Goal: Task Accomplishment & Management: Manage account settings

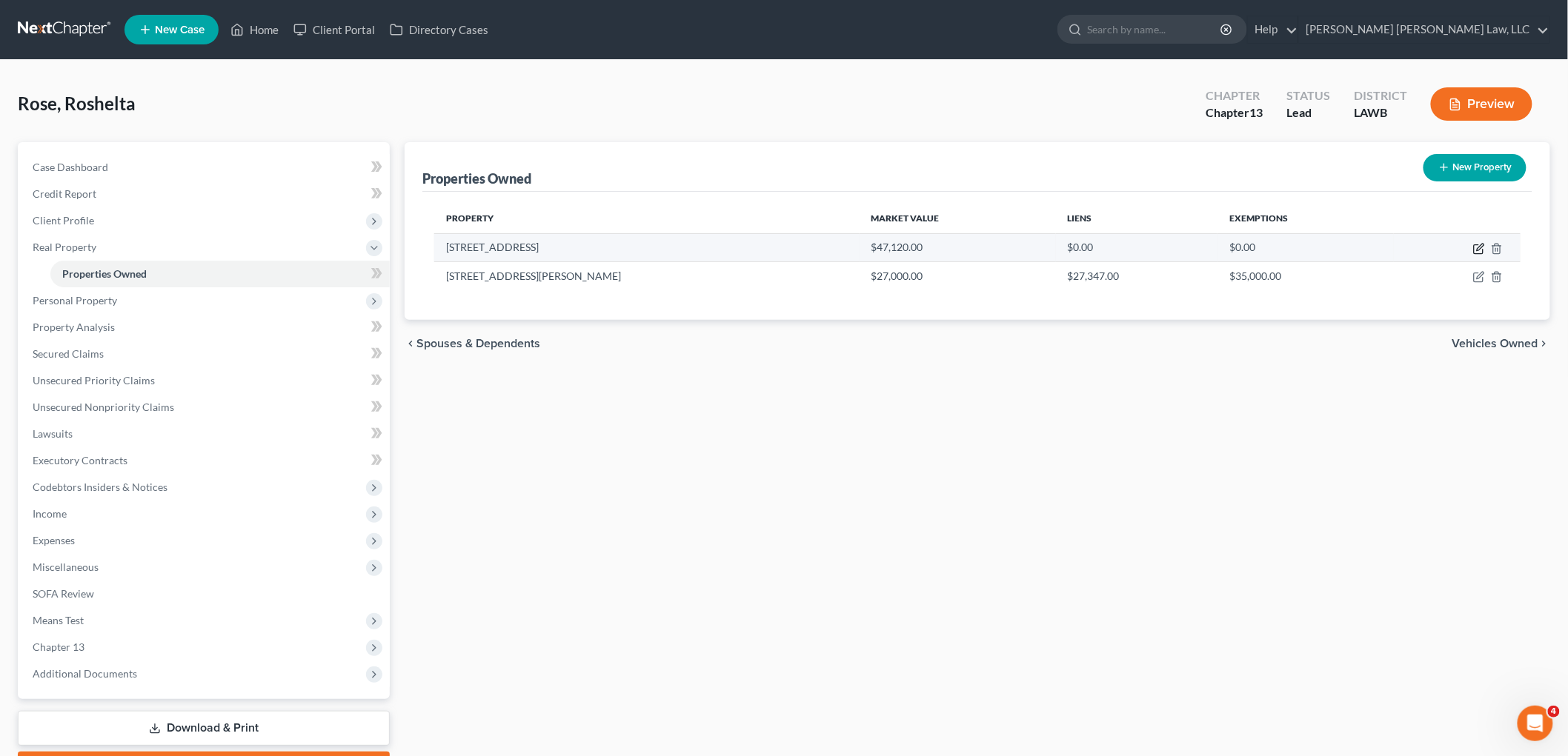
select select "0"
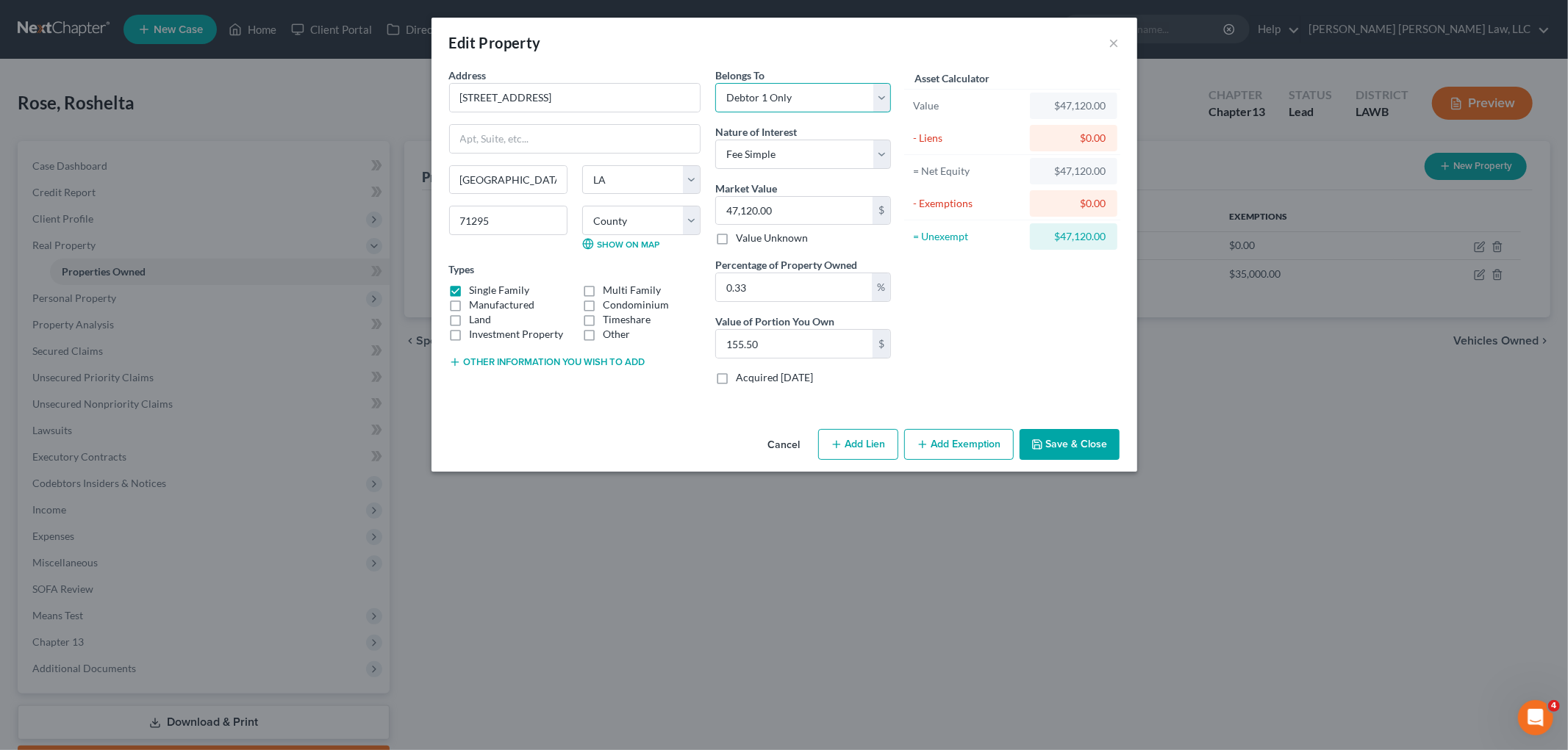
click at [834, 103] on select "Select Debtor 1 Only Debtor 2 Only Debtor 1 And Debtor 2 Only At Least One Of T…" at bounding box center [803, 97] width 176 height 30
click at [1112, 46] on button "×" at bounding box center [1114, 42] width 10 height 18
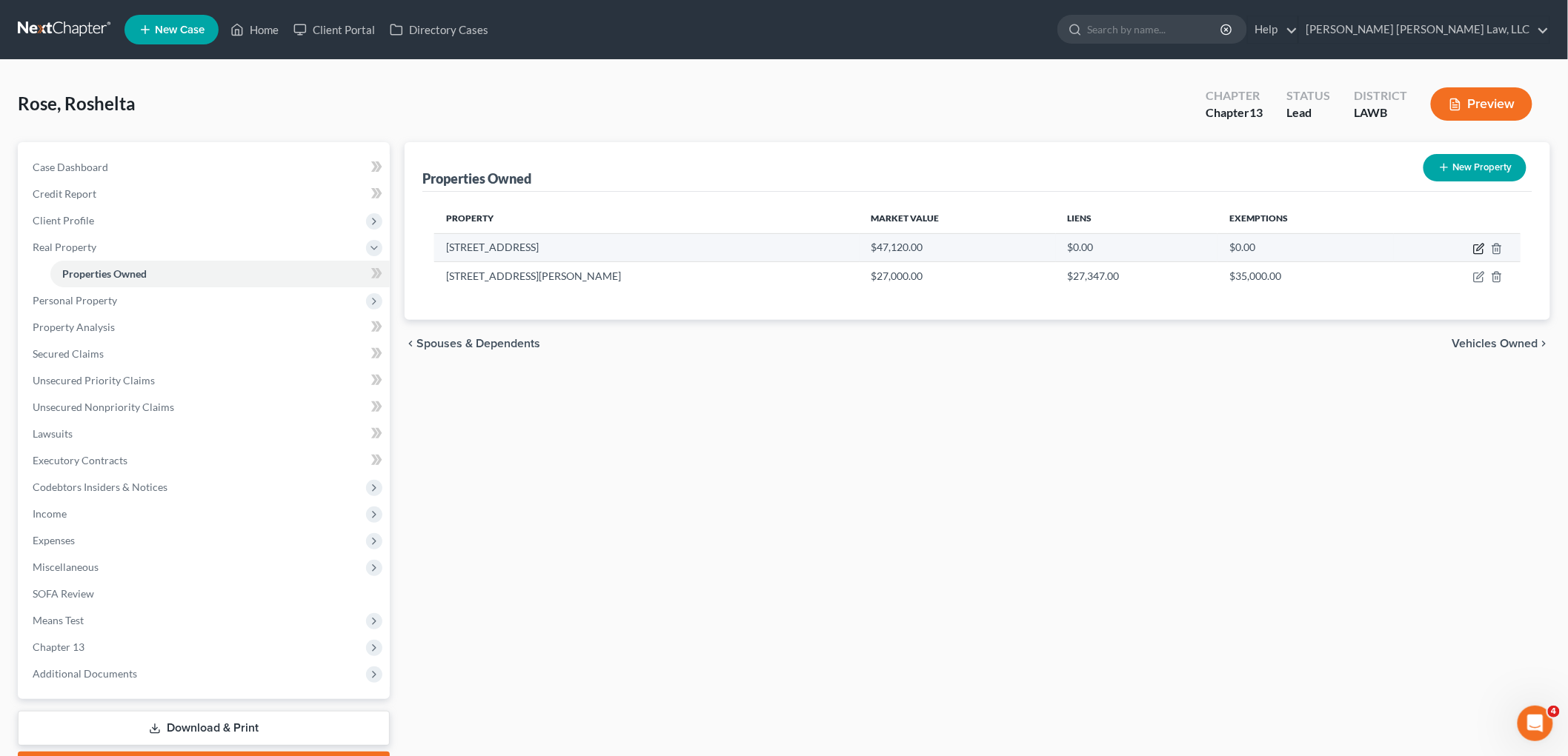
click at [1475, 245] on icon "button" at bounding box center [1479, 249] width 12 height 12
select select "19"
select select "20"
select select "0"
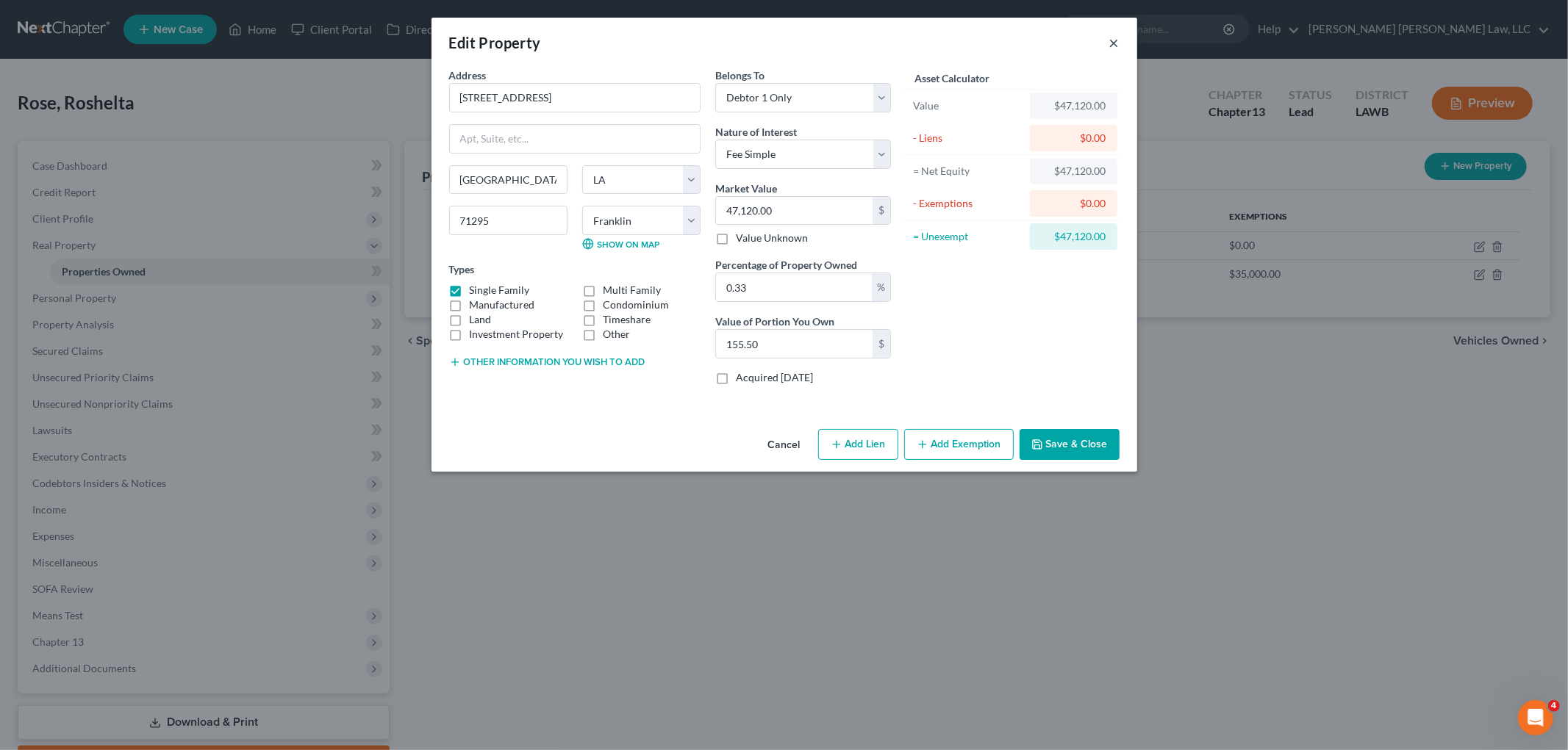
click at [1117, 41] on button "×" at bounding box center [1114, 42] width 10 height 18
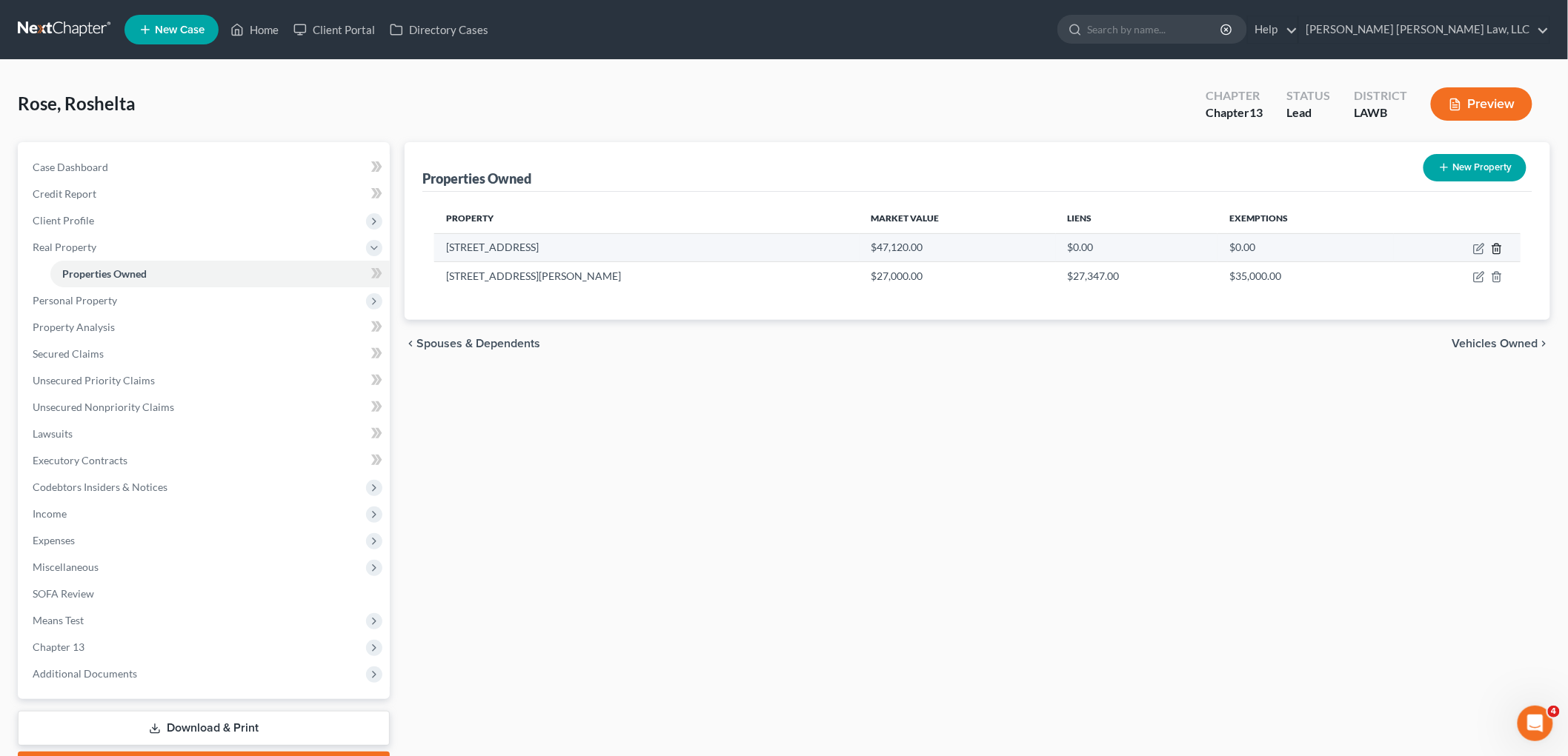
click at [1498, 246] on icon "button" at bounding box center [1497, 249] width 12 height 12
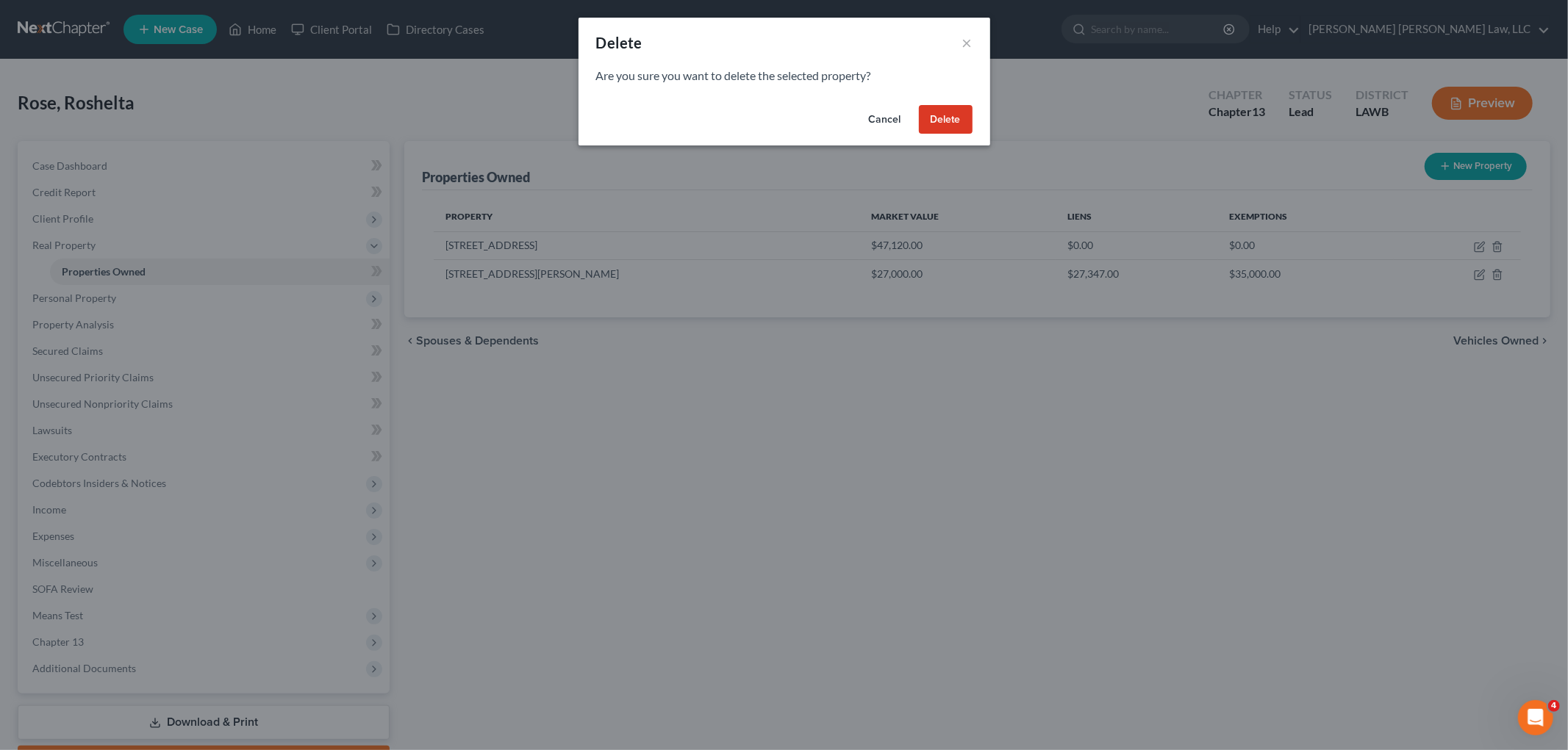
click at [946, 119] on button "Delete" at bounding box center [945, 119] width 53 height 30
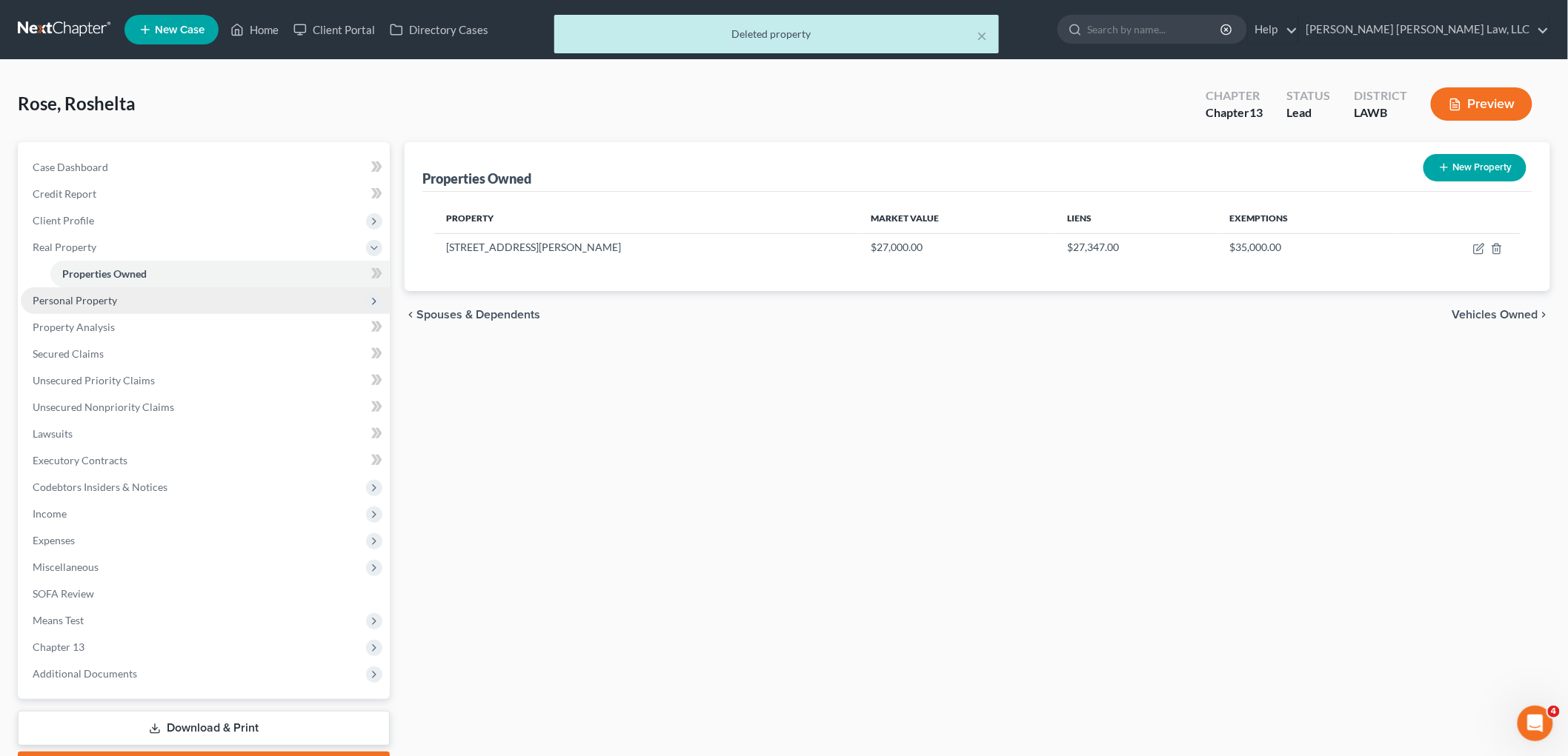
click at [115, 295] on span "Personal Property" at bounding box center [205, 300] width 369 height 26
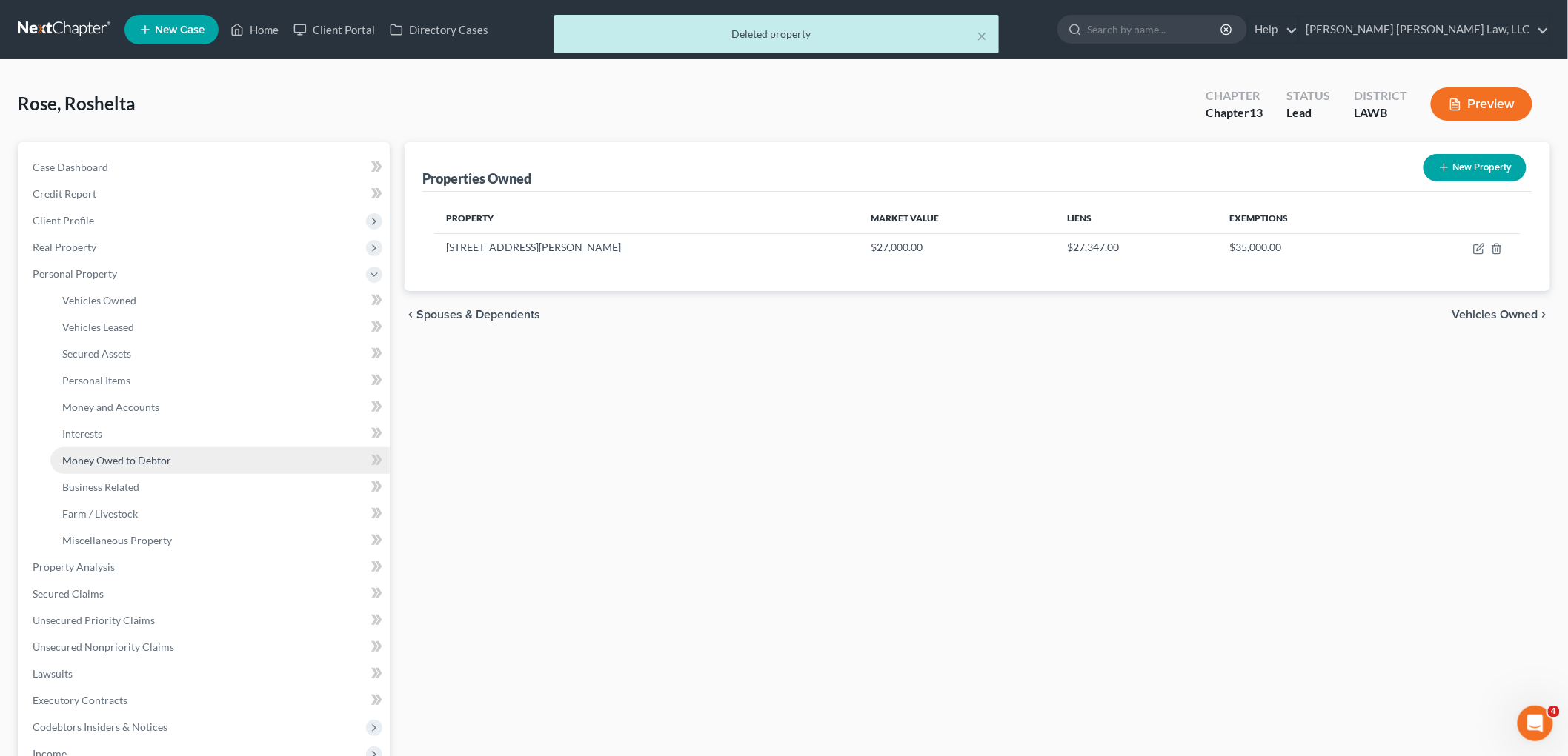
click at [136, 461] on span "Money Owed to Debtor" at bounding box center [117, 460] width 109 height 13
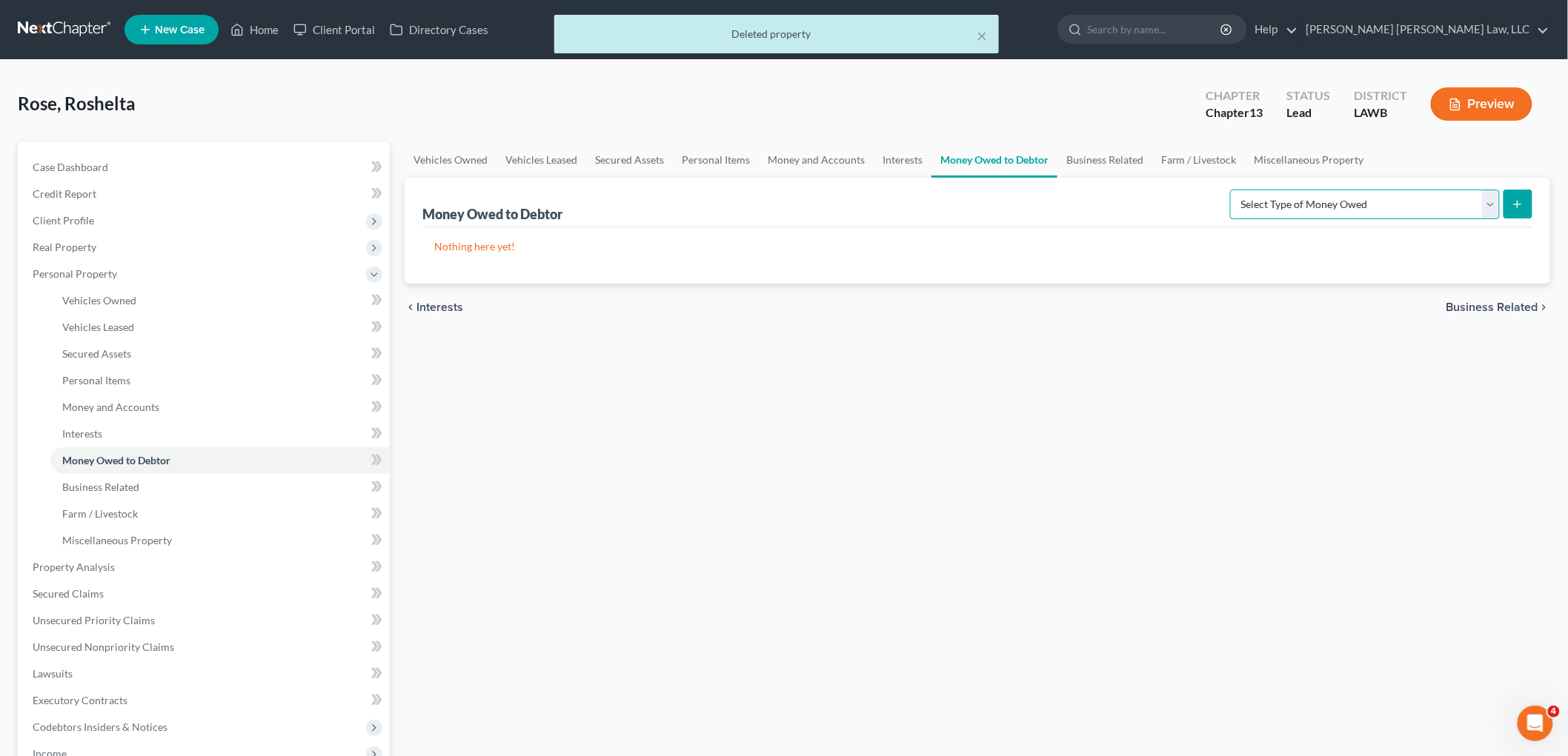
click at [1344, 205] on select "Select Type of Money Owed Accounts Receivable (A/B: 38) Alimony (A/B: 29) Child…" at bounding box center [1365, 204] width 269 height 30
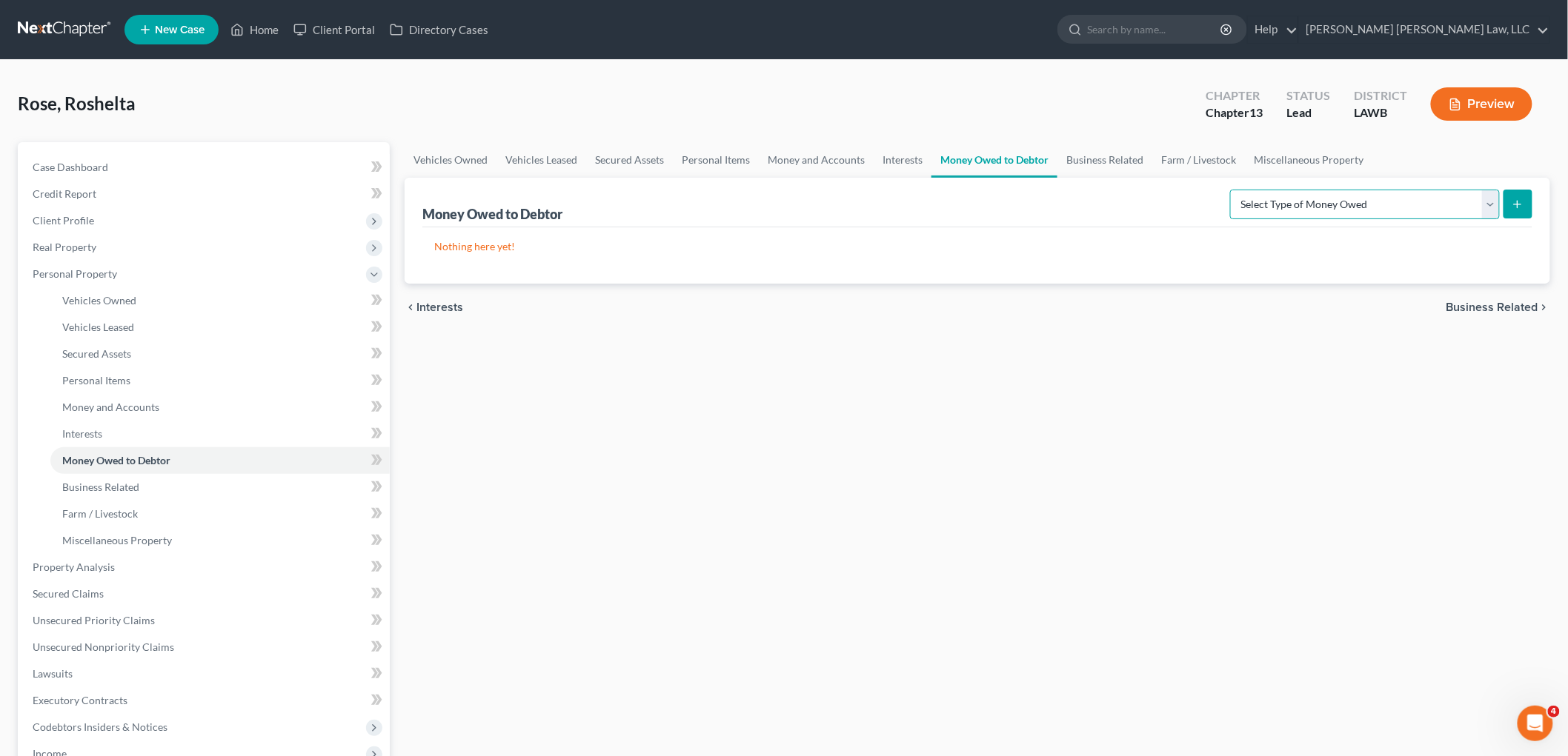
select select "life_estate_of_descendants"
click at [1234, 189] on select "Select Type of Money Owed Accounts Receivable (A/B: 38) Alimony (A/B: 29) Child…" at bounding box center [1365, 204] width 269 height 30
click at [1509, 205] on button "submit" at bounding box center [1518, 204] width 29 height 29
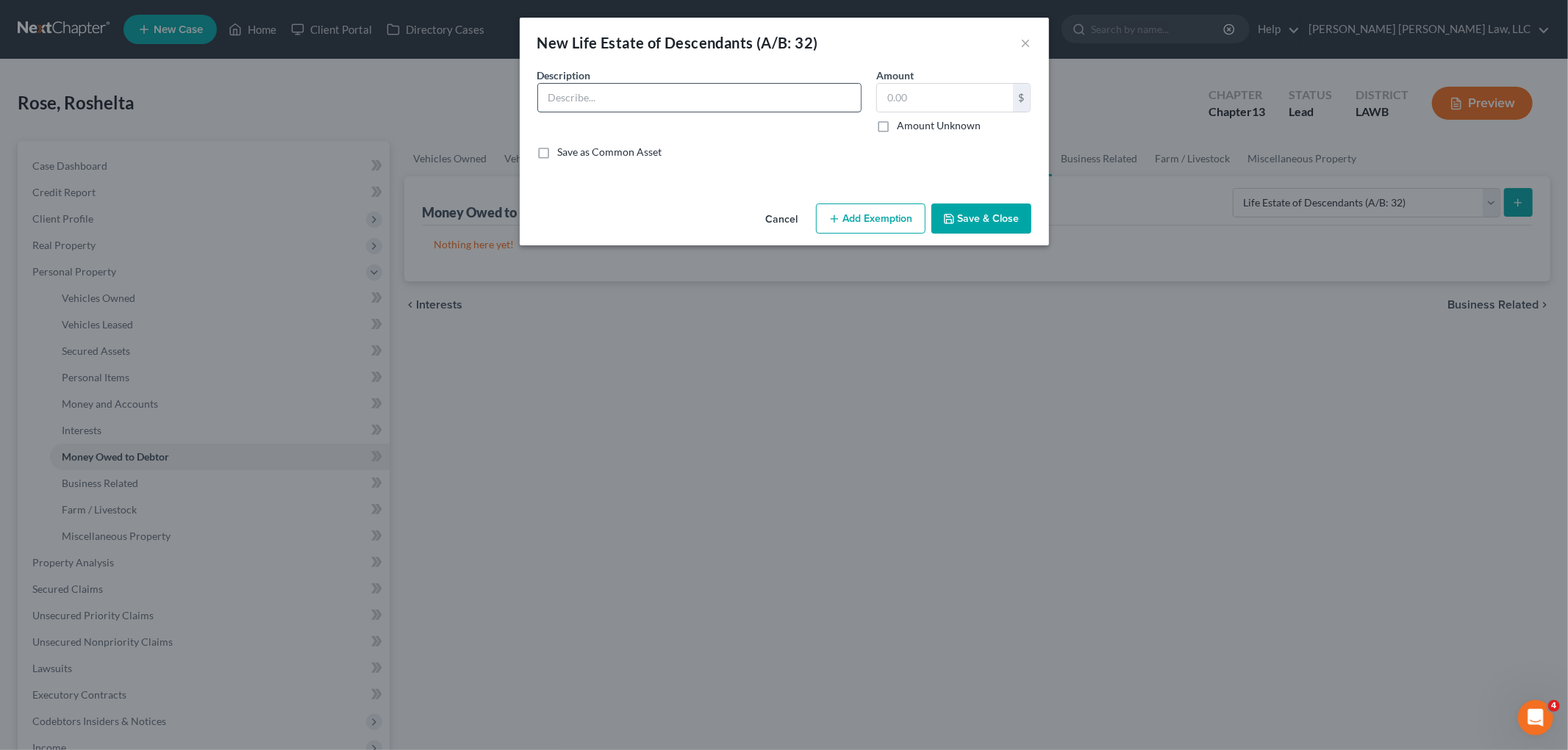
click at [604, 100] on input "text" at bounding box center [699, 97] width 323 height 28
click at [812, 96] on input "Undivided 1/3 interest in parents’ unopened succession, which consists of a hou…" at bounding box center [699, 97] width 323 height 28
type input "Undivided 1/3 interest in parents’ unopened succession, which consists of a hou…"
click at [967, 233] on button "Save & Close" at bounding box center [981, 219] width 100 height 31
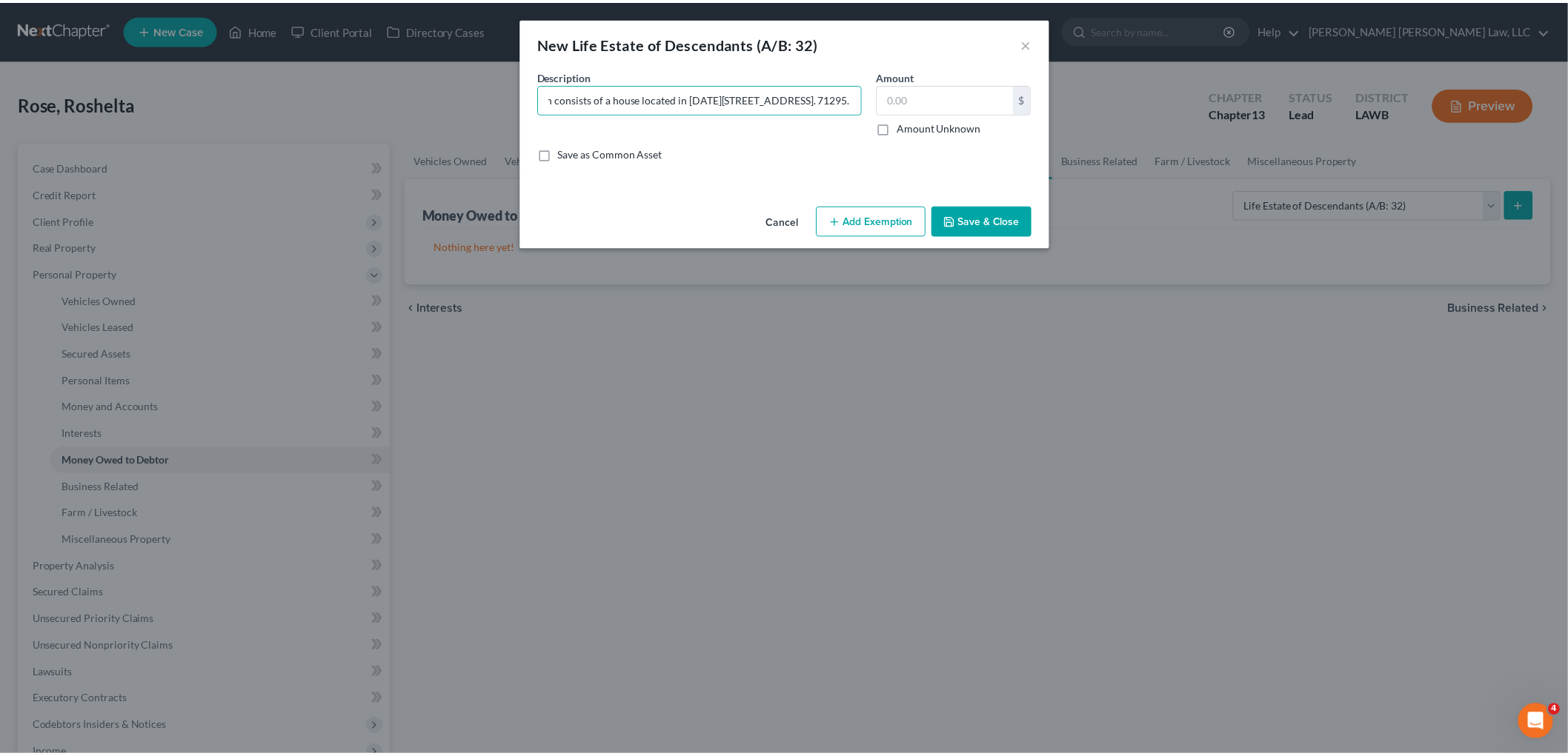
scroll to position [0, 0]
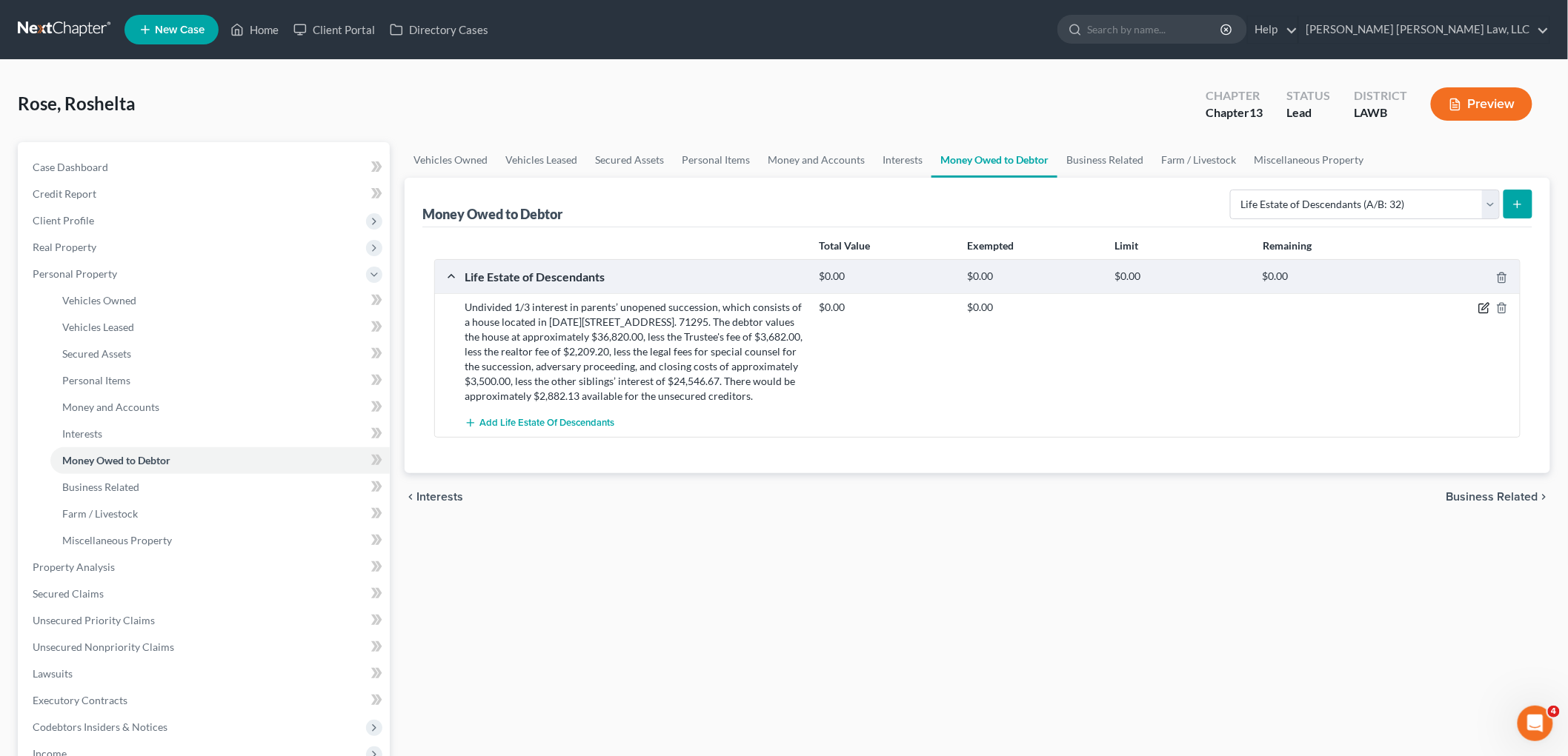
click at [1480, 309] on icon "button" at bounding box center [1484, 309] width 12 height 12
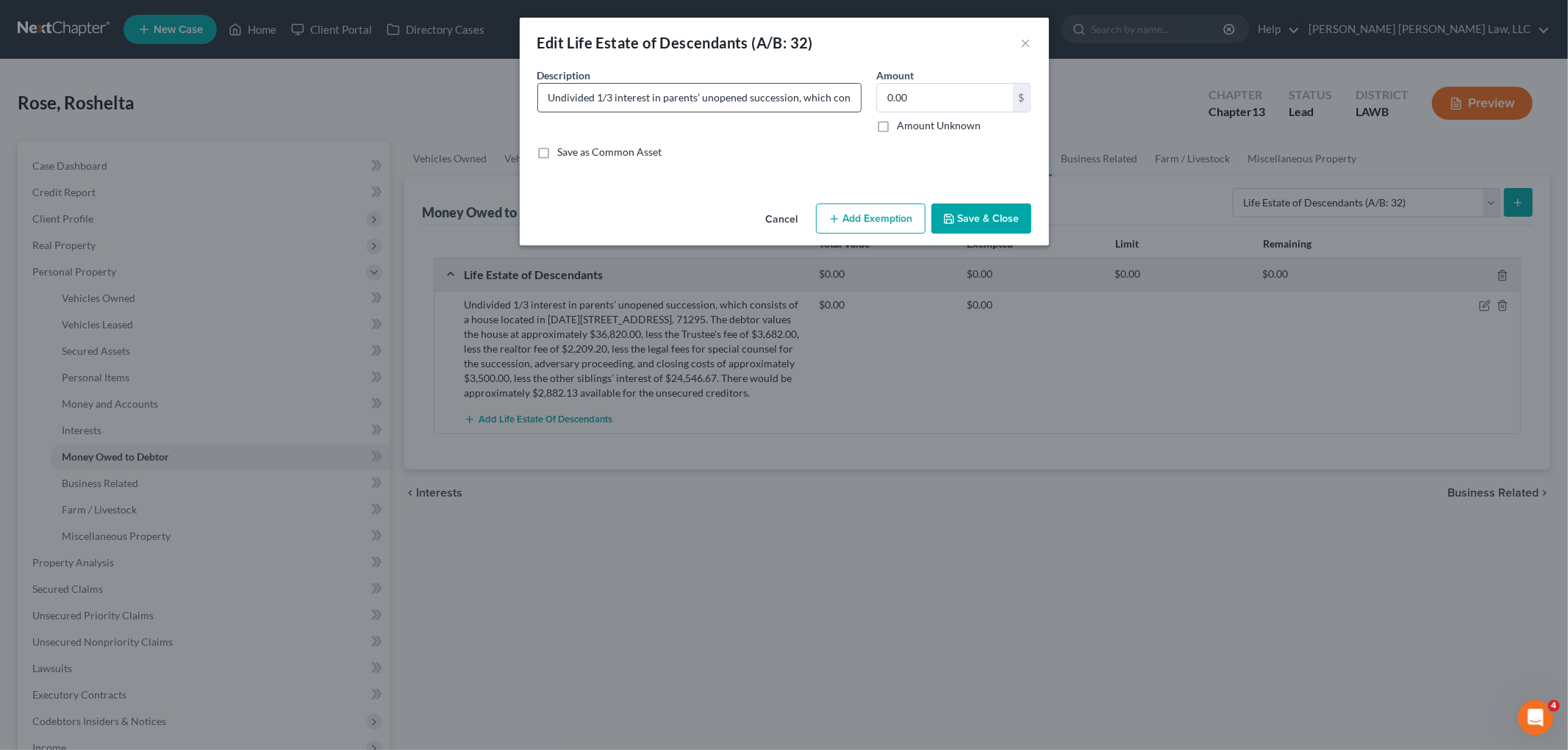
click at [746, 103] on input "Undivided 1/3 interest in parents’ unopened succession, which consists of a hou…" at bounding box center [699, 97] width 323 height 28
click at [957, 216] on button "Save & Close" at bounding box center [981, 219] width 100 height 31
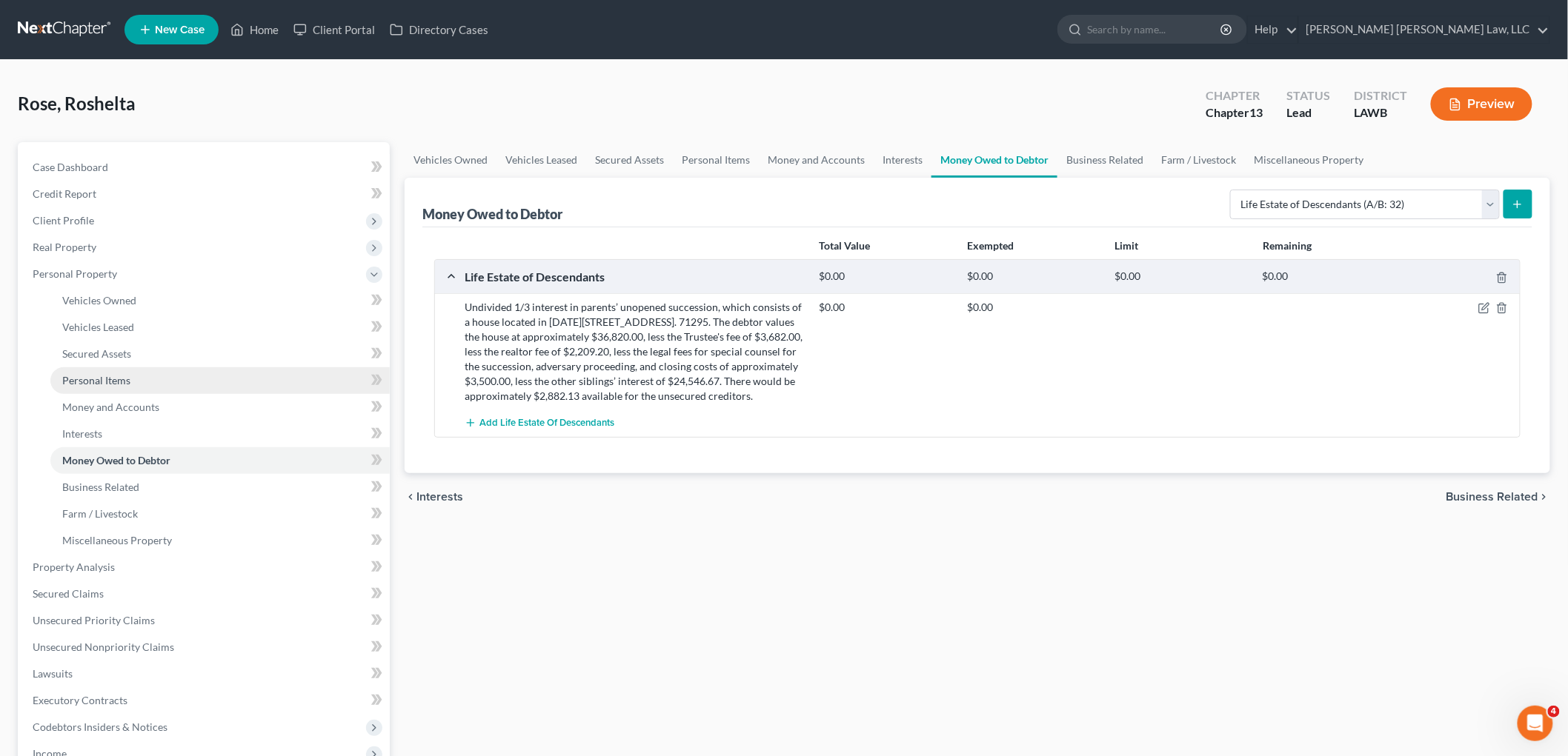
click at [101, 374] on span "Personal Items" at bounding box center [96, 380] width 68 height 13
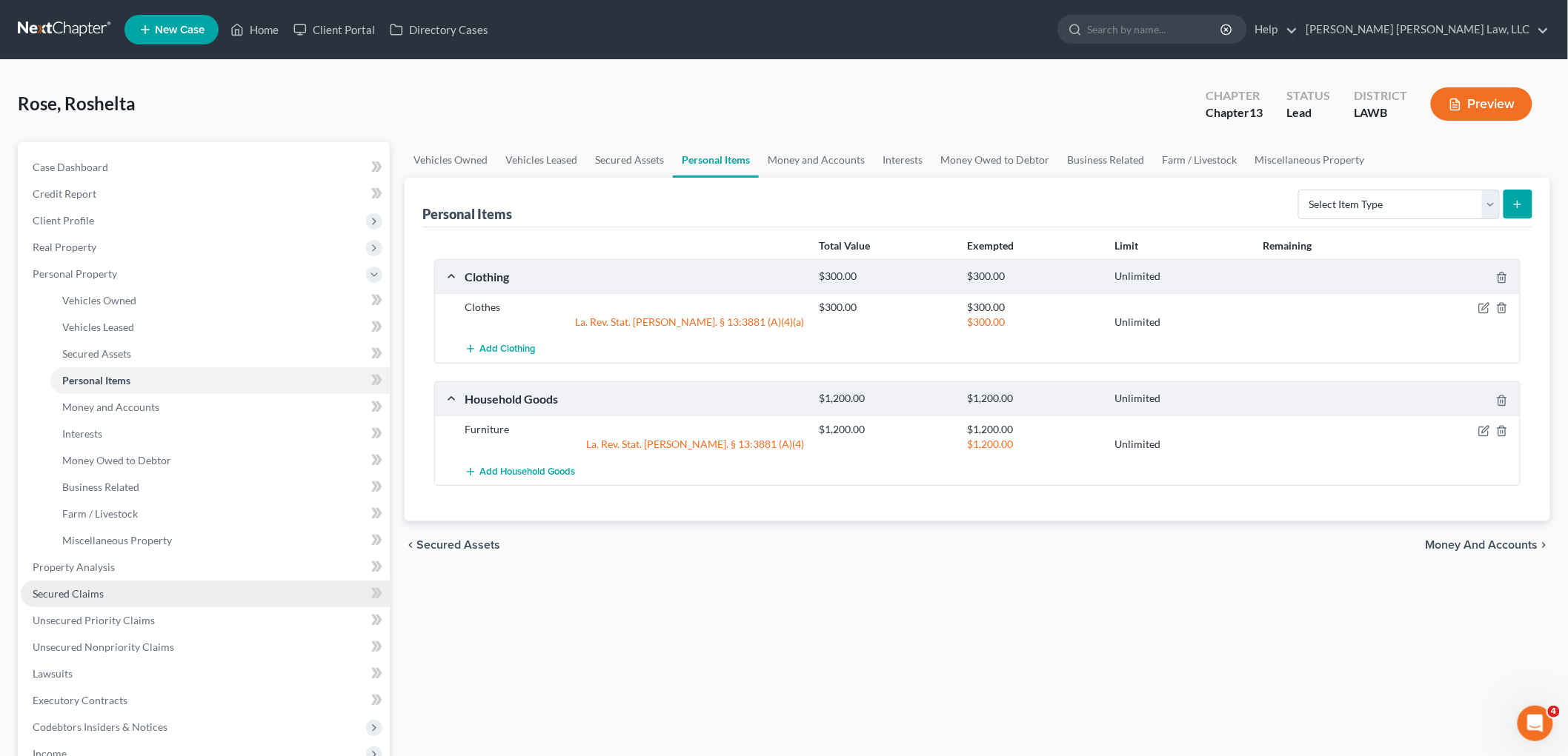
click at [80, 595] on span "Secured Claims" at bounding box center [67, 593] width 71 height 13
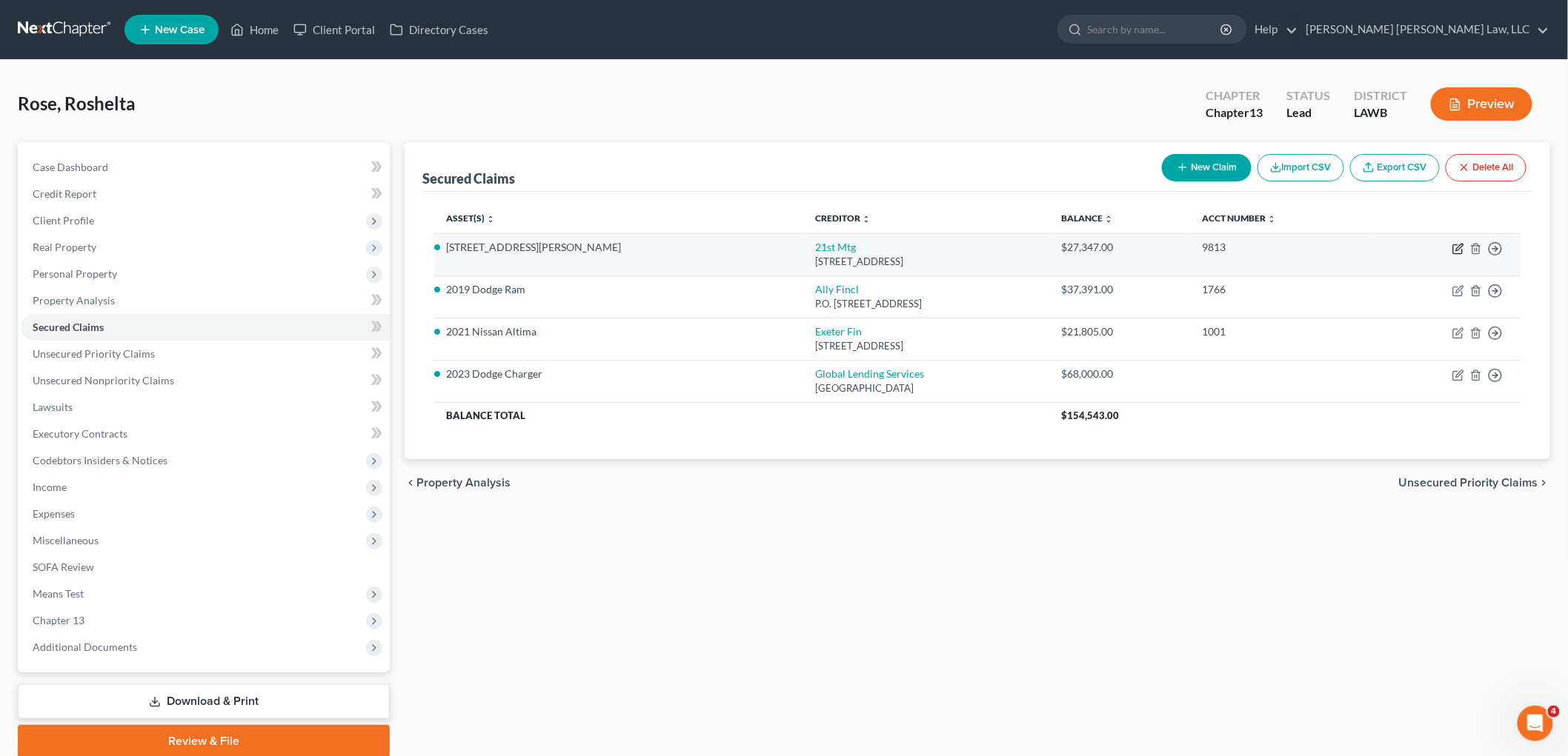
click at [1456, 250] on icon "button" at bounding box center [1460, 247] width 7 height 7
select select "44"
select select "0"
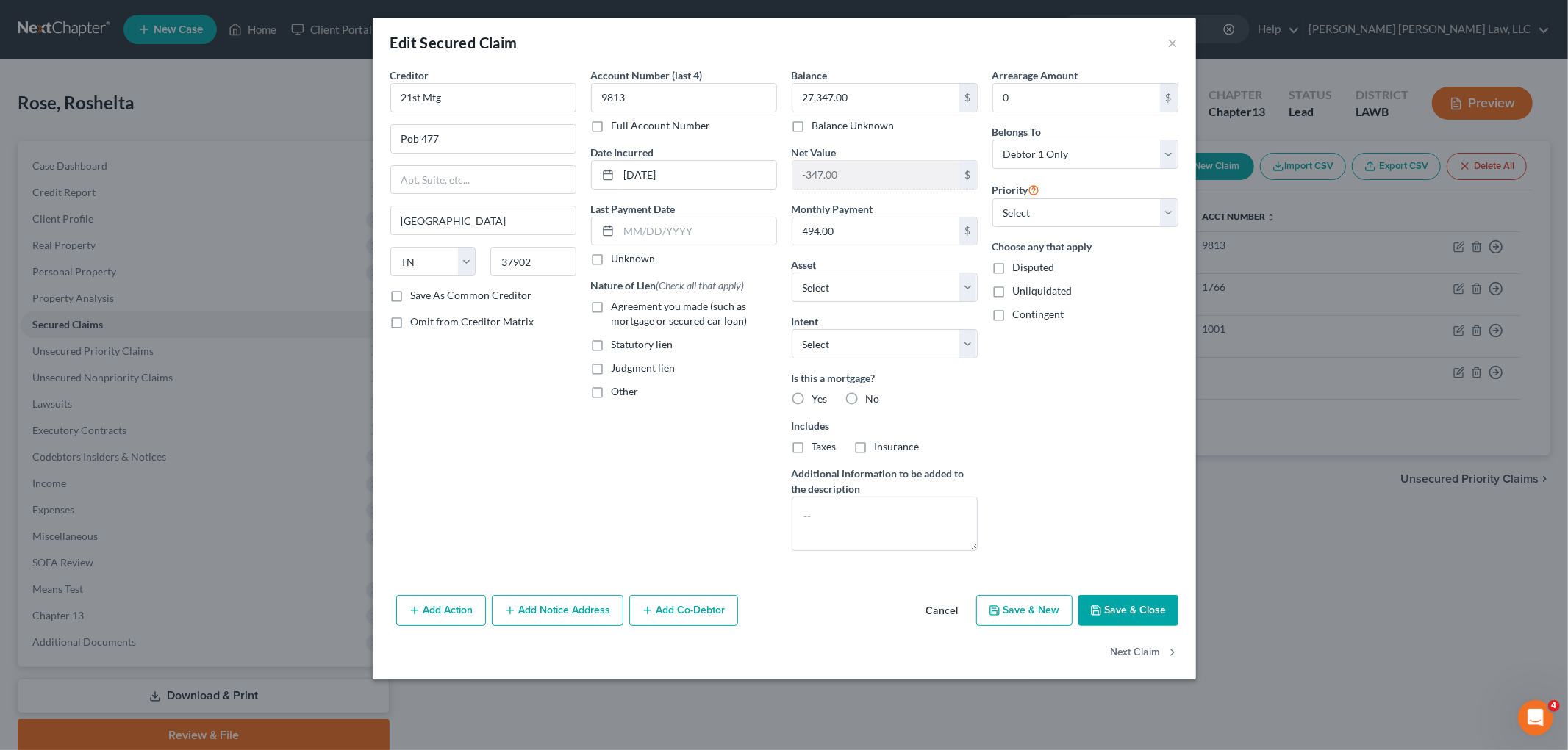
click at [611, 309] on label "Agreement you made (such as mortgage or secured car loan)" at bounding box center [694, 314] width 166 height 30
click at [617, 309] on input "Agreement you made (such as mortgage or secured car loan)" at bounding box center [622, 304] width 9 height 9
checkbox input "true"
click at [812, 398] on label "Yes" at bounding box center [820, 398] width 15 height 14
click at [818, 398] on input "Yes" at bounding box center [822, 396] width 9 height 9
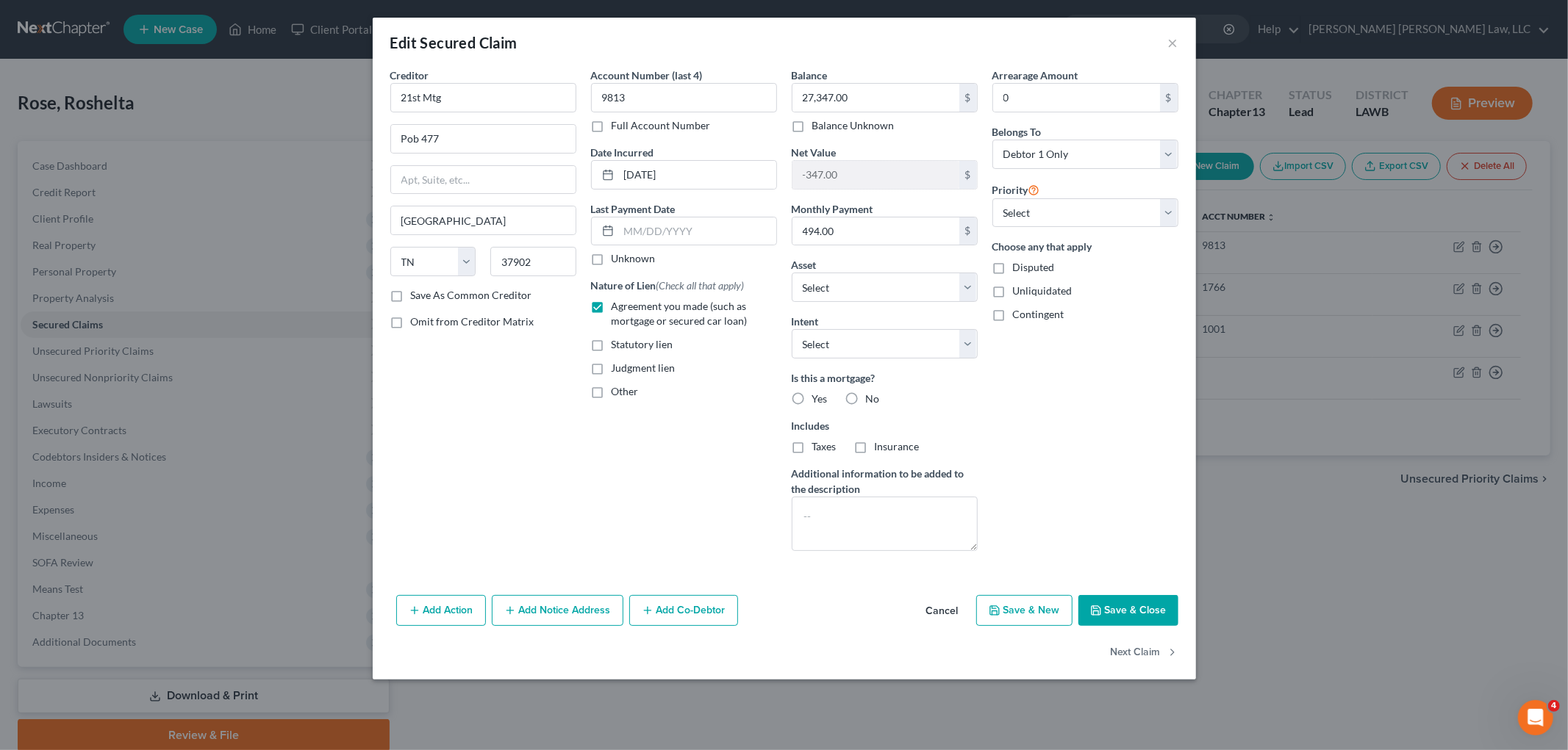
radio input "true"
click at [812, 450] on label "Taxes" at bounding box center [824, 446] width 25 height 14
click at [818, 449] on input "Taxes" at bounding box center [822, 444] width 9 height 9
checkbox input "true"
click at [874, 446] on label "Insurance" at bounding box center [896, 446] width 45 height 14
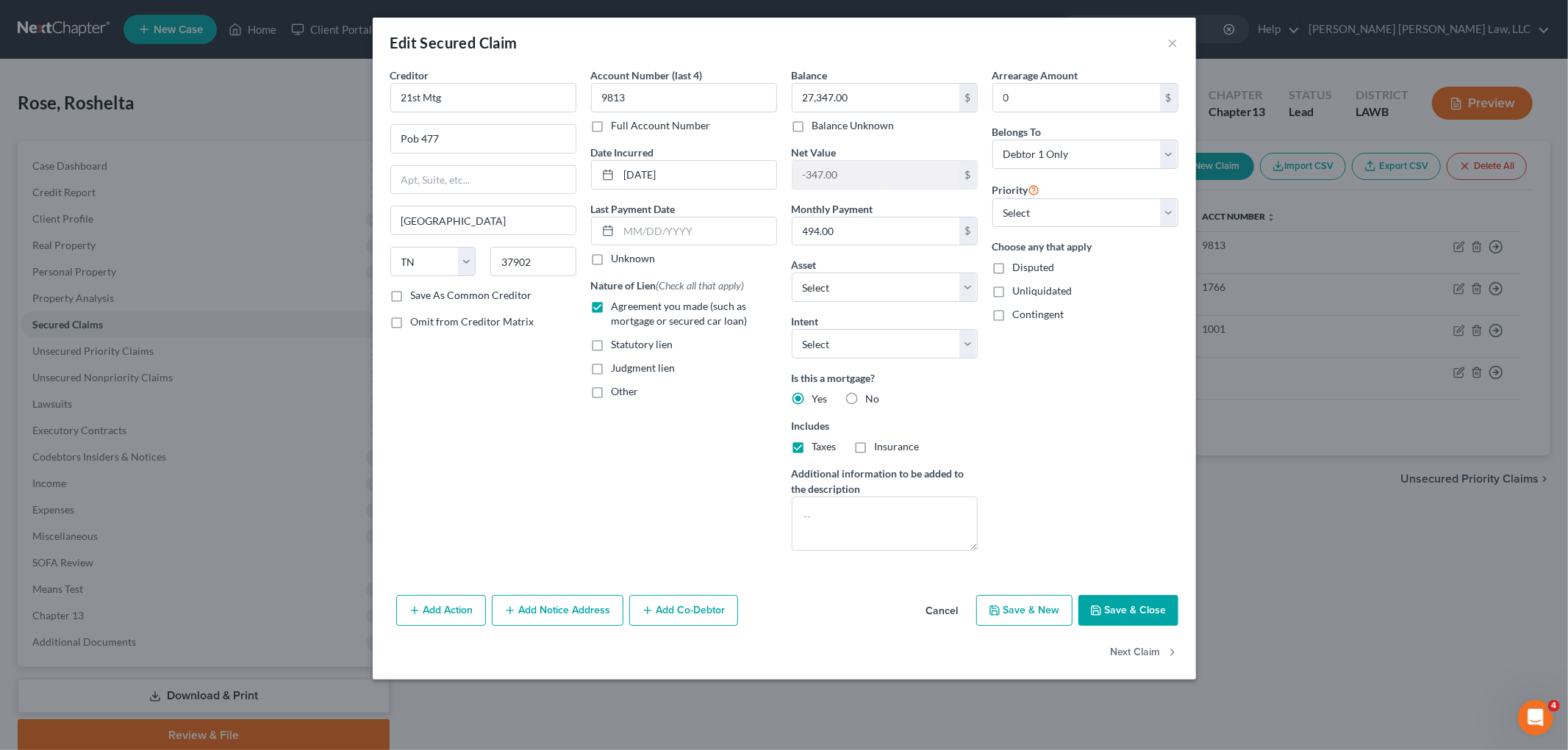
click at [880, 446] on input "Insurance" at bounding box center [885, 444] width 9 height 9
checkbox input "true"
click at [1153, 607] on button "Save & Close" at bounding box center [1128, 610] width 100 height 31
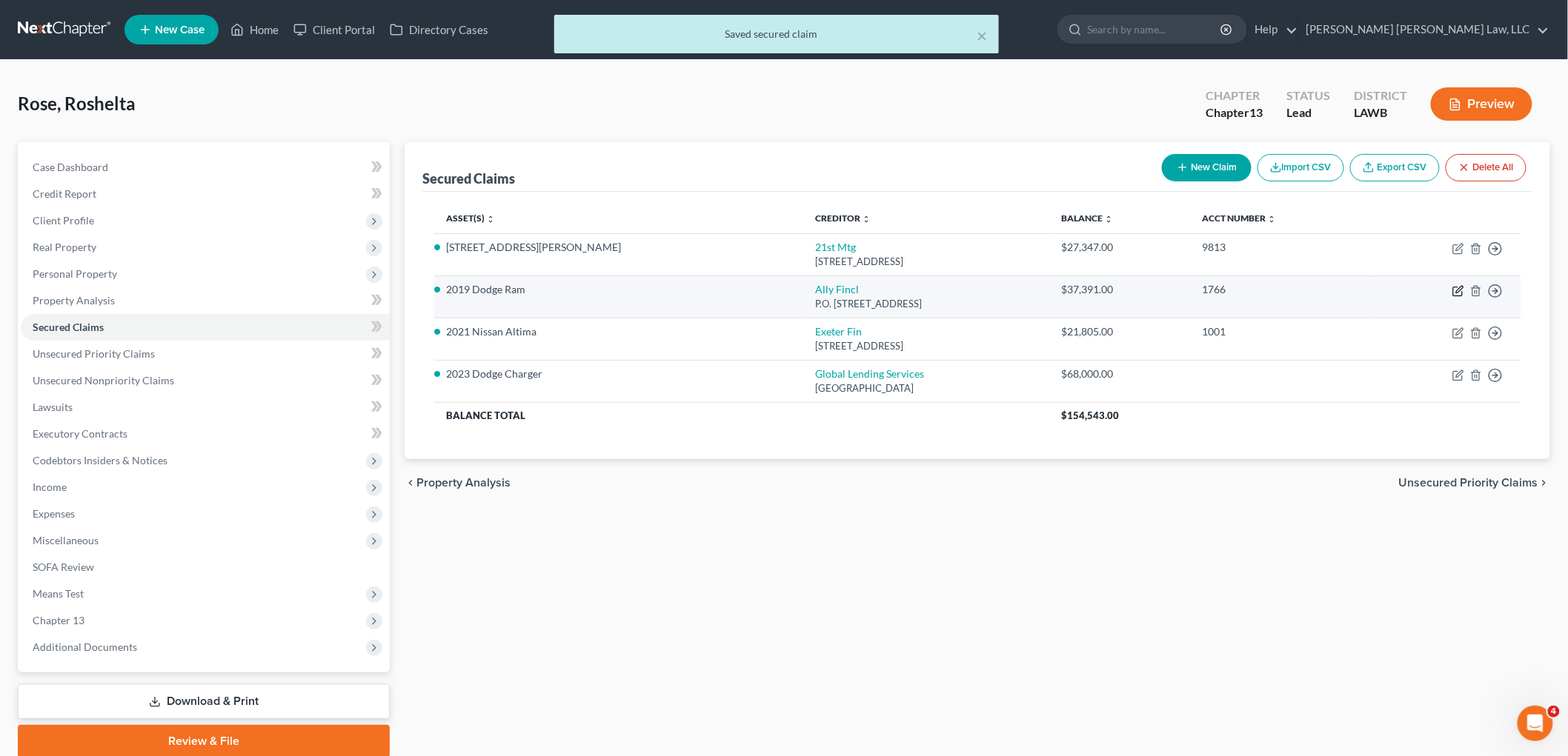
click at [1462, 287] on icon "button" at bounding box center [1460, 289] width 7 height 7
select select "24"
select select "0"
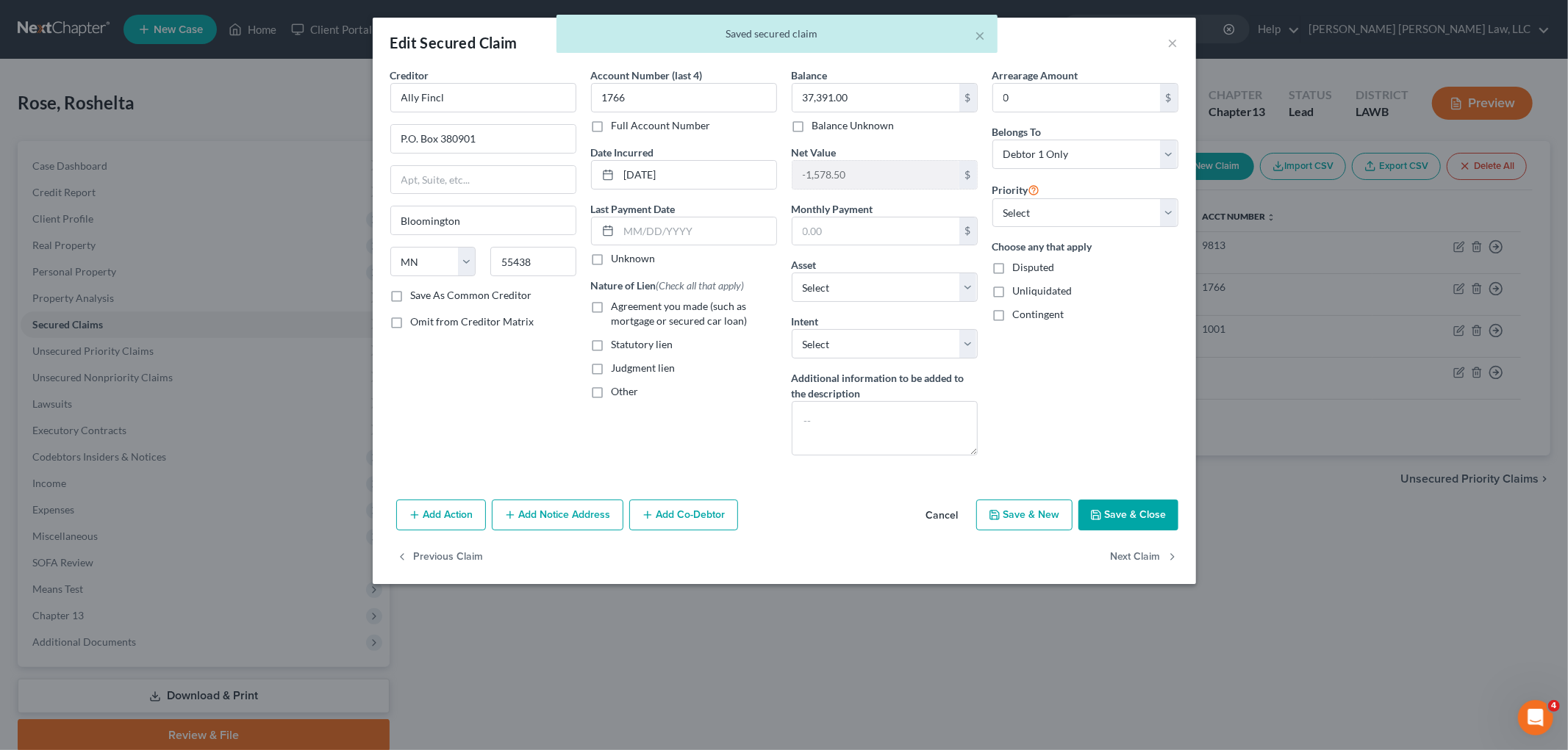
click at [611, 310] on label "Agreement you made (such as mortgage or secured car loan)" at bounding box center [694, 314] width 166 height 30
click at [617, 309] on input "Agreement you made (such as mortgage or secured car loan)" at bounding box center [622, 304] width 9 height 9
checkbox input "true"
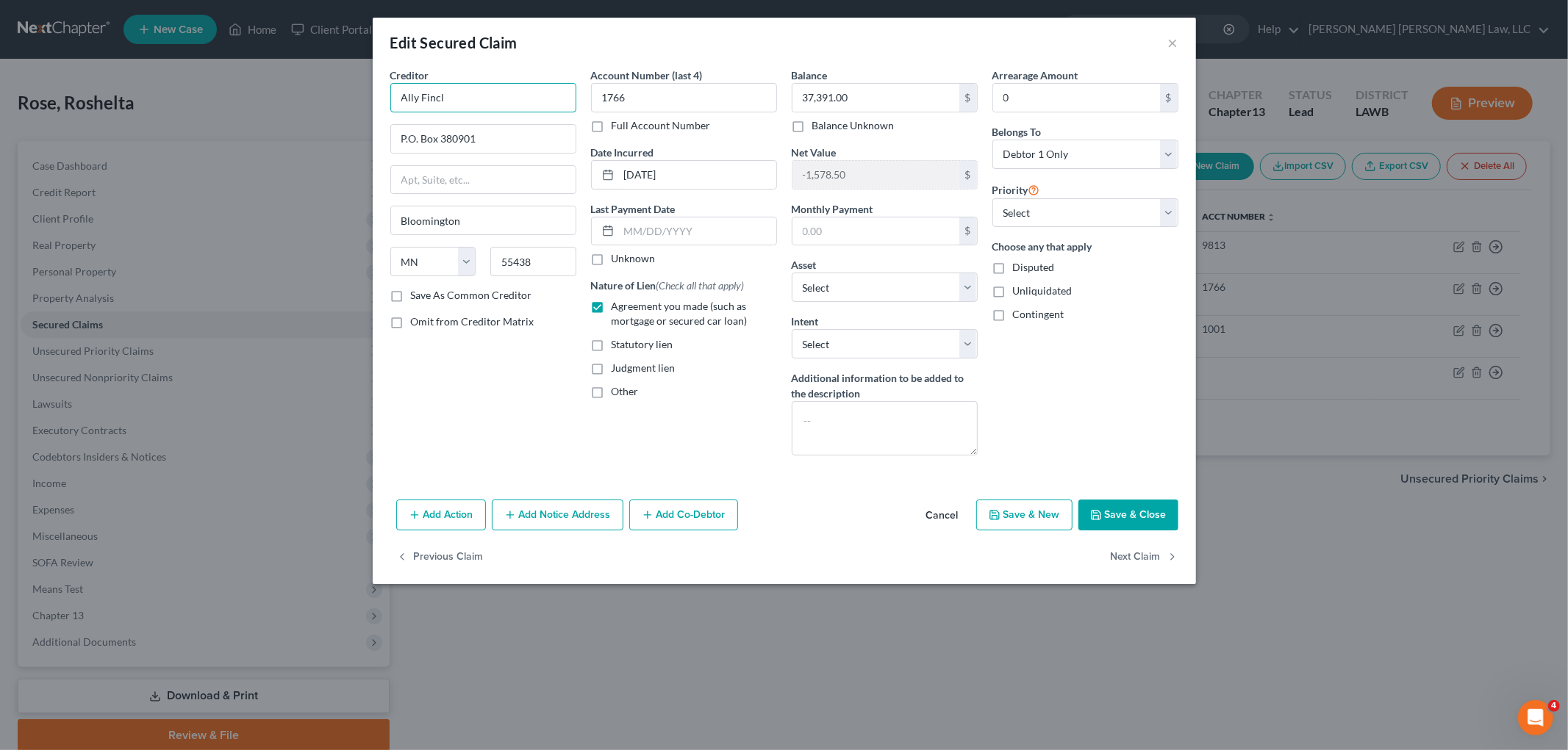
click at [469, 83] on input "Ally Fincl" at bounding box center [483, 97] width 186 height 30
type input "Ally Financial"
click at [1118, 511] on button "Save & Close" at bounding box center [1128, 515] width 100 height 31
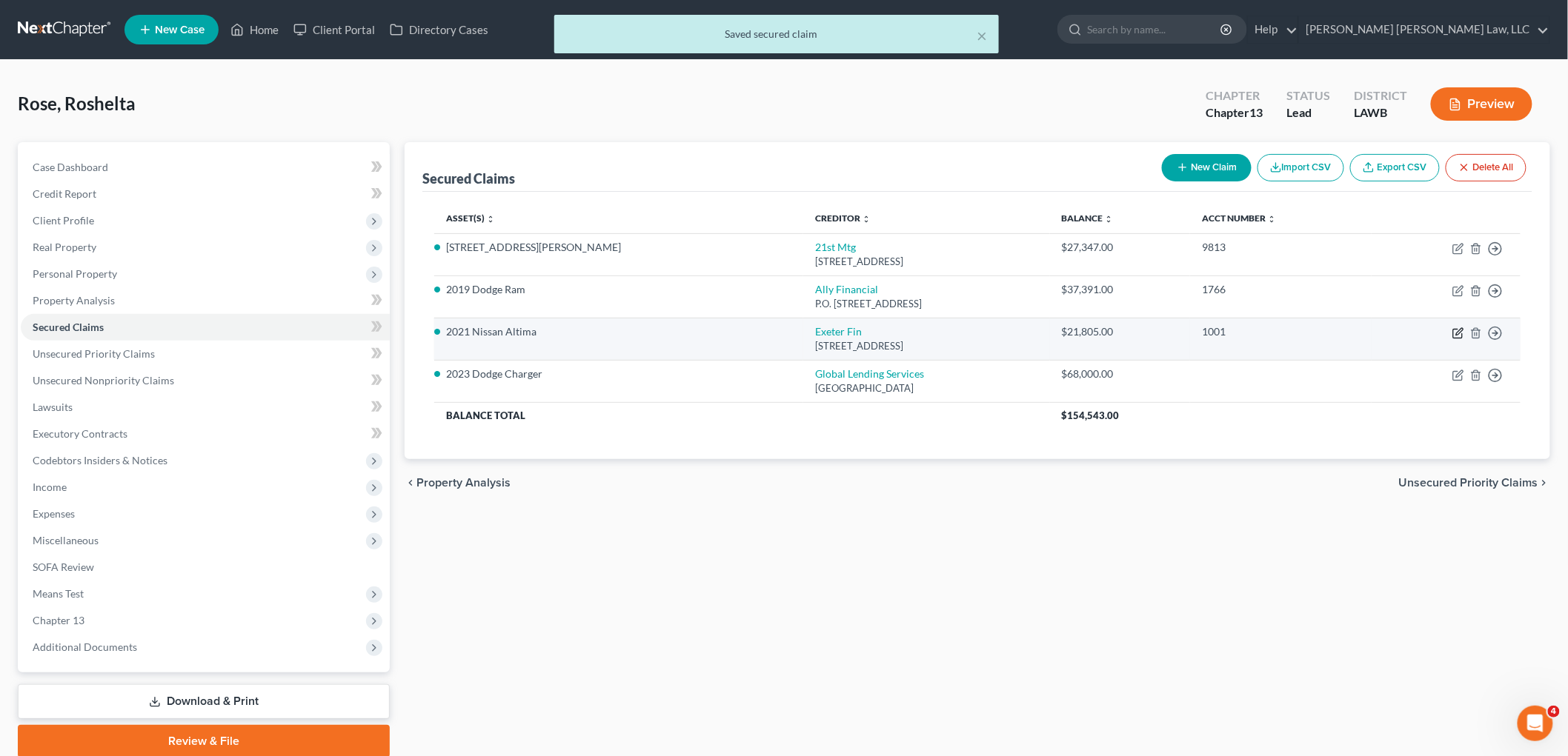
click at [1461, 336] on icon "button" at bounding box center [1458, 333] width 12 height 12
select select "45"
select select "0"
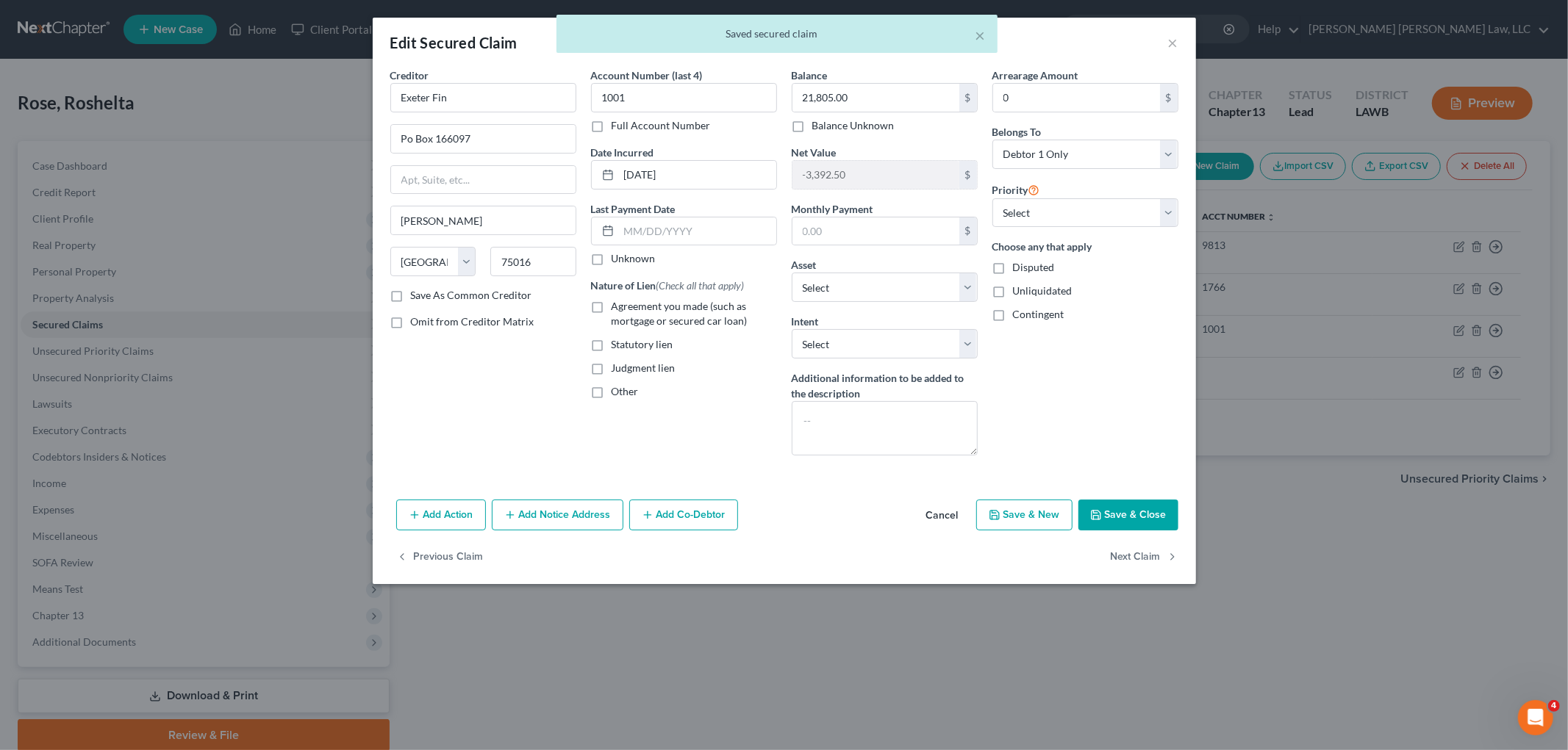
click at [611, 303] on label "Agreement you made (such as mortgage or secured car loan)" at bounding box center [694, 314] width 166 height 30
click at [617, 303] on input "Agreement you made (such as mortgage or secured car loan)" at bounding box center [622, 304] width 9 height 9
checkbox input "true"
click at [481, 101] on input "Exeter Fin" at bounding box center [483, 97] width 186 height 30
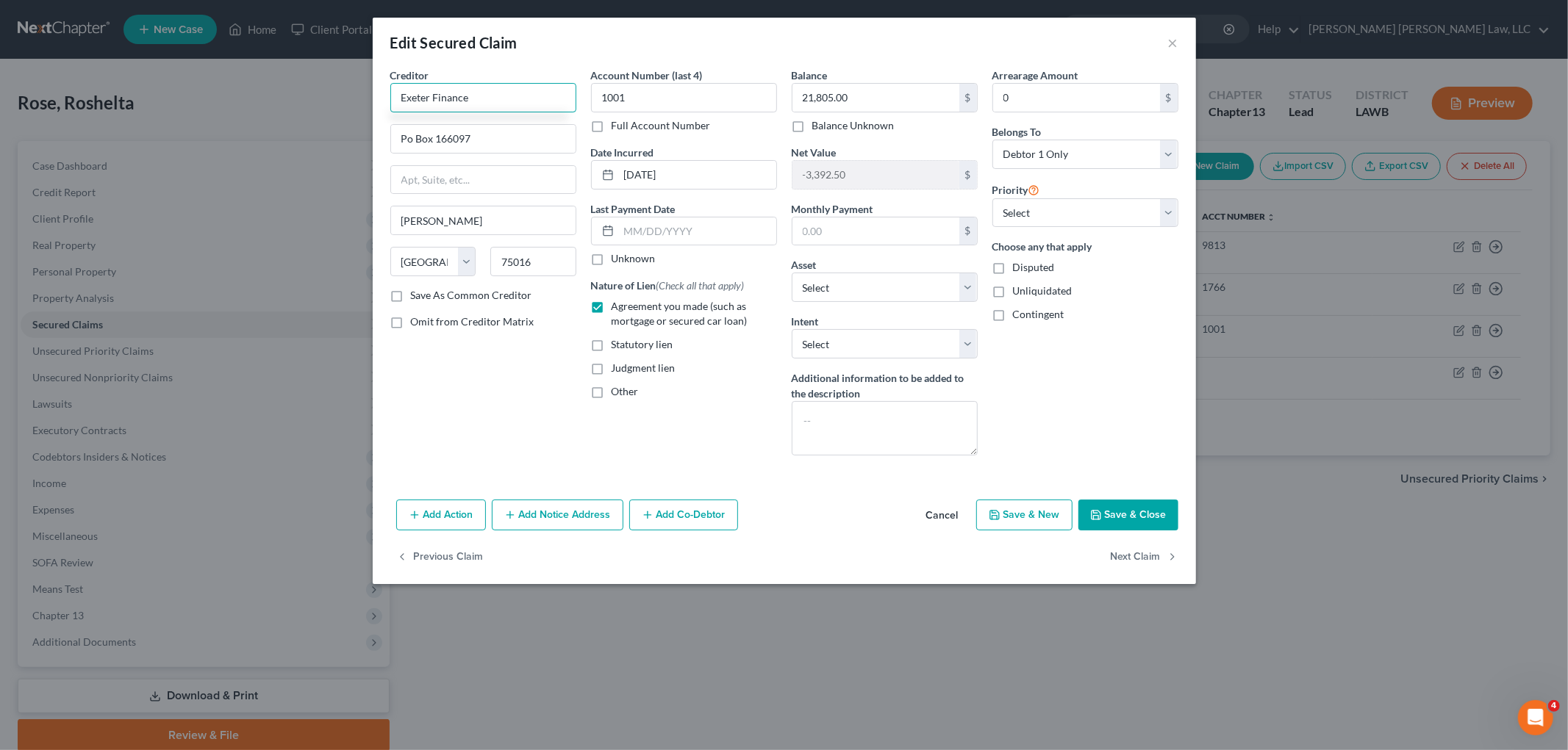
type input "Exeter Finance"
click at [1165, 513] on button "Save & Close" at bounding box center [1128, 515] width 100 height 31
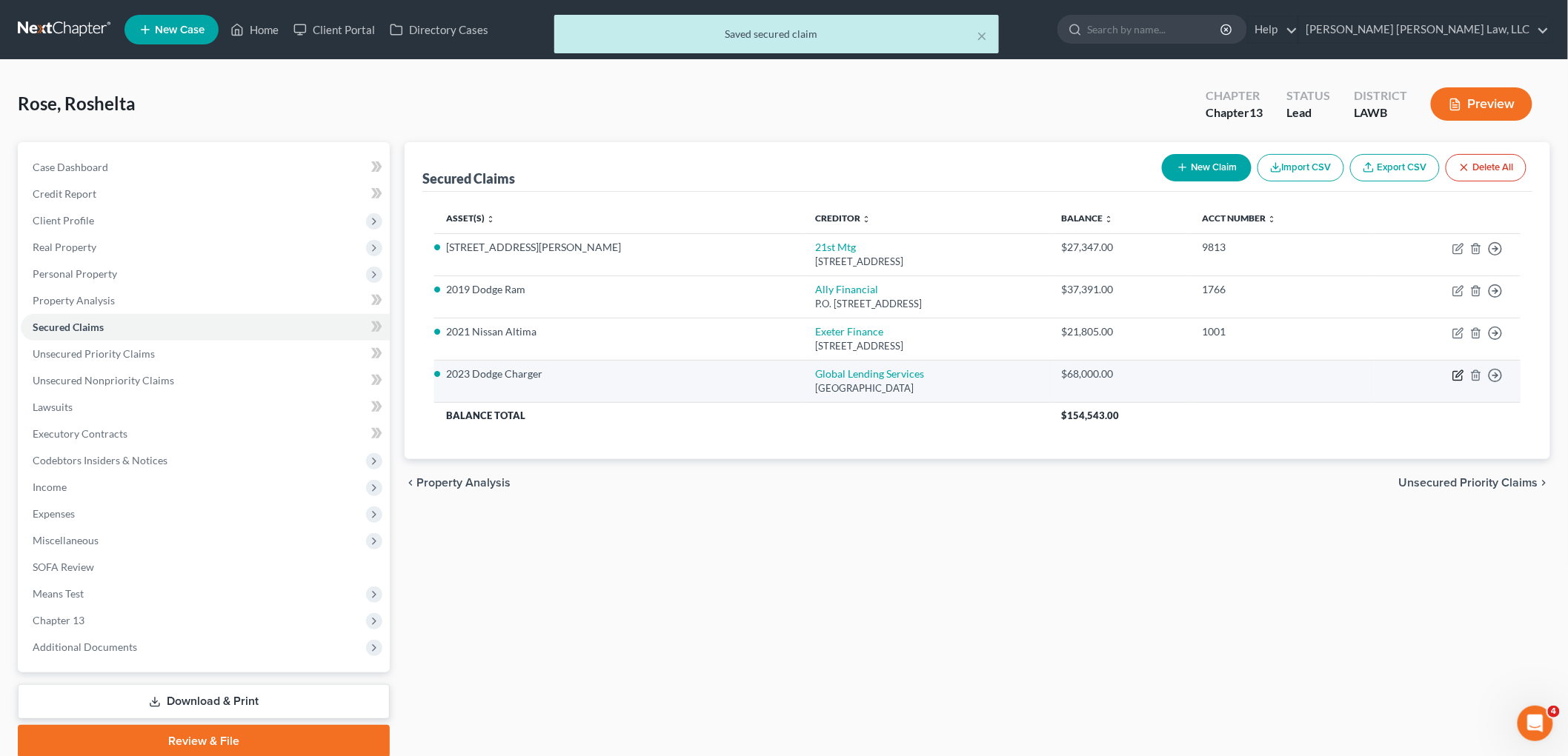
click at [1457, 376] on icon "button" at bounding box center [1460, 374] width 7 height 7
select select "10"
select select "0"
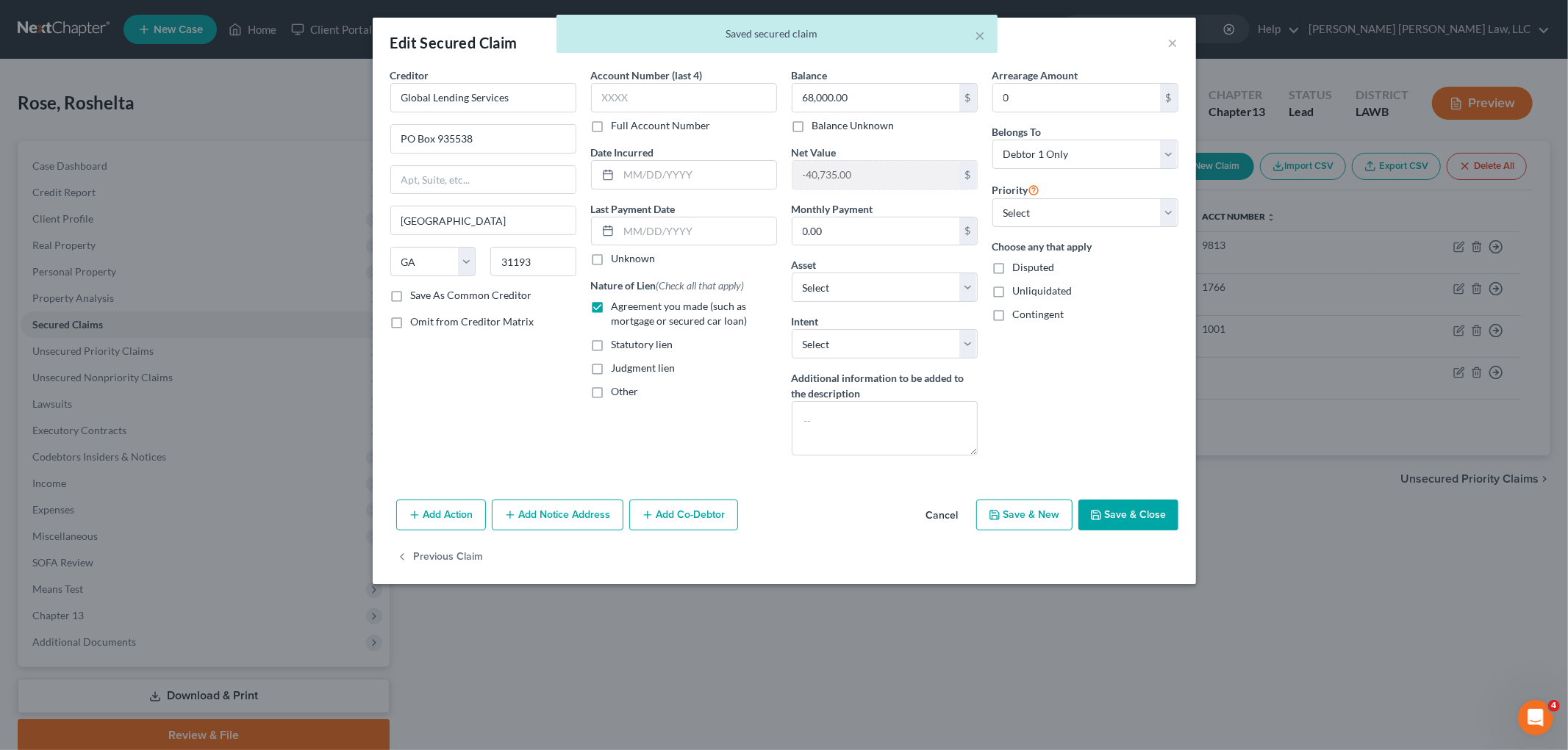
click at [1120, 519] on button "Save & Close" at bounding box center [1128, 515] width 100 height 31
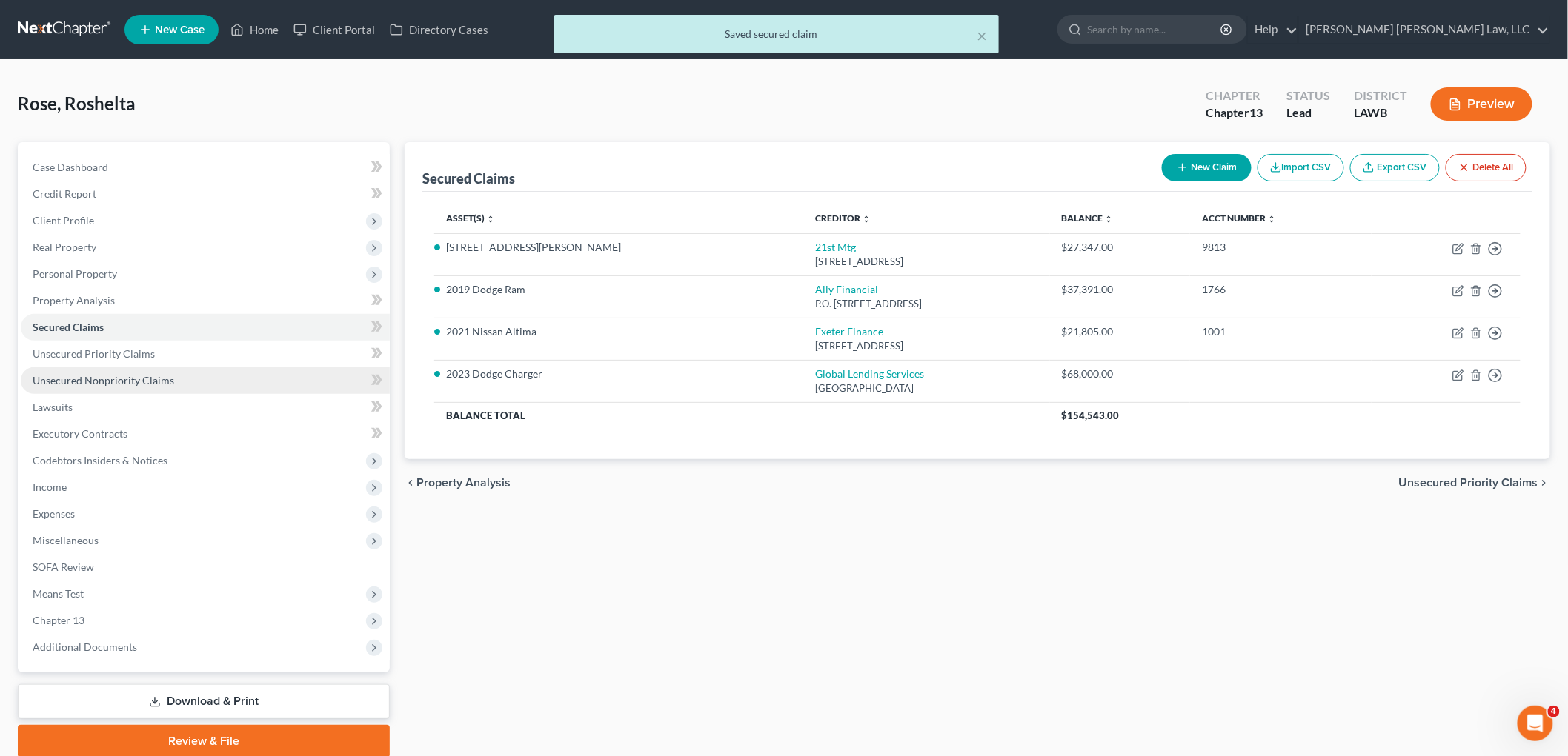
click at [201, 378] on link "Unsecured Nonpriority Claims" at bounding box center [205, 380] width 369 height 26
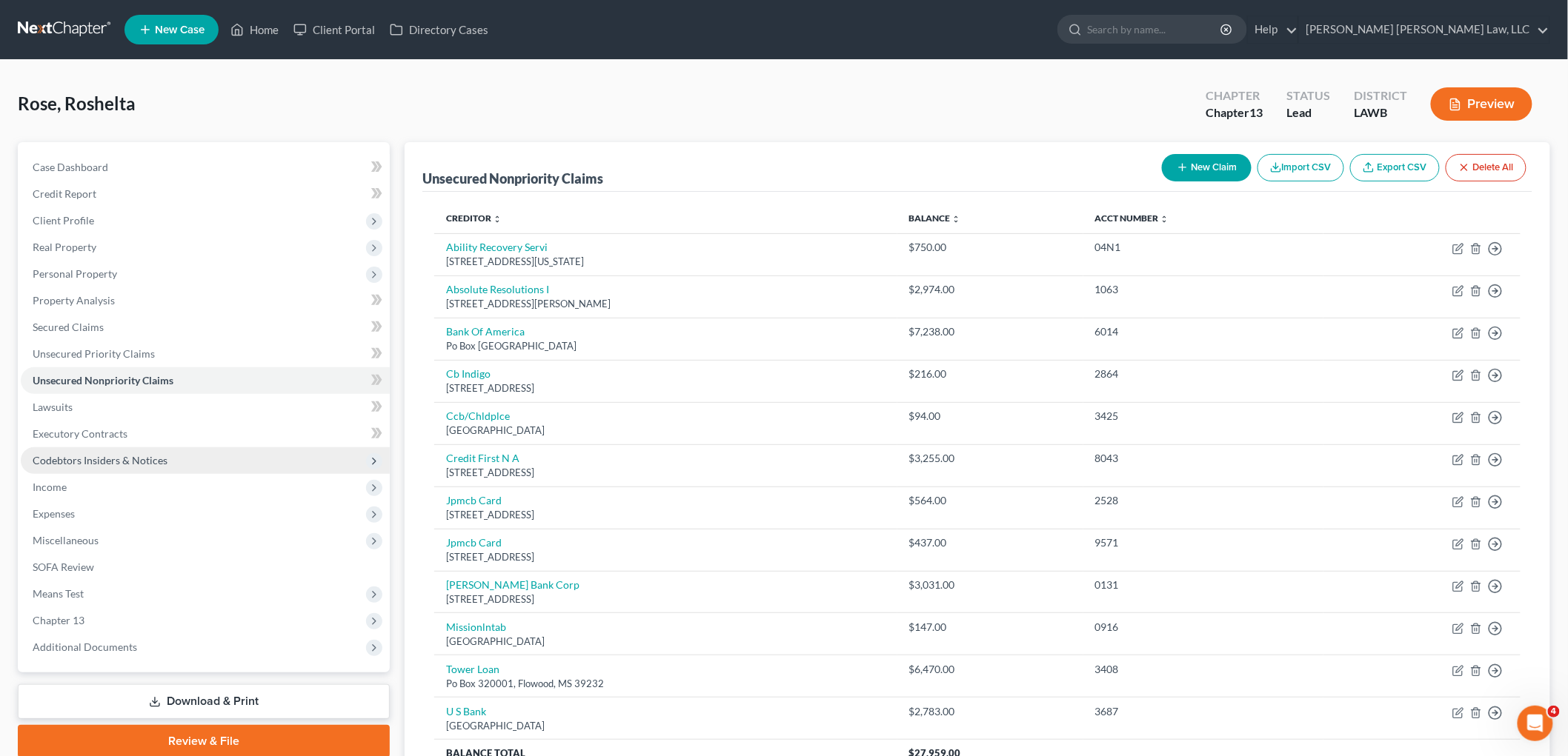
click at [127, 462] on span "Codebtors Insiders & Notices" at bounding box center [100, 460] width 135 height 13
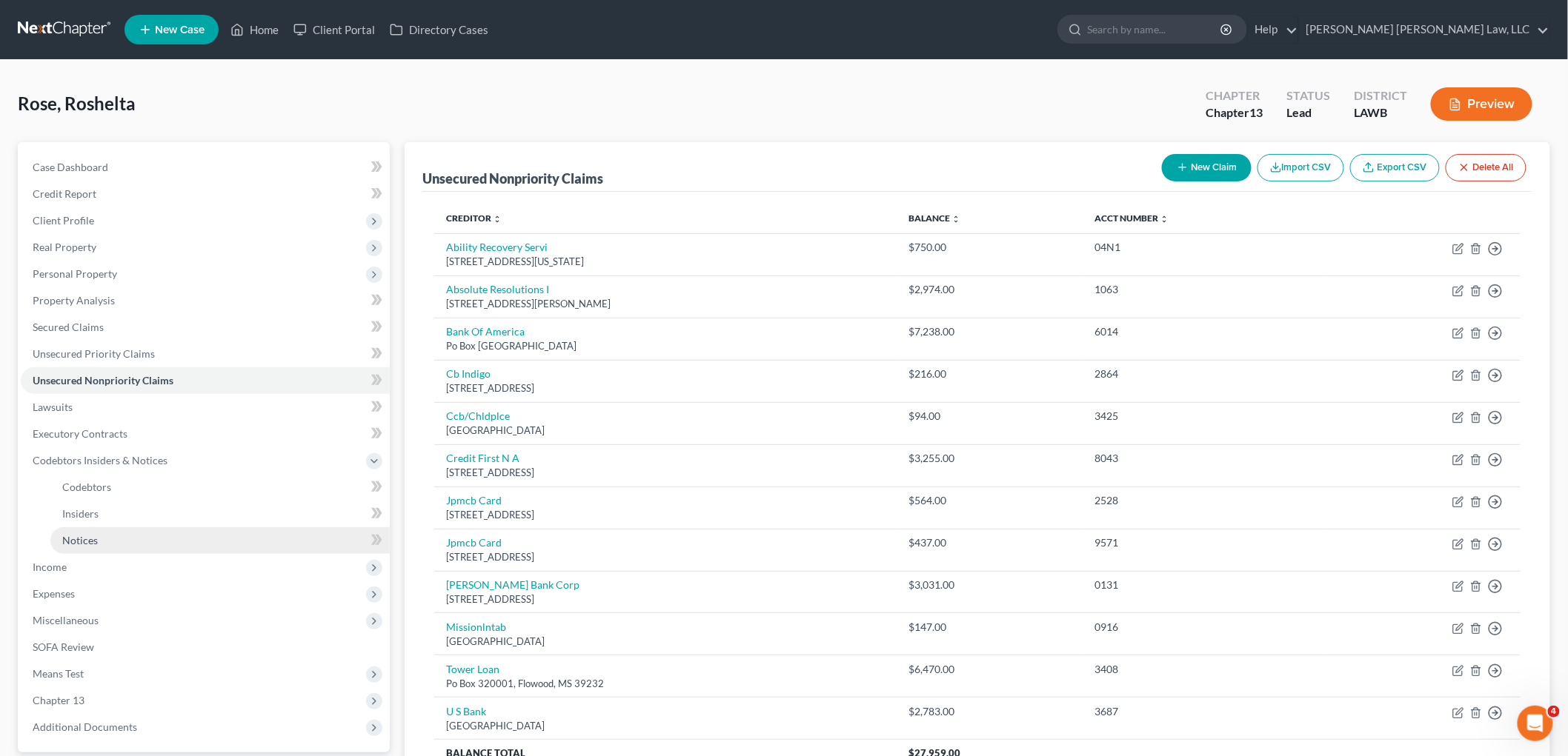
click at [105, 529] on link "Notices" at bounding box center [220, 540] width 339 height 26
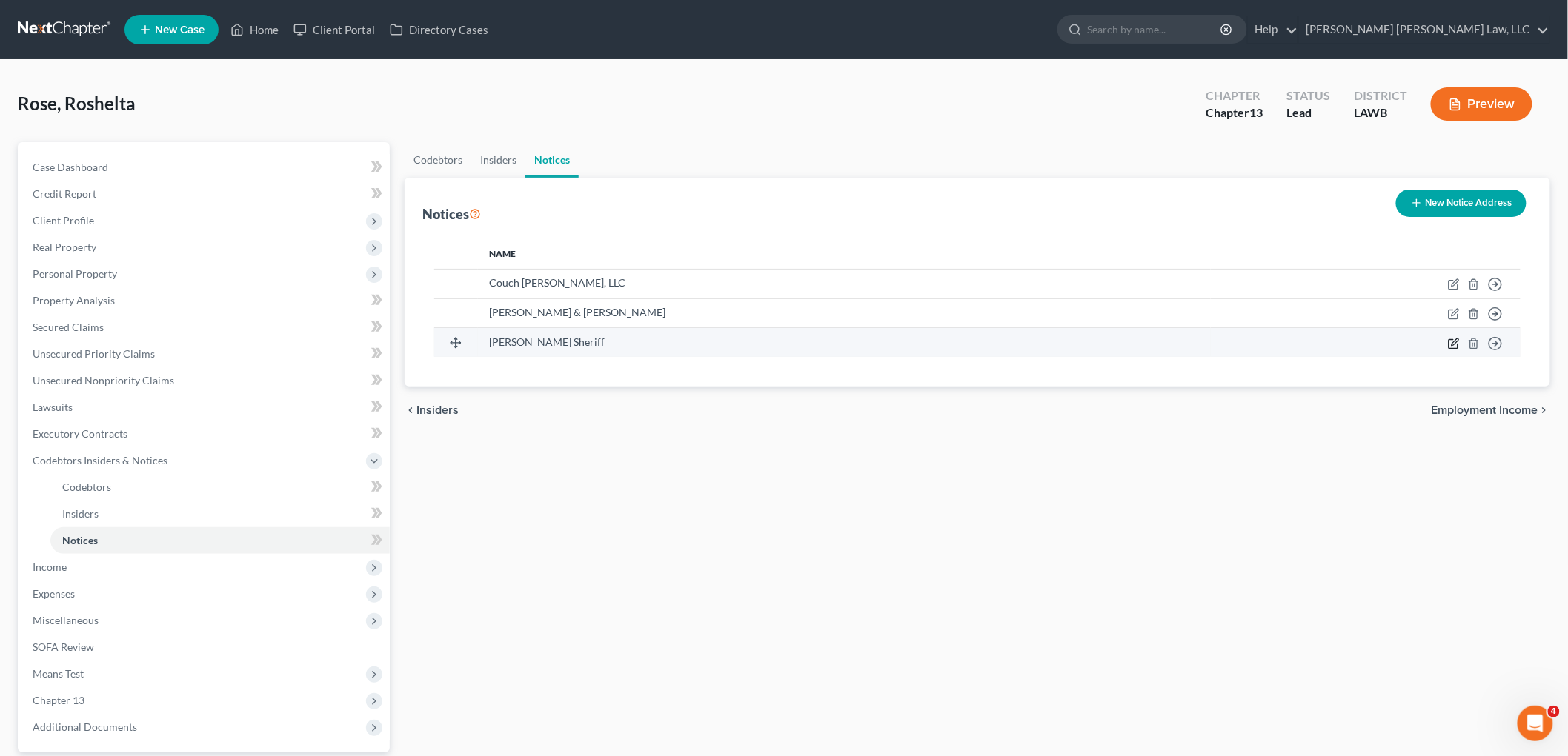
click at [1451, 343] on icon "button" at bounding box center [1454, 343] width 12 height 12
select select "19"
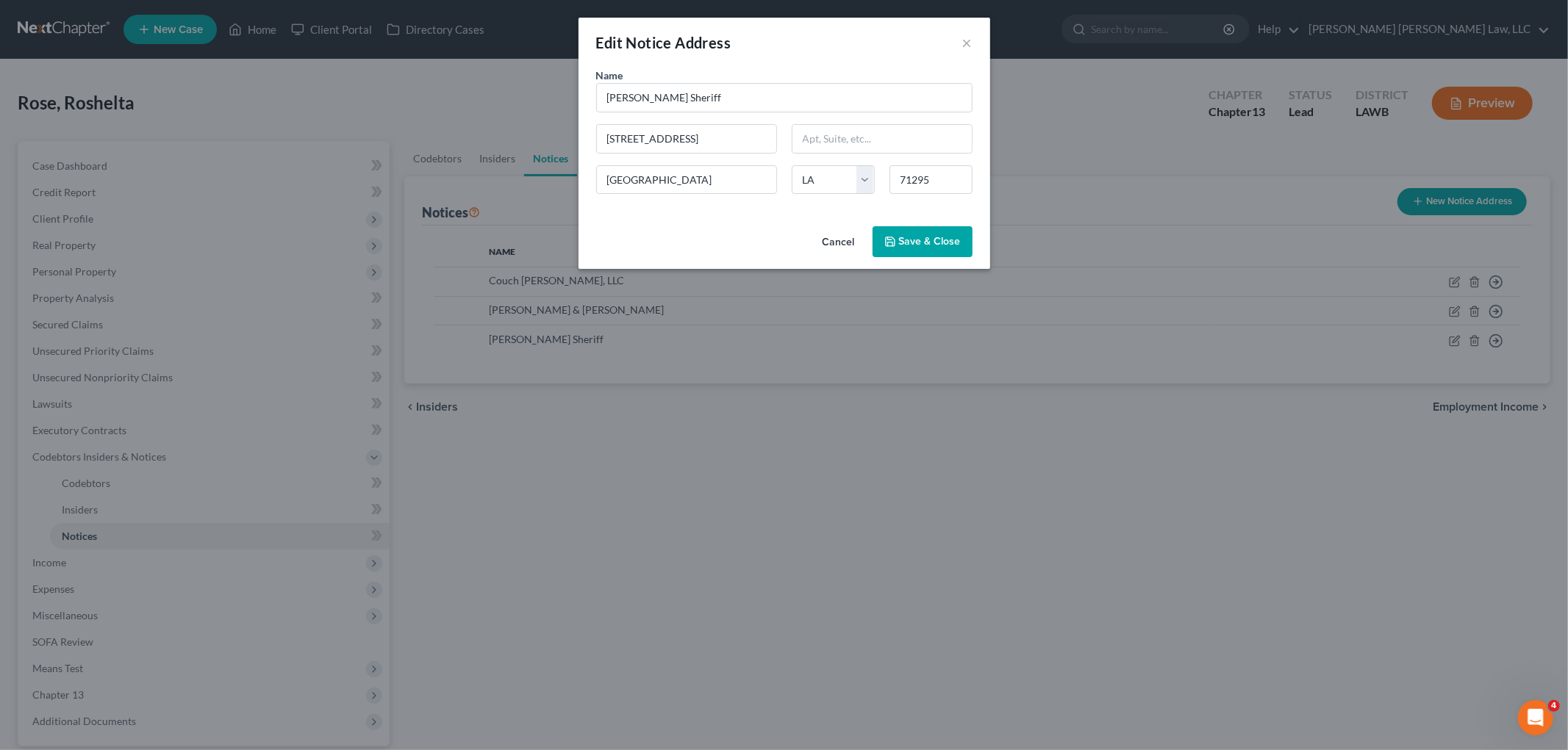
click at [956, 254] on button "Save & Close" at bounding box center [923, 242] width 100 height 31
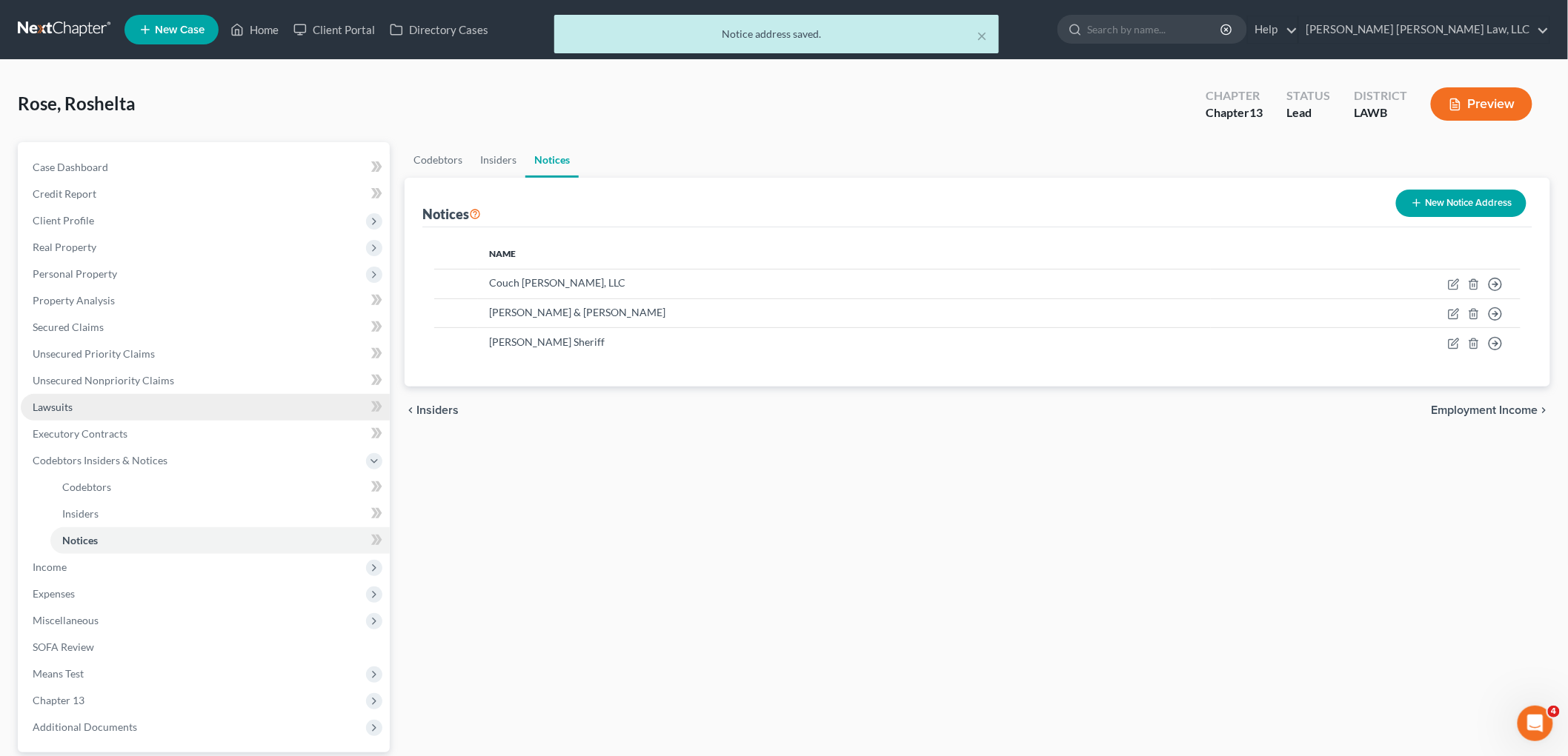
click at [89, 410] on link "Lawsuits" at bounding box center [205, 407] width 369 height 26
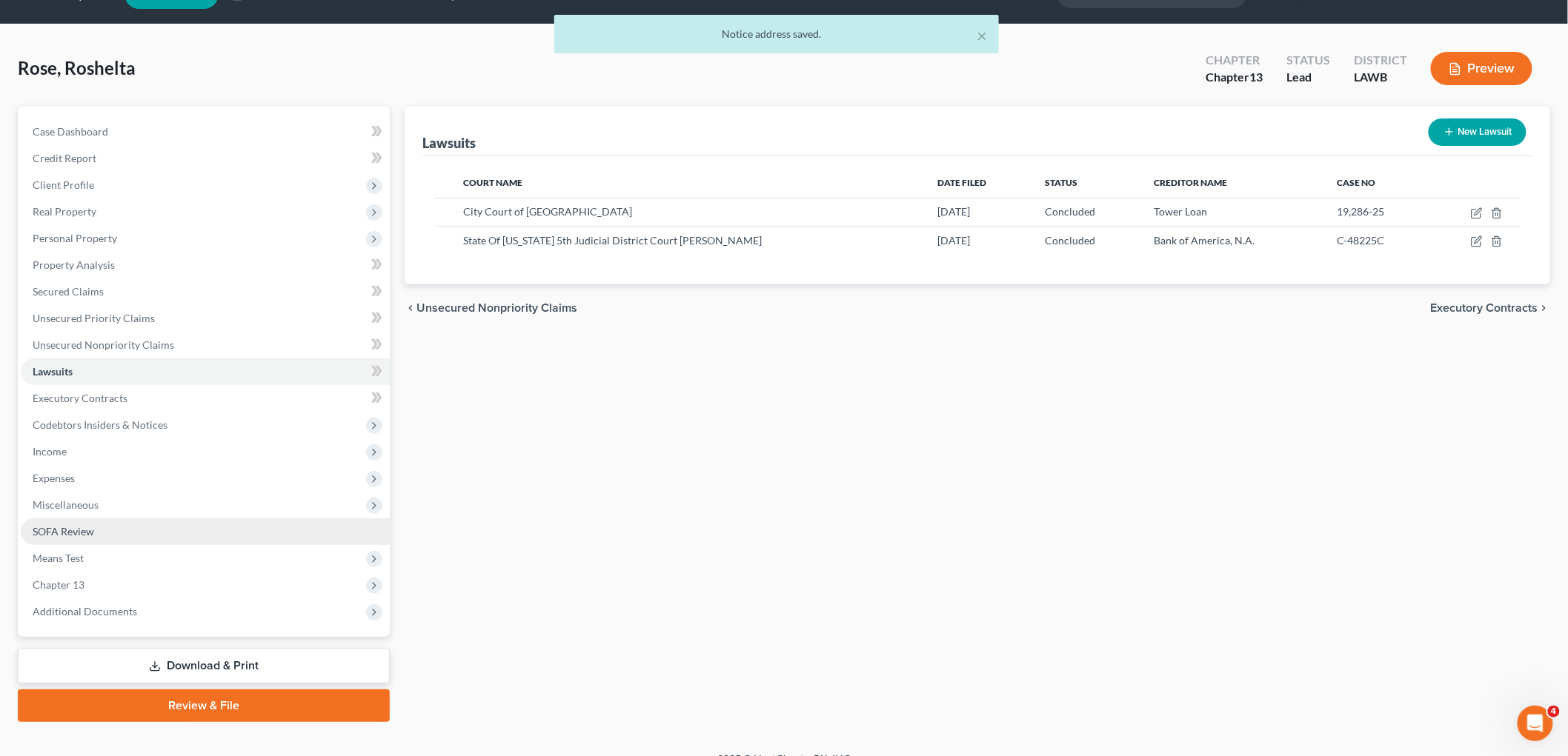
scroll to position [55, 0]
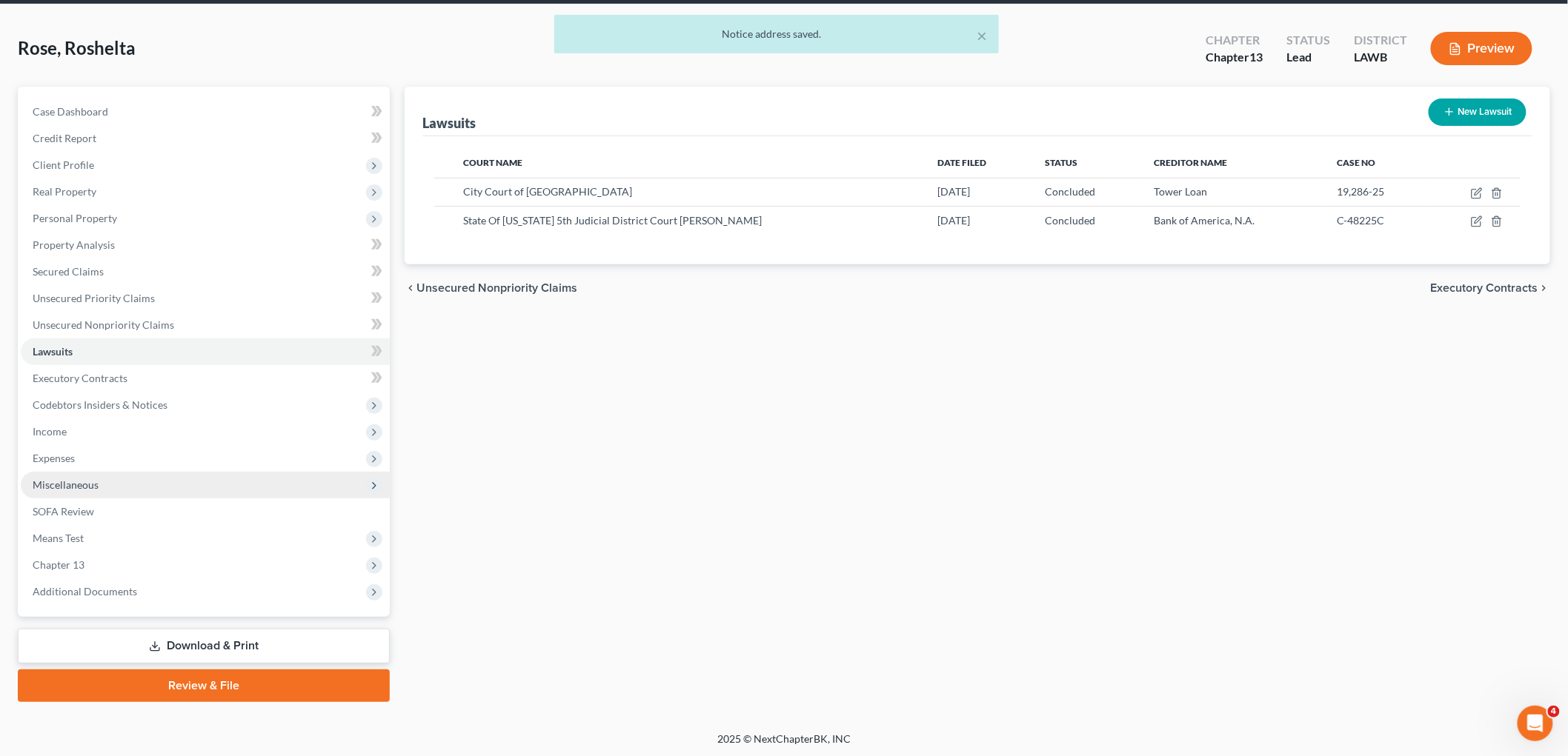
click at [164, 483] on span "Miscellaneous" at bounding box center [205, 485] width 369 height 26
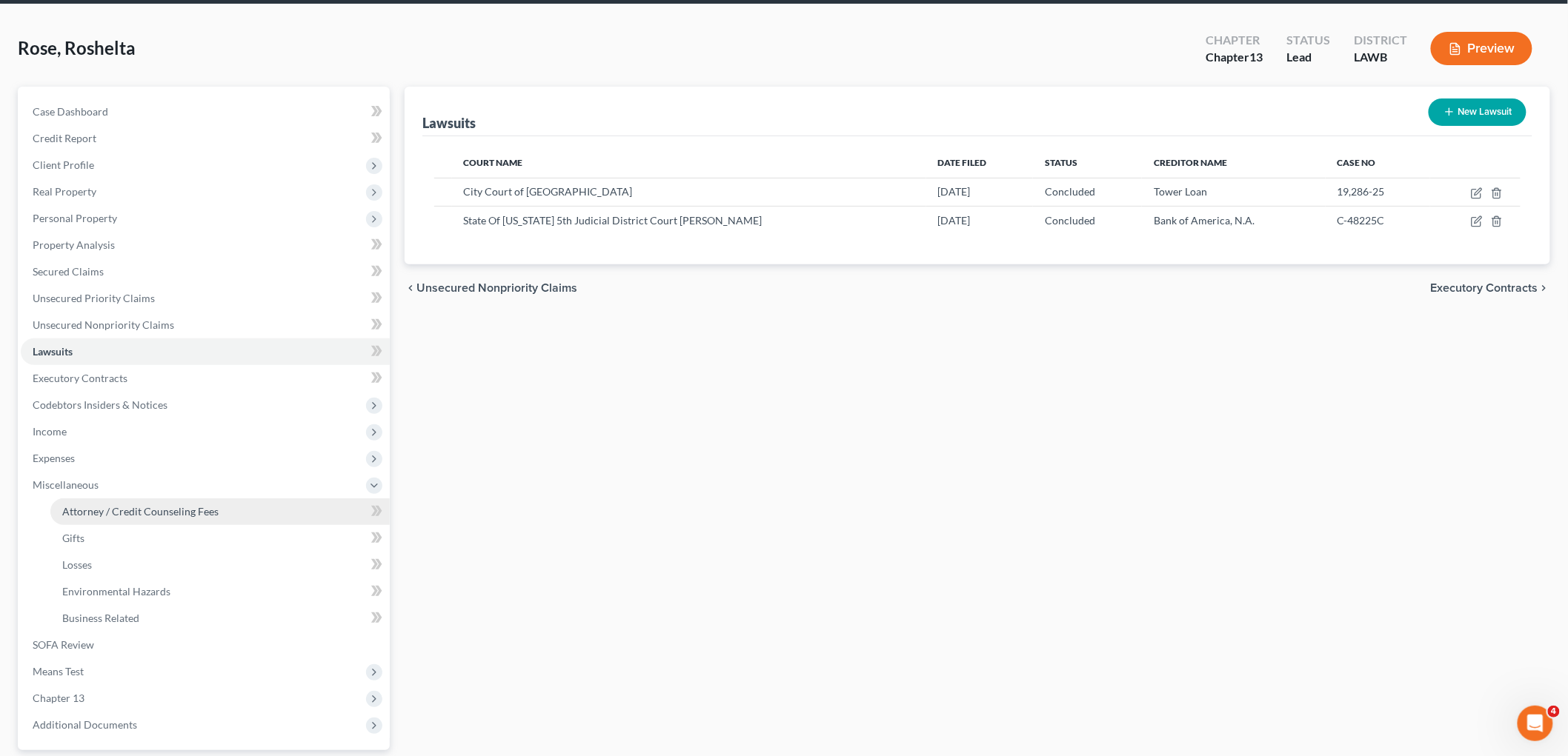
click at [165, 505] on span "Attorney / Credit Counseling Fees" at bounding box center [140, 511] width 156 height 13
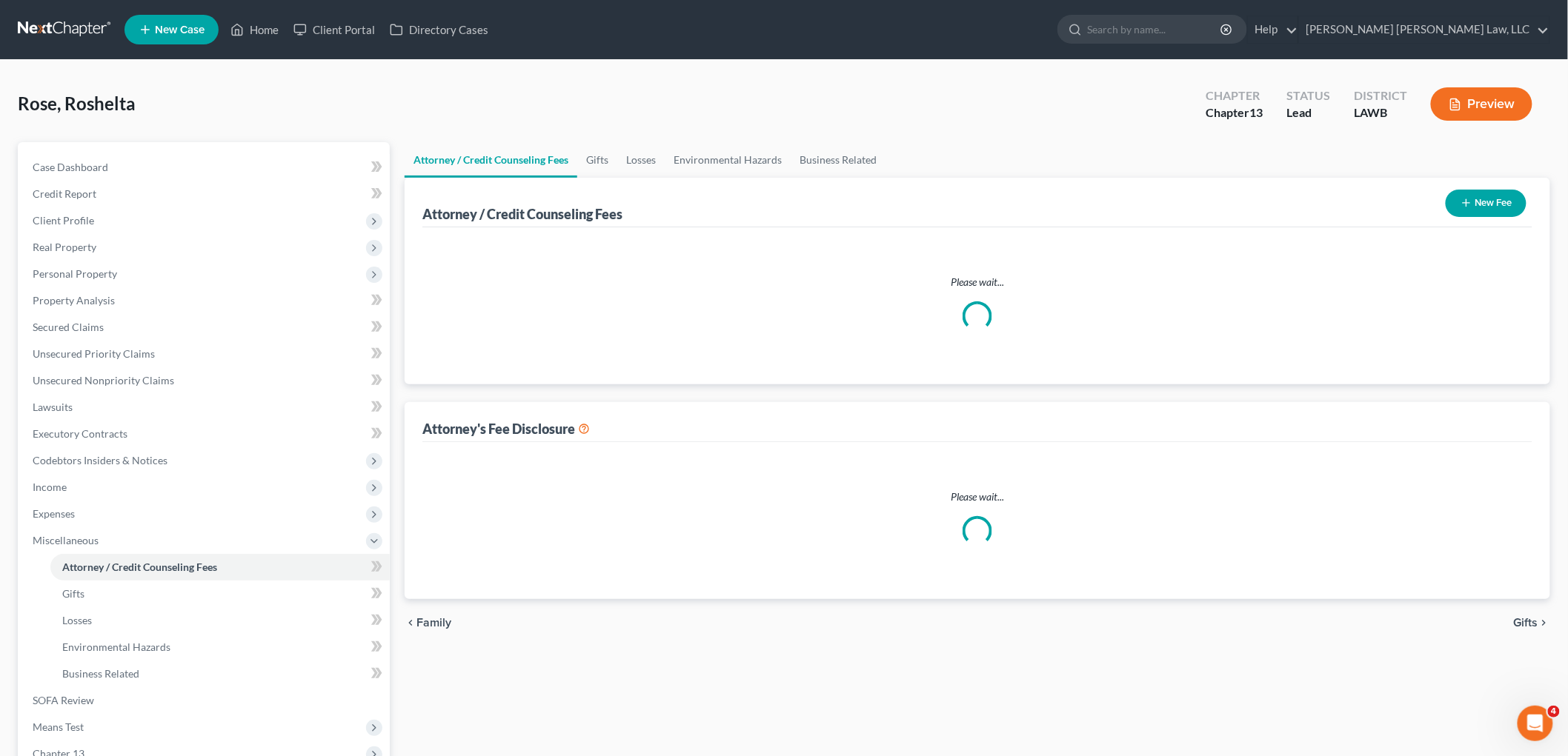
select select "1"
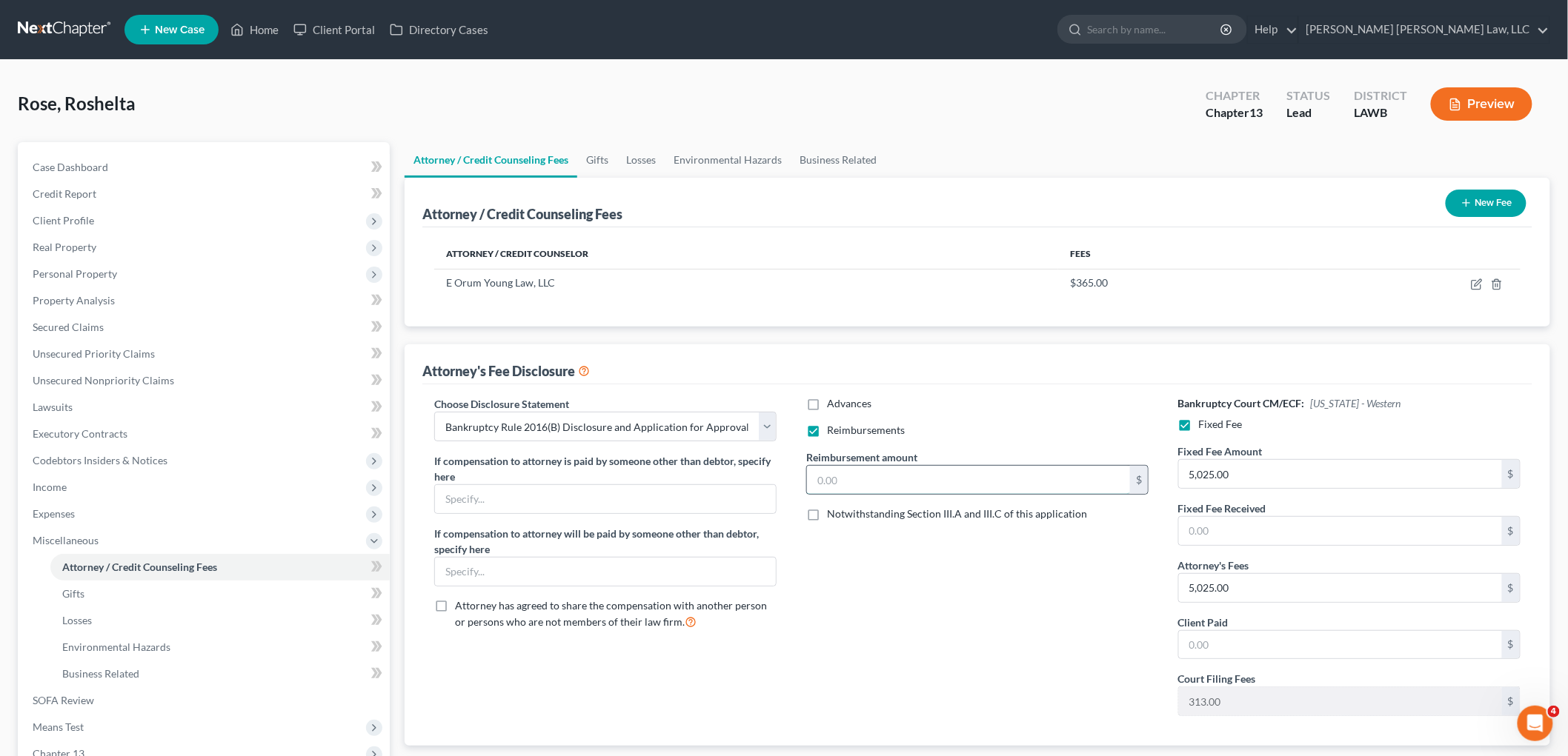
click at [877, 488] on input "text" at bounding box center [968, 480] width 323 height 28
type input "250.00"
click at [99, 484] on span "Income" at bounding box center [205, 487] width 369 height 26
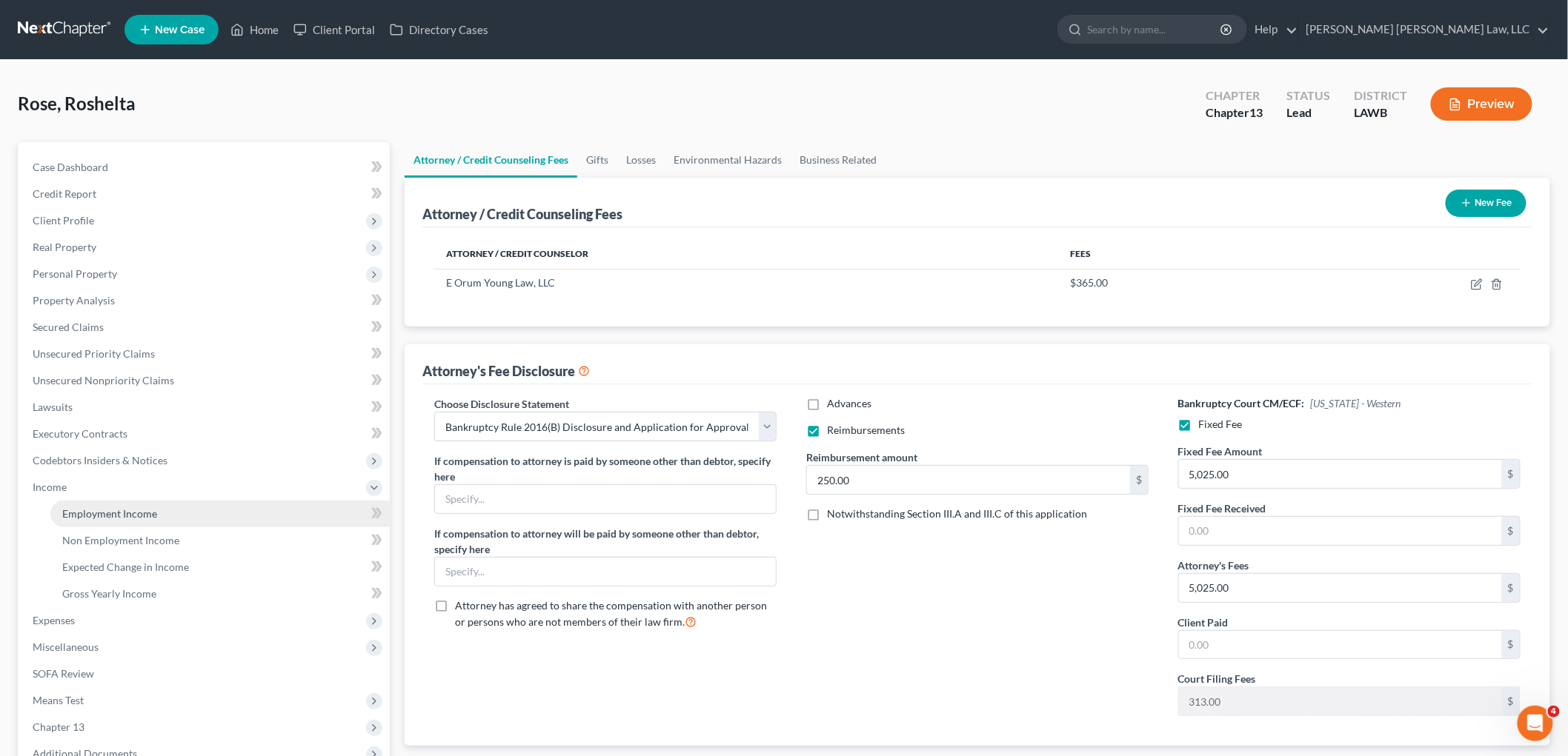
click at [119, 504] on link "Employment Income" at bounding box center [220, 513] width 339 height 26
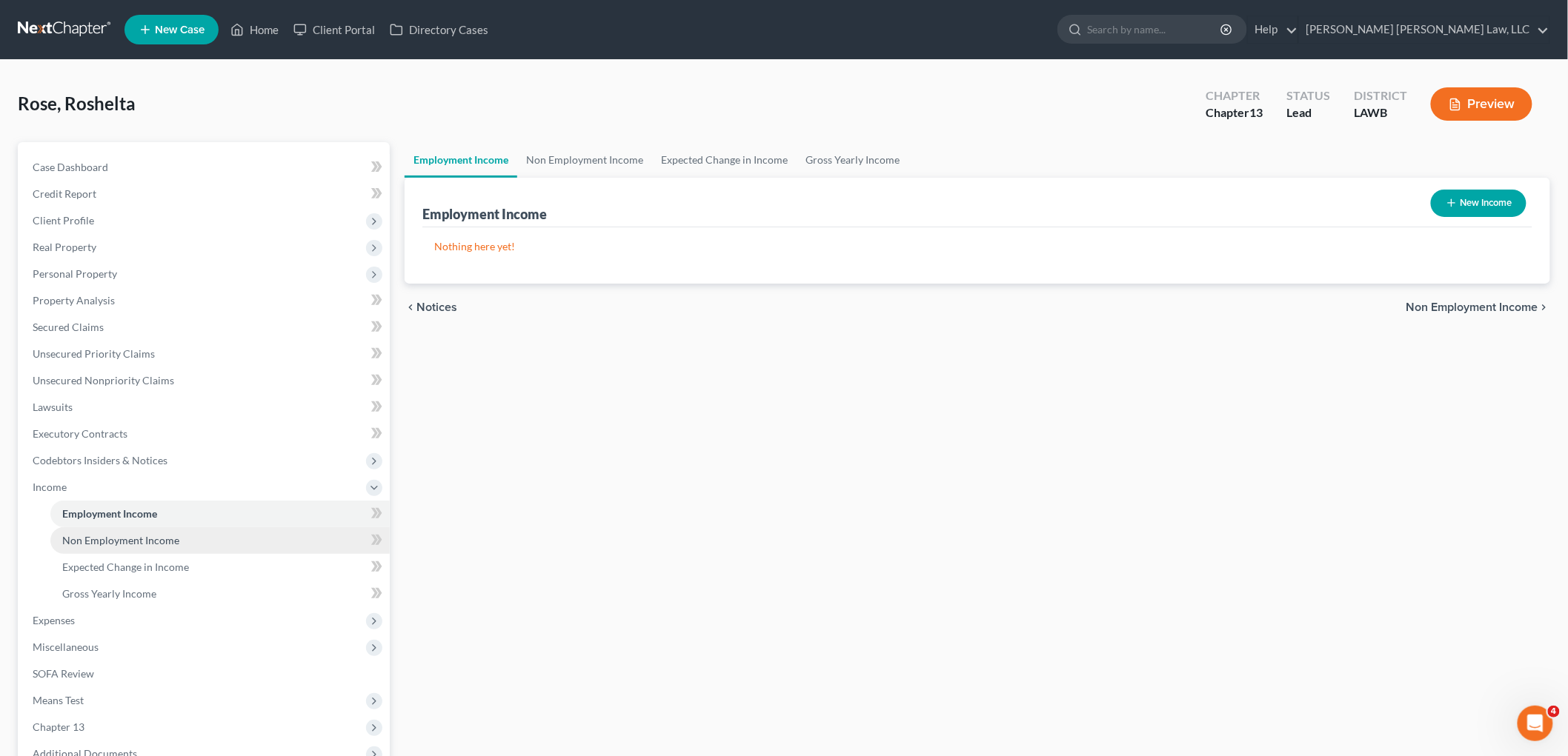
click at [130, 543] on span "Non Employment Income" at bounding box center [120, 540] width 117 height 13
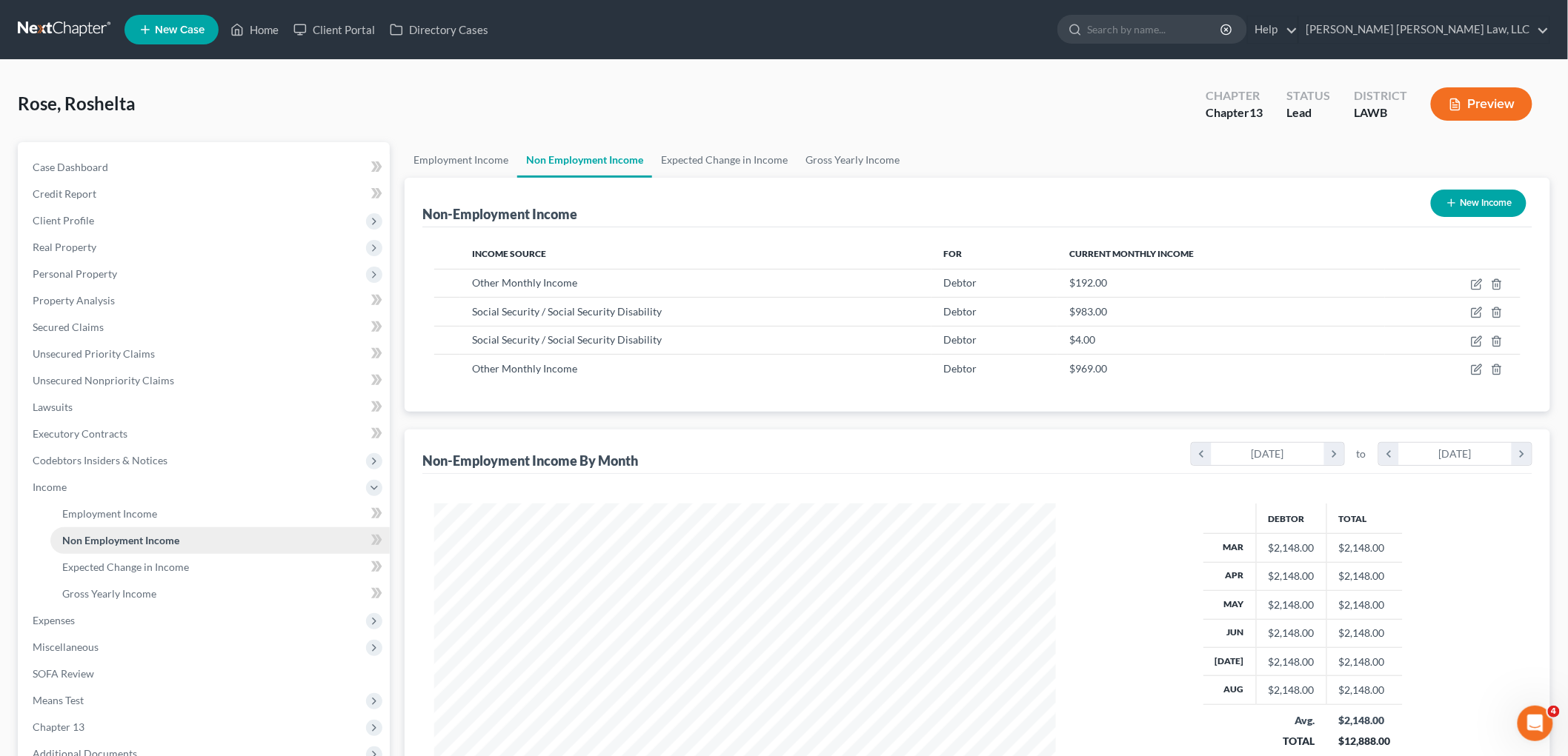
scroll to position [309, 651]
click at [146, 374] on span "Unsecured Nonpriority Claims" at bounding box center [103, 380] width 142 height 13
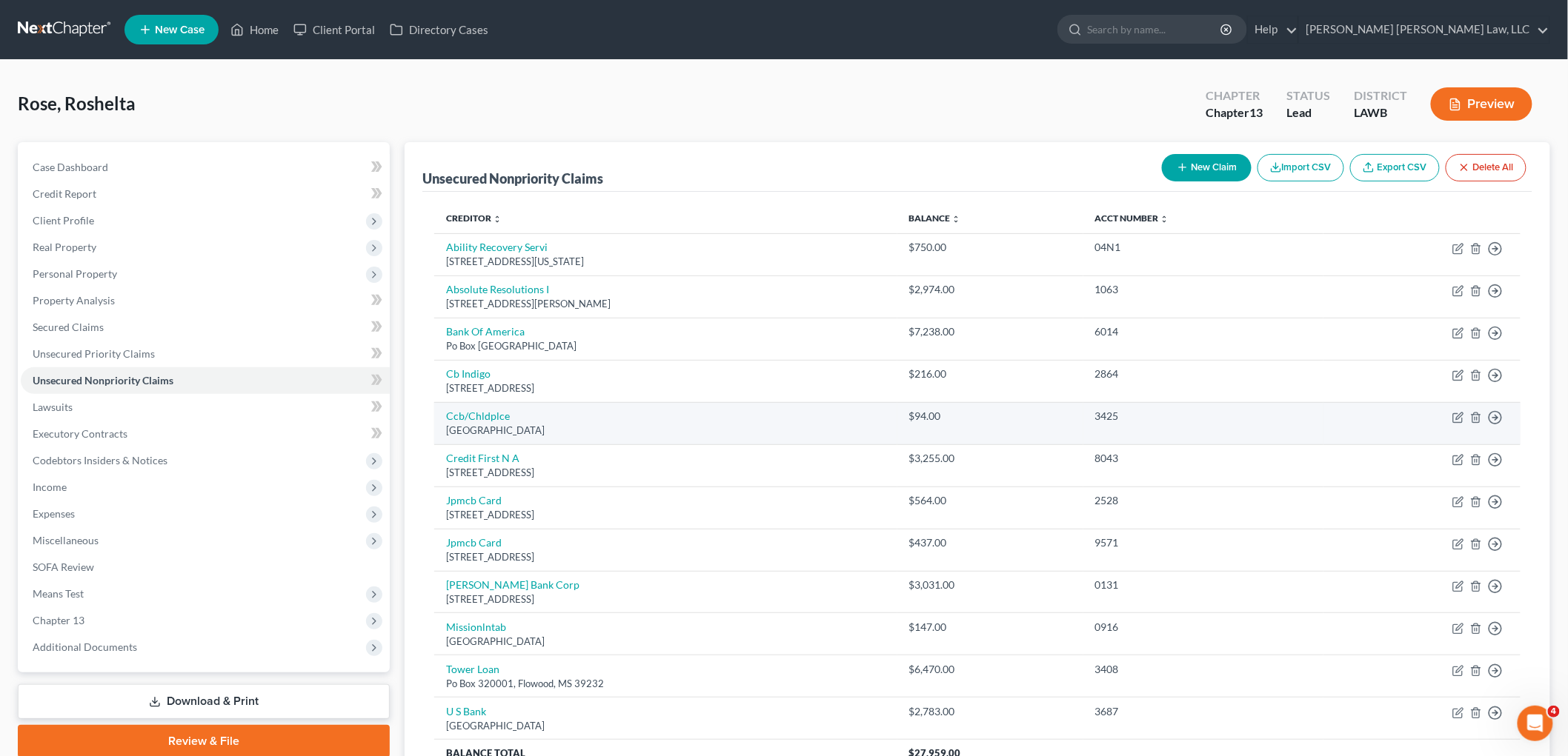
scroll to position [144, 0]
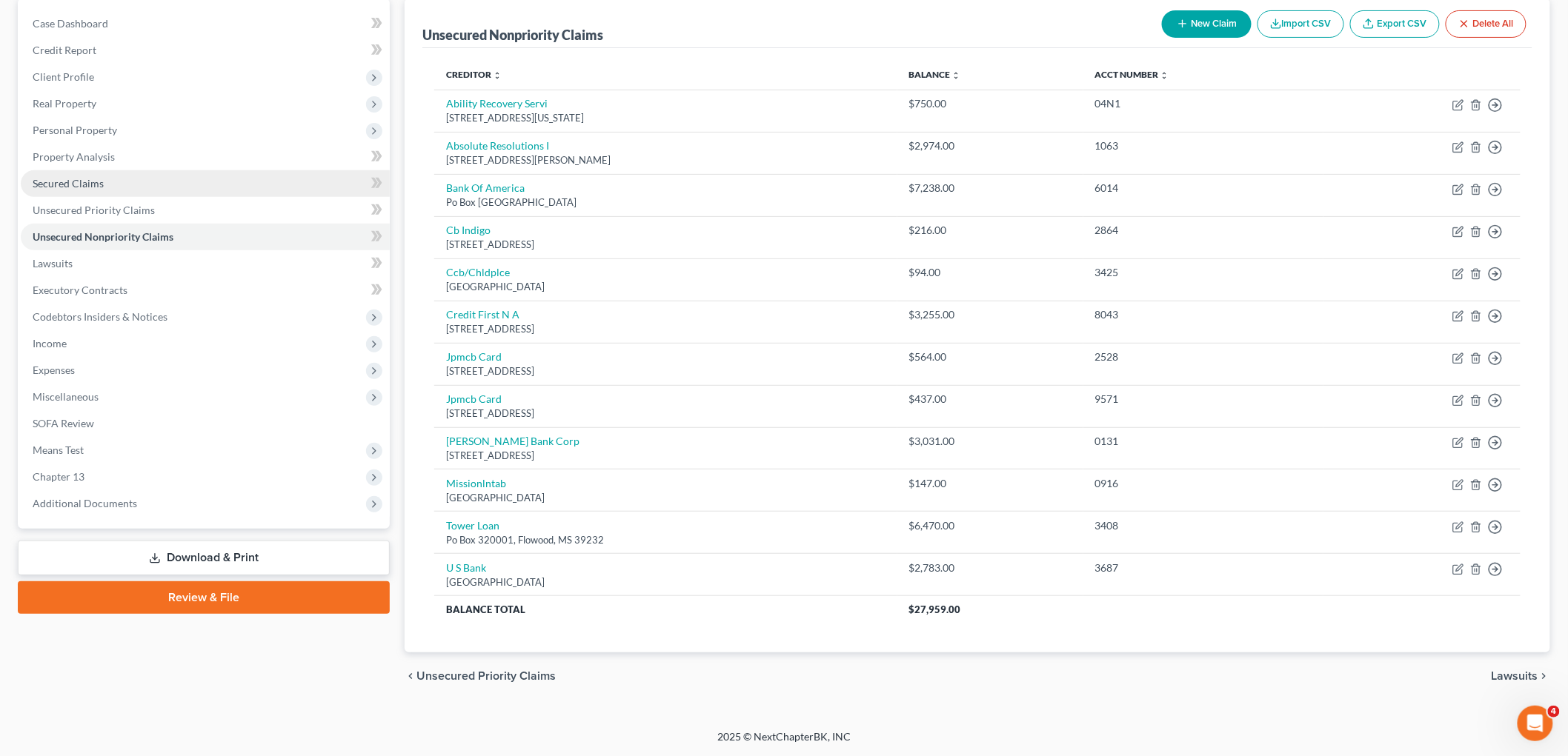
click at [142, 181] on link "Secured Claims" at bounding box center [205, 183] width 369 height 26
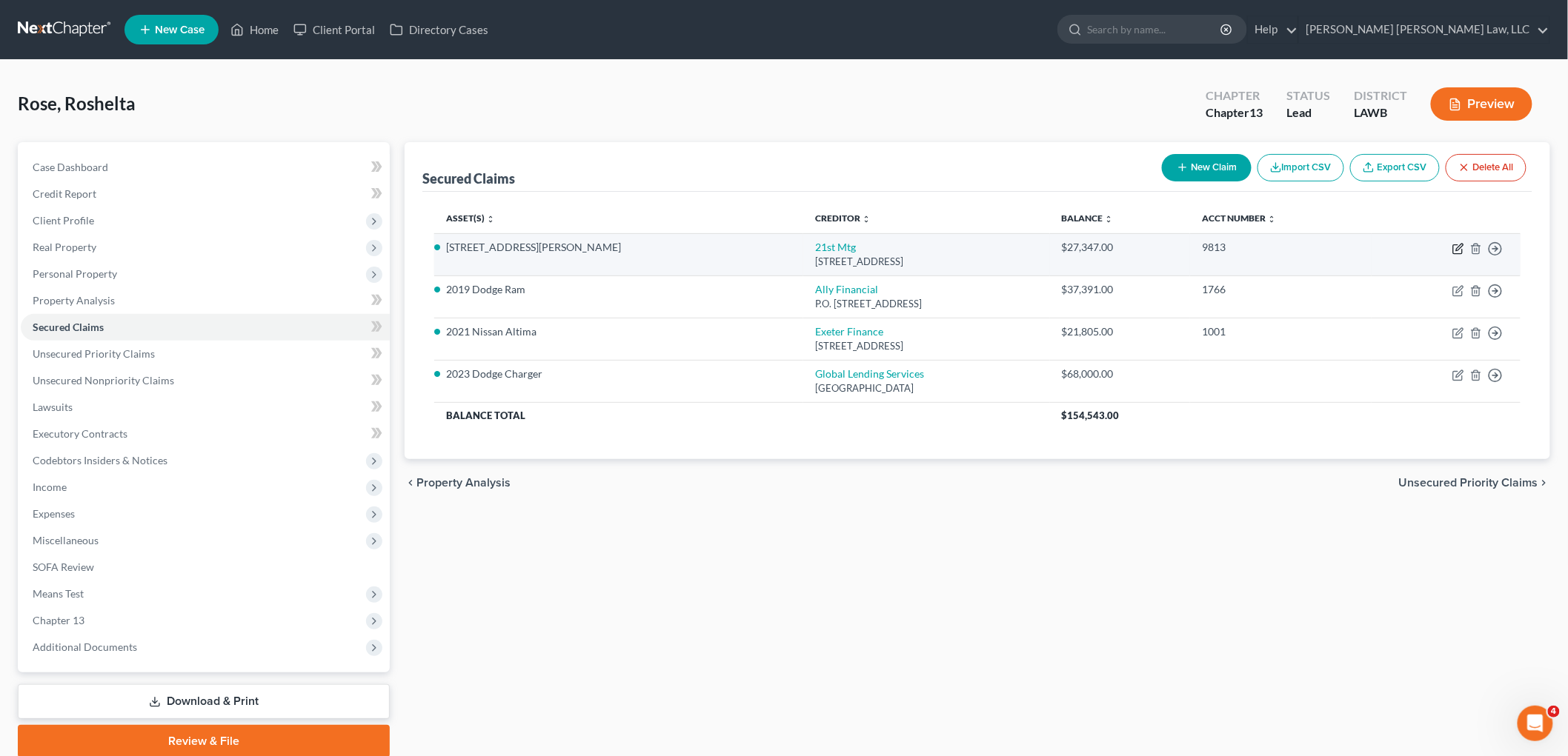
click at [1456, 247] on icon "button" at bounding box center [1458, 249] width 12 height 12
select select "44"
select select "0"
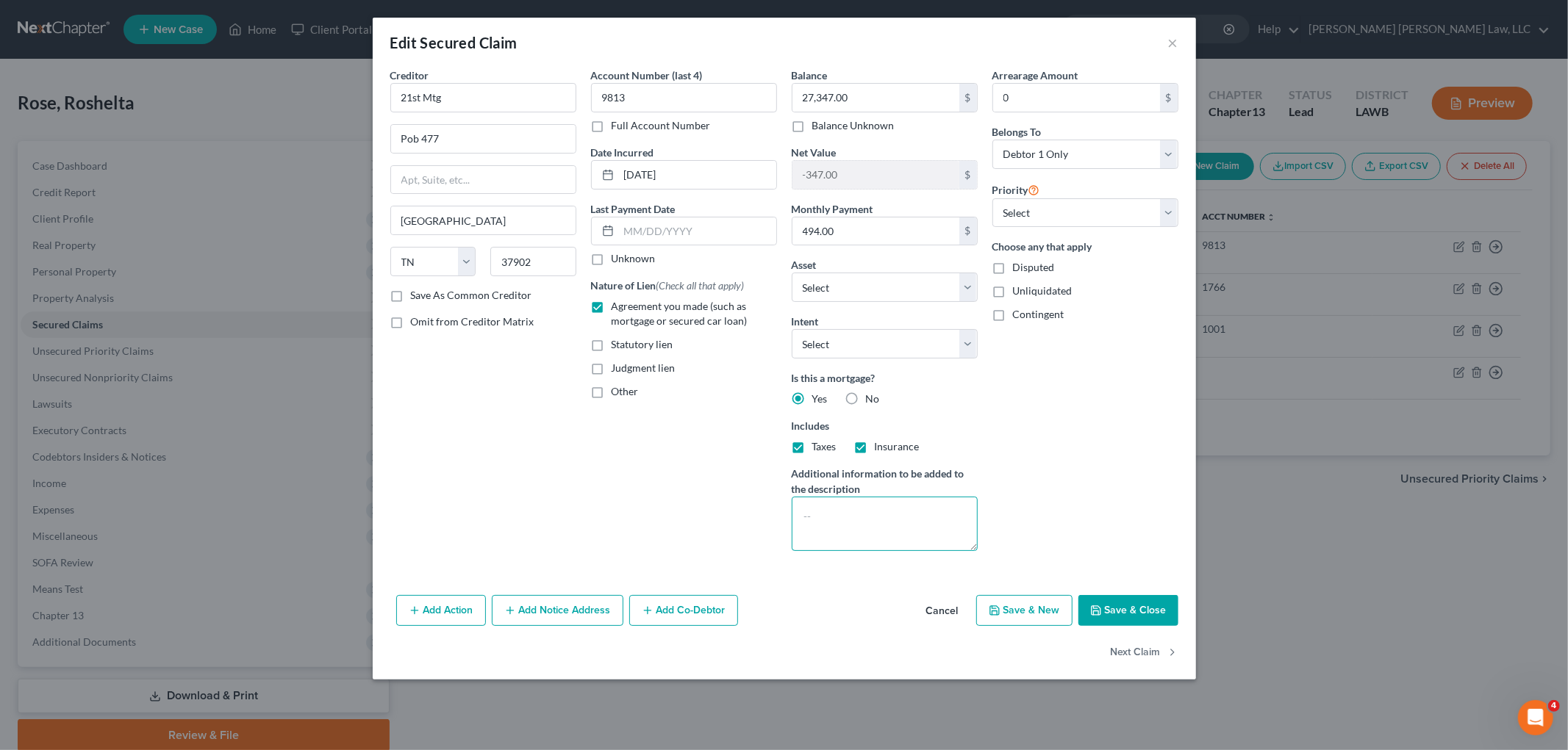
drag, startPoint x: 823, startPoint y: 530, endPoint x: 832, endPoint y: 524, distance: 10.8
click at [820, 525] on textarea at bounding box center [885, 523] width 186 height 54
type textarea "Pay Direct by debtor"
click at [1092, 603] on button "Save & Close" at bounding box center [1128, 610] width 100 height 31
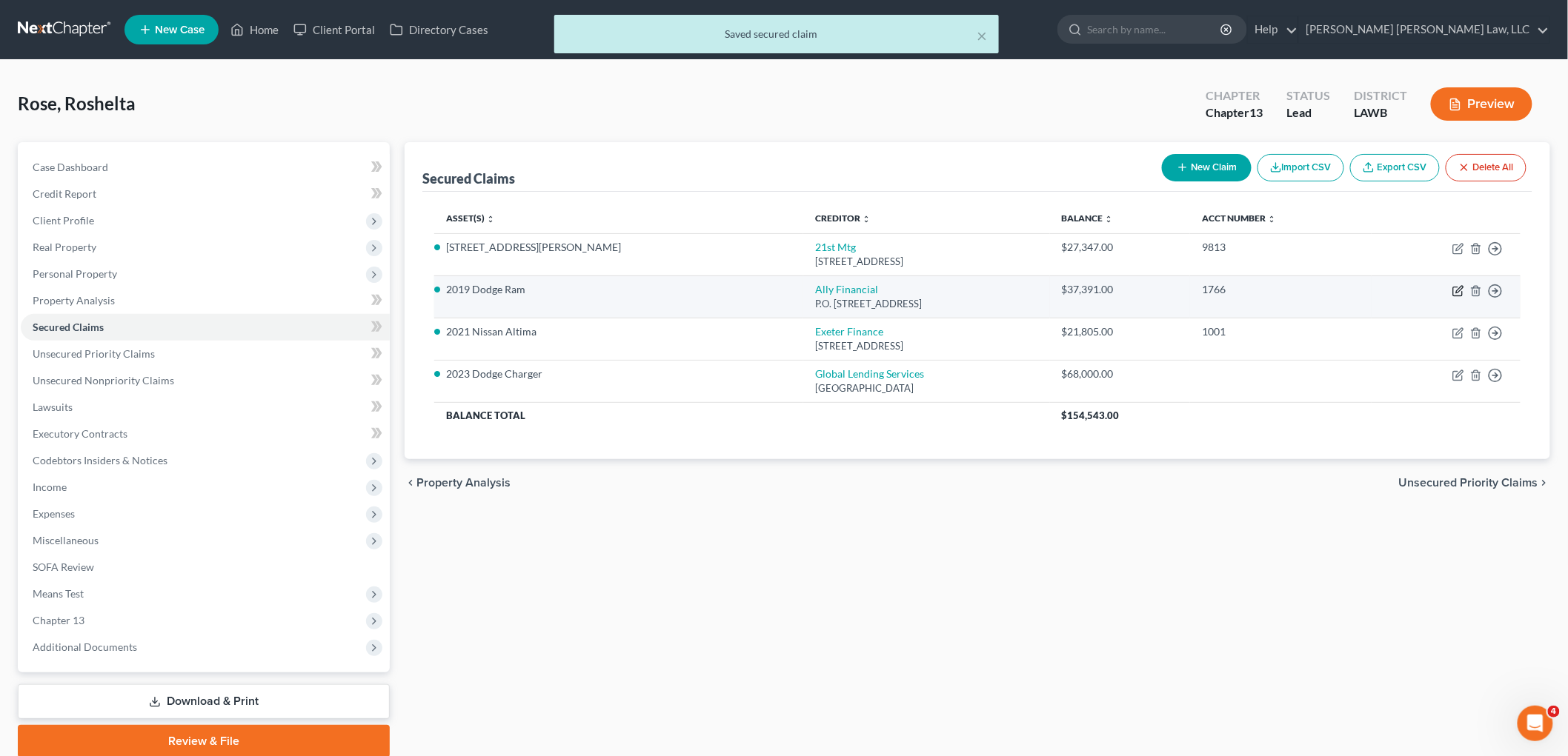
click at [1461, 286] on icon "button" at bounding box center [1460, 289] width 7 height 7
select select "24"
select select "0"
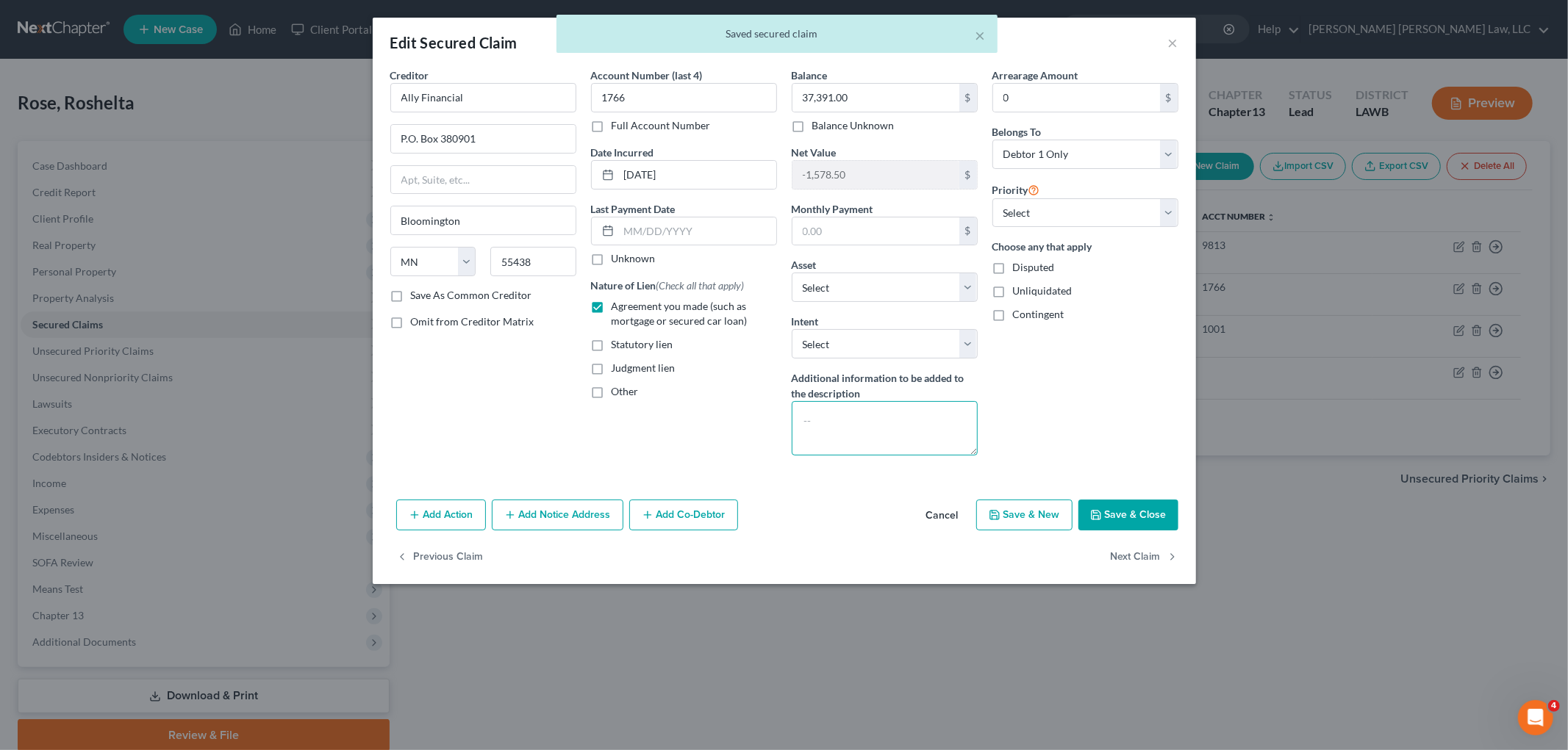
click at [865, 437] on textarea at bounding box center [885, 429] width 186 height 54
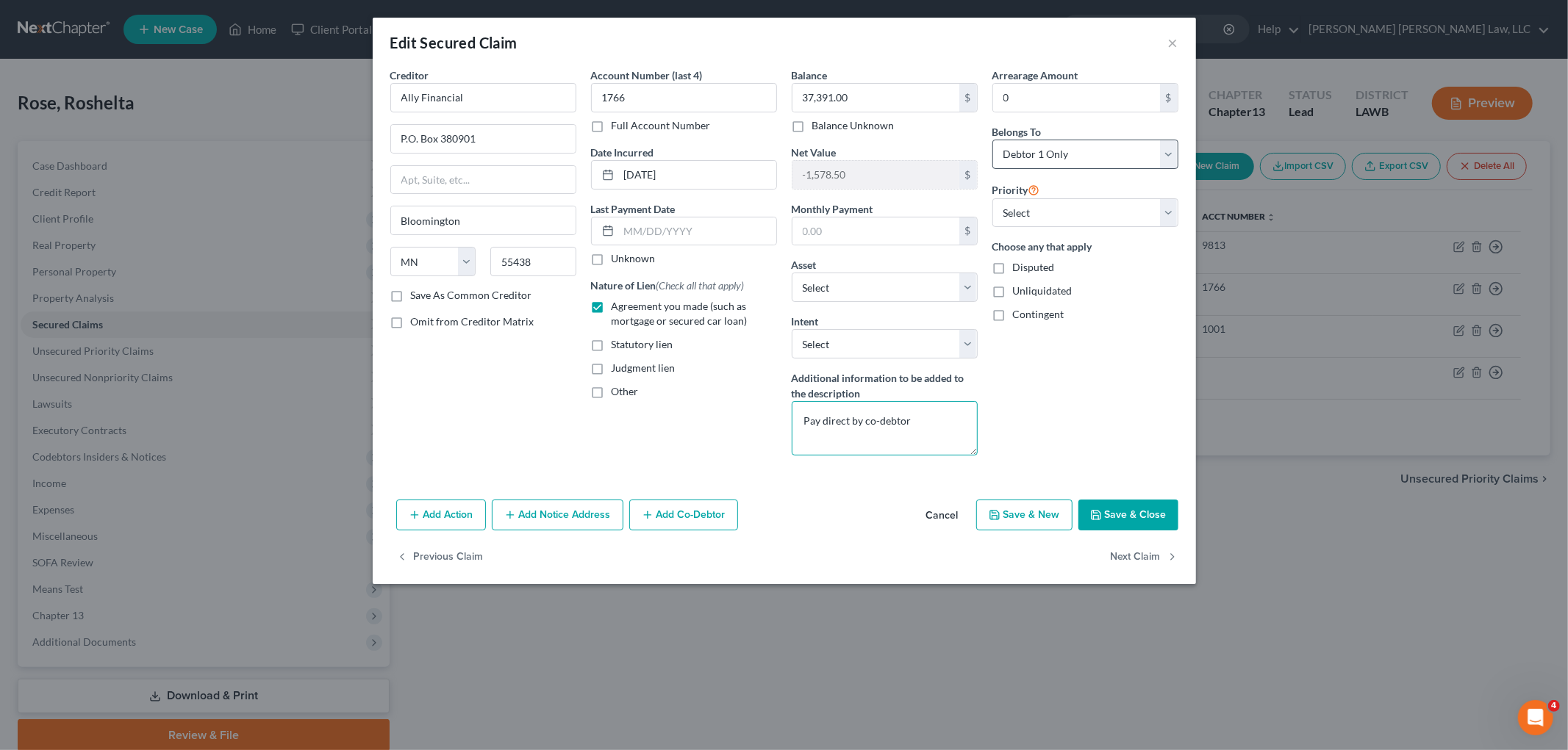
type textarea "Pay direct by co-debtor"
click at [1049, 149] on select "Select Debtor 1 Only Debtor 2 Only Debtor 1 And Debtor 2 Only At Least One Of T…" at bounding box center [1085, 154] width 186 height 30
select select "3"
click at [992, 140] on select "Select Debtor 1 Only Debtor 2 Only Debtor 1 And Debtor 2 Only At Least One Of T…" at bounding box center [1085, 154] width 186 height 30
click at [1103, 519] on button "Save & Close" at bounding box center [1128, 515] width 100 height 31
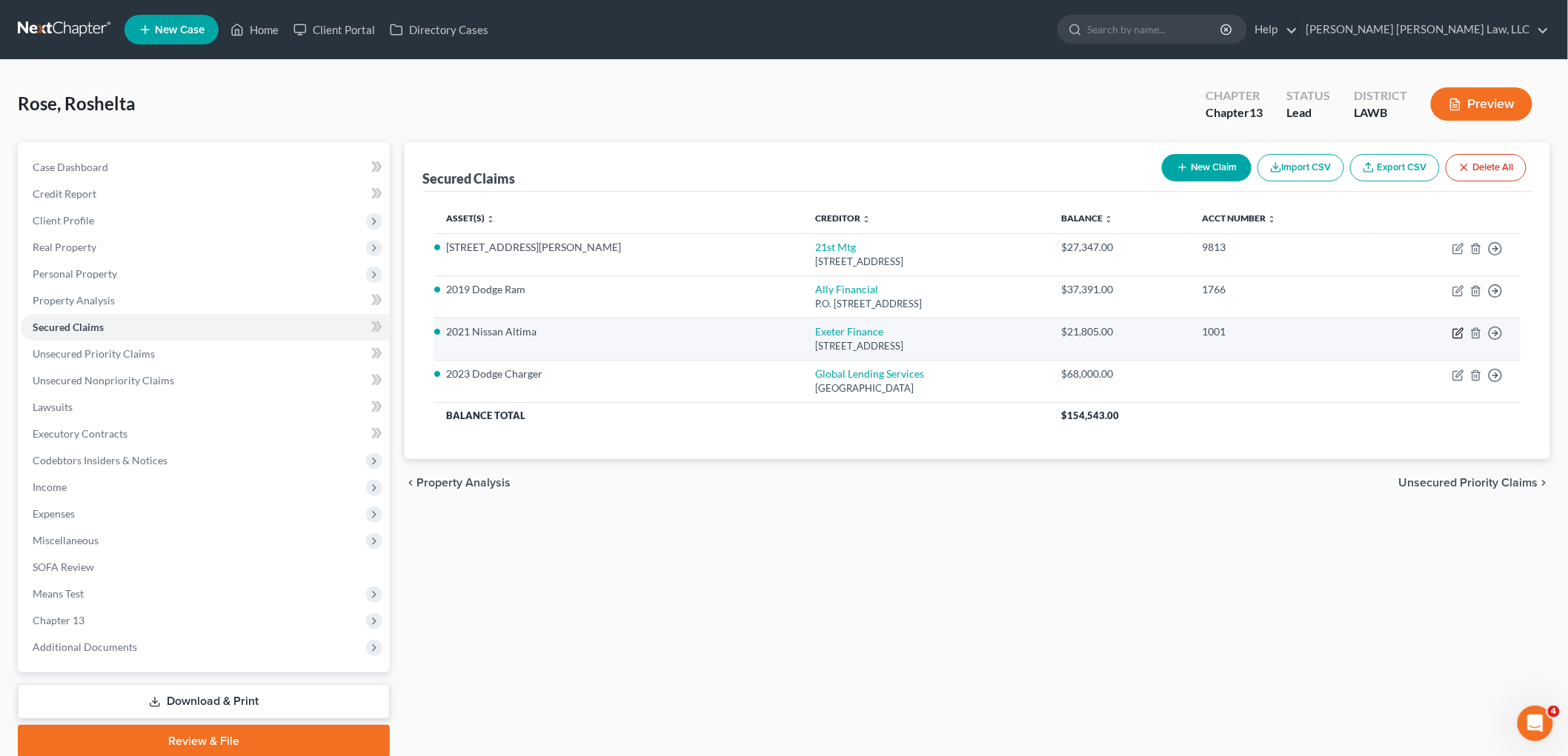
click at [1455, 332] on icon "button" at bounding box center [1458, 333] width 12 height 12
select select "45"
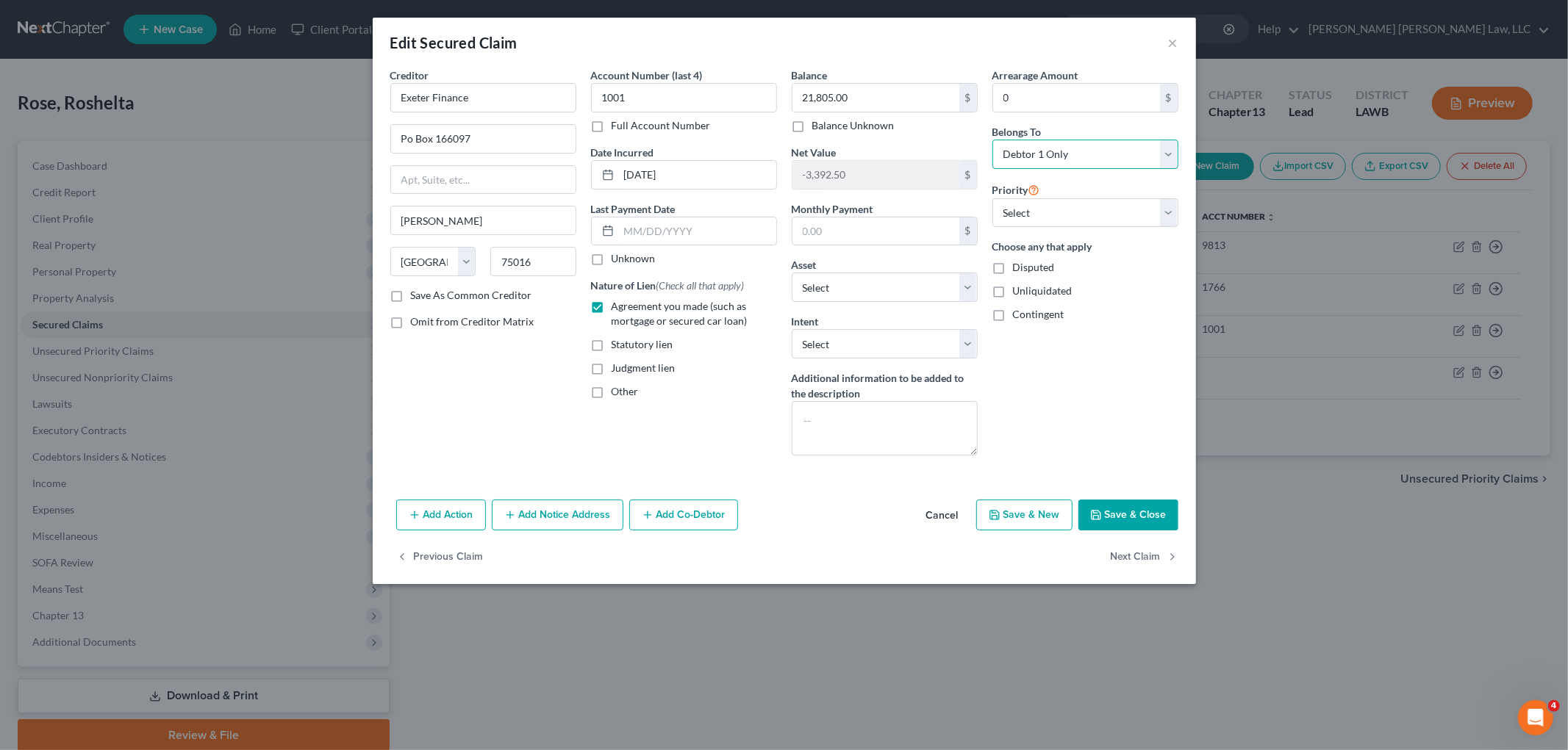
click at [1045, 155] on select "Select Debtor 1 Only Debtor 2 Only Debtor 1 And Debtor 2 Only At Least One Of T…" at bounding box center [1085, 154] width 186 height 30
select select "3"
click at [992, 140] on select "Select Debtor 1 Only Debtor 2 Only Debtor 1 And Debtor 2 Only At Least One Of T…" at bounding box center [1085, 154] width 186 height 30
click at [831, 436] on textarea at bounding box center [885, 429] width 186 height 54
type textarea "Pay Direct by co-debtor"
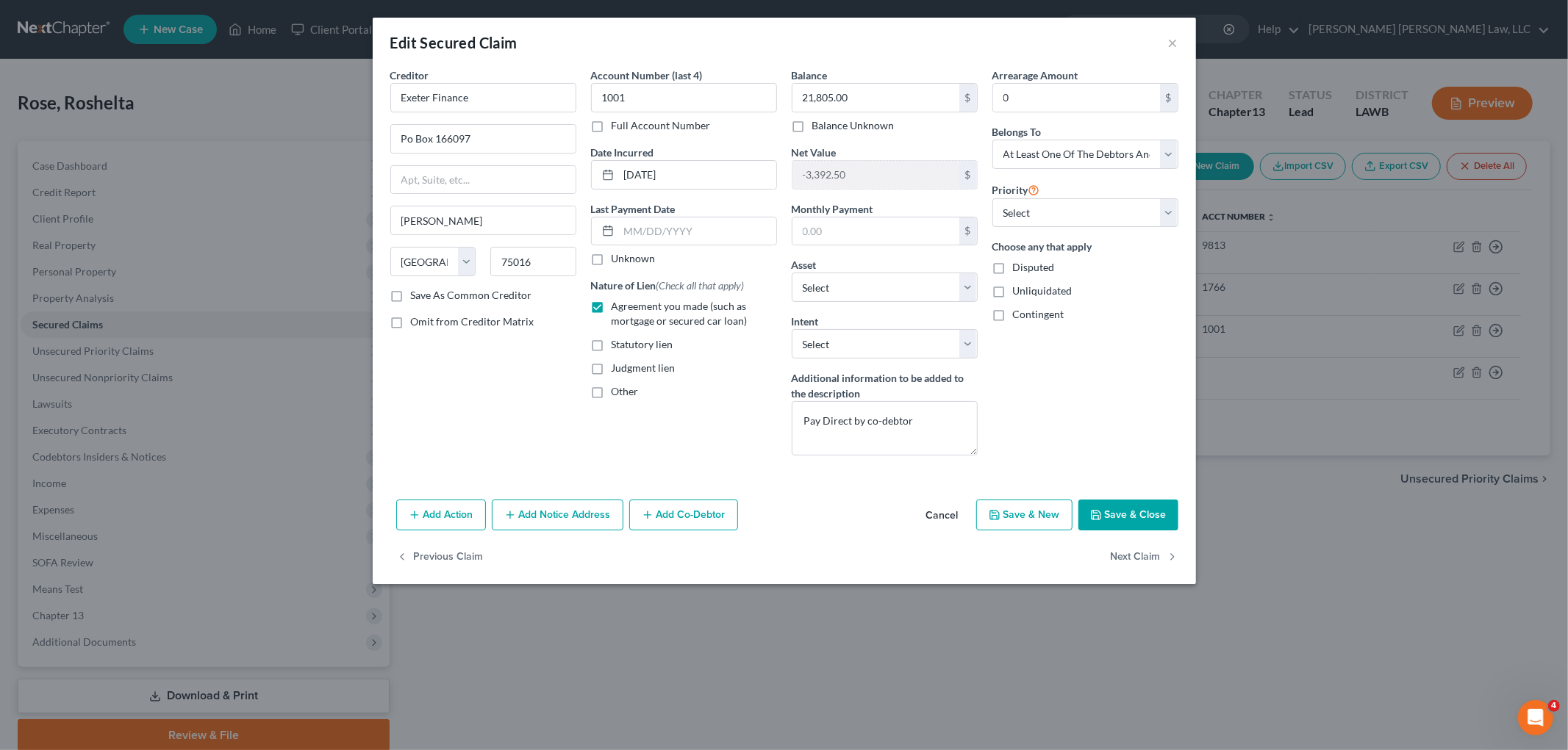
click at [1103, 515] on button "Save & Close" at bounding box center [1128, 515] width 100 height 31
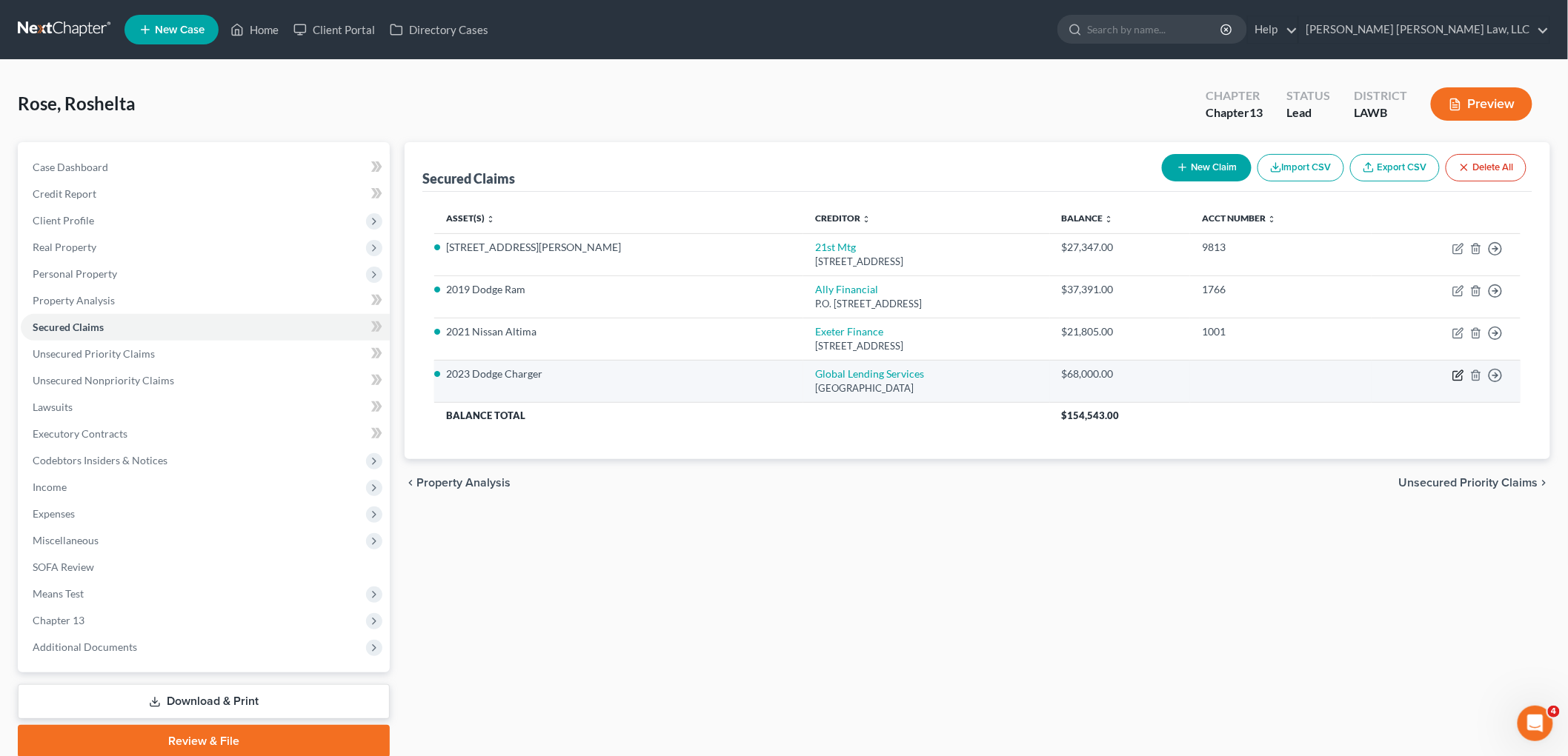
click at [1458, 378] on icon "button" at bounding box center [1458, 376] width 12 height 12
select select "10"
select select "8"
select select "0"
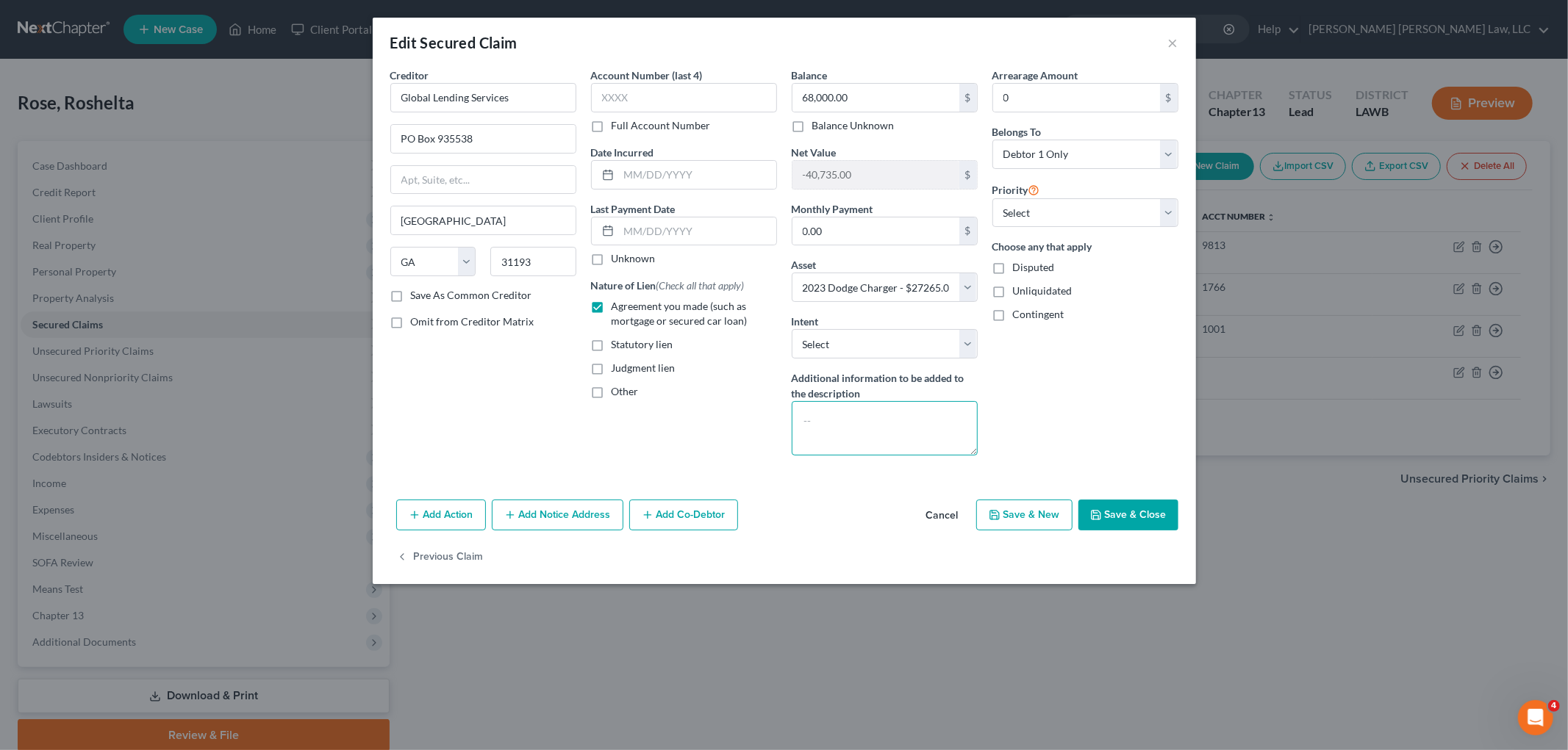
click at [868, 420] on textarea at bounding box center [885, 429] width 186 height 54
type textarea "Pay Direct by debtor"
click at [1141, 512] on button "Save & Close" at bounding box center [1128, 515] width 100 height 31
select select
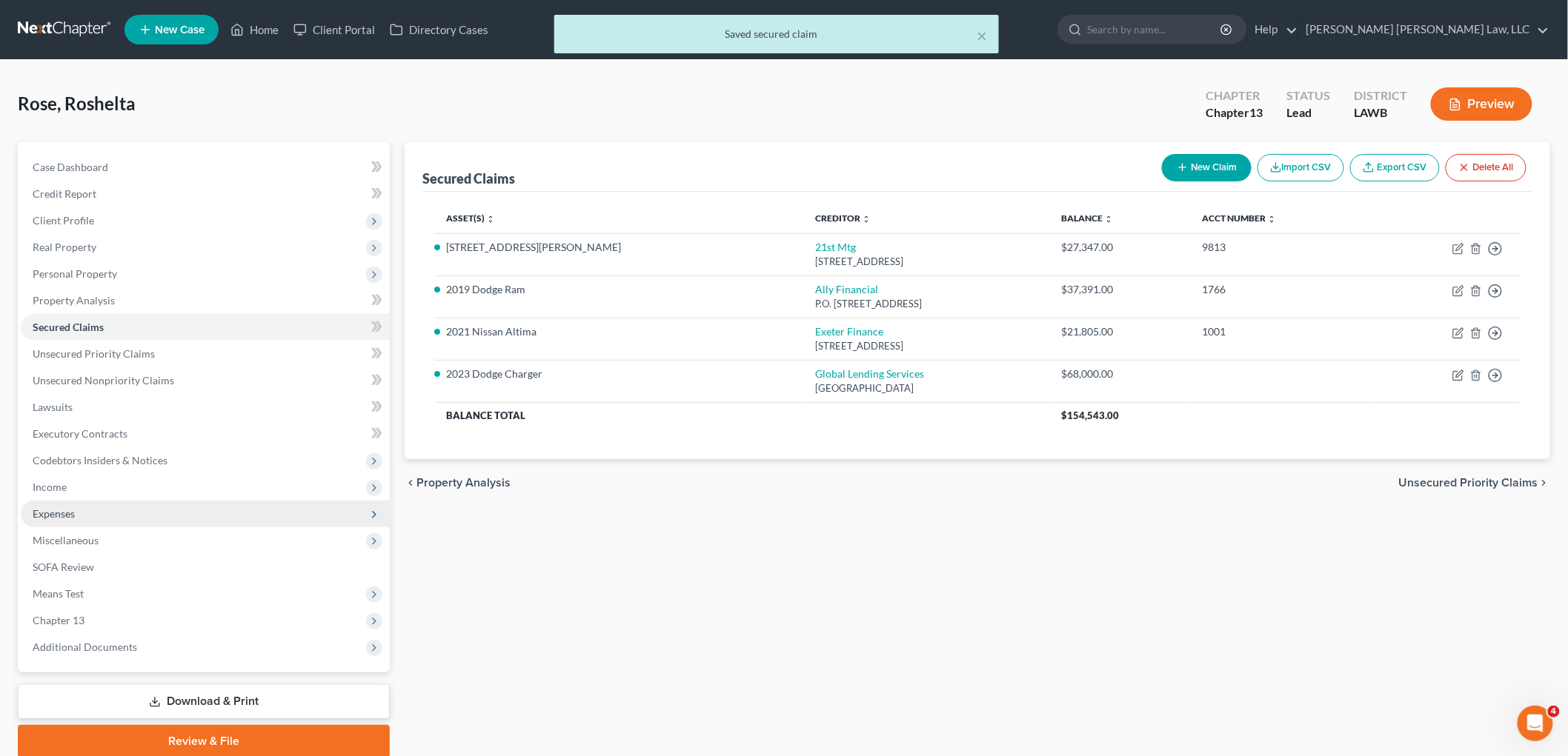
click at [106, 519] on span "Expenses" at bounding box center [205, 513] width 369 height 26
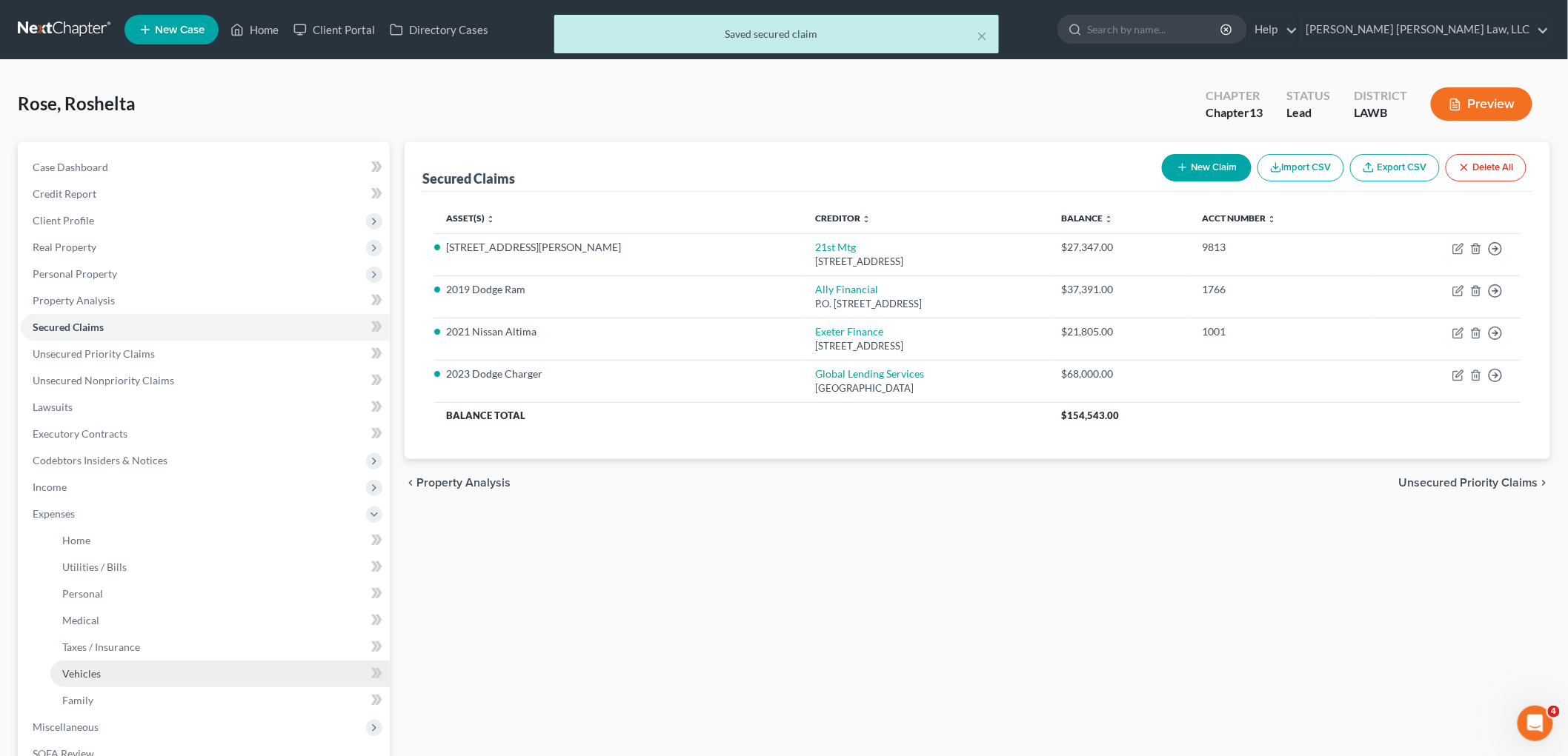
click at [84, 667] on span "Vehicles" at bounding box center [81, 673] width 38 height 13
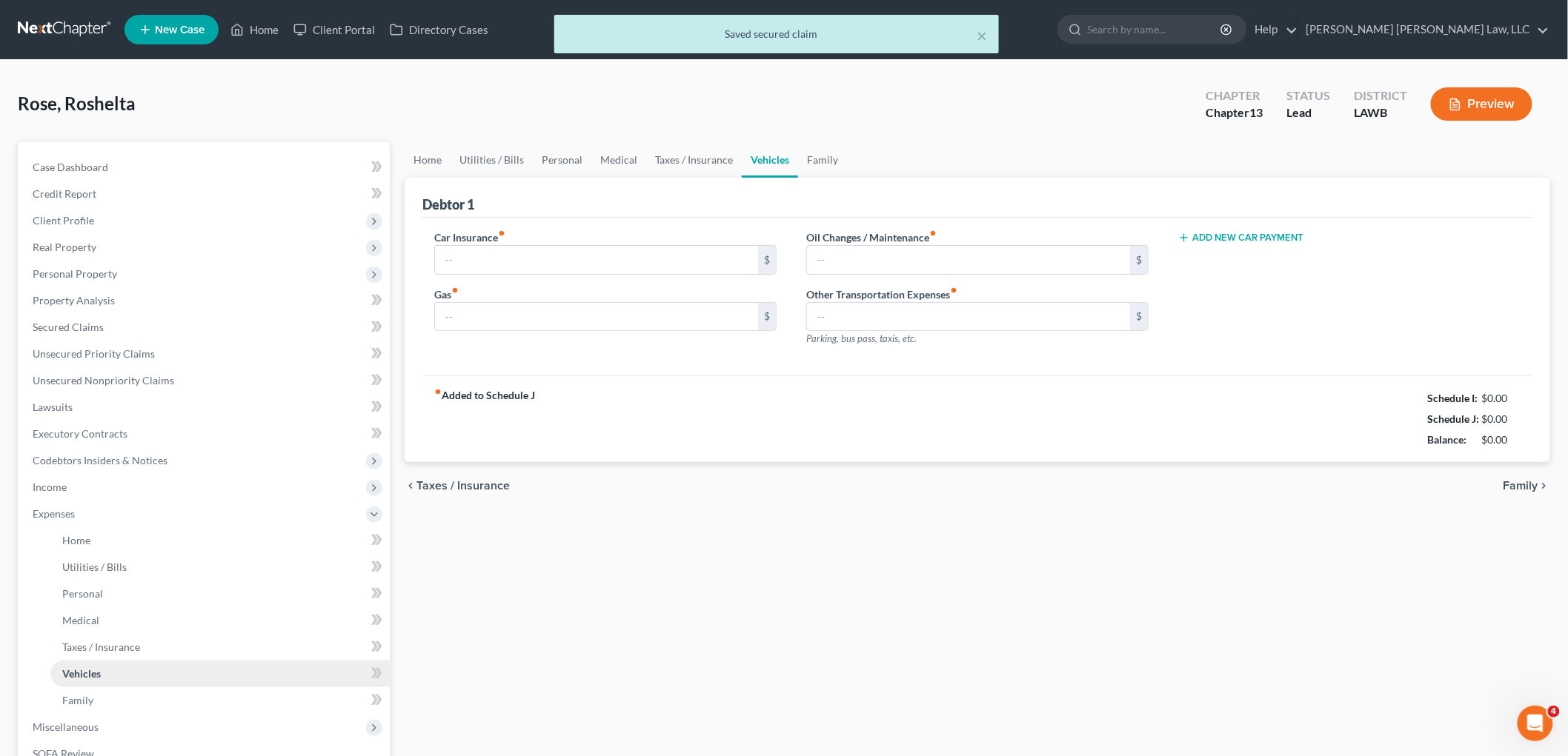
type input "529.00"
type input "200.00"
type input "30.00"
type input "0.00"
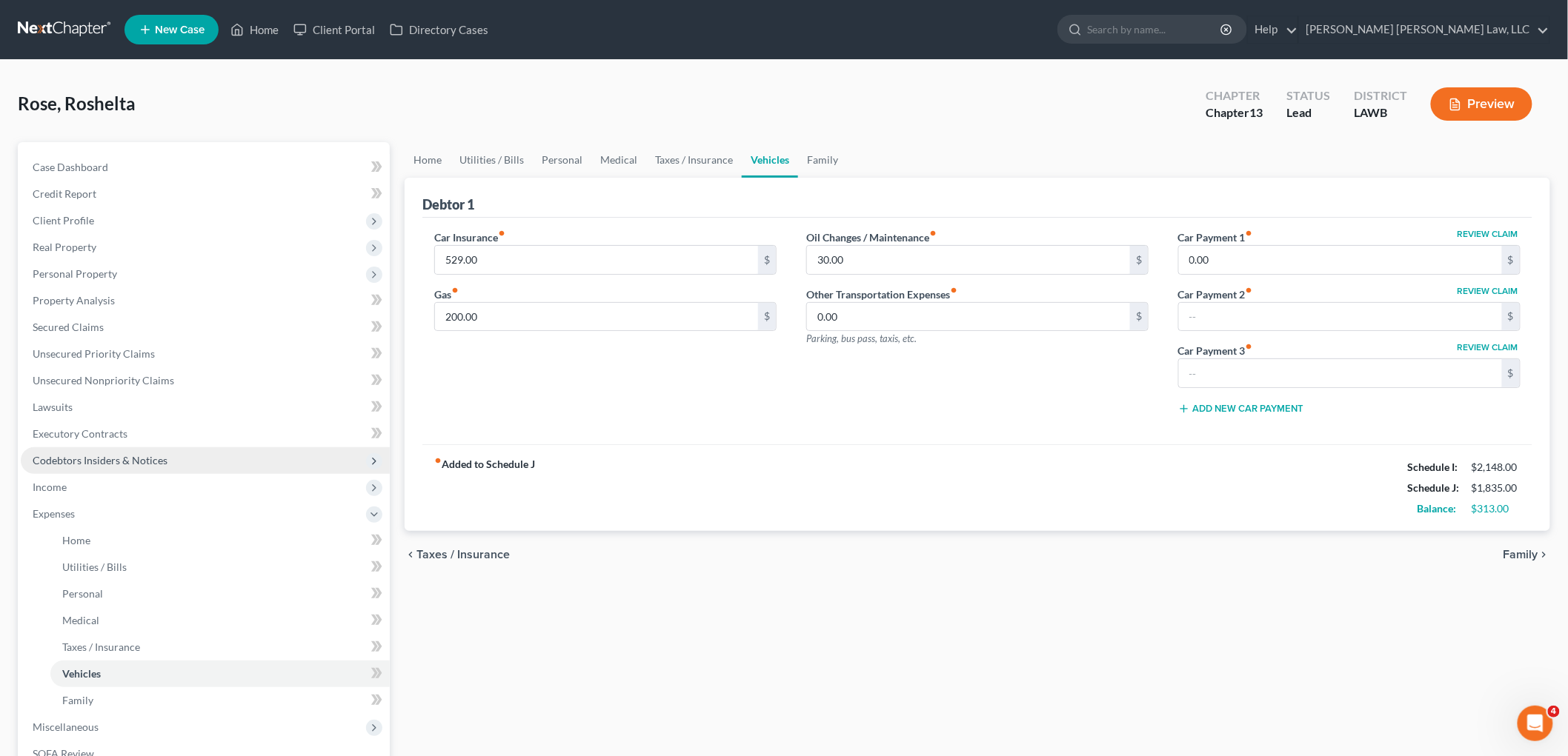
click at [151, 459] on span "Codebtors Insiders & Notices" at bounding box center [100, 460] width 135 height 13
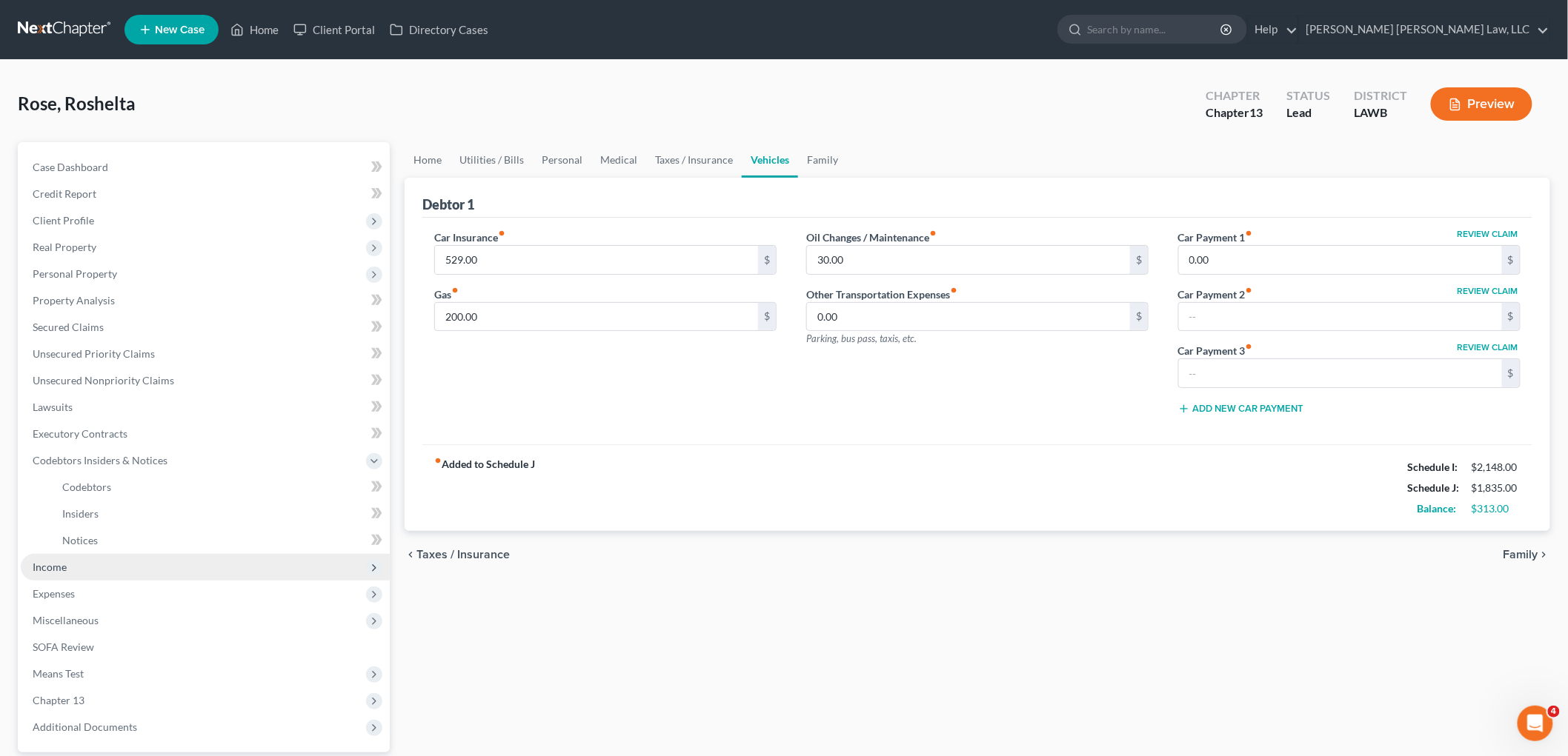
click at [91, 566] on span "Income" at bounding box center [205, 567] width 369 height 26
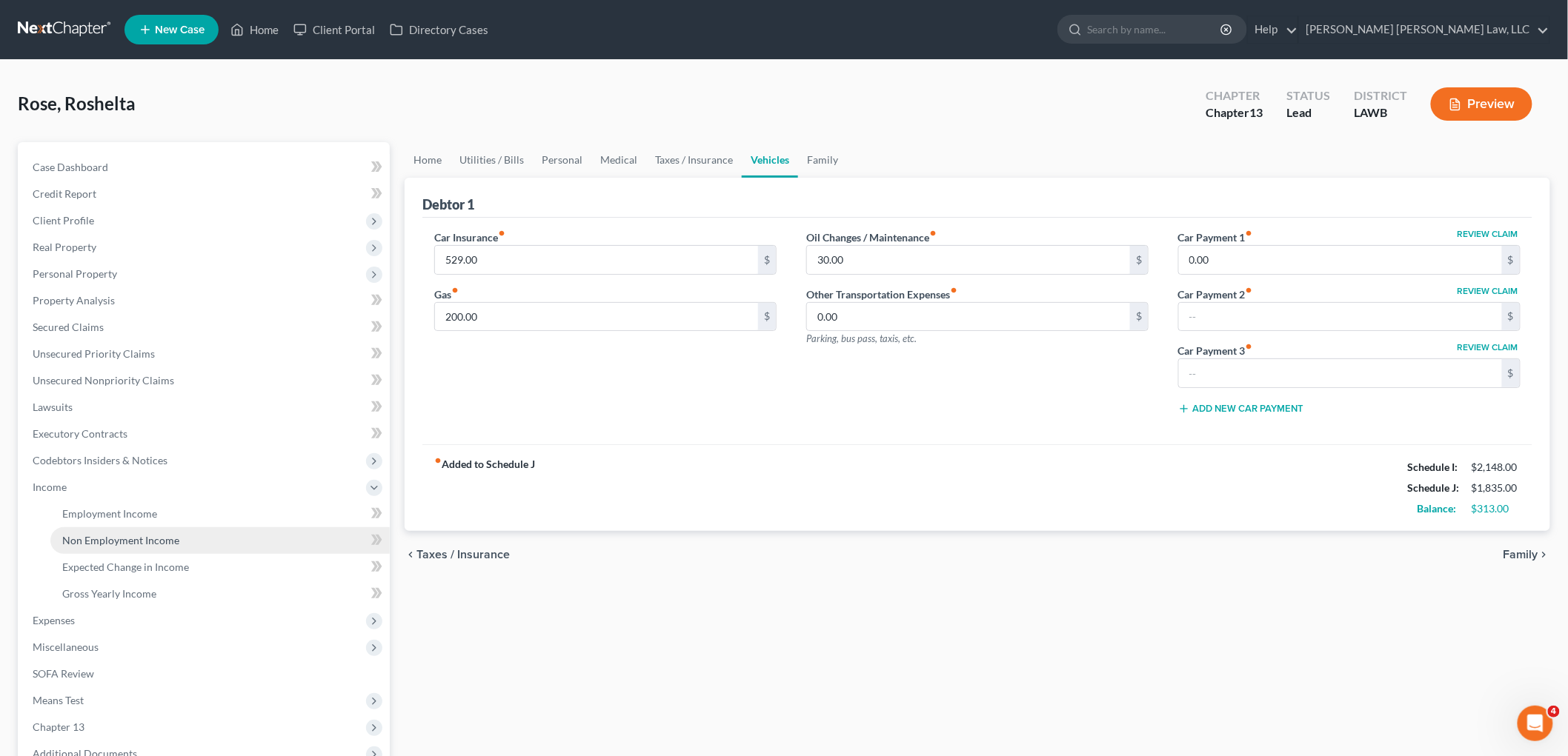
click at [128, 540] on span "Non Employment Income" at bounding box center [120, 540] width 117 height 13
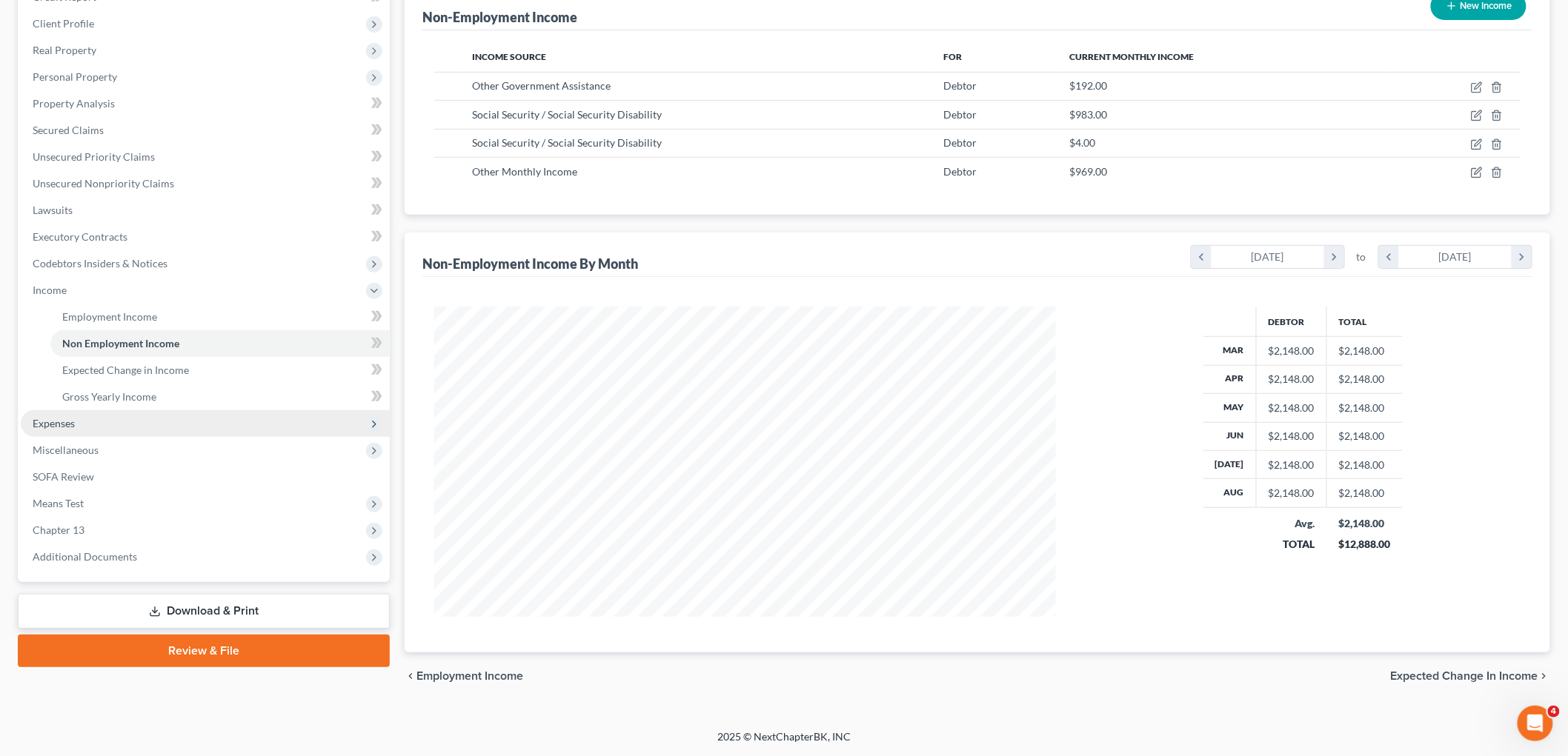
click at [110, 424] on span "Expenses" at bounding box center [205, 423] width 369 height 26
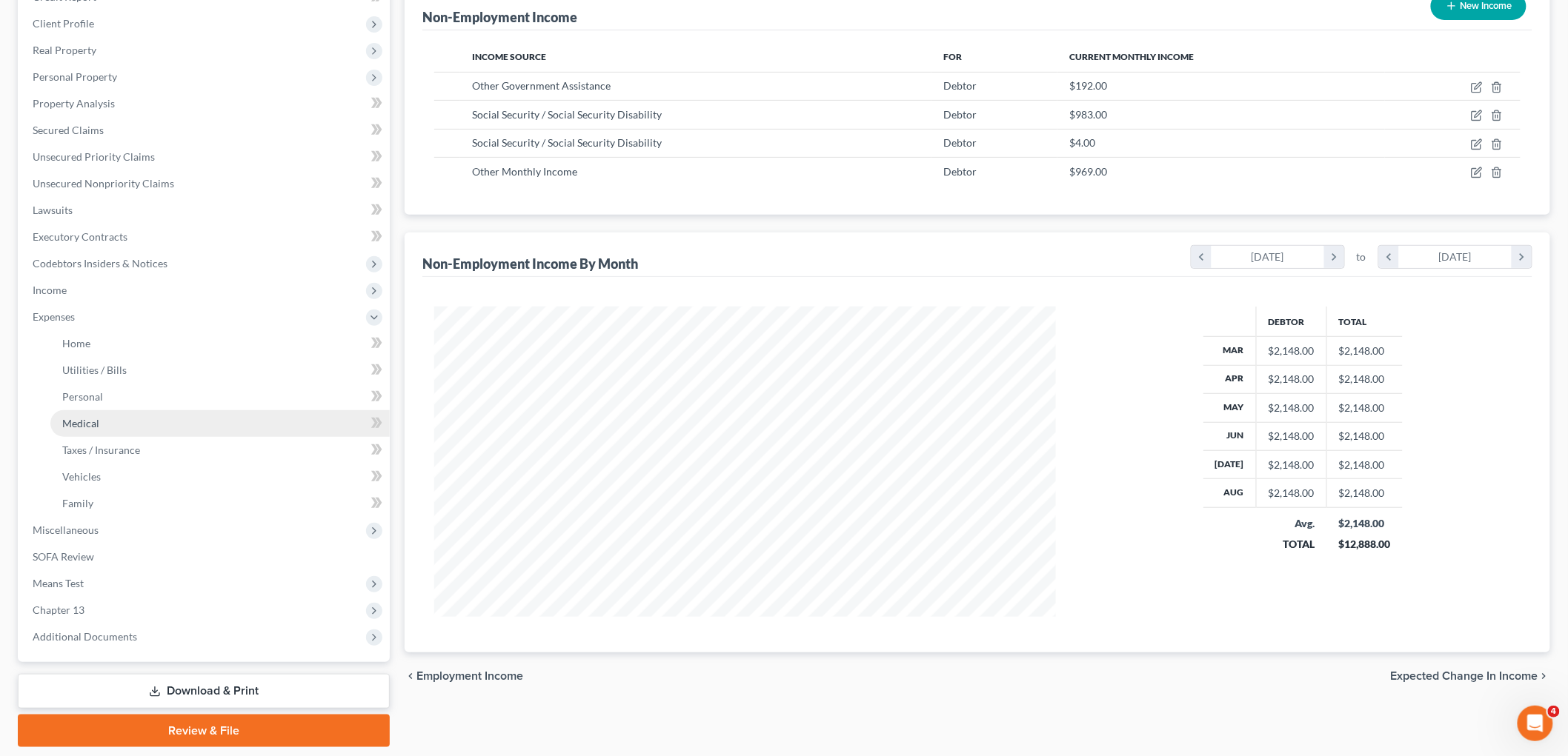
click at [115, 422] on link "Medical" at bounding box center [220, 423] width 339 height 26
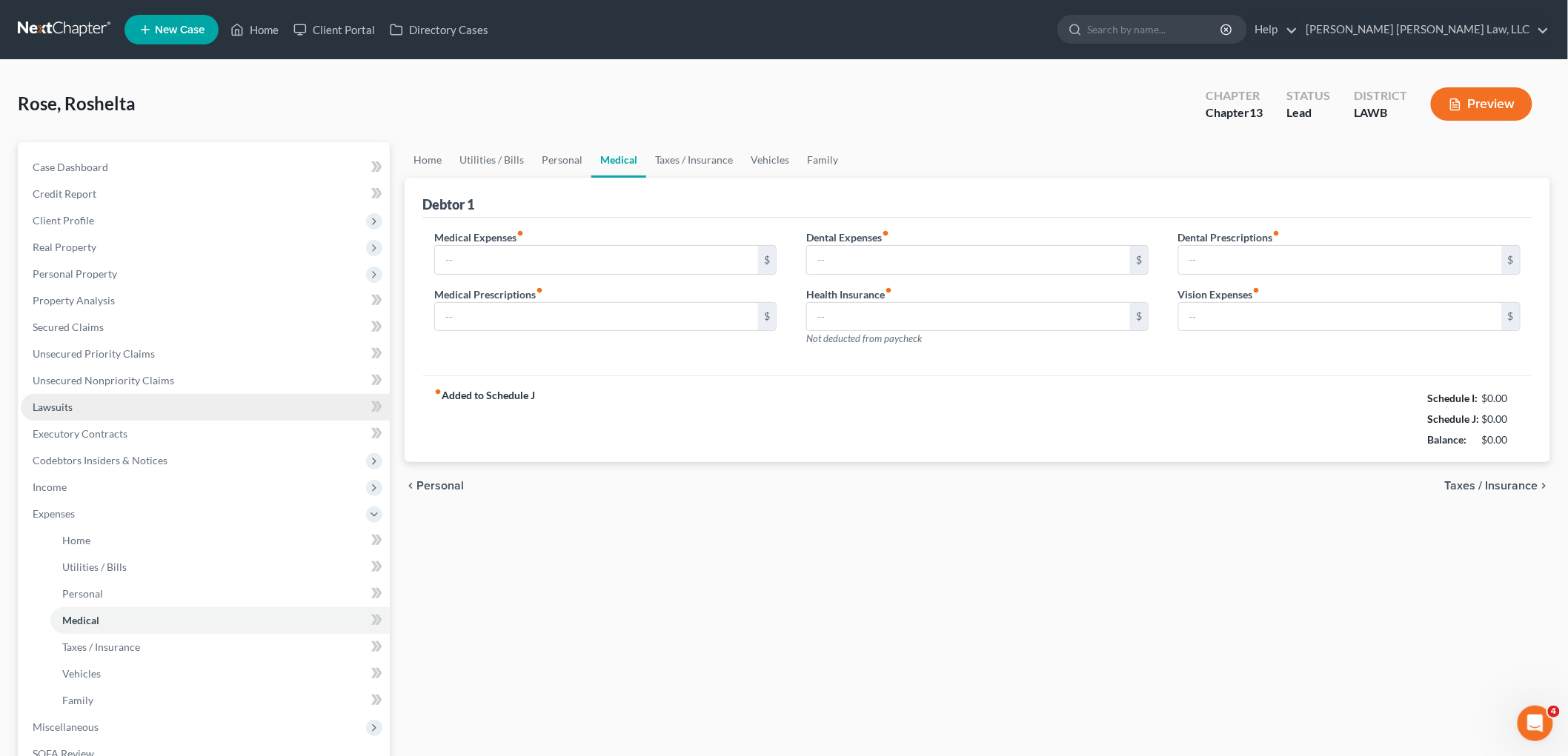
type input "0.00"
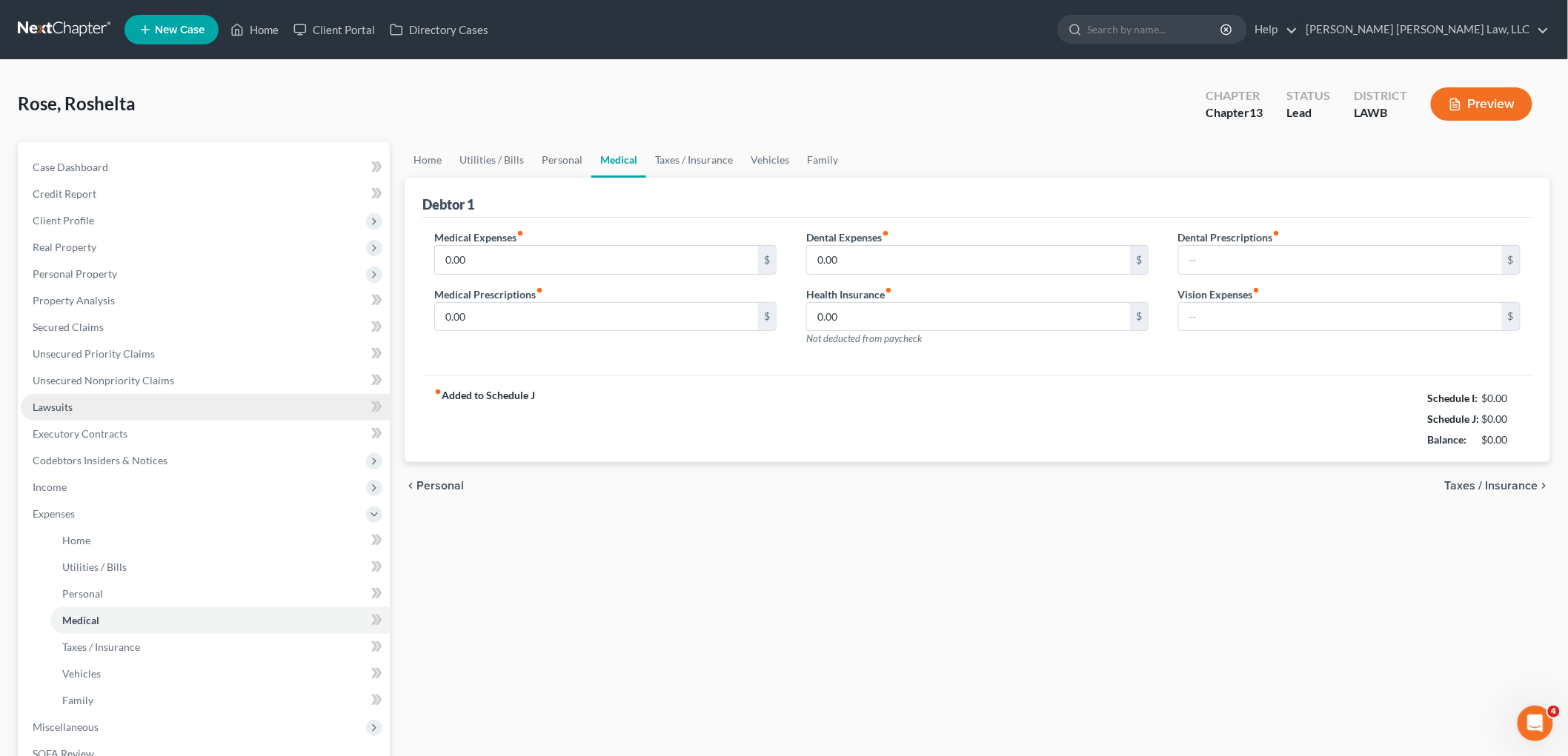
type input "0.00"
click at [478, 154] on link "Utilities / Bills" at bounding box center [491, 160] width 82 height 36
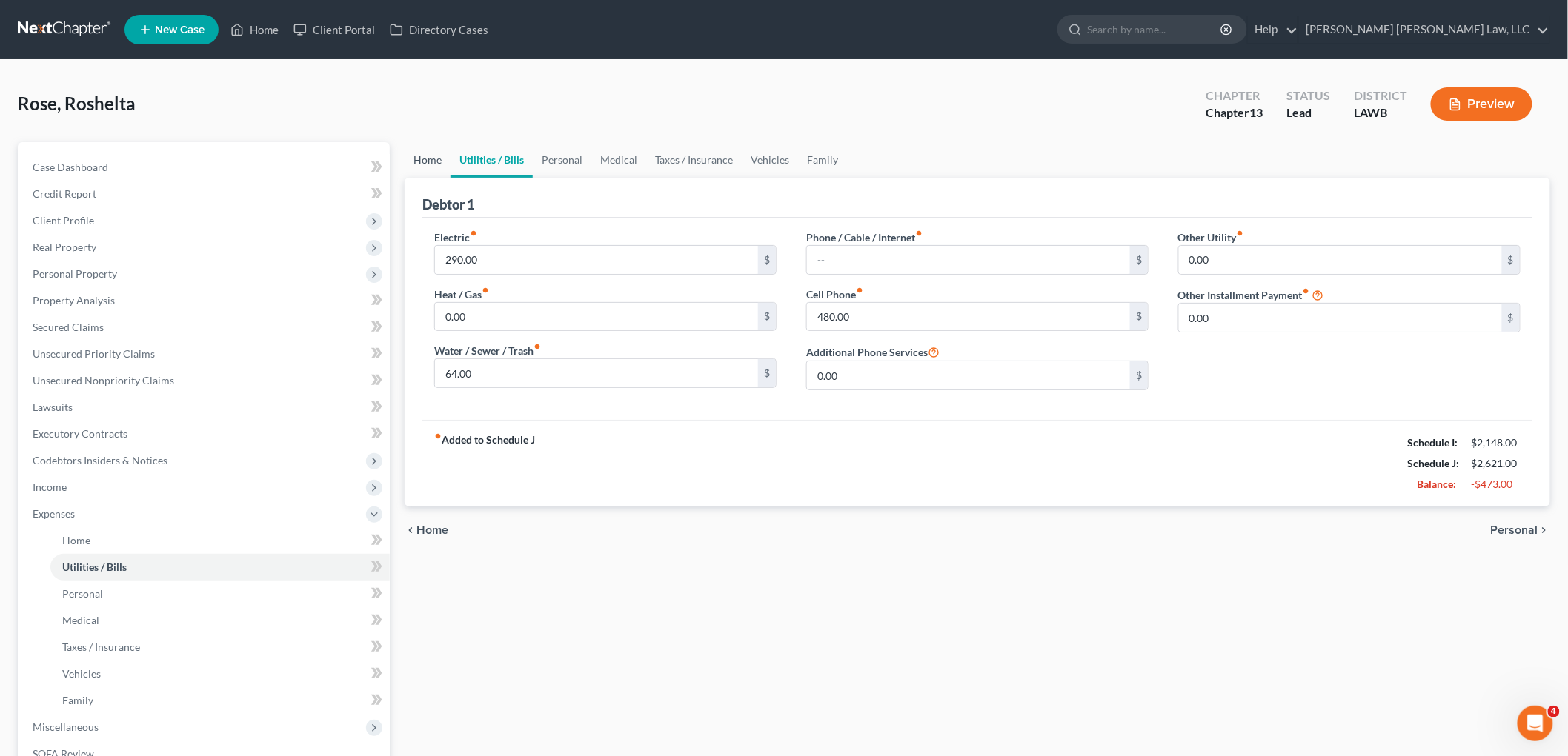
click at [426, 148] on link "Home" at bounding box center [428, 160] width 46 height 36
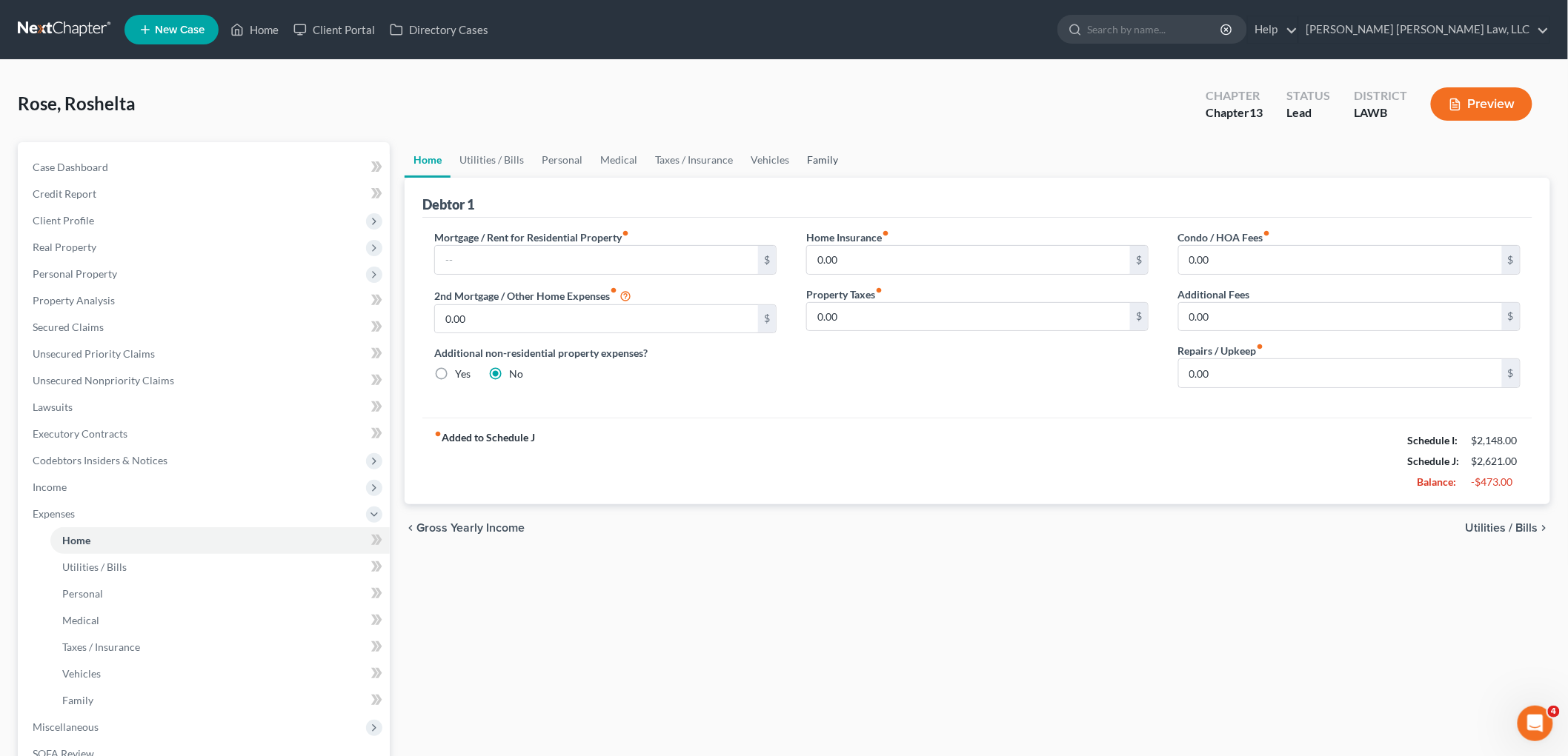
click at [817, 156] on link "Family" at bounding box center [822, 160] width 49 height 36
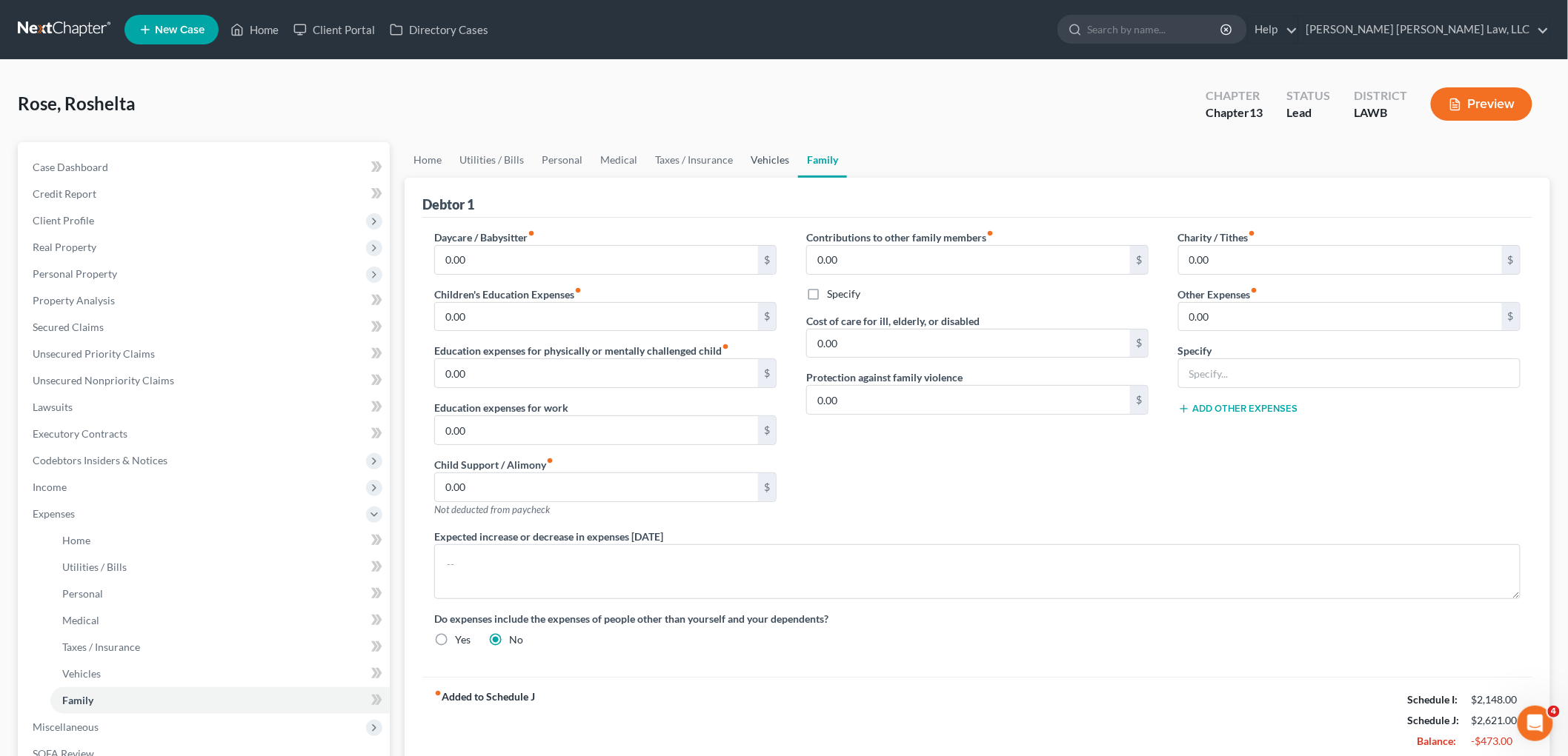
click at [773, 171] on link "Vehicles" at bounding box center [770, 160] width 56 height 36
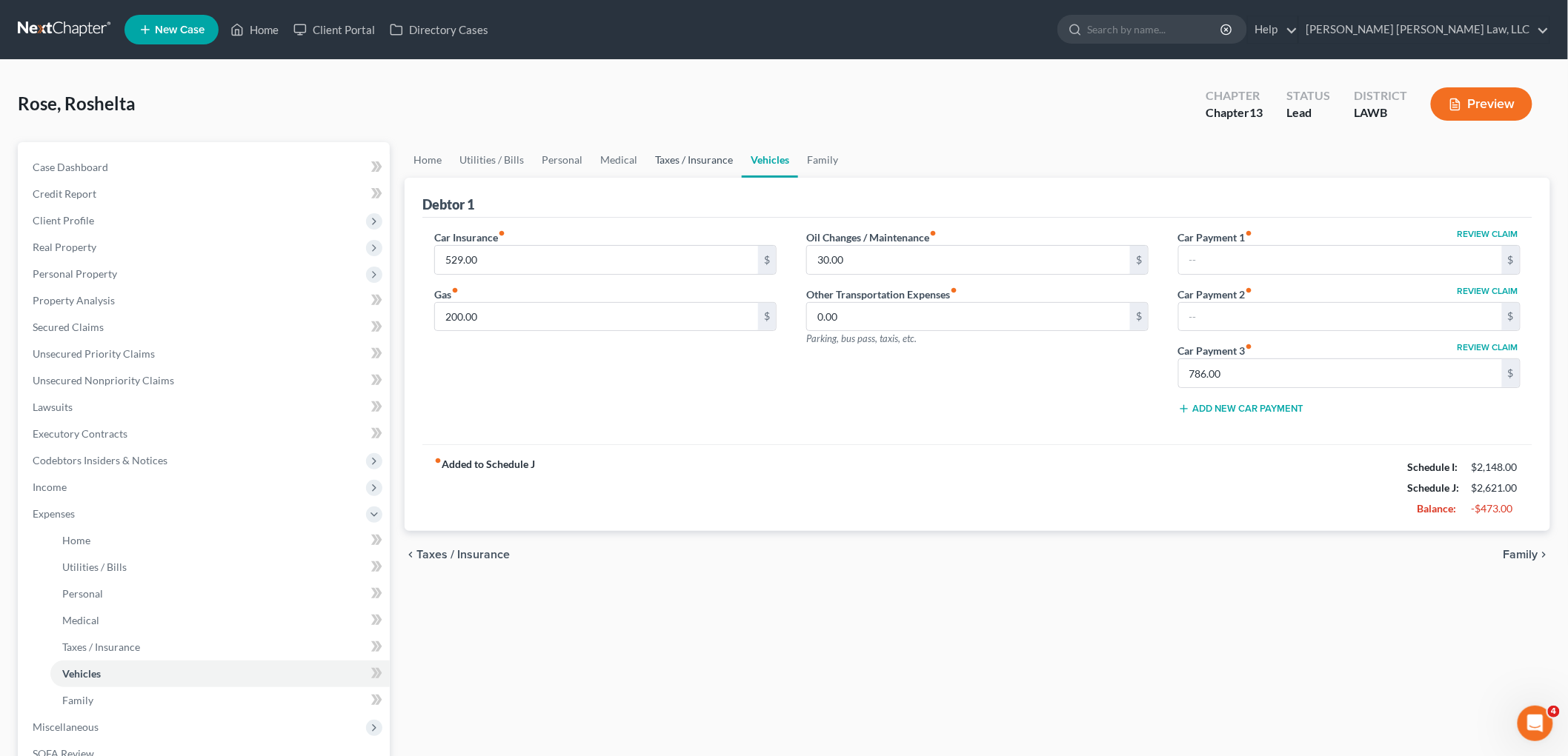
click at [701, 165] on link "Taxes / Insurance" at bounding box center [694, 160] width 95 height 36
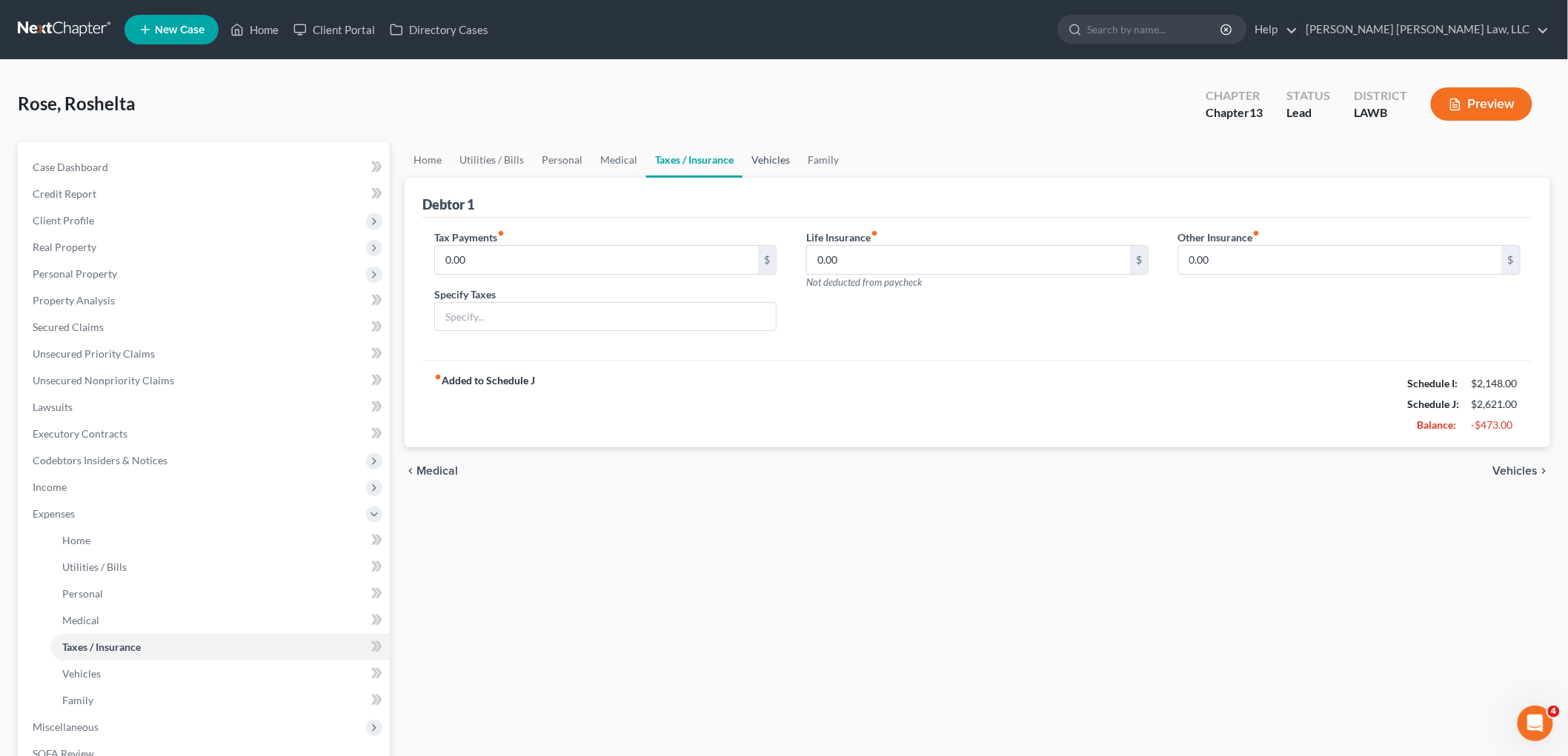
click at [756, 153] on link "Vehicles" at bounding box center [771, 160] width 56 height 36
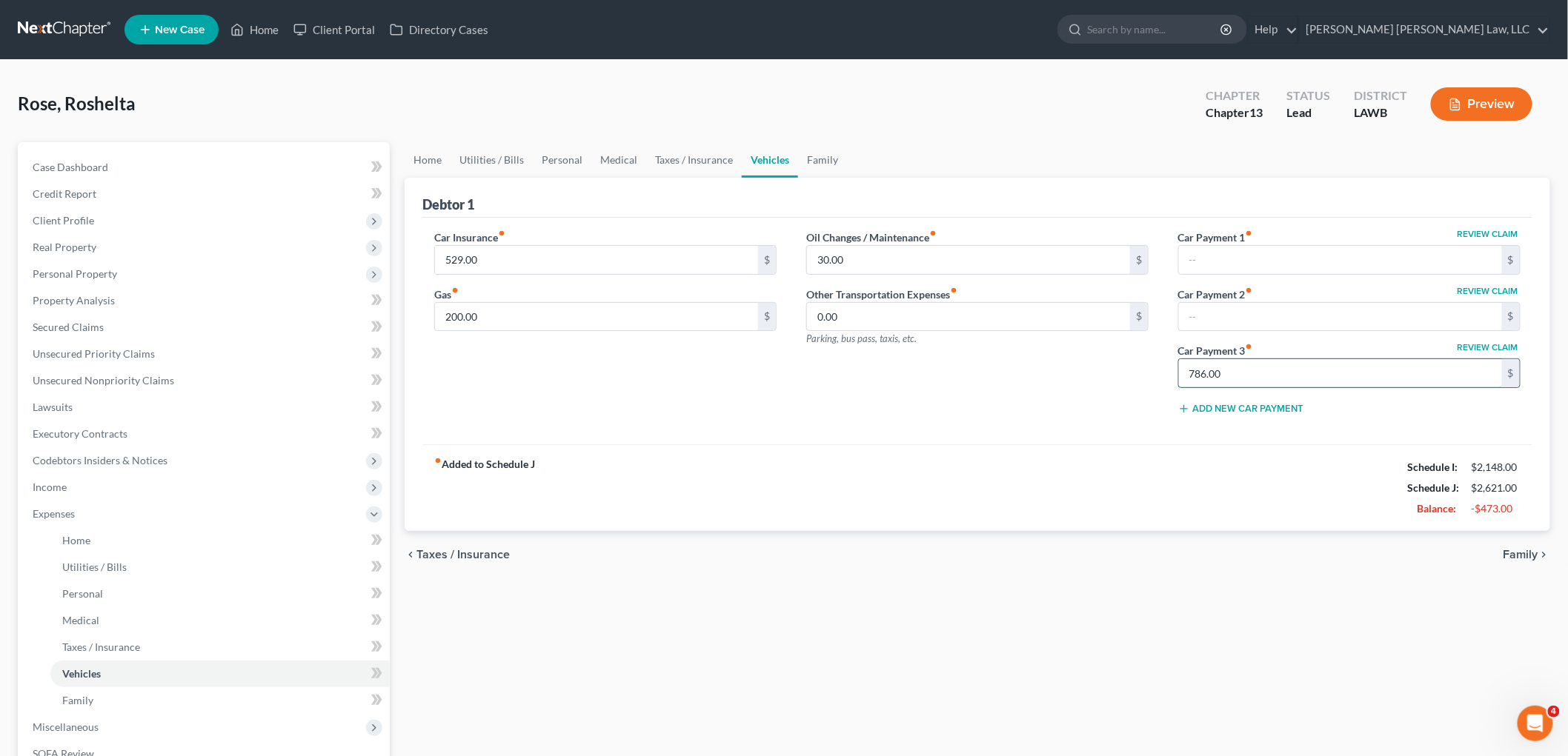
click at [1189, 369] on input "786.00" at bounding box center [1340, 372] width 323 height 28
click at [929, 512] on div "fiber_manual_record Added to Schedule J Schedule I: $2,148.00 Schedule J: $1,83…" at bounding box center [977, 488] width 1110 height 87
click at [147, 282] on span "Personal Property" at bounding box center [205, 274] width 369 height 26
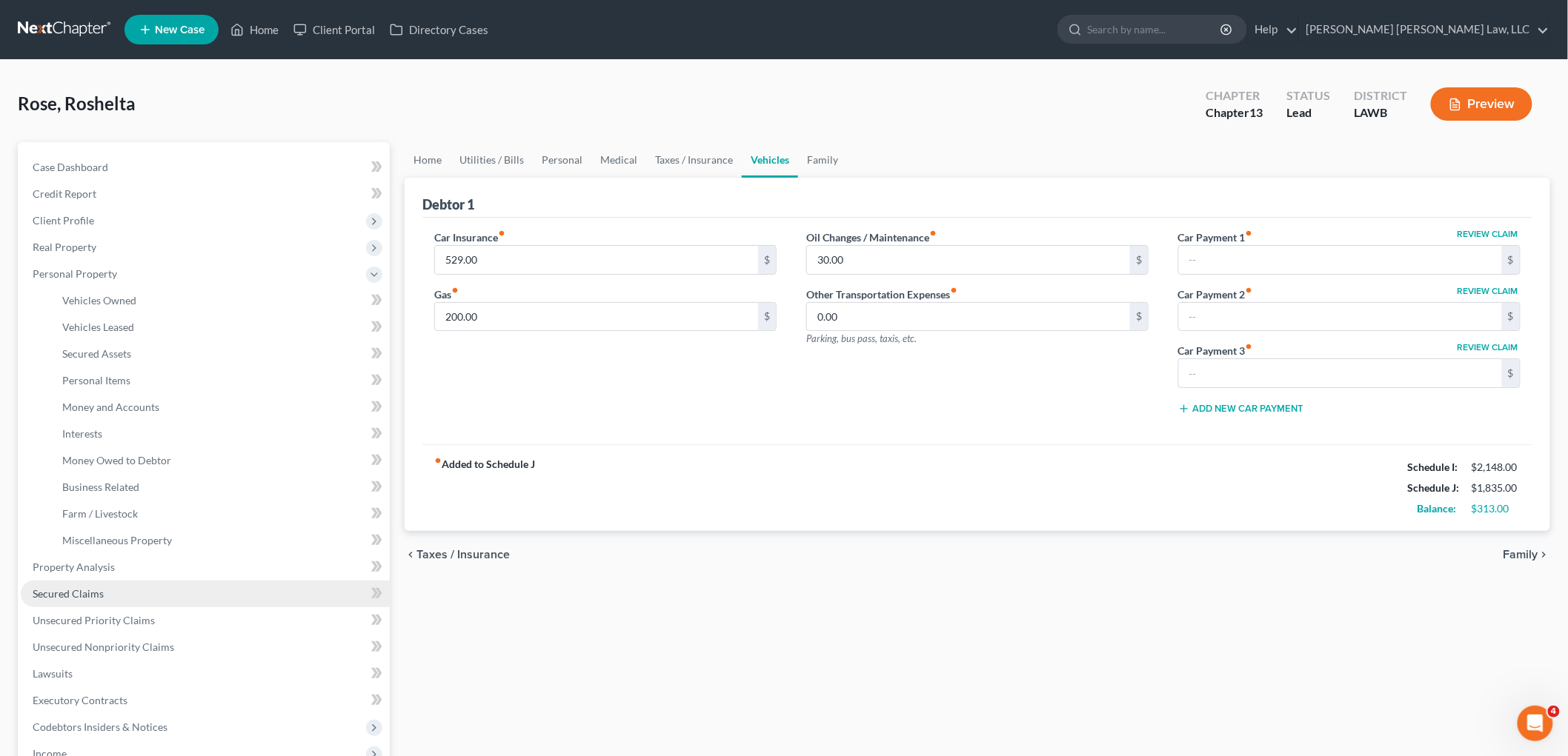
click at [102, 589] on link "Secured Claims" at bounding box center [205, 593] width 369 height 26
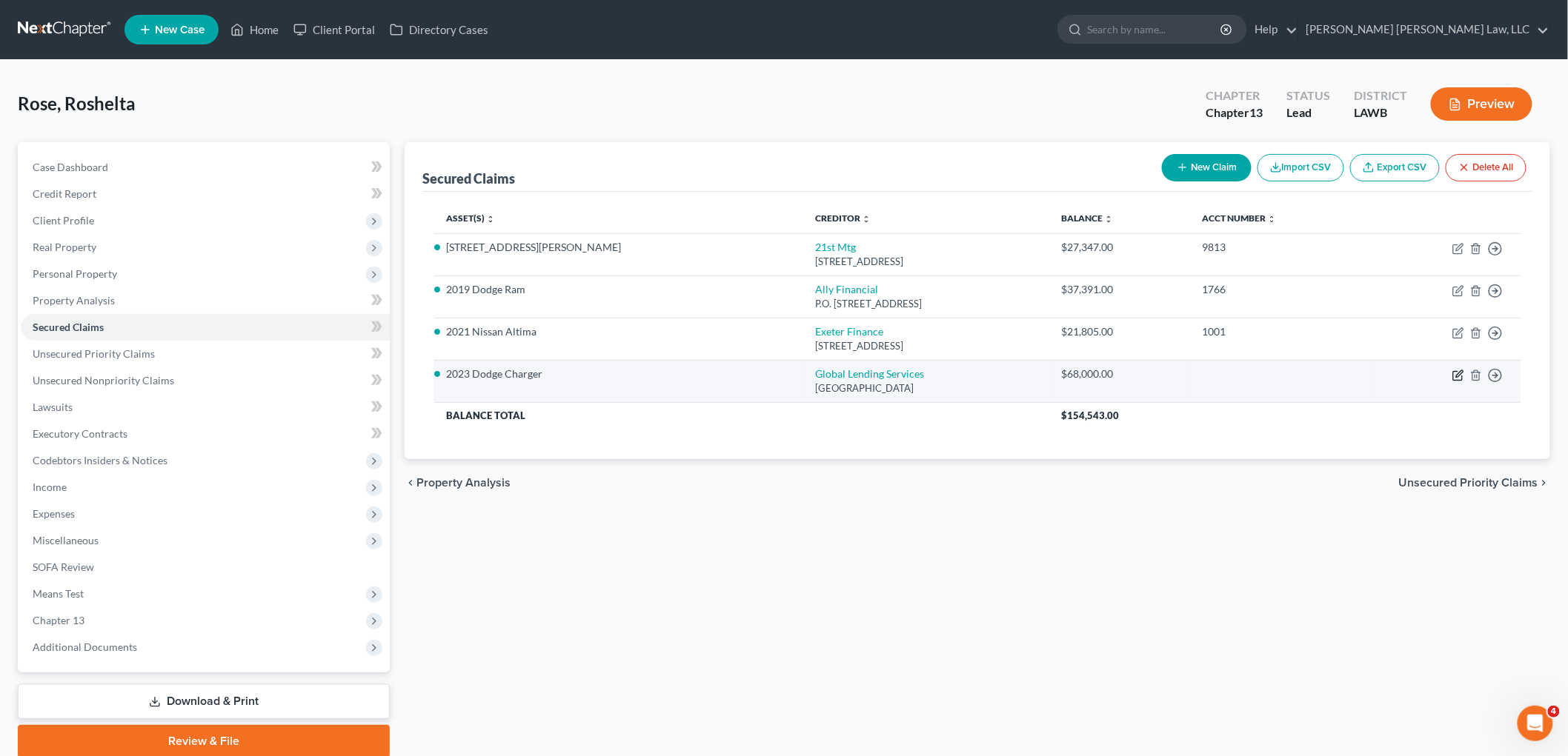
click at [1457, 375] on icon "button" at bounding box center [1460, 374] width 7 height 7
select select "10"
select select "0"
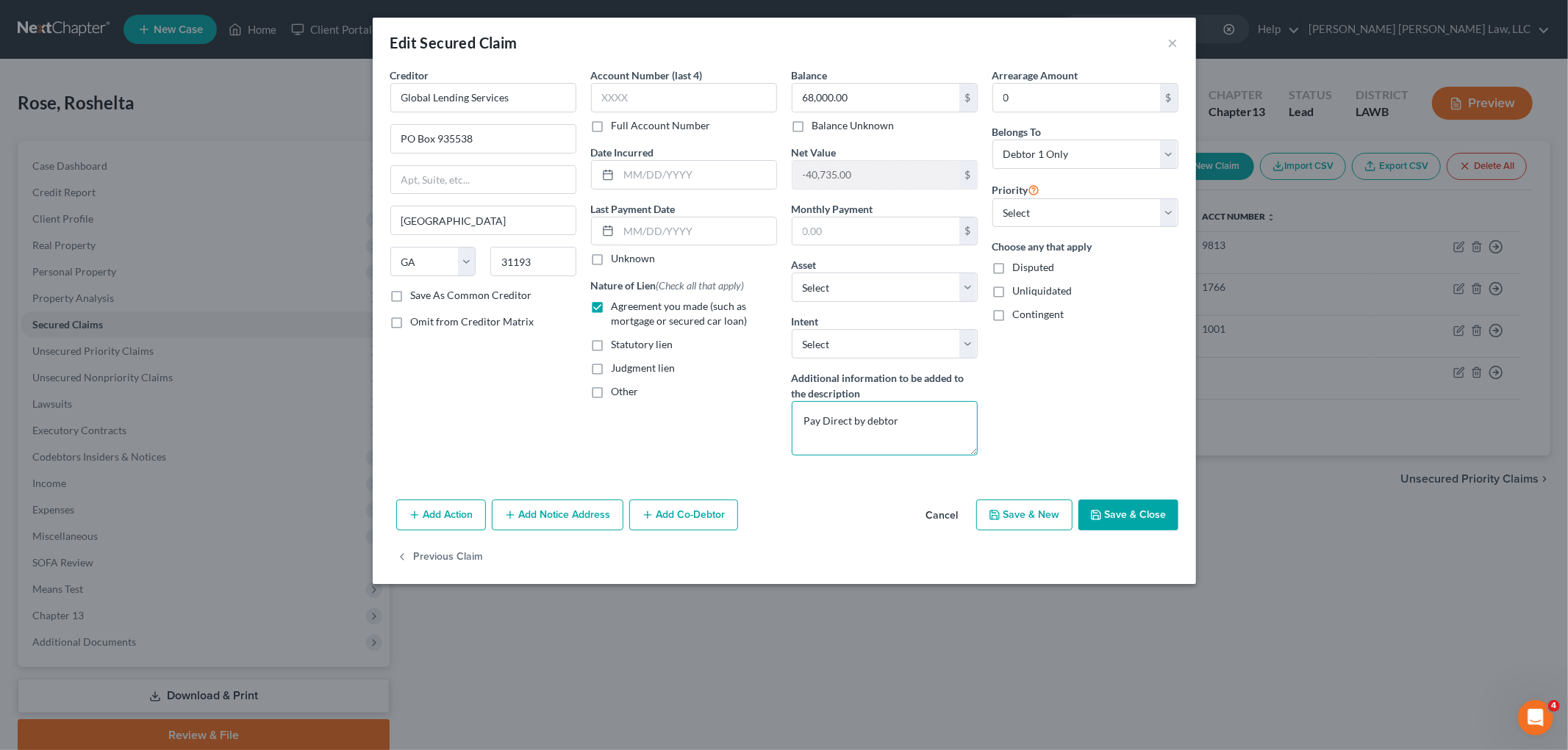
click at [899, 426] on textarea "Pay Direct by debtor" at bounding box center [885, 429] width 186 height 54
type textarea "Pay Direct by third party"
click at [1137, 515] on button "Save & Close" at bounding box center [1128, 515] width 100 height 31
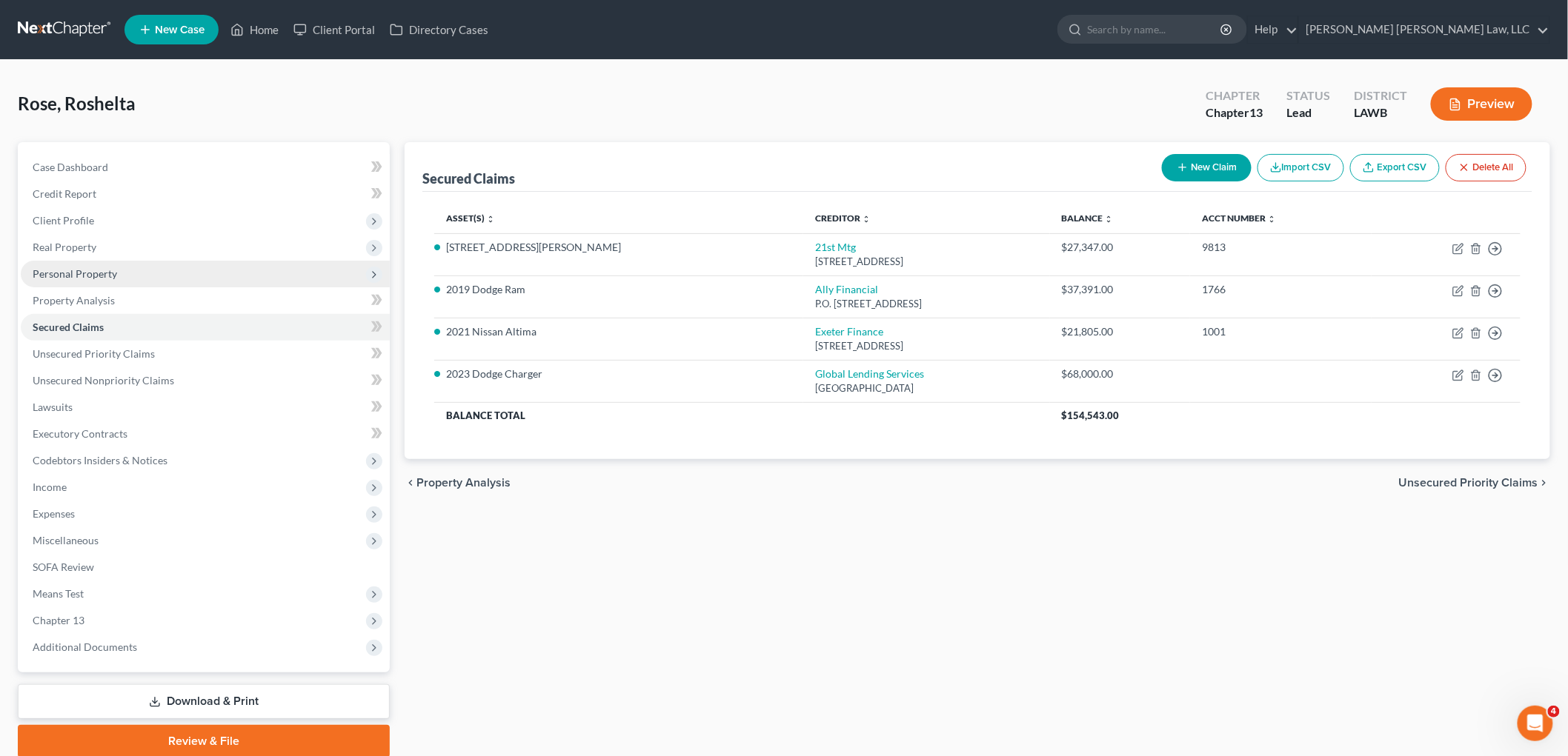
click at [92, 271] on span "Personal Property" at bounding box center [74, 274] width 84 height 13
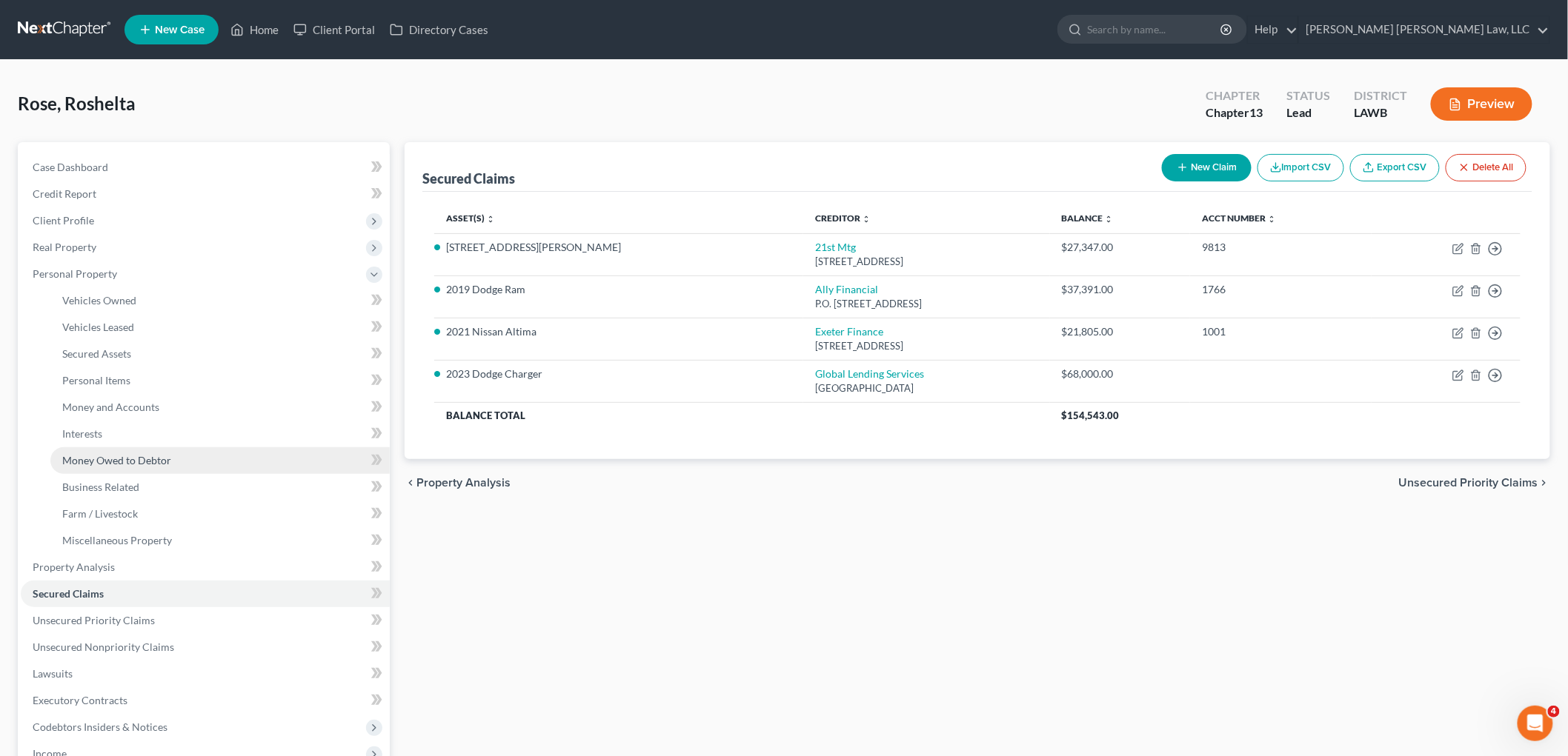
click at [136, 460] on span "Money Owed to Debtor" at bounding box center [117, 460] width 109 height 13
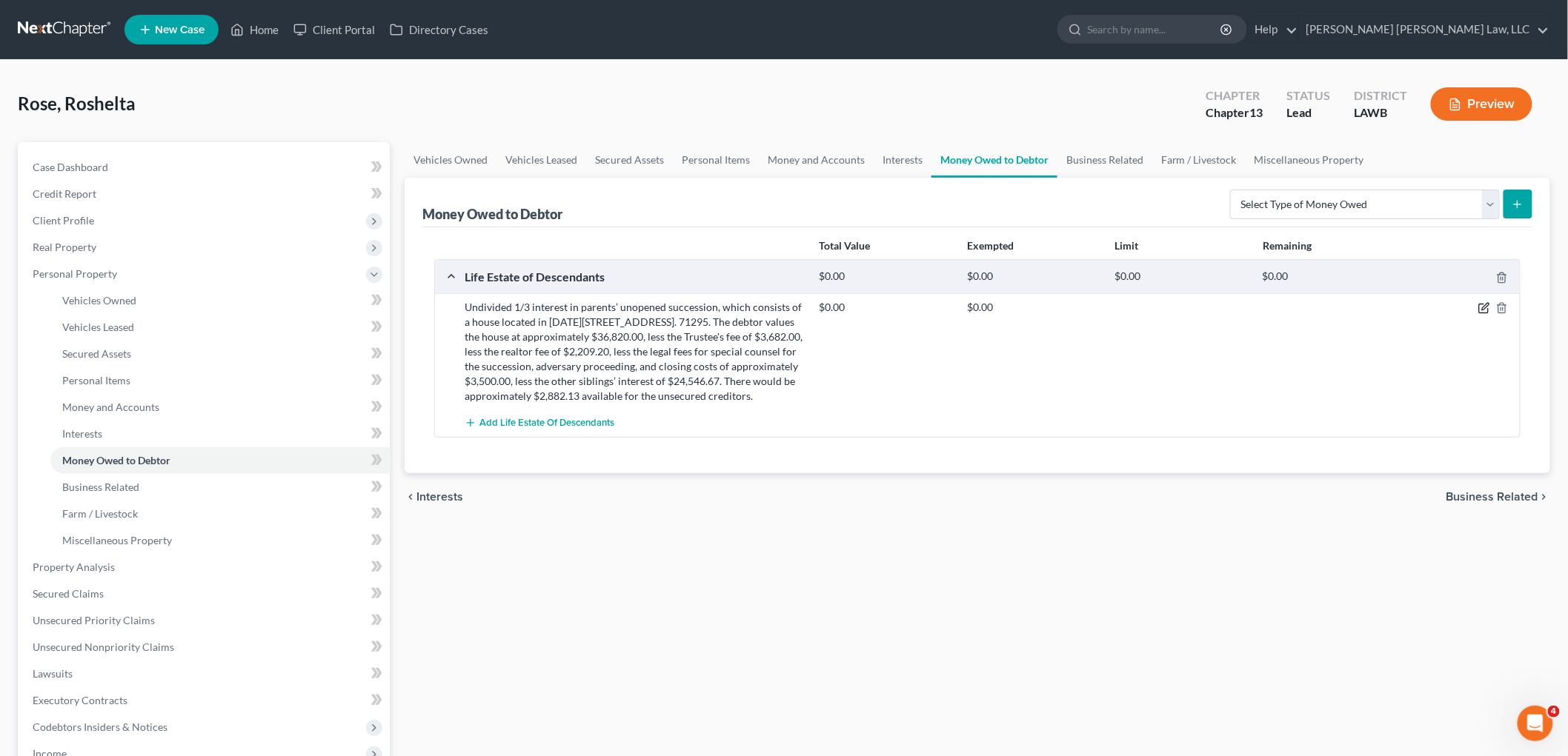
click at [1480, 309] on icon "button" at bounding box center [1484, 309] width 12 height 12
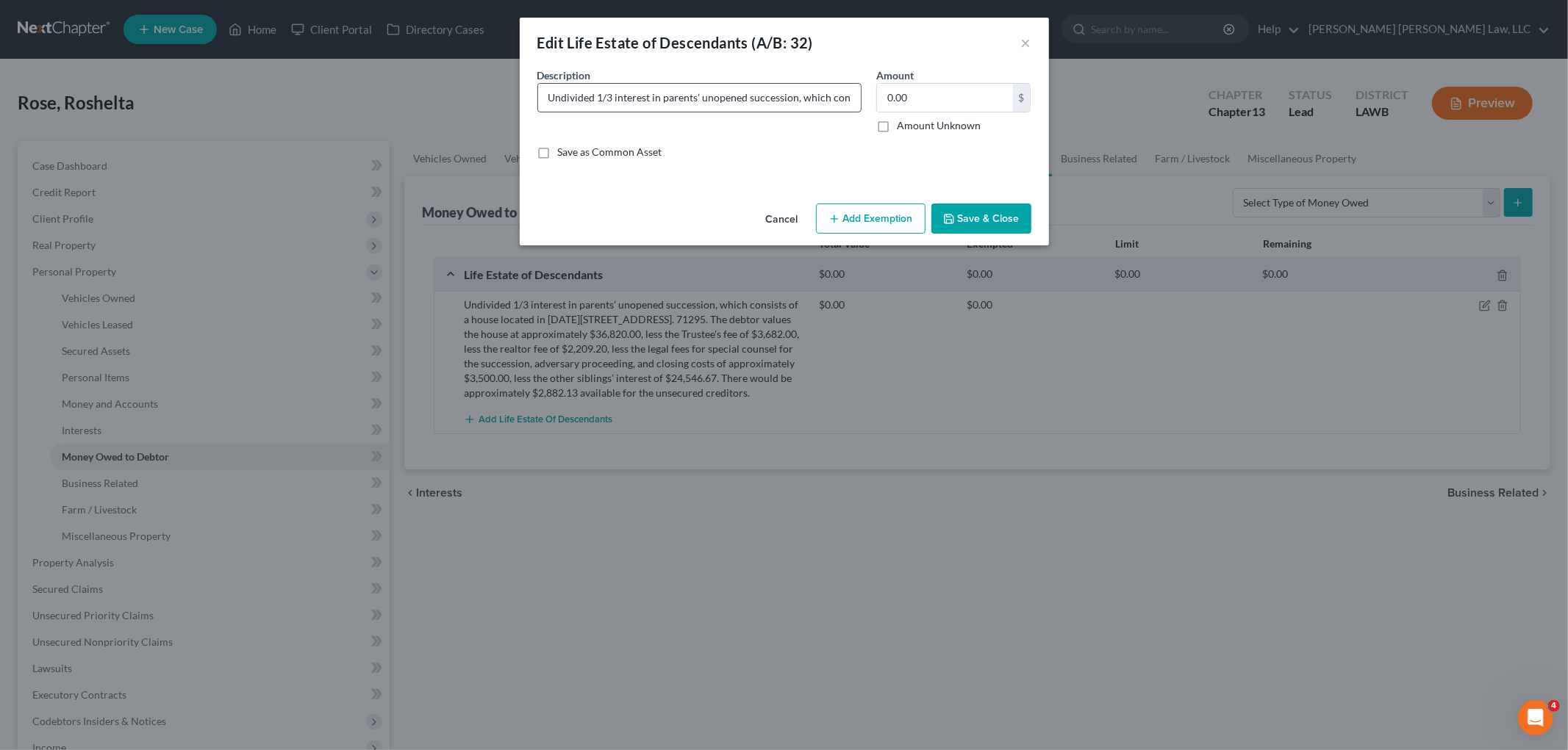
click at [822, 96] on input "Undivided 1/3 interest in parents’ unopened succession, which consists of a hou…" at bounding box center [699, 97] width 323 height 28
paste input "Undivided 1/3 interest in parents’ unopened succession, which consists of a hou…"
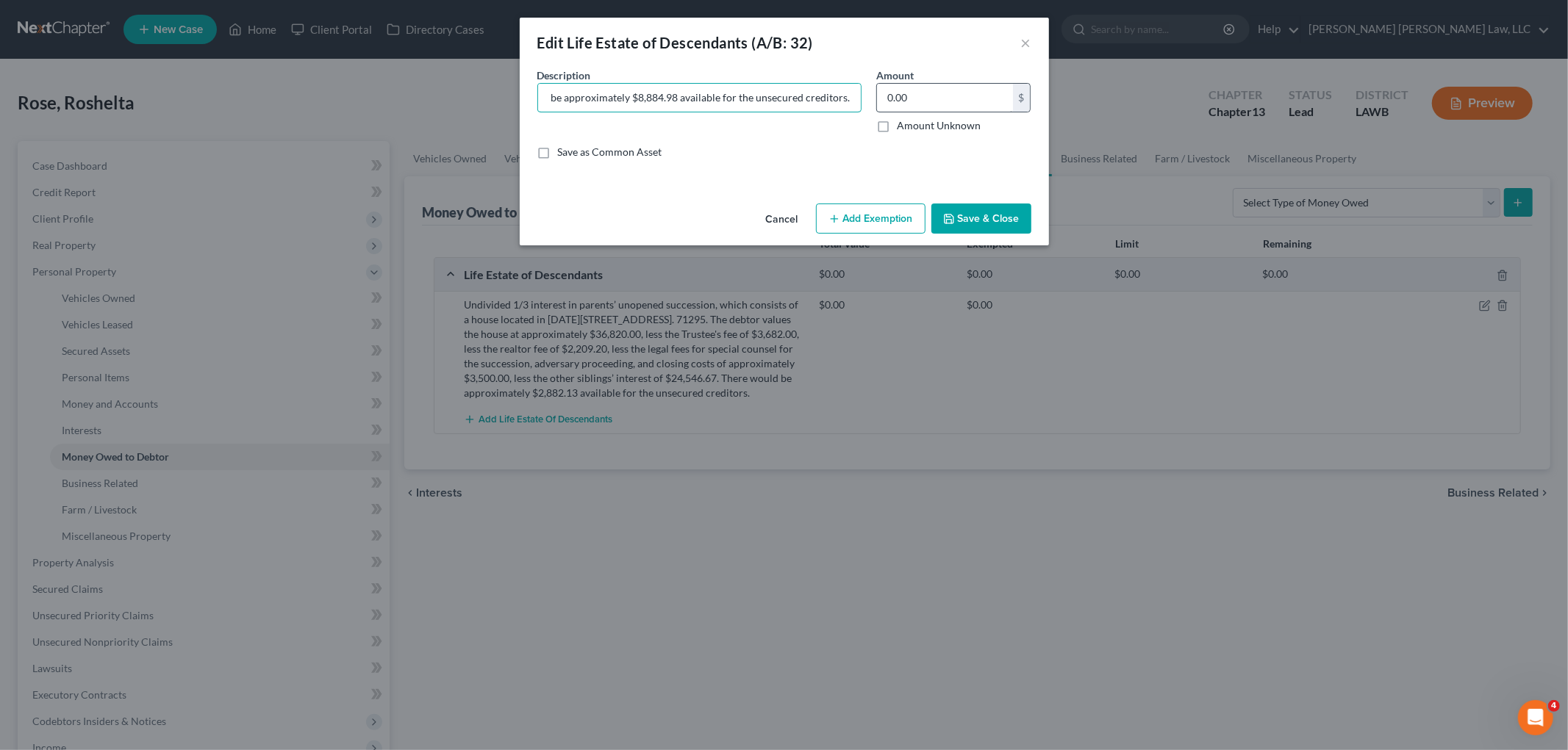
type input "Undivided 1/3 interest in parents’ unopened succession, which consists of a hou…"
click at [938, 111] on input "0.00" at bounding box center [945, 97] width 136 height 28
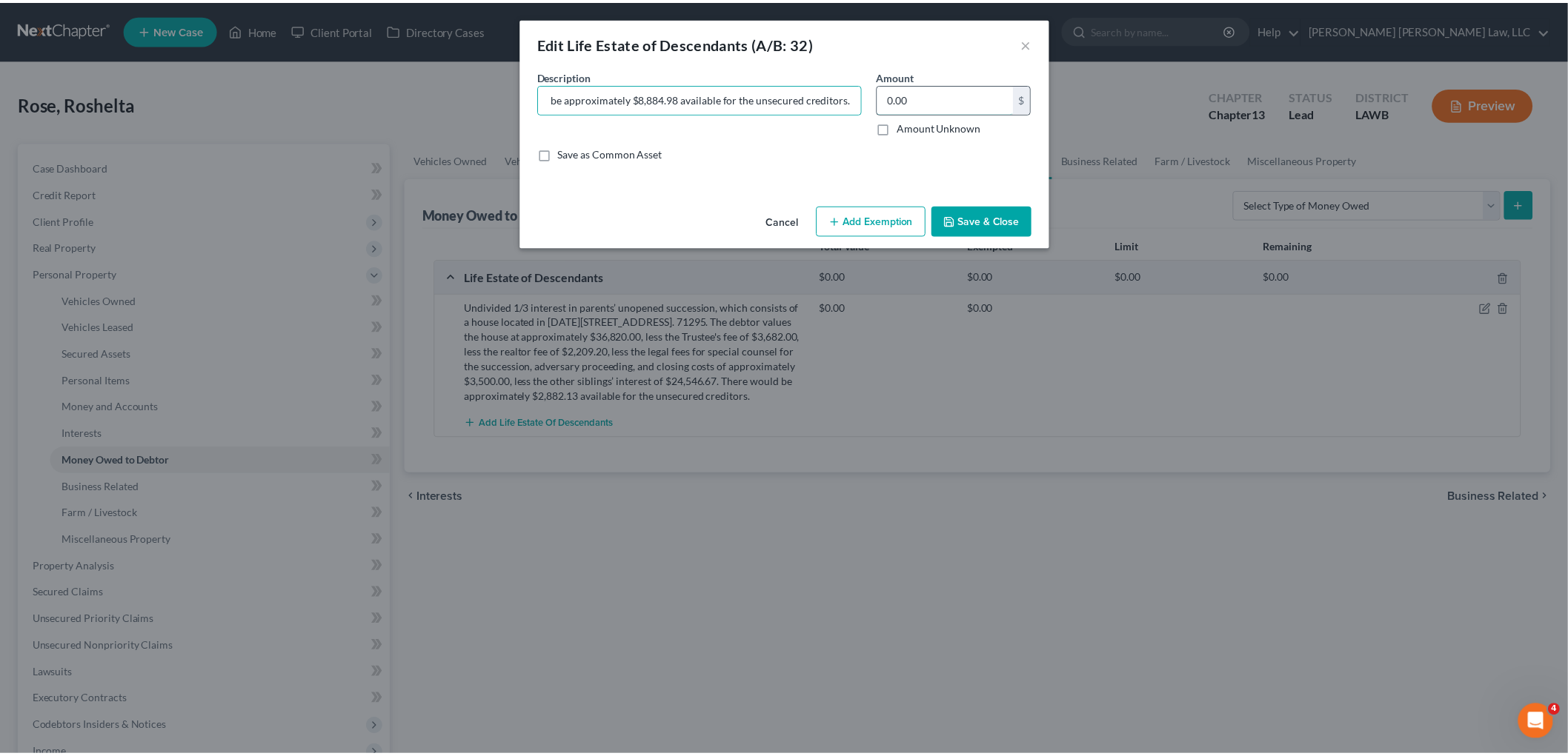
scroll to position [0, 0]
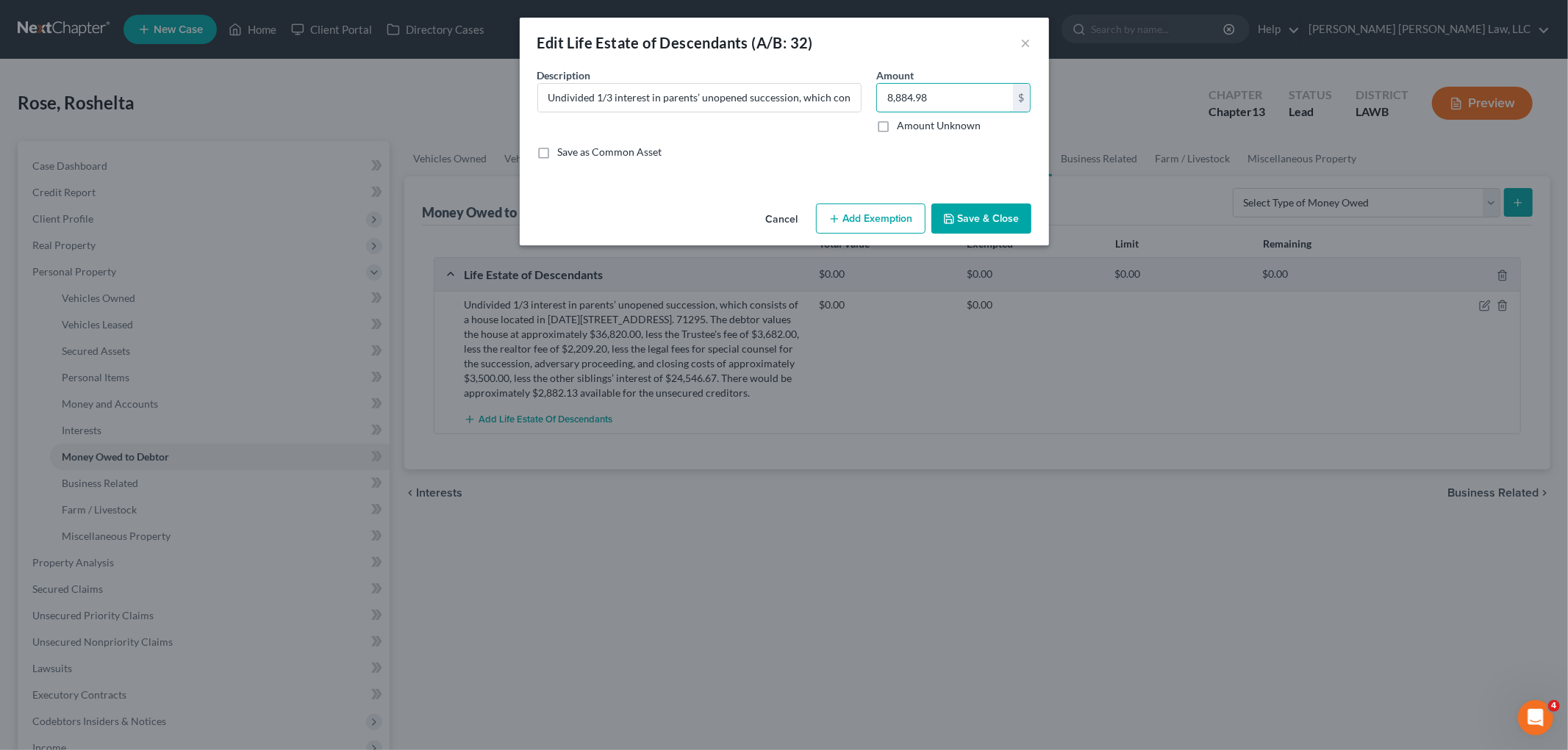
type input "8,884.98"
click at [958, 211] on button "Save & Close" at bounding box center [981, 219] width 100 height 31
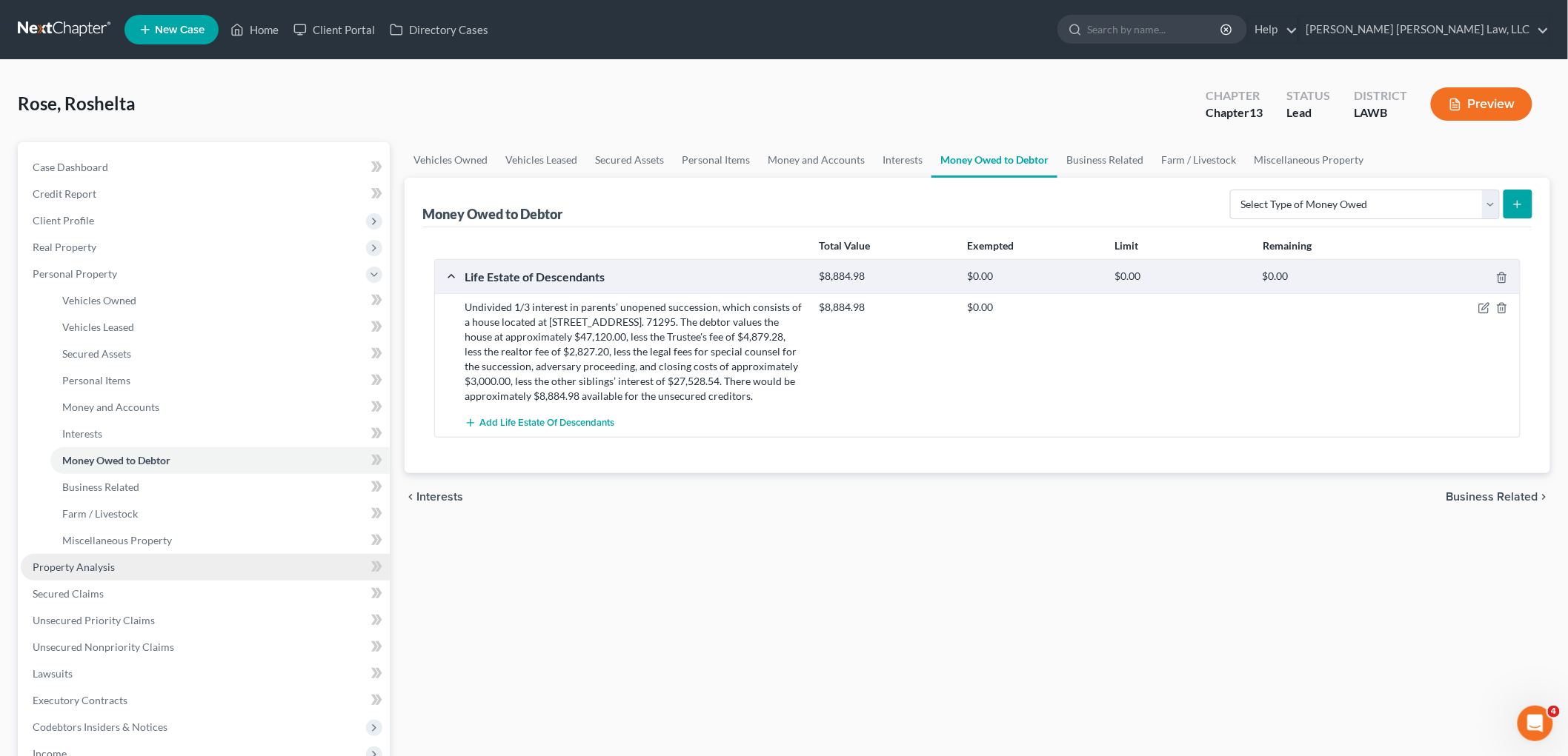
click at [61, 567] on span "Property Analysis" at bounding box center [73, 567] width 82 height 13
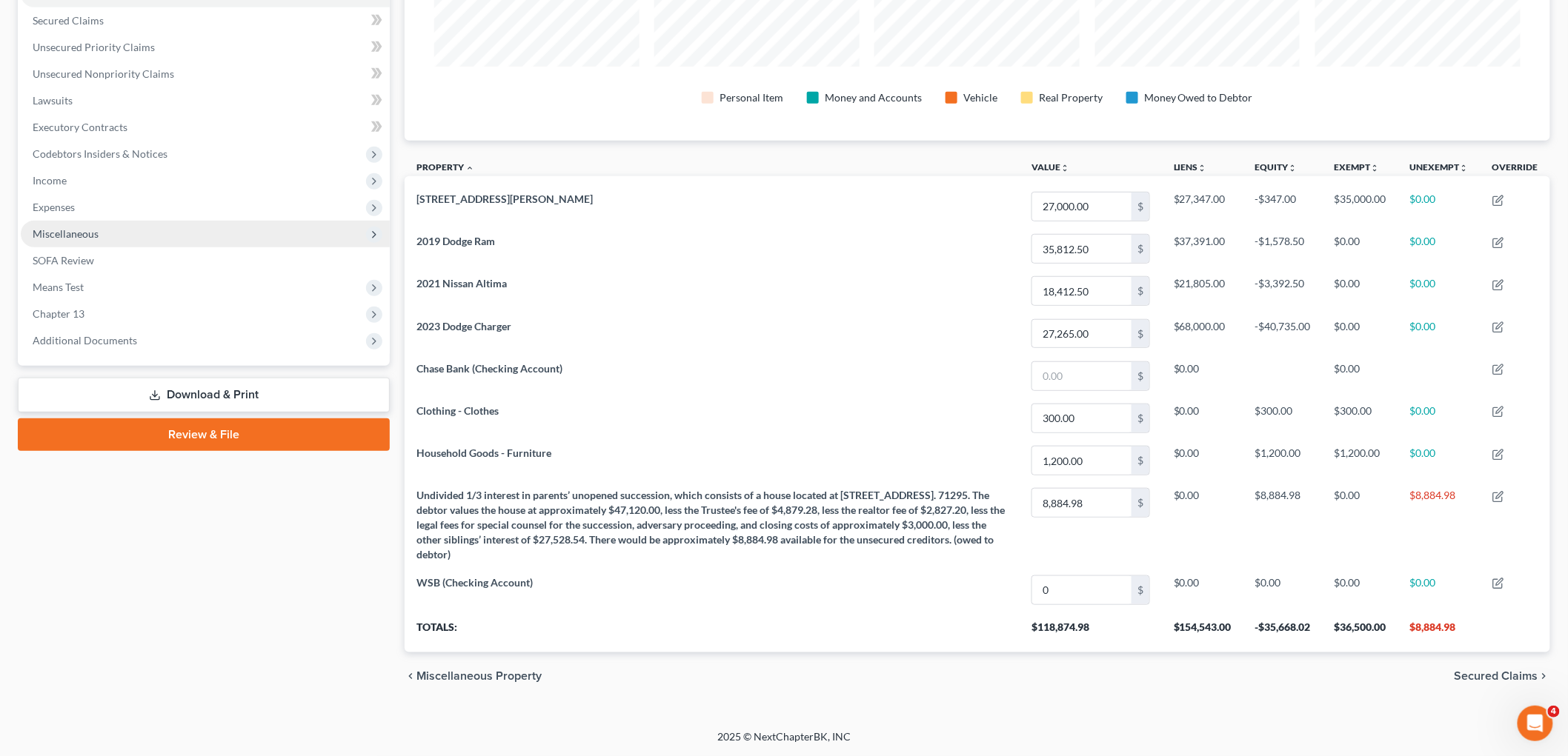
click at [167, 234] on span "Miscellaneous" at bounding box center [205, 234] width 369 height 26
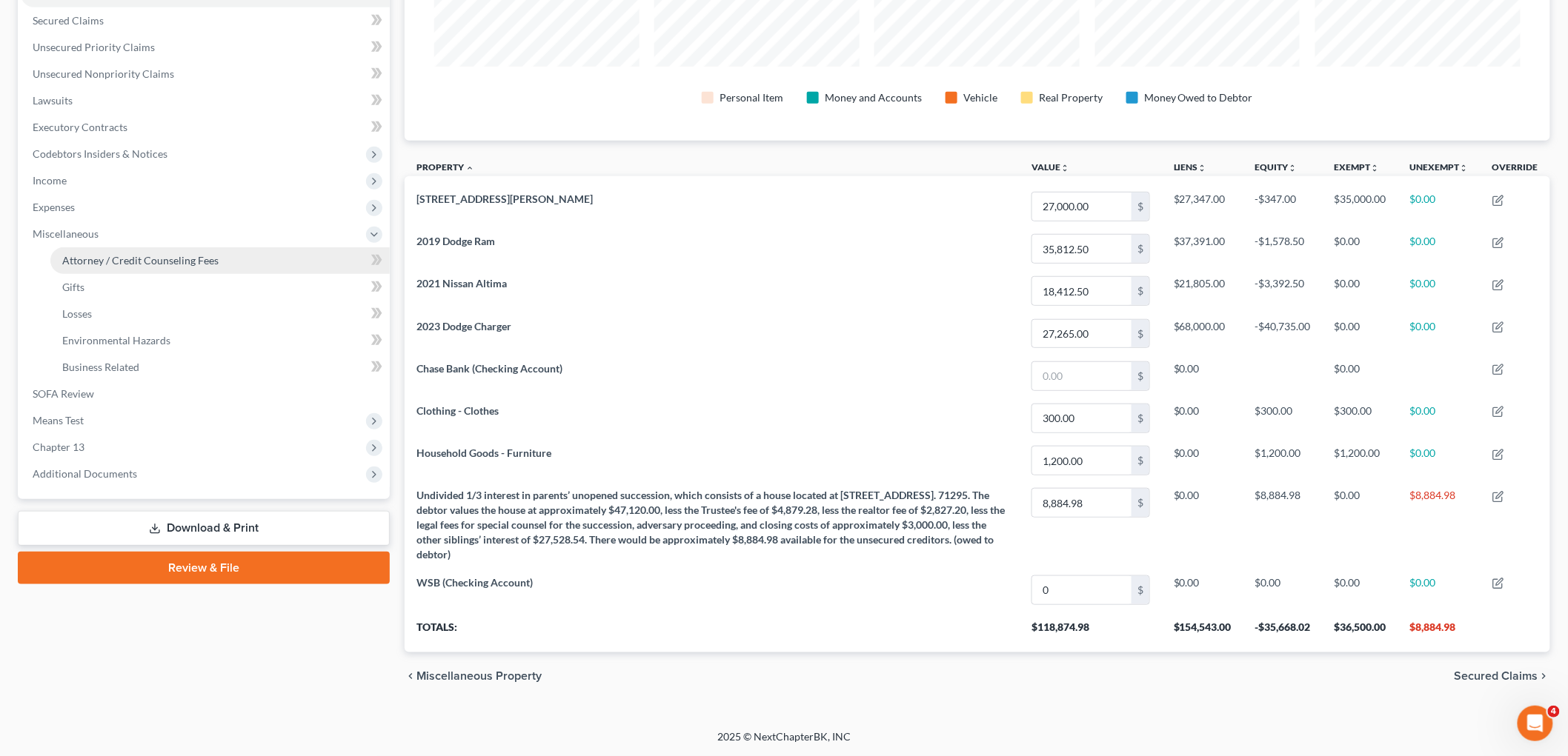
click at [166, 257] on span "Attorney / Credit Counseling Fees" at bounding box center [140, 260] width 156 height 13
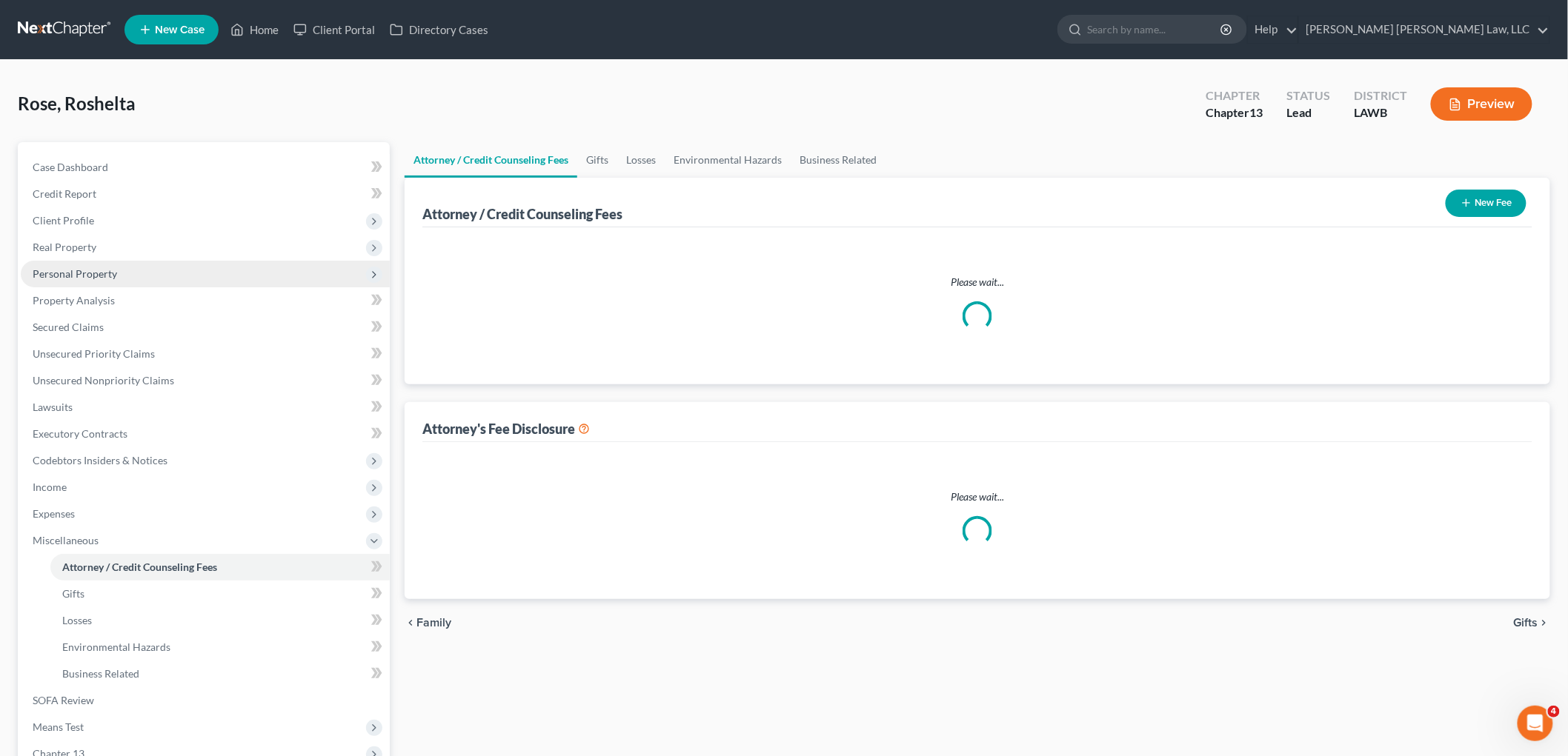
select select "1"
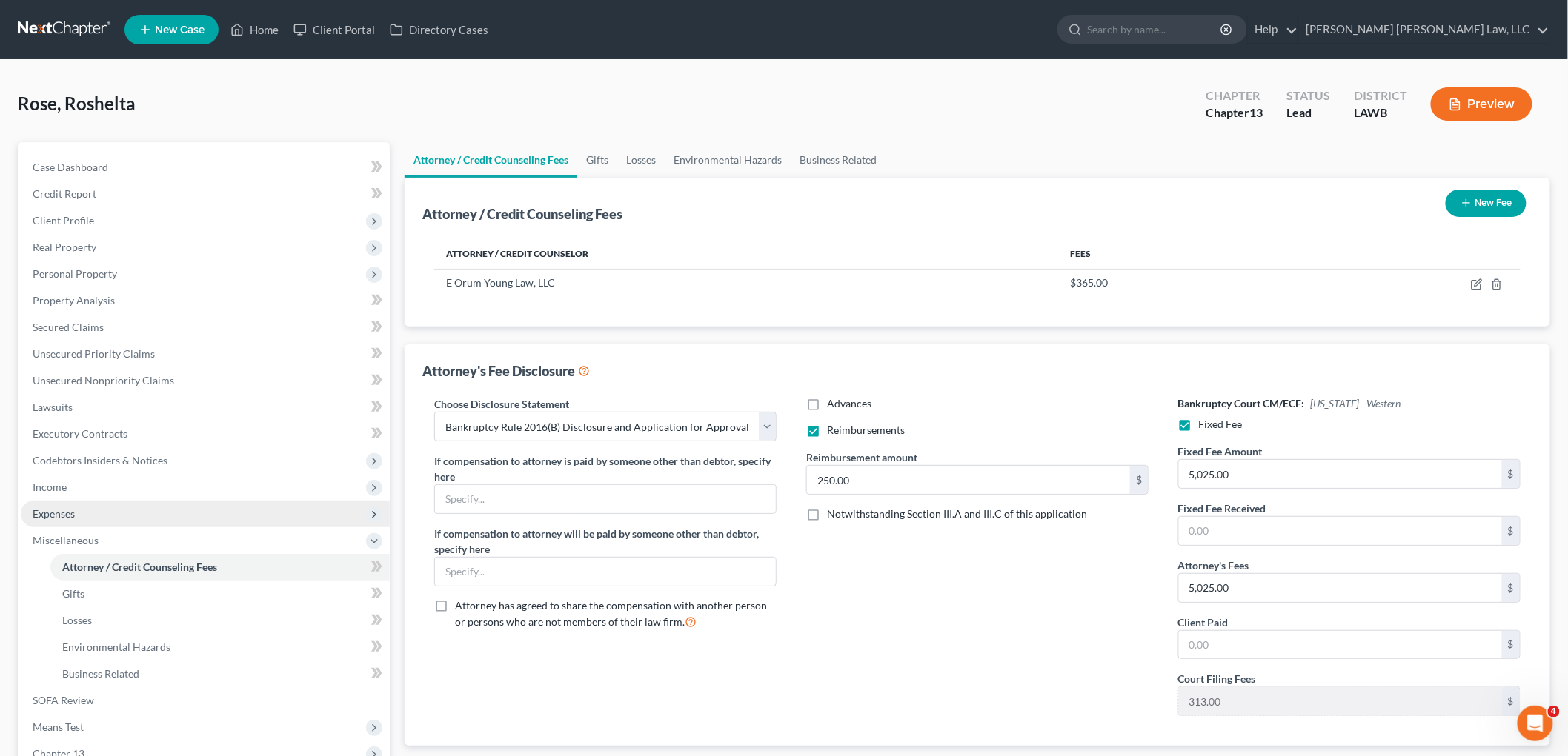
click at [90, 511] on span "Expenses" at bounding box center [205, 513] width 369 height 26
click at [105, 562] on span "Utilities / Bills" at bounding box center [95, 567] width 65 height 13
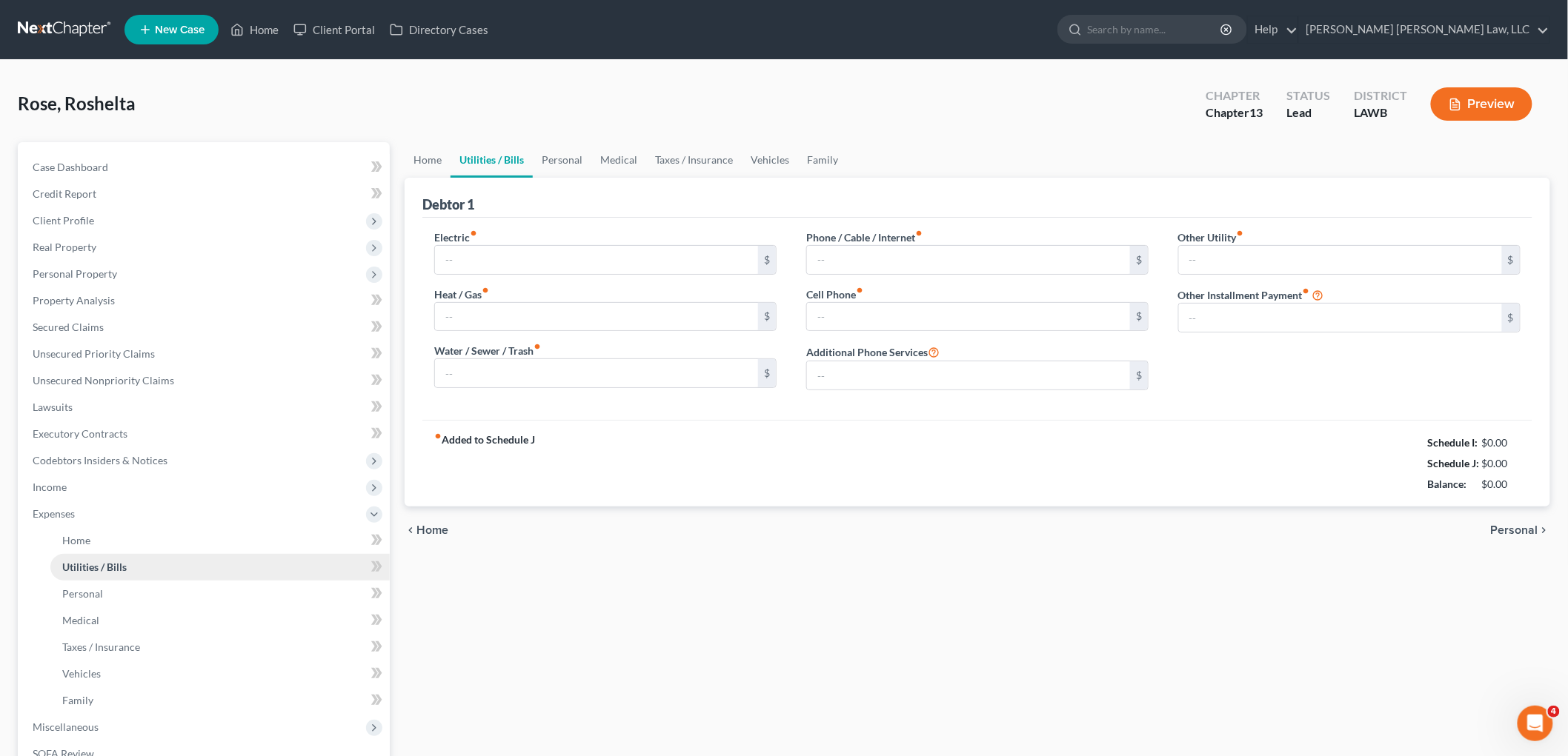
type input "290.00"
type input "0.00"
type input "64.00"
type input "480.00"
type input "0.00"
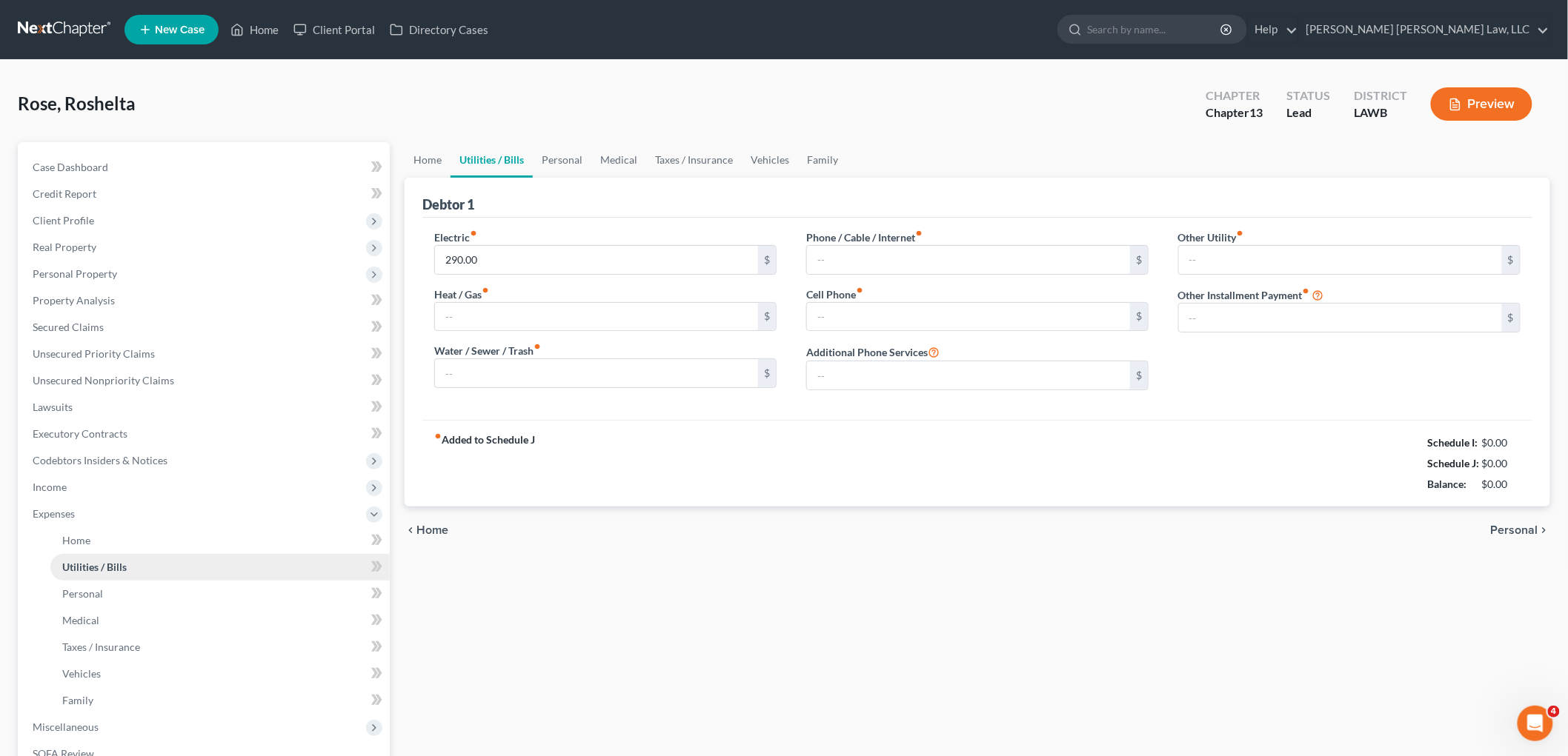
type input "0.00"
click at [769, 163] on link "Vehicles" at bounding box center [770, 160] width 56 height 36
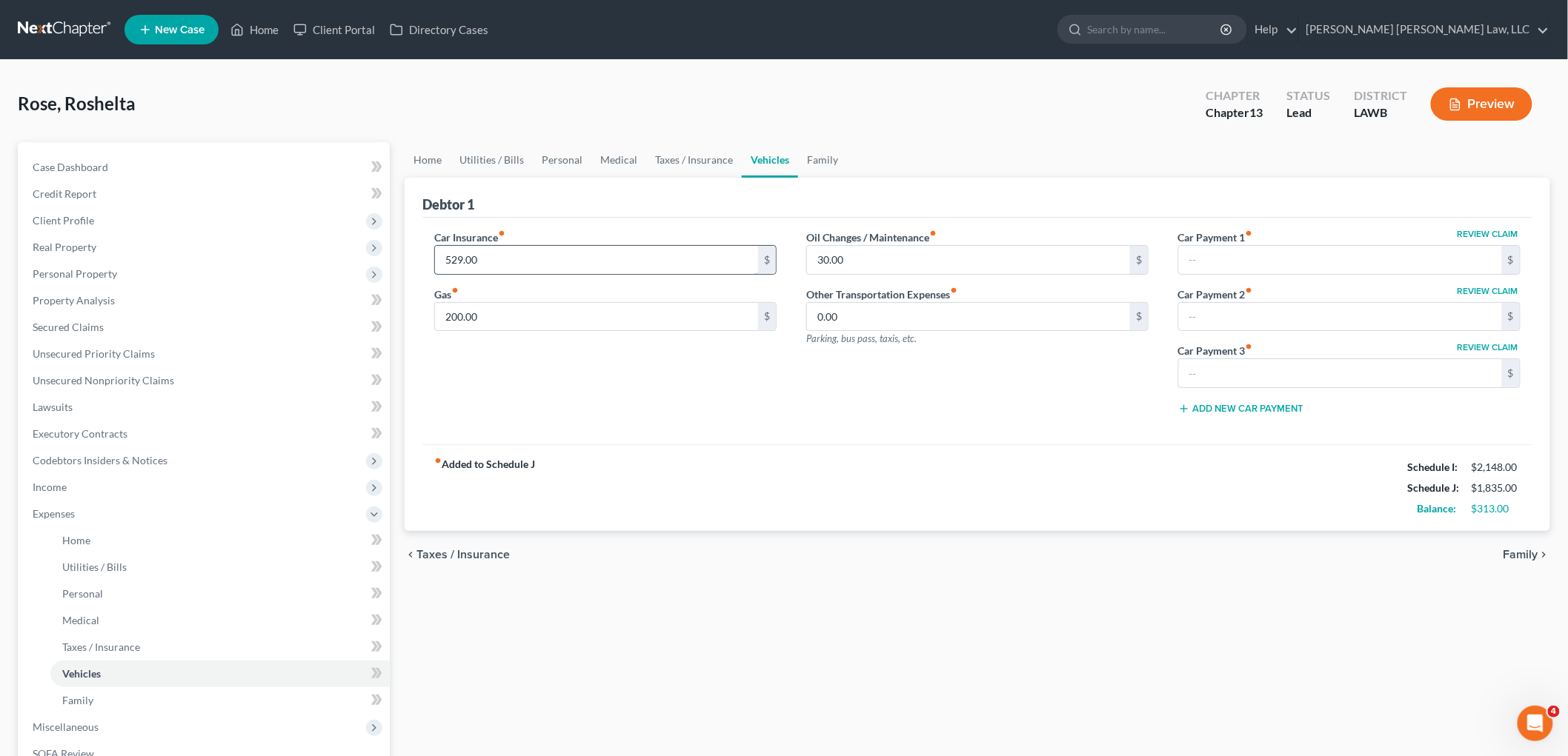
click at [513, 257] on input "529.00" at bounding box center [596, 260] width 323 height 28
type input "200.00"
click at [515, 317] on input "200.00" at bounding box center [596, 316] width 323 height 28
click at [568, 372] on div "Car Insurance fiber_manual_record 200.00 $ Gas fiber_manual_record 300.00 $" at bounding box center [605, 327] width 372 height 197
click at [510, 327] on input "300.00" at bounding box center [596, 316] width 323 height 28
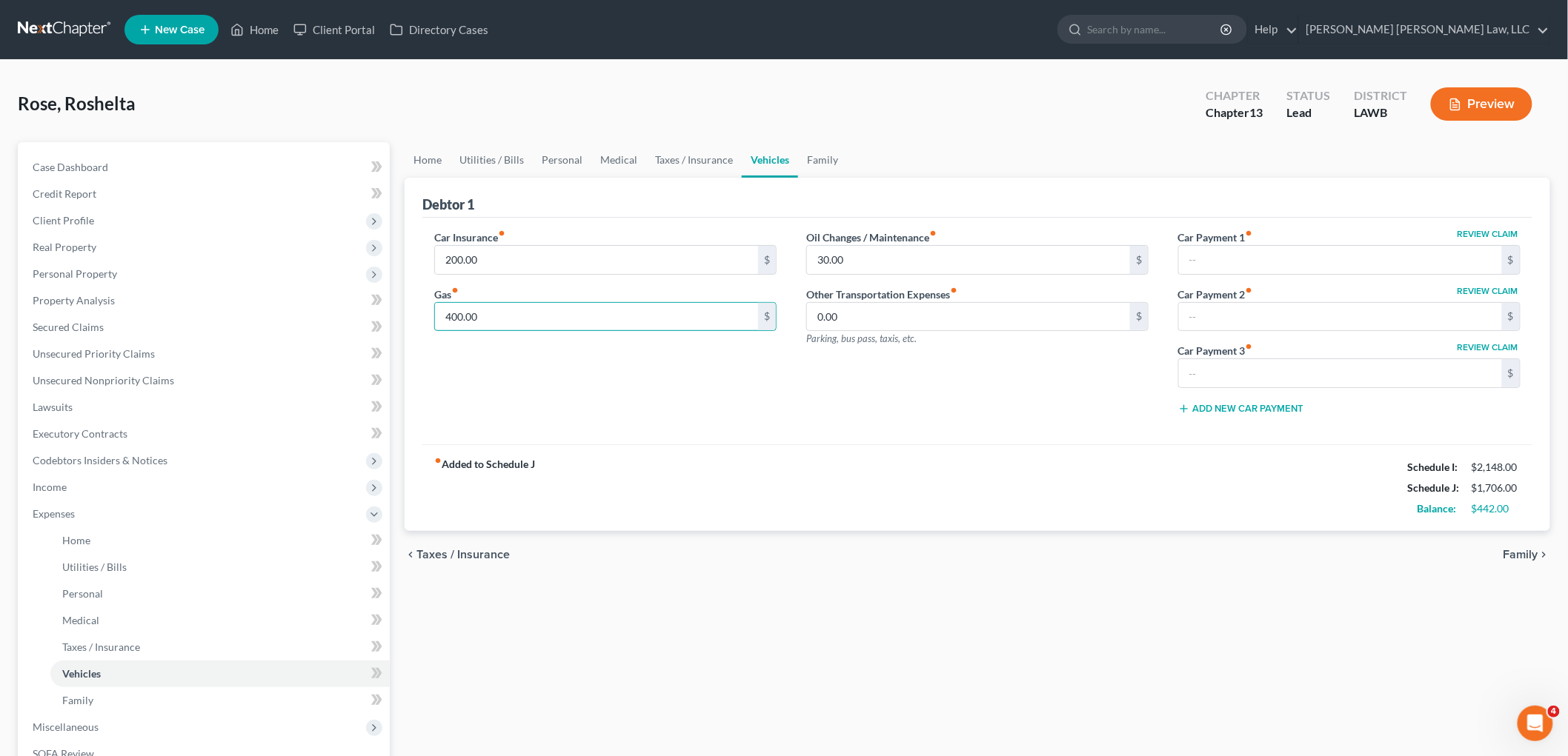
type input "400.00"
click at [576, 355] on div "Car Insurance fiber_manual_record 200.00 $ Gas fiber_manual_record 400.00 $" at bounding box center [605, 327] width 372 height 197
click at [684, 161] on link "Taxes / Insurance" at bounding box center [694, 160] width 95 height 36
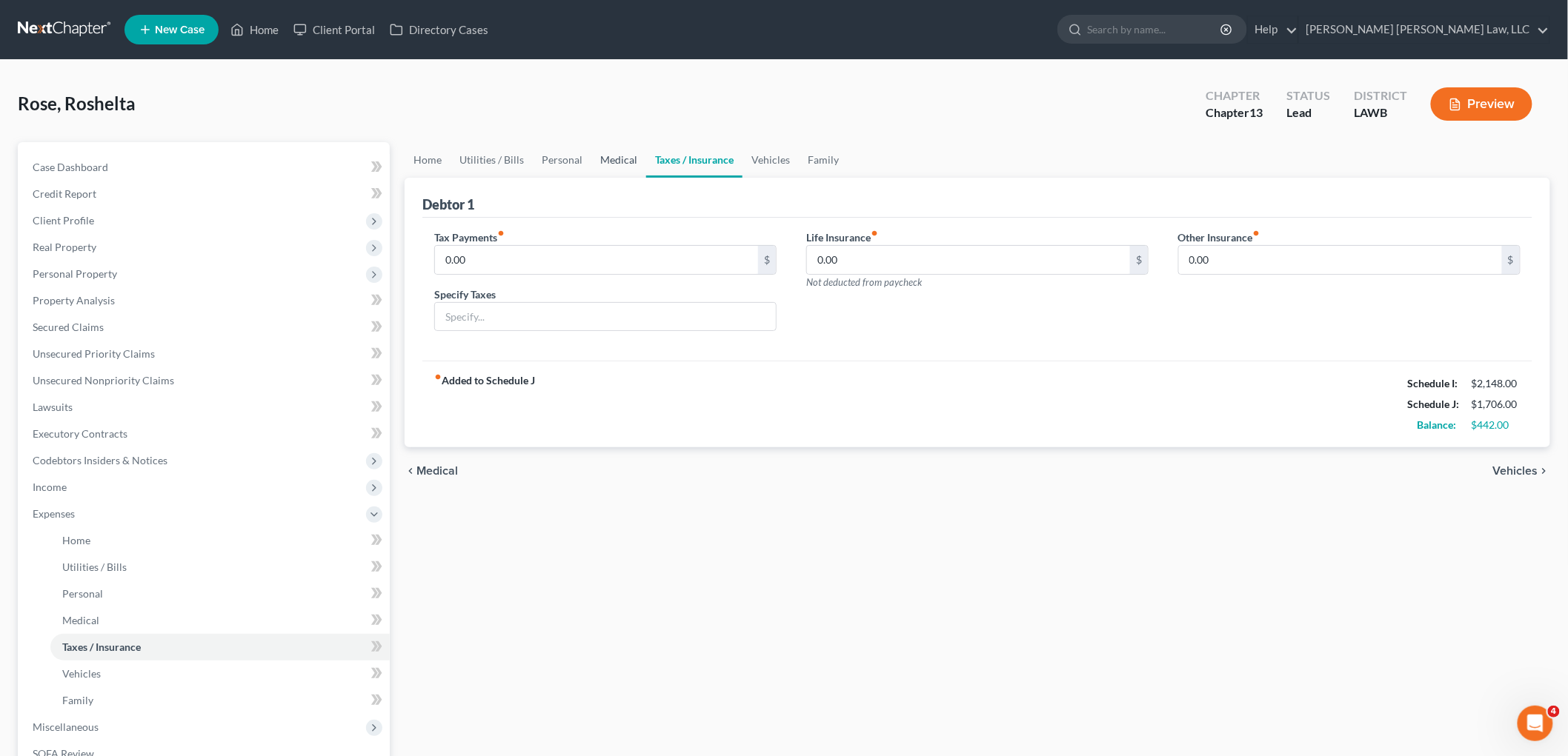
click at [618, 158] on link "Medical" at bounding box center [619, 160] width 55 height 36
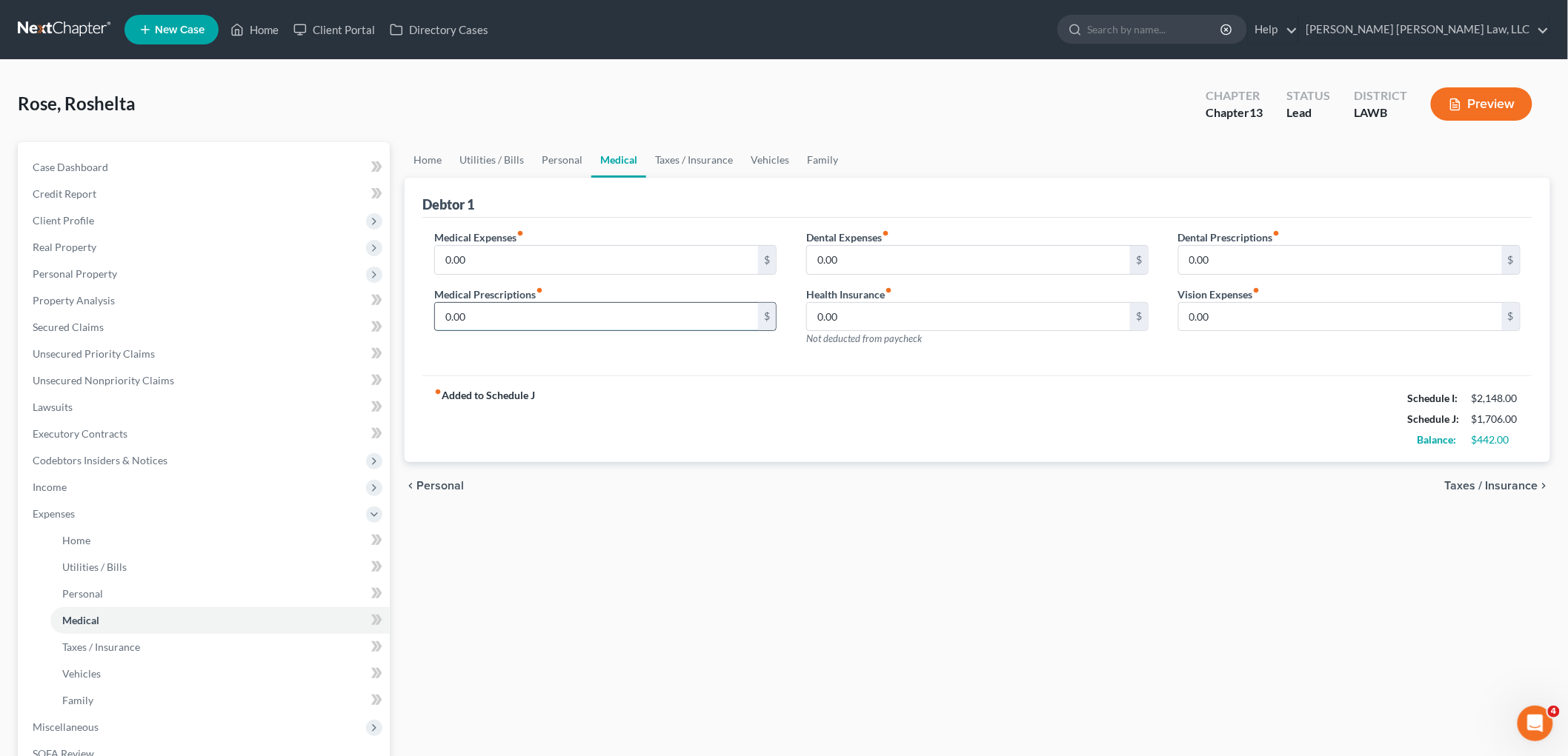
click at [486, 306] on input "0.00" at bounding box center [596, 316] width 323 height 28
type input "30.00"
click at [559, 147] on link "Personal" at bounding box center [562, 160] width 59 height 36
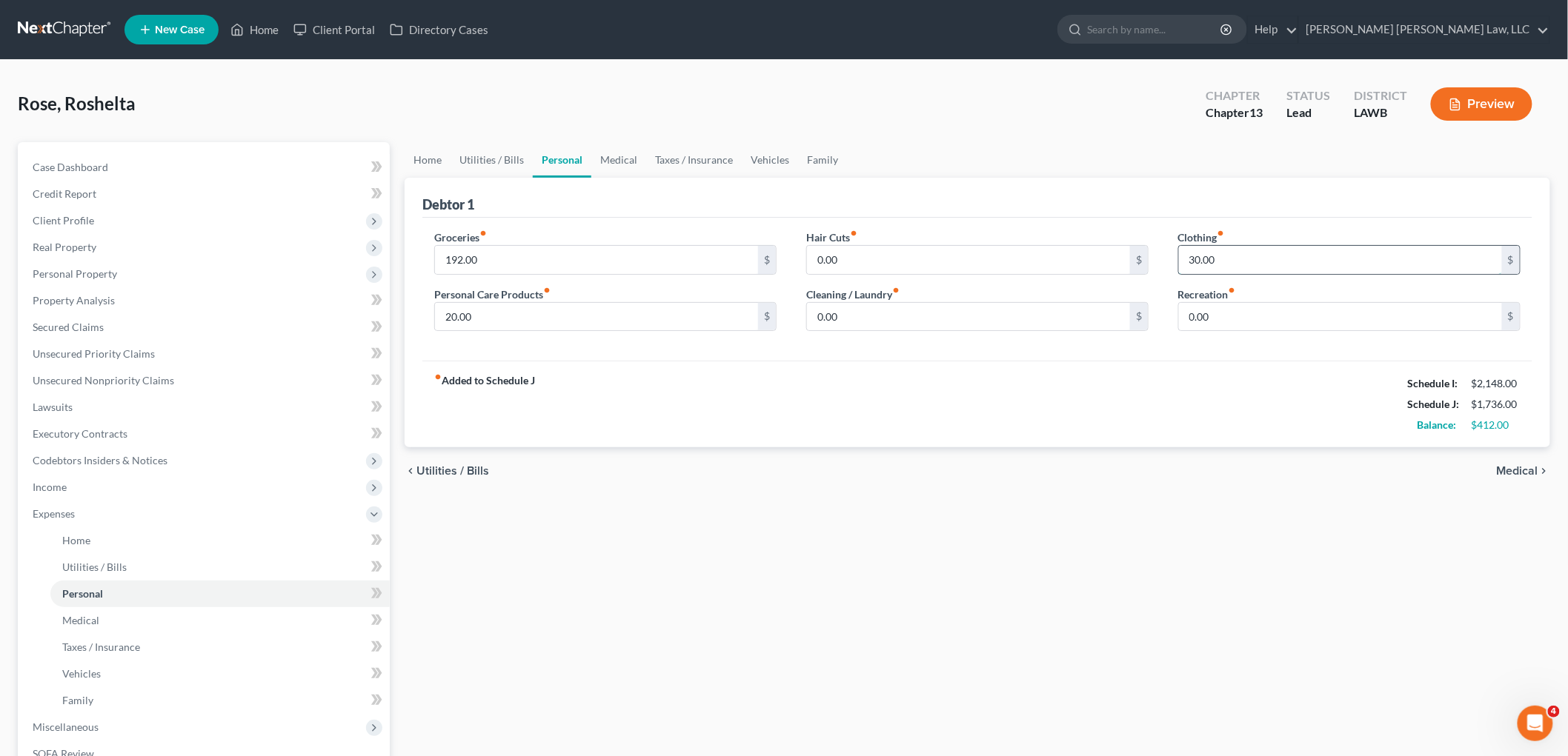
click at [1217, 261] on input "30.00" at bounding box center [1340, 260] width 323 height 28
type input "93.00"
click at [535, 320] on input "20.00" at bounding box center [596, 316] width 323 height 28
type input "50.00"
click at [1233, 320] on input "0.00" at bounding box center [1340, 316] width 323 height 28
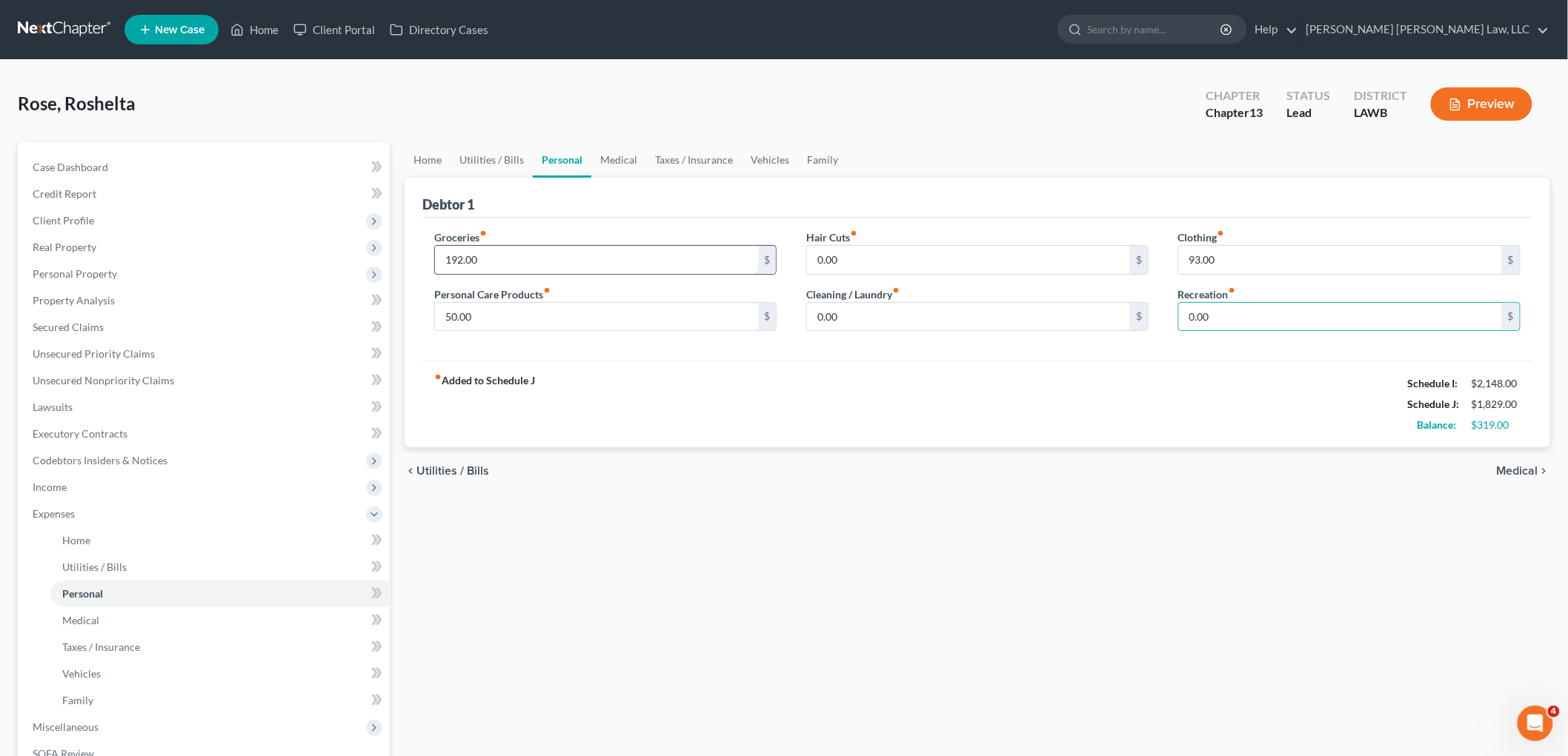
click at [573, 257] on input "192.00" at bounding box center [596, 260] width 323 height 28
click at [535, 260] on input "200.00" at bounding box center [596, 260] width 323 height 28
type input "230.00"
click at [766, 161] on link "Vehicles" at bounding box center [770, 160] width 56 height 36
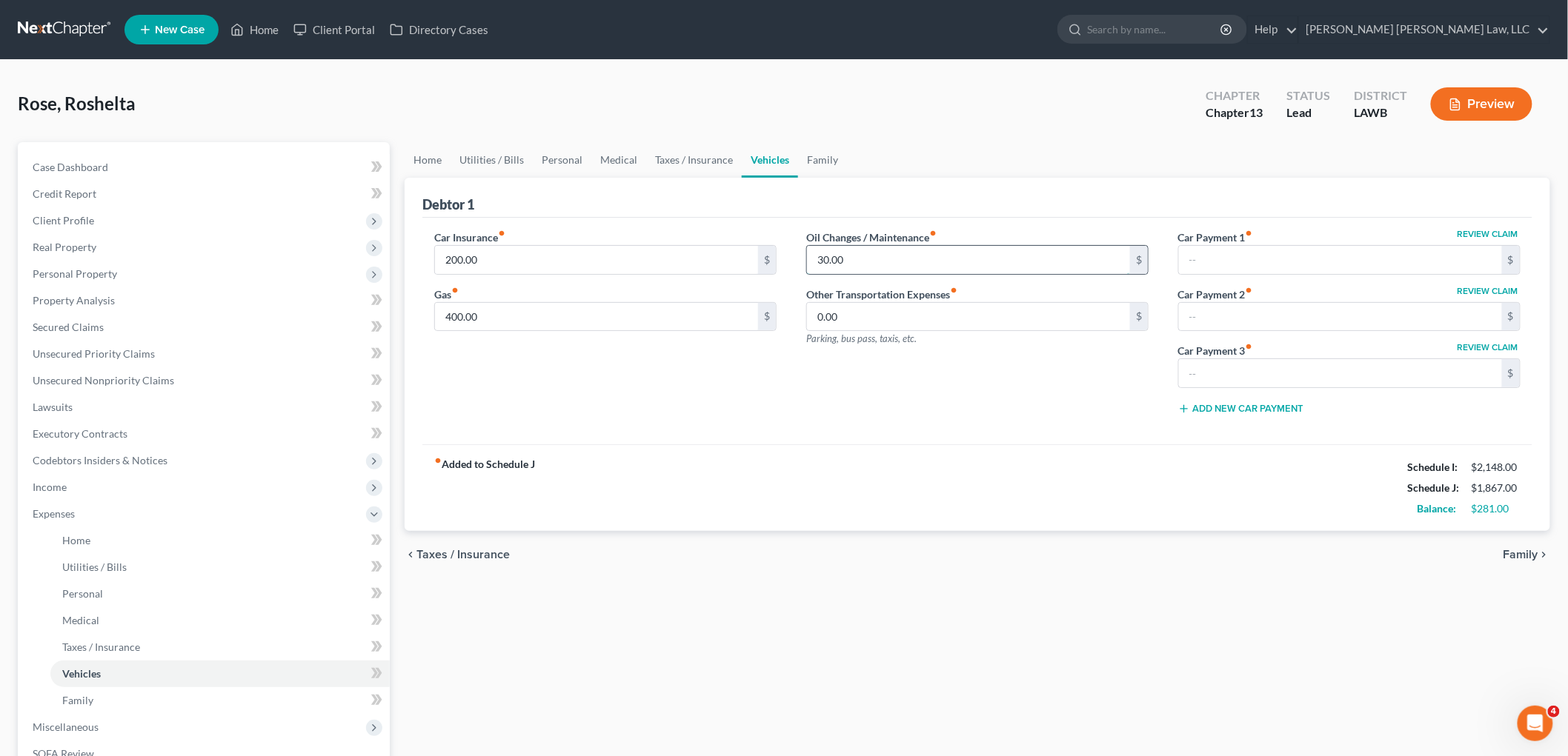
click at [862, 263] on input "30.00" at bounding box center [968, 260] width 323 height 28
type input "33.00"
click at [169, 462] on span "Codebtors Insiders & Notices" at bounding box center [205, 460] width 369 height 26
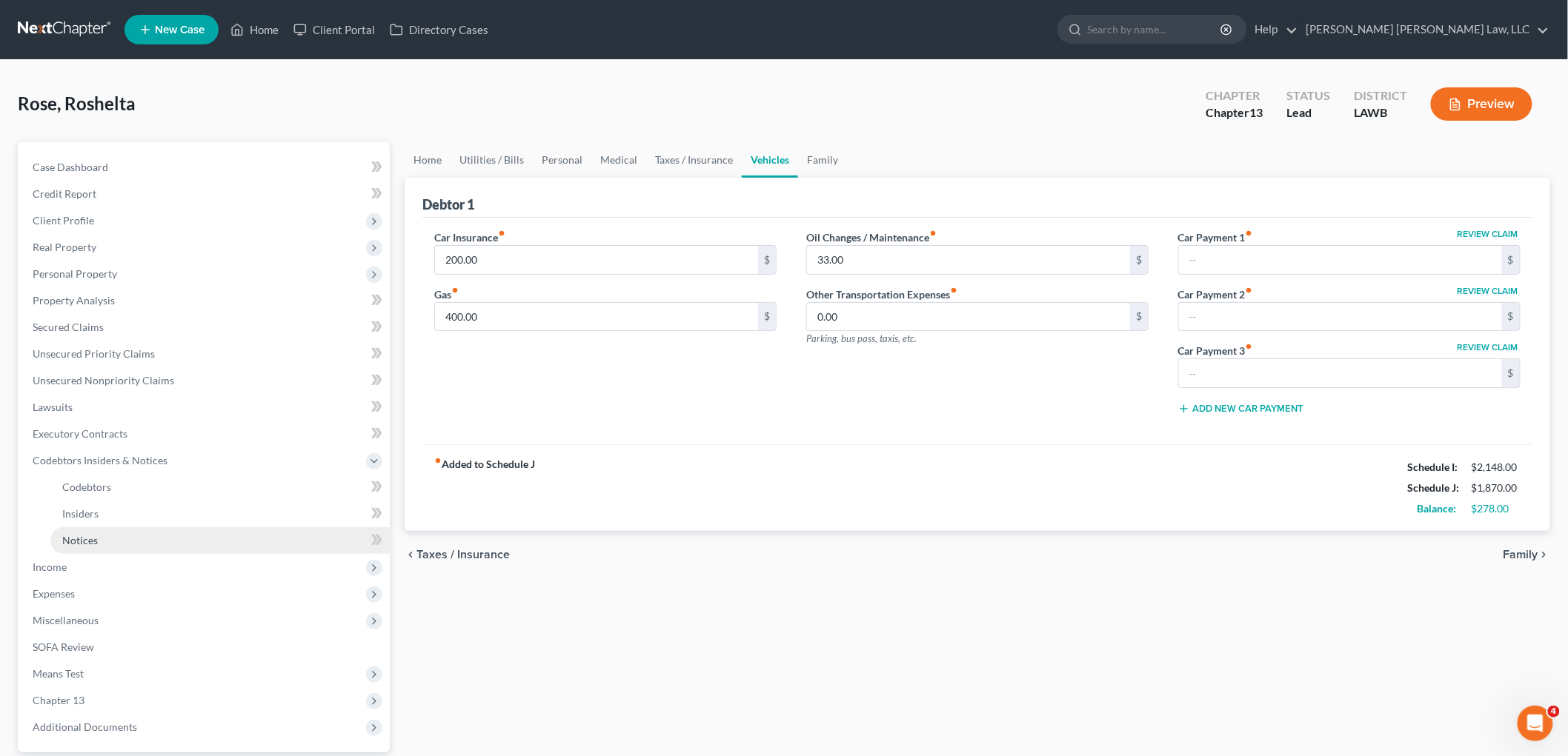
click at [128, 540] on link "Notices" at bounding box center [220, 540] width 339 height 26
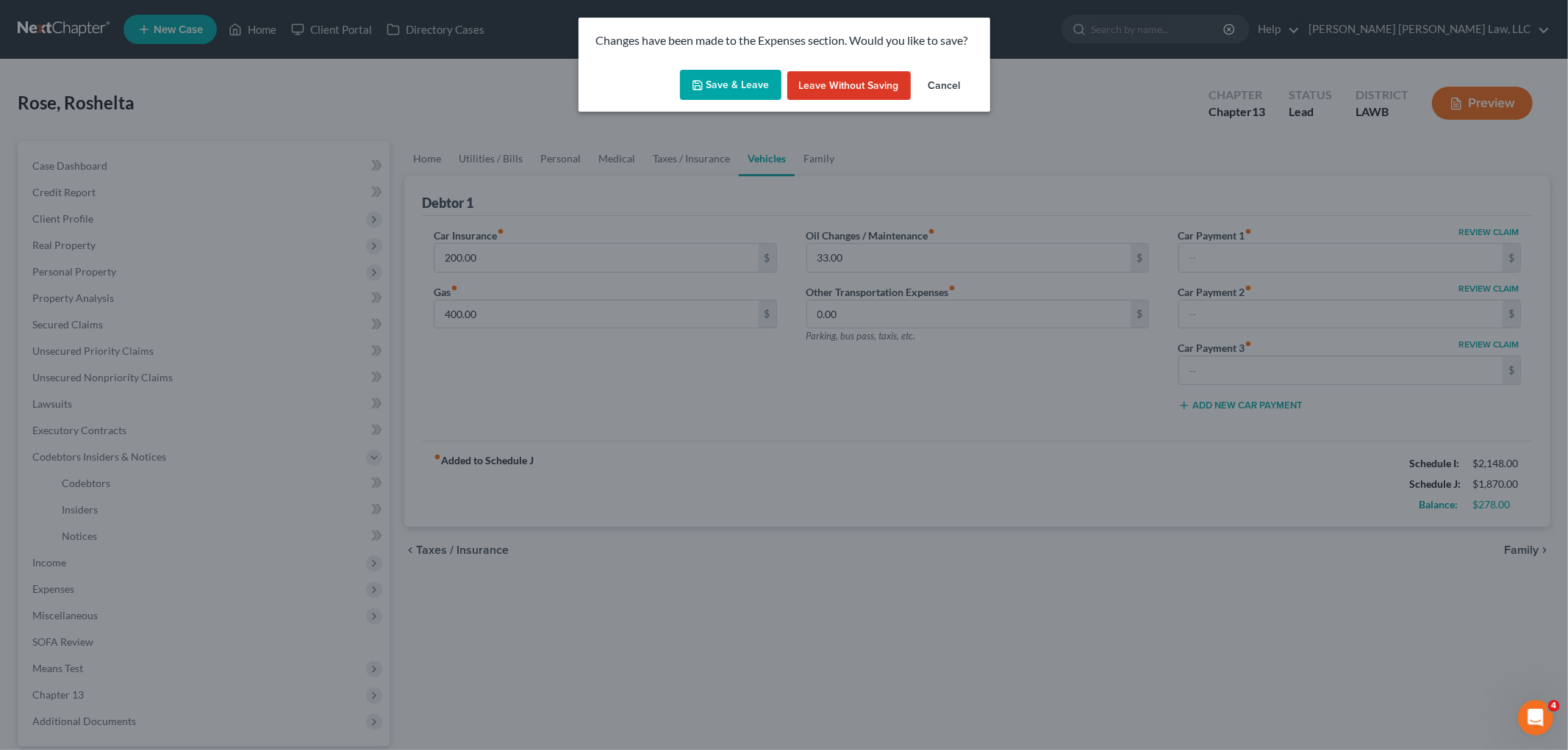
click at [750, 87] on button "Save & Leave" at bounding box center [731, 85] width 101 height 31
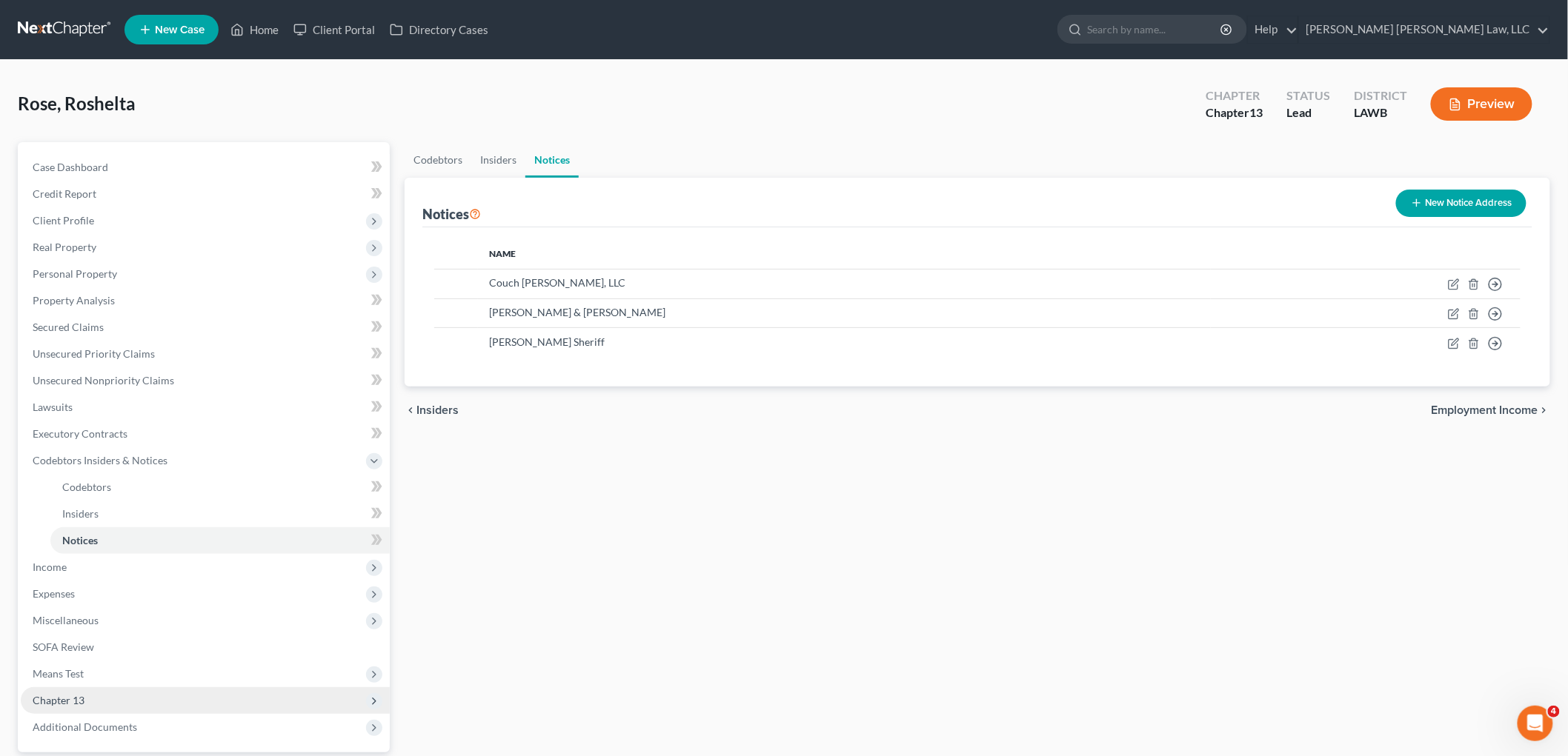
scroll to position [136, 0]
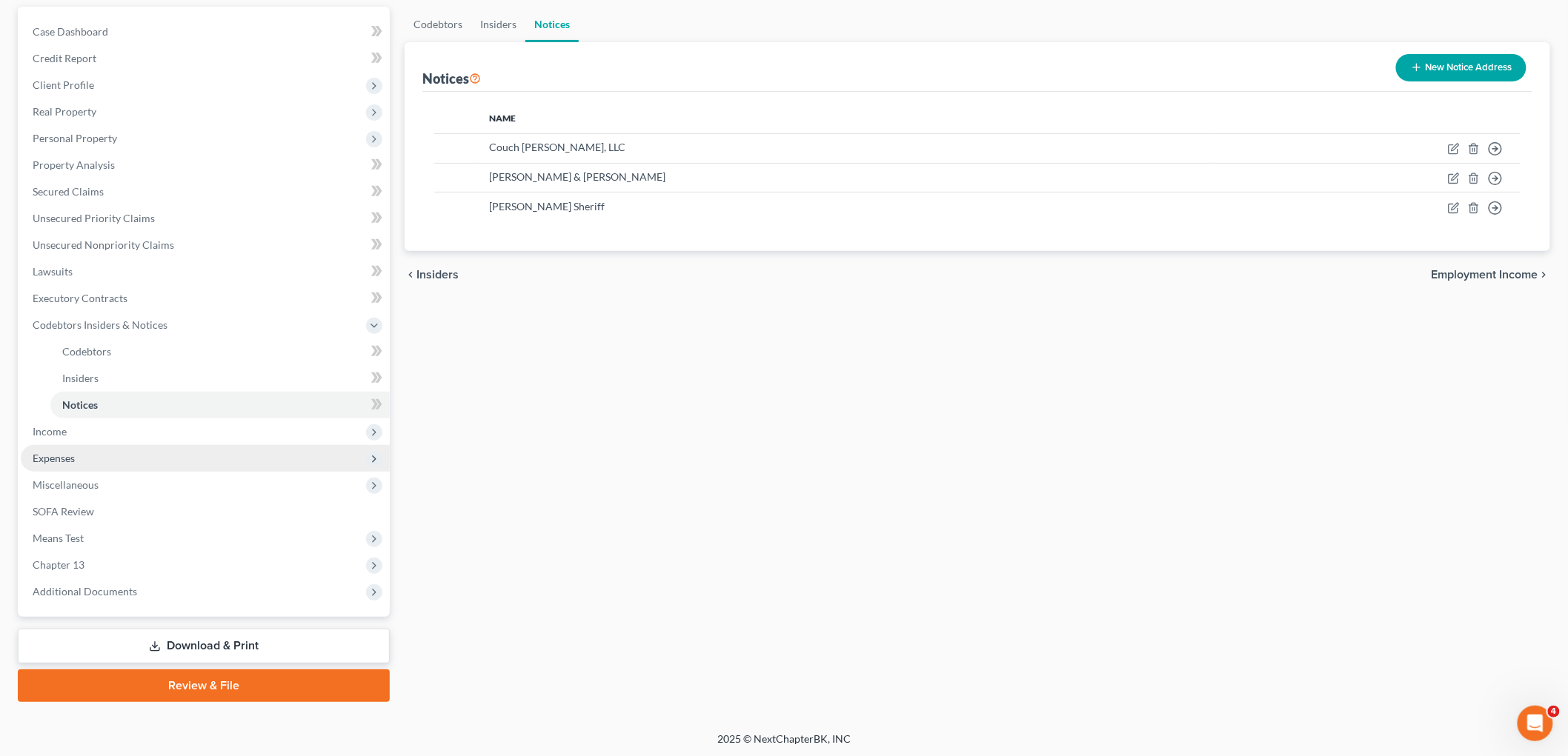
click at [96, 453] on span "Expenses" at bounding box center [205, 458] width 369 height 26
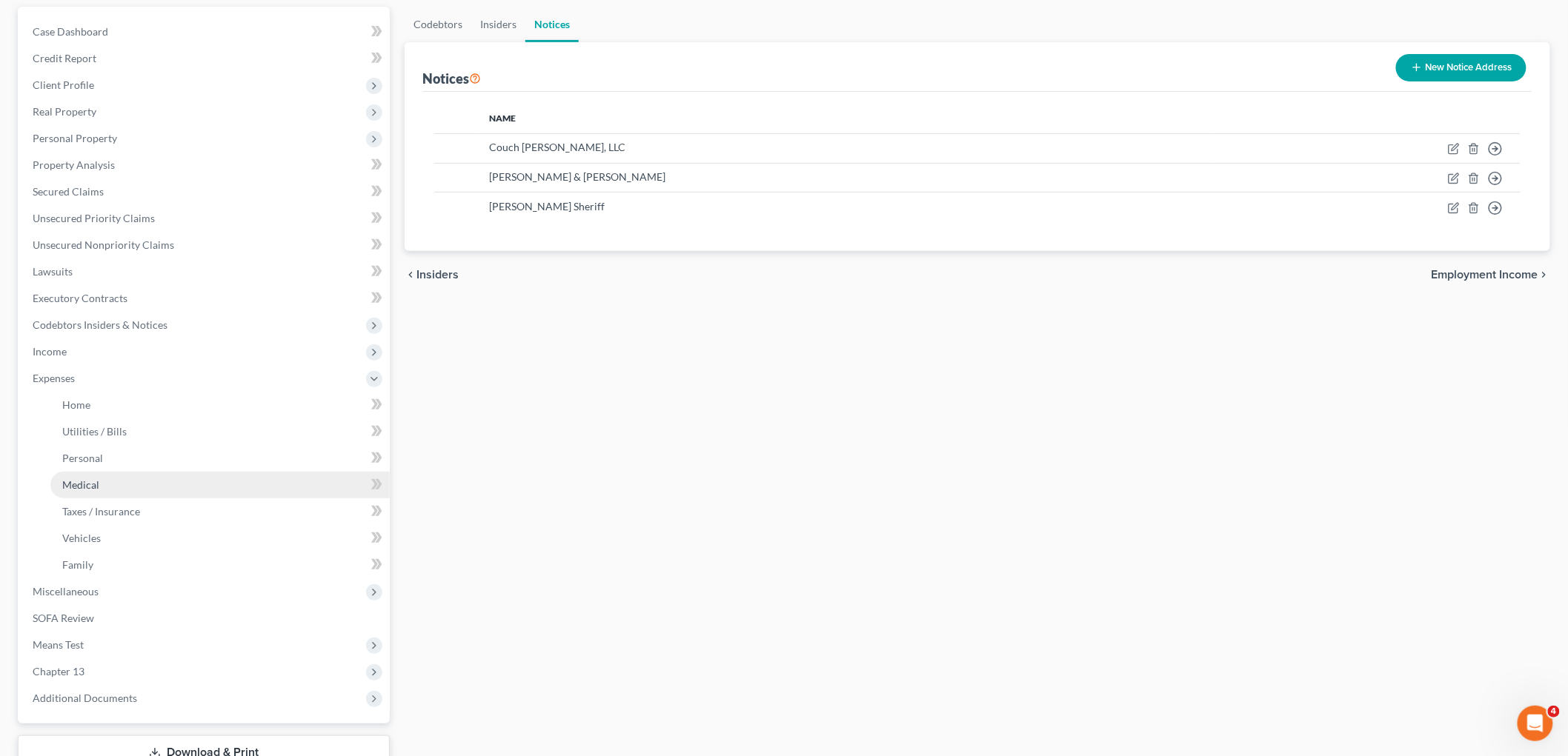
click at [104, 486] on link "Medical" at bounding box center [220, 485] width 339 height 26
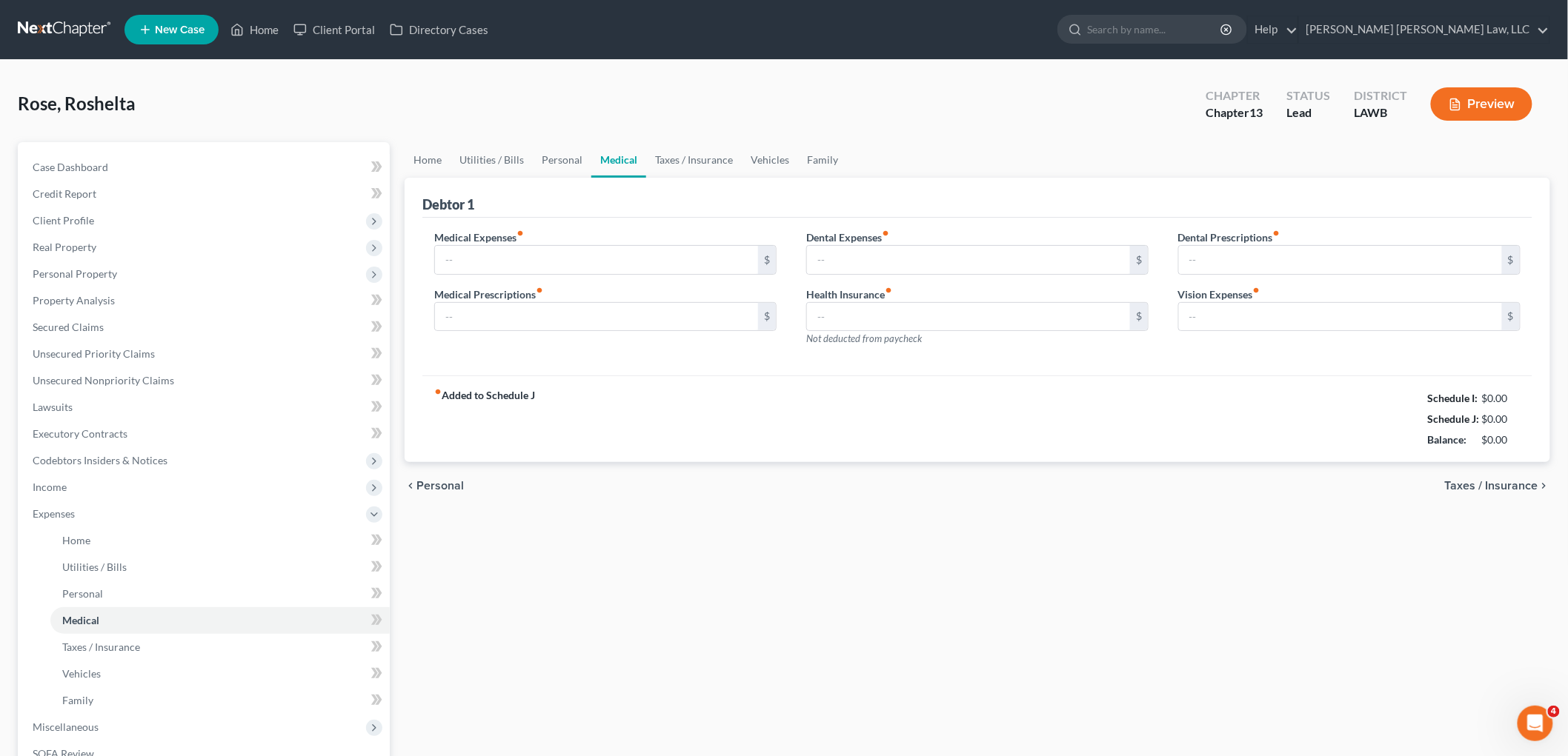
type input "0.00"
type input "30.00"
type input "0.00"
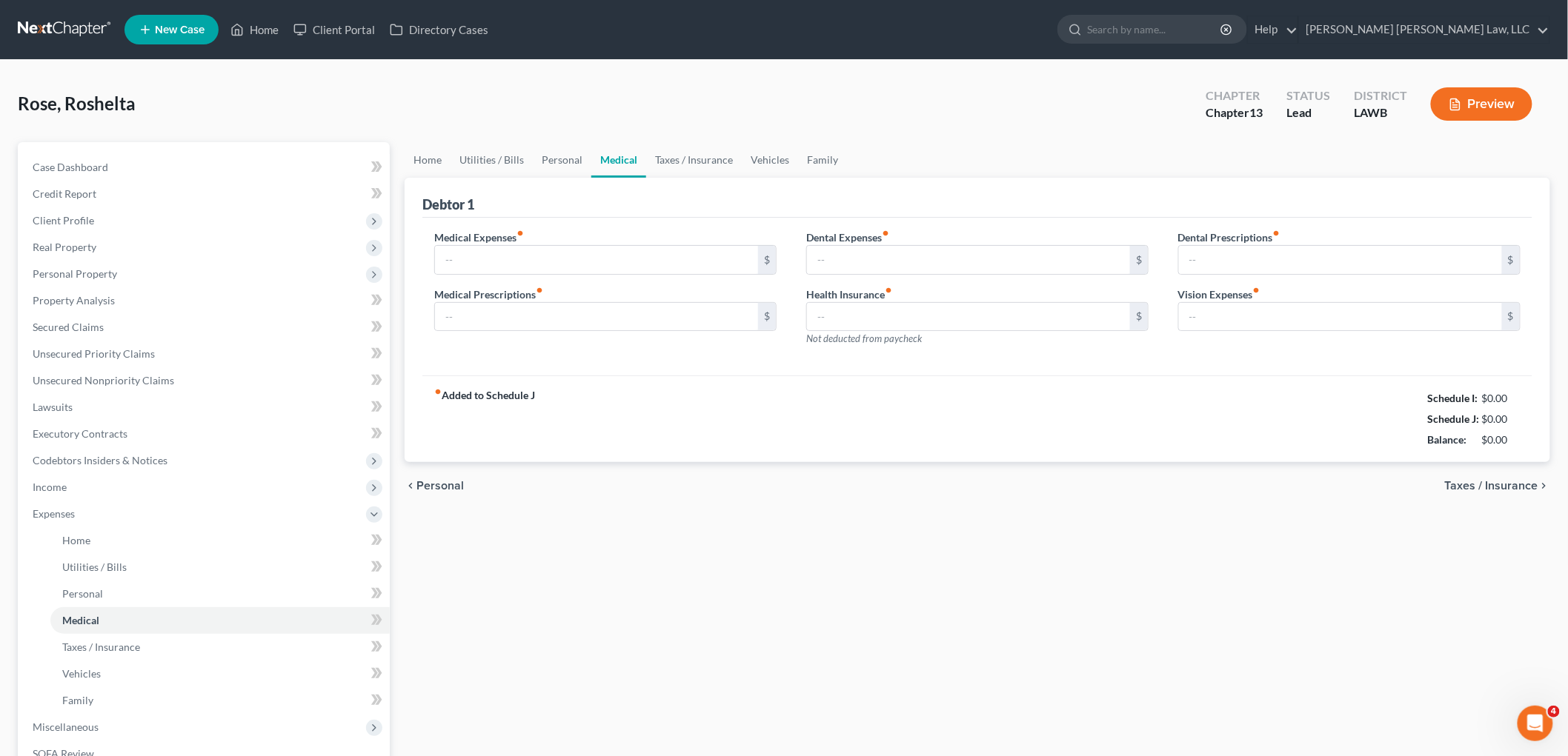
type input "0.00"
click at [425, 151] on link "Home" at bounding box center [428, 160] width 46 height 36
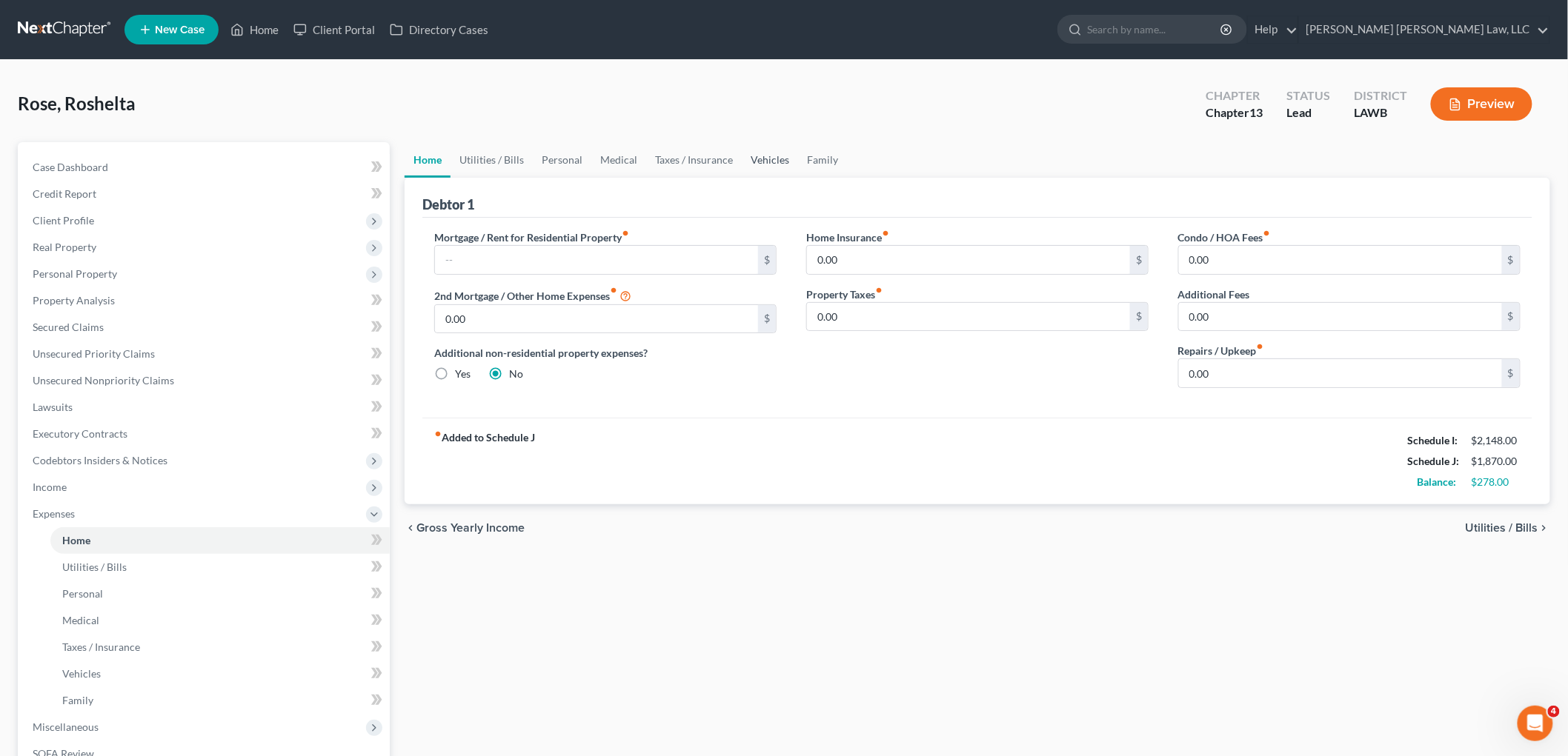
click at [771, 159] on link "Vehicles" at bounding box center [770, 160] width 56 height 36
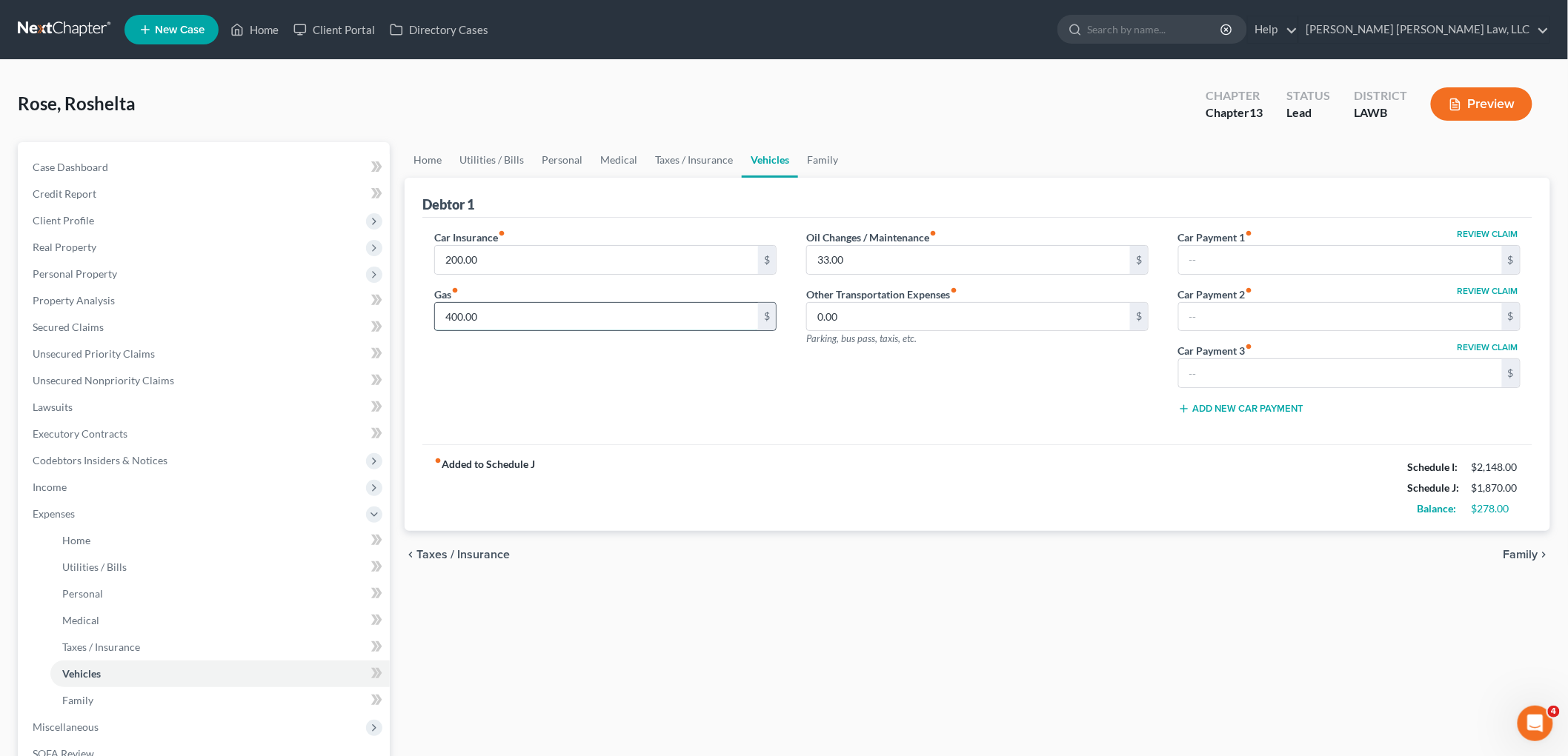
click at [478, 321] on input "400.00" at bounding box center [596, 316] width 323 height 28
type input "100.00"
click at [801, 153] on link "Family" at bounding box center [822, 160] width 49 height 36
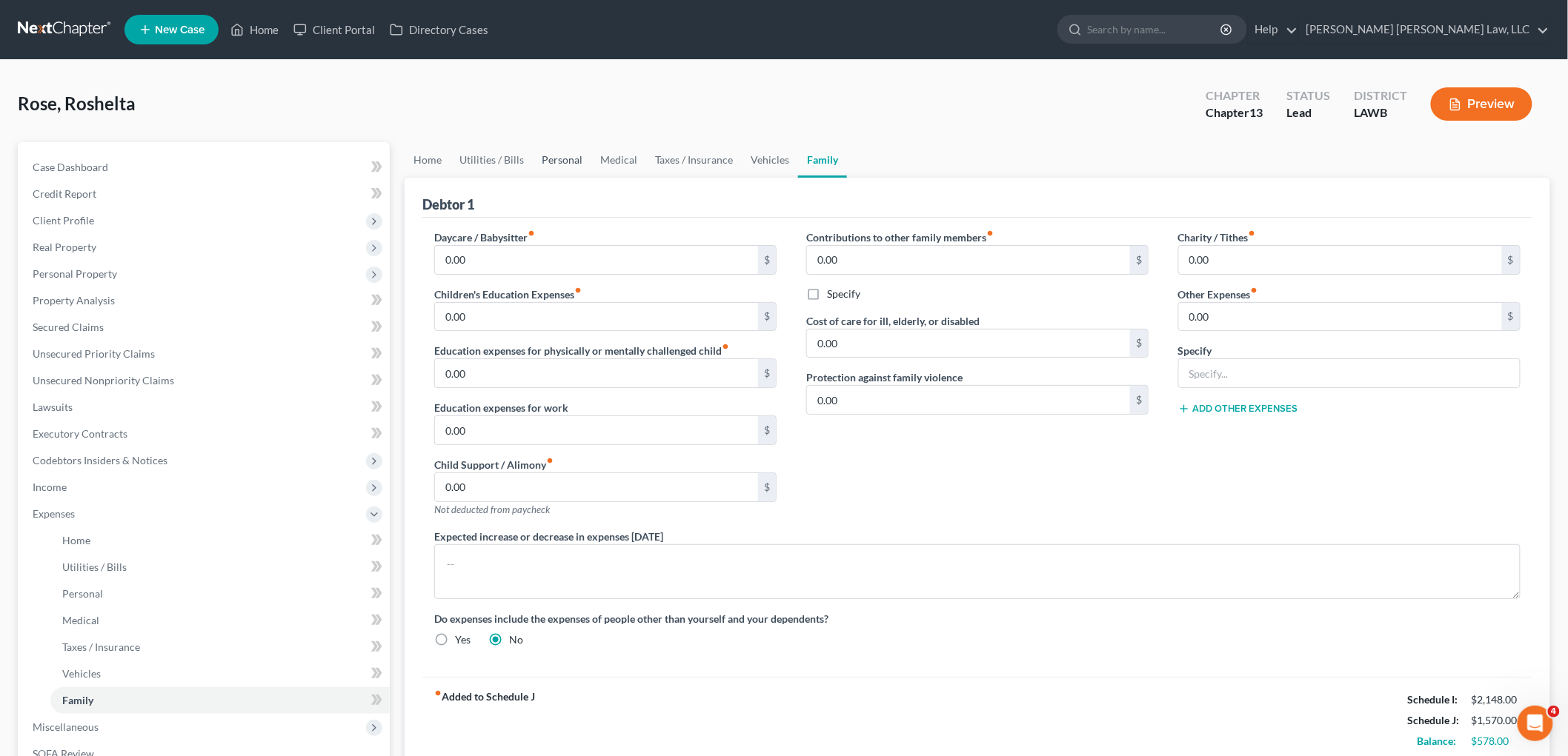
click at [552, 159] on link "Personal" at bounding box center [562, 160] width 59 height 36
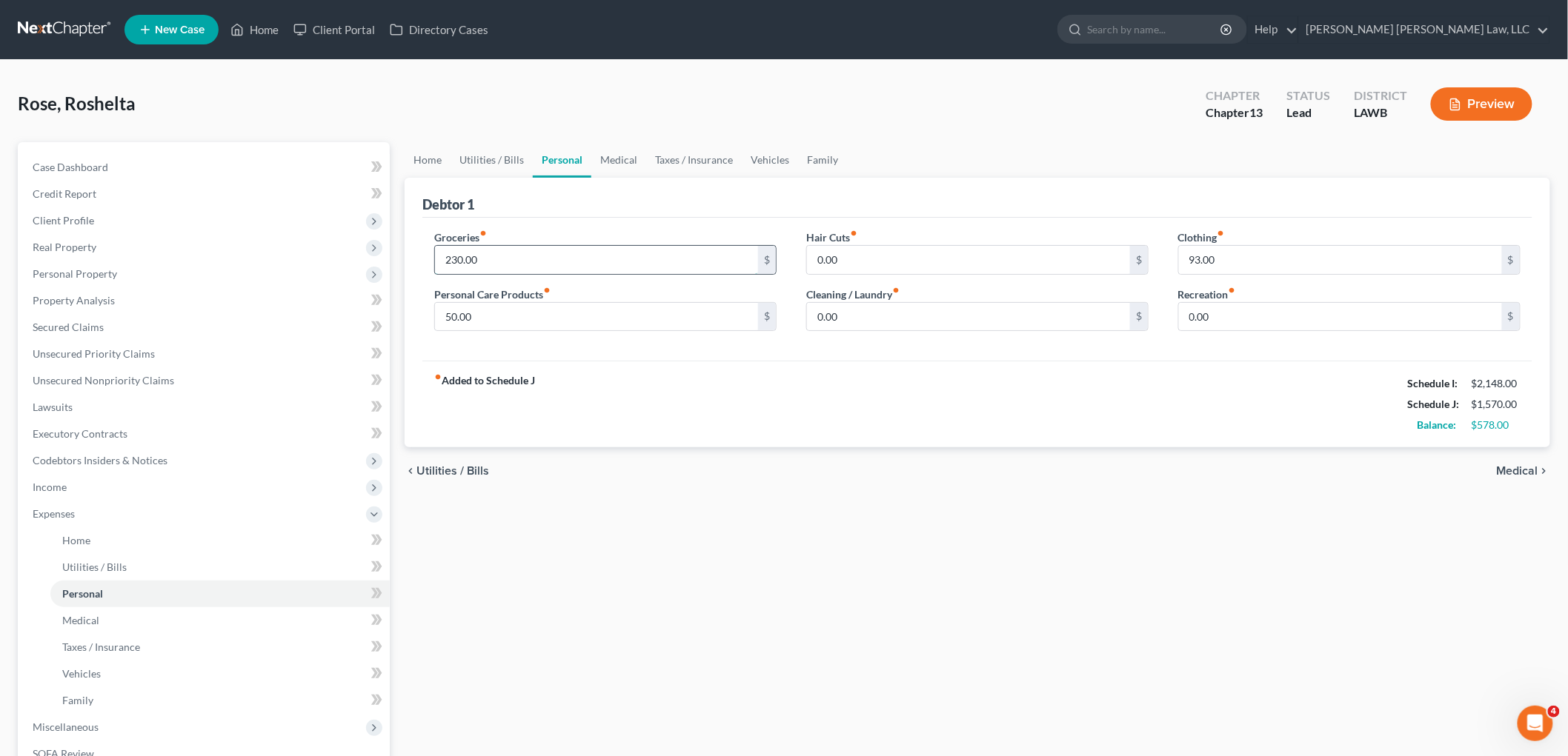
click at [500, 252] on input "230.00" at bounding box center [596, 260] width 323 height 28
type input "192.00"
click at [420, 160] on link "Home" at bounding box center [428, 160] width 46 height 36
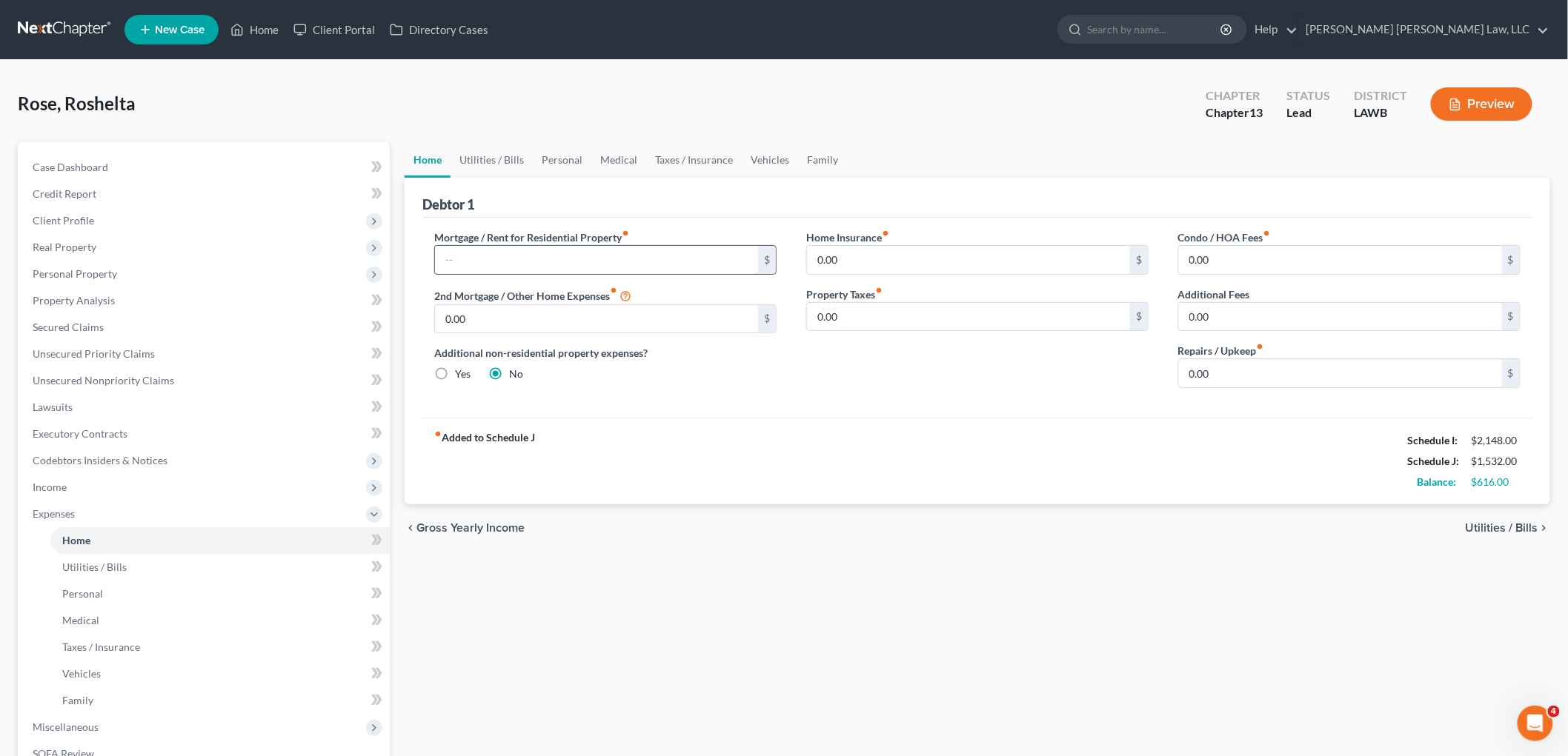
click at [489, 257] on input "text" at bounding box center [596, 260] width 323 height 28
type input "478.00"
click at [764, 154] on link "Vehicles" at bounding box center [770, 160] width 56 height 36
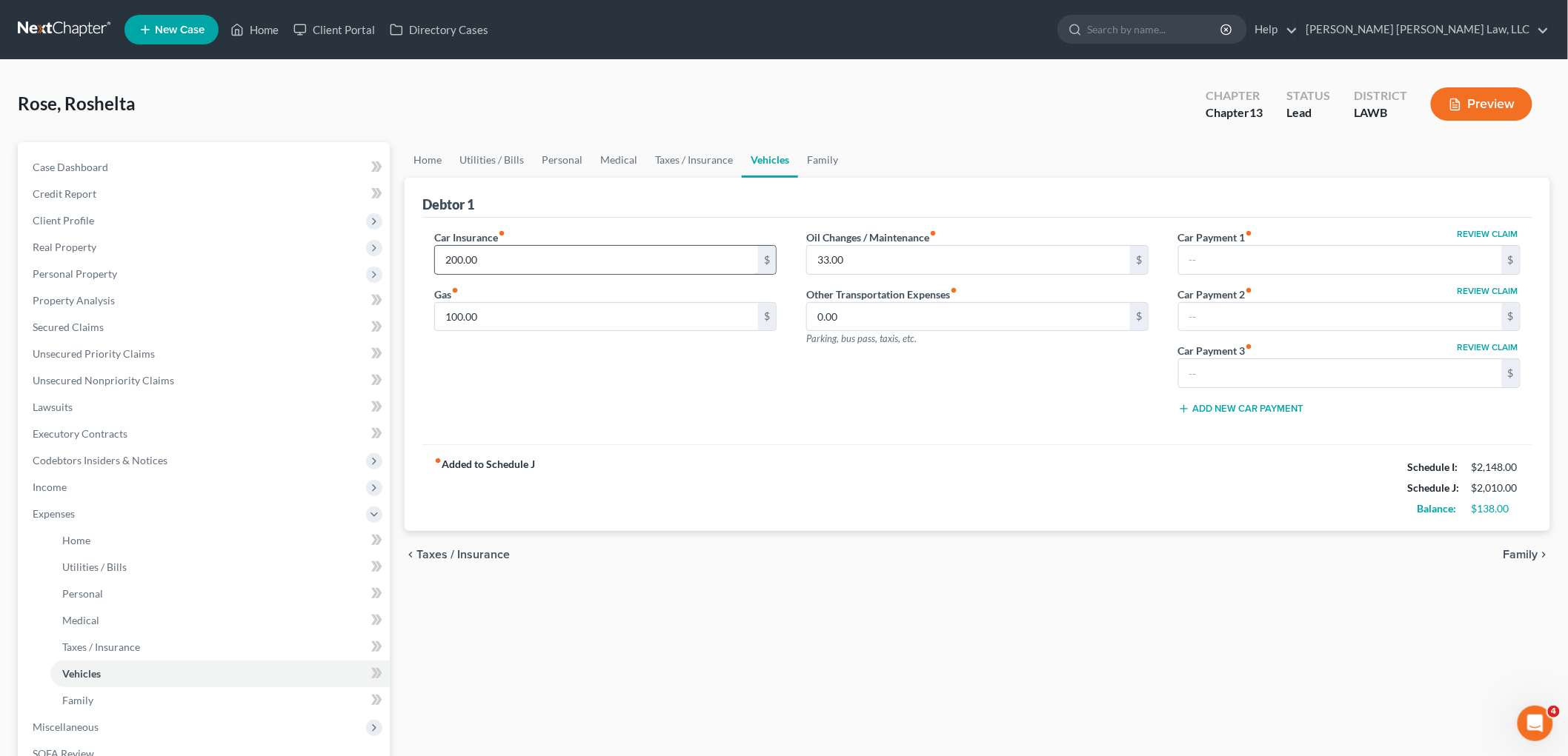
click at [524, 255] on input "200.00" at bounding box center [596, 260] width 323 height 28
click at [634, 402] on div "Car Insurance fiber_manual_record $ Gas fiber_manual_record 100.00 $" at bounding box center [605, 327] width 372 height 197
click at [619, 158] on link "Medical" at bounding box center [619, 160] width 55 height 36
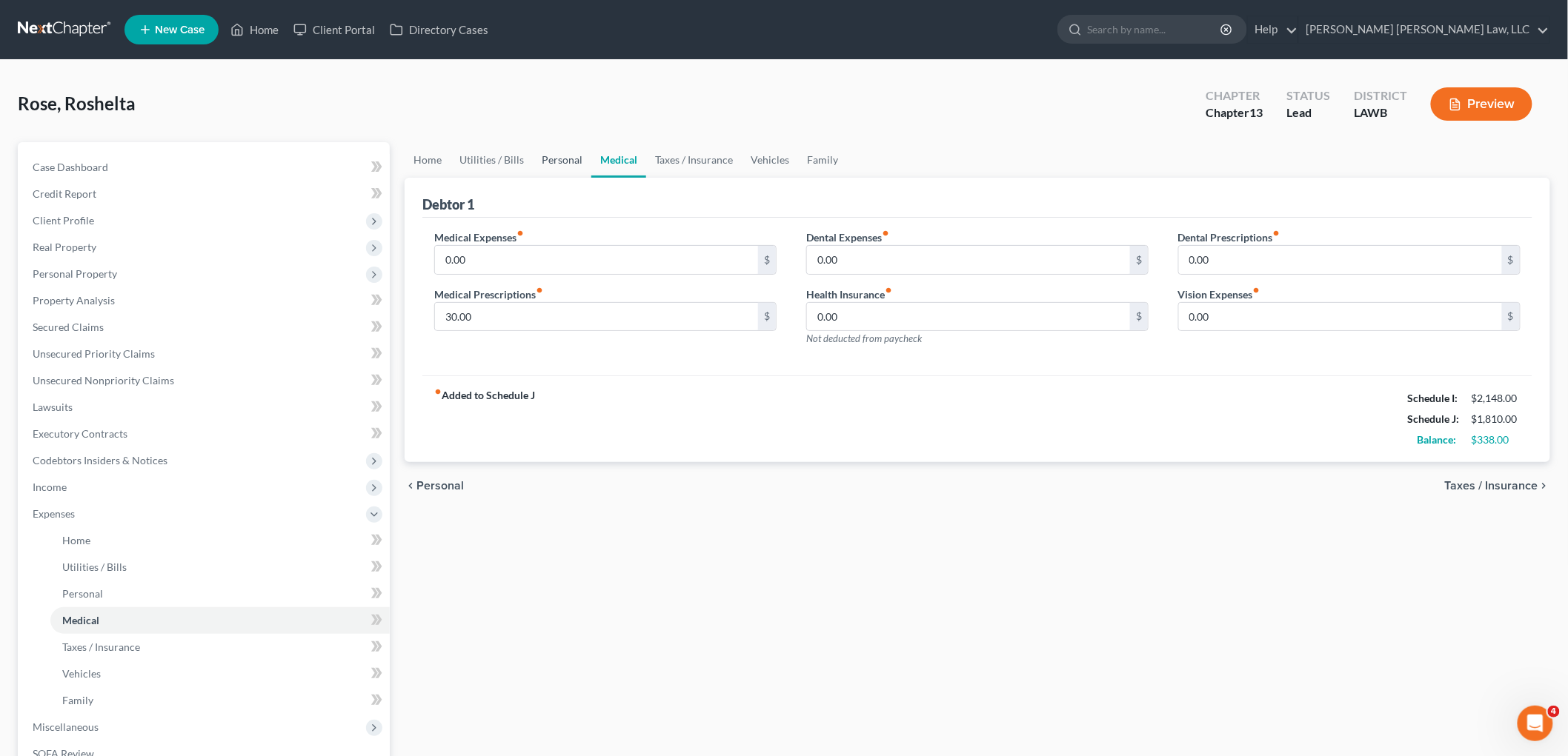
click at [546, 157] on link "Personal" at bounding box center [562, 160] width 59 height 36
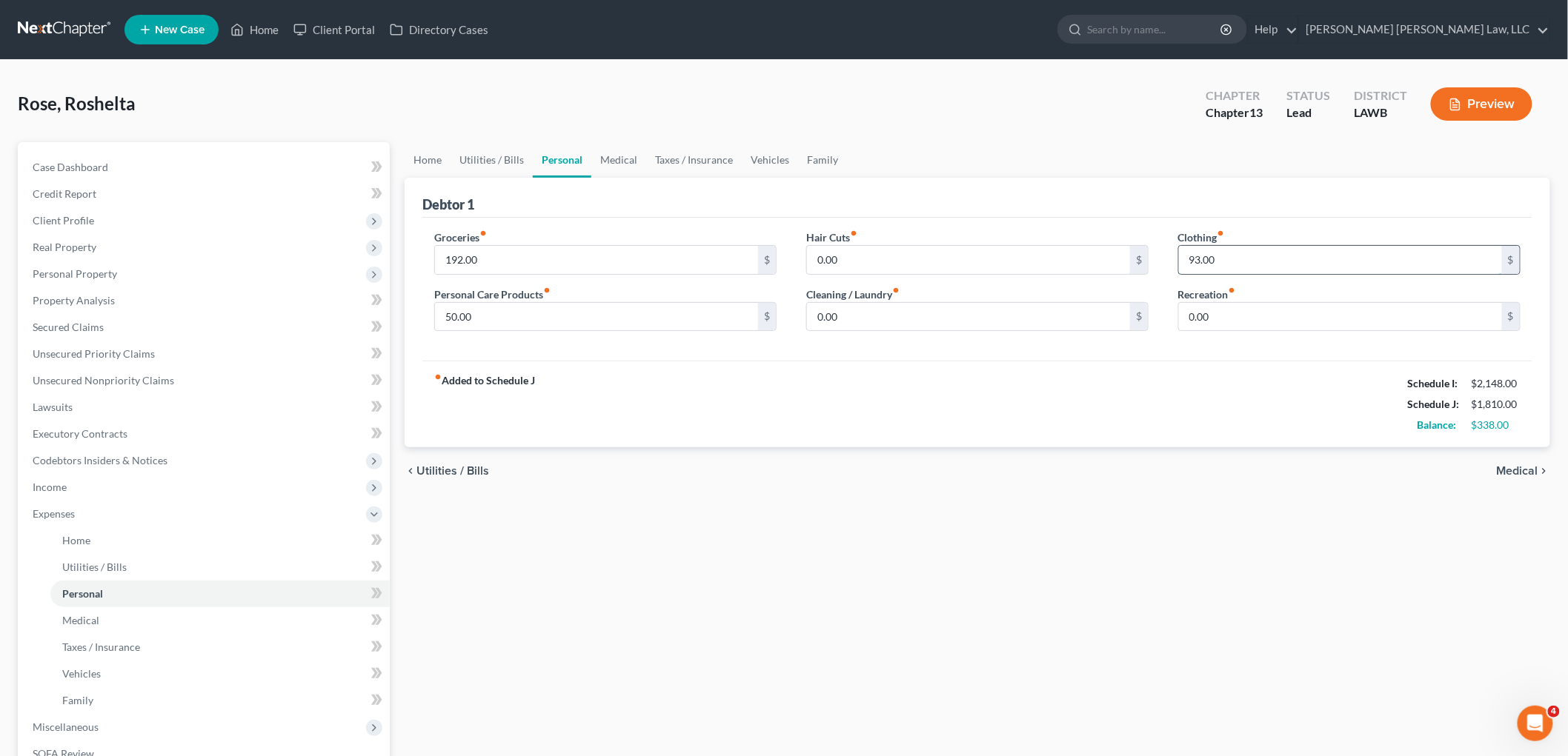
click at [1245, 264] on input "93.00" at bounding box center [1340, 260] width 323 height 28
type input "30.00"
click at [505, 314] on input "50.00" at bounding box center [596, 316] width 323 height 28
click at [769, 154] on link "Vehicles" at bounding box center [770, 160] width 56 height 36
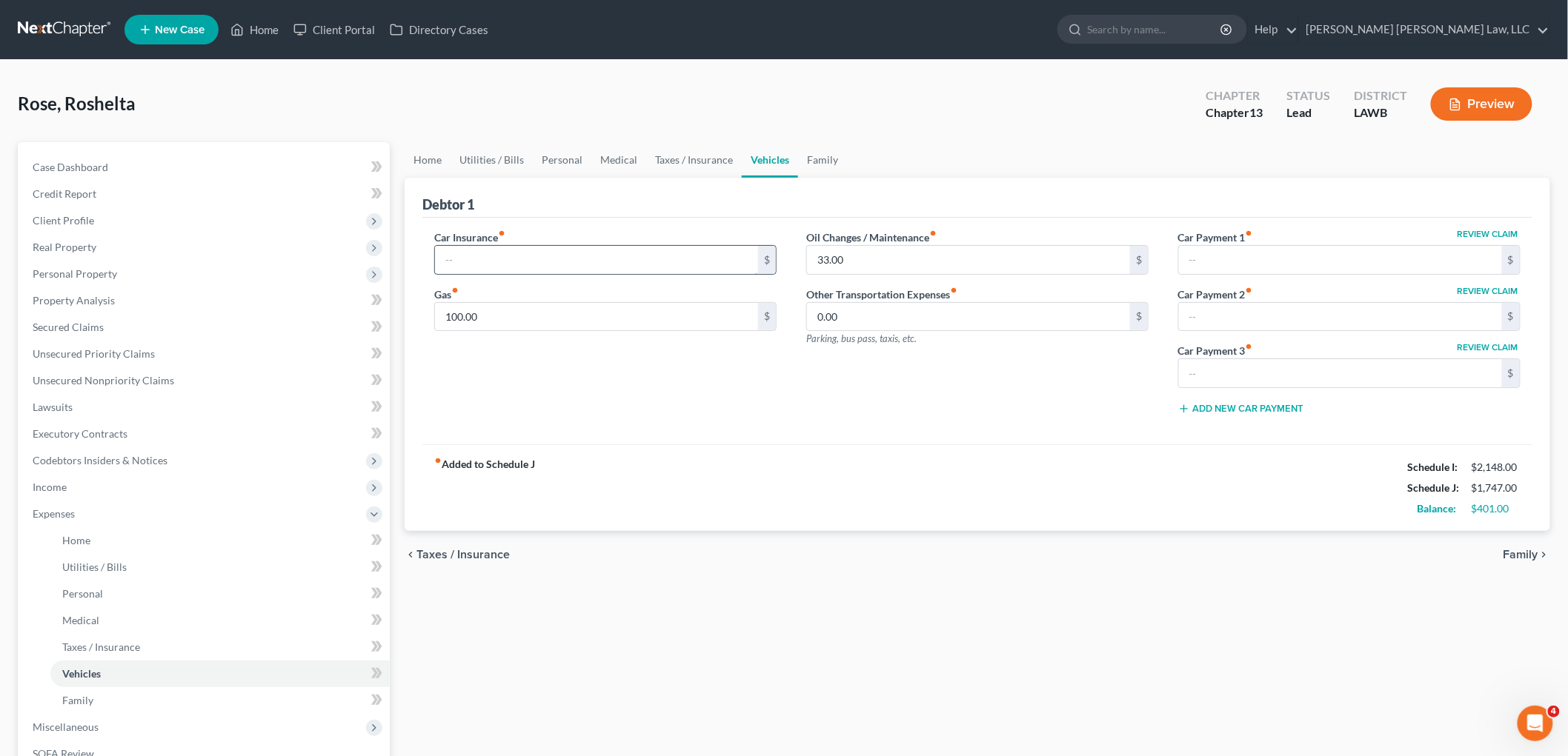
click at [562, 251] on input "text" at bounding box center [596, 260] width 323 height 28
type input "200.00"
click at [542, 161] on link "Personal" at bounding box center [562, 160] width 59 height 36
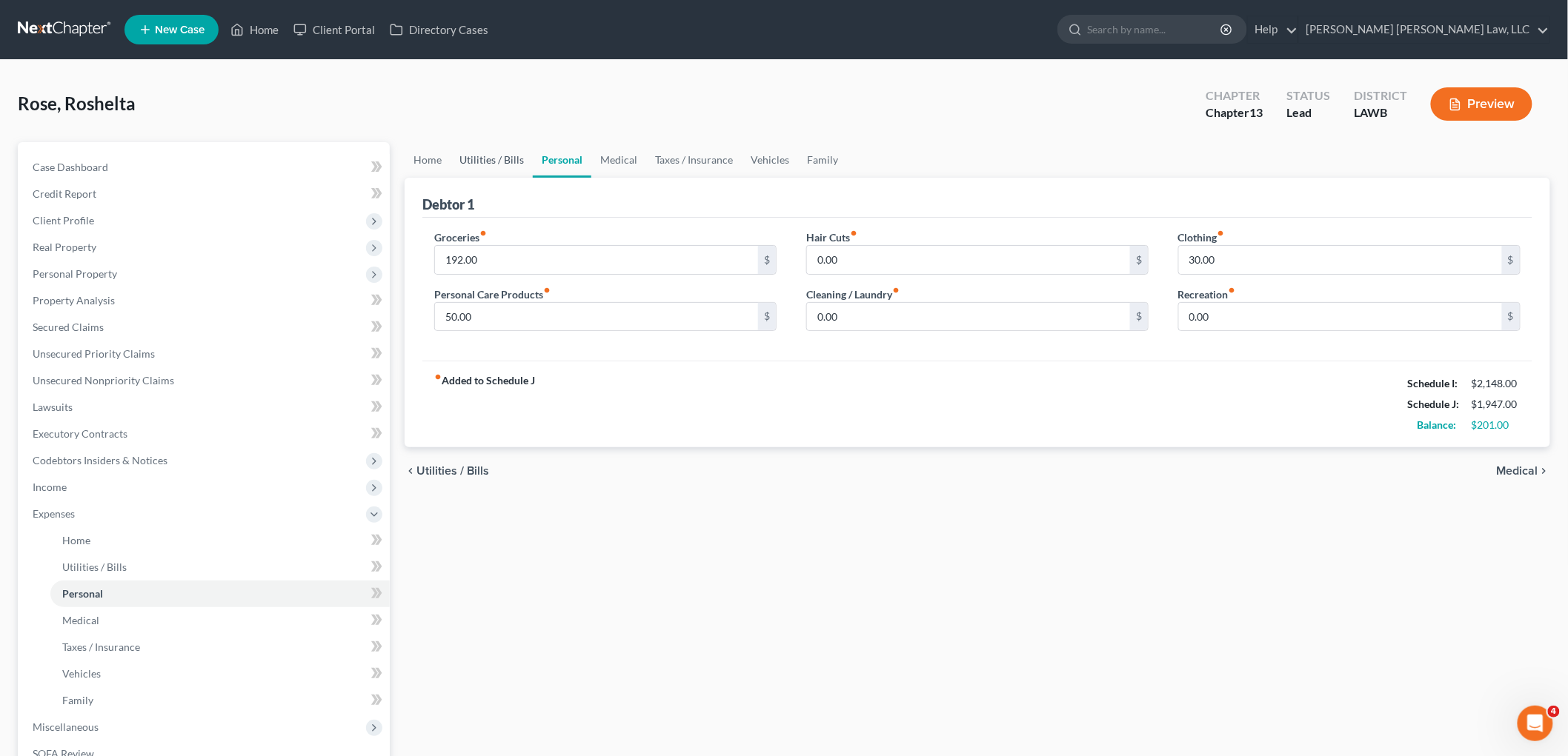
click at [505, 161] on link "Utilities / Bills" at bounding box center [491, 160] width 82 height 36
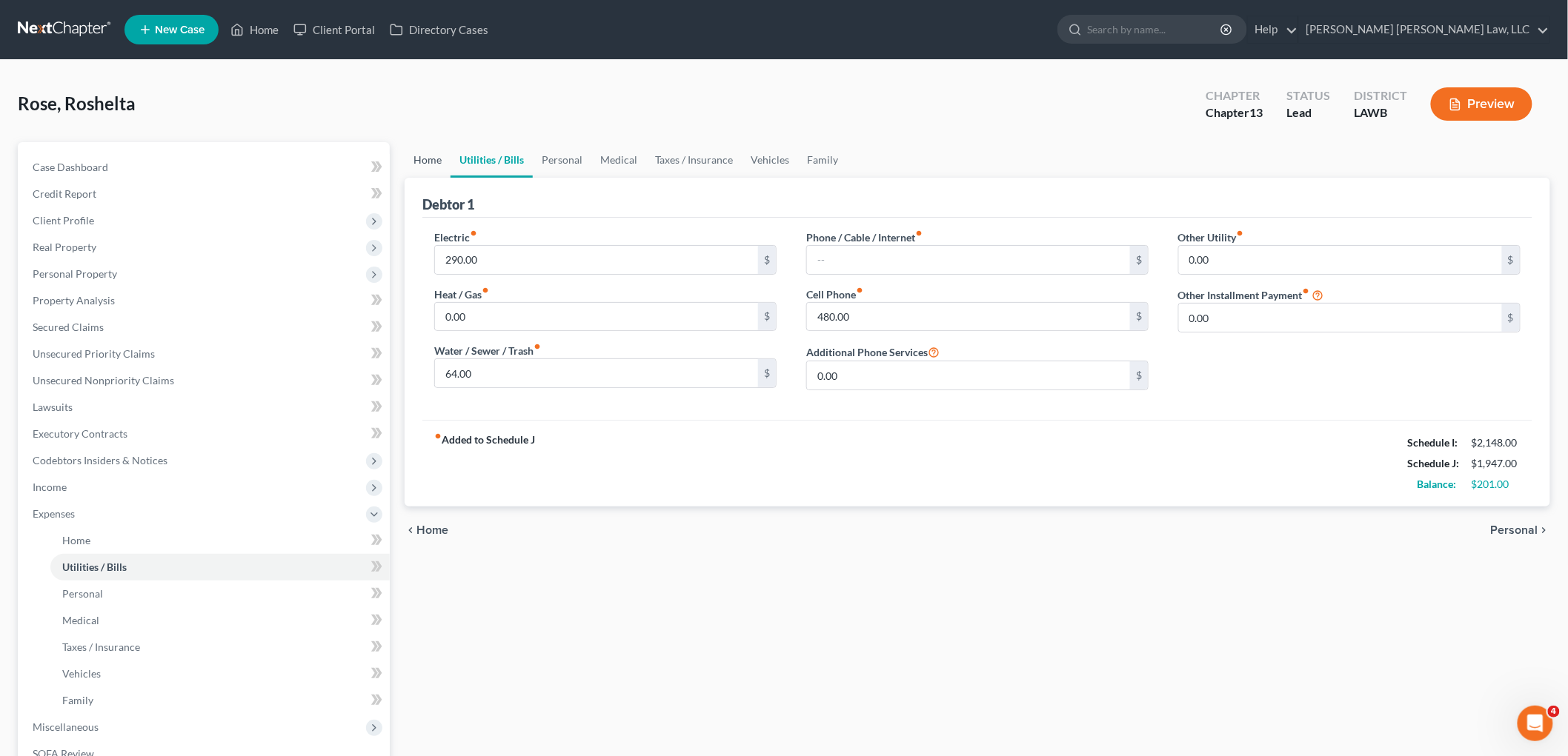
click at [431, 152] on link "Home" at bounding box center [428, 160] width 46 height 36
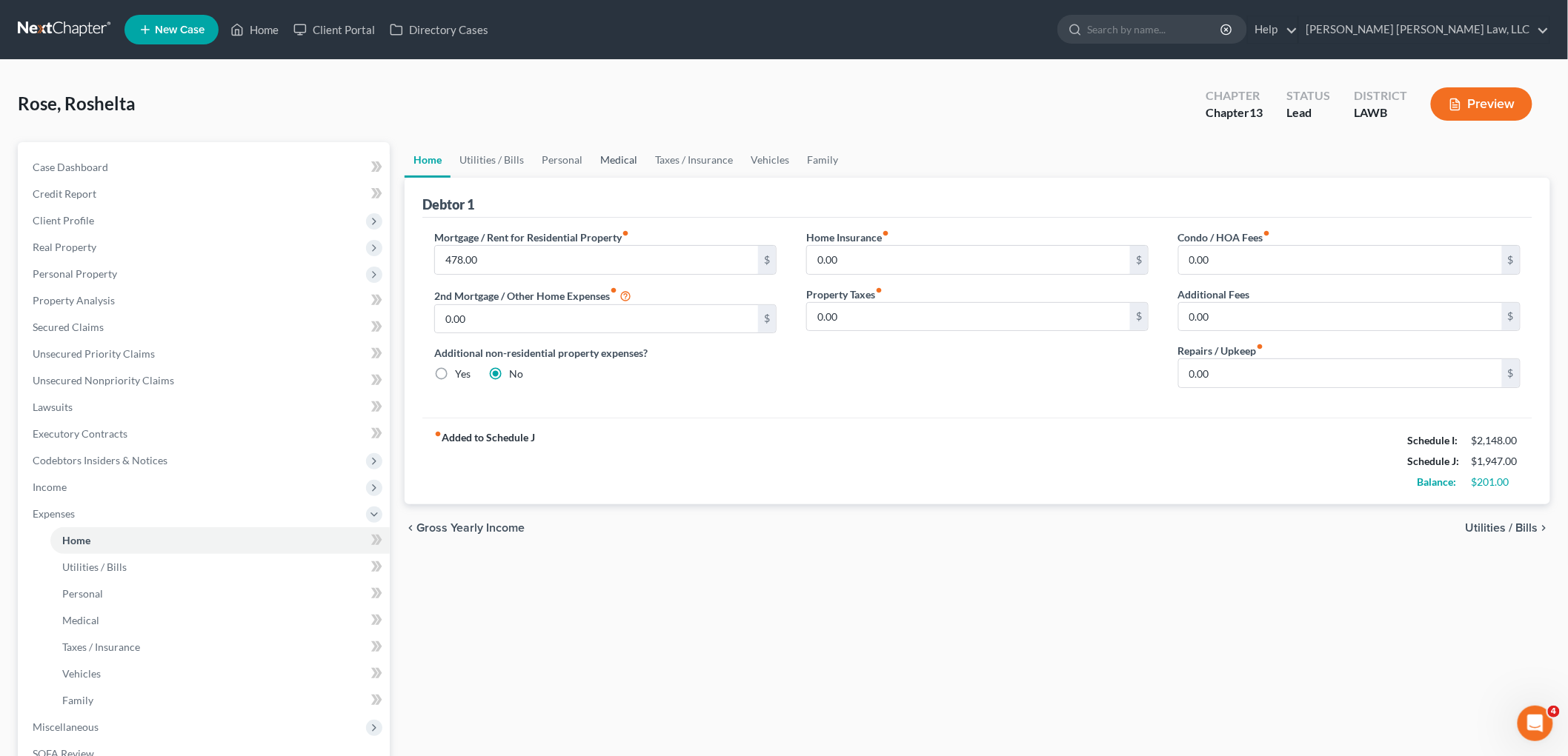
click at [605, 159] on link "Medical" at bounding box center [619, 160] width 55 height 36
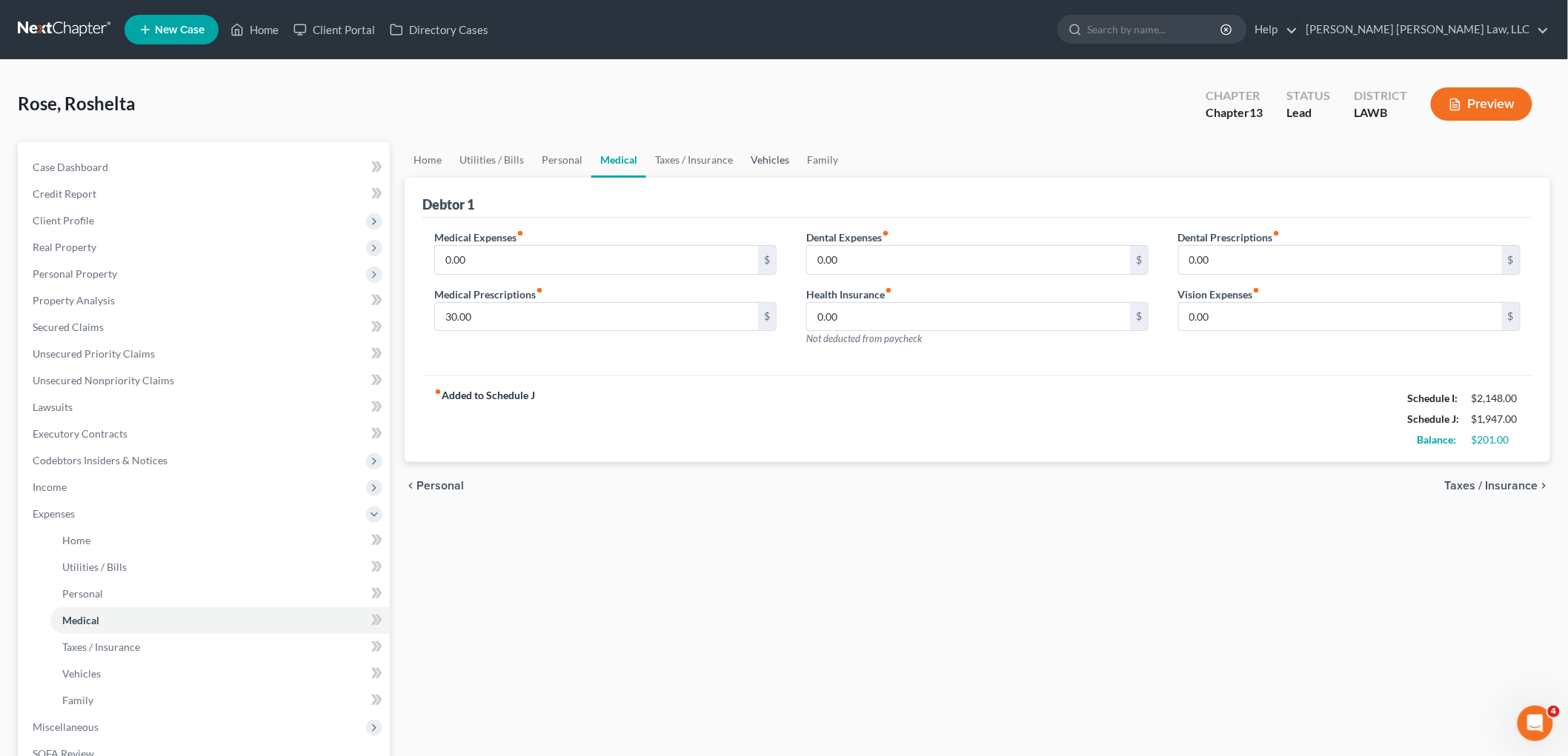
click at [761, 153] on link "Vehicles" at bounding box center [770, 160] width 56 height 36
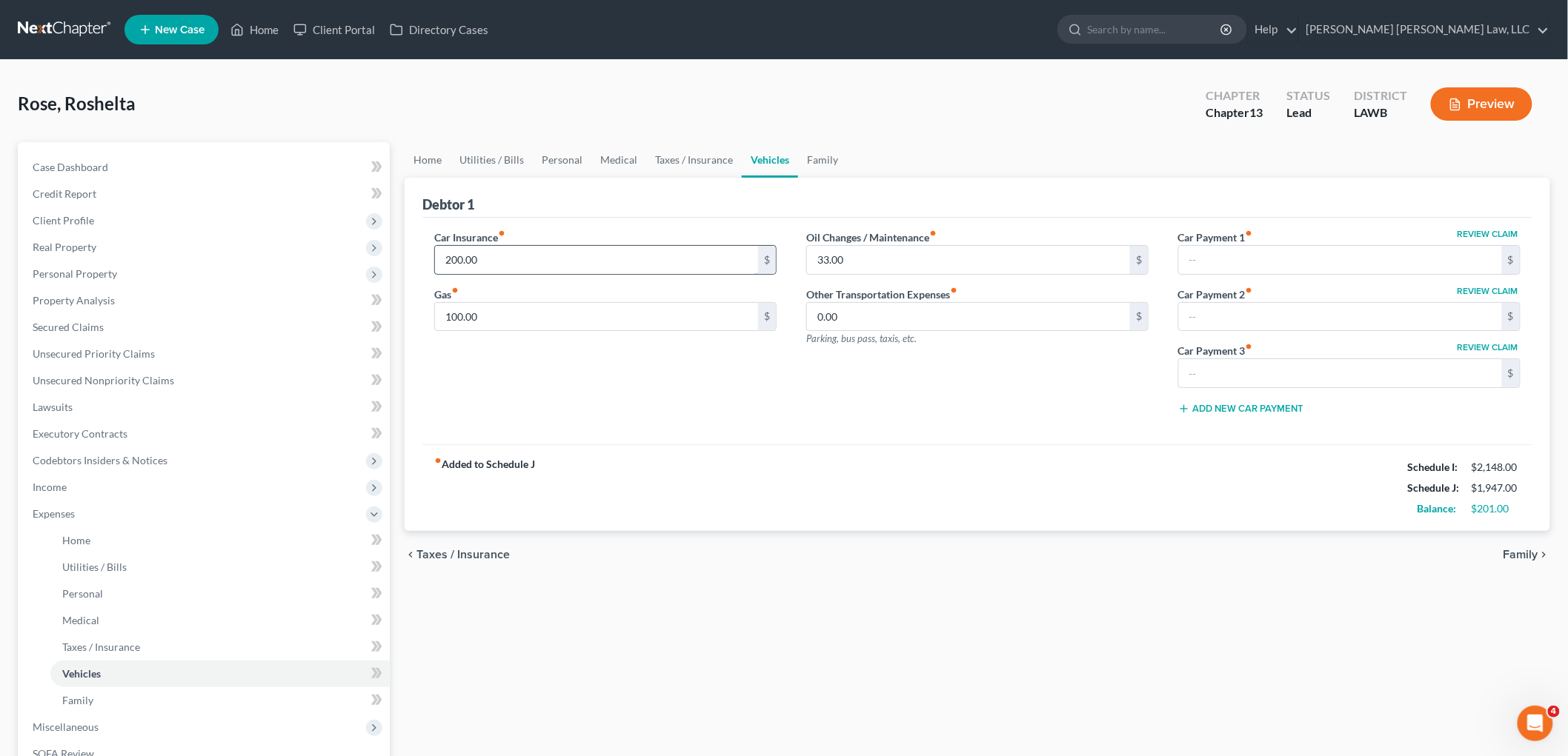
click at [524, 251] on input "200.00" at bounding box center [596, 260] width 323 height 28
click at [506, 321] on input "100.00" at bounding box center [596, 316] width 323 height 28
type input "200.00"
click at [625, 148] on link "Medical" at bounding box center [619, 160] width 55 height 36
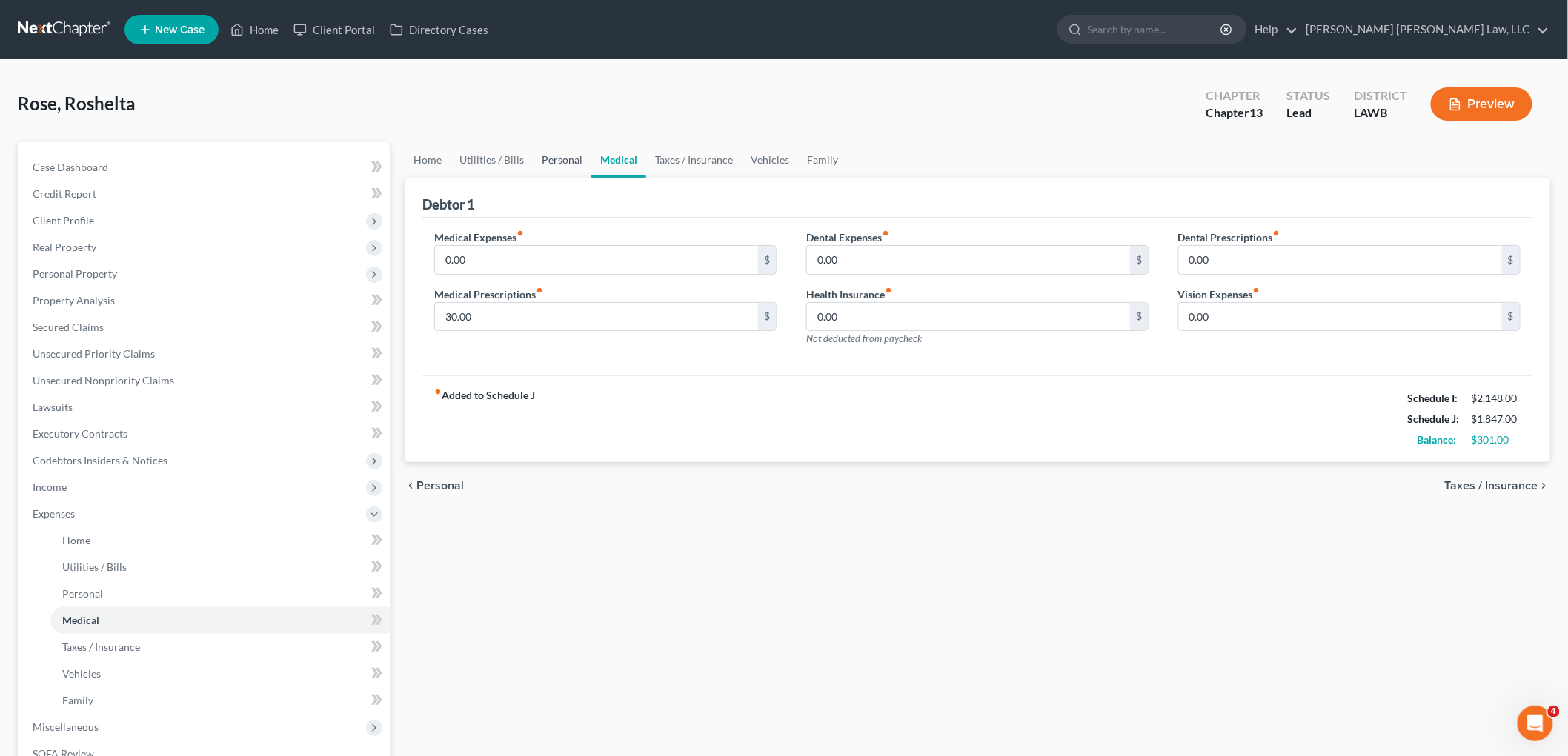
click at [548, 164] on link "Personal" at bounding box center [562, 160] width 59 height 36
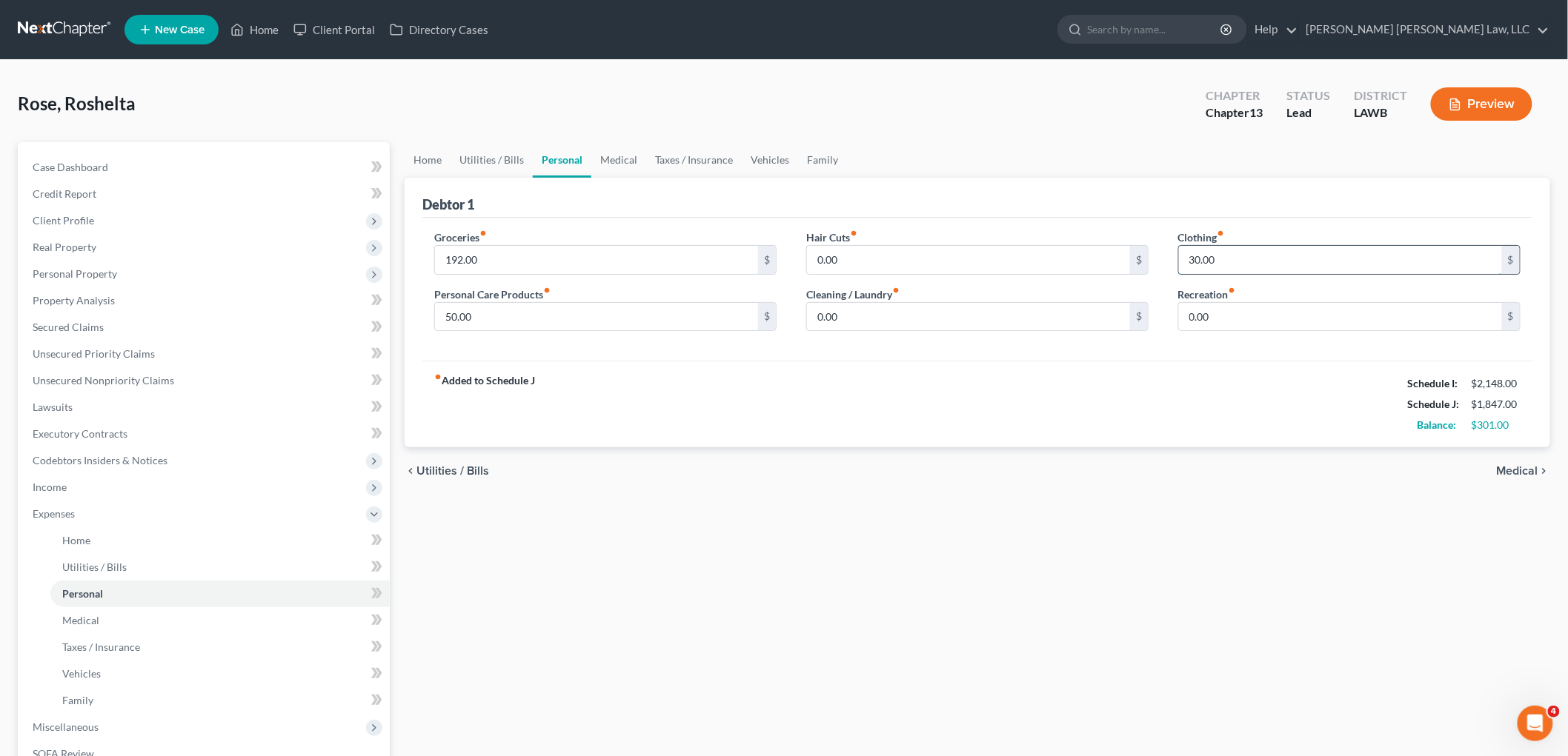
click at [1224, 262] on input "30.00" at bounding box center [1340, 260] width 323 height 28
type input "53.00"
click at [104, 454] on span "Codebtors Insiders & Notices" at bounding box center [100, 460] width 135 height 13
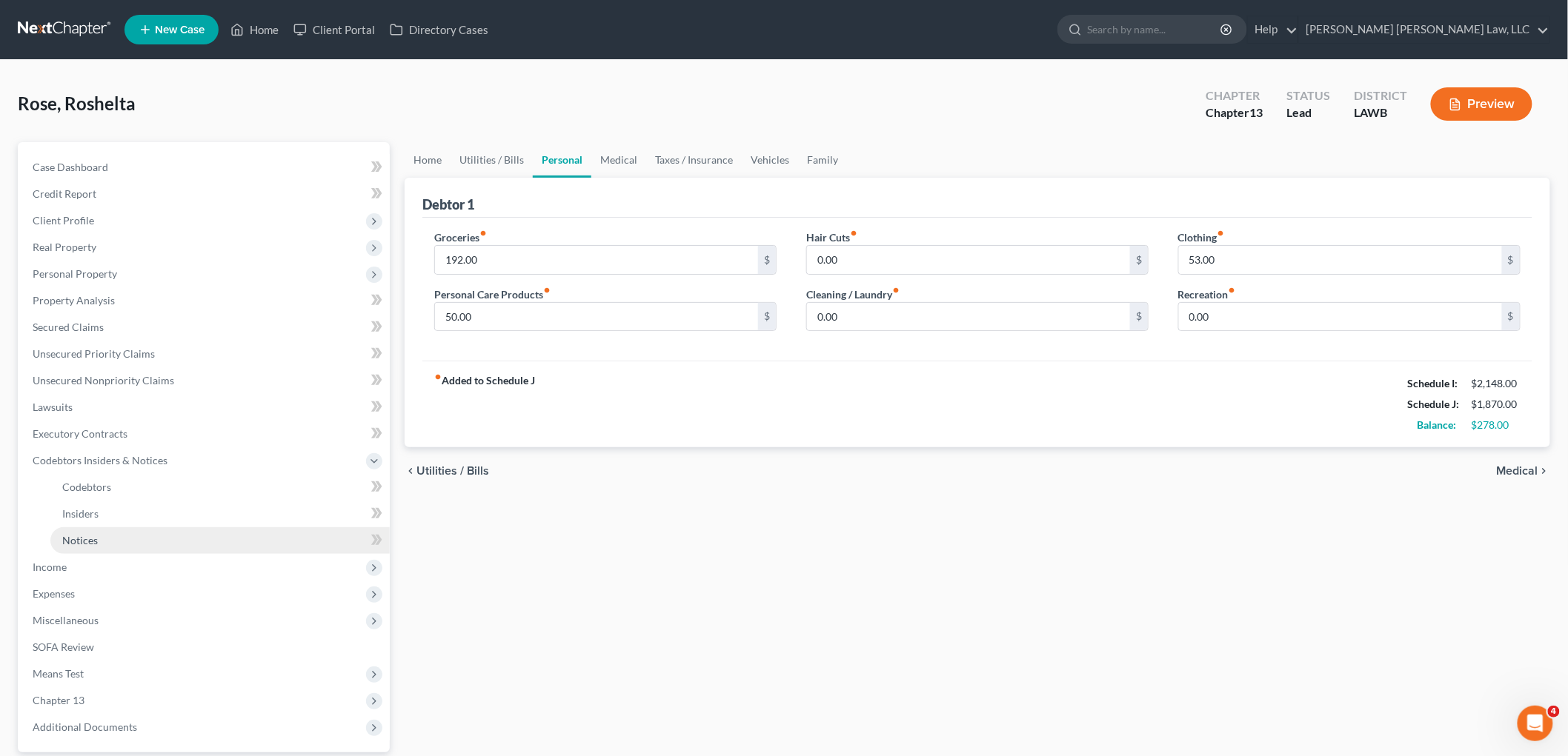
click at [109, 543] on link "Notices" at bounding box center [220, 540] width 339 height 26
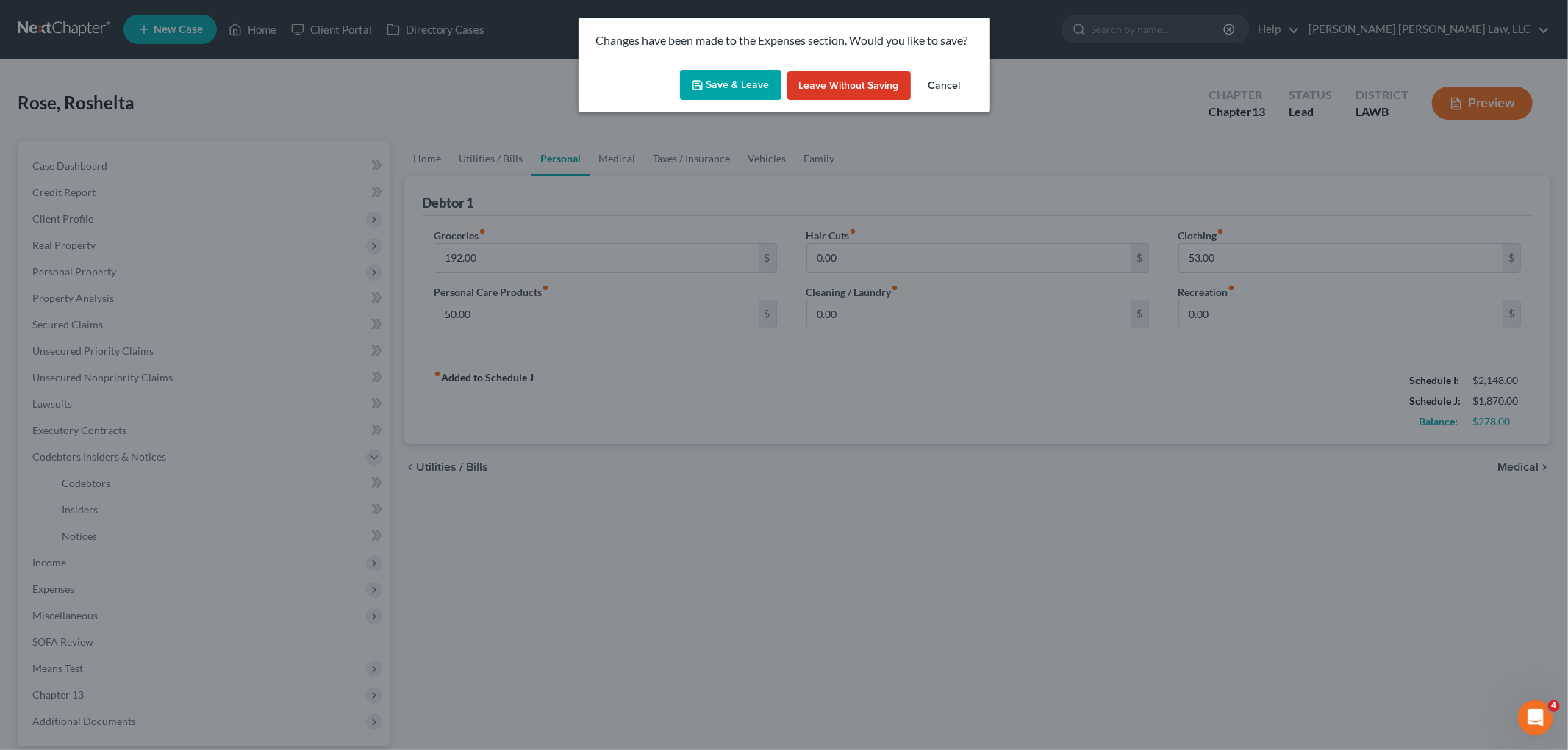
click at [752, 79] on button "Save & Leave" at bounding box center [731, 85] width 101 height 31
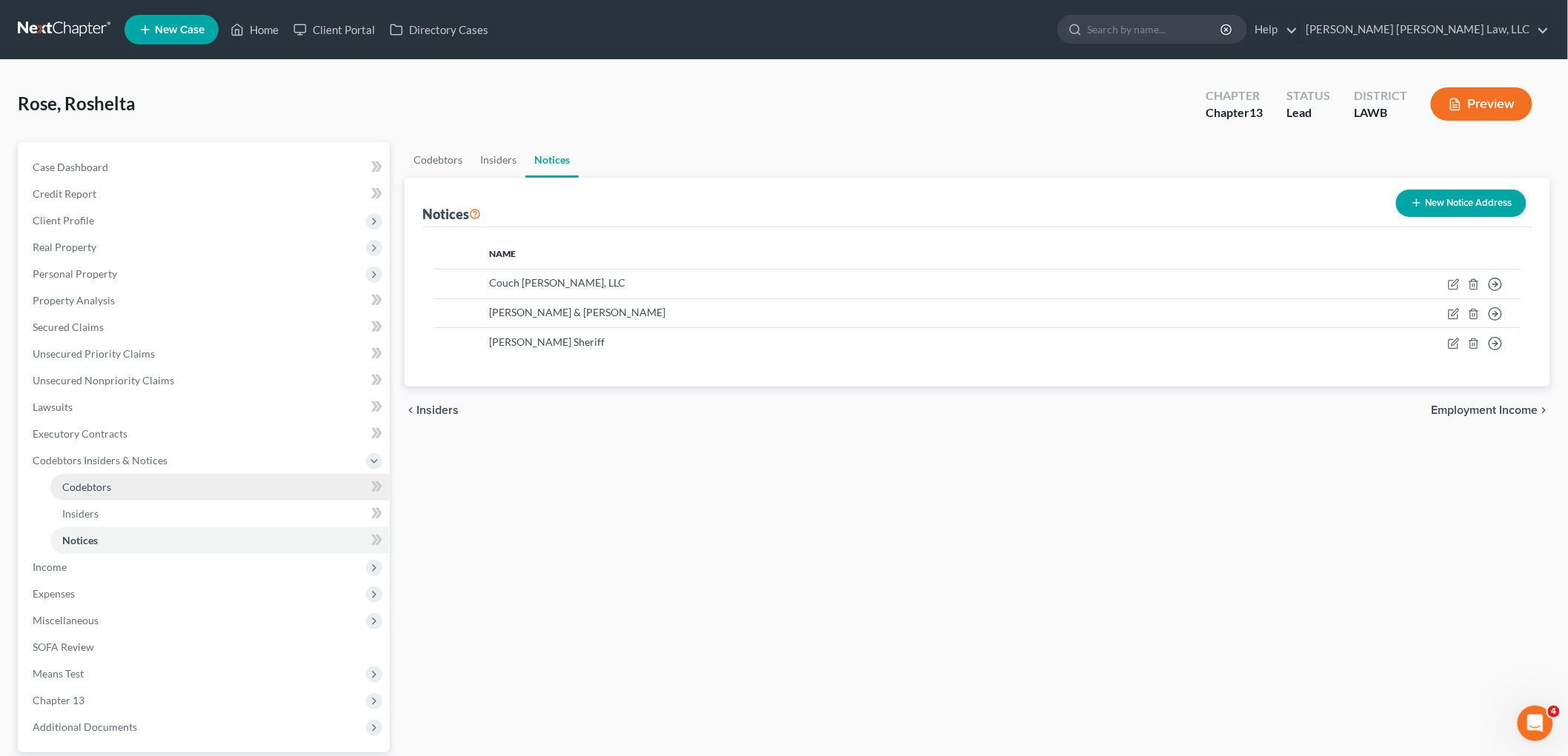
scroll to position [136, 0]
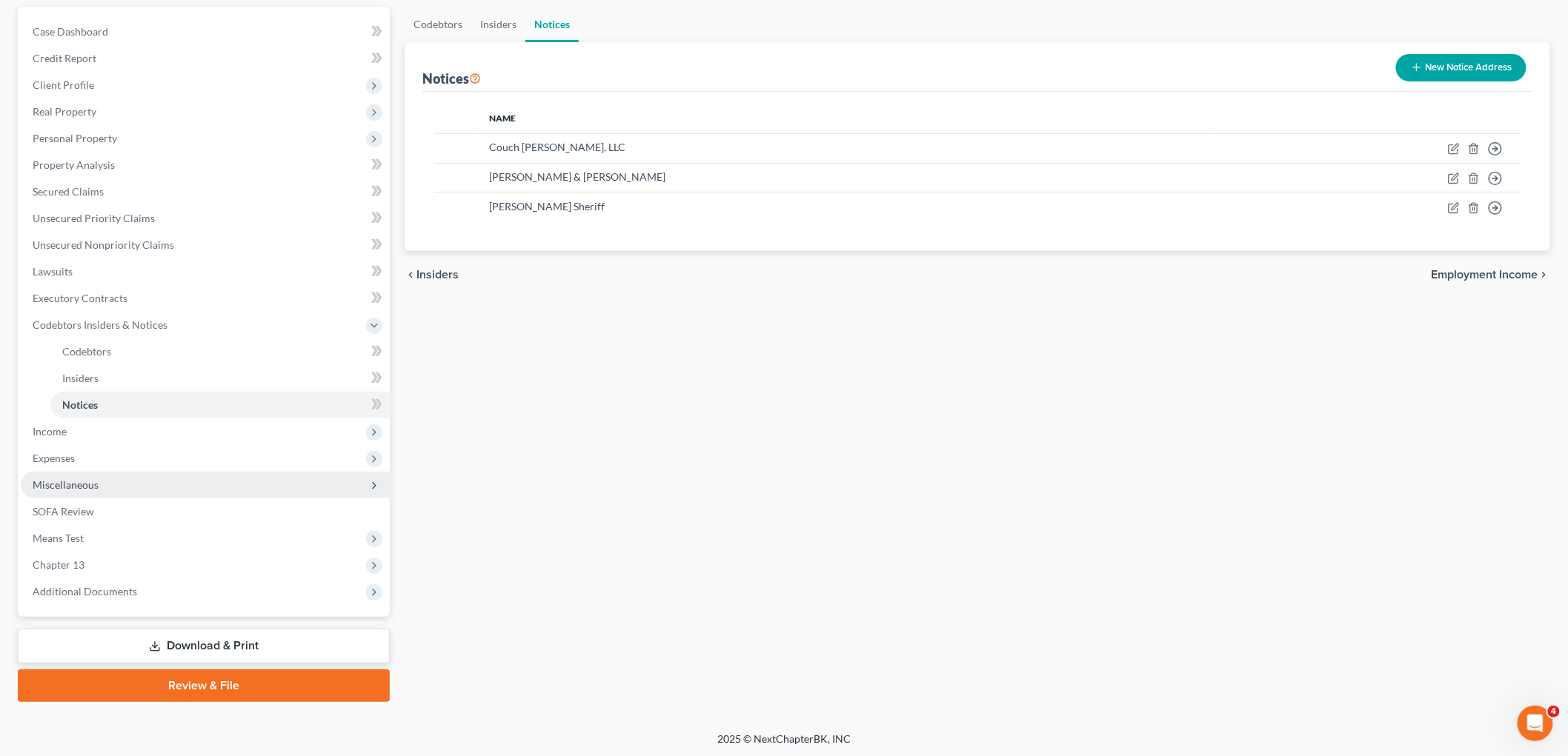
click at [117, 489] on span "Miscellaneous" at bounding box center [205, 485] width 369 height 26
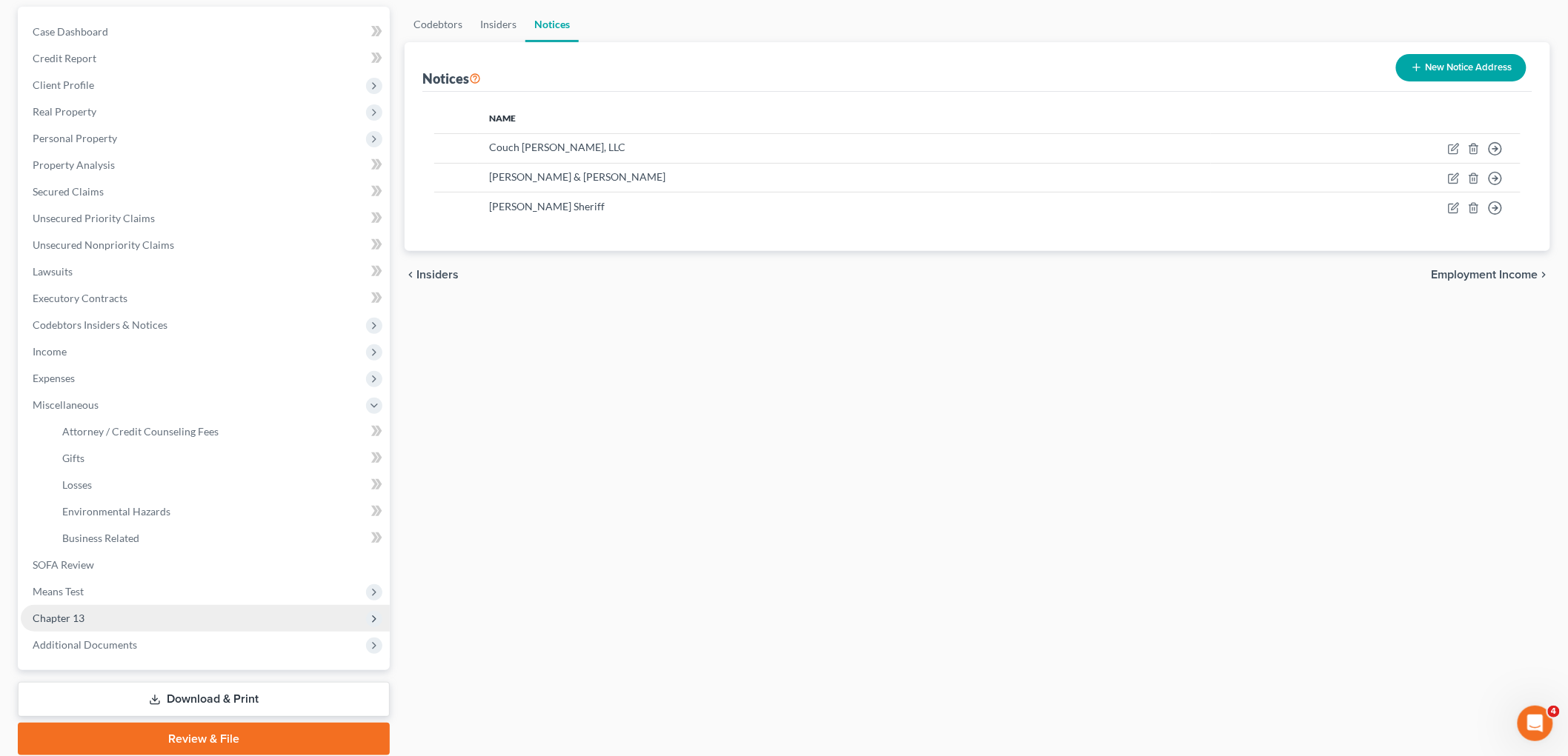
click at [101, 611] on span "Chapter 13" at bounding box center [205, 618] width 369 height 26
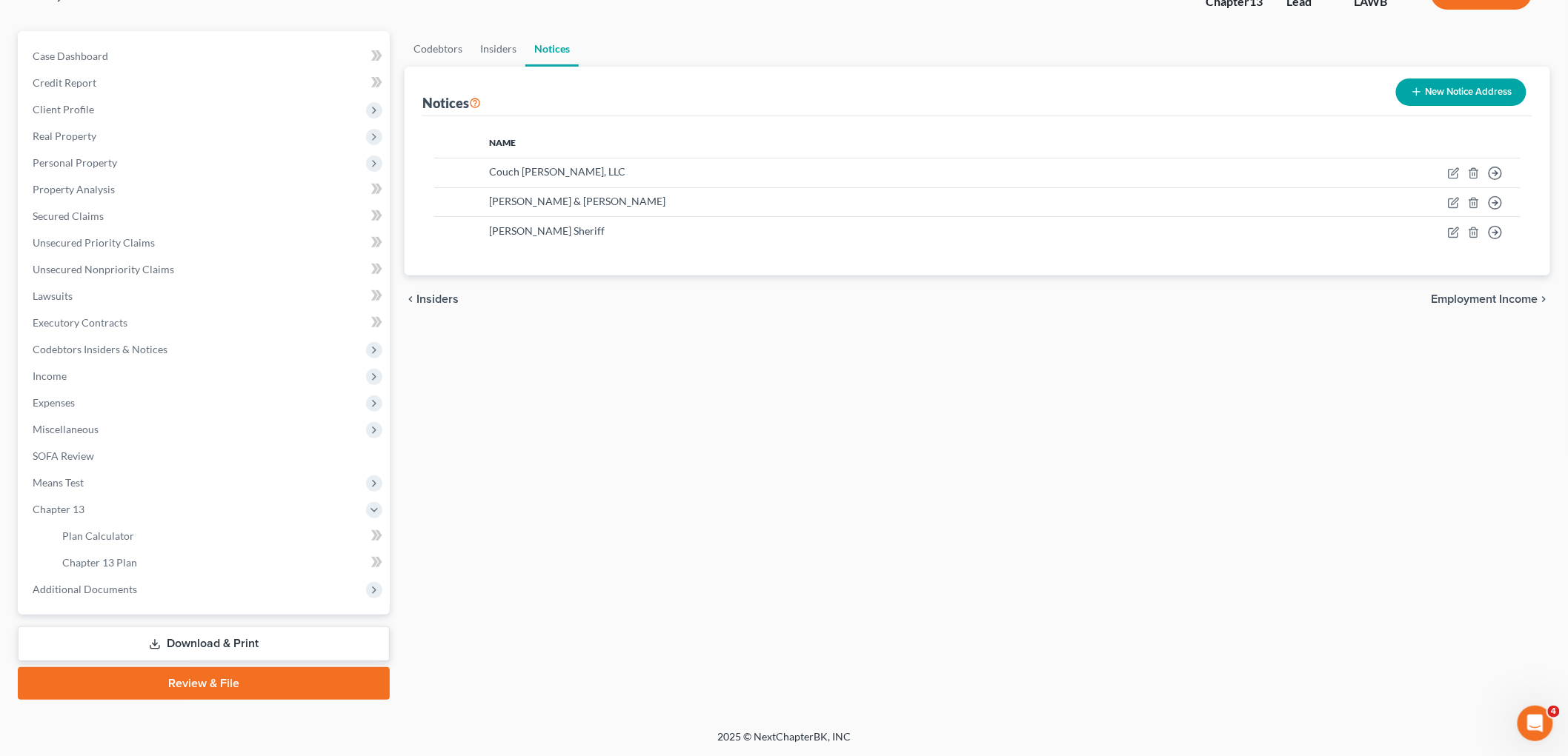
scroll to position [109, 0]
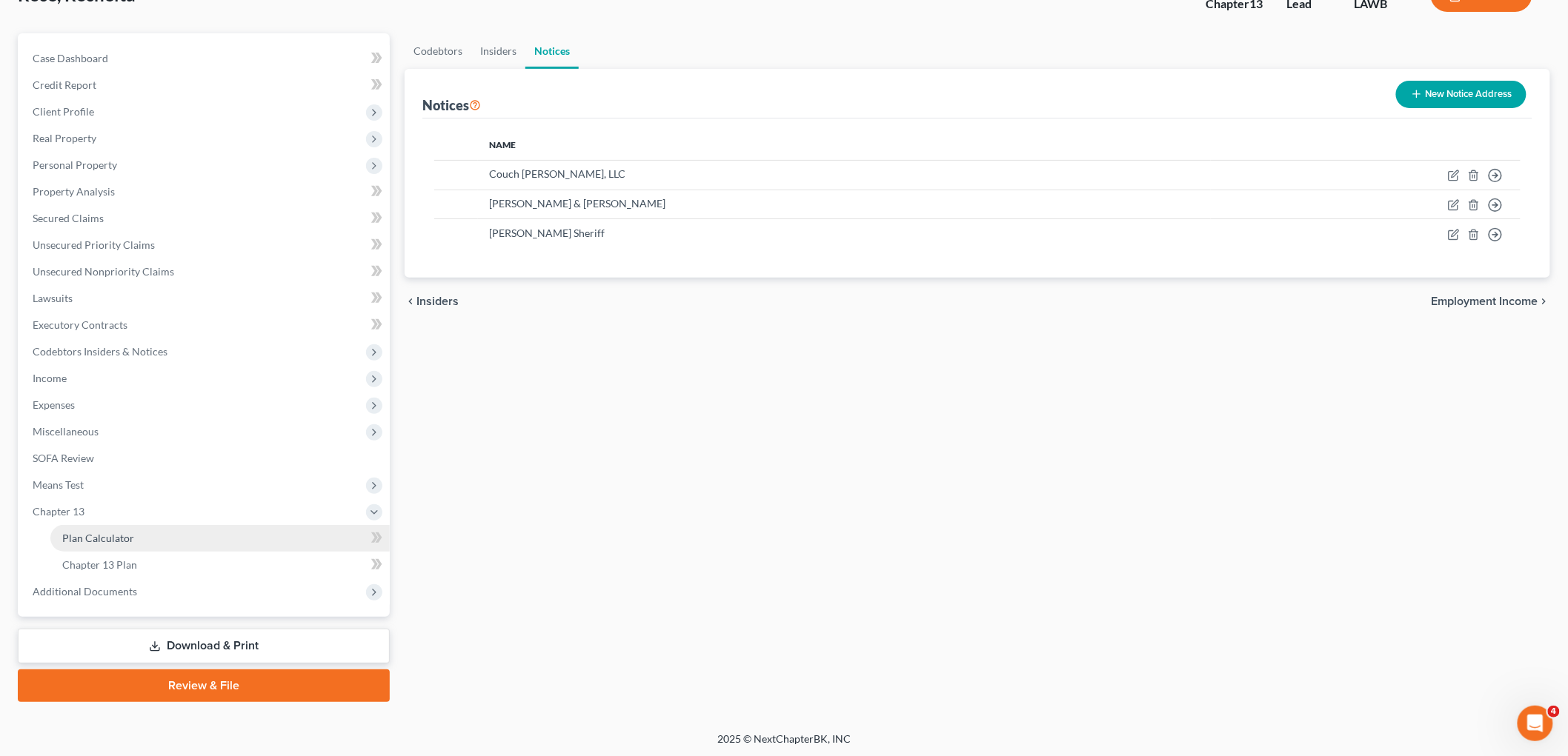
click at [149, 538] on link "Plan Calculator" at bounding box center [220, 538] width 339 height 26
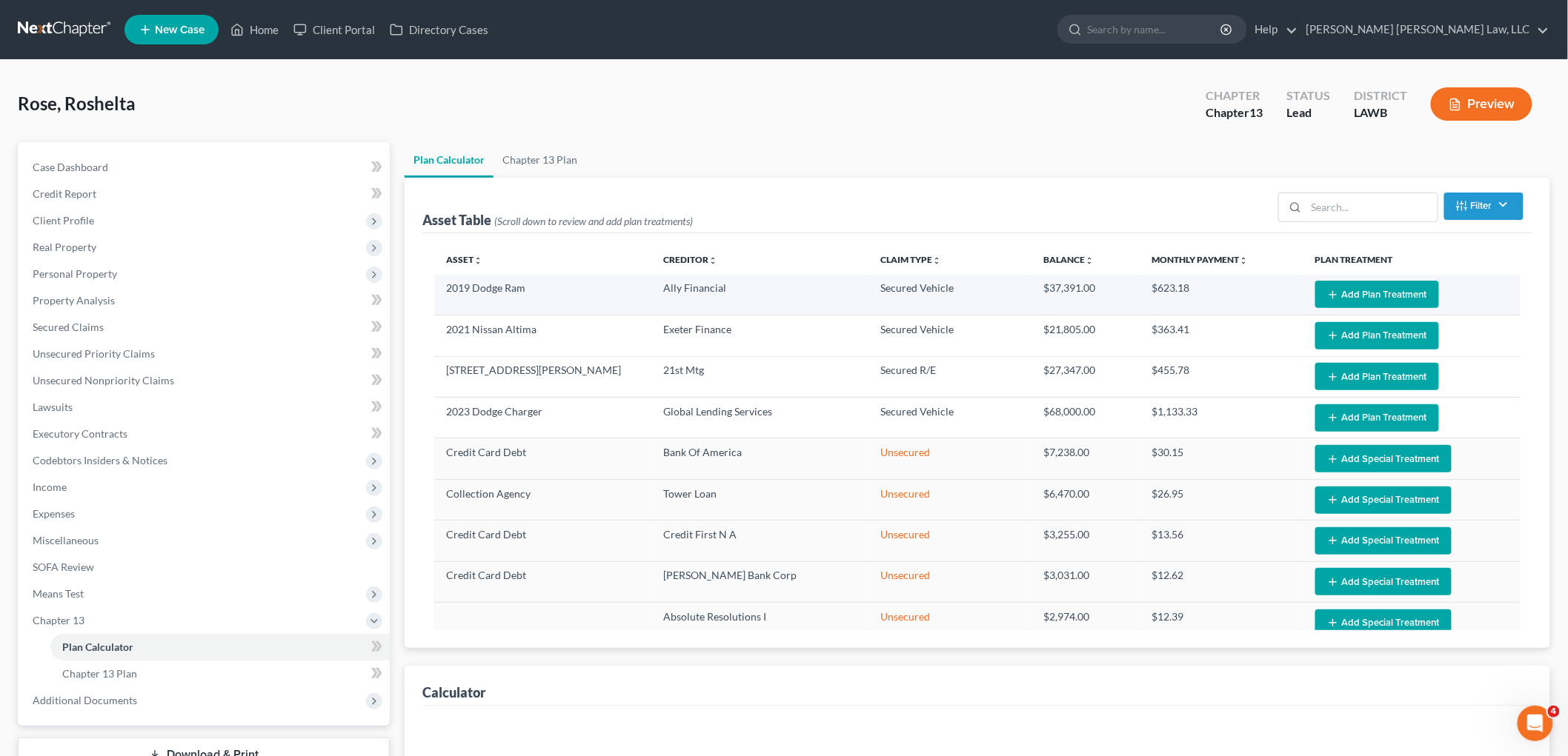
select select "59"
click at [1421, 290] on button "Add Plan Treatment" at bounding box center [1377, 294] width 124 height 27
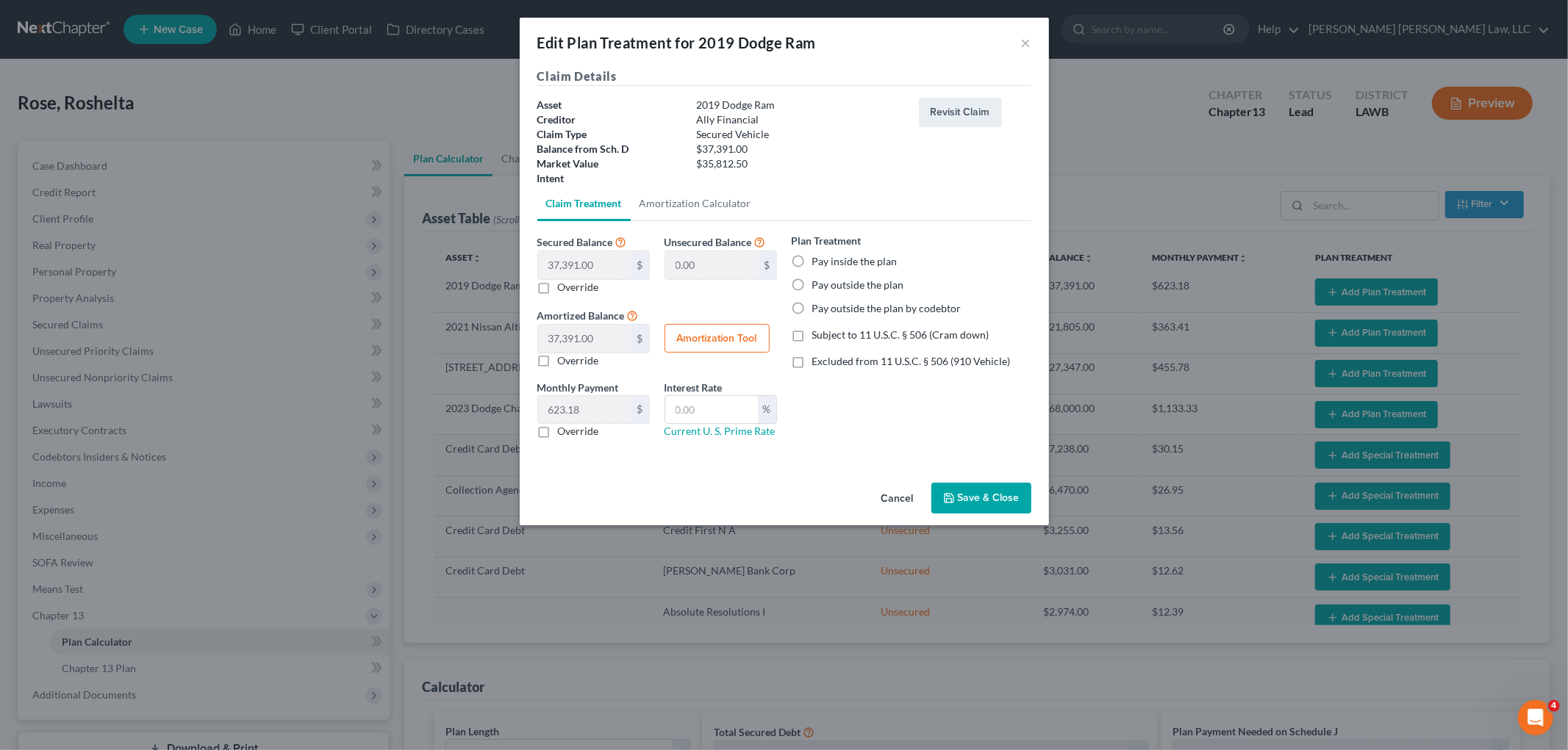
click at [812, 306] on label "Pay outside the plan by codebtor" at bounding box center [886, 308] width 149 height 14
click at [818, 306] on input "Pay outside the plan by codebtor" at bounding box center [822, 305] width 9 height 9
radio input "true"
click at [558, 435] on label "Override" at bounding box center [578, 430] width 41 height 14
click at [564, 434] on input "Override" at bounding box center [568, 428] width 9 height 9
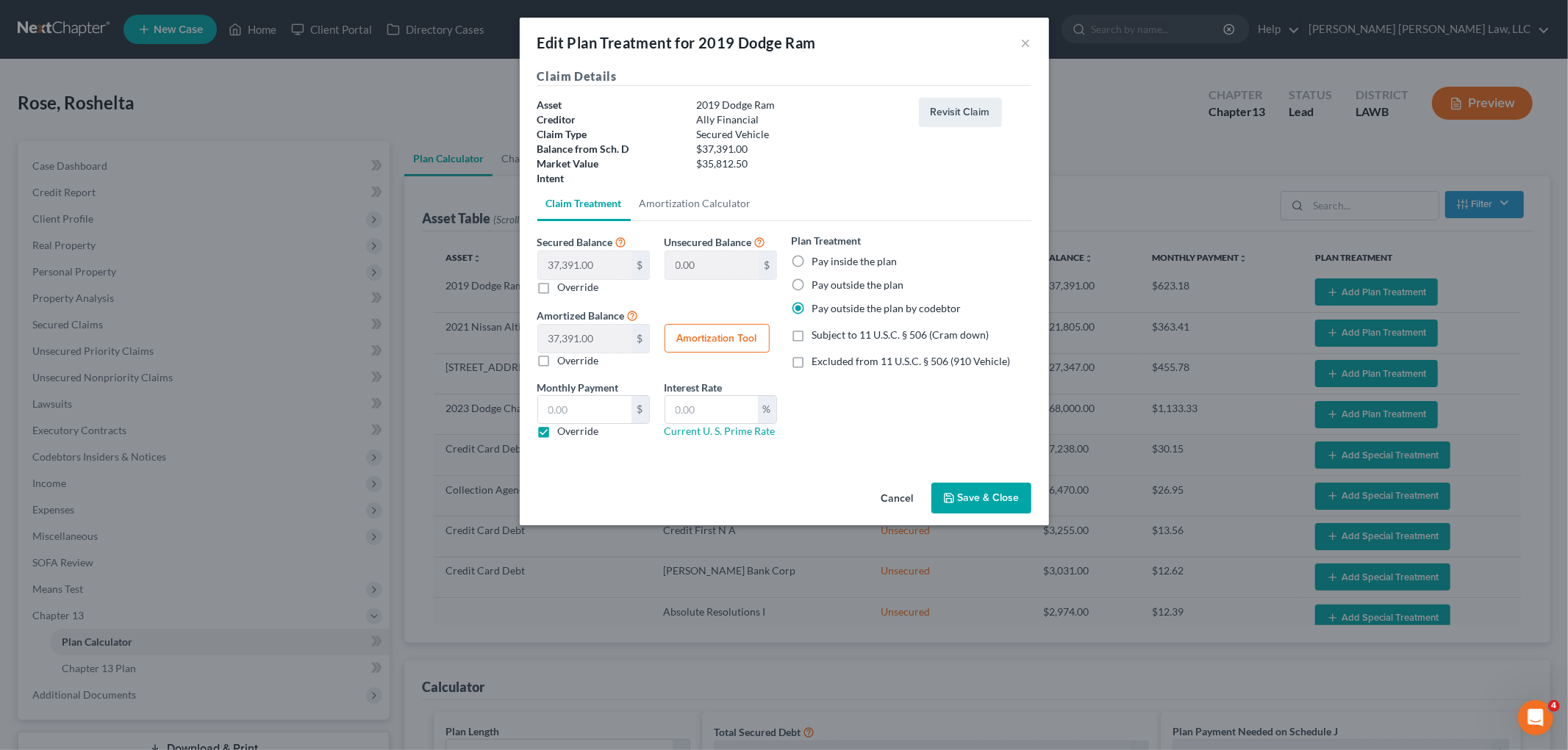
click at [558, 430] on label "Override" at bounding box center [578, 430] width 41 height 14
click at [564, 430] on input "Override" at bounding box center [568, 428] width 9 height 9
checkbox input "false"
click at [971, 492] on button "Save & Close" at bounding box center [981, 498] width 100 height 31
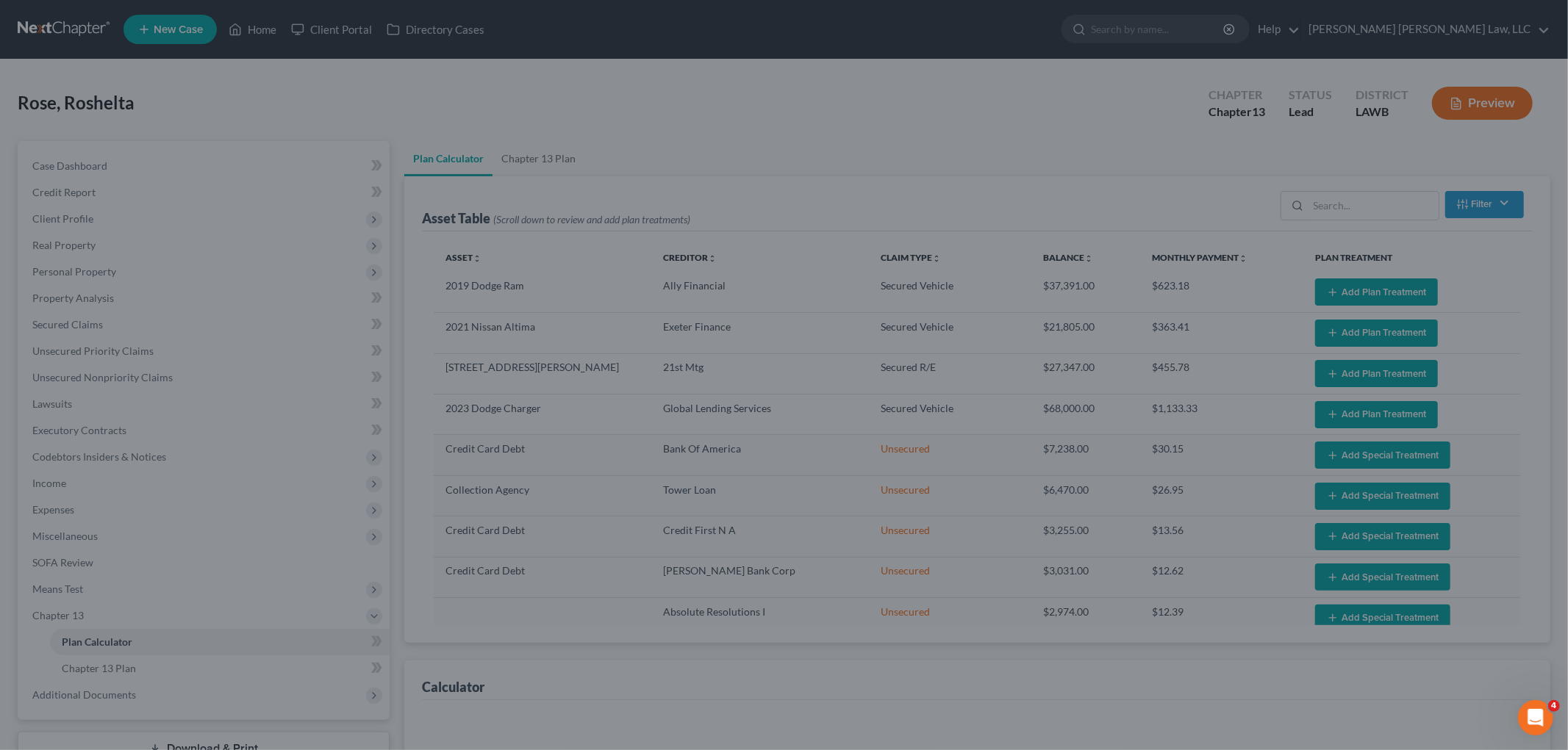
select select "59"
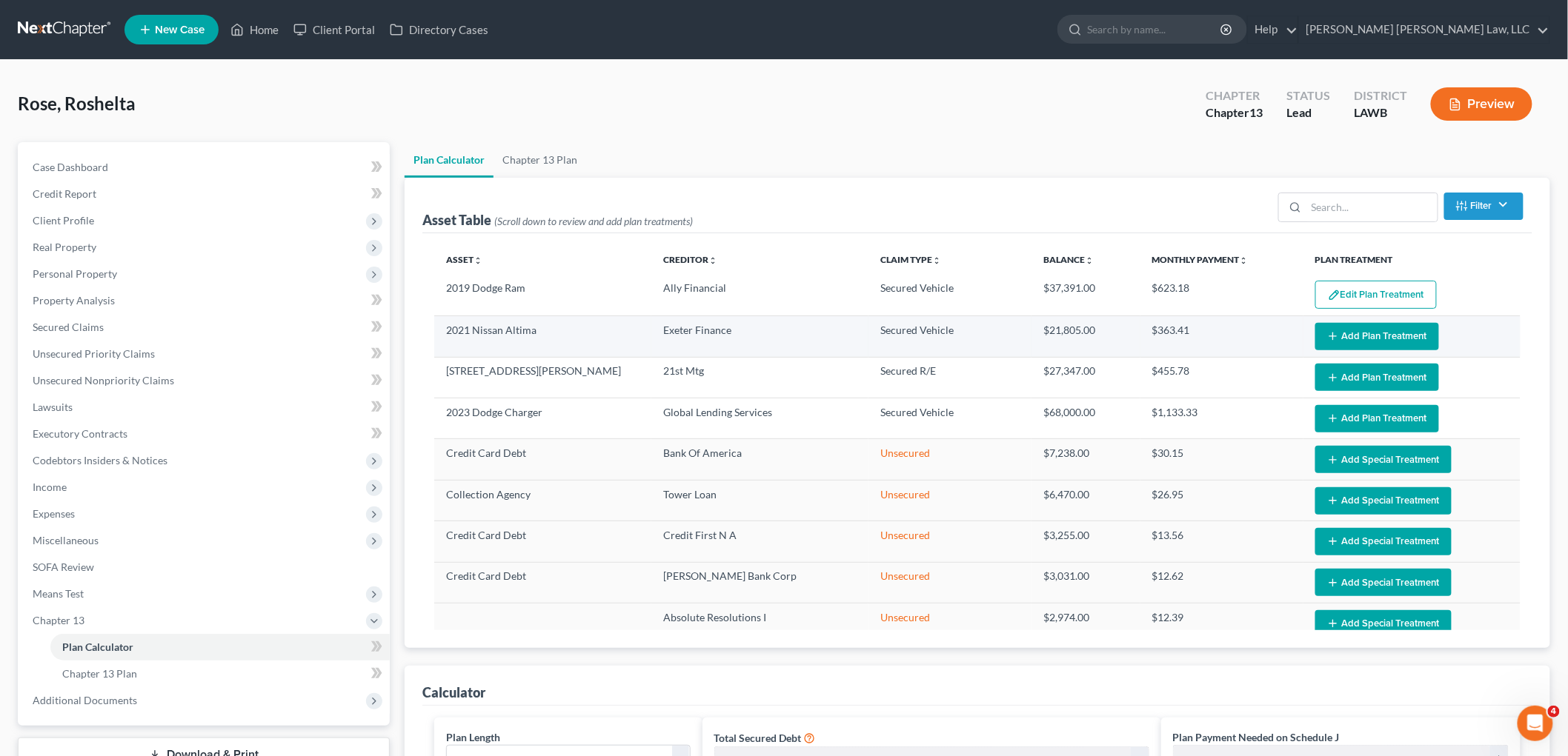
click at [1368, 334] on button "Add Plan Treatment" at bounding box center [1377, 337] width 124 height 27
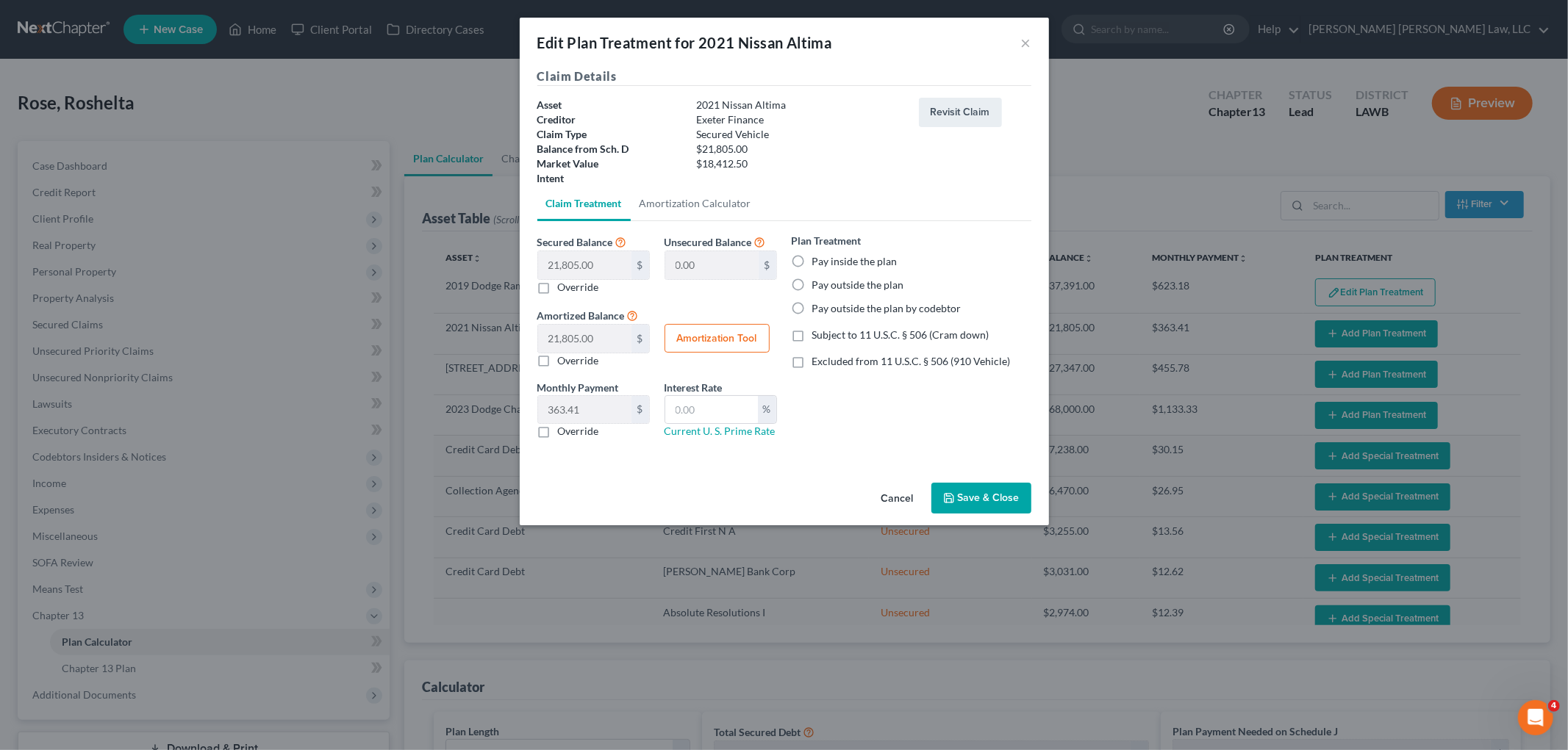
click at [812, 307] on label "Pay outside the plan by codebtor" at bounding box center [886, 308] width 149 height 14
click at [818, 307] on input "Pay outside the plan by codebtor" at bounding box center [822, 305] width 9 height 9
radio input "true"
click at [985, 502] on button "Save & Close" at bounding box center [981, 498] width 100 height 31
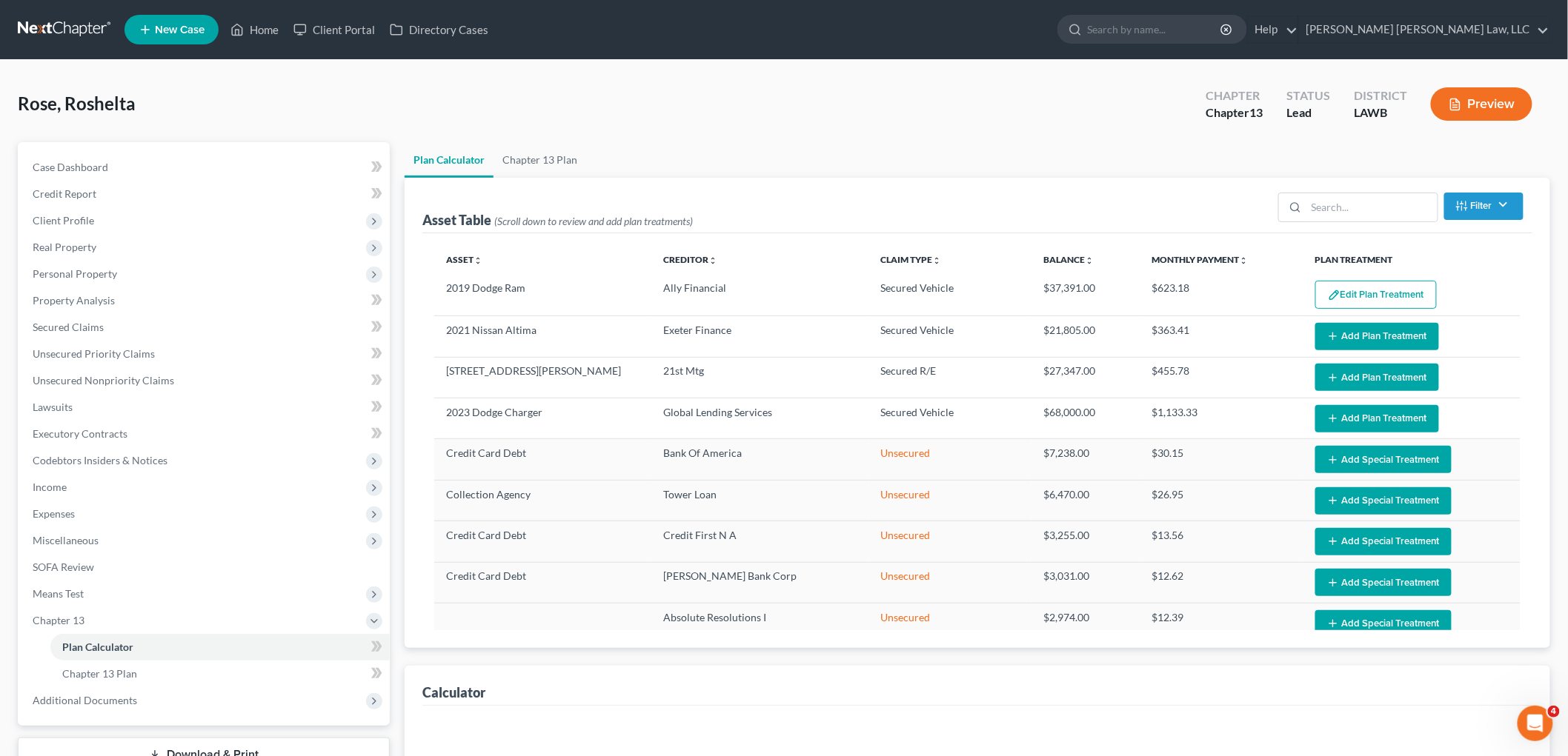
select select "59"
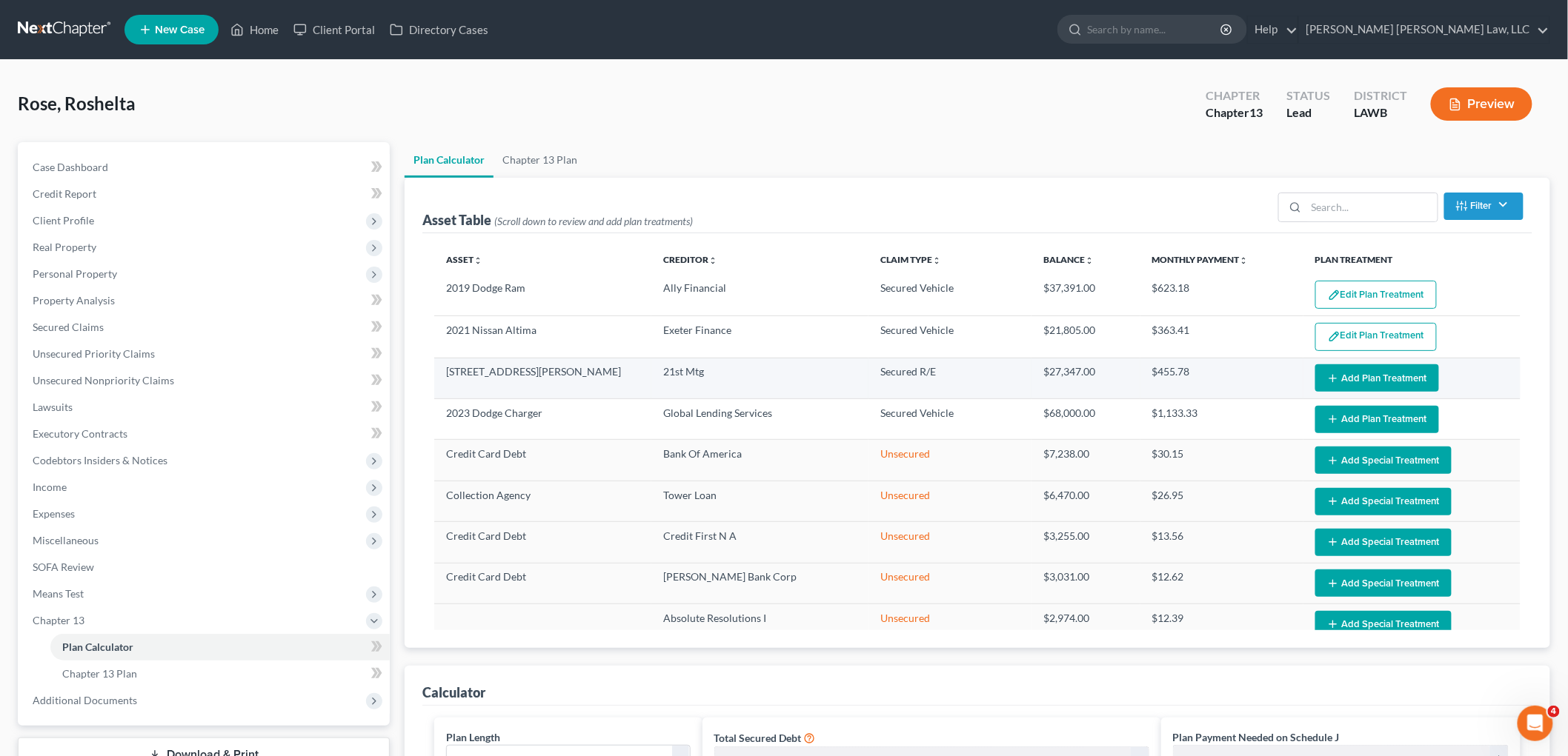
click at [1377, 382] on button "Add Plan Treatment" at bounding box center [1377, 378] width 124 height 27
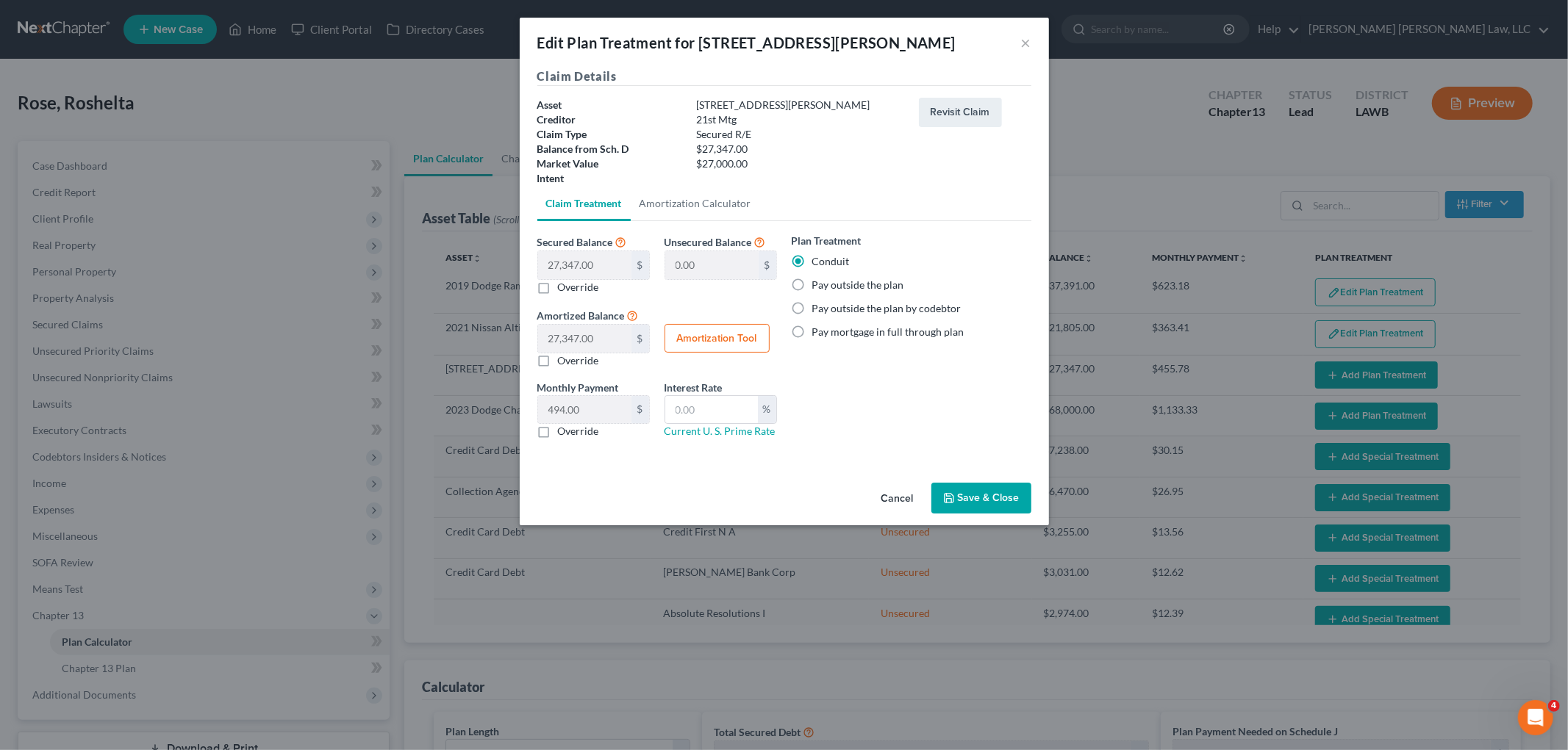
click at [558, 430] on label "Override" at bounding box center [578, 430] width 41 height 14
click at [564, 430] on input "Override" at bounding box center [568, 428] width 9 height 9
checkbox input "true"
click at [584, 405] on input "text" at bounding box center [584, 409] width 93 height 28
type input "478.00"
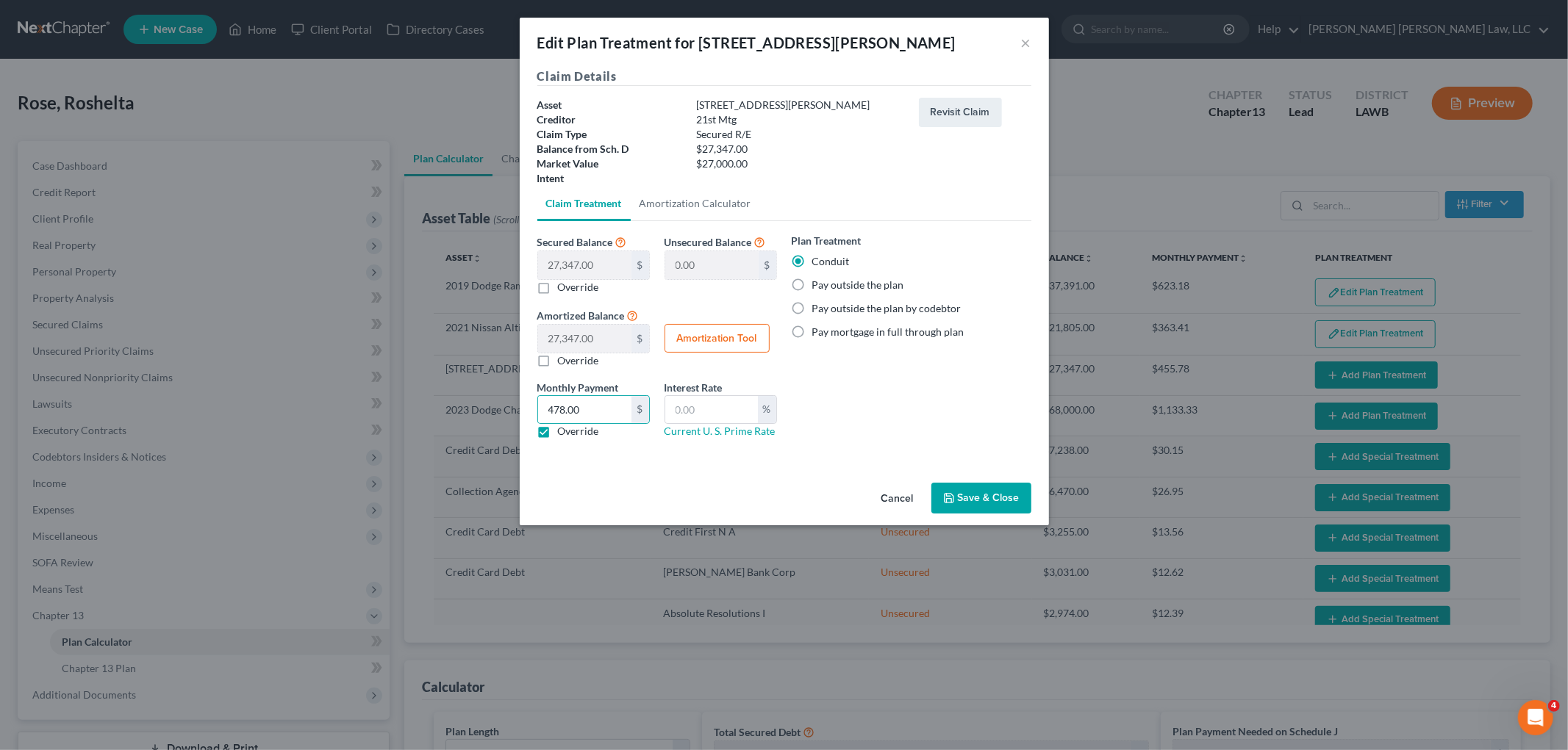
click at [954, 487] on button "Save & Close" at bounding box center [981, 498] width 100 height 31
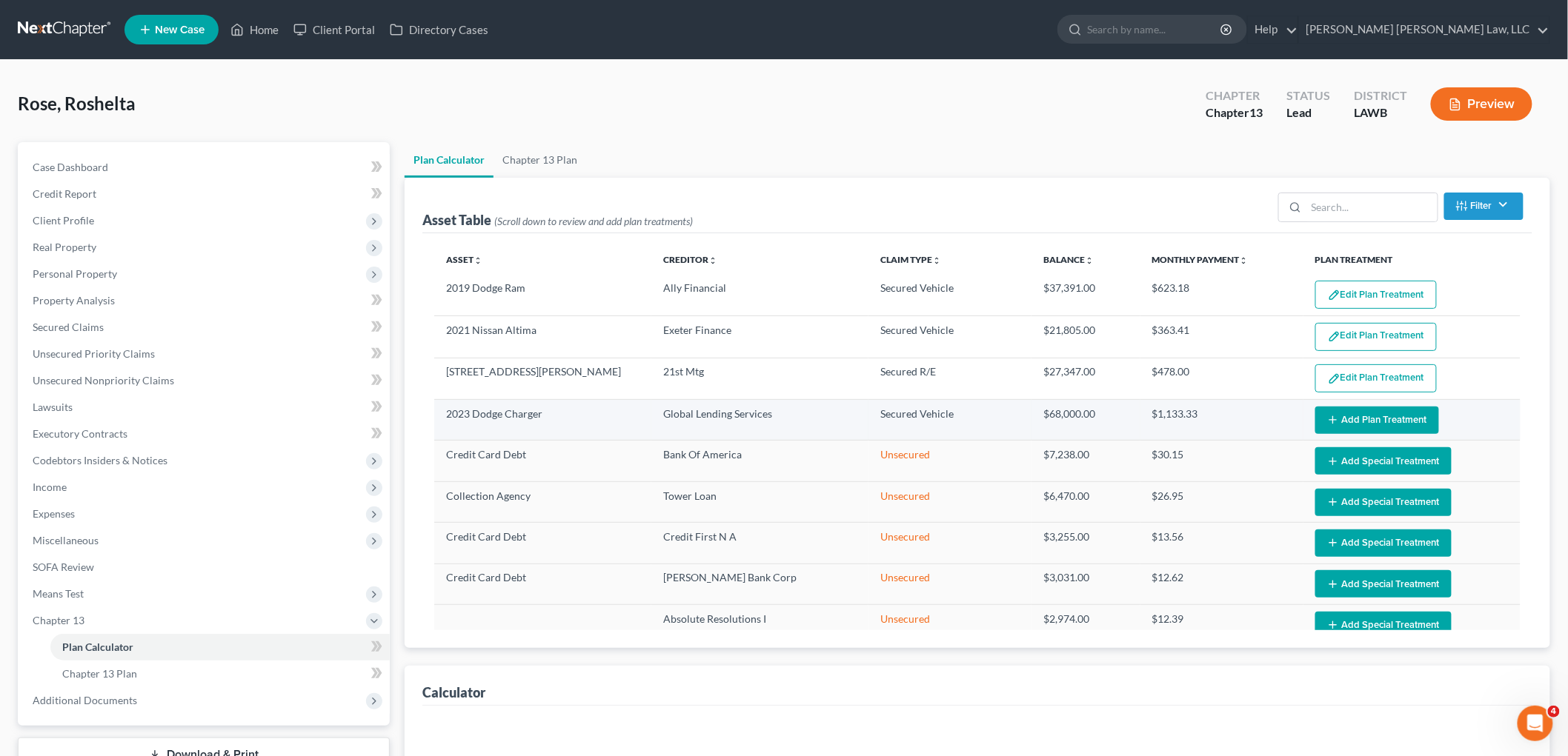
click at [1389, 413] on button "Add Plan Treatment" at bounding box center [1377, 420] width 124 height 27
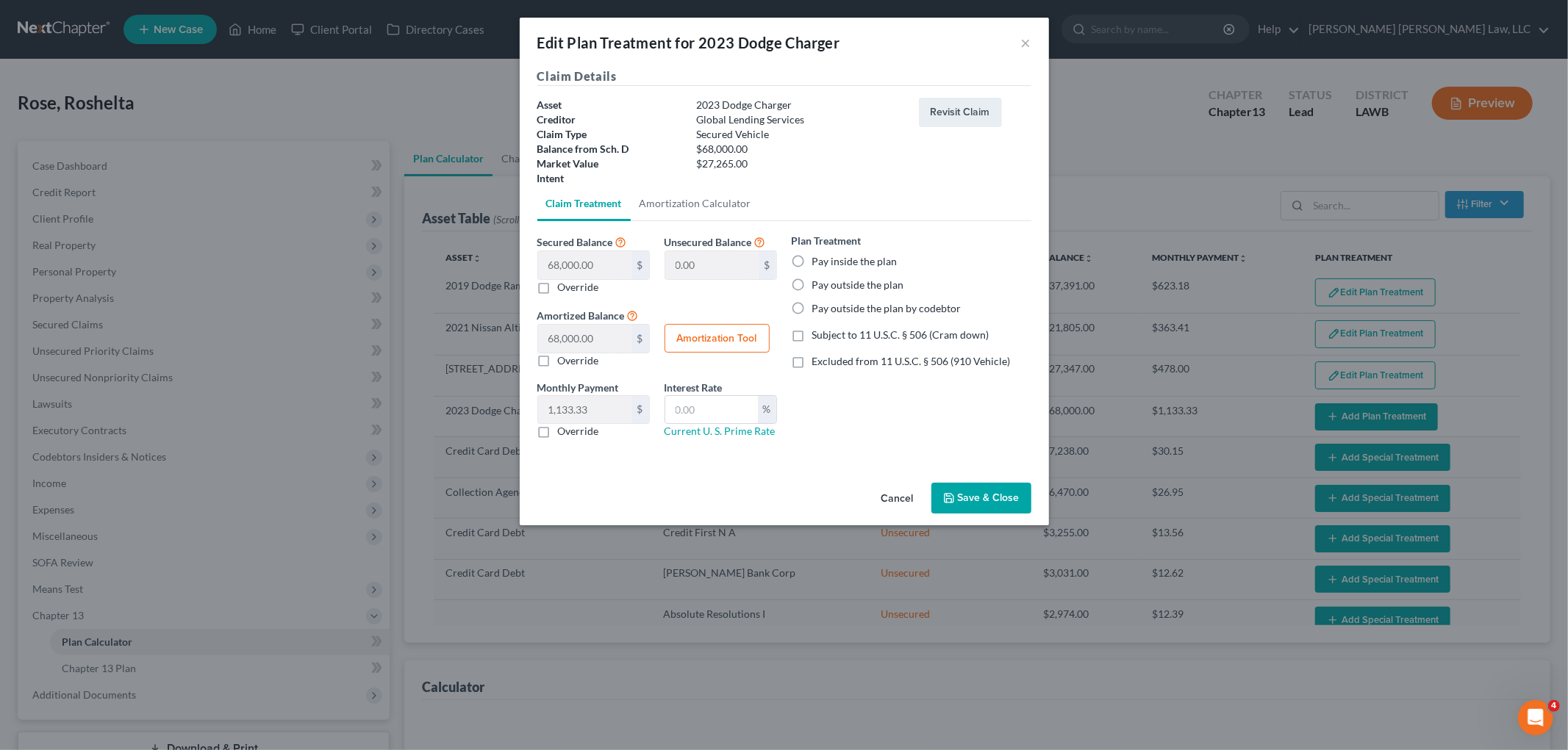
select select "59"
click at [812, 309] on label "Pay outside the plan by codebtor" at bounding box center [886, 308] width 149 height 14
click at [818, 309] on input "Pay outside the plan by codebtor" at bounding box center [822, 305] width 9 height 9
radio input "true"
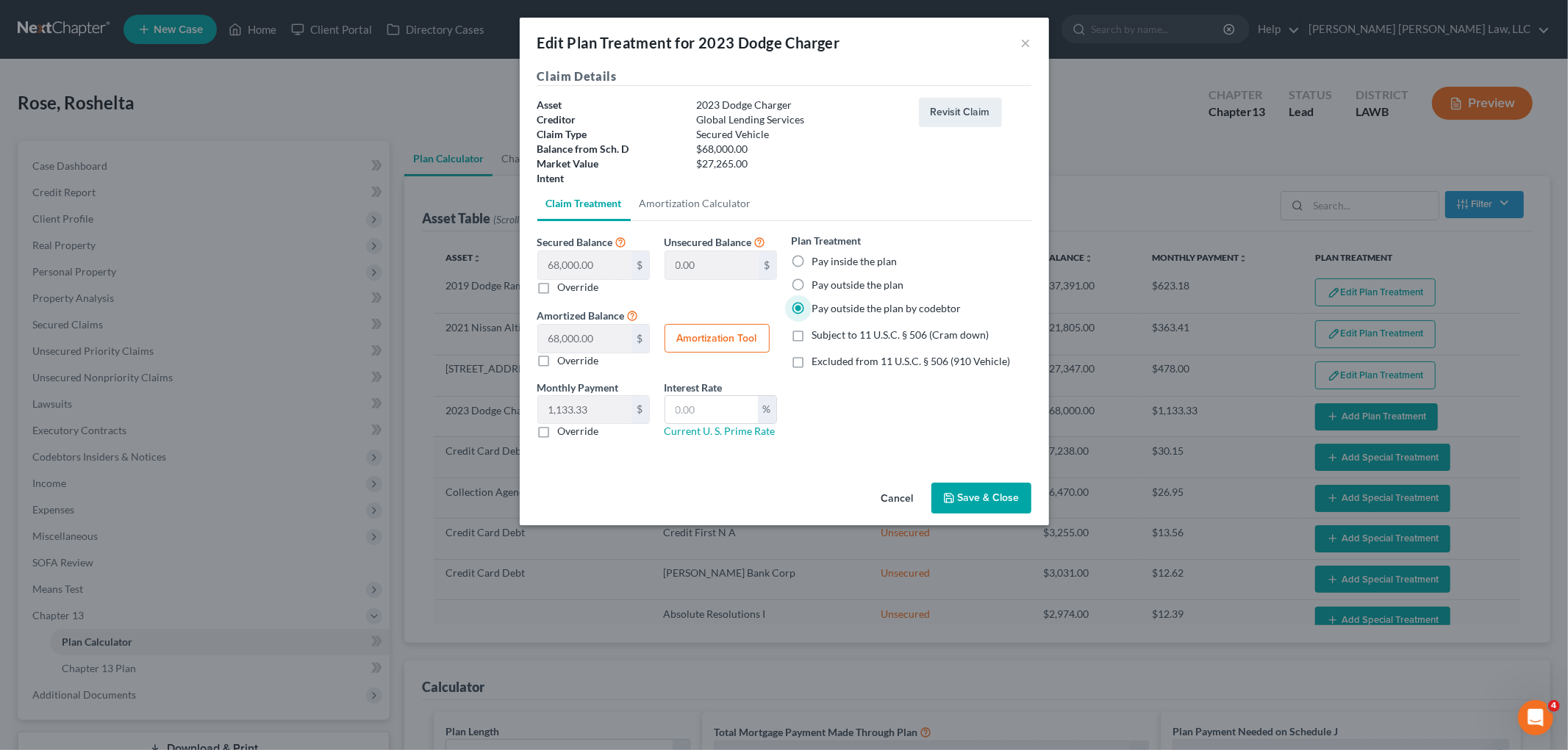
click at [558, 435] on label "Override" at bounding box center [578, 430] width 41 height 14
click at [564, 434] on input "Override" at bounding box center [568, 428] width 9 height 9
checkbox input "true"
click at [585, 415] on input "text" at bounding box center [584, 409] width 93 height 28
type input "786.00"
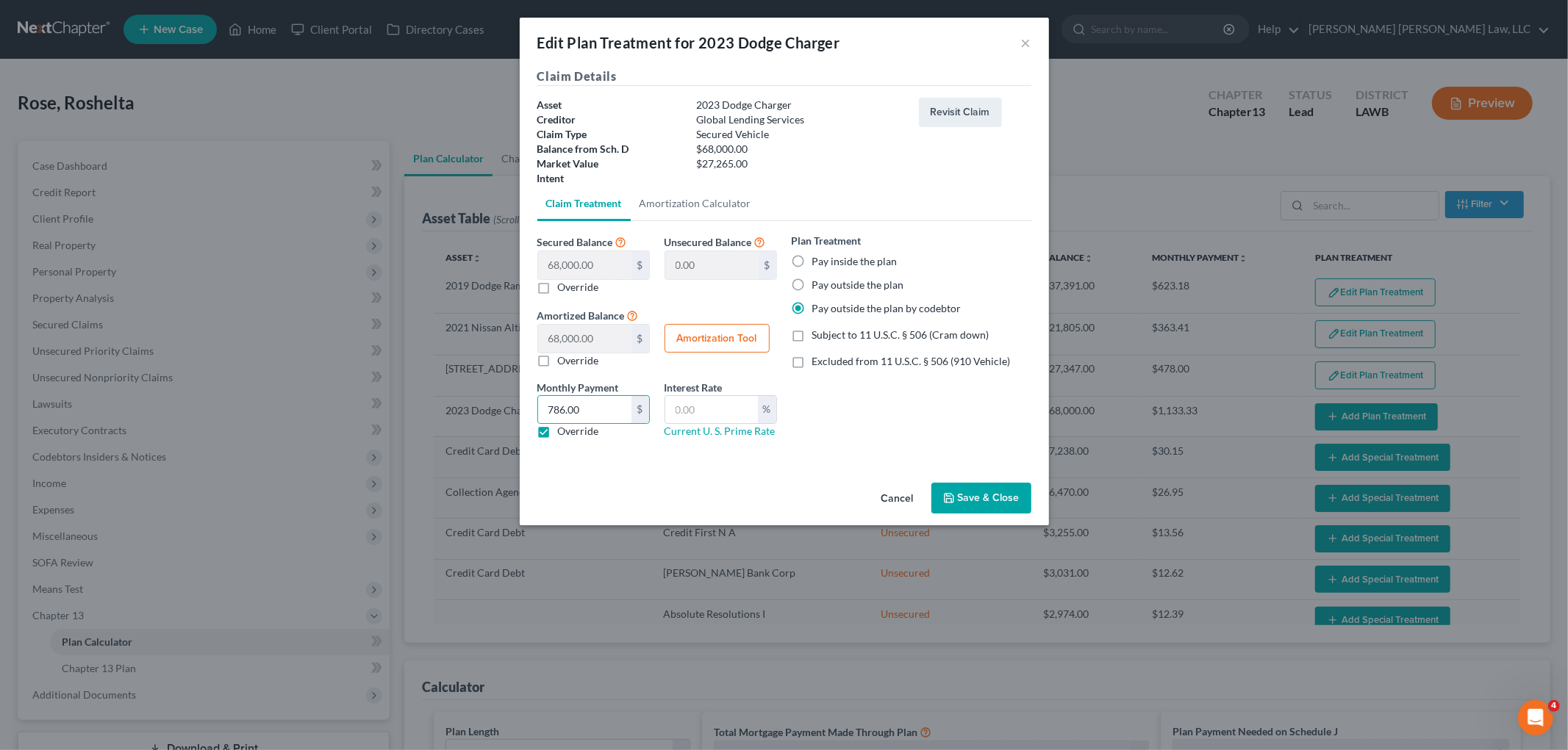
click at [972, 495] on button "Save & Close" at bounding box center [981, 498] width 100 height 31
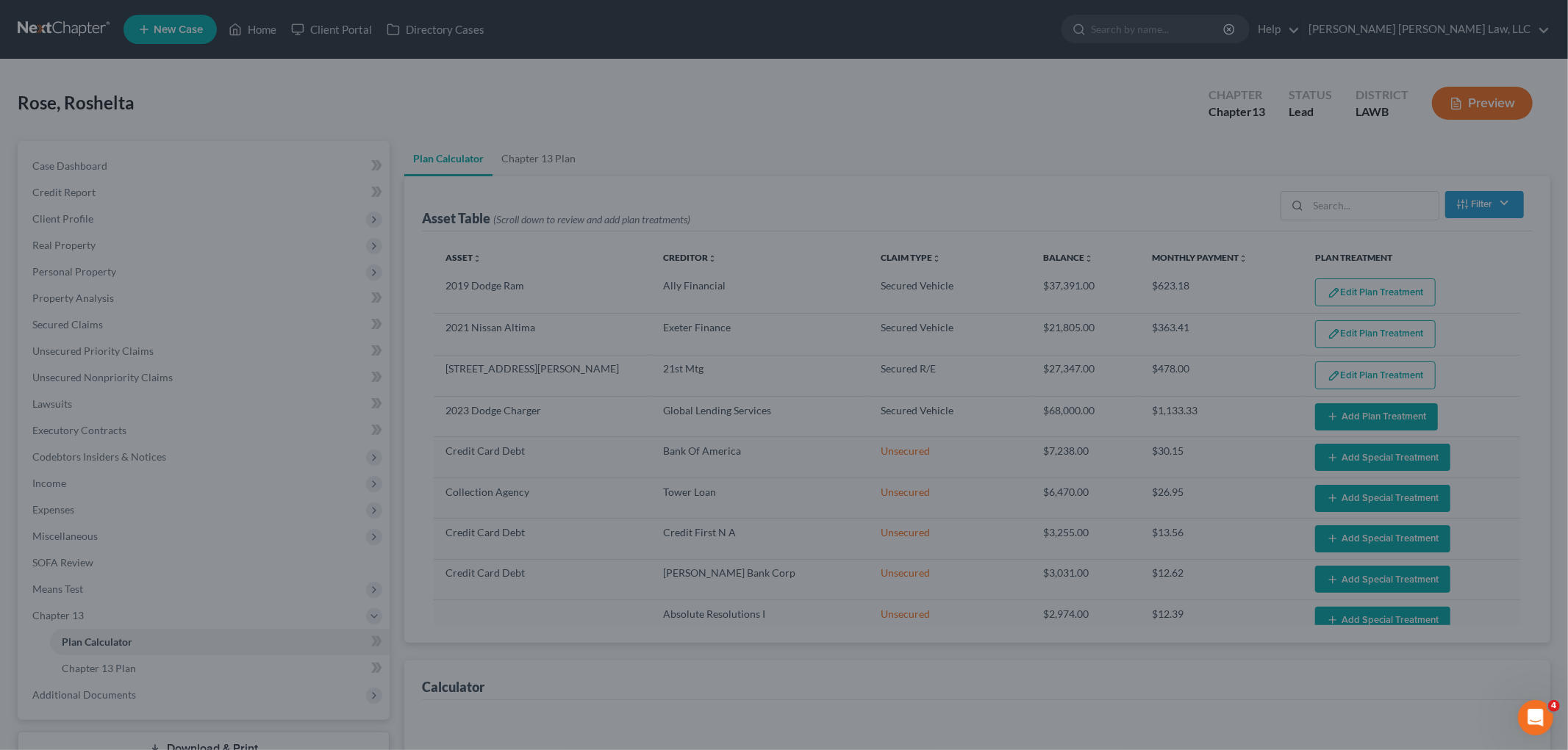
select select "59"
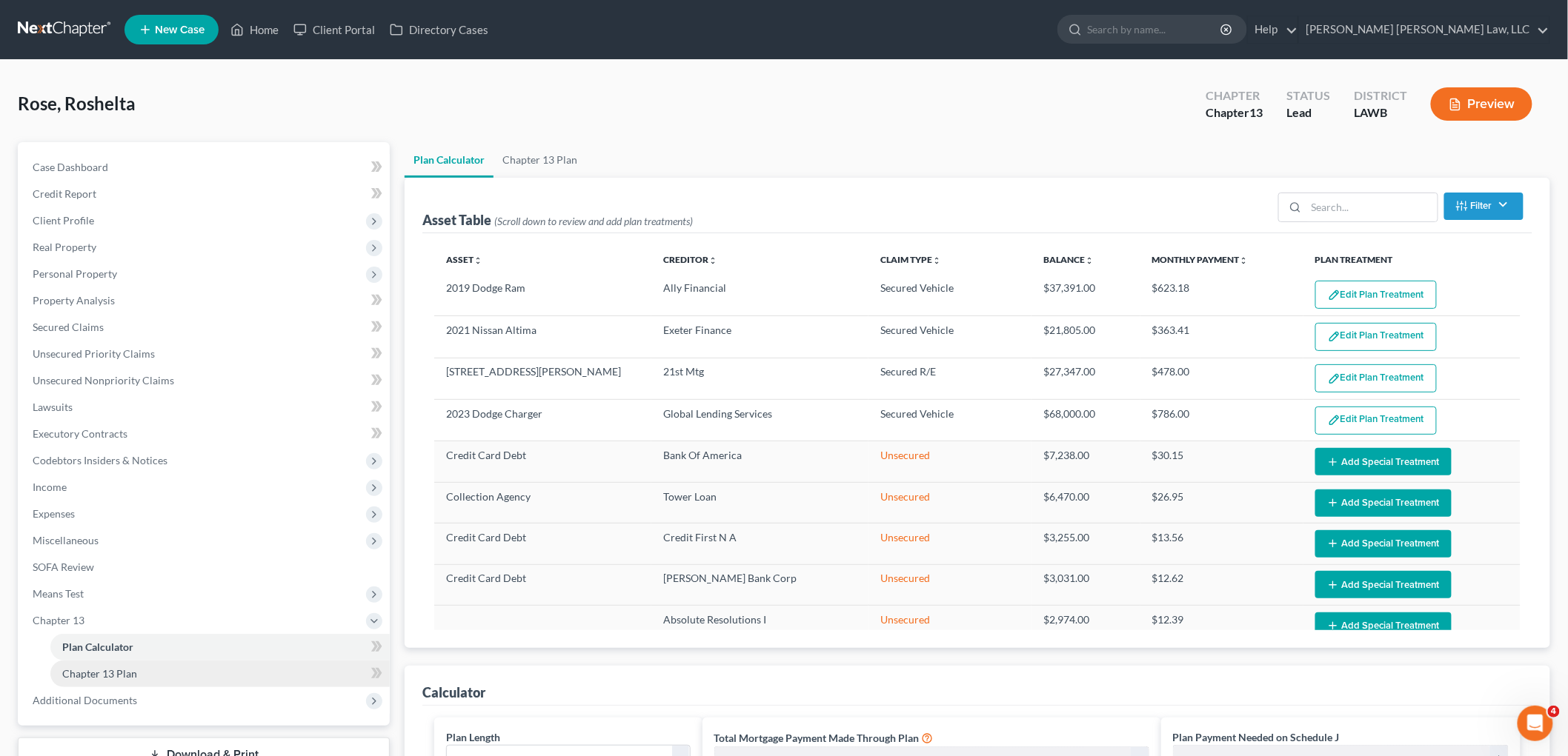
click at [141, 679] on link "Chapter 13 Plan" at bounding box center [220, 673] width 339 height 26
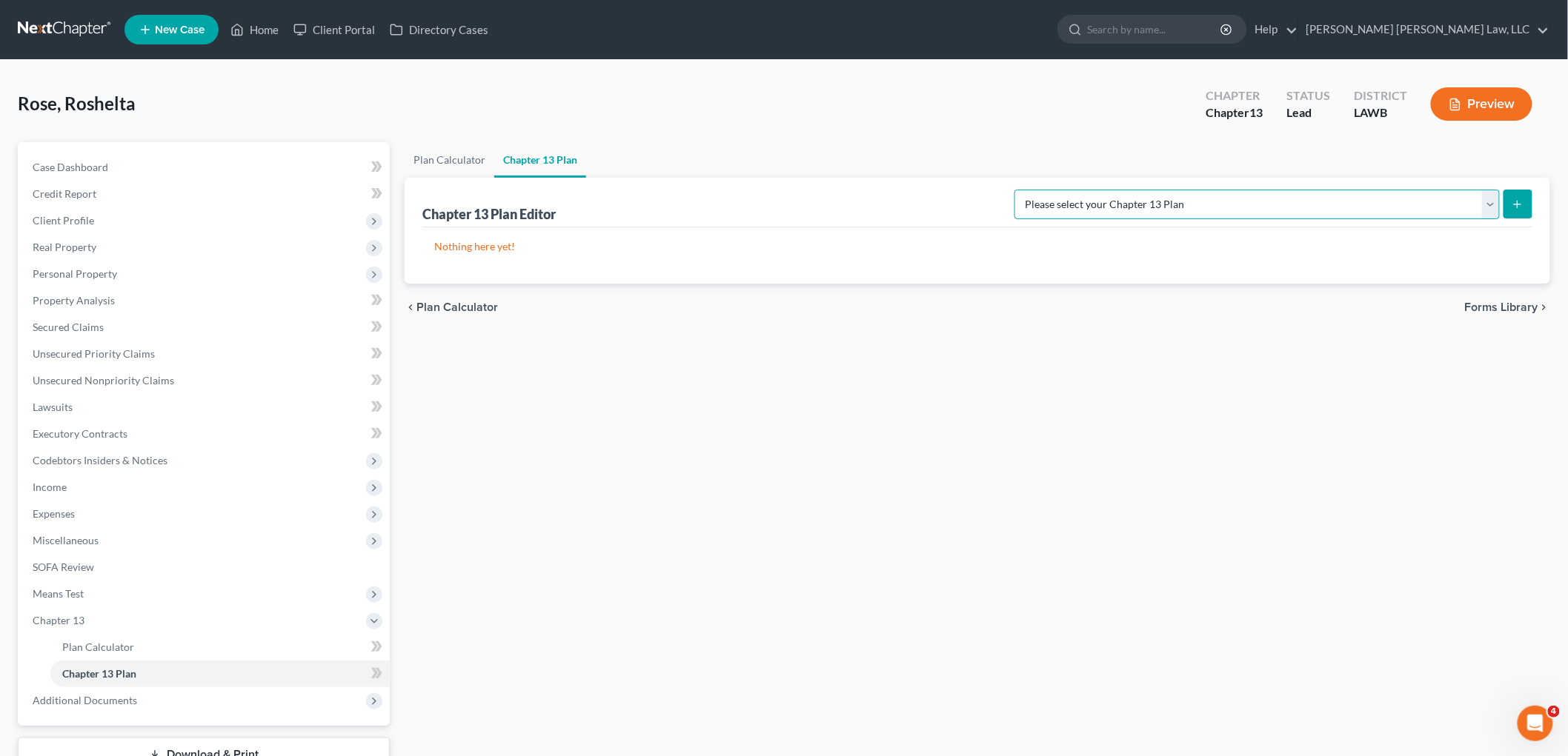
drag, startPoint x: 1451, startPoint y: 204, endPoint x: 1447, endPoint y: 217, distance: 13.6
click at [1451, 204] on select "Please select your Chapter 13 Plan E. Orum Custom Plan (Revised 12/1/2021) E. O…" at bounding box center [1257, 204] width 485 height 30
select select "1"
click at [1171, 189] on select "Please select your Chapter 13 Plan E. Orum Custom Plan (Revised 12/1/2021) E. O…" at bounding box center [1257, 204] width 485 height 30
click at [1516, 202] on icon "submit" at bounding box center [1518, 205] width 12 height 12
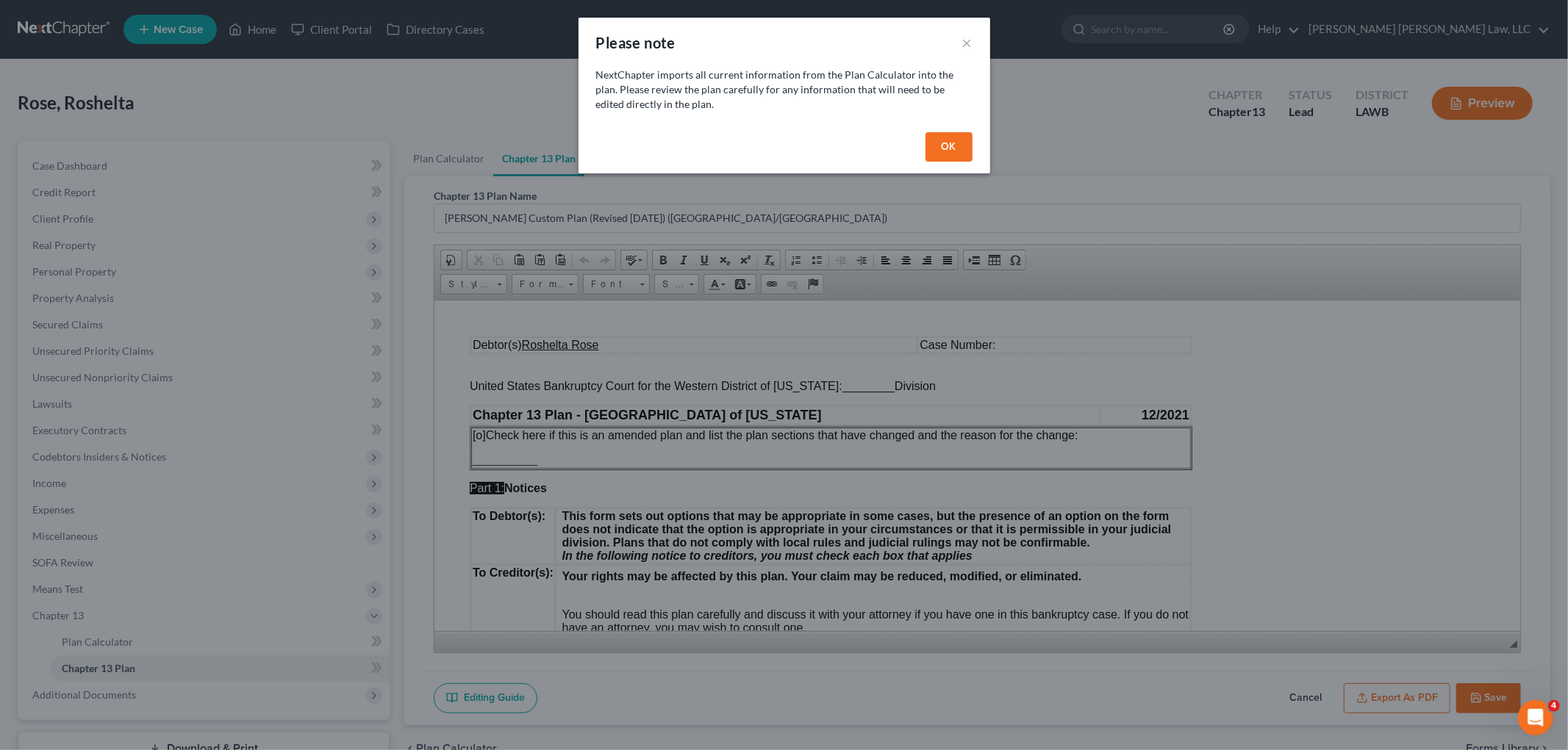
click at [946, 147] on button "OK" at bounding box center [949, 146] width 47 height 30
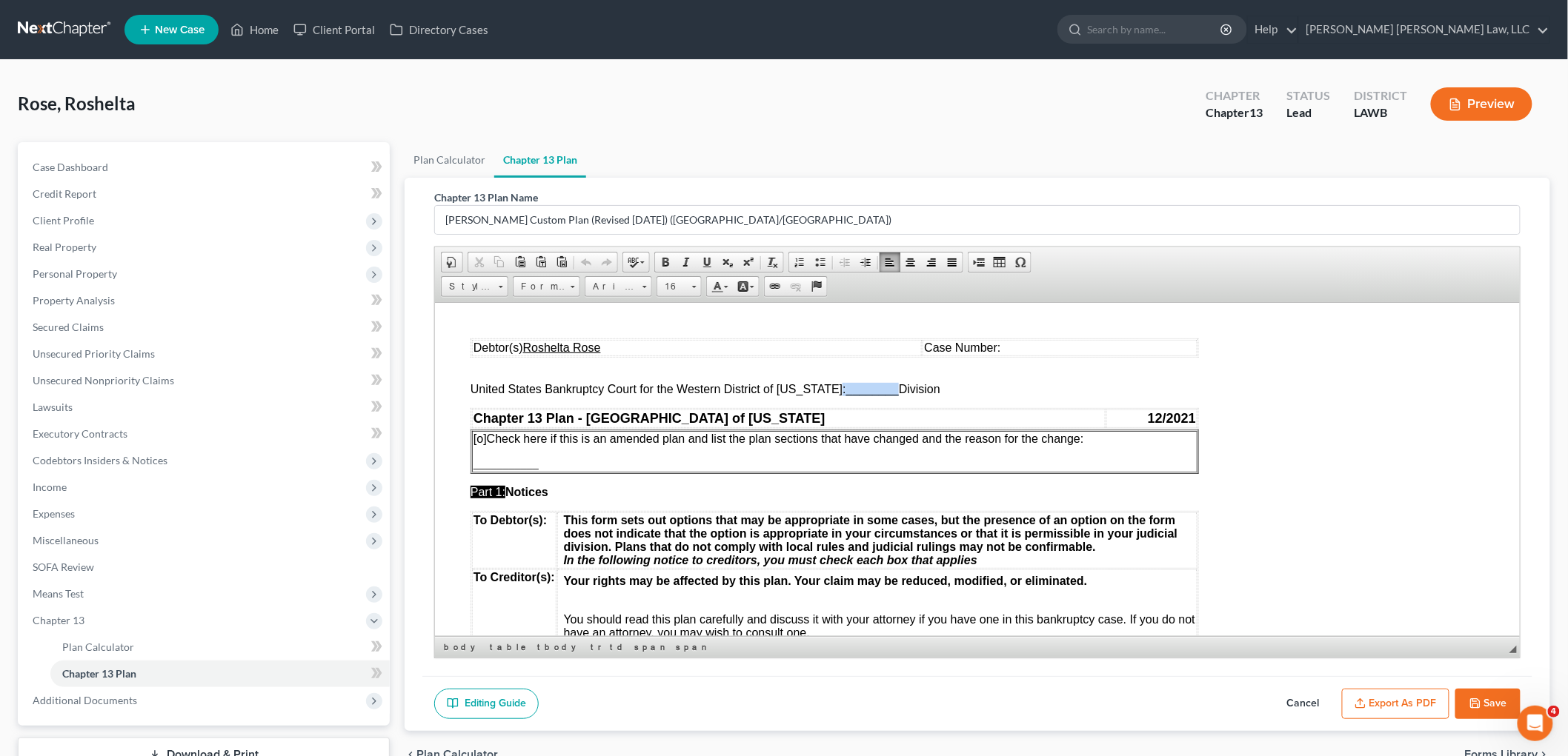
drag, startPoint x: 885, startPoint y: 388, endPoint x: 831, endPoint y: 391, distance: 54.1
click at [831, 391] on span "United States Bankruptcy Court for the Western District of Louisiana: ________ …" at bounding box center [704, 388] width 470 height 13
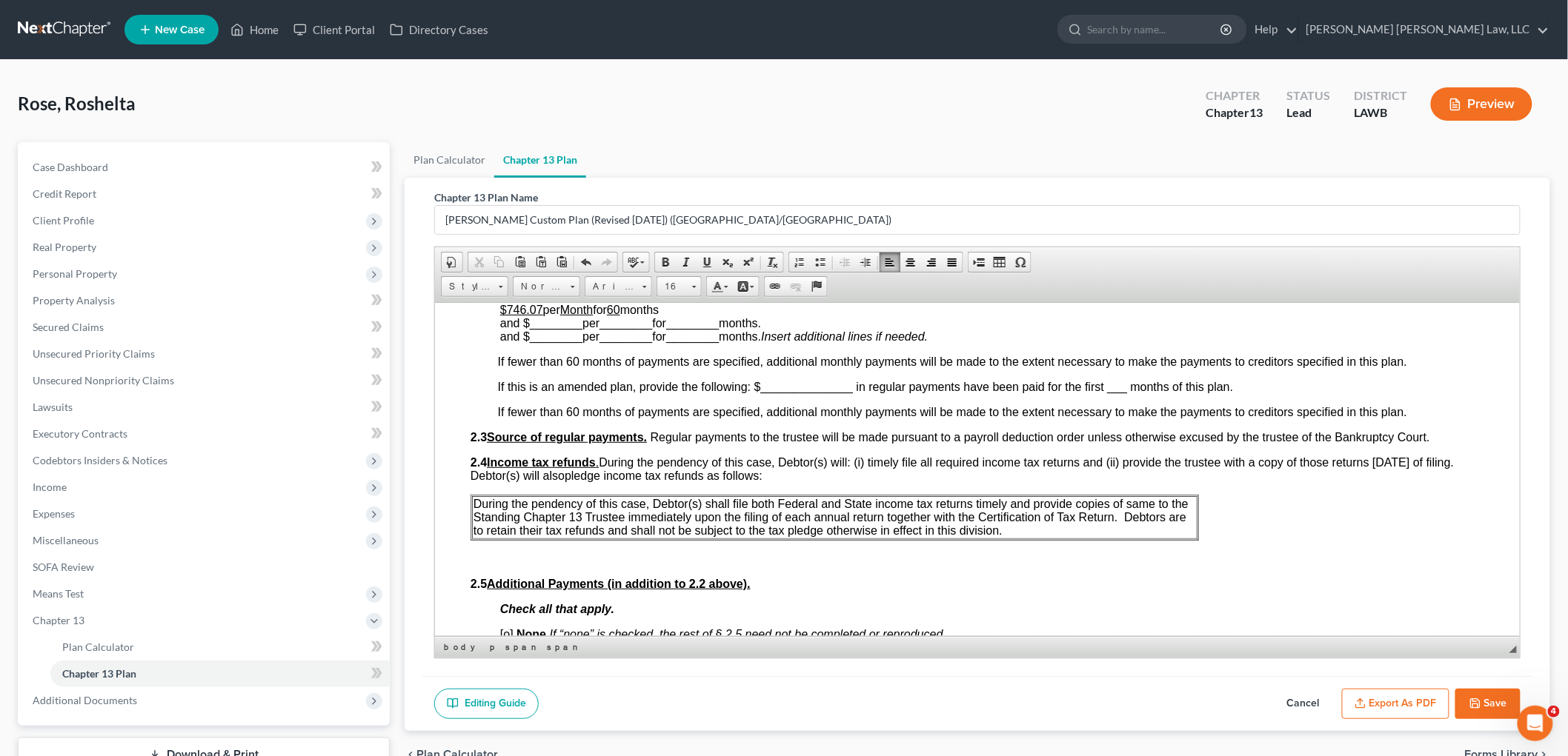
scroll to position [658, 0]
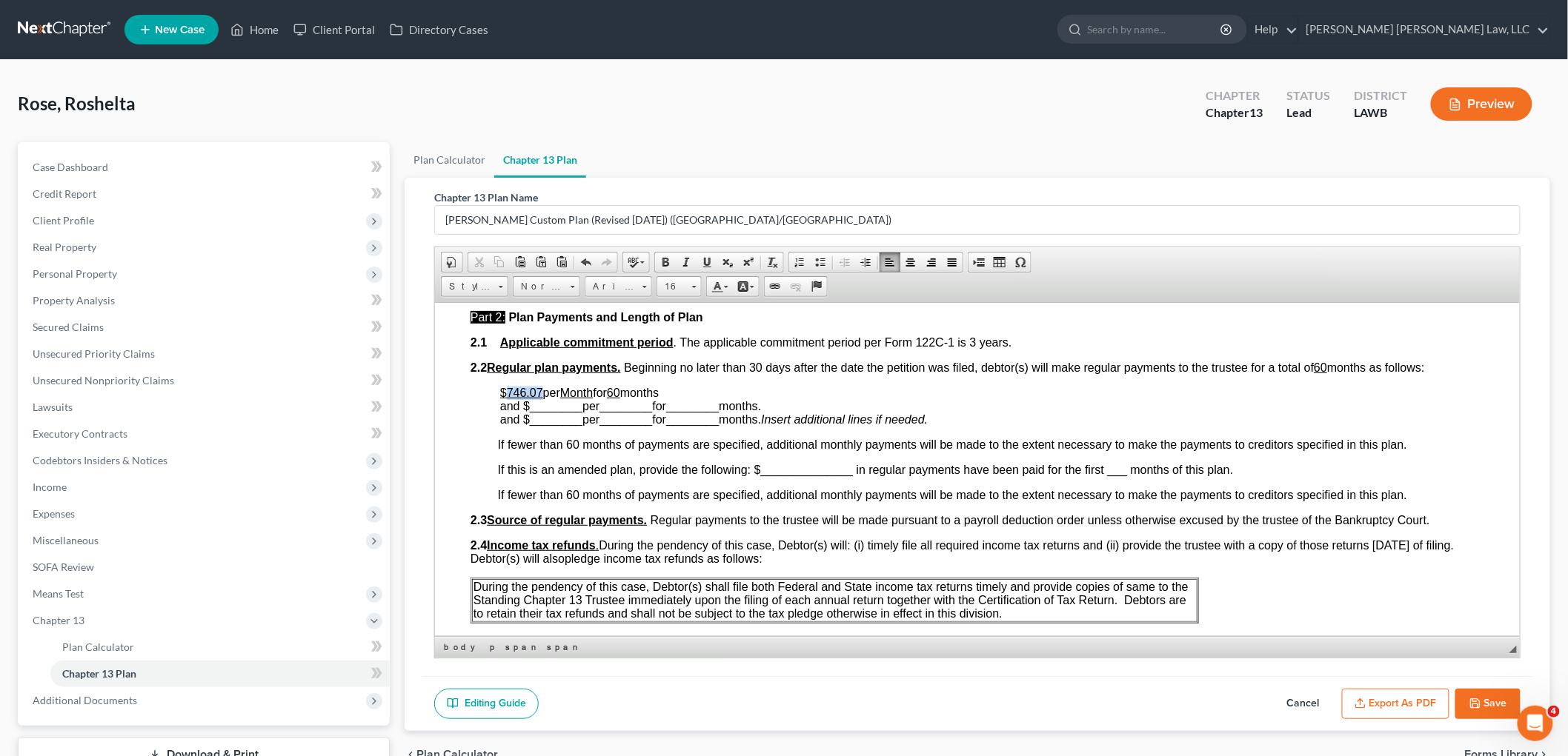
drag, startPoint x: 542, startPoint y: 390, endPoint x: 506, endPoint y: 389, distance: 36.0
click at [506, 389] on p "$746.07 per Month for 60 months and $ ________ per ________ for ________ months…" at bounding box center [992, 406] width 984 height 40
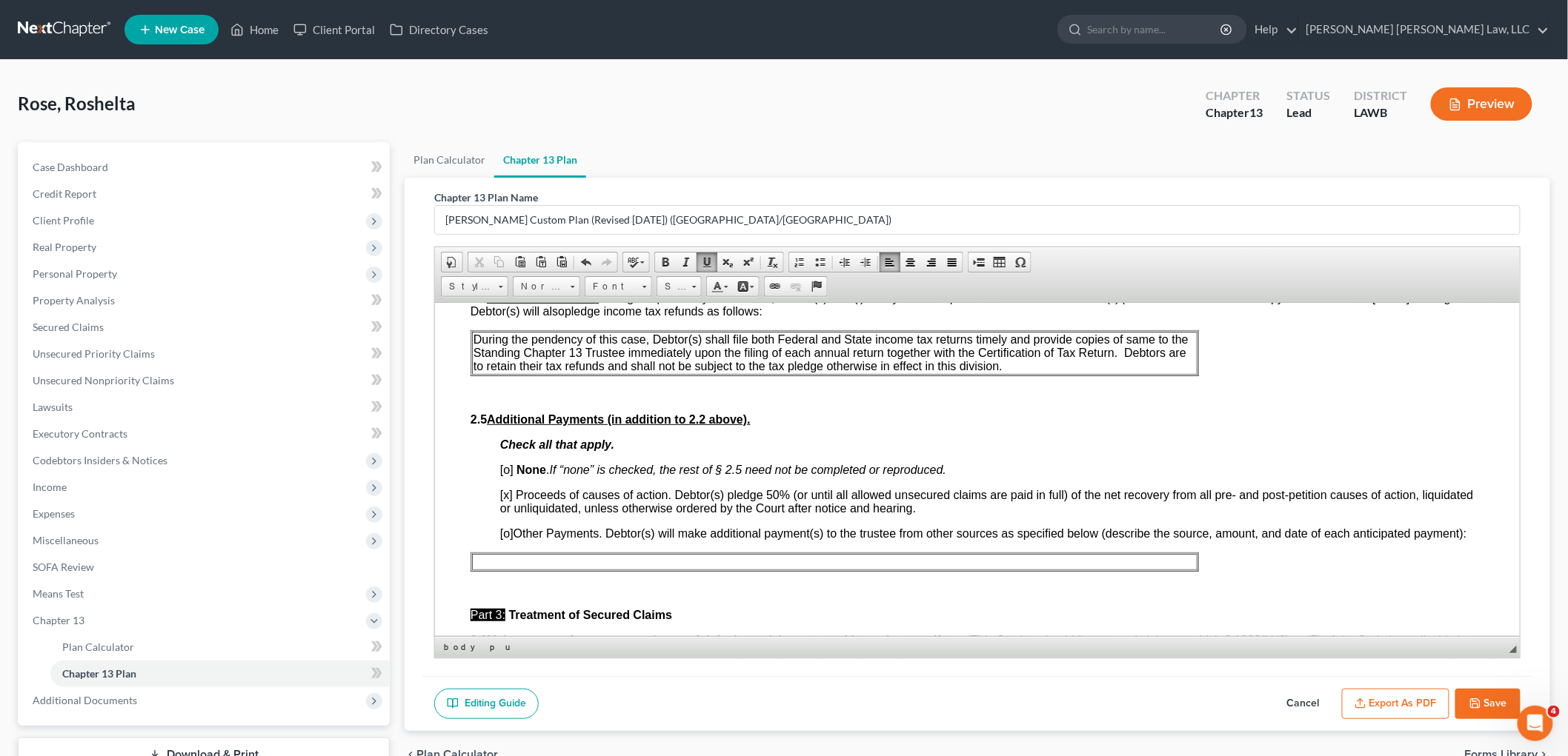
scroll to position [1234, 0]
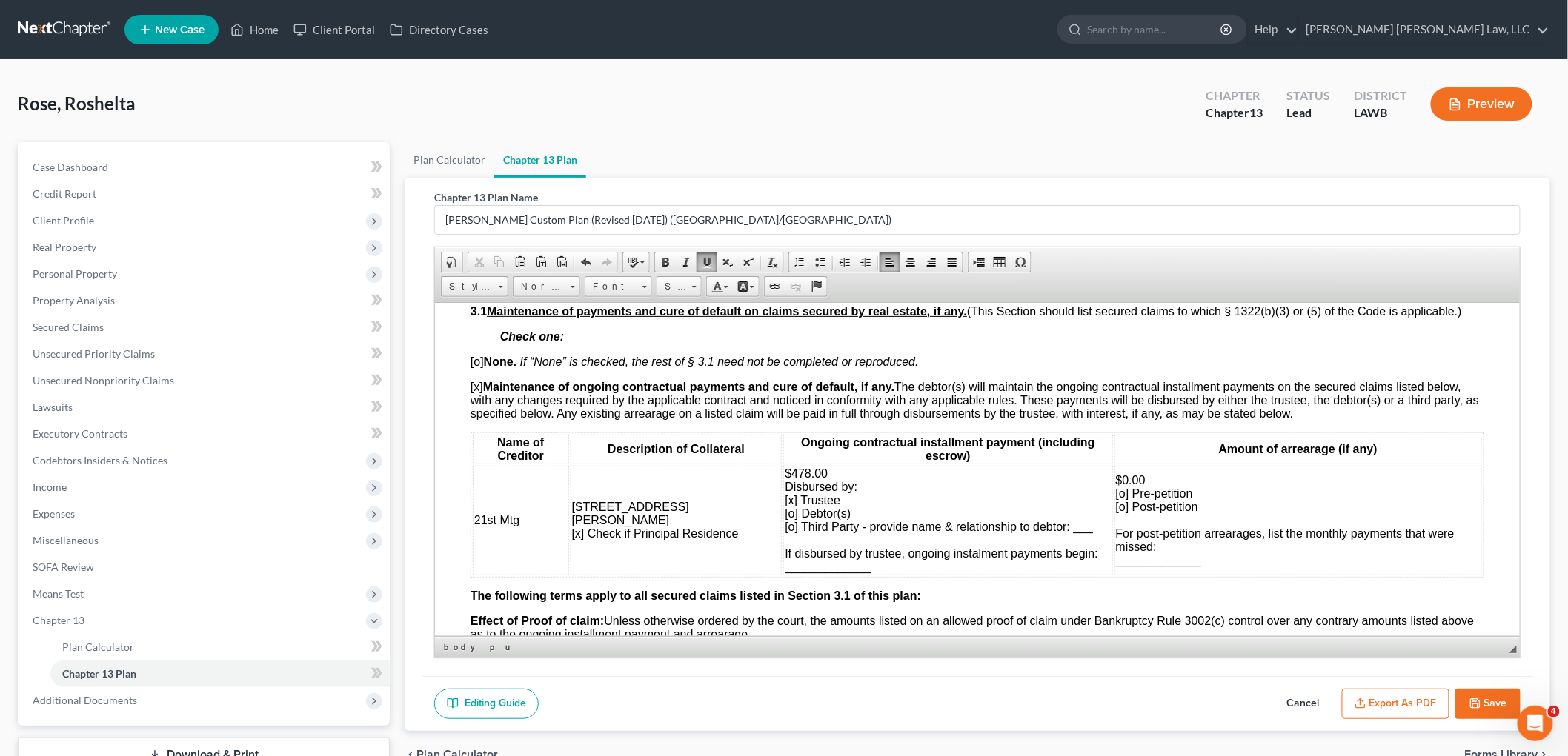
click at [784, 510] on span "$478.00 Disbursed by: [x] Trustee [o] Debtor(s) [o] Third Party - provide name …" at bounding box center [940, 520] width 313 height 106
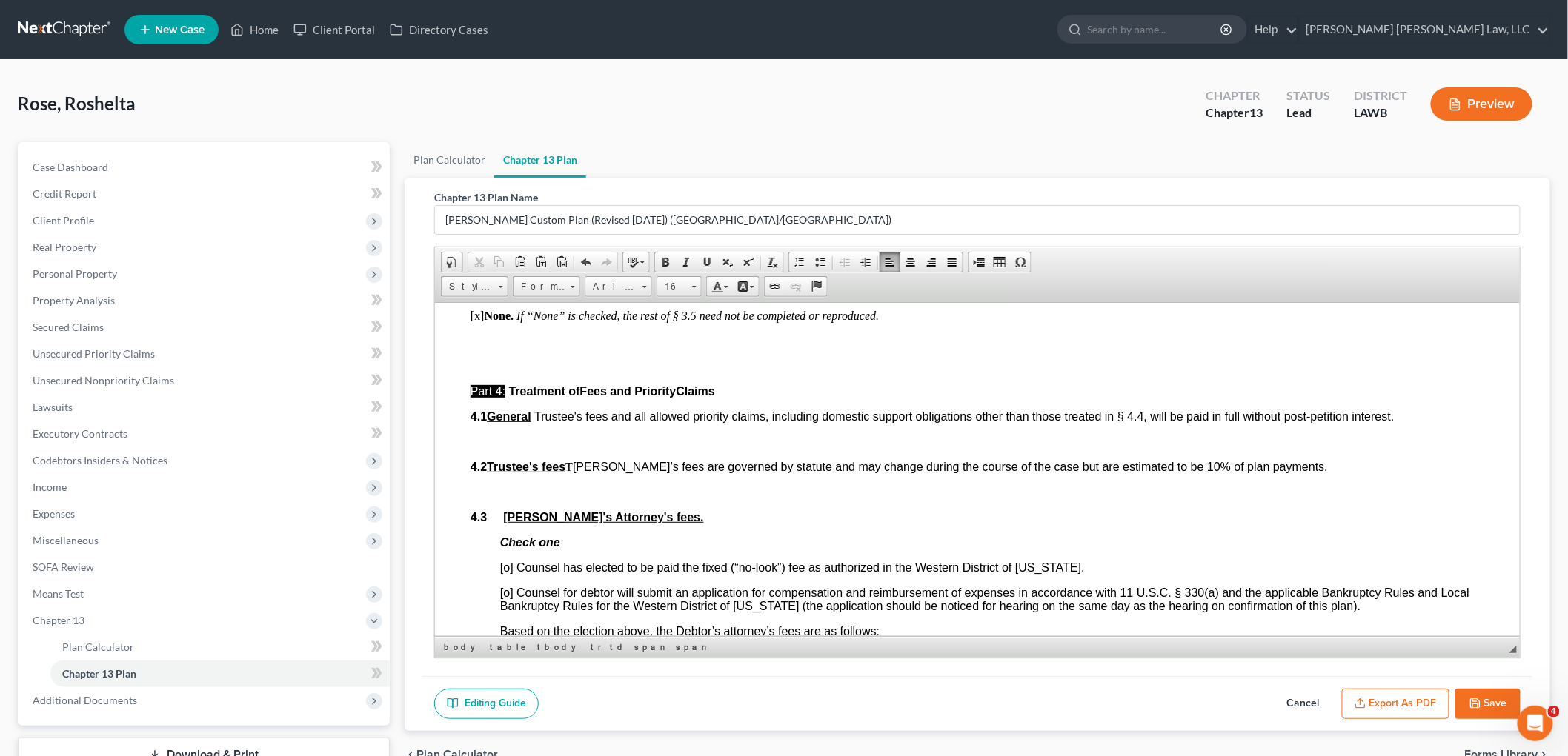
scroll to position [2386, 0]
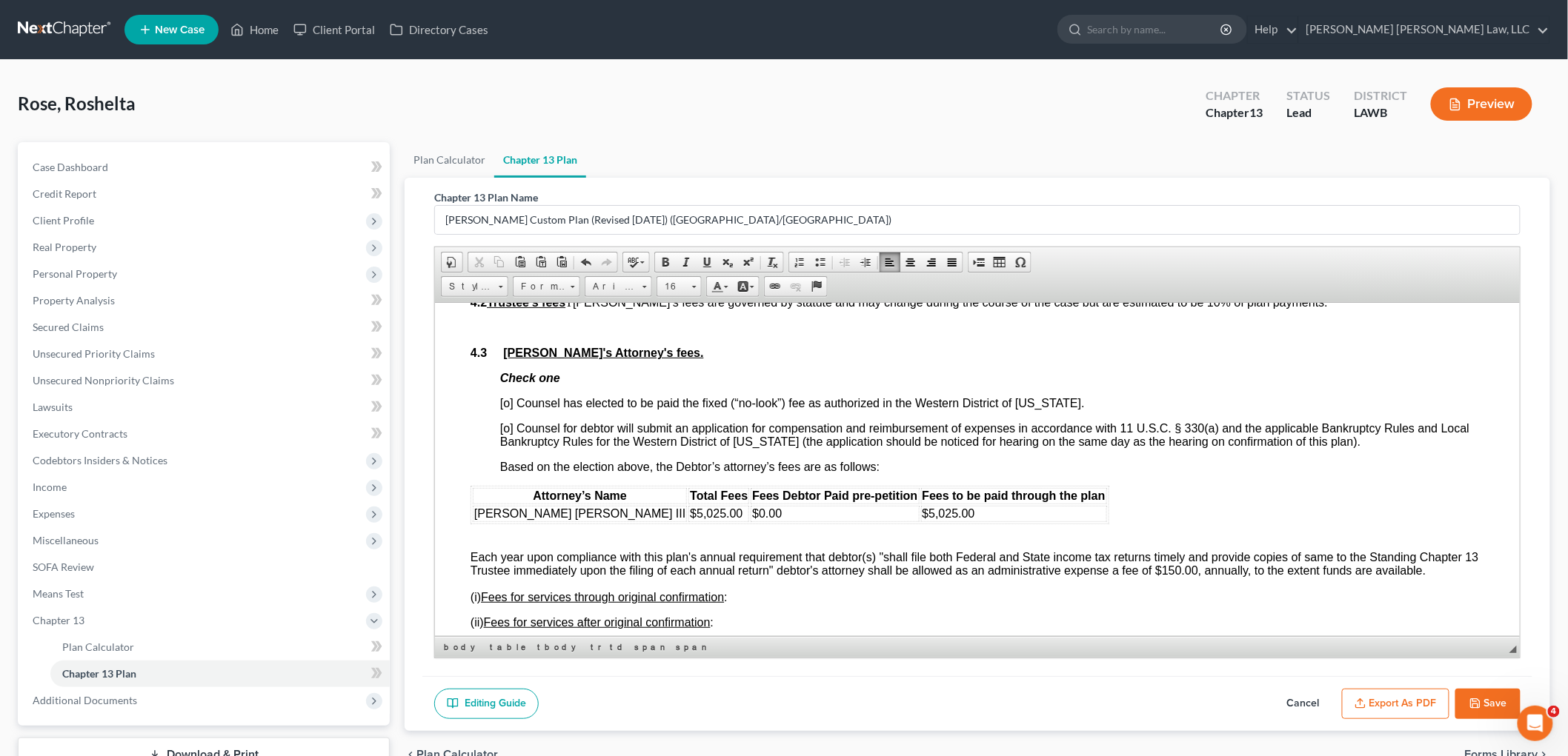
click at [508, 409] on span "[o] Counsel has elected to be paid the fixed (“no-look”) fee as authorized in t…" at bounding box center [792, 402] width 585 height 13
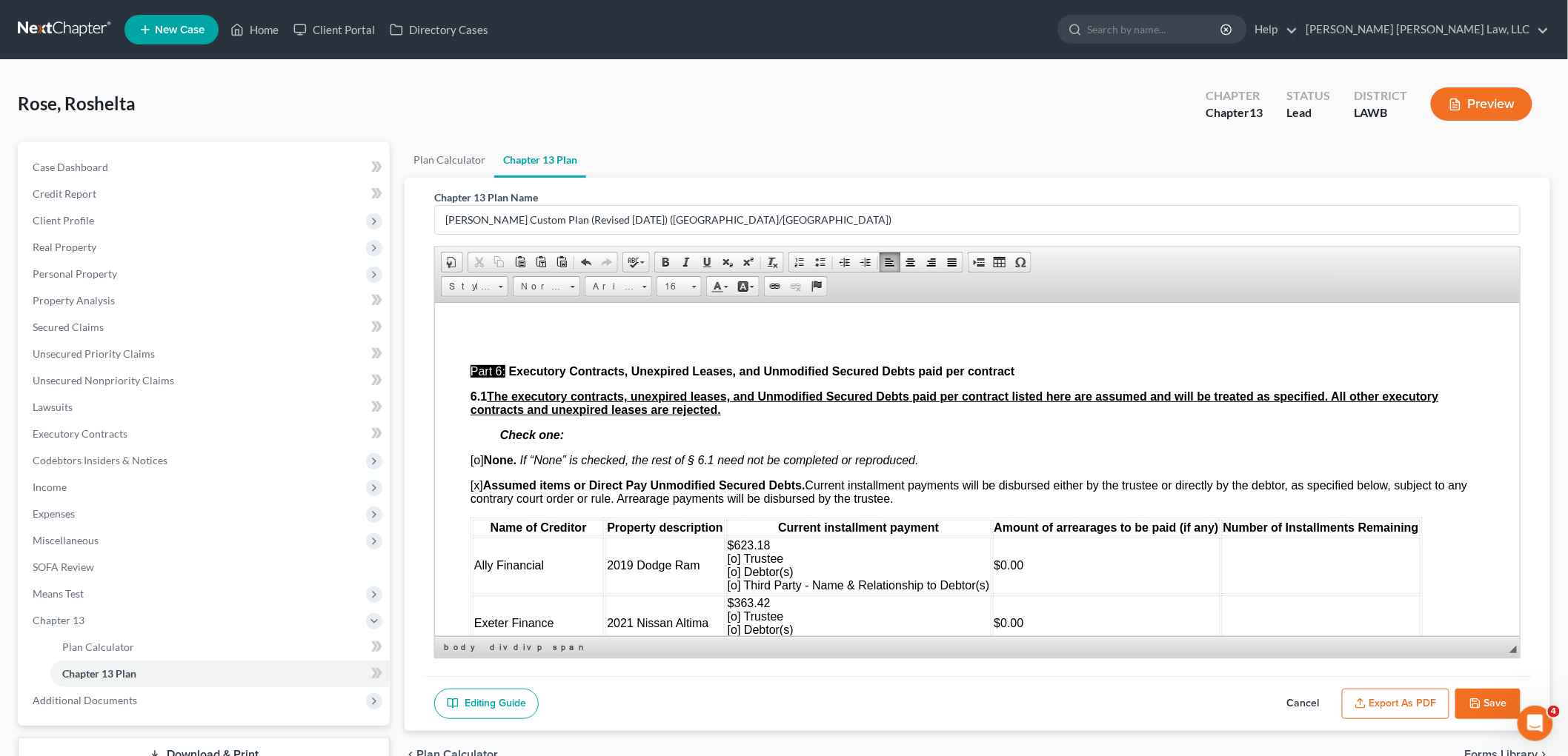
scroll to position [3786, 0]
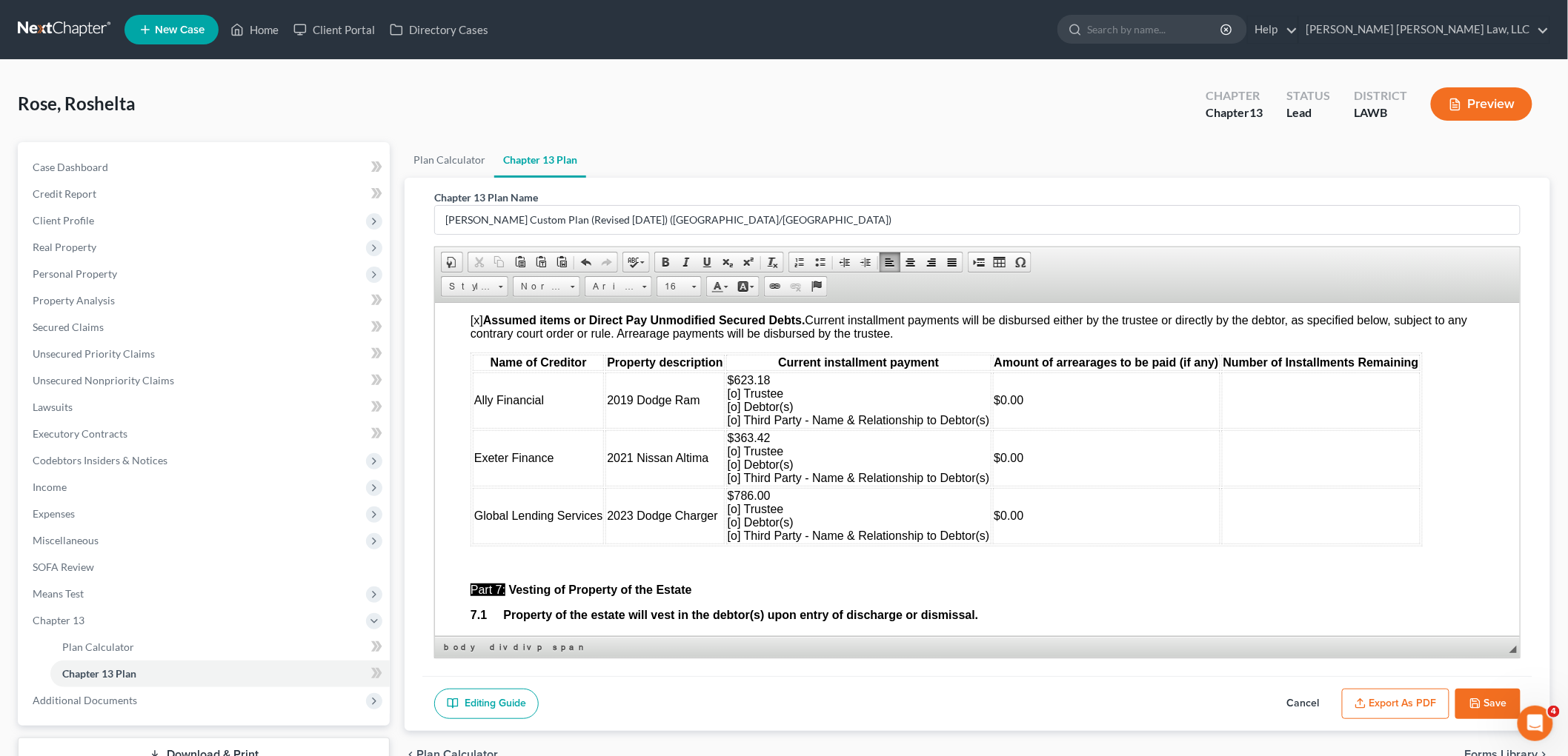
click at [732, 426] on span "$623.18 [o] Trustee [o] Debtor(s) [o] Third Party - Name & Relationship to Debt…" at bounding box center [859, 400] width 263 height 53
click at [733, 483] on span "$363.42 [o] Trustee [o] Debtor(s) [o] Third Party - Name & Relationship to Debt…" at bounding box center [859, 458] width 263 height 53
click at [735, 541] on span "$786.00 [o] Trustee [o] Debtor(s) [o] Third Party - Name & Relationship to Debt…" at bounding box center [859, 516] width 263 height 53
click at [985, 541] on span "$786.00 [o] Trustee [o] Debtor(s) [x] Third Party - Name & Relationship to Debt…" at bounding box center [858, 516] width 262 height 53
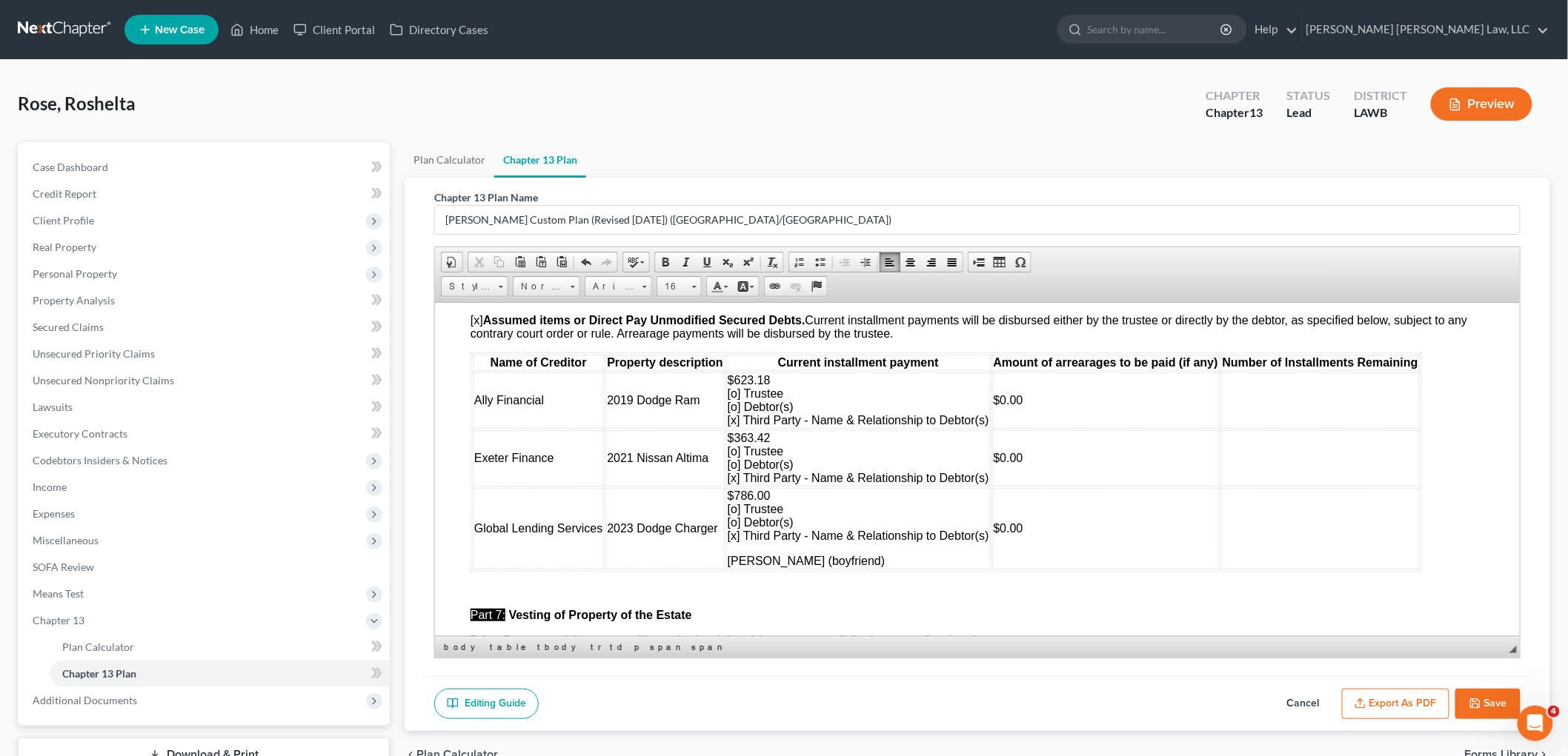
click at [1283, 530] on td at bounding box center [1319, 528] width 199 height 82
click at [985, 483] on span "$363.42 [o] Trustee [o] Debtor(s) [x] Third Party - Name & Relationship to Debt…" at bounding box center [858, 458] width 262 height 53
click at [984, 426] on span "$623.18 [o] Trustee [o] Debtor(s) [x] Third Party - Name & Relationship to Debt…" at bounding box center [858, 400] width 262 height 53
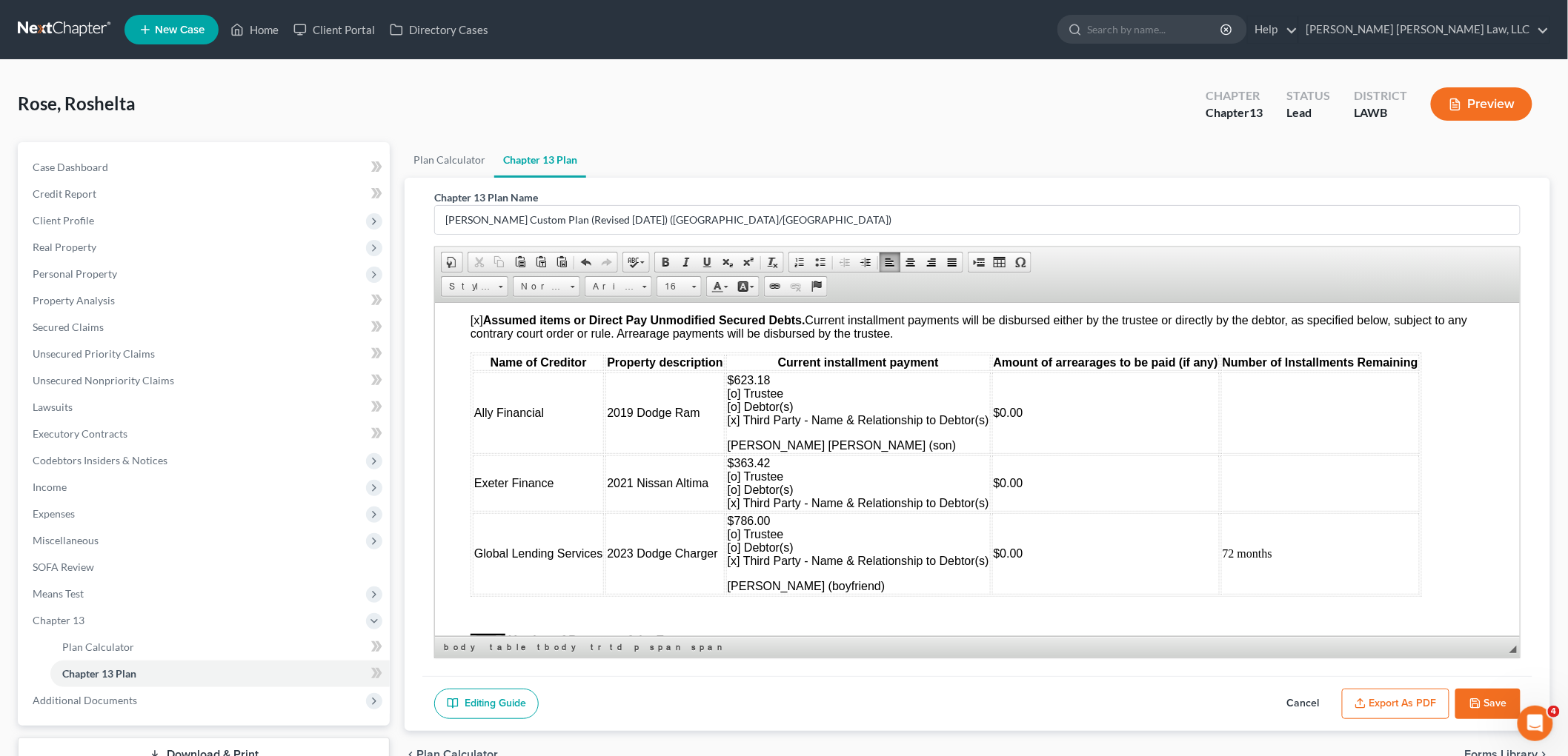
click at [984, 509] on span "$363.42 [o] Trustee [o] Debtor(s) [x] Third Party - Name & Relationship to Debt…" at bounding box center [858, 482] width 262 height 53
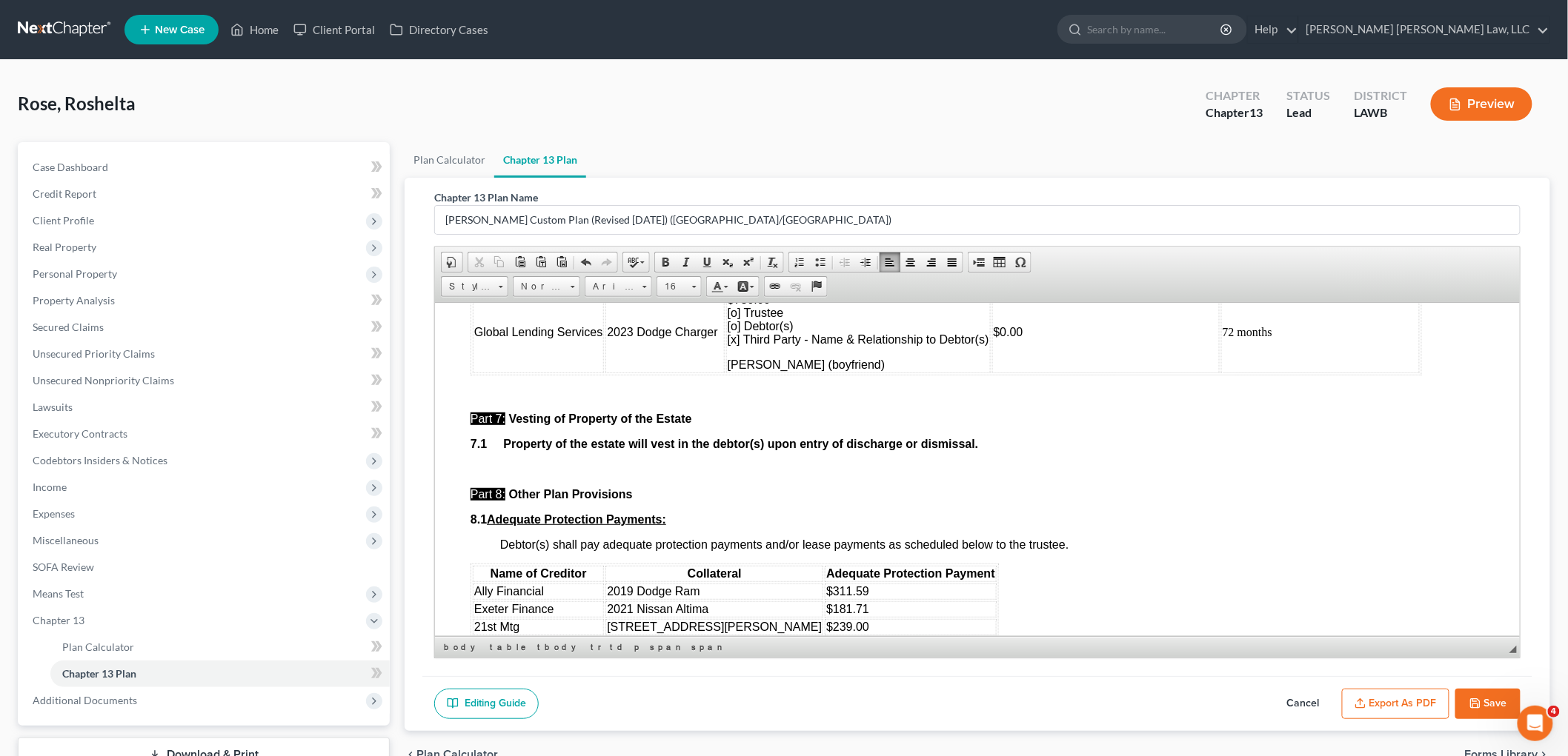
scroll to position [4197, 0]
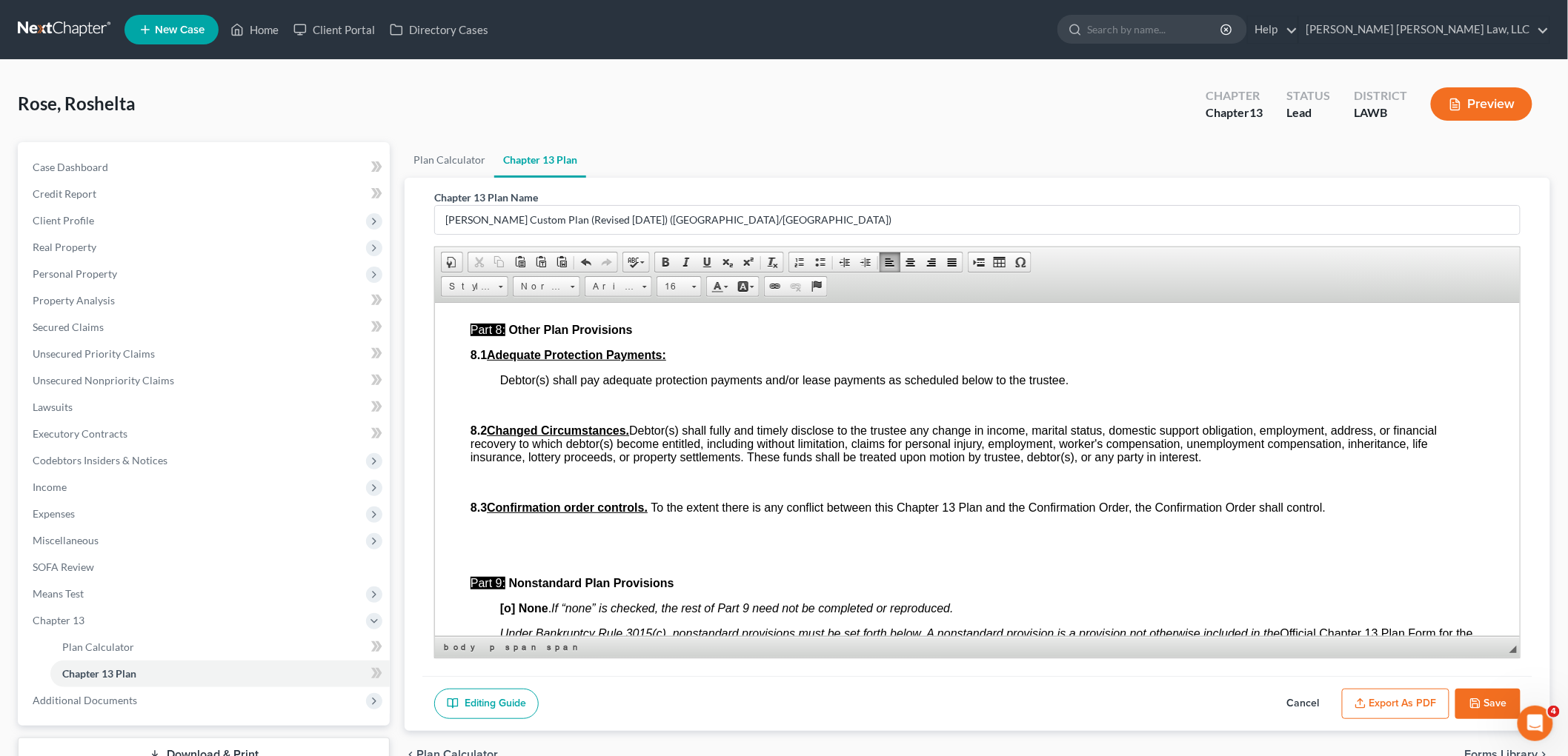
scroll to position [4444, 0]
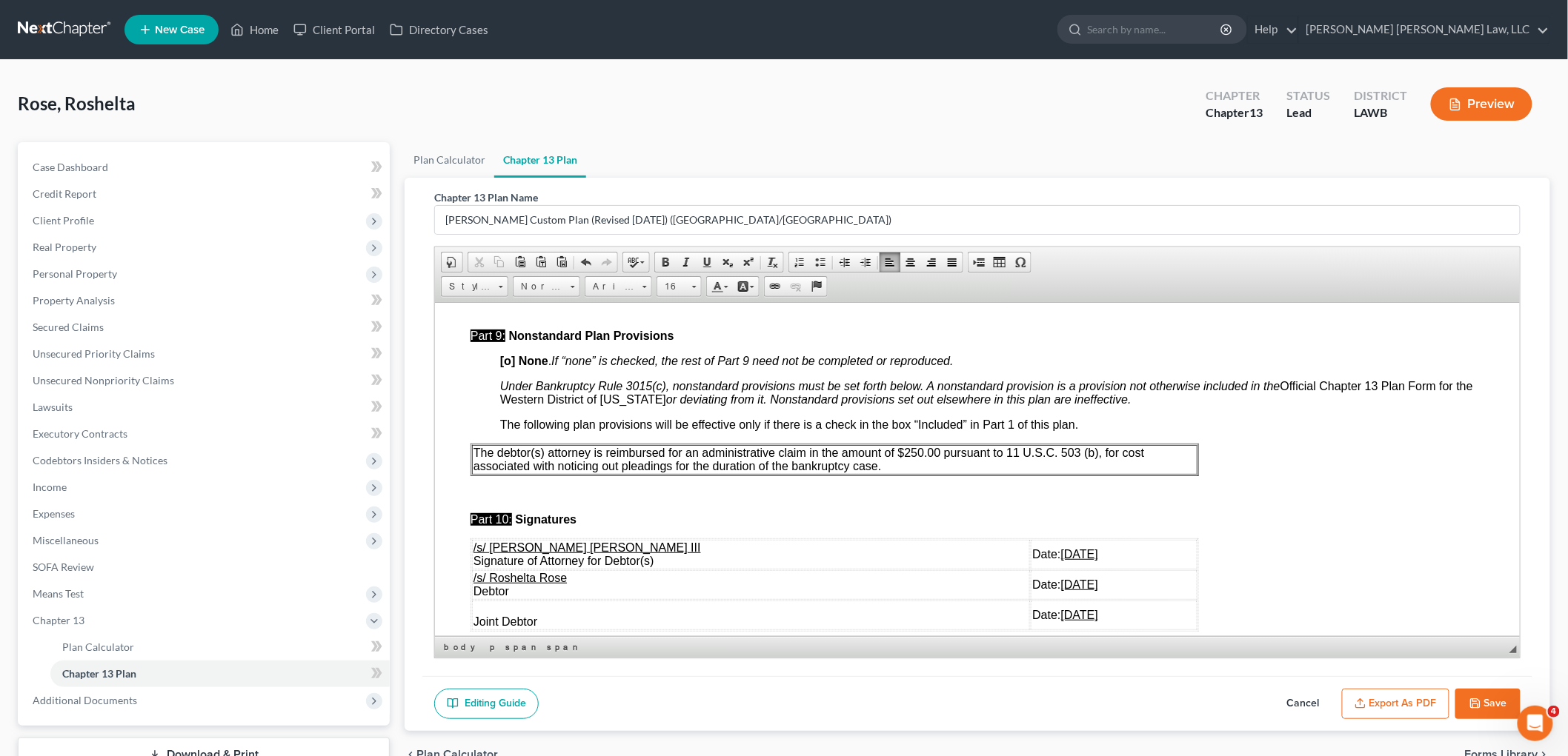
click at [884, 470] on p "The debtor(s) attorney is reimbursed for an administrative claim in the amount …" at bounding box center [833, 459] width 722 height 26
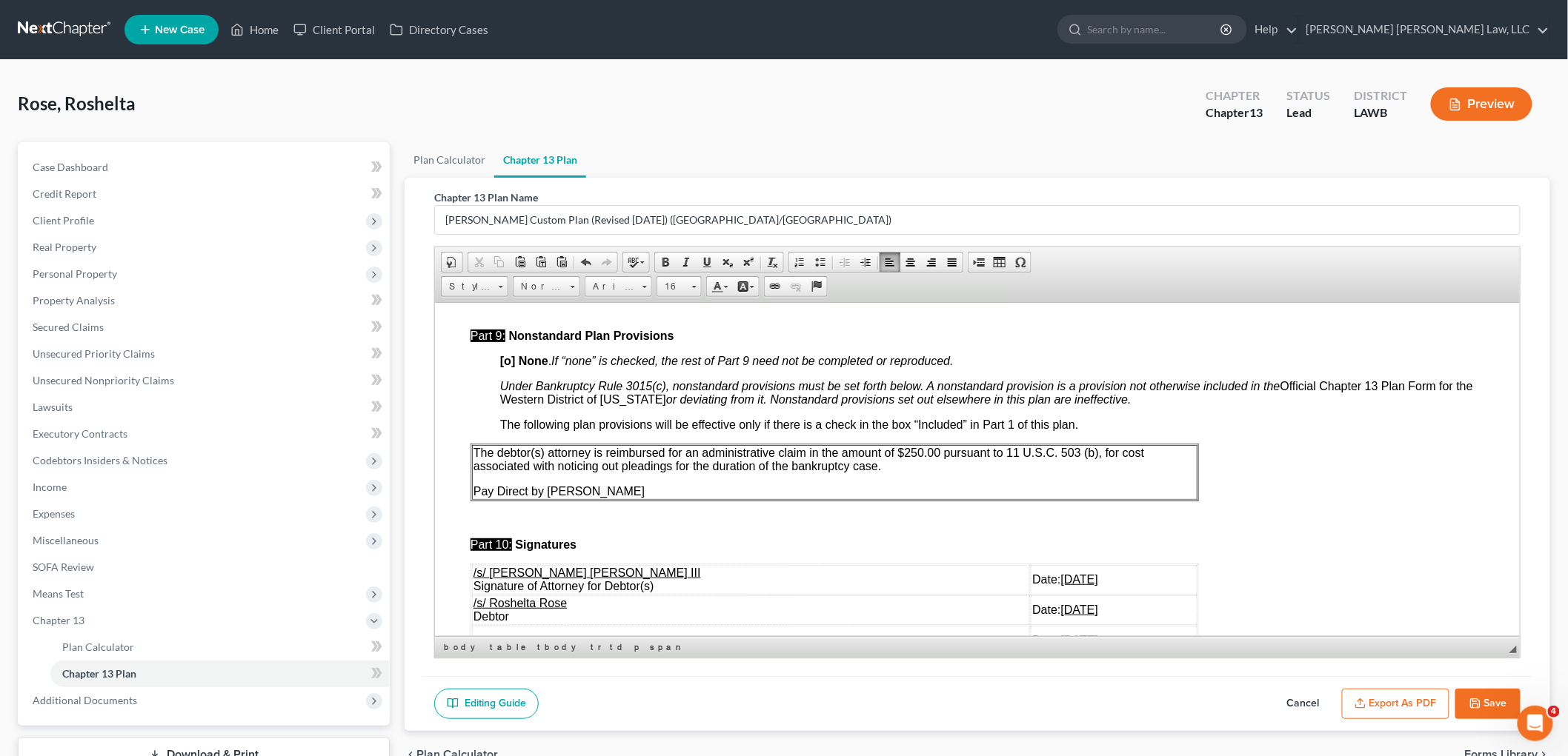
scroll to position [4608, 0]
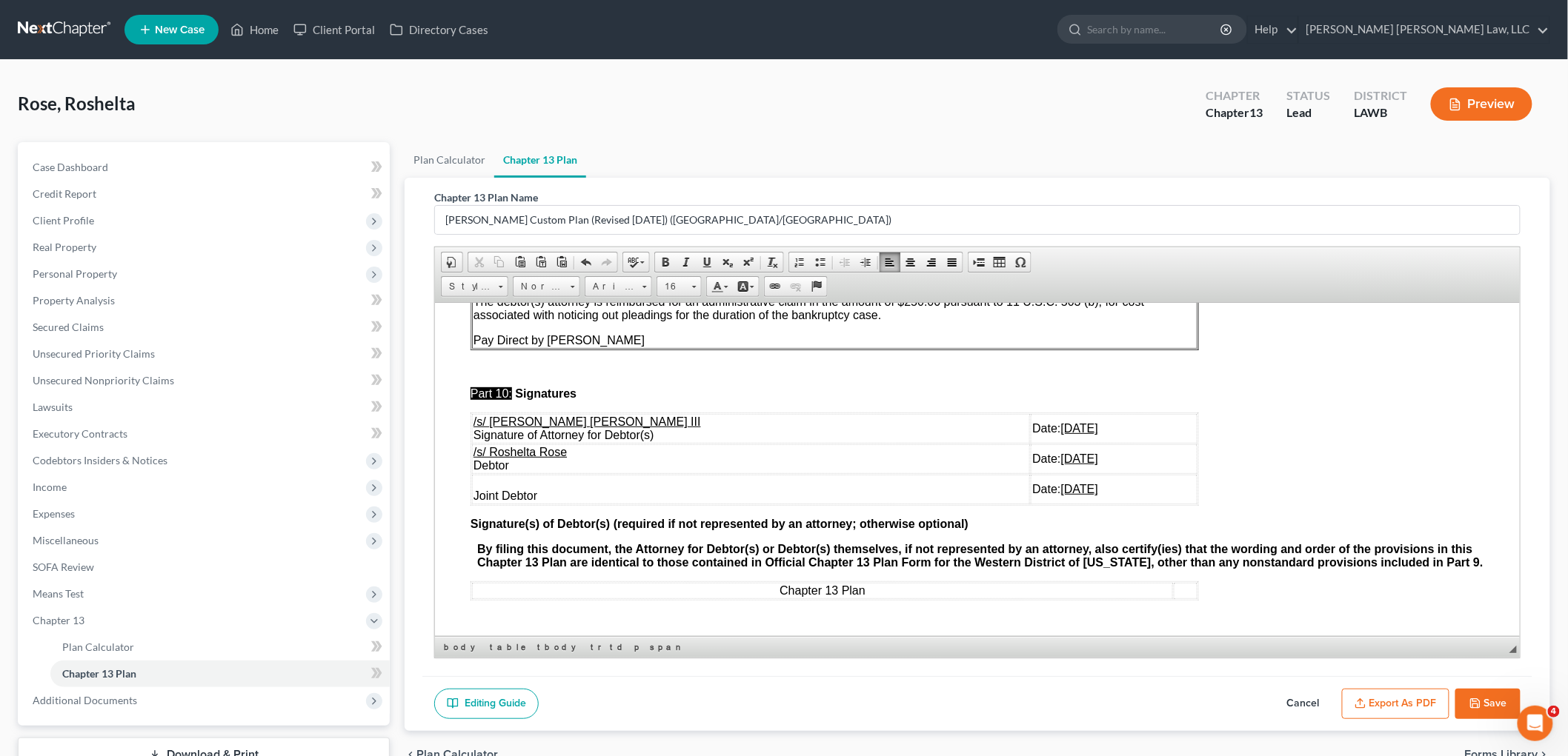
drag, startPoint x: 1050, startPoint y: 478, endPoint x: 470, endPoint y: 450, distance: 580.7
click at [472, 450] on tbody "/s/ E. Orum Young III Signature of Attorney for Debtor(s) Date: 09/11/2025 /s/ …" at bounding box center [834, 459] width 726 height 90
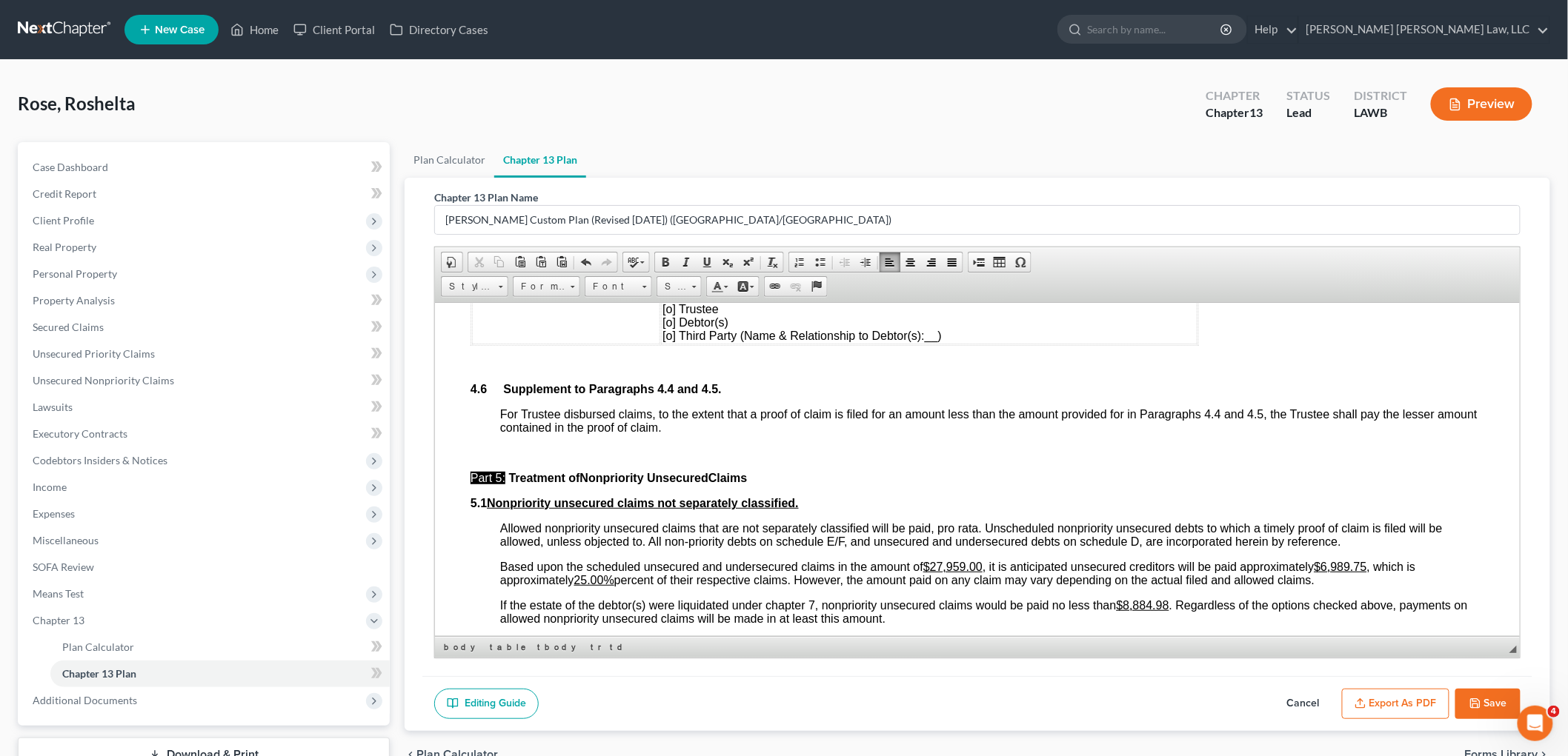
scroll to position [3336, 0]
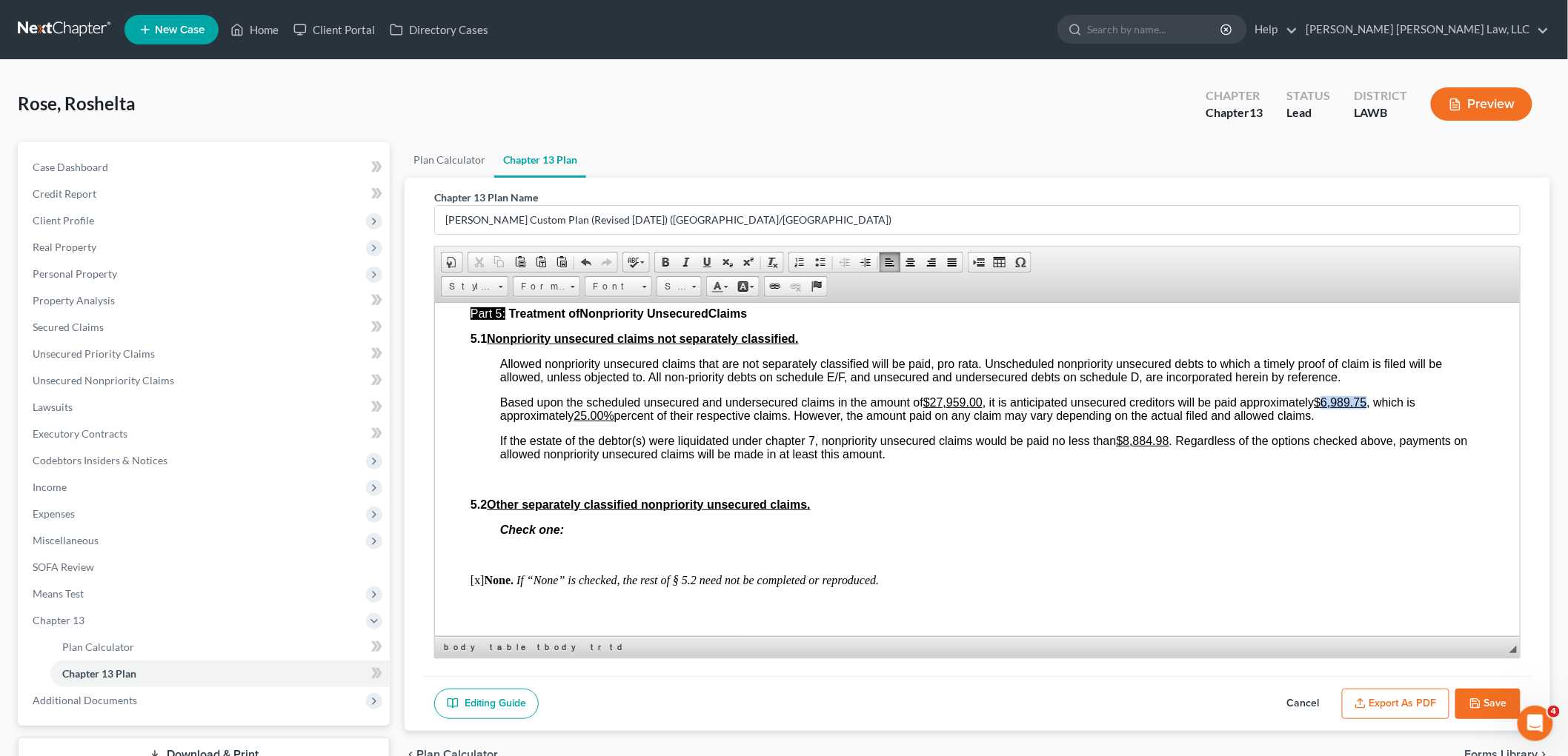
drag, startPoint x: 1373, startPoint y: 417, endPoint x: 1327, endPoint y: 411, distance: 46.4
click at [1327, 411] on span "Based upon the scheduled unsecured and undersecured claims in the amount of $27…" at bounding box center [957, 408] width 915 height 26
drag, startPoint x: 609, startPoint y: 426, endPoint x: 581, endPoint y: 423, distance: 28.2
click at [581, 421] on u "25.00%" at bounding box center [593, 415] width 40 height 13
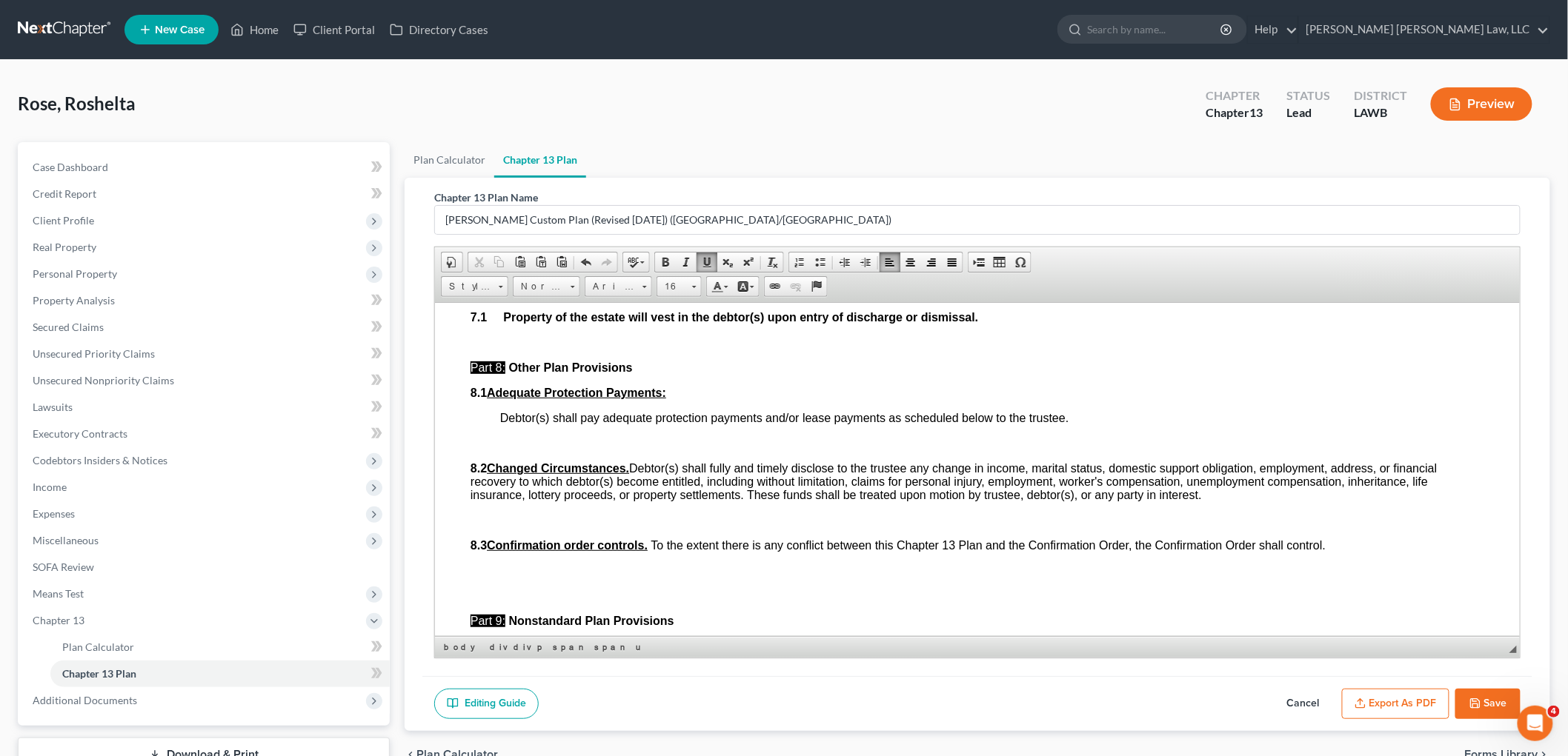
scroll to position [4241, 0]
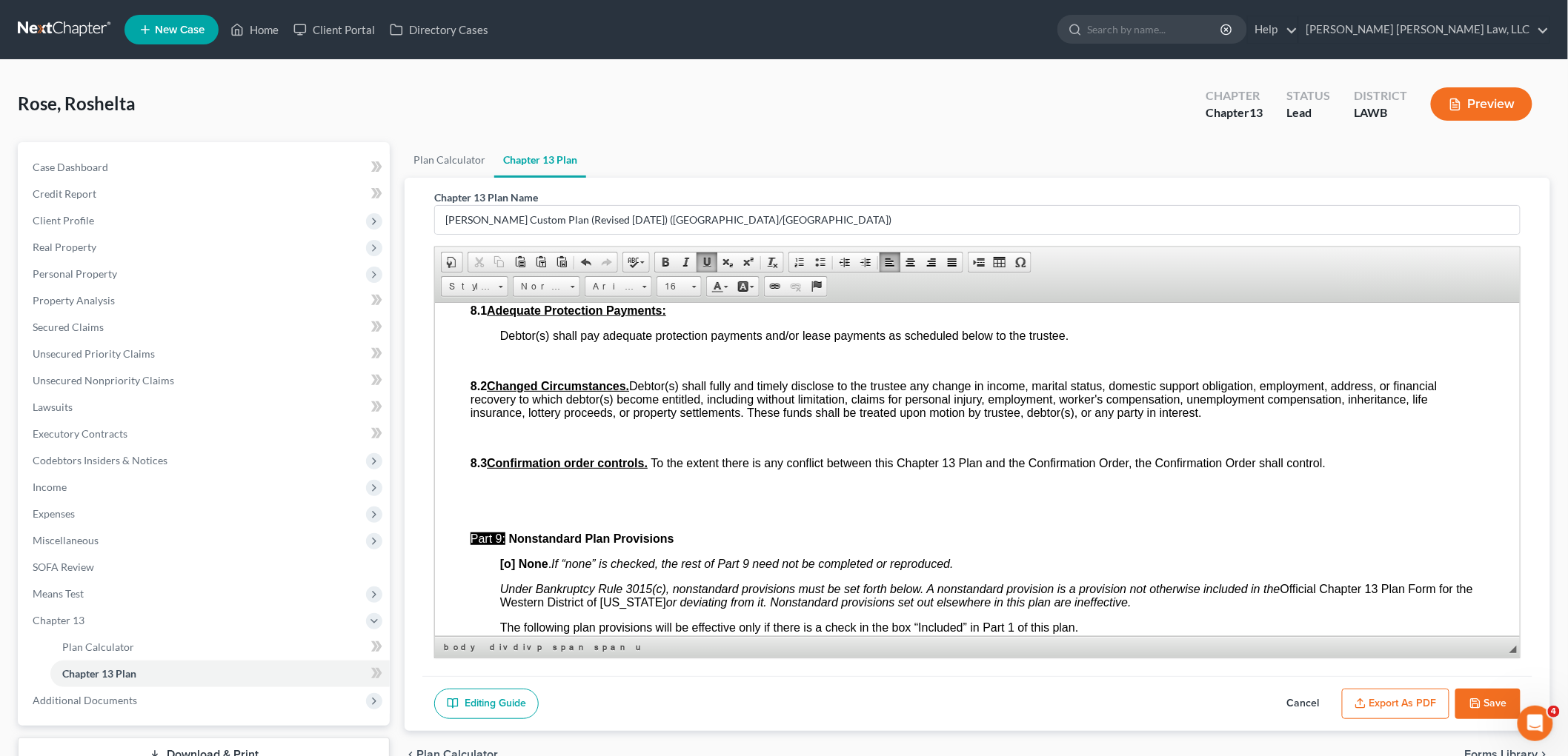
click at [1479, 704] on icon "button" at bounding box center [1475, 703] width 9 height 9
select select "1"
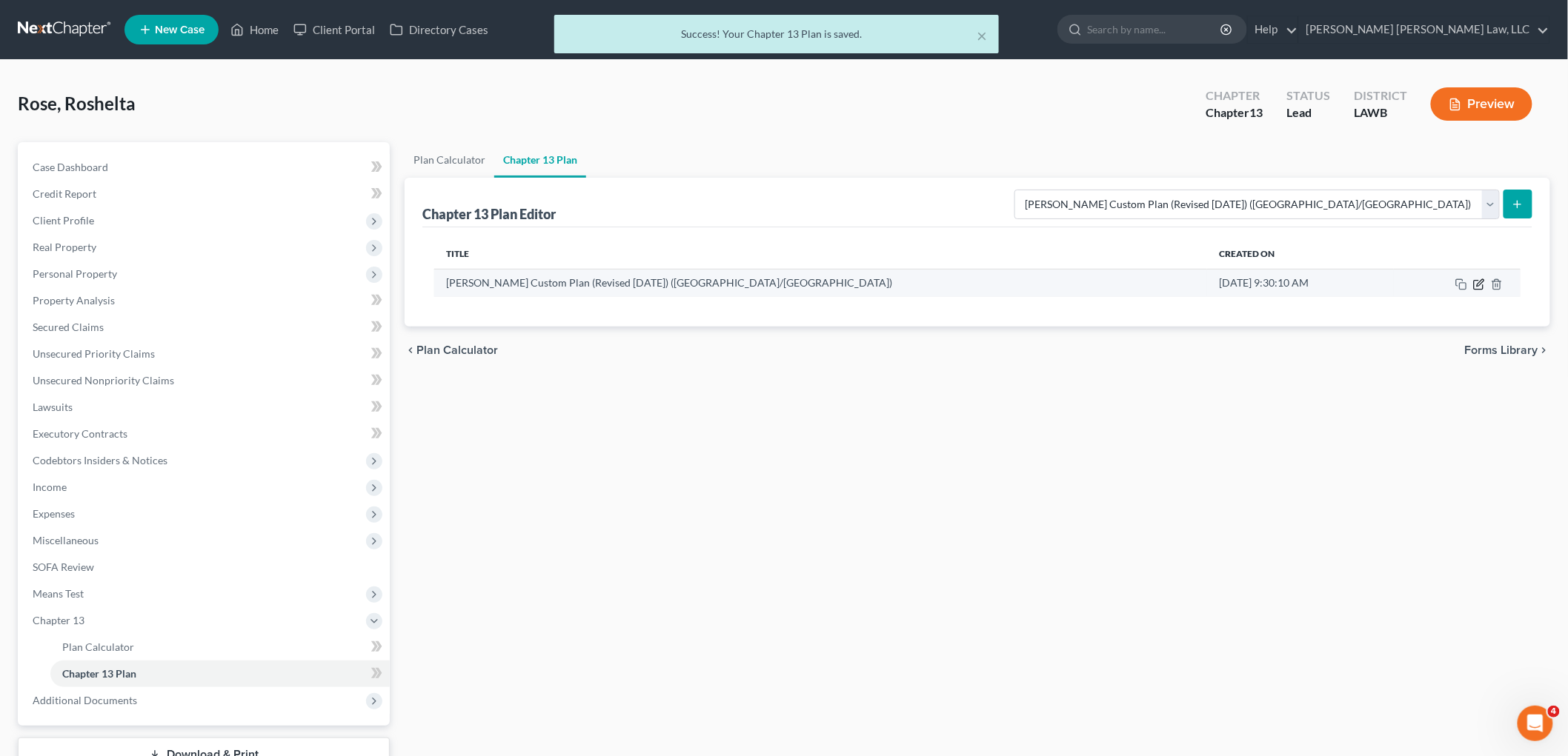
click at [1478, 286] on icon "button" at bounding box center [1479, 285] width 12 height 12
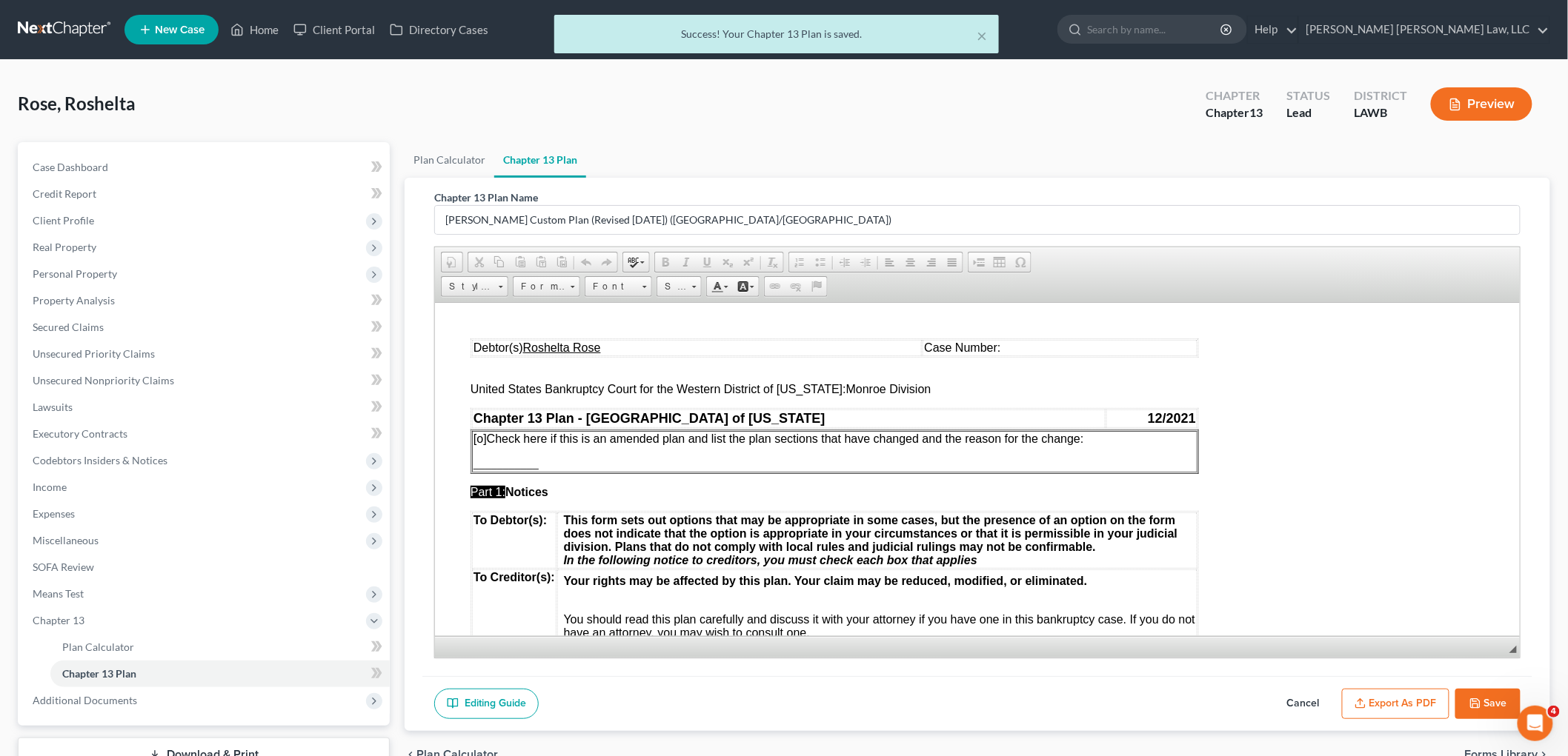
scroll to position [0, 0]
click at [1347, 707] on button "Export as PDF" at bounding box center [1396, 704] width 107 height 32
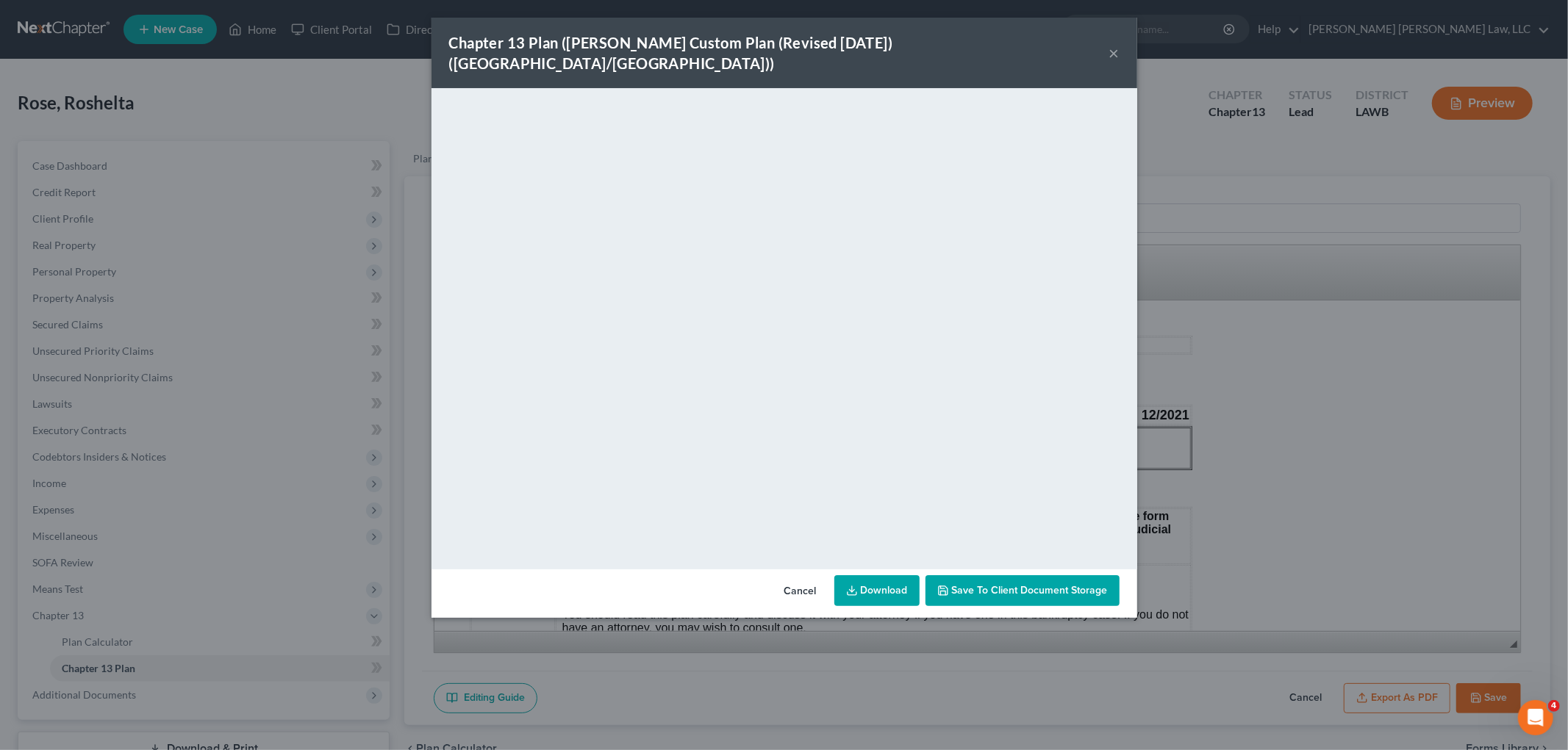
click at [1114, 44] on button "×" at bounding box center [1114, 52] width 10 height 18
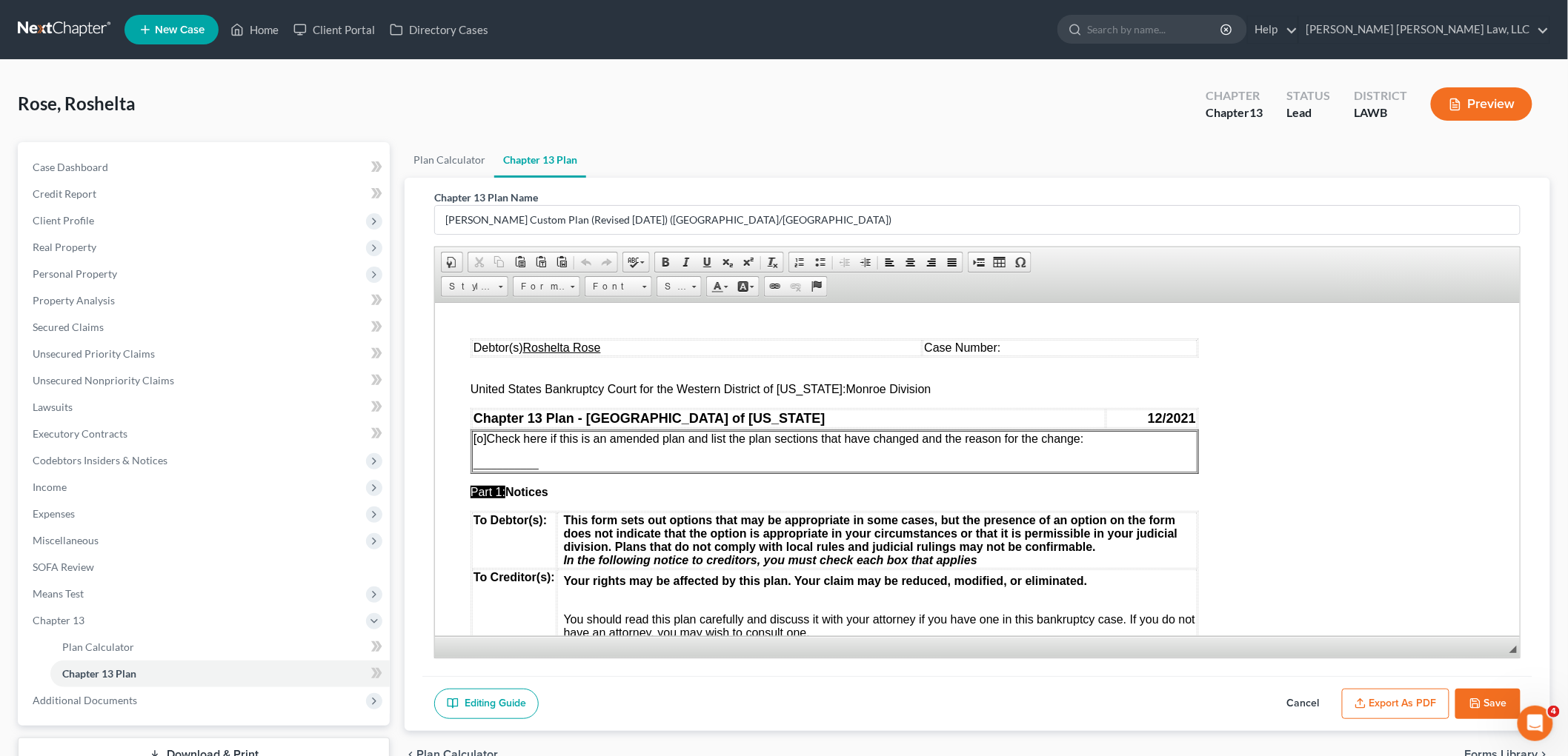
click at [1475, 706] on icon "button" at bounding box center [1475, 704] width 12 height 12
select select "1"
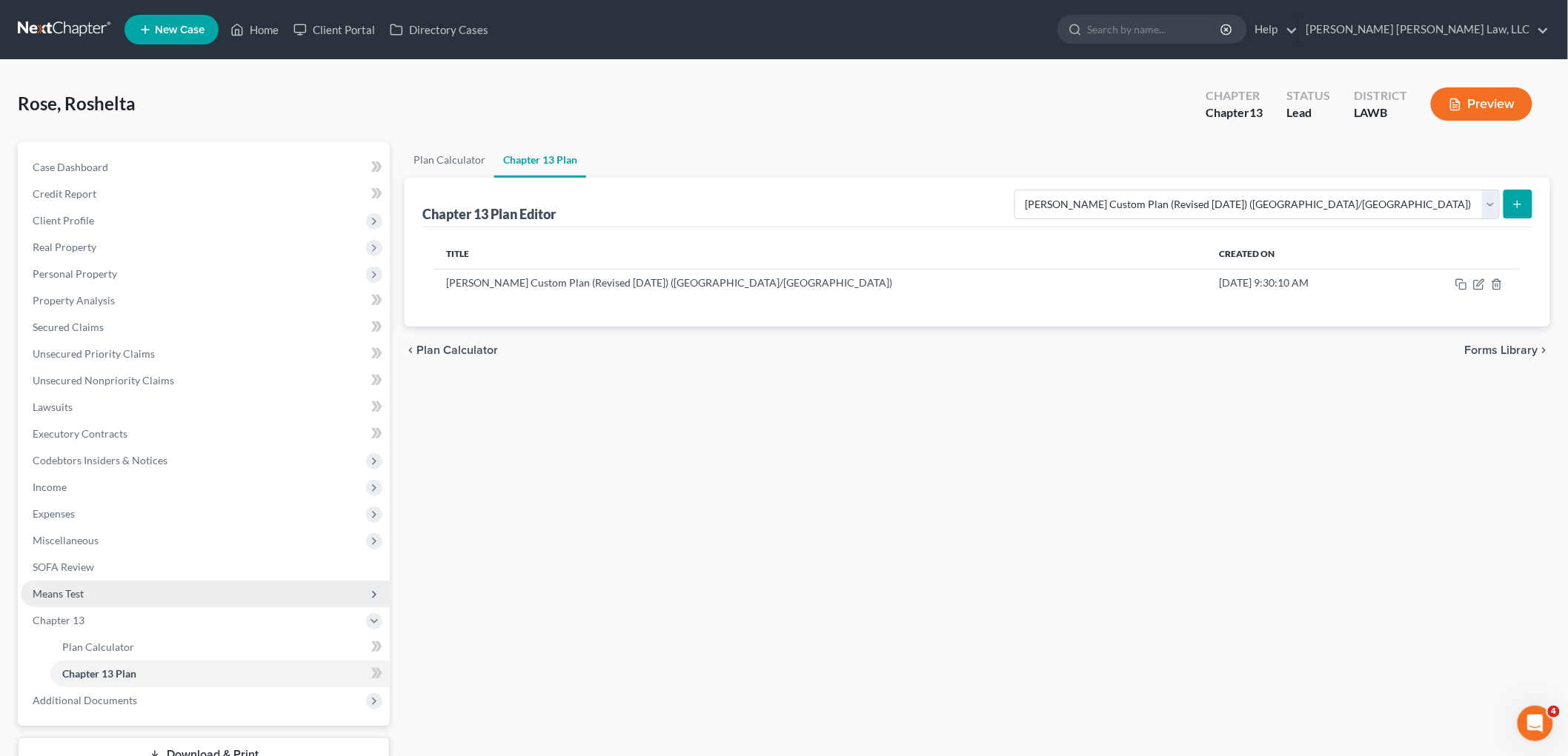
scroll to position [109, 0]
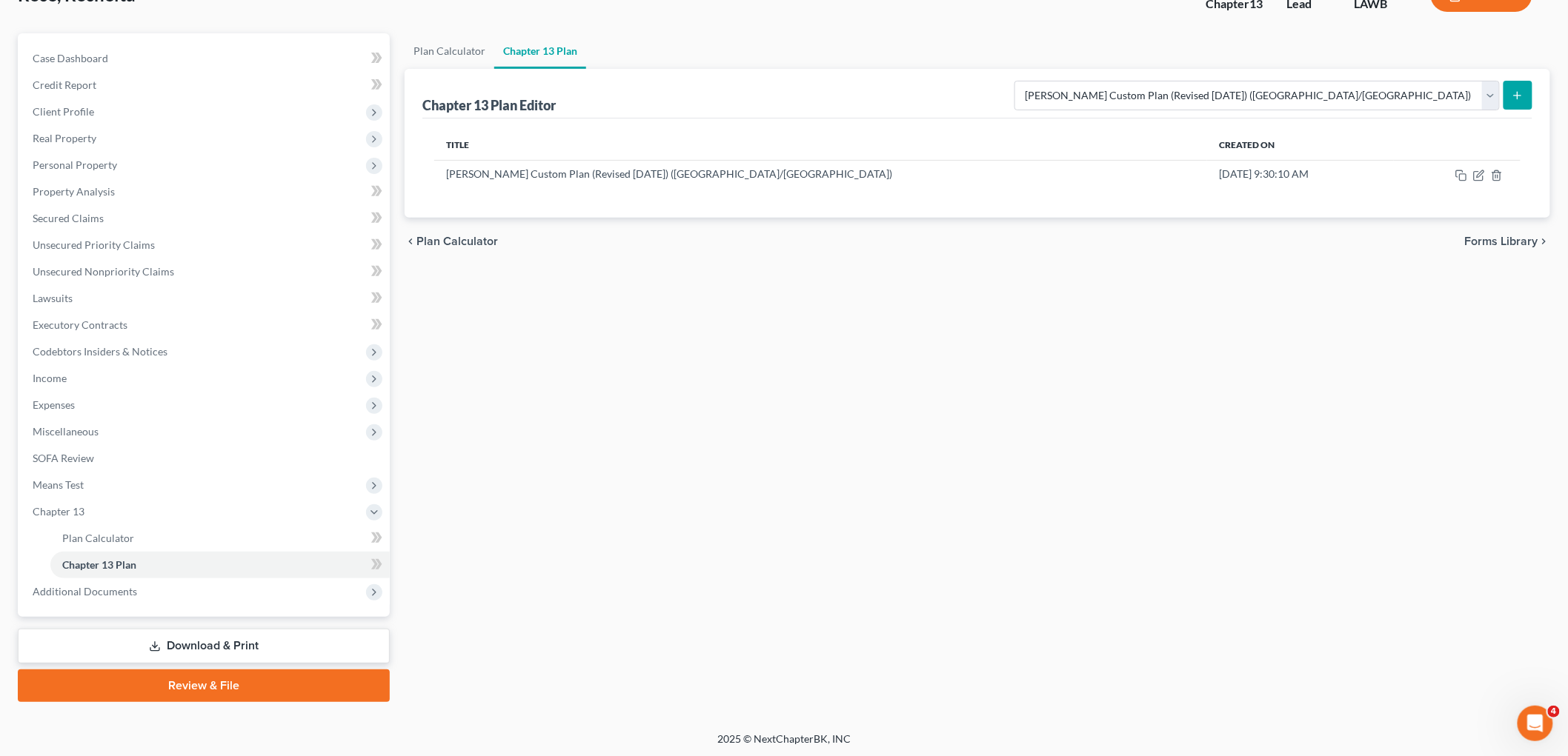
click at [228, 650] on link "Download & Print" at bounding box center [204, 646] width 372 height 35
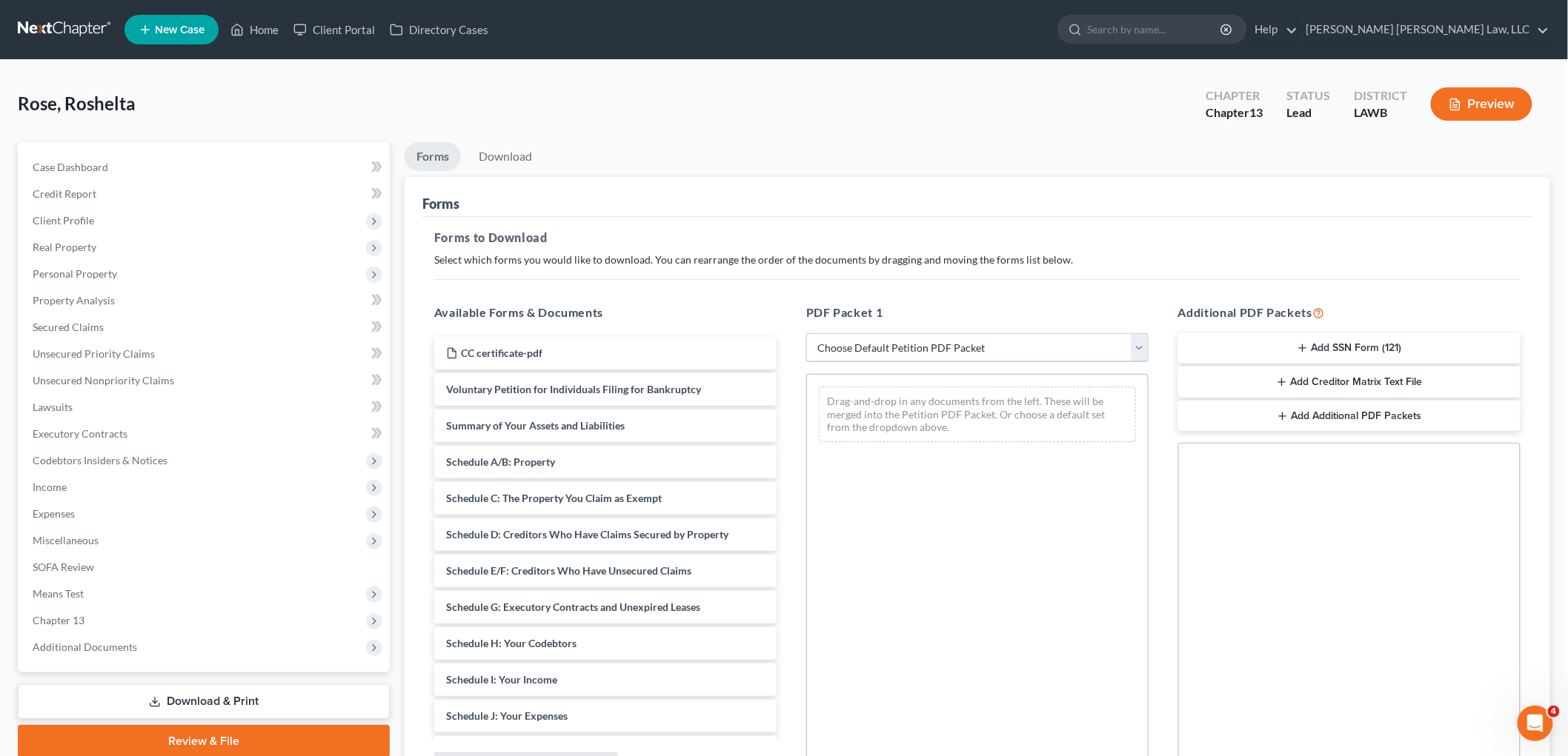
click at [852, 346] on select "Choose Default Petition PDF Packet Complete Bankruptcy Petition (all forms and …" at bounding box center [978, 348] width 343 height 30
select select "0"
click at [807, 333] on select "Choose Default Petition PDF Packet Complete Bankruptcy Petition (all forms and …" at bounding box center [978, 348] width 343 height 30
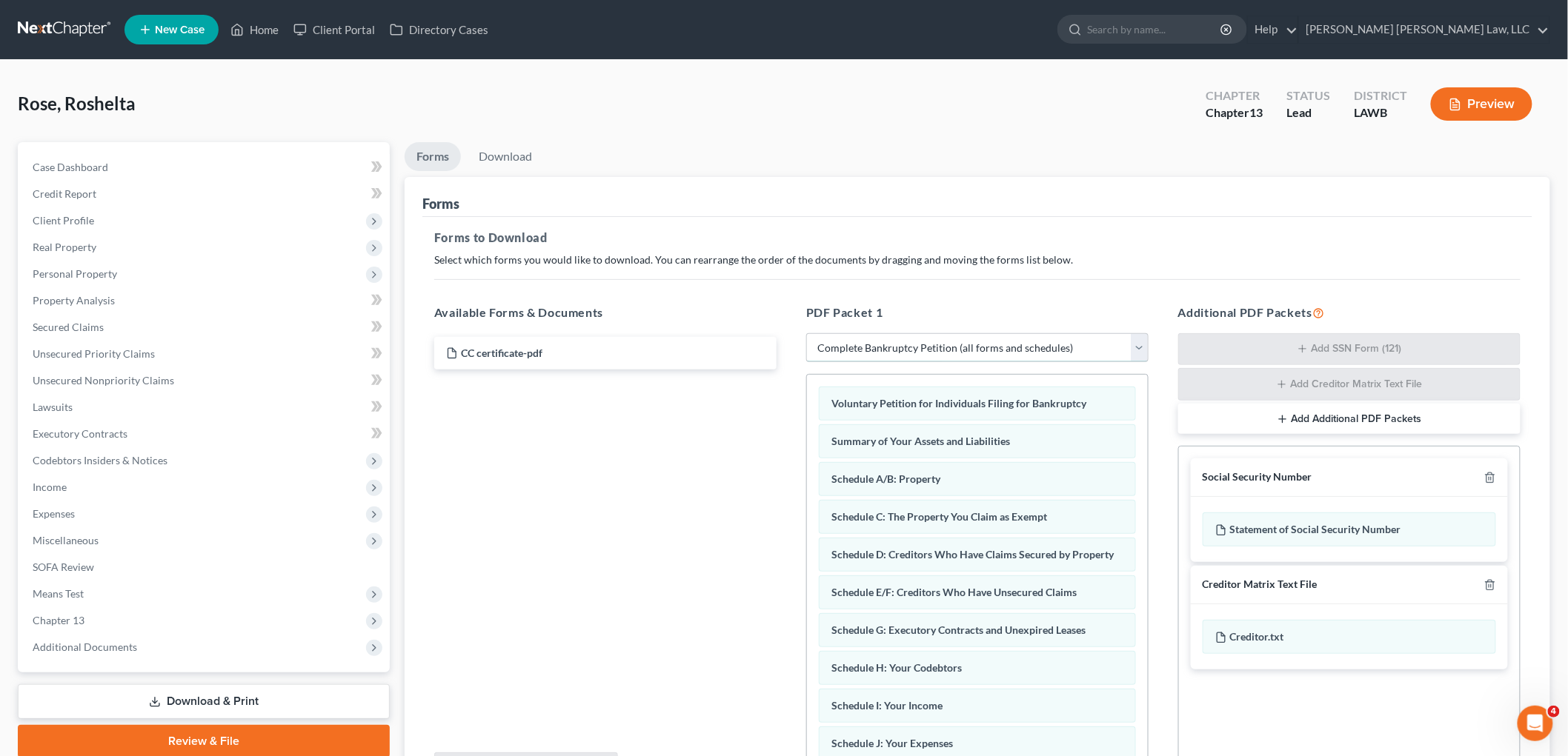
scroll to position [82, 0]
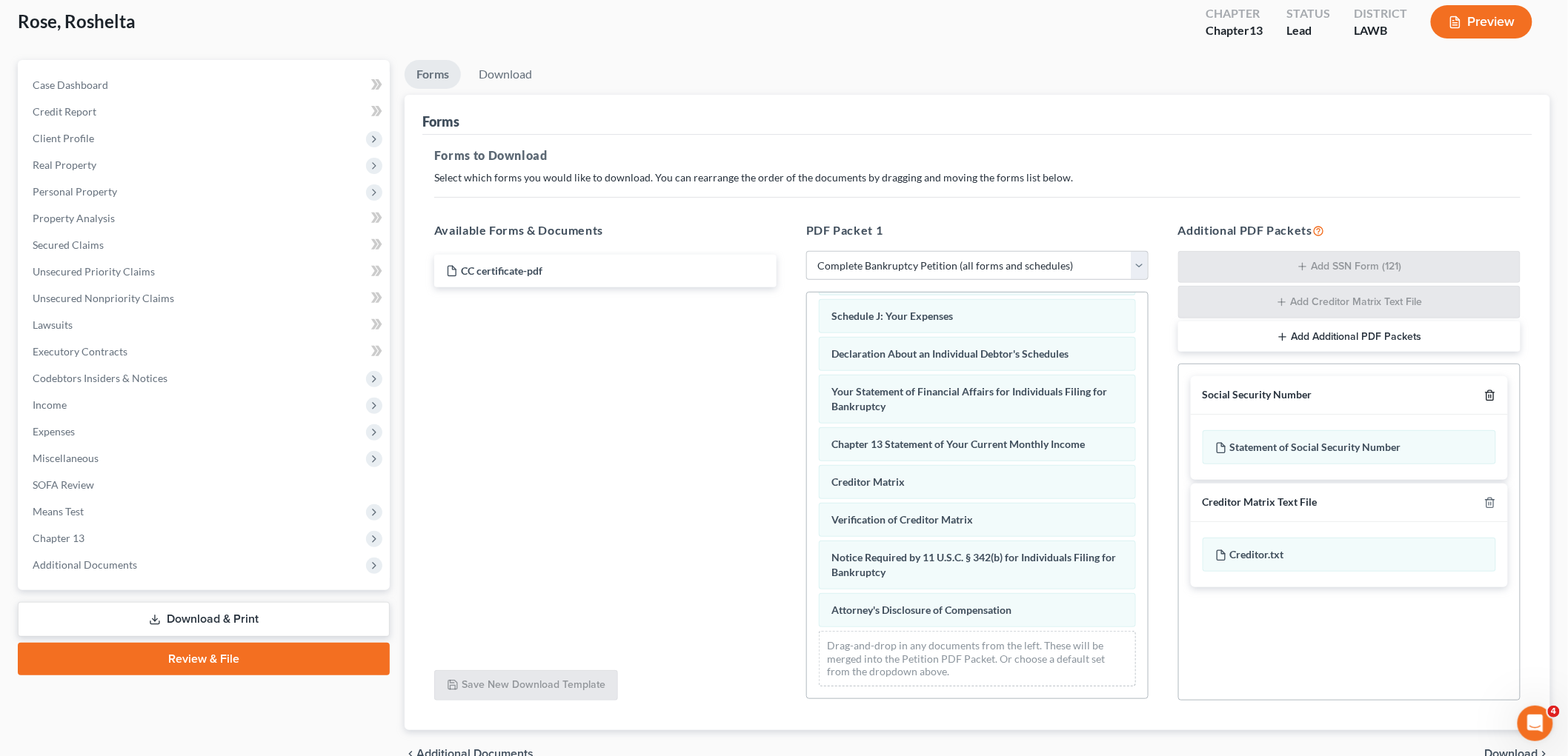
click at [1488, 394] on icon "button" at bounding box center [1490, 395] width 12 height 12
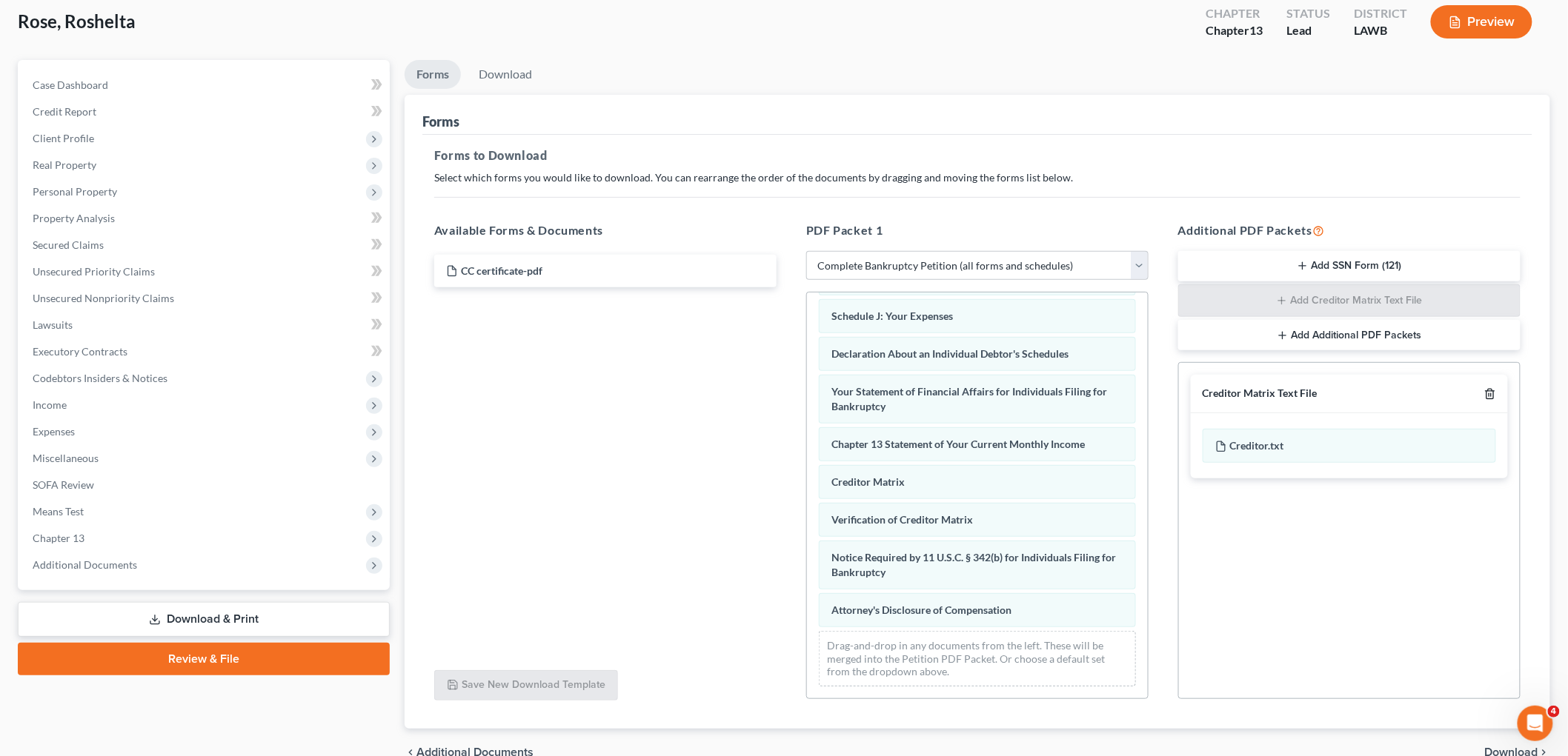
click at [1490, 393] on icon "button" at bounding box center [1490, 394] width 12 height 12
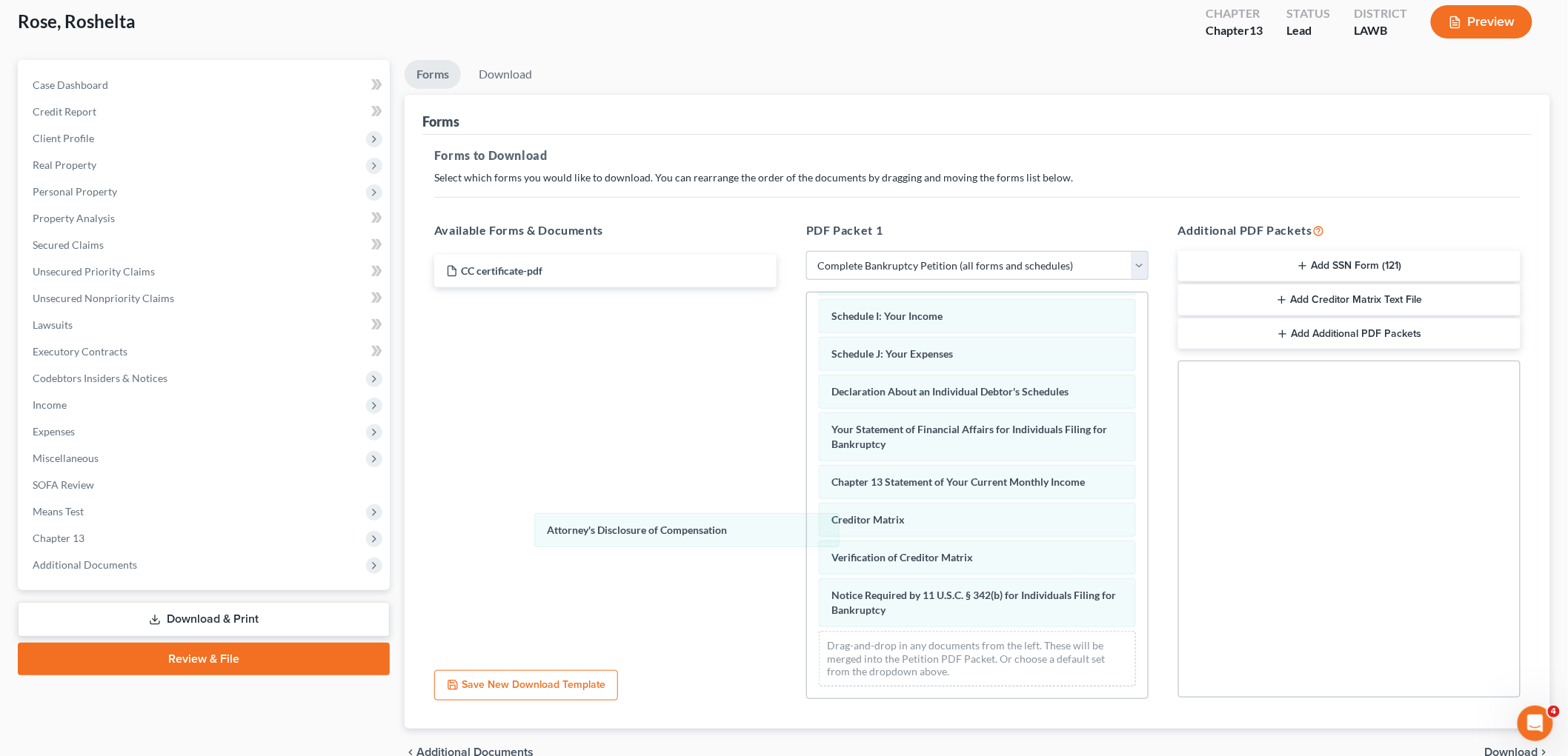
scroll to position [324, 0]
drag, startPoint x: 946, startPoint y: 608, endPoint x: 622, endPoint y: 469, distance: 352.6
click at [807, 511] on div "Attorney's Disclosure of Compensation Voluntary Petition for Individuals Filing…" at bounding box center [977, 342] width 341 height 713
click at [512, 68] on link "Download" at bounding box center [506, 74] width 77 height 29
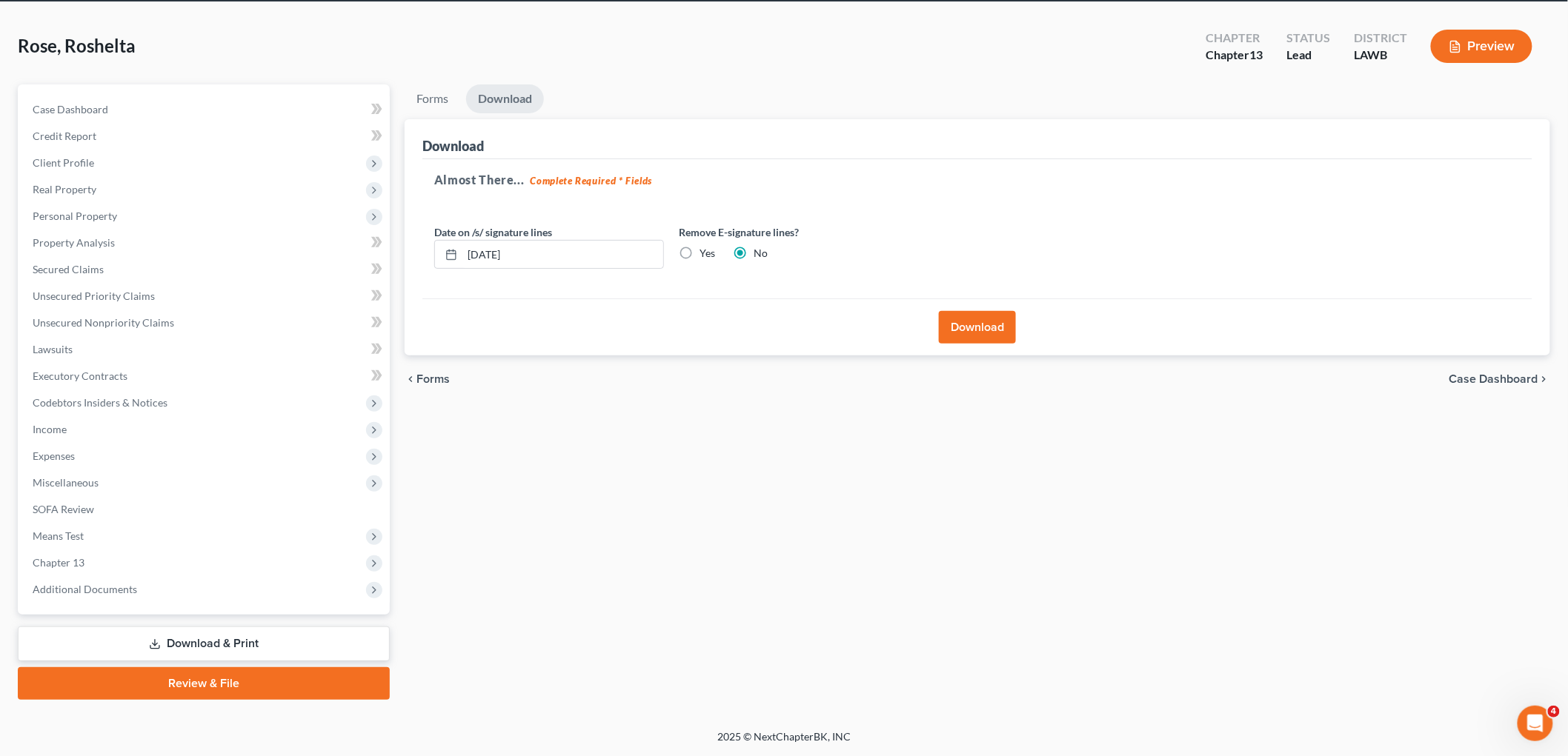
scroll to position [55, 0]
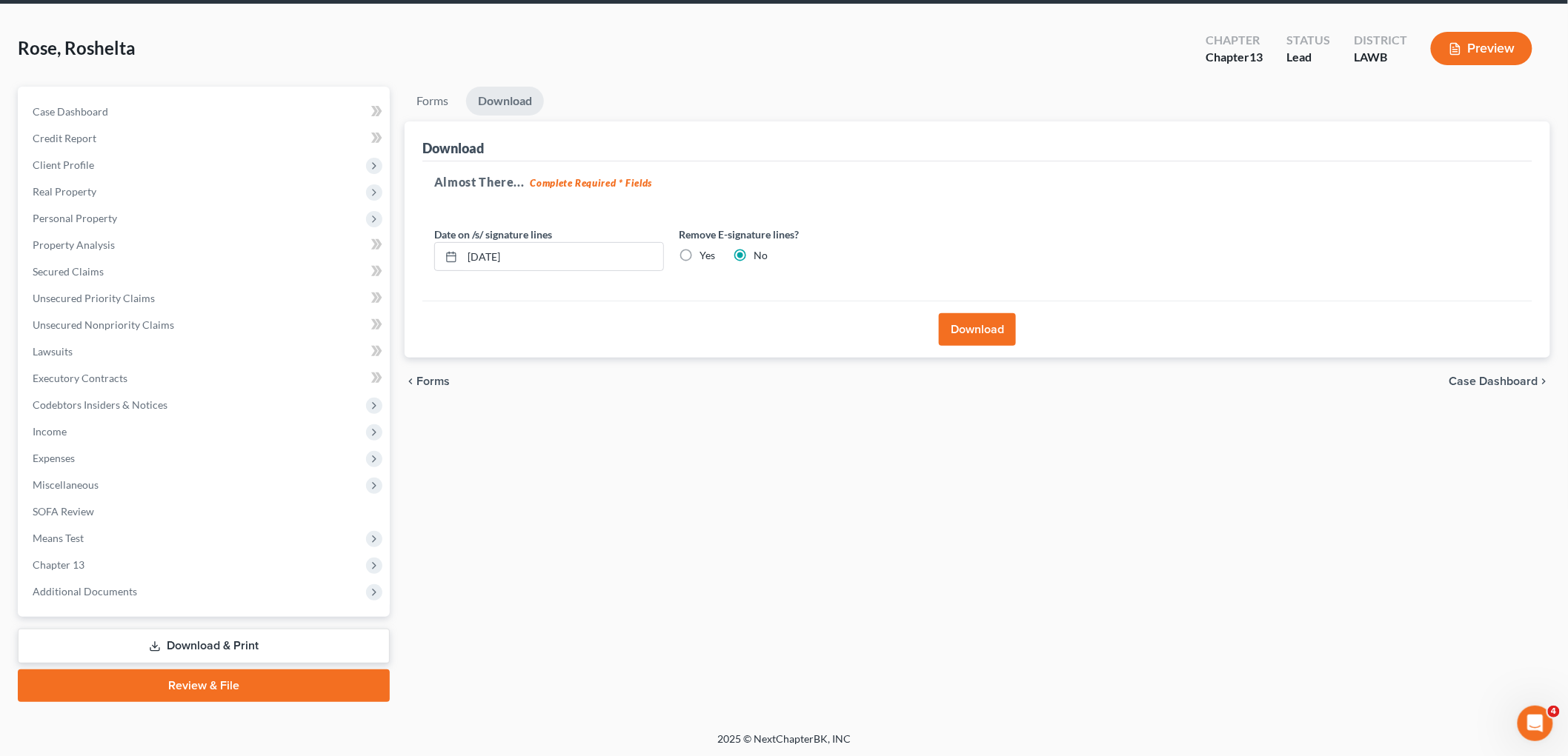
click at [976, 336] on button "Download" at bounding box center [977, 330] width 77 height 32
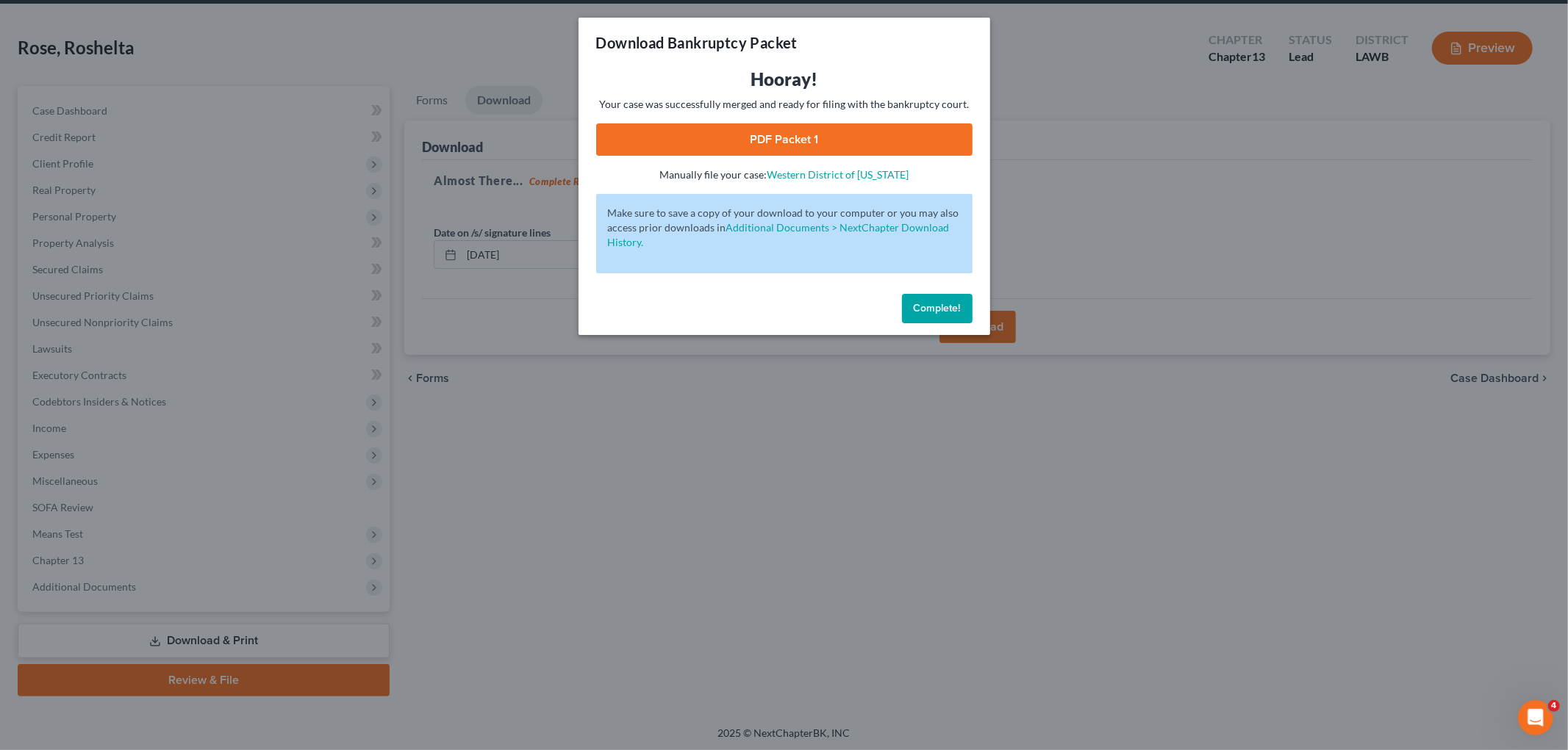
click at [834, 129] on link "PDF Packet 1" at bounding box center [784, 140] width 376 height 32
click at [931, 306] on span "Complete!" at bounding box center [937, 308] width 47 height 13
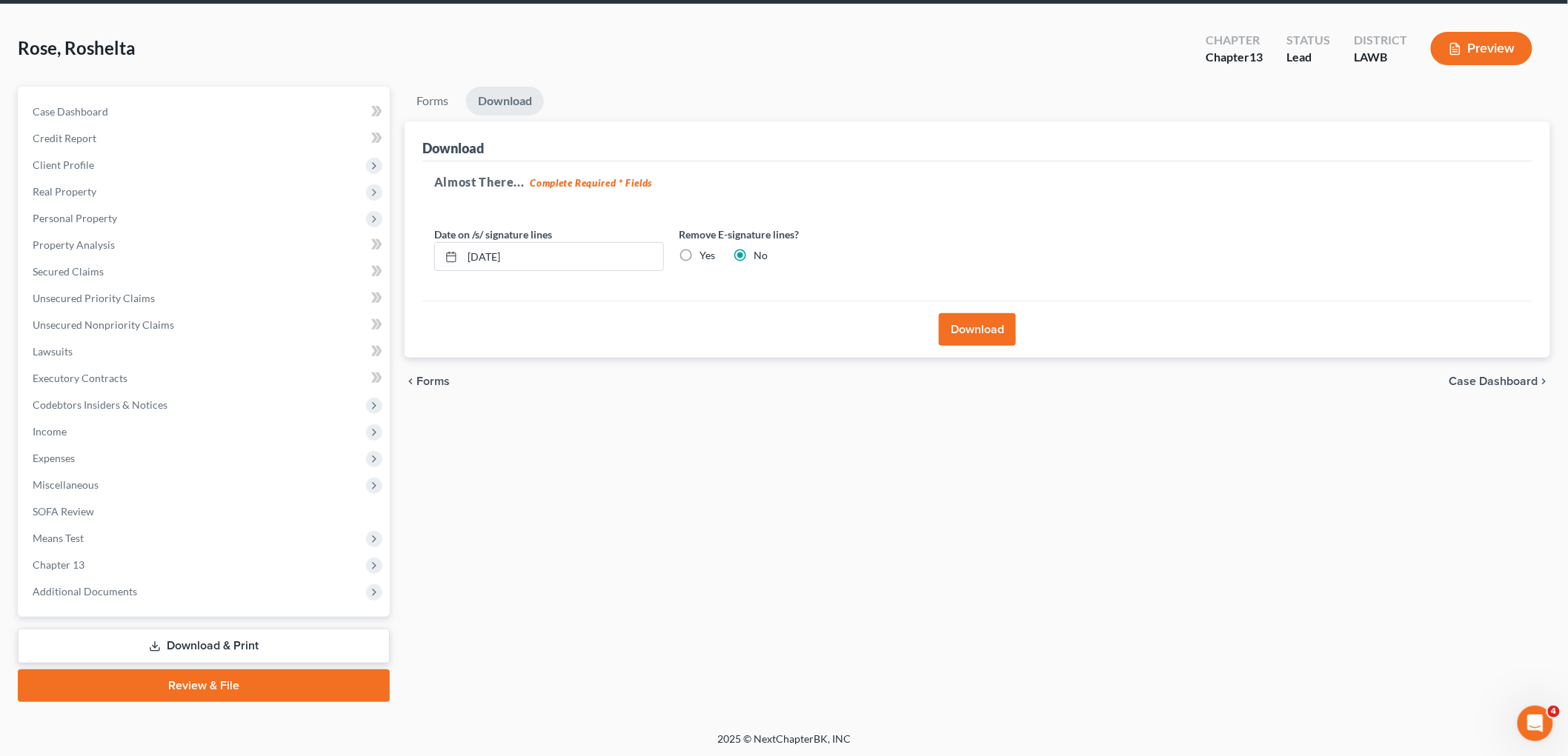
scroll to position [0, 0]
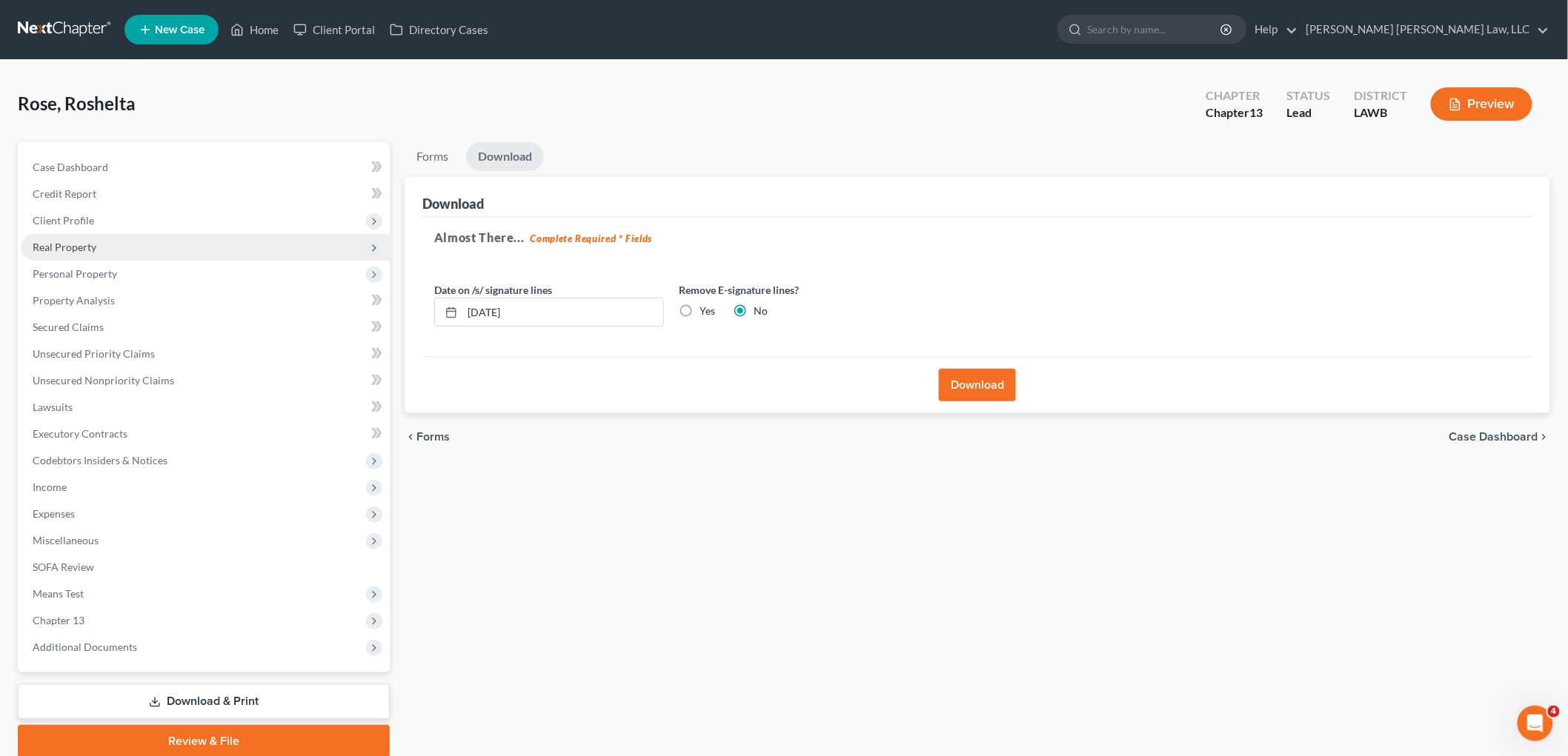
drag, startPoint x: 85, startPoint y: 218, endPoint x: 92, endPoint y: 234, distance: 17.5
click at [84, 218] on span "Client Profile" at bounding box center [63, 220] width 61 height 13
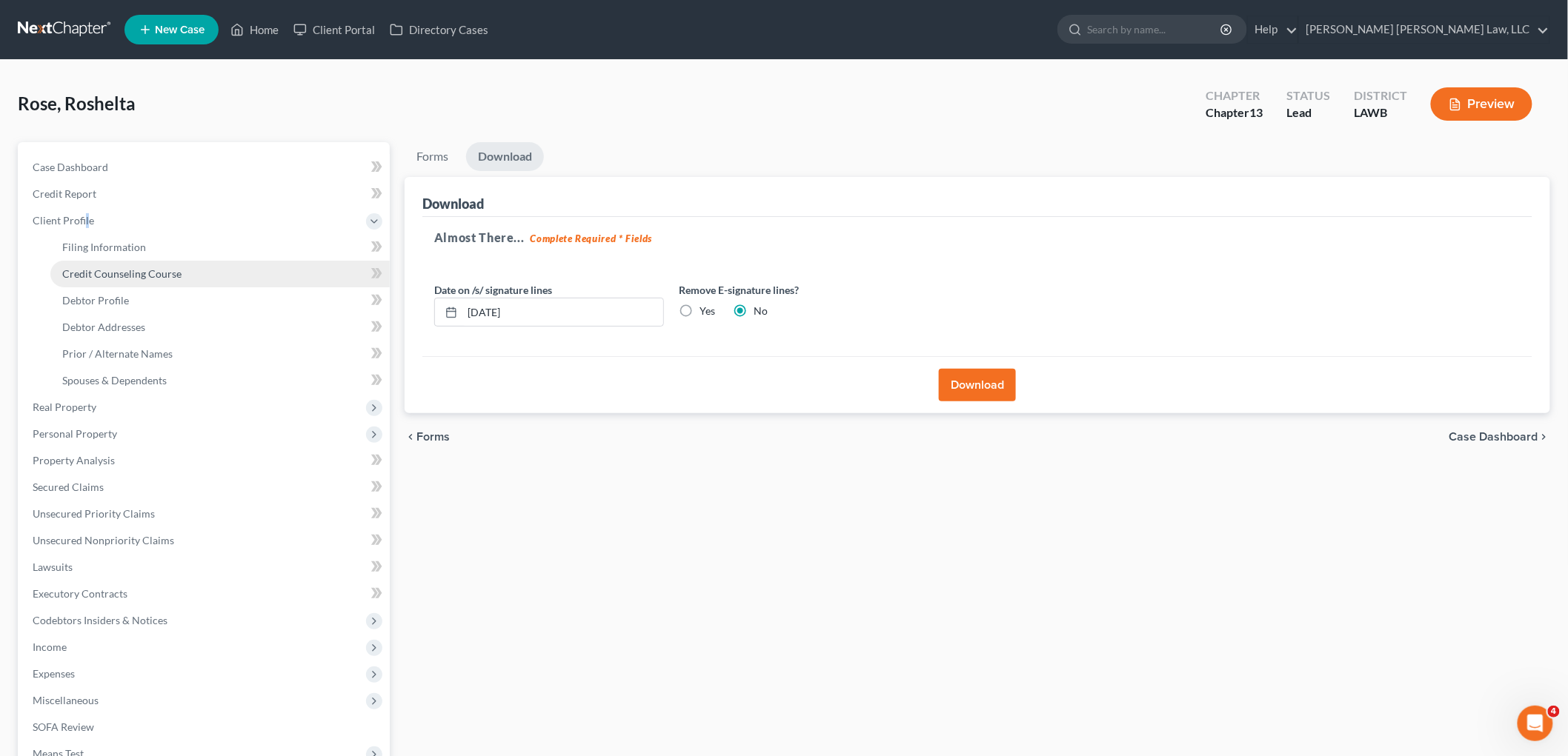
click at [111, 274] on span "Credit Counseling Course" at bounding box center [122, 274] width 119 height 13
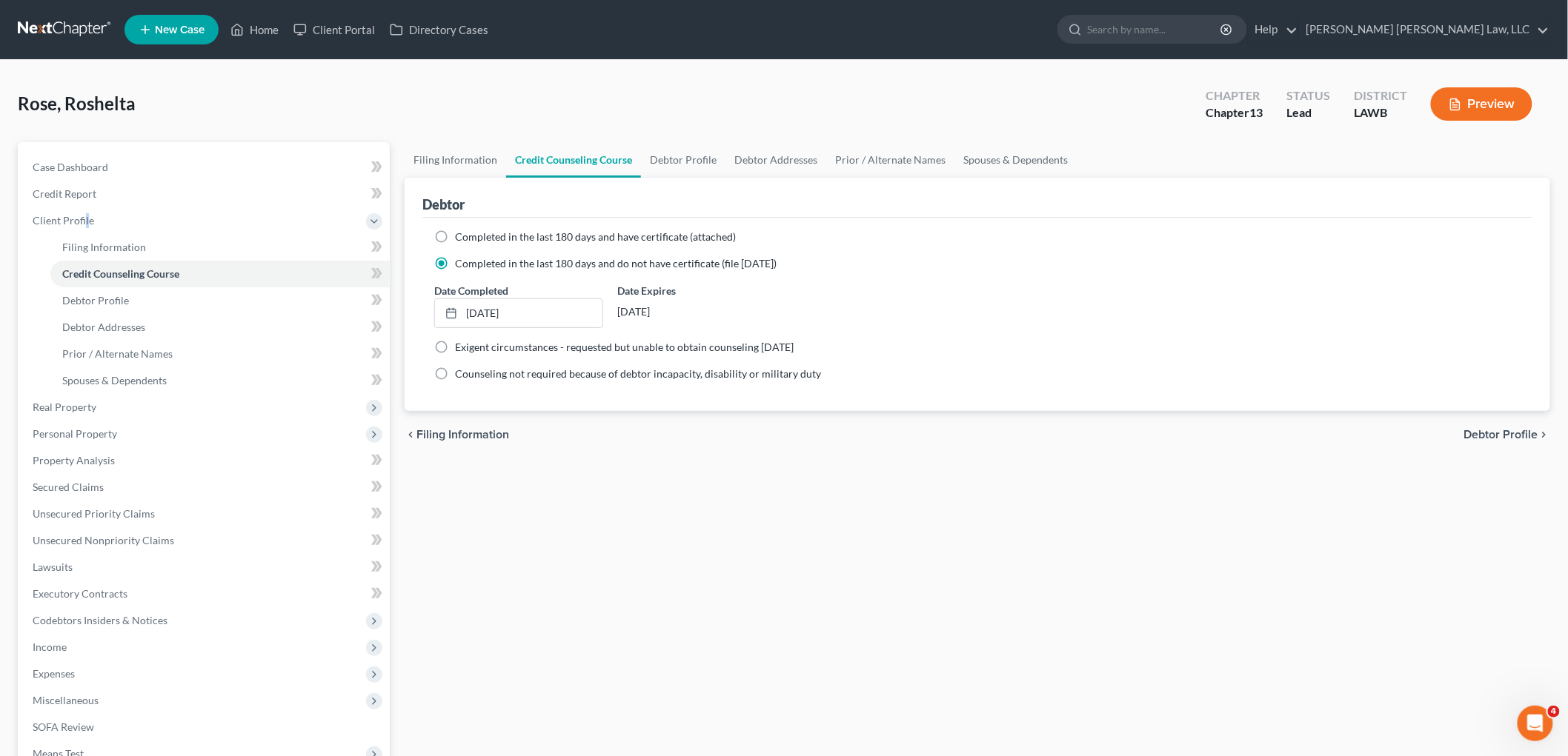
click at [70, 28] on link at bounding box center [65, 29] width 95 height 26
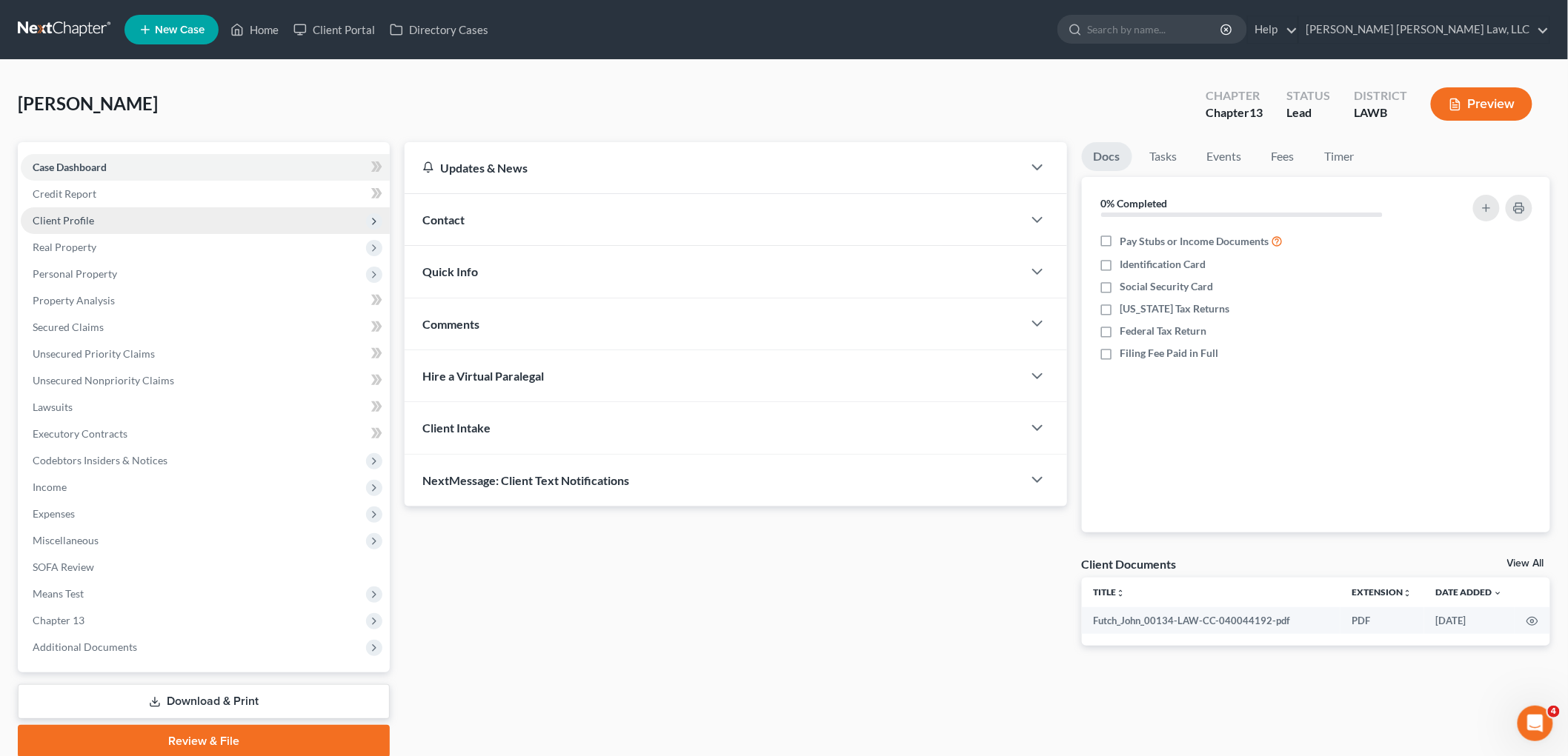
click at [105, 226] on span "Client Profile" at bounding box center [205, 220] width 369 height 26
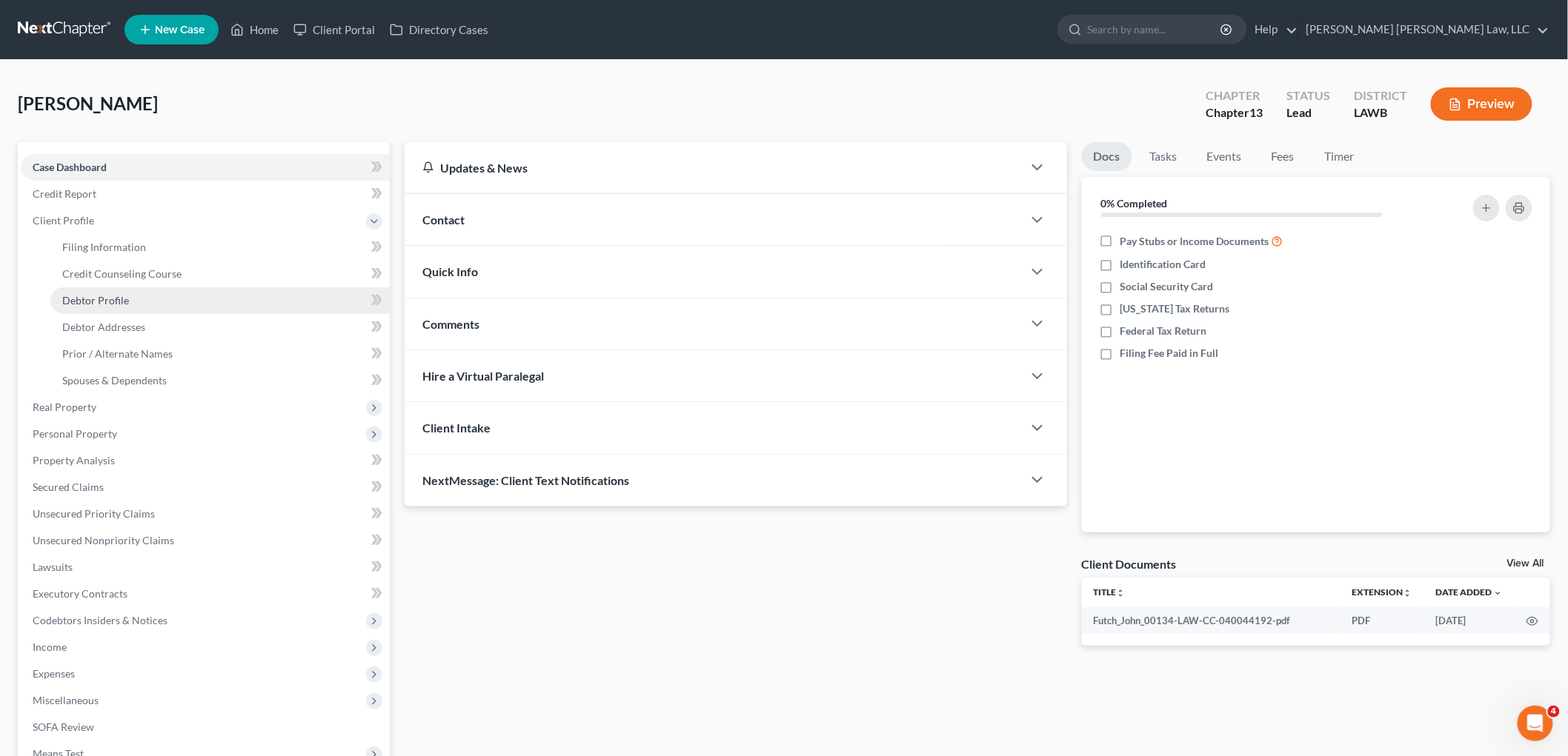
click at [108, 297] on span "Debtor Profile" at bounding box center [95, 300] width 67 height 13
select select "3"
select select "1"
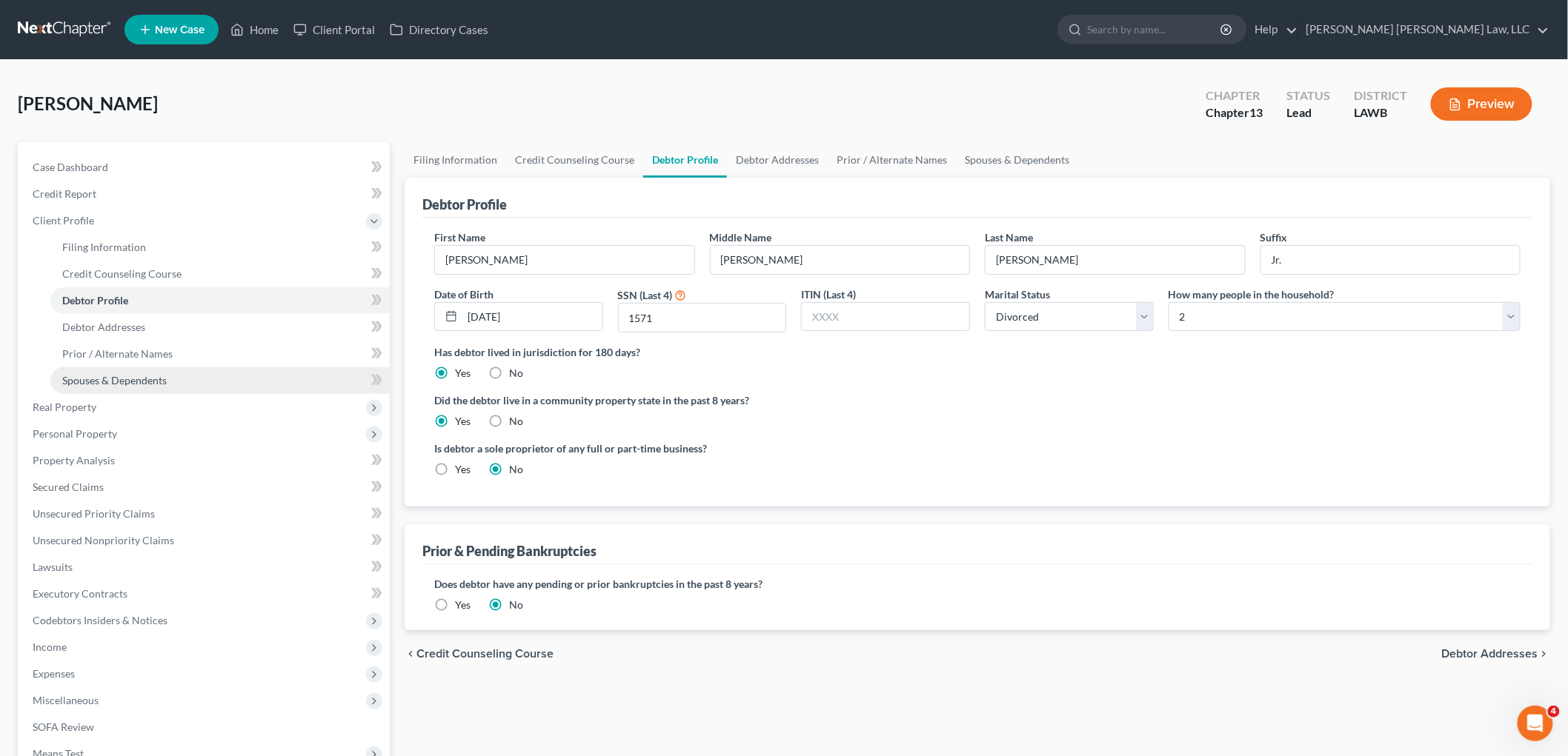
click at [144, 374] on span "Spouses & Dependents" at bounding box center [114, 380] width 105 height 13
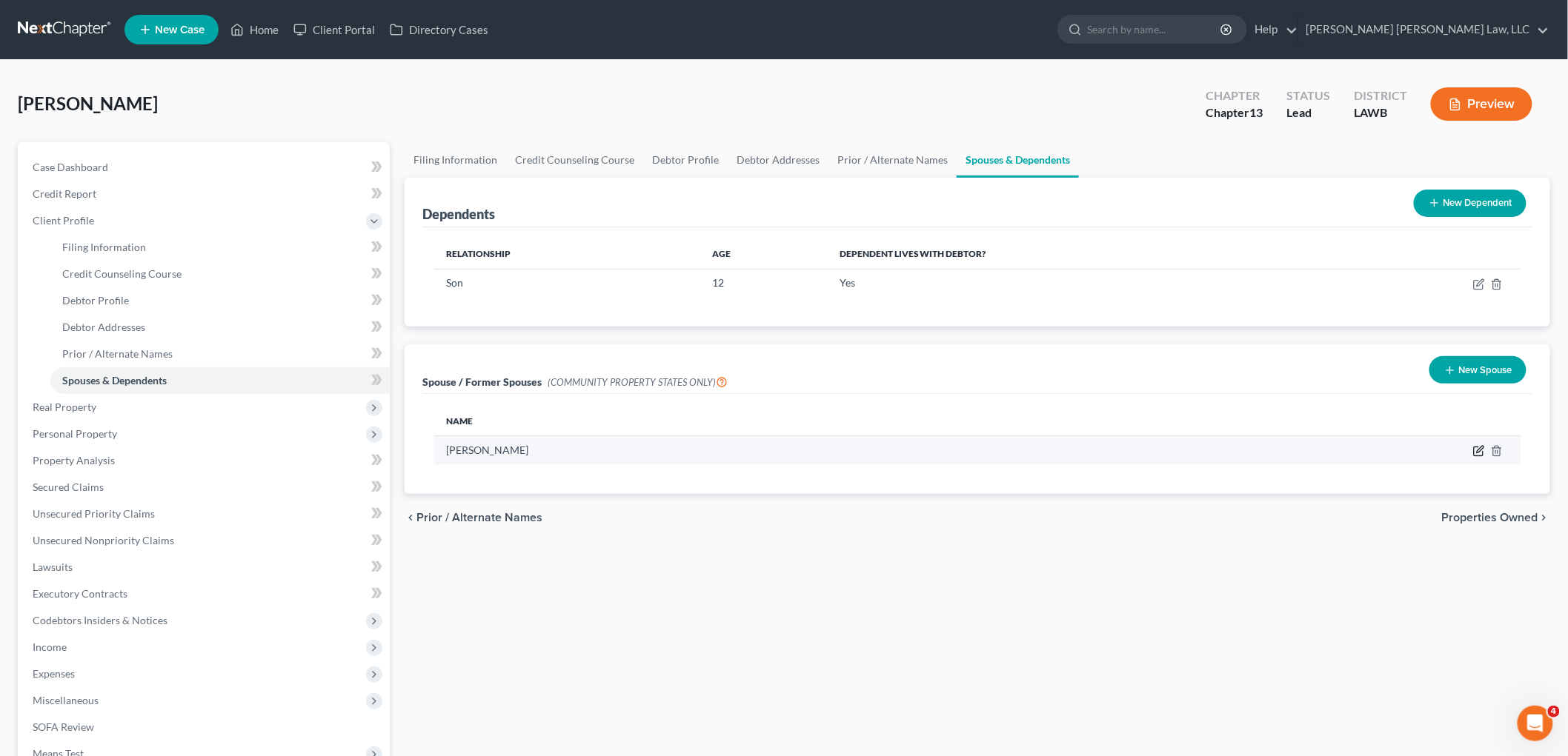
click at [1473, 449] on icon "button" at bounding box center [1479, 451] width 12 height 12
select select "4"
select select "19"
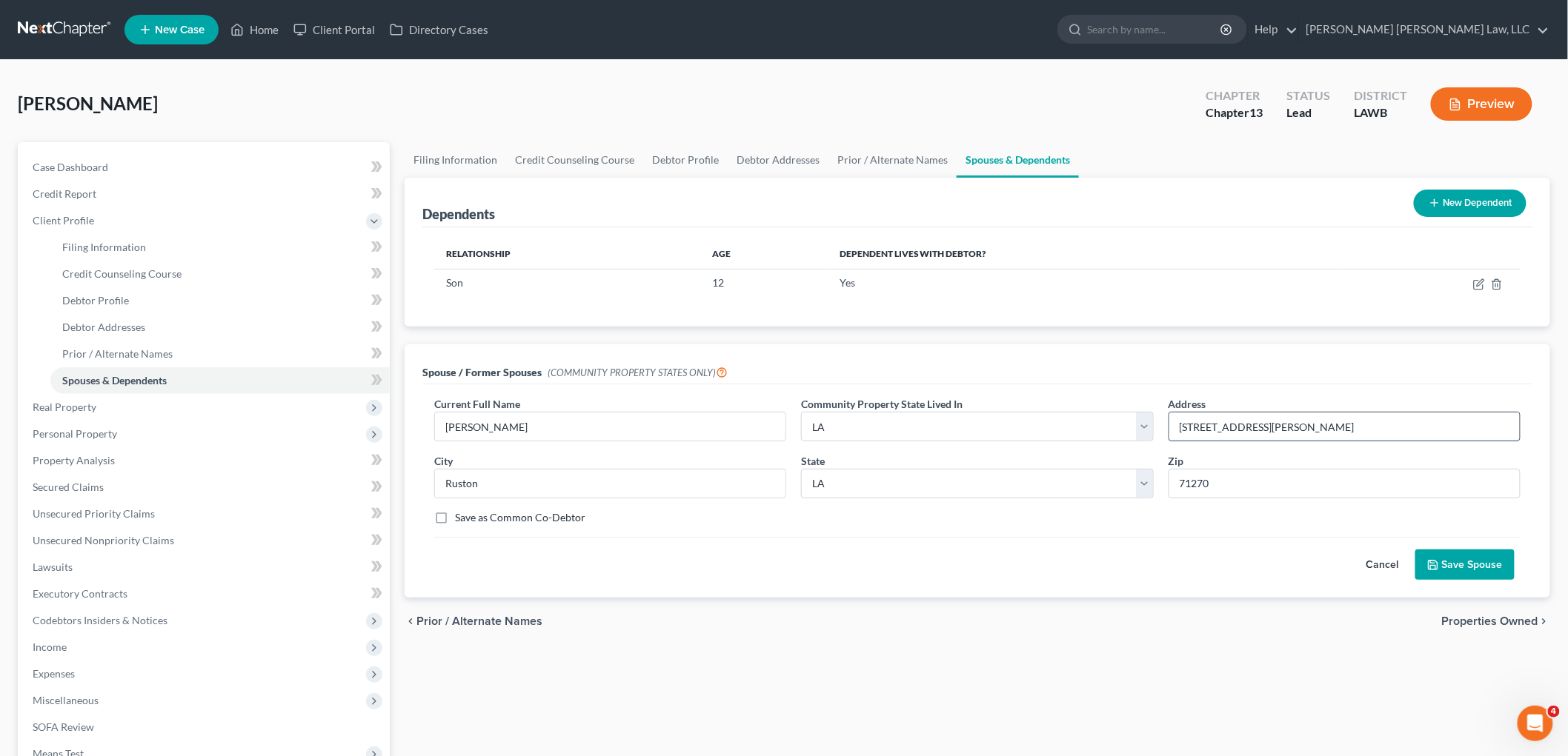
click at [1298, 433] on input "138 Cooley Rd" at bounding box center [1344, 426] width 350 height 28
type input "138 Cooley Rd (last known address)"
click at [1457, 568] on button "Save Spouse" at bounding box center [1465, 565] width 99 height 32
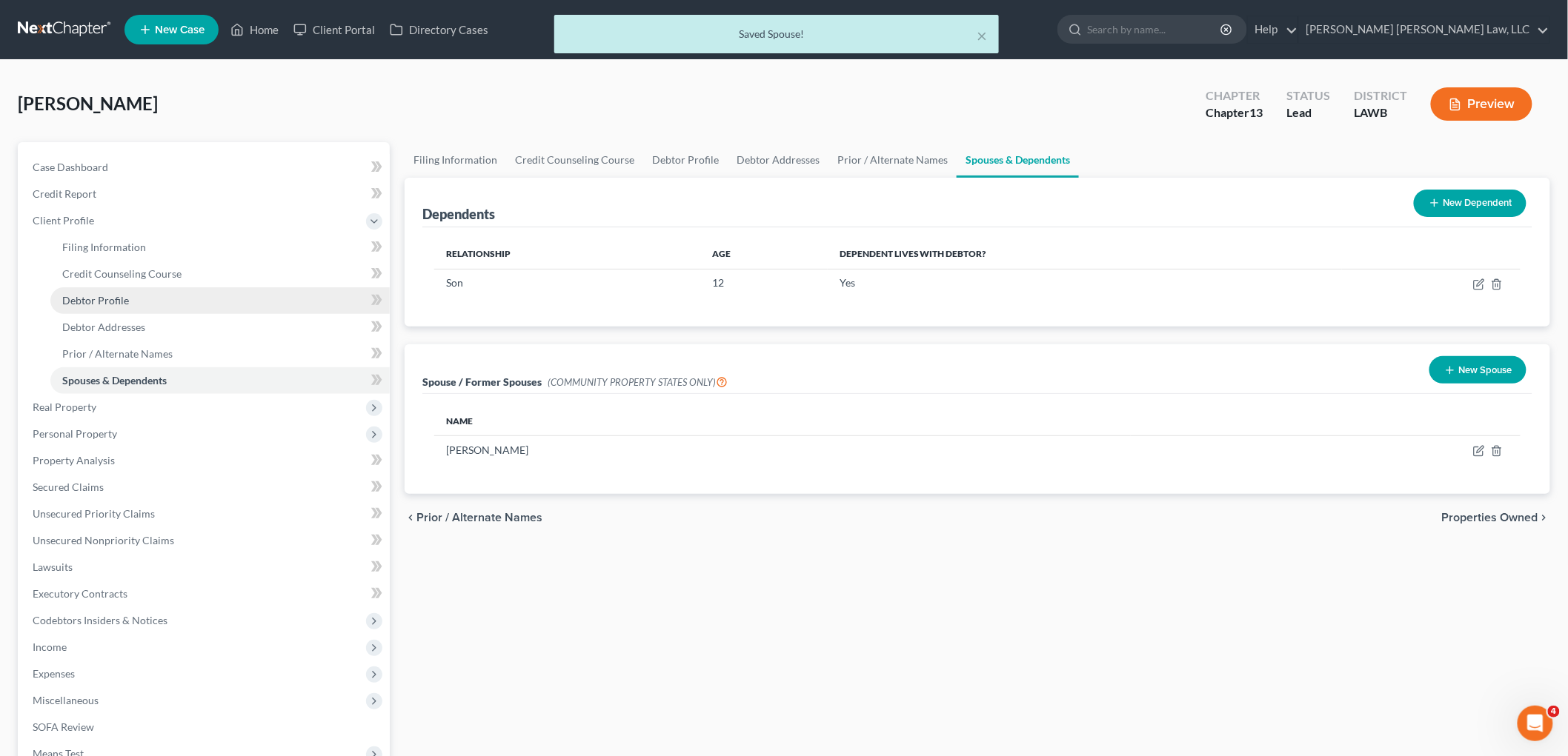
click at [157, 302] on link "Debtor Profile" at bounding box center [220, 300] width 339 height 26
select select "3"
select select "1"
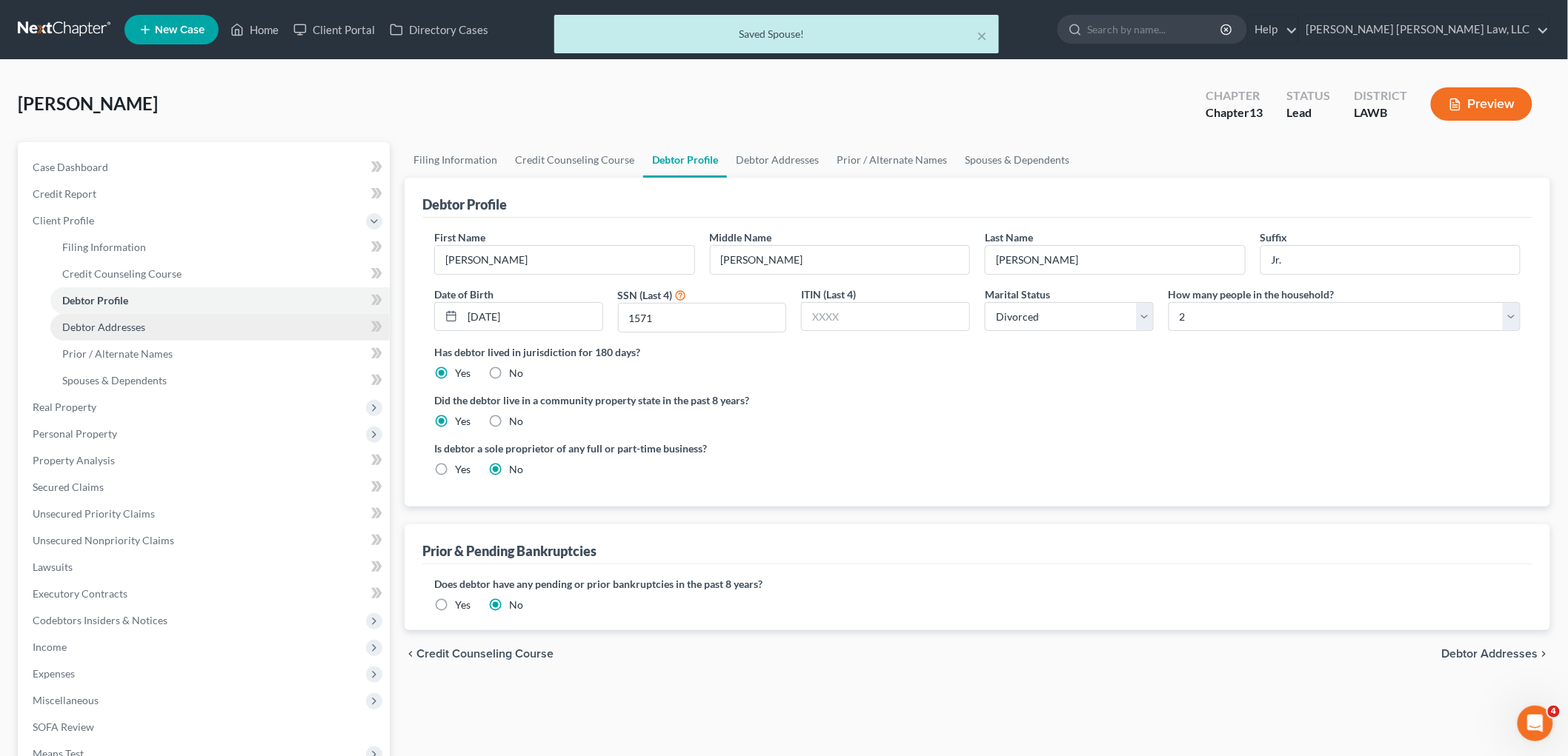
click at [167, 328] on link "Debtor Addresses" at bounding box center [220, 326] width 339 height 26
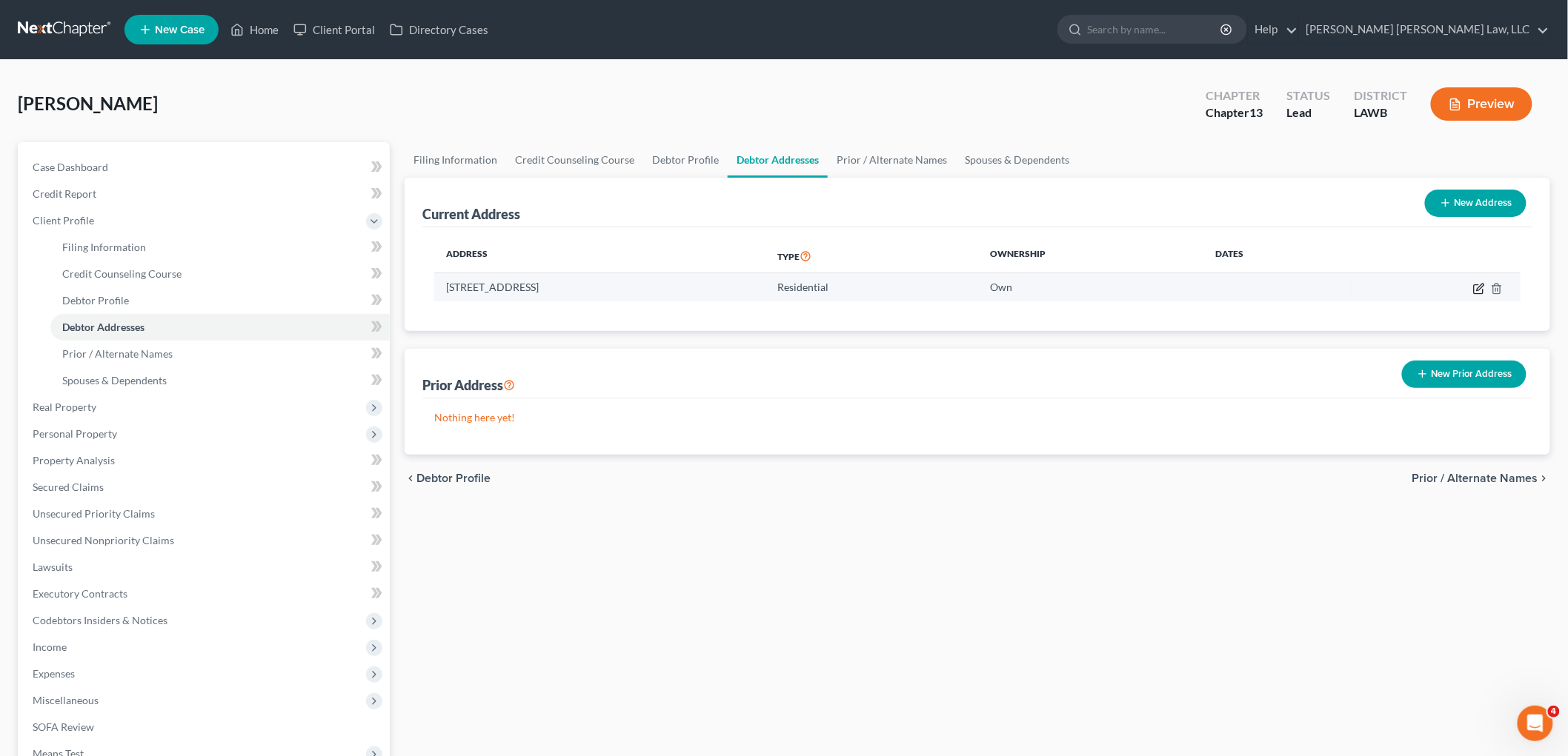
click at [1472, 284] on td at bounding box center [1436, 287] width 169 height 28
click at [1473, 285] on icon "button" at bounding box center [1479, 289] width 12 height 12
select select "19"
select select "0"
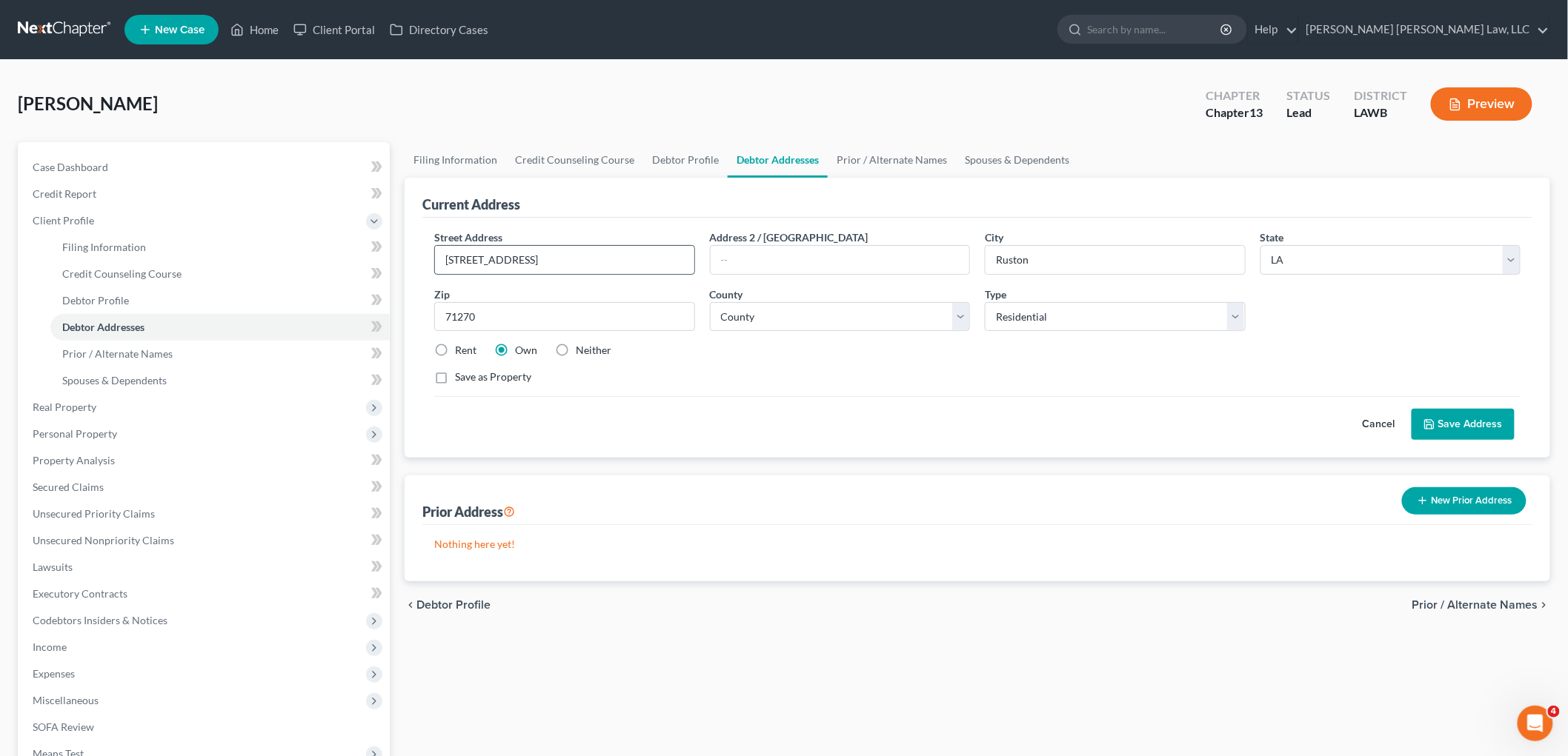
click at [514, 253] on input "188 Sundance drive Lot #93" at bounding box center [564, 260] width 259 height 28
click at [558, 260] on input "188 Sundance Drive Lot #93" at bounding box center [564, 260] width 259 height 28
type input "188 Sundance Drive Lot 93"
click at [1417, 423] on button "Save Address" at bounding box center [1463, 424] width 103 height 32
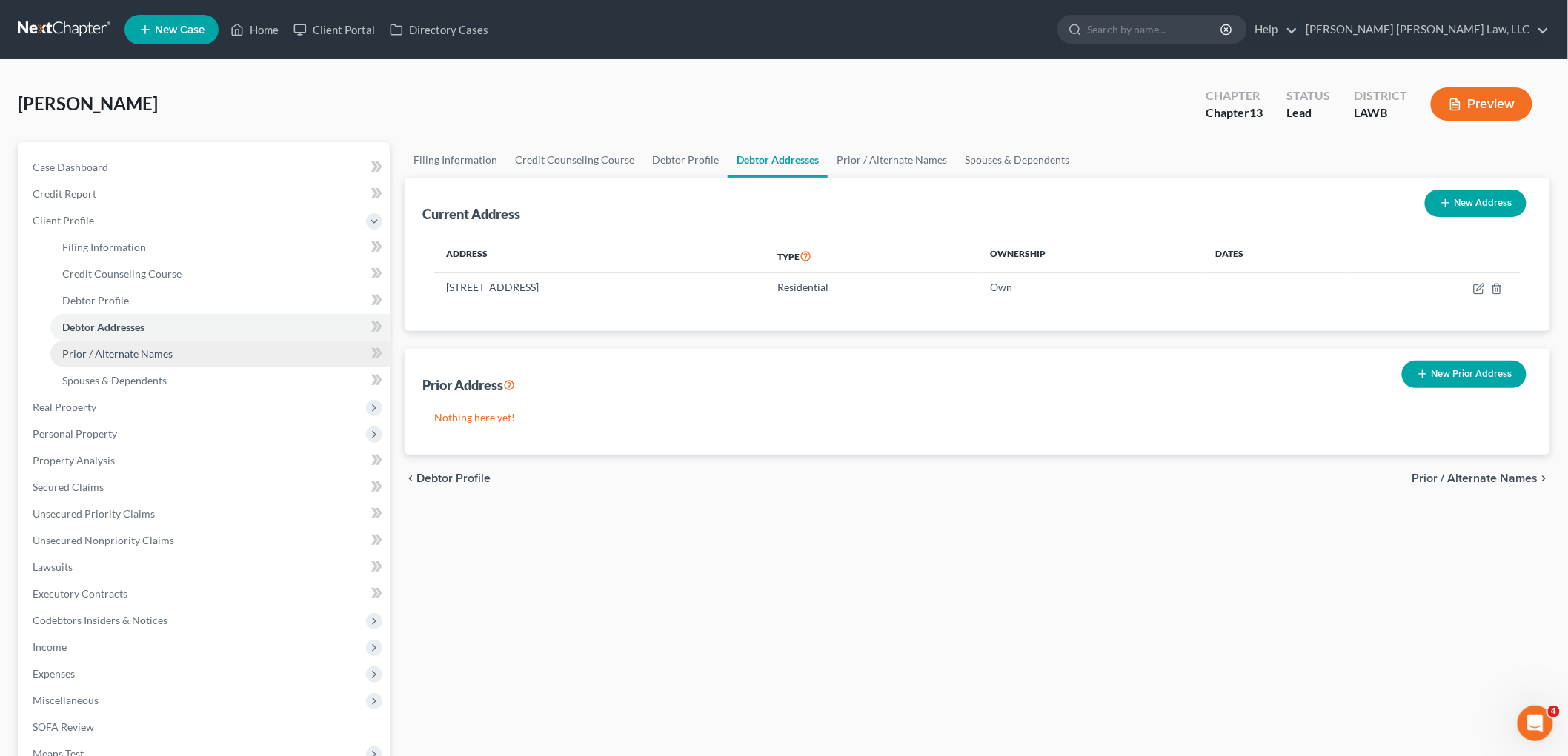
click at [136, 353] on span "Prior / Alternate Names" at bounding box center [117, 354] width 110 height 13
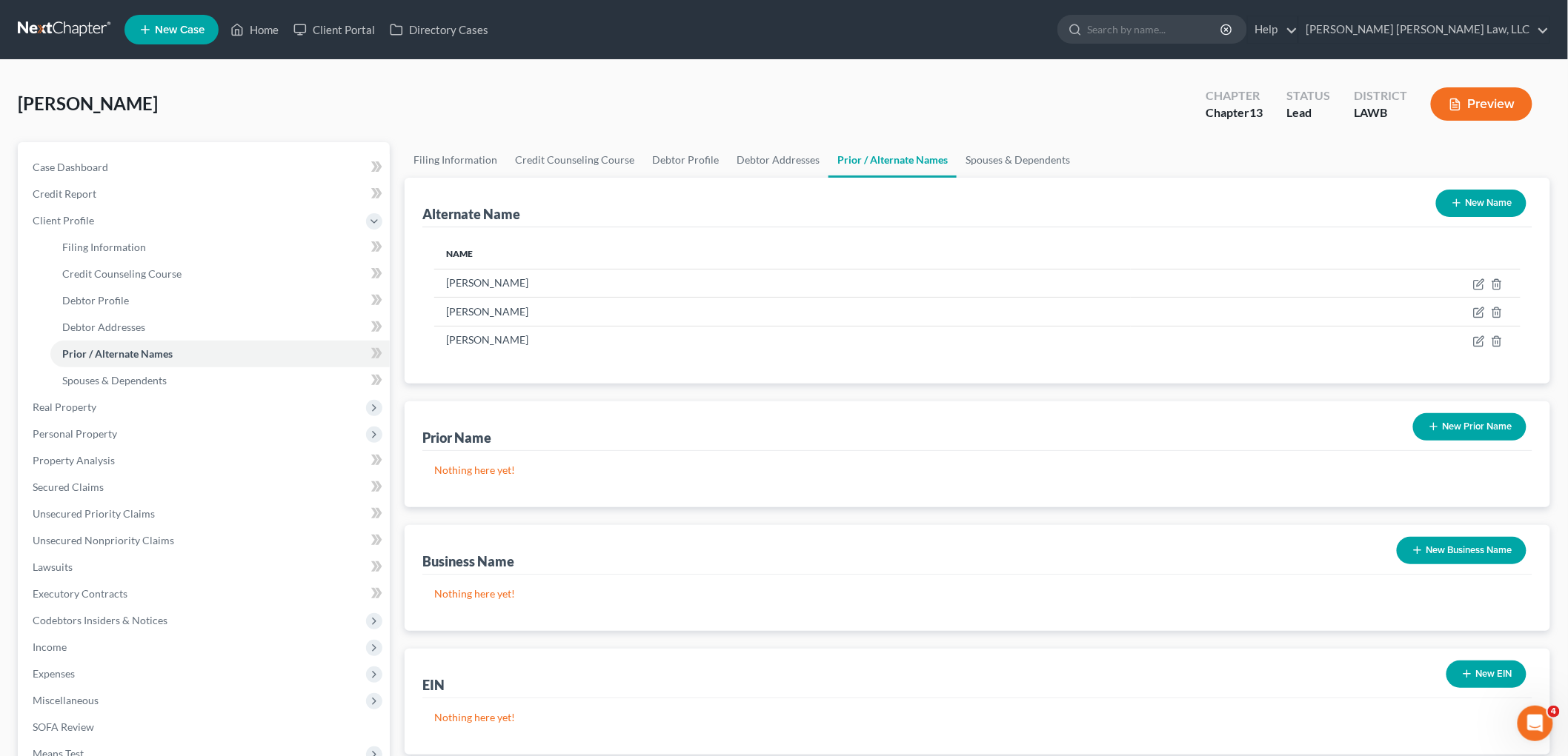
drag, startPoint x: 1487, startPoint y: 202, endPoint x: 1357, endPoint y: 222, distance: 131.5
click at [1488, 201] on button "New Name" at bounding box center [1481, 203] width 90 height 27
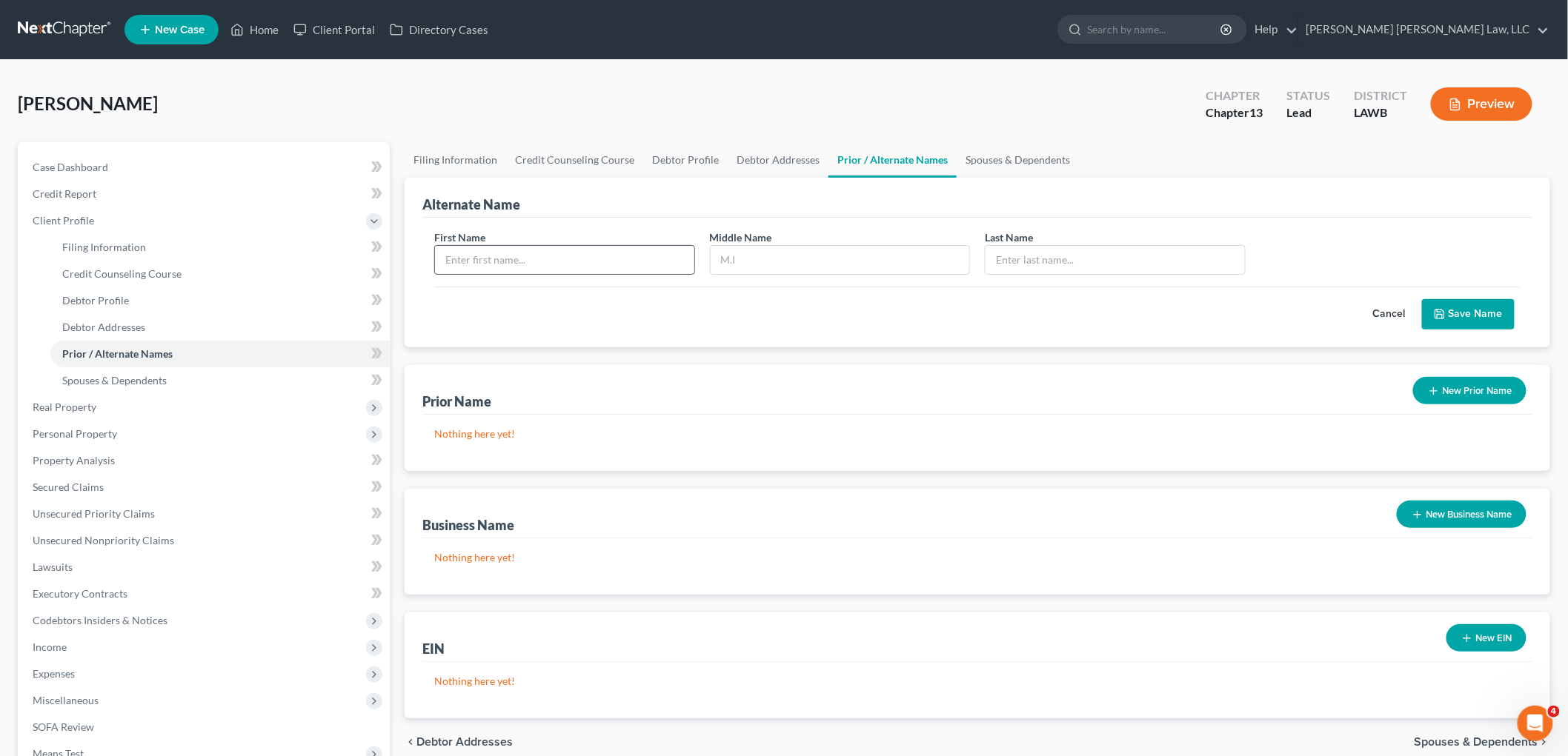
click at [639, 270] on input "text" at bounding box center [564, 260] width 259 height 28
type input "John"
type input "Futch Jr."
click at [1467, 325] on button "Save Name" at bounding box center [1468, 315] width 93 height 32
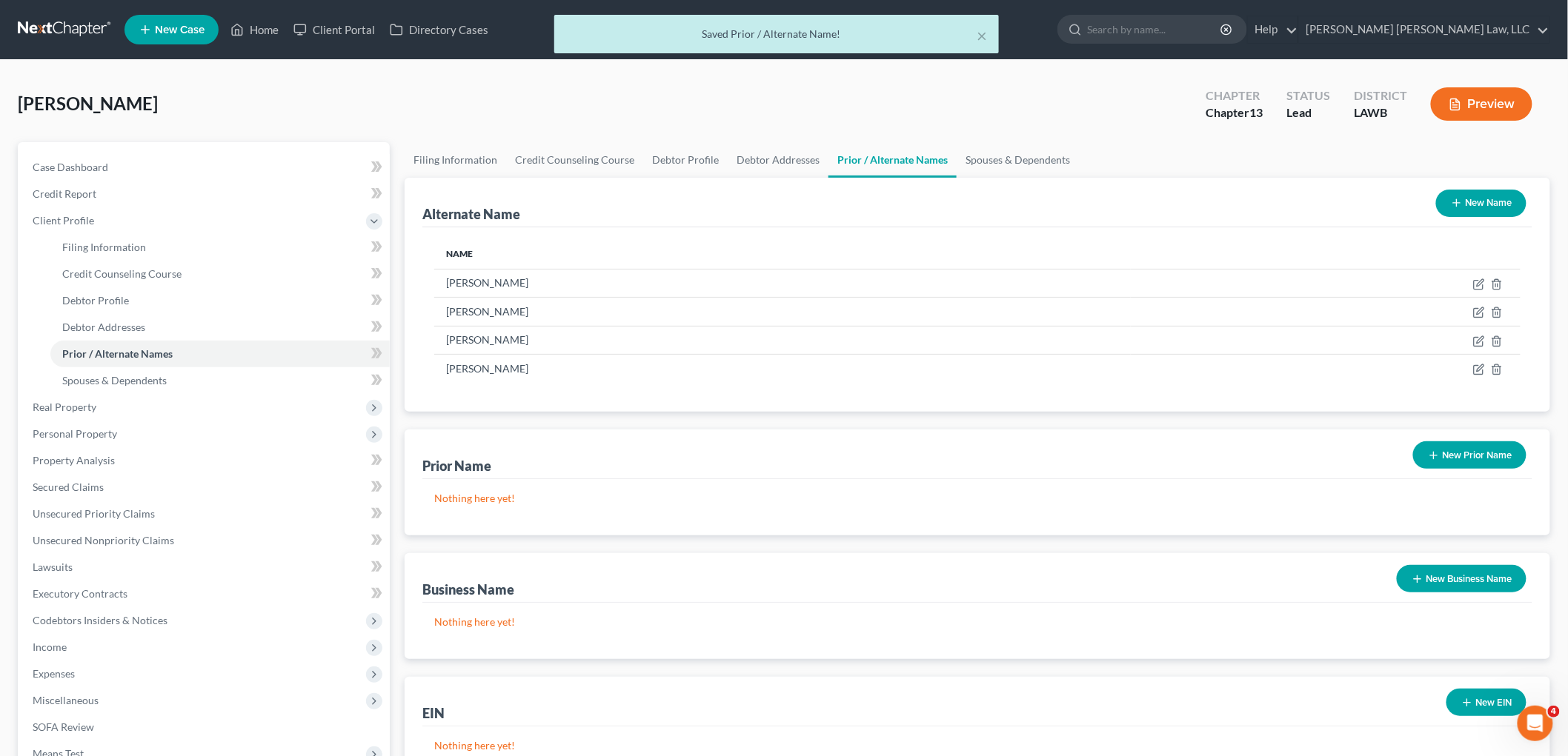
click at [1472, 199] on button "New Name" at bounding box center [1481, 203] width 90 height 27
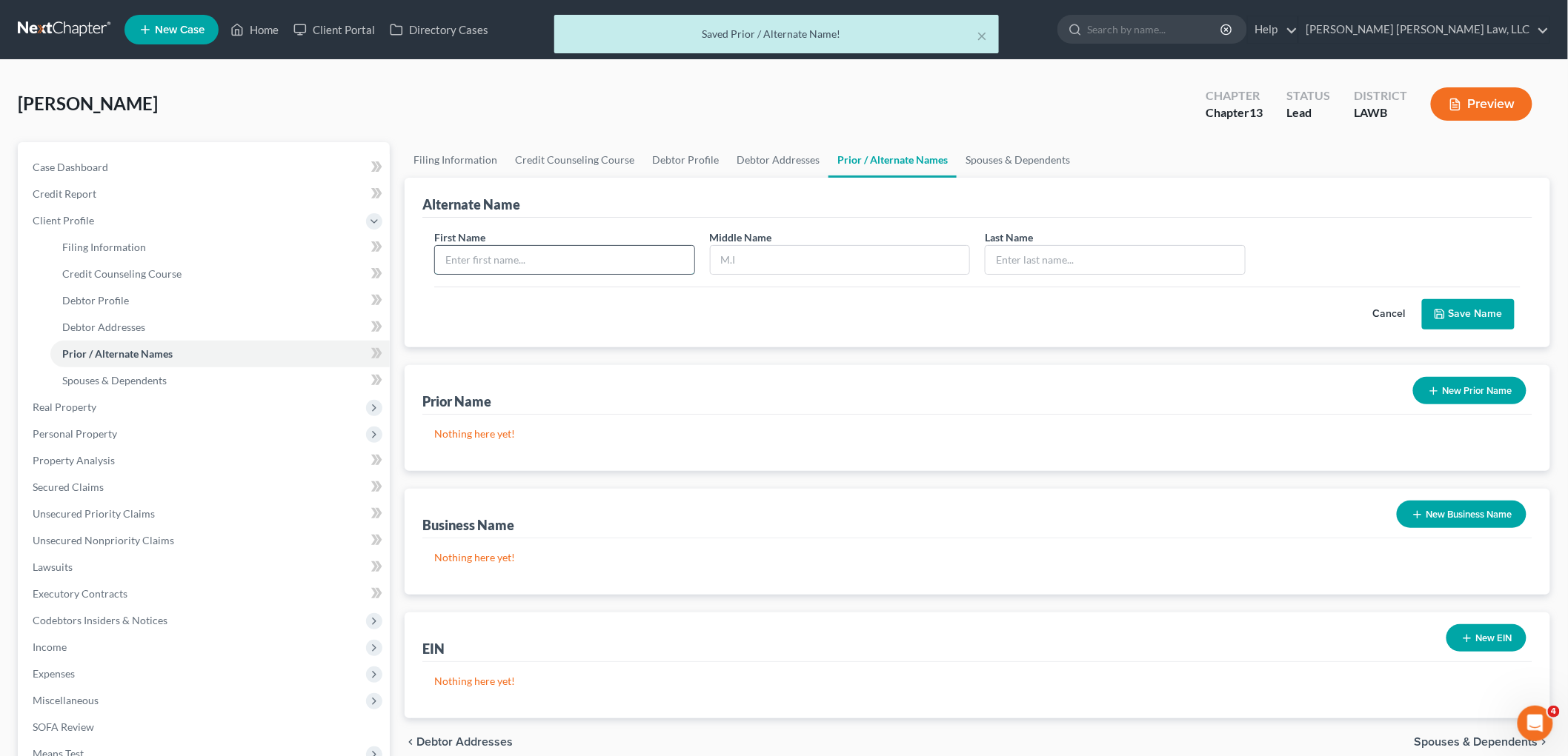
click at [602, 246] on input "text" at bounding box center [564, 260] width 259 height 28
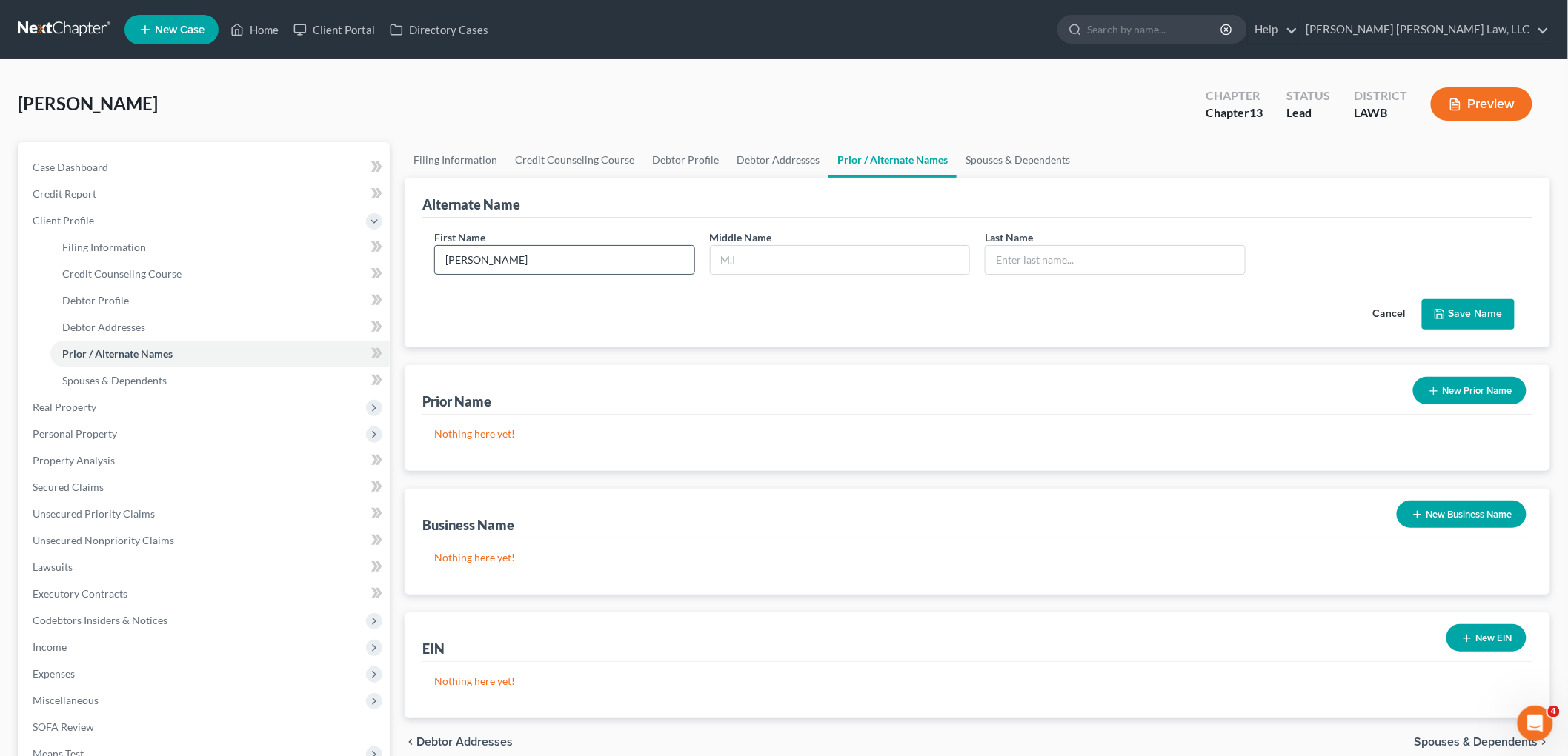
type input "John"
type input "Douglas"
type input "Futch"
click at [1457, 317] on button "Save Name" at bounding box center [1468, 315] width 93 height 32
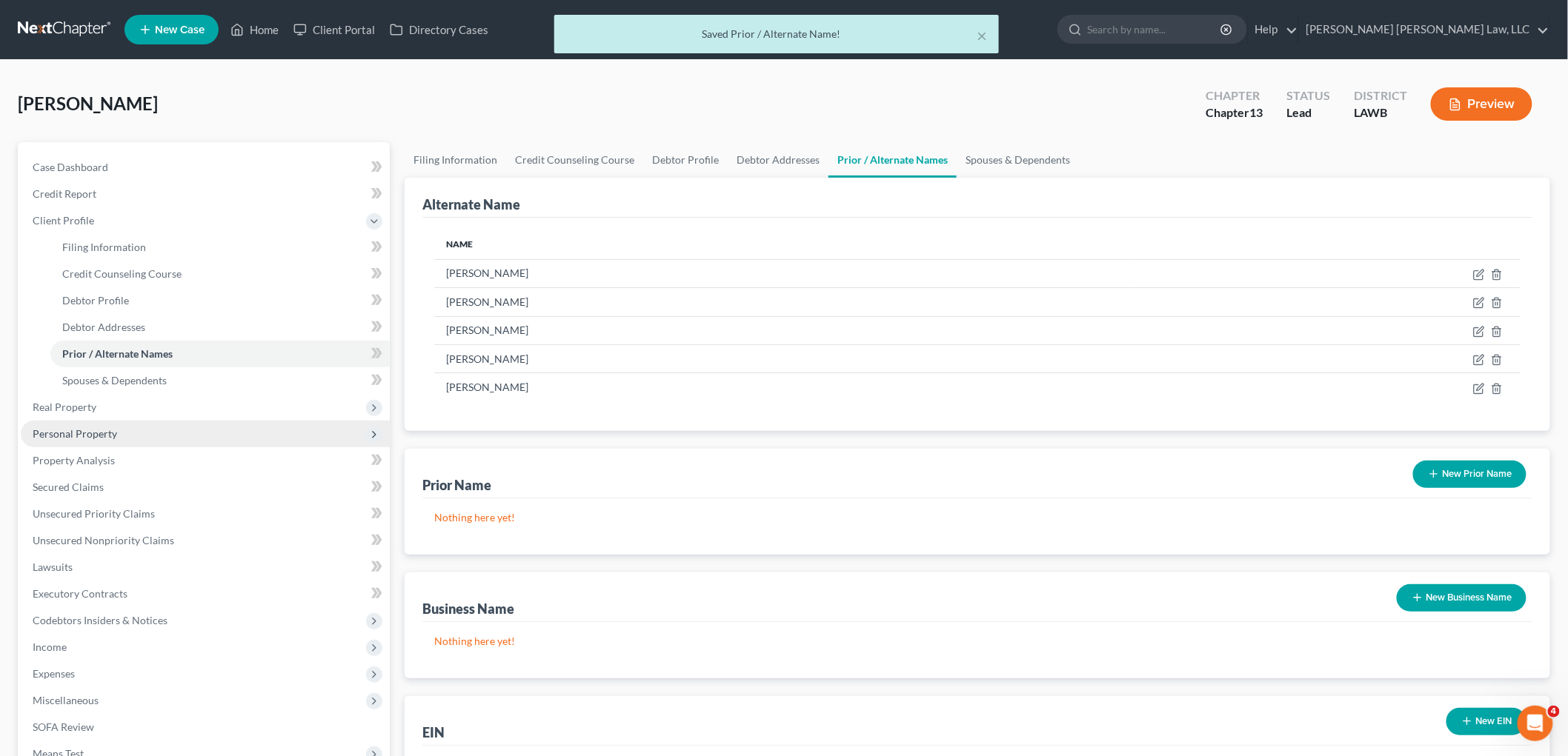
click at [97, 430] on span "Personal Property" at bounding box center [74, 433] width 84 height 13
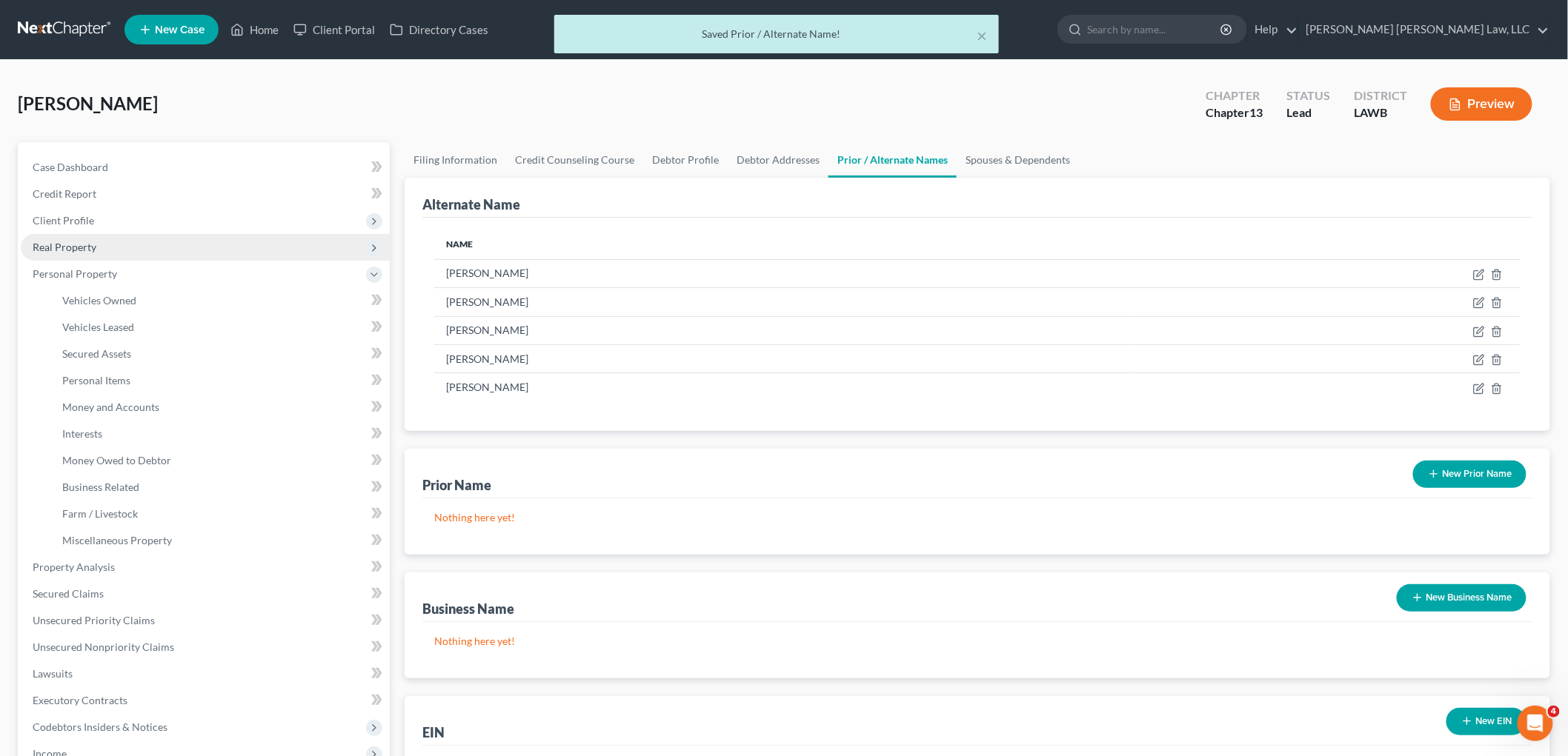
click at [113, 240] on span "Real Property" at bounding box center [205, 247] width 369 height 26
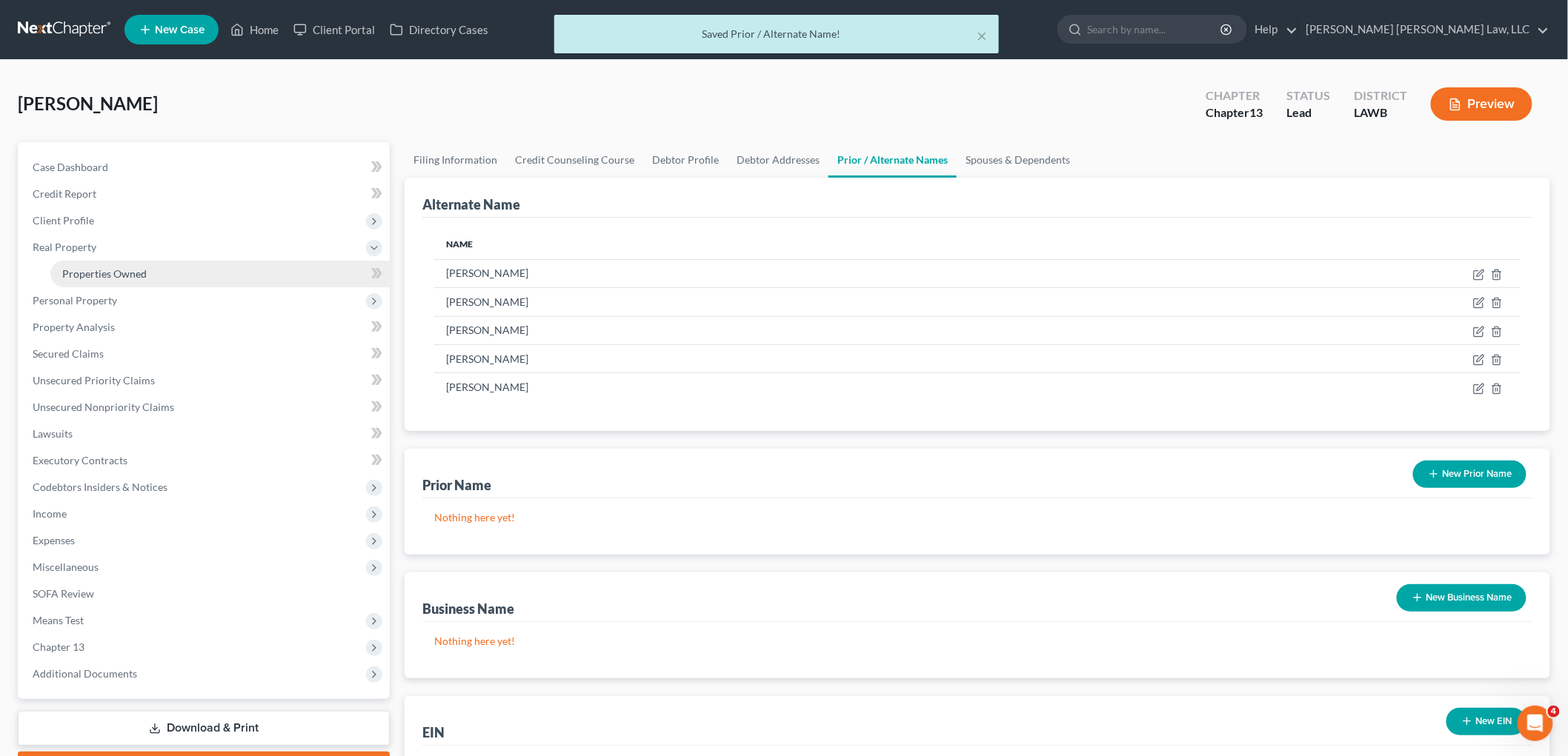
click at [115, 270] on span "Properties Owned" at bounding box center [104, 274] width 84 height 13
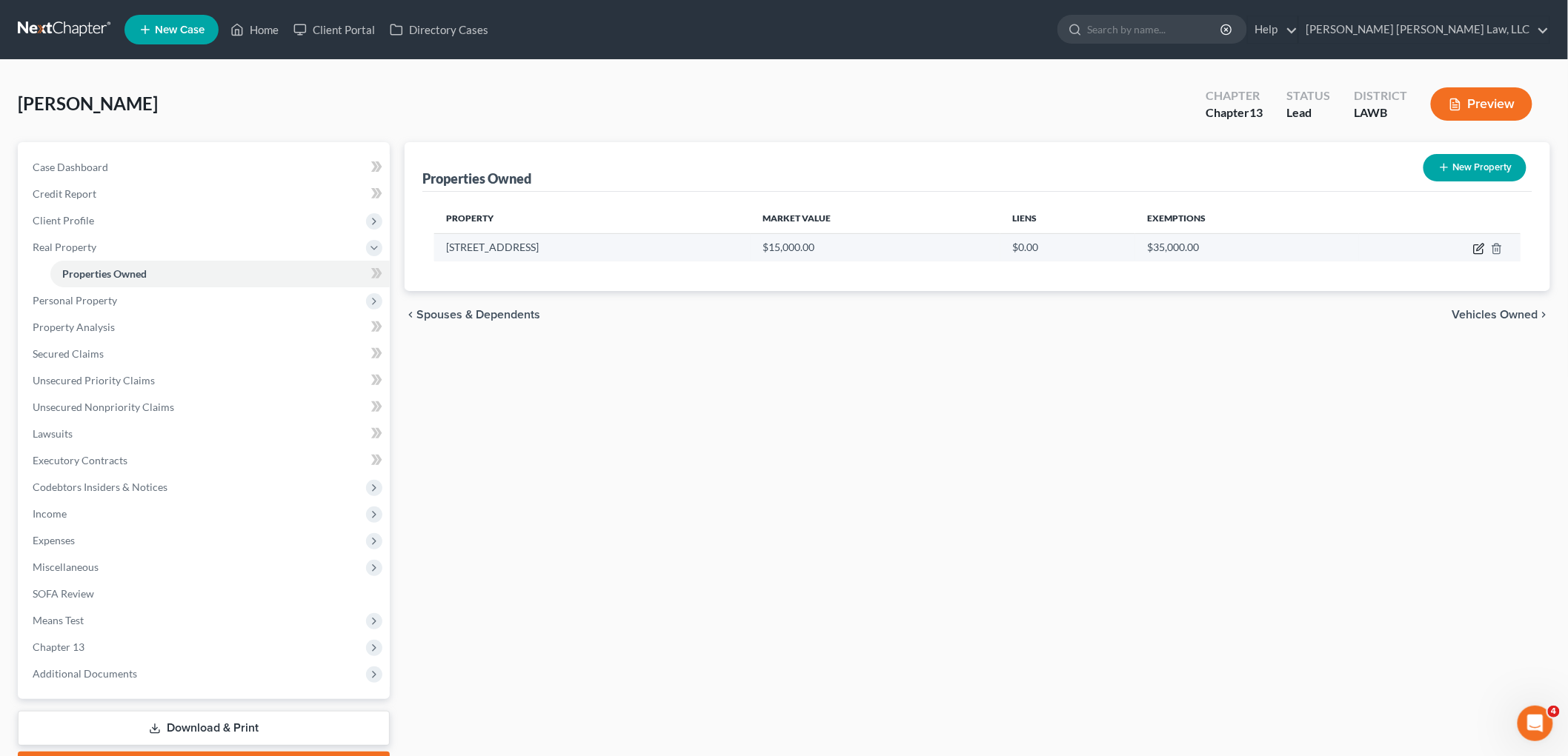
click at [1478, 245] on icon "button" at bounding box center [1479, 249] width 12 height 12
click at [1478, 251] on icon "button" at bounding box center [1479, 249] width 12 height 12
select select "19"
select select "30"
select select "0"
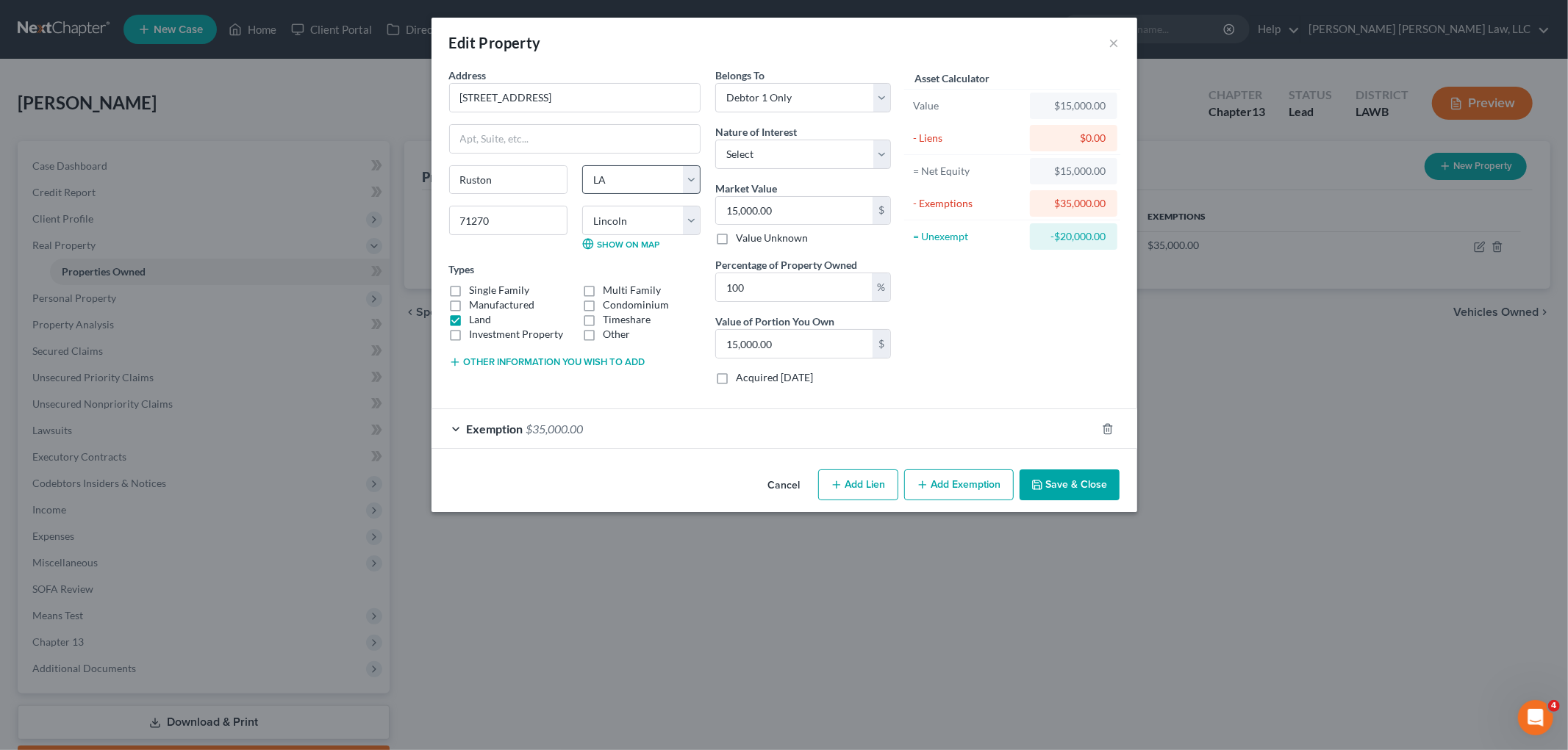
select select "19"
select select "30"
select select "0"
click at [531, 94] on input "188 Sundance drive Lot #93" at bounding box center [574, 97] width 249 height 28
click at [575, 97] on input "188 Sundance Drive Lot #93" at bounding box center [574, 97] width 249 height 28
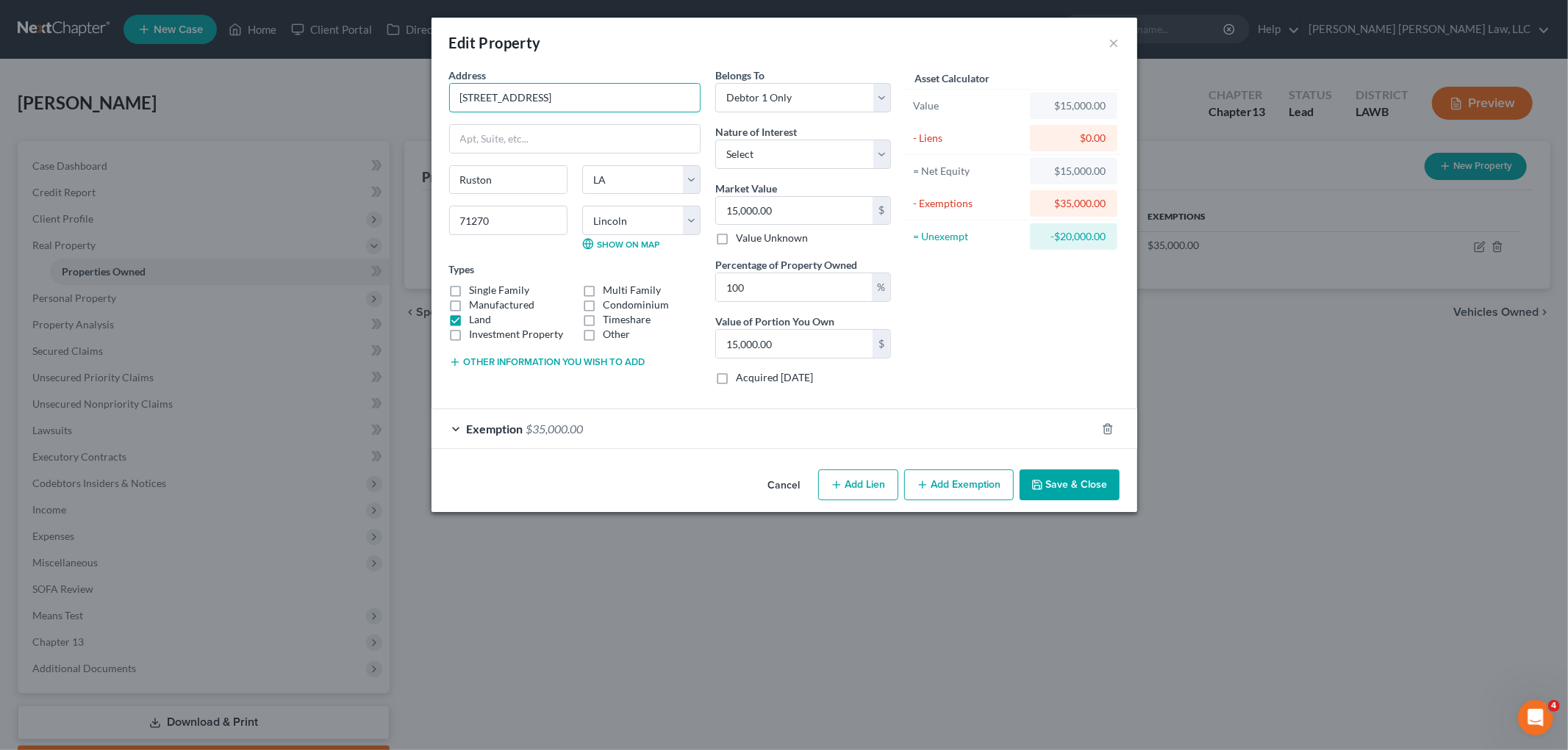
type input "188 Sundance Drive Lot 93"
click at [469, 320] on label "Land" at bounding box center [480, 319] width 22 height 14
click at [475, 320] on input "Land" at bounding box center [480, 316] width 9 height 9
checkbox input "false"
click at [469, 303] on label "Manufactured" at bounding box center [502, 304] width 65 height 14
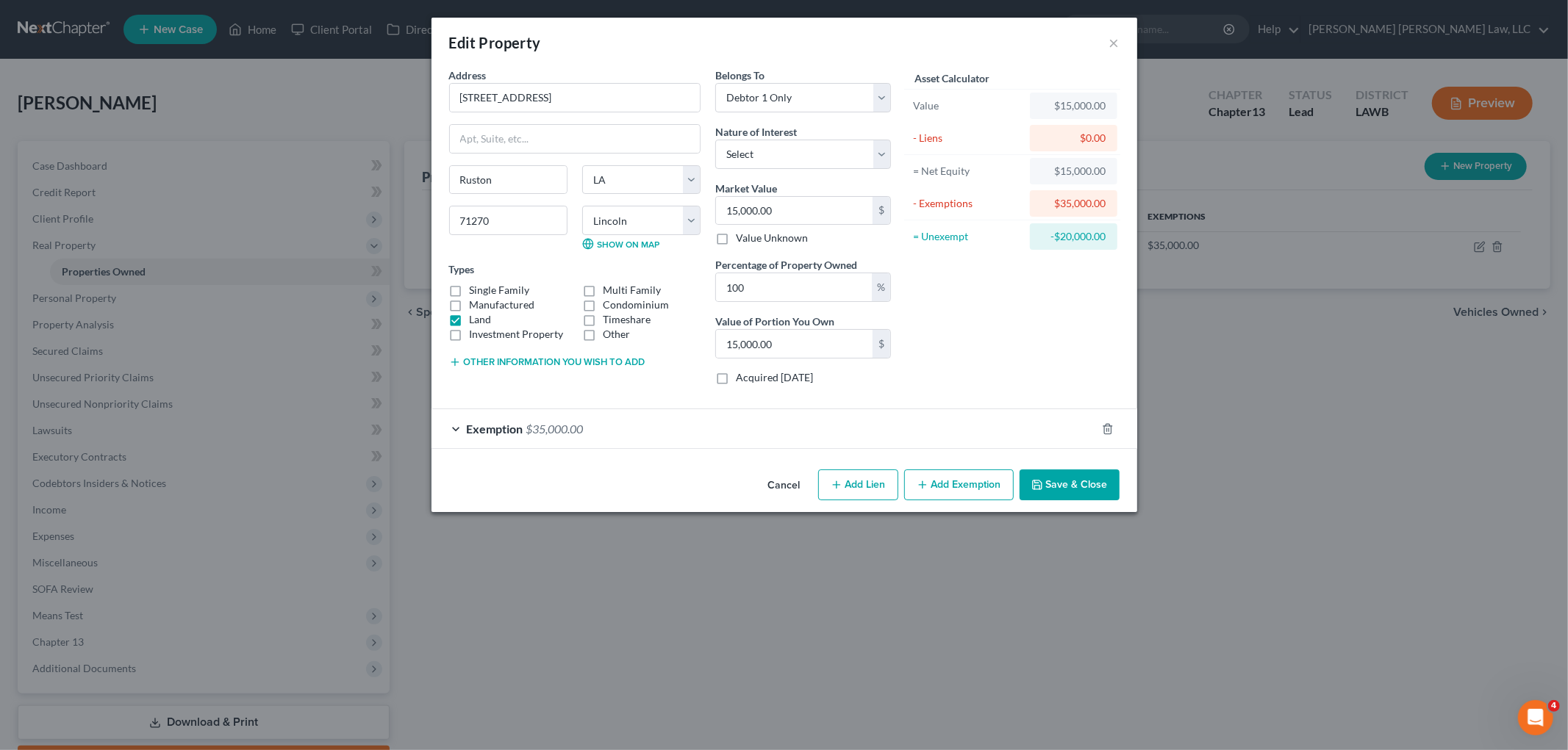
click at [475, 303] on input "Manufactured" at bounding box center [480, 302] width 9 height 9
checkbox input "true"
click at [469, 319] on label "Land" at bounding box center [480, 319] width 22 height 14
click at [475, 319] on input "Land" at bounding box center [480, 316] width 9 height 9
checkbox input "true"
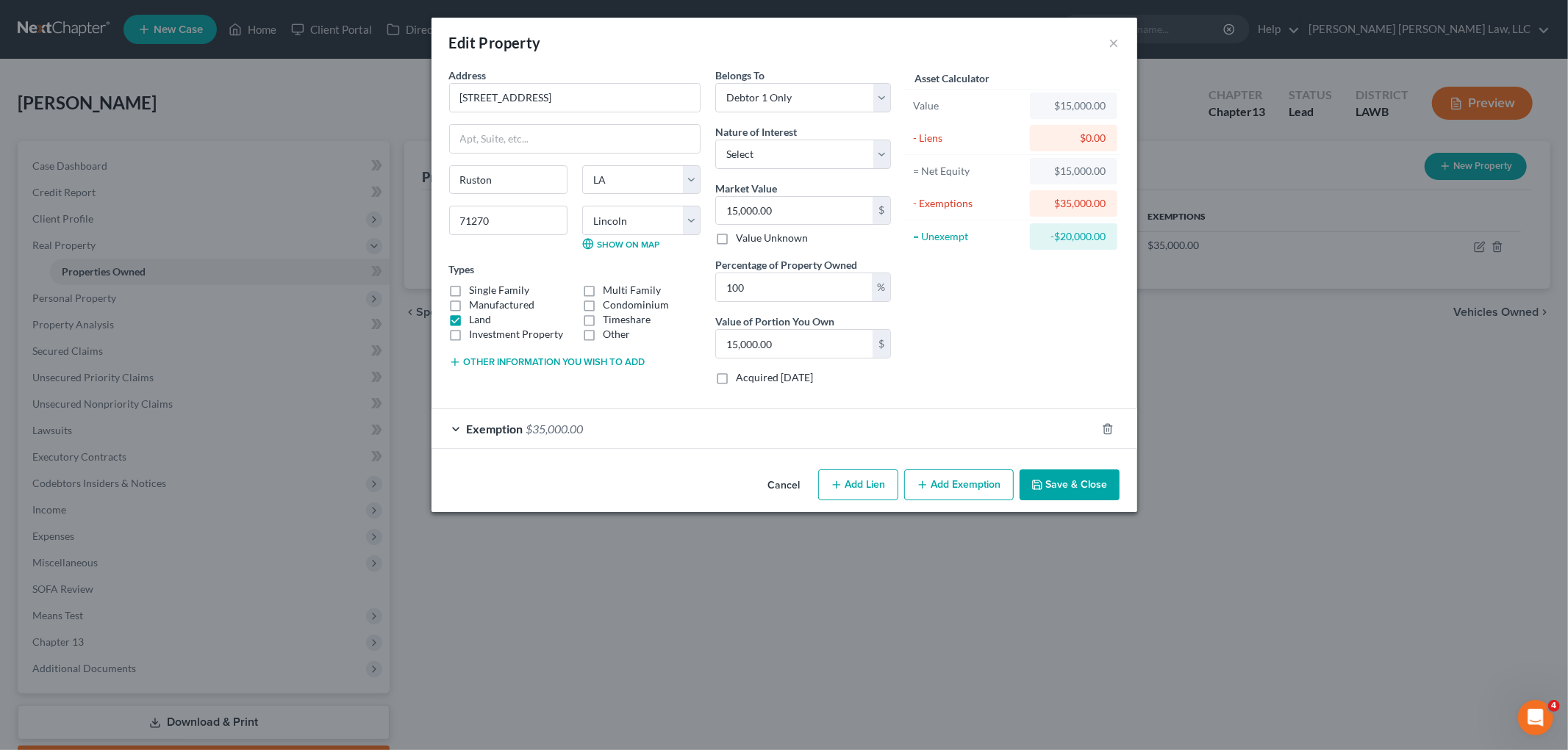
click at [469, 306] on label "Manufactured" at bounding box center [502, 304] width 65 height 14
click at [475, 306] on input "Manufactured" at bounding box center [480, 302] width 9 height 9
click at [469, 306] on label "Manufactured" at bounding box center [502, 304] width 65 height 14
click at [475, 306] on input "Manufactured" at bounding box center [480, 302] width 9 height 9
checkbox input "true"
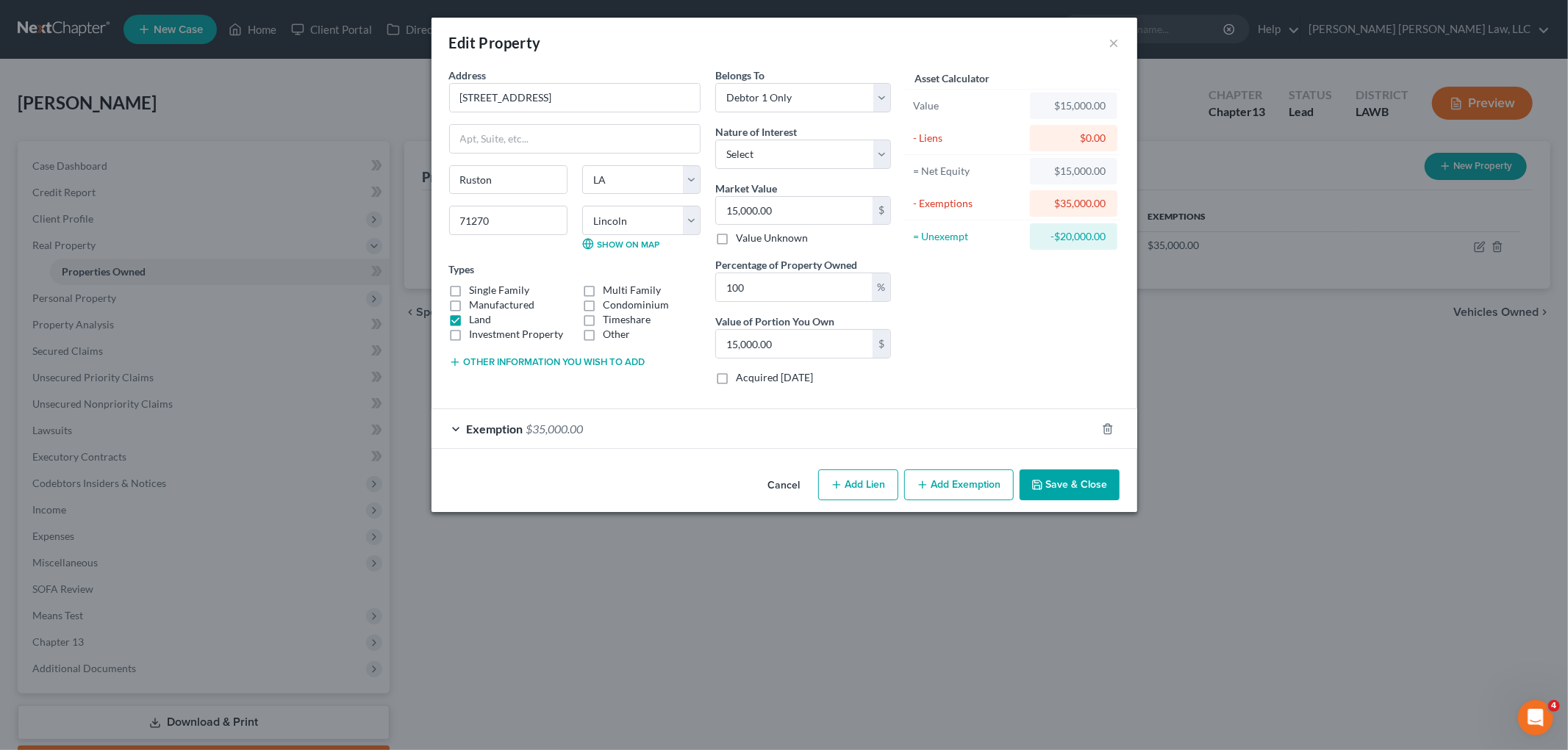
click at [1050, 489] on button "Save & Close" at bounding box center [1069, 484] width 100 height 31
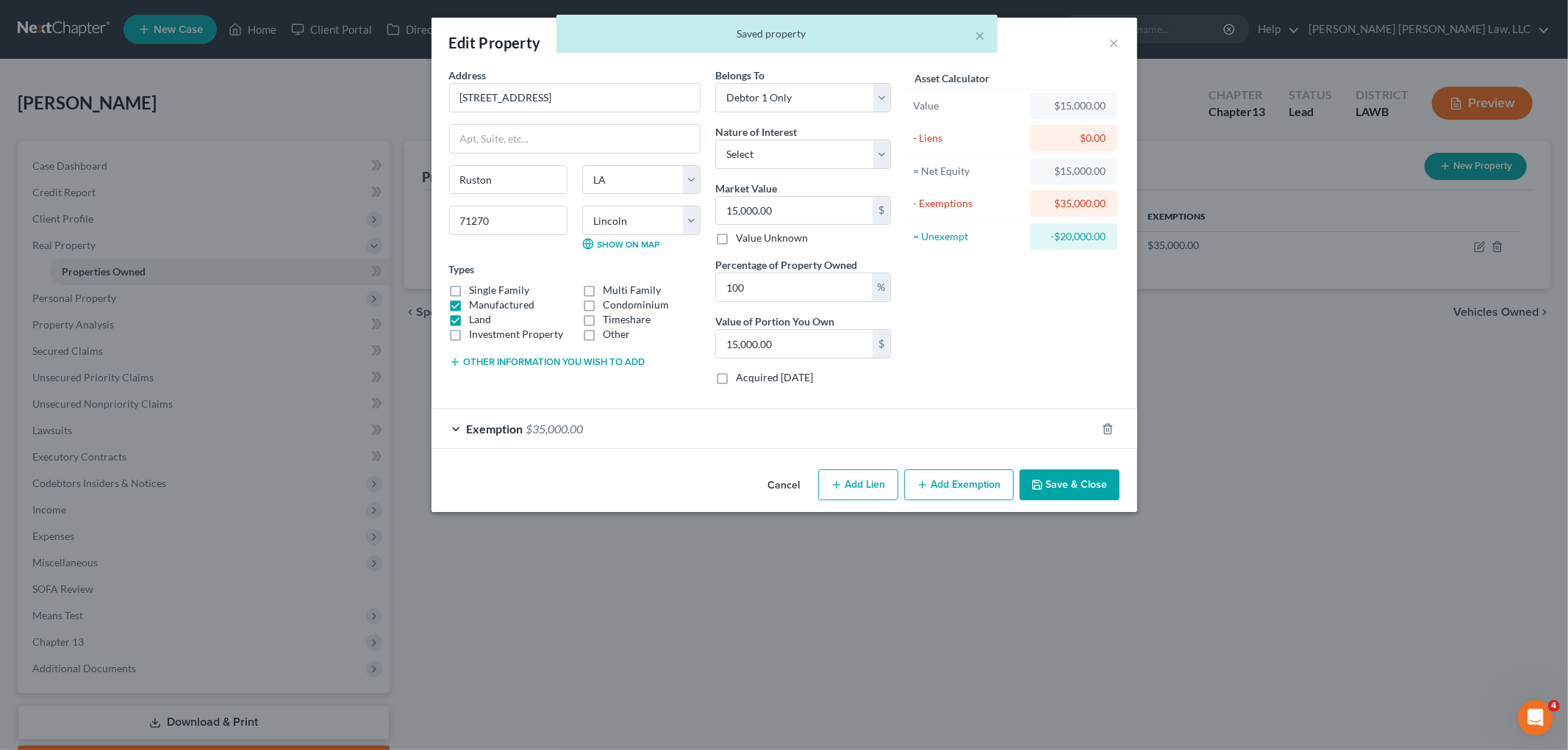
click at [469, 318] on label "Land" at bounding box center [480, 319] width 22 height 14
click at [475, 318] on input "Land" at bounding box center [480, 316] width 9 height 9
checkbox input "false"
click at [1069, 479] on button "Save & Close" at bounding box center [1069, 484] width 100 height 31
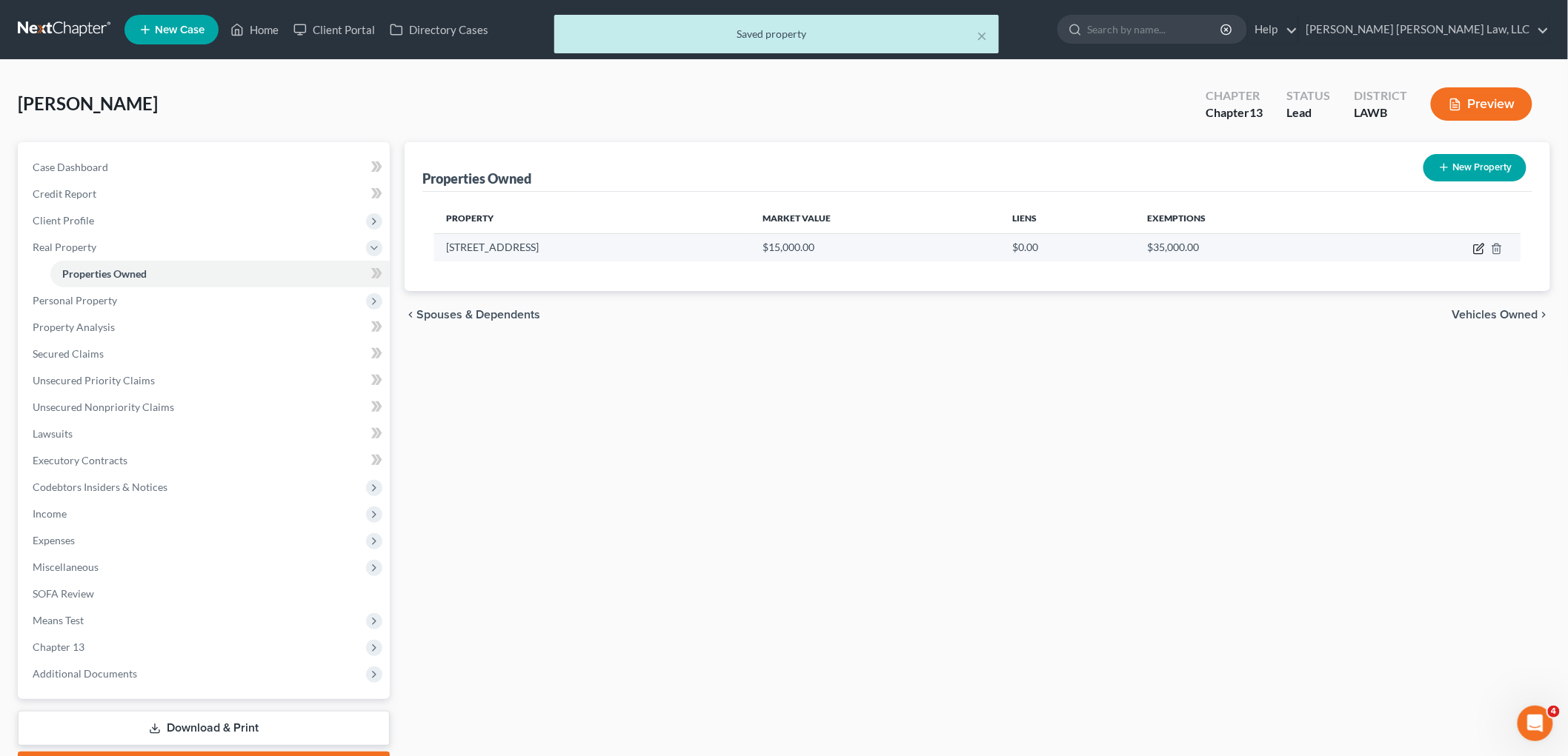
click at [1474, 248] on icon "button" at bounding box center [1479, 249] width 12 height 12
select select "19"
select select "30"
select select "0"
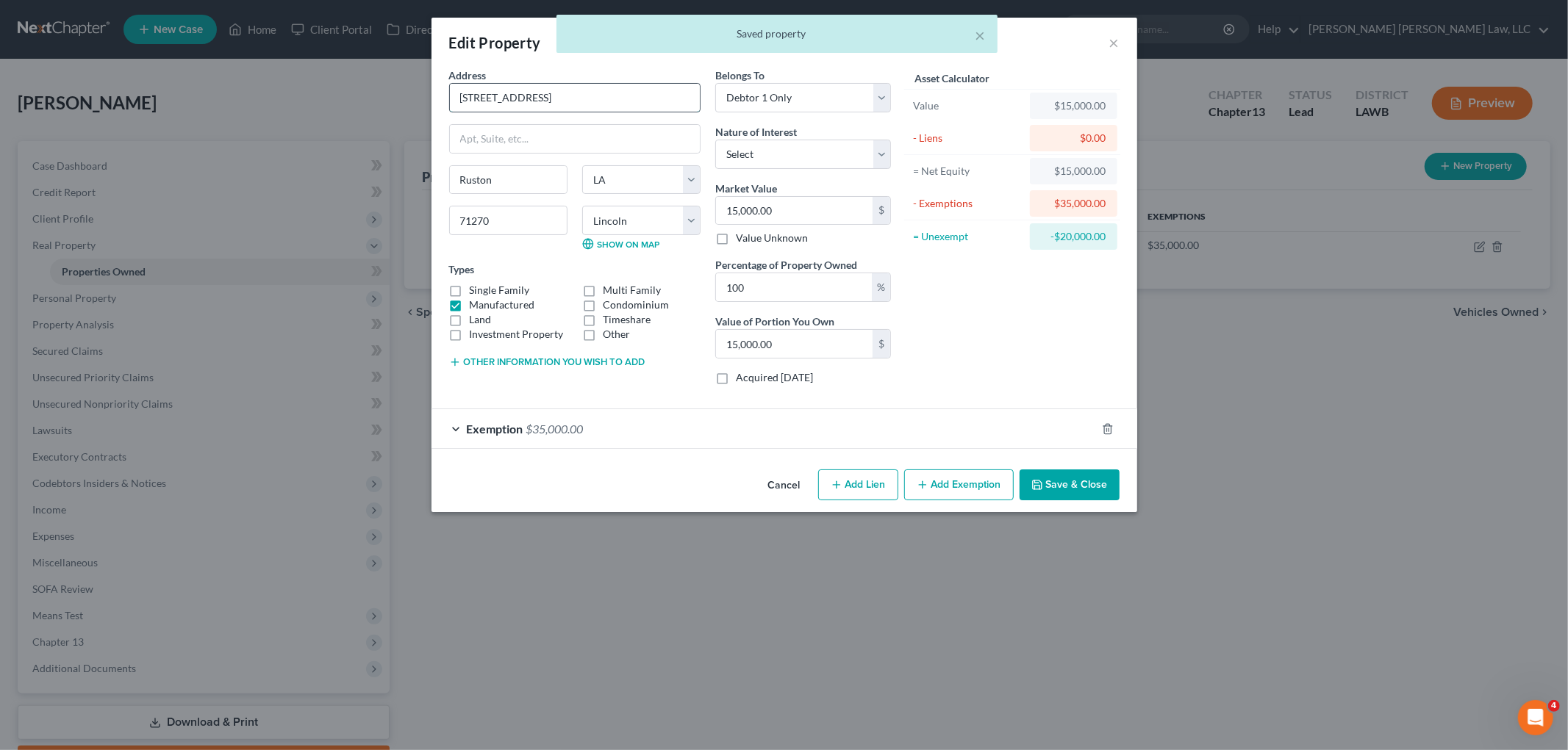
click at [528, 98] on input "188 Sundance drive Lot #93" at bounding box center [574, 97] width 249 height 28
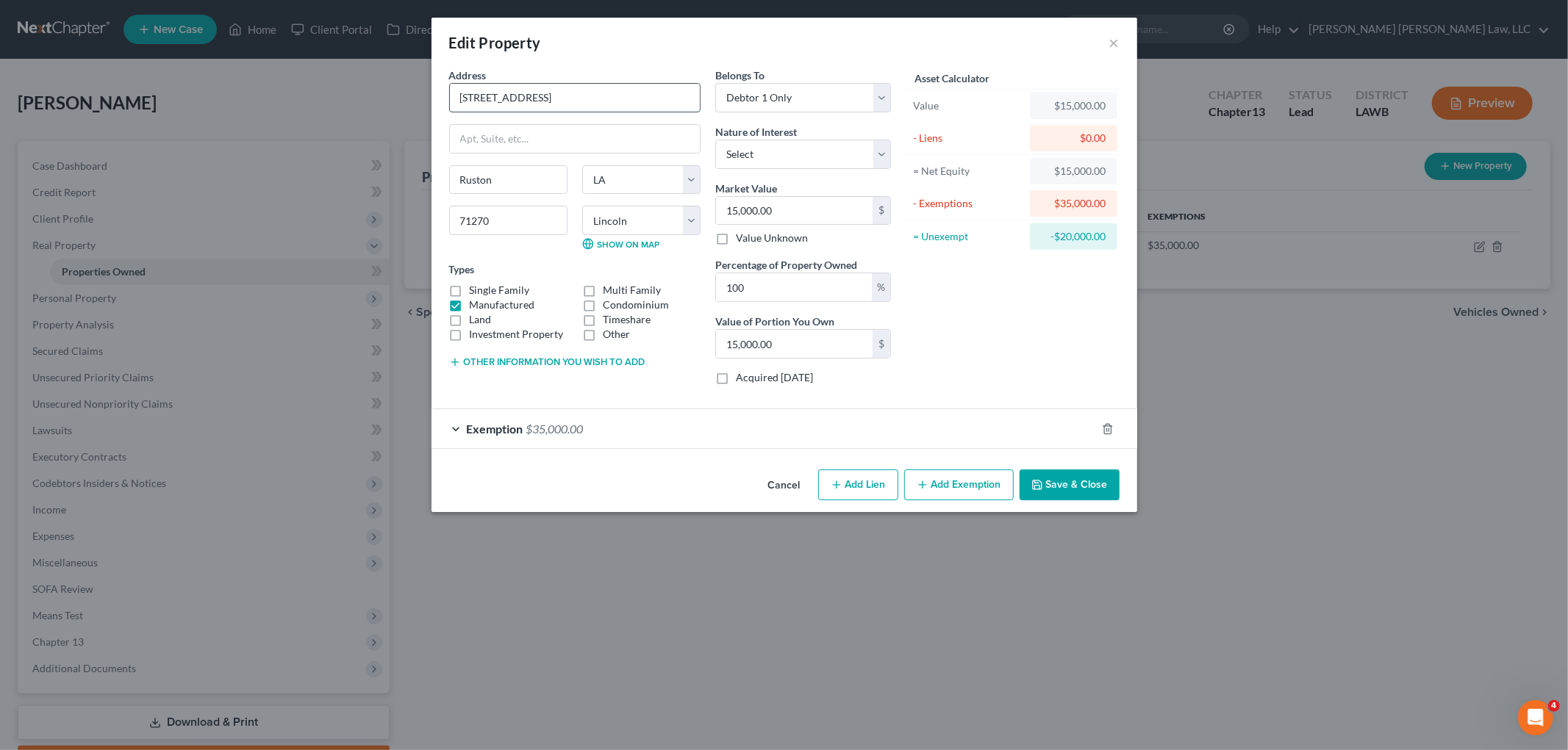
click at [574, 92] on input "188 Sundance Drive Lot #93" at bounding box center [574, 97] width 249 height 28
type input "188 Sundance Drive Lot 93"
click at [1077, 485] on button "Save & Close" at bounding box center [1069, 484] width 100 height 31
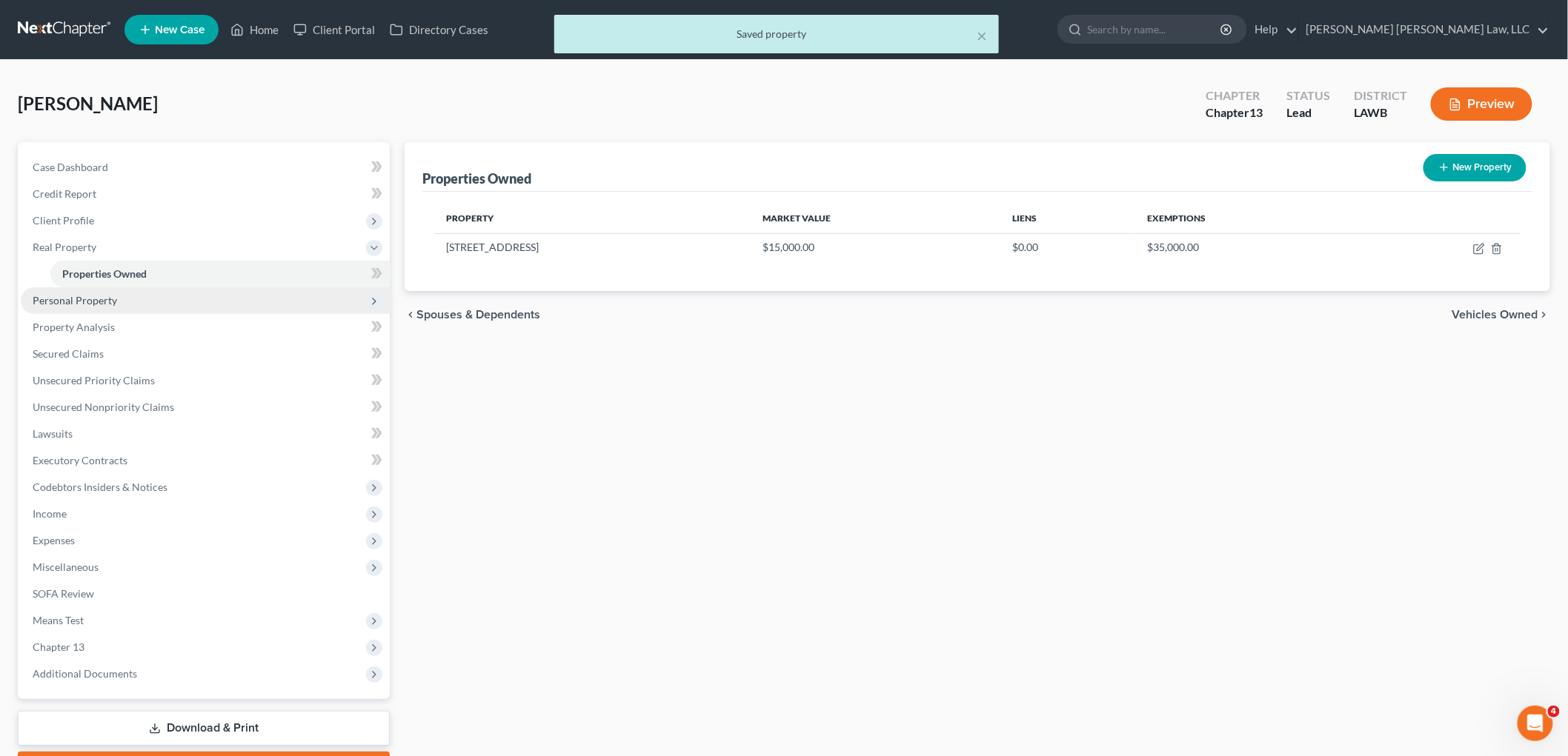
click at [96, 303] on span "Personal Property" at bounding box center [74, 300] width 84 height 13
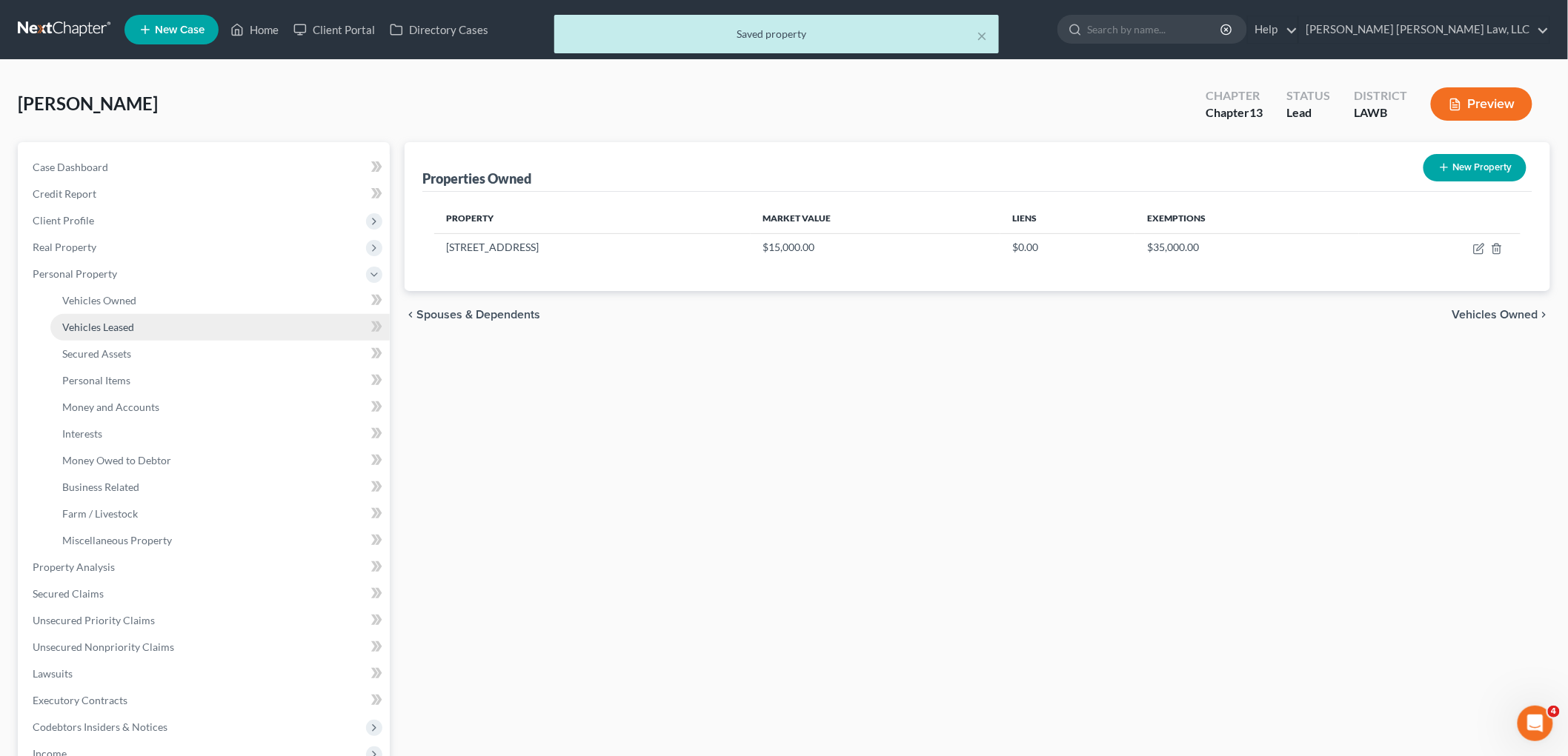
click at [105, 327] on span "Vehicles Leased" at bounding box center [98, 326] width 72 height 13
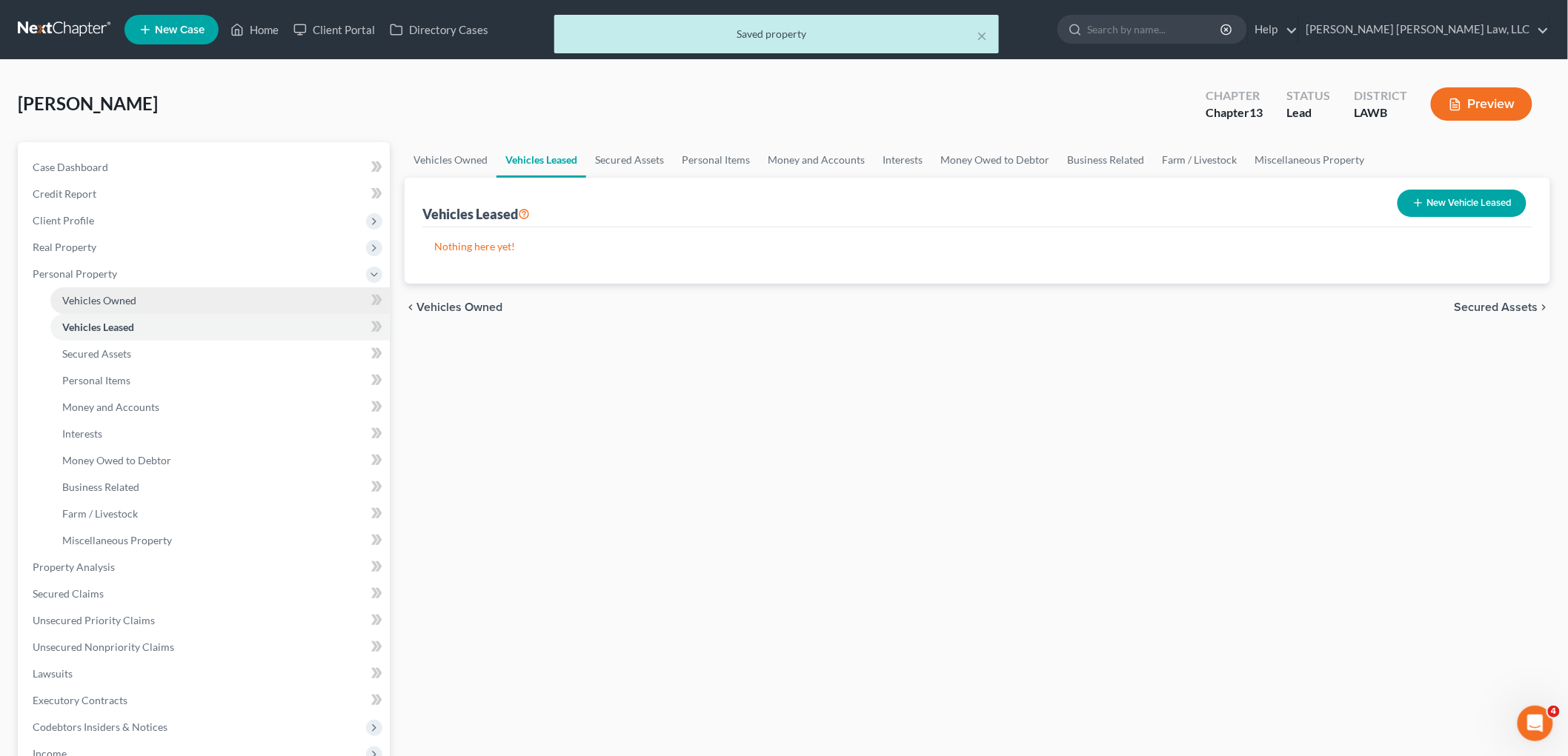
click at [119, 297] on span "Vehicles Owned" at bounding box center [99, 300] width 74 height 13
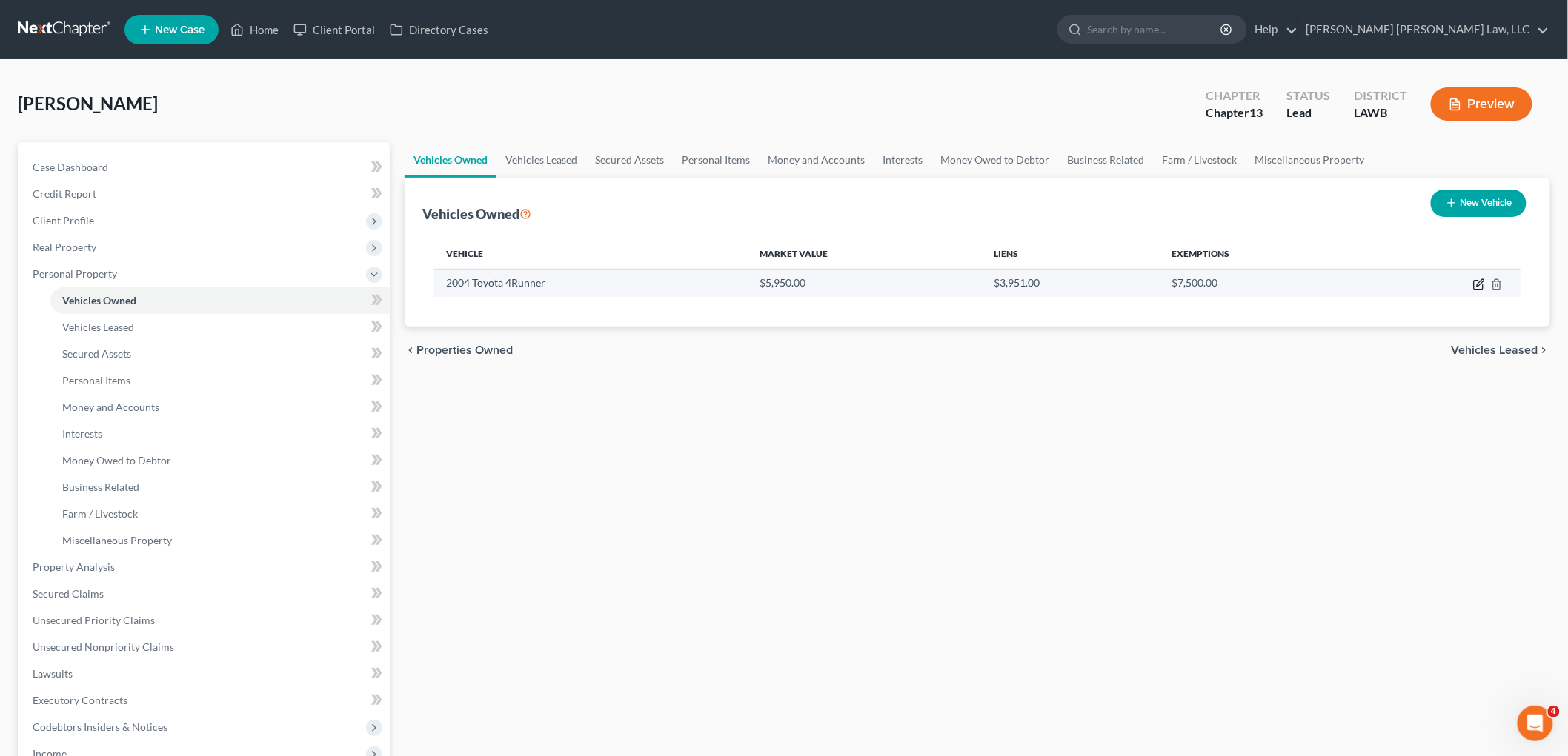
click at [1477, 284] on icon "button" at bounding box center [1479, 285] width 12 height 12
select select "0"
select select "22"
select select "3"
select select "0"
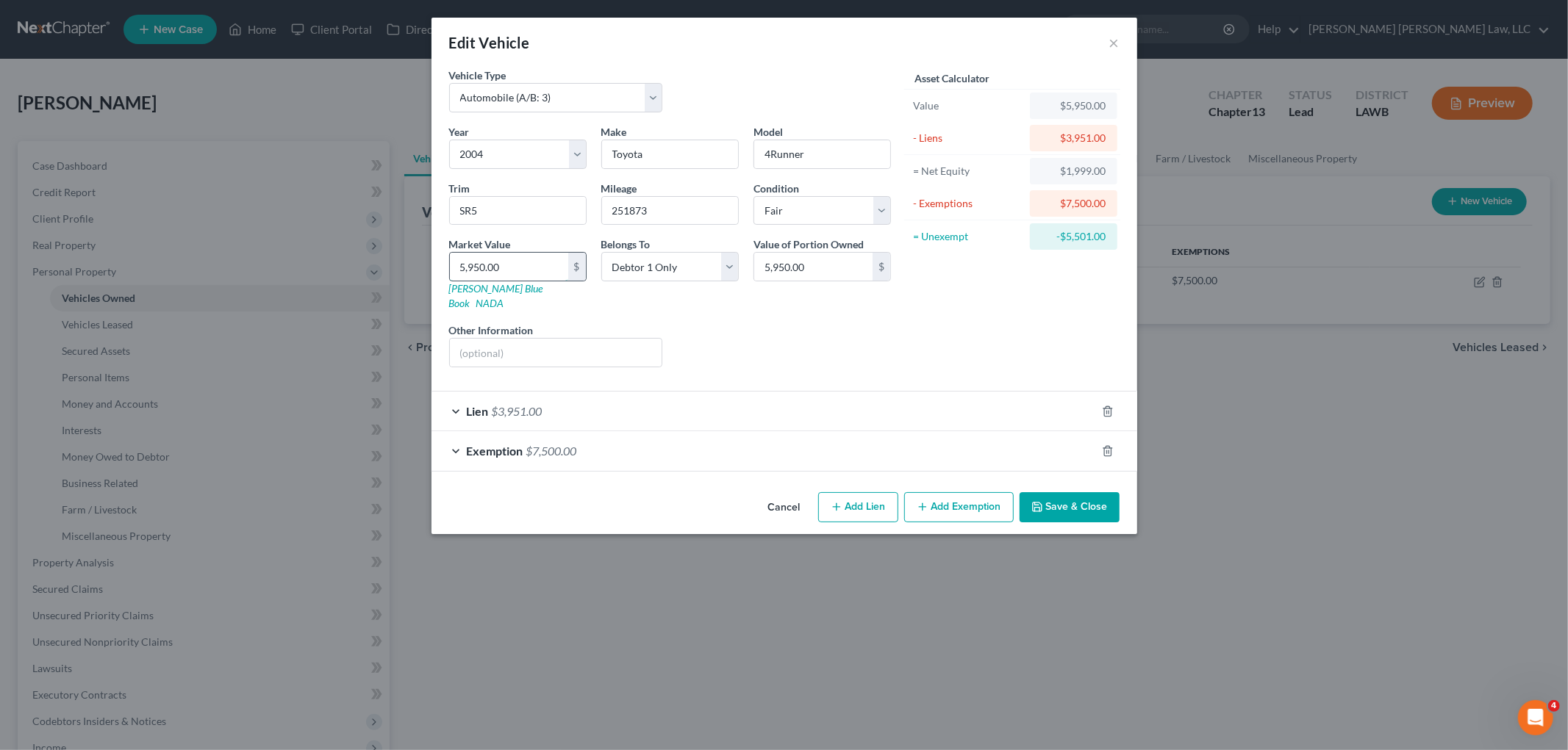
click at [509, 266] on input "5,950.00" at bounding box center [509, 266] width 118 height 28
type input "3"
type input "3.00"
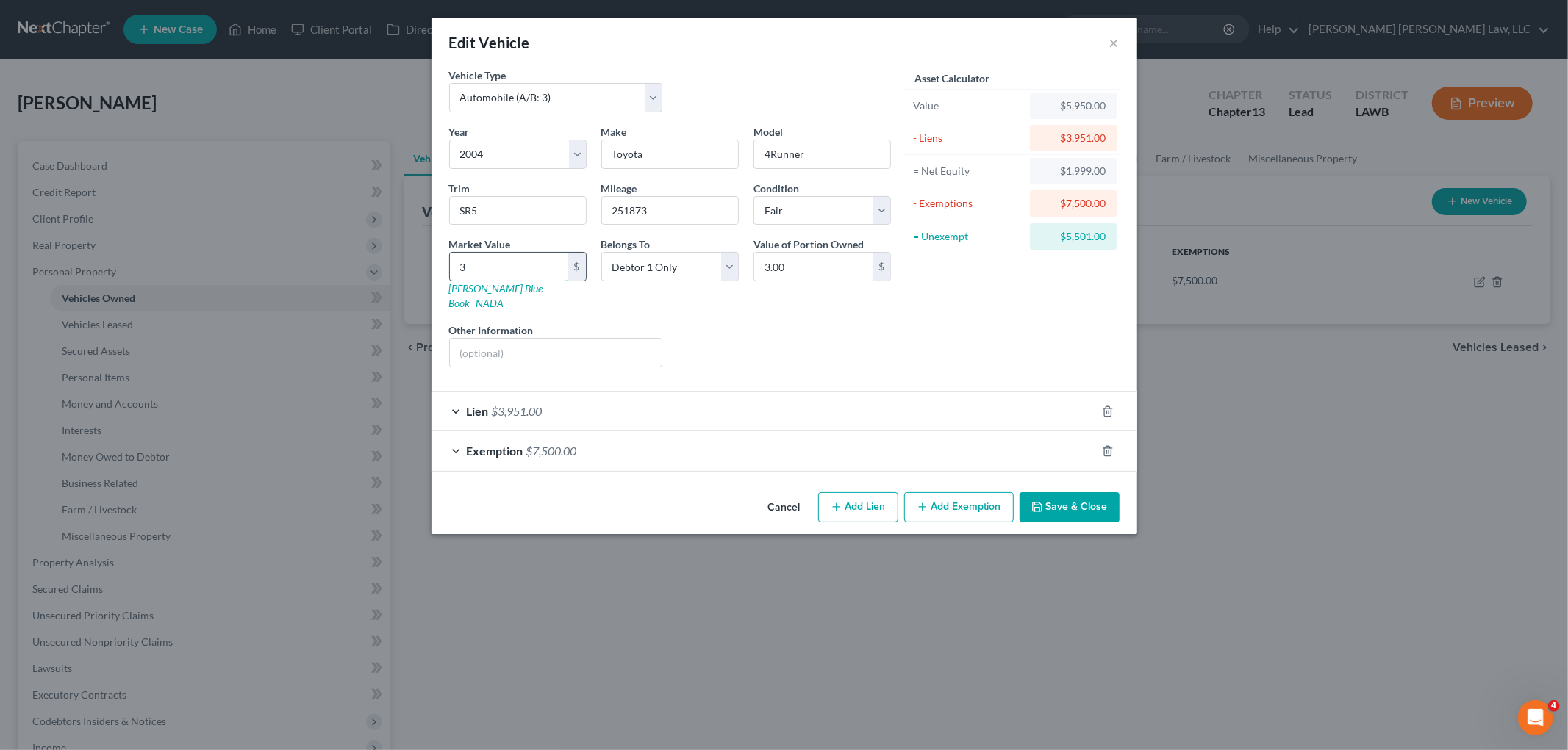
type input "39"
type input "39.00"
type input "395"
type input "395.00"
type input "3951"
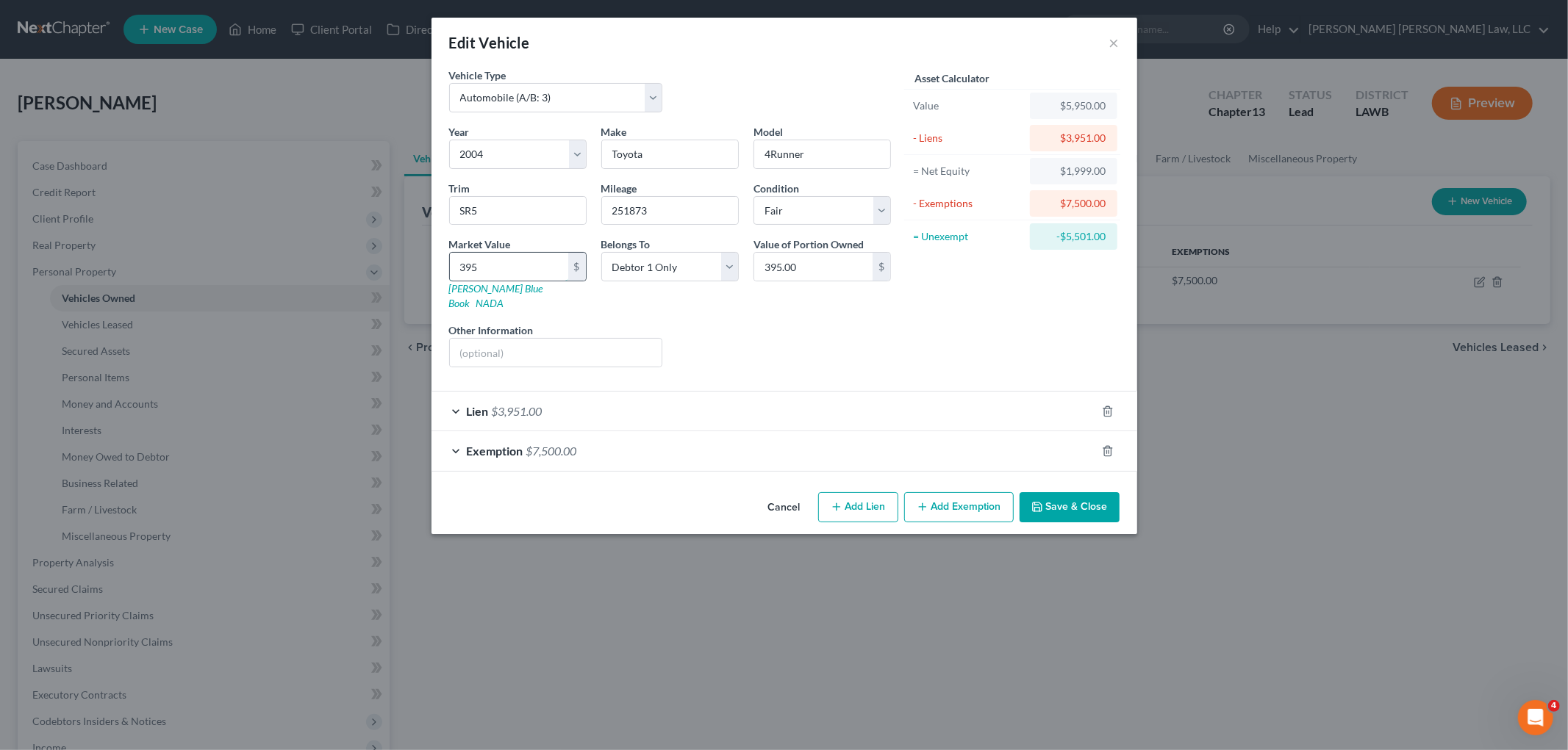
type input "3,951.00"
click at [634, 211] on input "251873" at bounding box center [670, 211] width 136 height 28
click at [626, 215] on input "251873" at bounding box center [670, 211] width 136 height 28
click at [631, 207] on input "251873" at bounding box center [670, 211] width 136 height 28
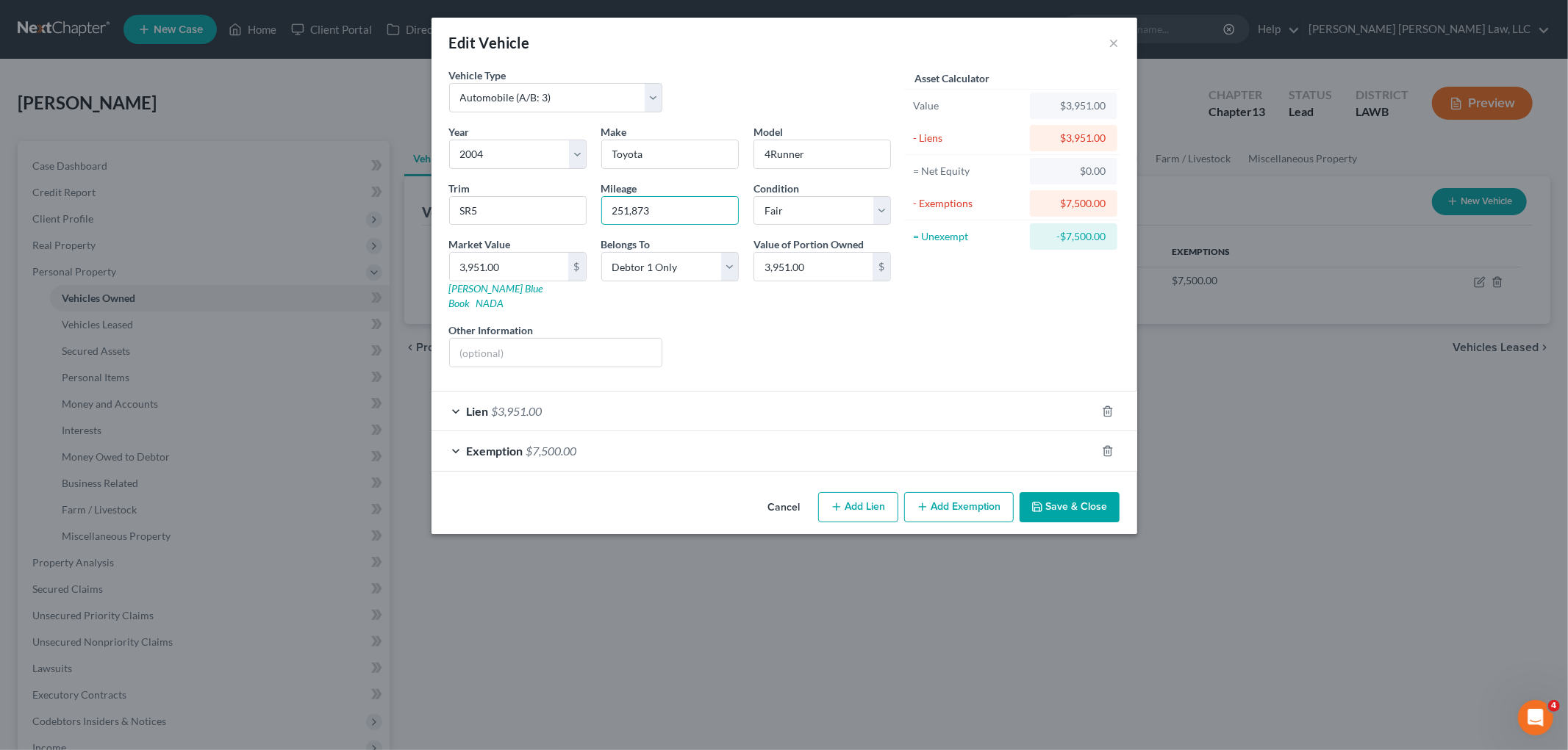
type input "251,873"
click at [1054, 498] on button "Save & Close" at bounding box center [1069, 507] width 100 height 31
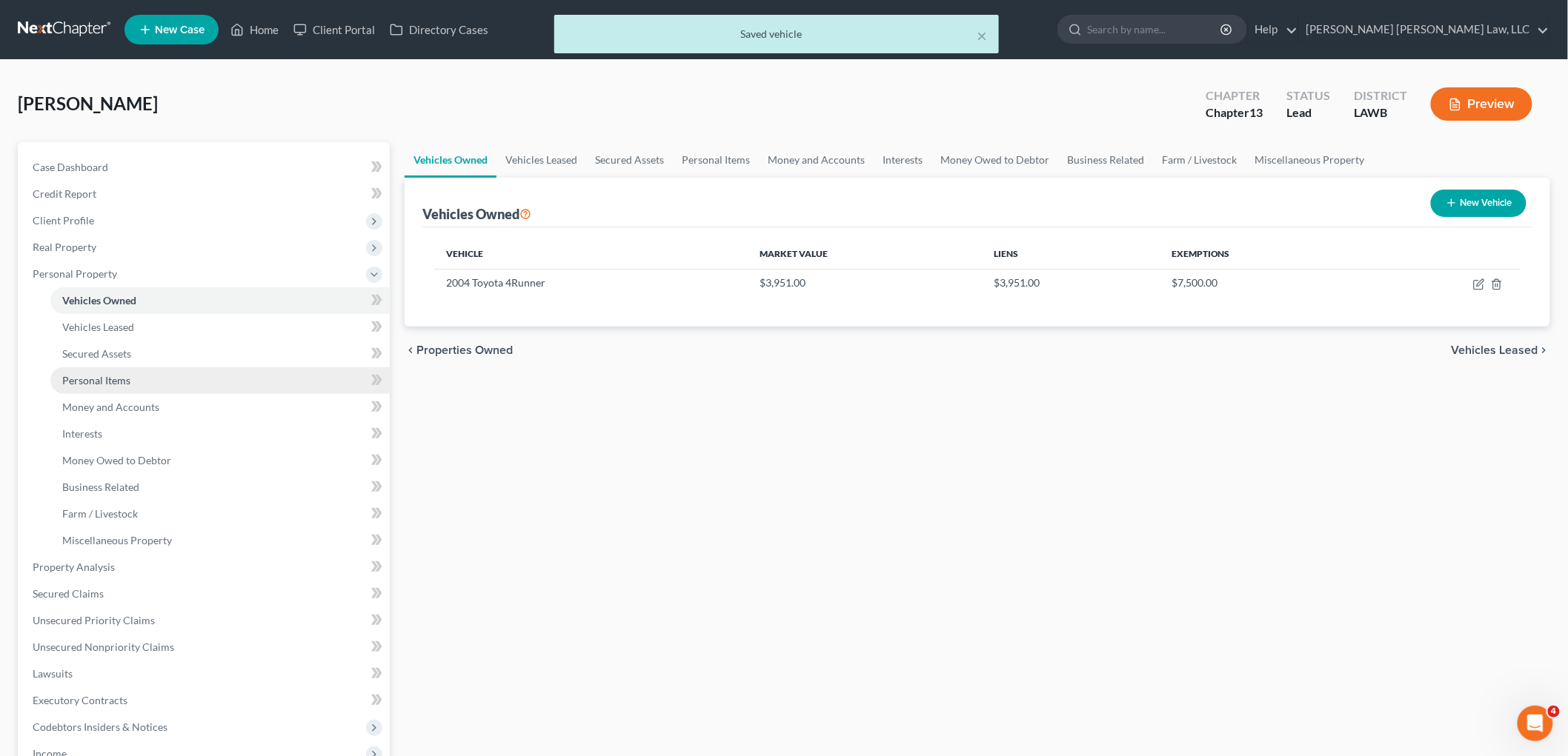
click at [127, 386] on link "Personal Items" at bounding box center [220, 380] width 339 height 26
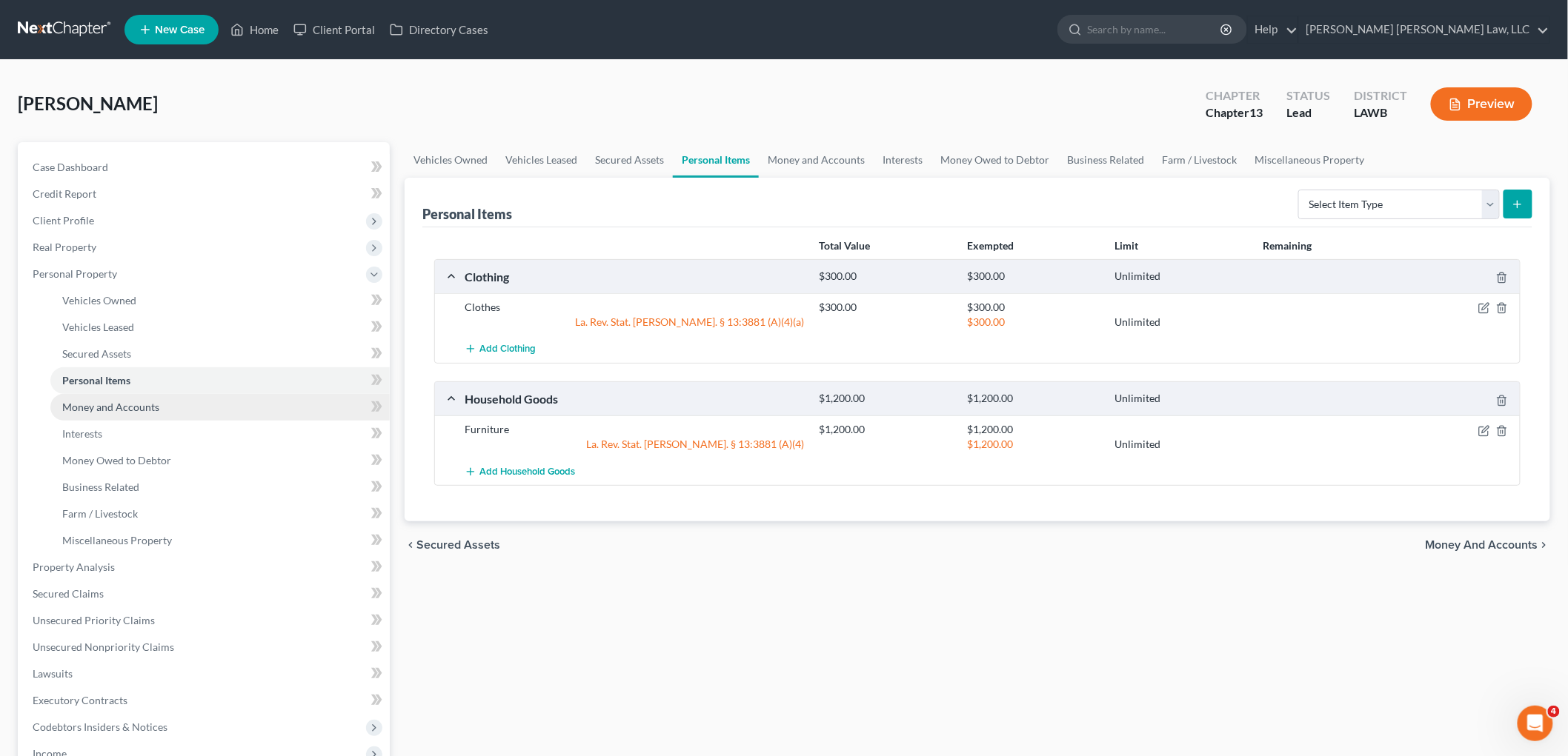
click at [167, 408] on link "Money and Accounts" at bounding box center [220, 407] width 339 height 26
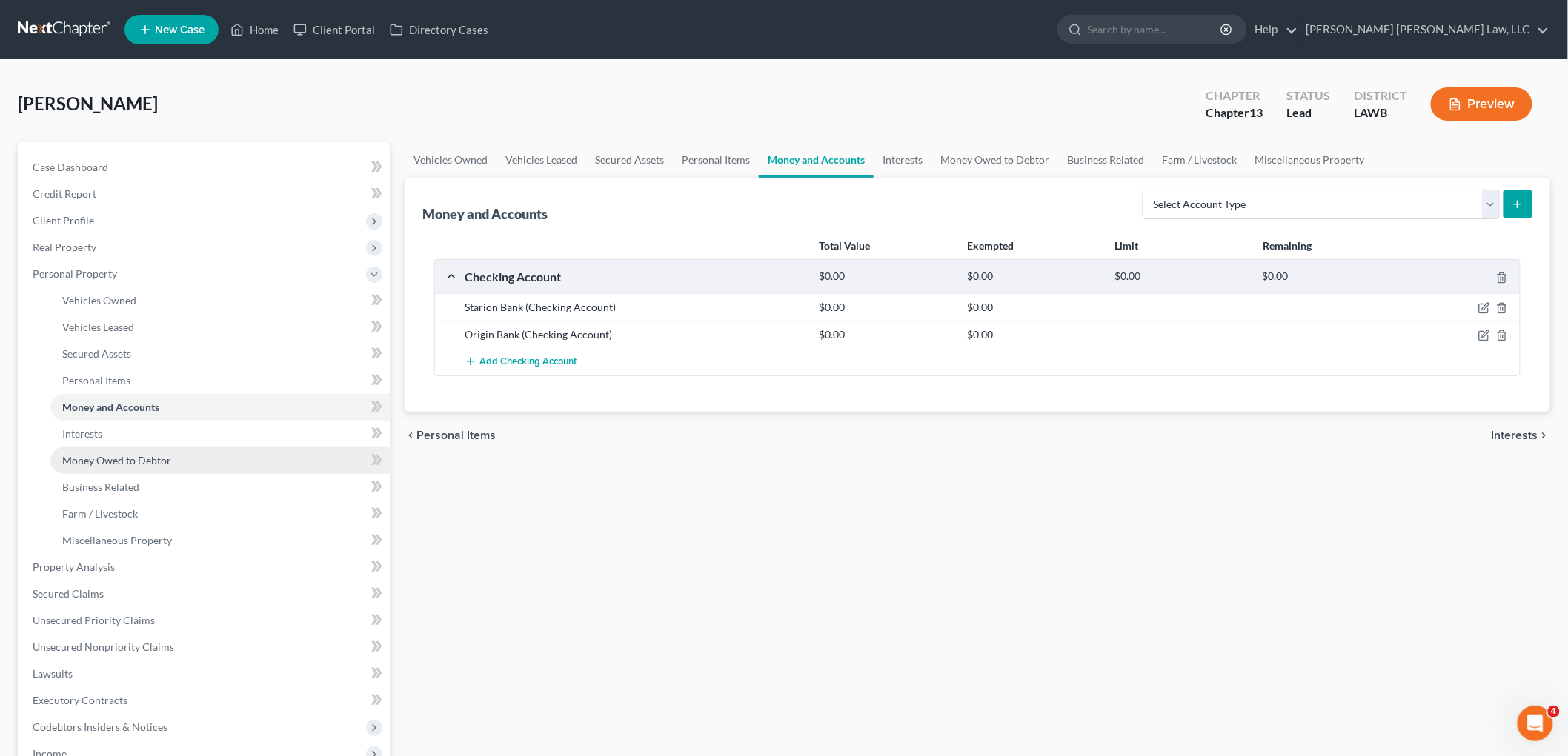
click at [175, 461] on link "Money Owed to Debtor" at bounding box center [220, 460] width 339 height 26
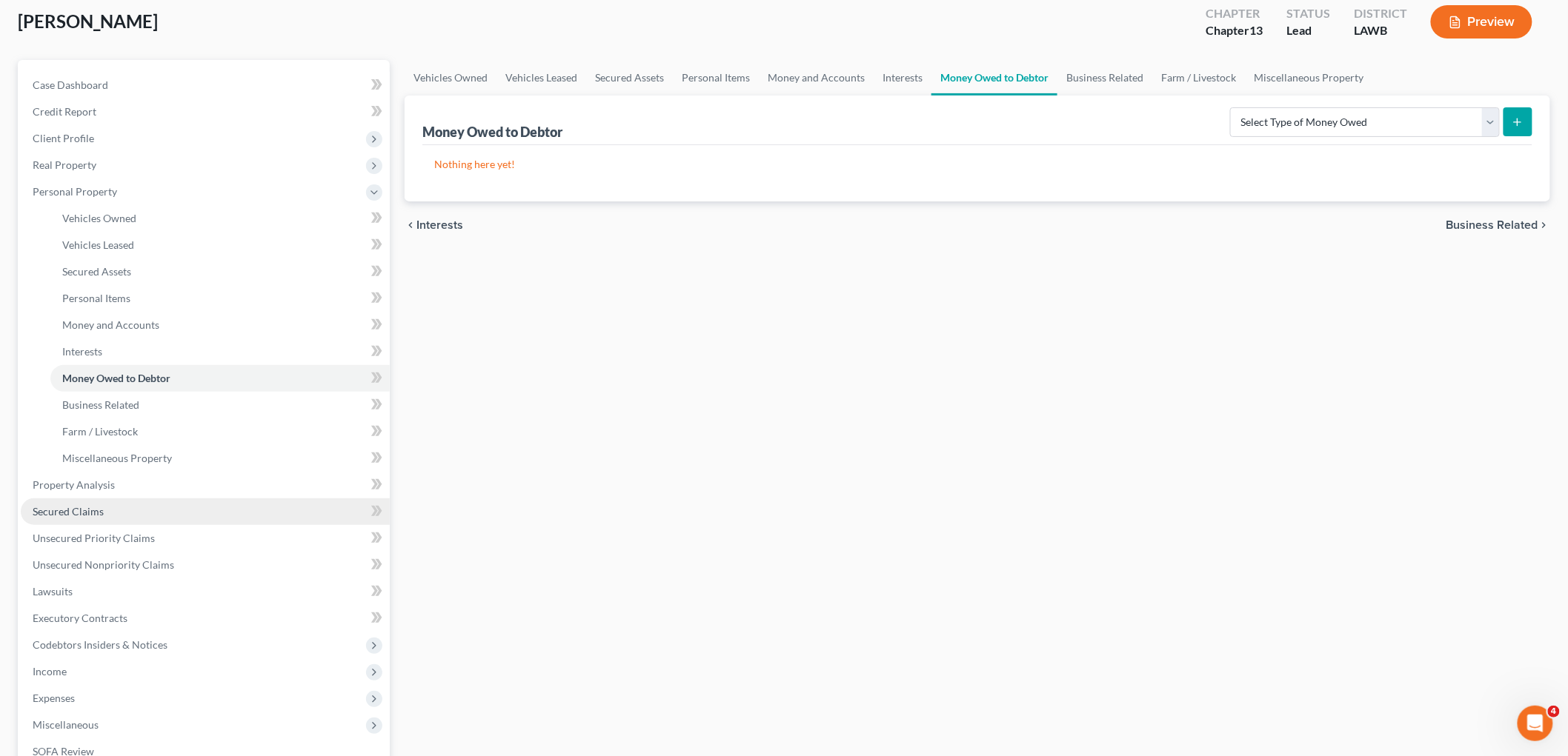
click at [121, 512] on link "Secured Claims" at bounding box center [205, 511] width 369 height 26
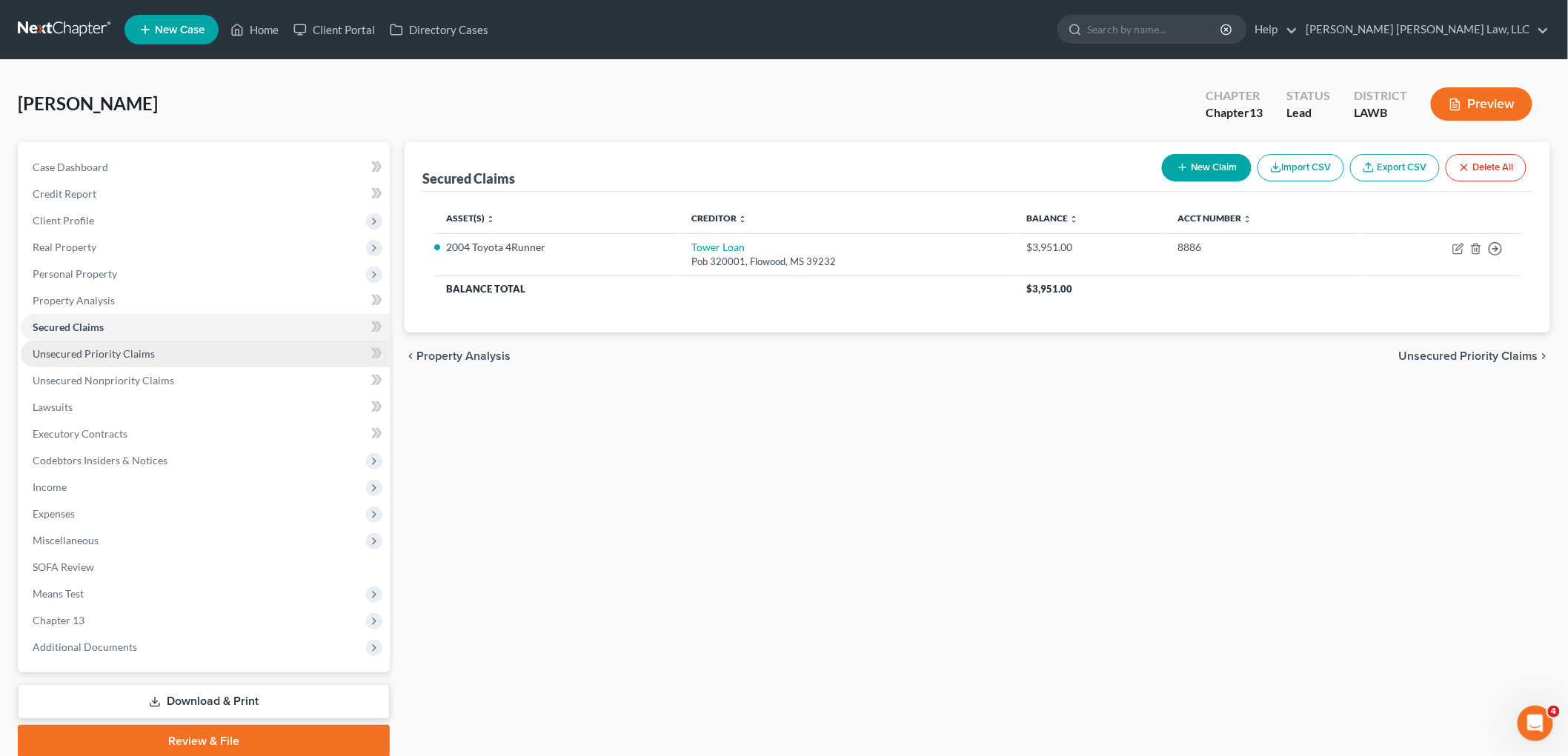
click at [129, 355] on span "Unsecured Priority Claims" at bounding box center [93, 354] width 122 height 13
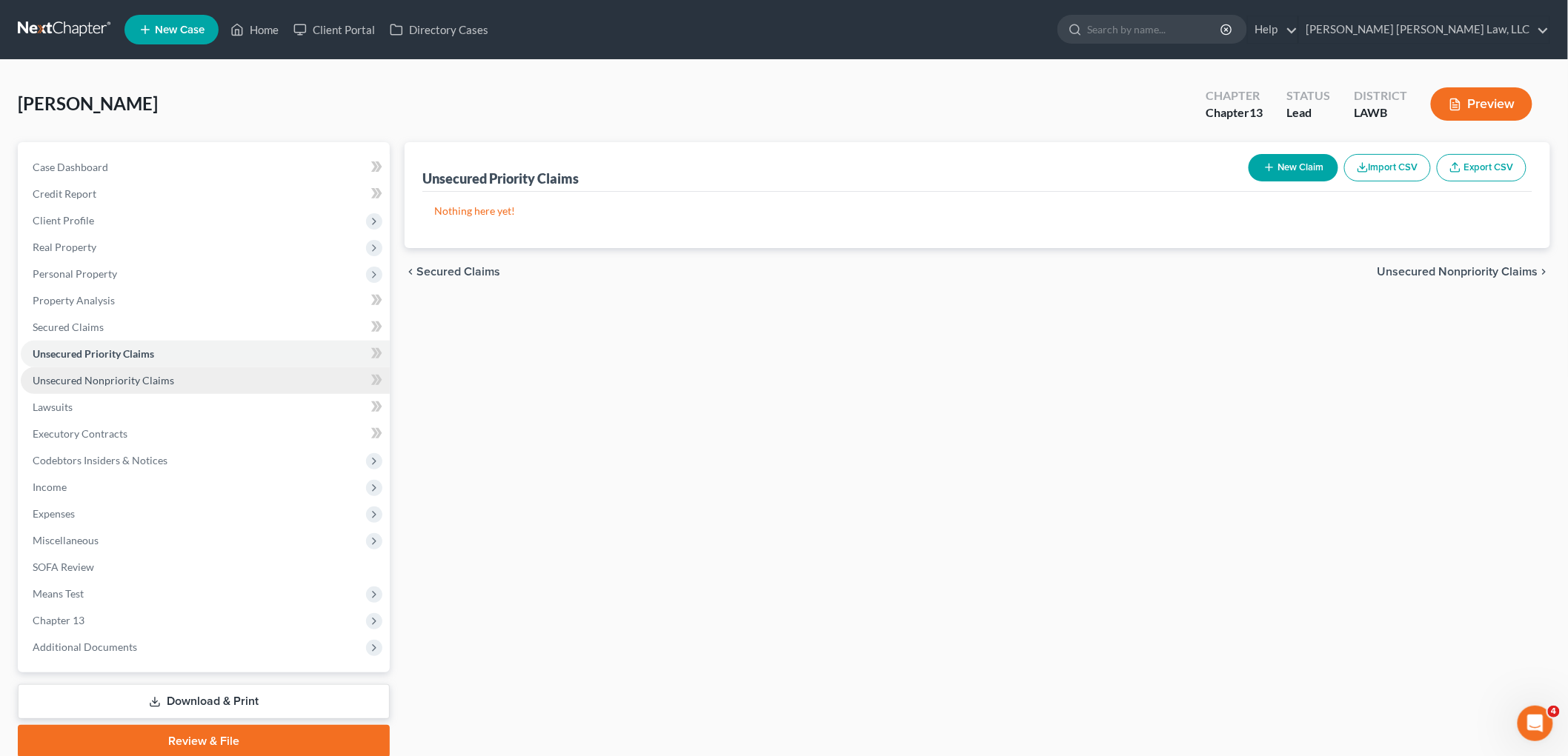
click at [136, 378] on span "Unsecured Nonpriority Claims" at bounding box center [103, 380] width 142 height 13
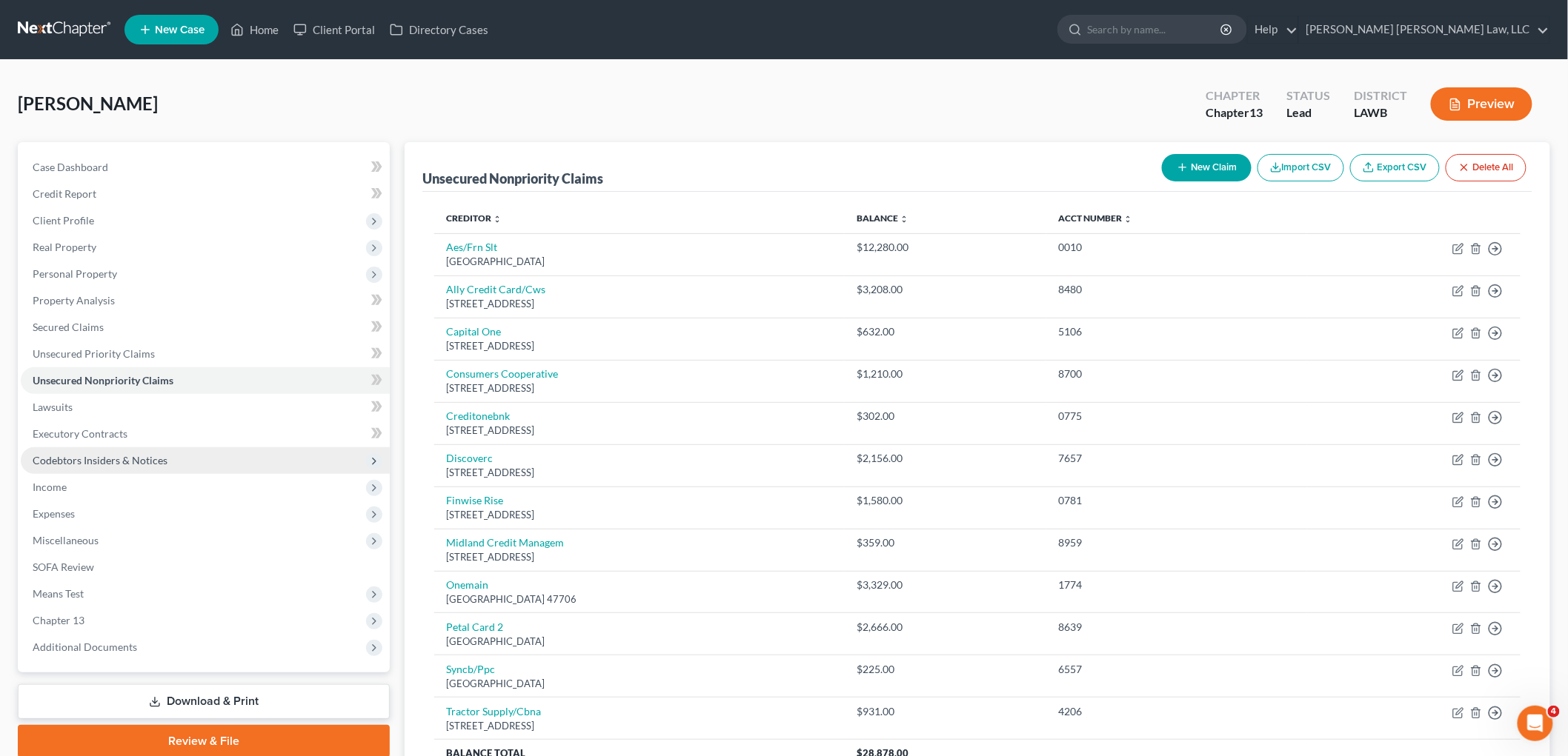
click at [74, 454] on span "Codebtors Insiders & Notices" at bounding box center [100, 460] width 135 height 13
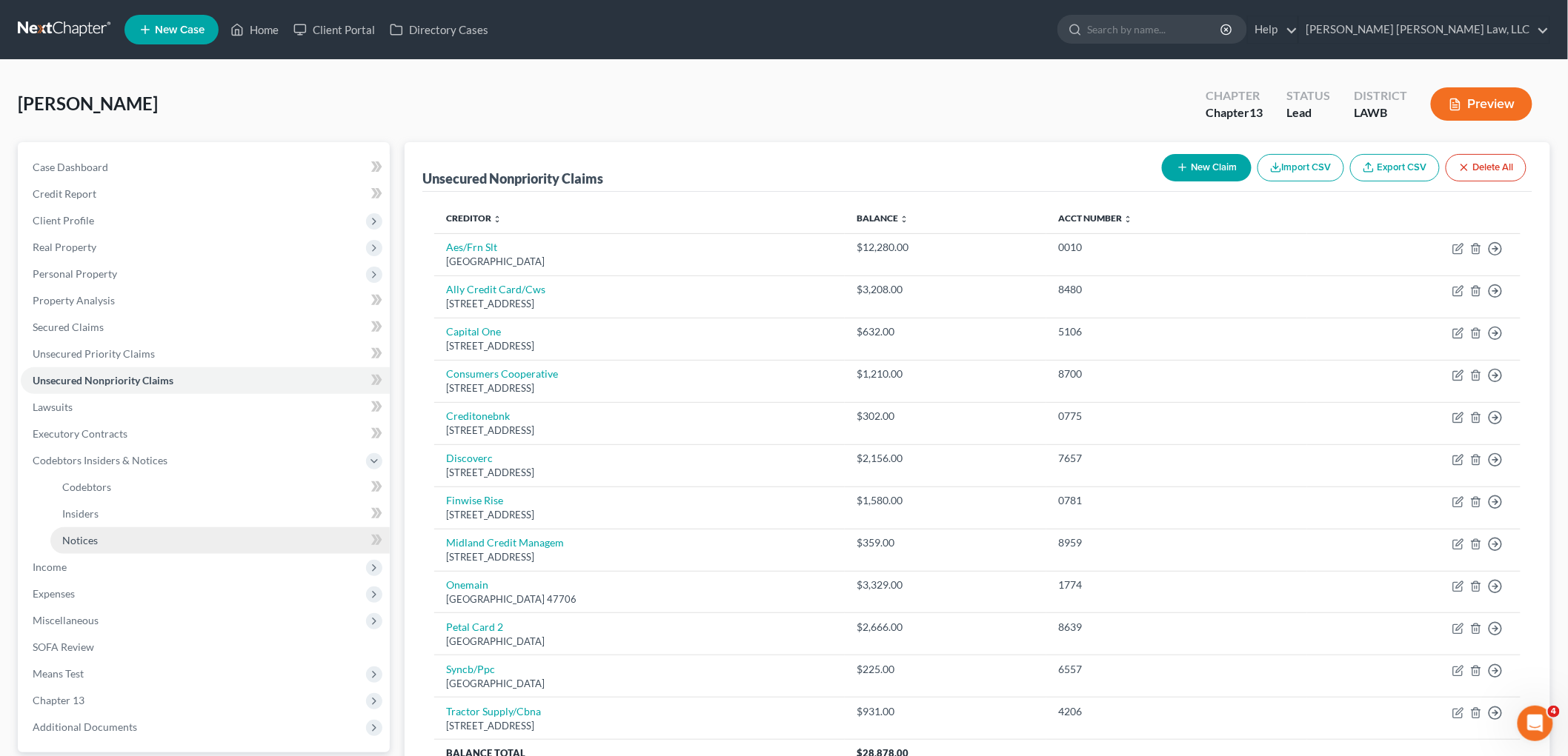
click at [71, 538] on span "Notices" at bounding box center [80, 540] width 36 height 13
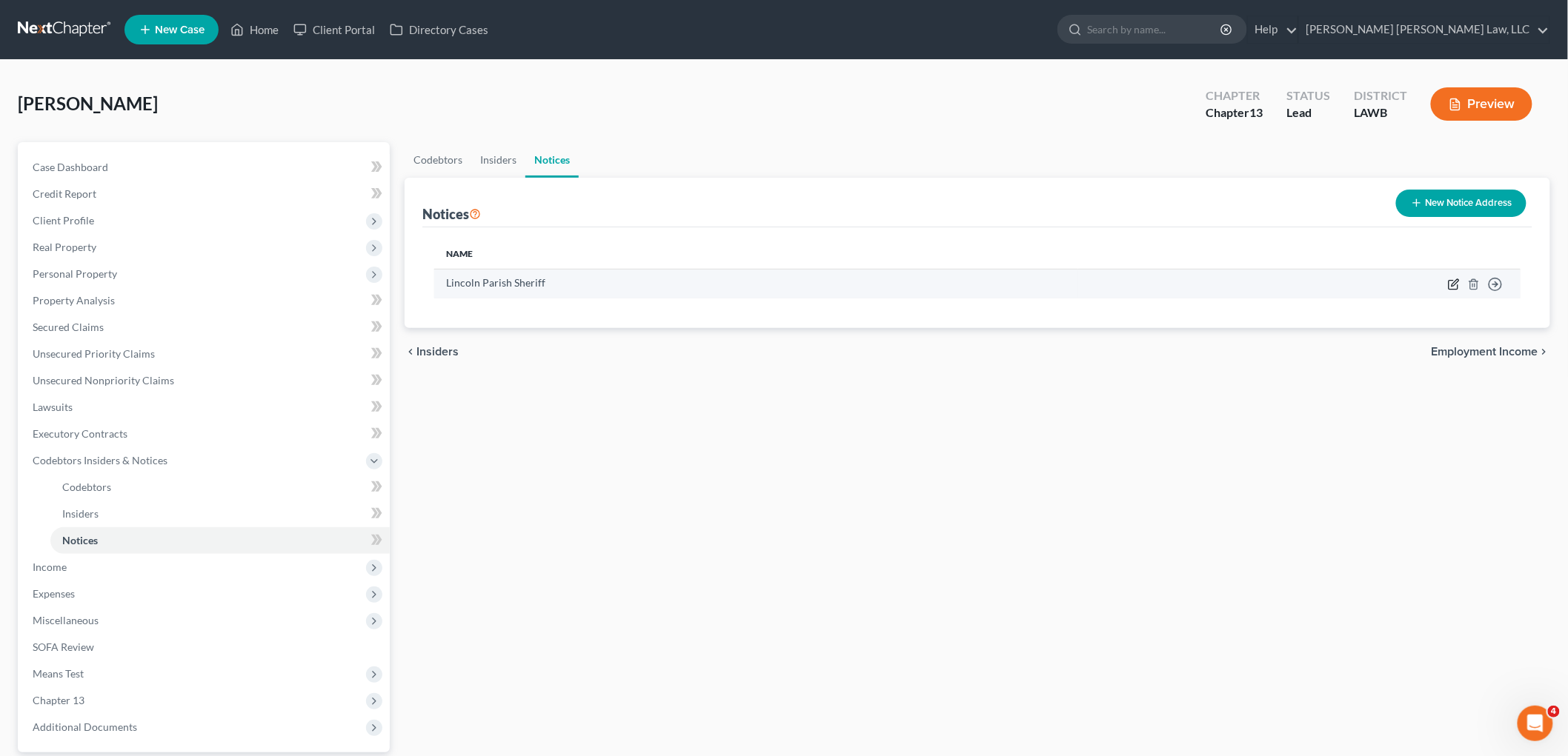
click at [1449, 282] on icon "button" at bounding box center [1454, 285] width 12 height 12
select select "19"
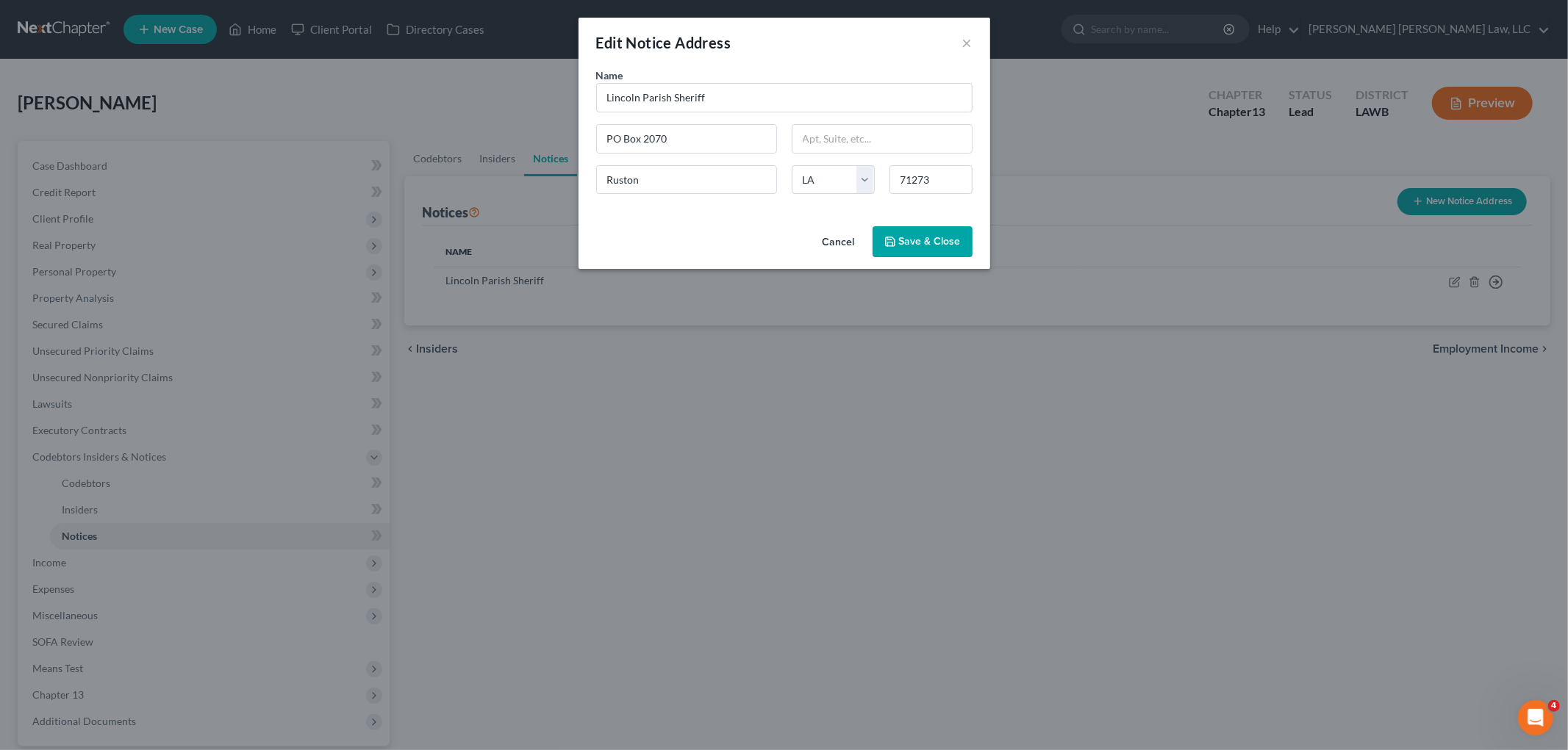
click at [914, 243] on span "Save & Close" at bounding box center [929, 241] width 62 height 13
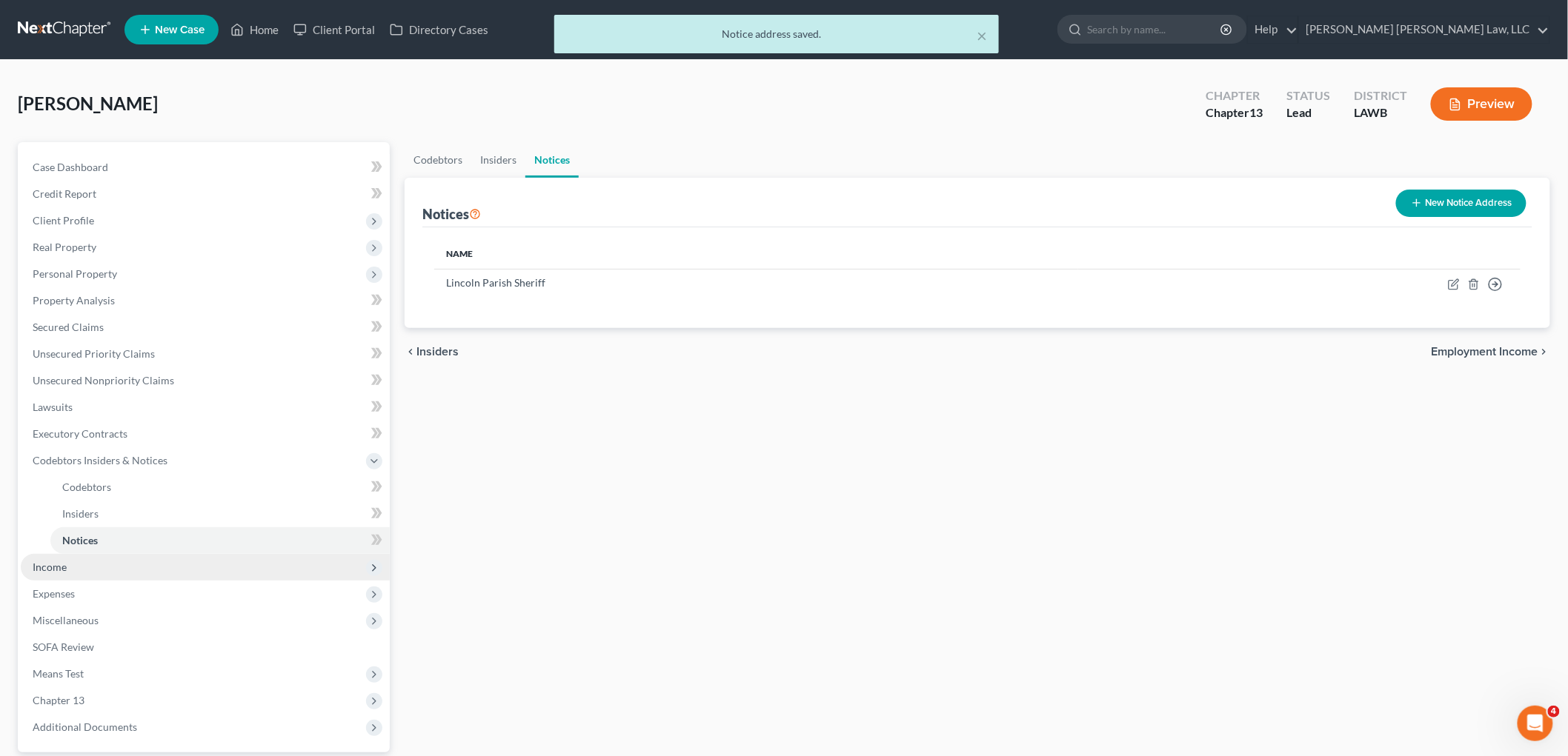
click at [101, 572] on span "Income" at bounding box center [205, 567] width 369 height 26
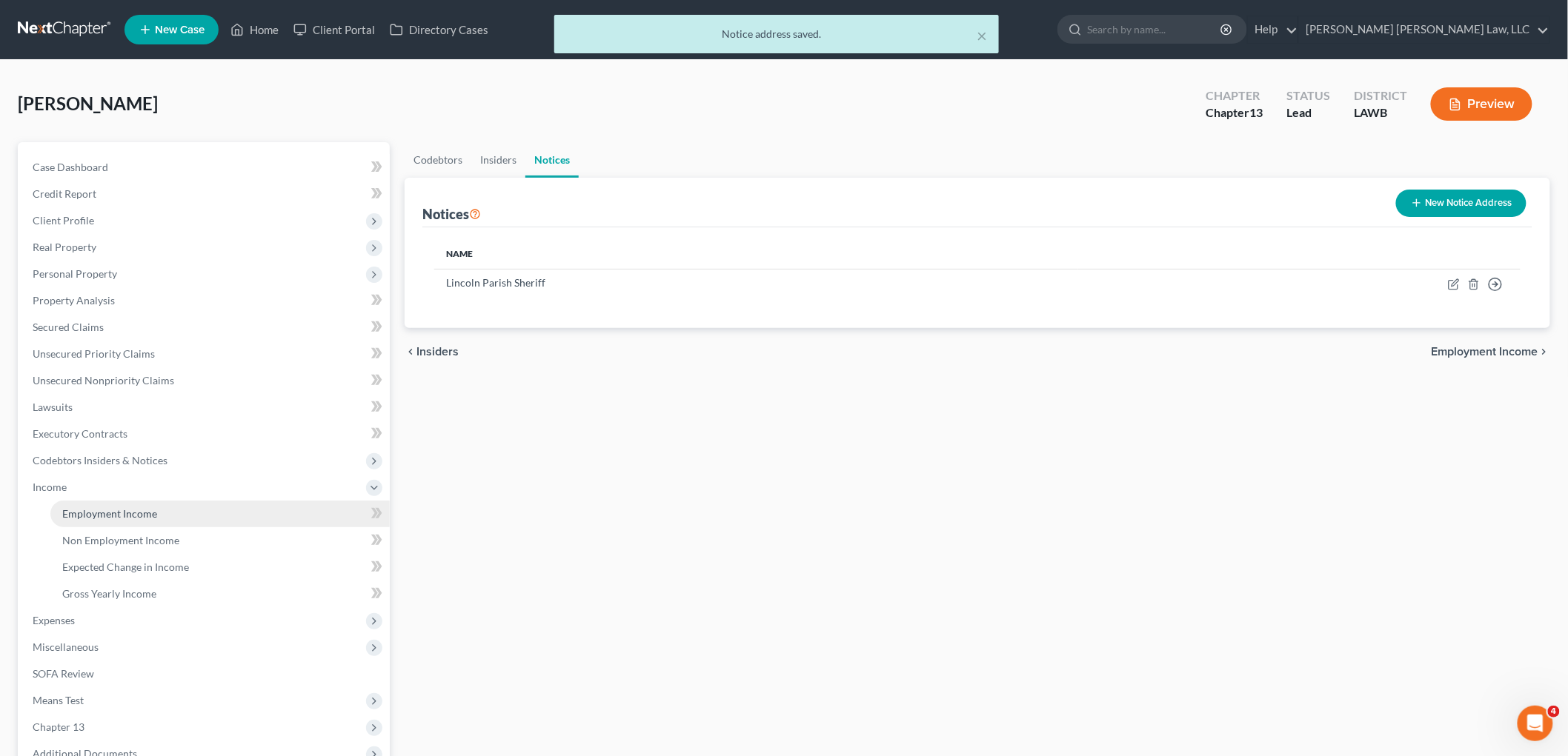
click at [126, 520] on link "Employment Income" at bounding box center [220, 513] width 339 height 26
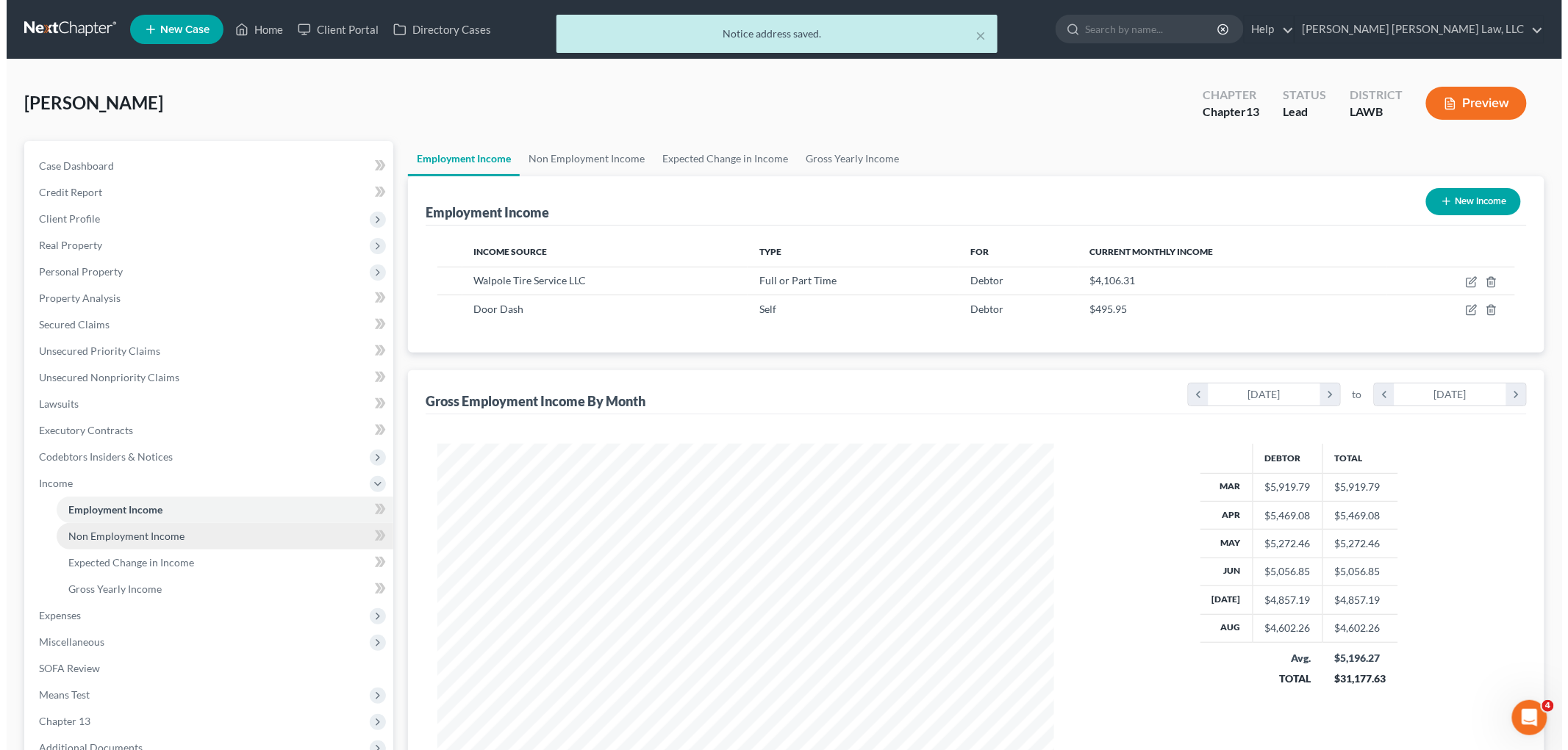
scroll to position [307, 645]
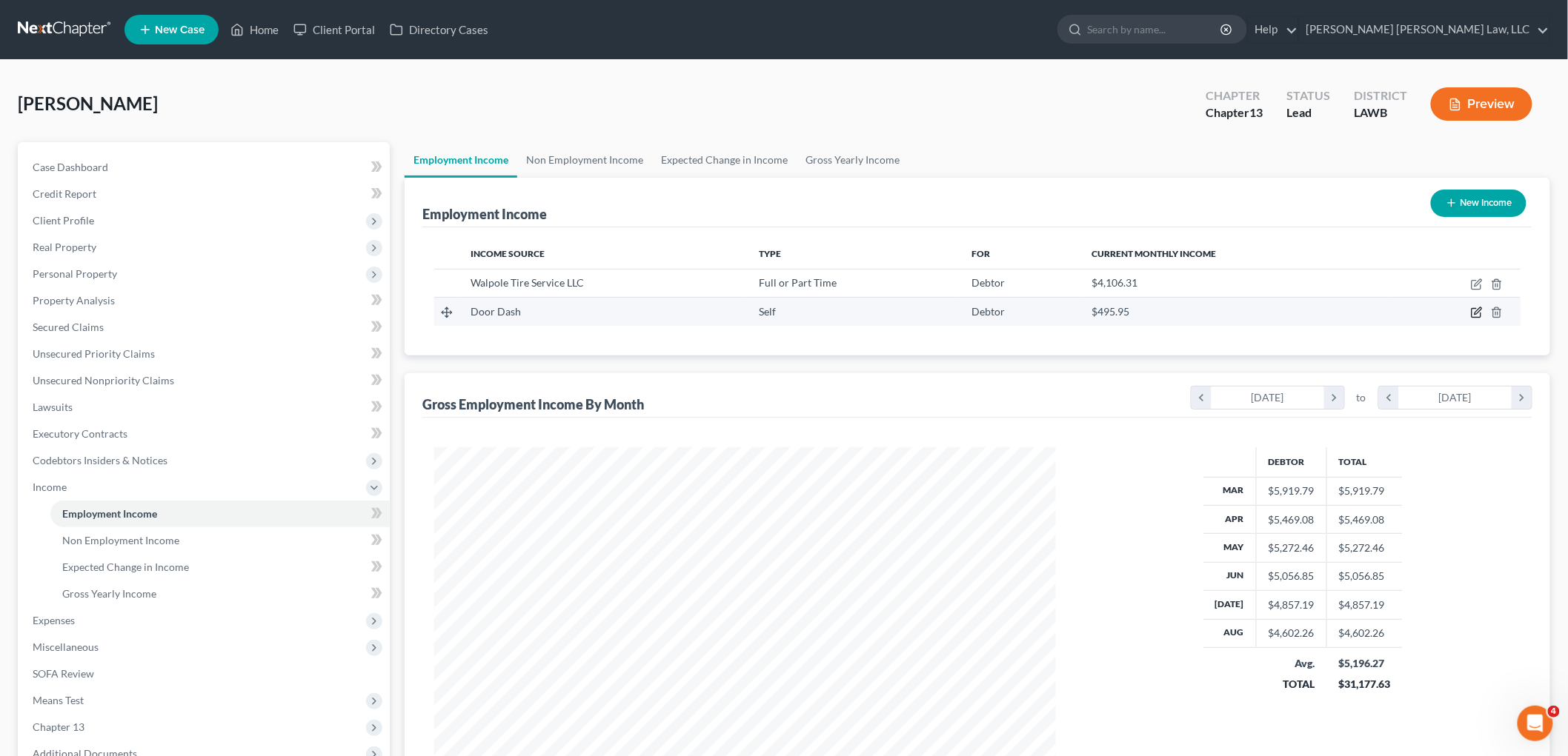
click at [1471, 314] on icon "button" at bounding box center [1477, 313] width 12 height 12
select select "1"
select select "4"
select select "0"
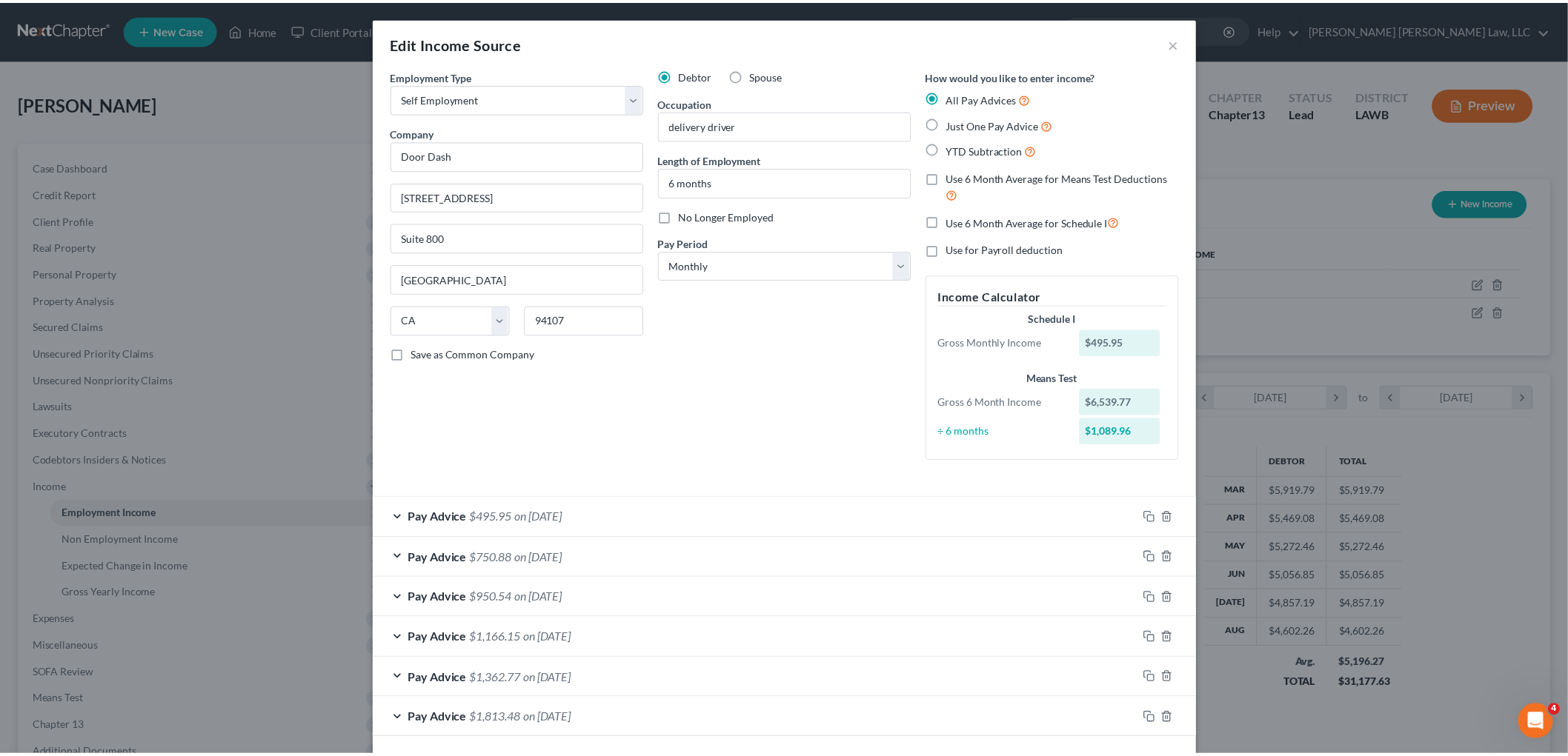
scroll to position [65, 0]
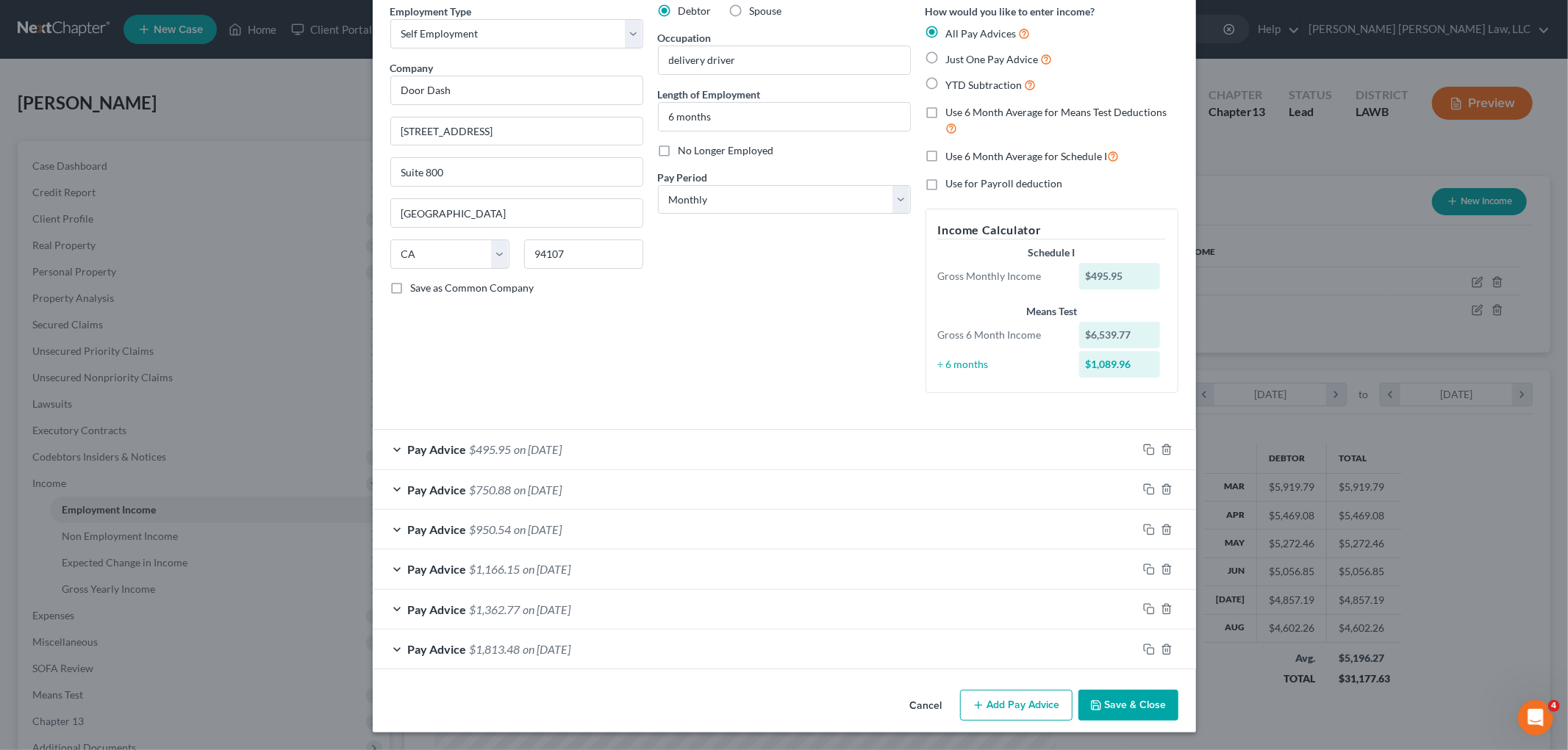
click at [946, 153] on label "Use 6 Month Average for Schedule I" at bounding box center [1032, 156] width 173 height 17
click at [951, 153] on input "Use 6 Month Average for Schedule I" at bounding box center [956, 152] width 9 height 9
checkbox input "true"
click at [1143, 704] on button "Save & Close" at bounding box center [1128, 705] width 100 height 31
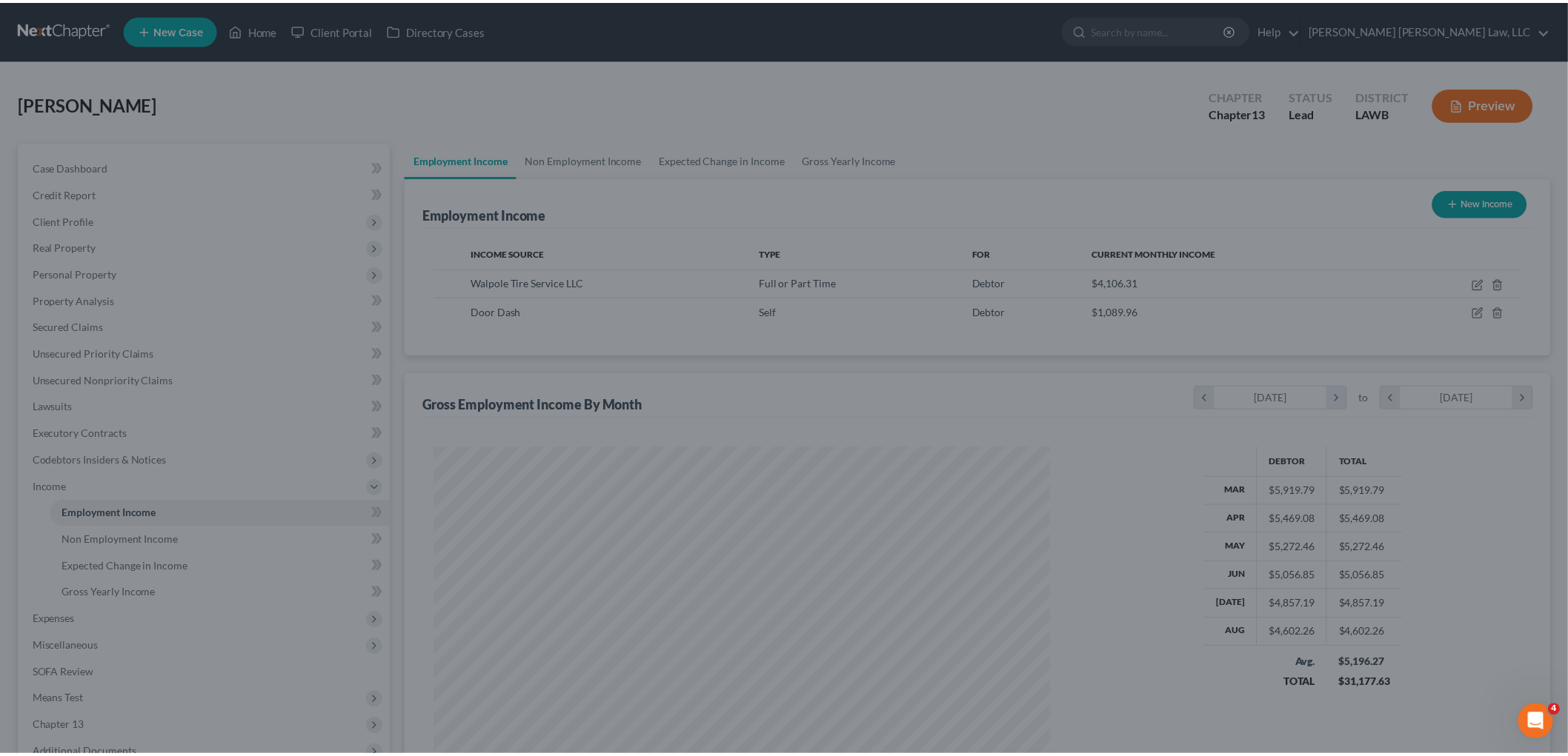
scroll to position [740393, 740336]
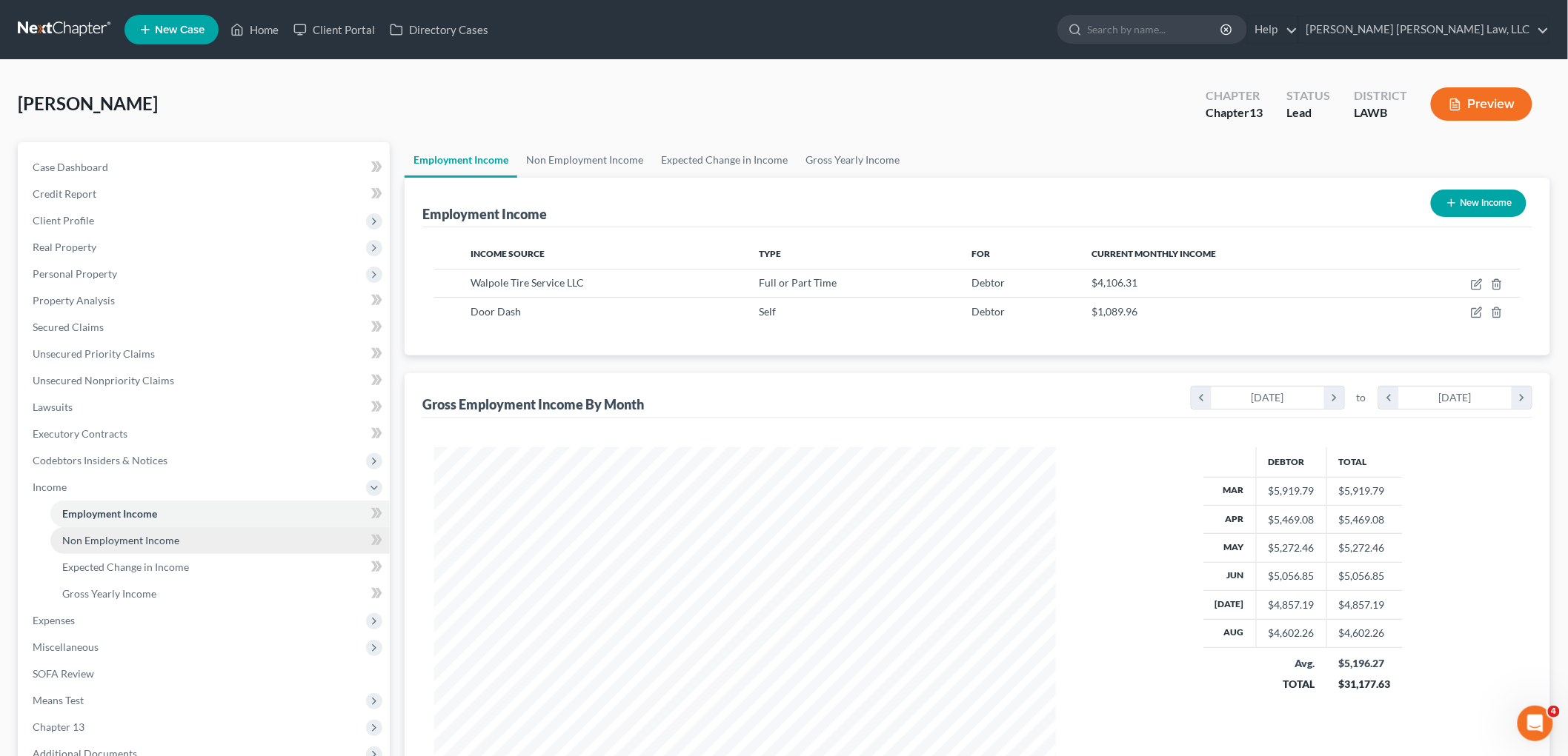
click at [145, 543] on span "Non Employment Income" at bounding box center [120, 540] width 117 height 13
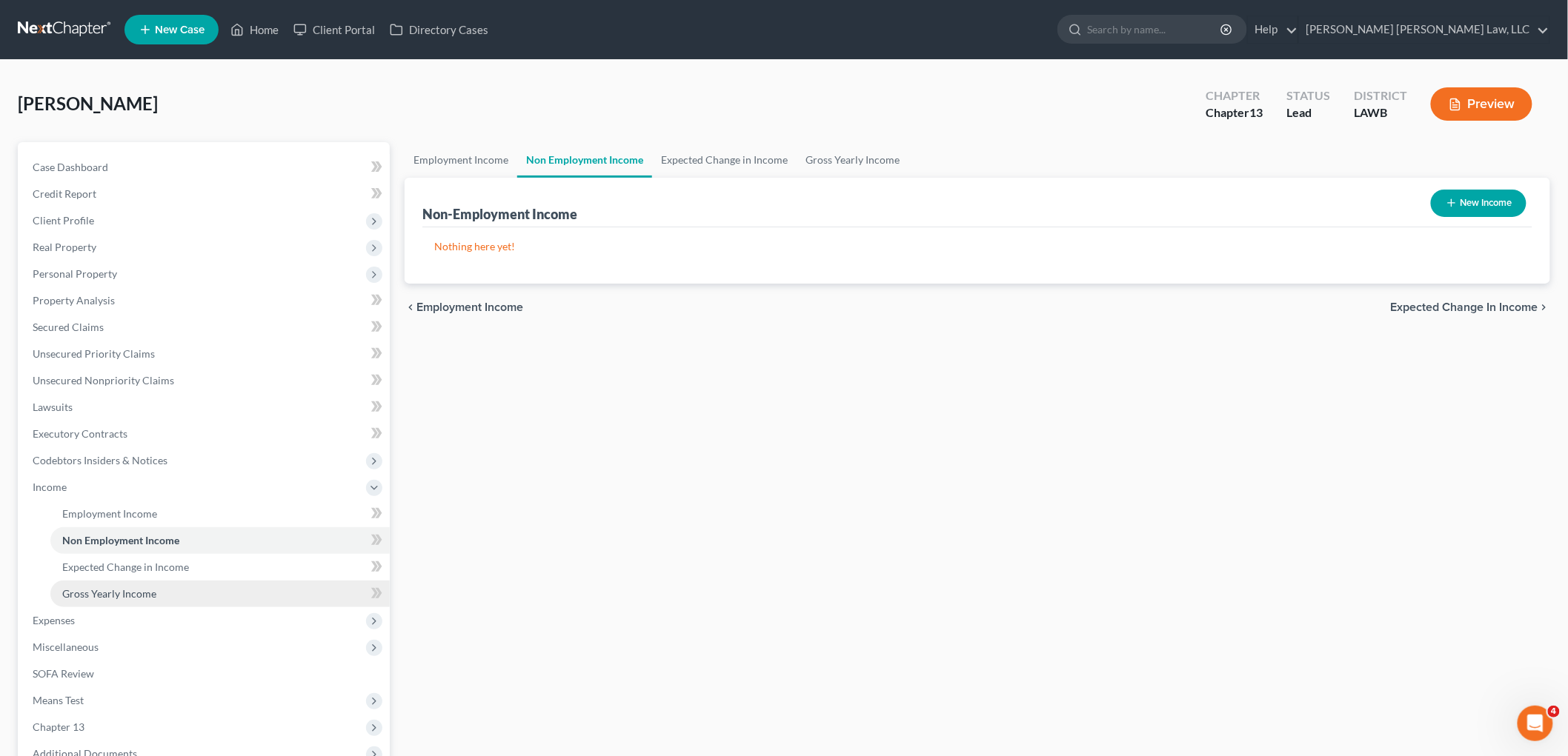
click at [160, 592] on link "Gross Yearly Income" at bounding box center [220, 593] width 339 height 26
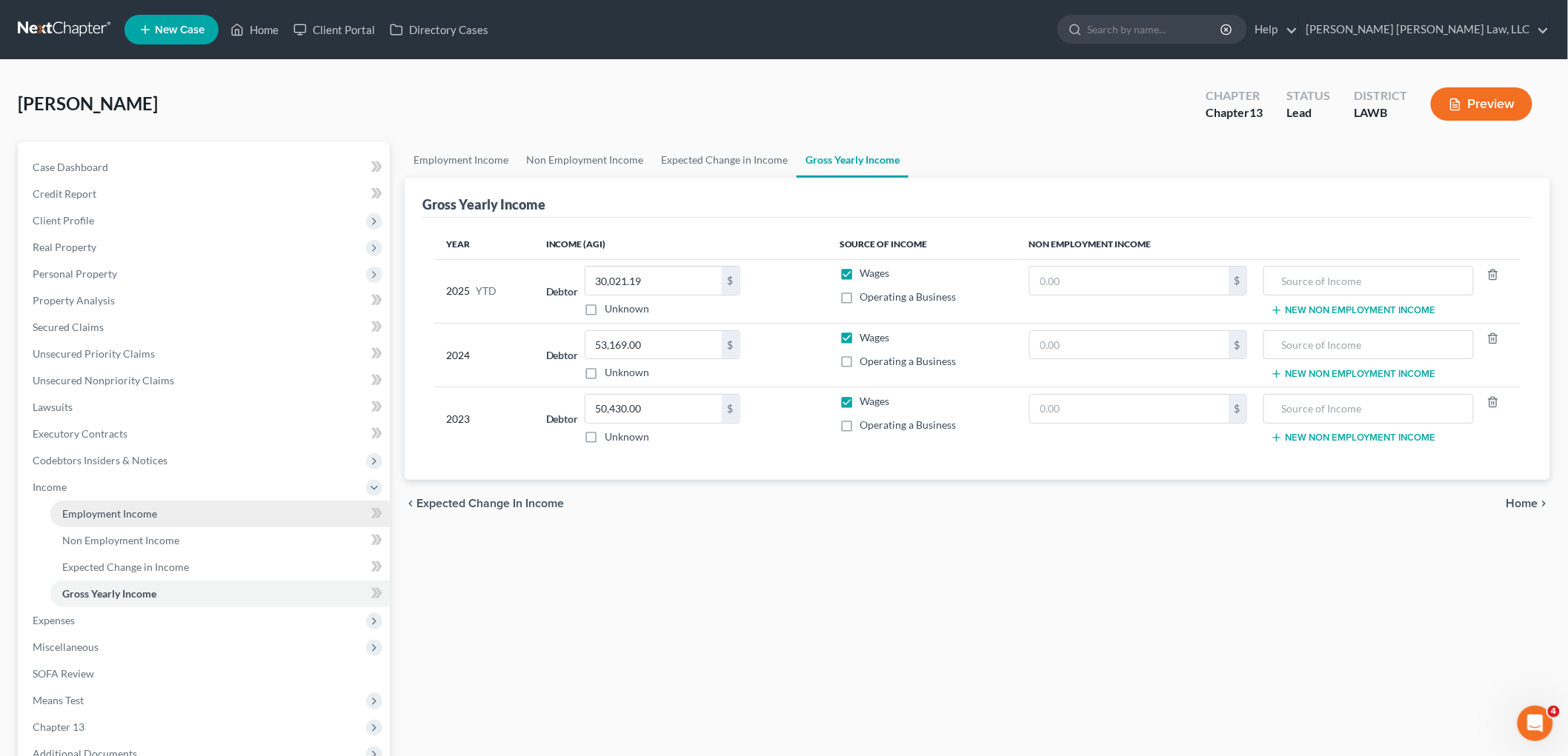
scroll to position [163, 0]
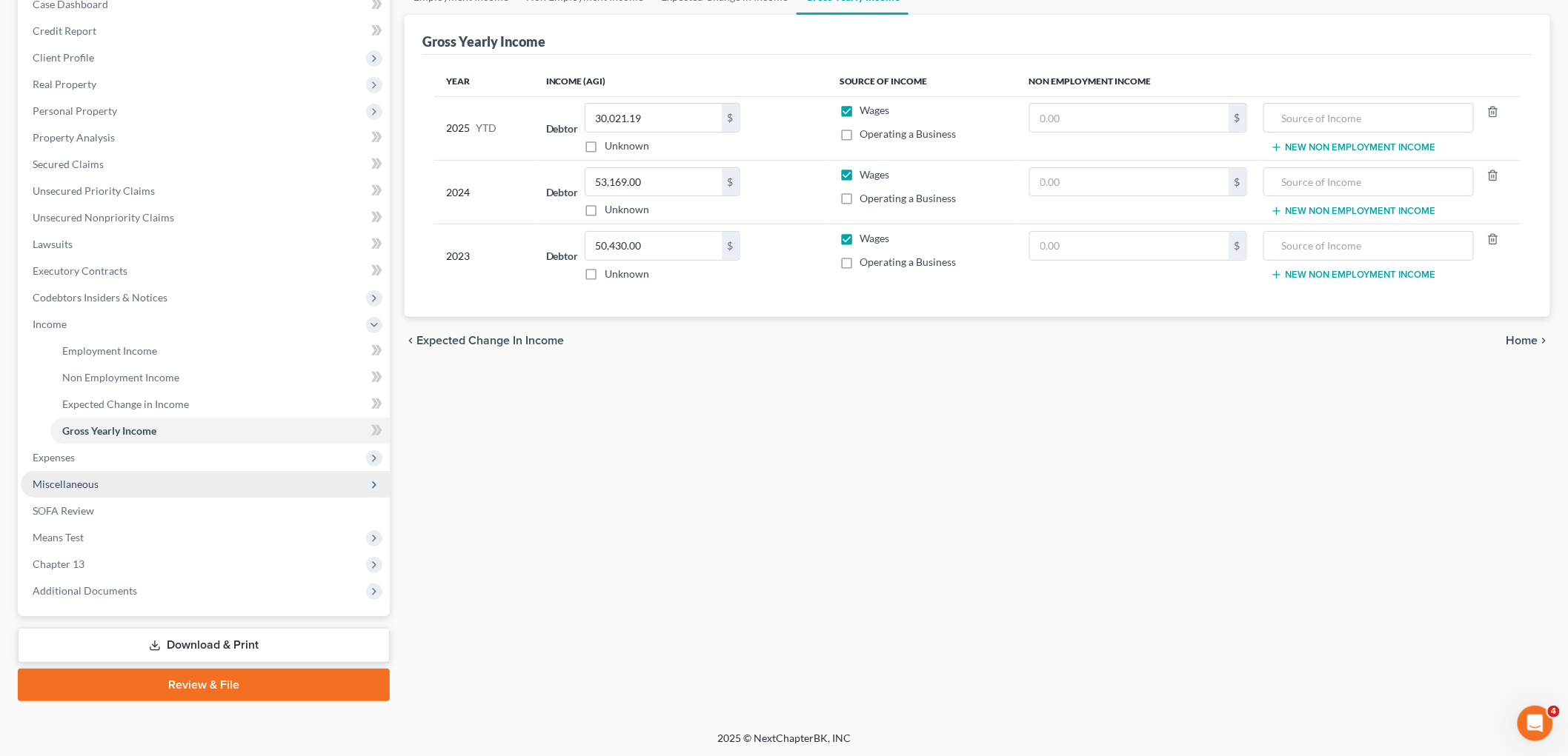
click at [83, 479] on span "Miscellaneous" at bounding box center [65, 484] width 66 height 13
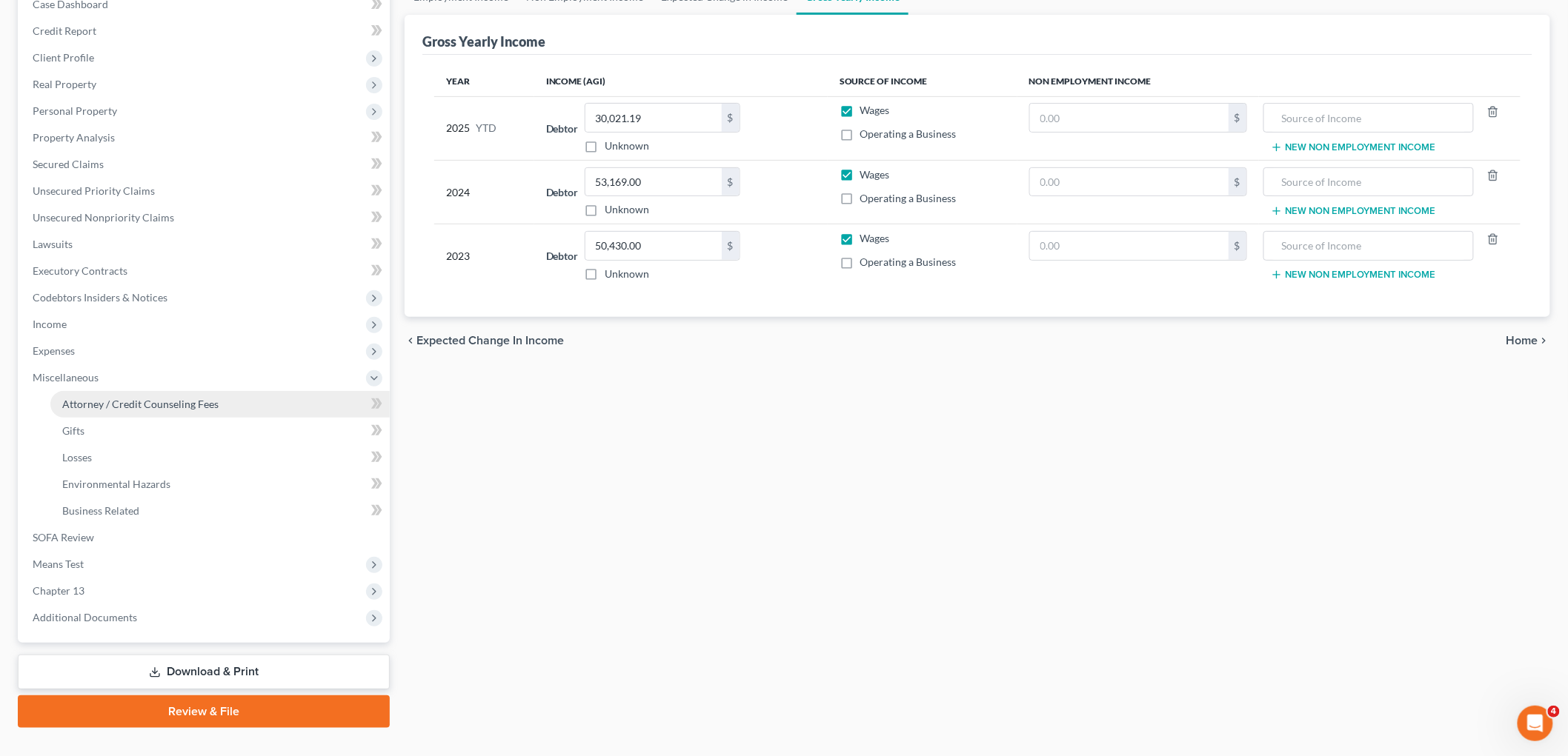
click at [157, 406] on span "Attorney / Credit Counseling Fees" at bounding box center [140, 404] width 156 height 13
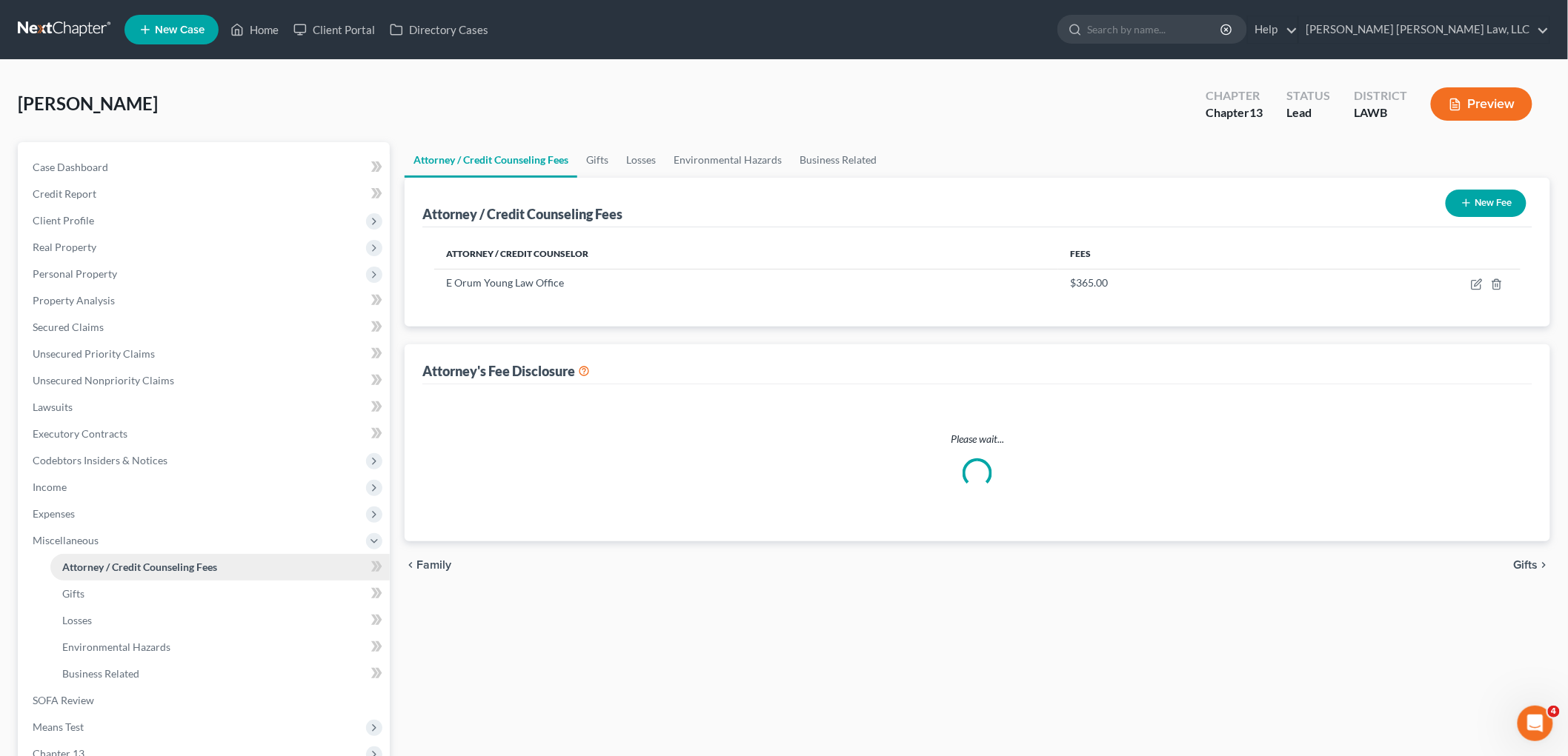
select select "1"
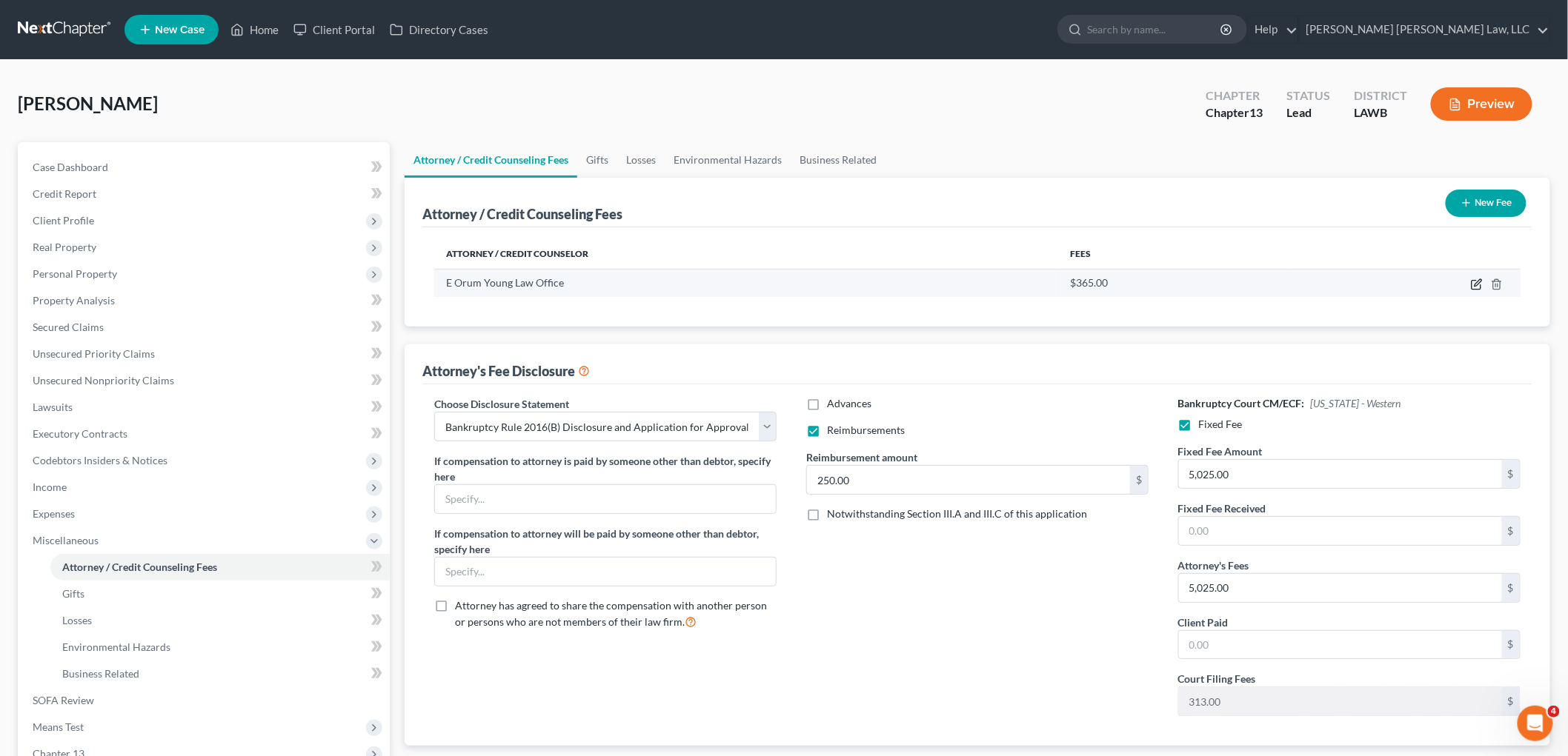
click at [1477, 284] on icon "button" at bounding box center [1477, 285] width 12 height 12
select select "19"
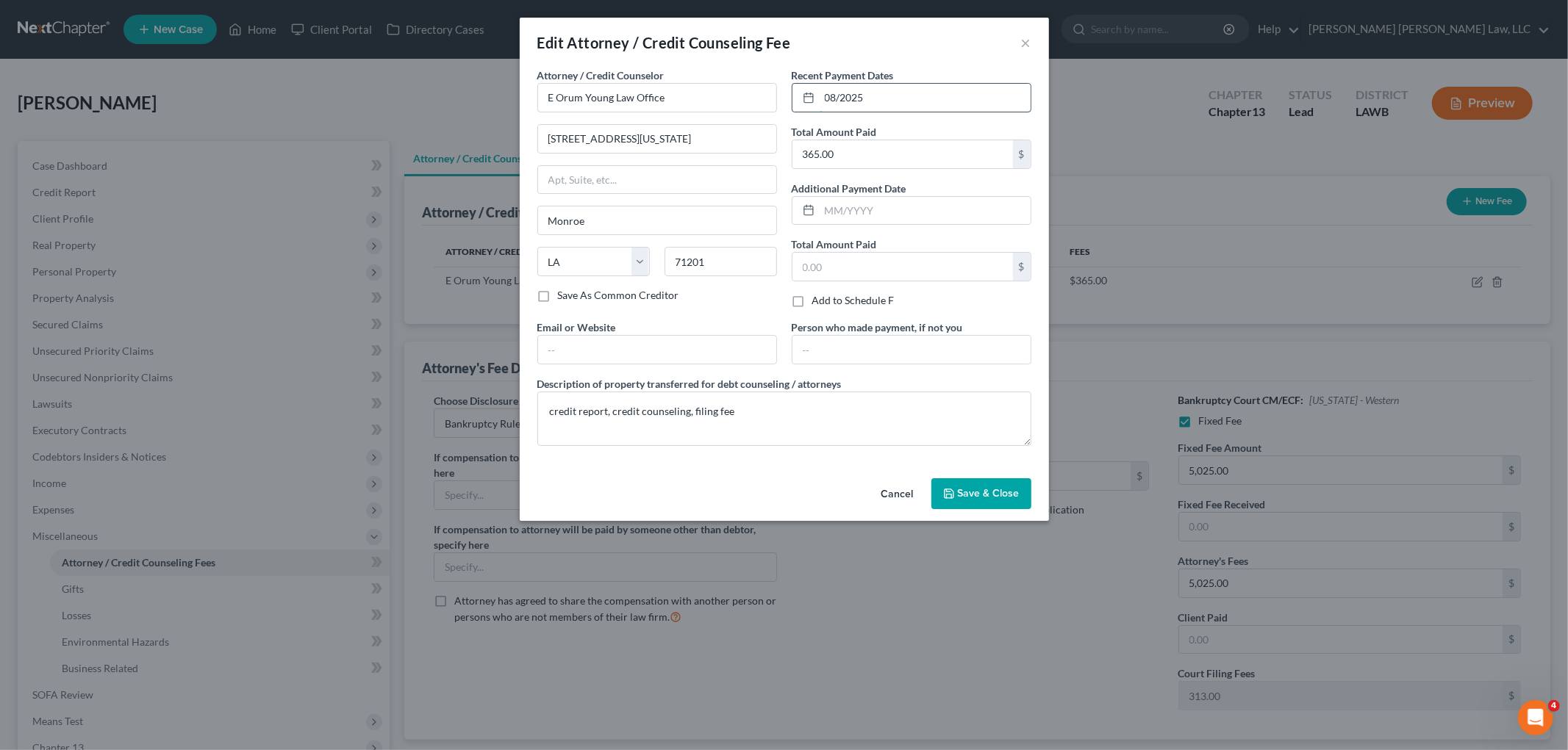
click at [842, 94] on input "08/2025" at bounding box center [924, 97] width 211 height 28
type input "08/29/2025"
click at [1000, 486] on button "Save & Close" at bounding box center [981, 494] width 100 height 31
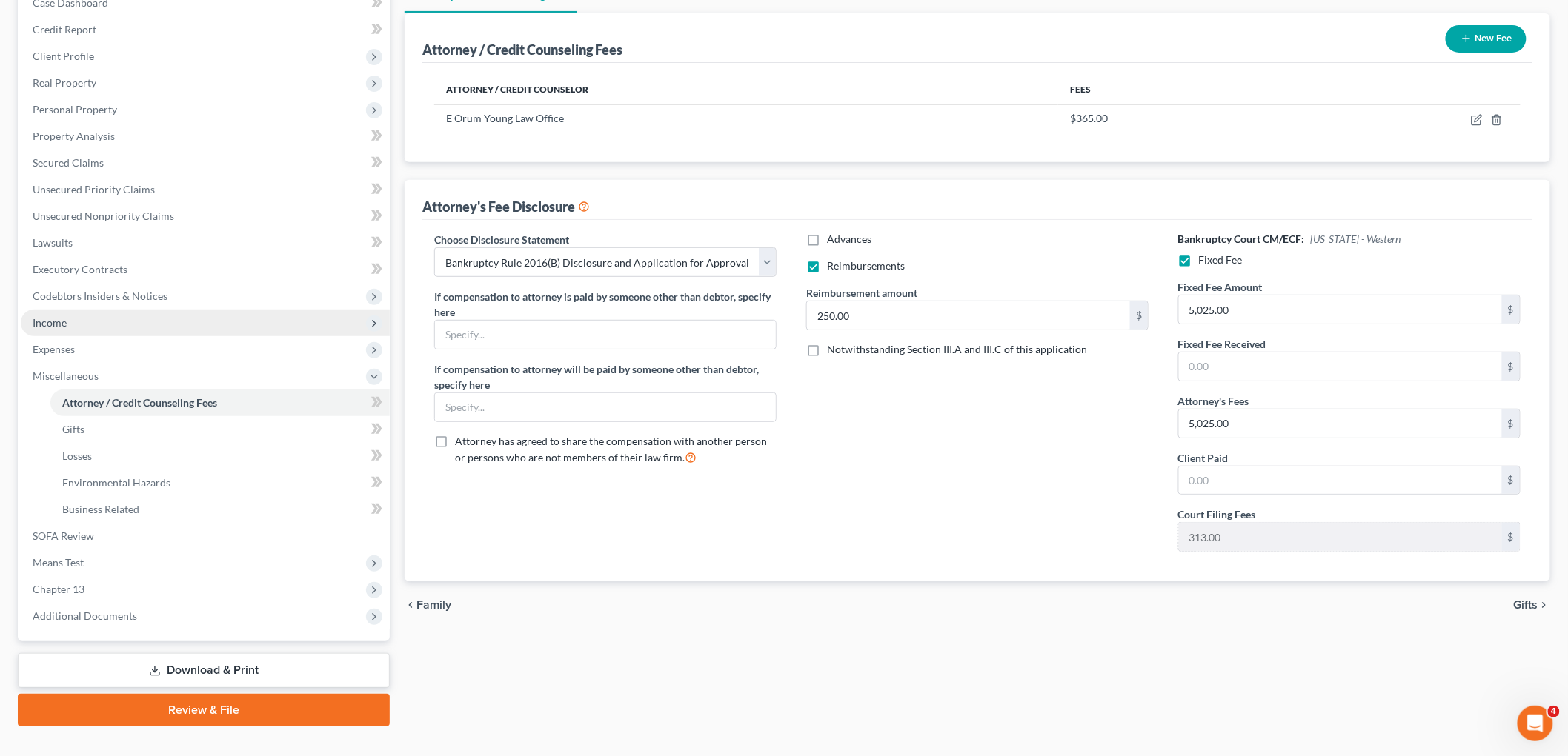
scroll to position [189, 0]
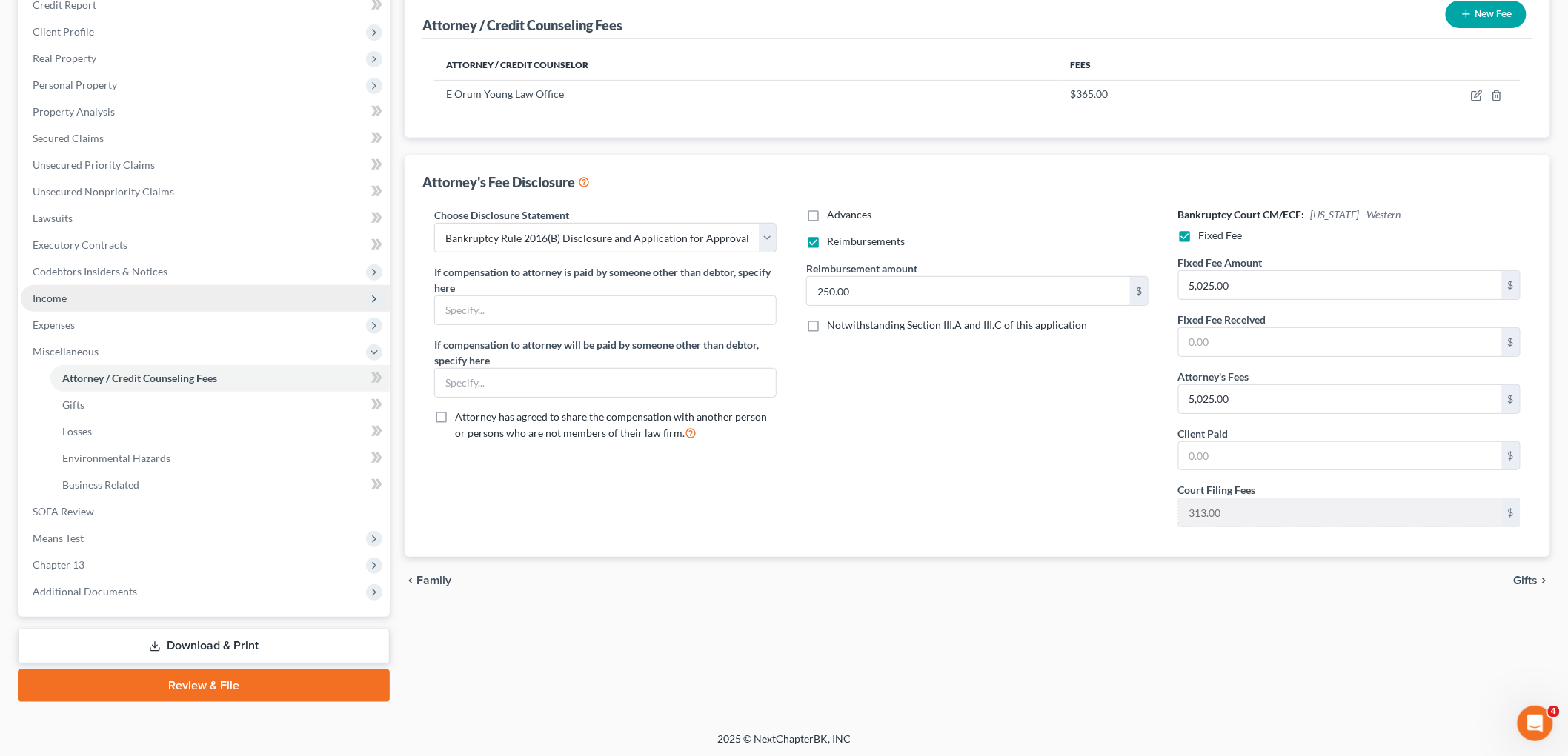
click at [78, 292] on span "Income" at bounding box center [205, 298] width 369 height 26
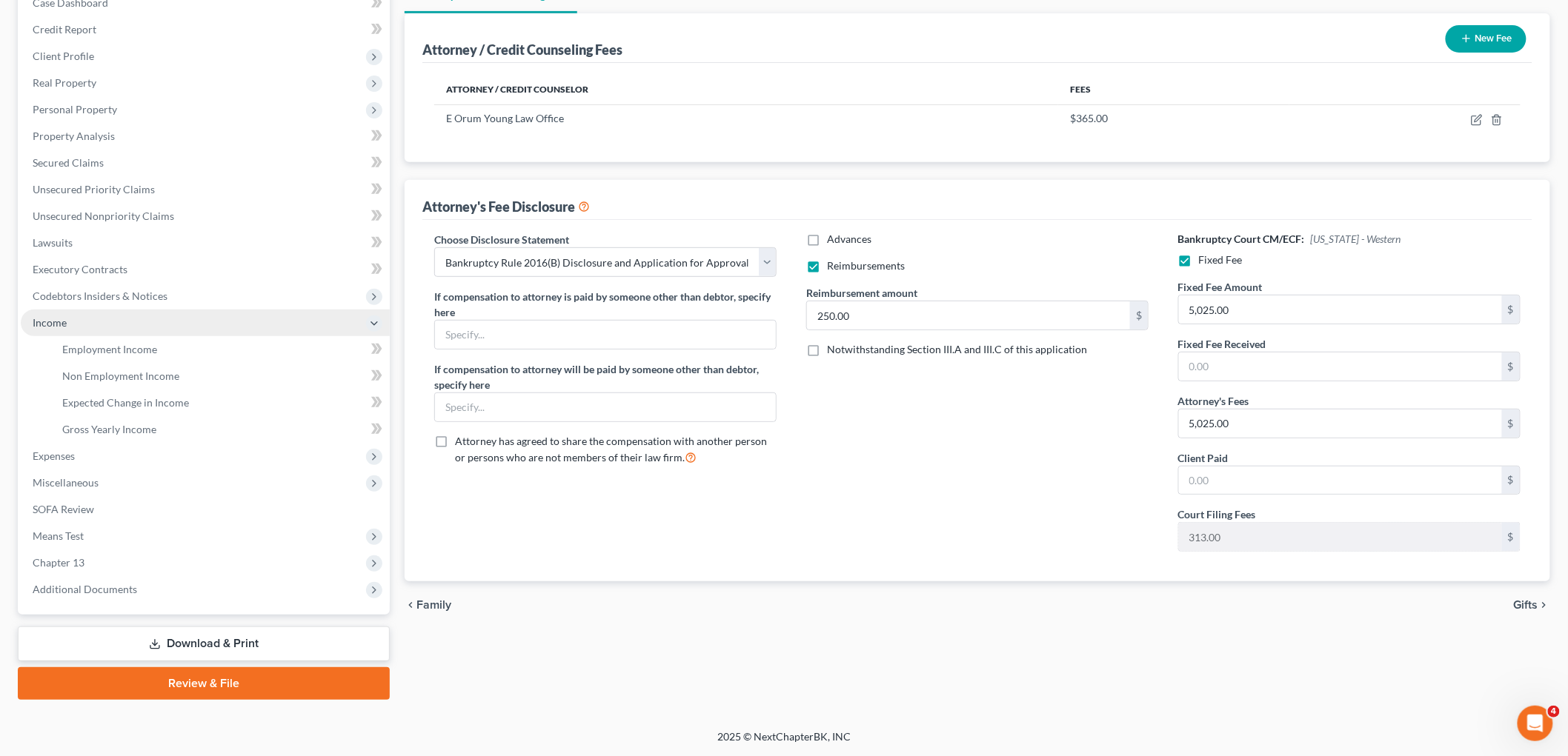
scroll to position [163, 0]
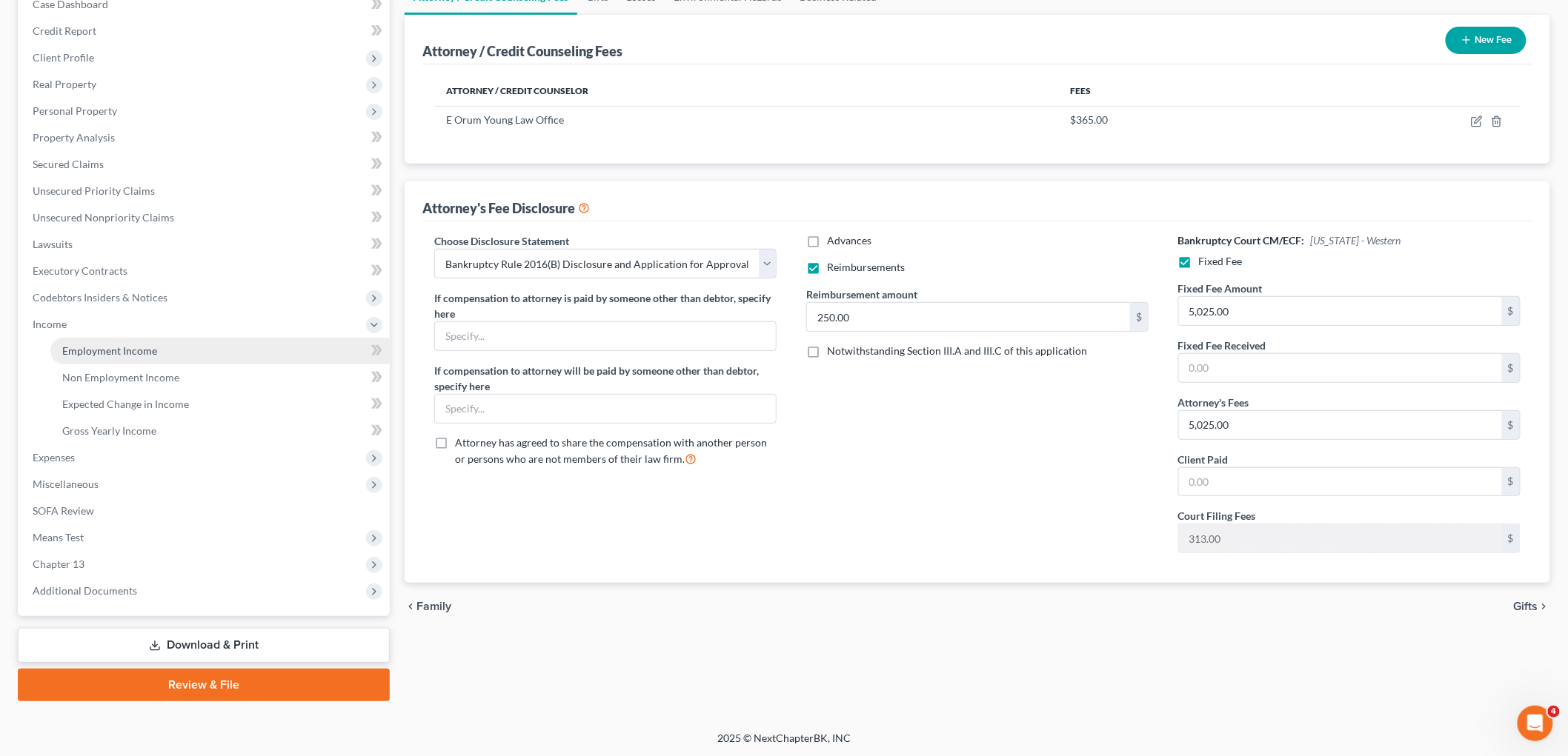
click at [133, 343] on link "Employment Income" at bounding box center [220, 350] width 339 height 26
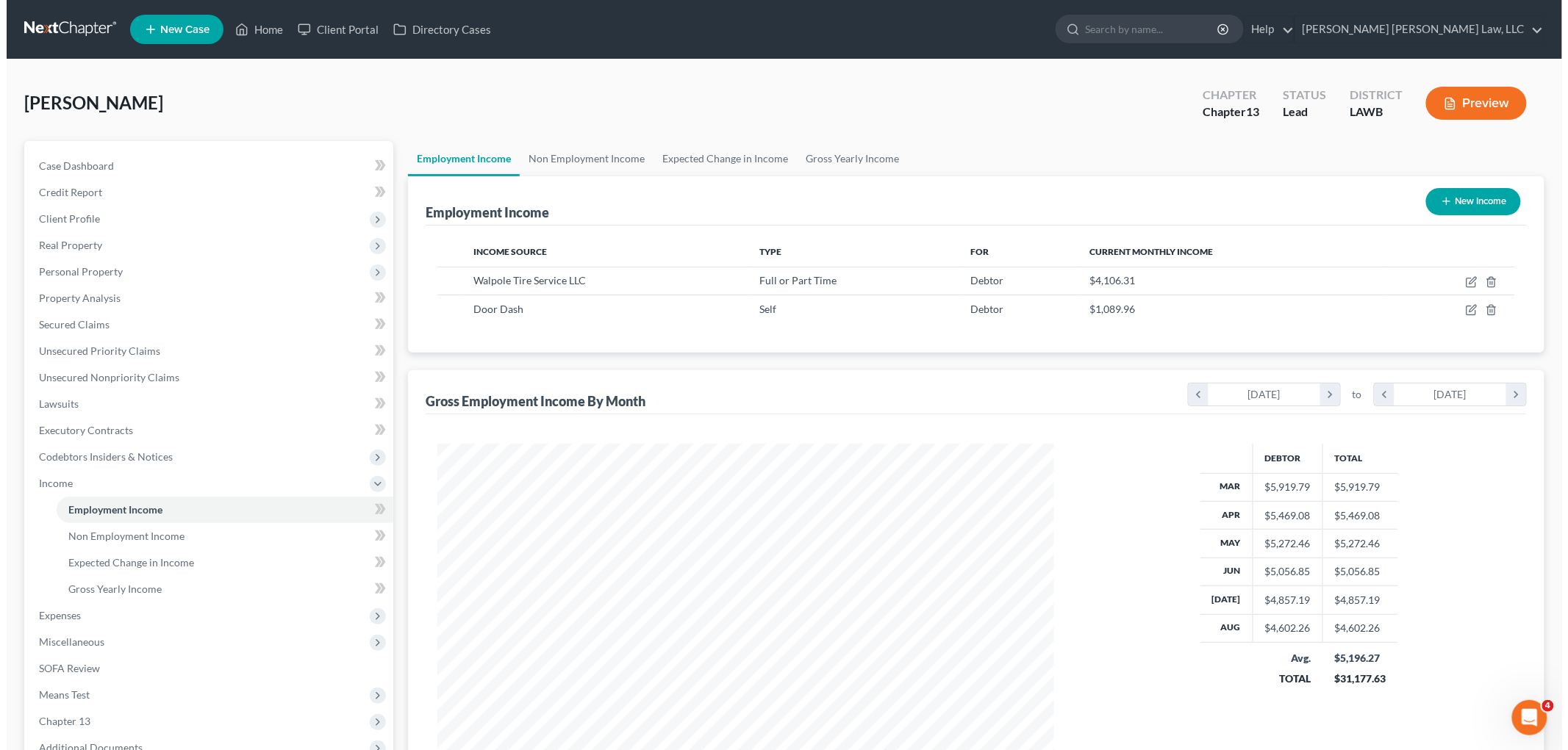
scroll to position [307, 645]
click at [1462, 280] on icon "button" at bounding box center [1465, 282] width 12 height 12
select select "0"
select select "19"
select select "3"
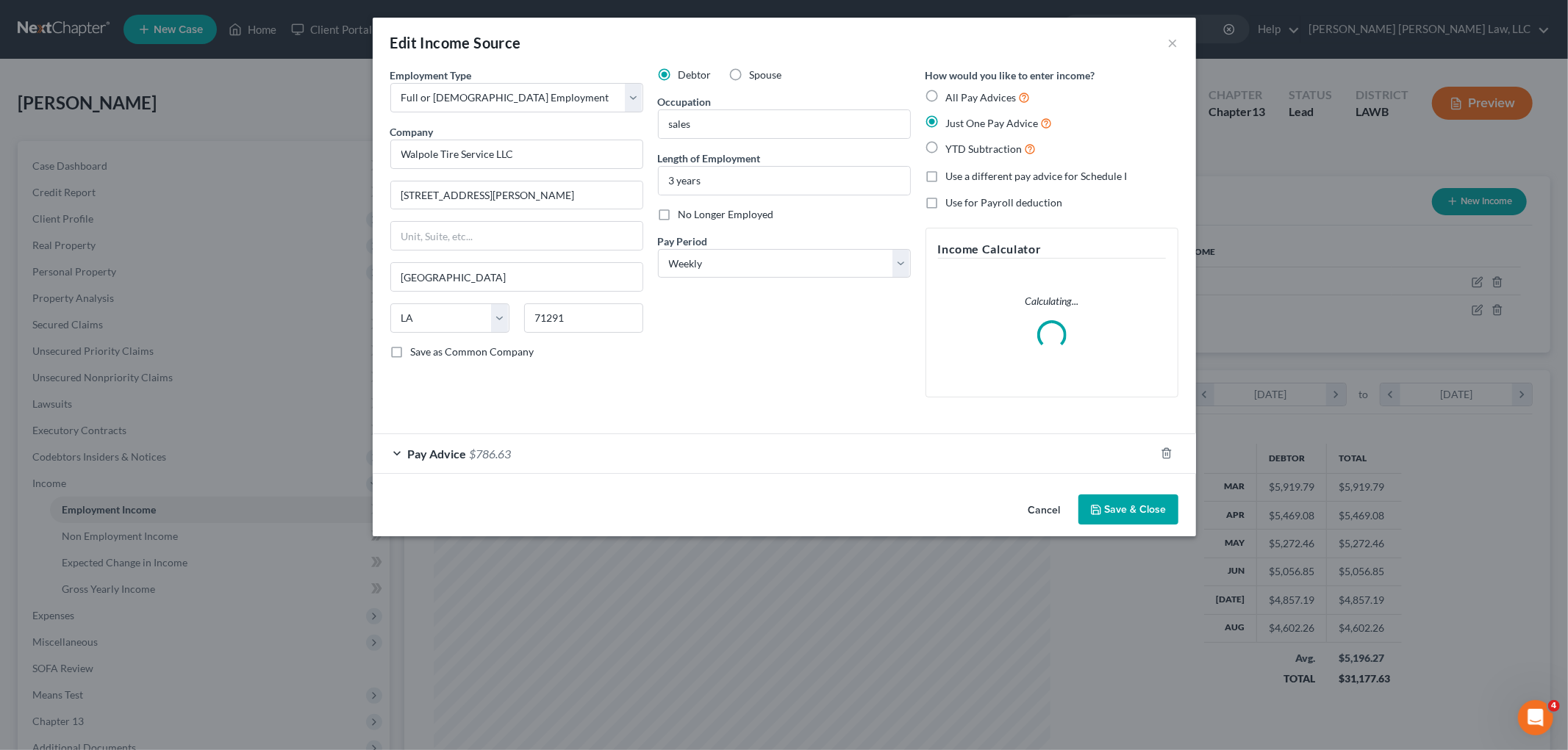
scroll to position [310, 651]
click at [968, 464] on div "Pay Advice $786.63" at bounding box center [764, 454] width 782 height 39
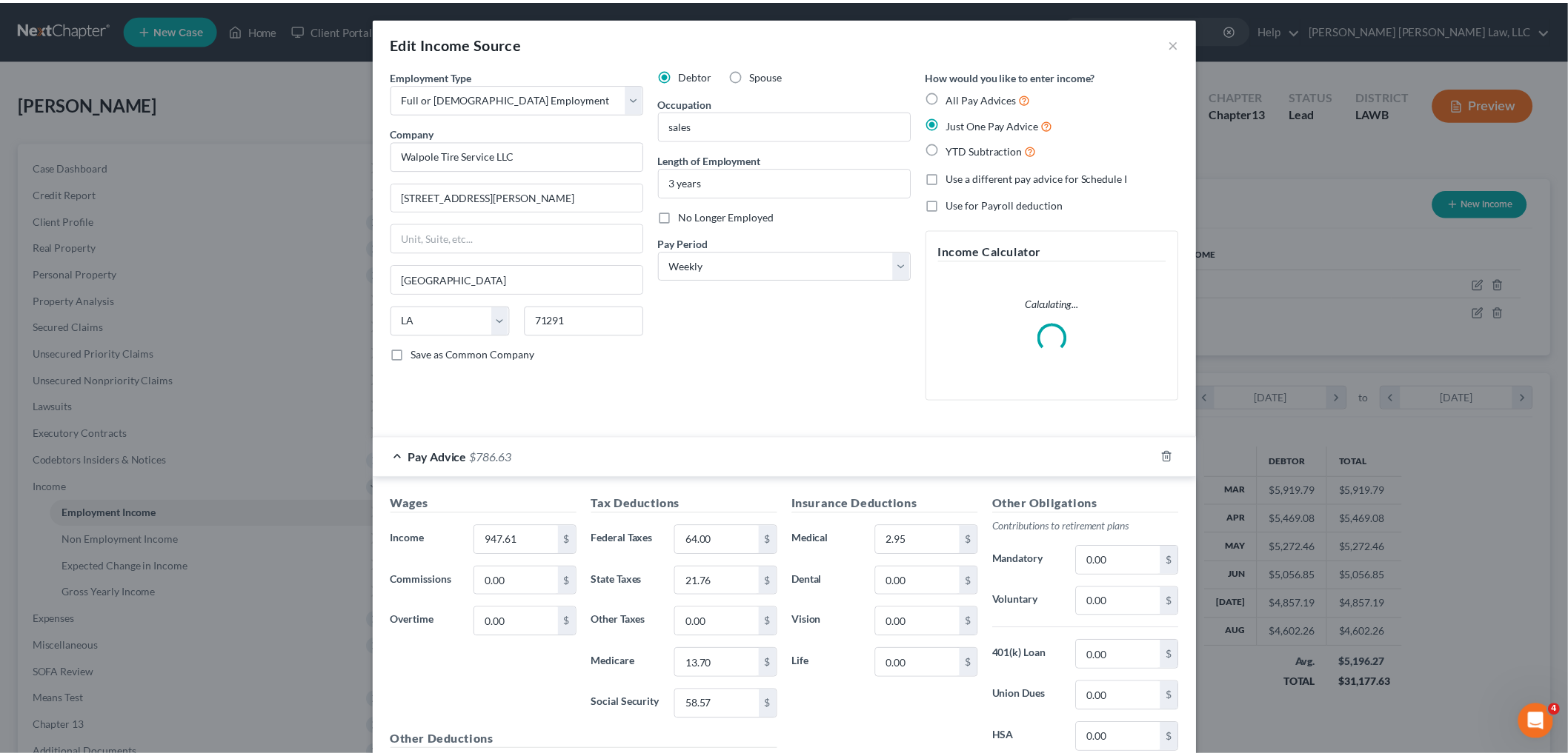
scroll to position [165, 0]
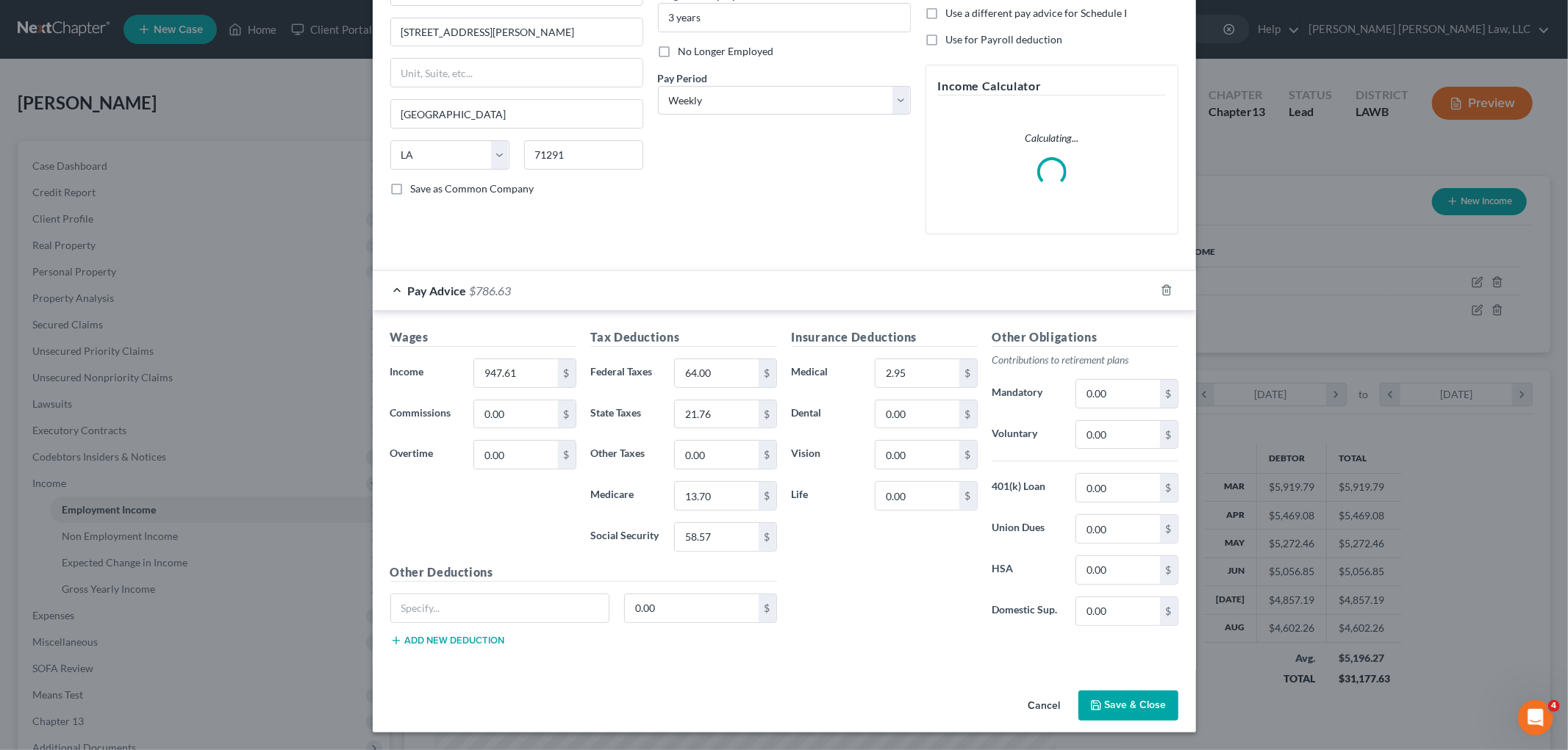
click at [1111, 703] on button "Save & Close" at bounding box center [1128, 706] width 100 height 31
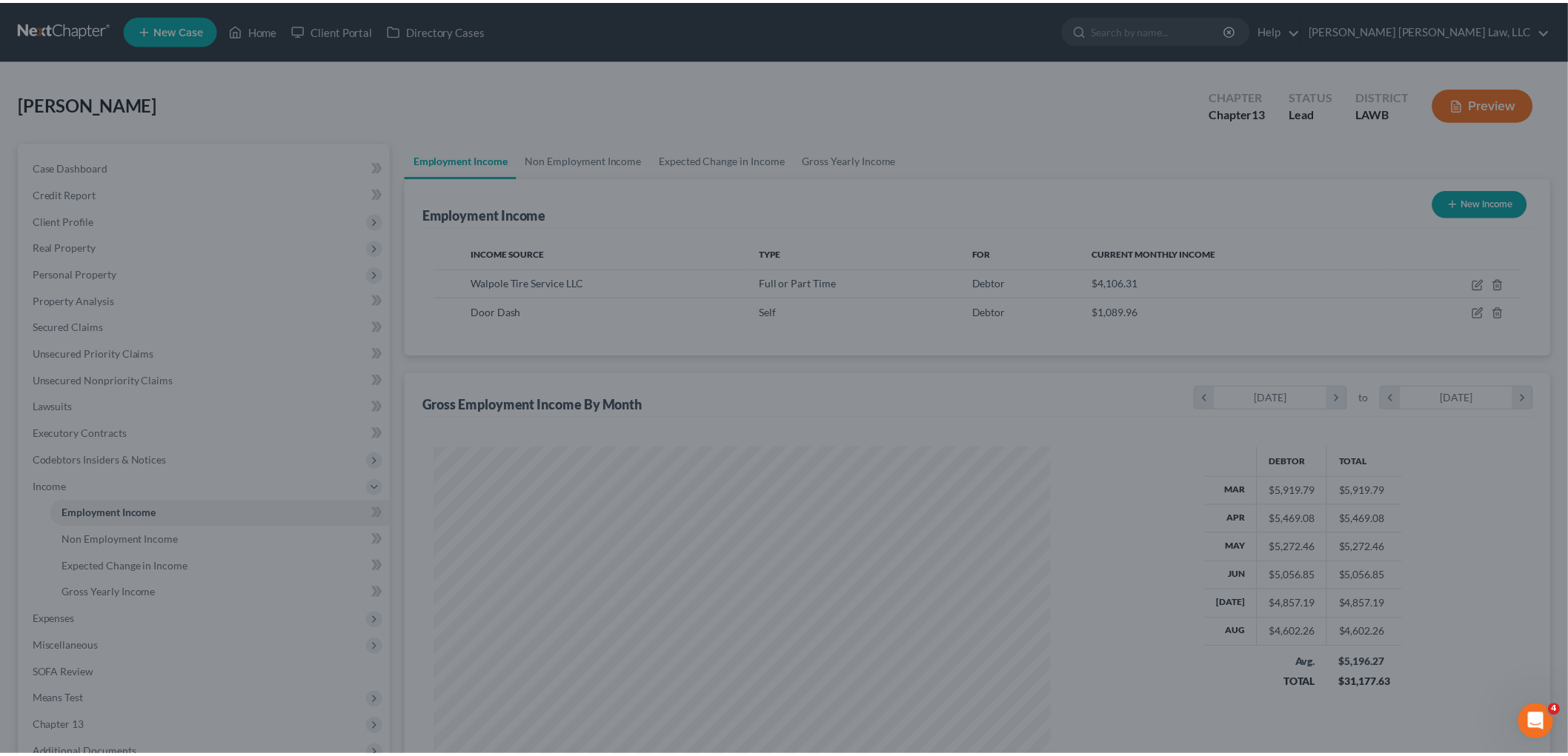
scroll to position [740393, 740336]
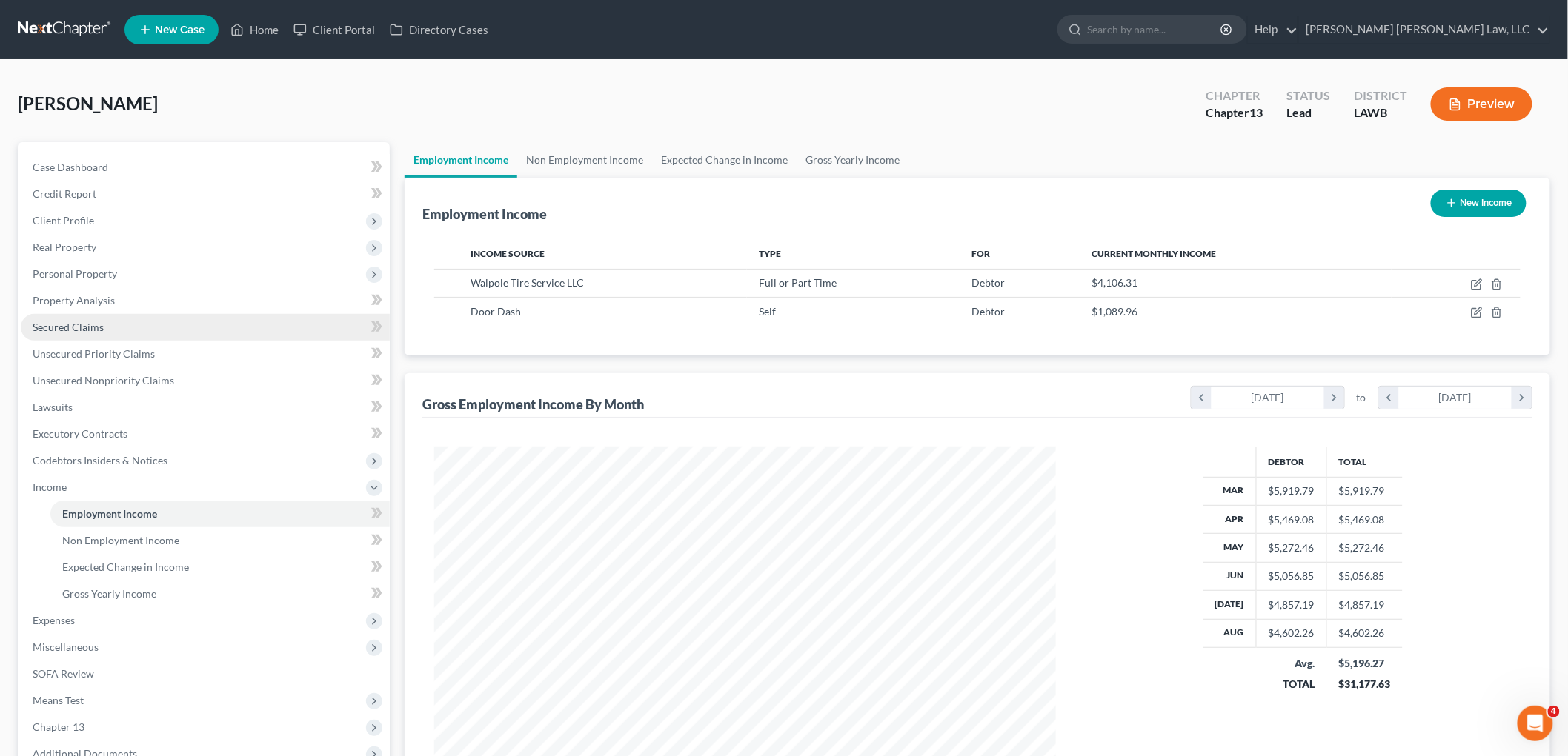
click at [111, 325] on link "Secured Claims" at bounding box center [205, 326] width 369 height 26
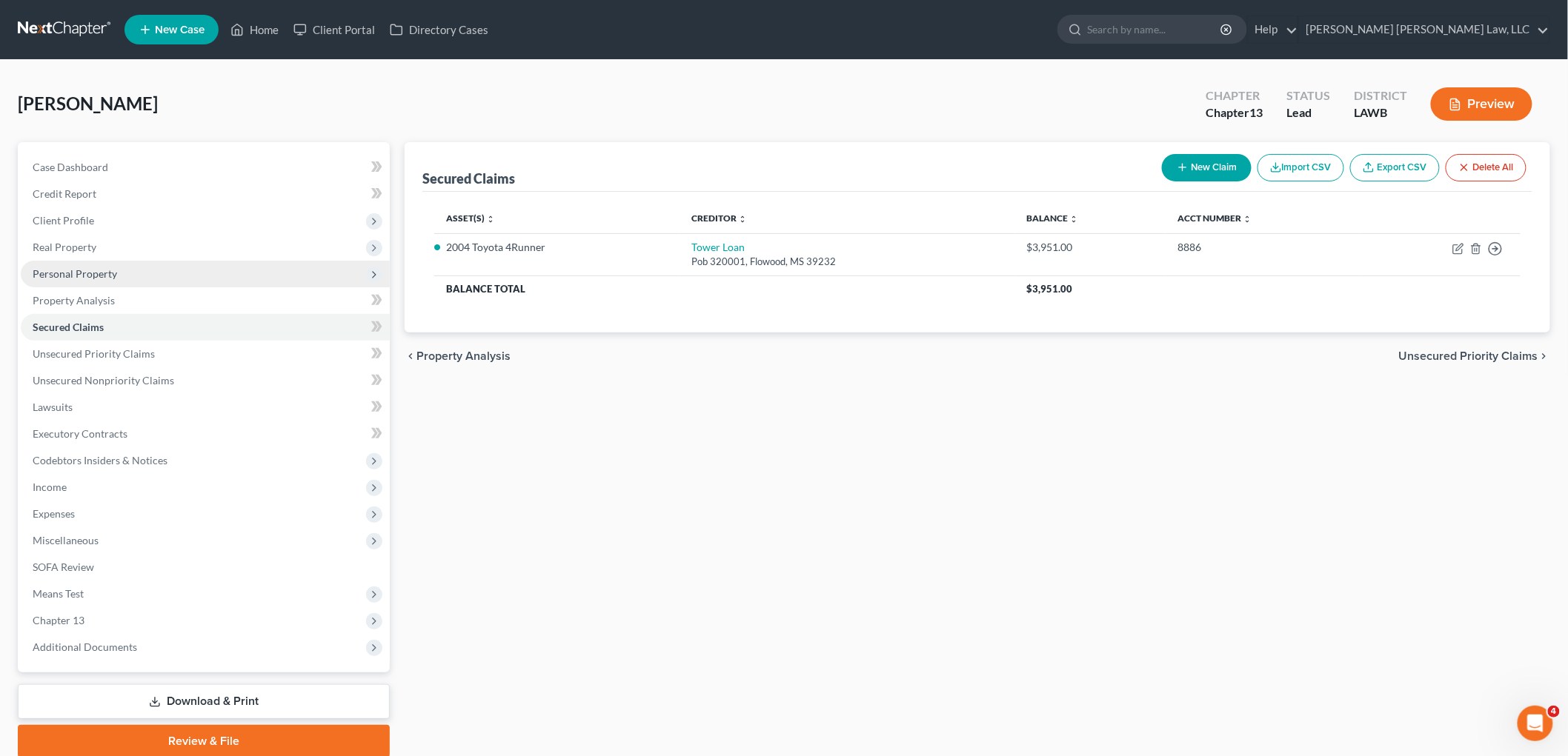
click at [127, 278] on span "Personal Property" at bounding box center [205, 274] width 369 height 26
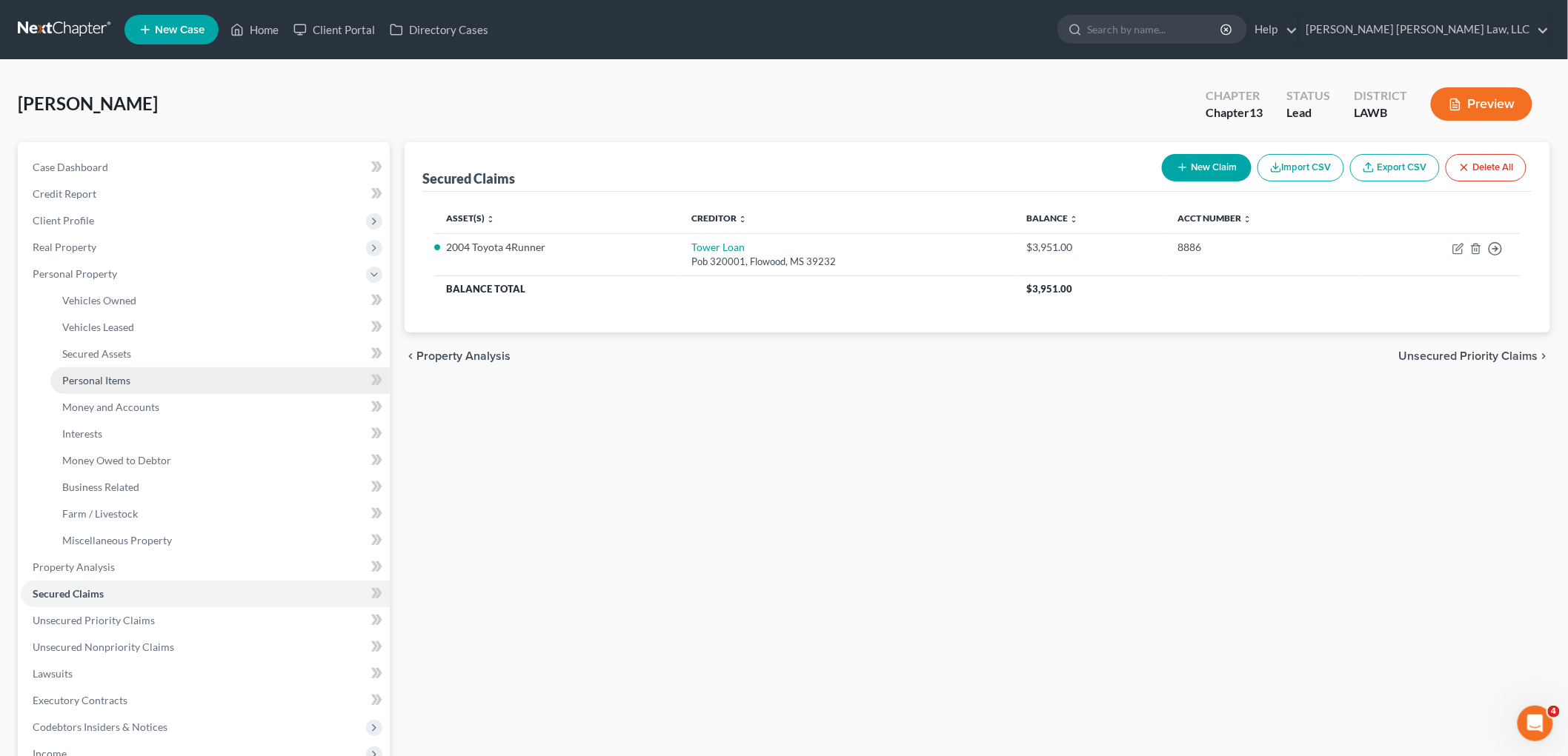
click at [120, 378] on span "Personal Items" at bounding box center [96, 380] width 68 height 13
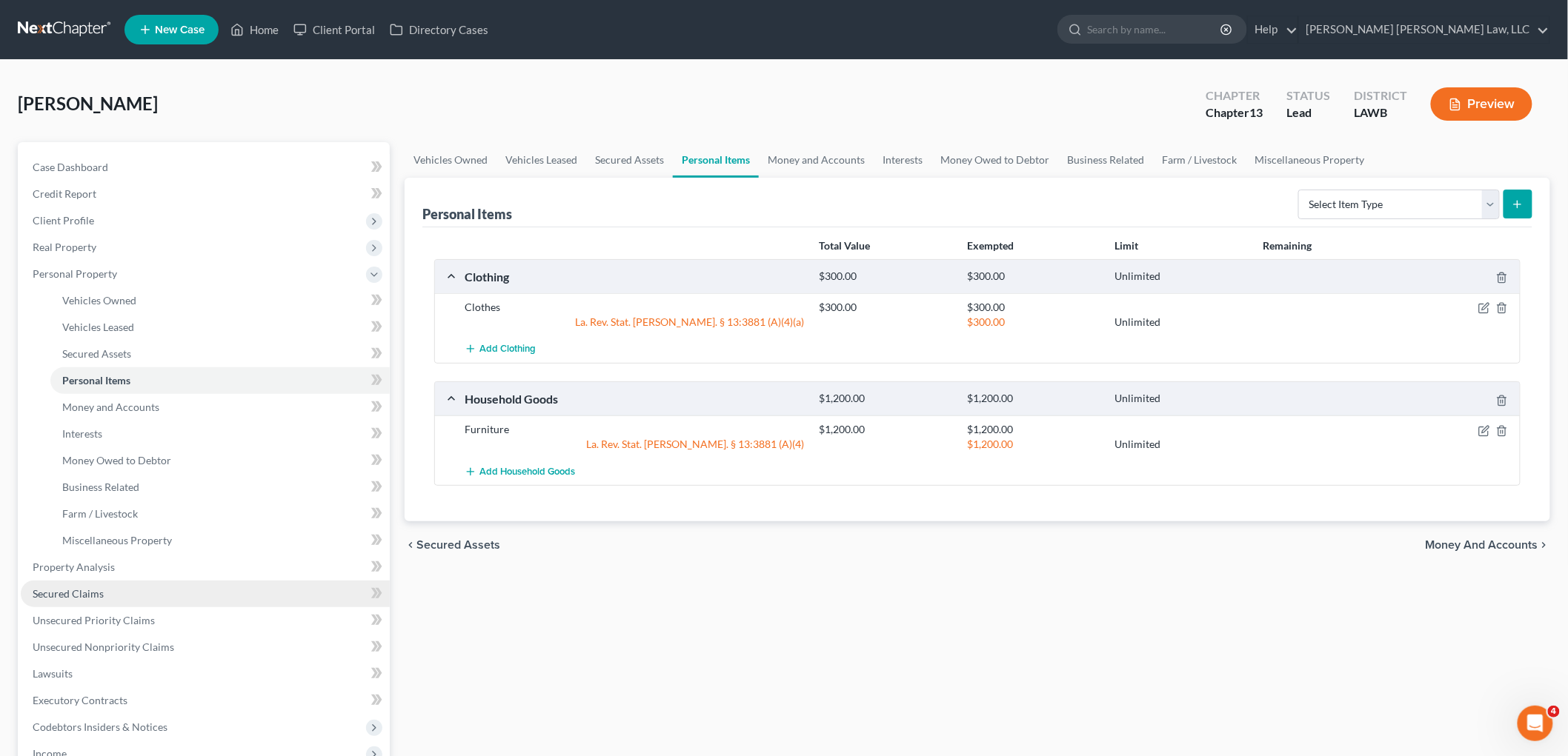
click at [87, 587] on span "Secured Claims" at bounding box center [67, 593] width 71 height 13
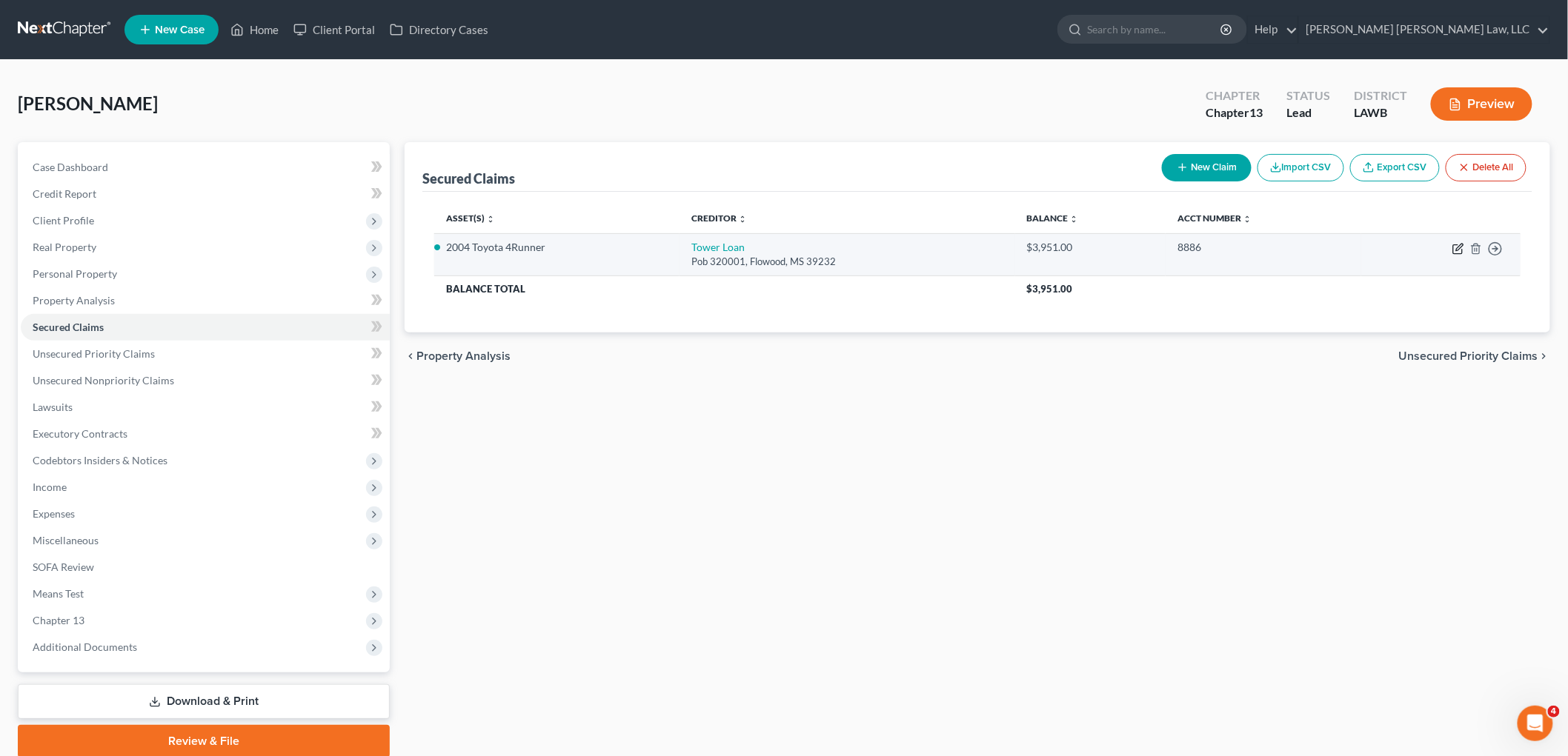
click at [1457, 245] on icon "button" at bounding box center [1457, 250] width 9 height 9
select select "25"
select select "0"
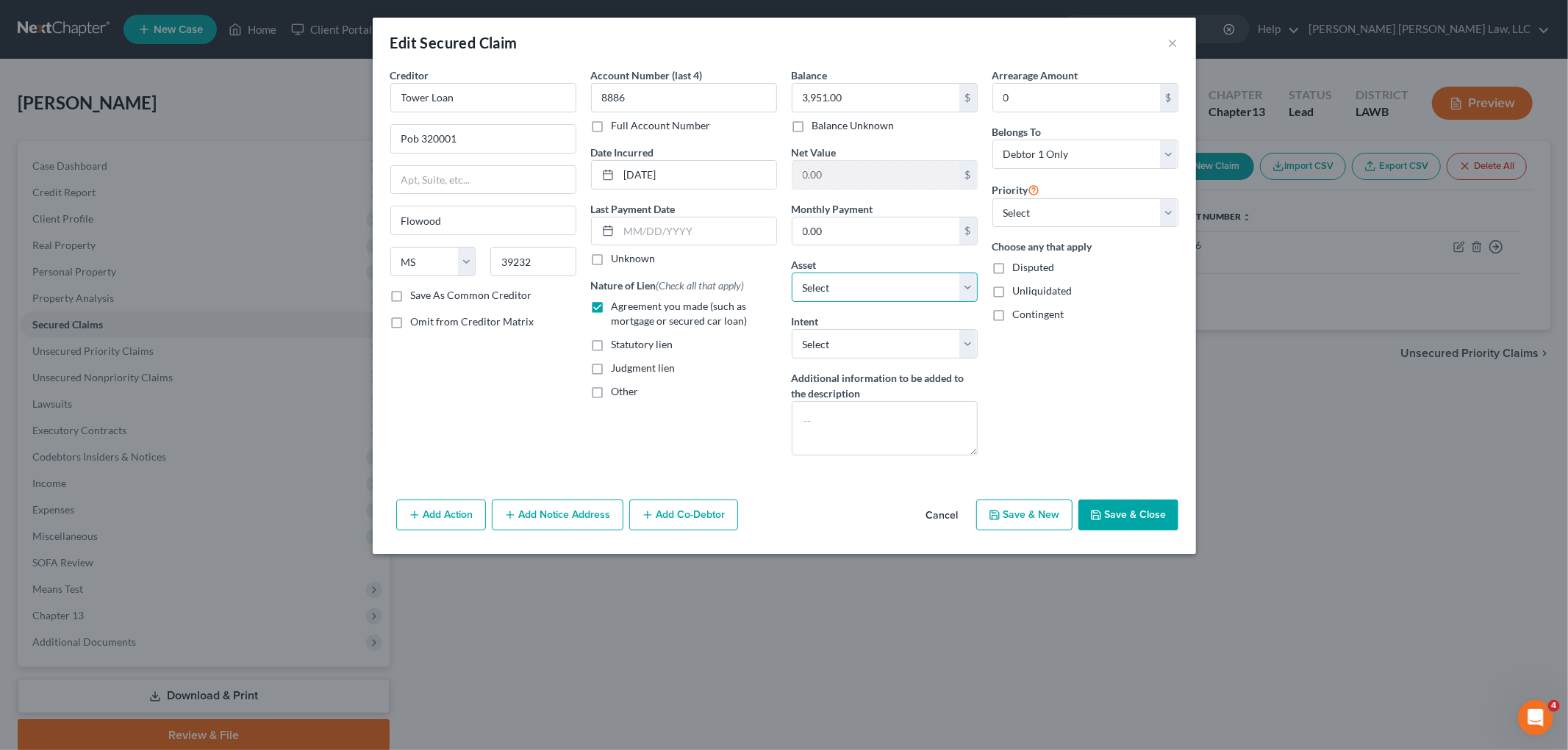
click at [944, 290] on select "Select Other Multiple Assets Starion Bank (Checking Account) - $0.0 2004 Toyota…" at bounding box center [885, 287] width 186 height 30
click at [1106, 375] on div "Arrearage Amount 0 $ Belongs To * Select Debtor 1 Only Debtor 2 Only Debtor 1 A…" at bounding box center [1085, 267] width 200 height 400
click at [1135, 518] on button "Save & Close" at bounding box center [1128, 515] width 100 height 31
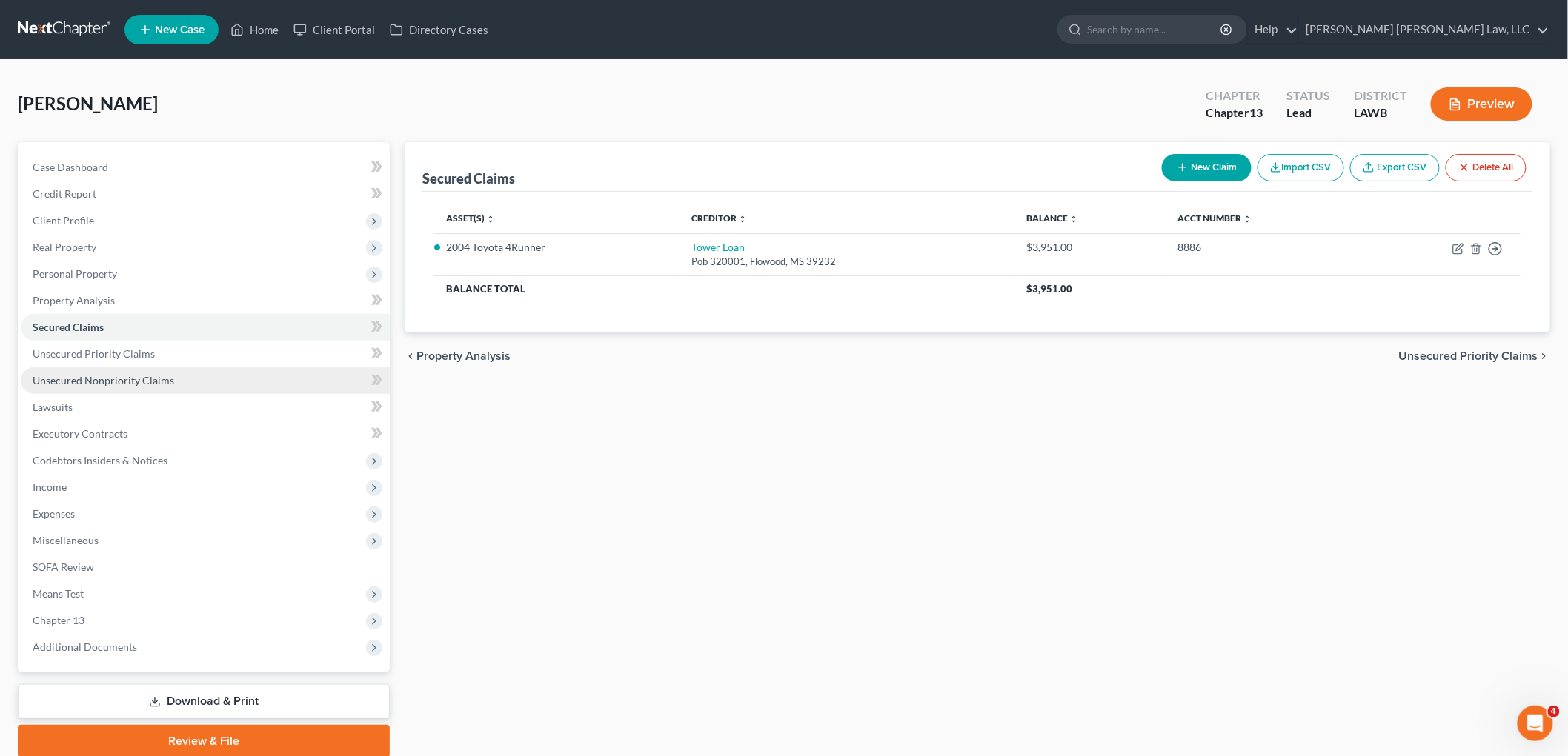
click at [198, 380] on link "Unsecured Nonpriority Claims" at bounding box center [205, 380] width 369 height 26
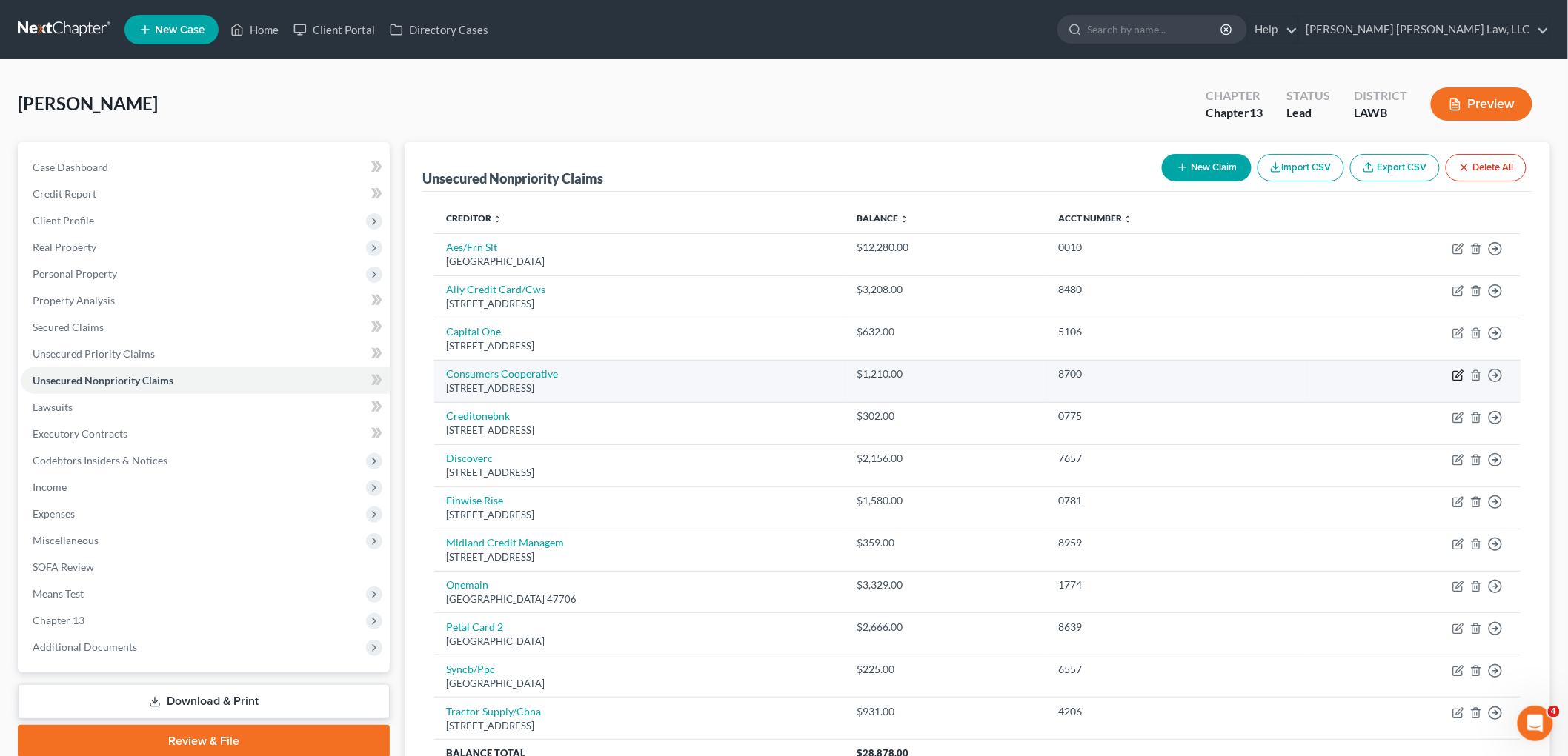
click at [1457, 376] on icon "button" at bounding box center [1460, 374] width 7 height 7
select select "14"
select select "1"
select select "0"
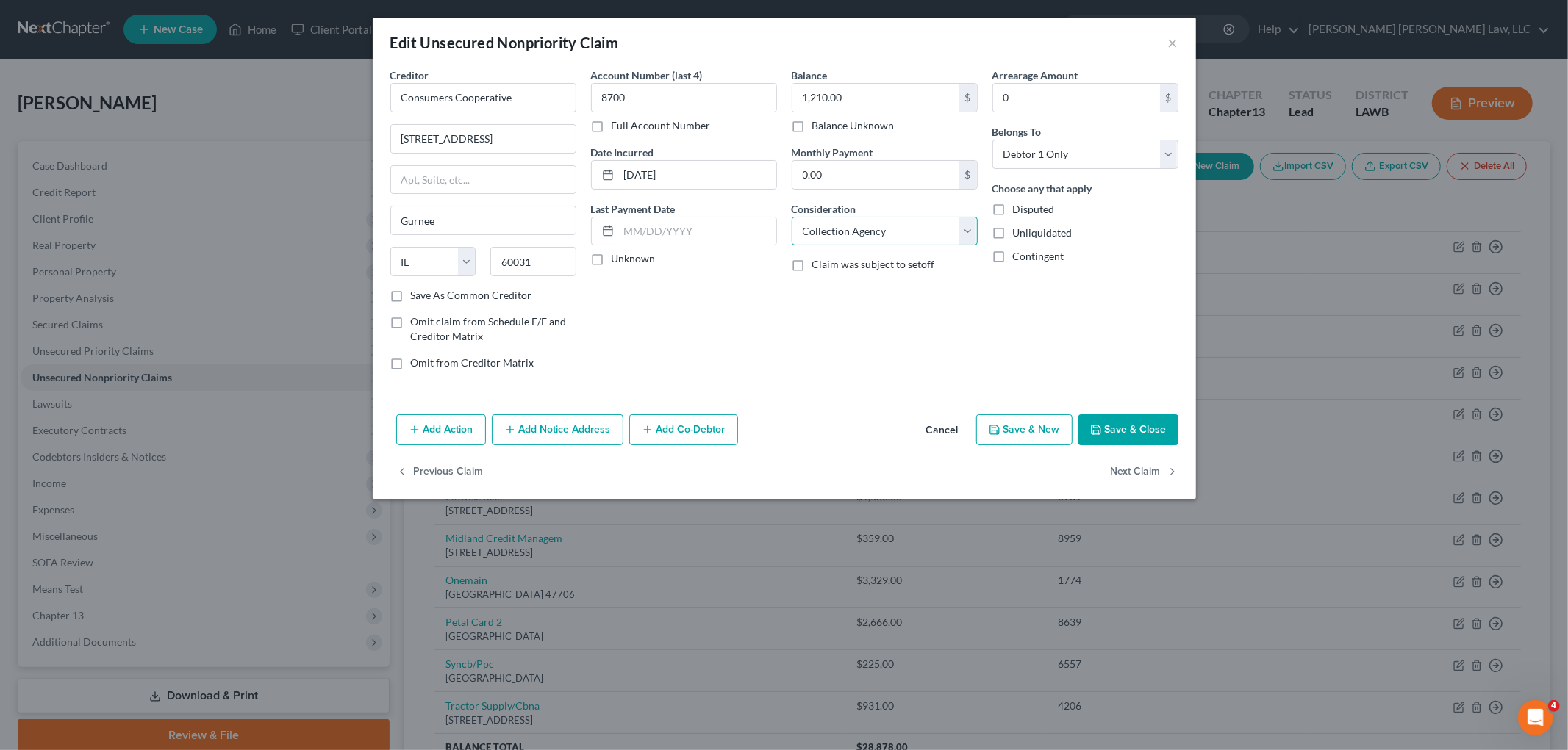
click at [932, 238] on select "Select Cable / Satellite Services Collection Agency Credit Card Debt Debt Couns…" at bounding box center [885, 231] width 186 height 30
select select "4"
click at [792, 216] on select "Select Cable / Satellite Services Collection Agency Credit Card Debt Debt Couns…" at bounding box center [885, 231] width 186 height 30
click at [1112, 419] on button "Save & Close" at bounding box center [1128, 430] width 100 height 31
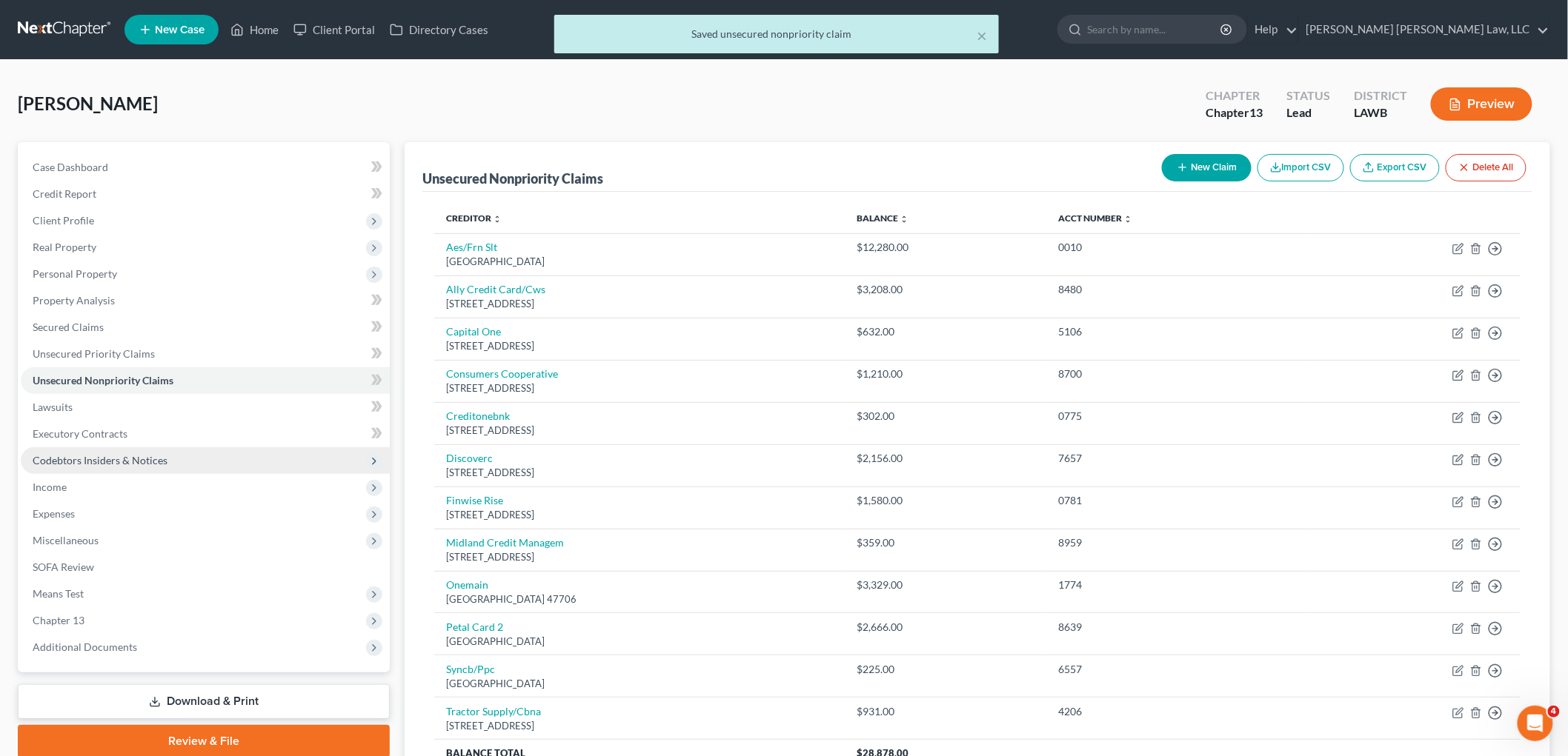
scroll to position [144, 0]
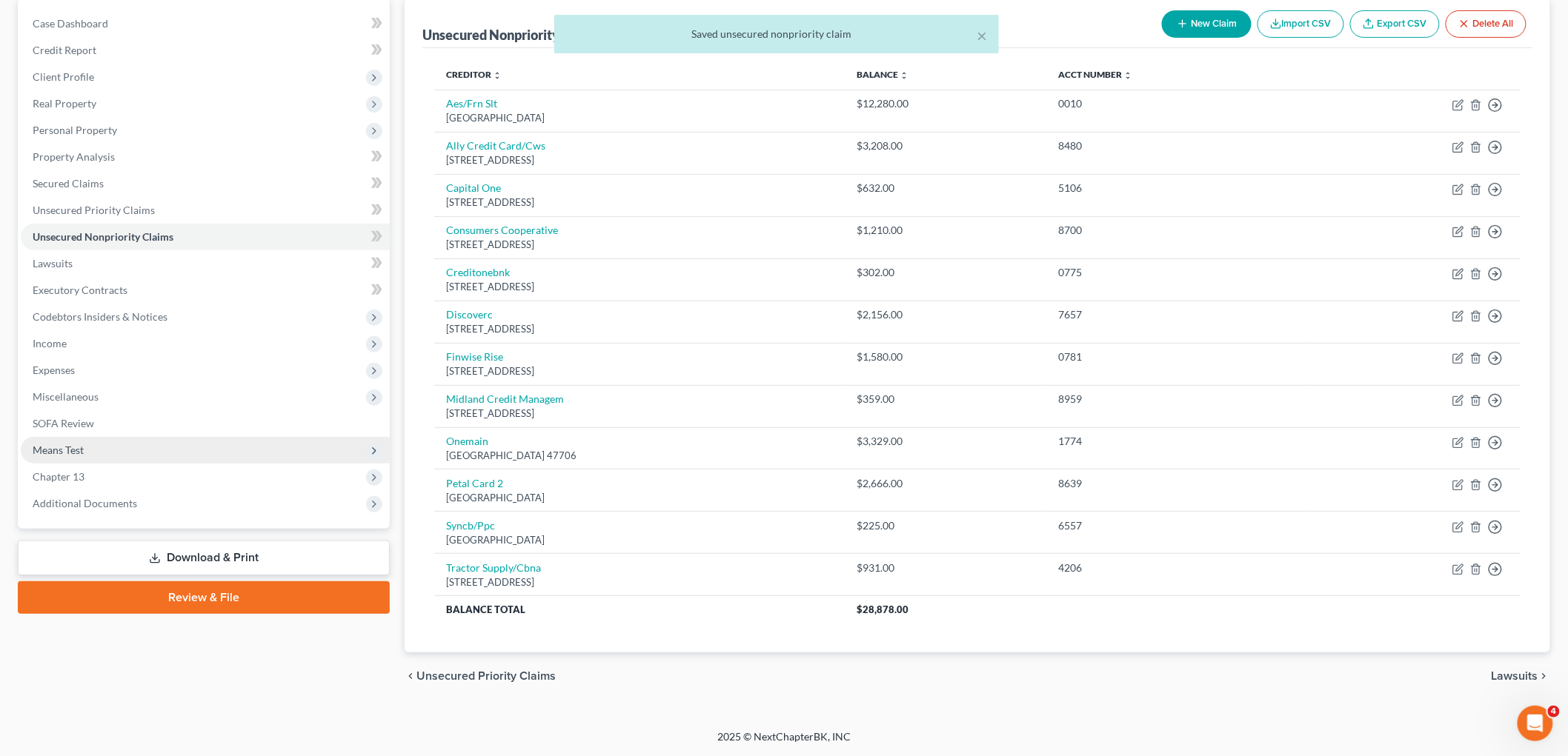
click at [86, 446] on span "Means Test" at bounding box center [205, 450] width 369 height 26
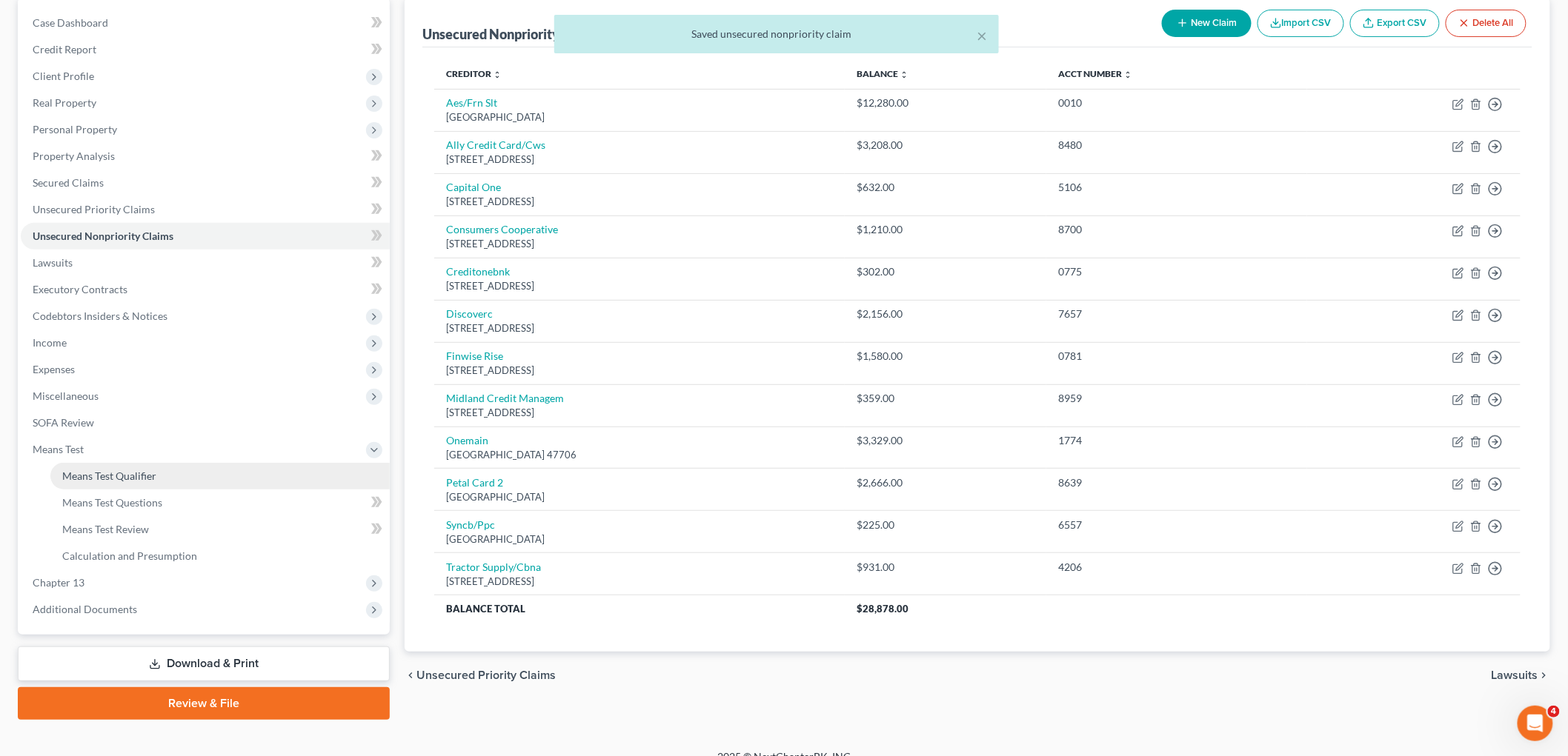
click at [101, 470] on span "Means Test Qualifier" at bounding box center [109, 476] width 94 height 13
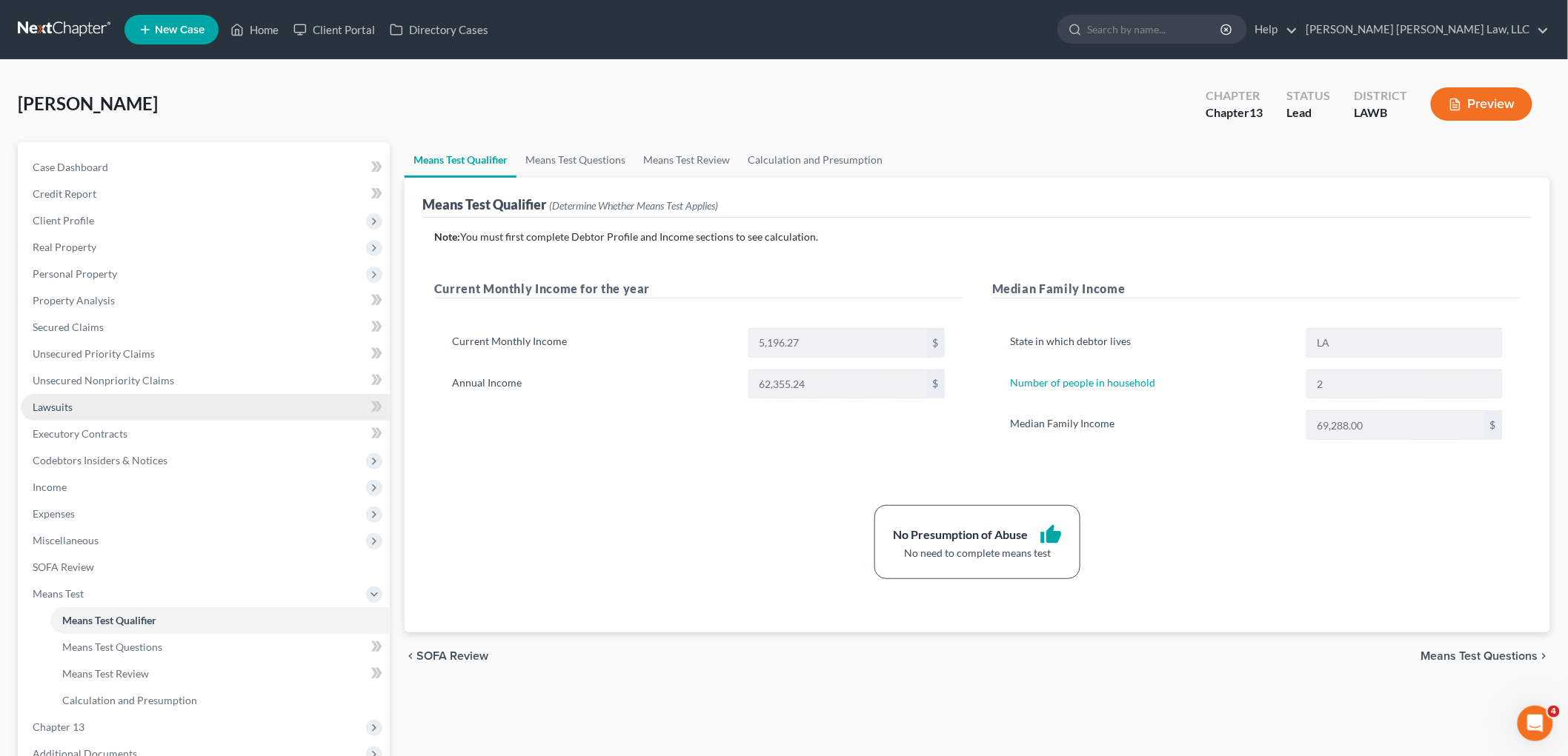
scroll to position [163, 0]
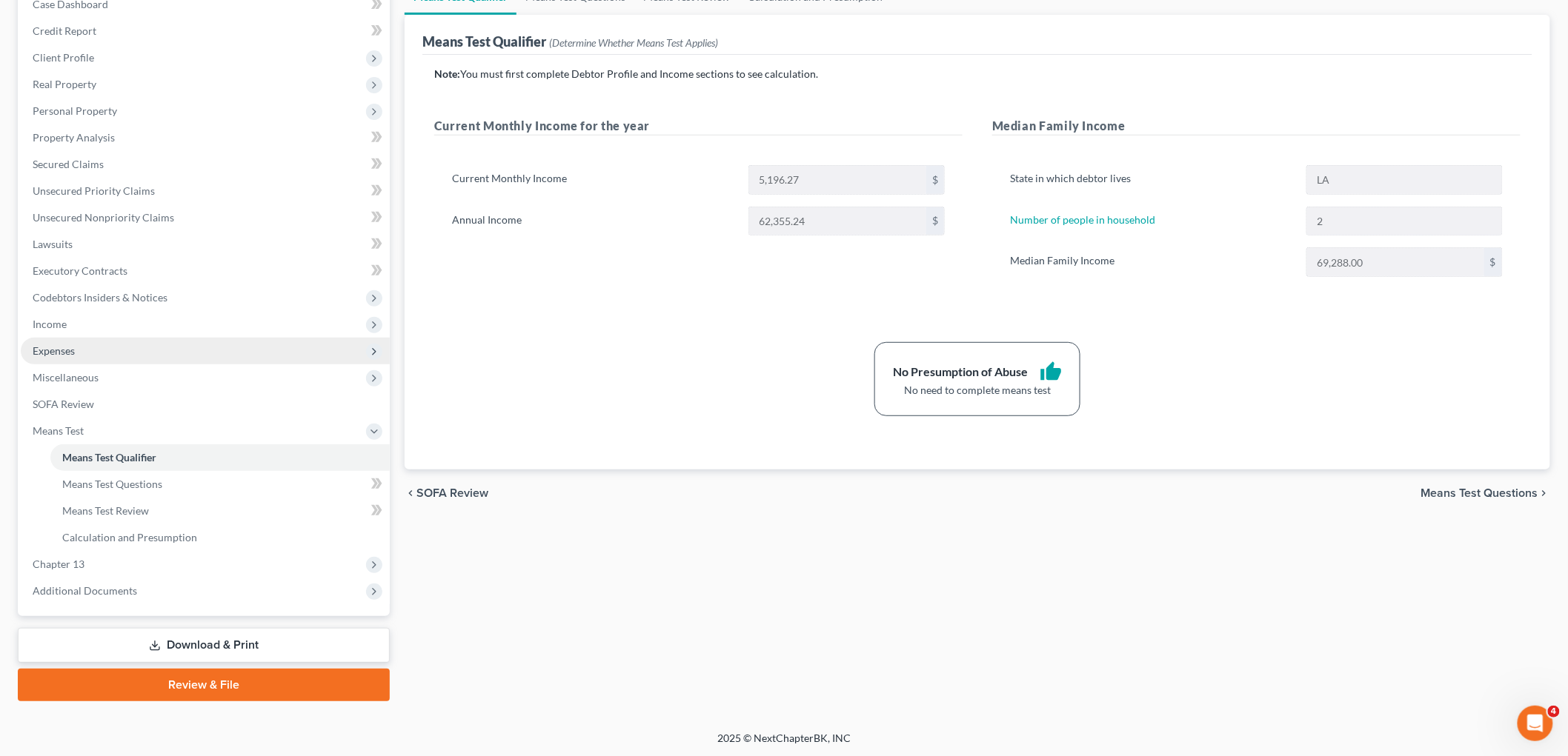
click at [92, 352] on span "Expenses" at bounding box center [205, 350] width 369 height 26
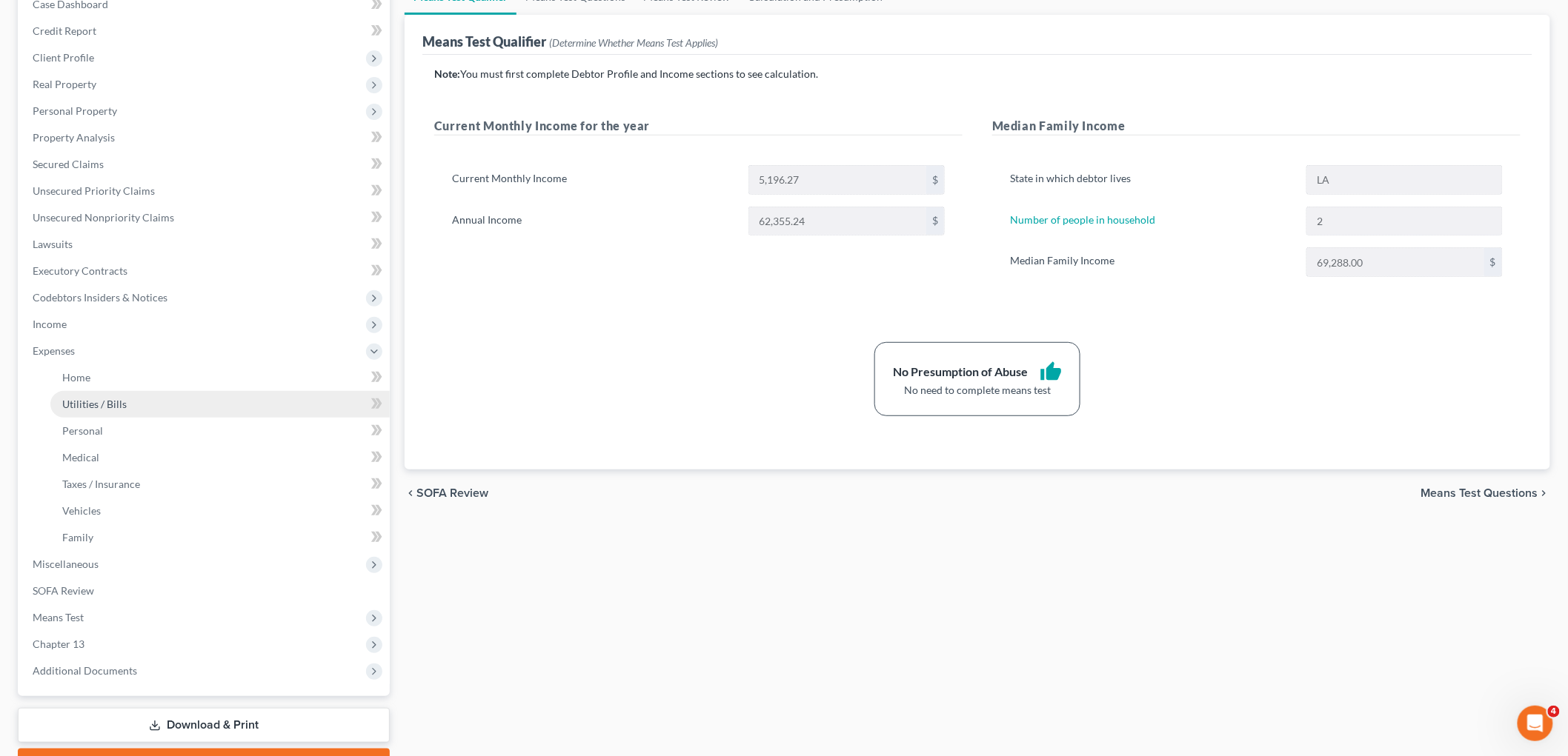
click at [101, 402] on span "Utilities / Bills" at bounding box center [95, 404] width 65 height 13
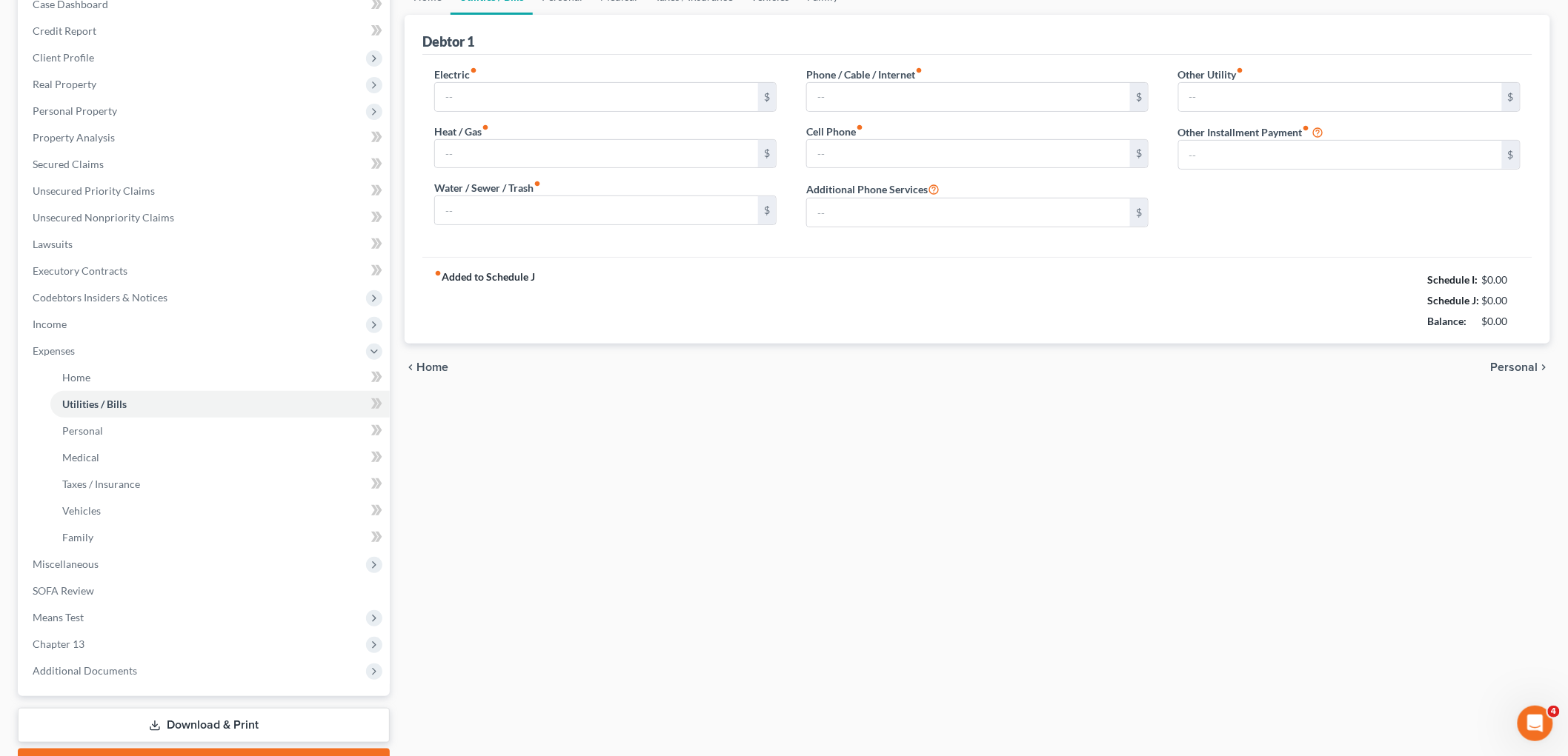
scroll to position [14, 0]
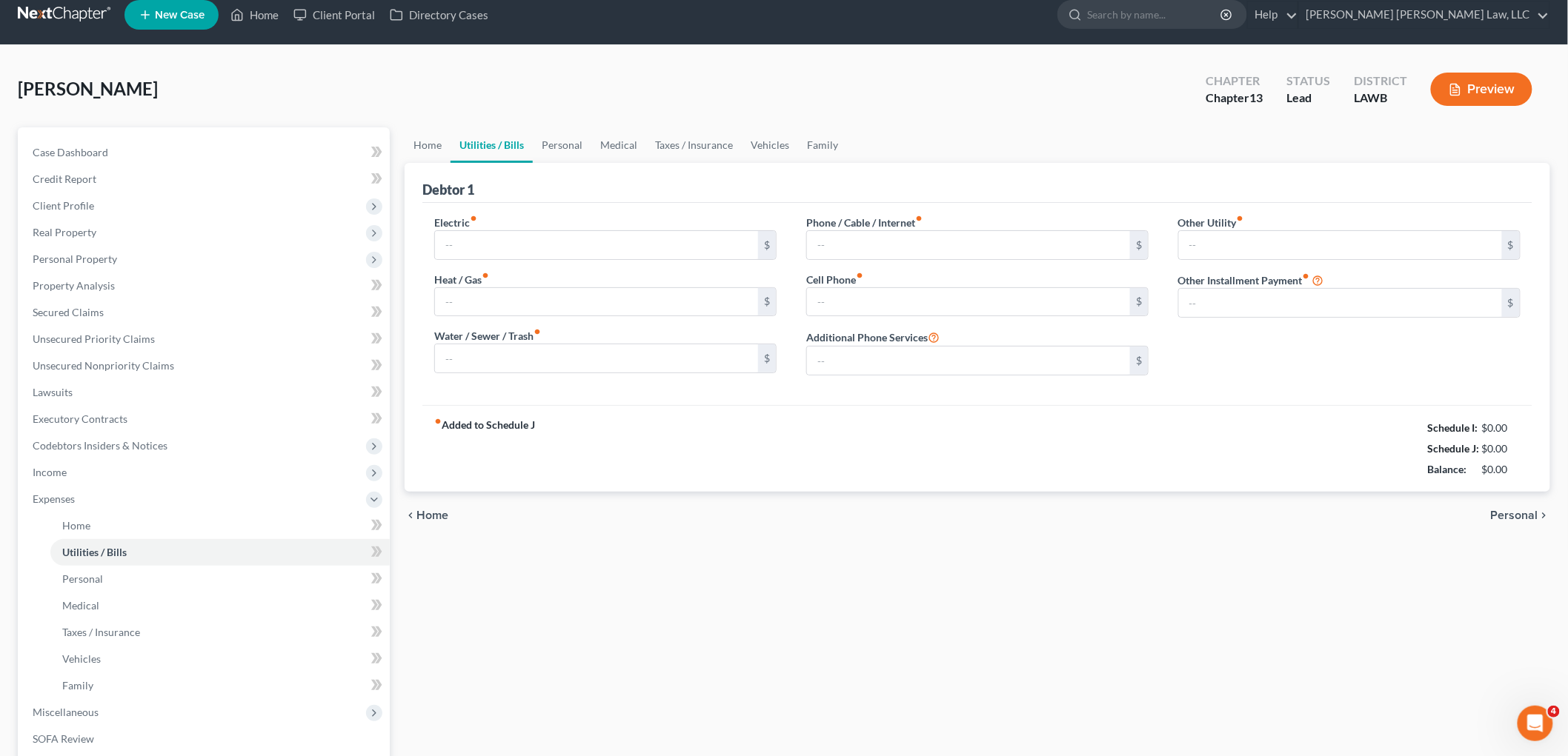
type input "237.00"
type input "70.00"
type input "55.00"
type input "191.00"
type input "187.73"
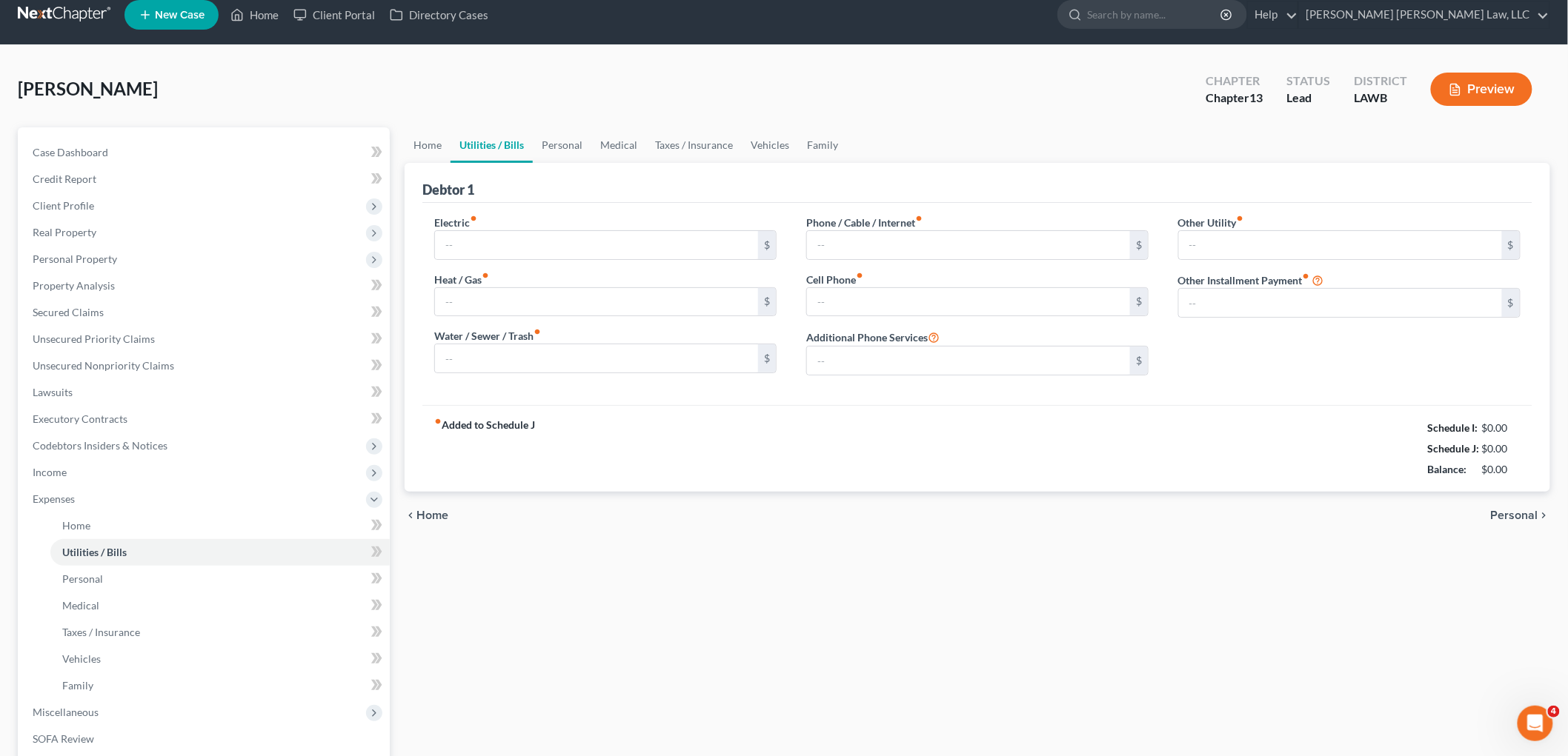
type input "0.00"
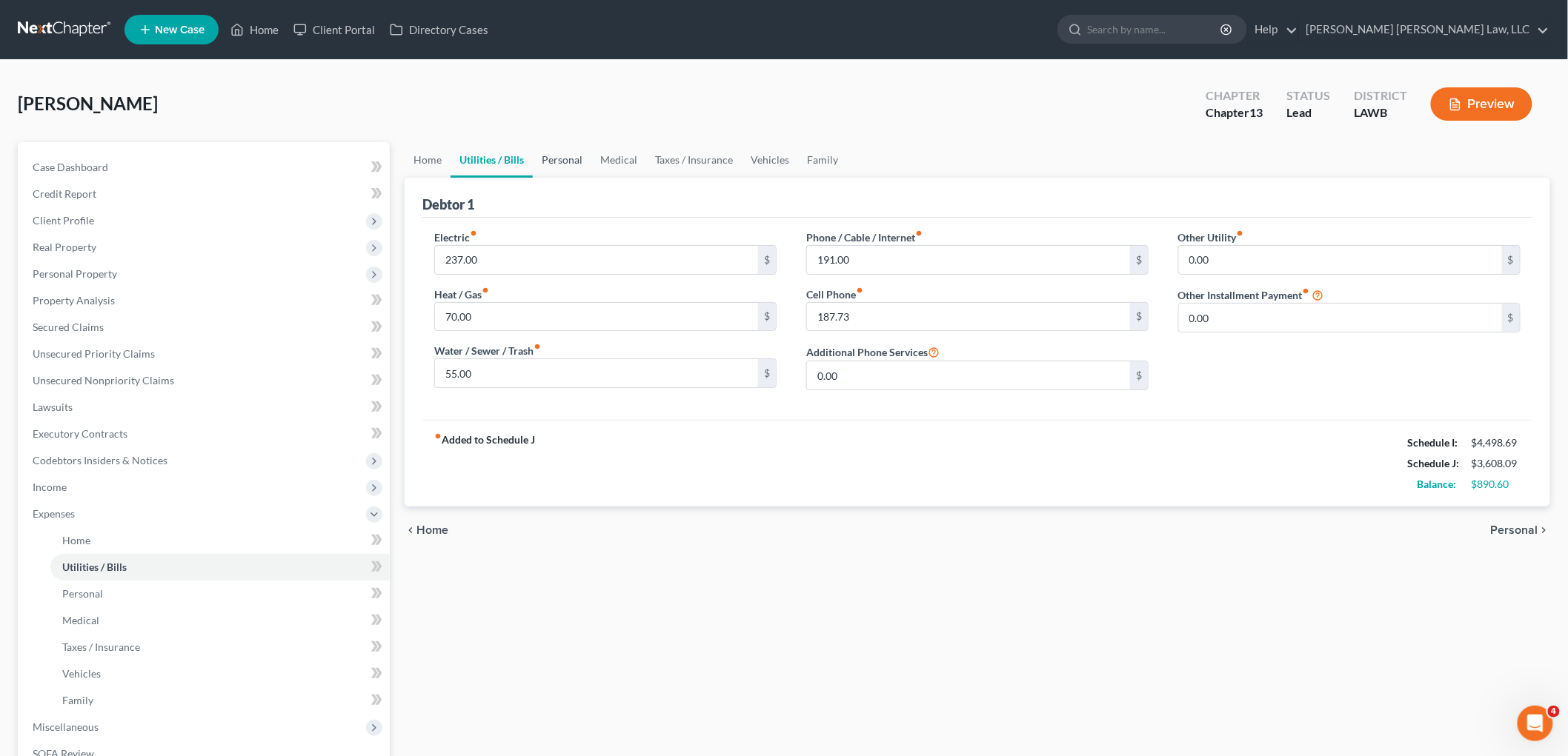
click at [569, 156] on link "Personal" at bounding box center [562, 160] width 59 height 36
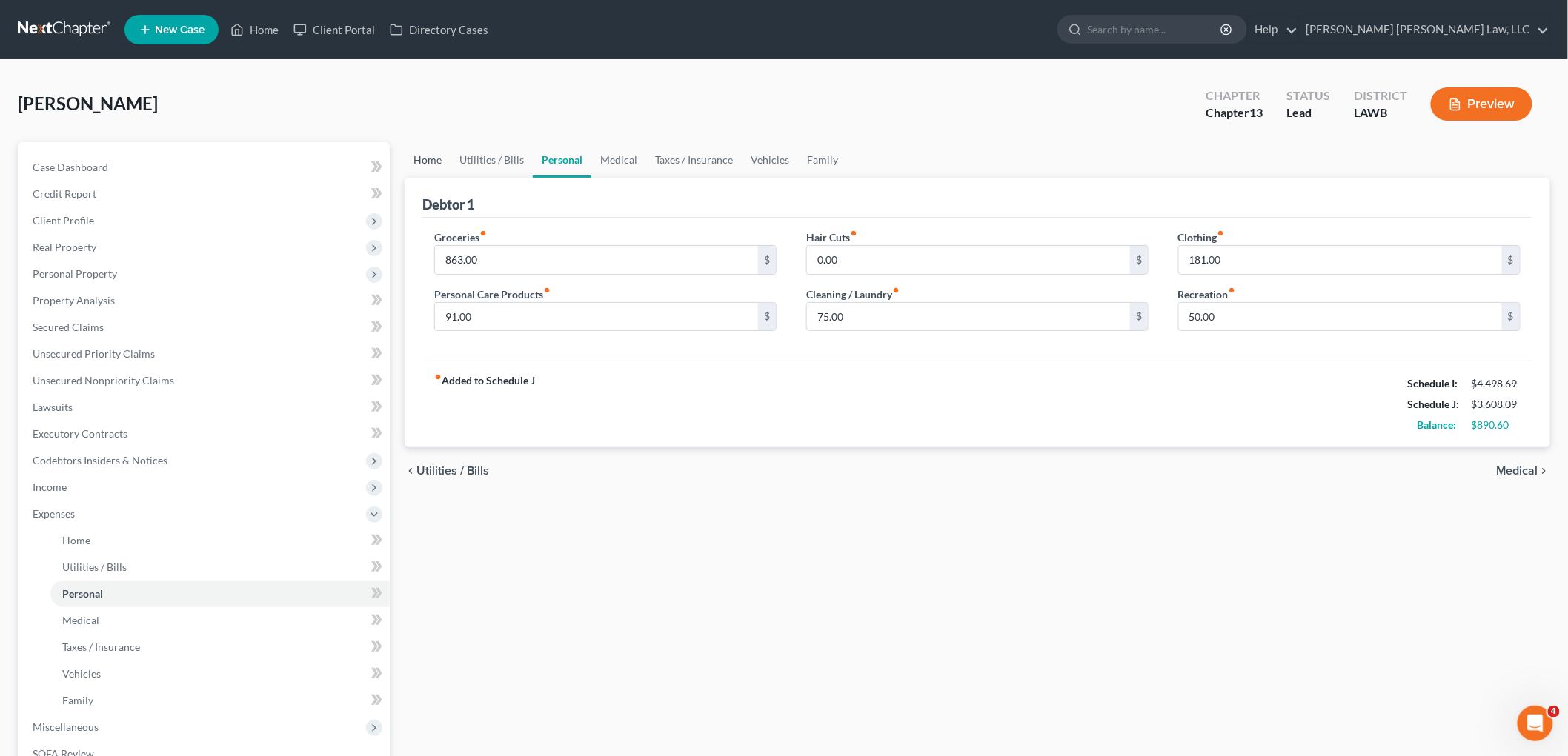
click at [433, 161] on link "Home" at bounding box center [428, 160] width 46 height 36
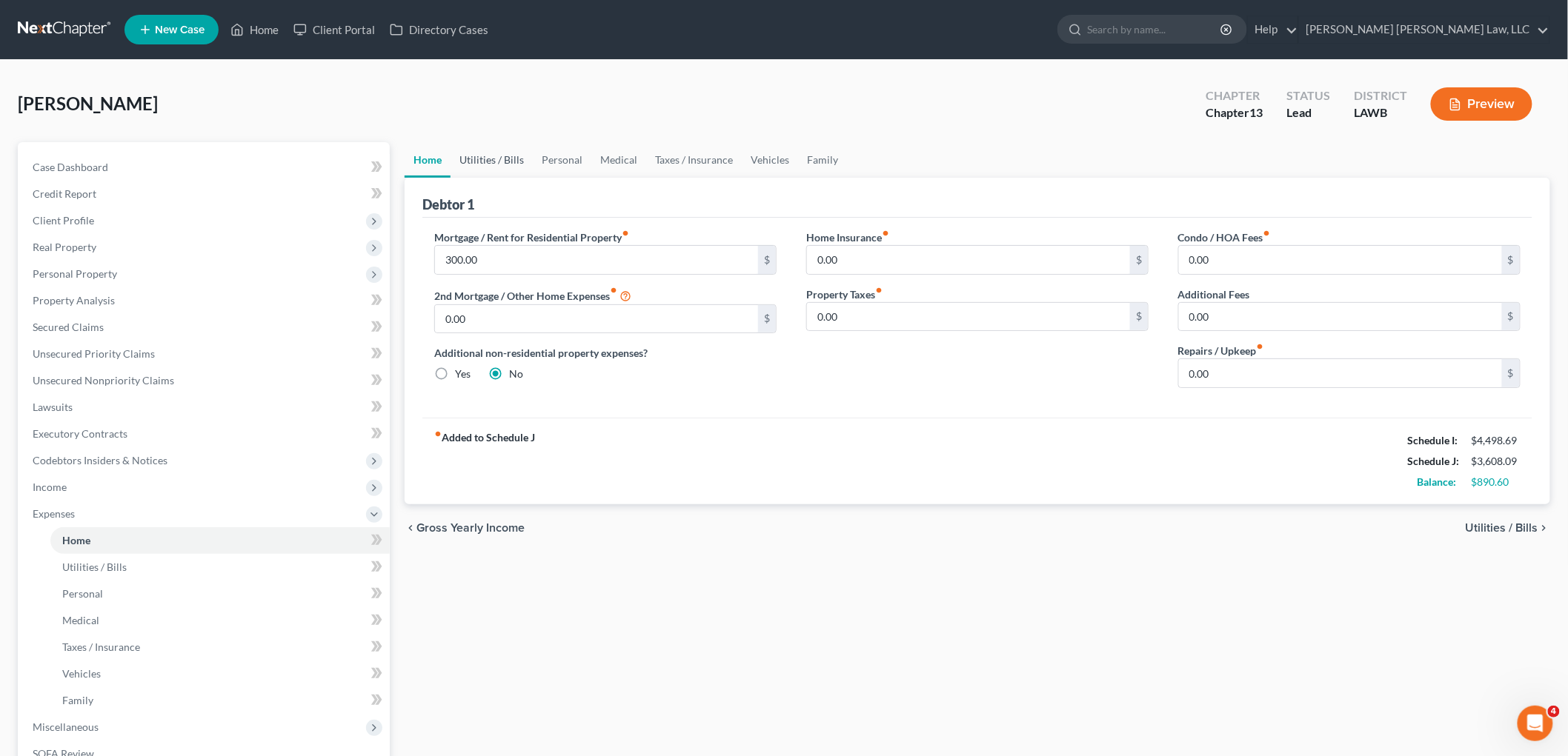
click at [512, 158] on link "Utilities / Bills" at bounding box center [491, 160] width 82 height 36
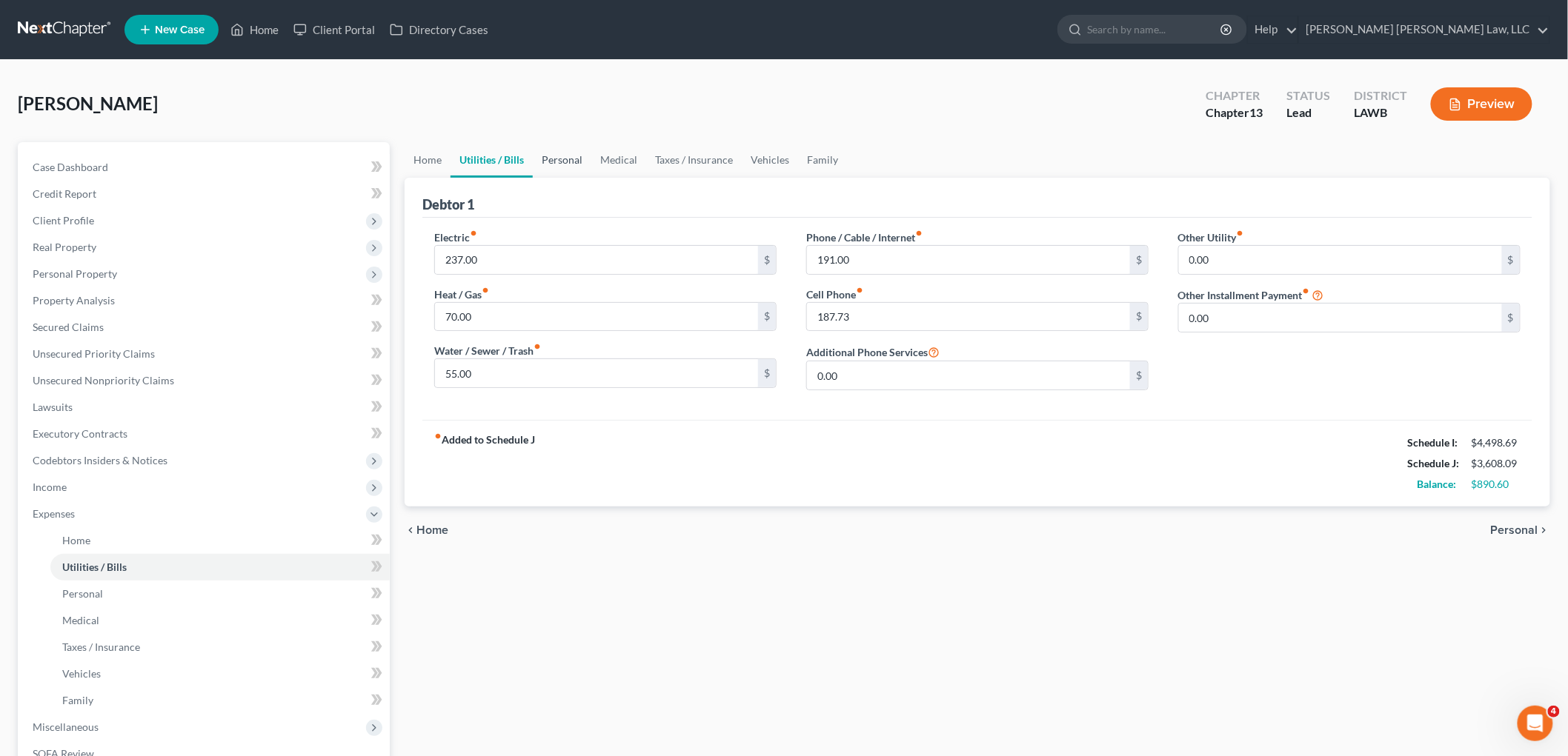
click at [572, 153] on link "Personal" at bounding box center [562, 160] width 59 height 36
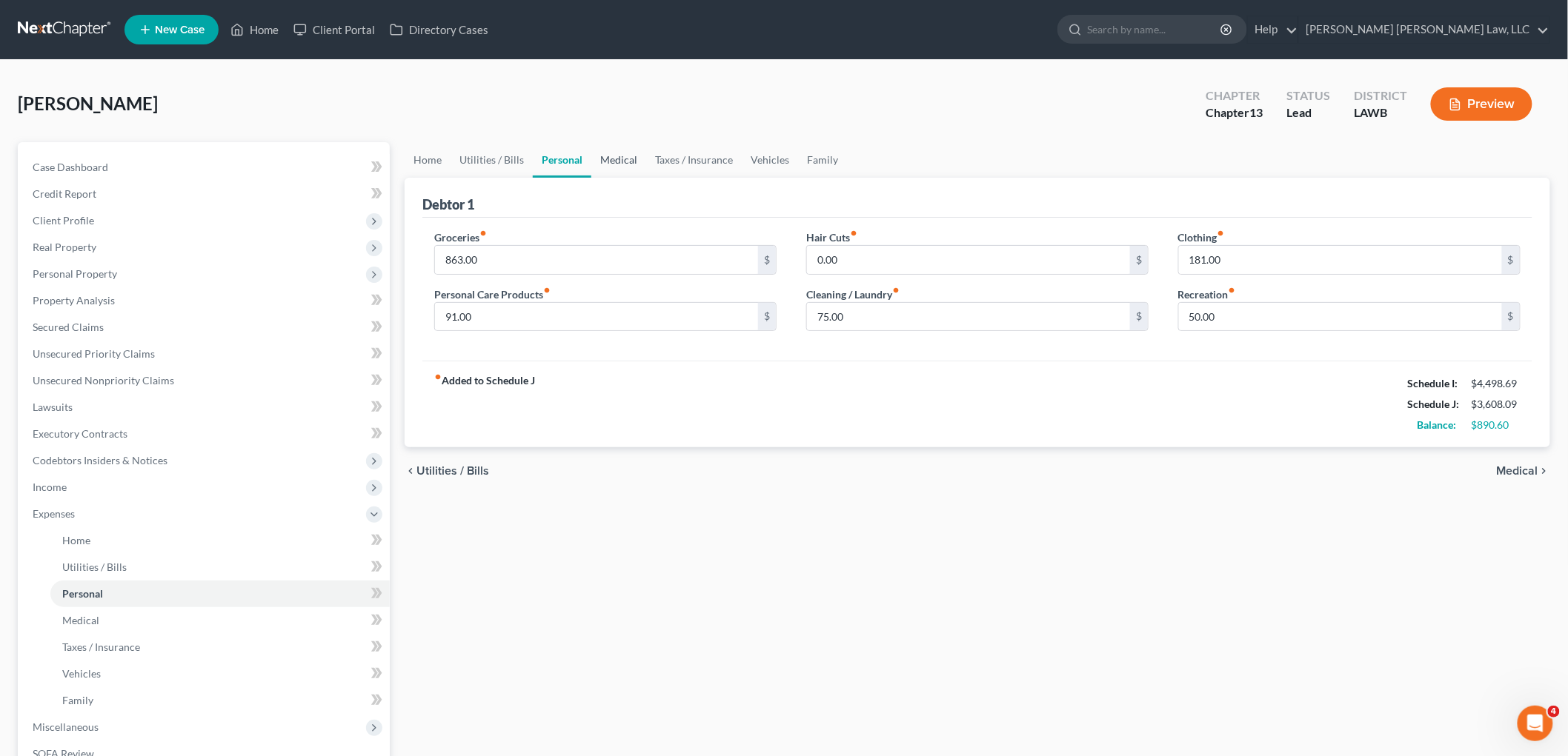
click at [618, 163] on link "Medical" at bounding box center [619, 160] width 55 height 36
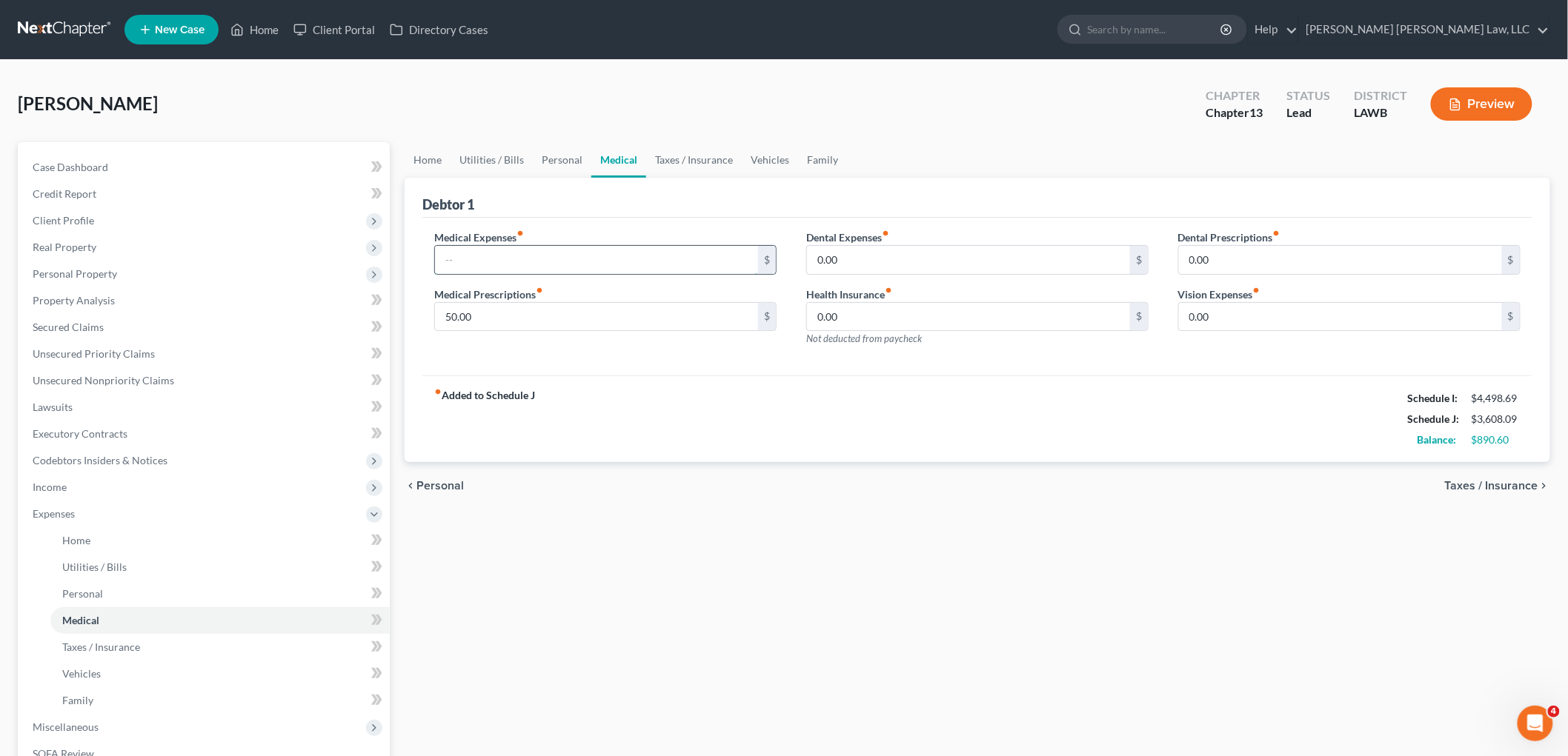
click at [524, 259] on input "text" at bounding box center [596, 260] width 323 height 28
type input "50.00"
click at [676, 164] on link "Taxes / Insurance" at bounding box center [694, 160] width 95 height 36
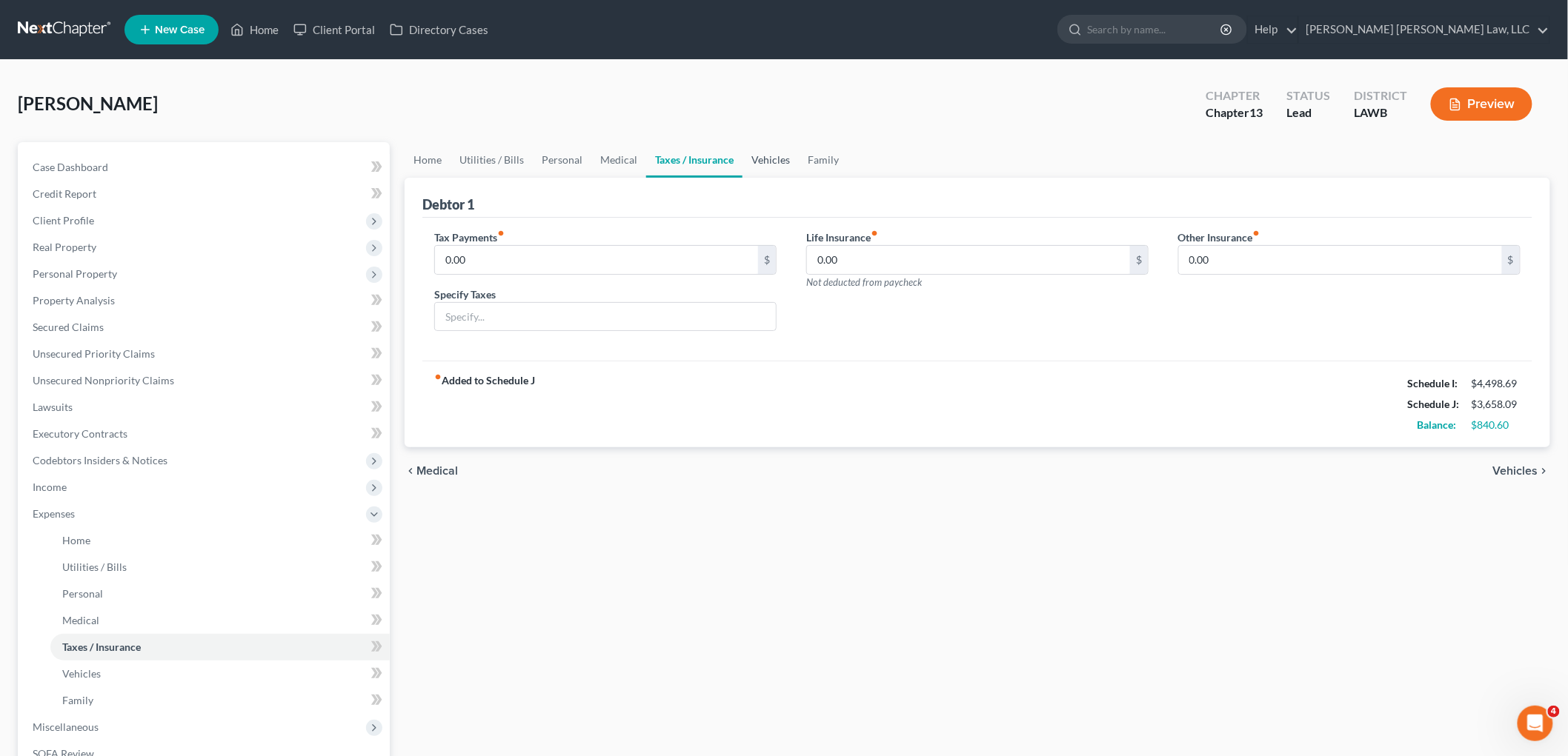
click at [769, 160] on link "Vehicles" at bounding box center [771, 160] width 56 height 36
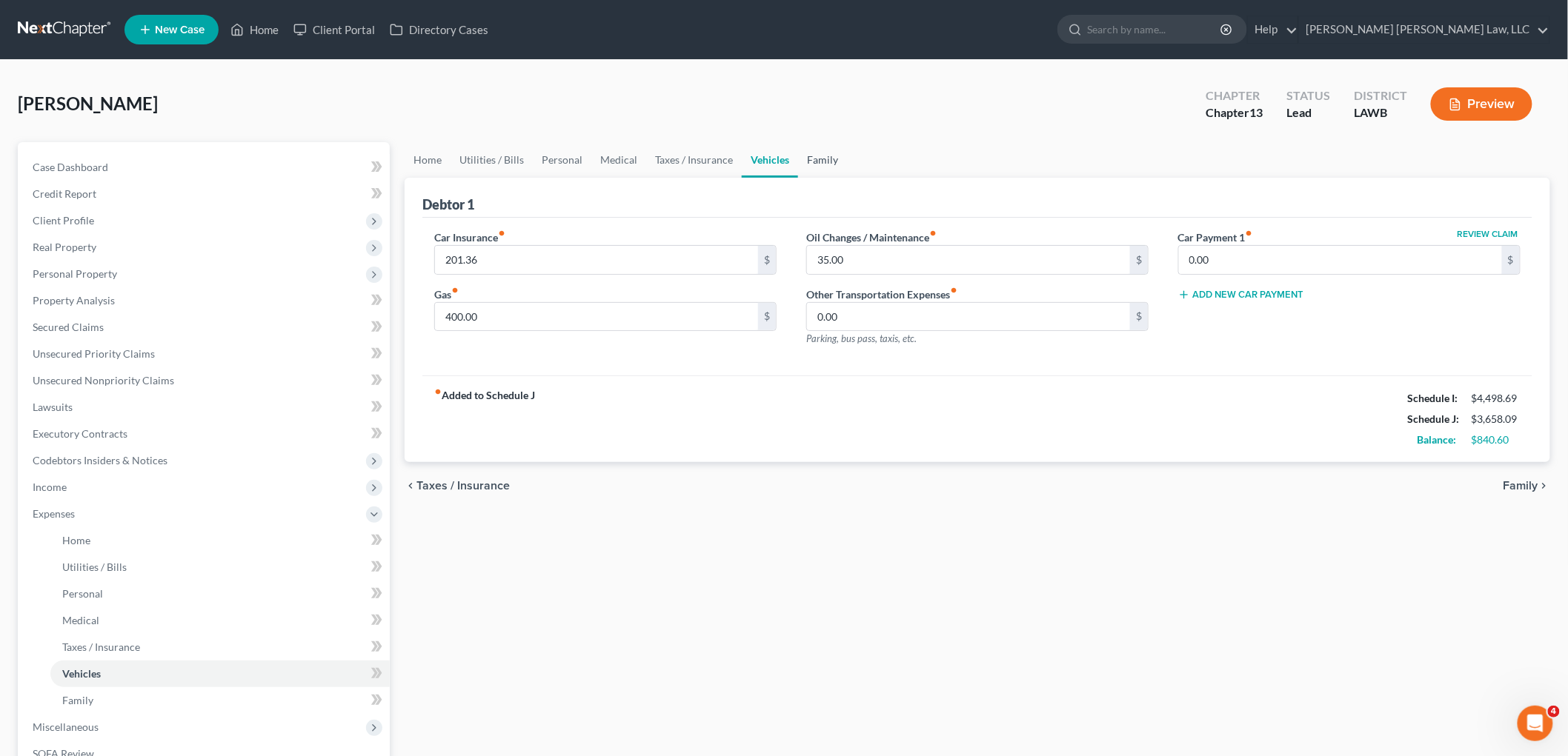
click at [830, 161] on link "Family" at bounding box center [822, 160] width 49 height 36
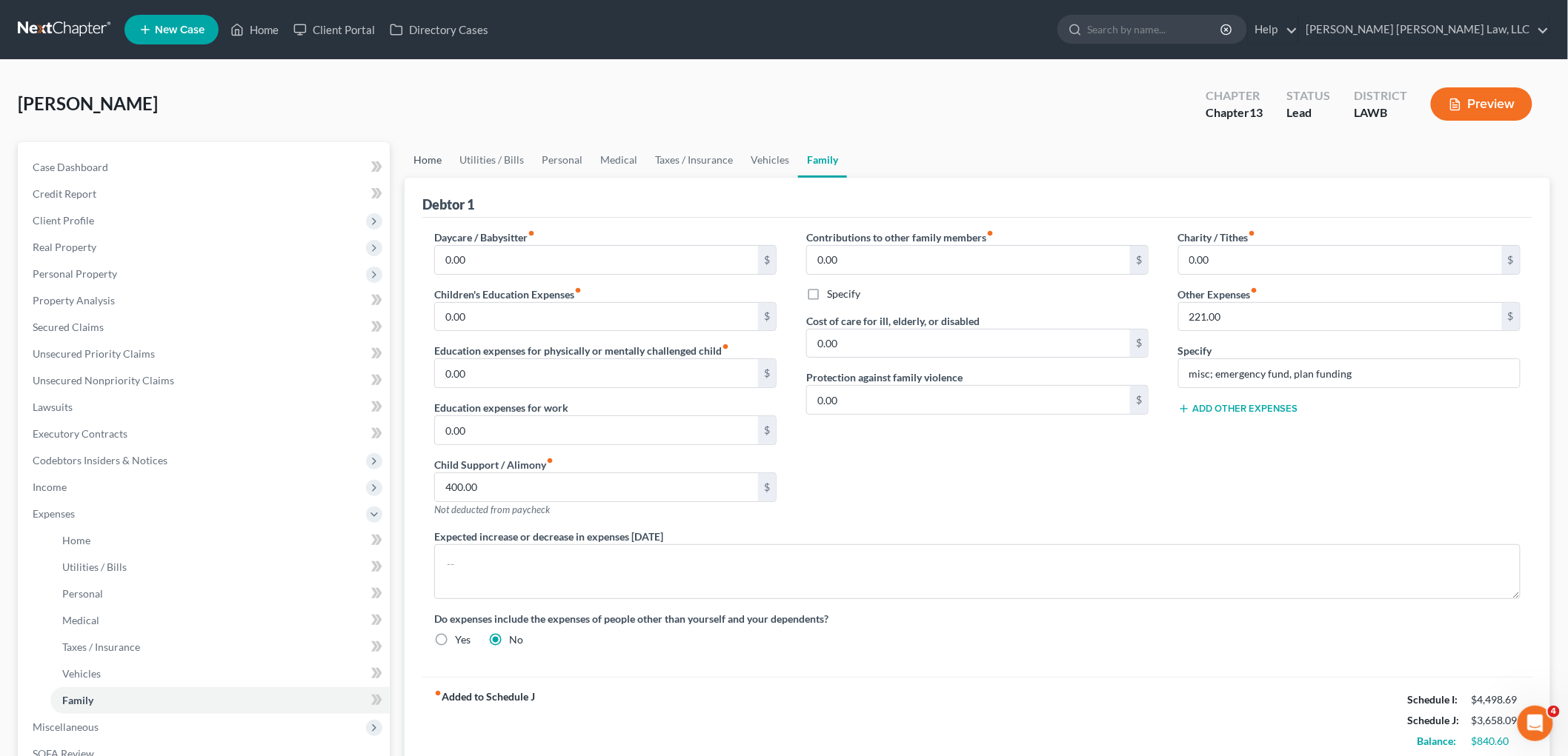
click at [430, 148] on link "Home" at bounding box center [428, 160] width 46 height 36
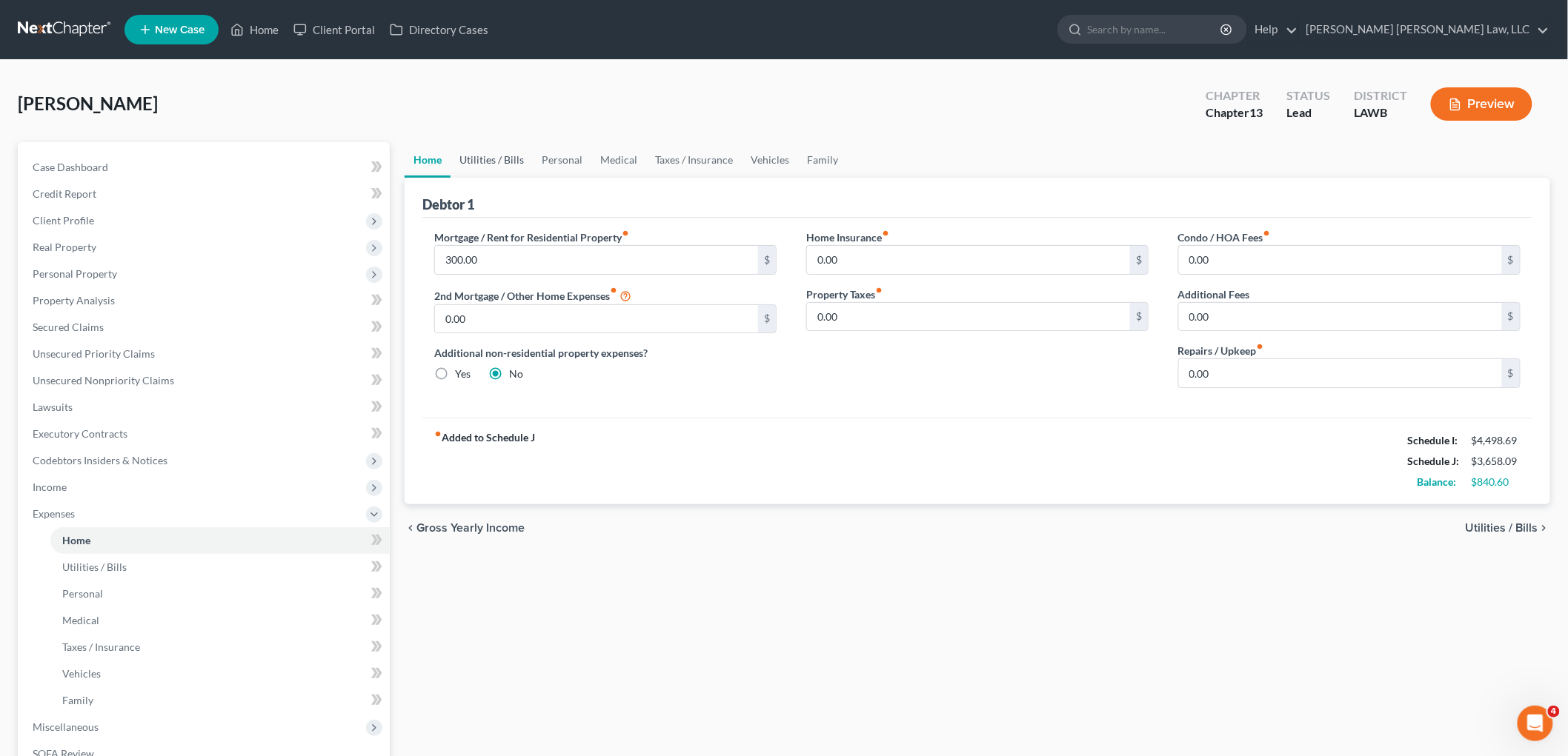
click at [477, 153] on link "Utilities / Bills" at bounding box center [491, 160] width 82 height 36
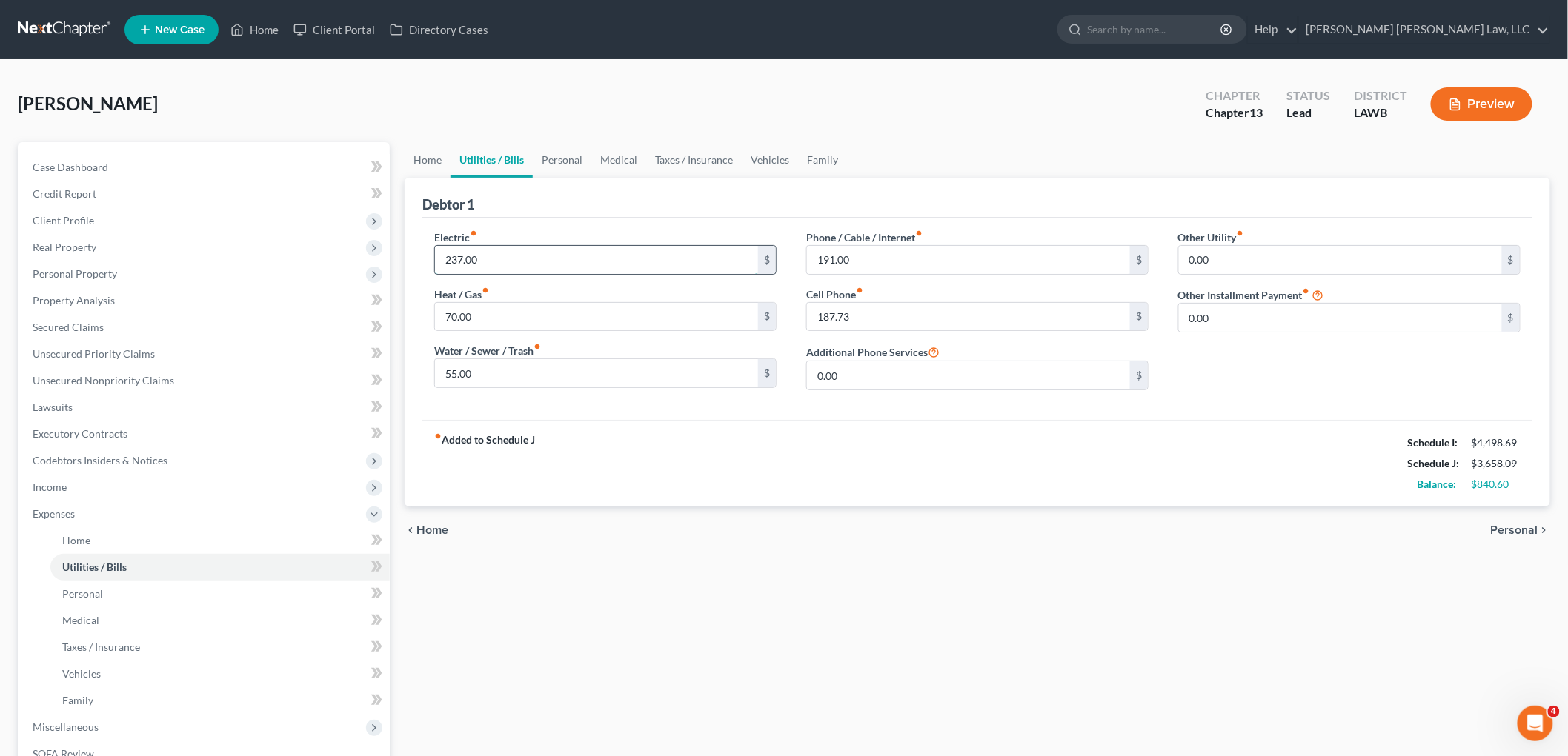
click at [493, 259] on input "237.00" at bounding box center [596, 260] width 323 height 28
click at [493, 259] on input "3,327.00" at bounding box center [596, 260] width 323 height 28
type input "327.60"
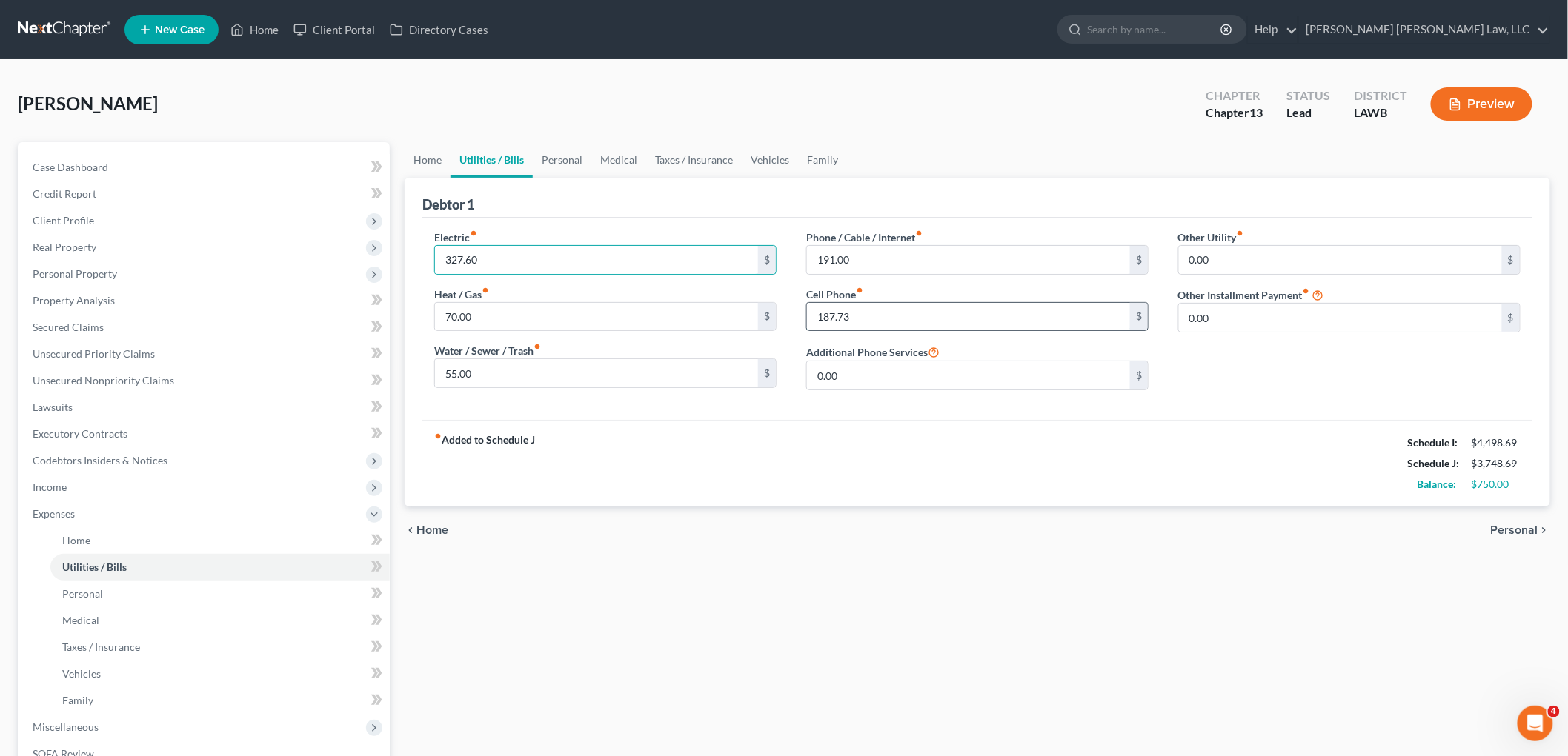
click at [911, 309] on input "187.73" at bounding box center [968, 316] width 323 height 28
type input "250.00"
click at [879, 254] on input "191.00" at bounding box center [968, 260] width 323 height 28
type input "200.73"
click at [509, 375] on input "55.00" at bounding box center [596, 372] width 323 height 28
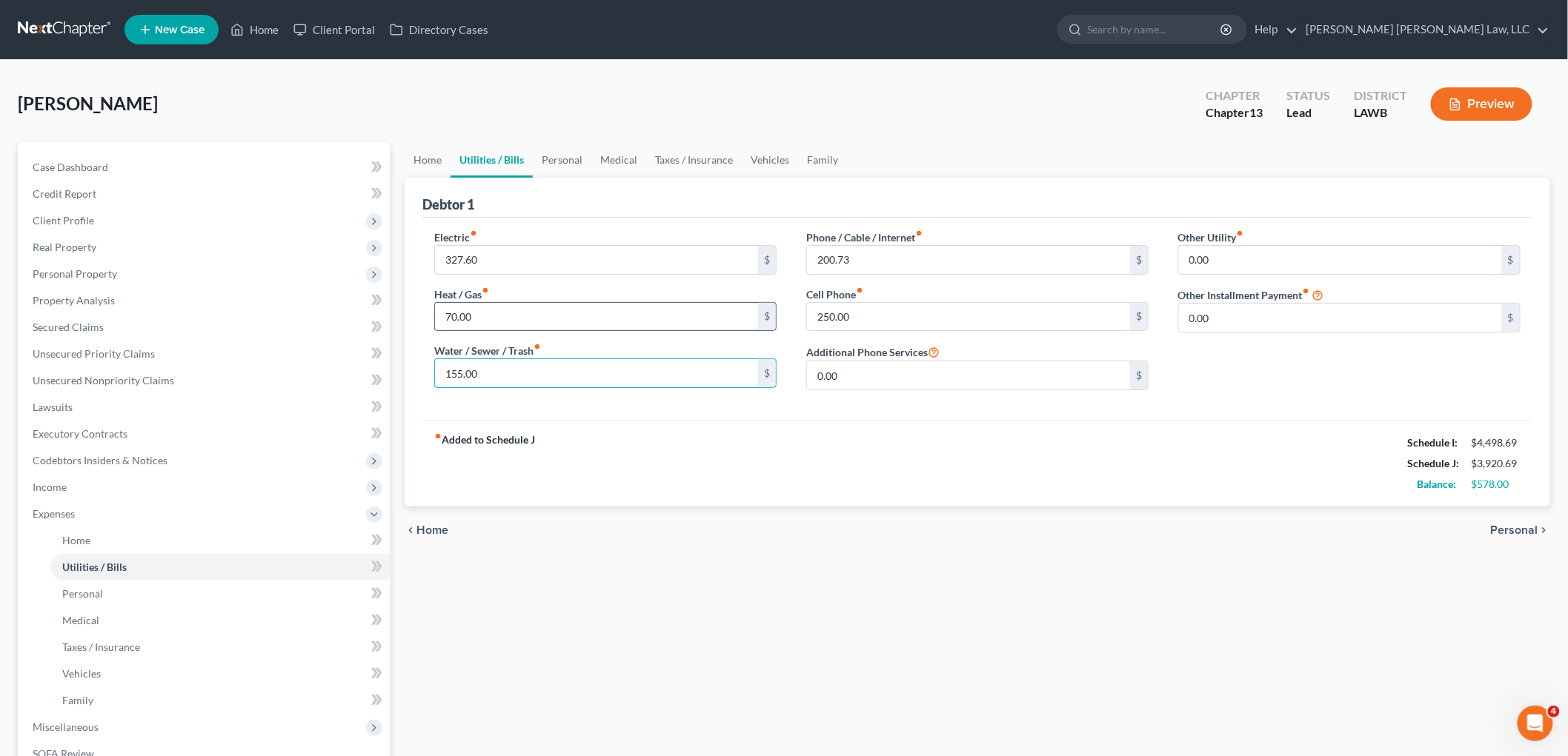
type input "155.00"
click at [477, 315] on input "70.00" at bounding box center [596, 316] width 323 height 28
click at [564, 142] on link "Personal" at bounding box center [562, 160] width 59 height 36
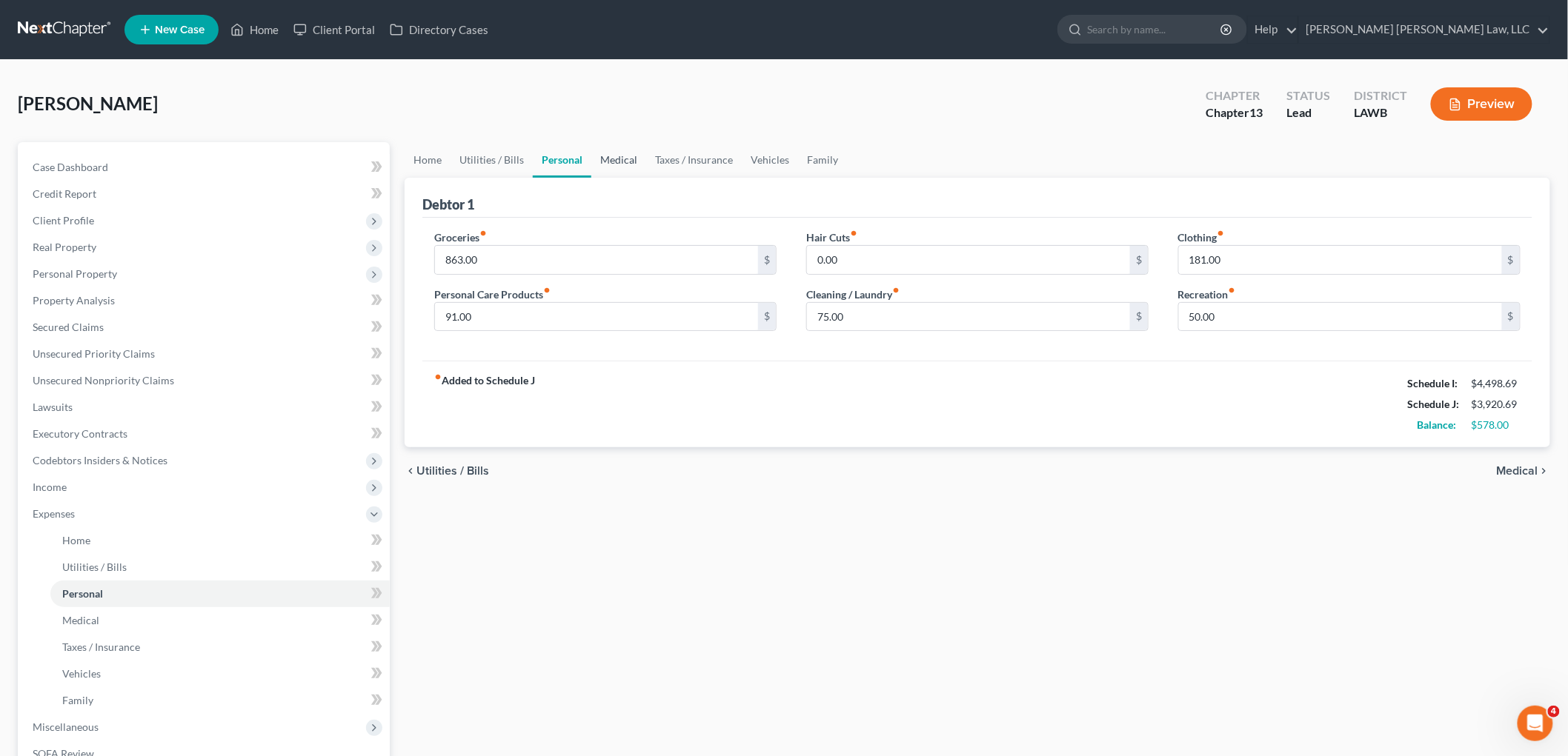
click at [620, 163] on link "Medical" at bounding box center [619, 160] width 55 height 36
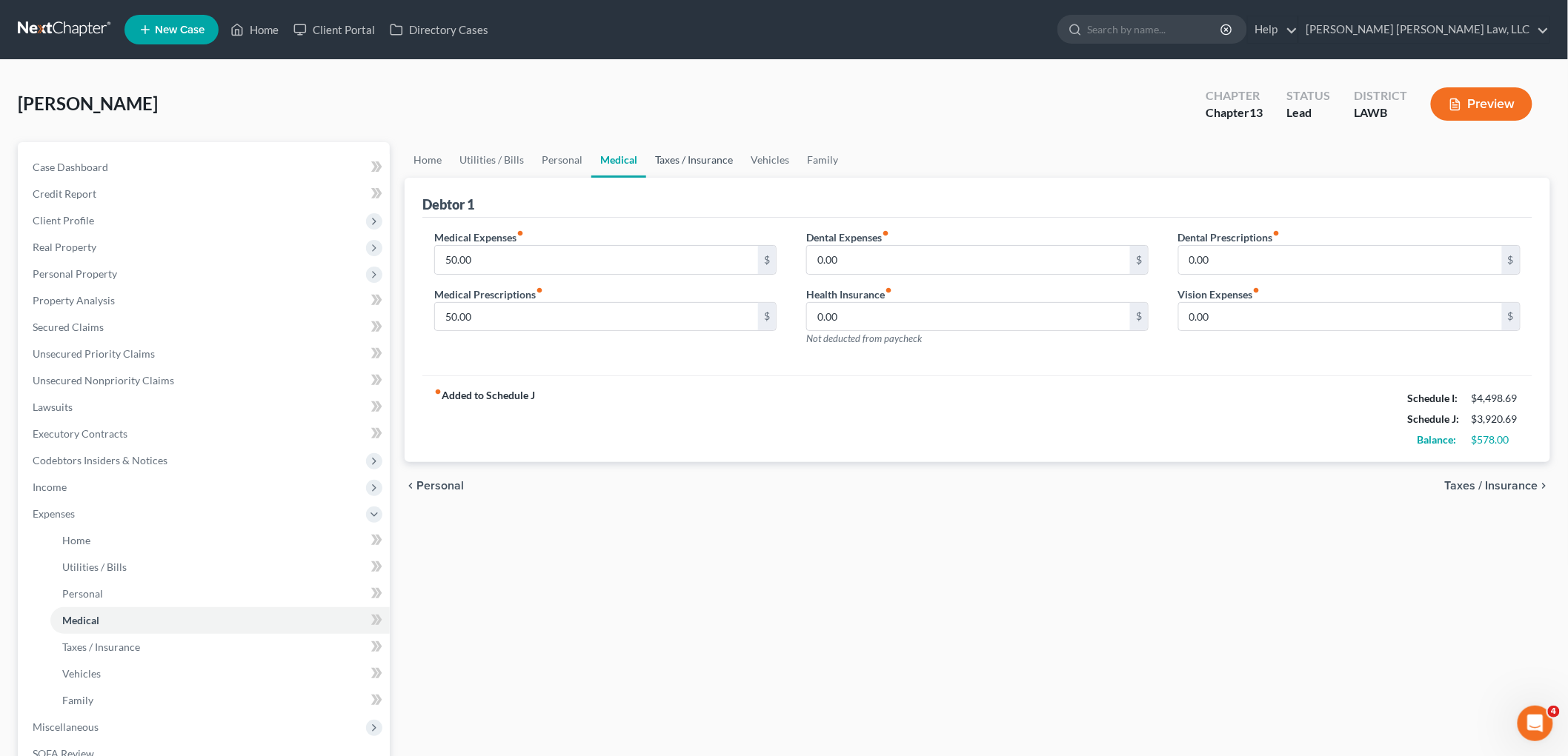
click at [667, 159] on link "Taxes / Insurance" at bounding box center [694, 160] width 95 height 36
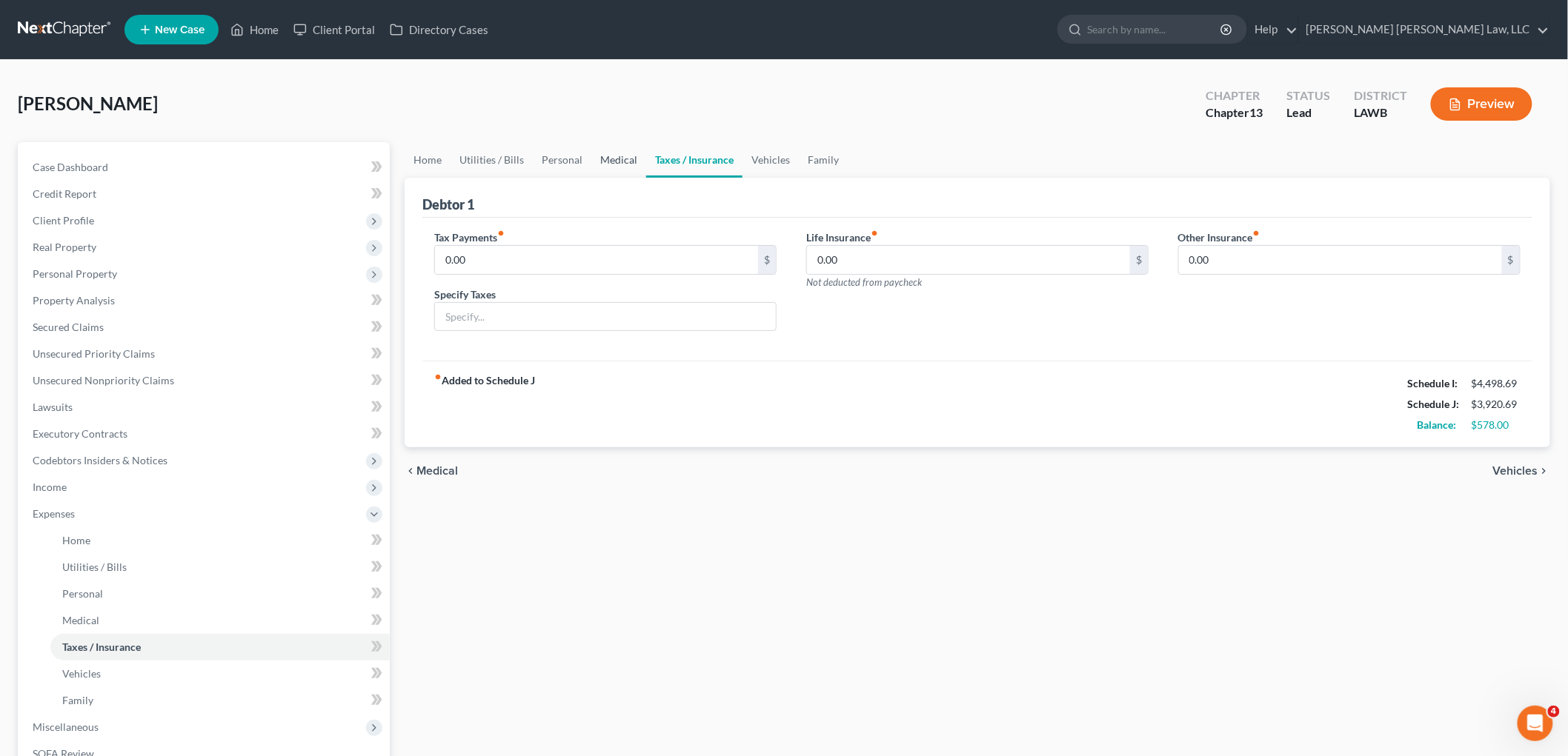
click at [641, 153] on link "Medical" at bounding box center [619, 160] width 55 height 36
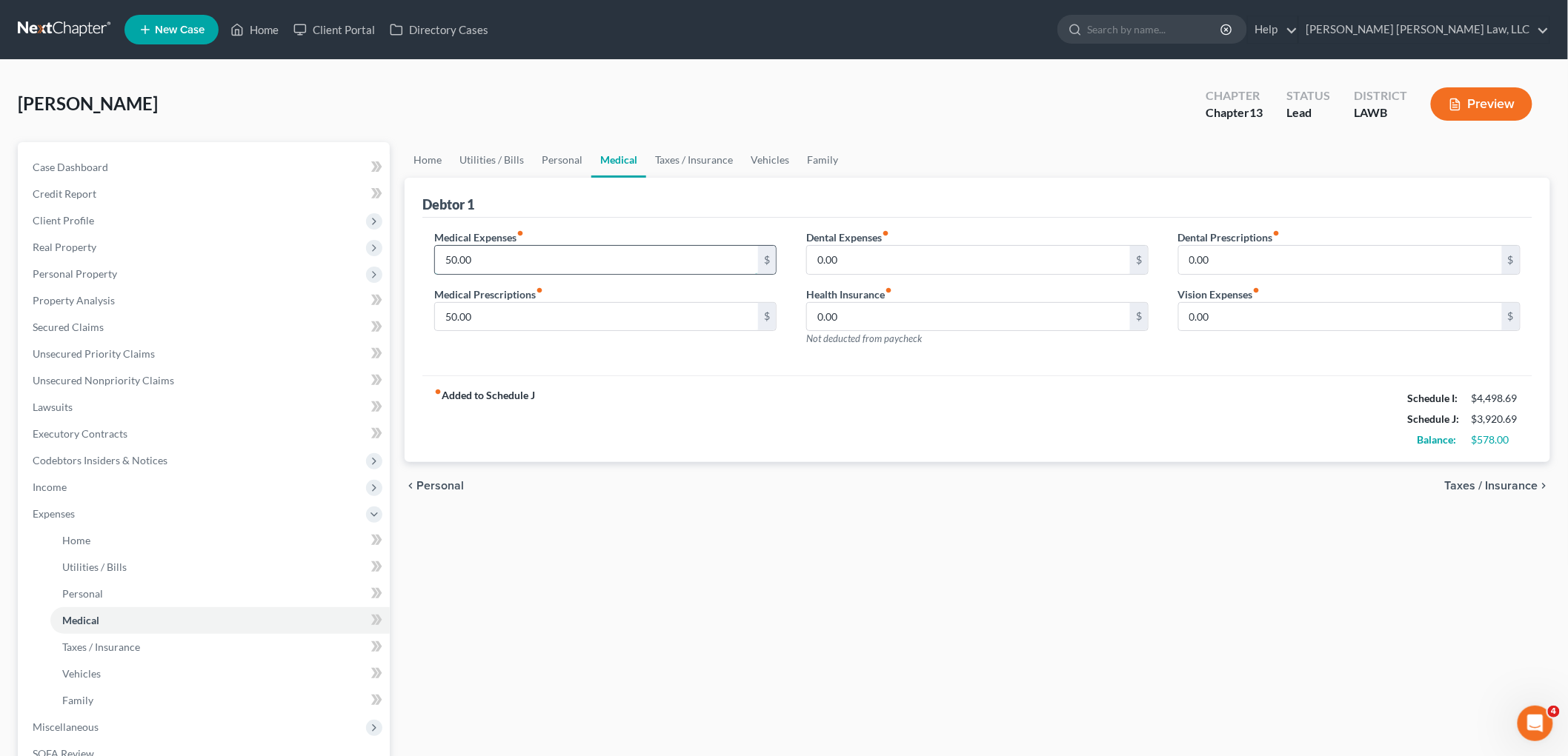
click at [527, 257] on input "50.00" at bounding box center [596, 260] width 323 height 28
type input "75.00"
click at [765, 156] on link "Vehicles" at bounding box center [770, 160] width 56 height 36
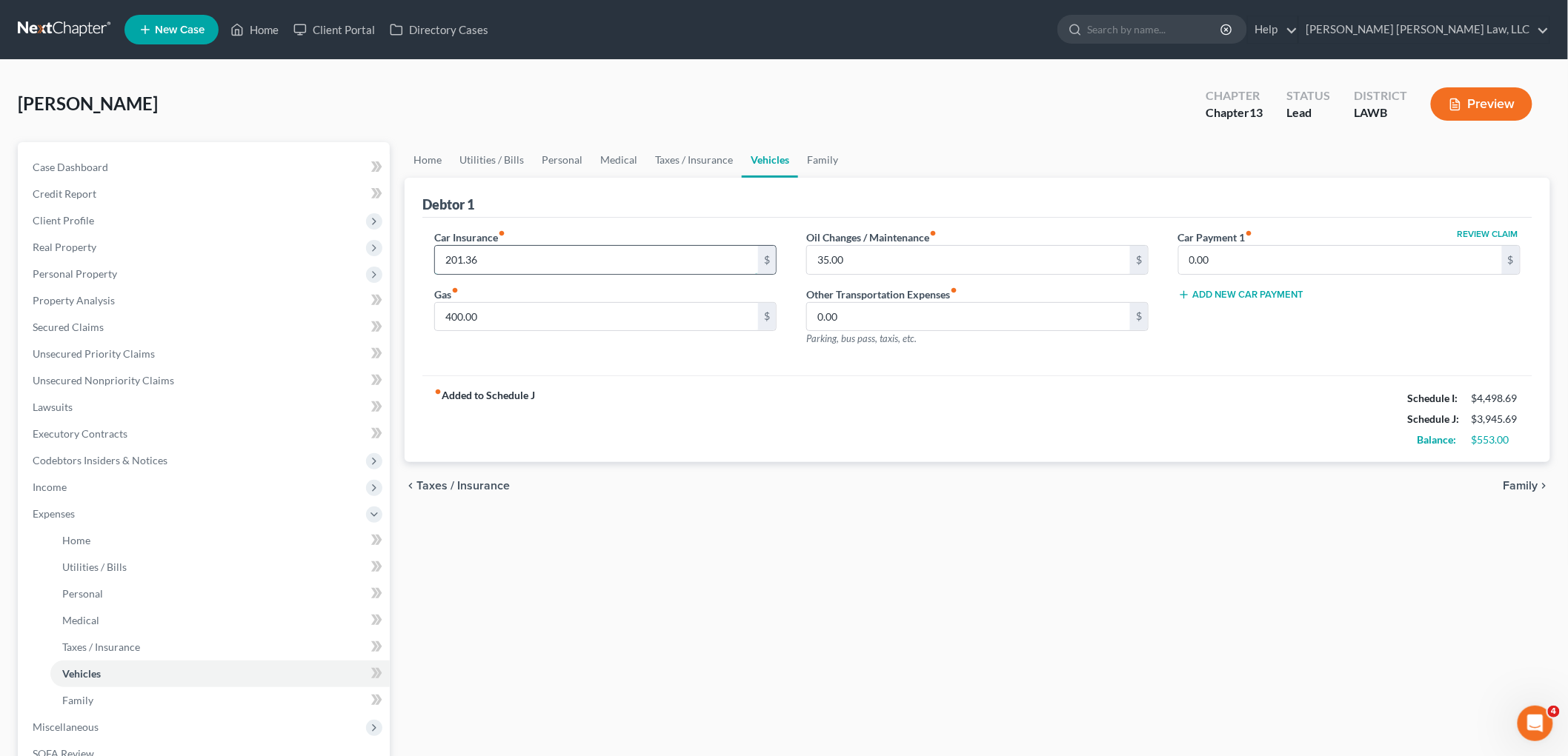
click at [524, 259] on input "201.36" at bounding box center [596, 260] width 323 height 28
type input "200.00"
click at [850, 257] on input "35.00" at bounding box center [968, 260] width 323 height 28
type input "75.00"
click at [818, 161] on link "Family" at bounding box center [822, 160] width 49 height 36
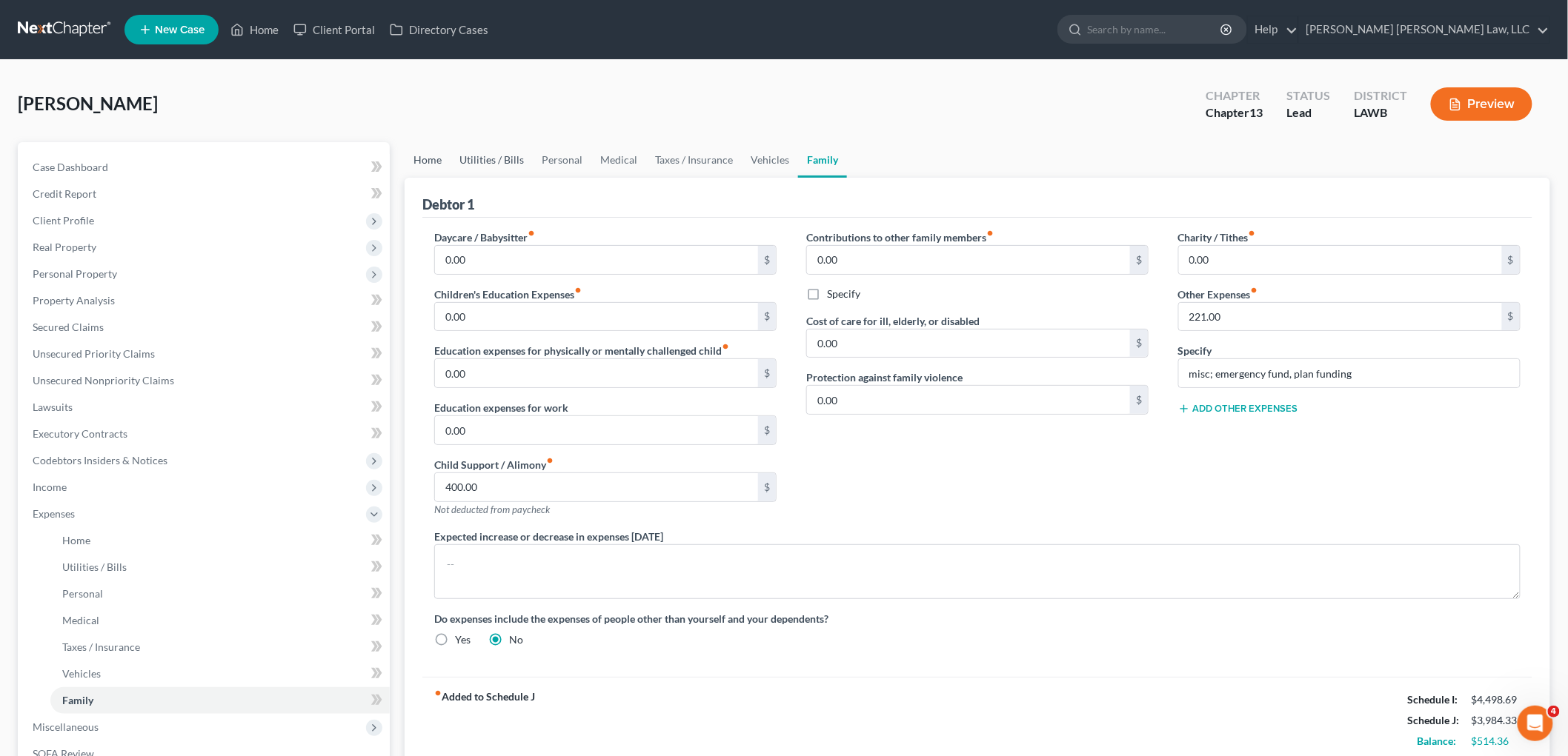
click at [428, 158] on link "Home" at bounding box center [428, 160] width 46 height 36
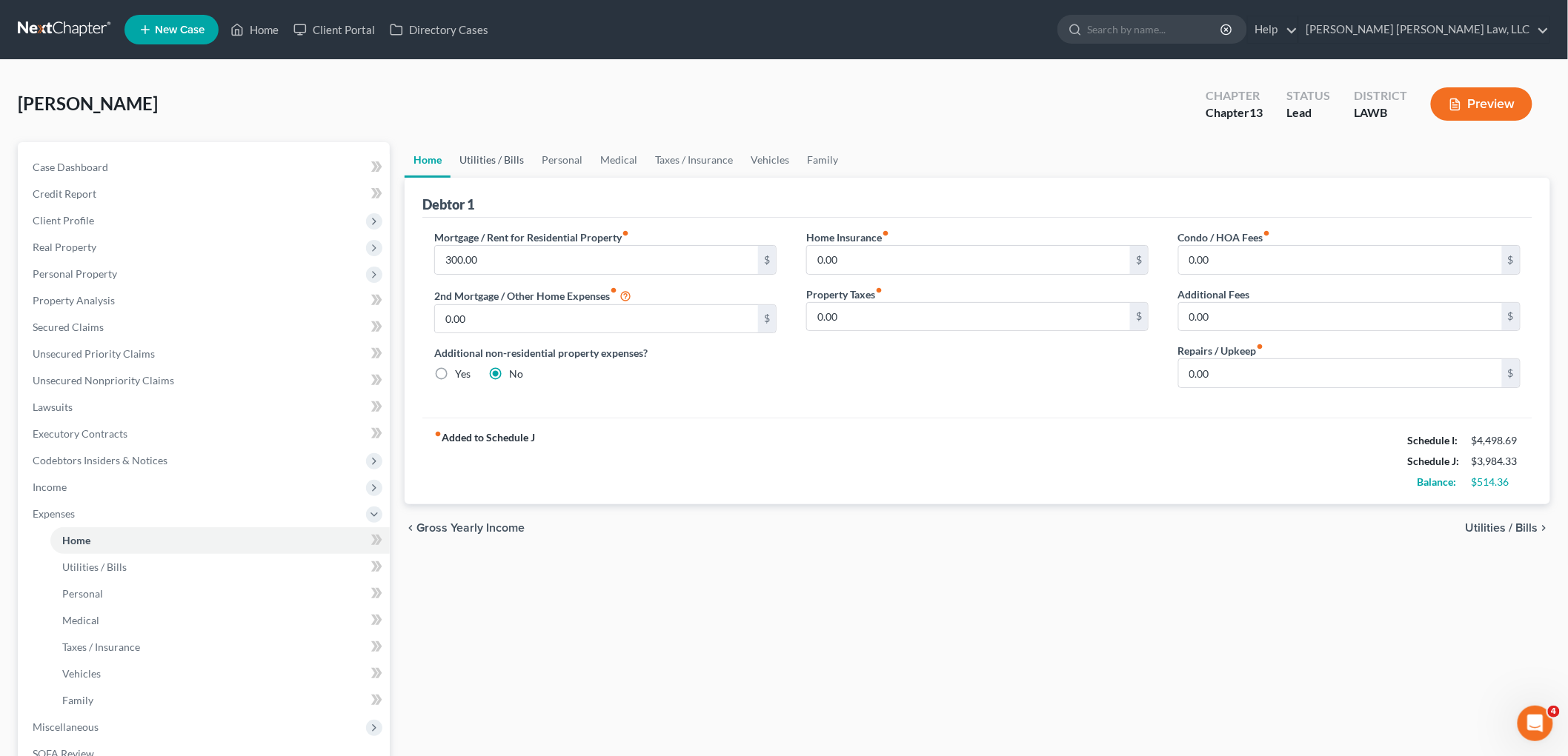
click at [506, 152] on link "Utilities / Bills" at bounding box center [491, 160] width 82 height 36
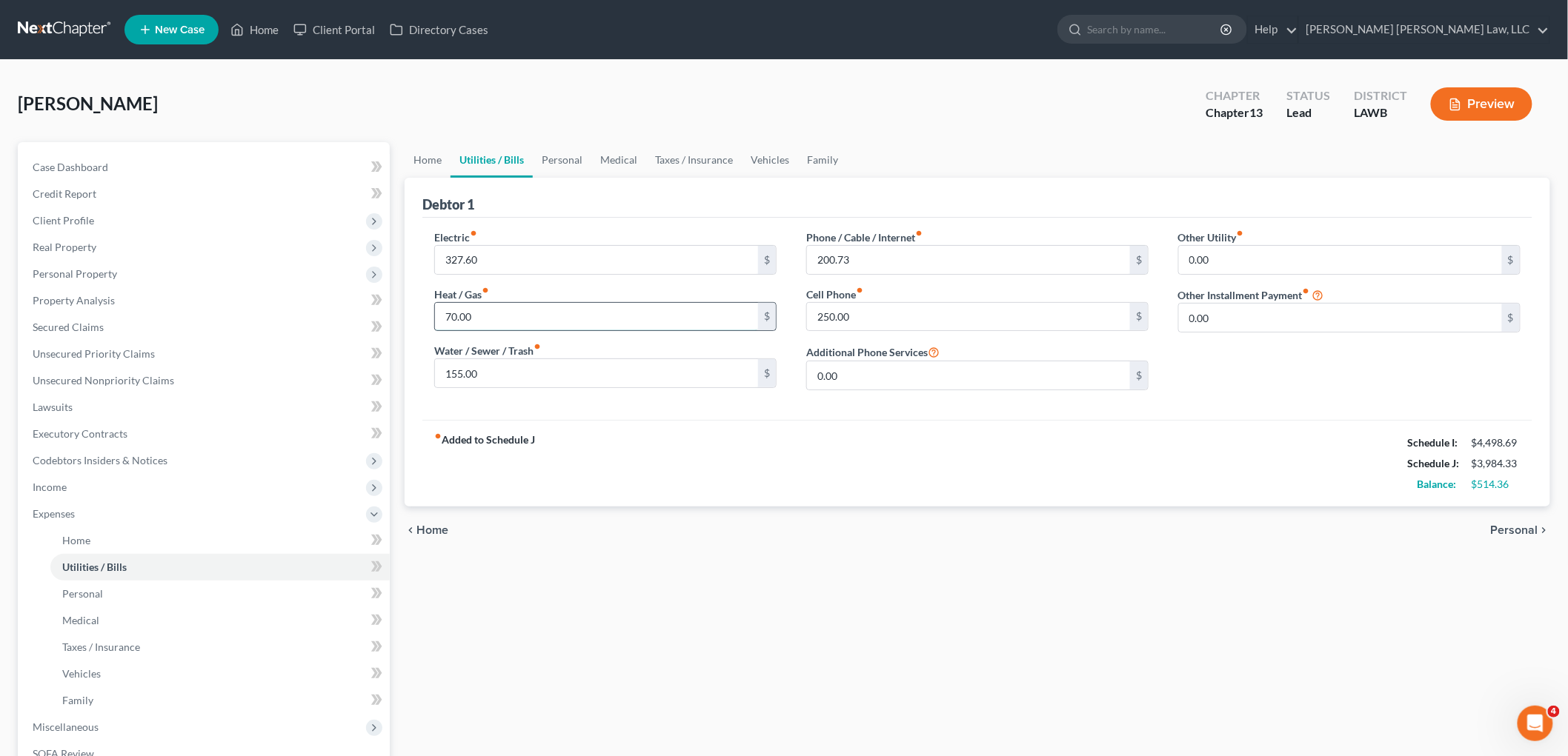
click at [491, 317] on input "70.00" at bounding box center [596, 316] width 323 height 28
type input "170.00"
click at [886, 312] on input "250.00" at bounding box center [968, 316] width 323 height 28
type input "300.00"
click at [547, 165] on link "Personal" at bounding box center [562, 160] width 59 height 36
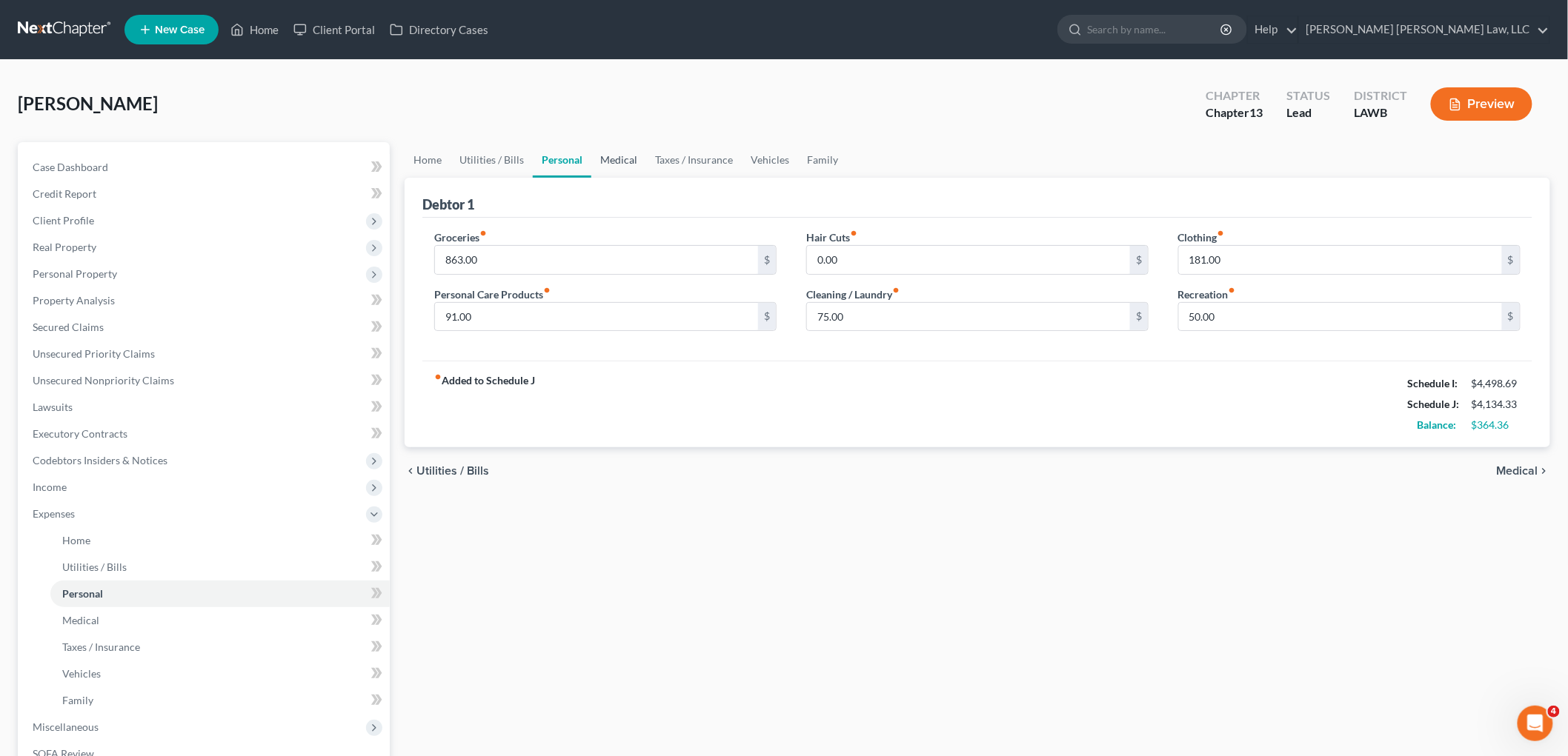
click at [625, 161] on link "Medical" at bounding box center [619, 160] width 55 height 36
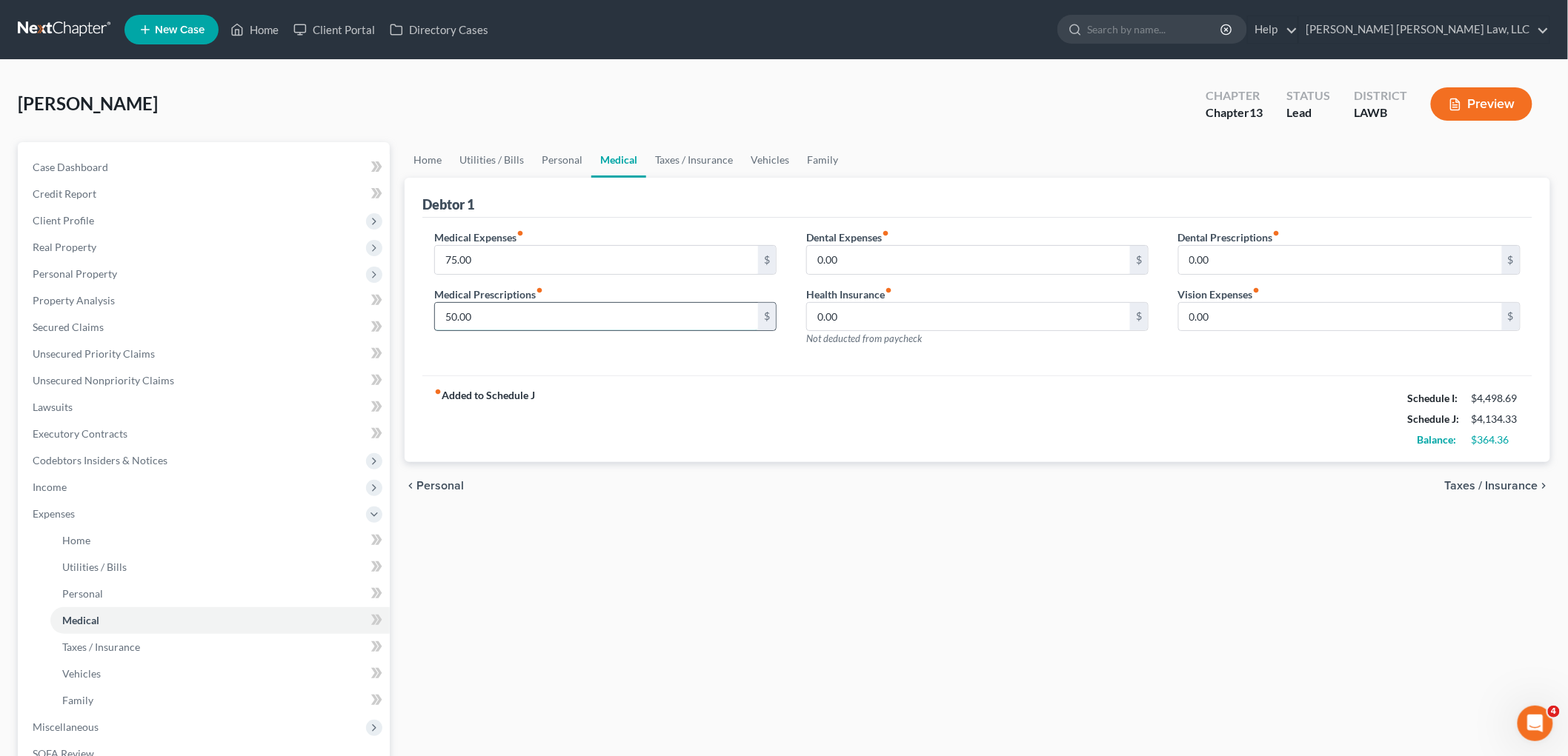
click at [554, 305] on input "50.00" at bounding box center [596, 316] width 323 height 28
type input "100.00"
drag, startPoint x: 671, startPoint y: 156, endPoint x: 750, endPoint y: 167, distance: 79.8
click at [672, 158] on link "Taxes / Insurance" at bounding box center [694, 160] width 95 height 36
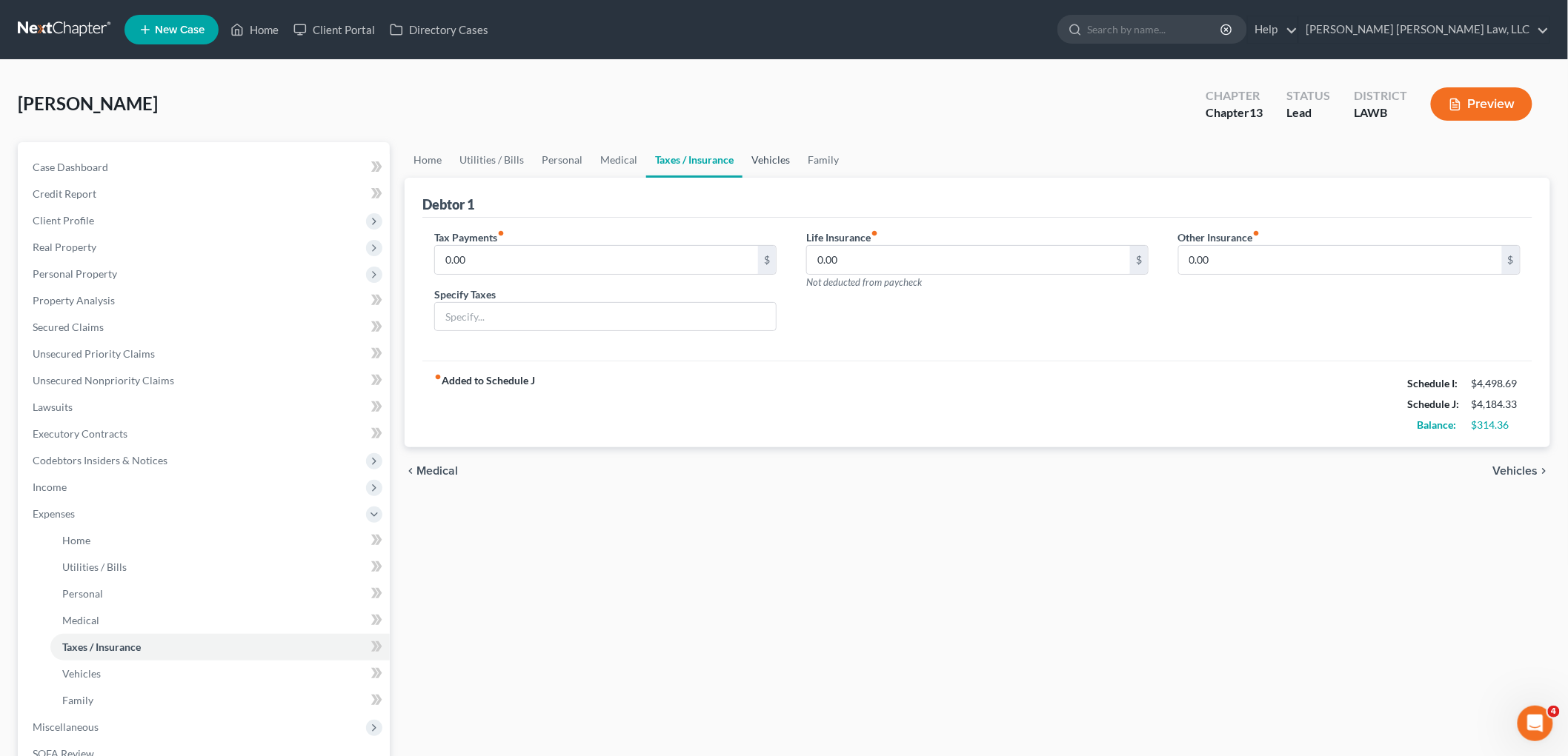
click at [755, 159] on link "Vehicles" at bounding box center [771, 160] width 56 height 36
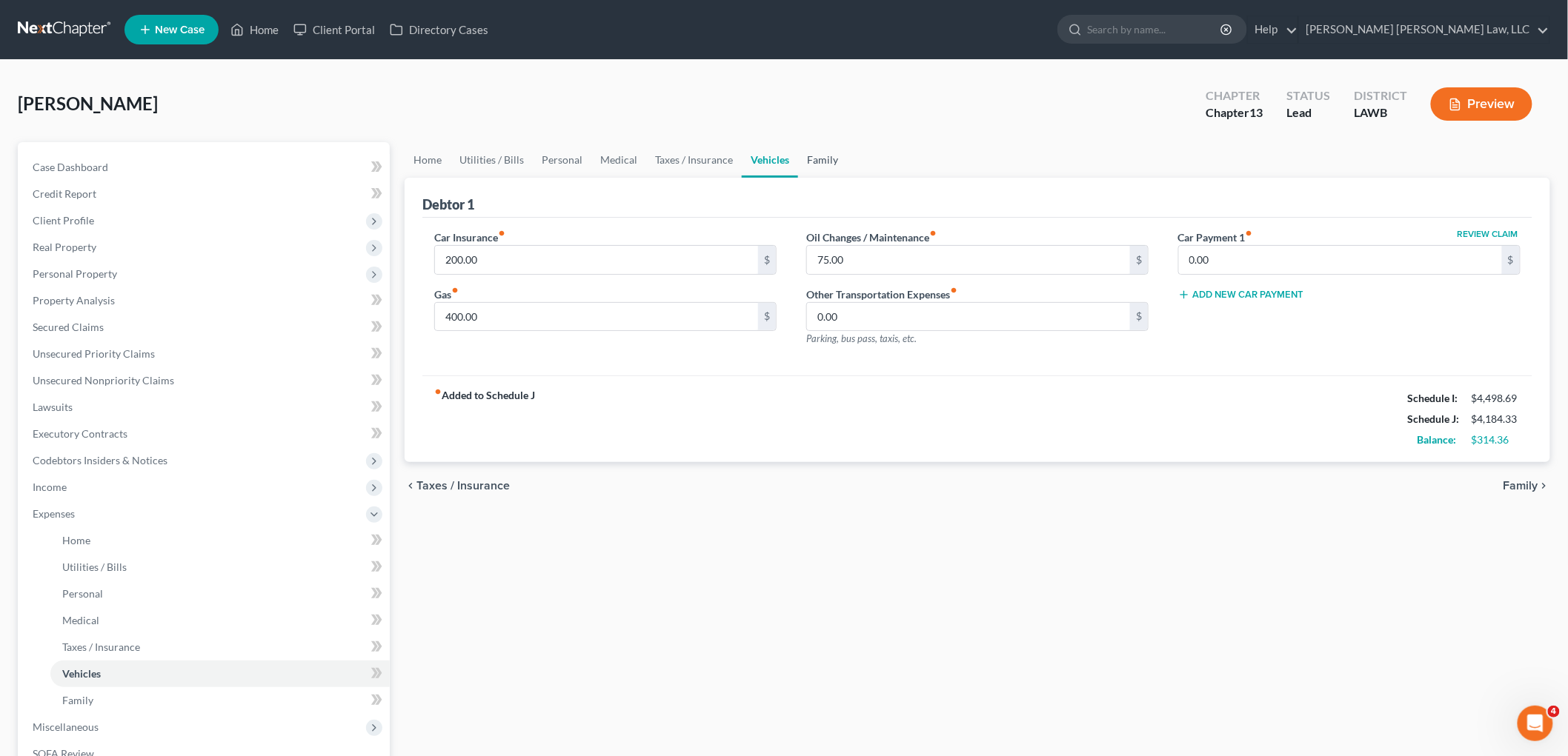
click at [810, 156] on link "Family" at bounding box center [822, 160] width 49 height 36
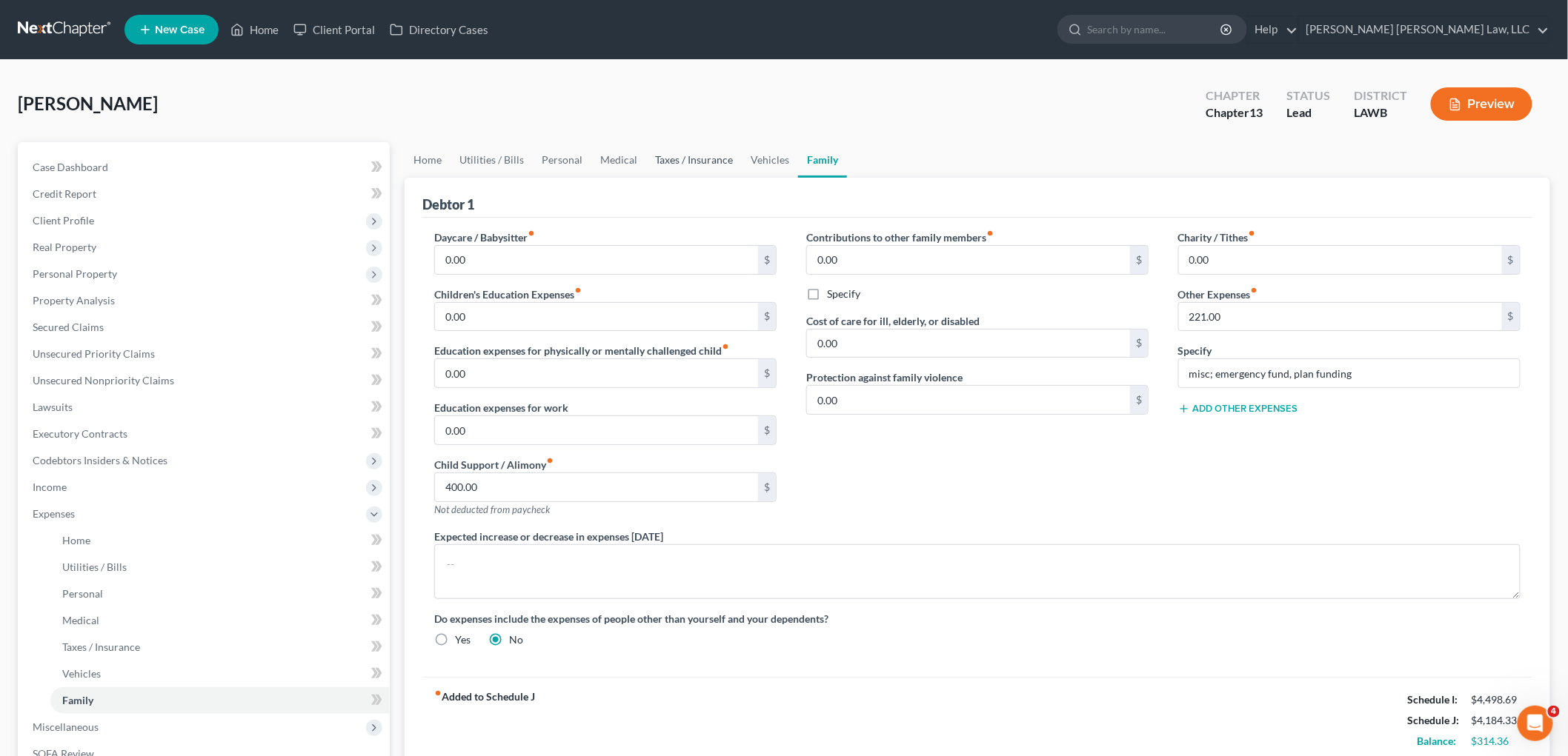
click at [690, 159] on link "Taxes / Insurance" at bounding box center [694, 160] width 95 height 36
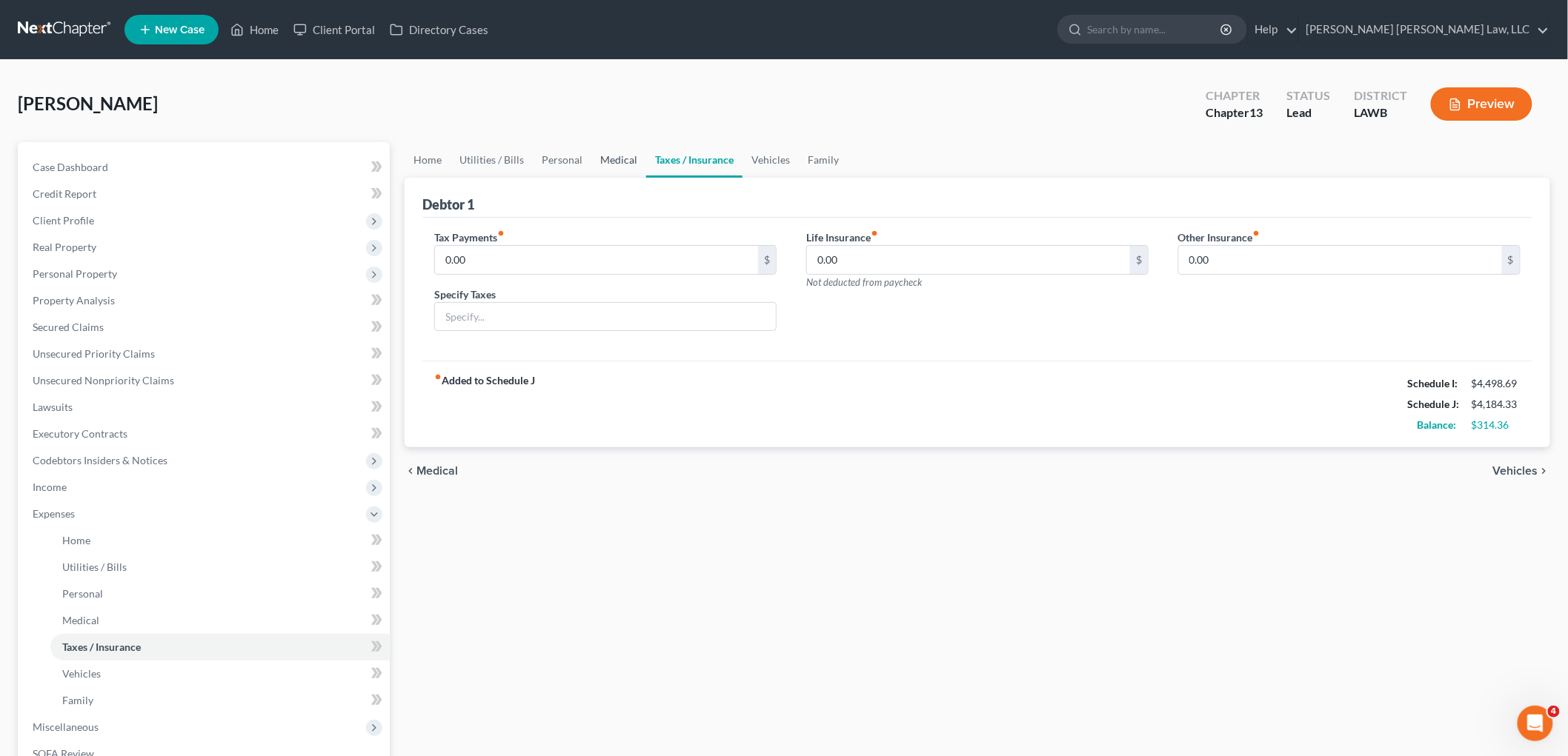
click at [620, 156] on link "Medical" at bounding box center [619, 160] width 55 height 36
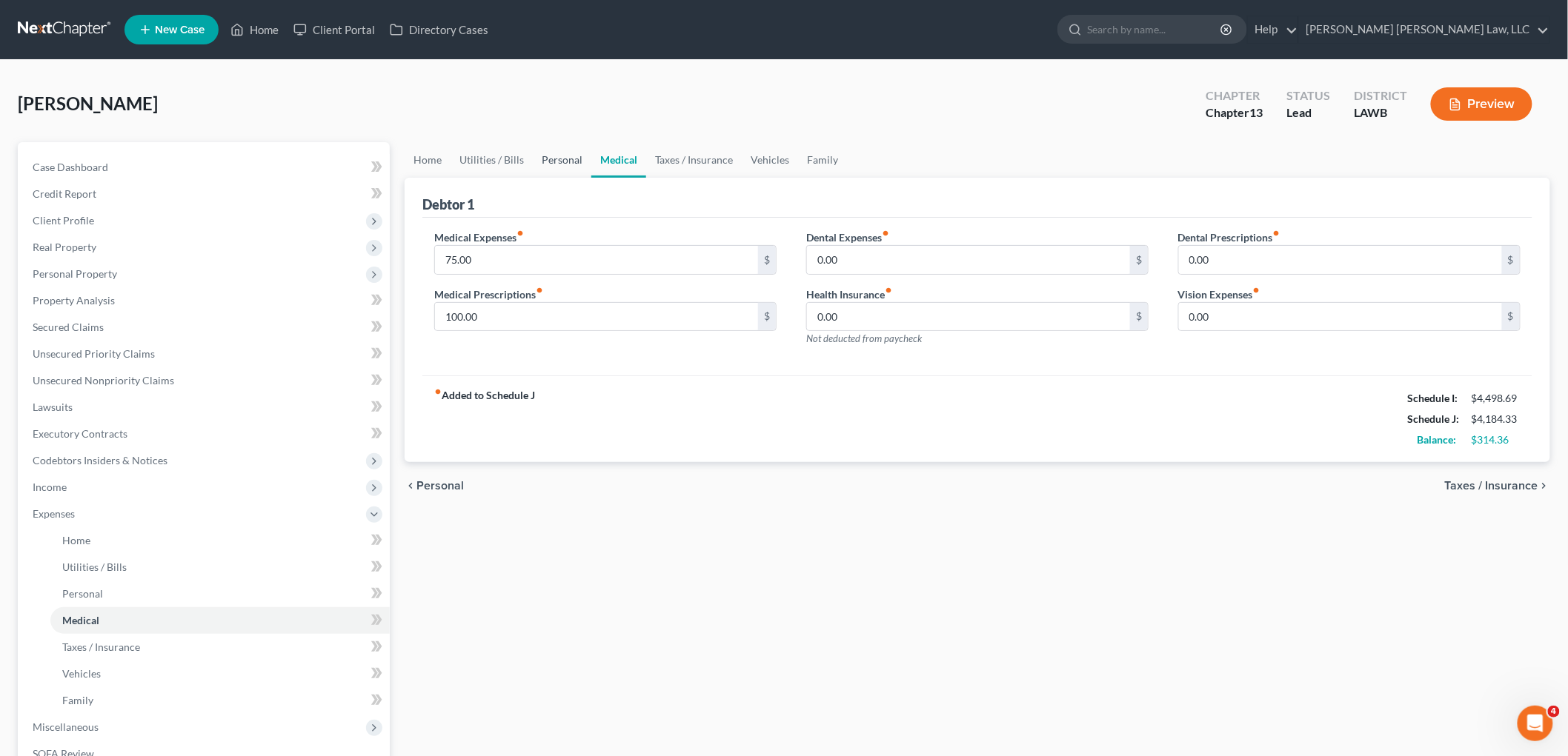
click at [561, 150] on link "Personal" at bounding box center [562, 160] width 59 height 36
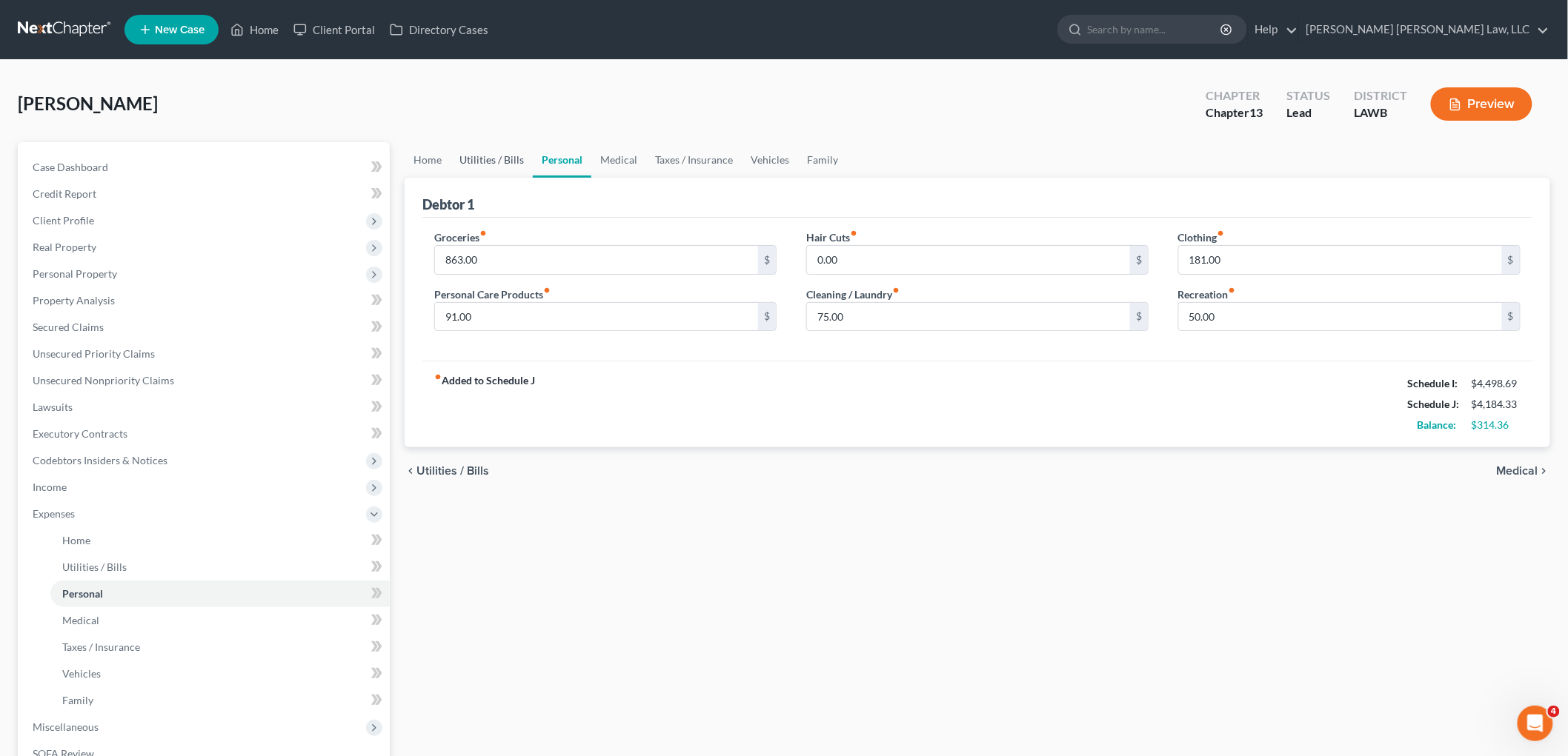
click at [507, 156] on link "Utilities / Bills" at bounding box center [491, 160] width 82 height 36
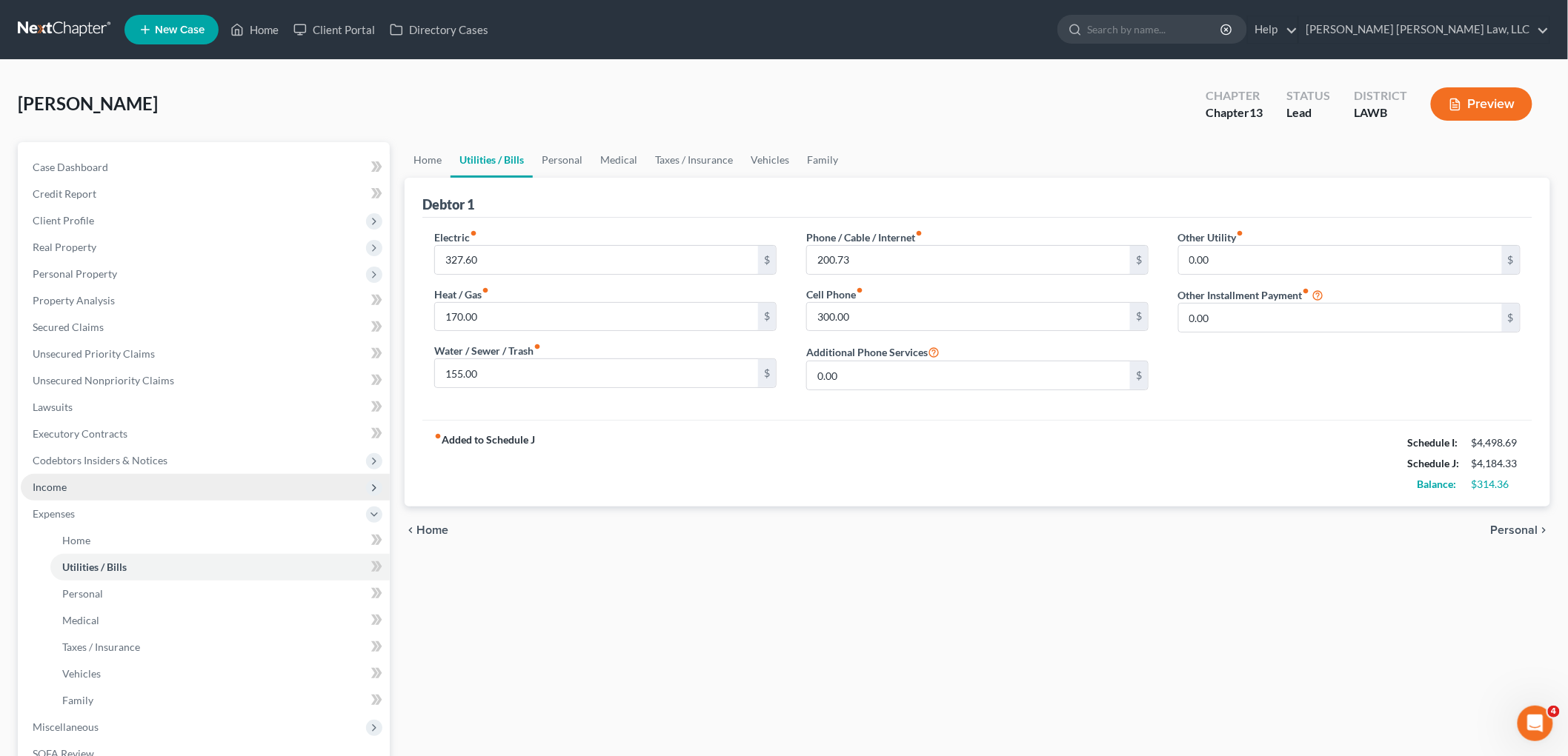
click at [80, 479] on span "Income" at bounding box center [205, 487] width 369 height 26
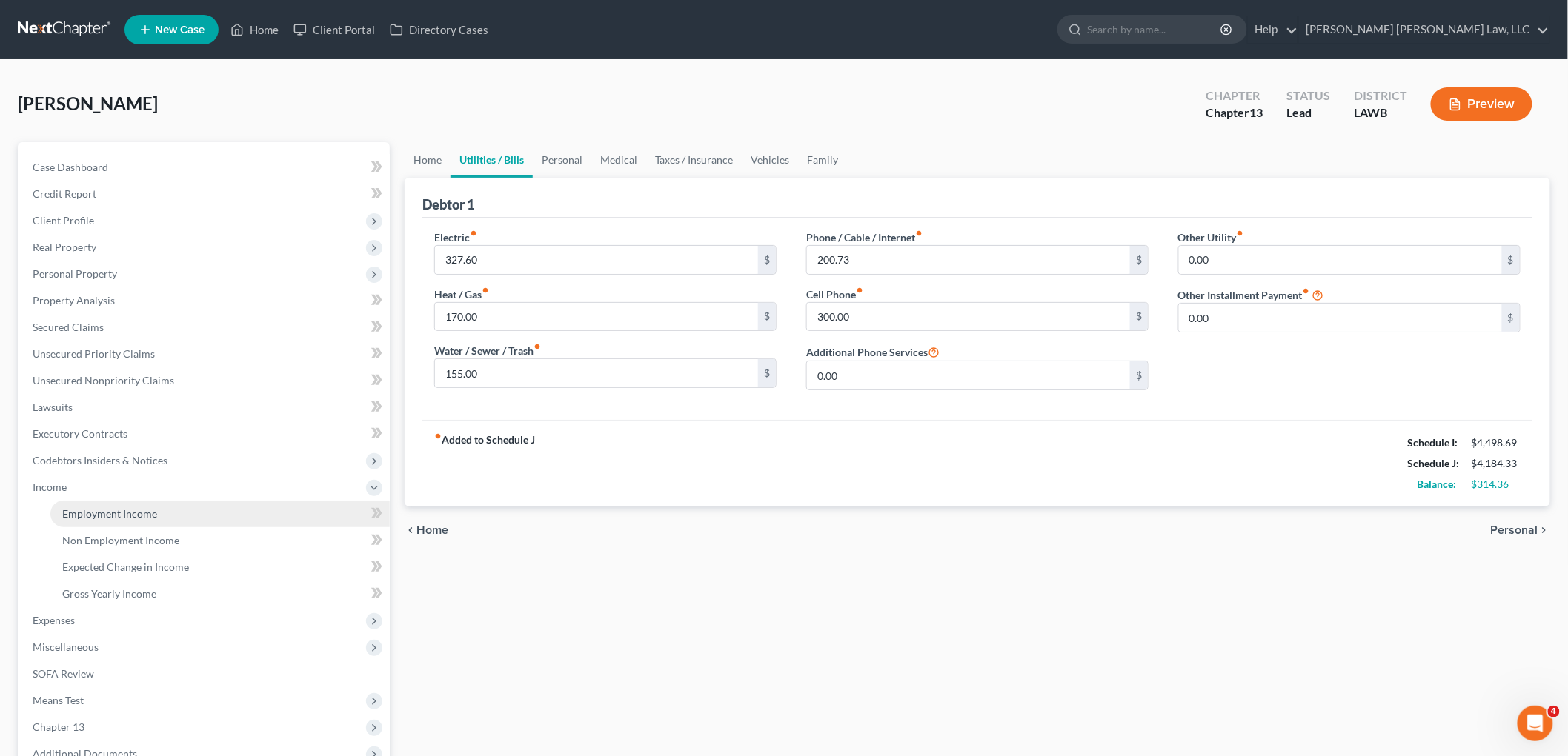
click at [99, 512] on span "Employment Income" at bounding box center [109, 513] width 95 height 13
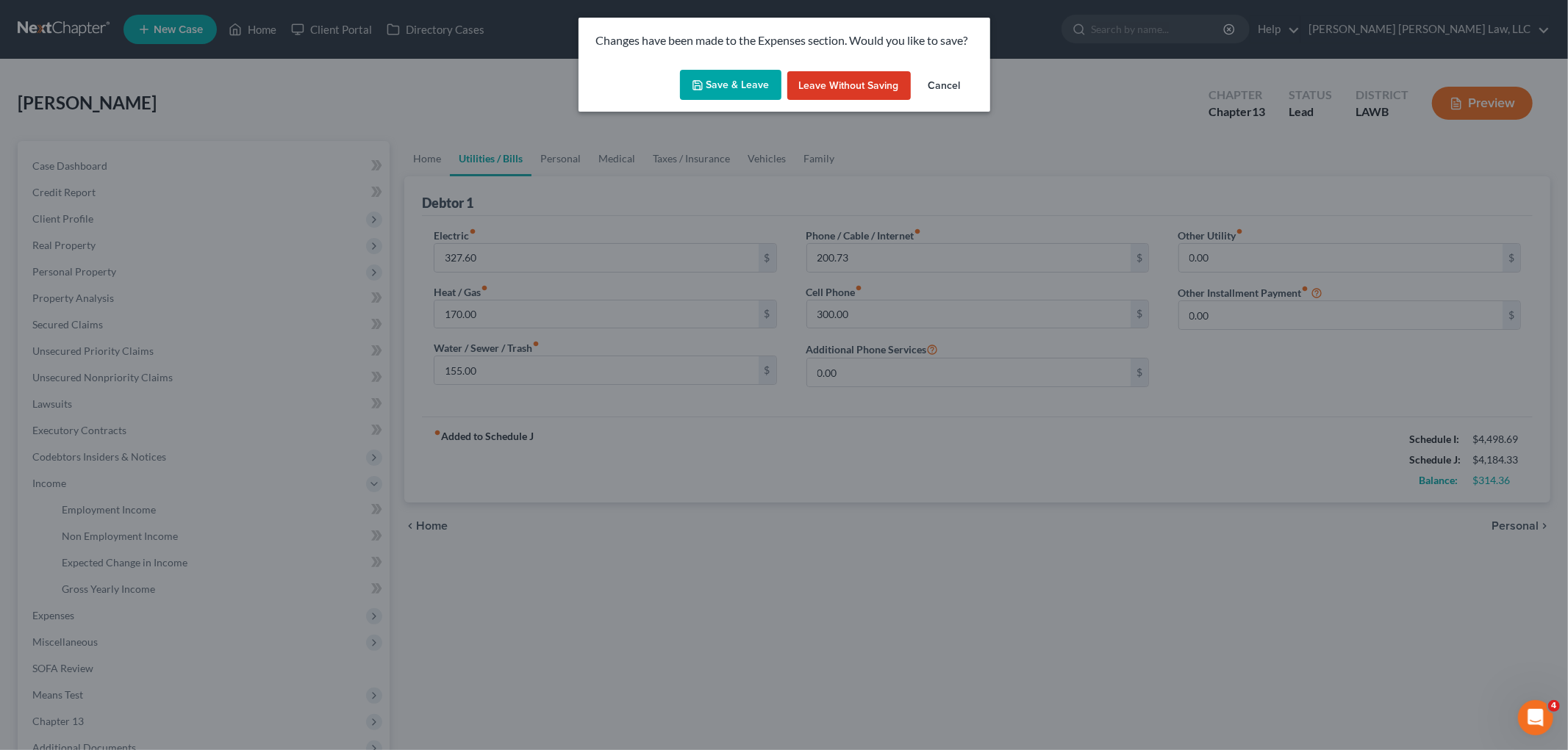
click at [727, 82] on button "Save & Leave" at bounding box center [731, 85] width 101 height 31
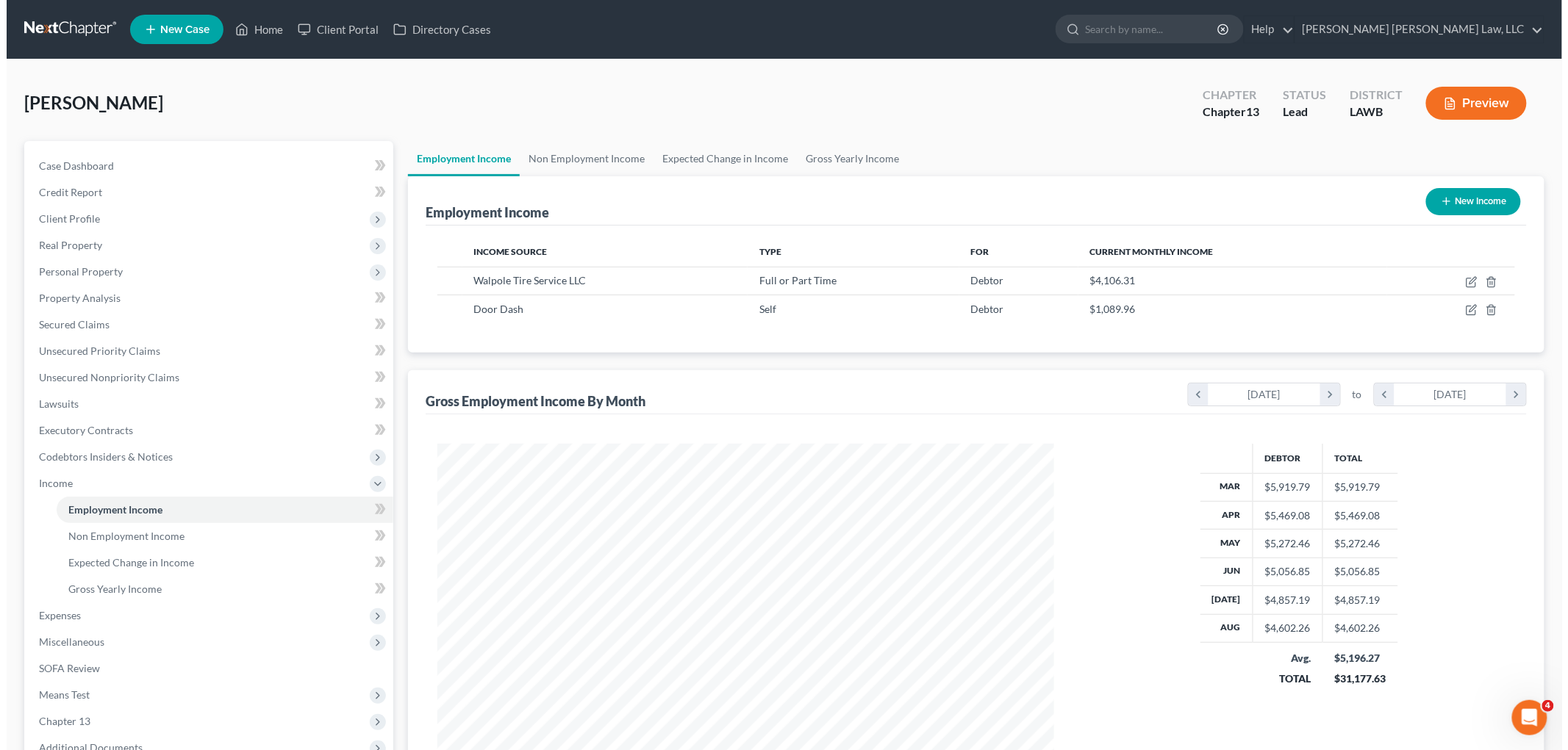
scroll to position [307, 645]
click at [1464, 312] on icon "button" at bounding box center [1465, 310] width 12 height 12
select select "1"
select select "4"
select select "0"
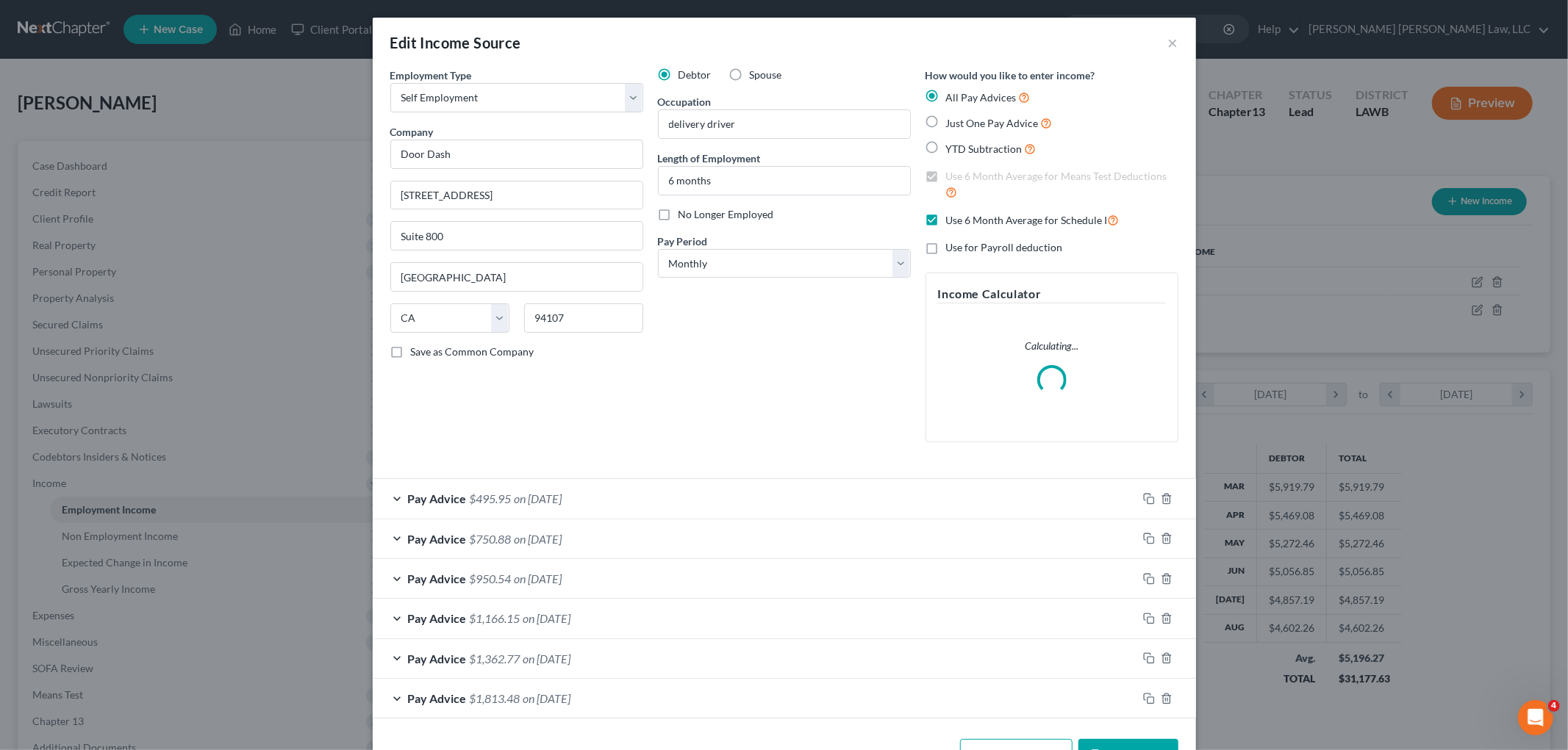
scroll to position [49, 0]
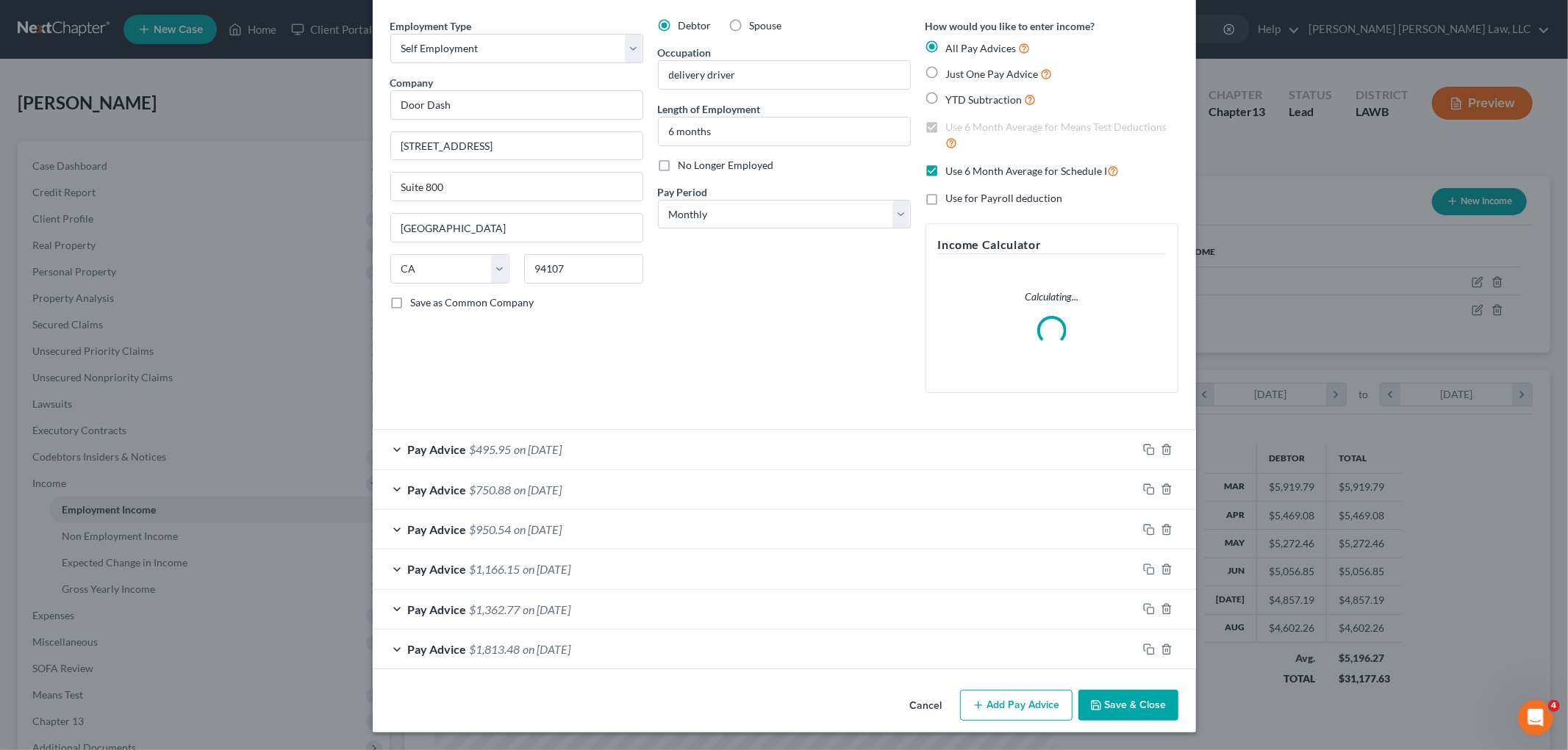
click at [620, 644] on div "Pay Advice $1,813.48 on 03/01/2025" at bounding box center [755, 649] width 765 height 39
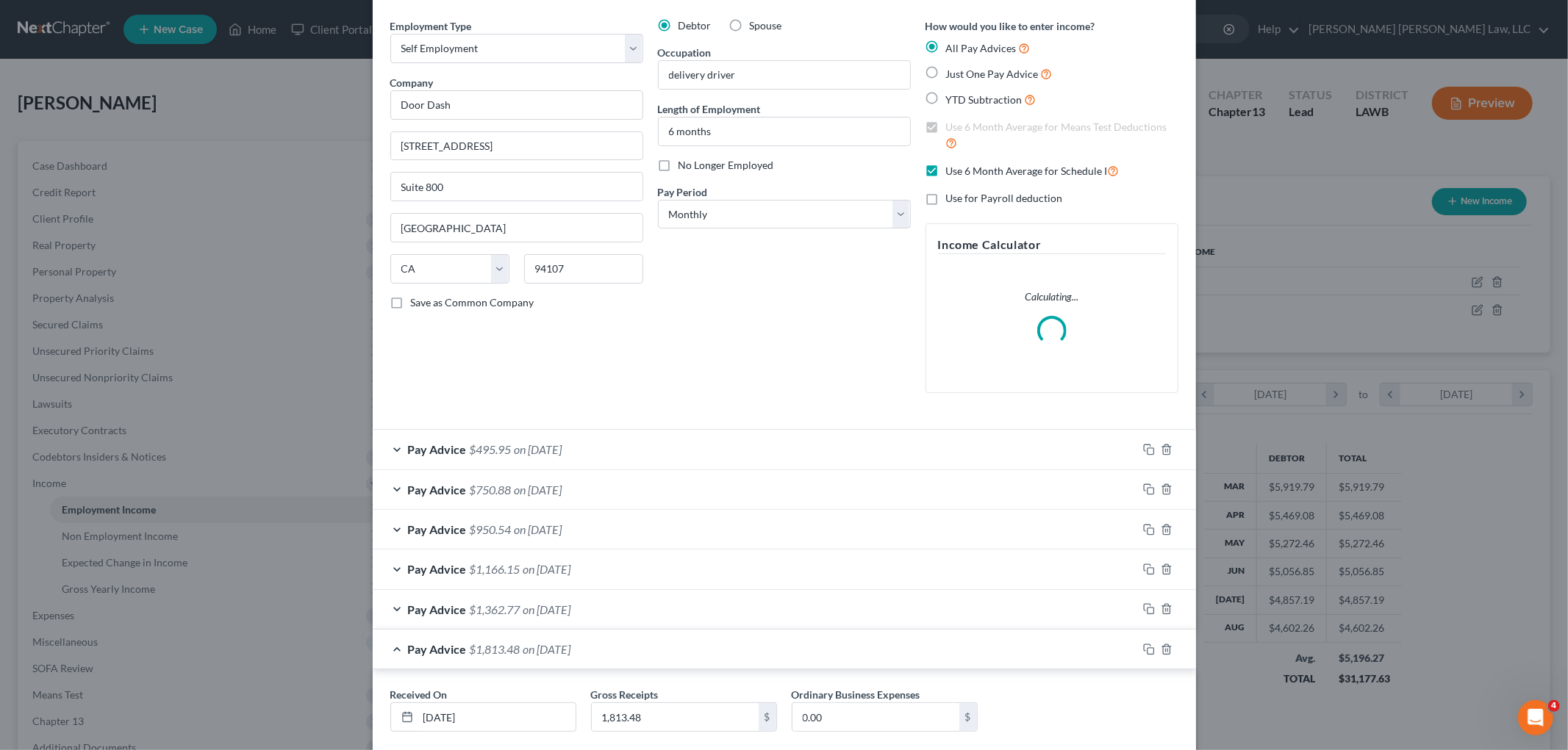
scroll to position [135, 0]
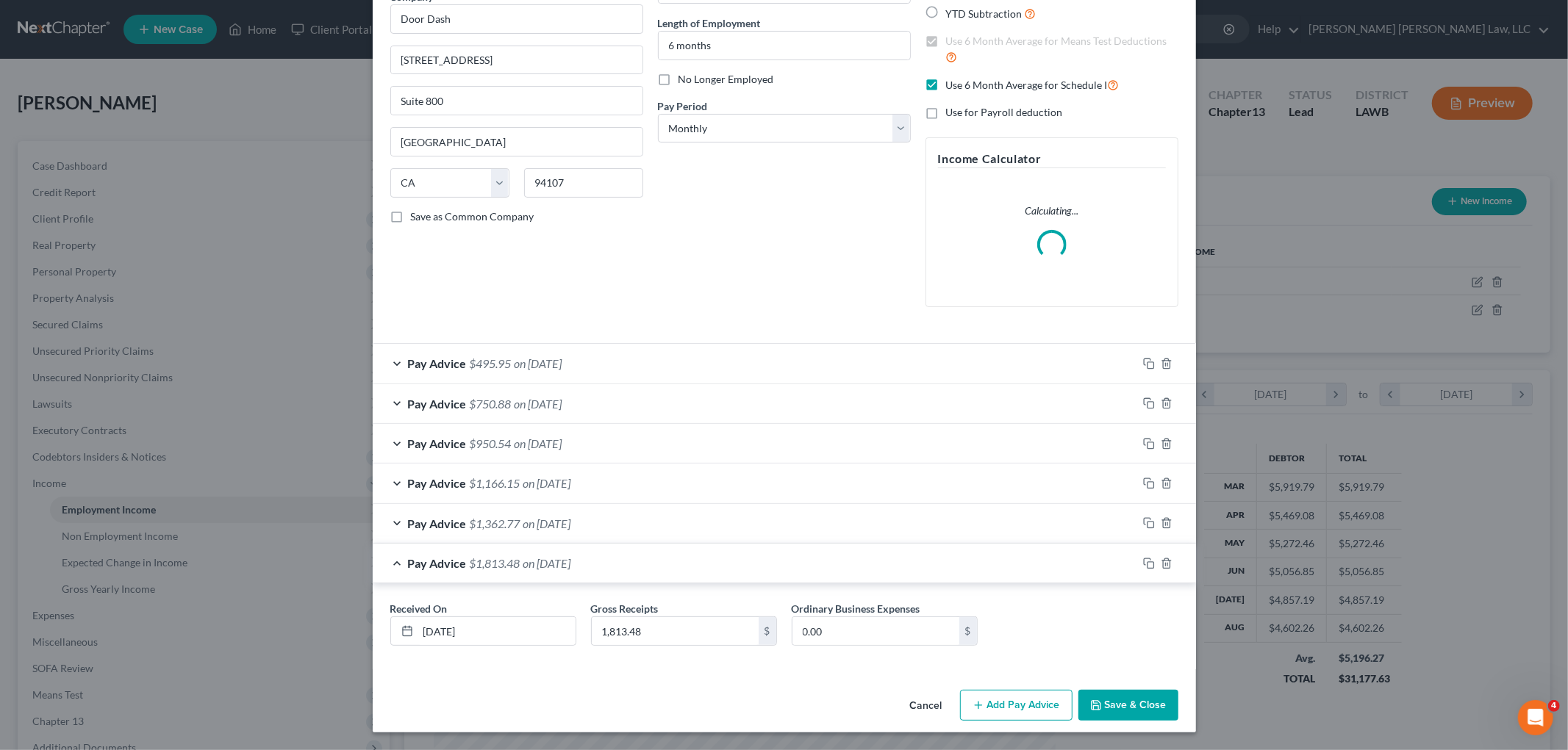
click at [628, 528] on div "Pay Advice $1,362.77 on 04/01/2025" at bounding box center [755, 523] width 765 height 39
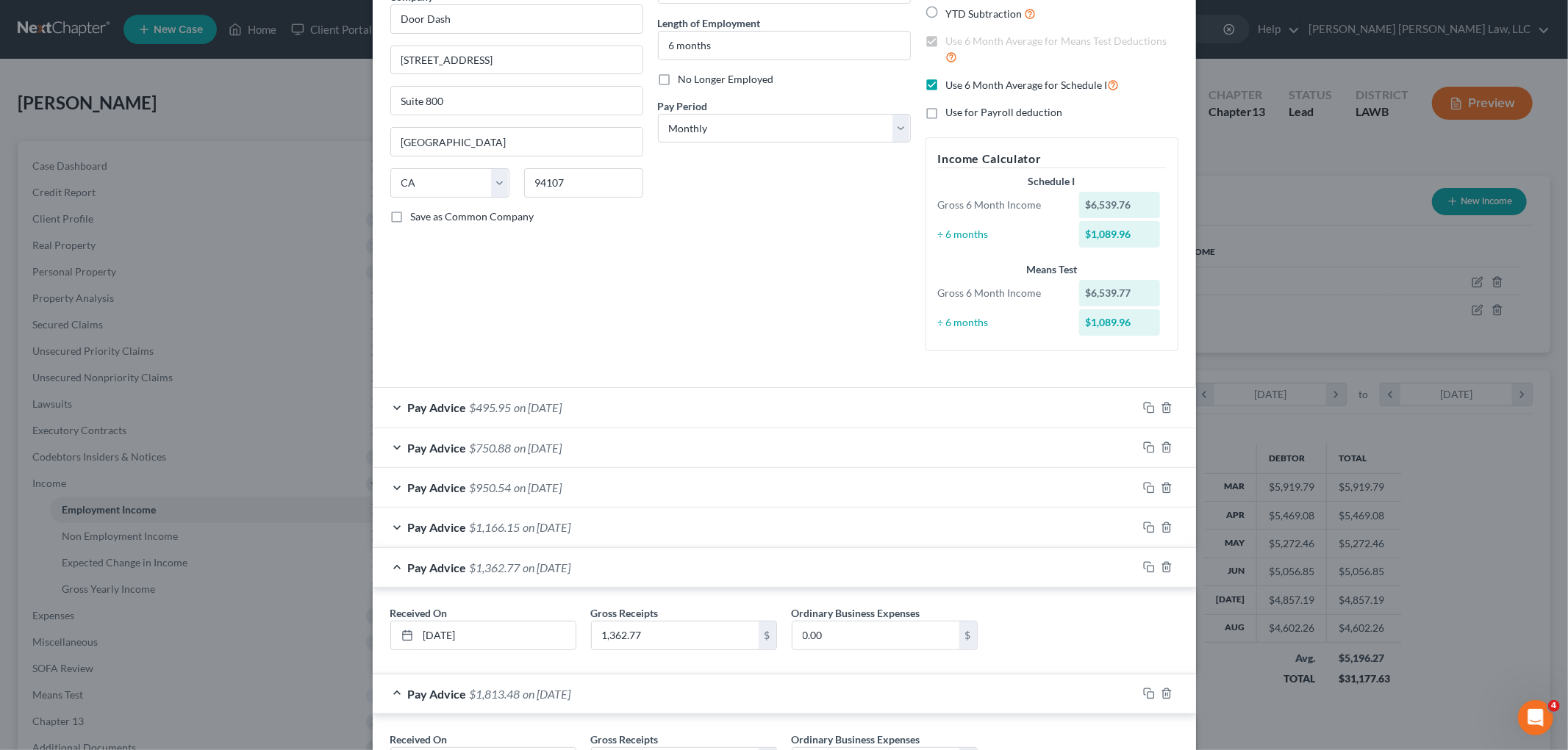
click at [716, 402] on div "Pay Advice $495.95 on 08/01/2025" at bounding box center [755, 408] width 765 height 39
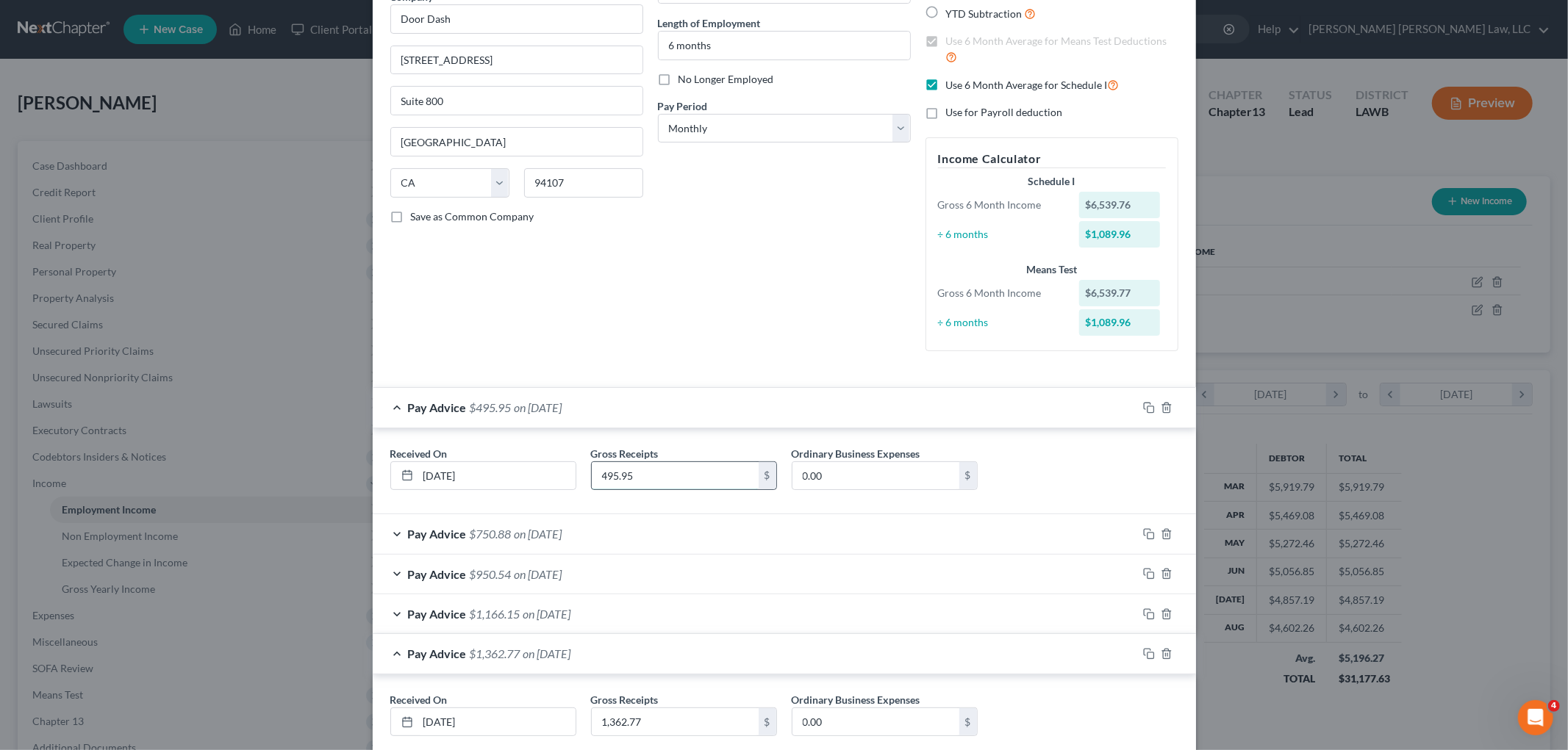
click at [699, 479] on input "495.95" at bounding box center [675, 476] width 167 height 28
type input "474.95"
click at [707, 528] on div "Pay Advice $750.88 on 07/01/2025" at bounding box center [755, 534] width 765 height 39
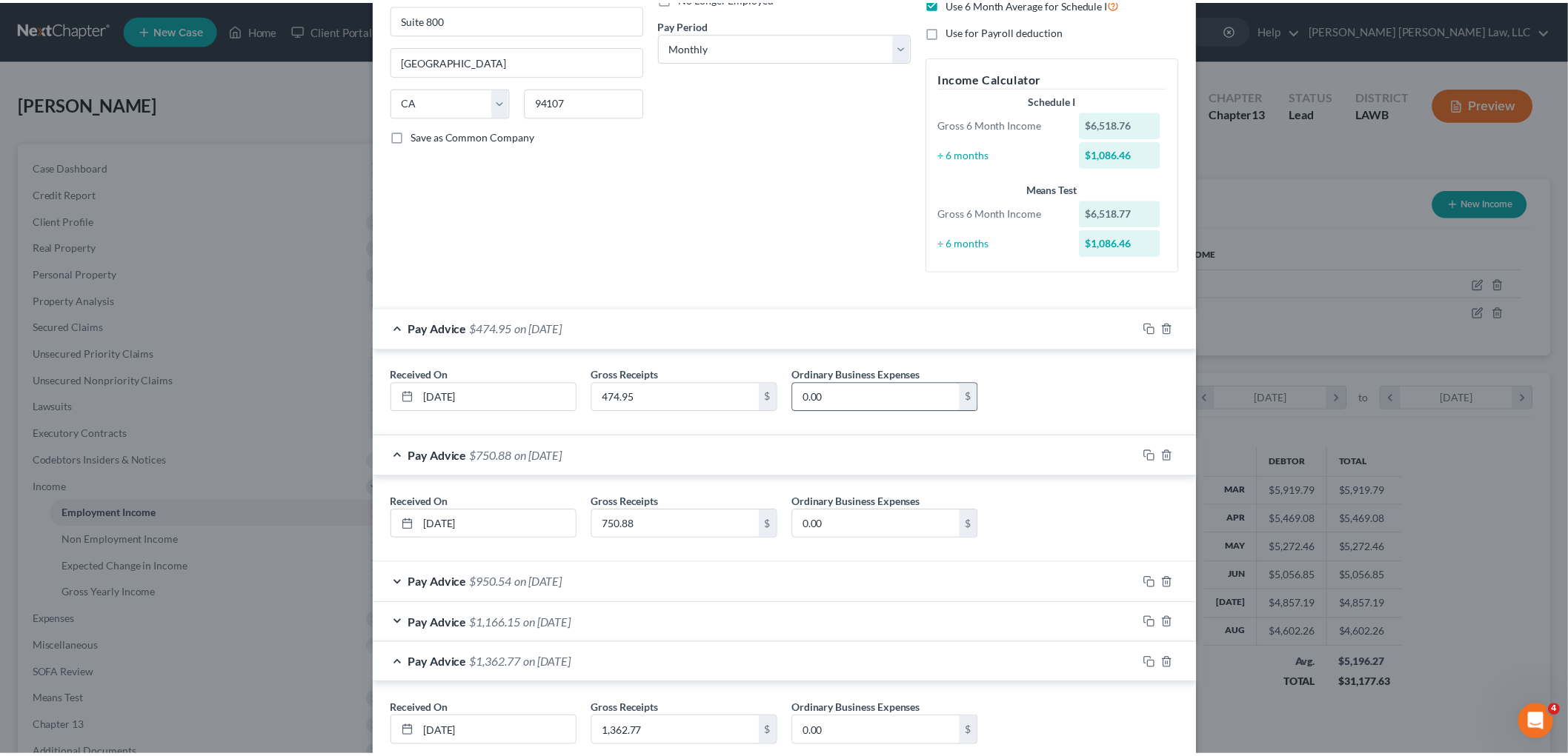
scroll to position [443, 0]
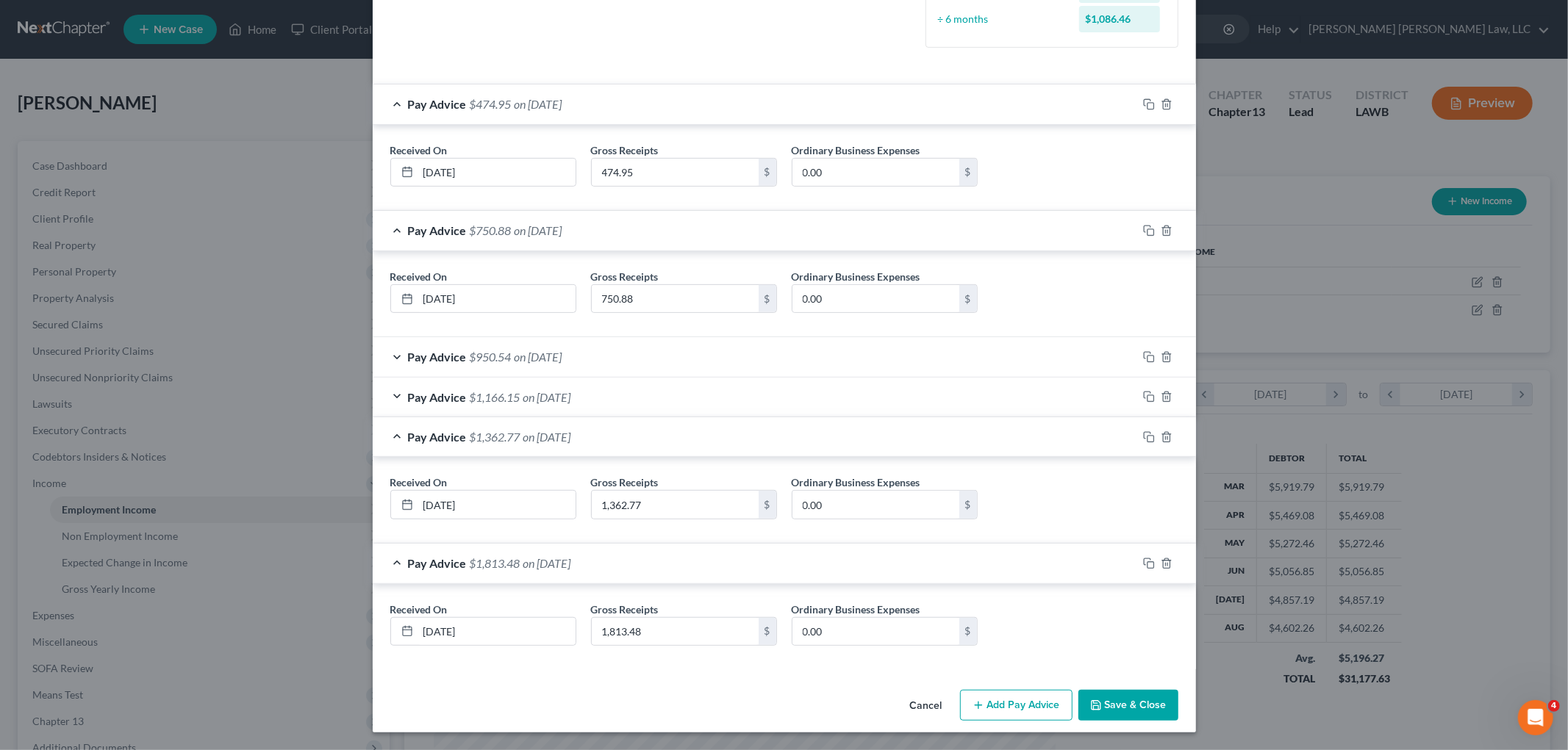
click at [1120, 699] on button "Save & Close" at bounding box center [1128, 705] width 100 height 31
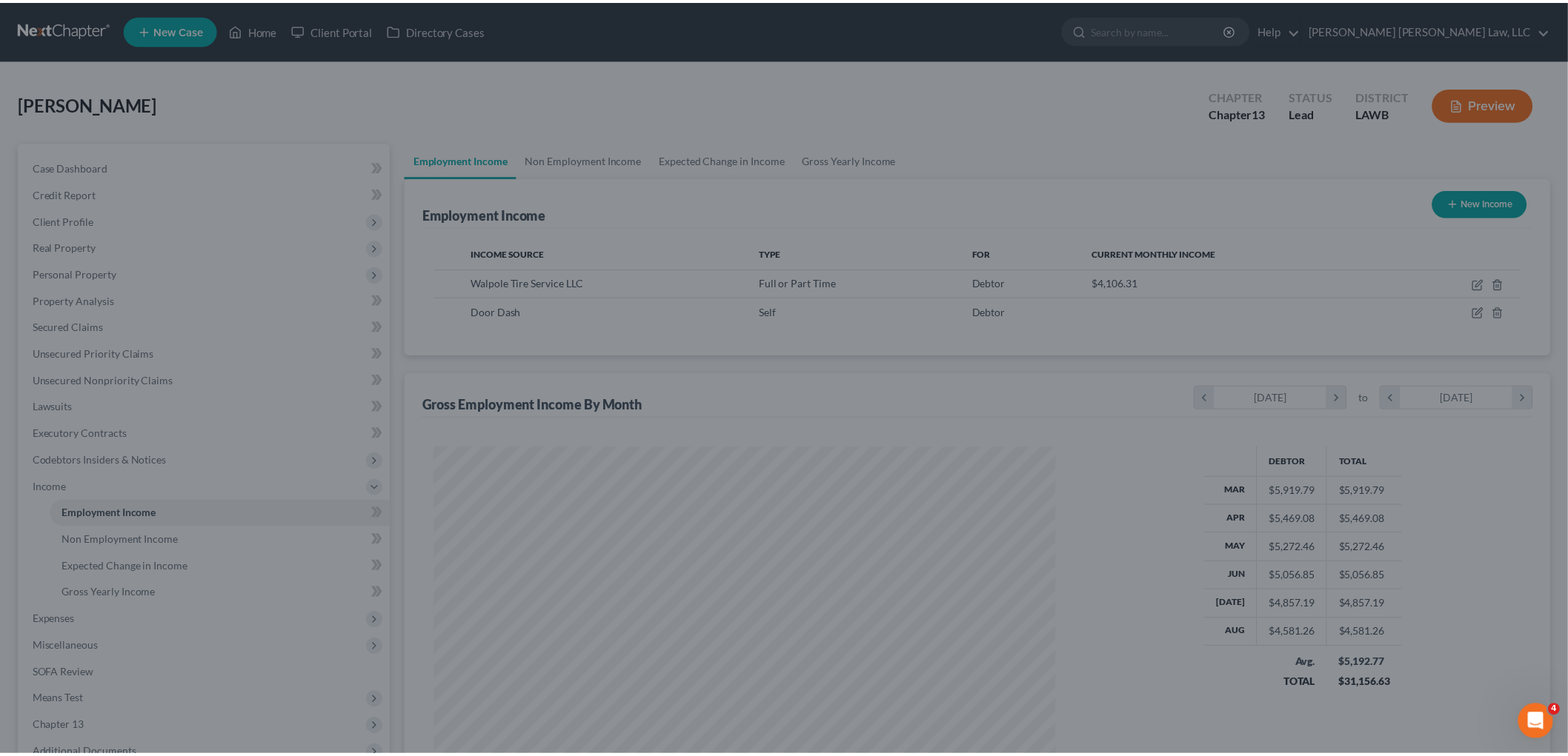
scroll to position [740393, 740336]
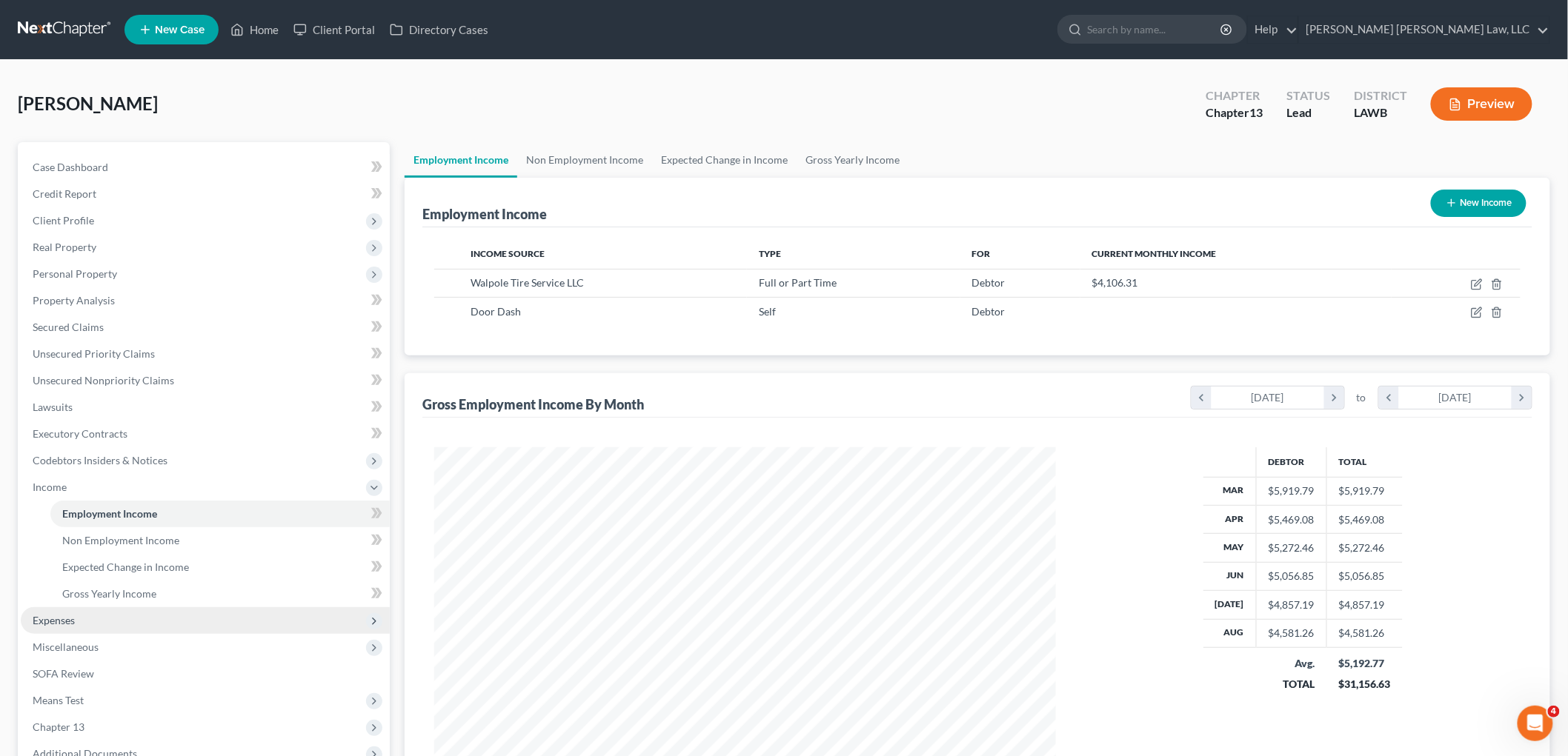
click at [80, 620] on span "Expenses" at bounding box center [205, 620] width 369 height 26
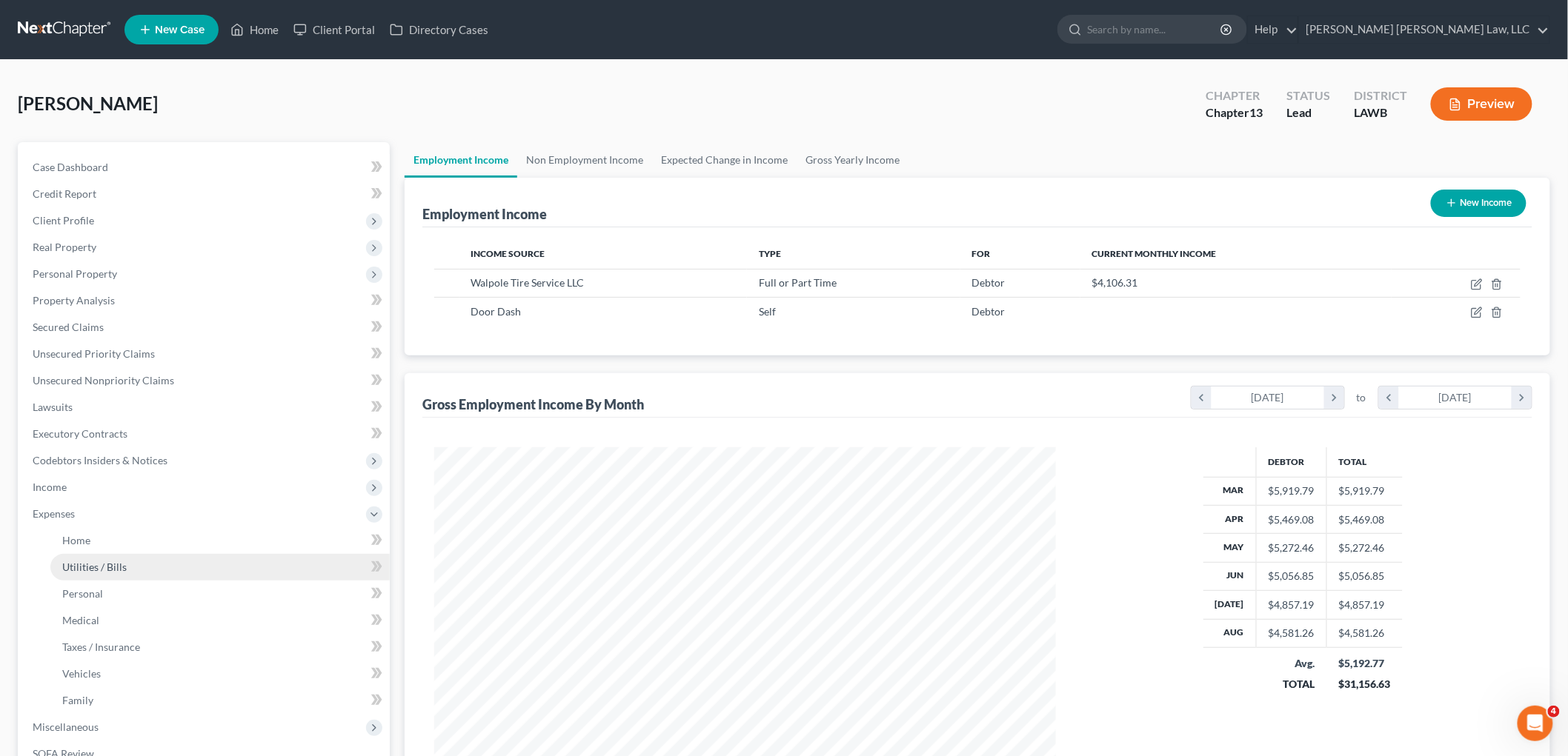
click at [122, 557] on link "Utilities / Bills" at bounding box center [220, 567] width 339 height 26
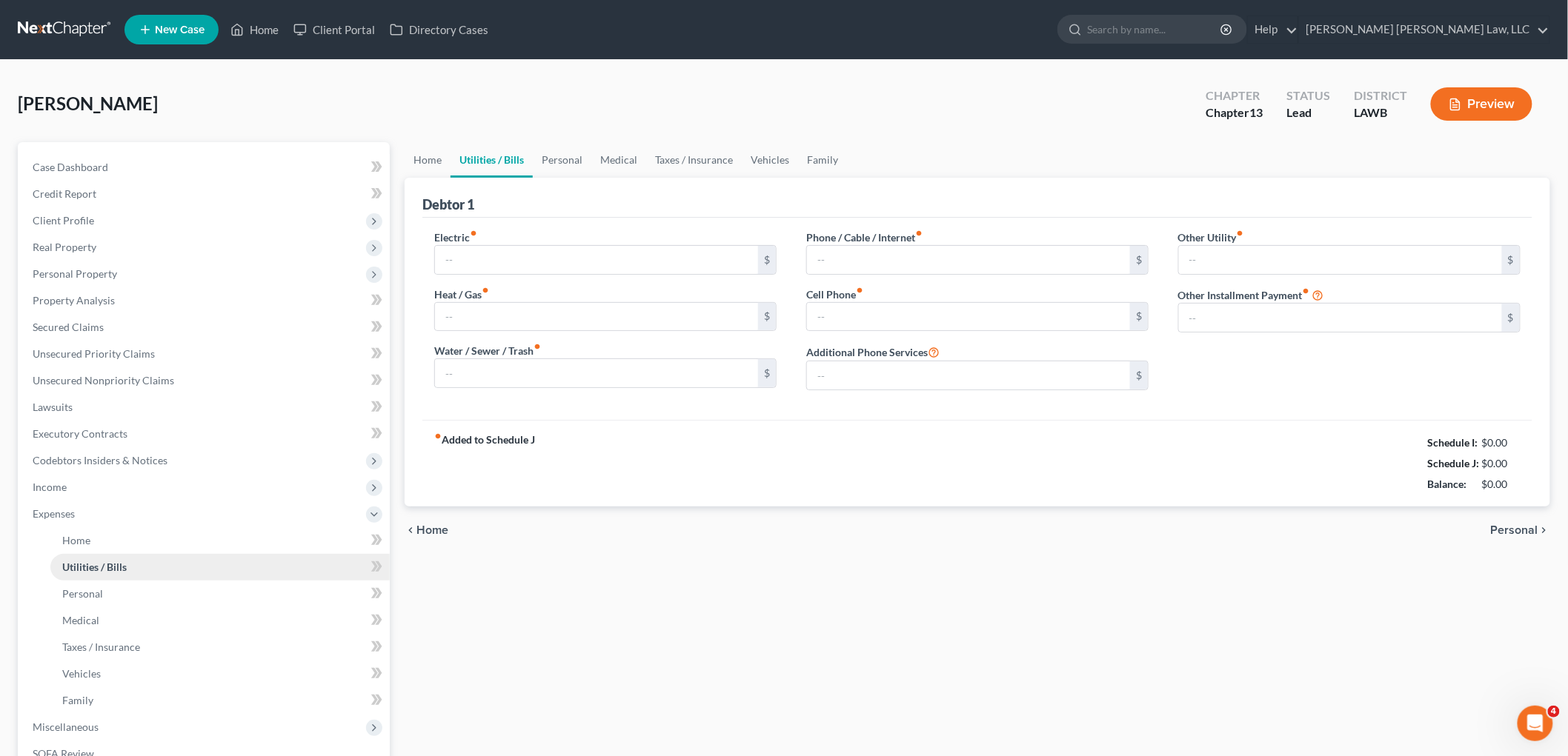
type input "327.60"
type input "170.00"
type input "155.00"
type input "200.73"
type input "300.00"
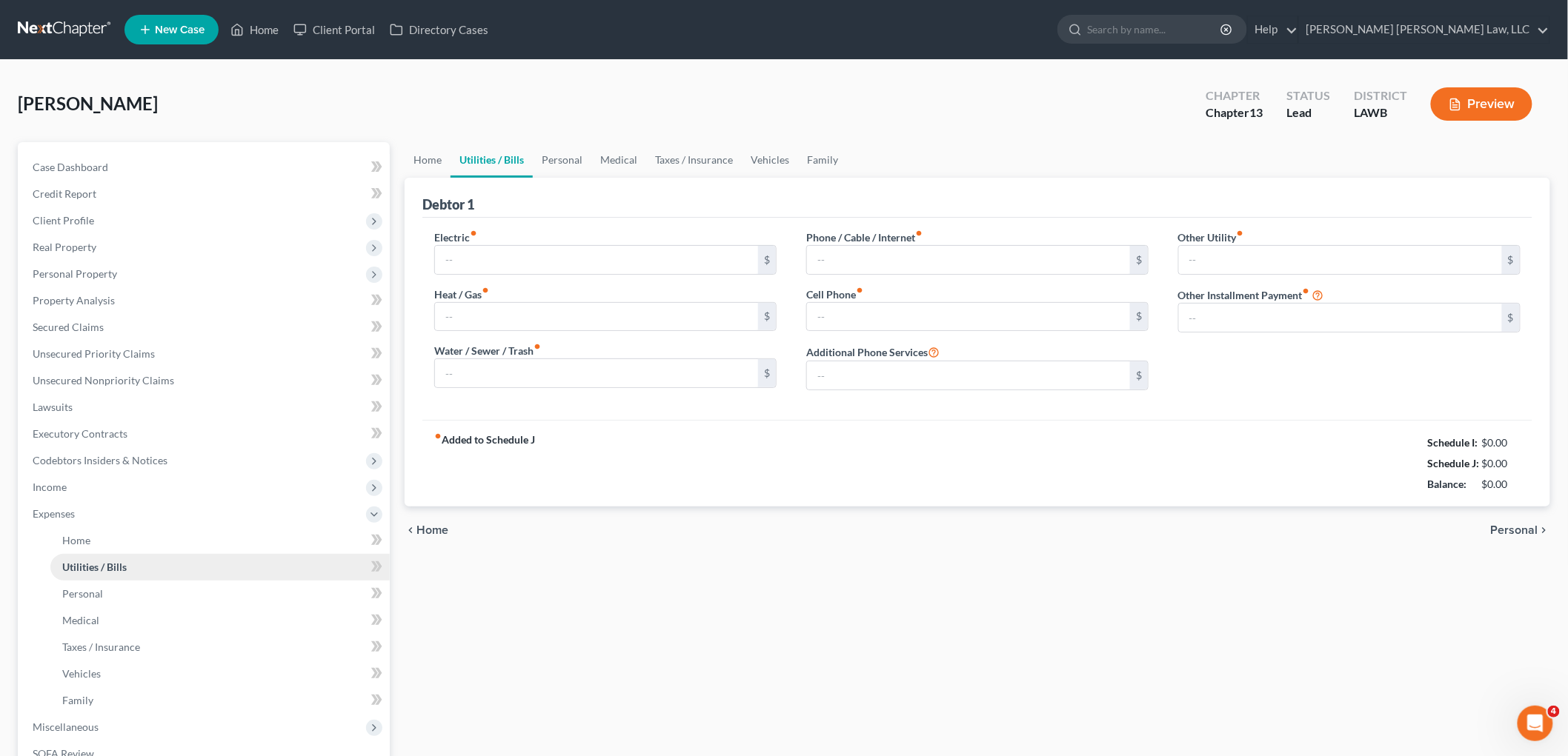
type input "0.00"
click at [165, 489] on span "Income" at bounding box center [205, 487] width 369 height 26
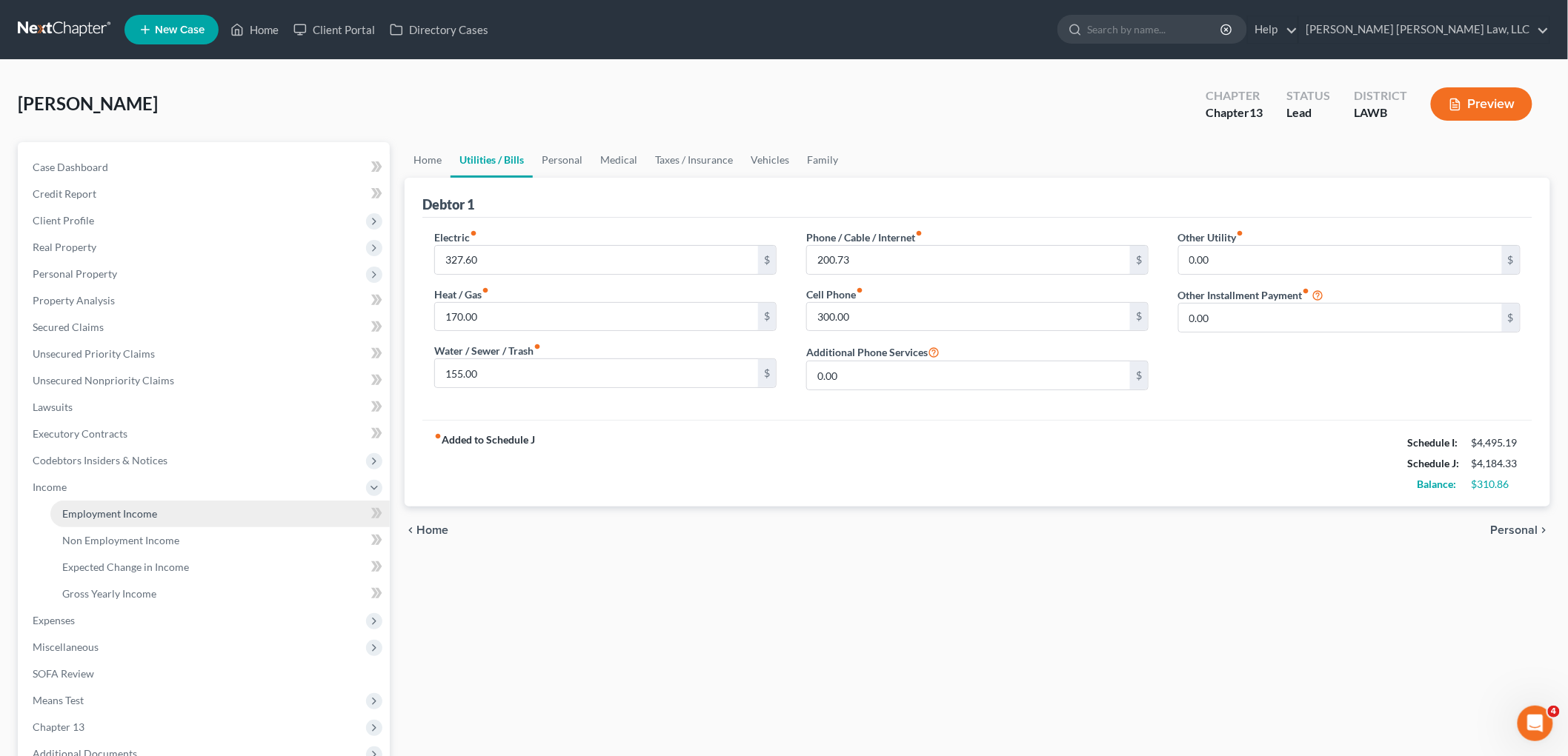
click at [156, 512] on link "Employment Income" at bounding box center [220, 513] width 339 height 26
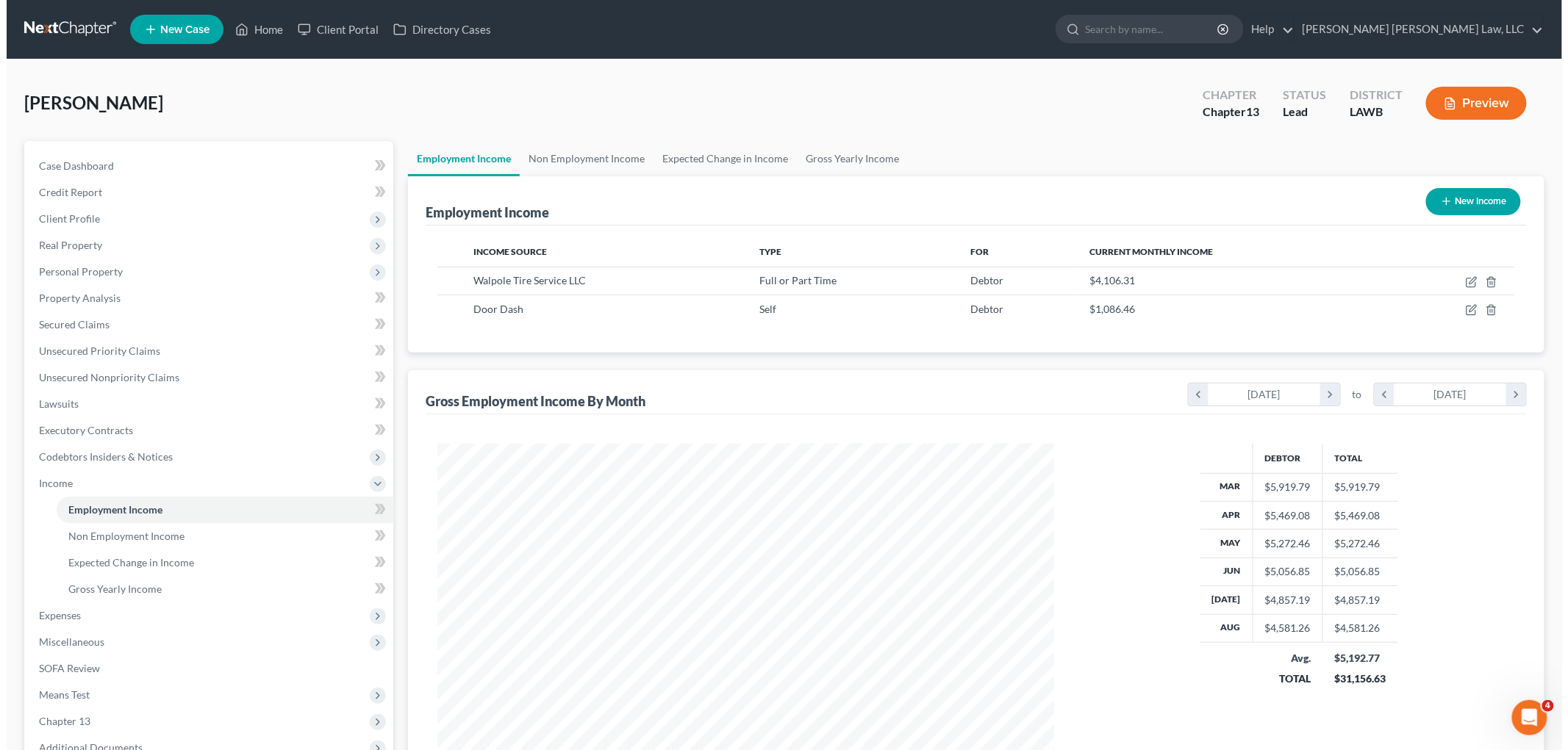
scroll to position [307, 645]
click at [1459, 309] on icon "button" at bounding box center [1465, 310] width 12 height 12
select select "1"
select select "4"
select select "0"
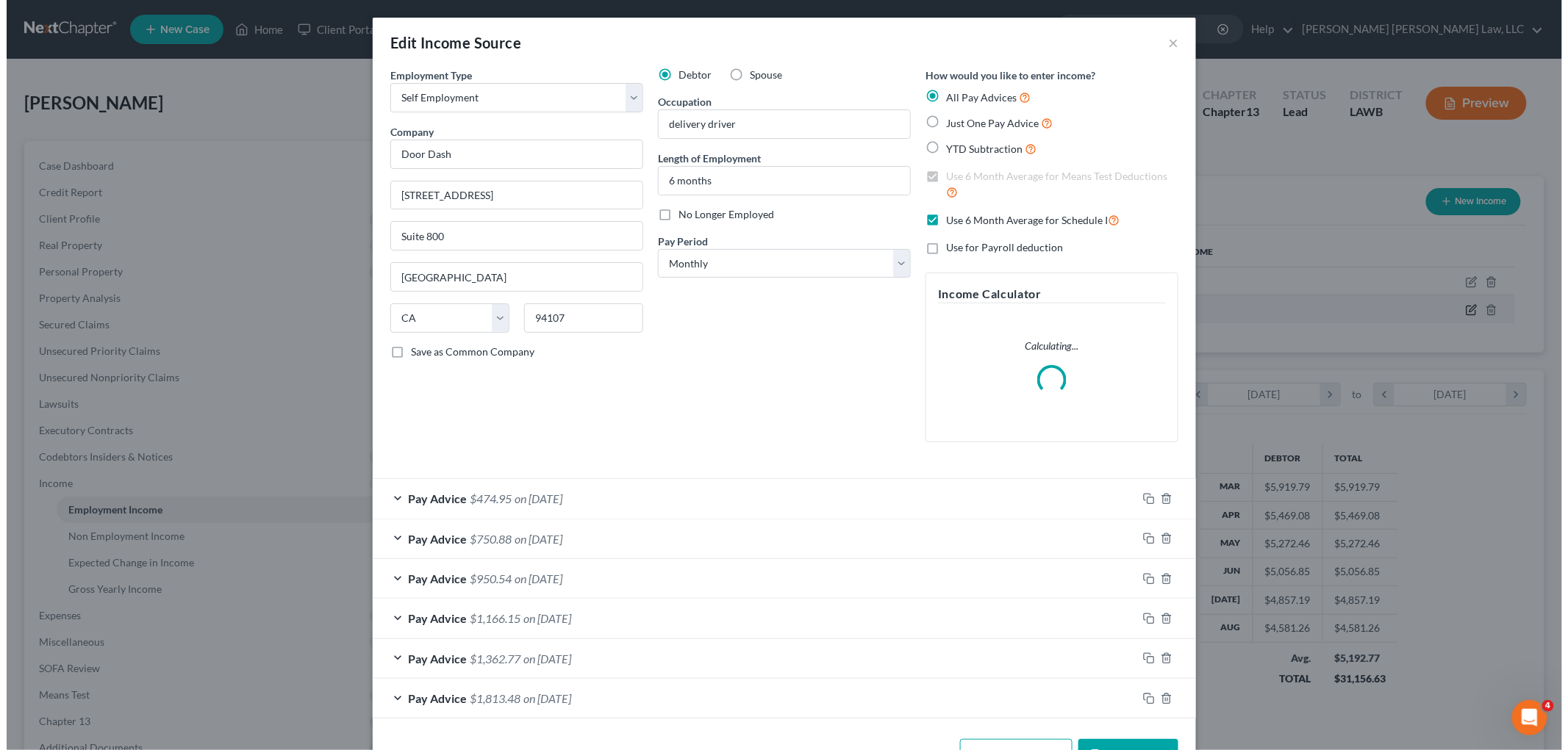
scroll to position [310, 651]
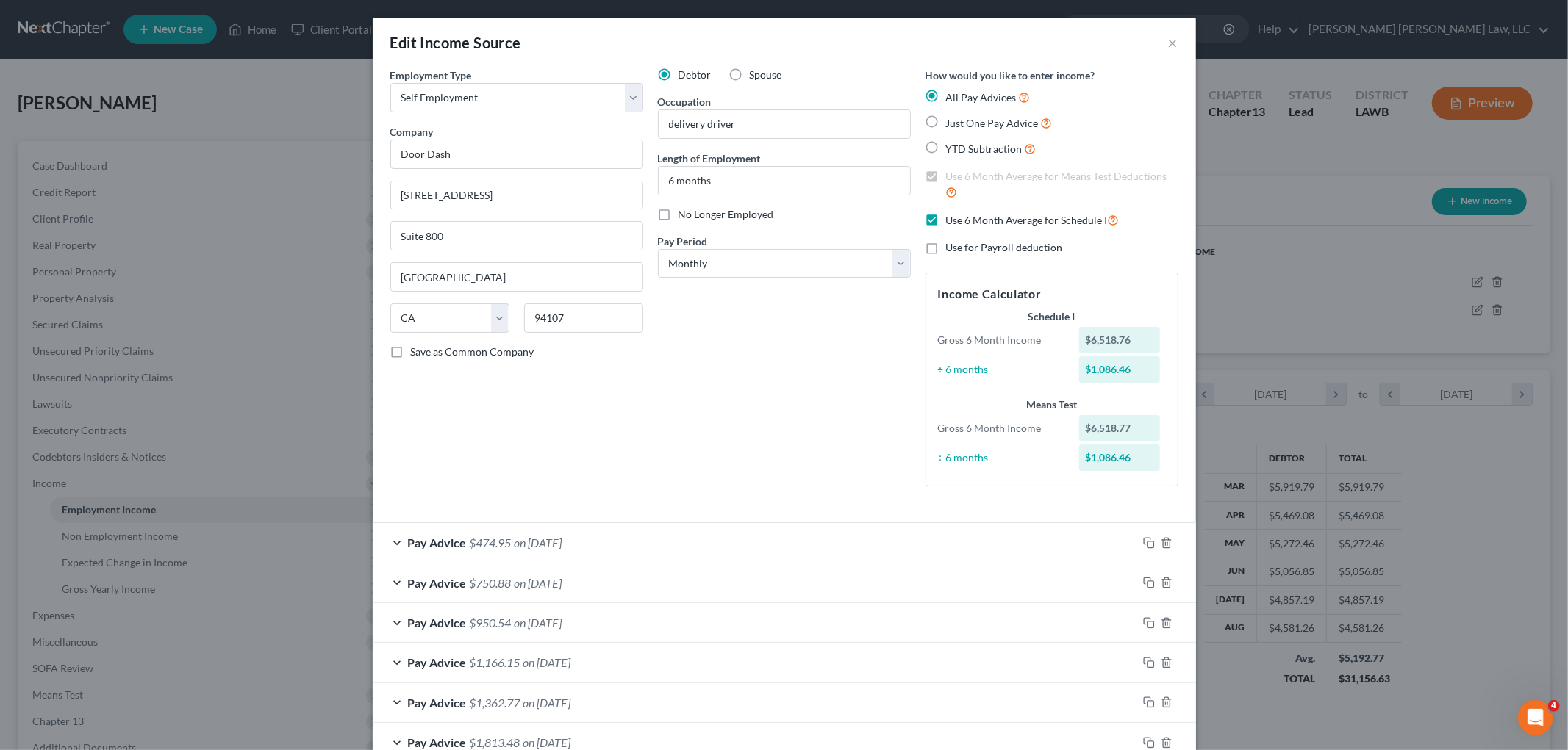
click at [946, 222] on label "Use 6 Month Average for Schedule I" at bounding box center [1032, 220] width 173 height 17
click at [951, 222] on input "Use 6 Month Average for Schedule I" at bounding box center [956, 216] width 9 height 9
checkbox input "false"
click at [946, 177] on label "Use 6 Month Average for Means Test Deductions" at bounding box center [1061, 184] width 233 height 31
click at [951, 177] on input "Use 6 Month Average for Means Test Deductions" at bounding box center [956, 173] width 9 height 9
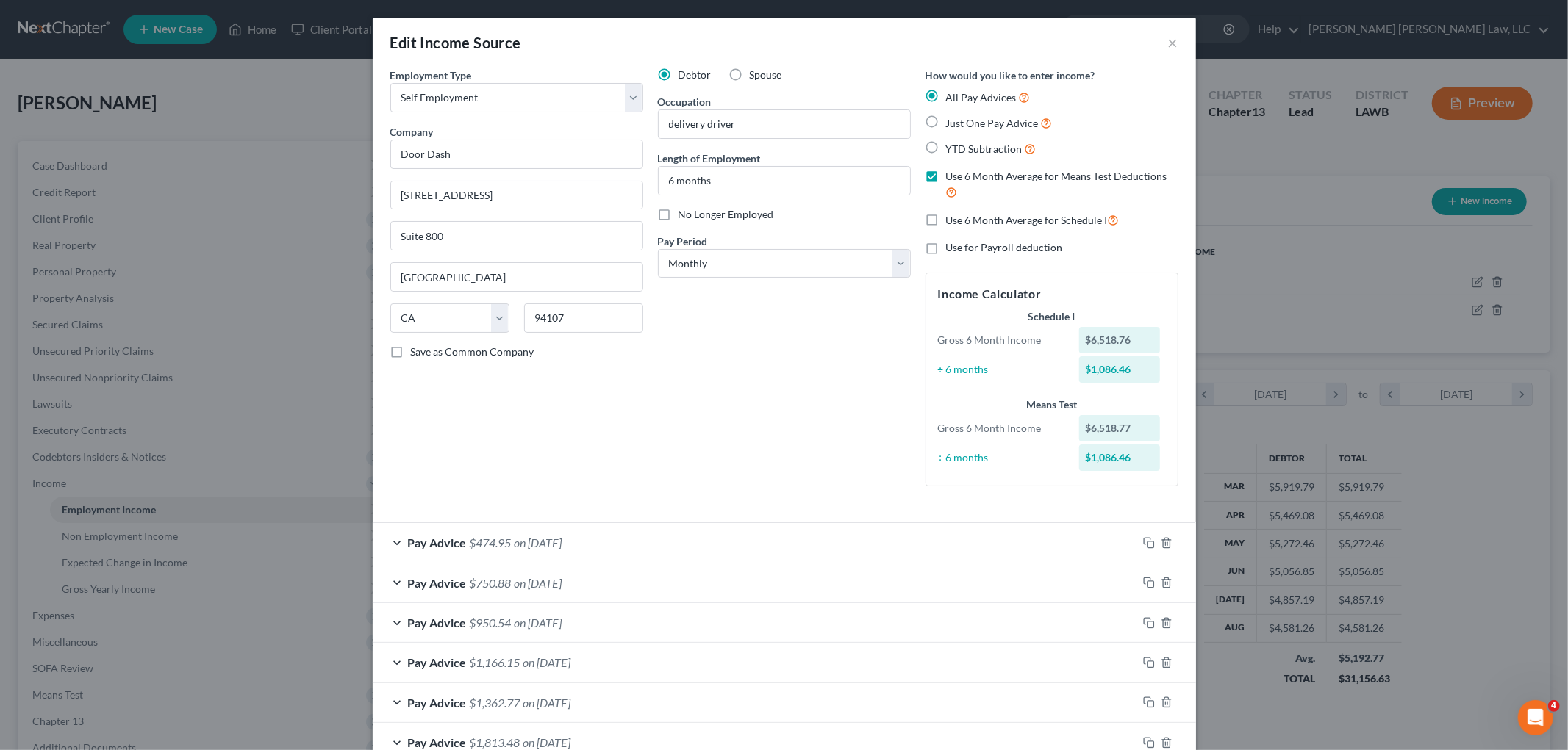
checkbox input "false"
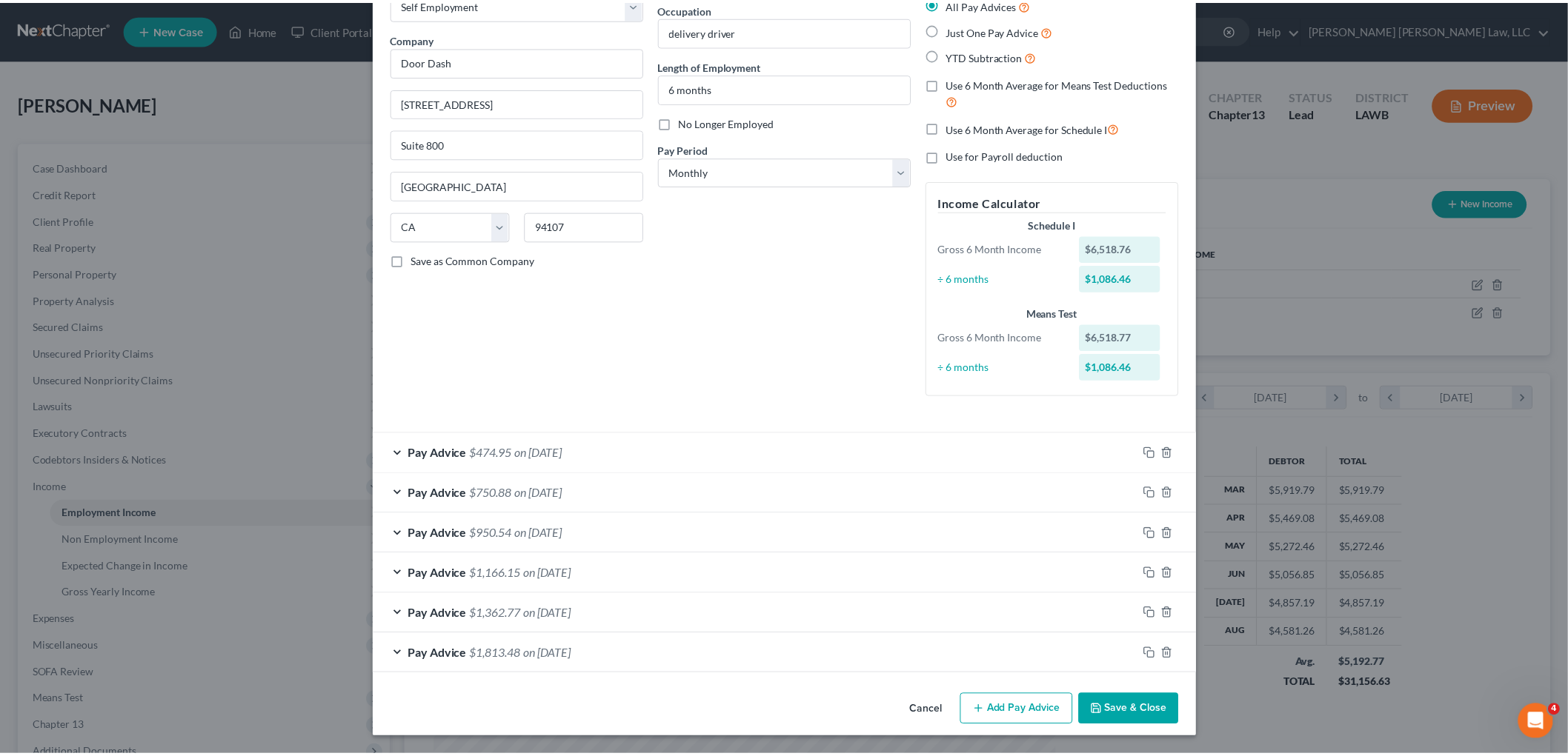
scroll to position [65, 0]
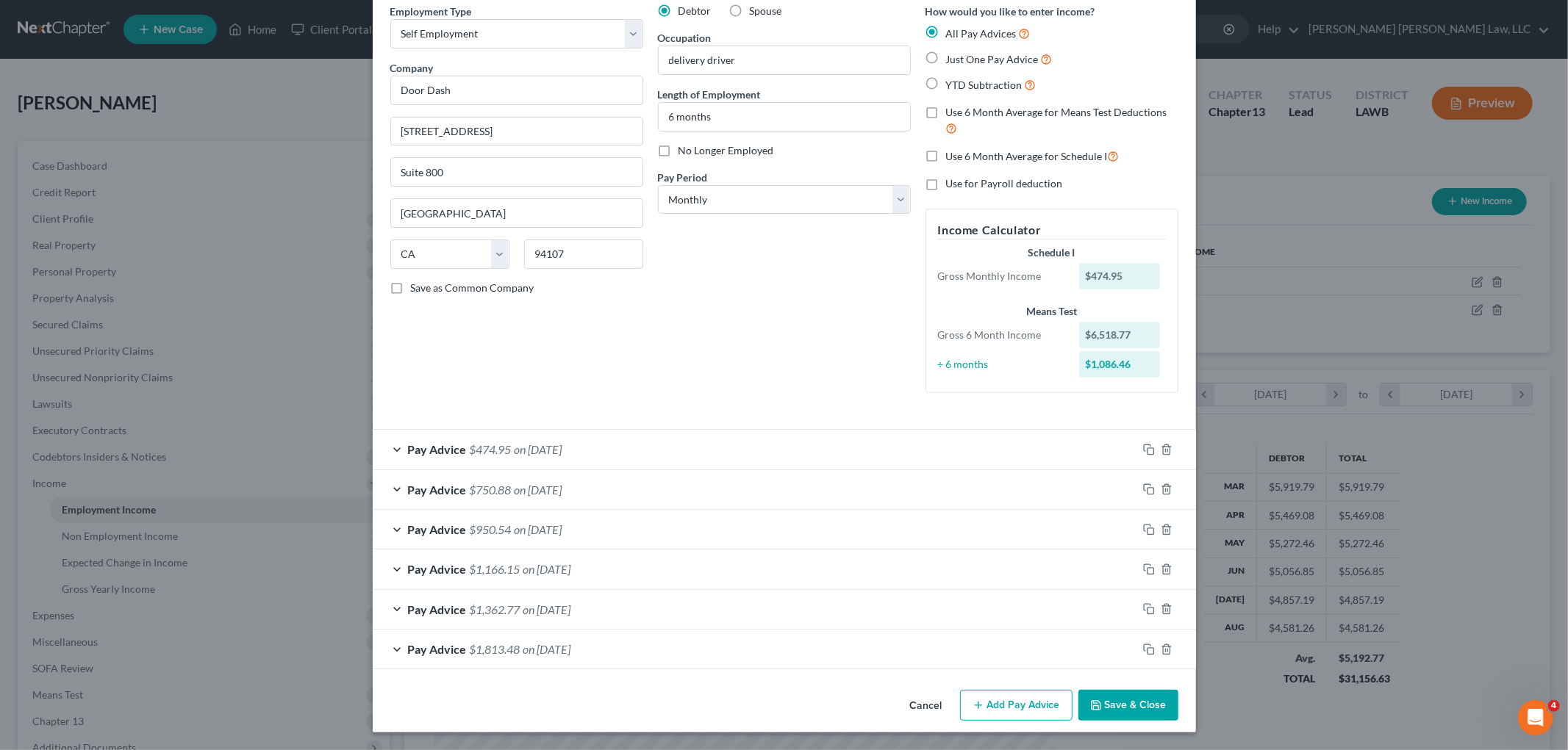
click at [946, 155] on label "Use 6 Month Average for Schedule I" at bounding box center [1032, 156] width 173 height 17
click at [951, 155] on input "Use 6 Month Average for Schedule I" at bounding box center [956, 152] width 9 height 9
checkbox input "true"
click at [1111, 709] on button "Save & Close" at bounding box center [1128, 705] width 100 height 31
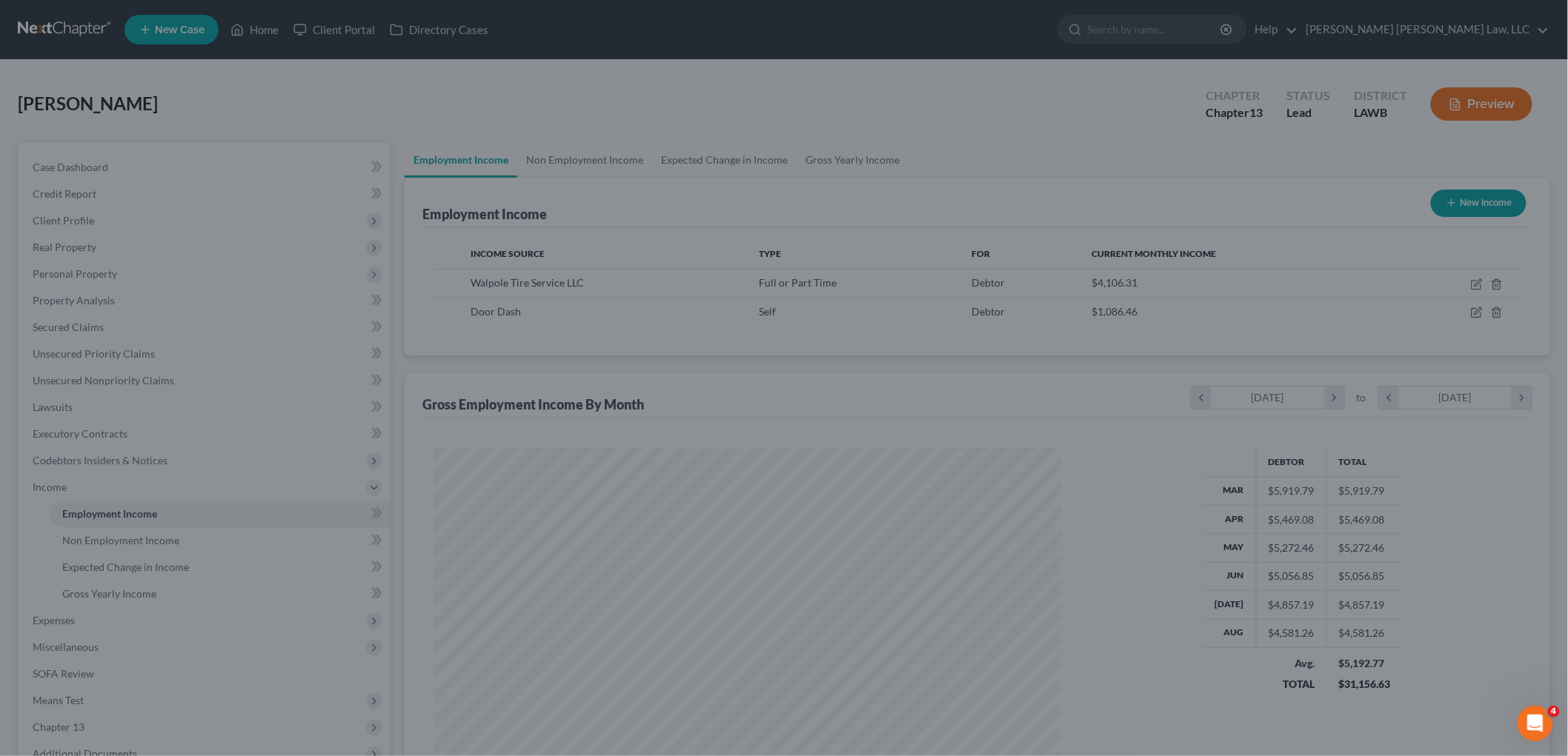
scroll to position [740393, 740336]
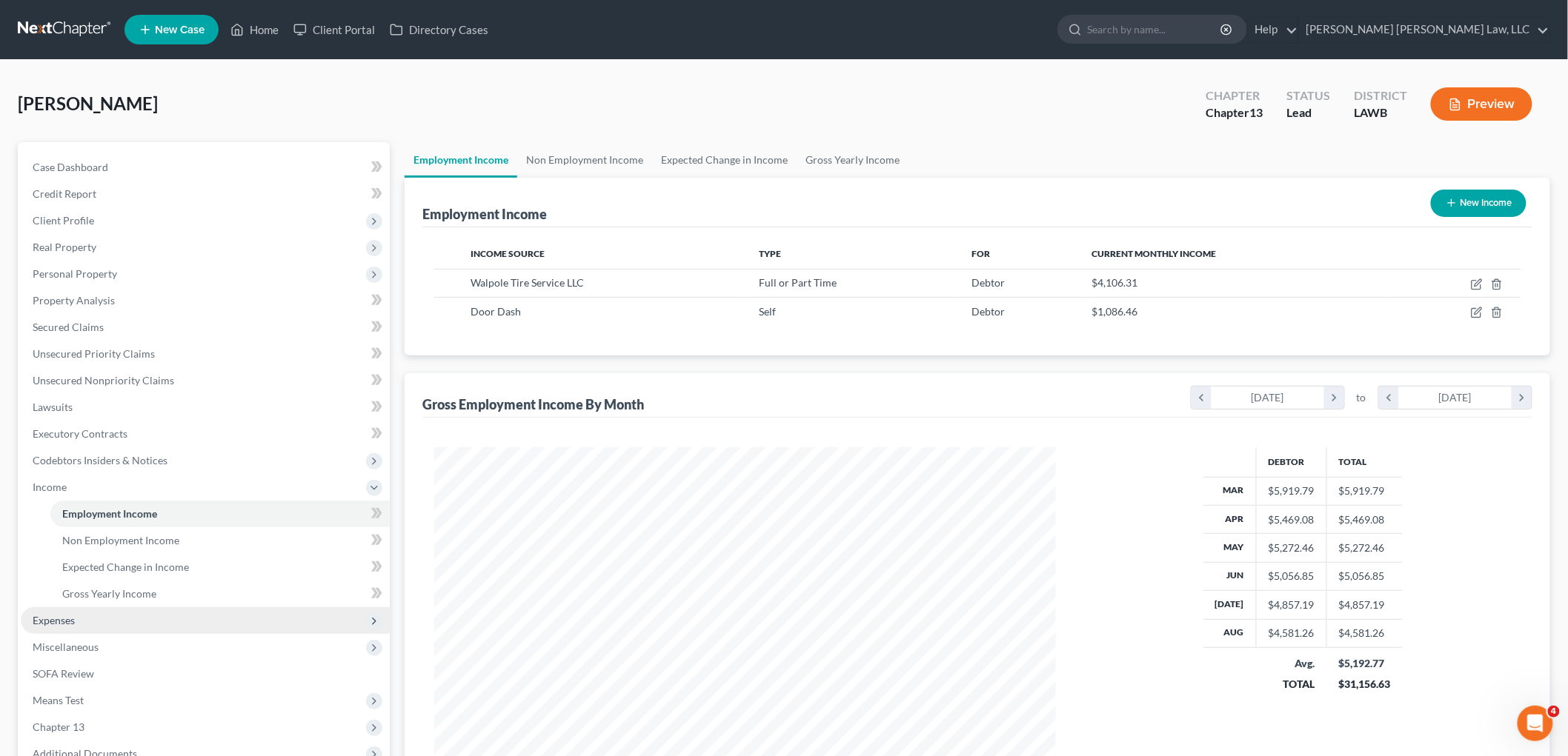
click at [56, 625] on span "Expenses" at bounding box center [54, 620] width 43 height 13
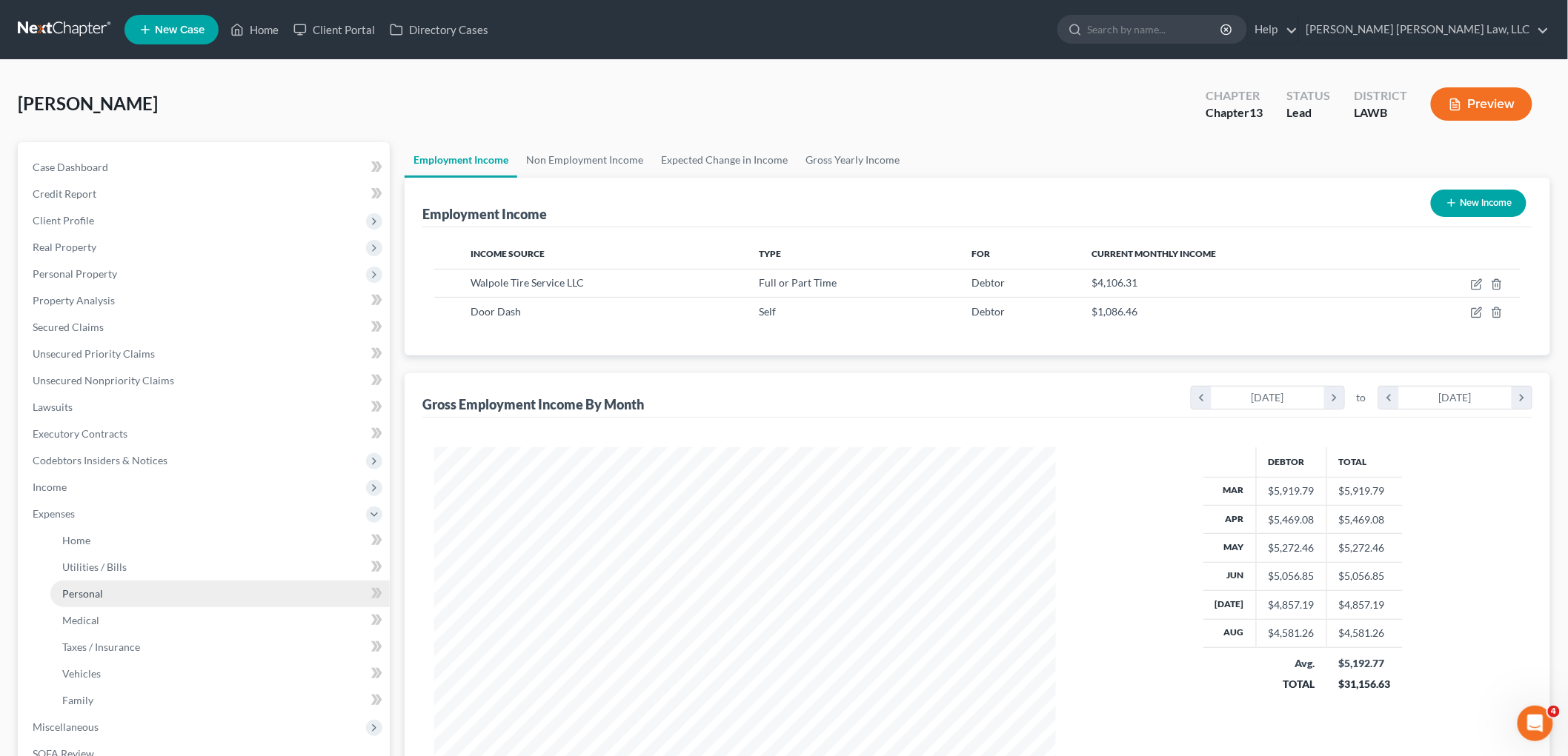
click at [94, 591] on span "Personal" at bounding box center [83, 593] width 41 height 13
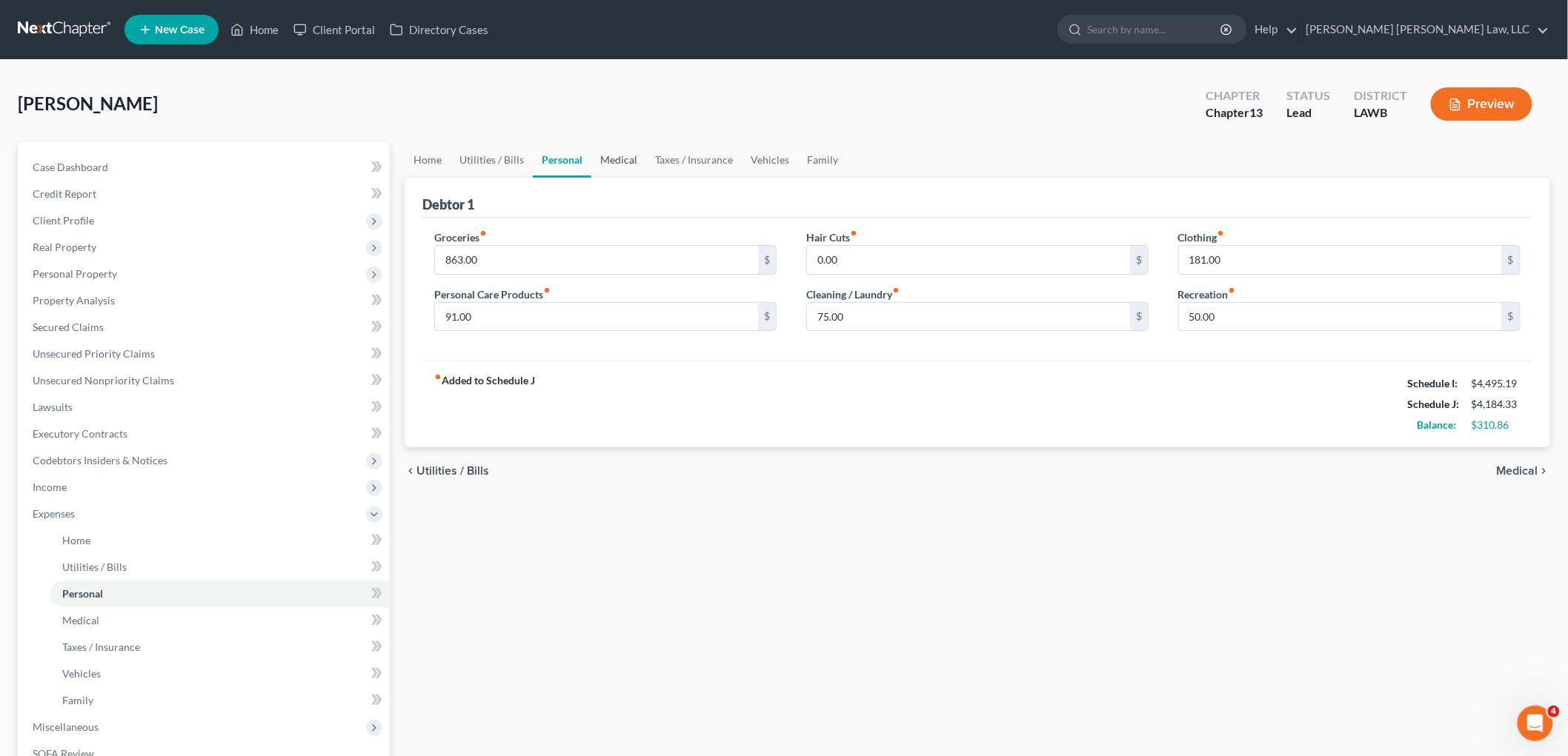
click at [611, 161] on link "Medical" at bounding box center [619, 160] width 55 height 36
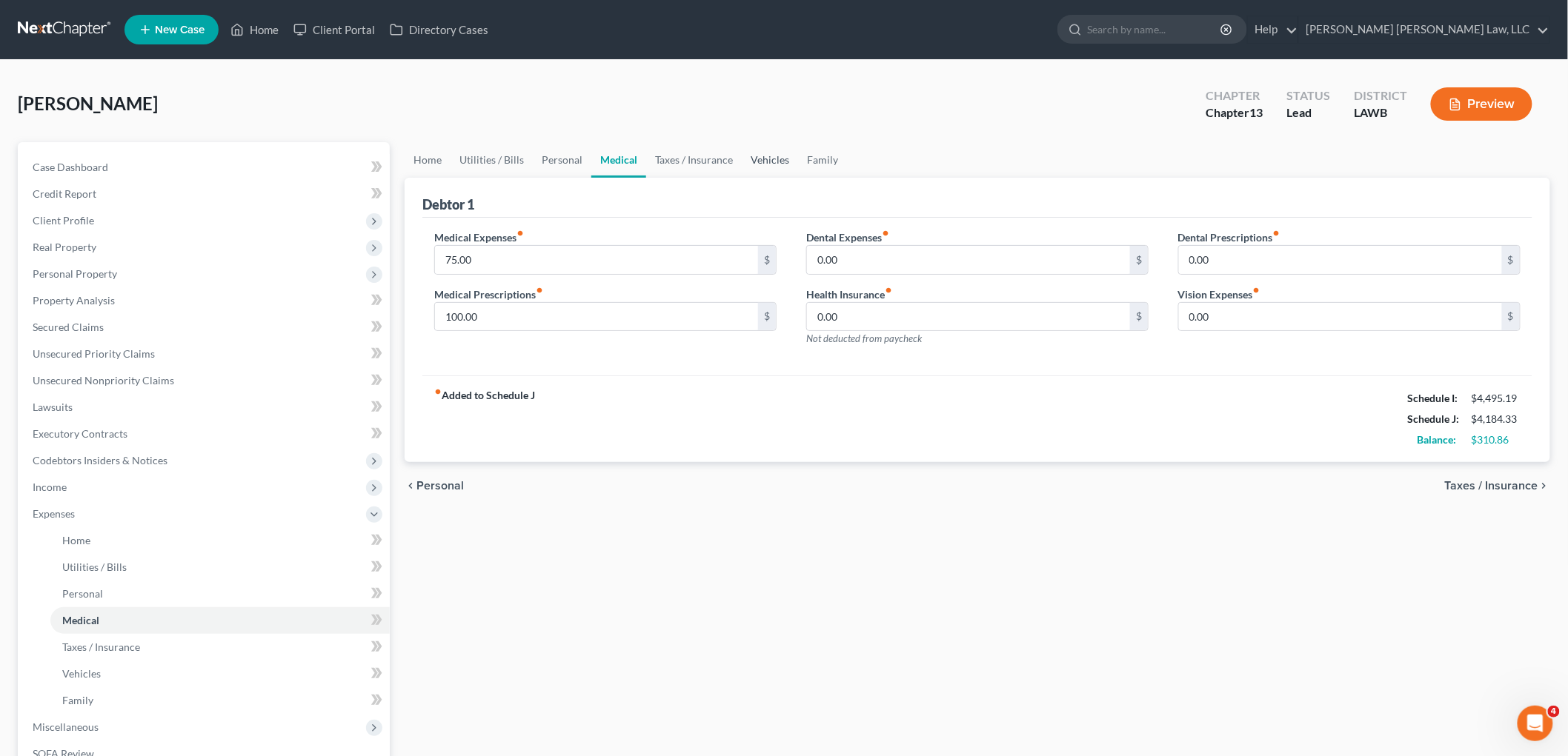
click at [775, 159] on link "Vehicles" at bounding box center [770, 160] width 56 height 36
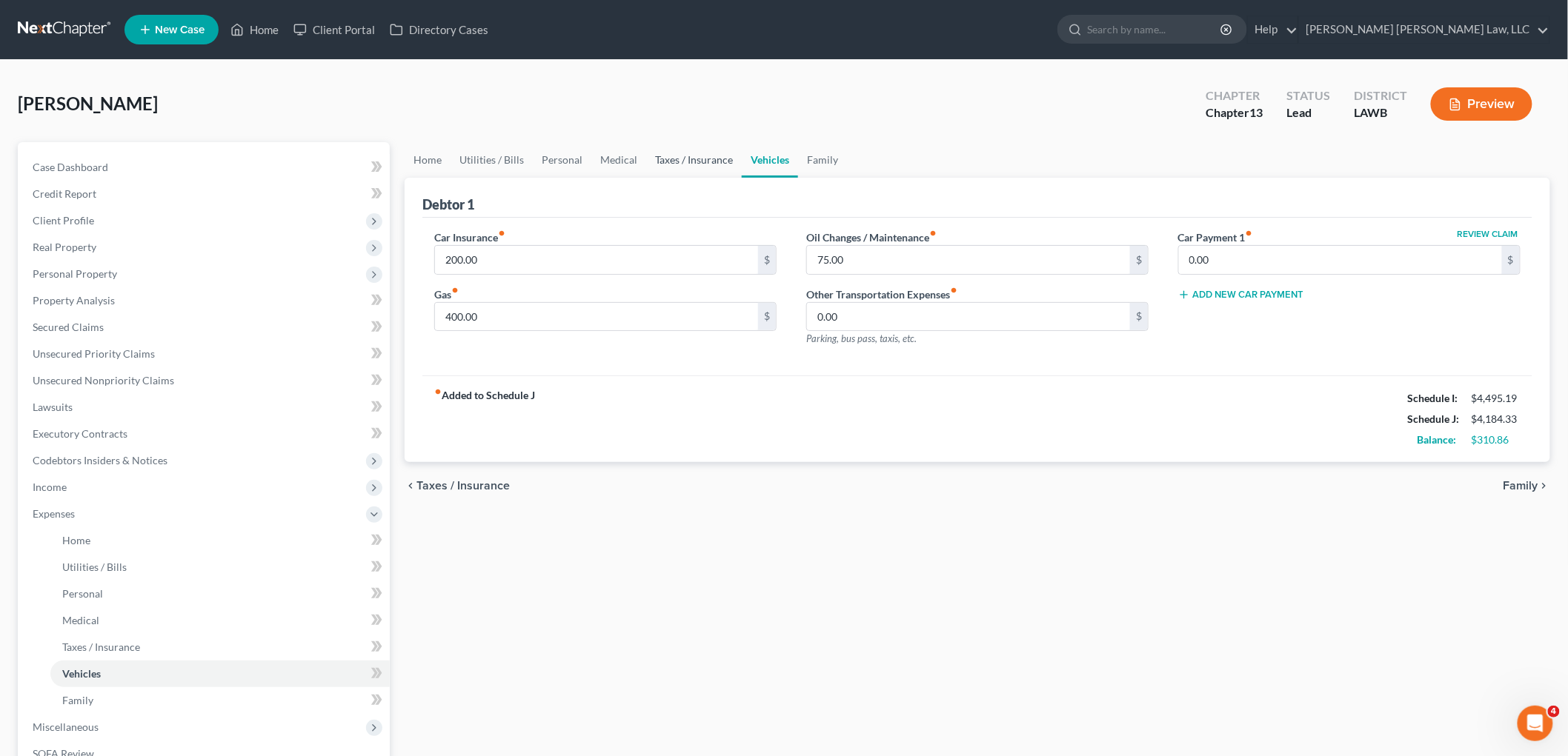
click at [693, 161] on link "Taxes / Insurance" at bounding box center [694, 160] width 95 height 36
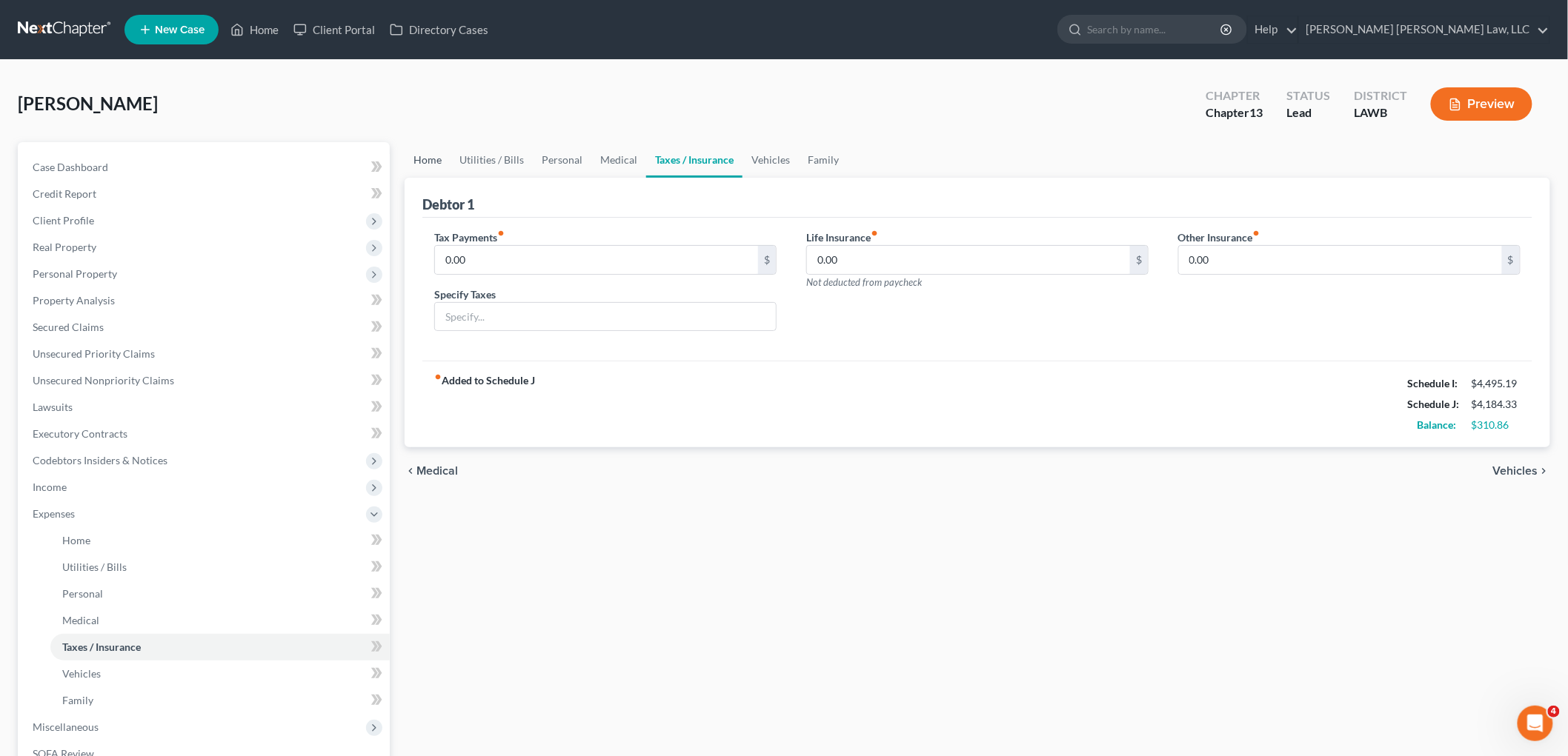
click at [428, 163] on link "Home" at bounding box center [428, 160] width 46 height 36
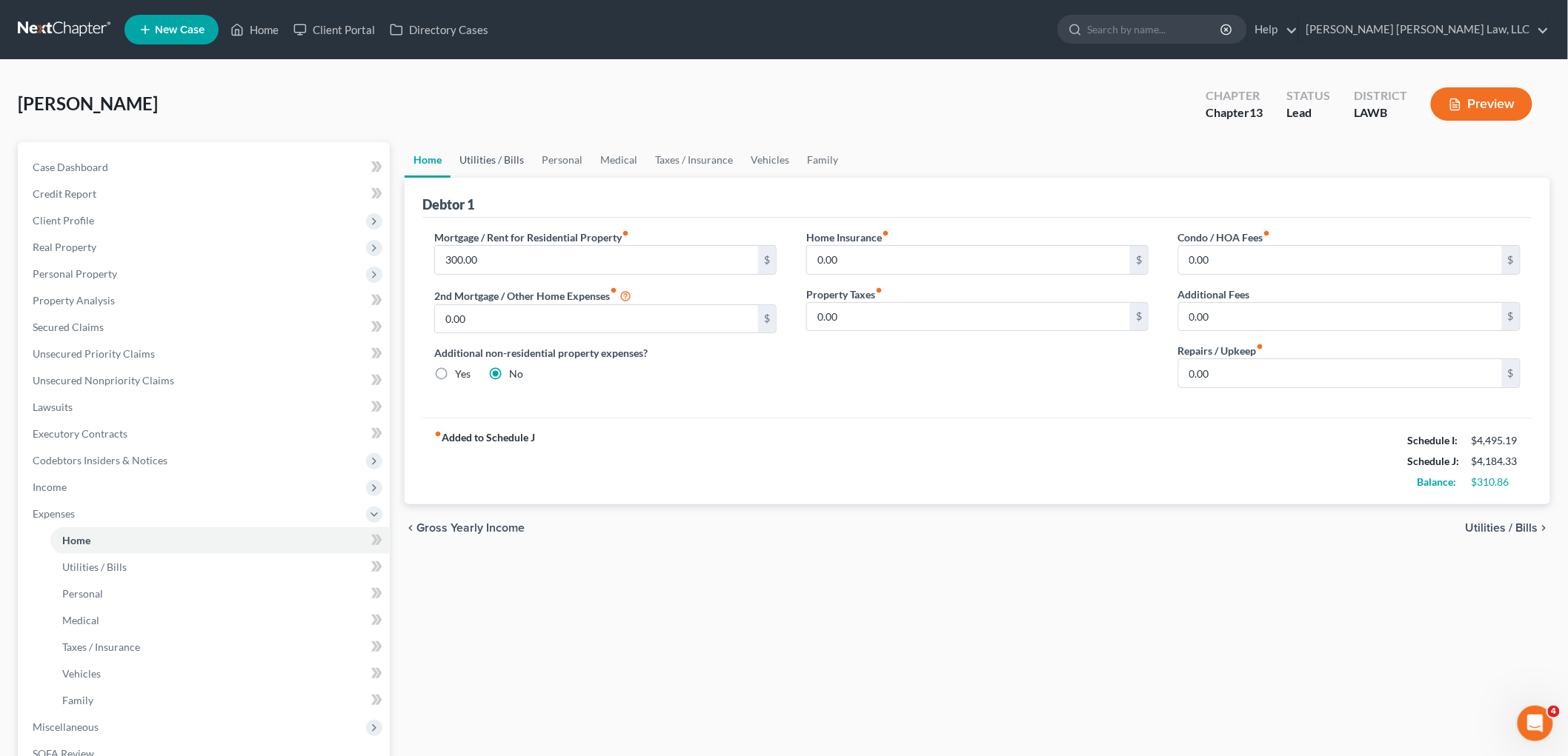
click at [500, 161] on link "Utilities / Bills" at bounding box center [491, 160] width 82 height 36
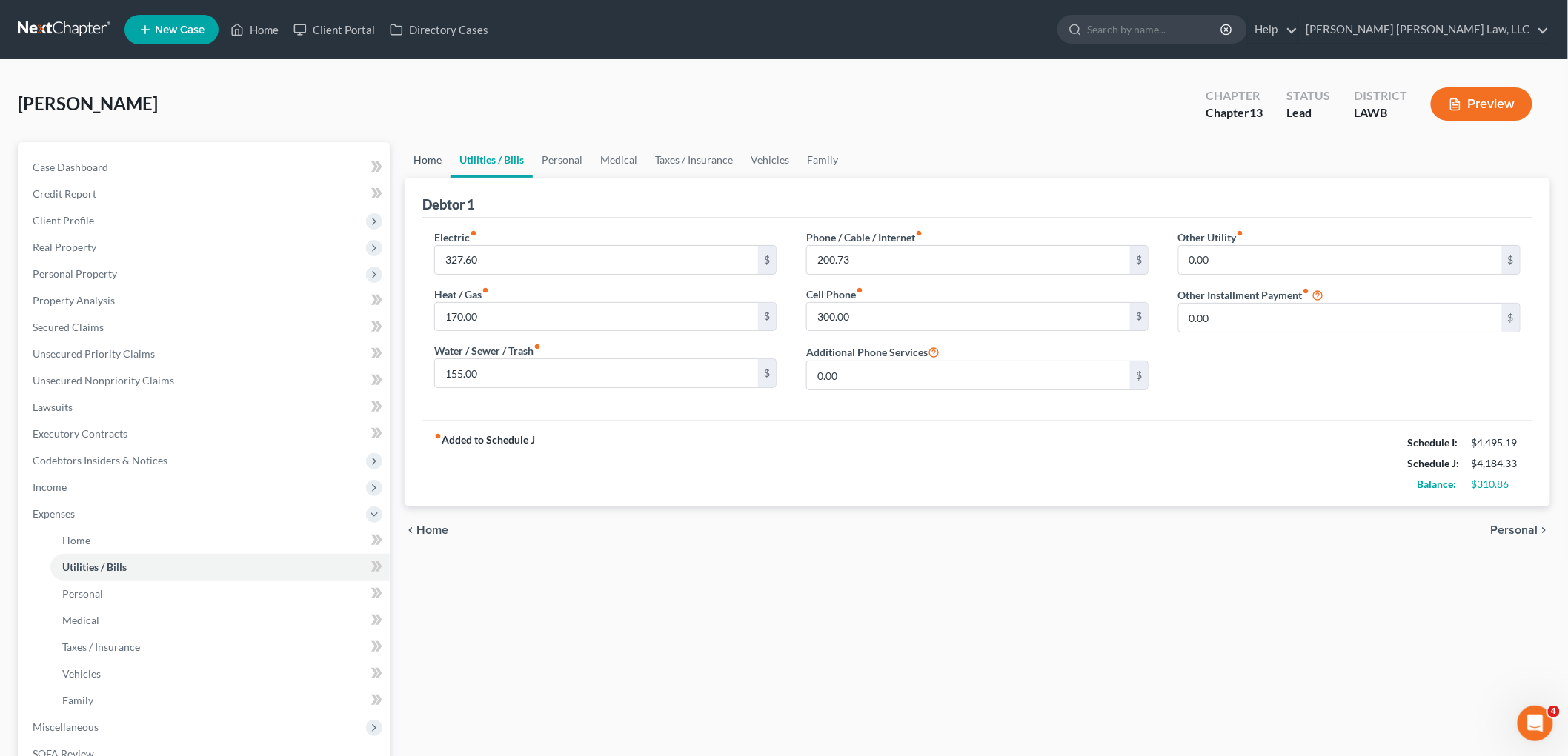
click at [419, 161] on link "Home" at bounding box center [428, 160] width 46 height 36
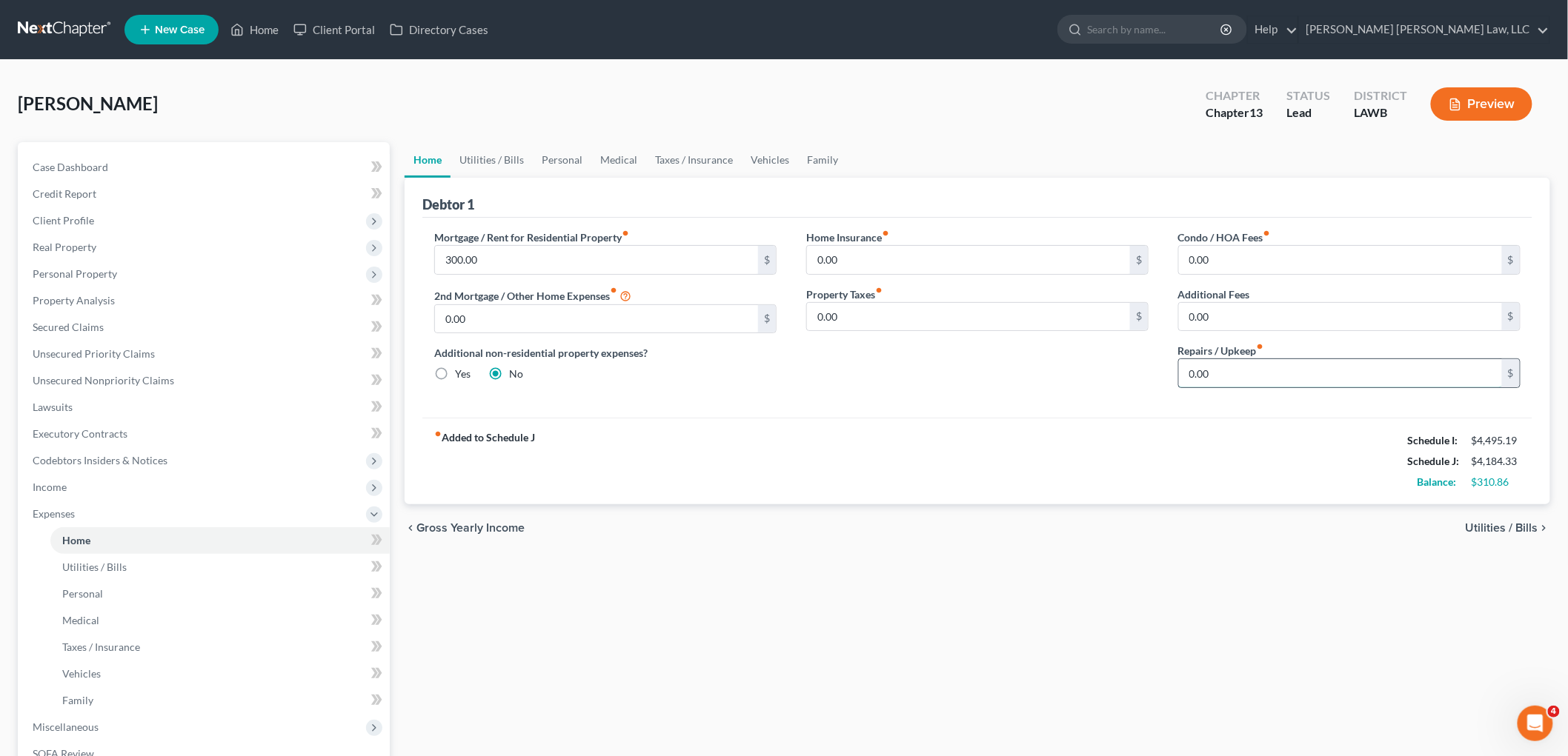
click at [1242, 381] on input "0.00" at bounding box center [1340, 372] width 323 height 28
type input "100.00"
click at [551, 160] on link "Personal" at bounding box center [562, 160] width 59 height 36
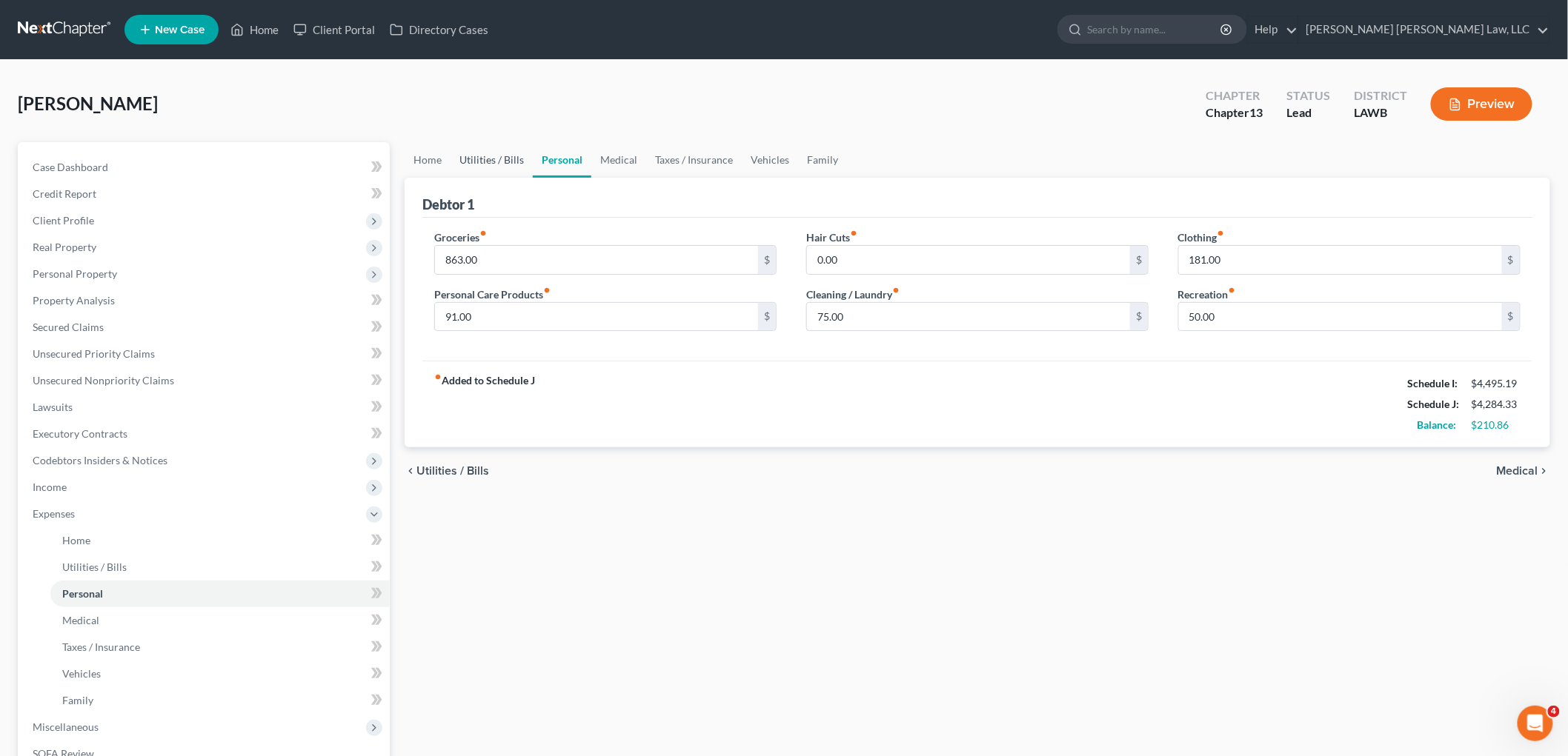
click at [490, 158] on link "Utilities / Bills" at bounding box center [491, 160] width 82 height 36
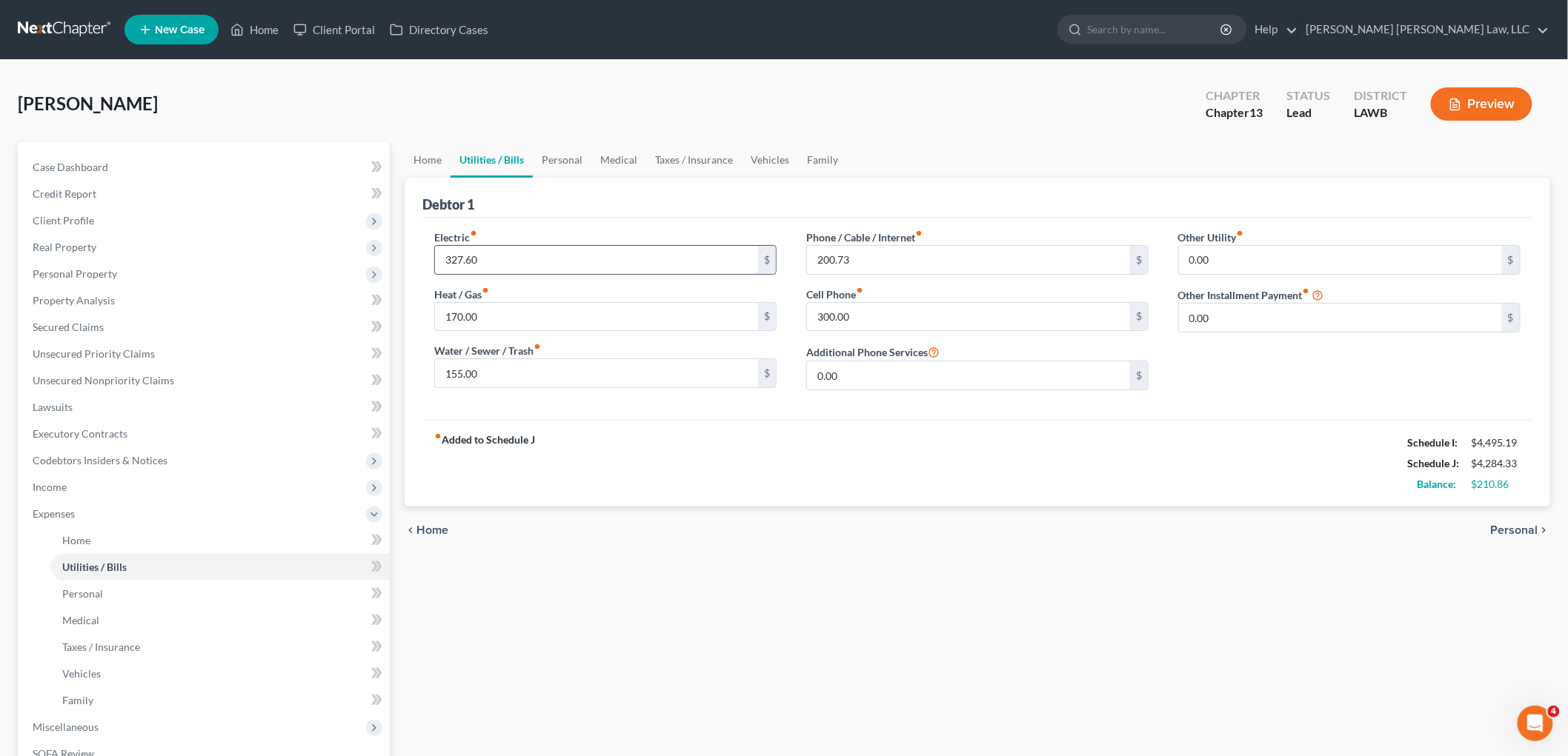
click at [537, 268] on input "327.60" at bounding box center [596, 260] width 323 height 28
type input "338.00"
click at [891, 319] on input "300.00" at bounding box center [968, 316] width 323 height 28
type input "300.46"
click at [764, 433] on div "fiber_manual_record Added to Schedule J Schedule I: $4,495.19 Schedule J: $4,29…" at bounding box center [977, 464] width 1110 height 87
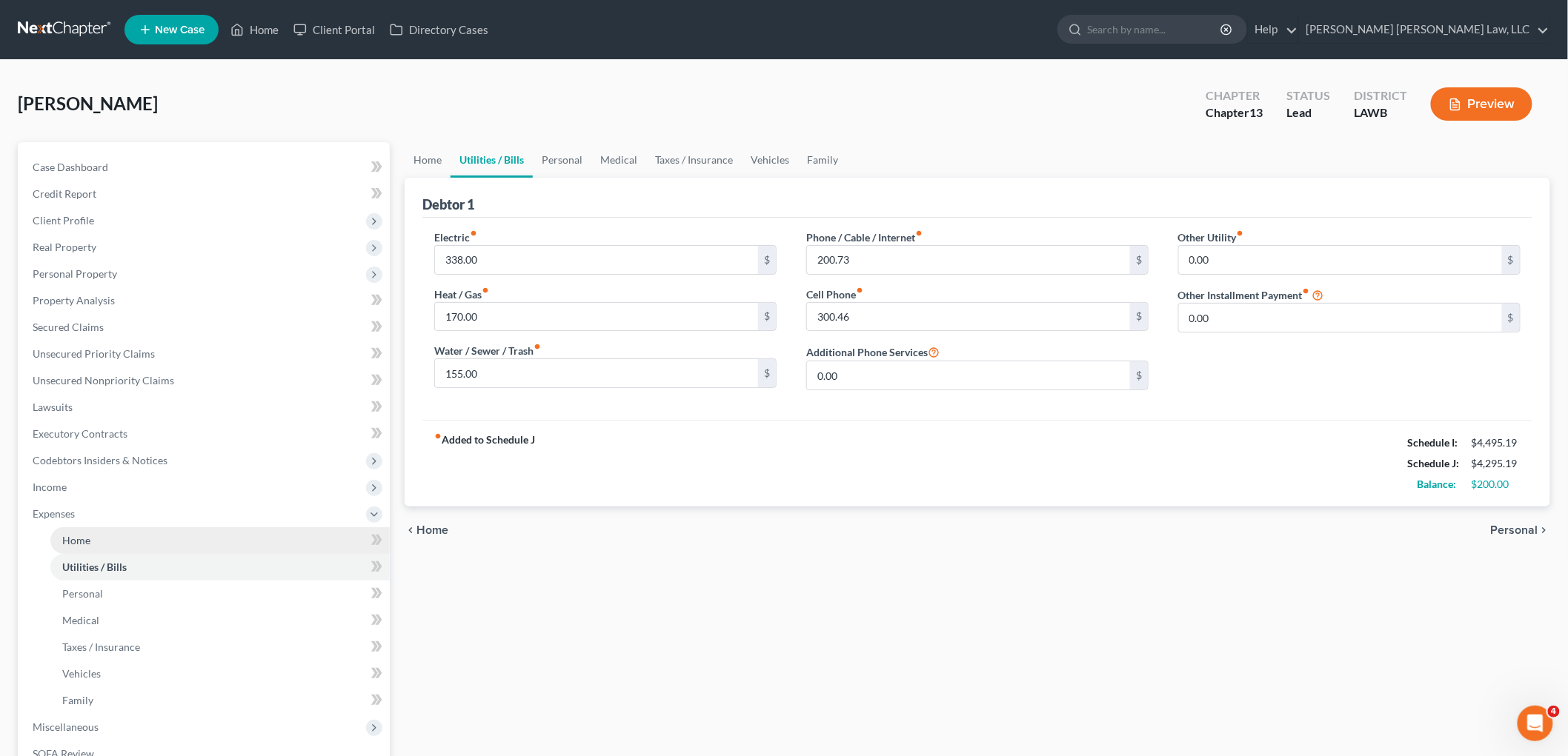
scroll to position [242, 0]
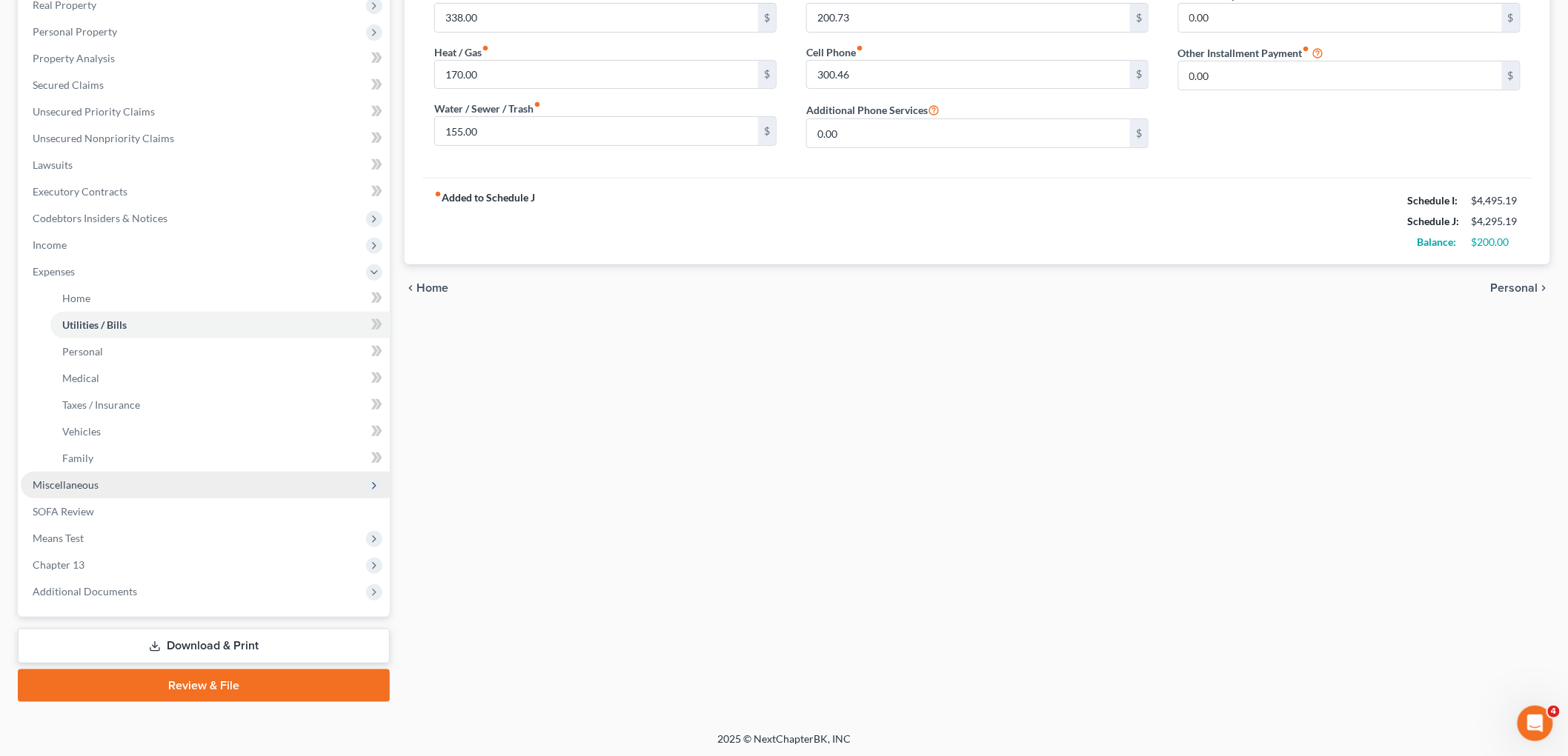
click at [102, 486] on span "Miscellaneous" at bounding box center [205, 485] width 369 height 26
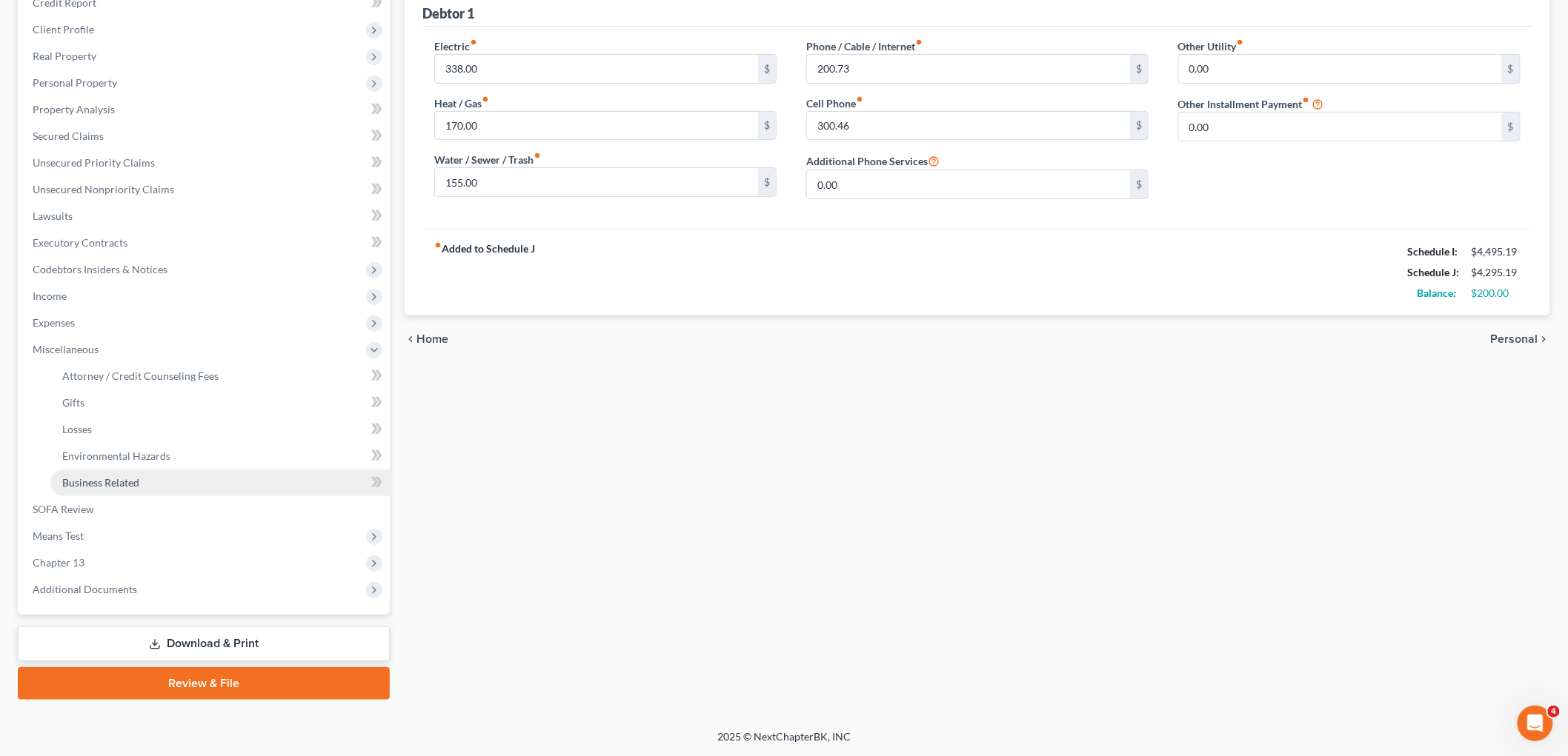
scroll to position [189, 0]
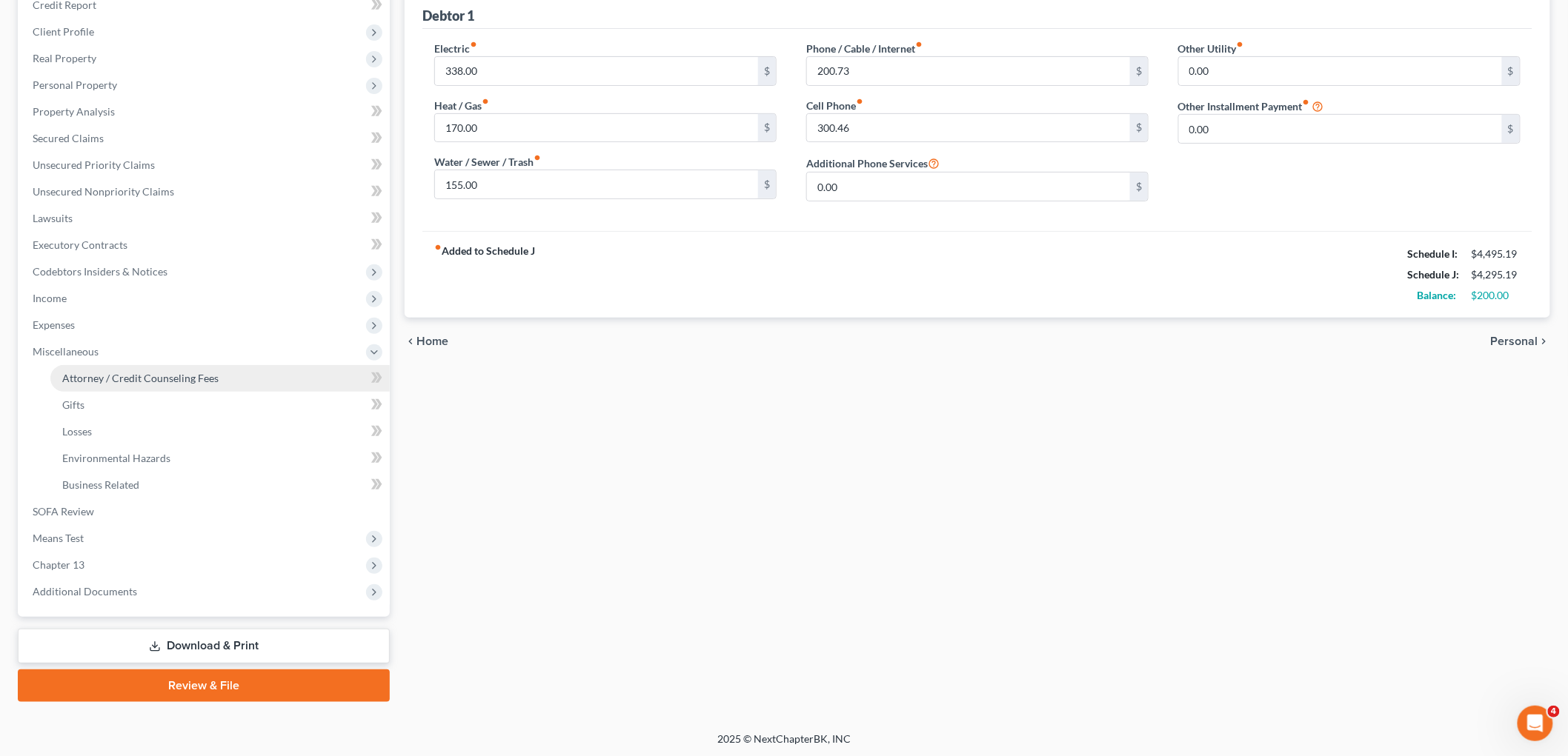
click at [138, 383] on link "Attorney / Credit Counseling Fees" at bounding box center [220, 378] width 339 height 26
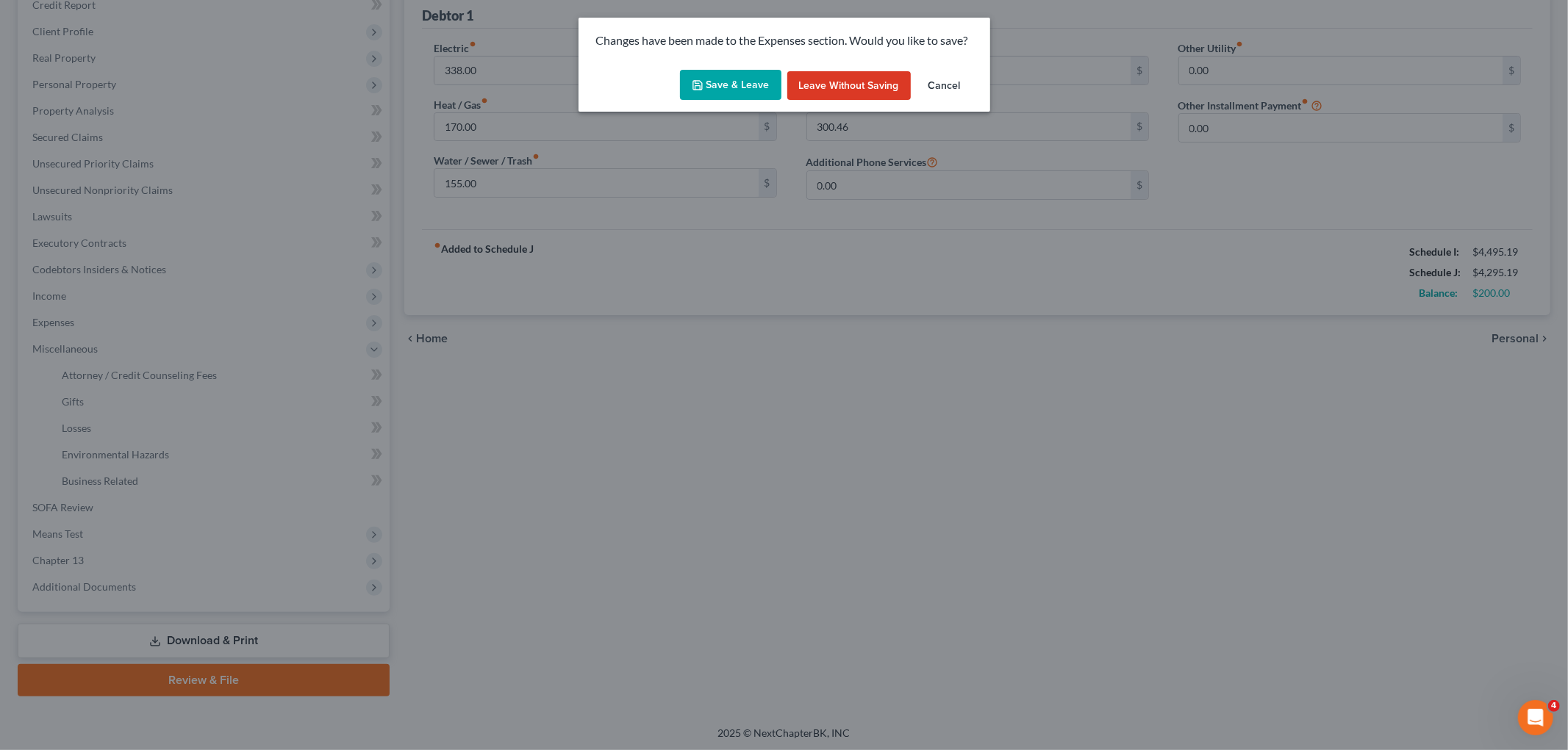
click at [755, 81] on button "Save & Leave" at bounding box center [731, 85] width 101 height 31
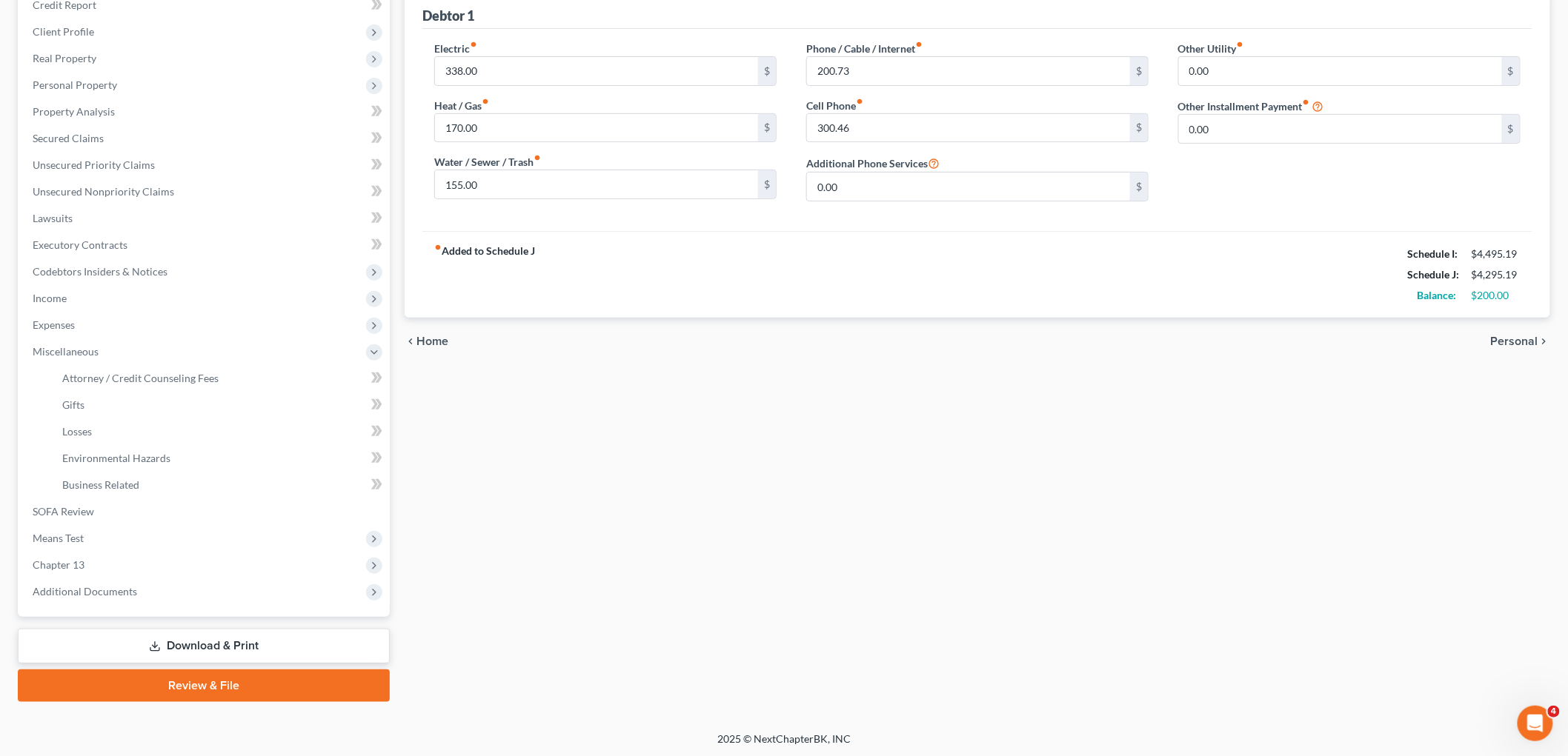
select select "1"
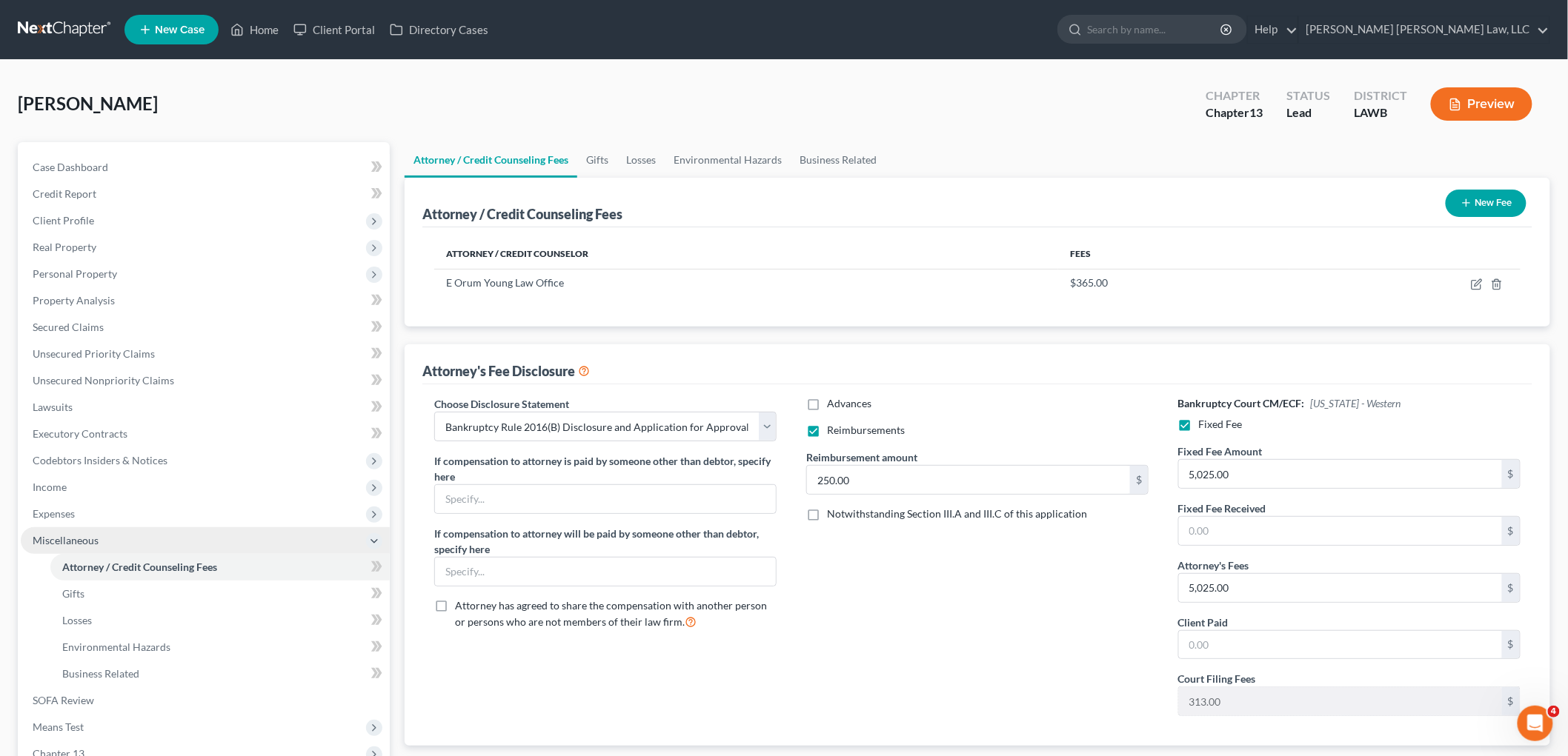
scroll to position [164, 0]
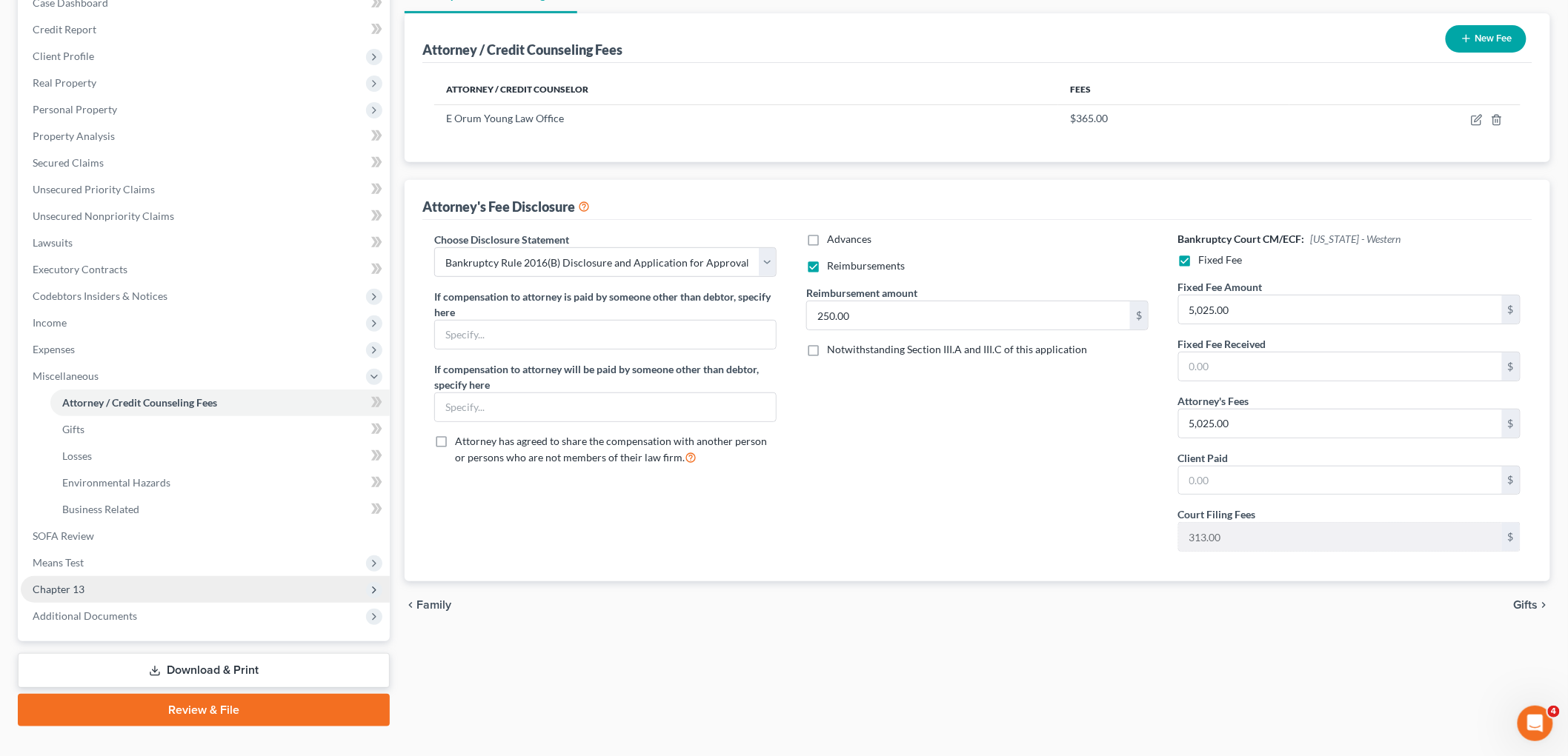
click at [88, 589] on span "Chapter 13" at bounding box center [205, 589] width 369 height 26
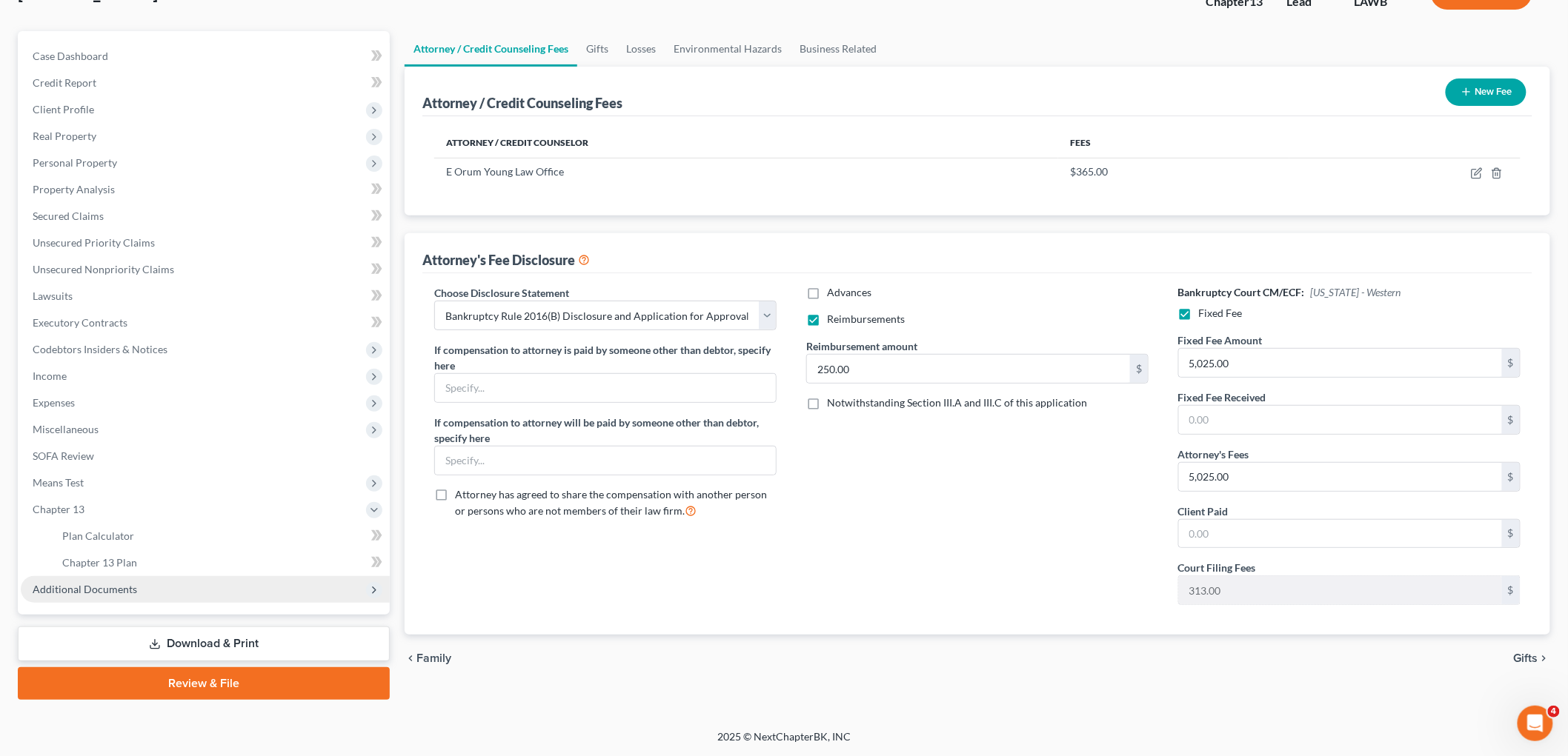
scroll to position [109, 0]
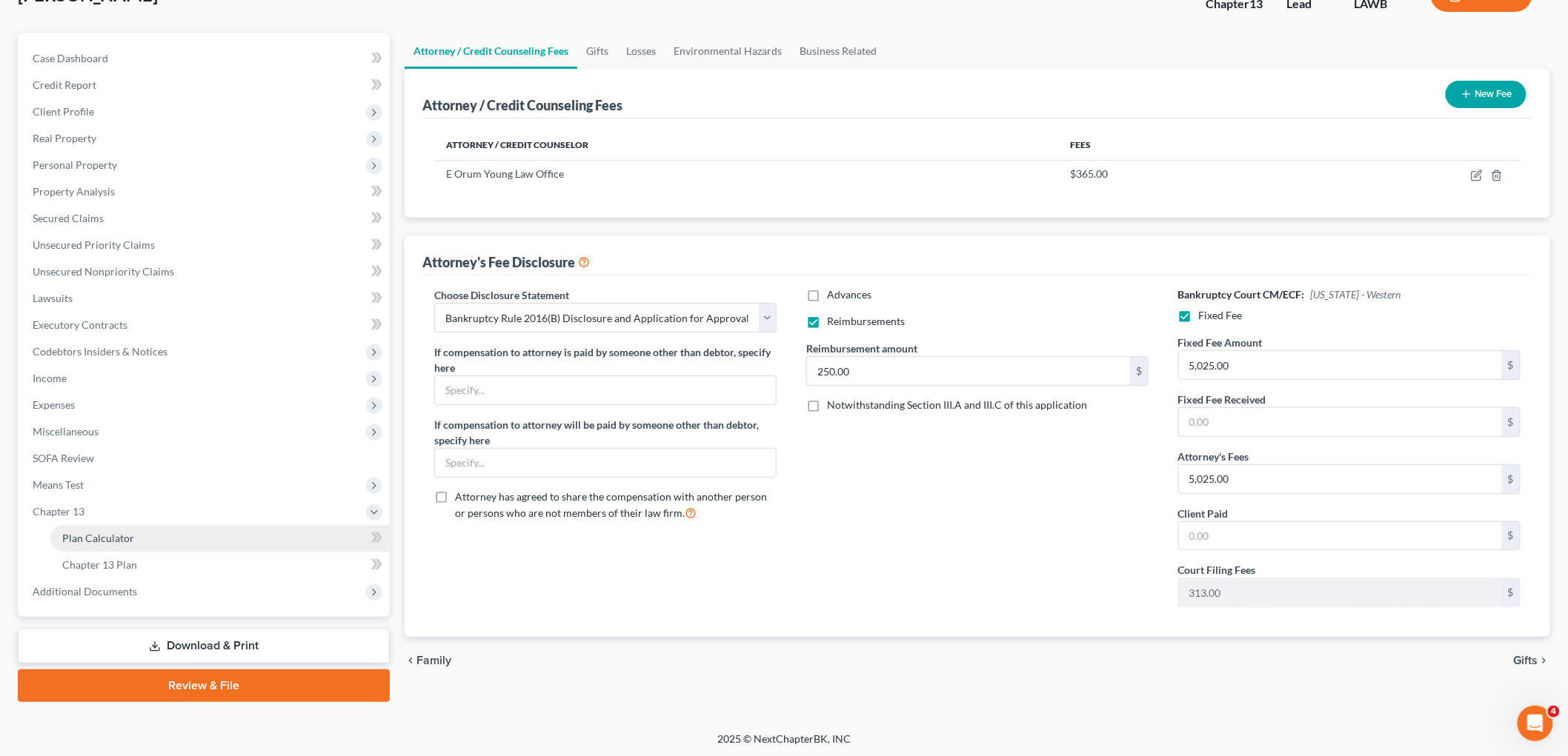
click at [124, 535] on span "Plan Calculator" at bounding box center [98, 538] width 72 height 13
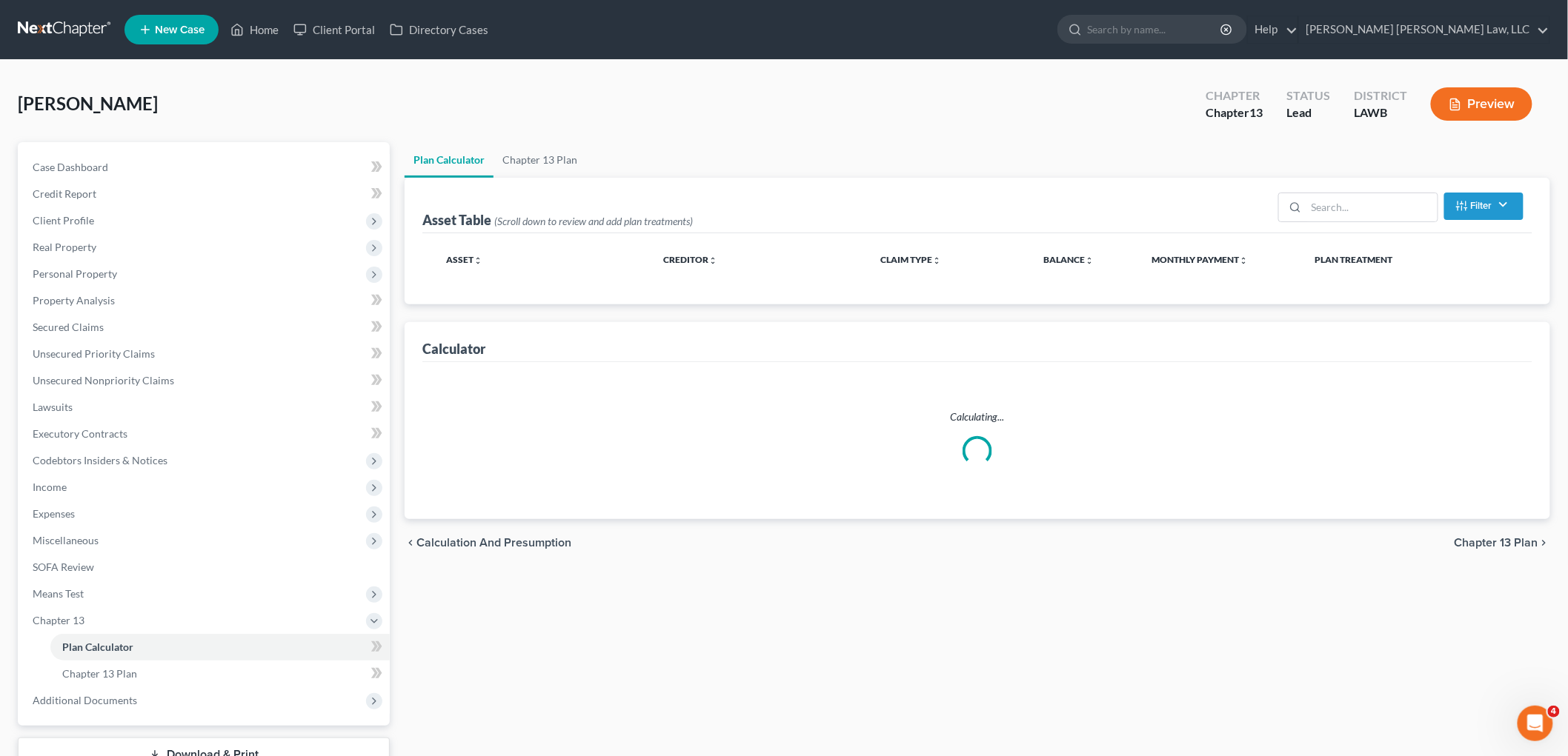
select select "59"
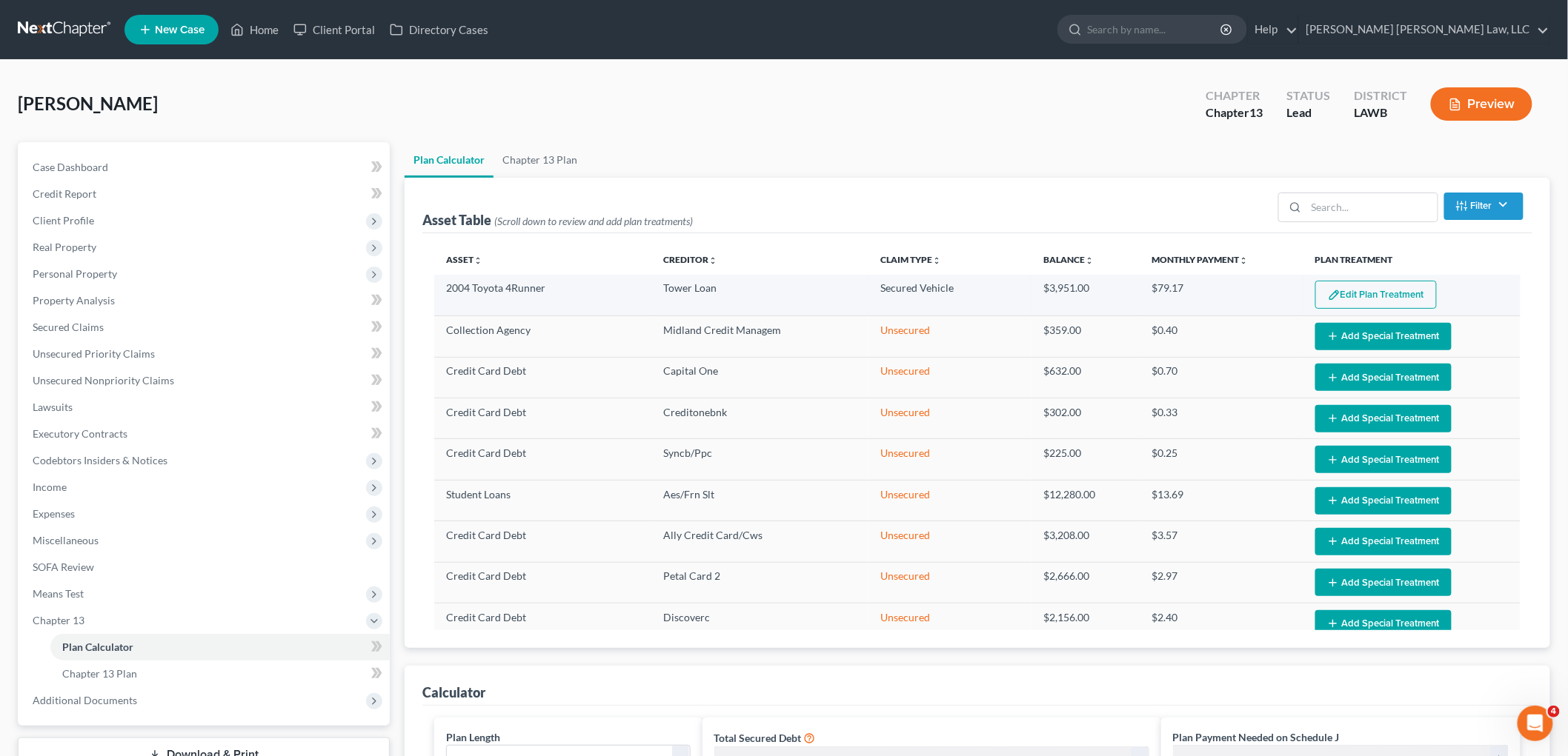
click at [1388, 299] on button "Edit Plan Treatment" at bounding box center [1376, 294] width 122 height 28
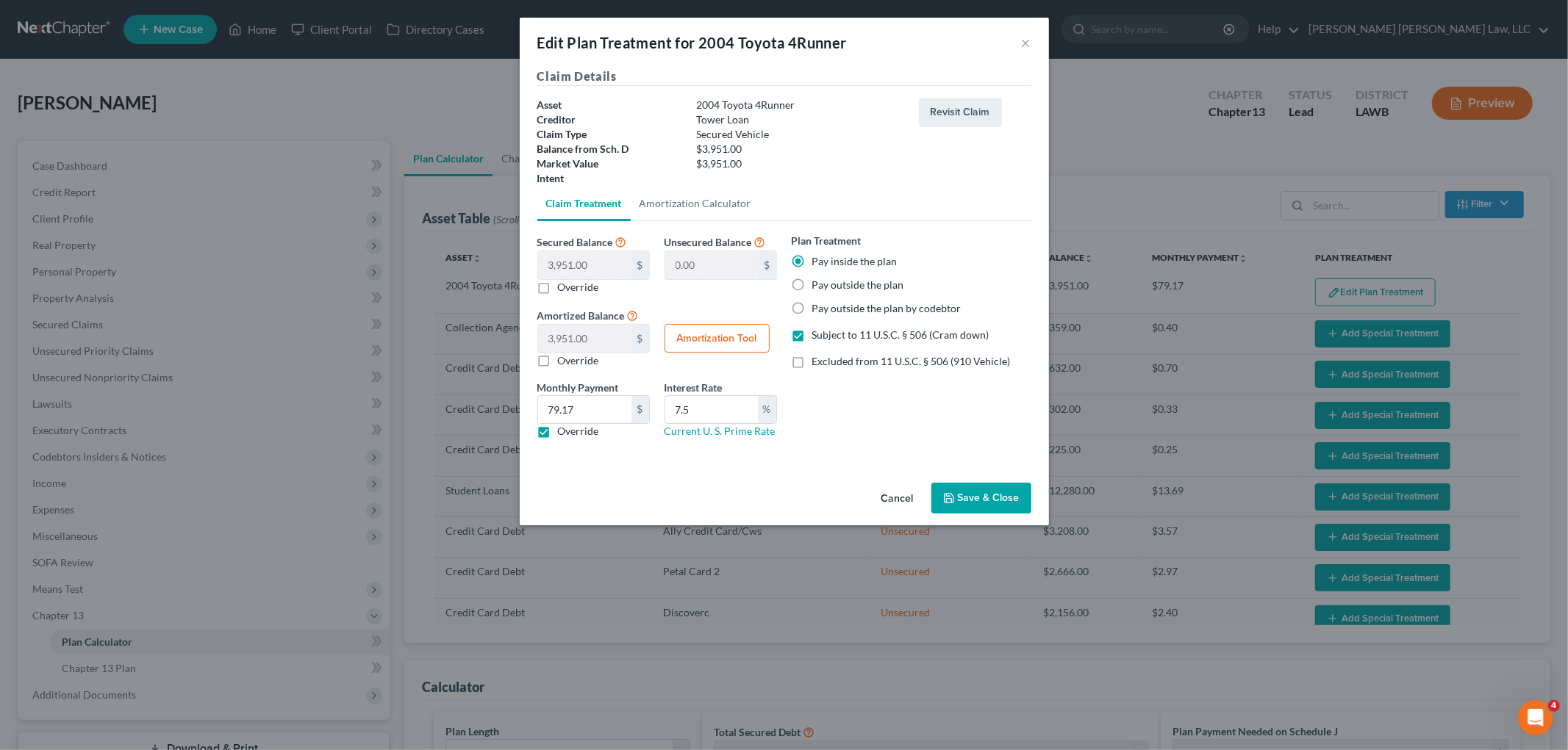
click at [975, 501] on button "Save & Close" at bounding box center [981, 498] width 100 height 31
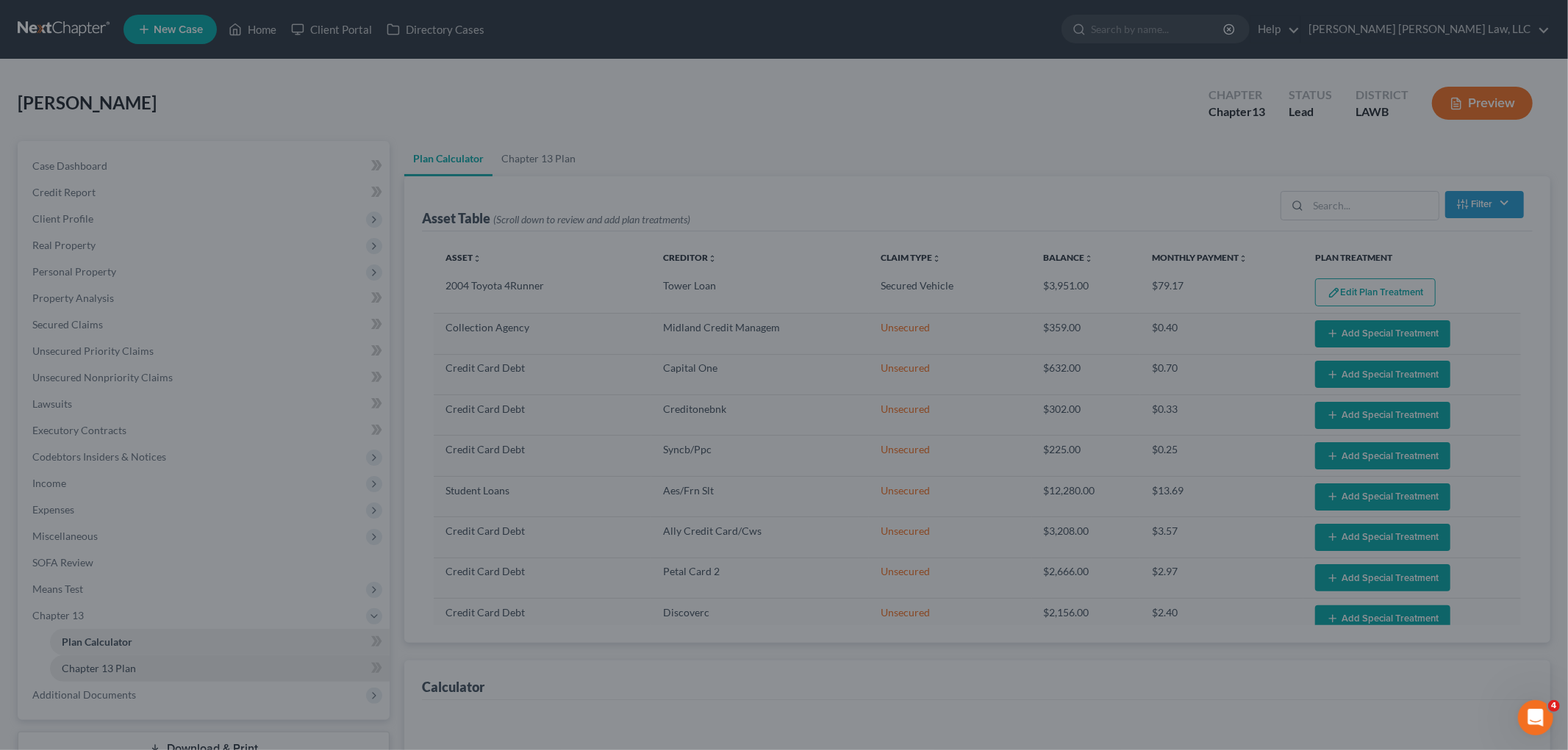
select select "59"
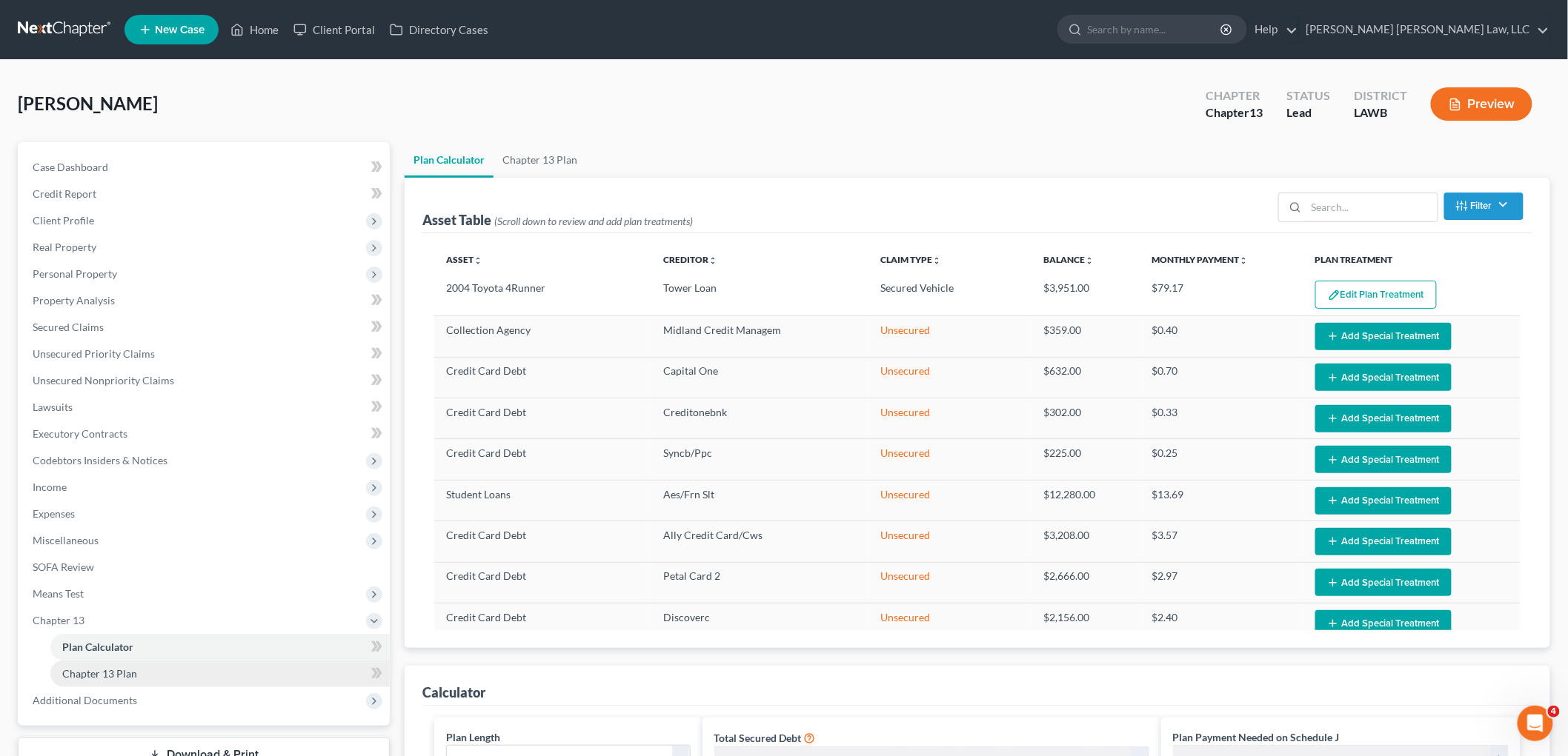
click at [150, 677] on link "Chapter 13 Plan" at bounding box center [220, 673] width 339 height 26
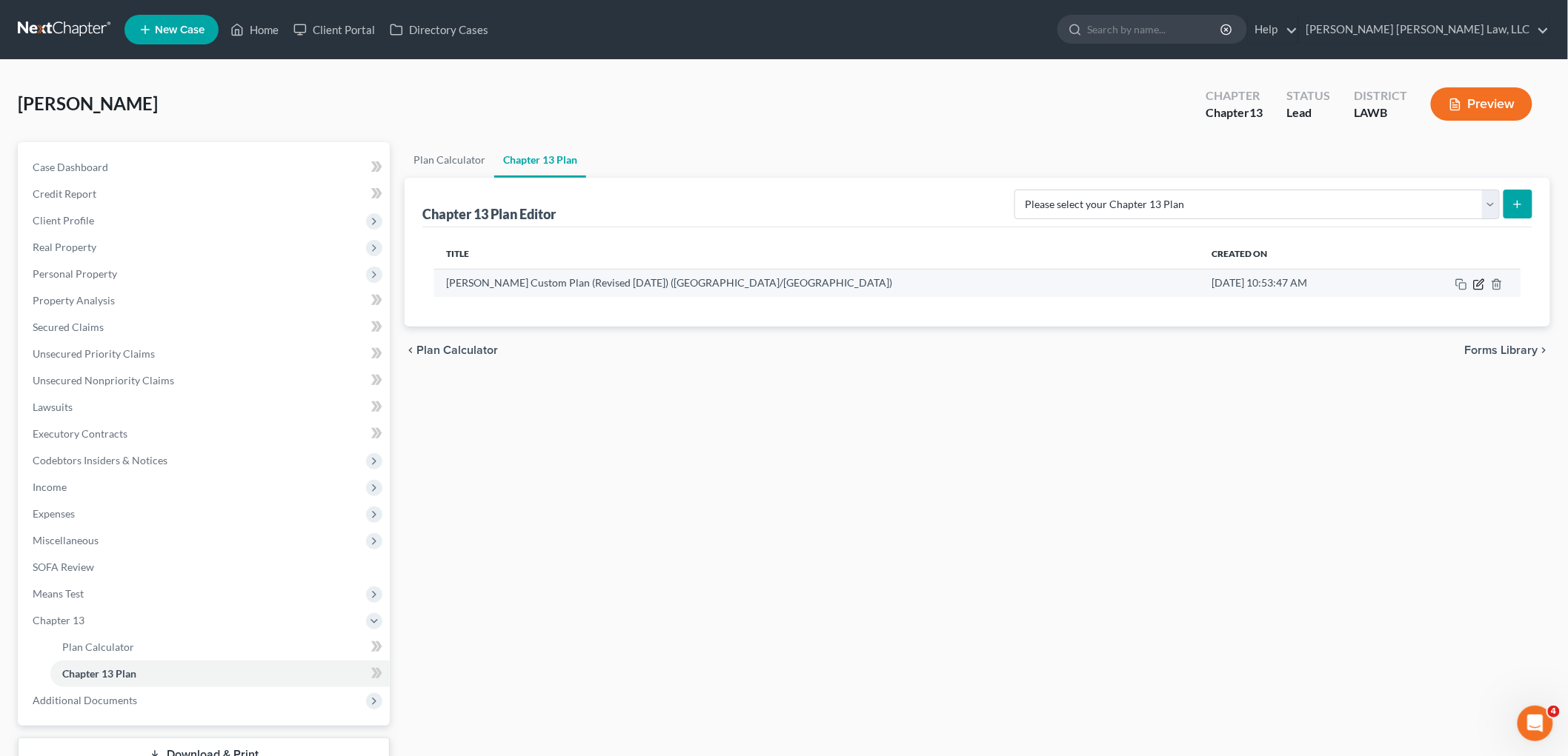
click at [1479, 286] on icon "button" at bounding box center [1480, 283] width 7 height 7
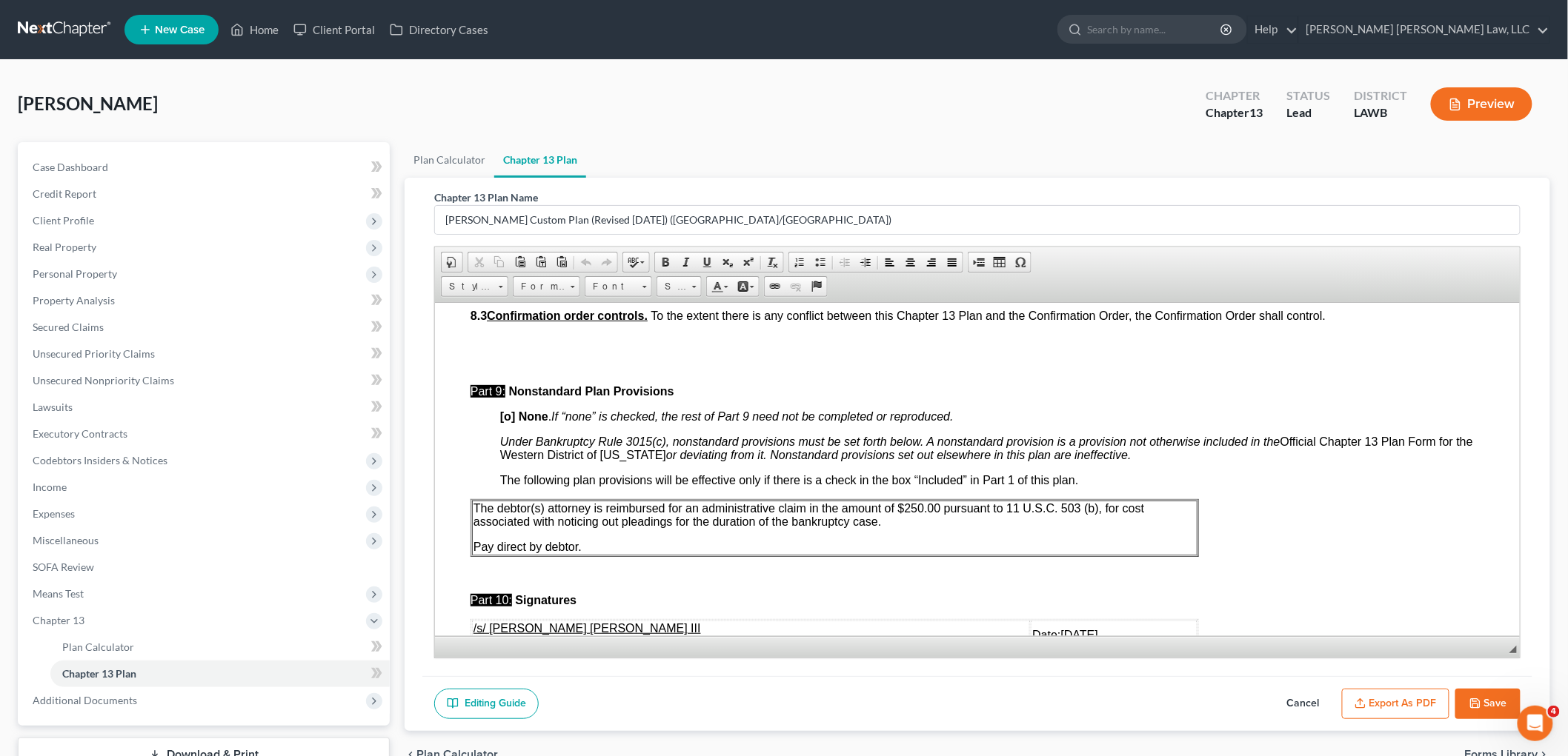
scroll to position [4336, 0]
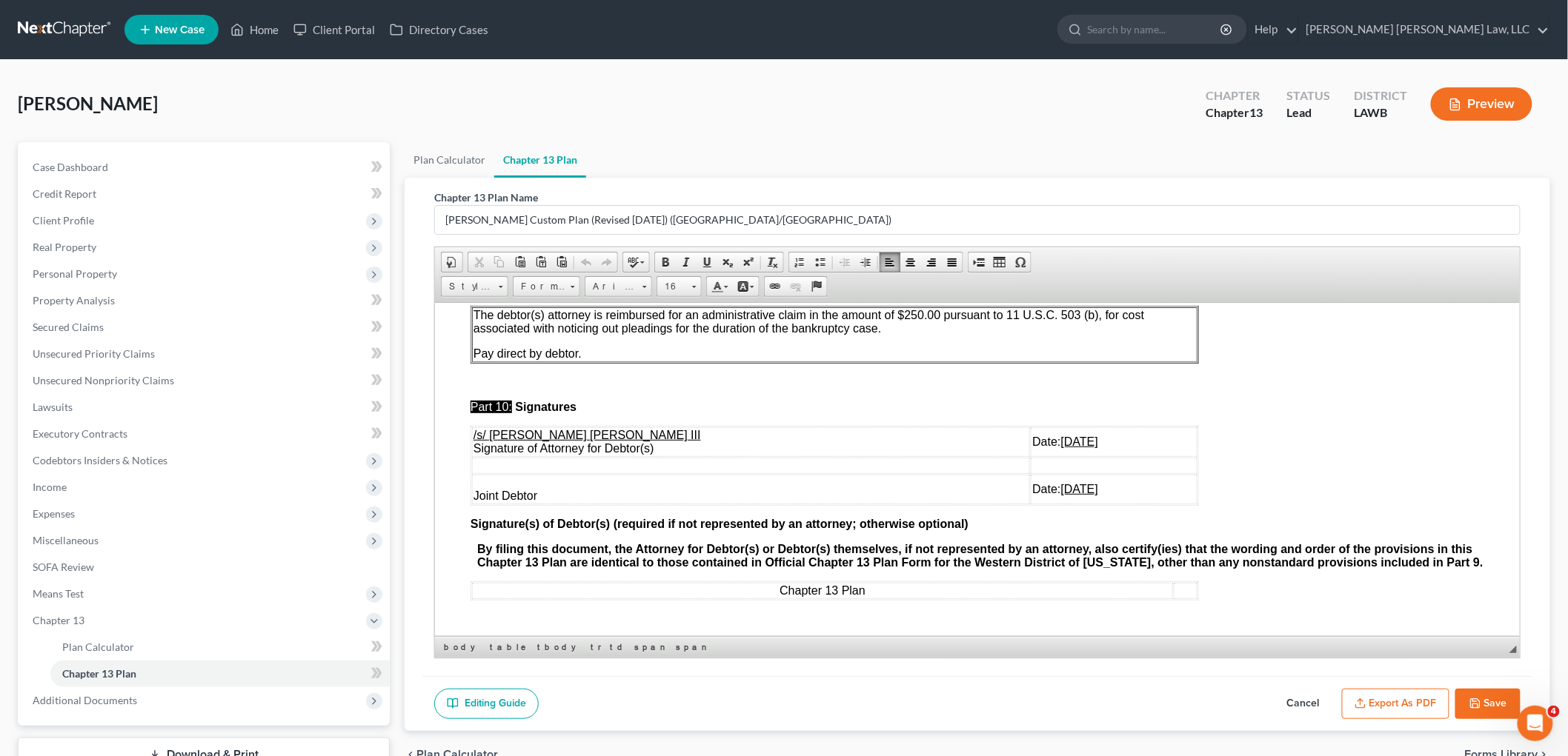
drag, startPoint x: 1066, startPoint y: 480, endPoint x: 569, endPoint y: 477, distance: 497.0
click at [569, 477] on tr "Joint Debtor Date: 08/20/2025" at bounding box center [834, 488] width 726 height 30
click at [1476, 708] on icon "button" at bounding box center [1475, 704] width 12 height 12
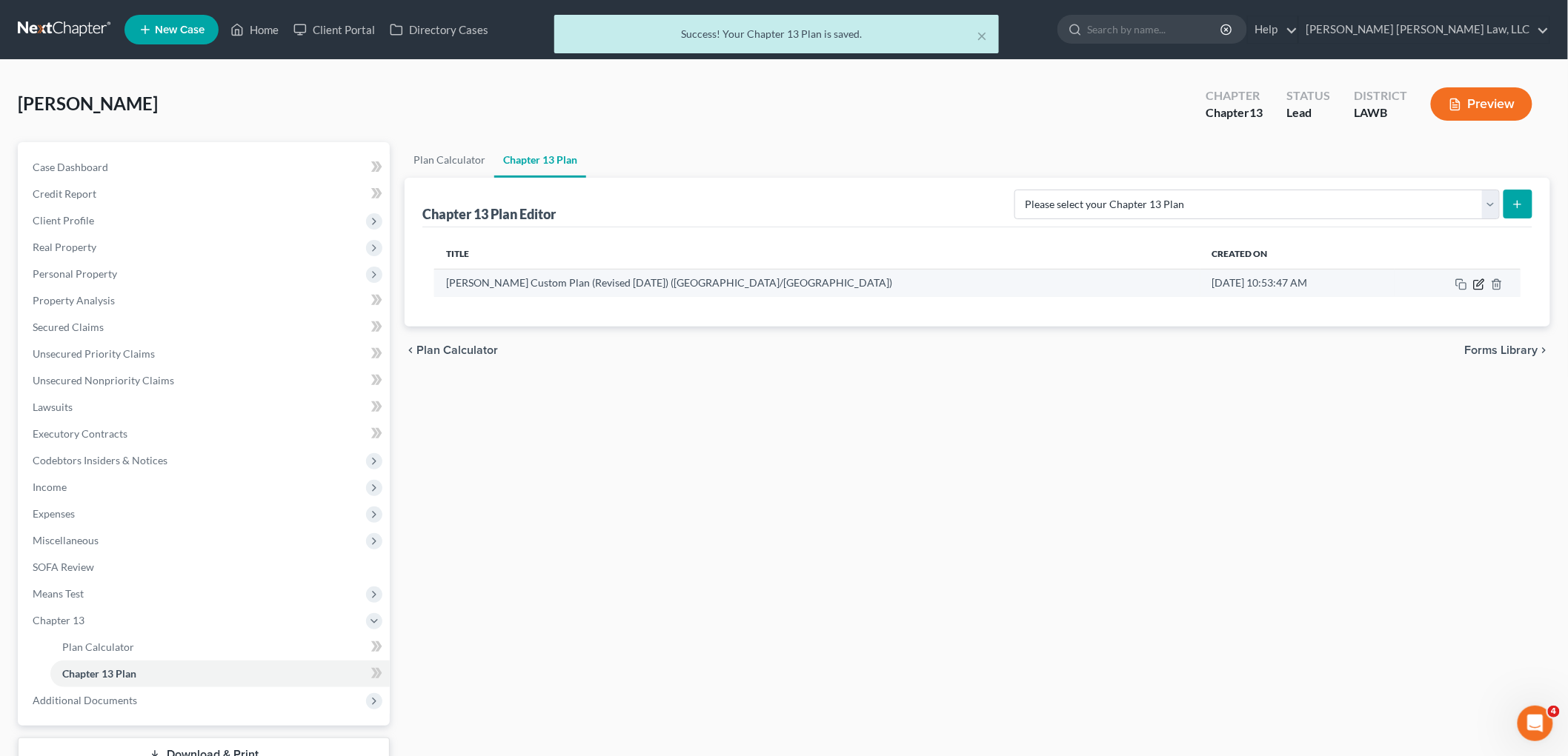
click at [1474, 287] on icon "button" at bounding box center [1478, 285] width 9 height 9
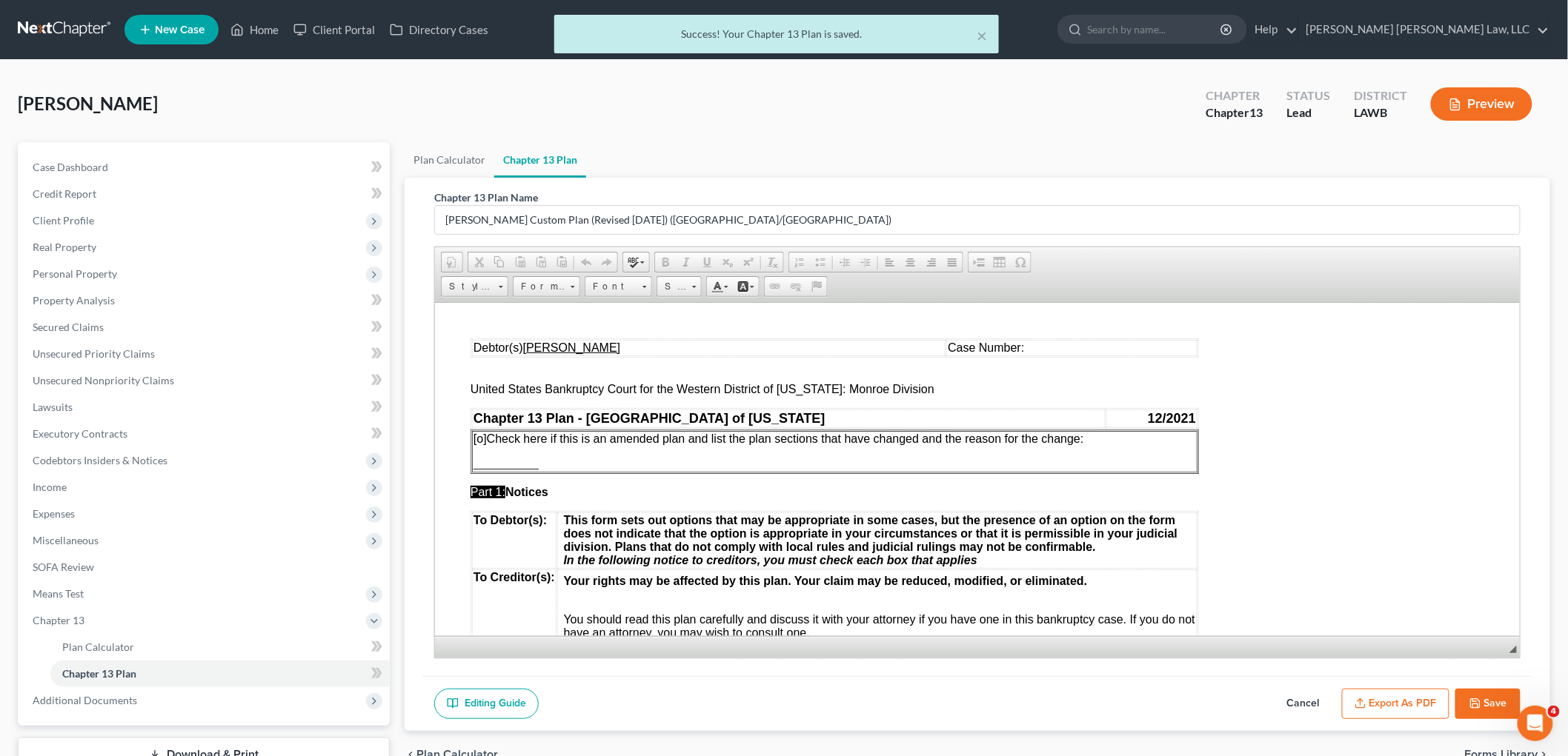
scroll to position [0, 0]
click at [1372, 706] on button "Export as PDF" at bounding box center [1396, 704] width 107 height 32
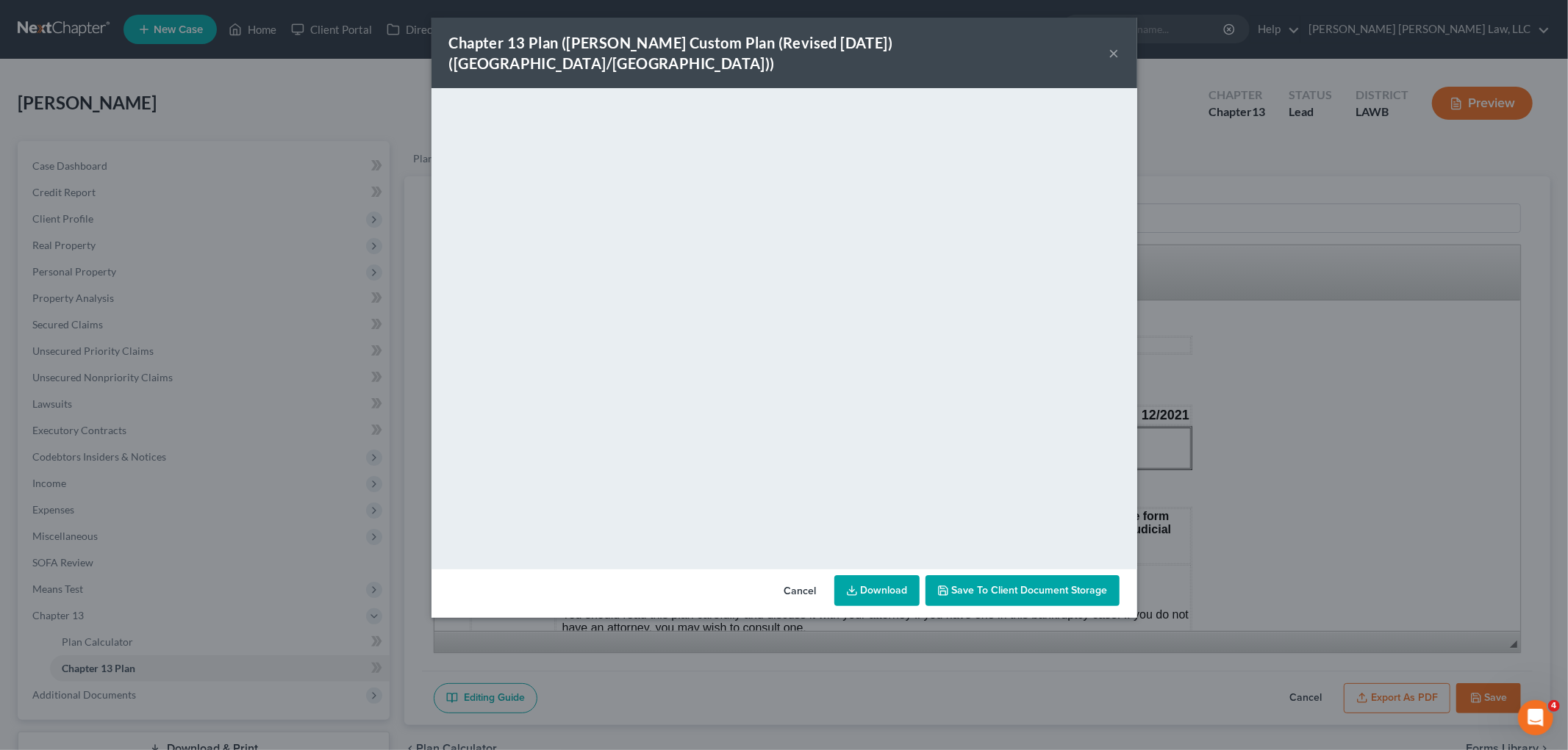
click at [1112, 44] on button "×" at bounding box center [1114, 52] width 10 height 18
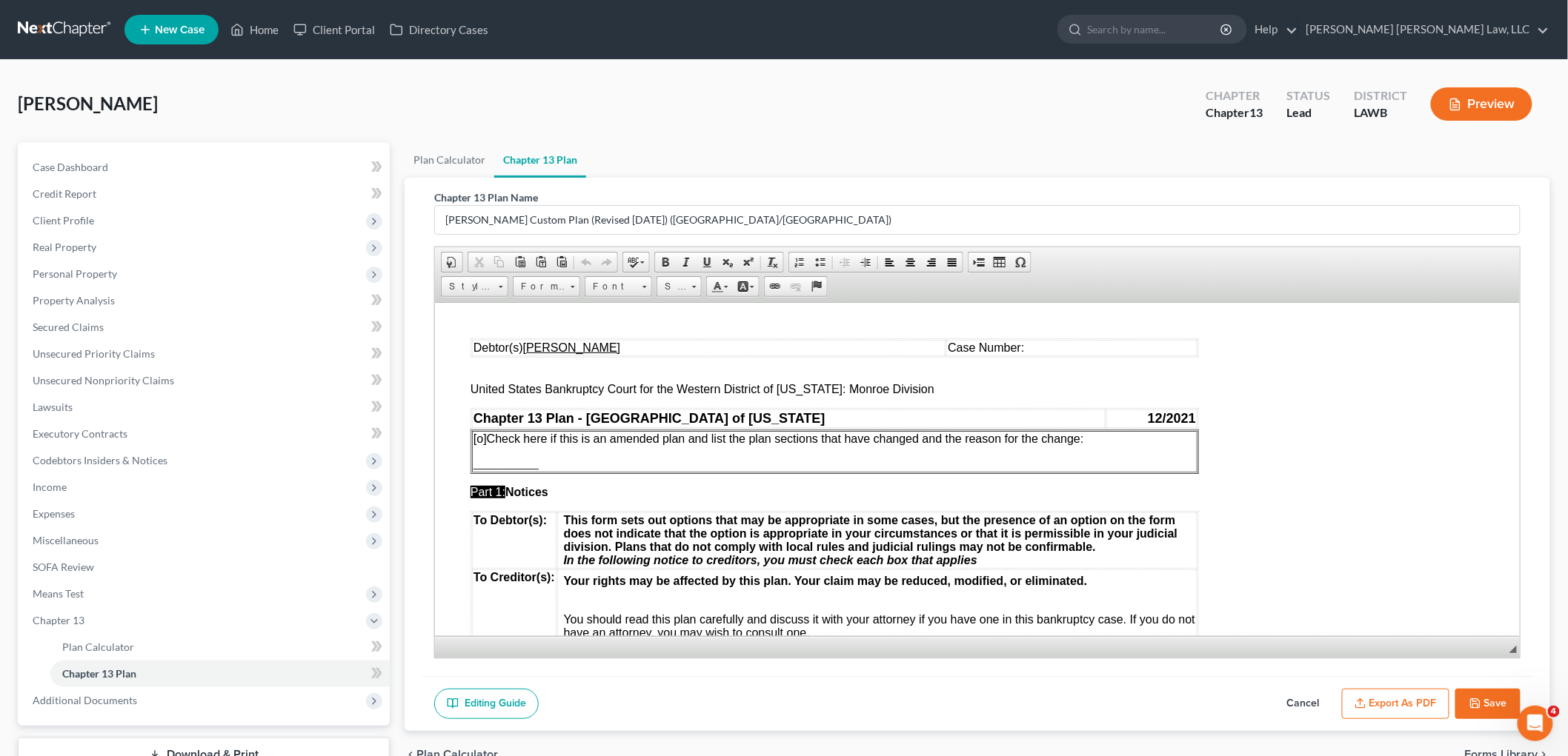
click at [1474, 693] on button "Save" at bounding box center [1488, 704] width 65 height 32
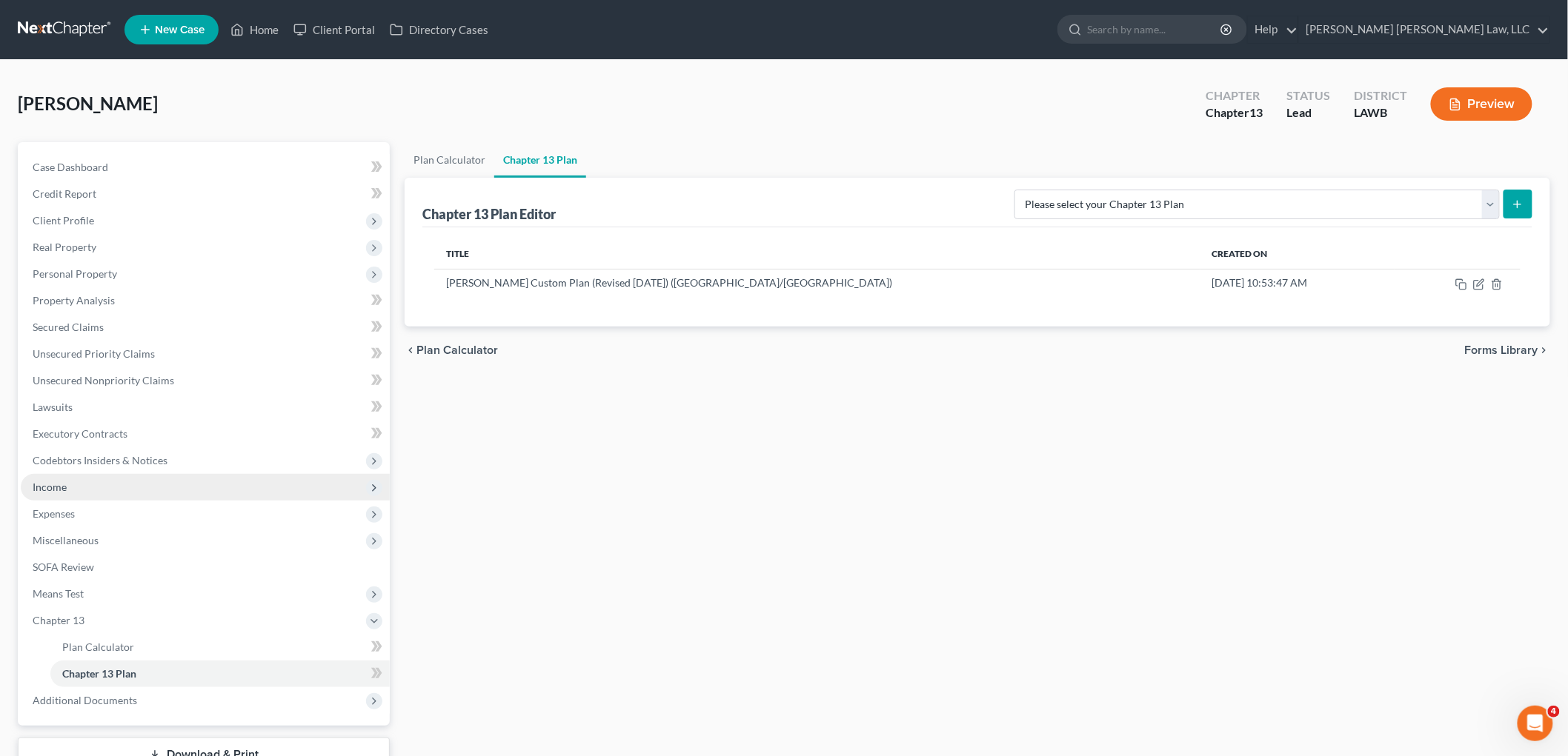
scroll to position [109, 0]
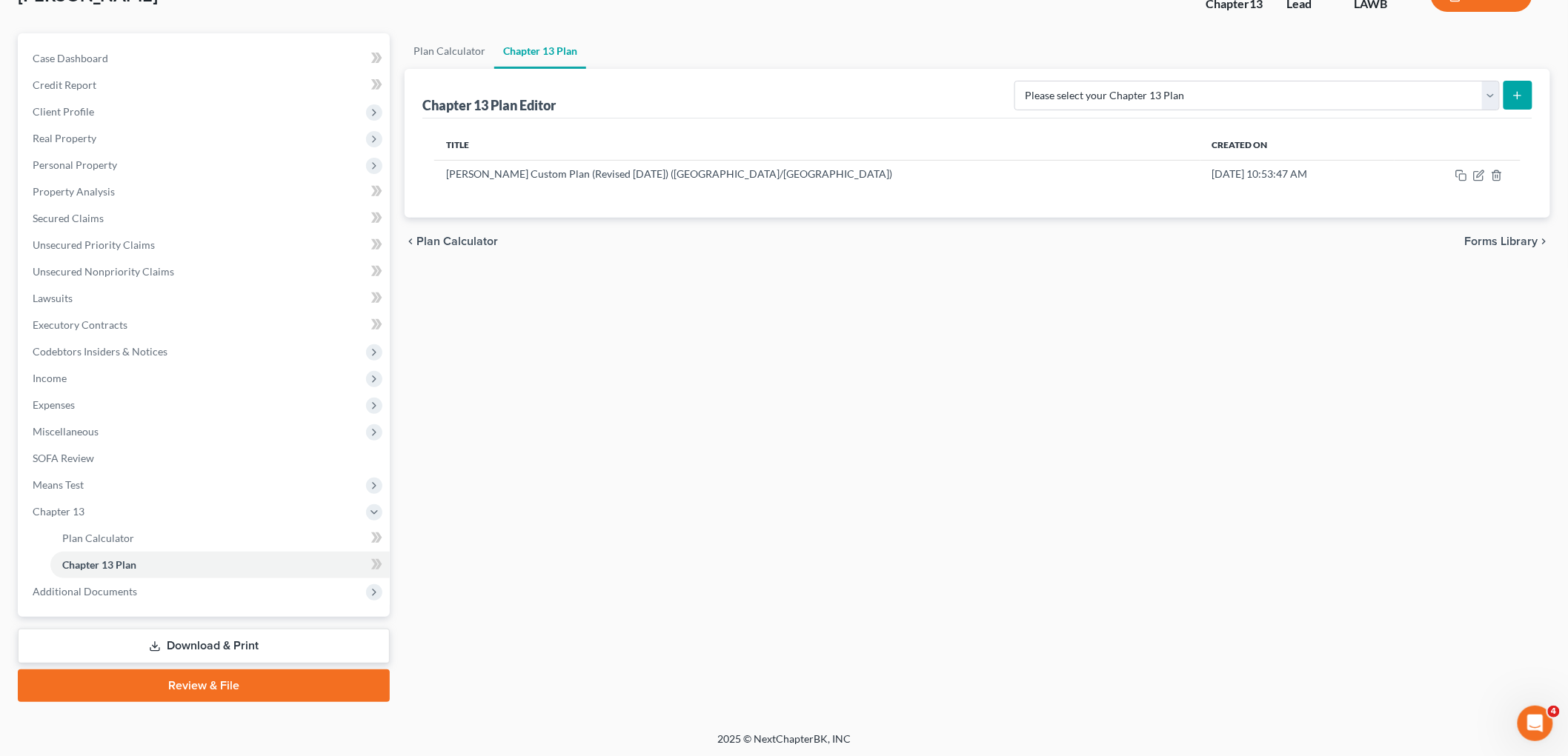
click at [215, 642] on link "Download & Print" at bounding box center [204, 646] width 372 height 35
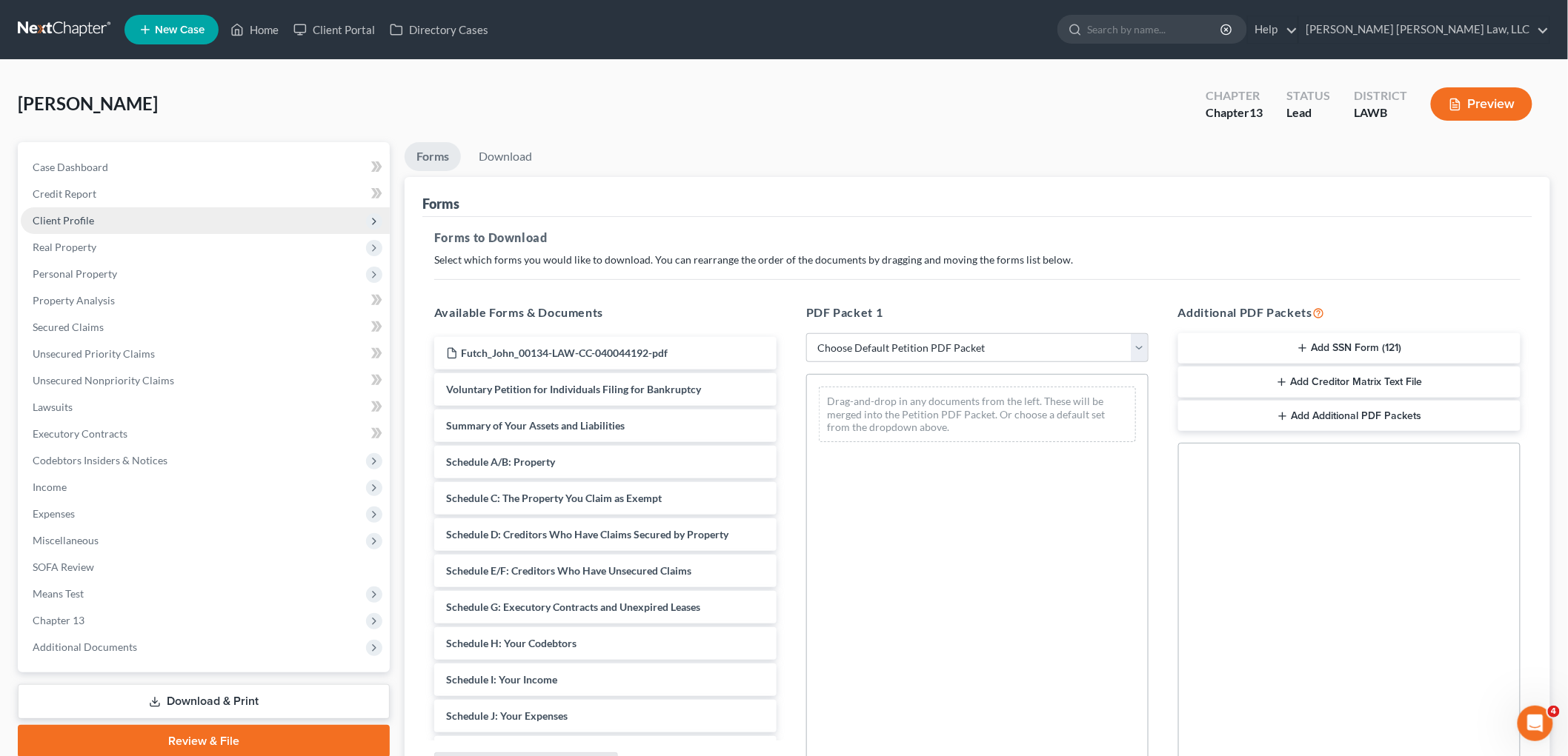
click at [84, 210] on span "Client Profile" at bounding box center [205, 220] width 369 height 26
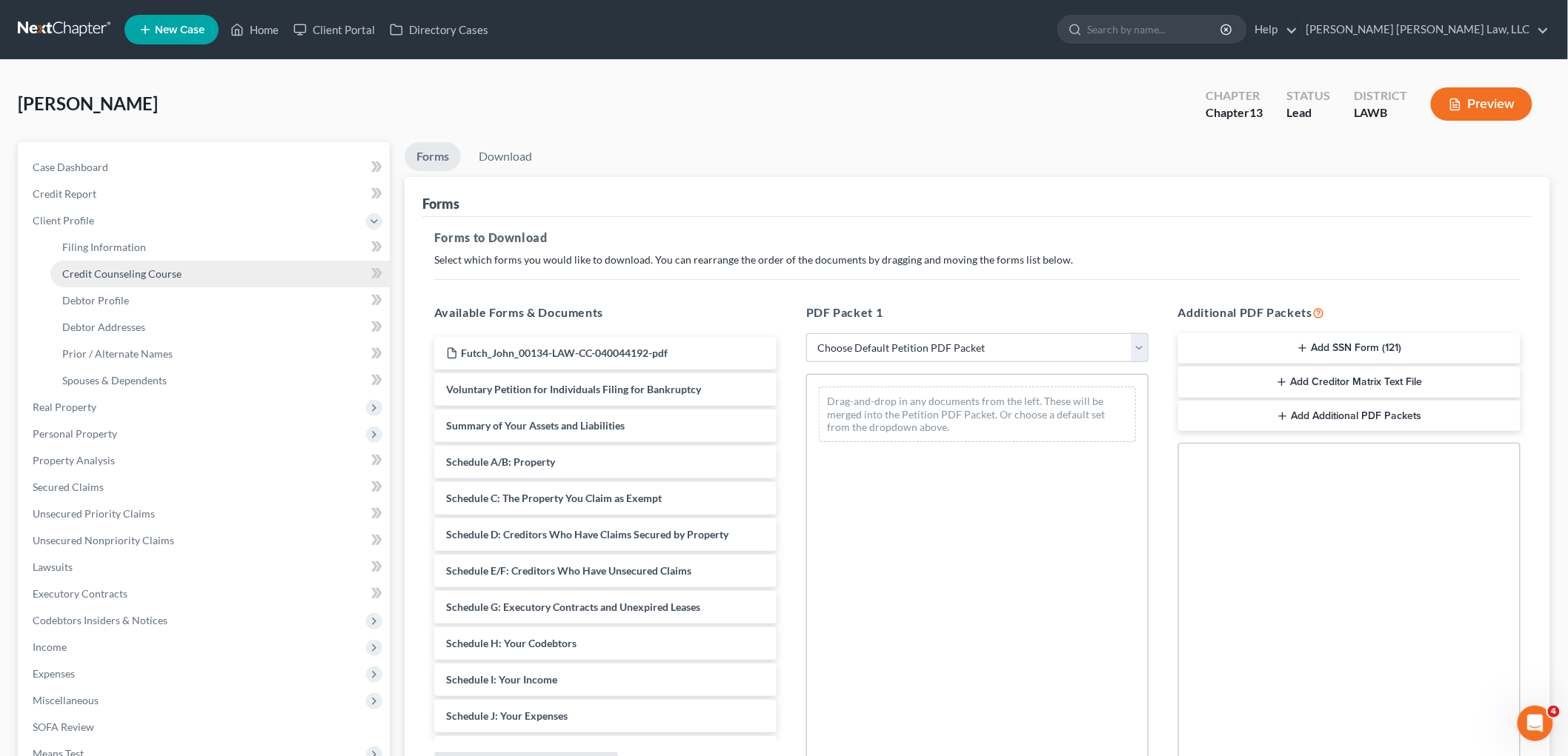
click at [117, 268] on span "Credit Counseling Course" at bounding box center [122, 274] width 119 height 13
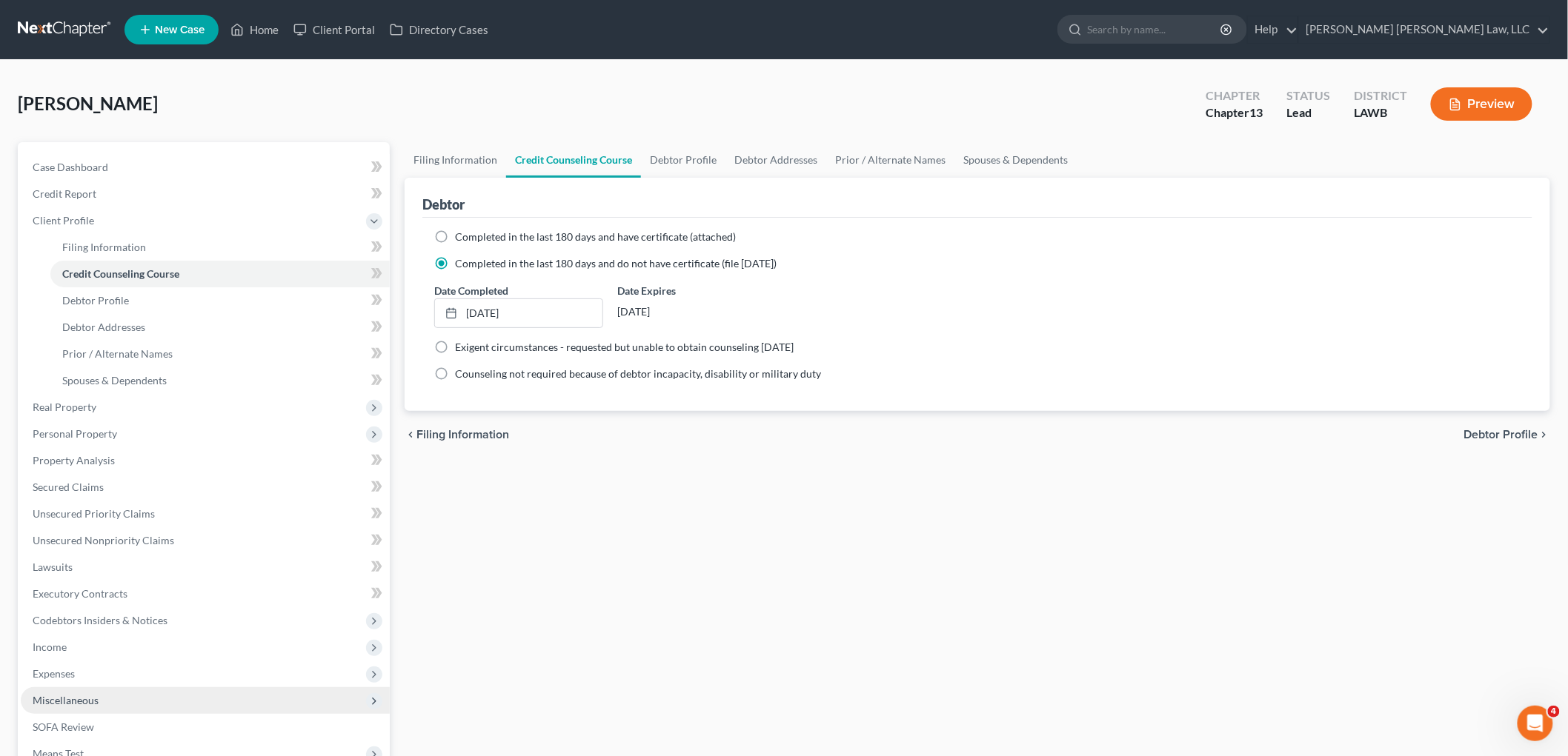
scroll to position [216, 0]
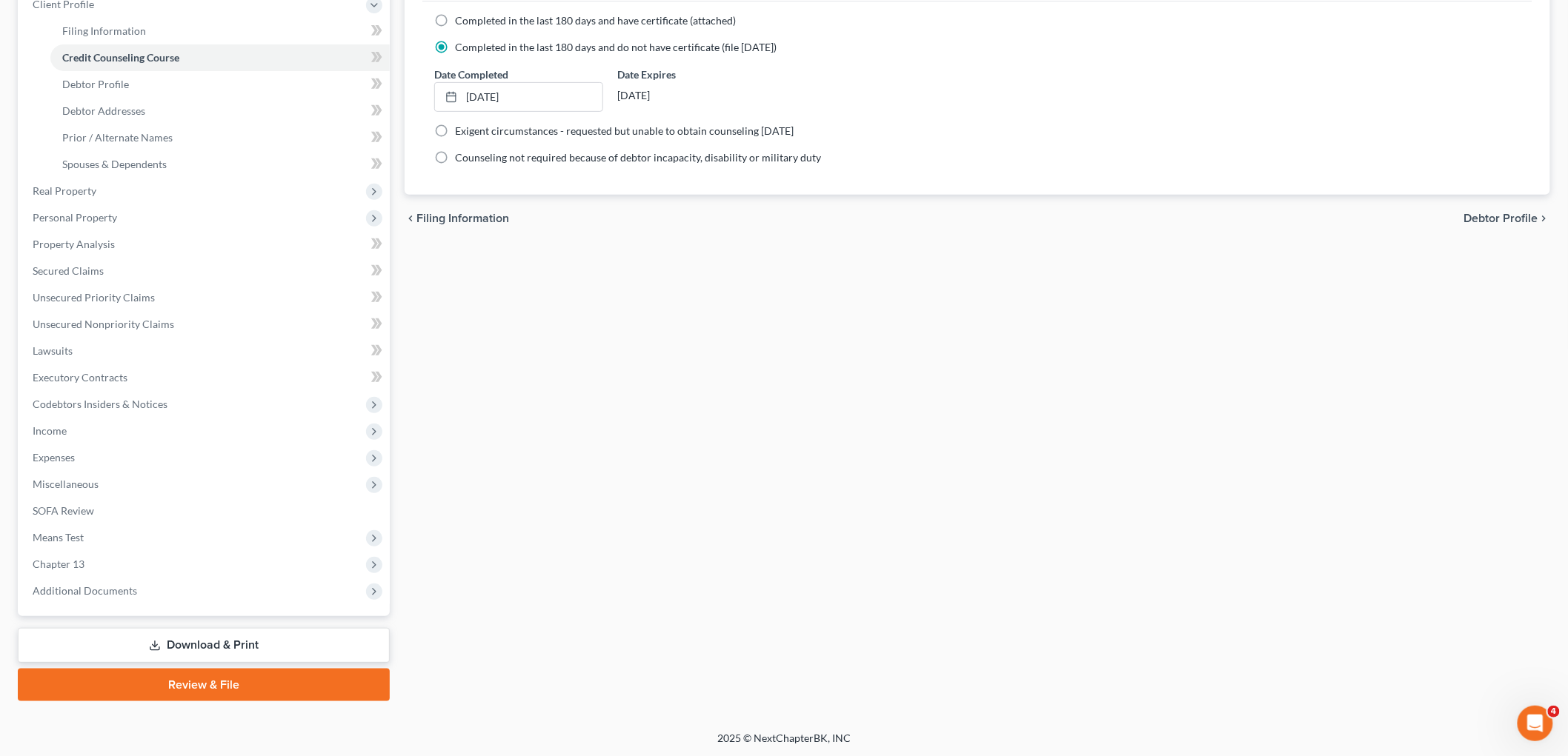
click at [207, 649] on link "Download & Print" at bounding box center [204, 645] width 372 height 35
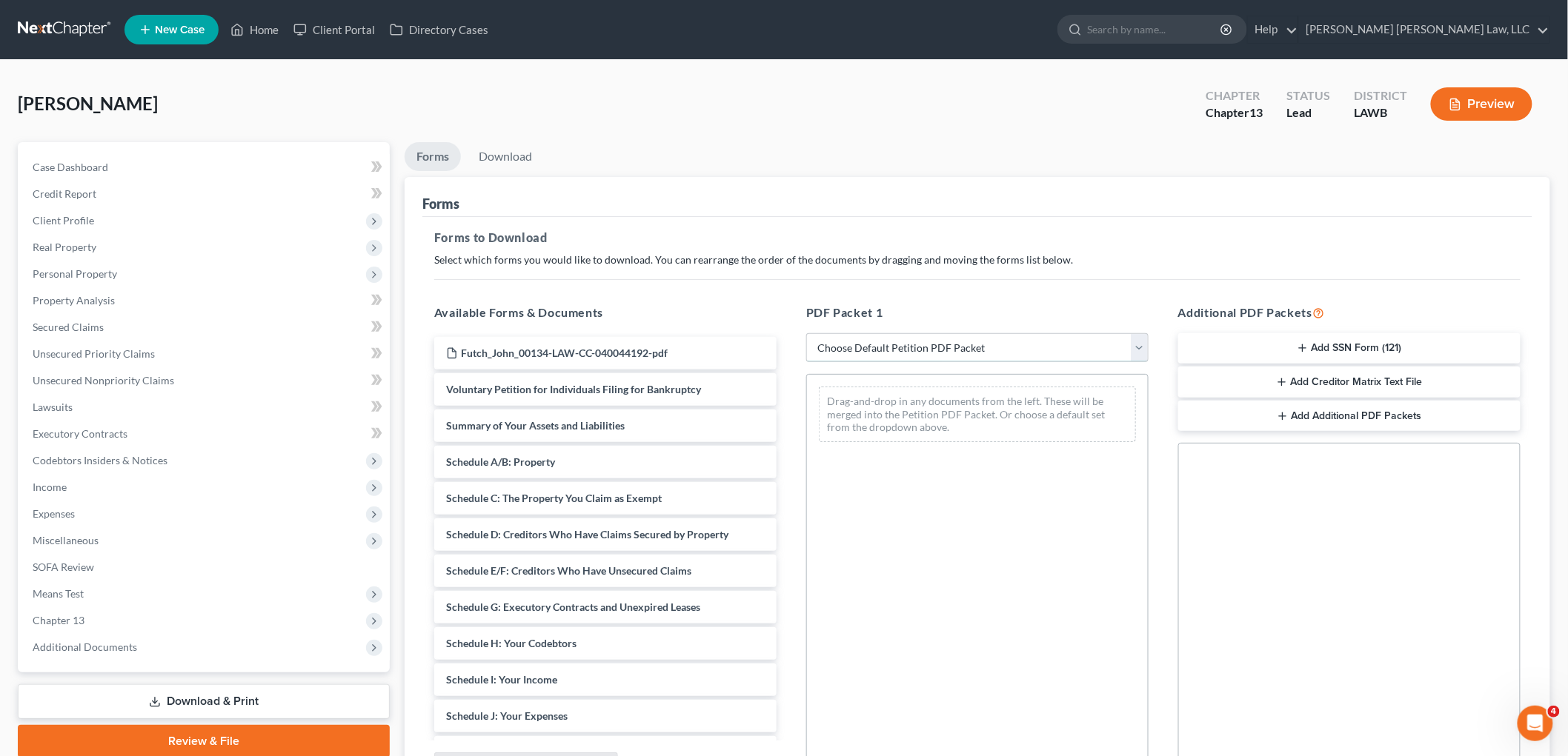
drag, startPoint x: 997, startPoint y: 352, endPoint x: 993, endPoint y: 359, distance: 8.1
click at [997, 352] on select "Choose Default Petition PDF Packet Complete Bankruptcy Petition (all forms and …" at bounding box center [978, 348] width 343 height 30
select select "0"
click at [807, 333] on select "Choose Default Petition PDF Packet Complete Bankruptcy Petition (all forms and …" at bounding box center [978, 348] width 343 height 30
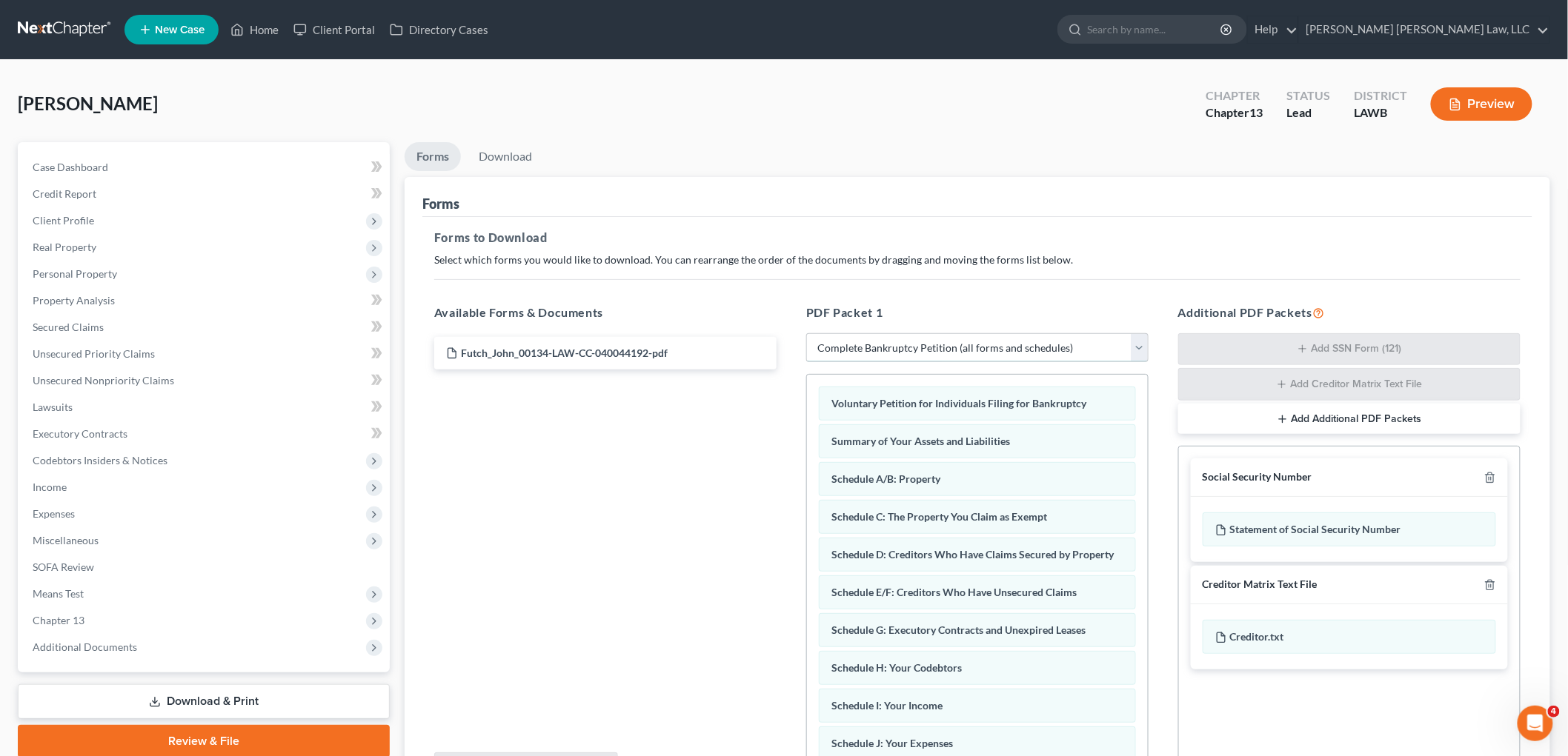
scroll to position [361, 0]
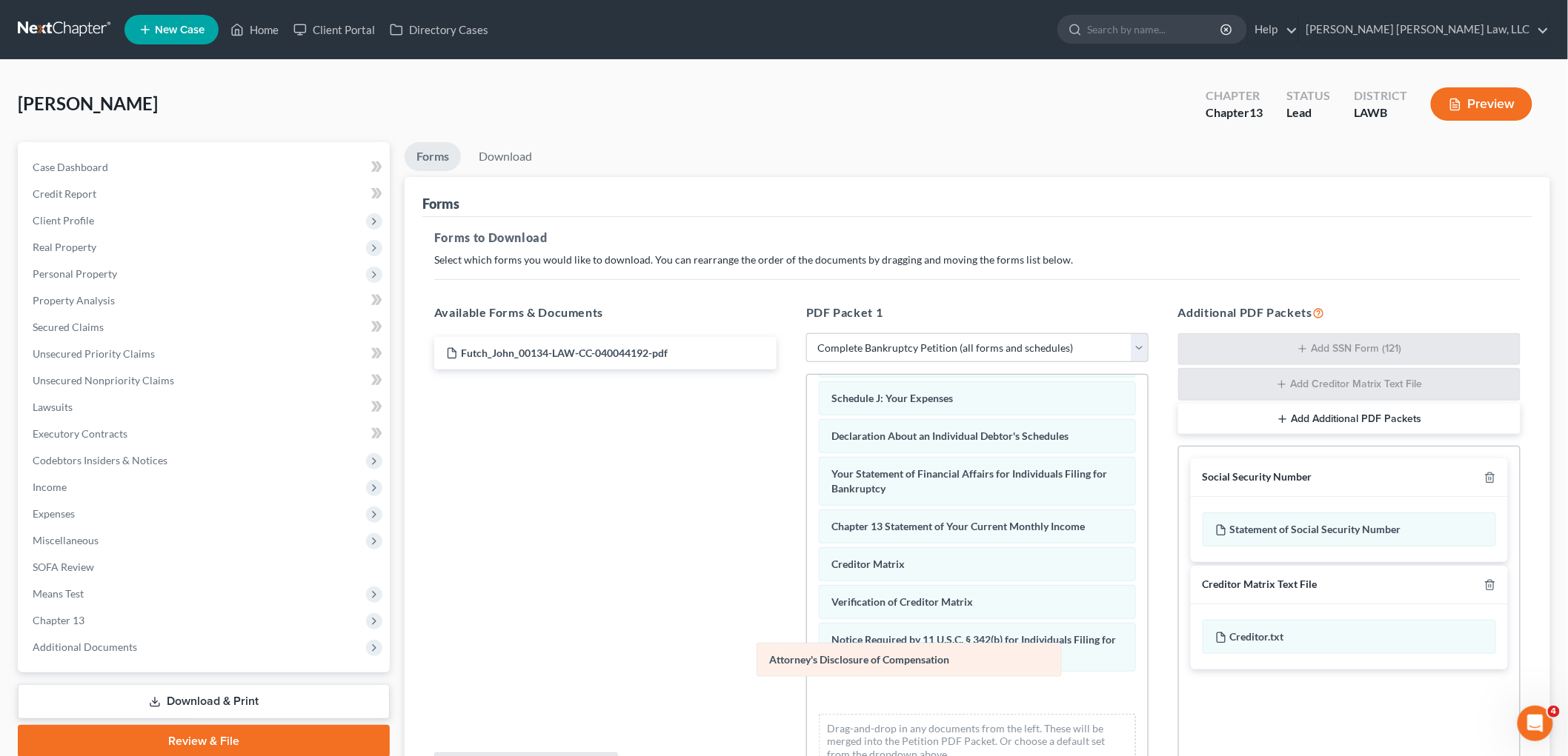
drag, startPoint x: 958, startPoint y: 697, endPoint x: 598, endPoint y: 523, distance: 399.8
click at [807, 523] on div "Attorney's Disclosure of Compensation Voluntary Petition for Individuals Filing…" at bounding box center [977, 405] width 341 height 751
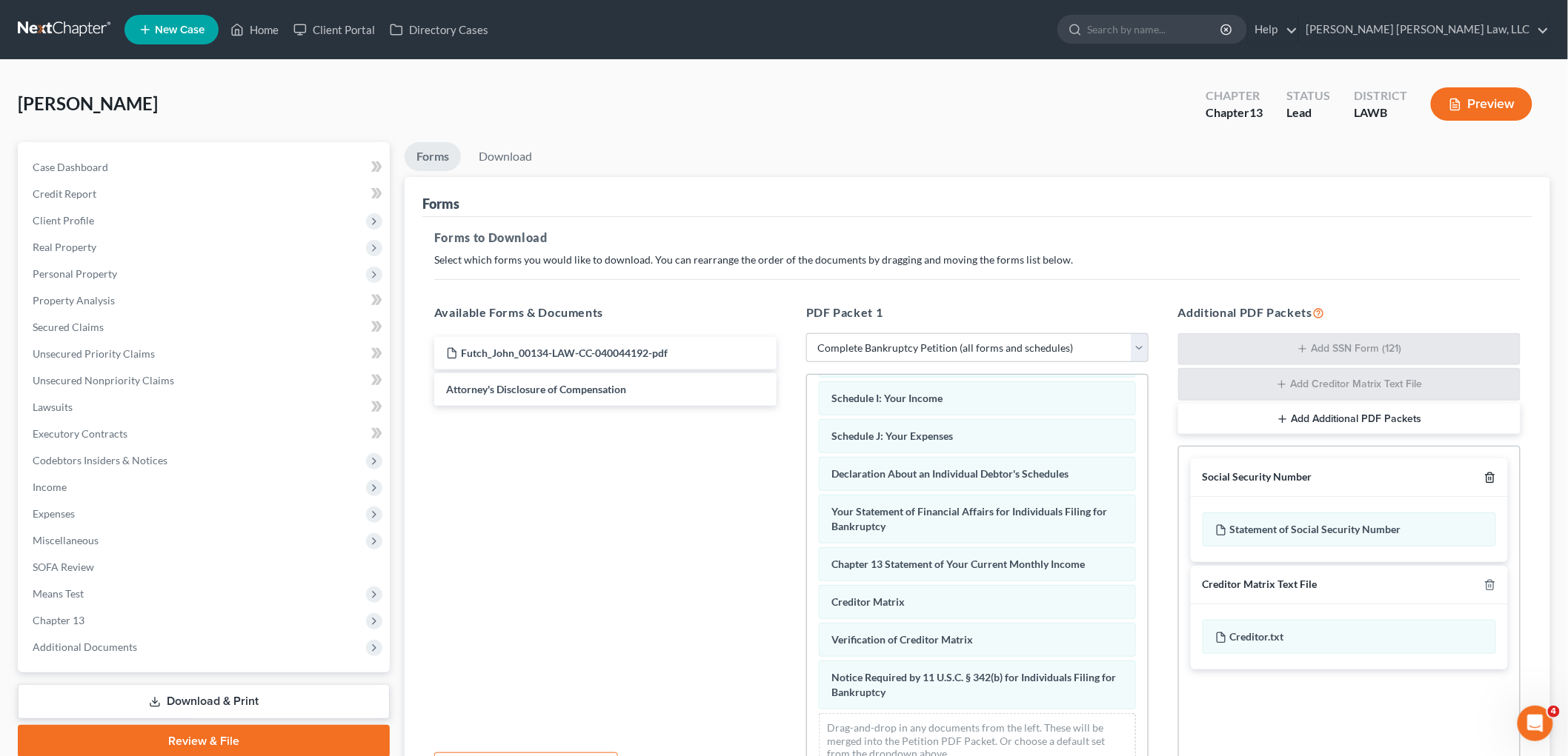
click at [1485, 478] on icon "button" at bounding box center [1490, 478] width 12 height 12
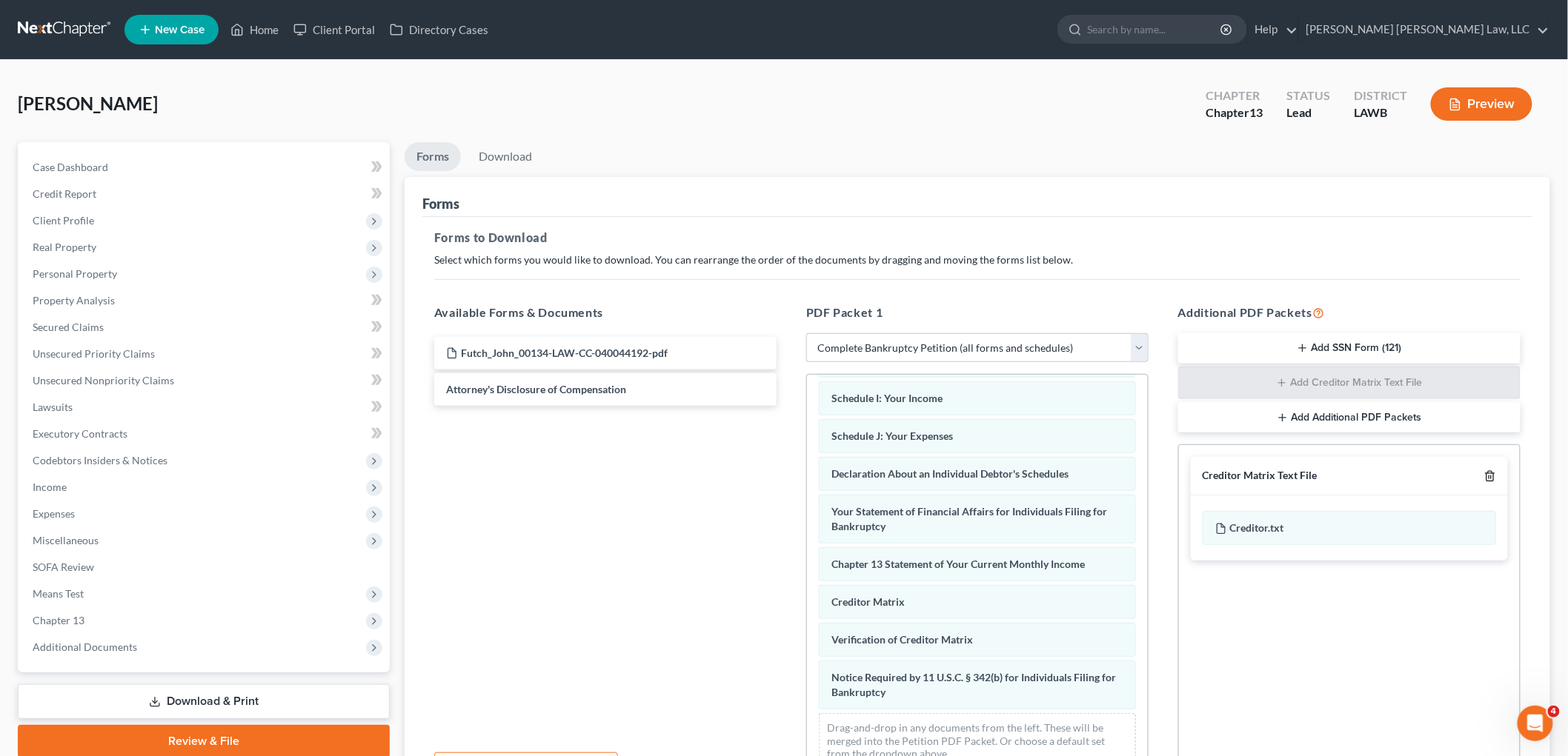
click at [1485, 478] on icon "button" at bounding box center [1490, 476] width 12 height 12
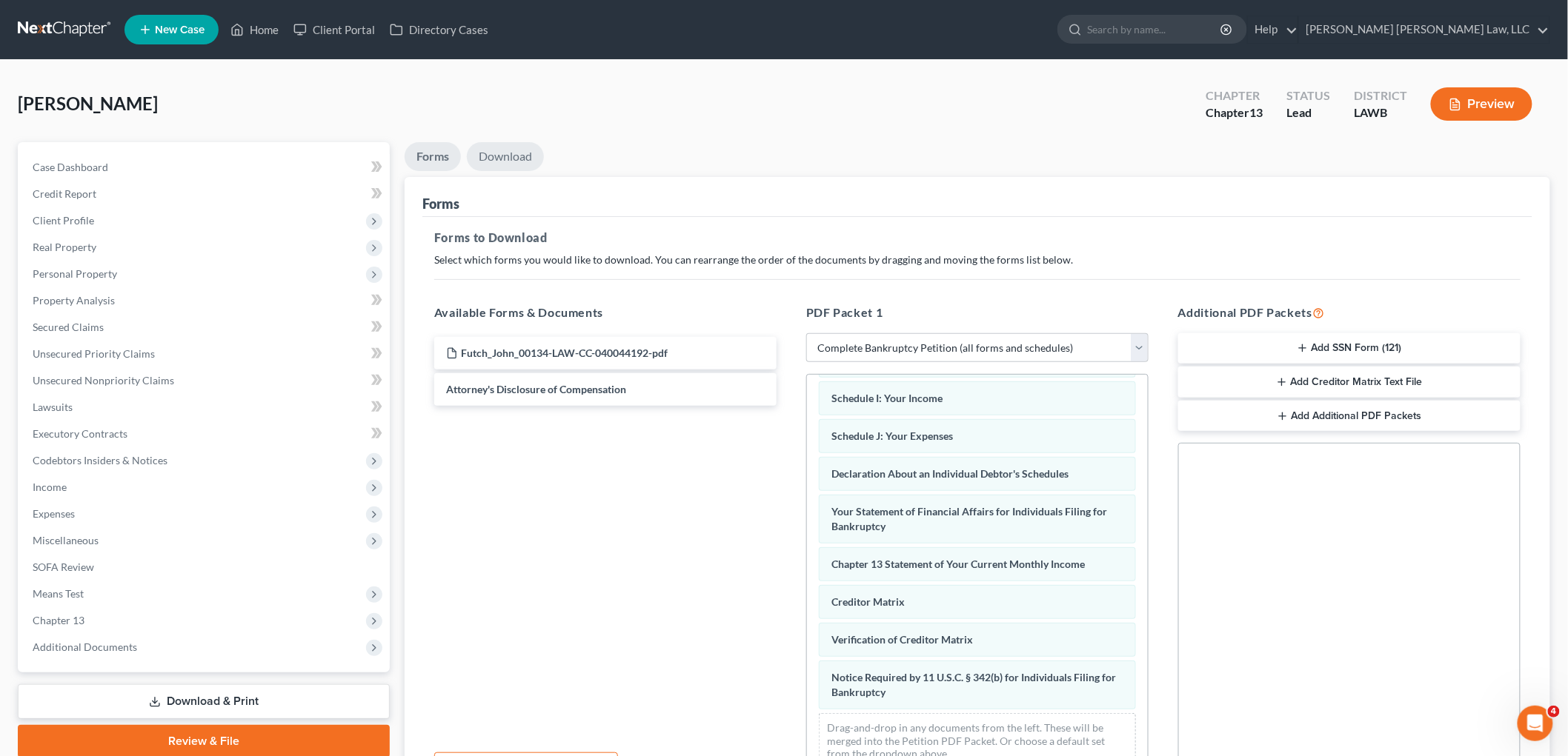
click at [494, 150] on link "Download" at bounding box center [506, 157] width 77 height 29
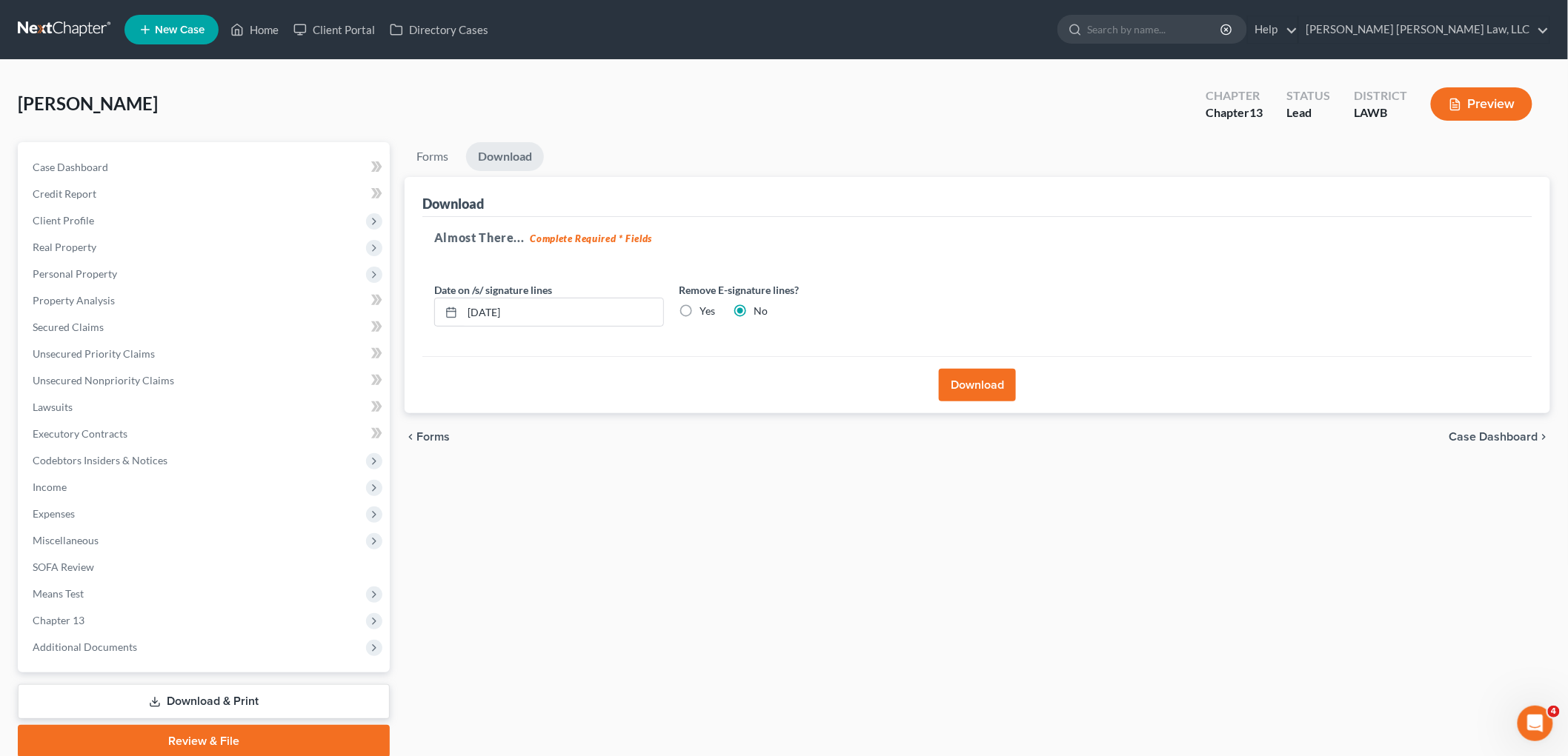
click at [994, 376] on button "Download" at bounding box center [977, 385] width 77 height 32
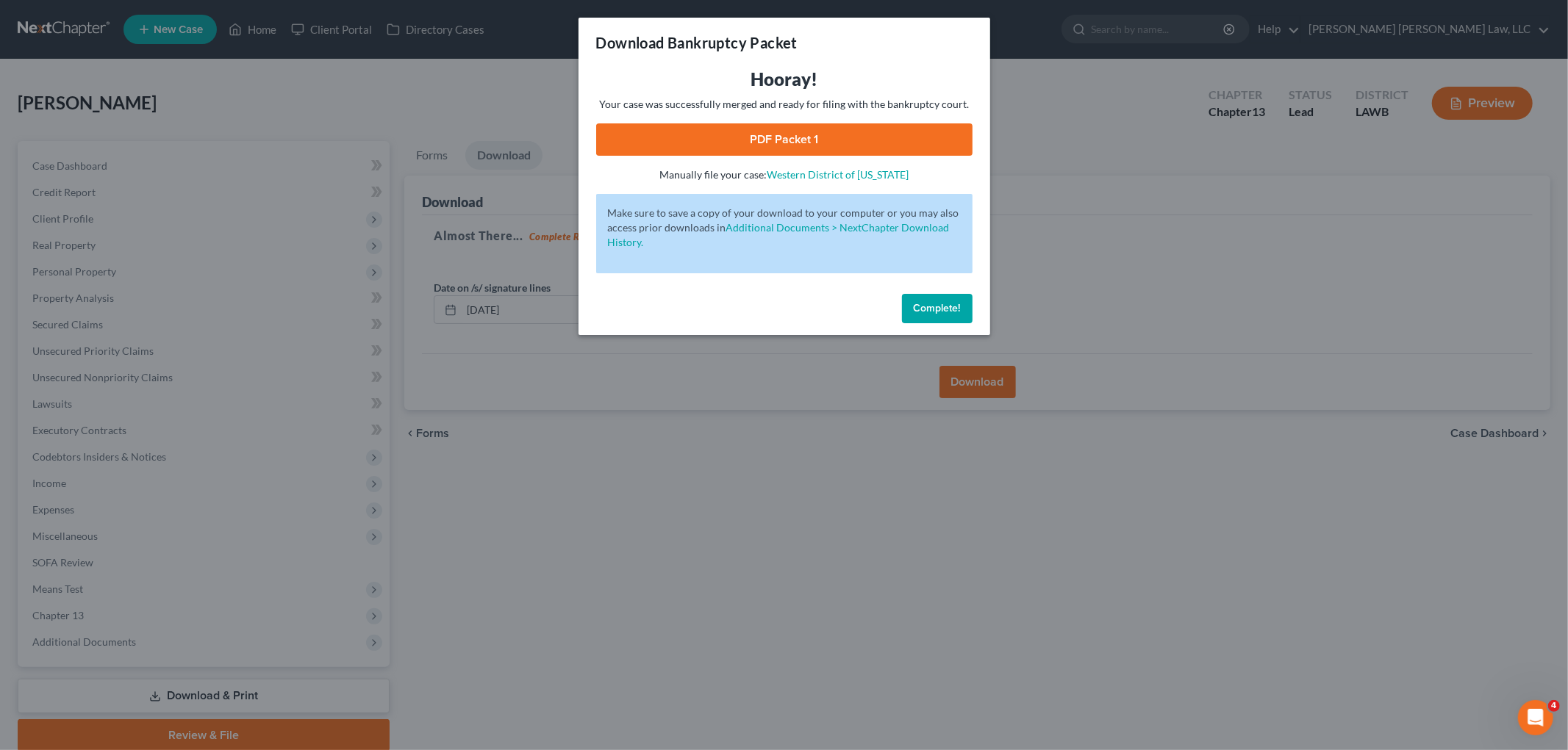
click at [811, 131] on link "PDF Packet 1" at bounding box center [784, 140] width 376 height 32
click at [938, 303] on span "Complete!" at bounding box center [937, 308] width 47 height 13
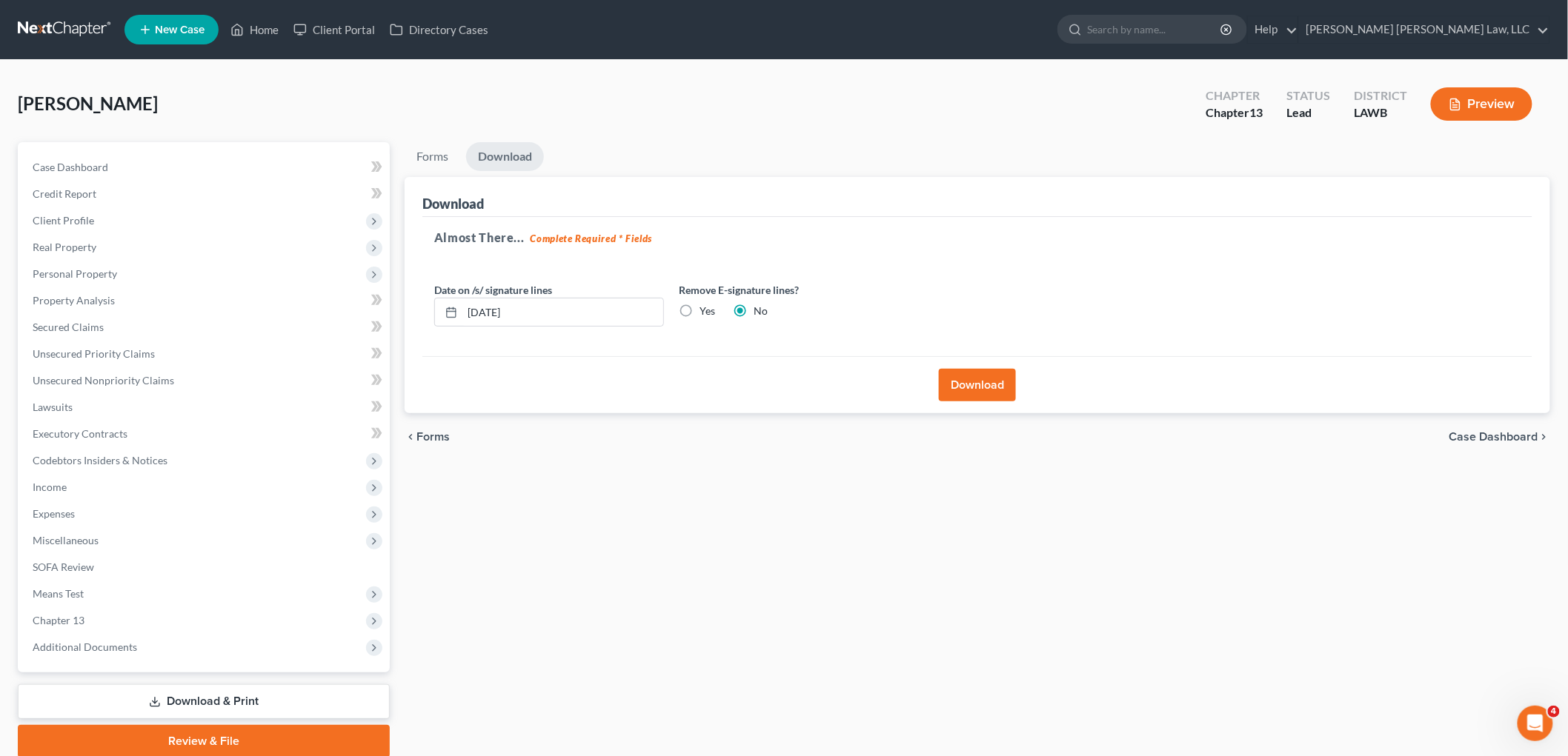
click at [71, 22] on link at bounding box center [65, 29] width 95 height 26
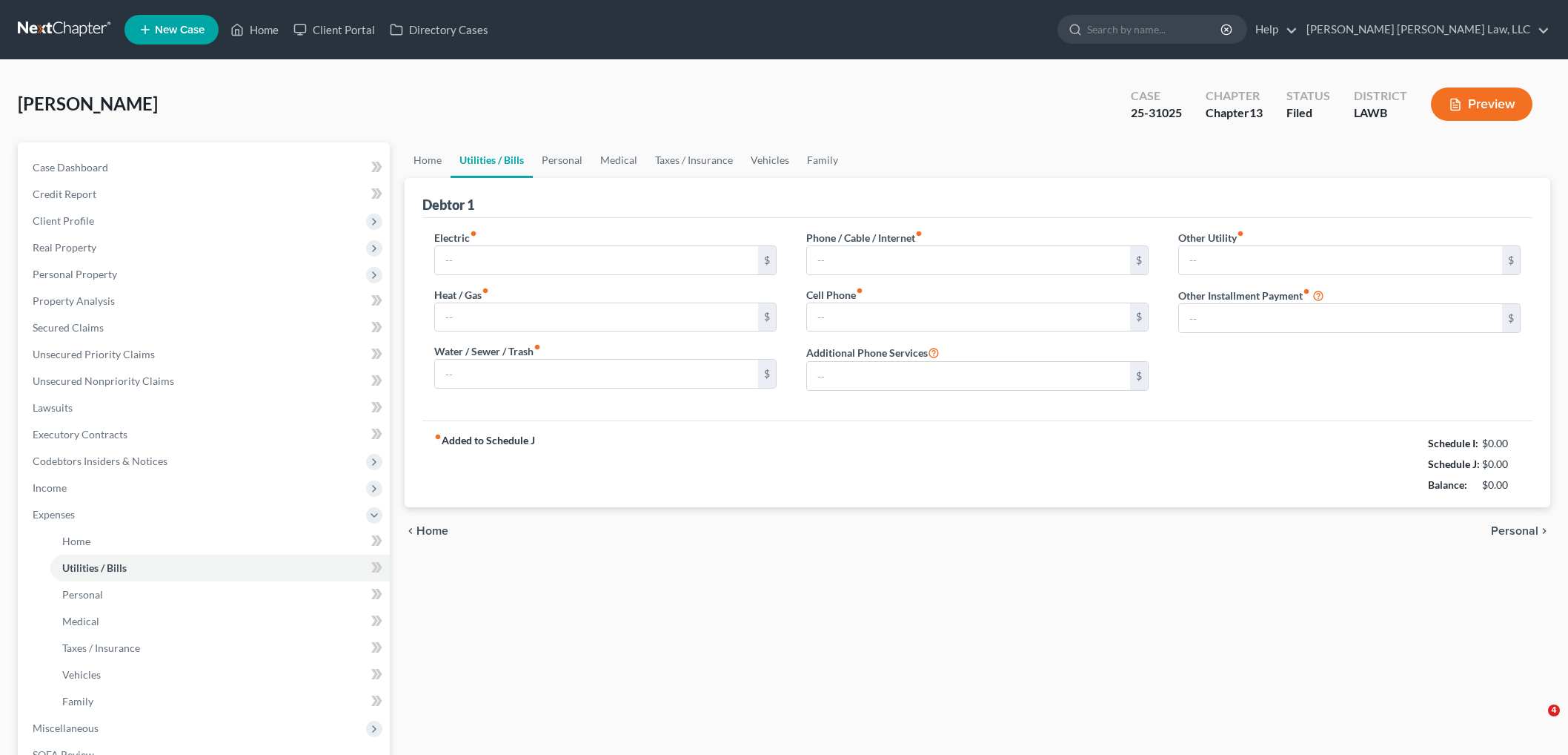
type input "100.00"
type input "40.00"
type input "117.00"
type input "300.00"
type input "169.00"
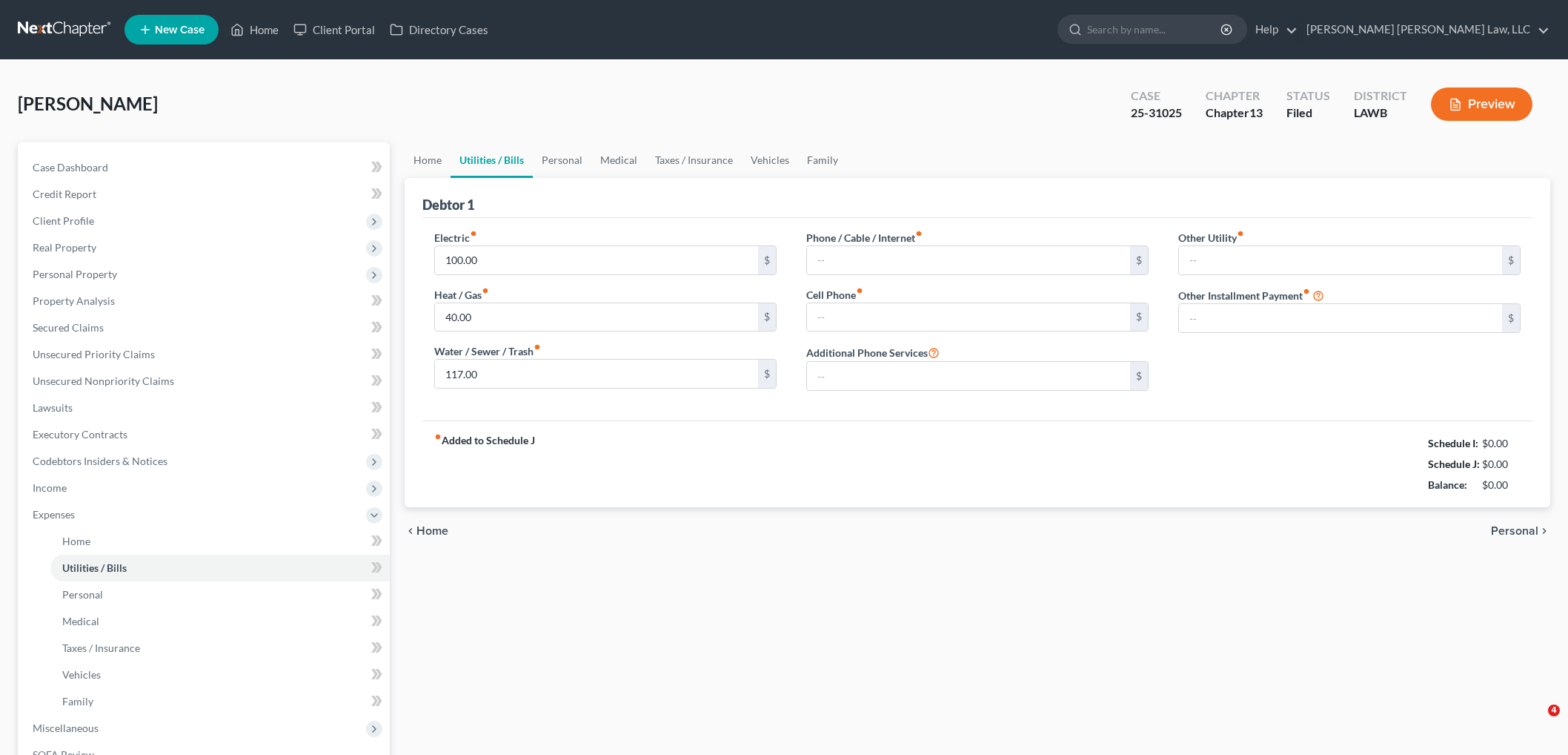
type input "0.00"
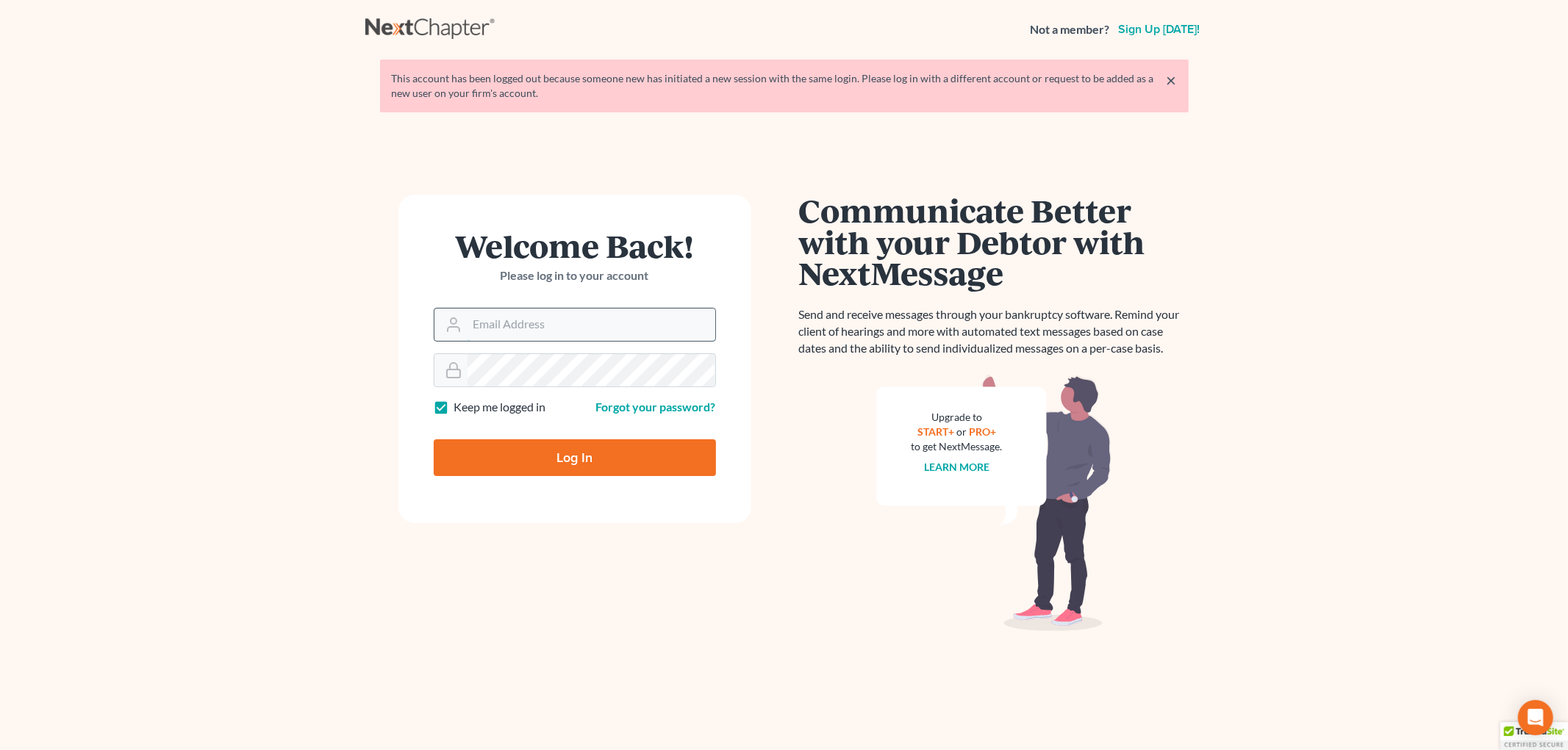
click at [475, 324] on input "Email Address" at bounding box center [591, 325] width 248 height 32
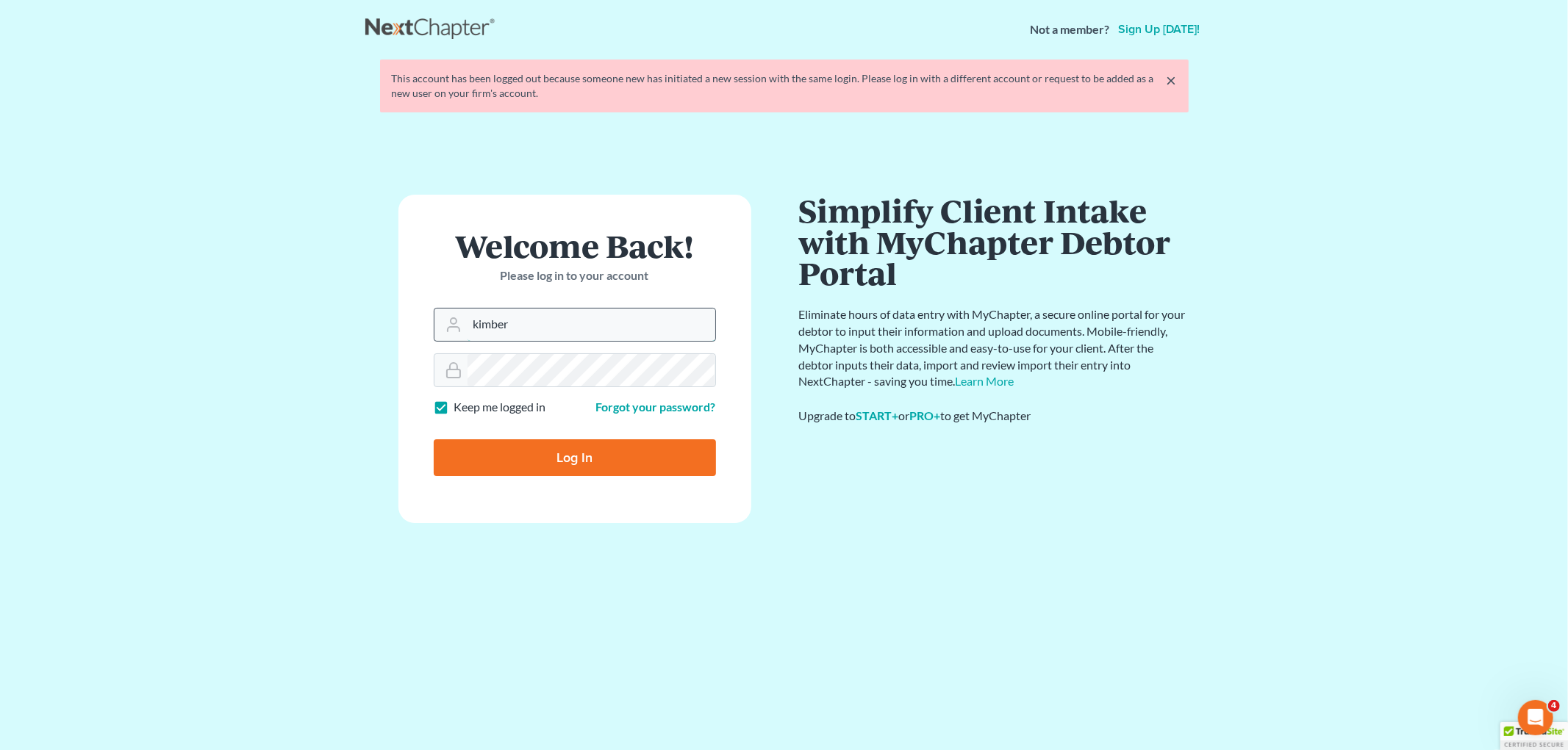
type input "[DOMAIN_NAME][EMAIL_ADDRESS][DOMAIN_NAME]"
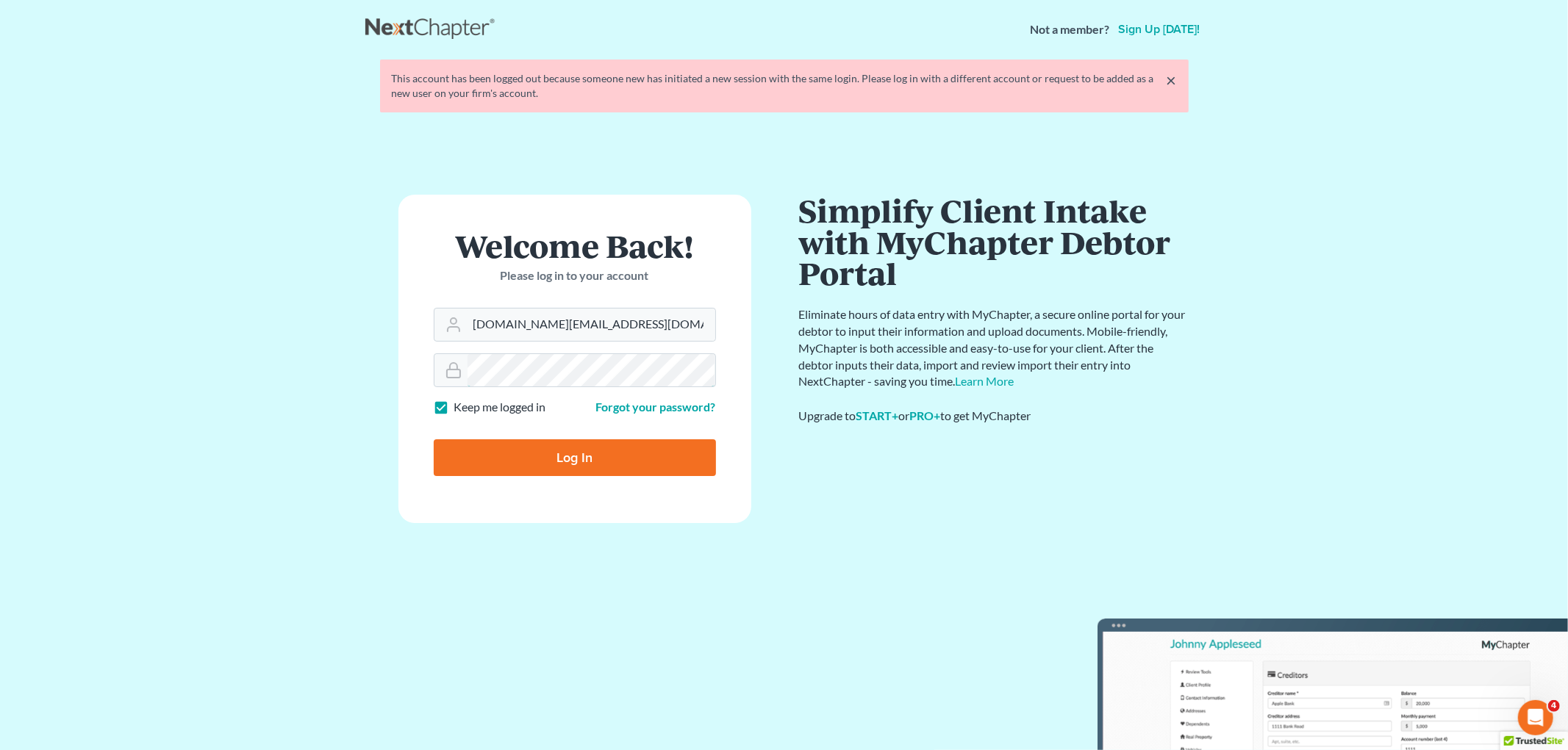
click at [434, 440] on input "Log In" at bounding box center [575, 457] width 282 height 36
type input "Thinking..."
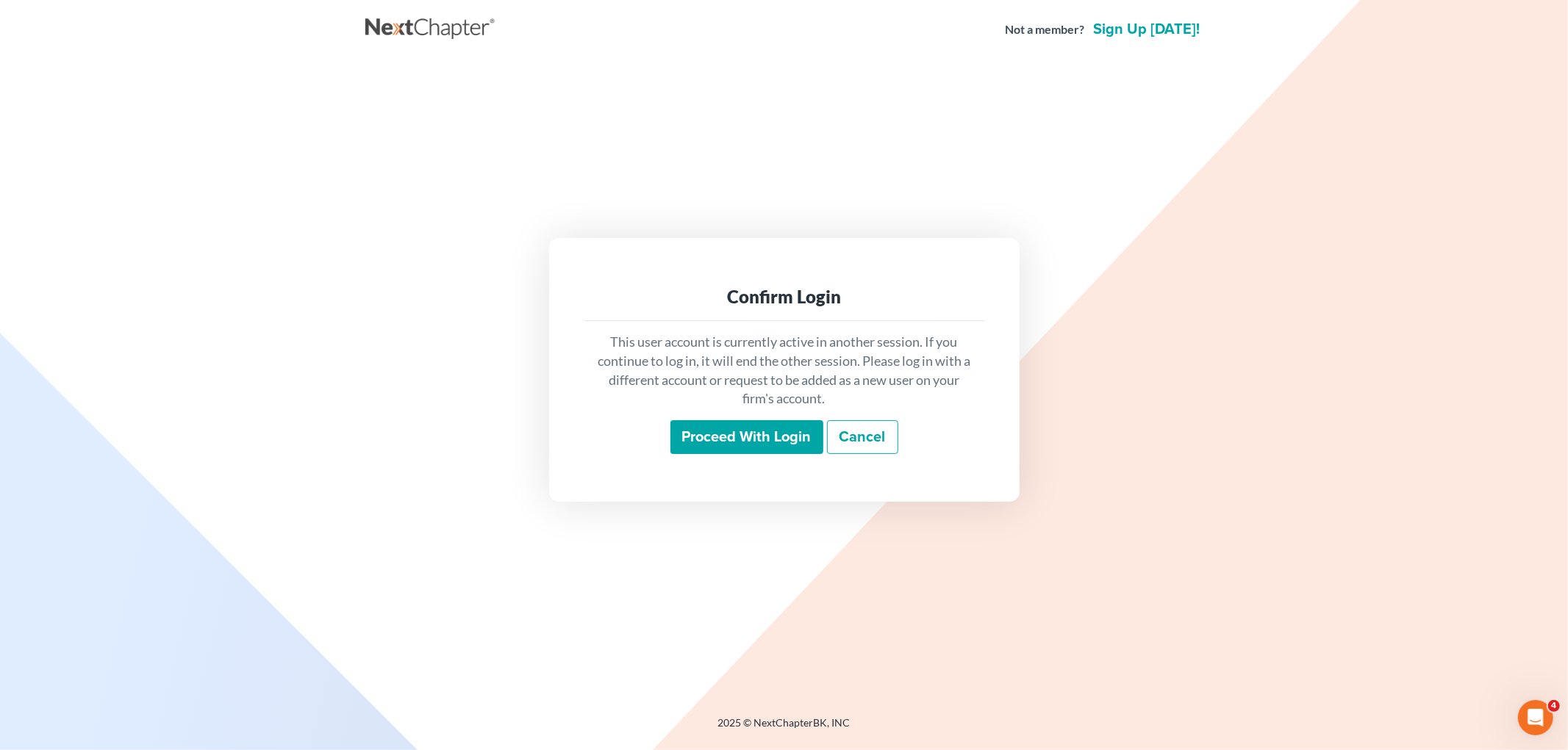
click at [741, 452] on input "Proceed with login" at bounding box center [747, 437] width 153 height 34
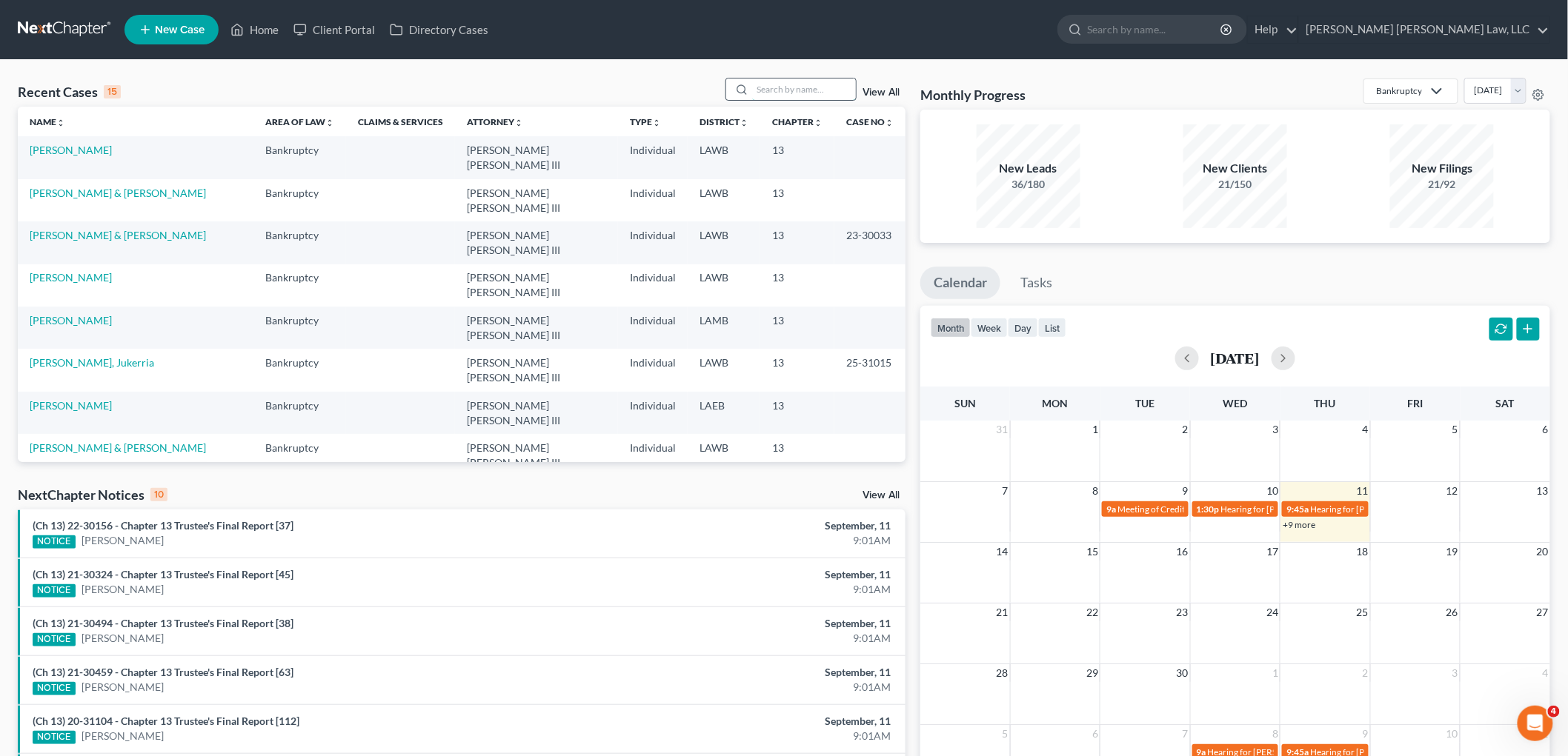
click at [790, 93] on input "search" at bounding box center [804, 89] width 104 height 21
type input "b"
click at [43, 314] on link "[PERSON_NAME]" at bounding box center [71, 320] width 82 height 13
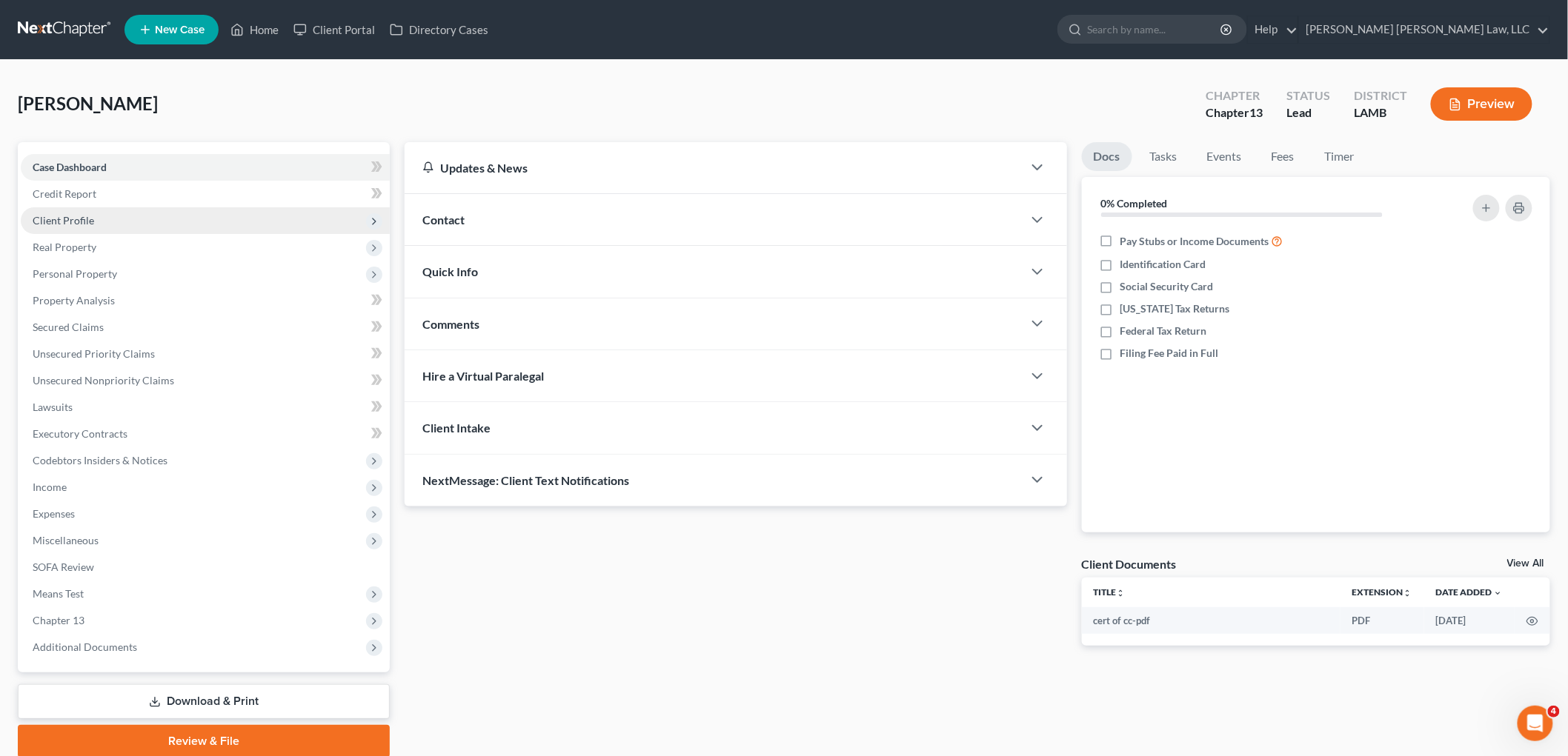
click at [113, 216] on span "Client Profile" at bounding box center [205, 220] width 369 height 26
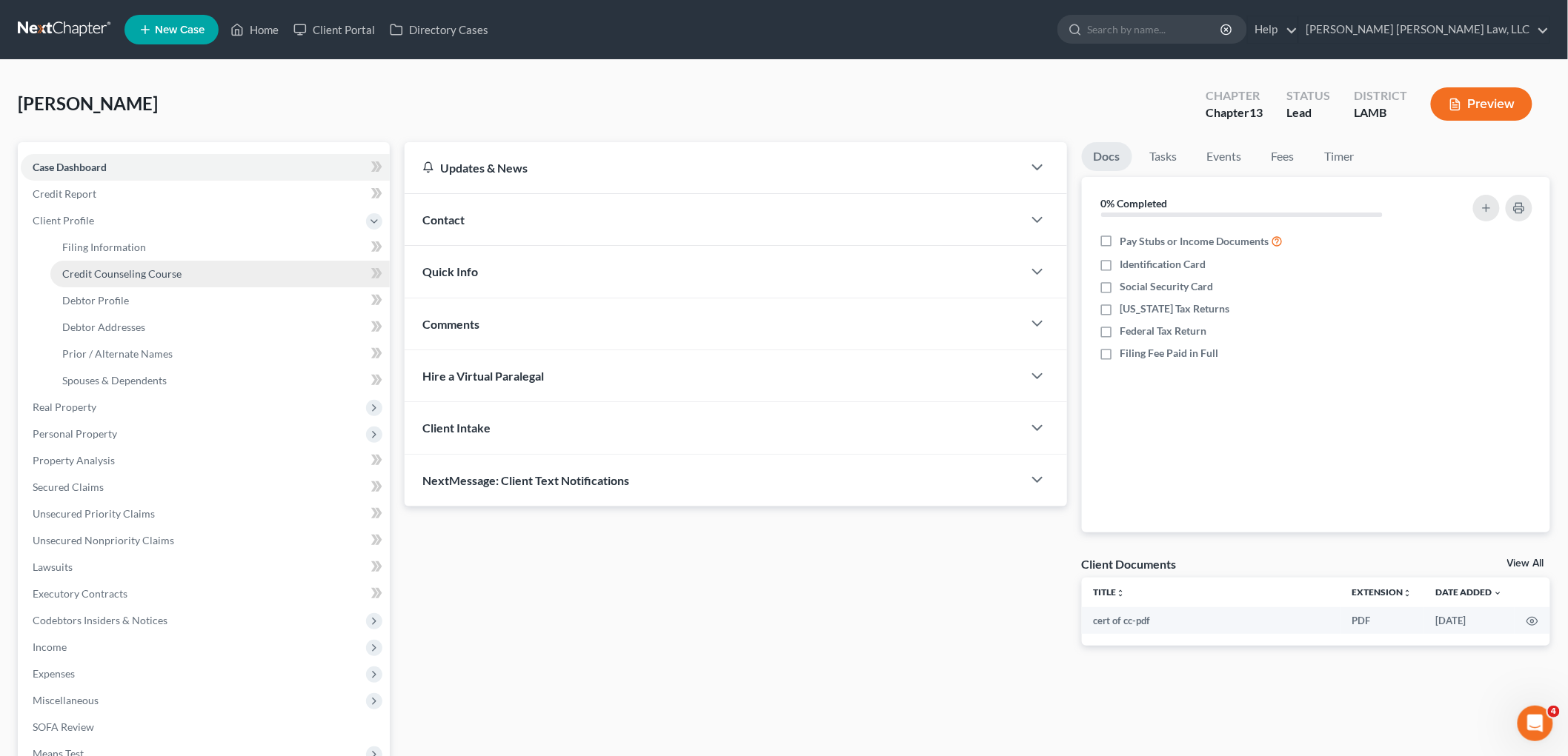
click at [115, 275] on span "Credit Counseling Course" at bounding box center [122, 274] width 119 height 13
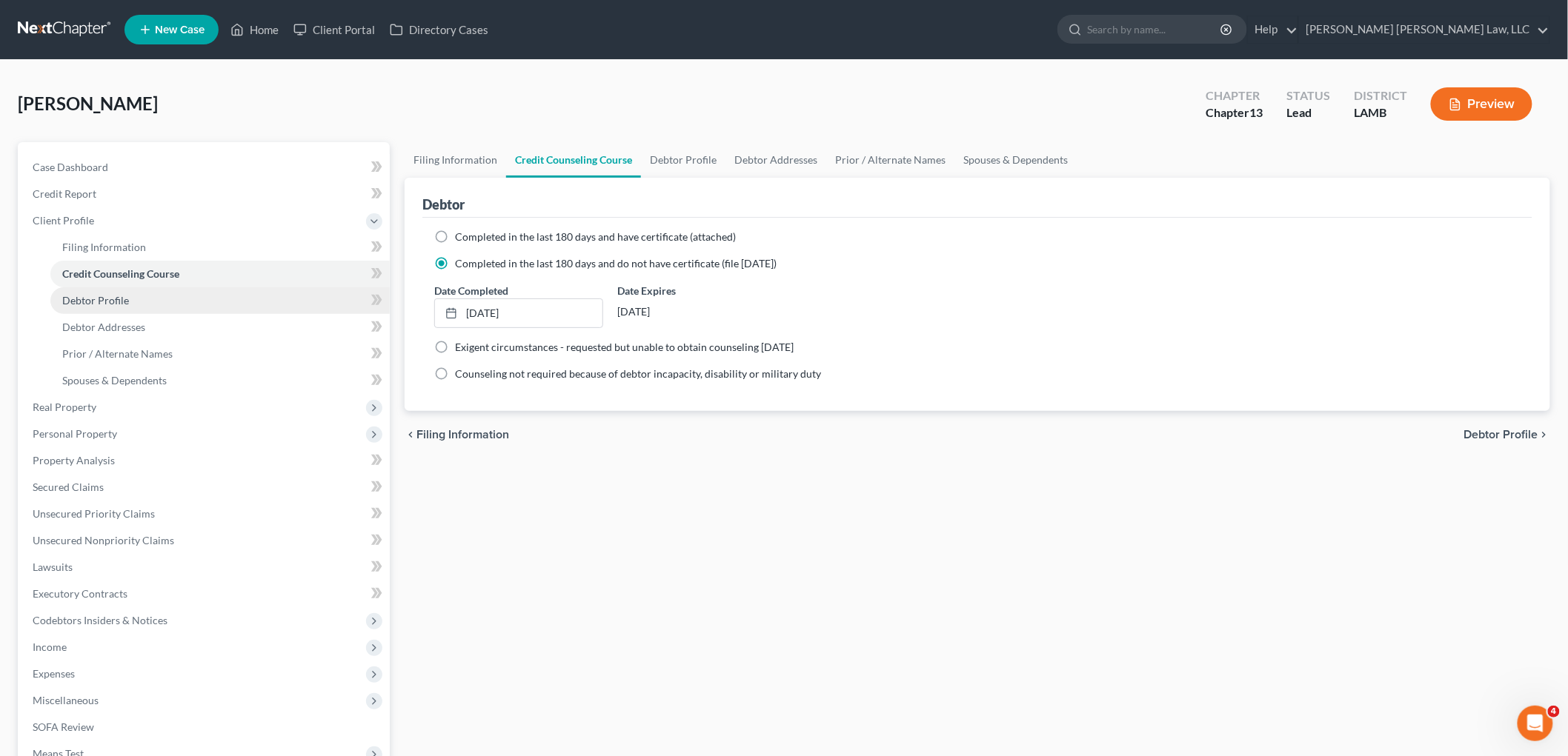
click at [117, 300] on span "Debtor Profile" at bounding box center [95, 300] width 67 height 13
select select "2"
select select "0"
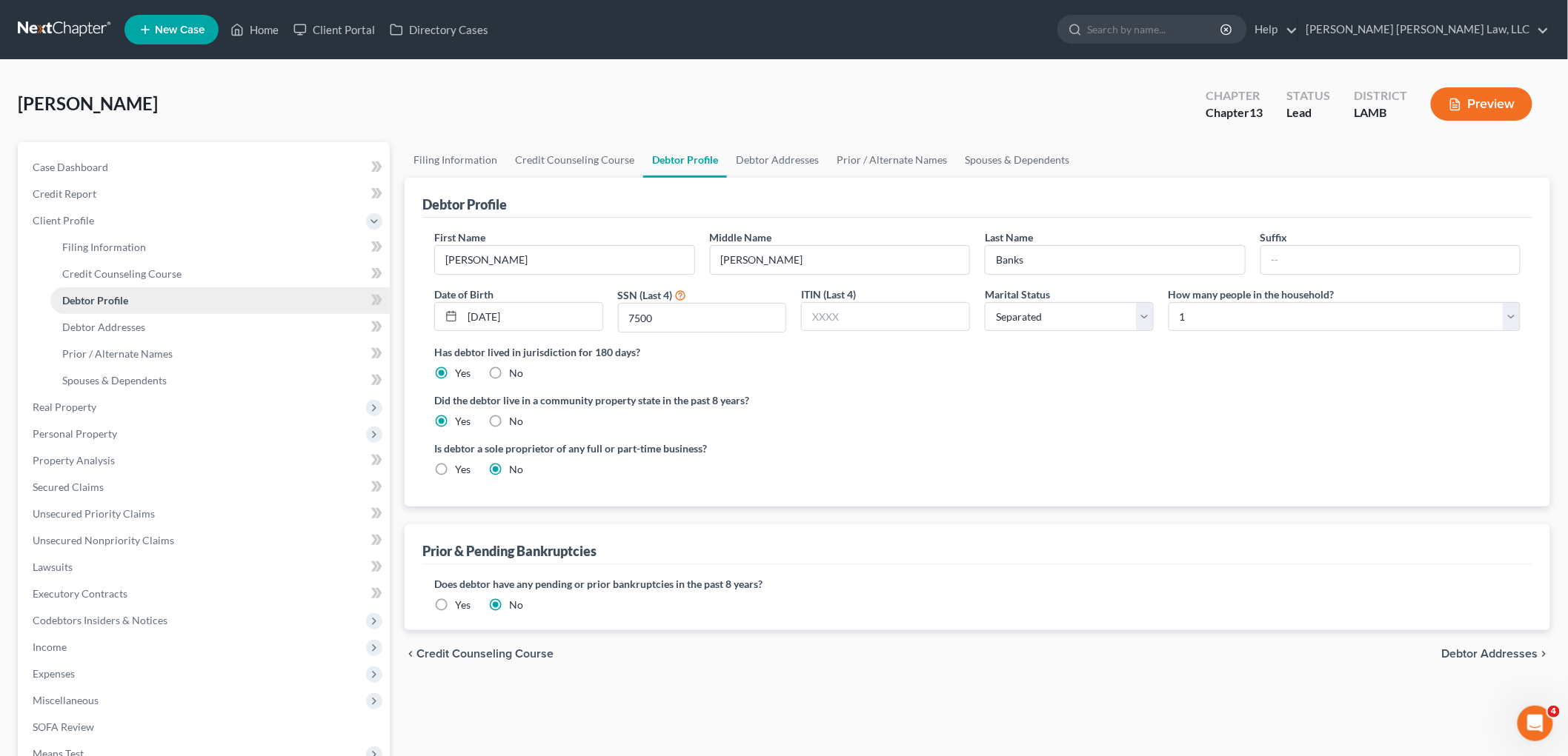
radio input "true"
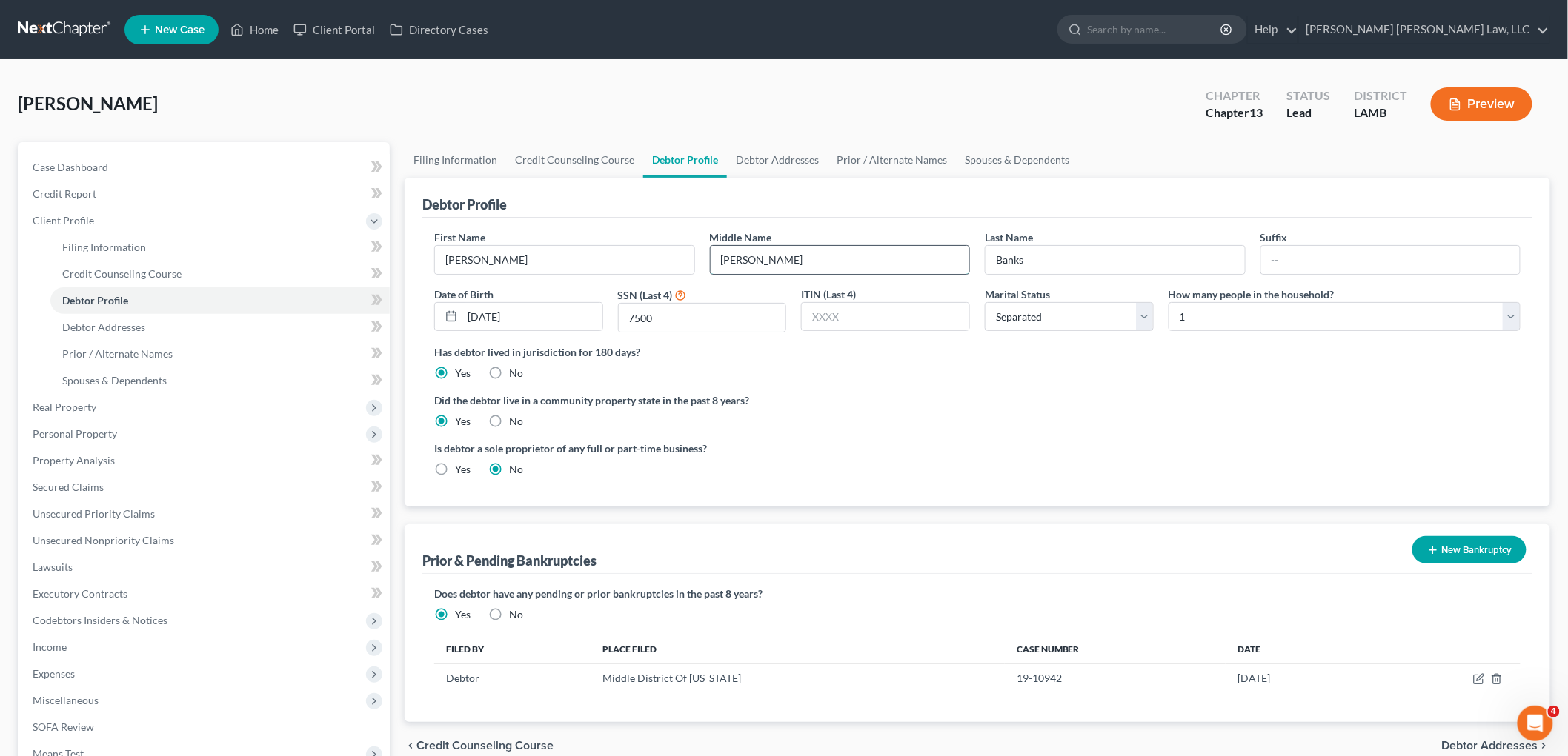
click at [758, 251] on input "[PERSON_NAME]" at bounding box center [840, 260] width 259 height 28
type input "[PERSON_NAME]"
click at [142, 350] on span "Prior / Alternate Names" at bounding box center [117, 354] width 110 height 13
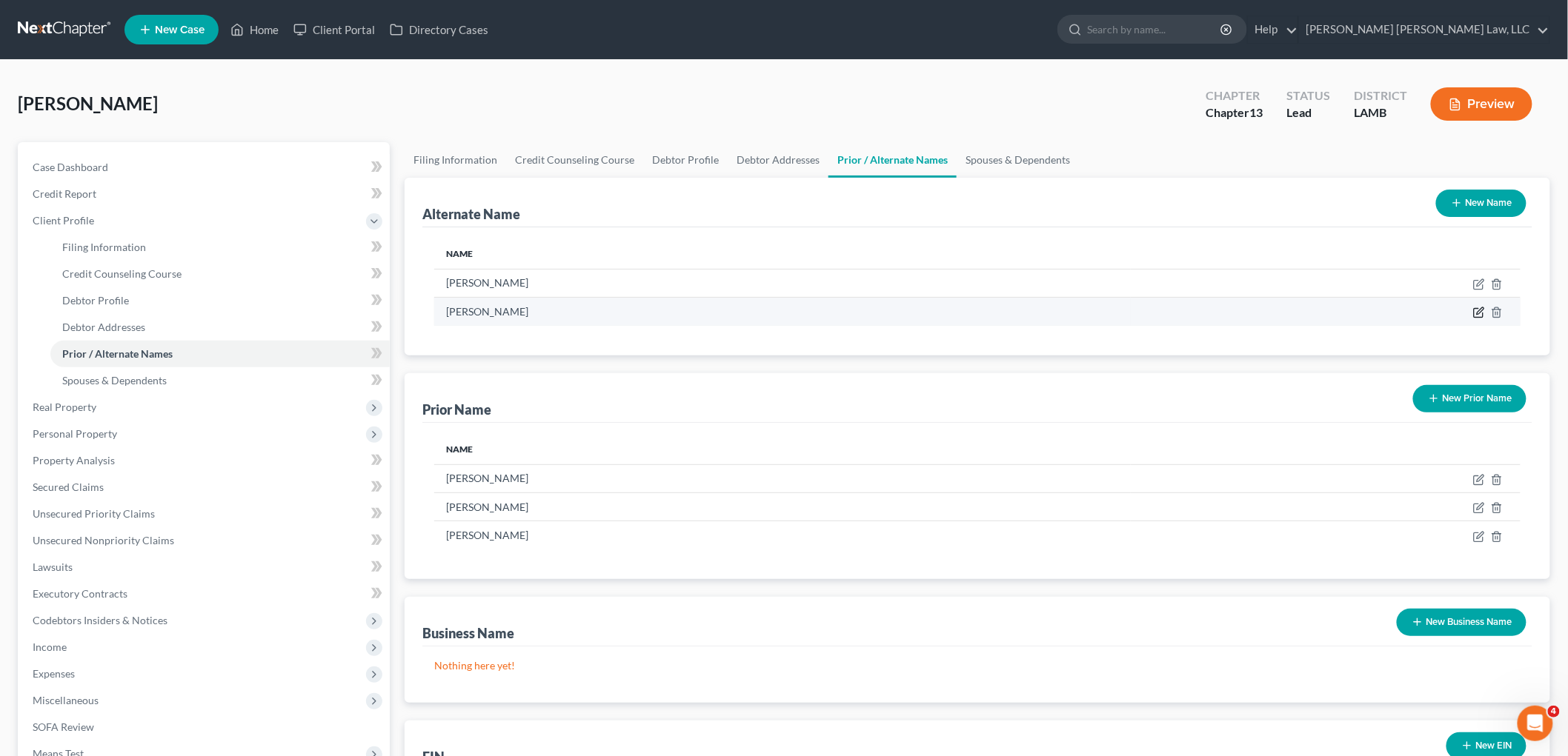
click at [1480, 307] on icon at bounding box center [1479, 313] width 12 height 12
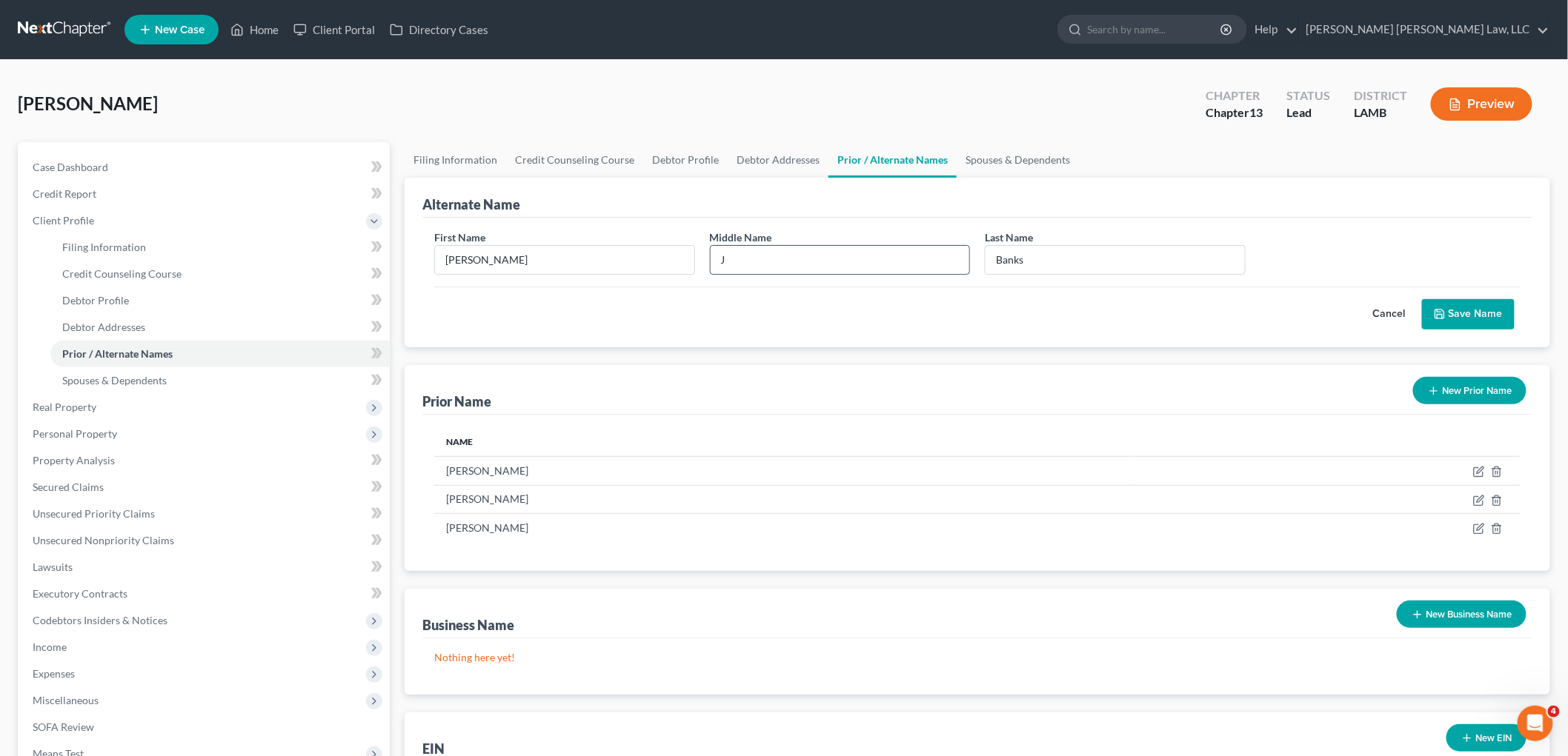
click at [801, 269] on input "J" at bounding box center [840, 260] width 259 height 28
type input "[PERSON_NAME]"
click at [1440, 311] on icon "submit" at bounding box center [1440, 315] width 12 height 12
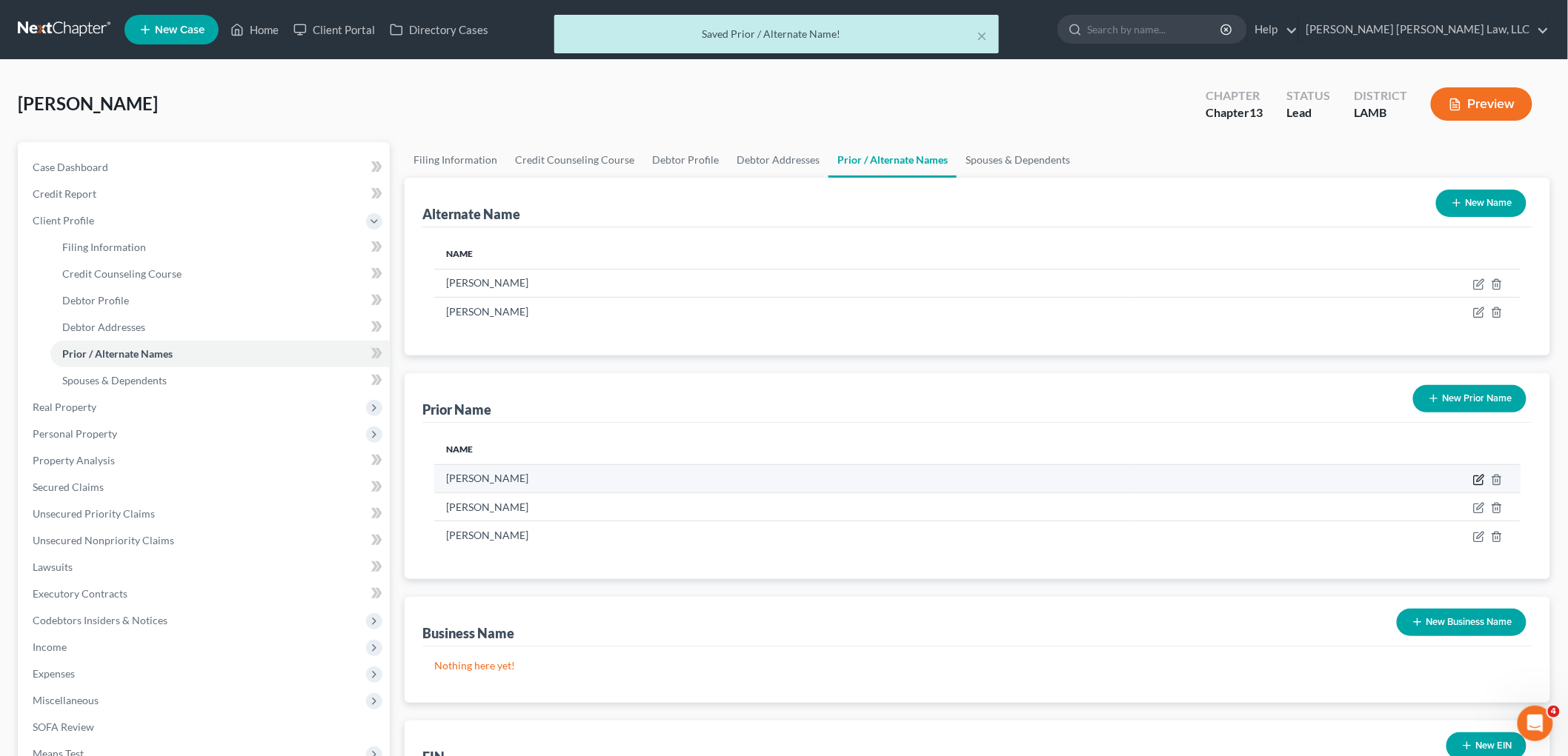
click at [1478, 480] on icon "button" at bounding box center [1480, 478] width 7 height 7
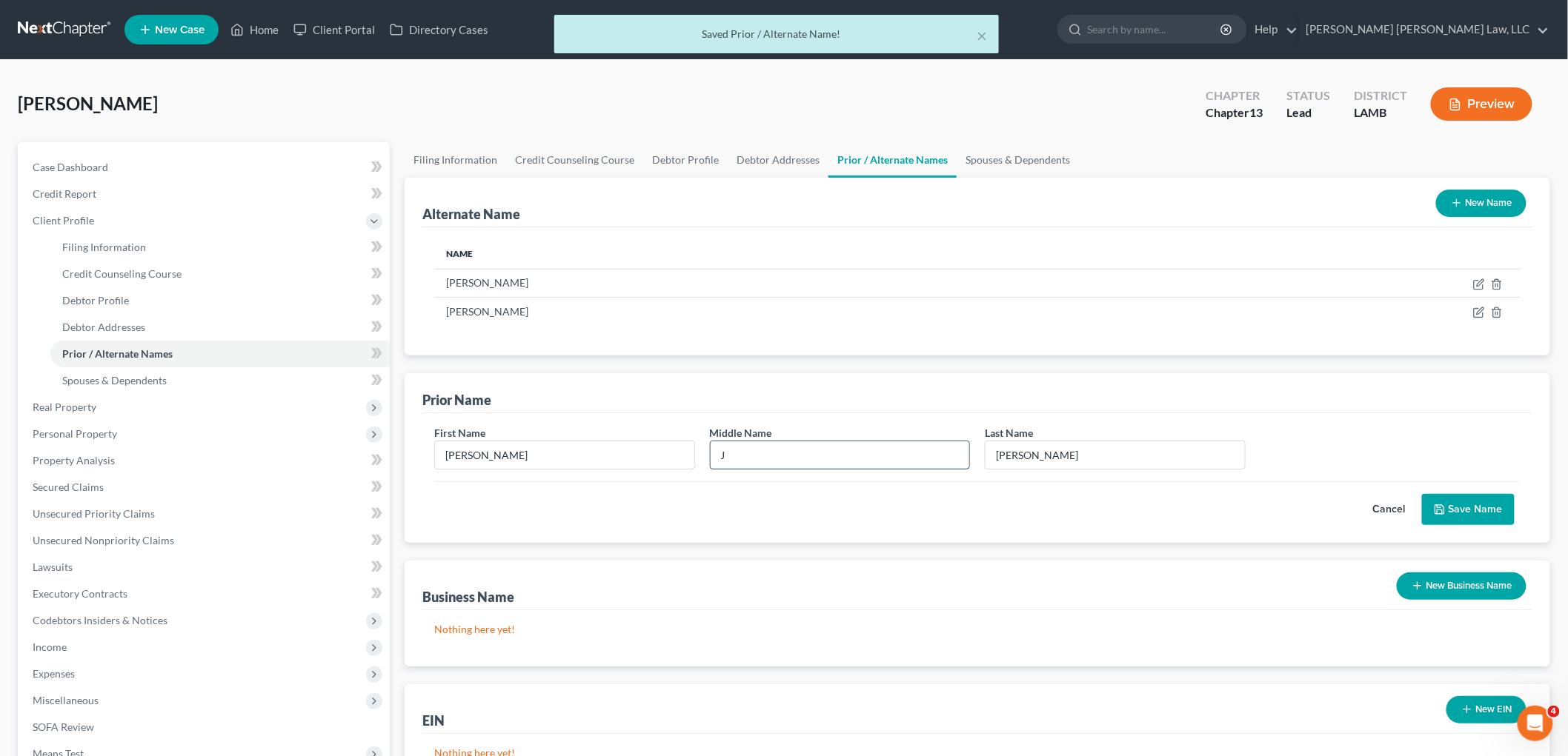
click at [871, 458] on input "J" at bounding box center [840, 455] width 259 height 28
type input "[PERSON_NAME]"
click at [1440, 507] on polyline "submit" at bounding box center [1439, 506] width 3 height 3
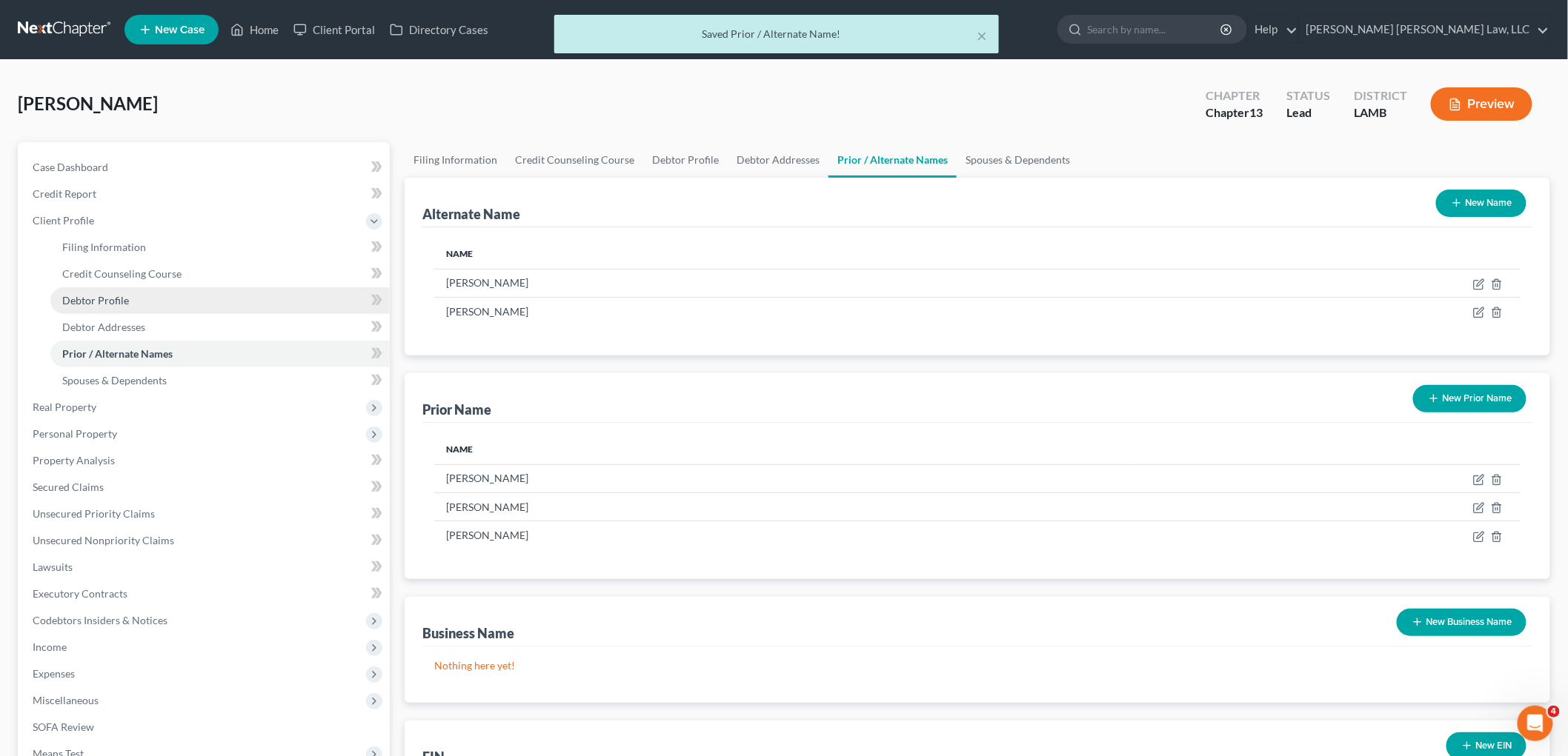
click at [206, 309] on link "Debtor Profile" at bounding box center [220, 300] width 339 height 26
select select "2"
select select "0"
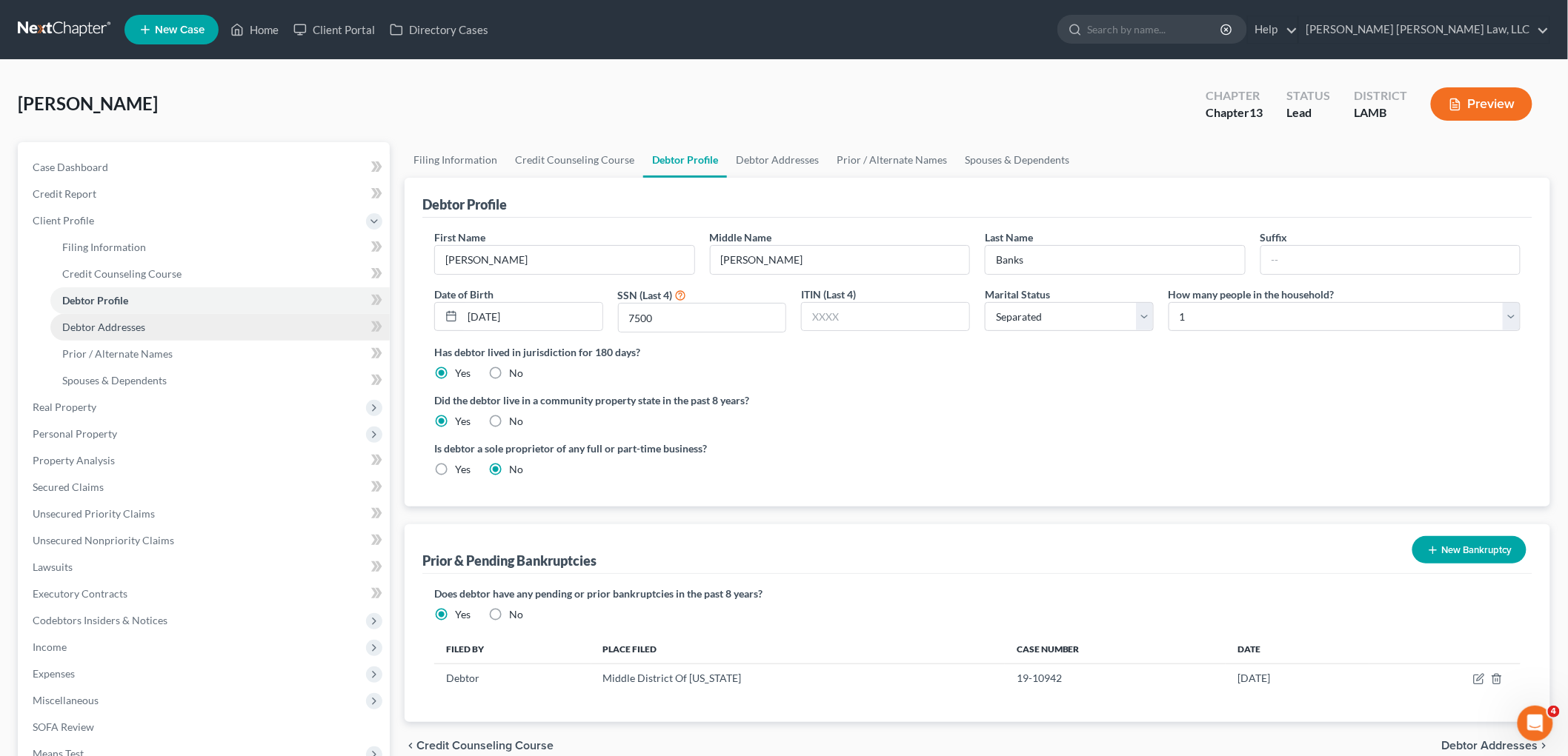
click at [149, 331] on link "Debtor Addresses" at bounding box center [220, 326] width 339 height 26
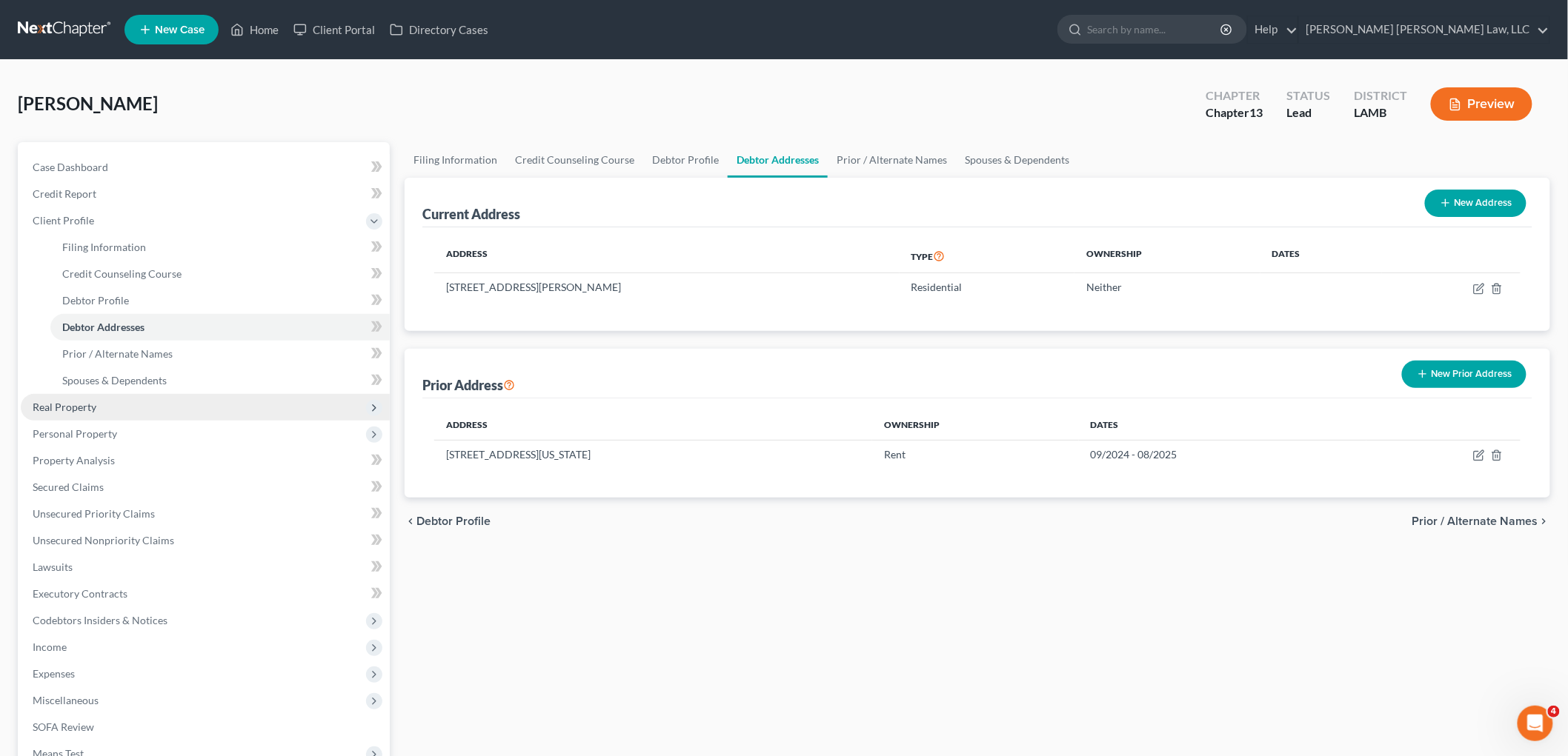
click at [122, 416] on span "Real Property" at bounding box center [205, 407] width 369 height 26
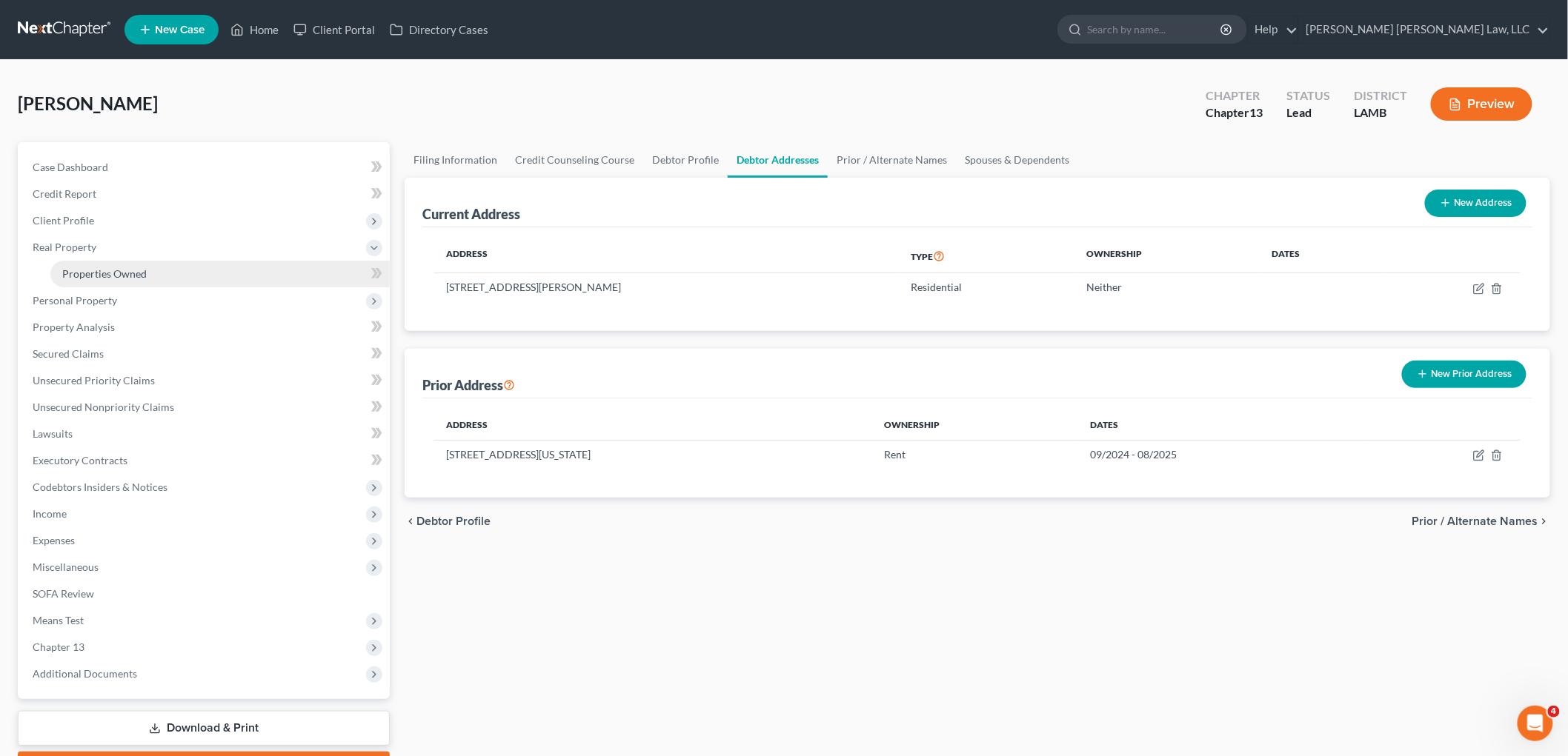
click at [161, 278] on link "Properties Owned" at bounding box center [220, 274] width 339 height 26
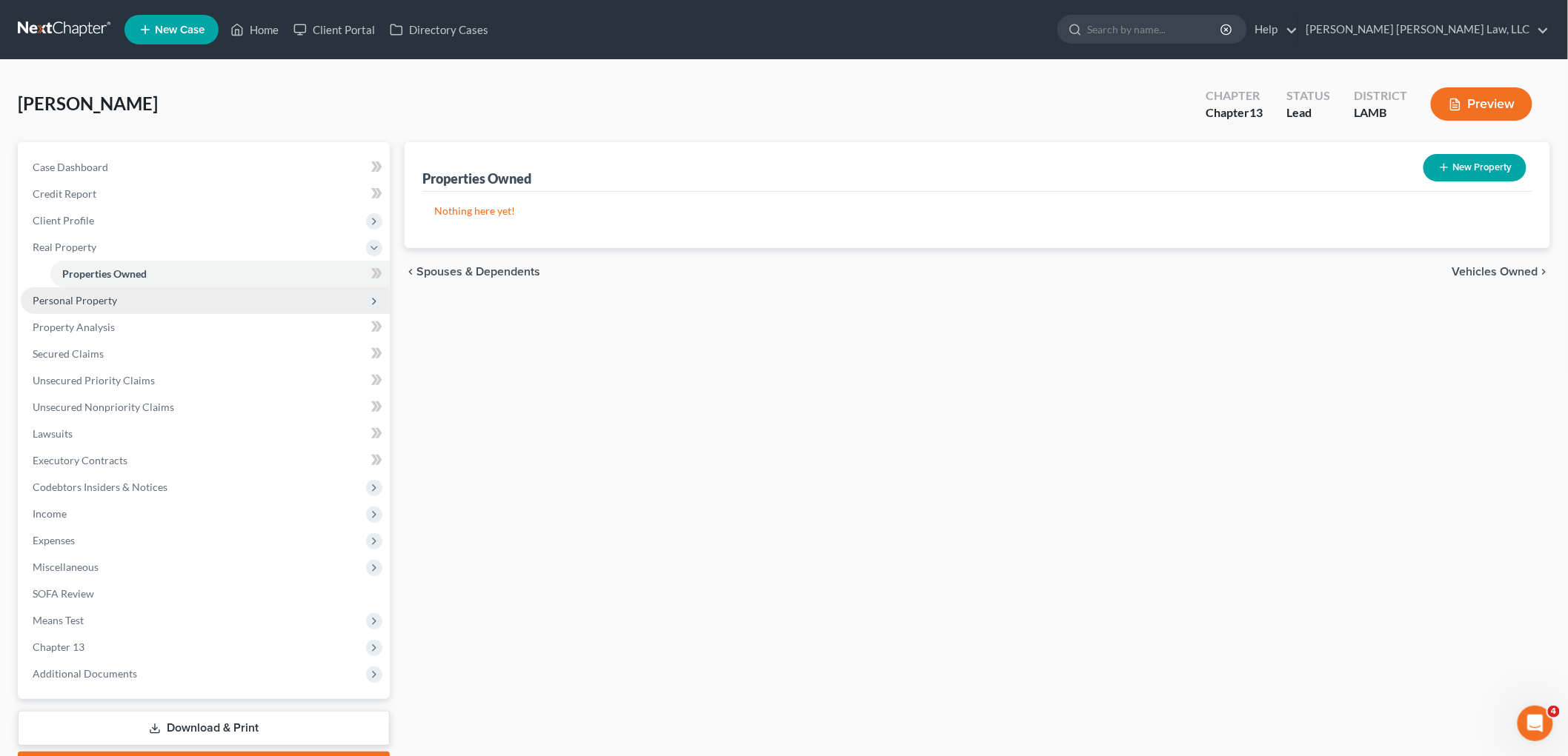
click at [124, 291] on span "Personal Property" at bounding box center [205, 300] width 369 height 26
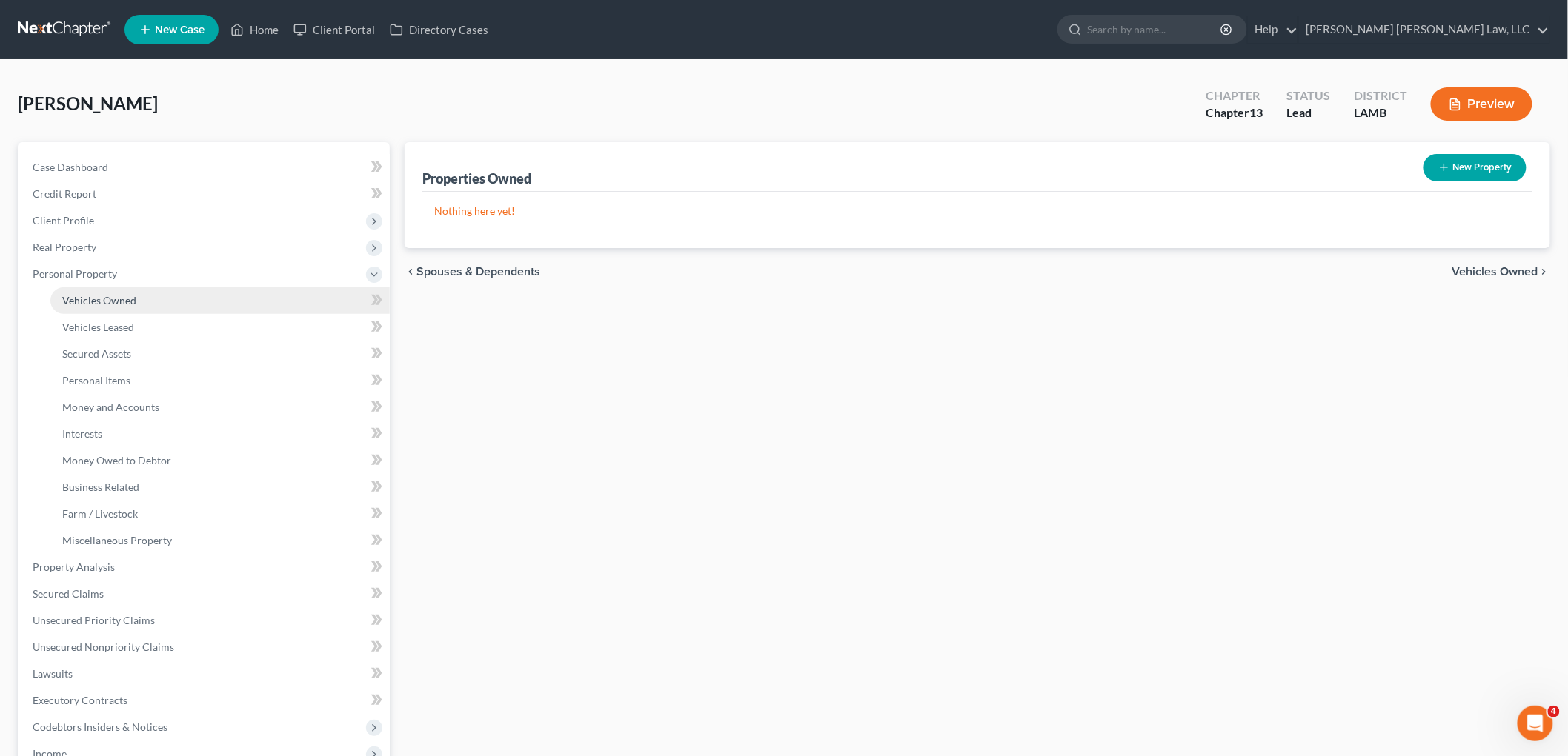
click at [148, 300] on link "Vehicles Owned" at bounding box center [220, 300] width 339 height 26
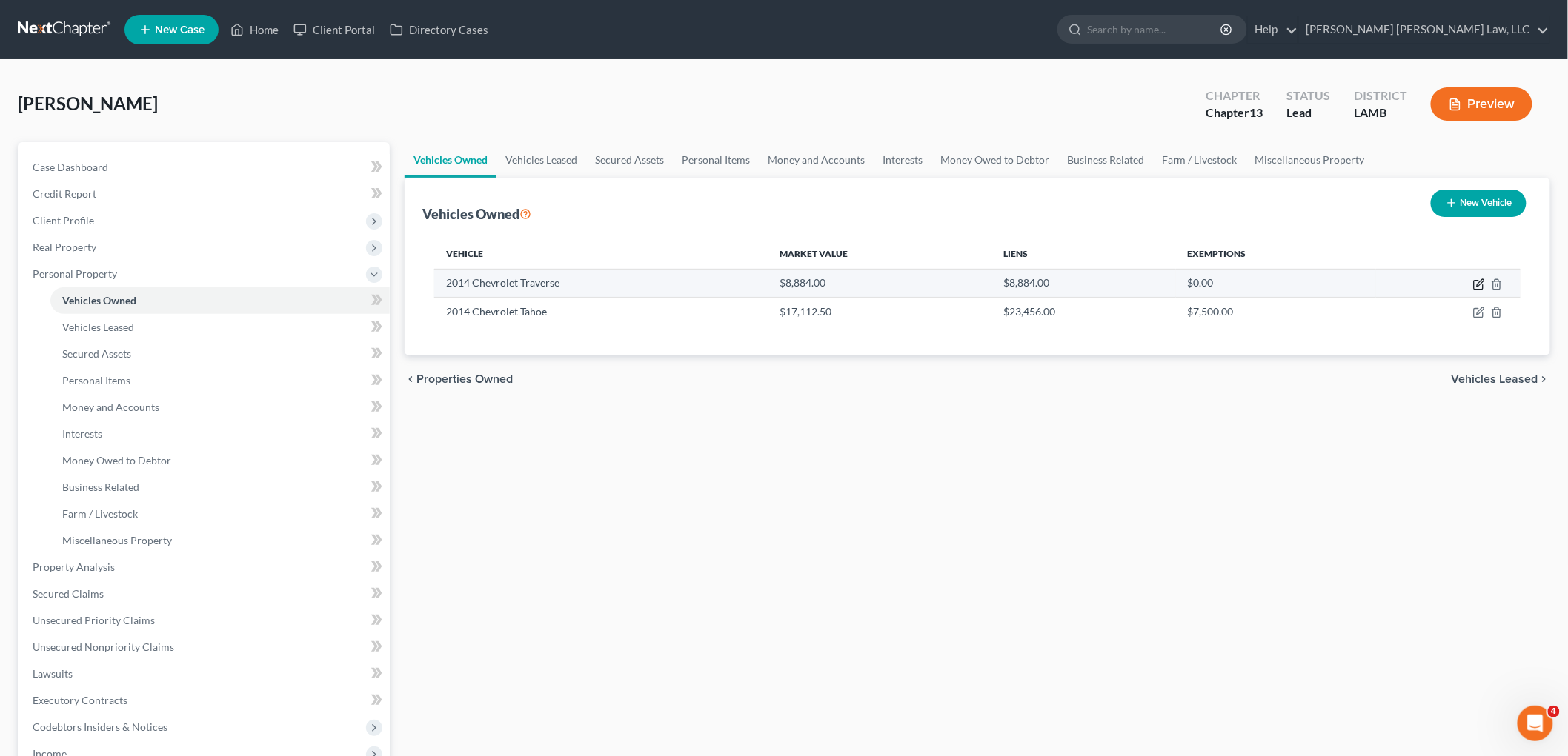
click at [1475, 285] on icon "button" at bounding box center [1479, 285] width 12 height 12
select select "0"
select select "12"
select select "2"
select select "0"
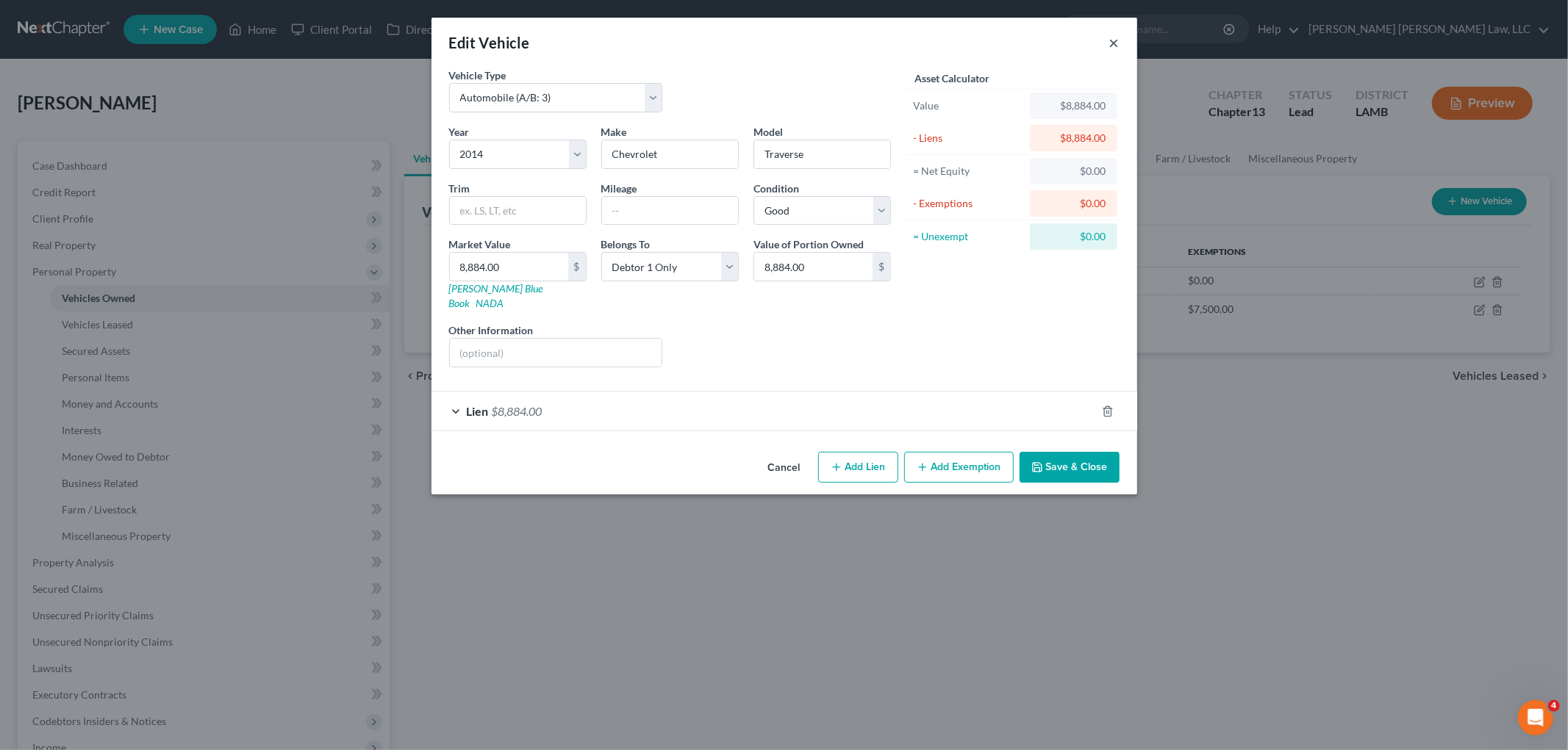
click at [1118, 46] on button "×" at bounding box center [1114, 42] width 10 height 18
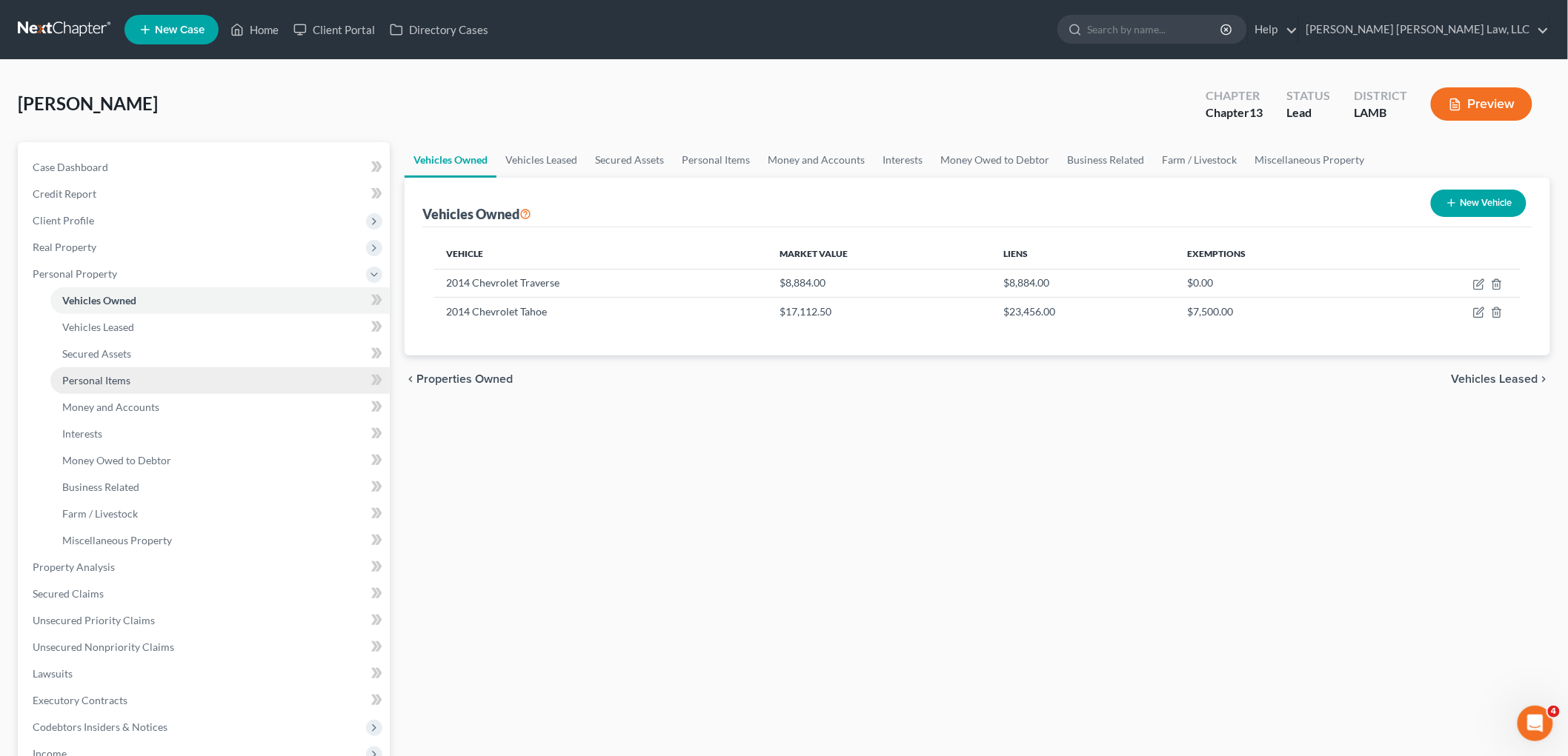
click at [82, 374] on span "Personal Items" at bounding box center [96, 380] width 68 height 13
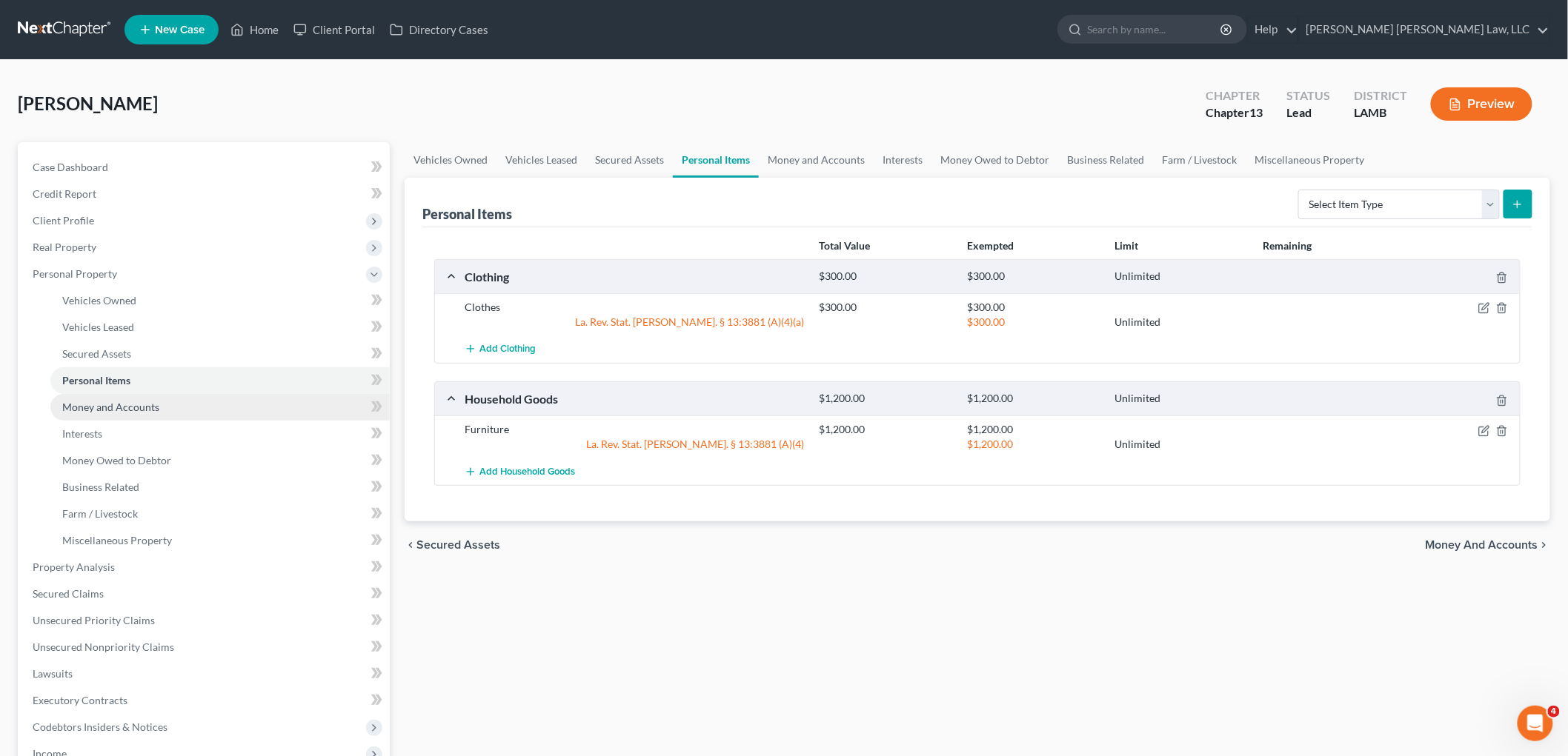
click at [101, 404] on span "Money and Accounts" at bounding box center [111, 407] width 97 height 13
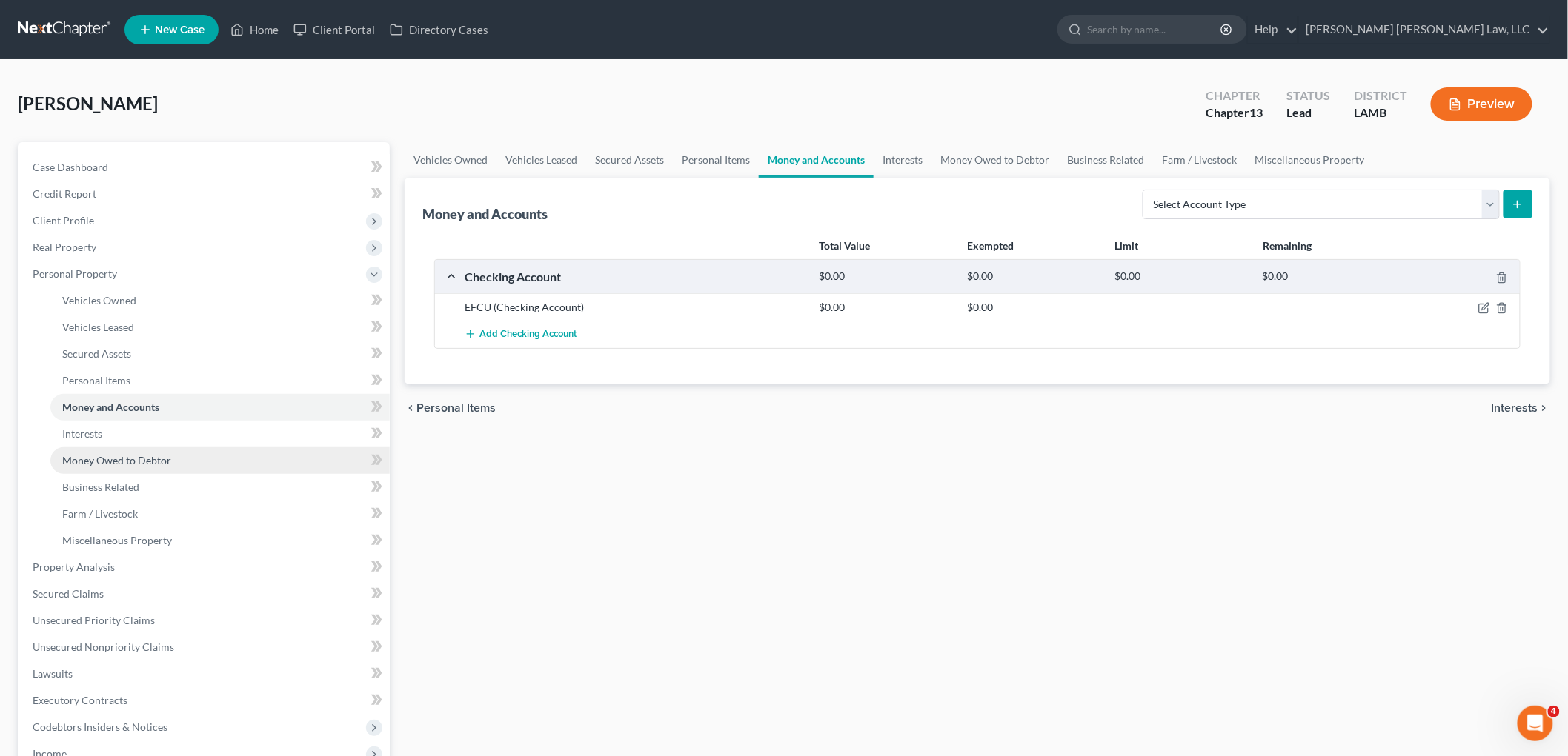
click at [139, 454] on span "Money Owed to Debtor" at bounding box center [117, 460] width 109 height 13
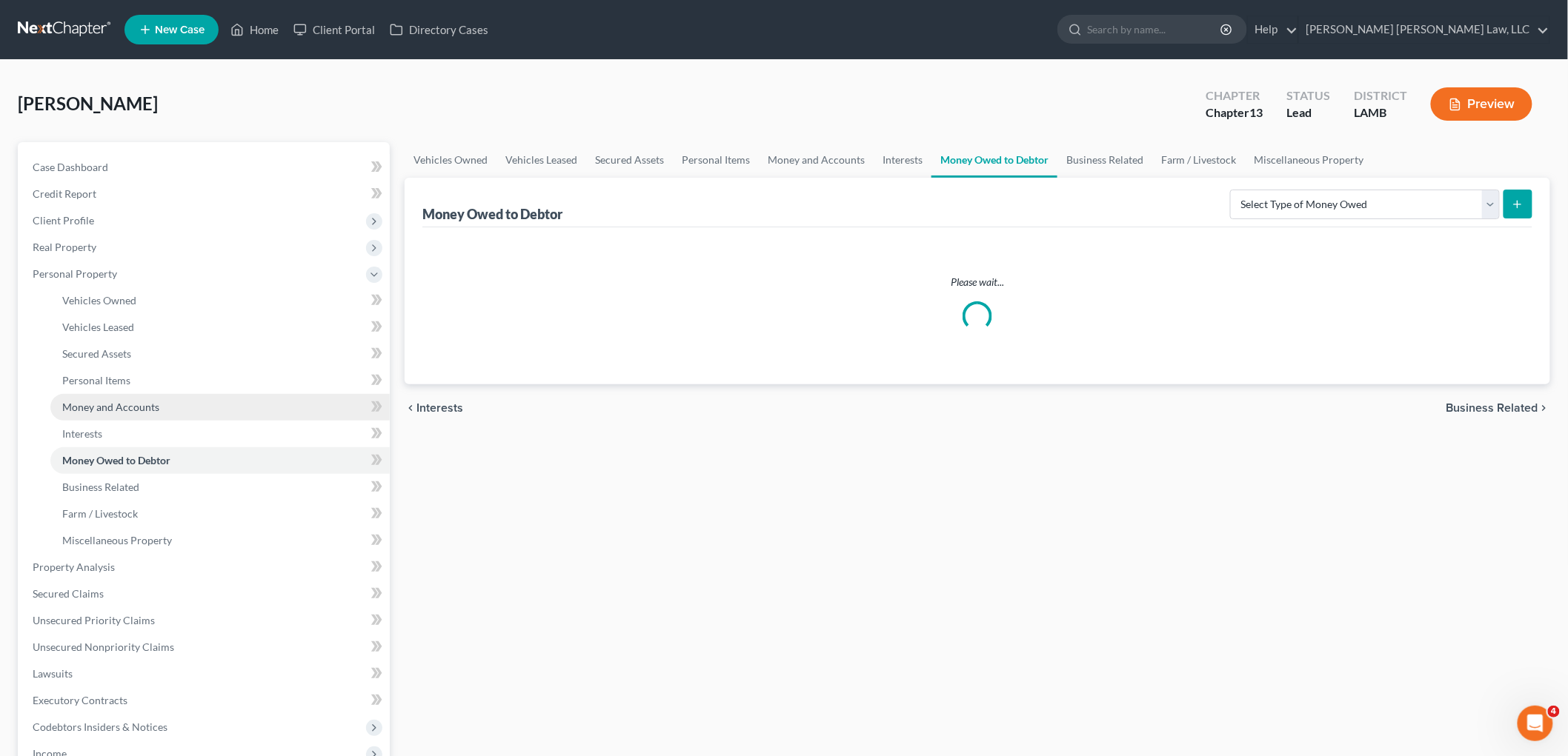
scroll to position [82, 0]
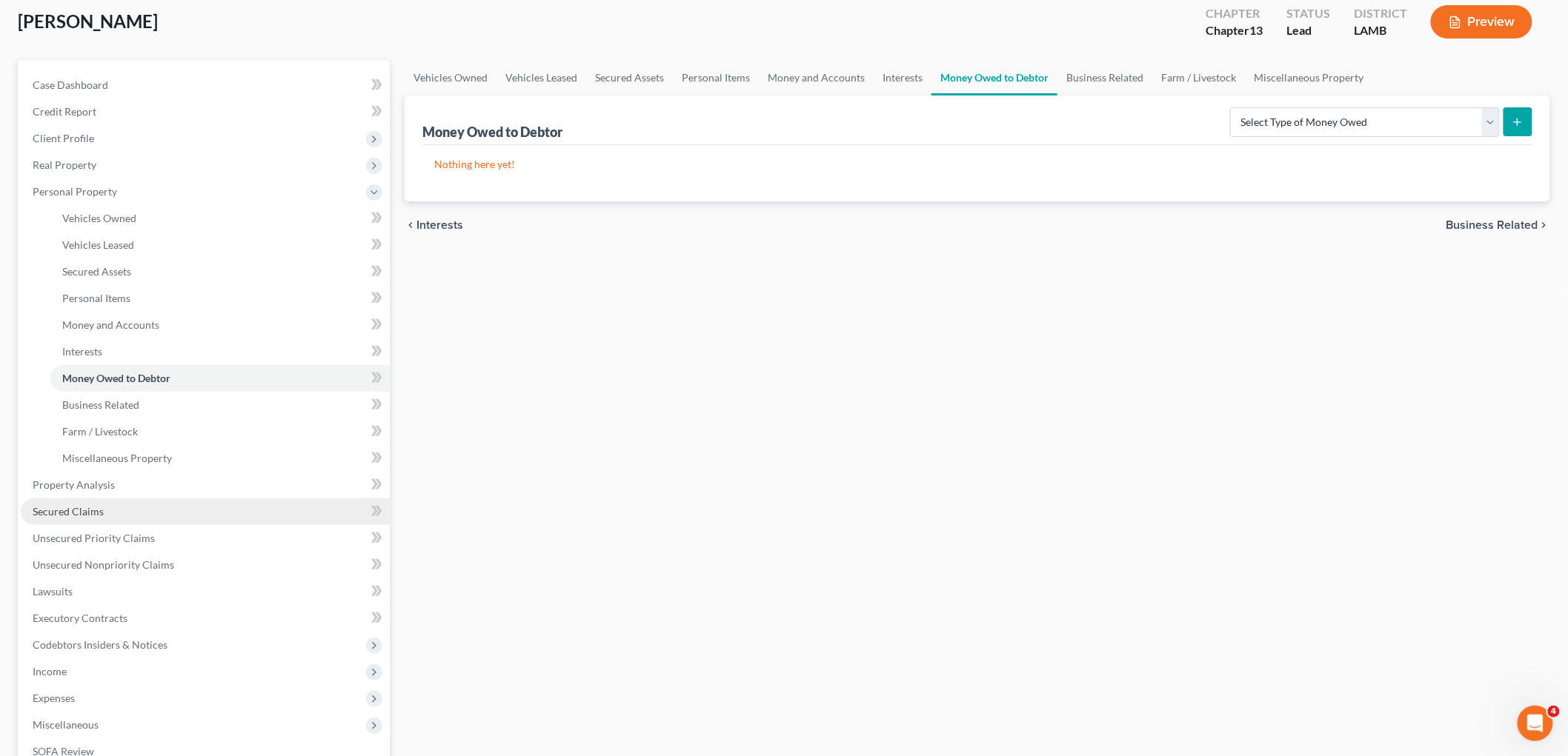
click at [84, 512] on span "Secured Claims" at bounding box center [67, 511] width 71 height 13
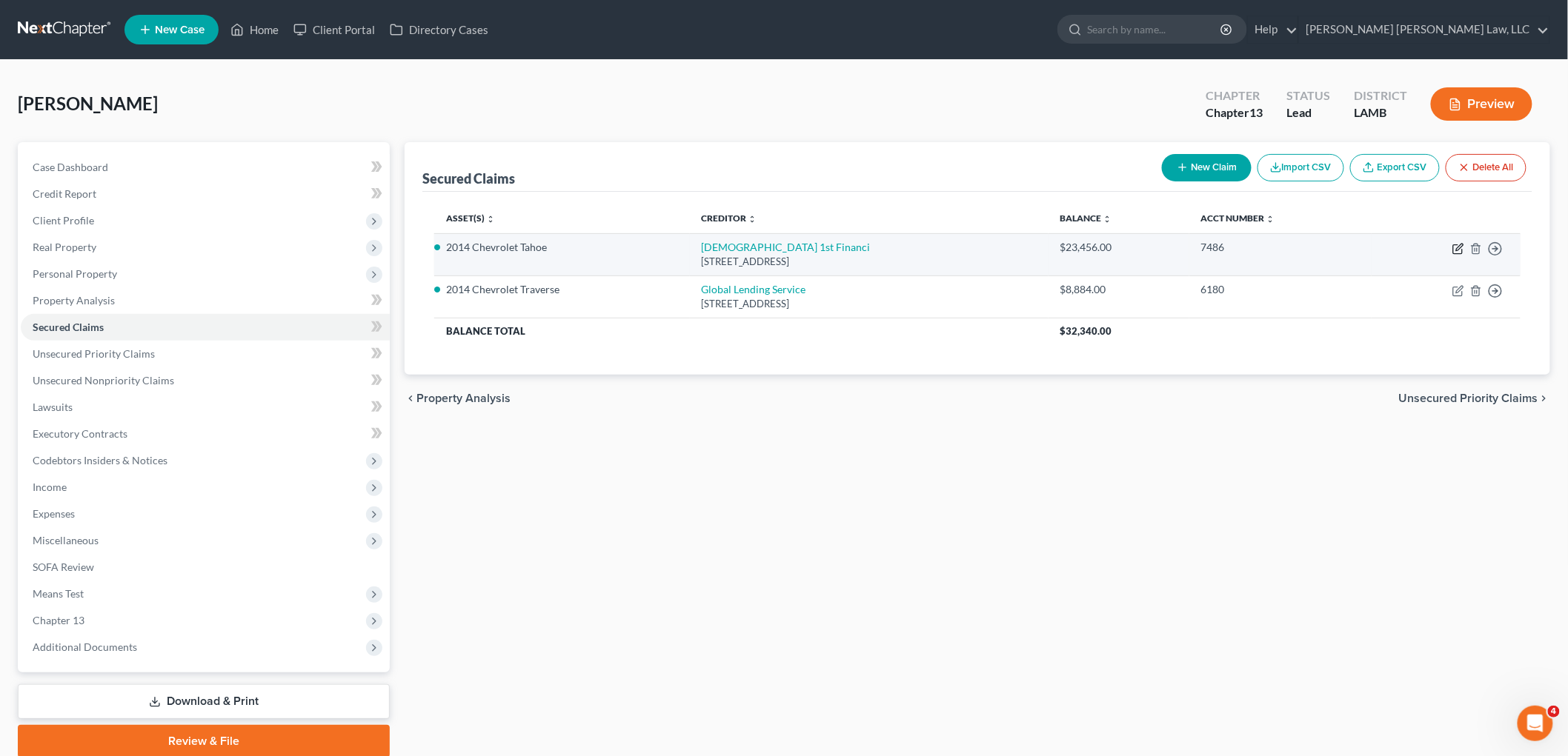
click at [1458, 251] on icon "button" at bounding box center [1458, 249] width 12 height 12
select select "19"
select select "0"
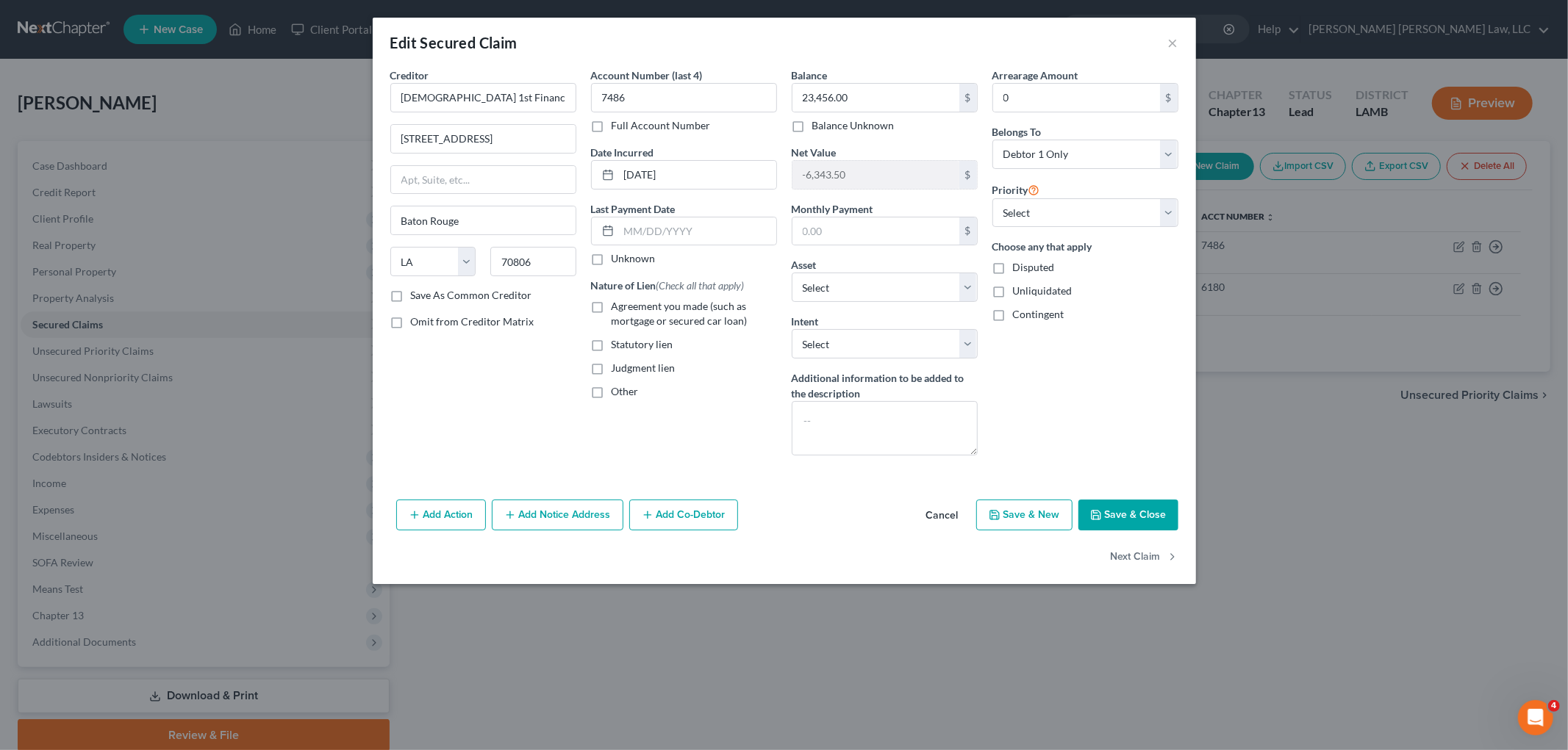
click at [611, 309] on label "Agreement you made (such as mortgage or secured car loan)" at bounding box center [694, 314] width 166 height 30
click at [617, 309] on input "Agreement you made (such as mortgage or secured car loan)" at bounding box center [622, 304] width 9 height 9
checkbox input "true"
click at [547, 106] on input "[DEMOGRAPHIC_DATA] 1st Financi" at bounding box center [483, 97] width 186 height 30
type input "American 1st Financial"
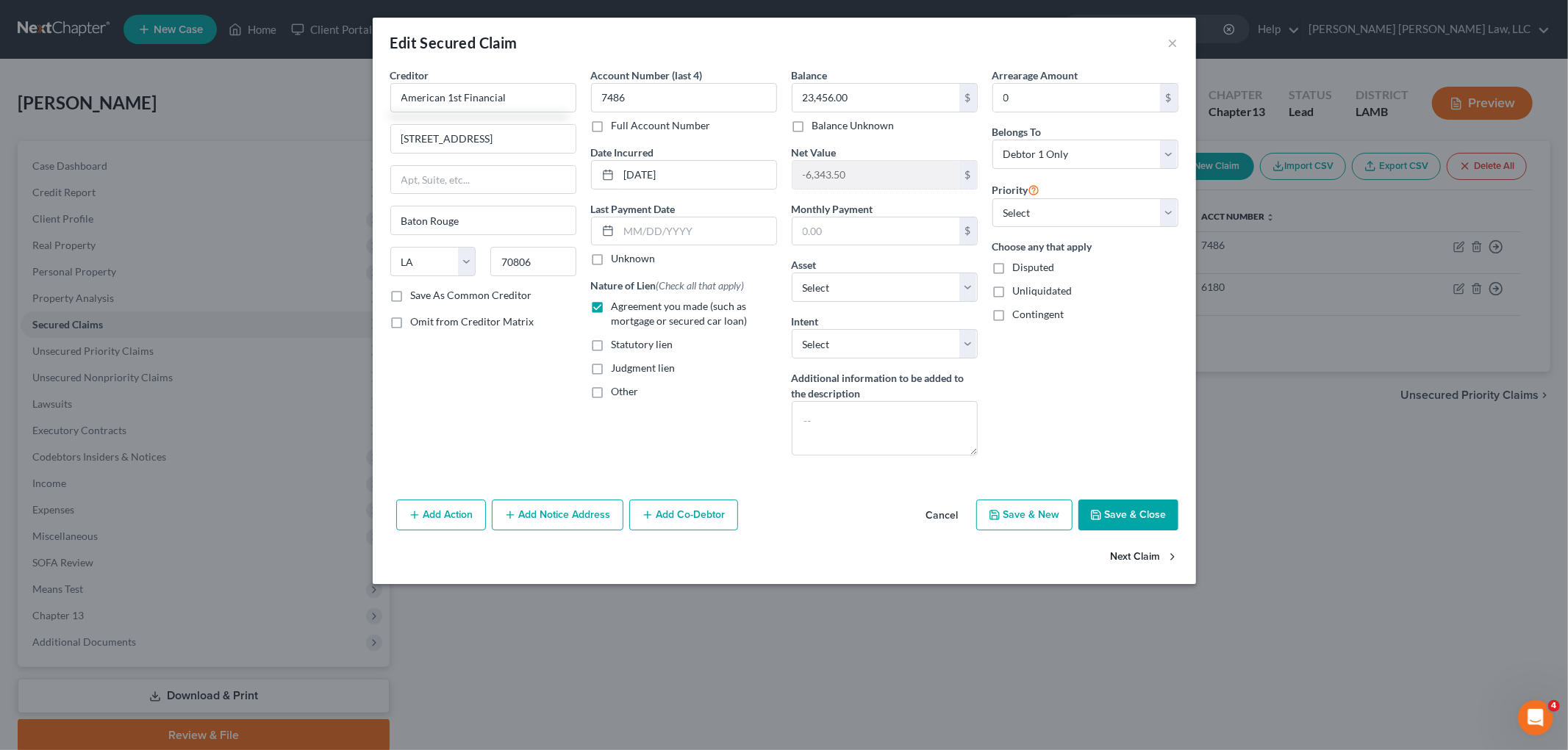
click at [1110, 513] on button "Save & Close" at bounding box center [1128, 515] width 100 height 31
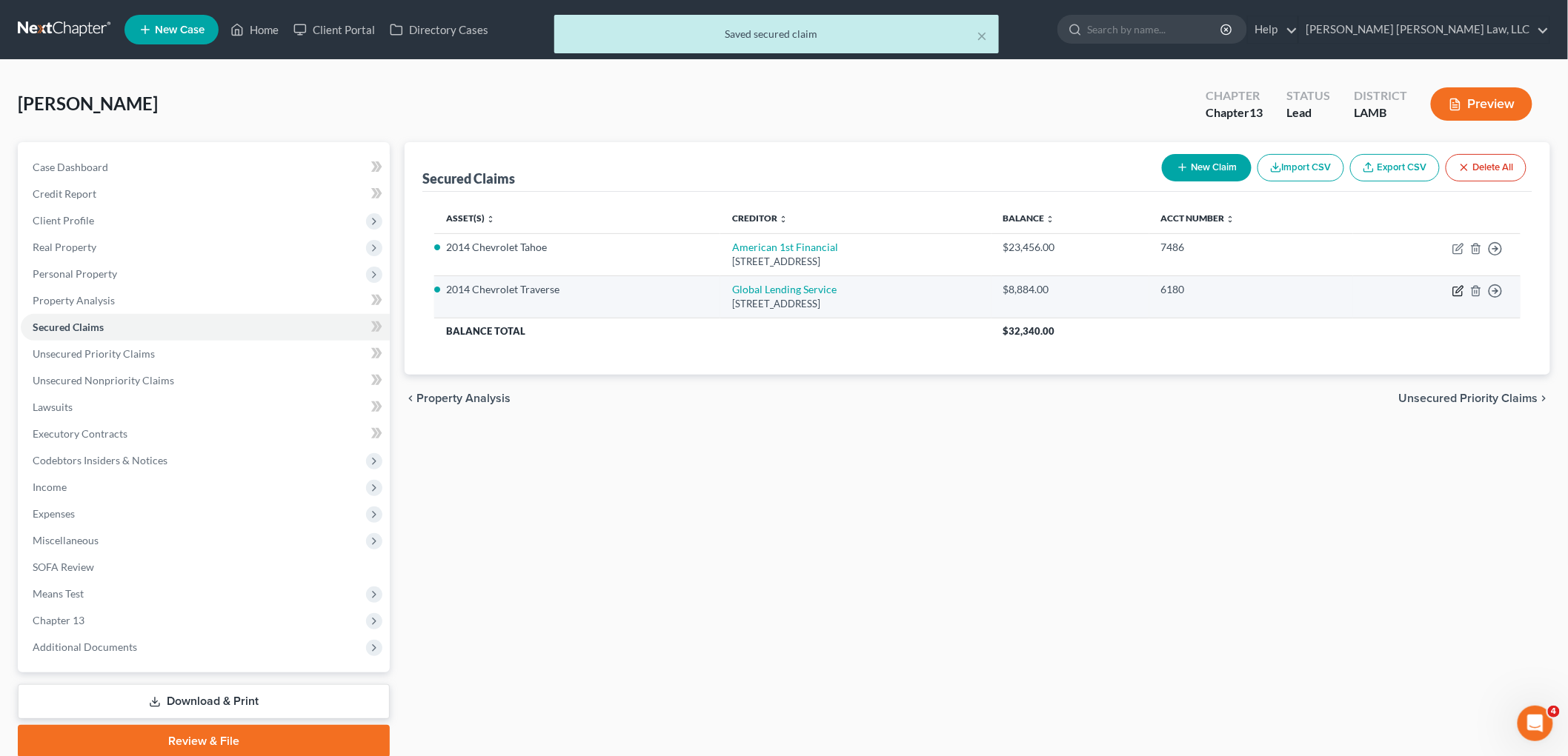
click at [1458, 293] on icon "button" at bounding box center [1458, 291] width 12 height 12
select select "42"
select select "0"
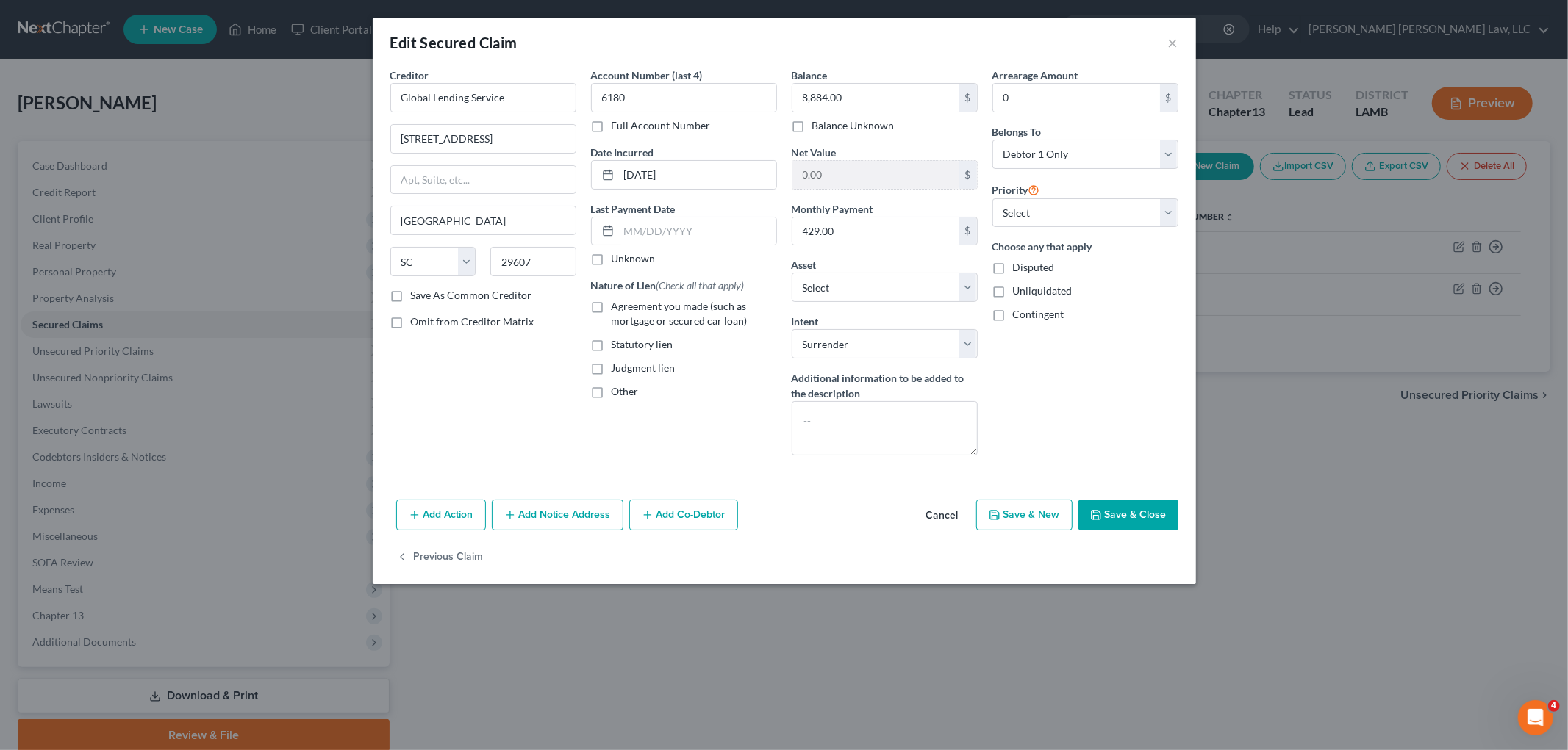
click at [611, 302] on label "Agreement you made (such as mortgage or secured car loan)" at bounding box center [694, 314] width 166 height 30
click at [617, 302] on input "Agreement you made (such as mortgage or secured car loan)" at bounding box center [622, 304] width 9 height 9
checkbox input "true"
click at [867, 431] on textarea at bounding box center [885, 429] width 186 height 54
type textarea "surrender"
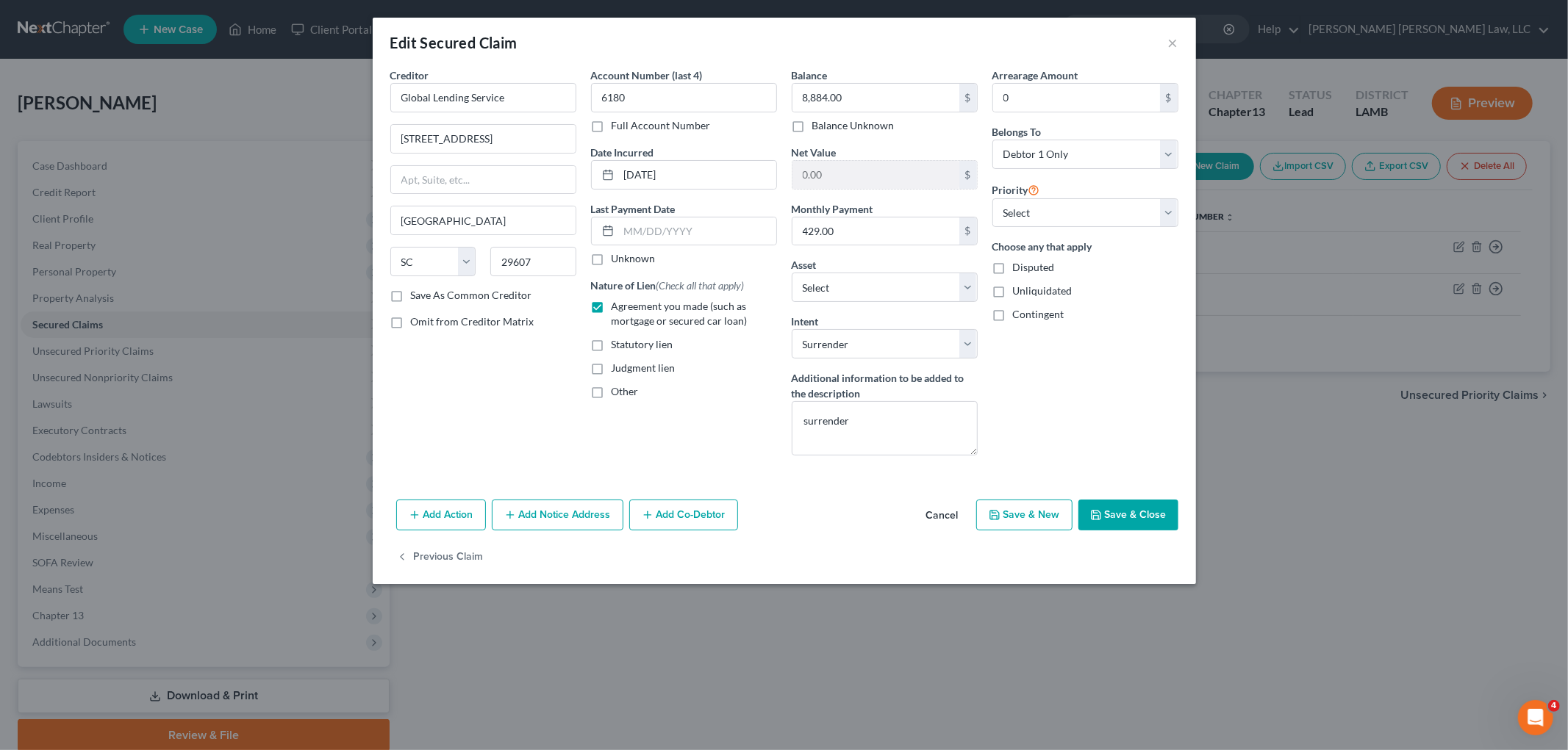
click at [1109, 516] on button "Save & Close" at bounding box center [1128, 515] width 100 height 31
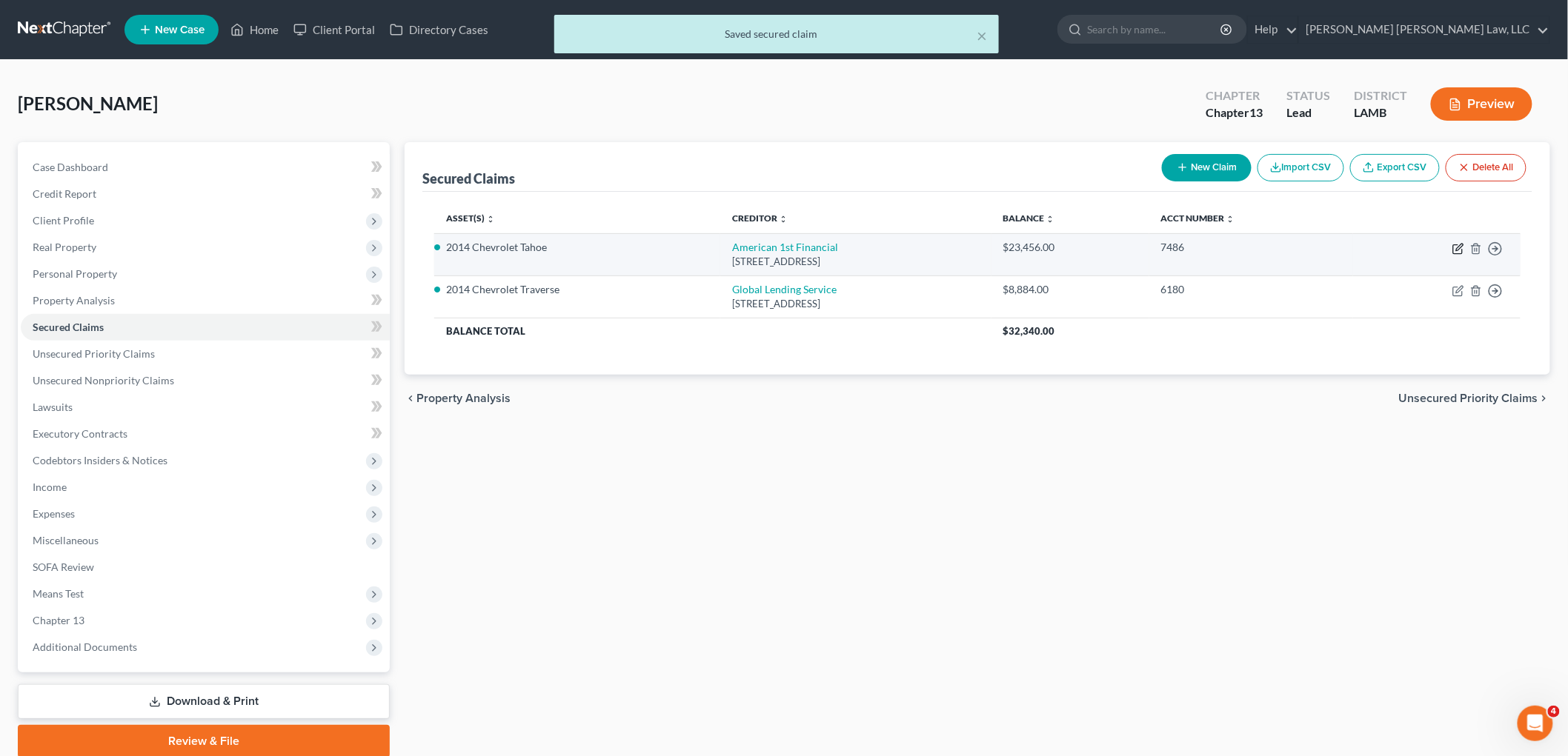
click at [1457, 246] on icon "button" at bounding box center [1458, 249] width 12 height 12
select select "19"
select select "0"
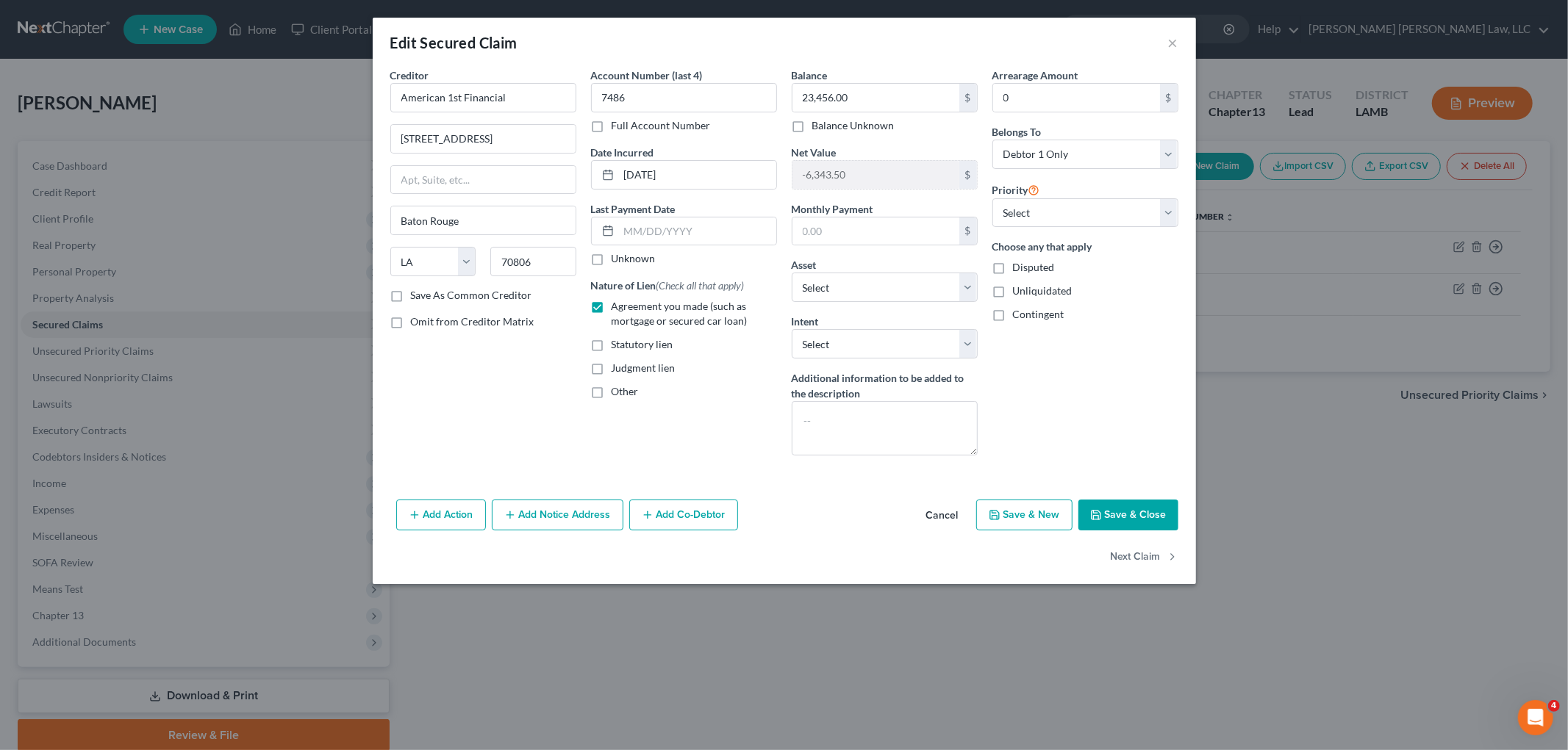
click at [1105, 506] on button "Save & Close" at bounding box center [1128, 515] width 100 height 31
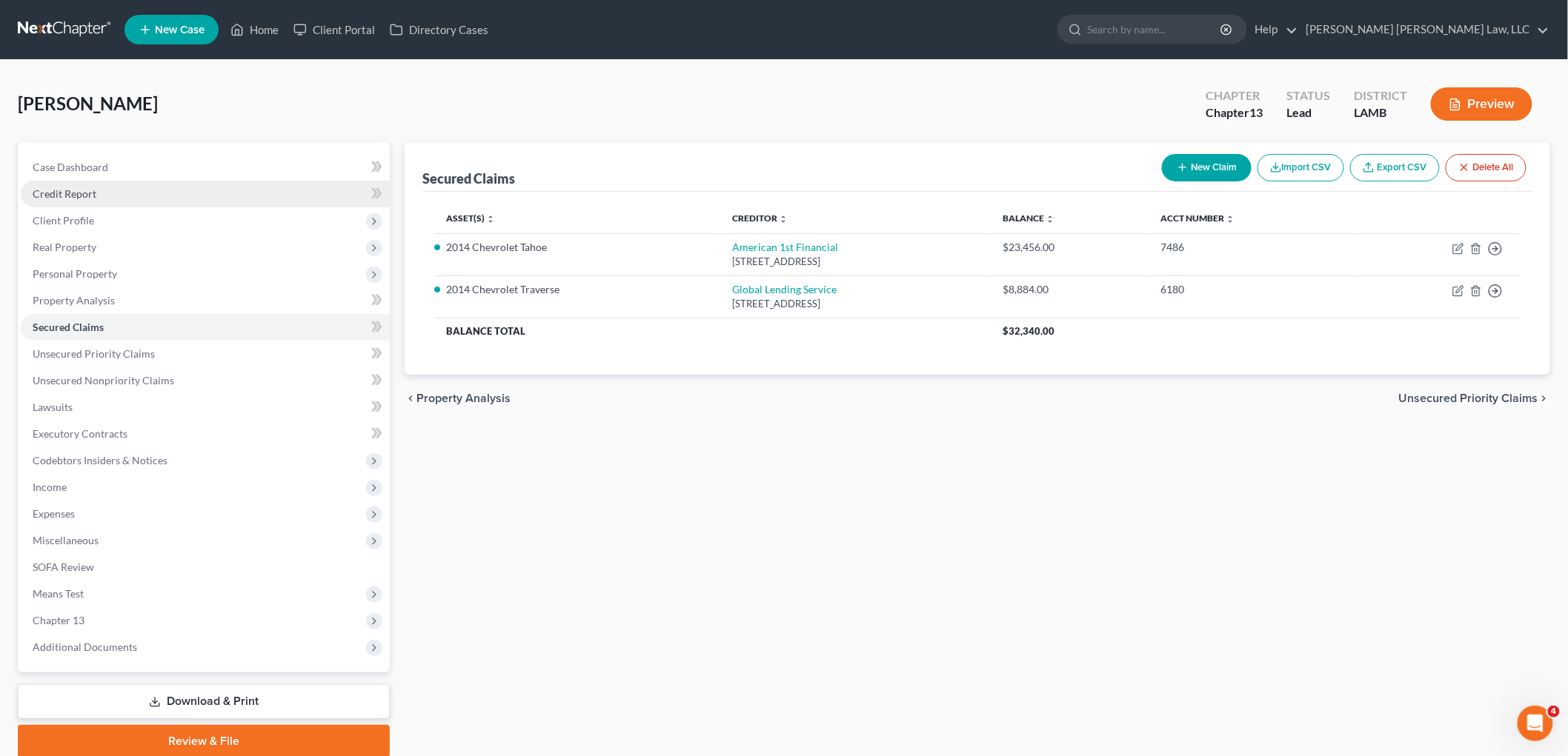
click at [119, 195] on link "Credit Report" at bounding box center [205, 193] width 369 height 26
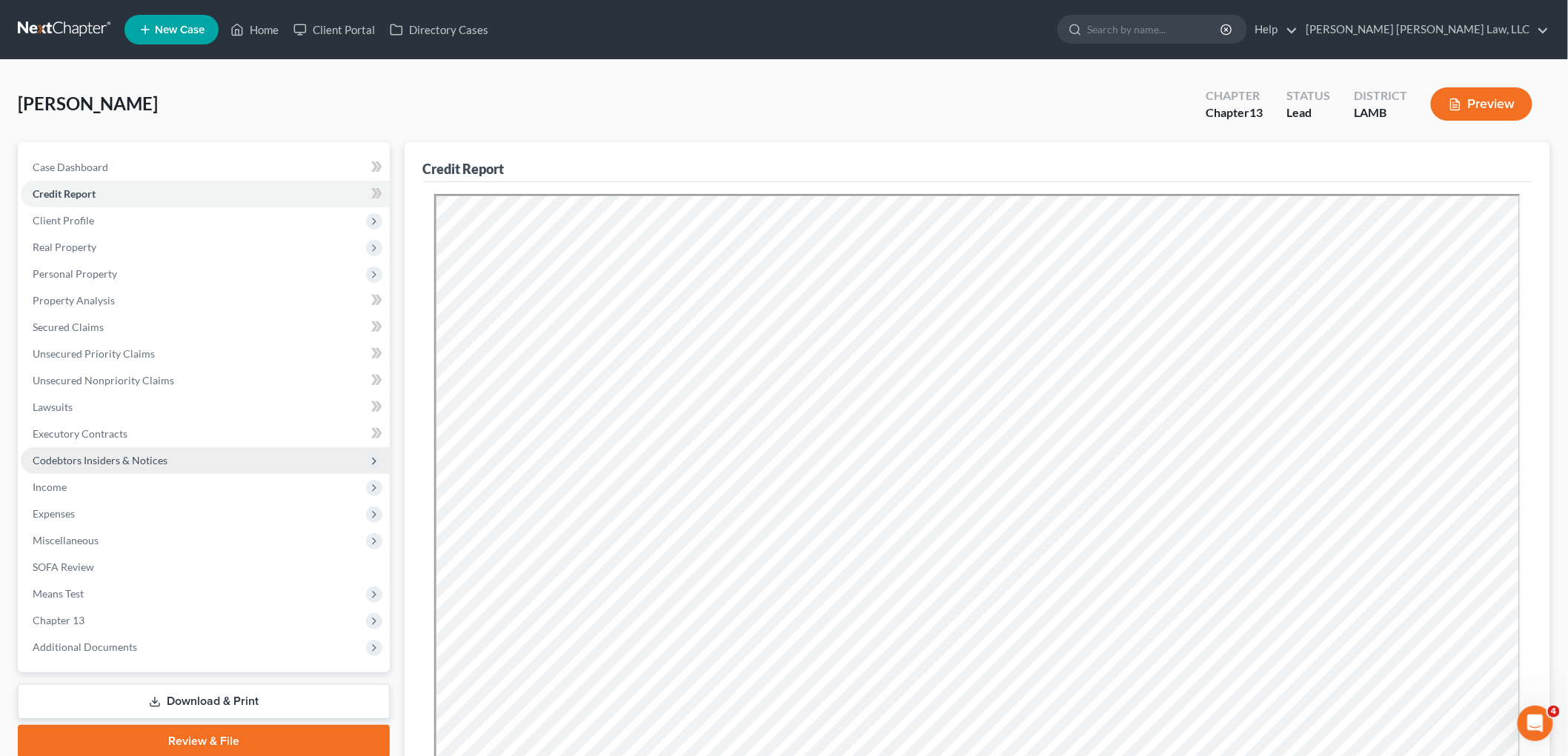
click at [87, 450] on span "Codebtors Insiders & Notices" at bounding box center [205, 460] width 369 height 26
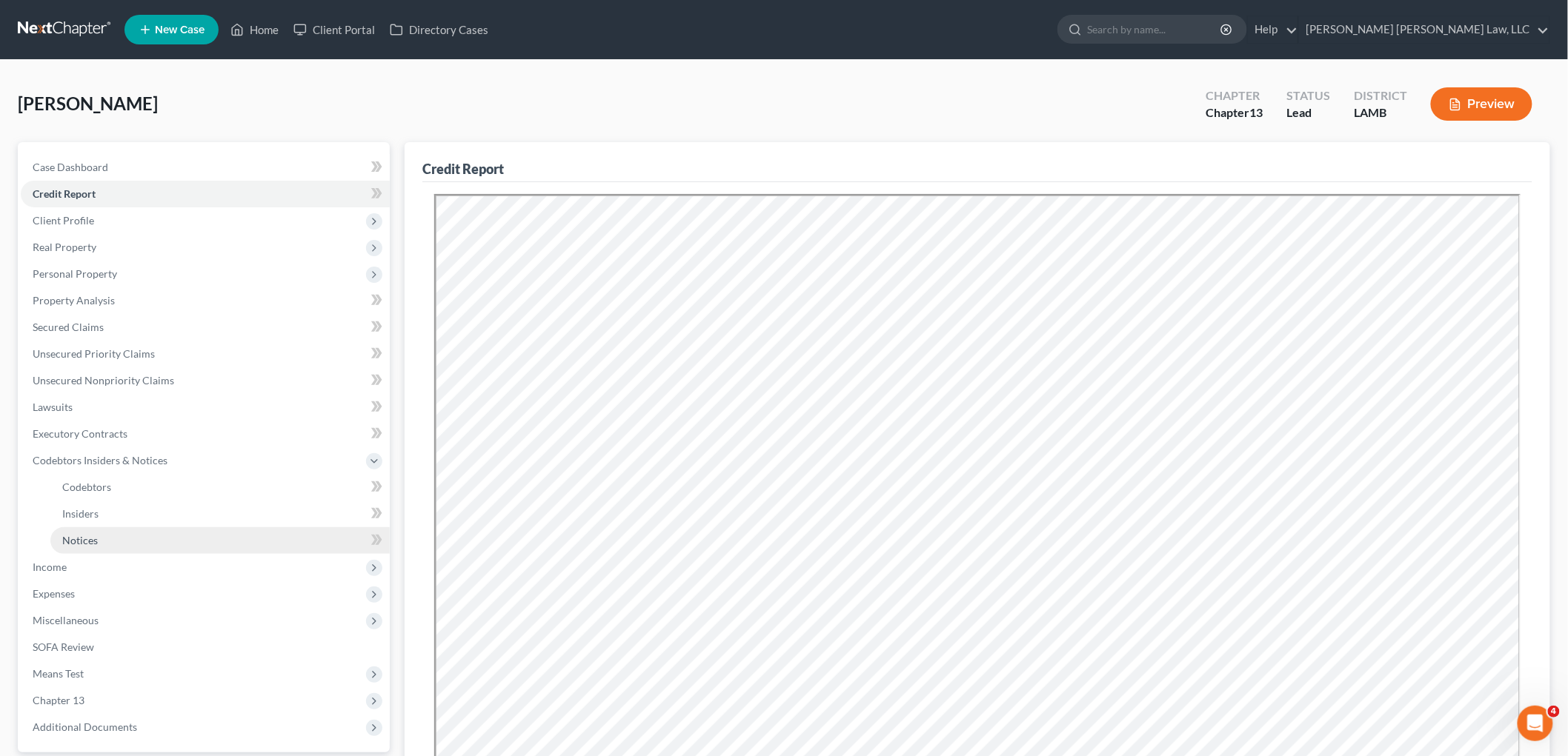
click at [90, 541] on span "Notices" at bounding box center [80, 540] width 36 height 13
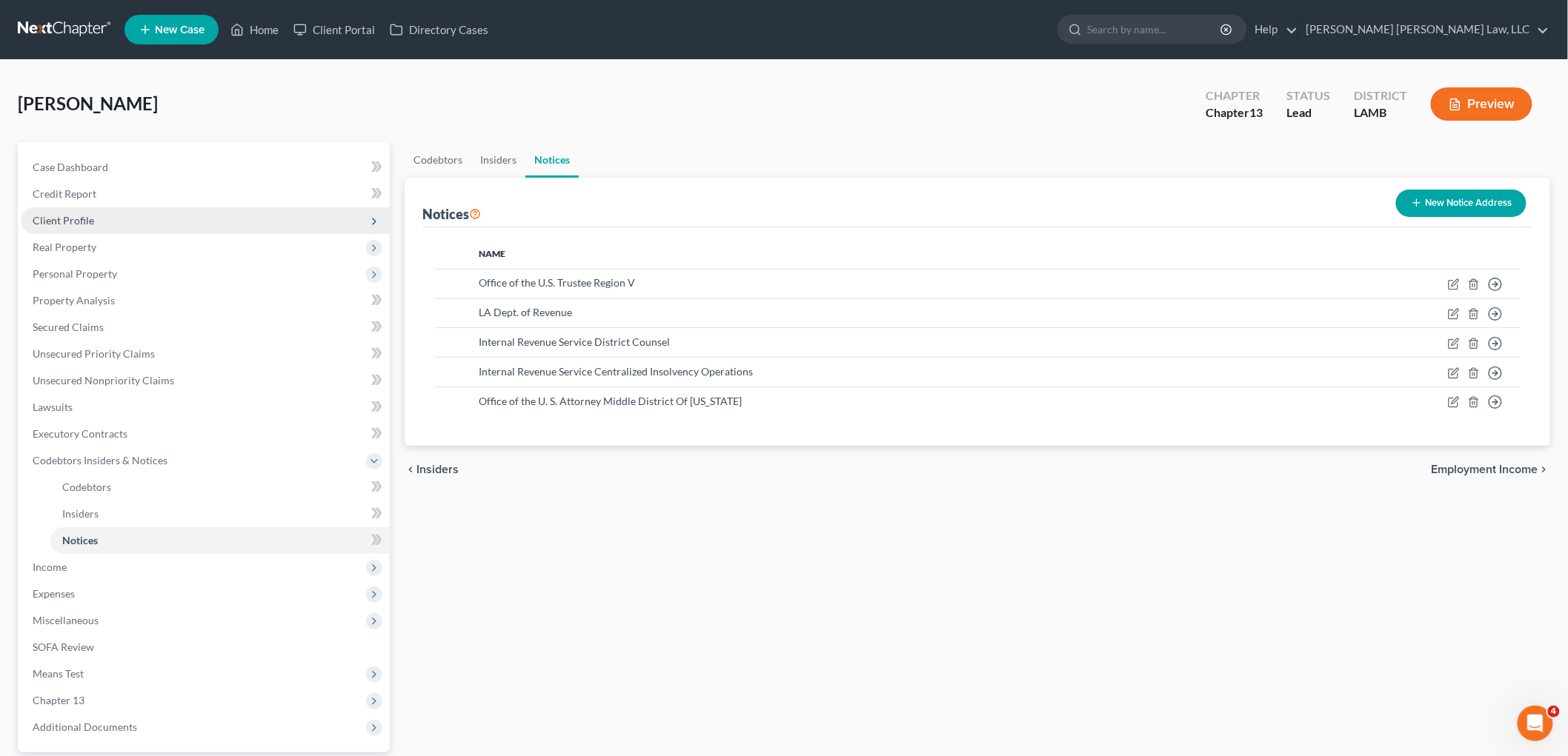
click at [93, 216] on span "Client Profile" at bounding box center [205, 220] width 369 height 26
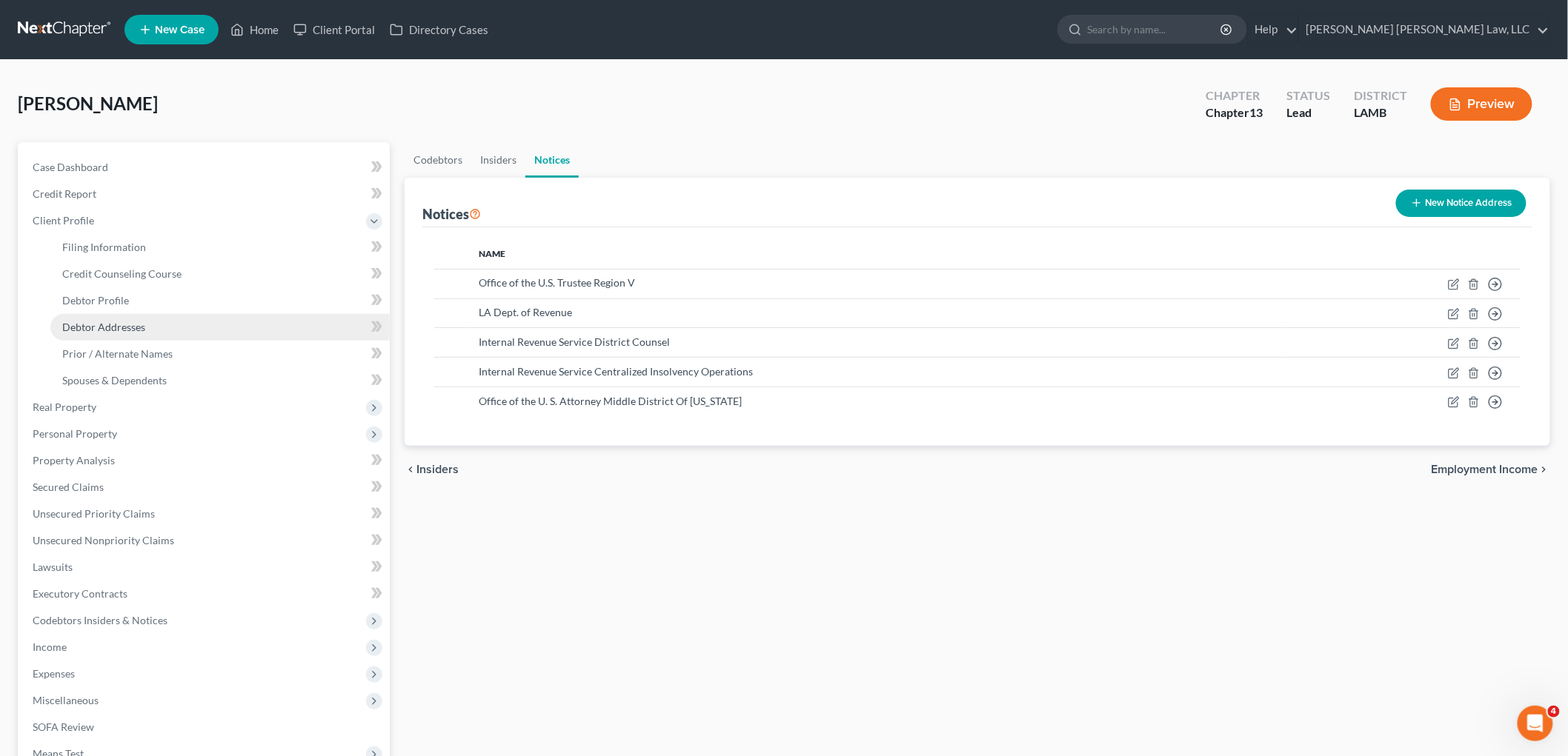
click at [130, 323] on span "Debtor Addresses" at bounding box center [103, 326] width 83 height 13
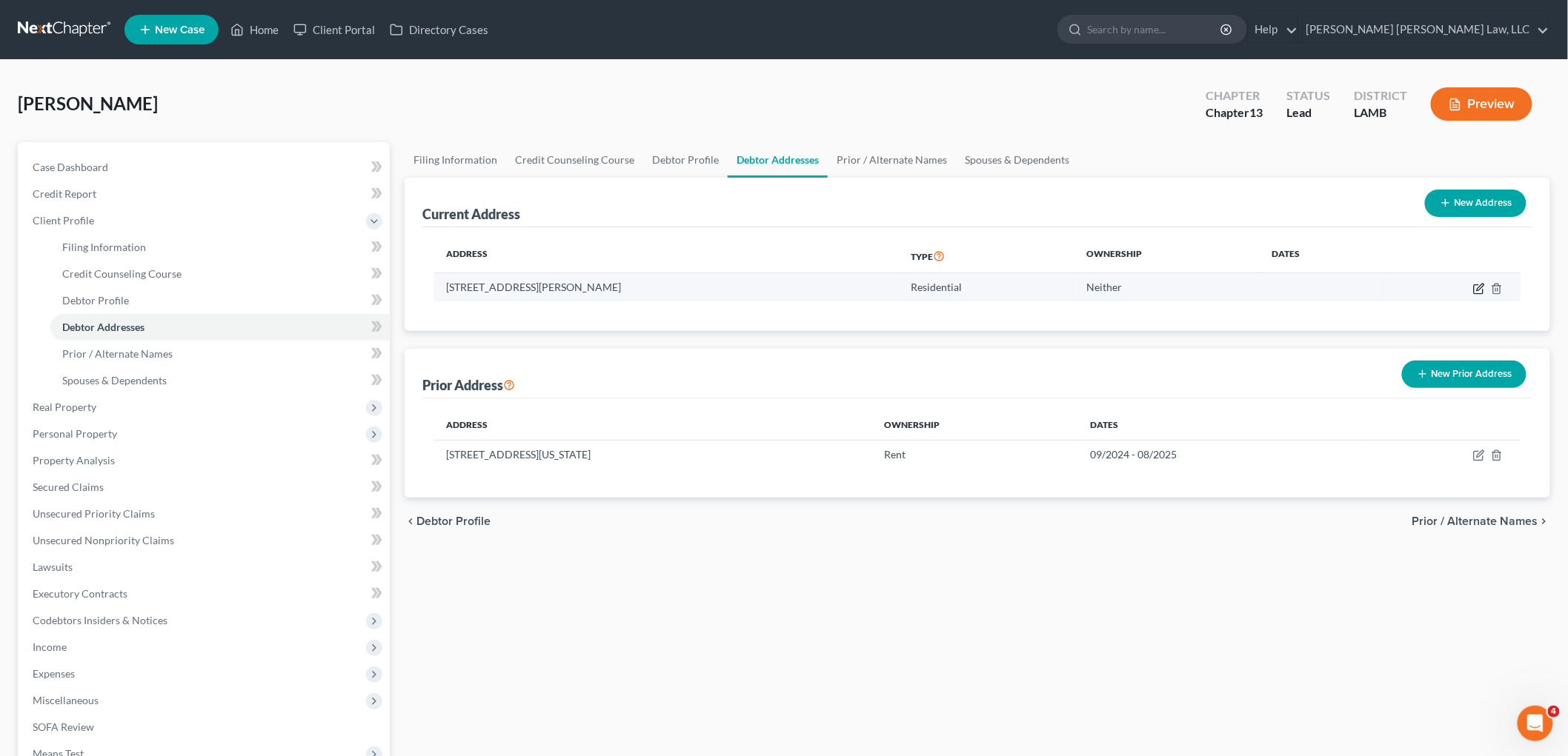
click at [1477, 289] on icon "button" at bounding box center [1479, 289] width 12 height 12
select select "19"
select select "0"
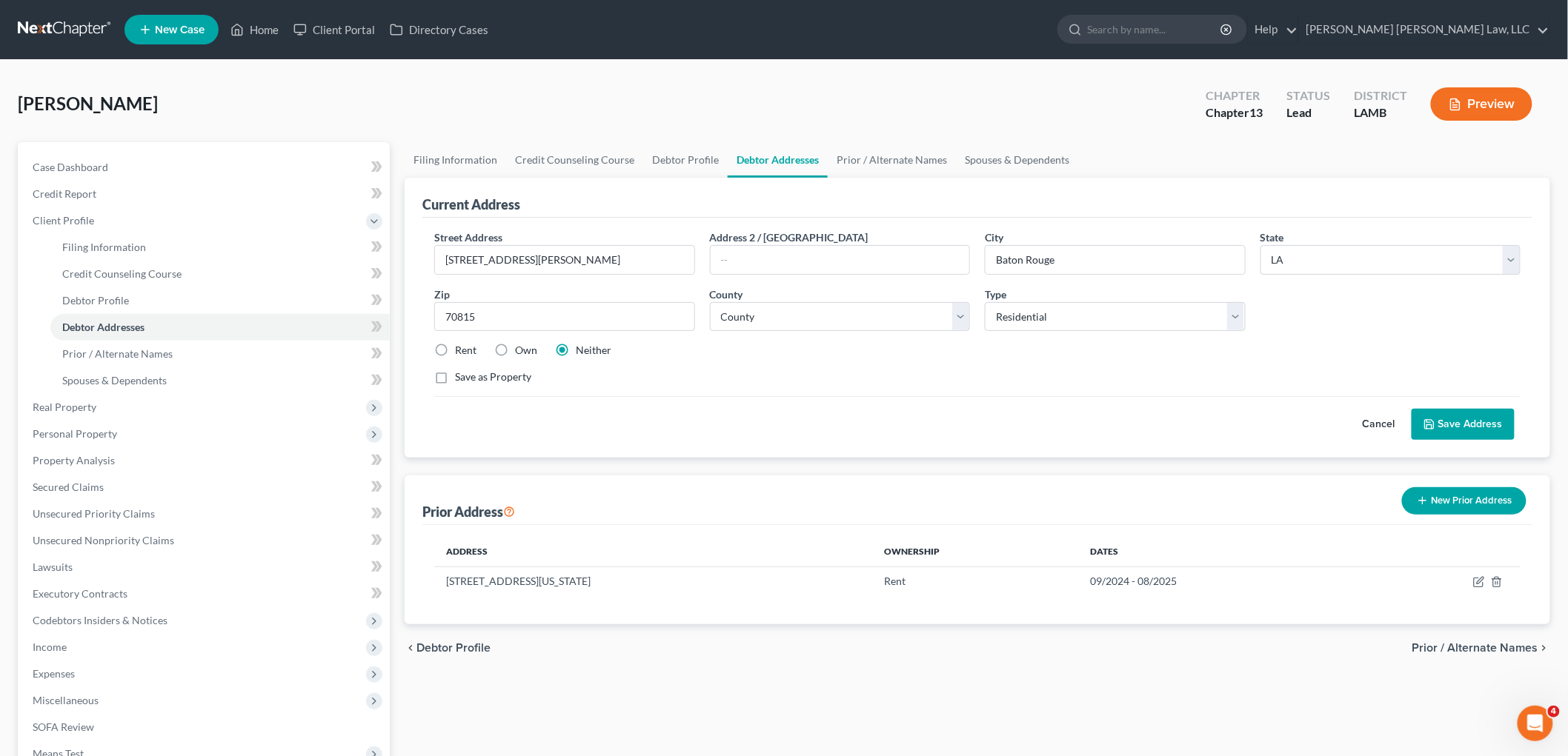
click at [1461, 417] on button "Save Address" at bounding box center [1463, 424] width 103 height 32
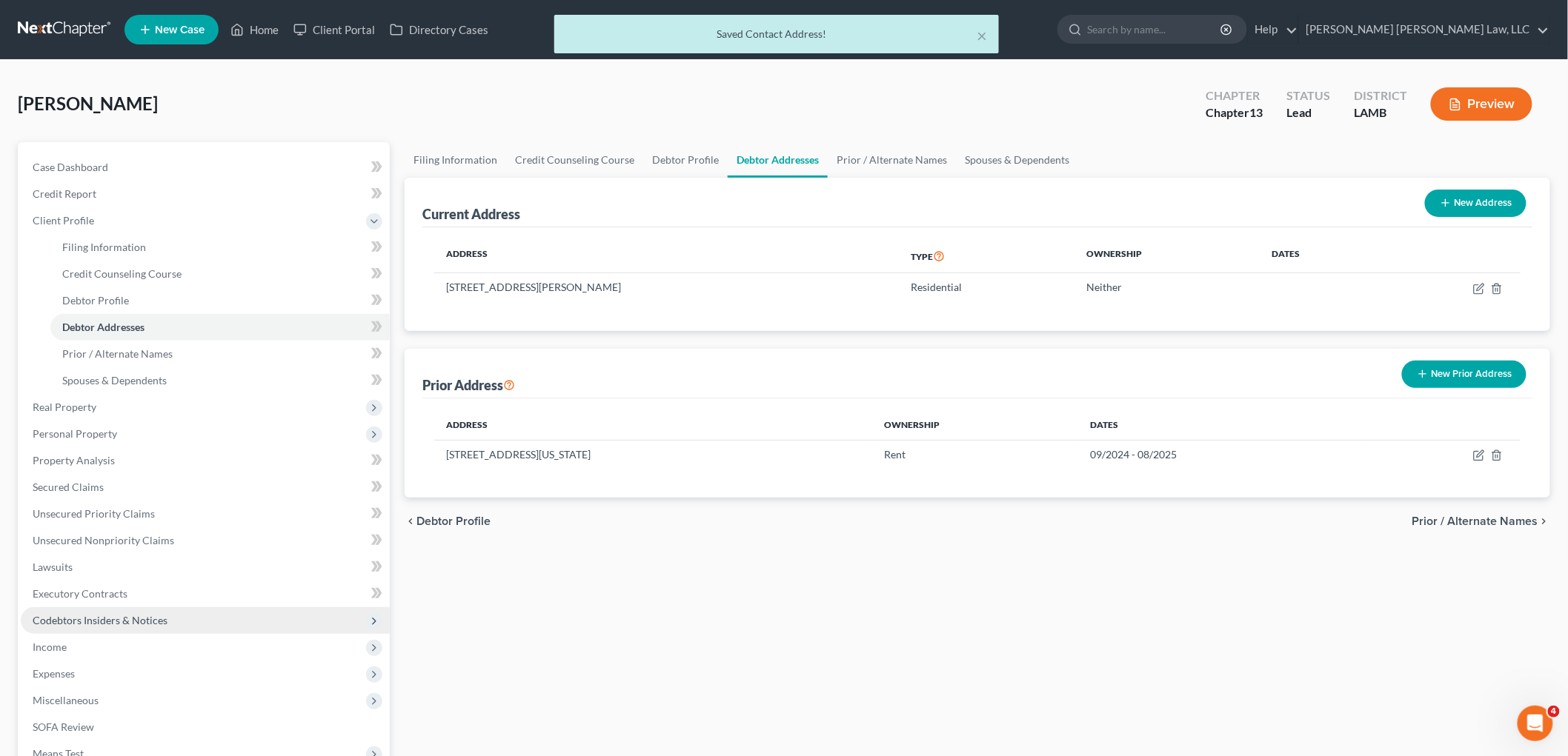
click at [119, 614] on span "Codebtors Insiders & Notices" at bounding box center [100, 620] width 135 height 13
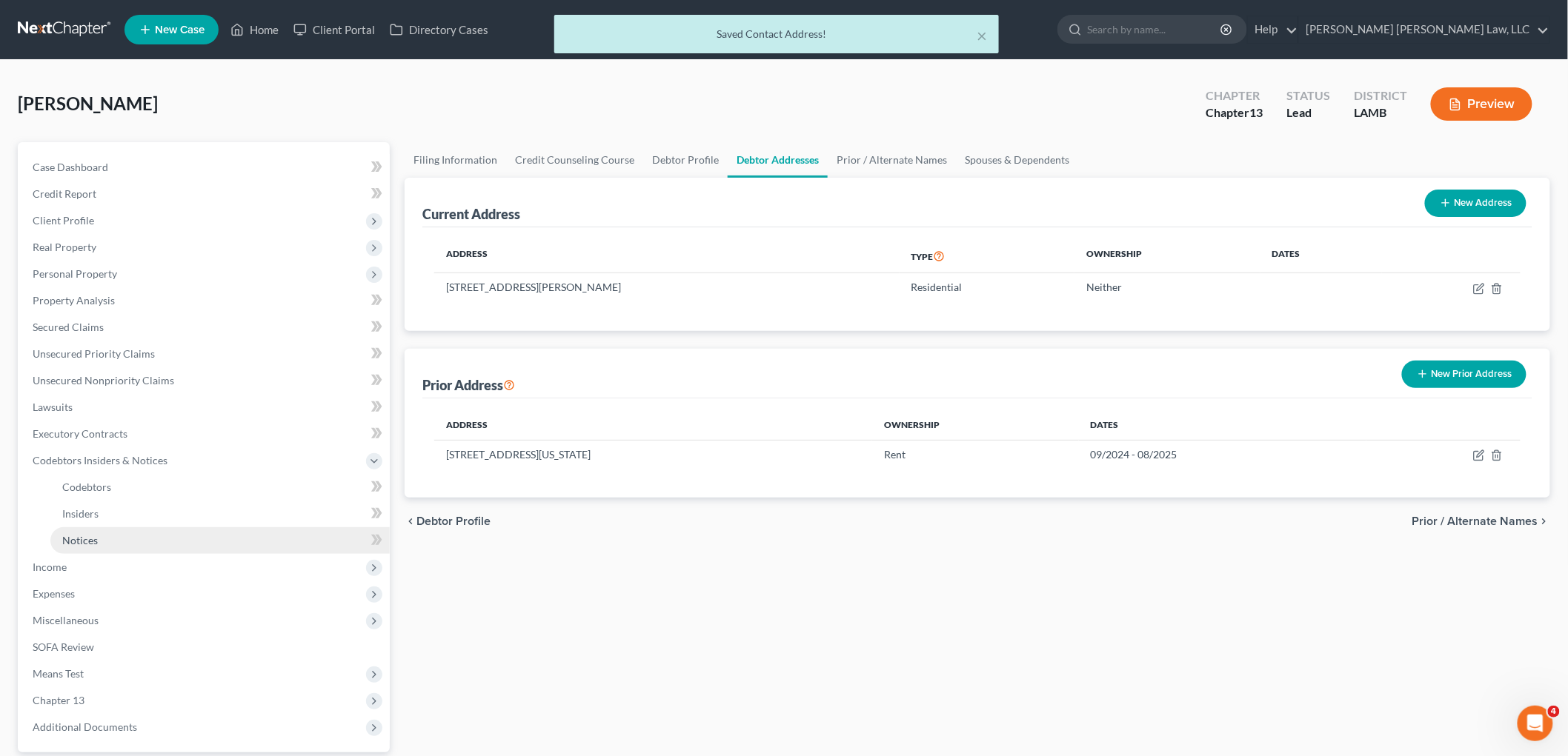
click at [104, 539] on link "Notices" at bounding box center [220, 540] width 339 height 26
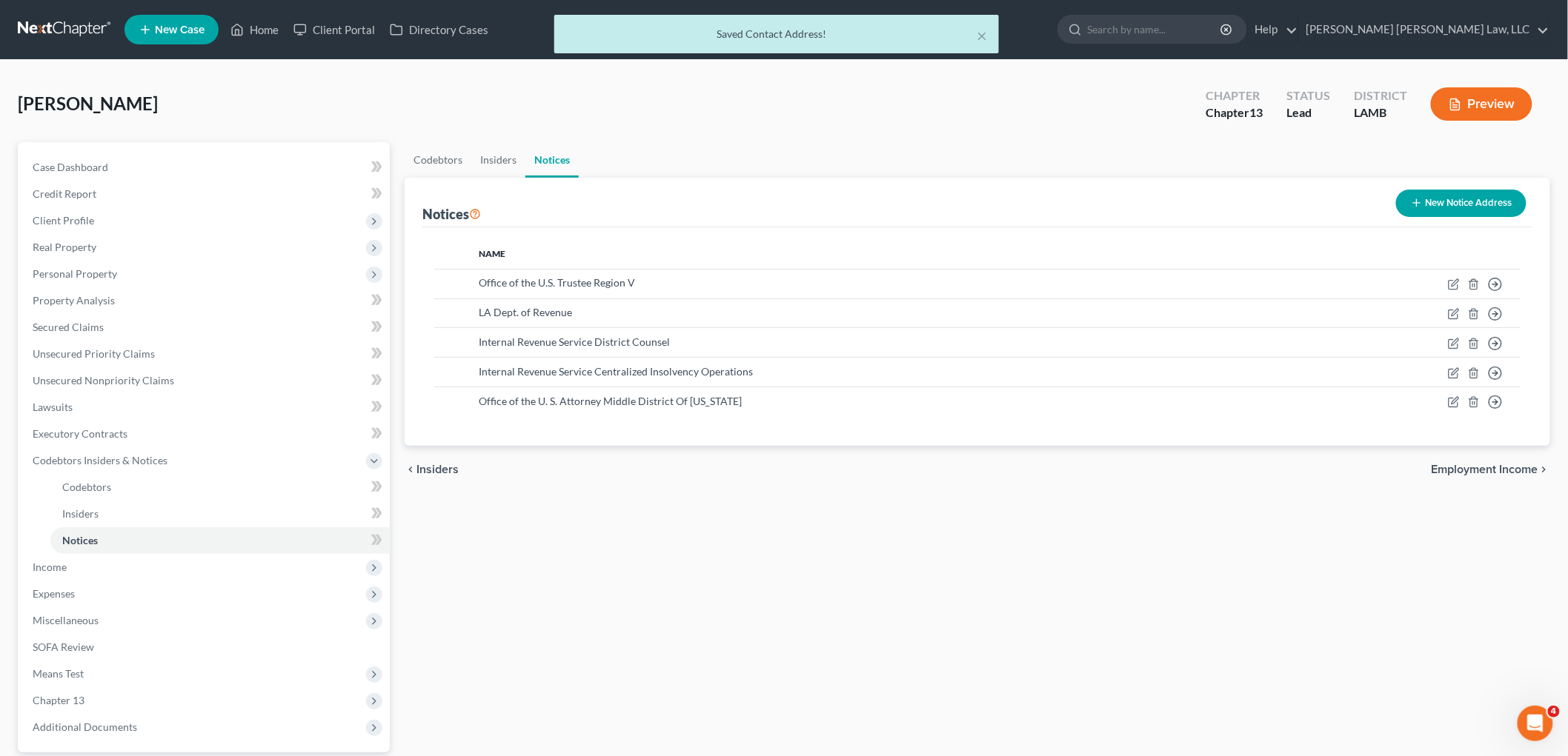
click at [1444, 199] on button "New Notice Address" at bounding box center [1461, 203] width 130 height 27
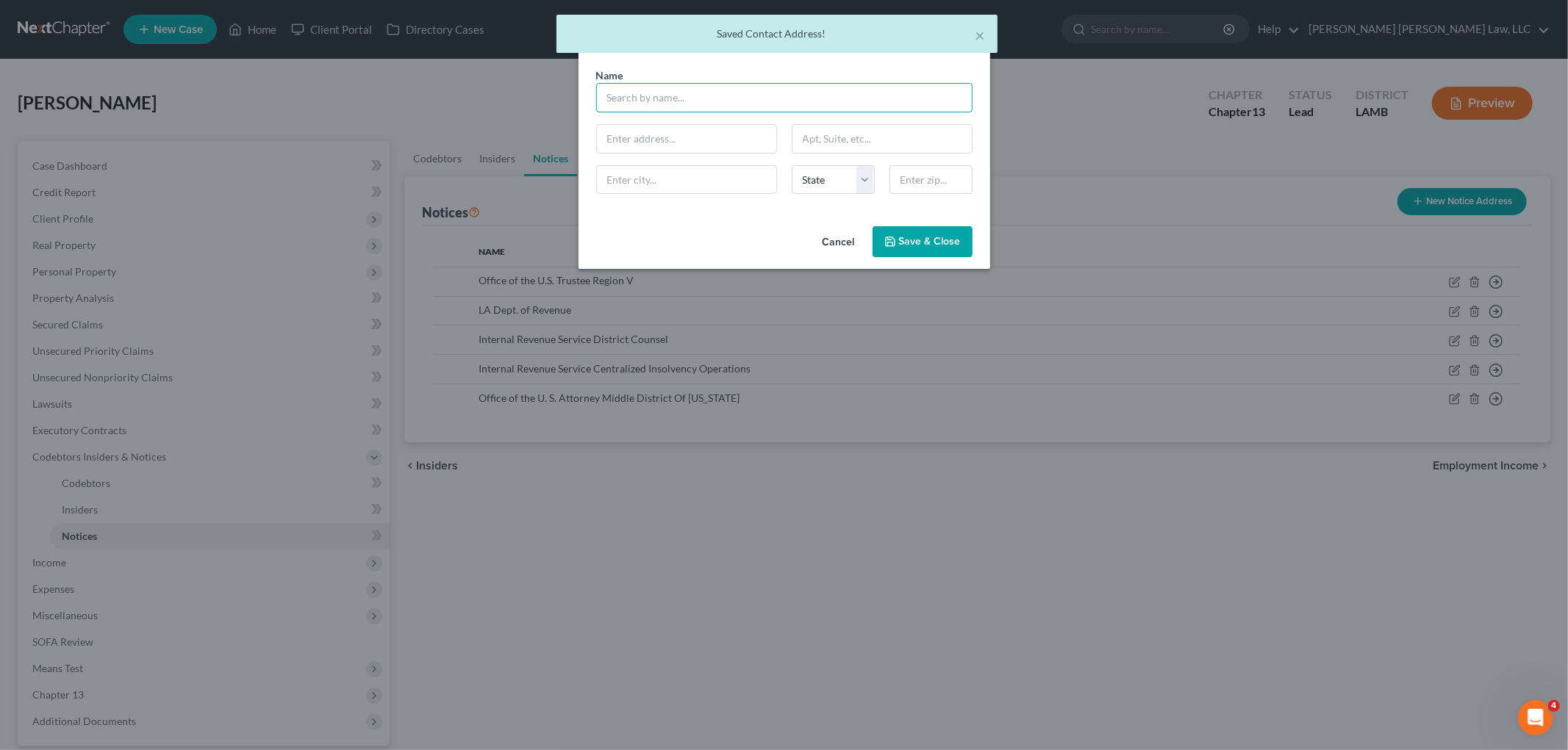
click at [665, 92] on input "text" at bounding box center [784, 97] width 376 height 30
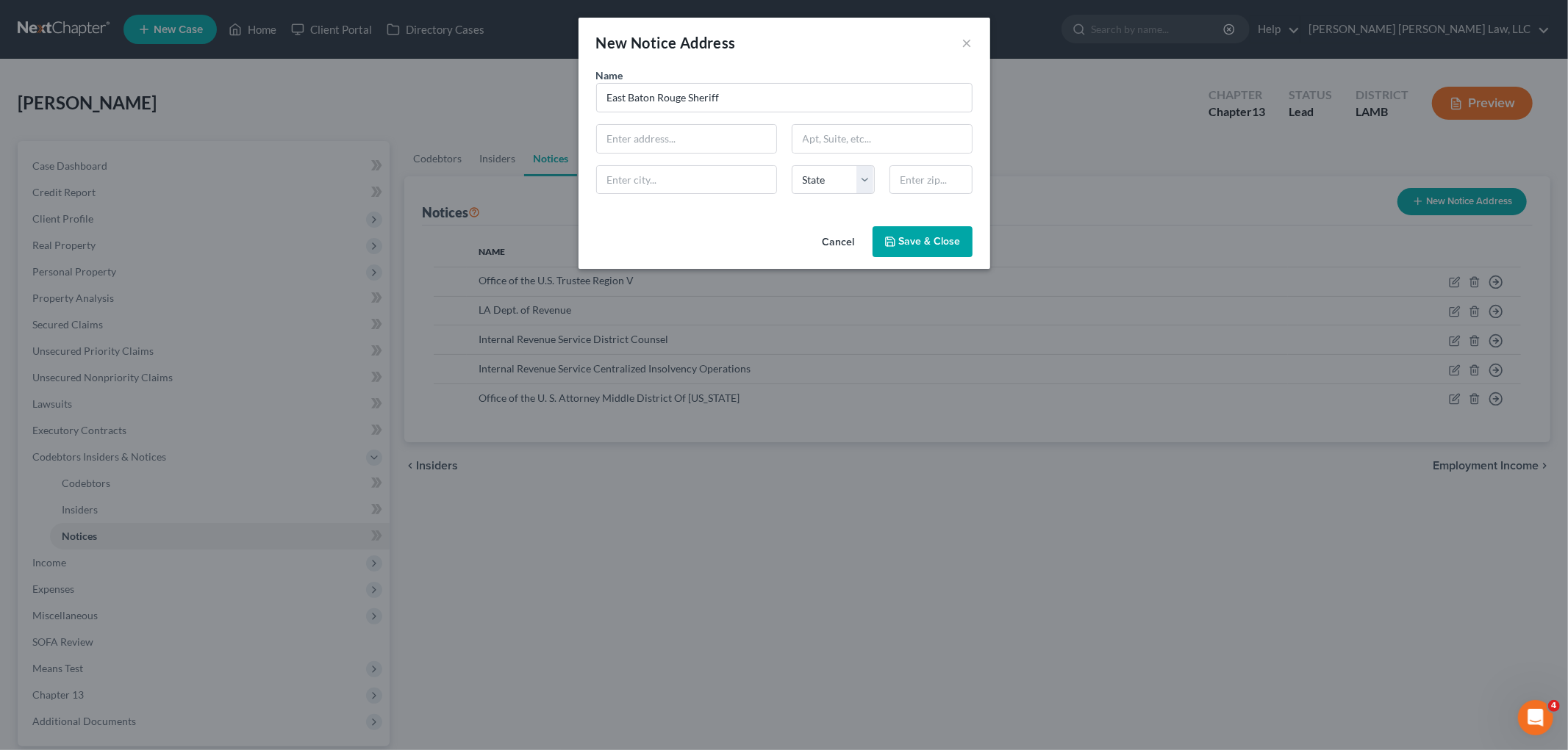
type input "East Baton Rouge Sheriff"
click at [907, 189] on input "text" at bounding box center [931, 180] width 83 height 30
type input "70807"
click at [765, 233] on div "Cancel Save & Close" at bounding box center [784, 244] width 412 height 48
type input "Baton Rouge"
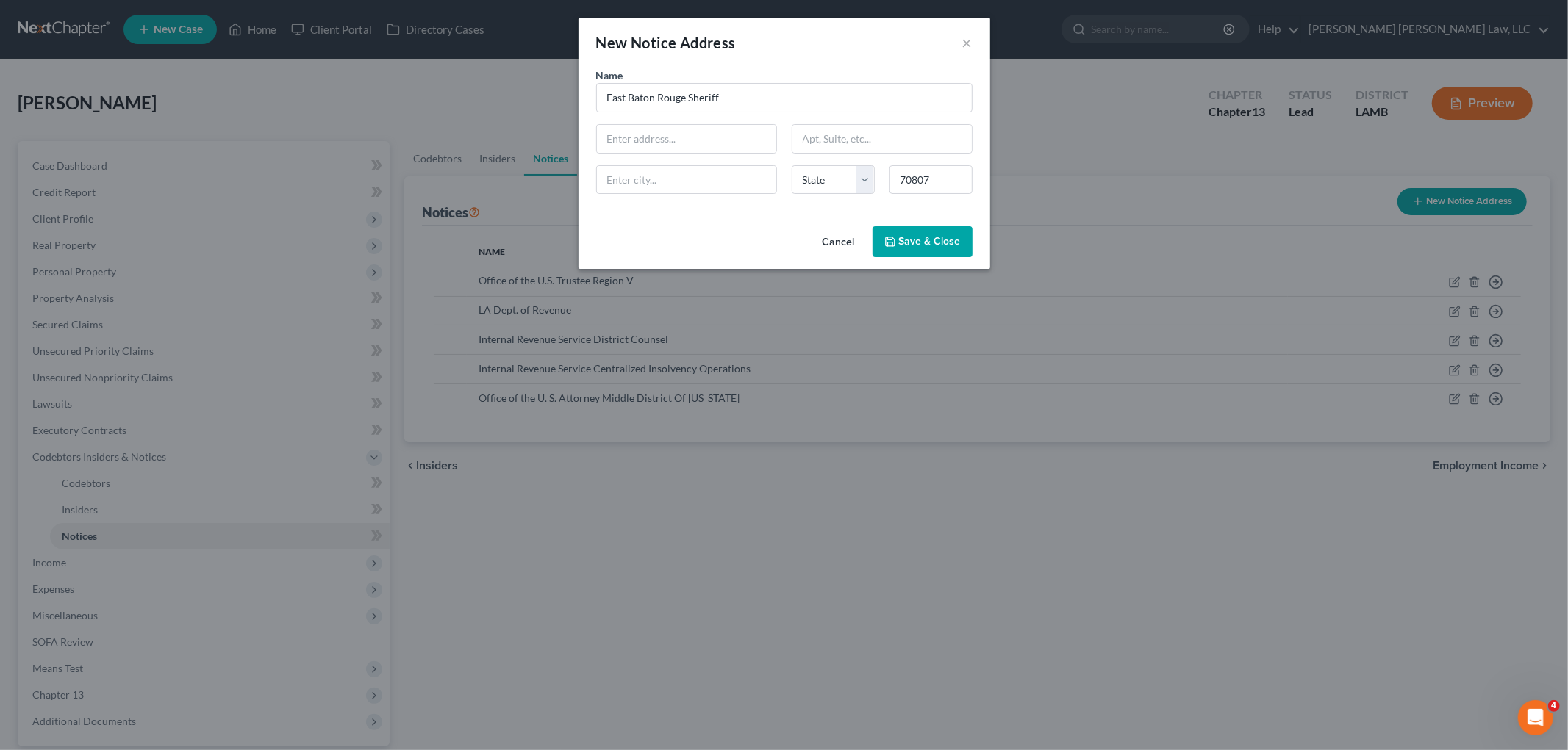
select select "19"
click at [681, 137] on input "text" at bounding box center [687, 139] width 179 height 28
paste input "8900 Jimmy Wedell Dr"
type input "8900 Jimmy Wedell Dr"
click at [769, 100] on input "East Baton Rouge Sheriff" at bounding box center [784, 97] width 376 height 30
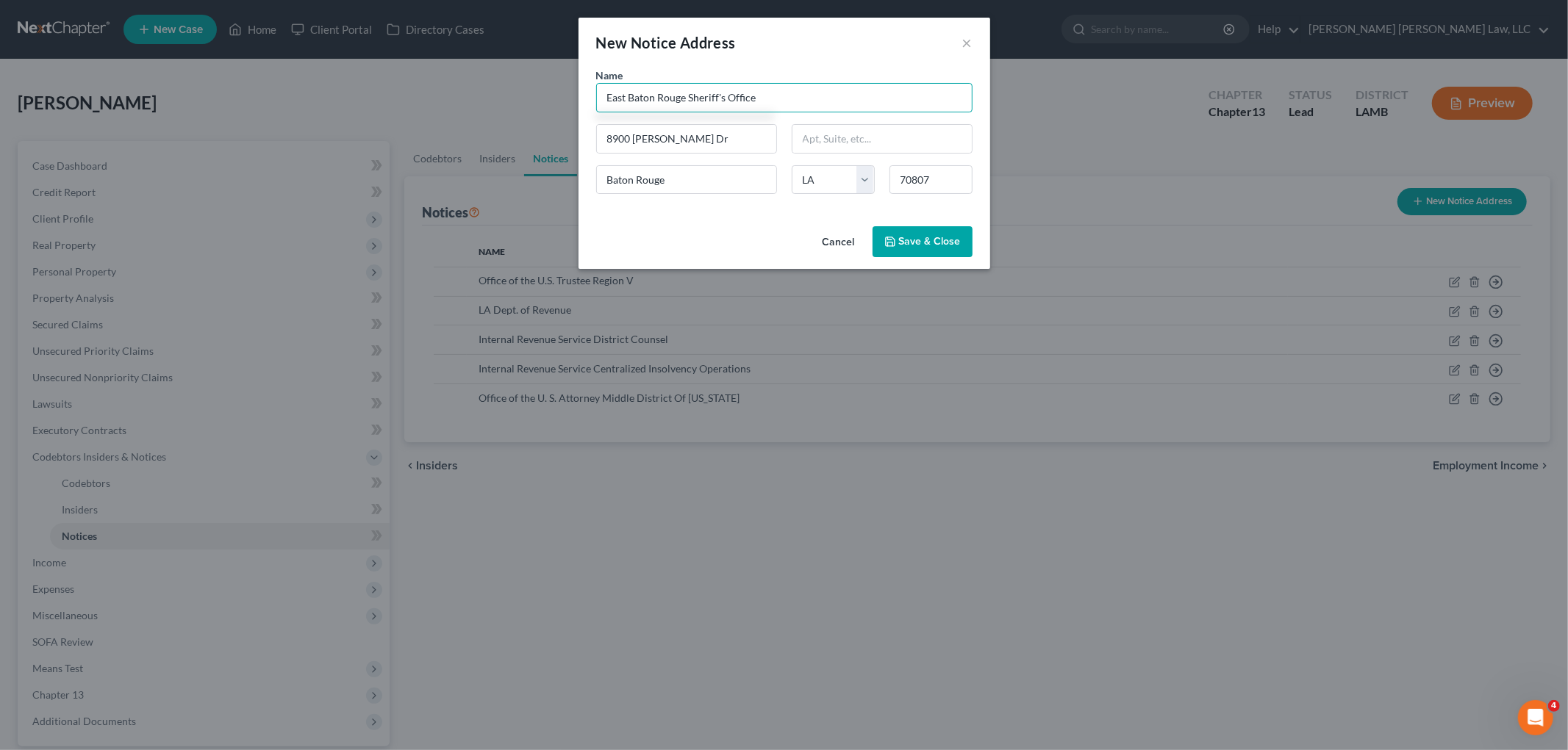
type input "East Baton Rouge Sheriff's Office"
click at [923, 238] on span "Save & Close" at bounding box center [929, 241] width 62 height 13
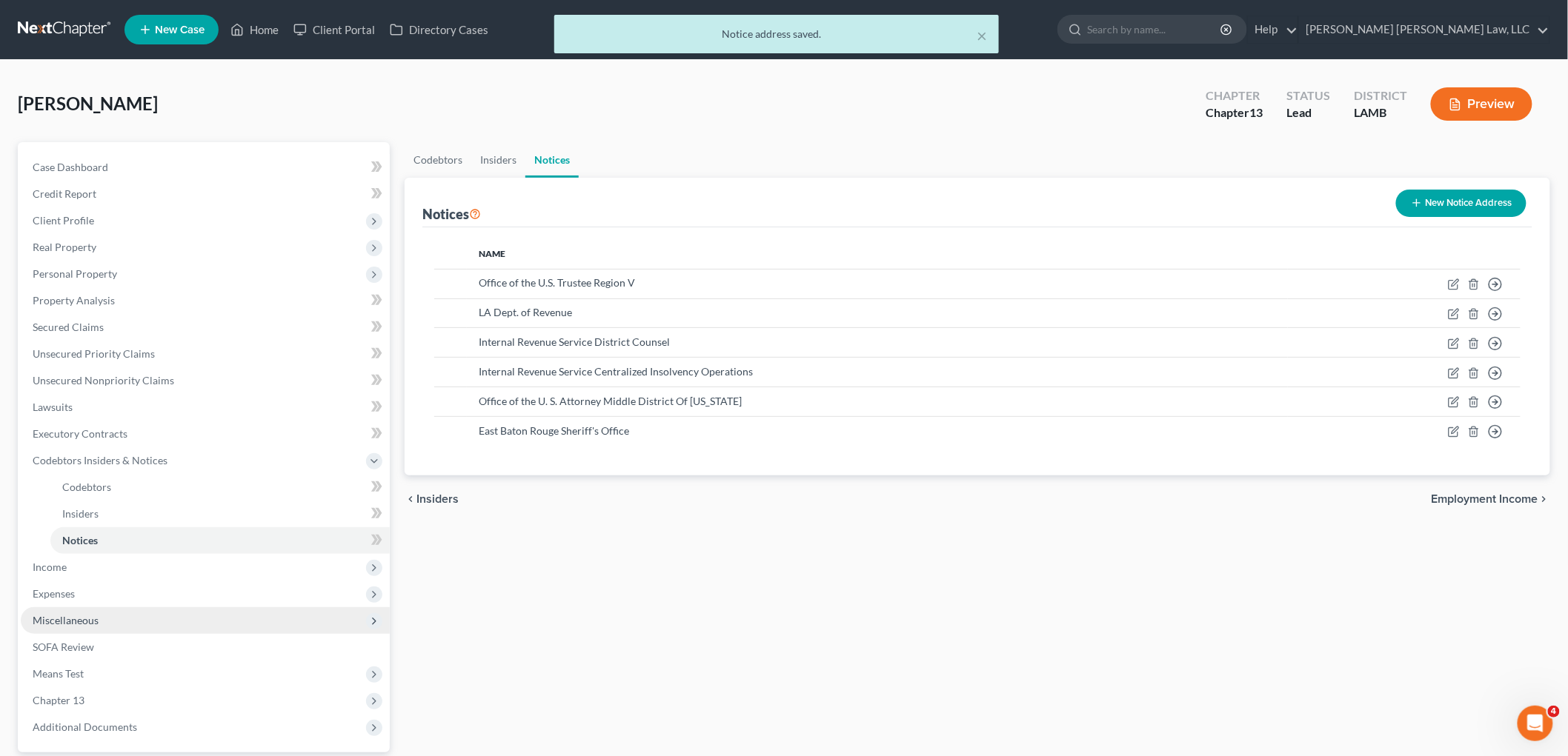
scroll to position [136, 0]
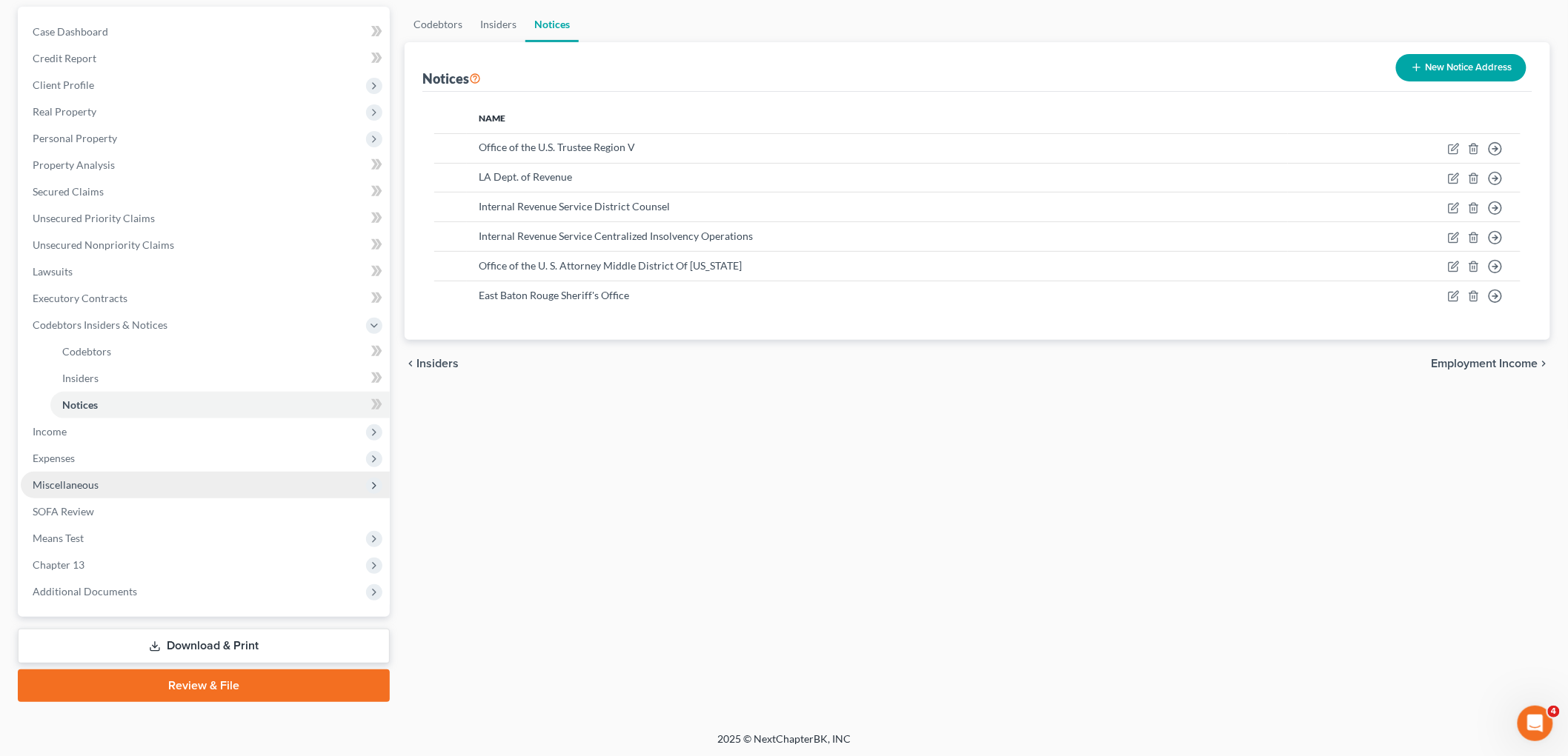
click at [77, 483] on span "Miscellaneous" at bounding box center [65, 484] width 66 height 13
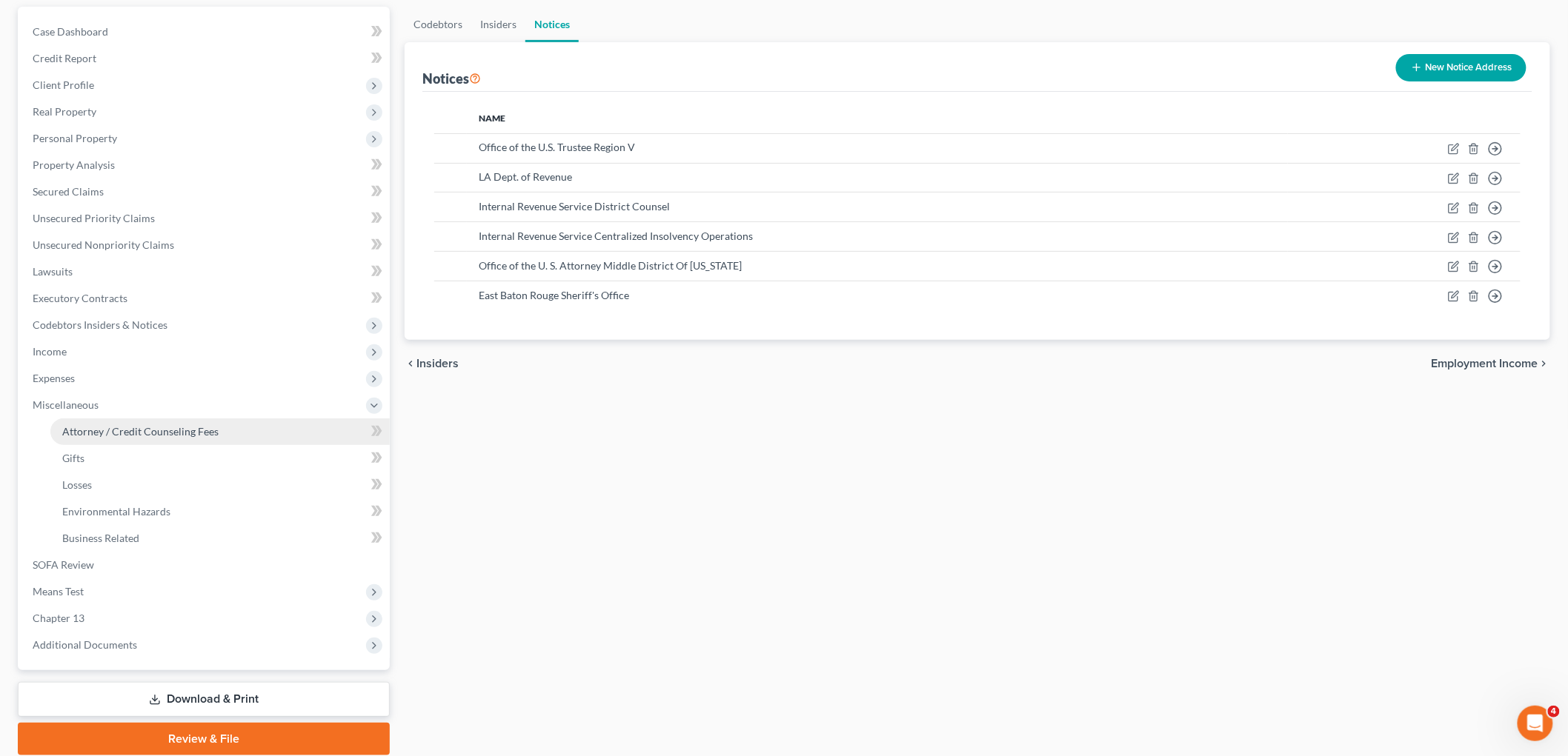
click at [106, 436] on span "Attorney / Credit Counseling Fees" at bounding box center [140, 431] width 156 height 13
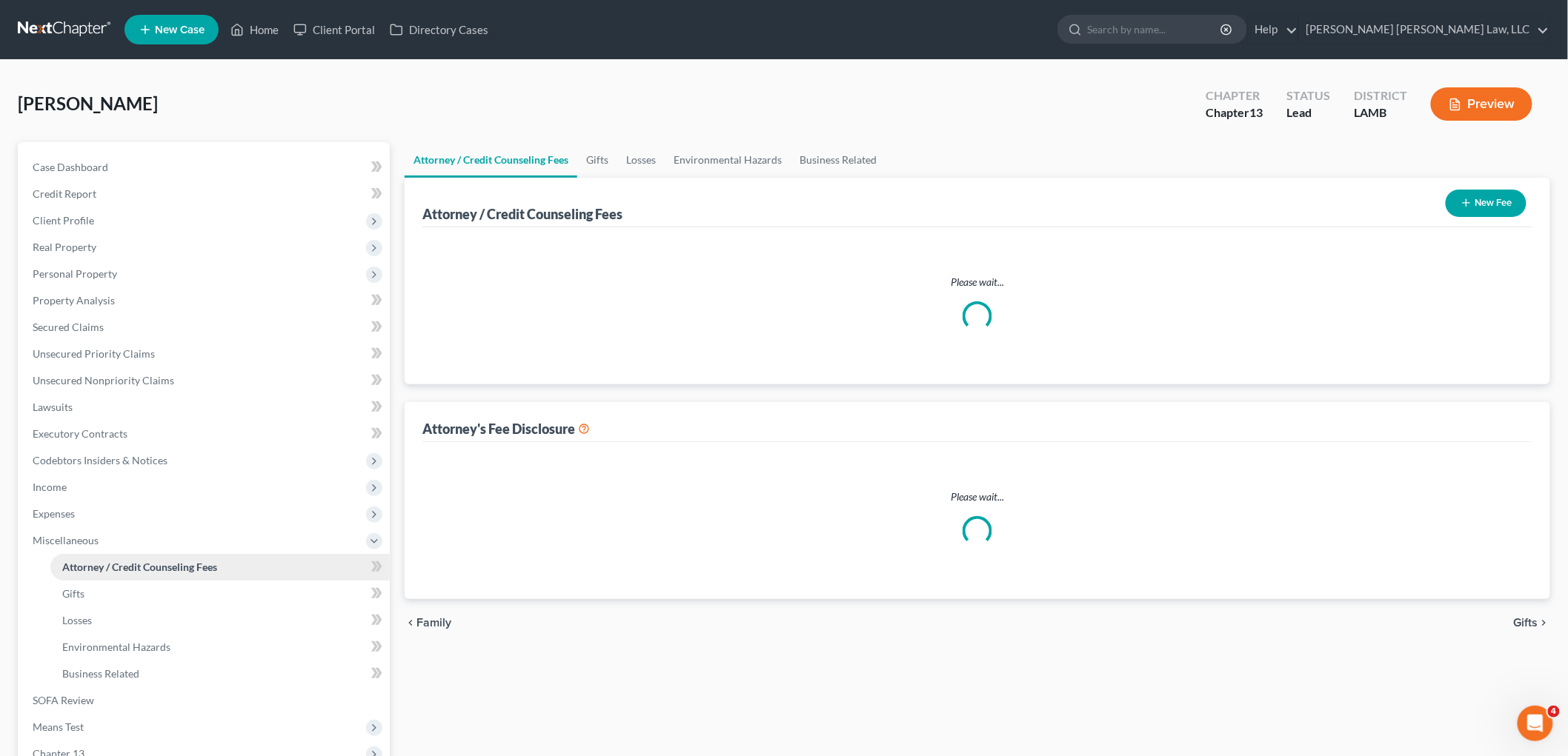
select select "2"
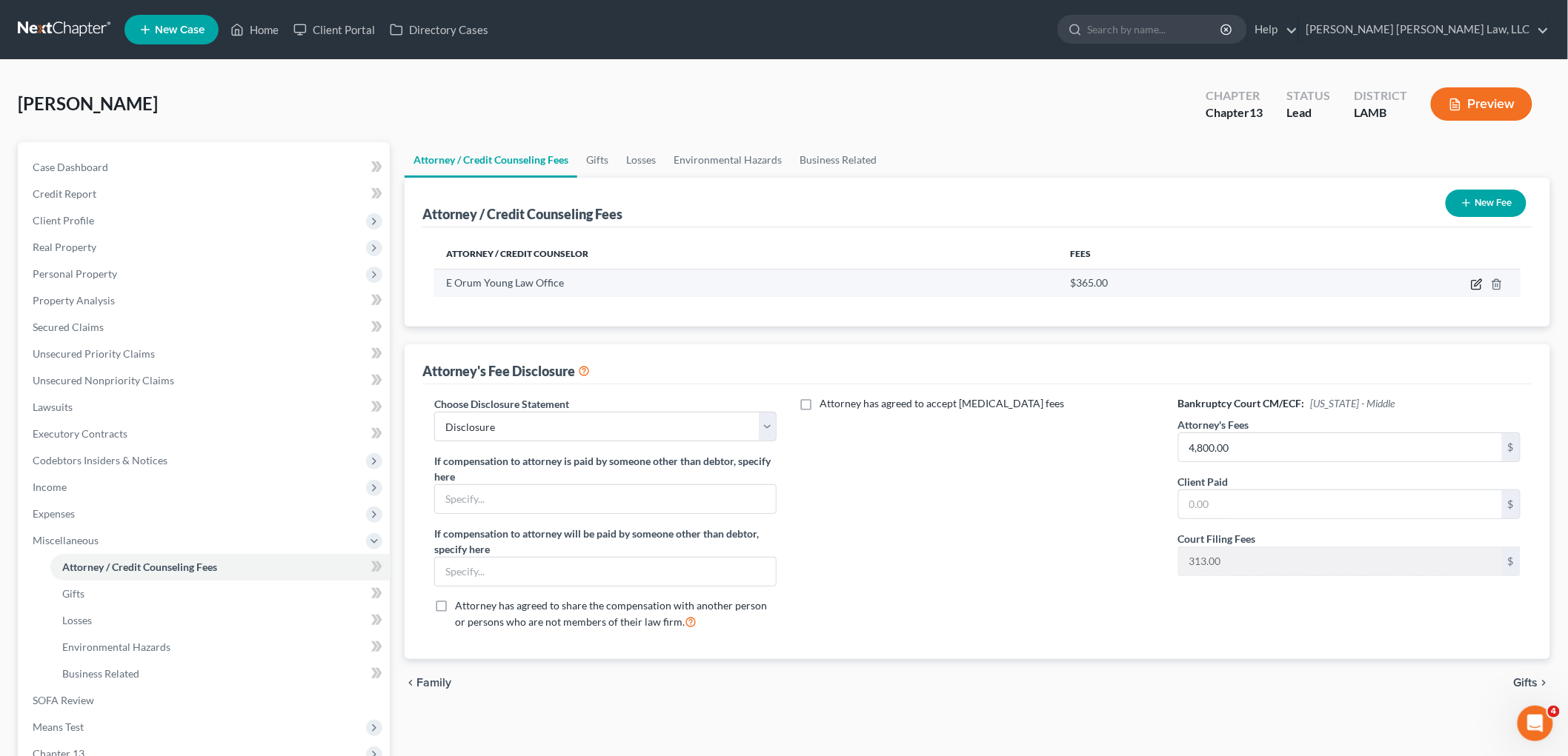
click at [1472, 279] on icon "button" at bounding box center [1477, 285] width 12 height 12
select select "19"
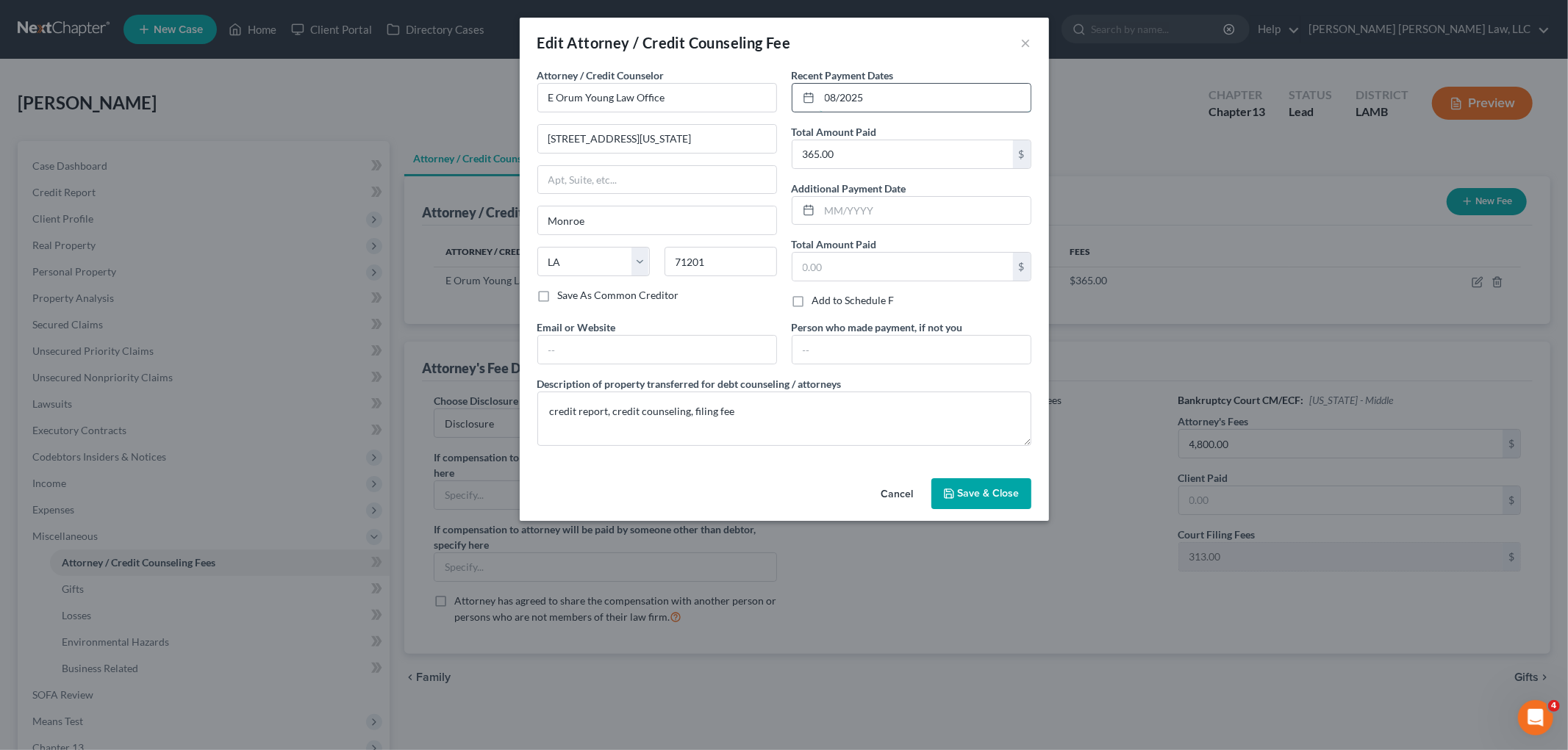
click at [840, 96] on input "08/2025" at bounding box center [924, 97] width 211 height 28
type input "08/27/2025"
click at [962, 490] on span "Save & Close" at bounding box center [988, 493] width 62 height 13
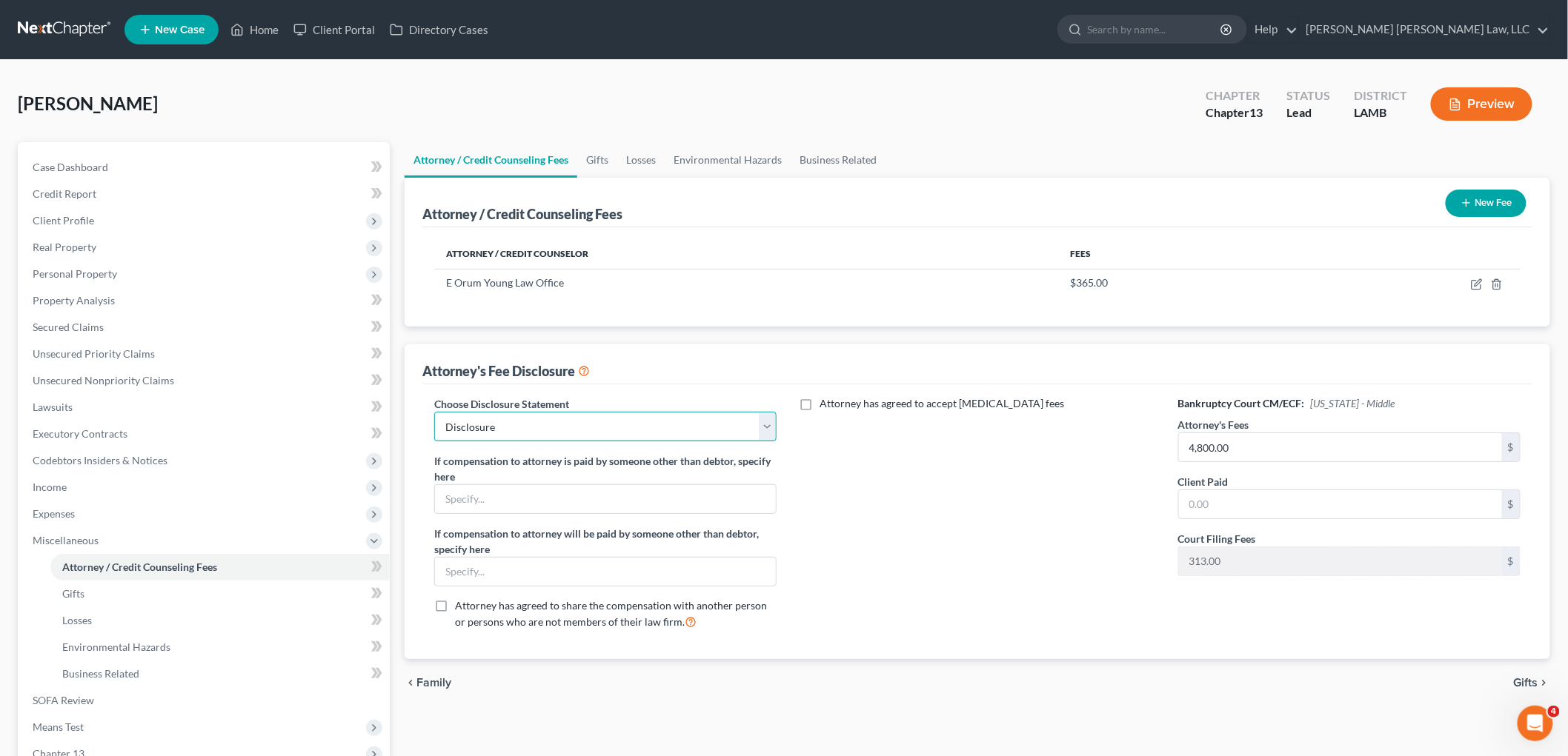
click at [761, 420] on select "Select LAEB 2016 Bankruptcy Rule 2016(B) Disclosure and Application for Approva…" at bounding box center [605, 426] width 343 height 30
click at [952, 470] on div "Attorney has agreed to accept retainer fees" at bounding box center [977, 519] width 372 height 245
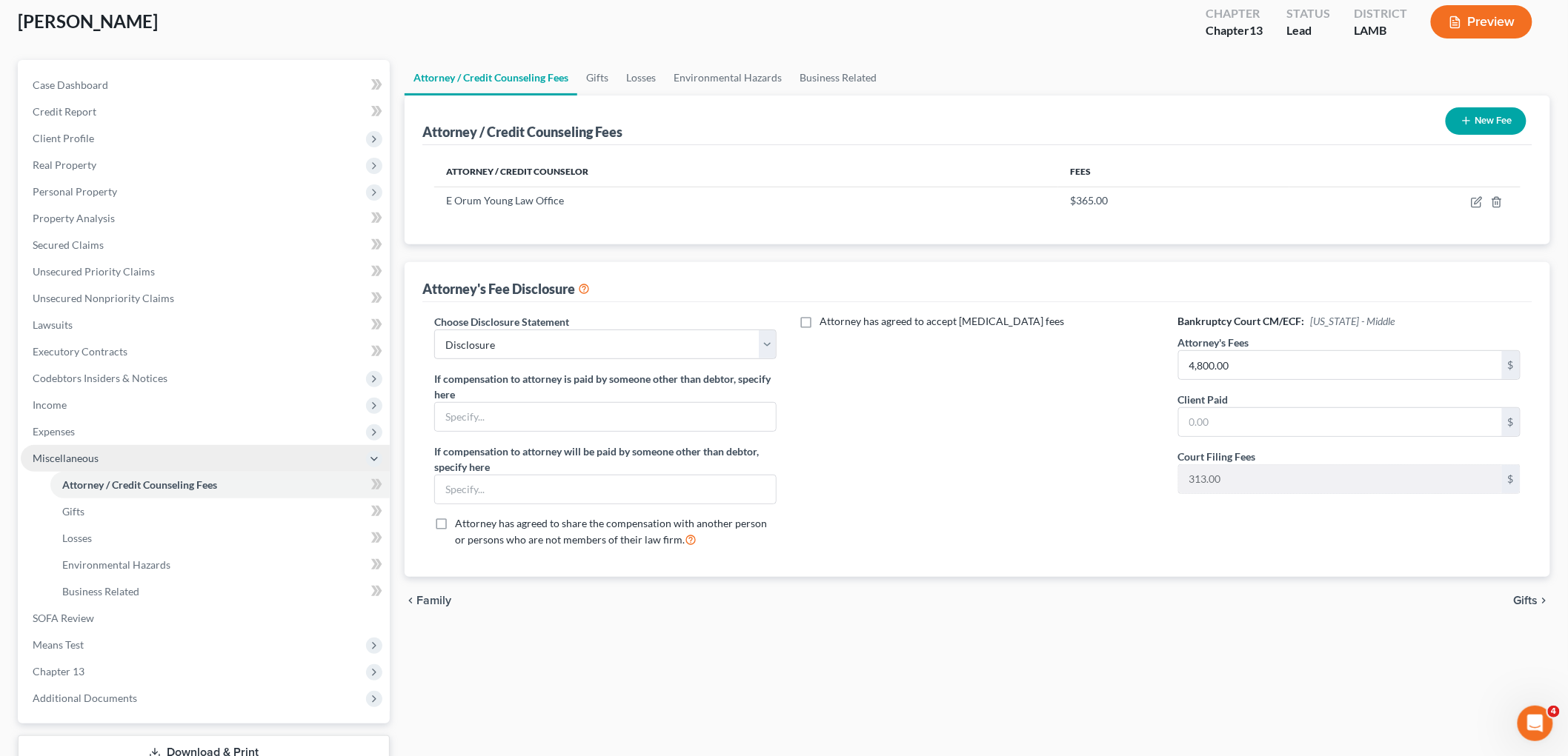
scroll to position [164, 0]
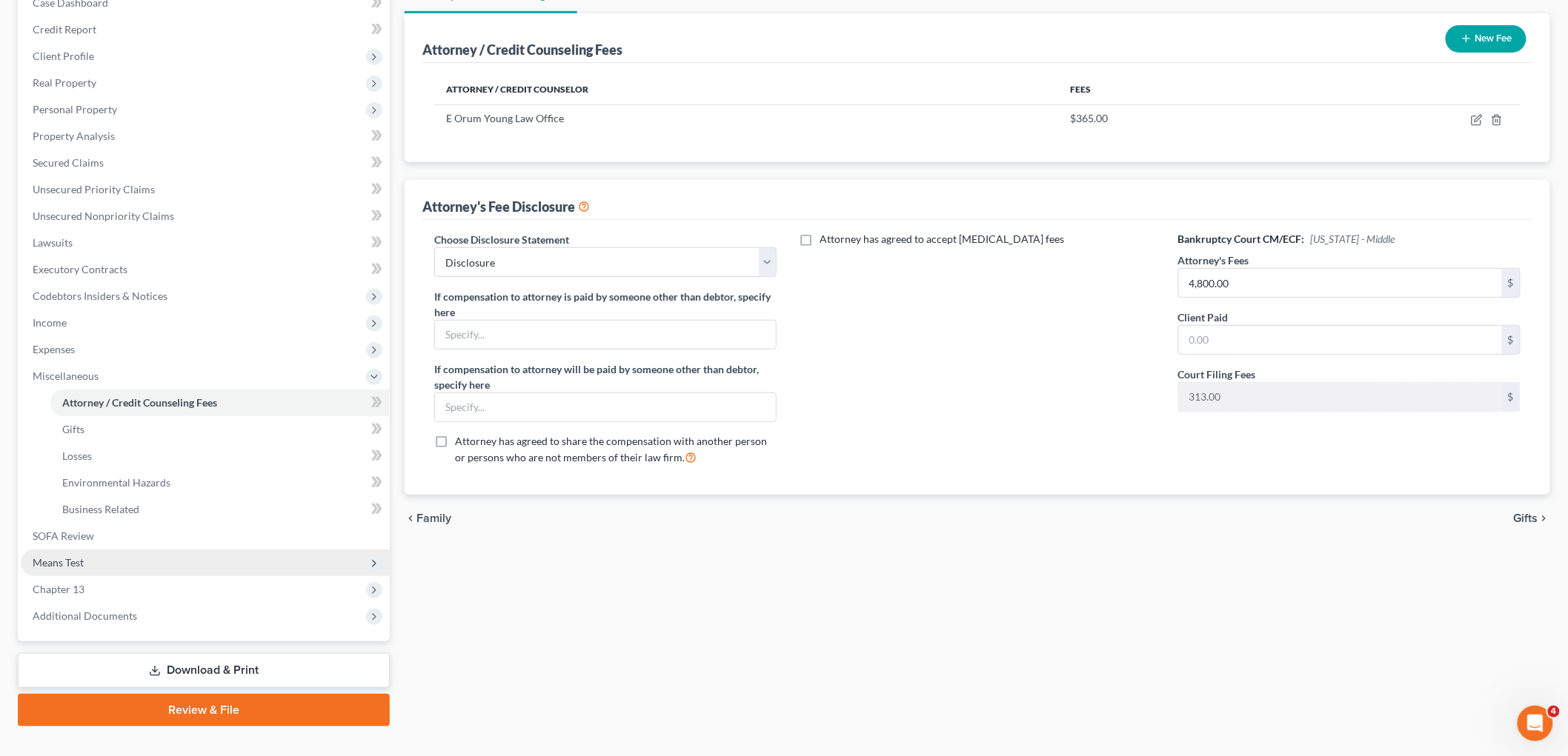
click at [96, 560] on span "Means Test" at bounding box center [205, 563] width 369 height 26
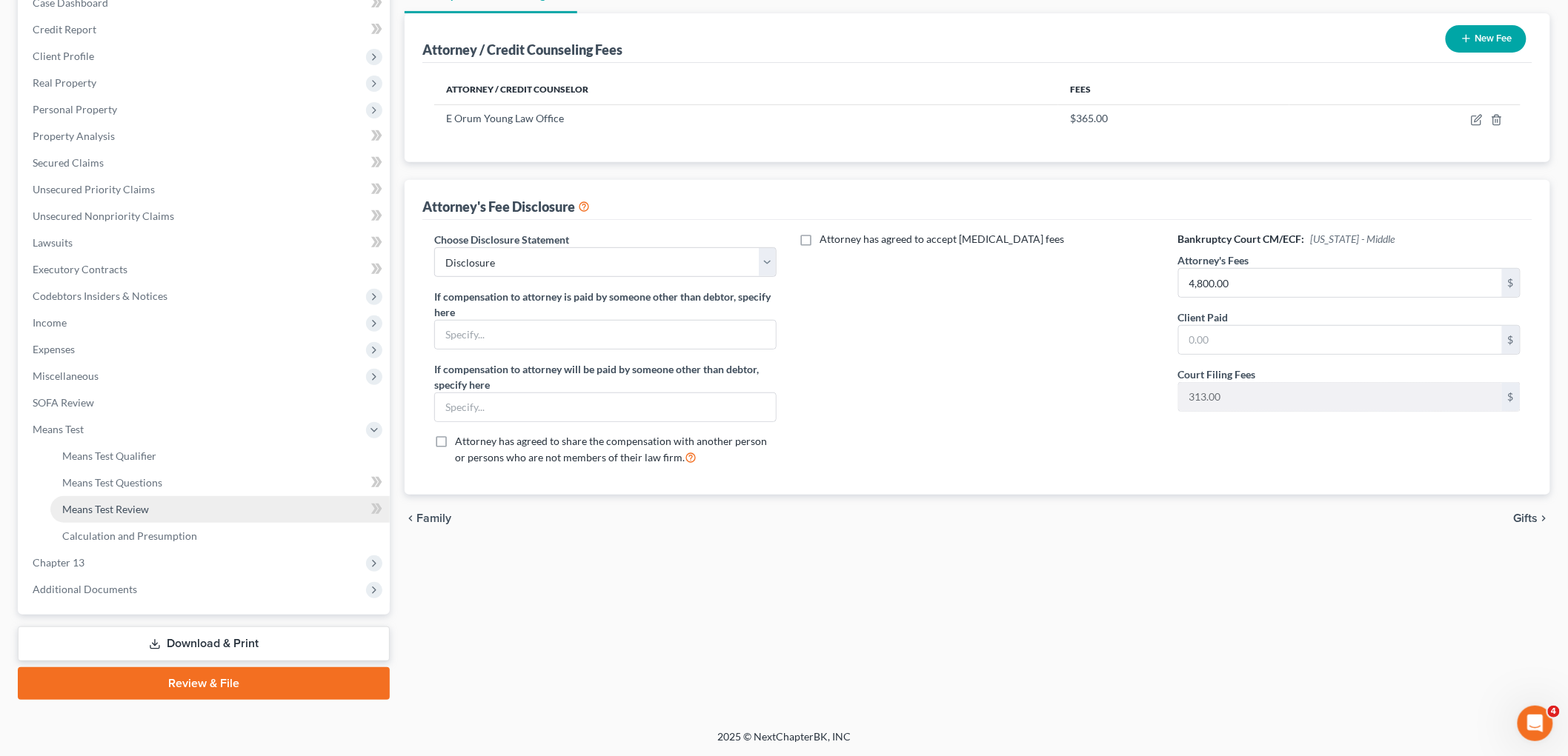
scroll to position [163, 0]
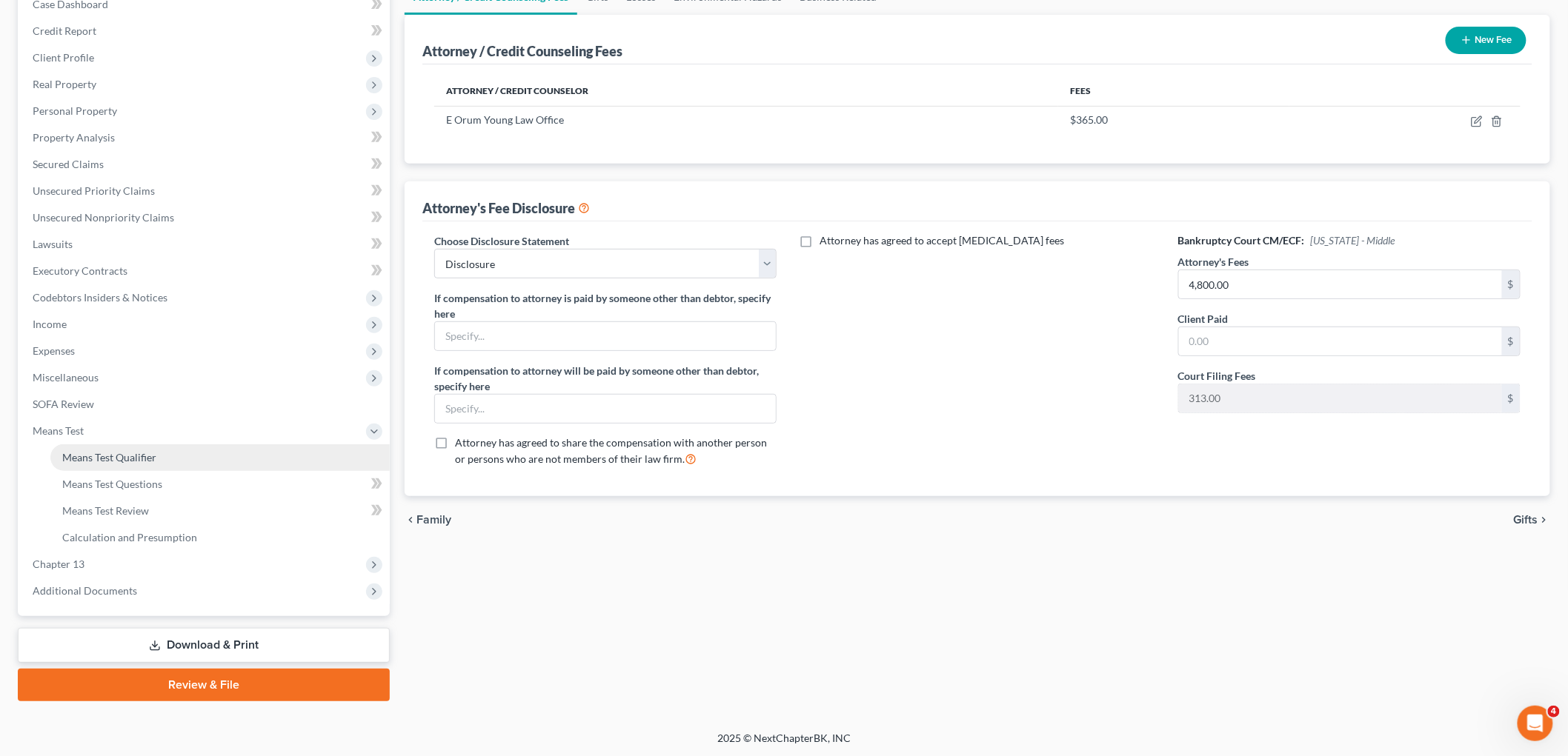
click at [129, 451] on span "Means Test Qualifier" at bounding box center [109, 457] width 94 height 13
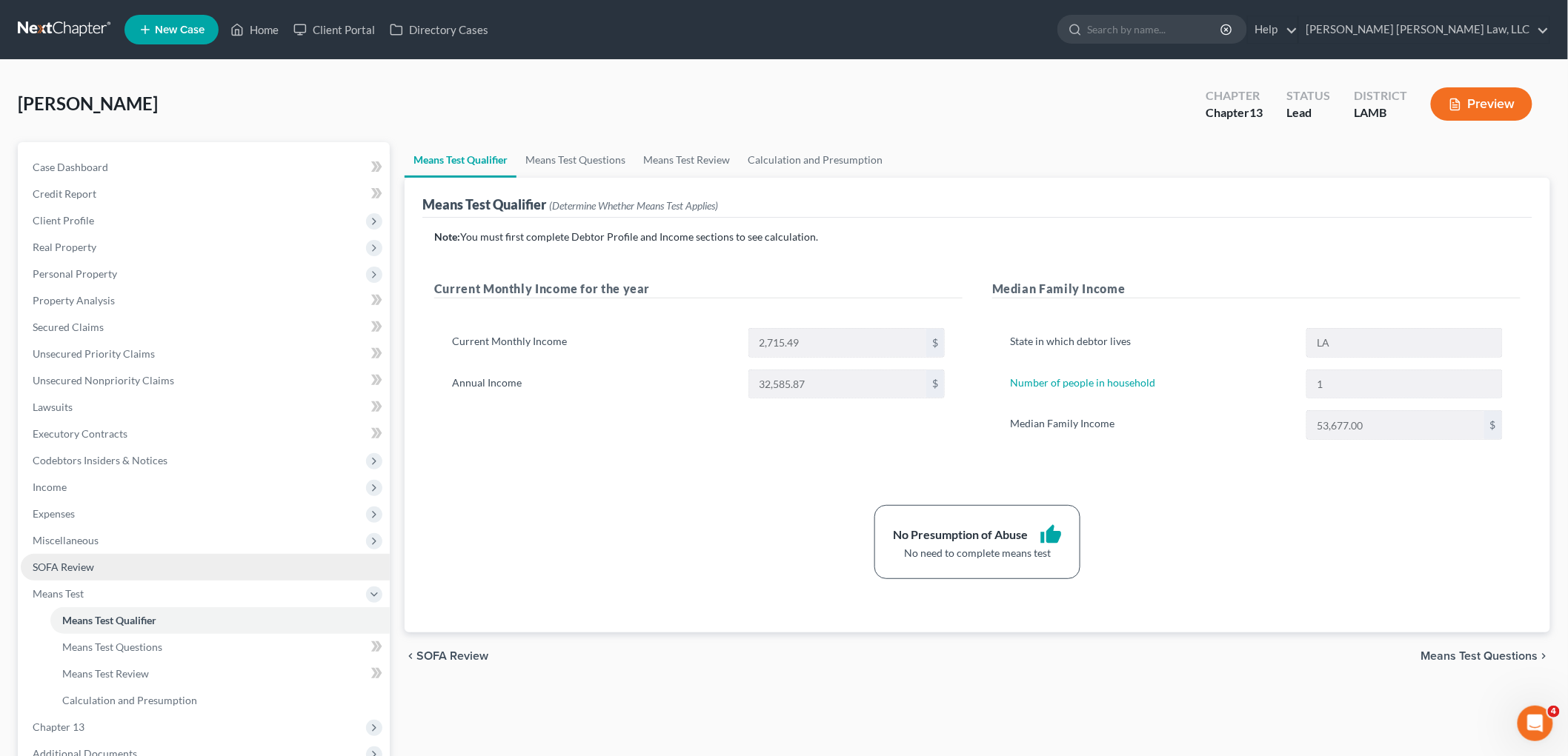
scroll to position [82, 0]
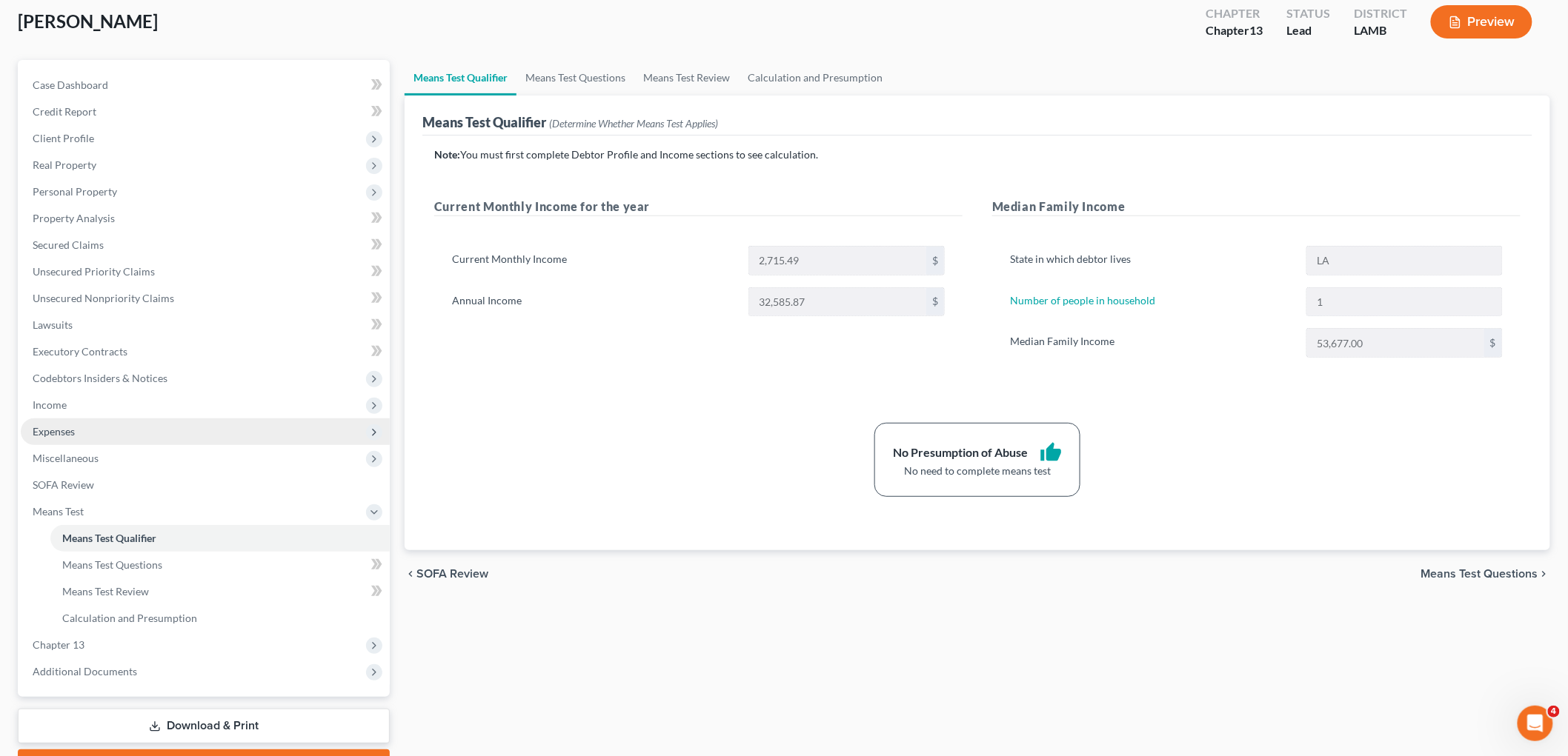
click at [82, 430] on span "Expenses" at bounding box center [205, 431] width 369 height 26
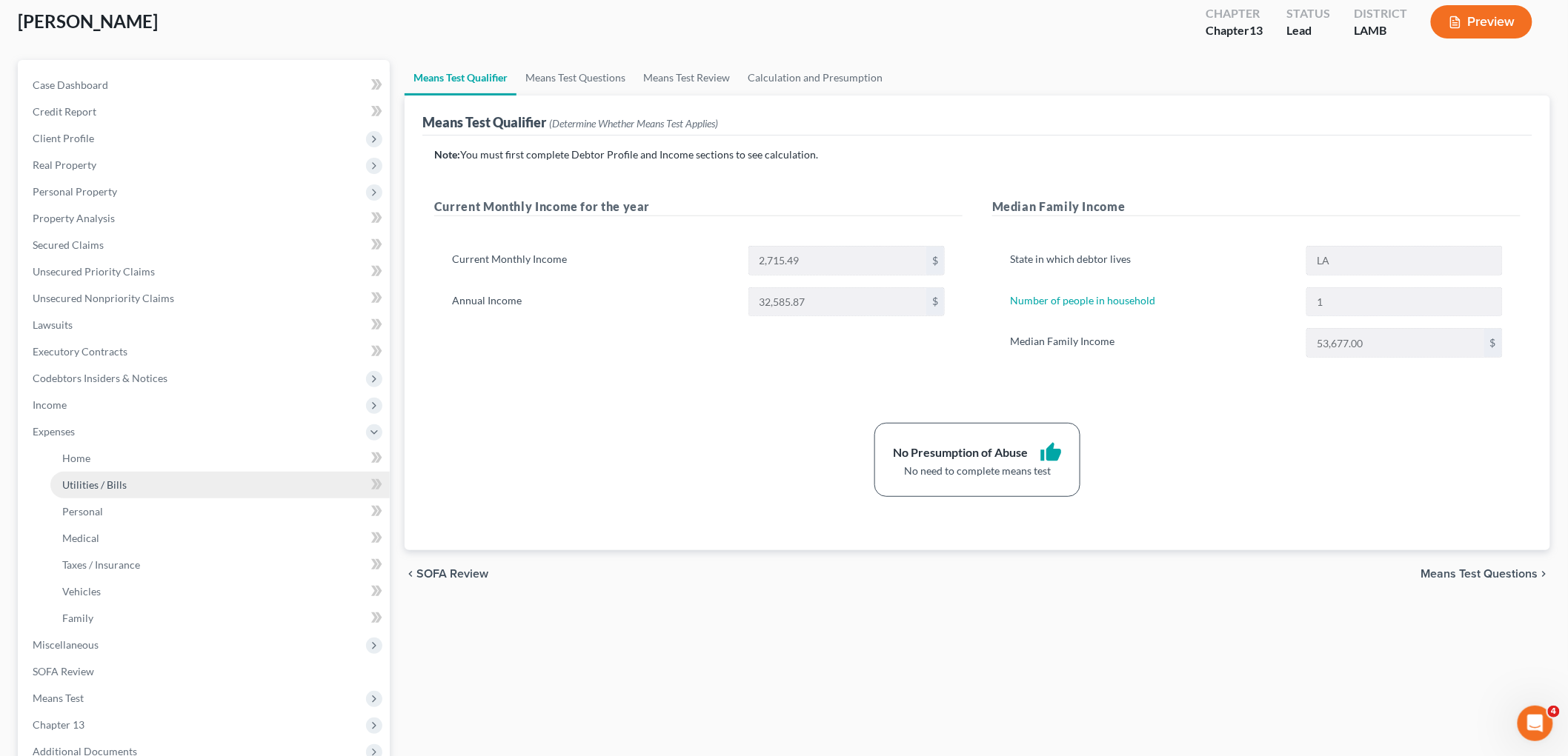
click at [109, 486] on span "Utilities / Bills" at bounding box center [95, 484] width 65 height 13
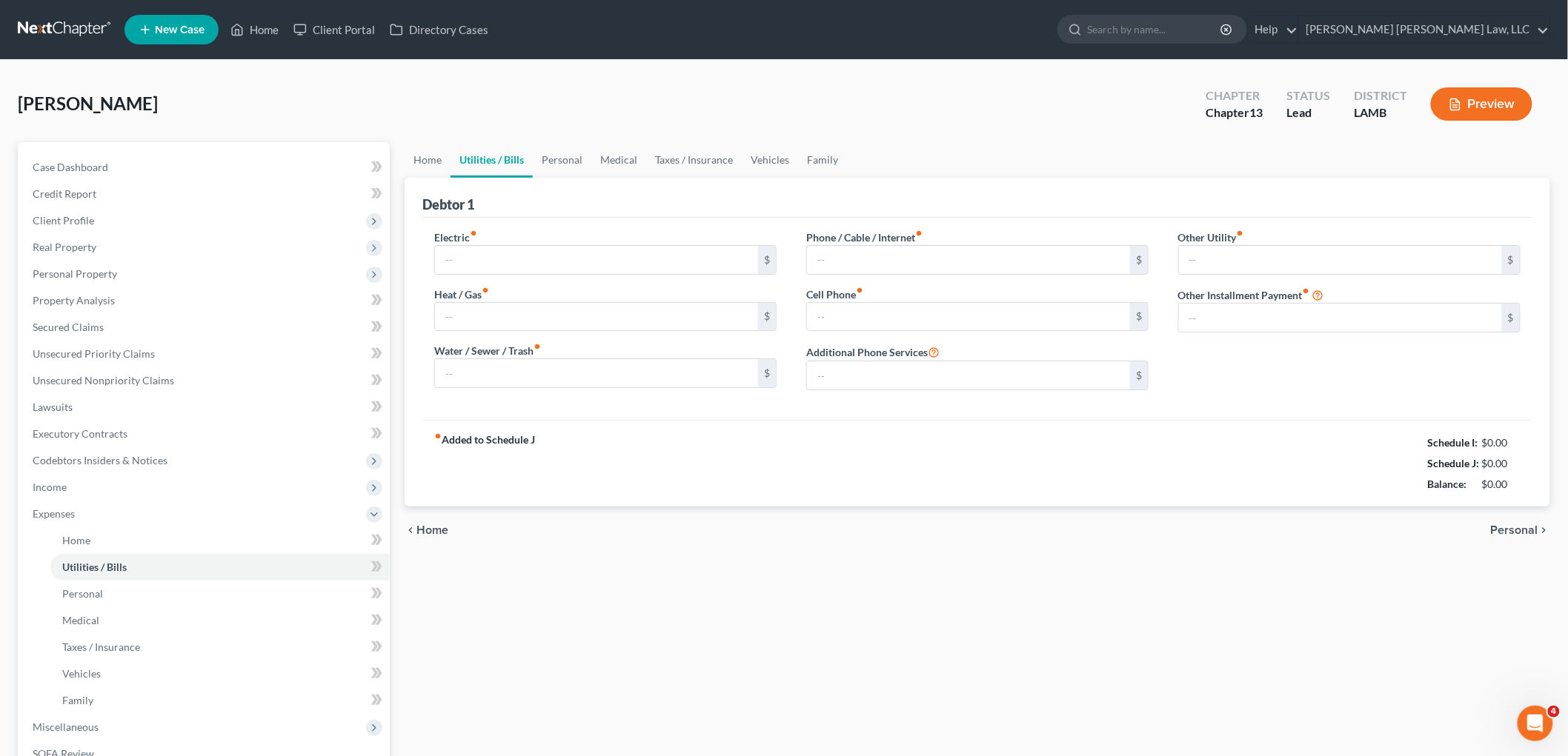
type input "150.00"
type input "0.00"
type input "56.00"
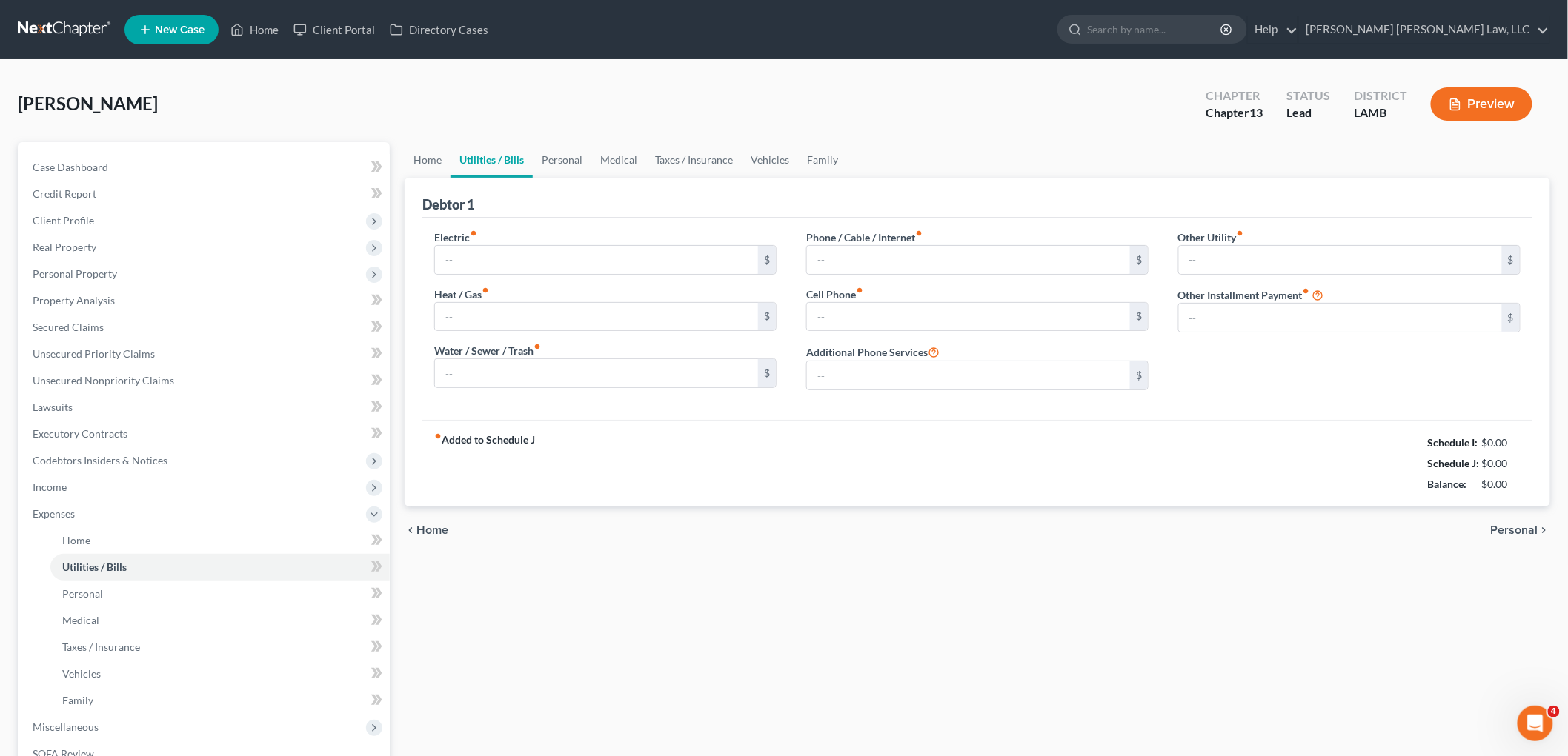
type input "0.00"
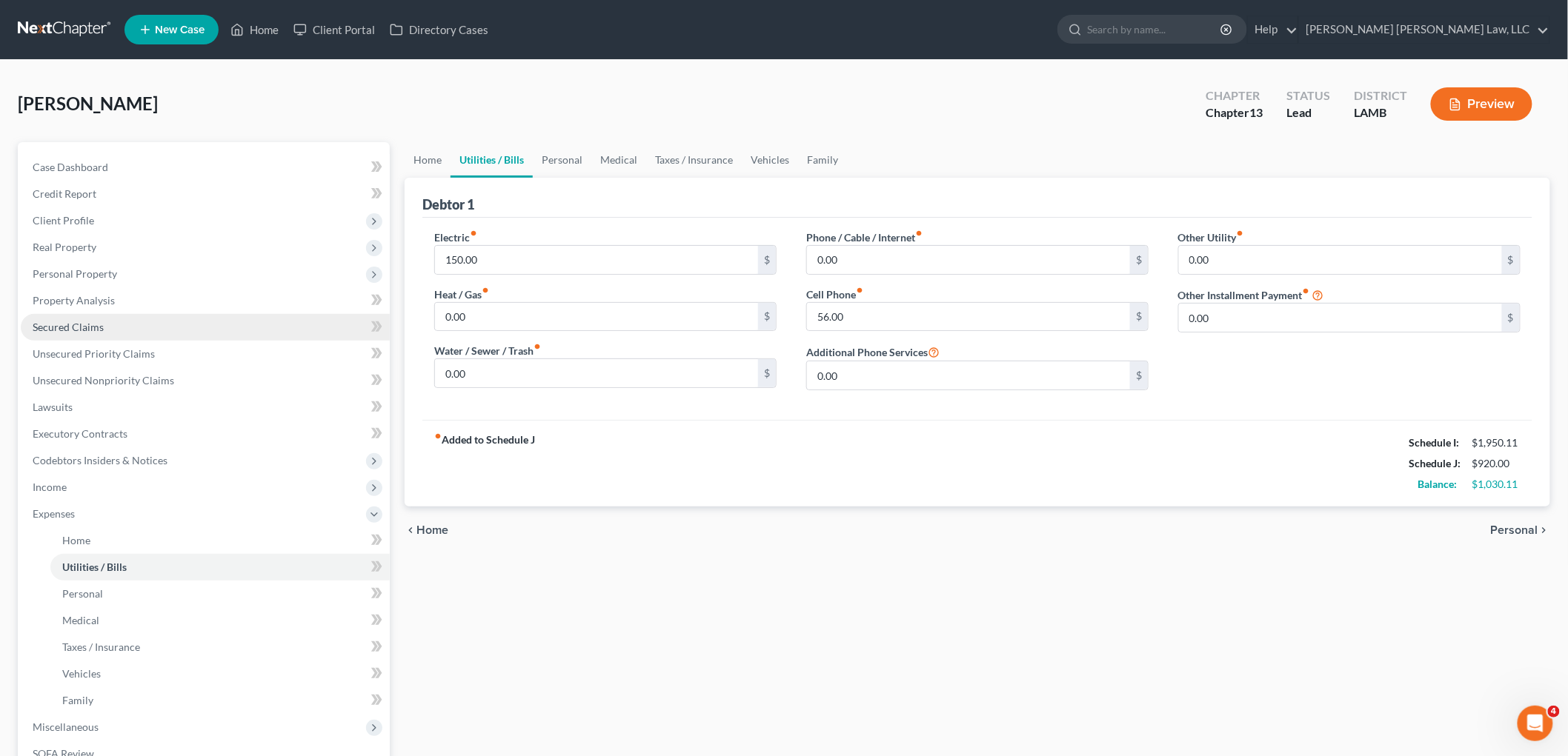
click at [80, 327] on span "Secured Claims" at bounding box center [67, 326] width 71 height 13
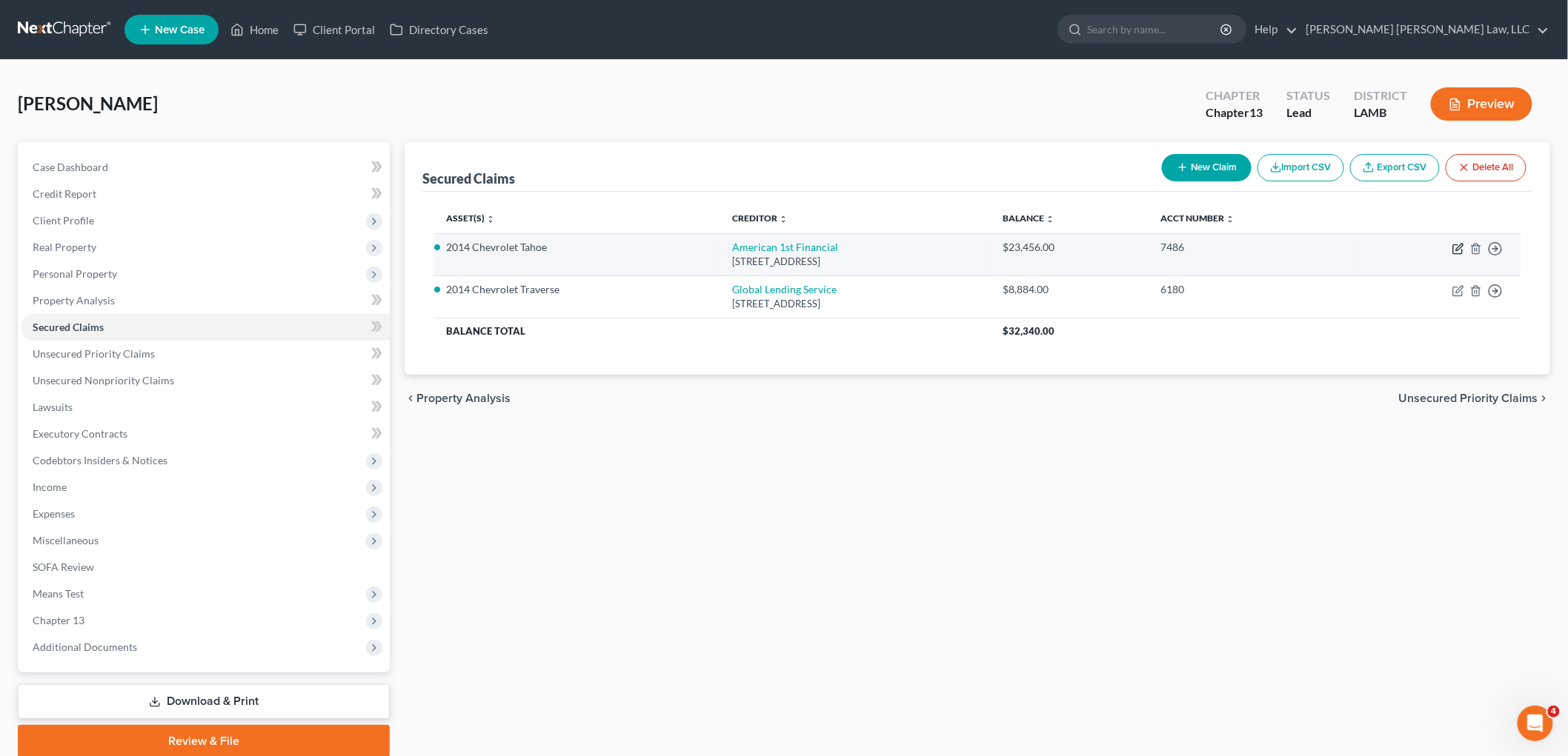
click at [1457, 247] on icon "button" at bounding box center [1460, 247] width 7 height 7
select select "19"
select select "0"
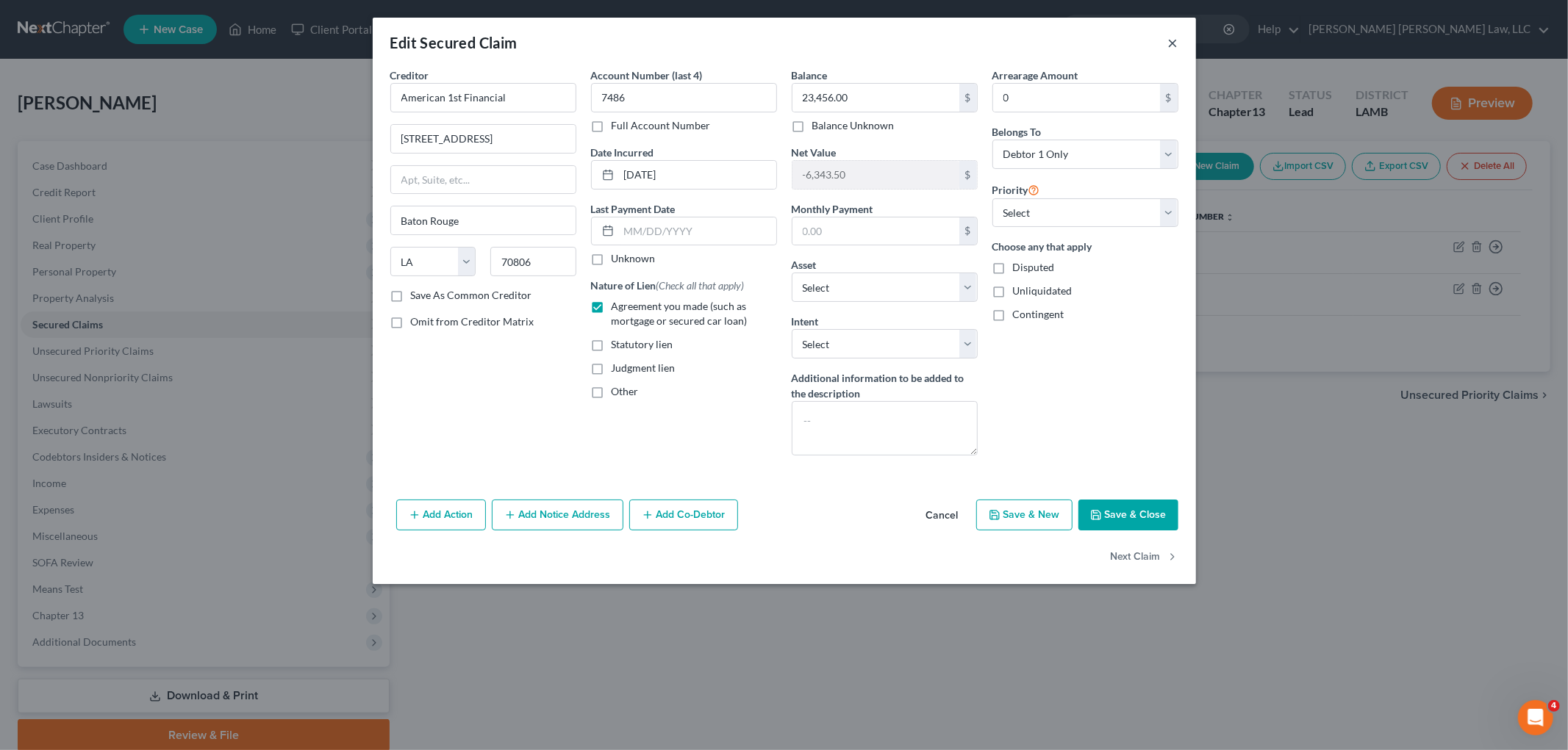
click at [1175, 40] on button "×" at bounding box center [1173, 42] width 10 height 18
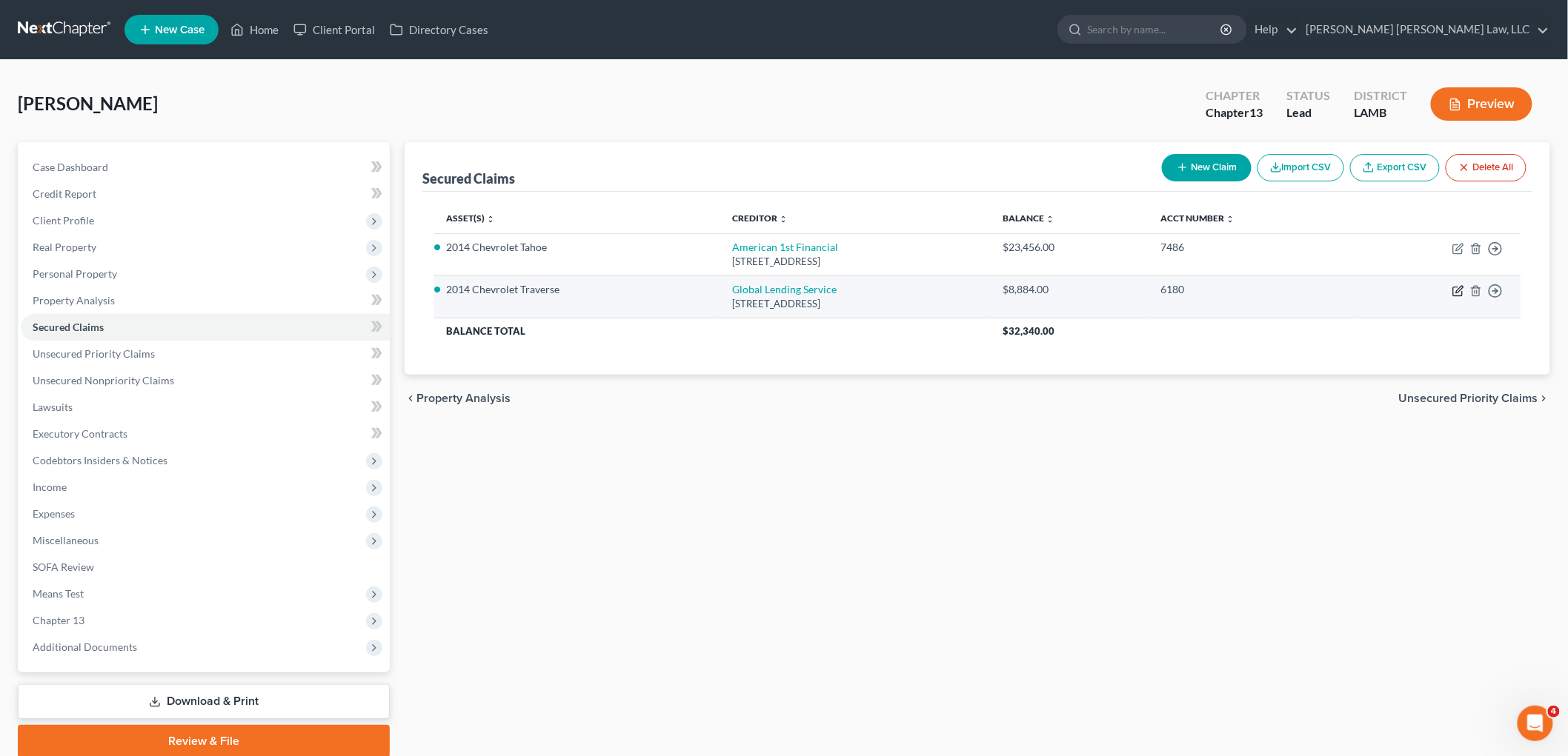
click at [1461, 289] on icon "button" at bounding box center [1460, 289] width 7 height 7
select select "42"
select select "2"
select select "0"
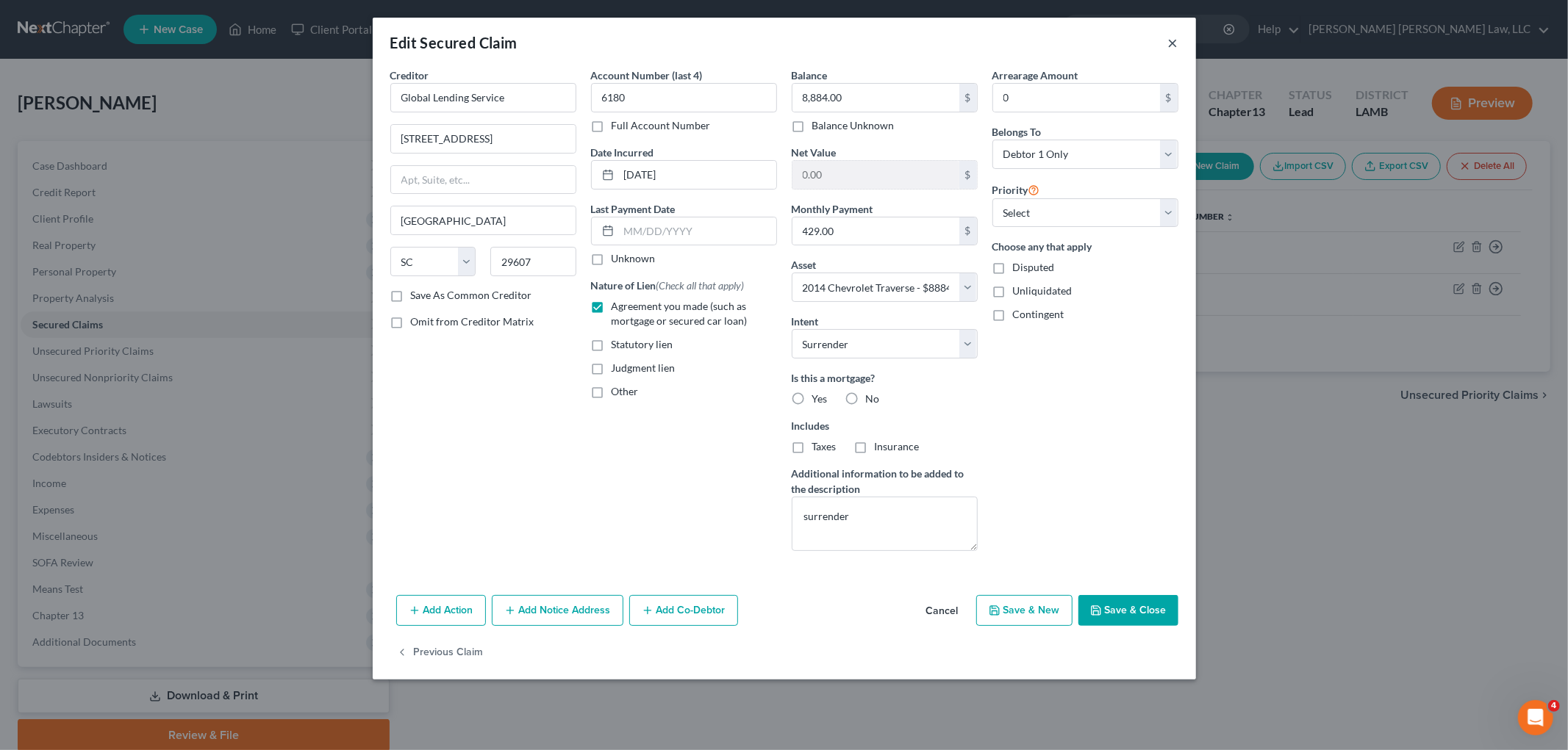
click at [1171, 46] on button "×" at bounding box center [1173, 42] width 10 height 18
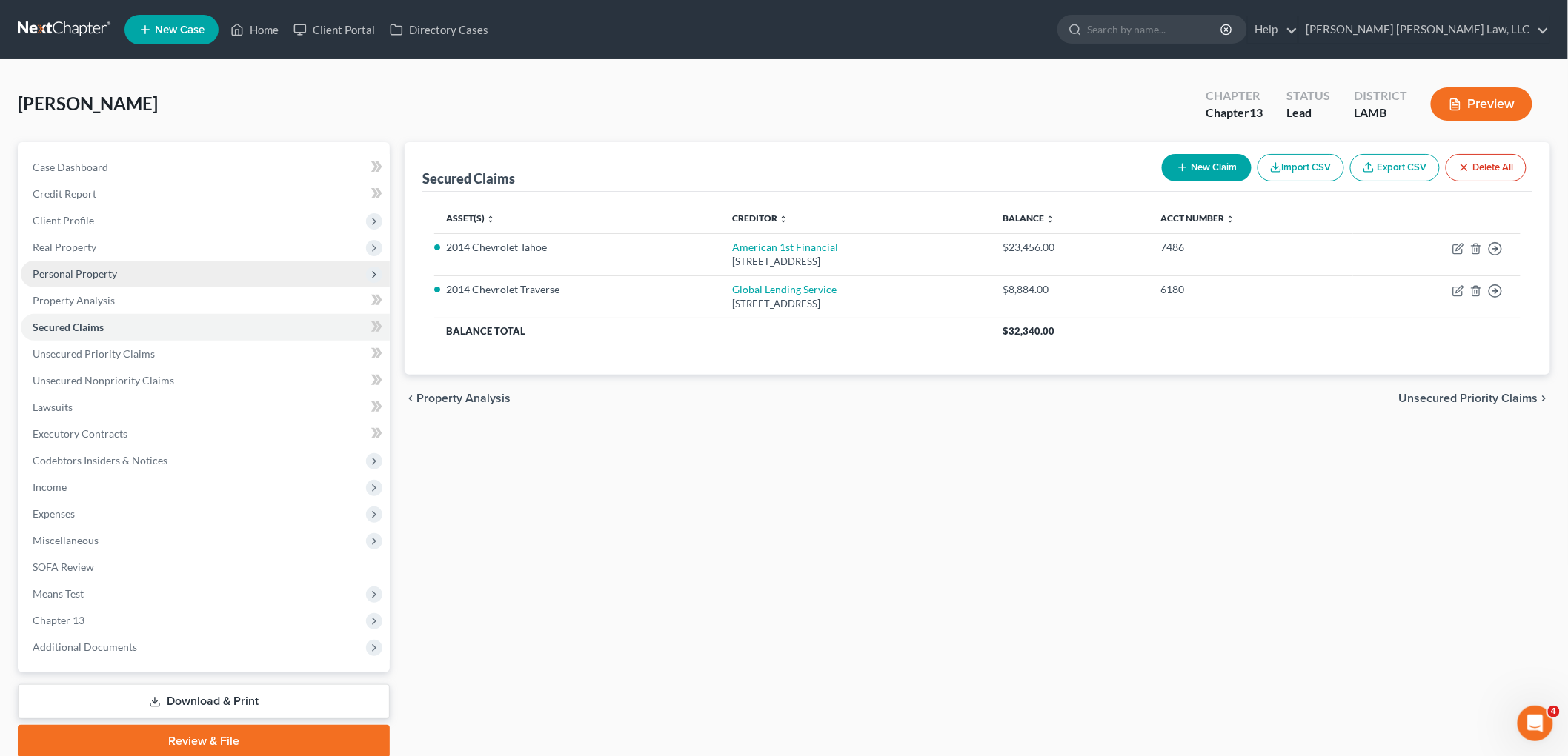
click at [89, 270] on span "Personal Property" at bounding box center [74, 274] width 84 height 13
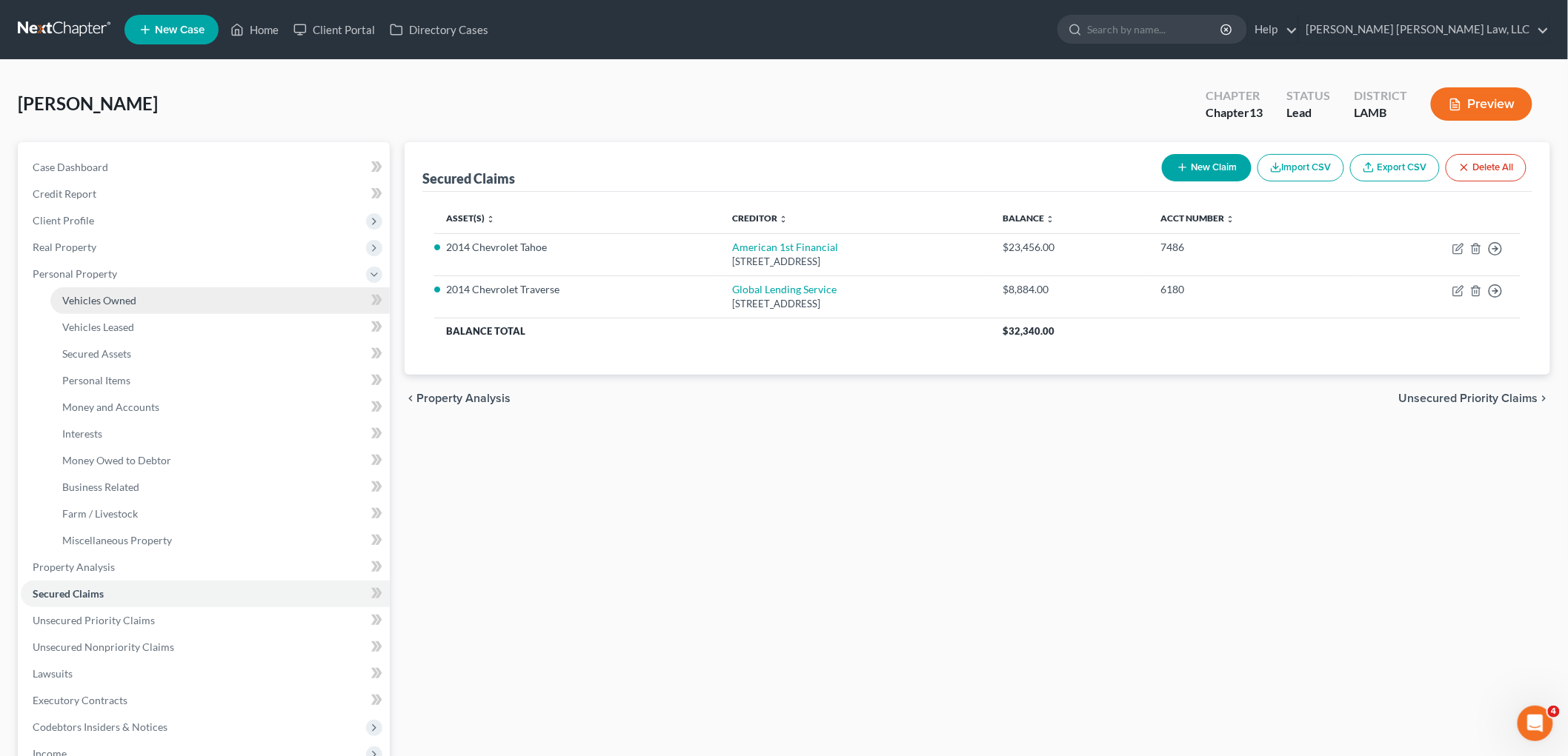
click at [117, 304] on span "Vehicles Owned" at bounding box center [99, 300] width 74 height 13
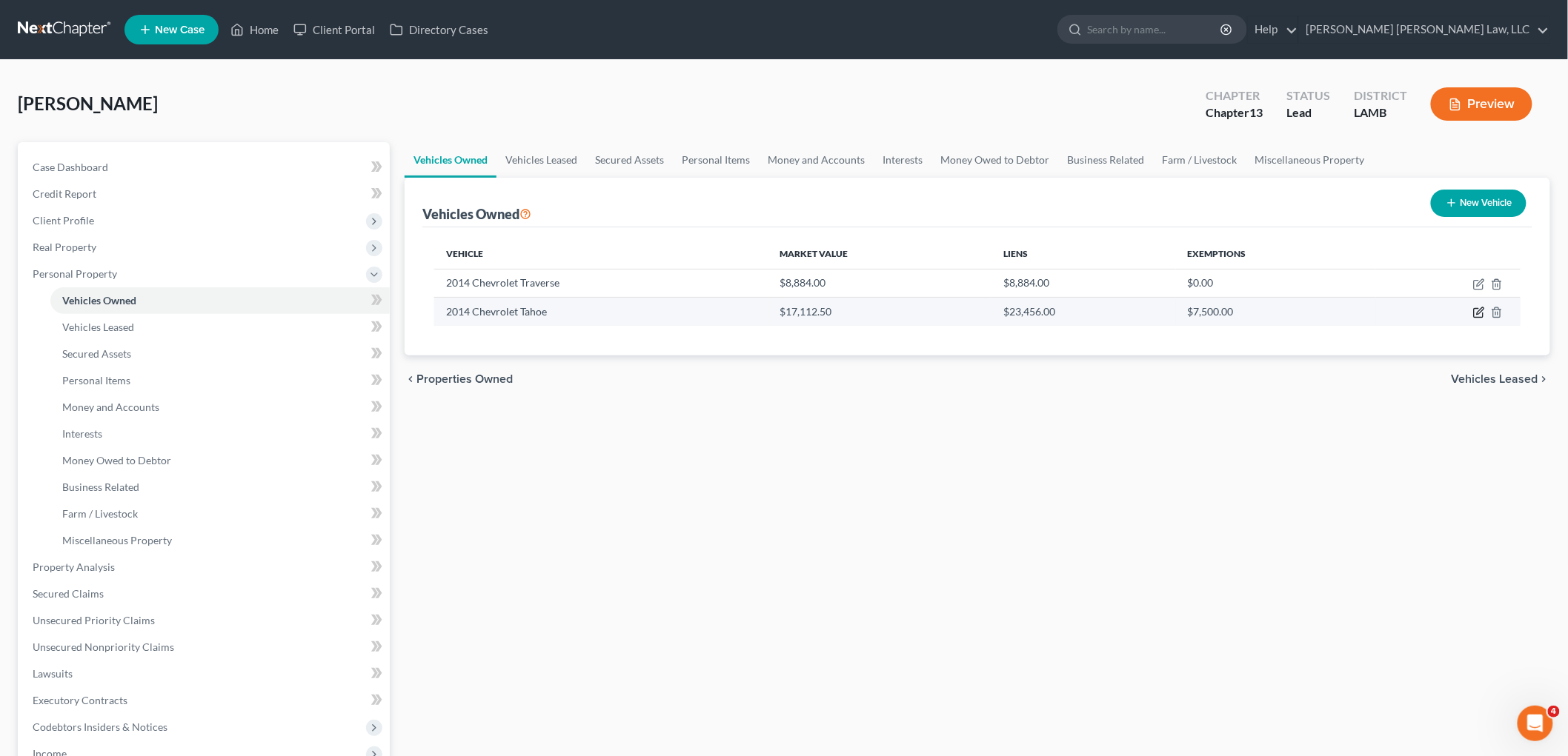
click at [1479, 309] on icon "button" at bounding box center [1480, 312] width 7 height 7
select select "0"
select select "12"
select select "2"
select select "0"
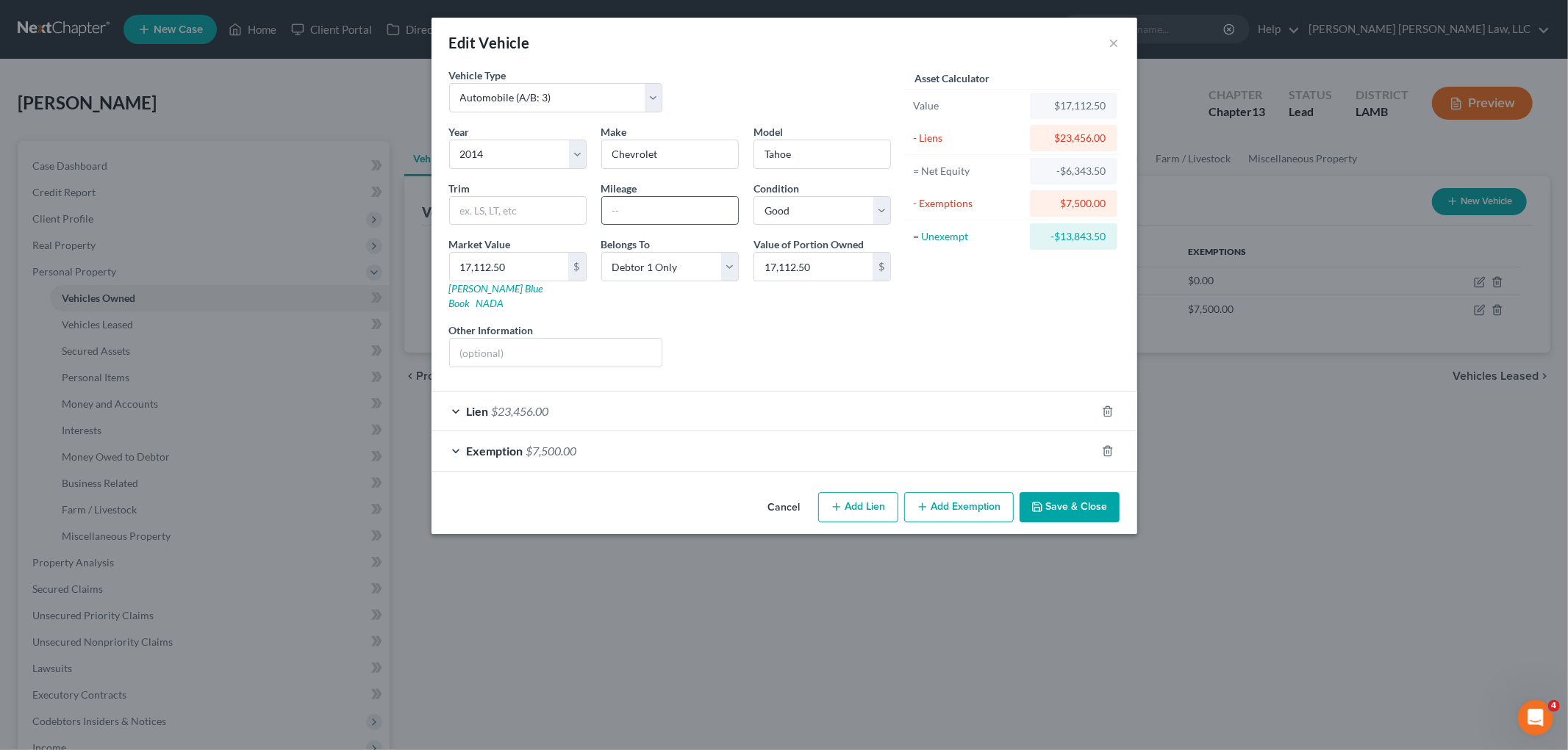
drag, startPoint x: 658, startPoint y: 213, endPoint x: 660, endPoint y: 205, distance: 8.2
click at [658, 213] on input "text" at bounding box center [670, 211] width 136 height 28
type input "151,739"
click at [1047, 501] on button "Save & Close" at bounding box center [1069, 507] width 100 height 31
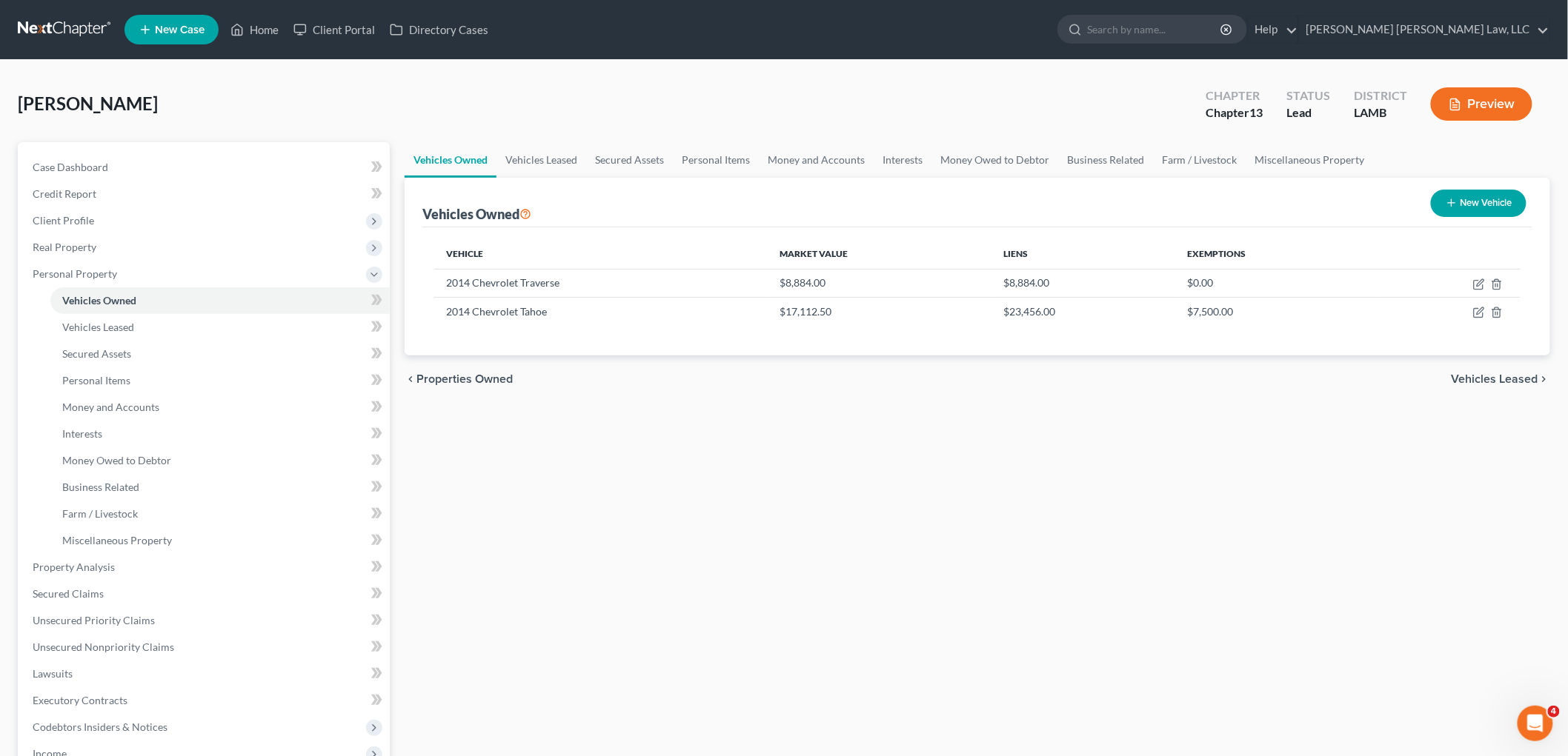
drag, startPoint x: 628, startPoint y: 512, endPoint x: 569, endPoint y: 509, distance: 59.1
click at [628, 512] on div "Vehicles Owned Vehicles Leased Secured Assets Personal Items Money and Accounts…" at bounding box center [977, 583] width 1160 height 882
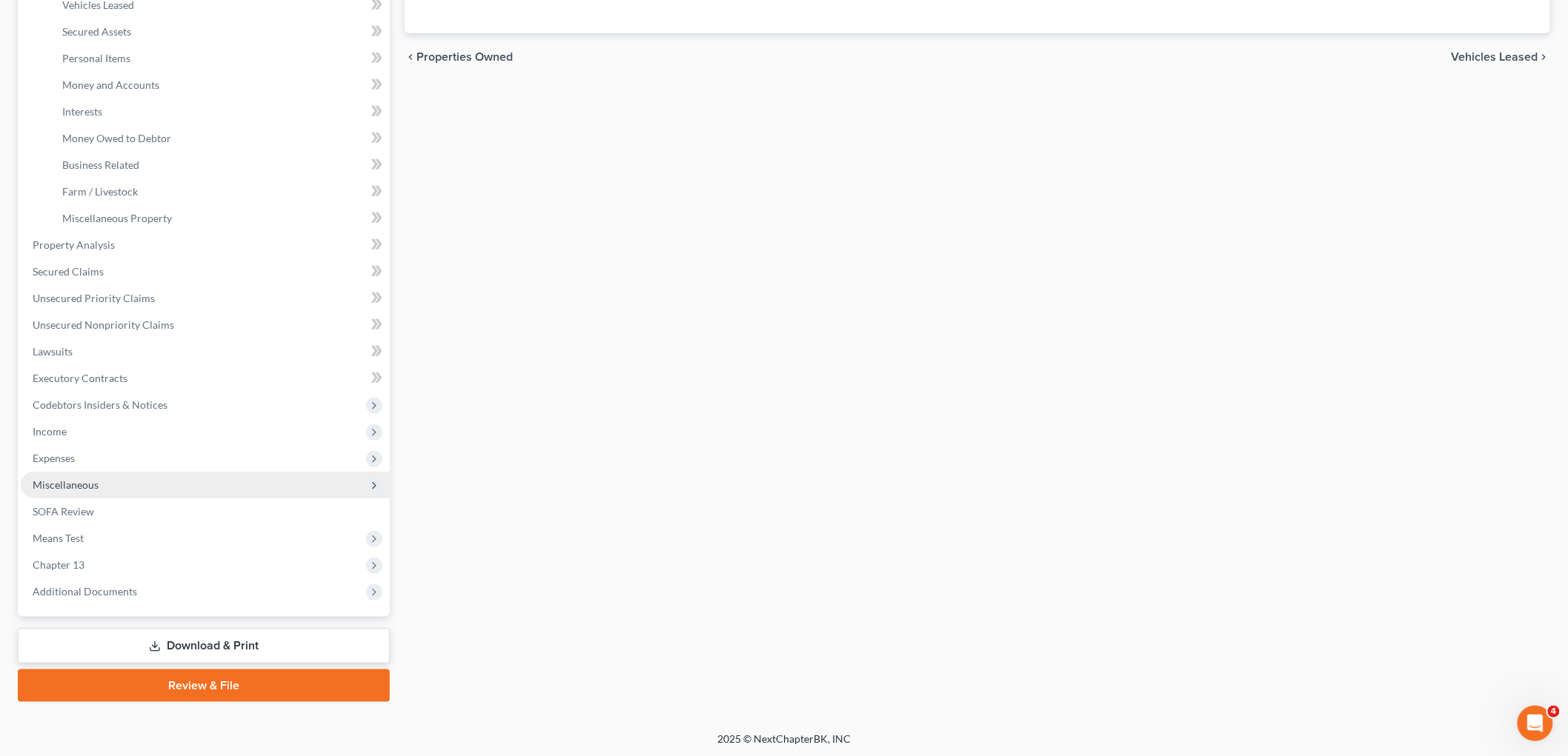
click at [167, 484] on span "Miscellaneous" at bounding box center [205, 485] width 369 height 26
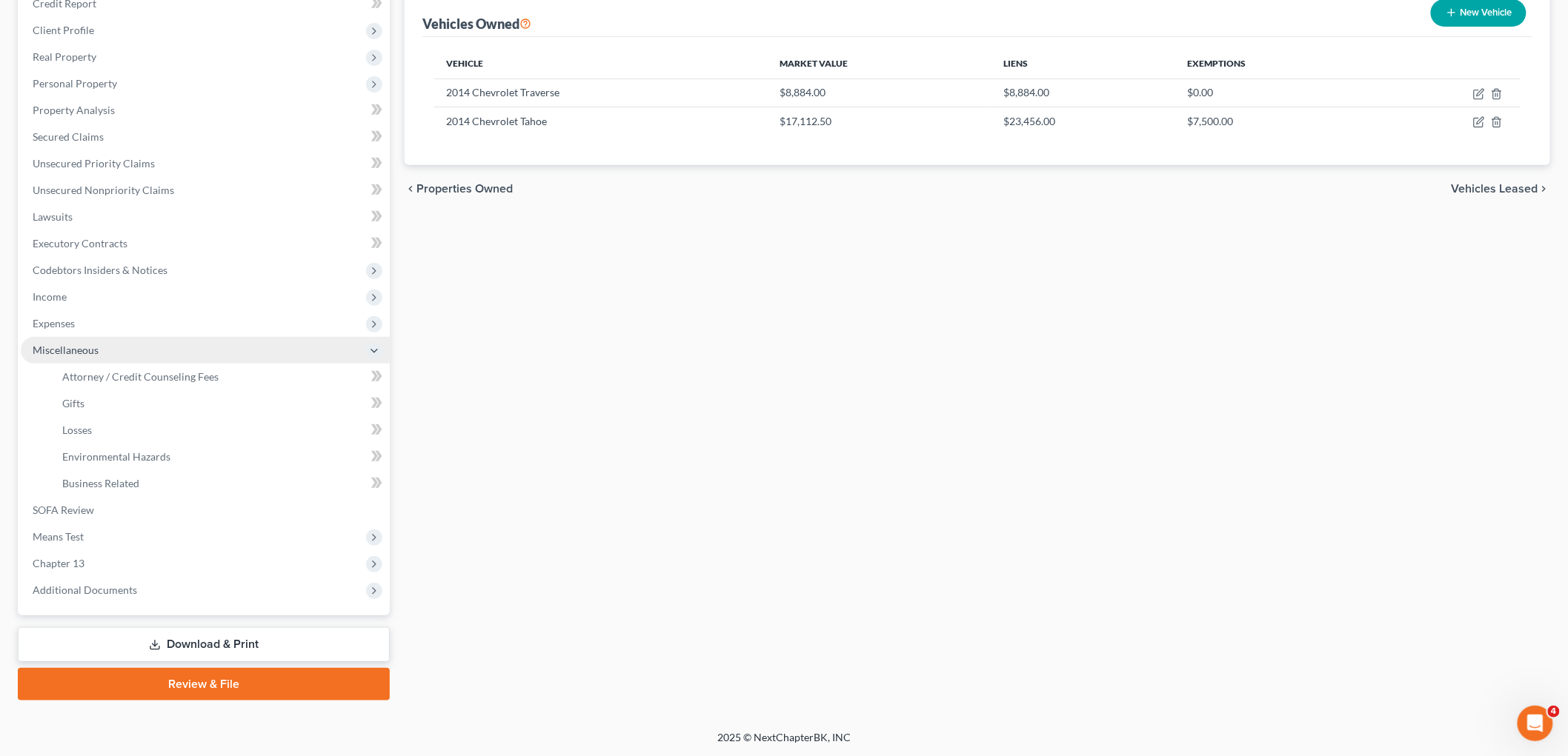
scroll to position [189, 0]
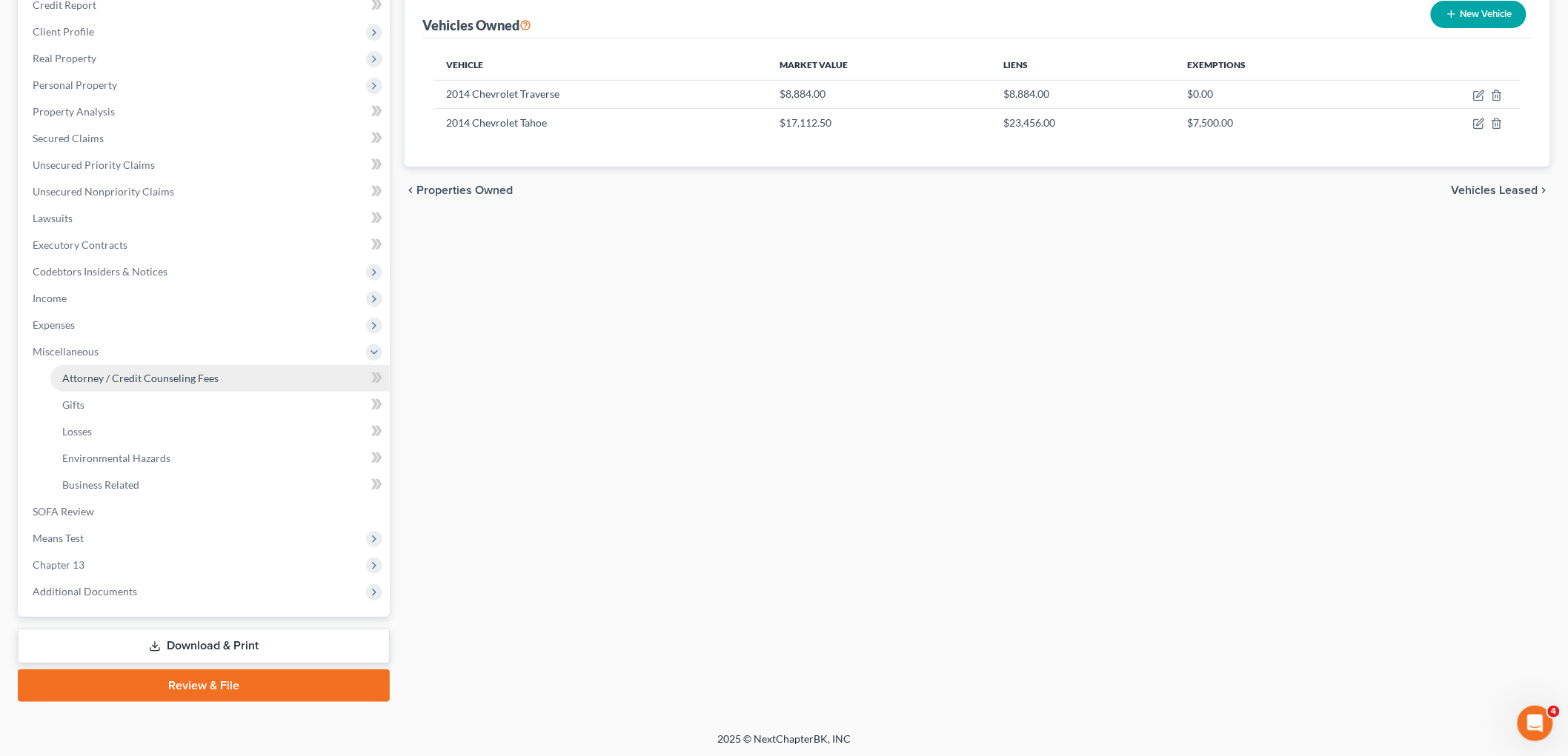
click at [226, 381] on link "Attorney / Credit Counseling Fees" at bounding box center [220, 378] width 339 height 26
select select "2"
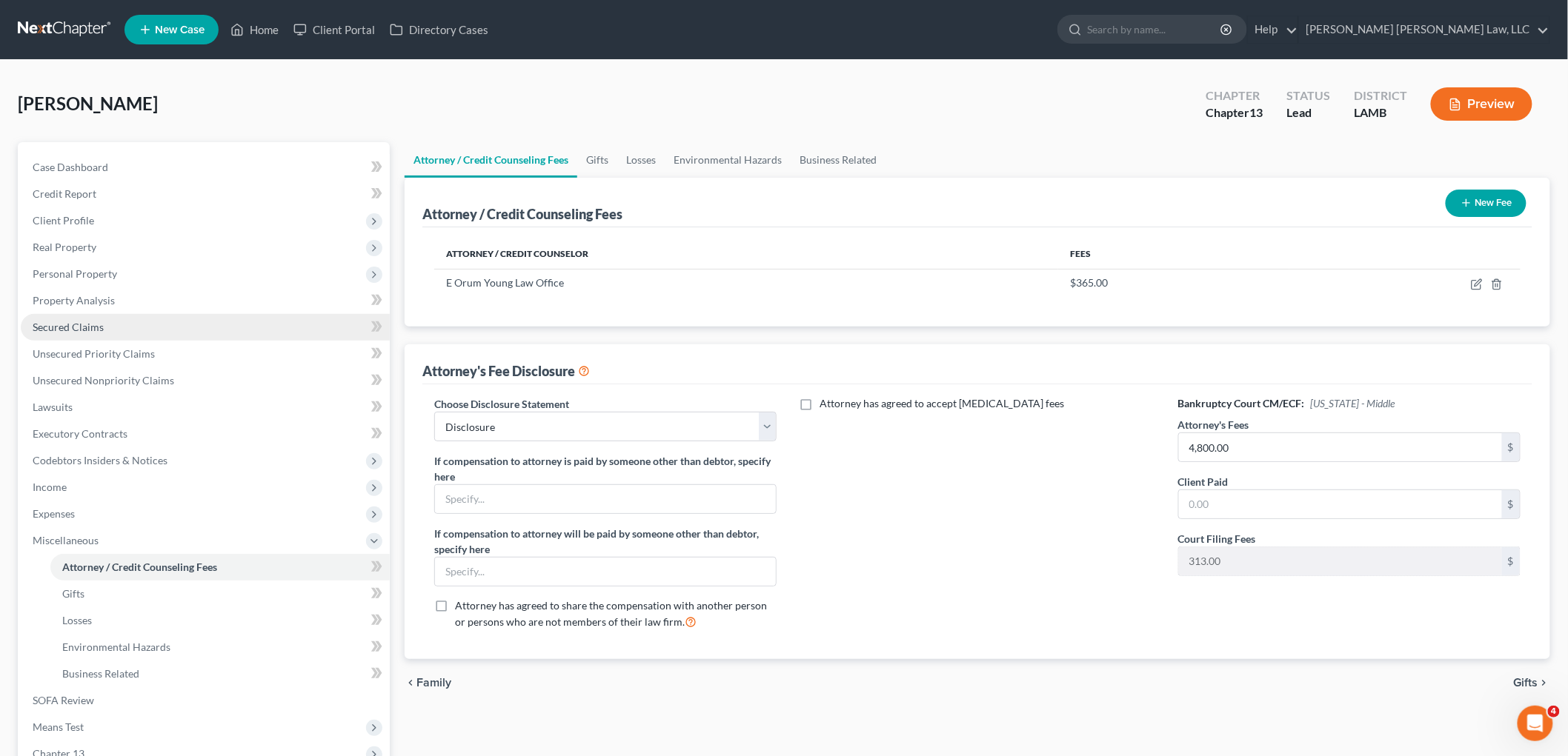
click at [84, 330] on span "Secured Claims" at bounding box center [67, 326] width 71 height 13
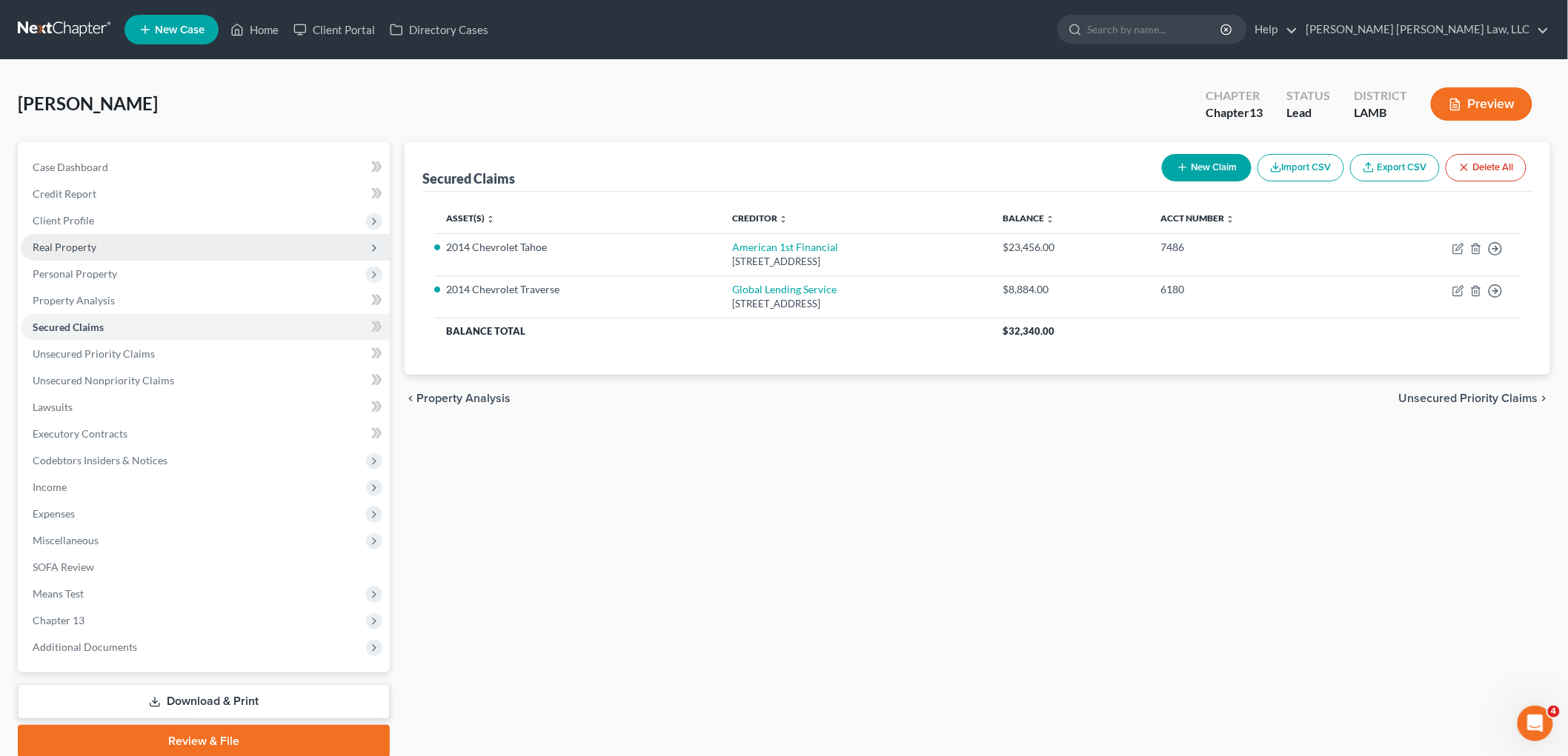
click at [82, 245] on span "Real Property" at bounding box center [64, 246] width 64 height 13
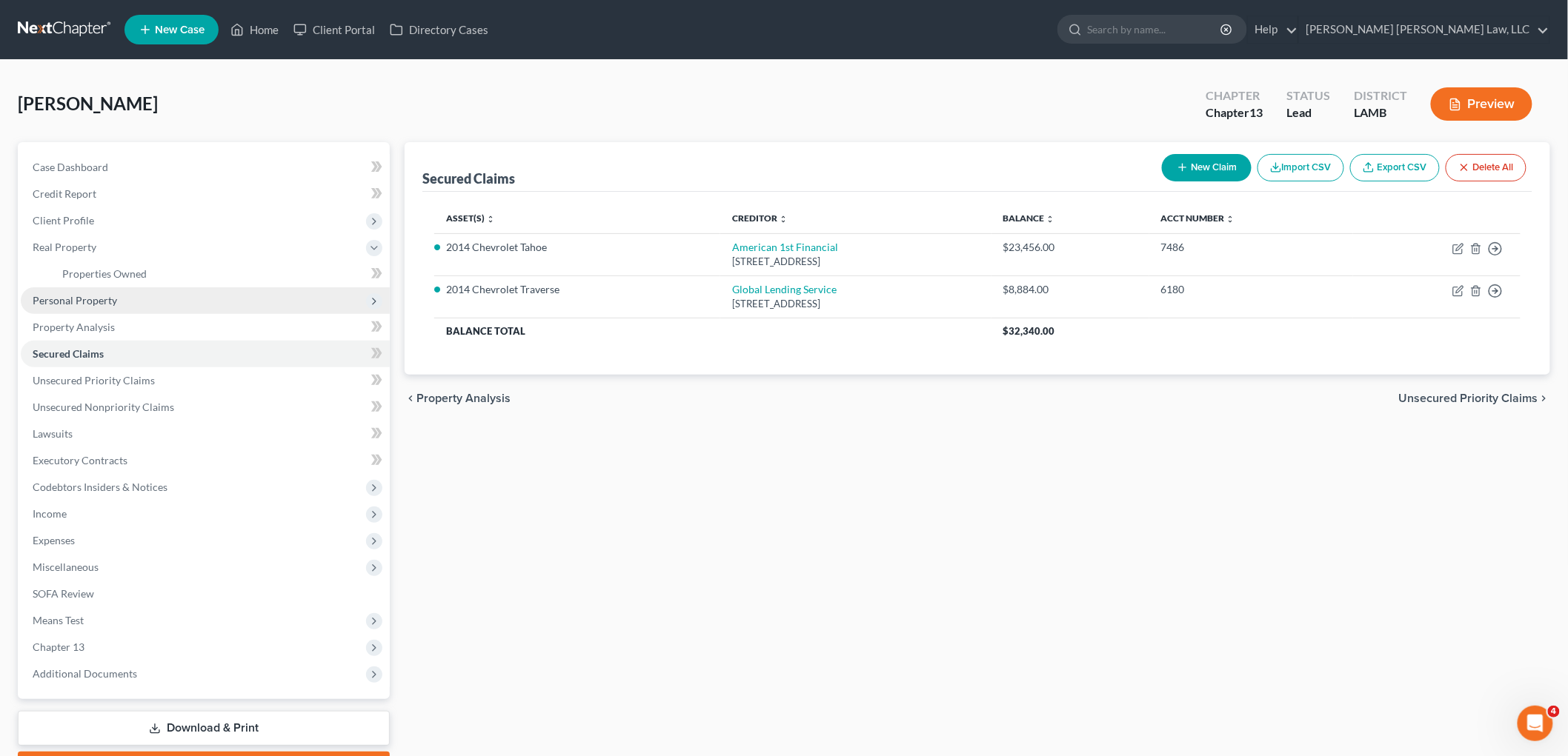
click at [90, 298] on span "Personal Property" at bounding box center [74, 300] width 84 height 13
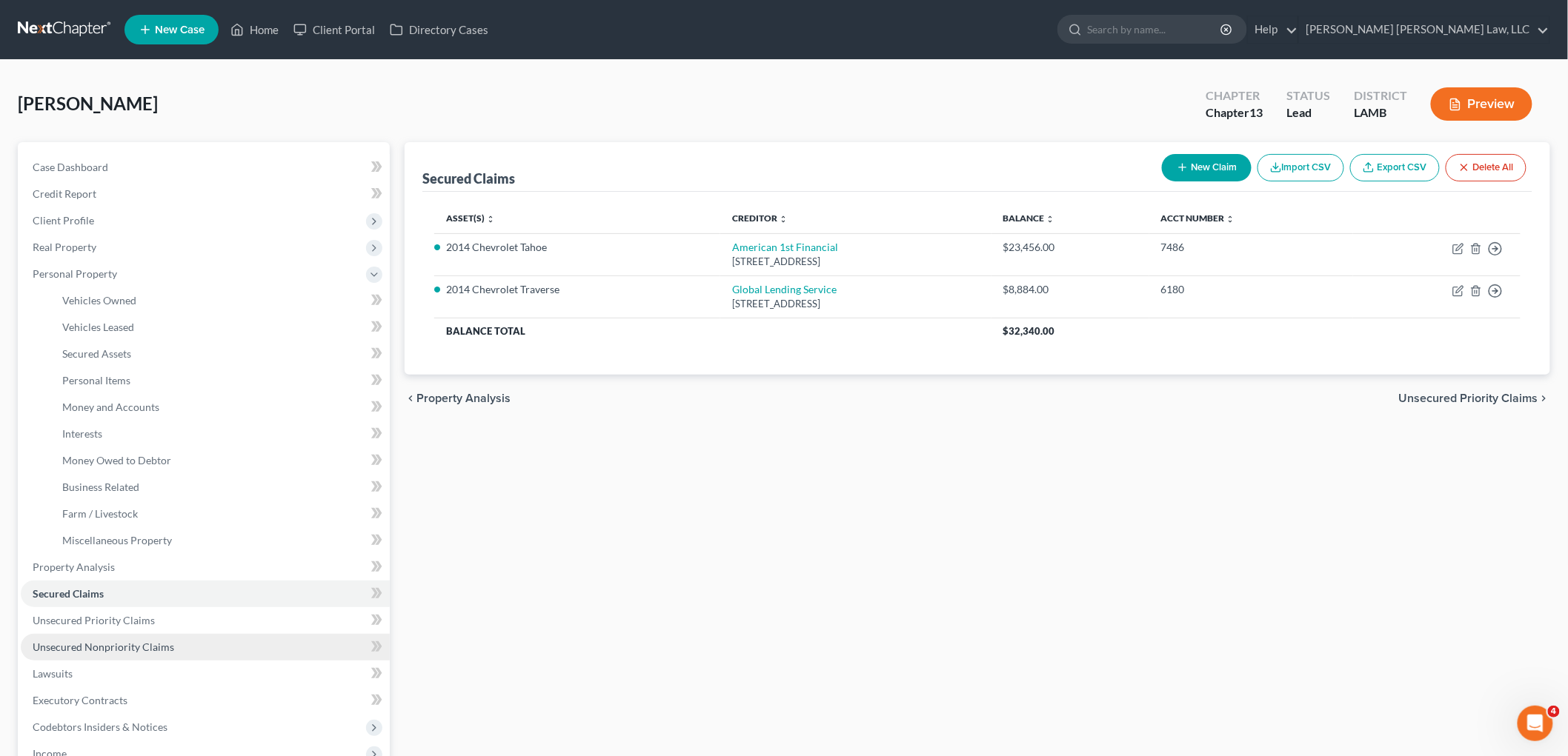
click at [159, 644] on span "Unsecured Nonpriority Claims" at bounding box center [103, 647] width 142 height 13
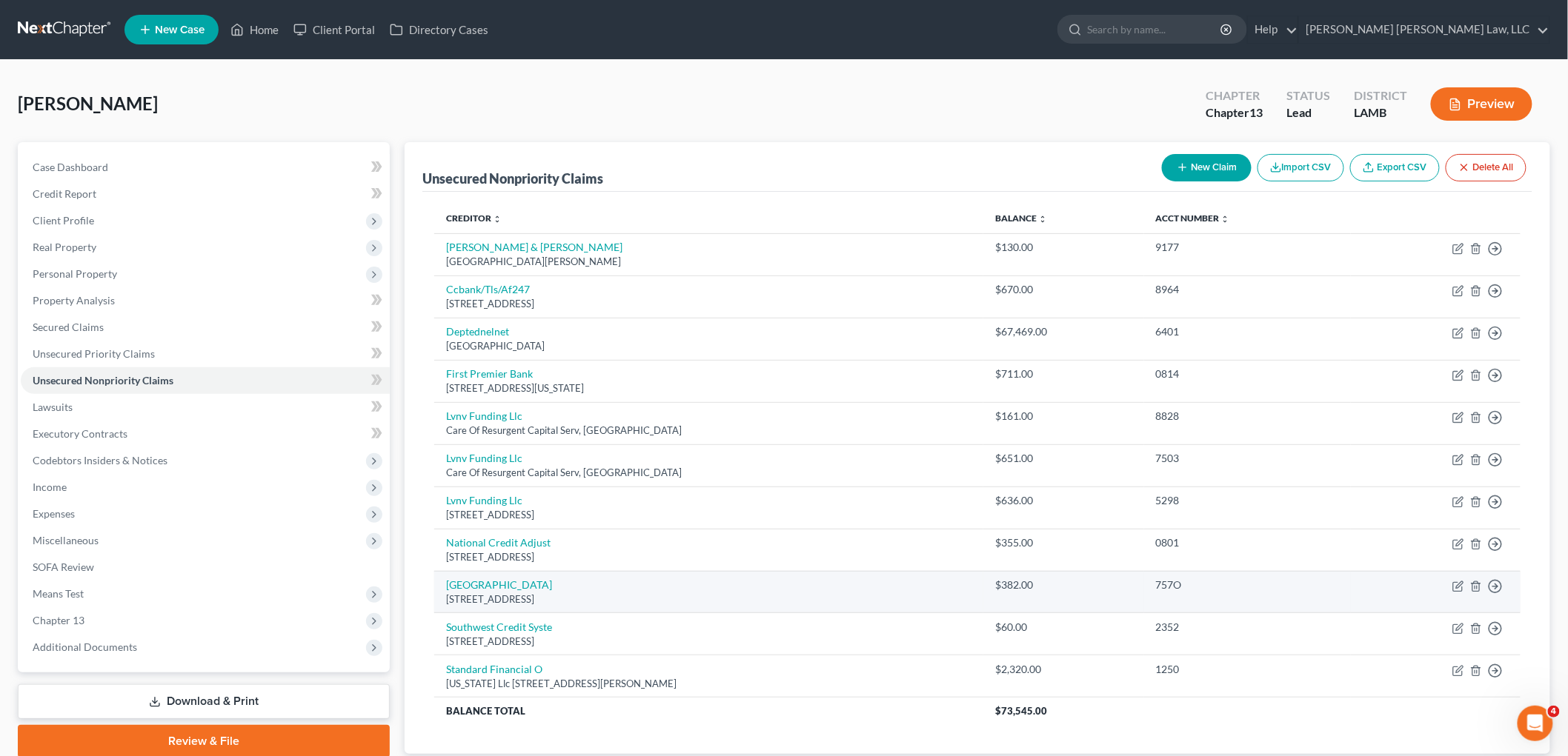
scroll to position [101, 0]
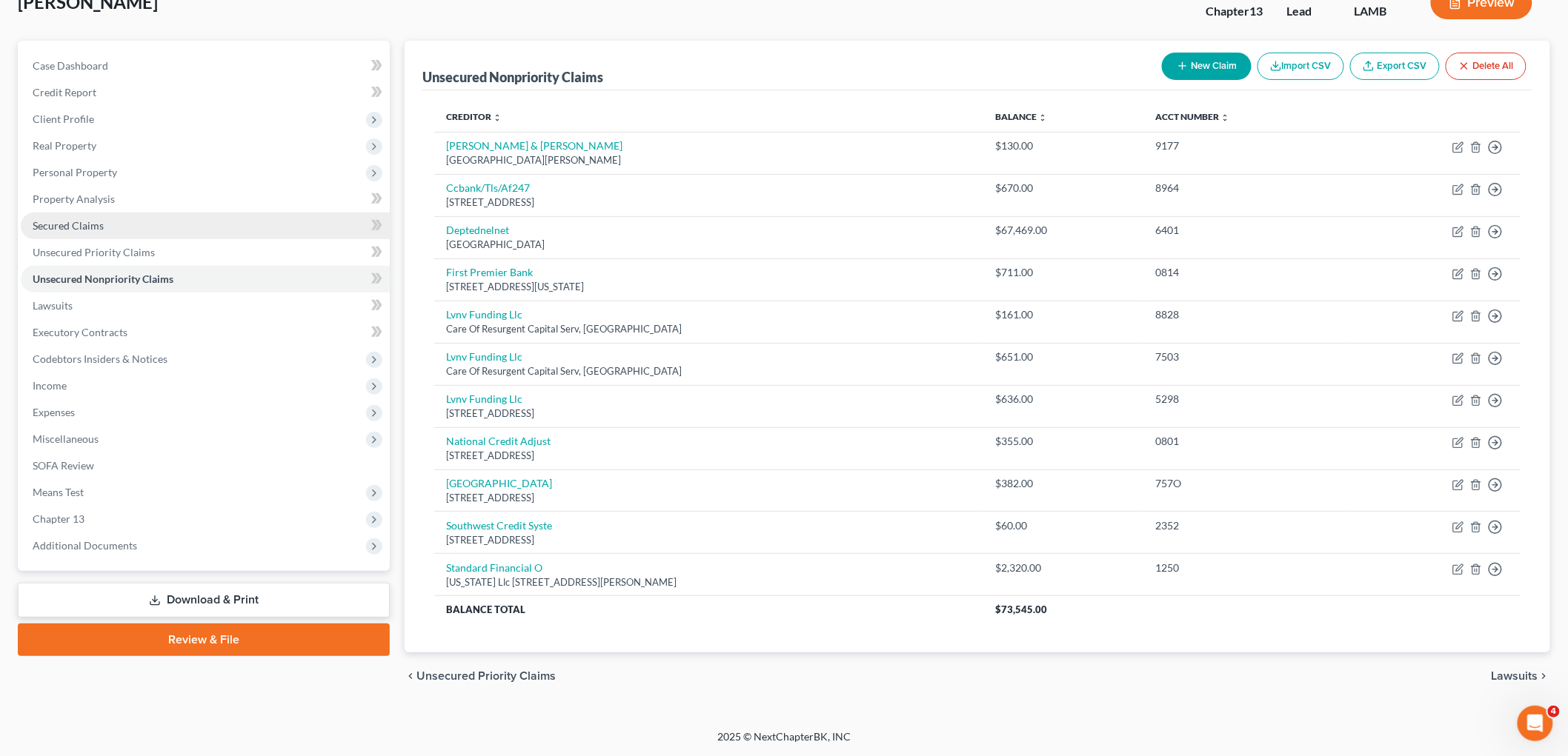
click at [109, 228] on link "Secured Claims" at bounding box center [205, 225] width 369 height 26
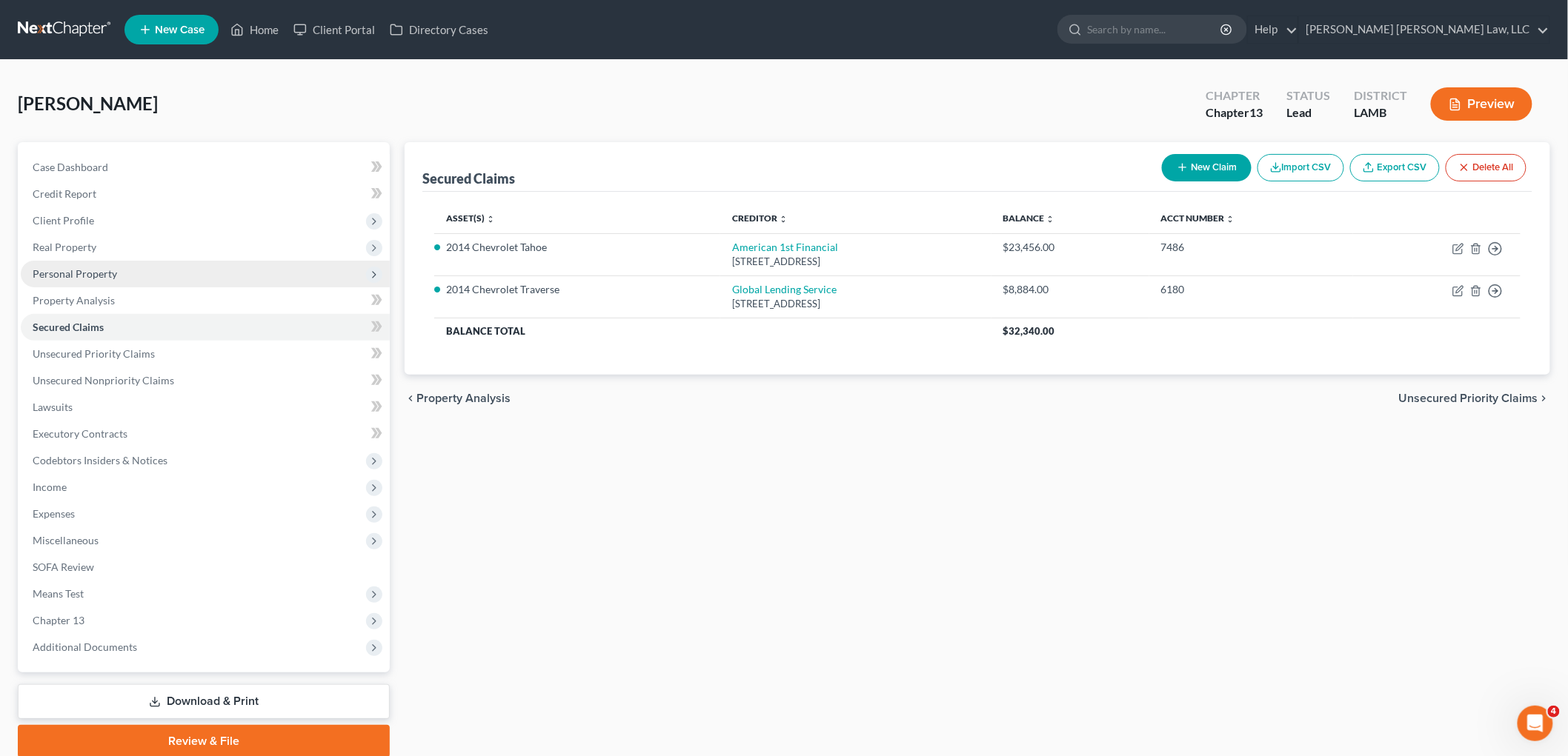
click at [82, 272] on span "Personal Property" at bounding box center [74, 274] width 84 height 13
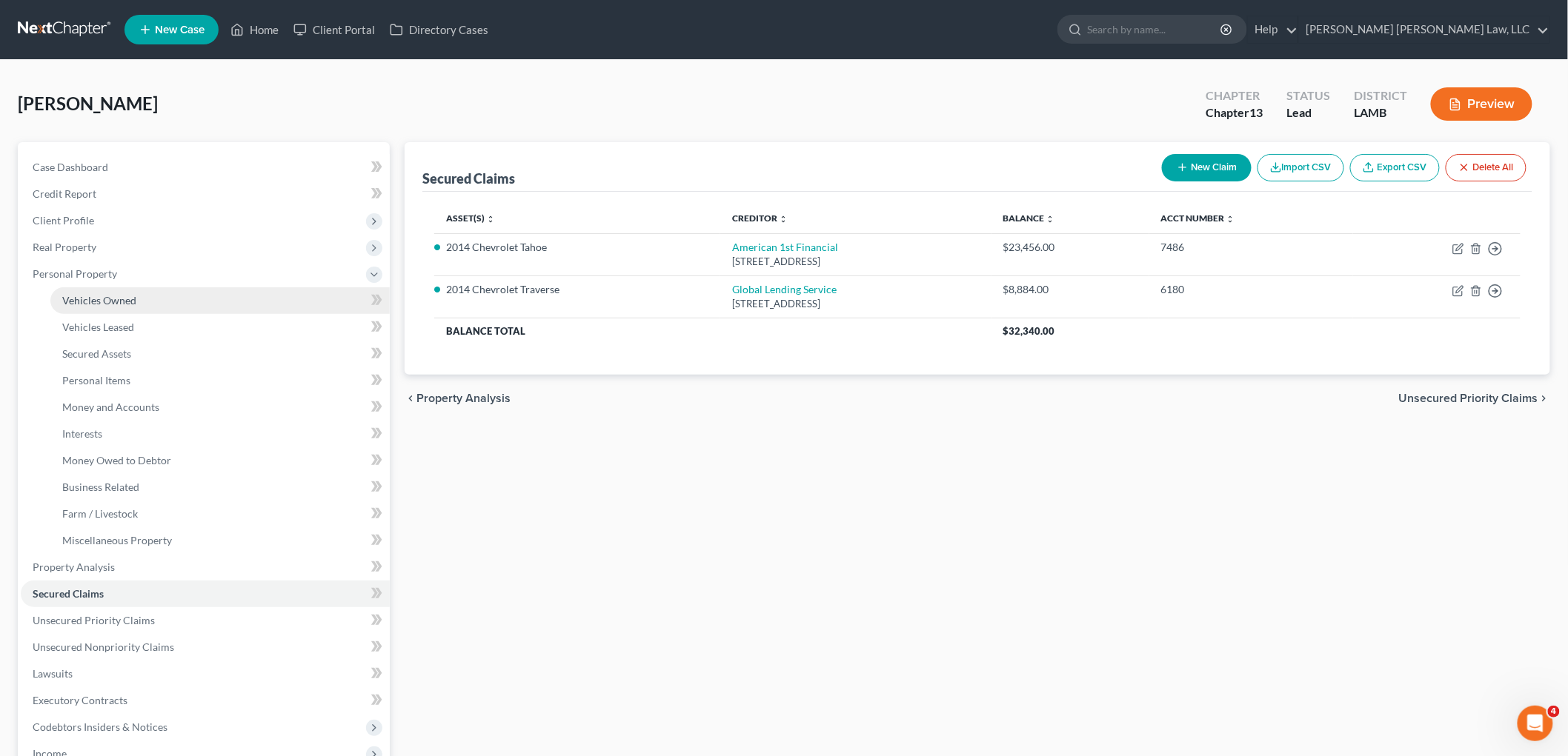
click at [110, 297] on span "Vehicles Owned" at bounding box center [99, 300] width 74 height 13
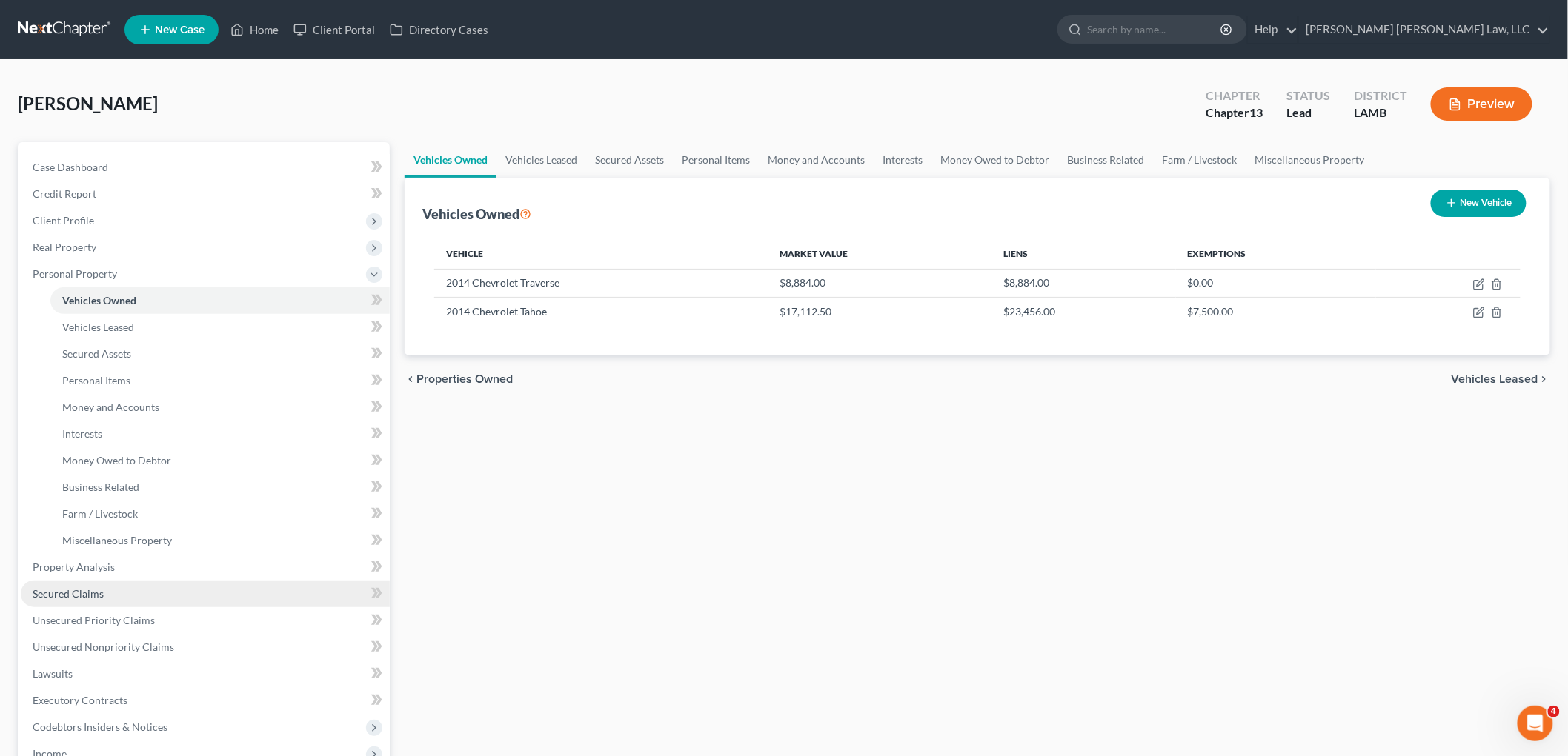
click at [92, 591] on span "Secured Claims" at bounding box center [67, 593] width 71 height 13
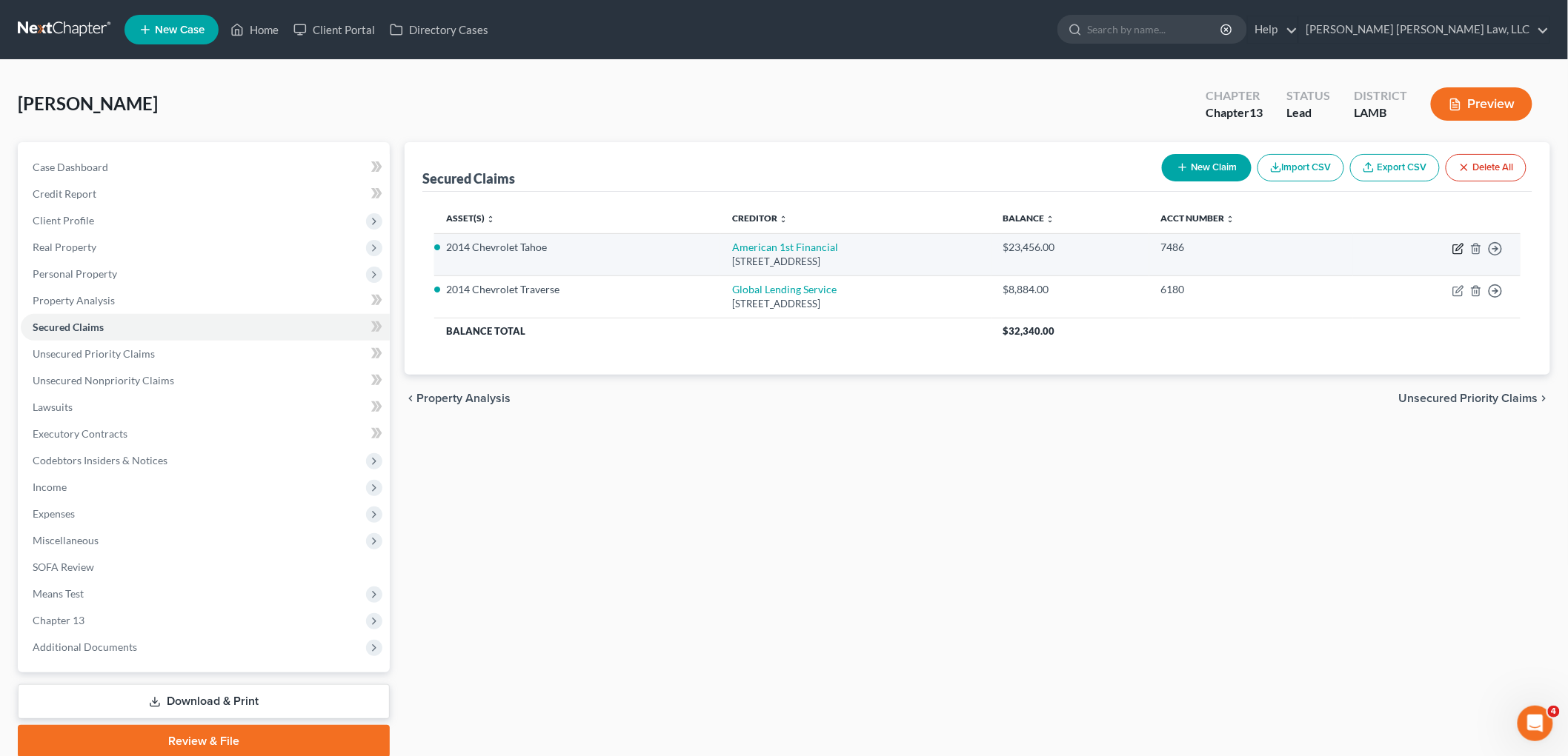
click at [1455, 250] on icon "button" at bounding box center [1458, 249] width 12 height 12
select select "19"
select select "6"
select select "0"
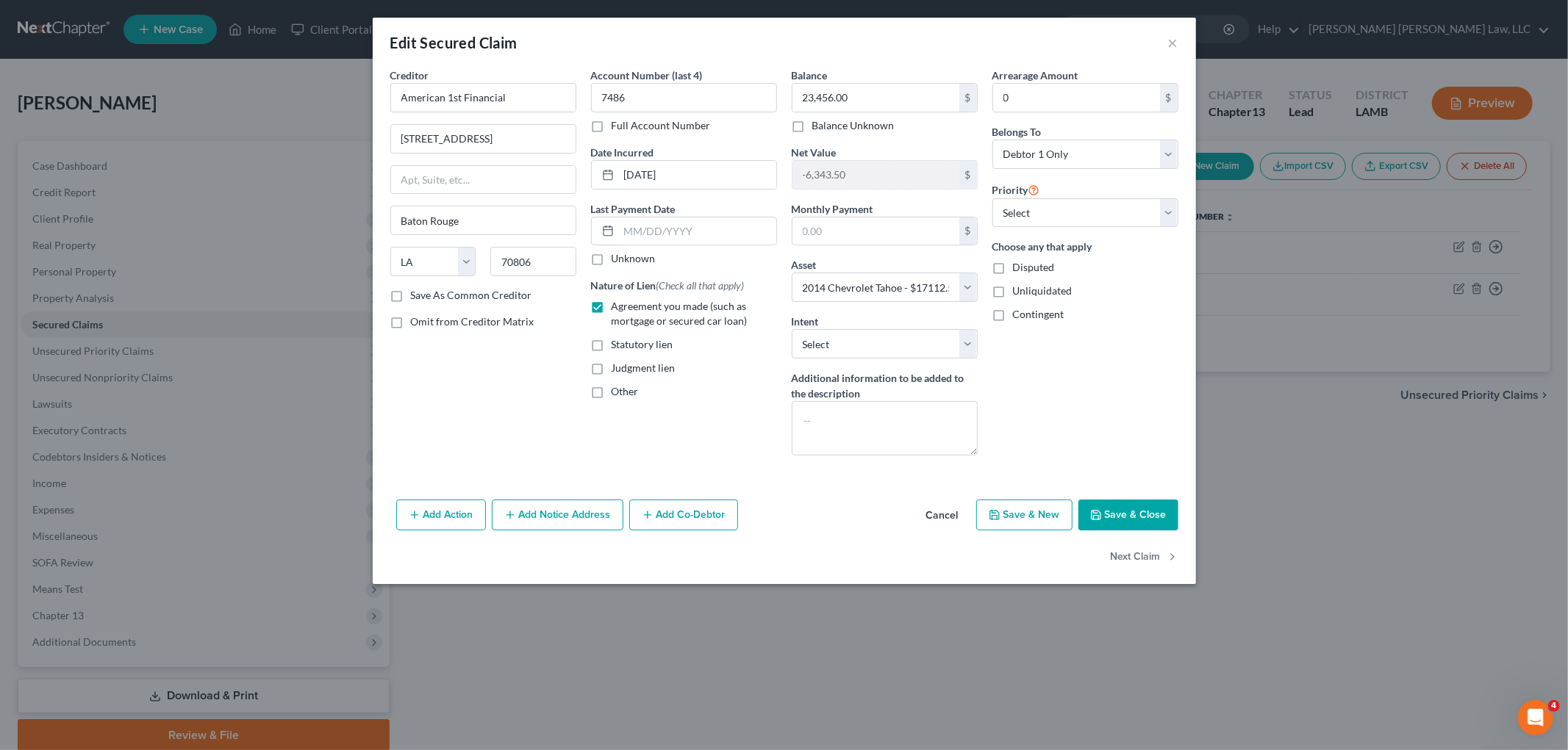
click at [1116, 518] on button "Save & Close" at bounding box center [1128, 515] width 100 height 31
select select
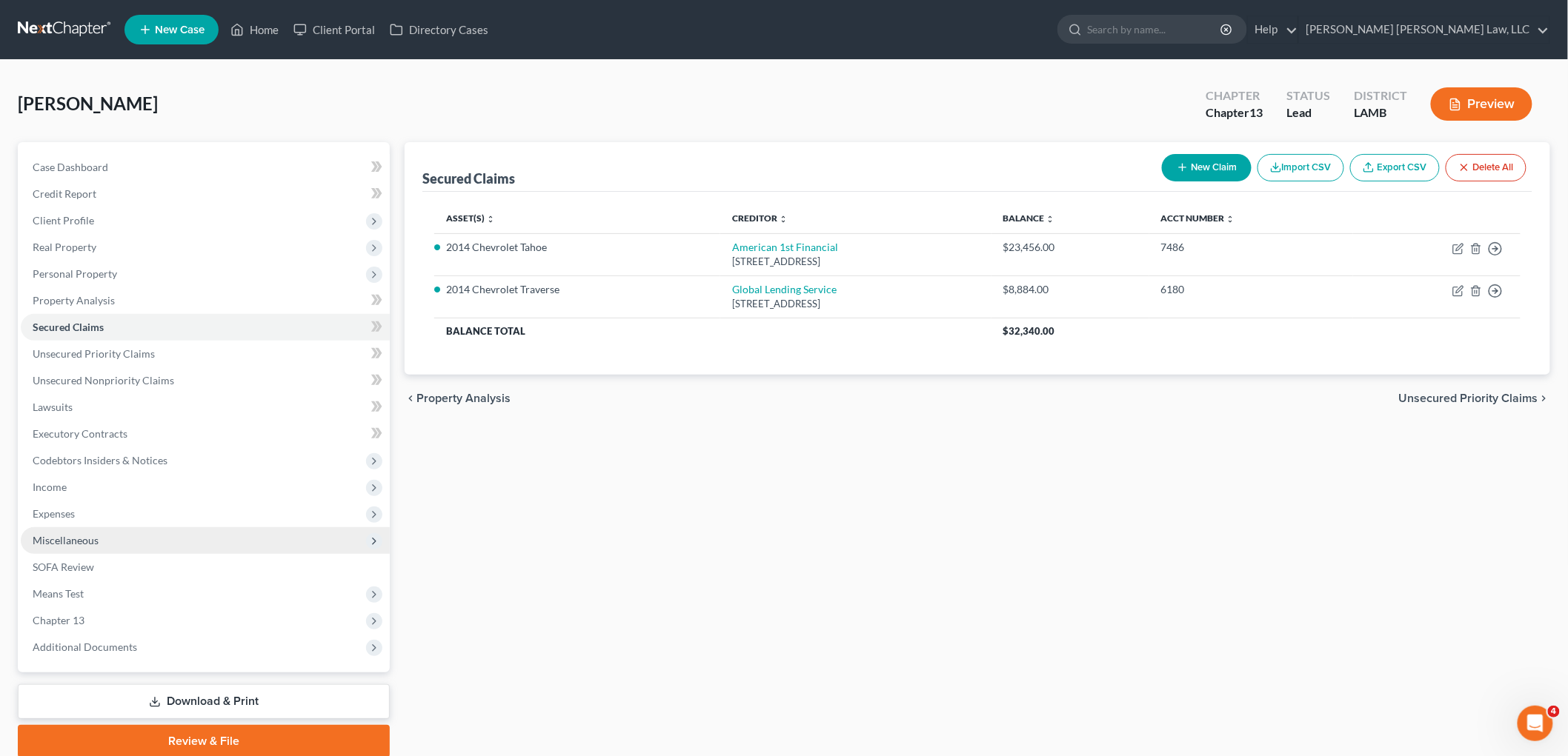
click at [122, 540] on span "Miscellaneous" at bounding box center [205, 540] width 369 height 26
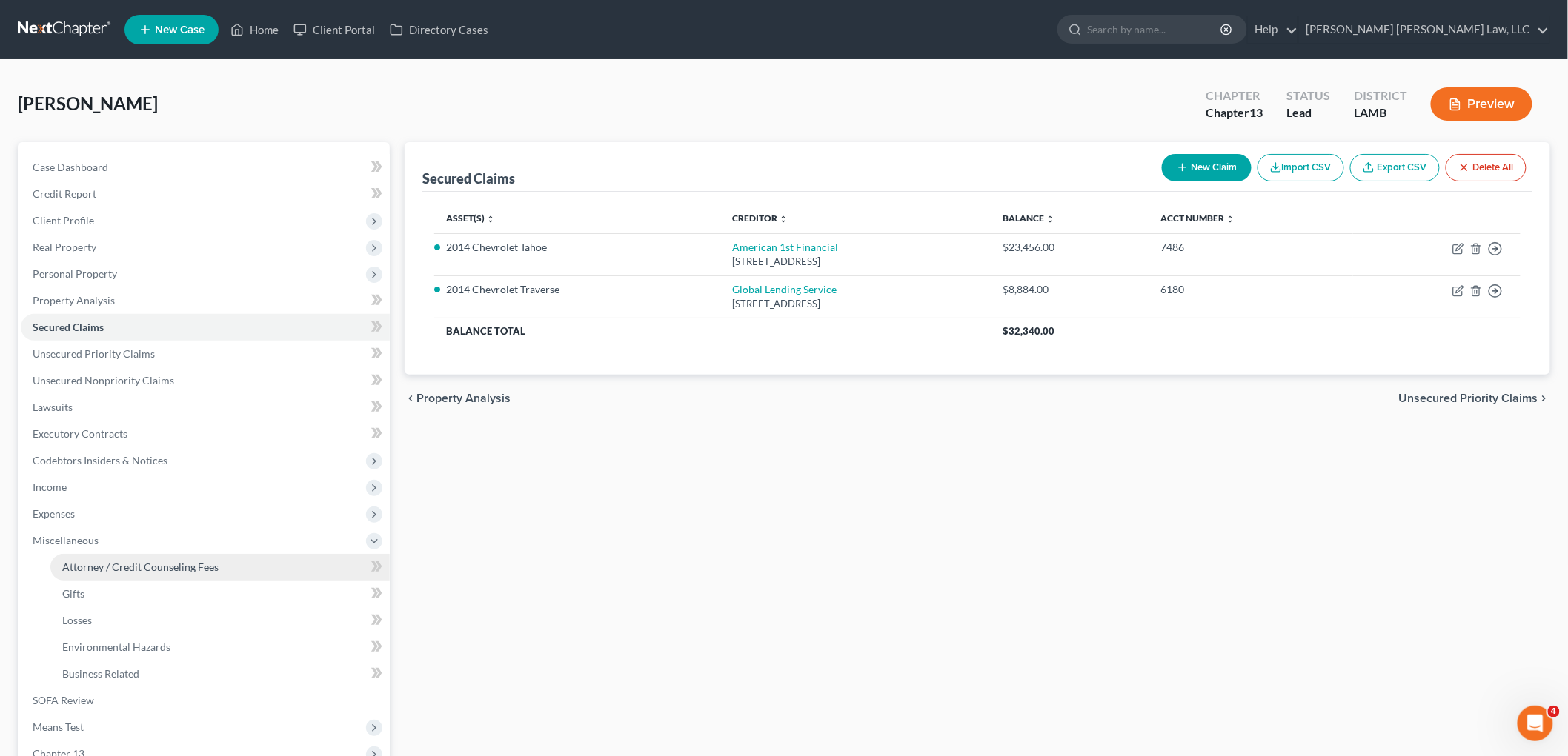
click at [117, 565] on span "Attorney / Credit Counseling Fees" at bounding box center [140, 567] width 156 height 13
select select "2"
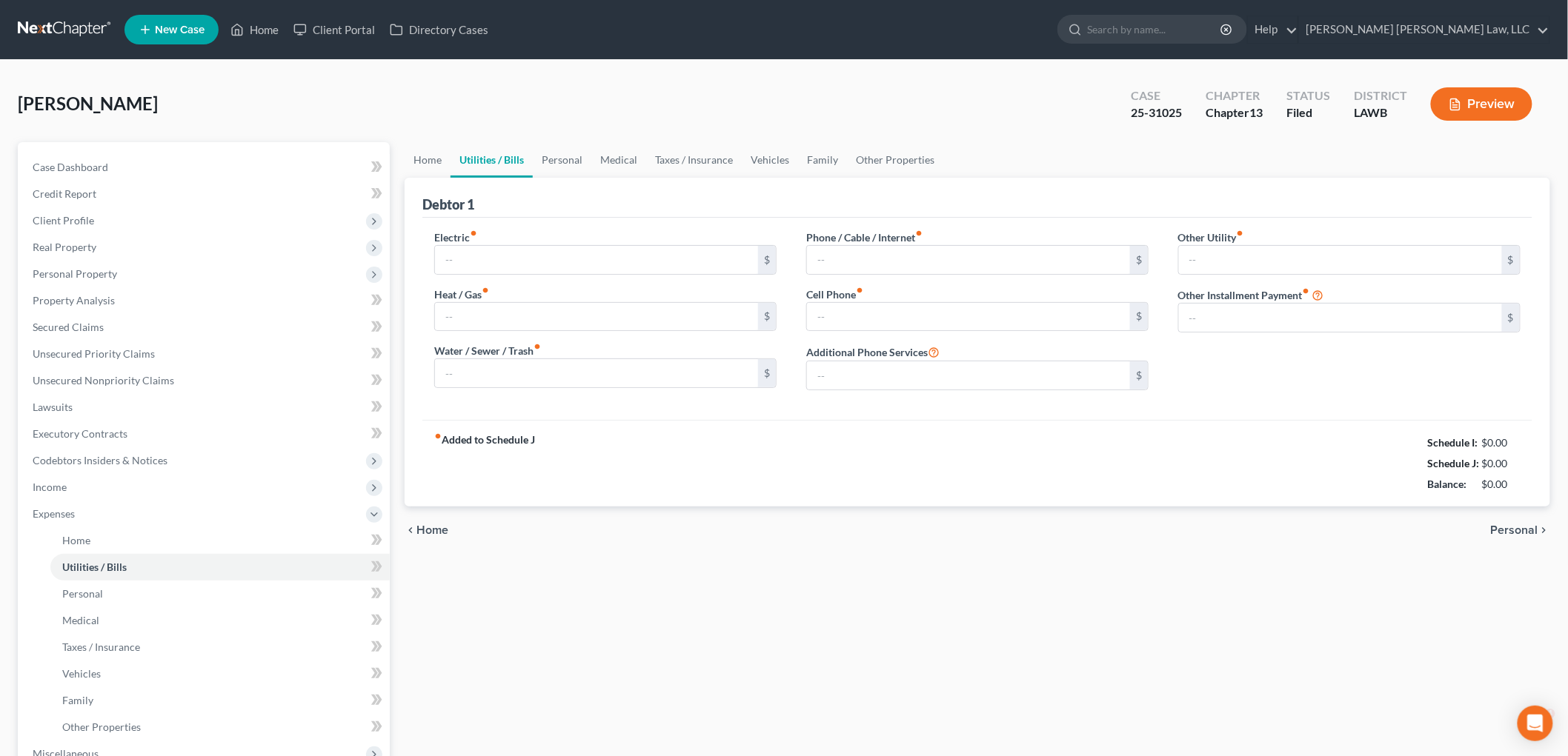
type input "100.00"
type input "40.00"
type input "117.00"
type input "300.00"
type input "169.00"
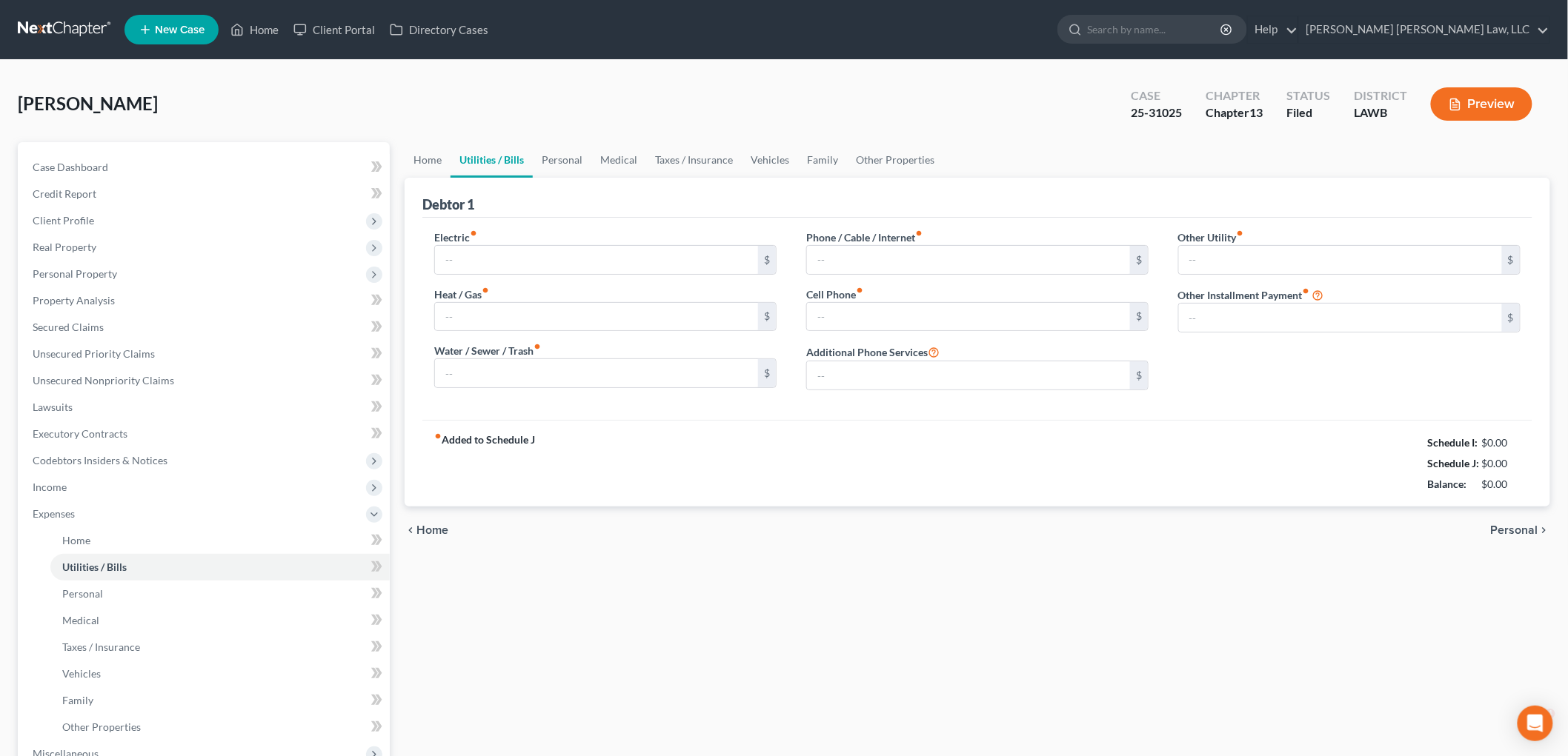
type input "0.00"
click at [56, 23] on link at bounding box center [65, 29] width 95 height 26
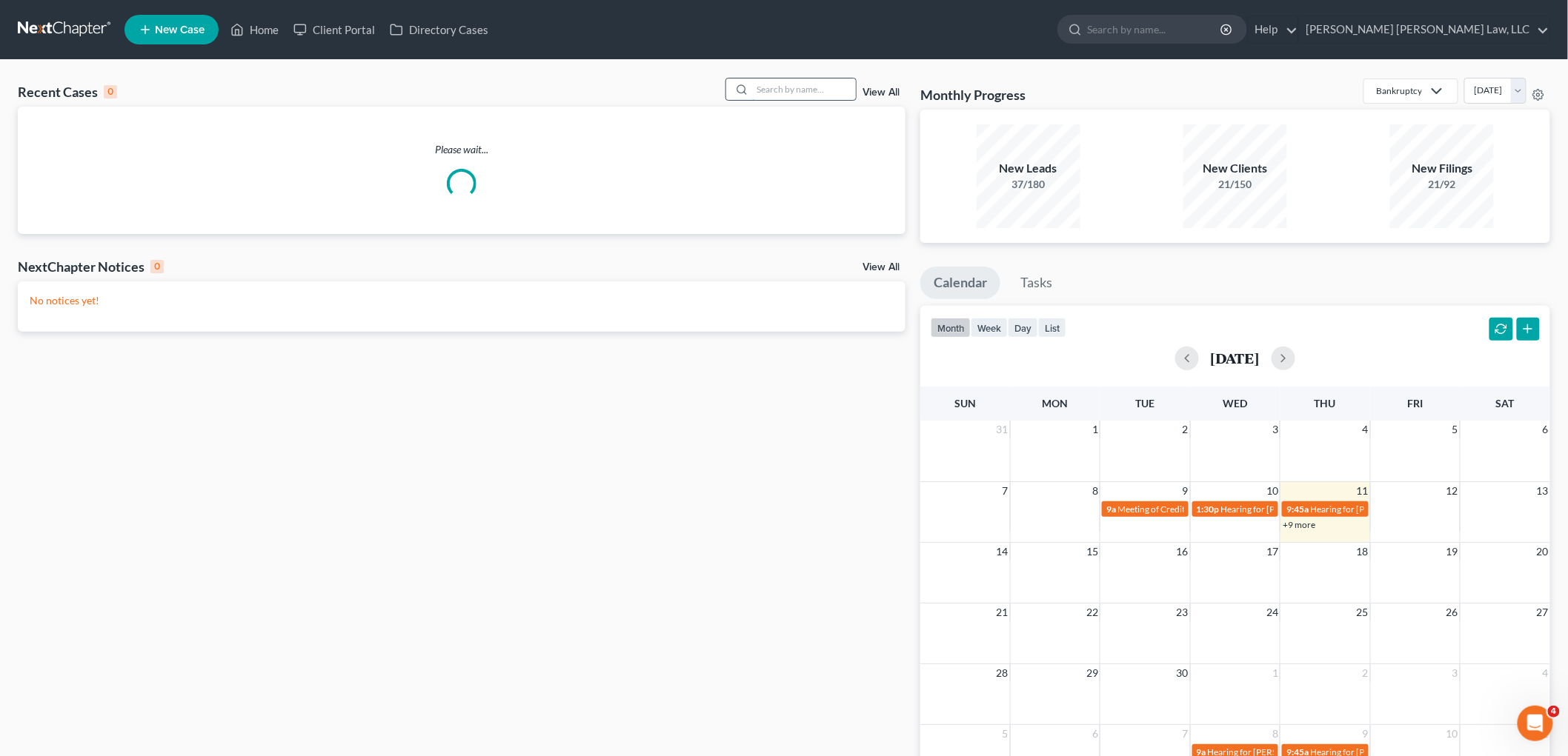
click at [780, 92] on input "search" at bounding box center [804, 89] width 104 height 21
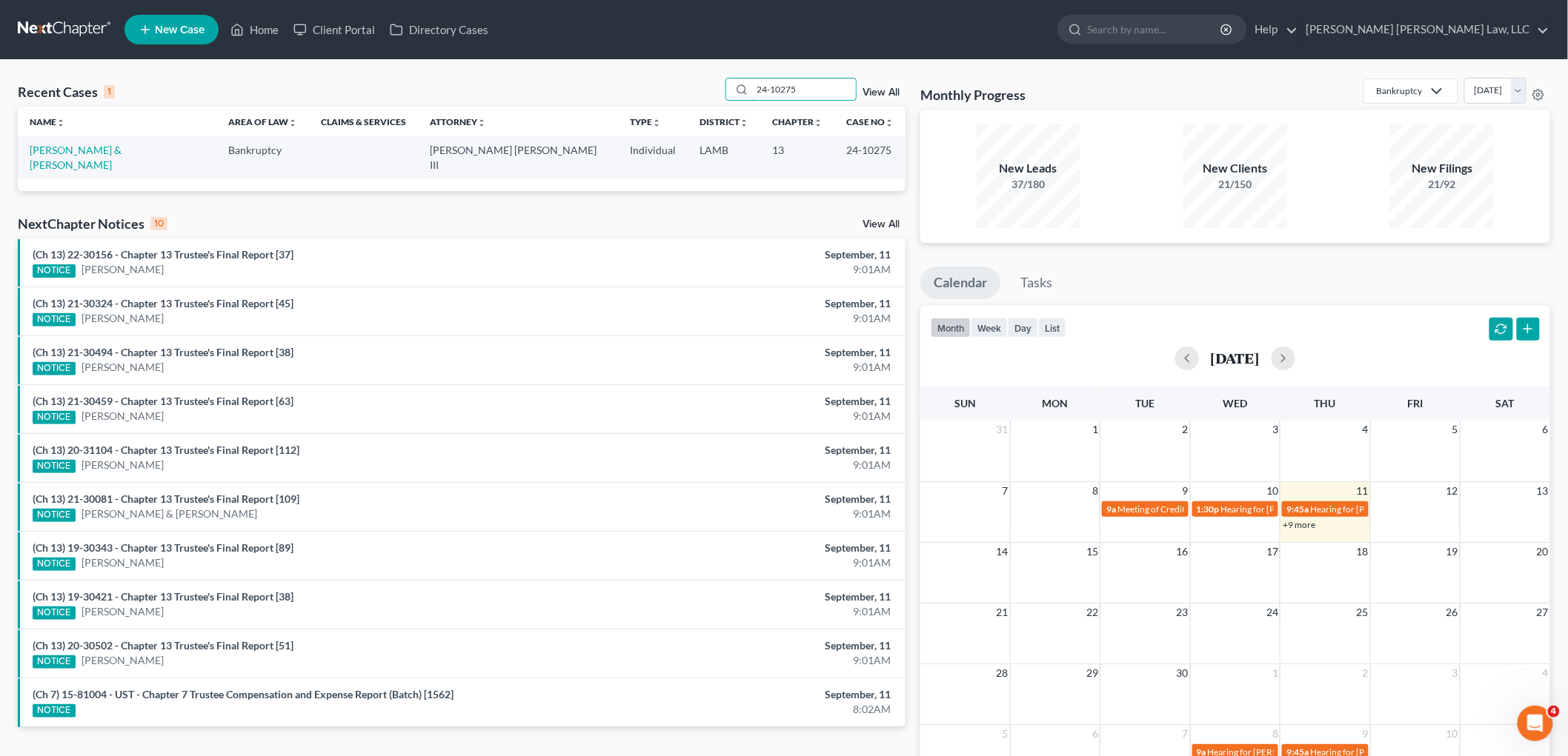
type input "24-10275"
click at [94, 149] on link "[PERSON_NAME] & [PERSON_NAME]" at bounding box center [76, 158] width 92 height 27
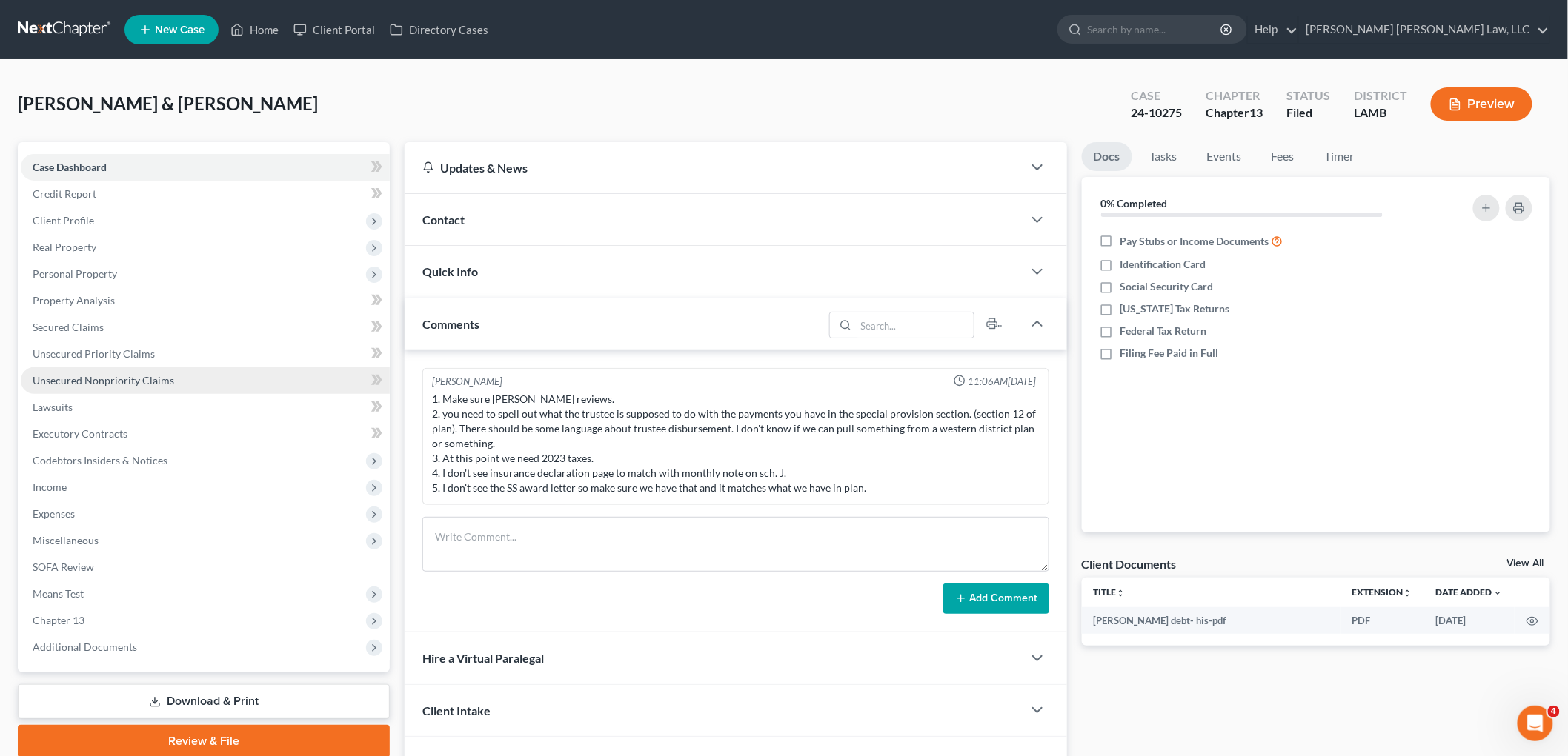
click at [128, 379] on span "Unsecured Nonpriority Claims" at bounding box center [103, 380] width 142 height 13
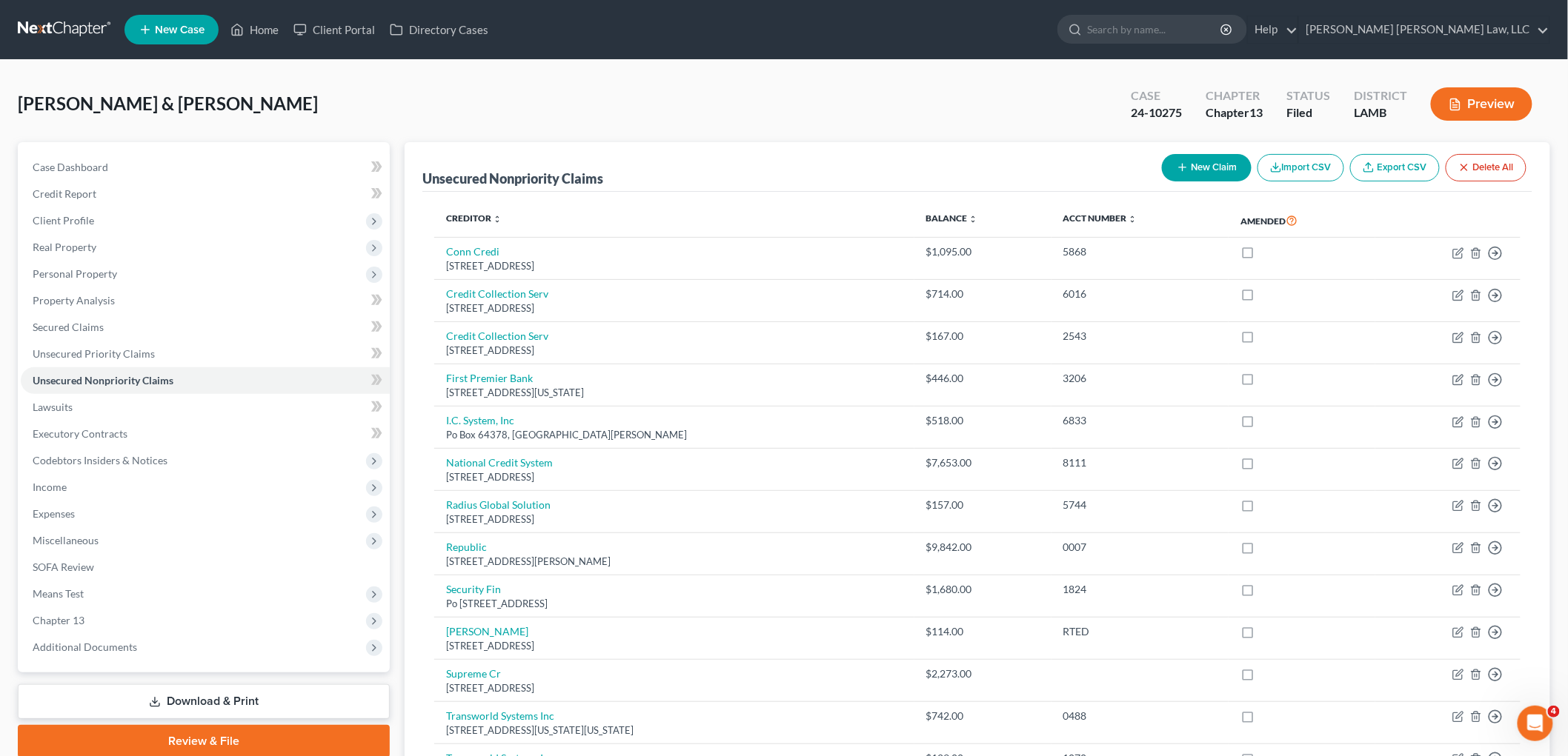
click at [77, 30] on link at bounding box center [65, 29] width 95 height 26
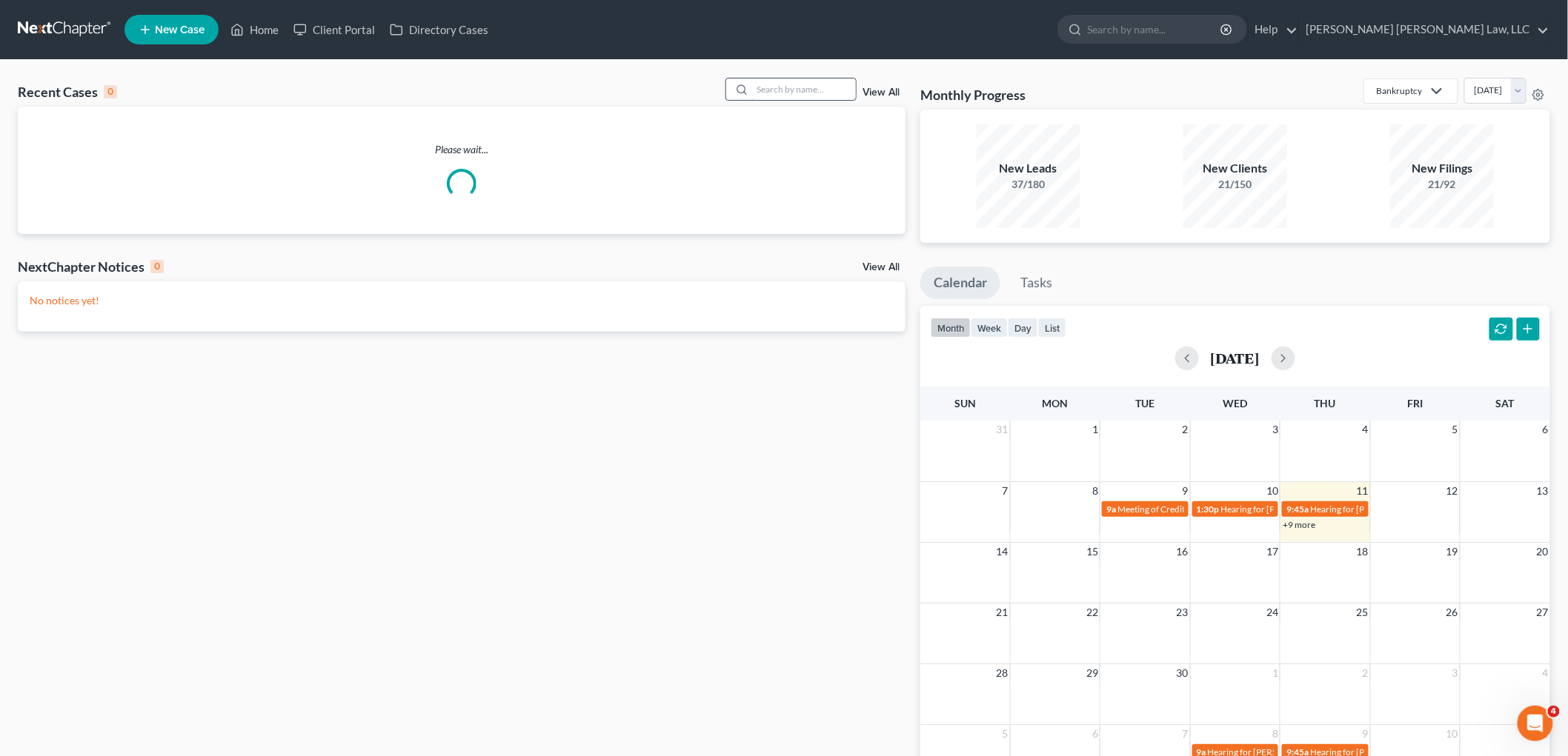
click at [788, 85] on input "search" at bounding box center [804, 89] width 104 height 21
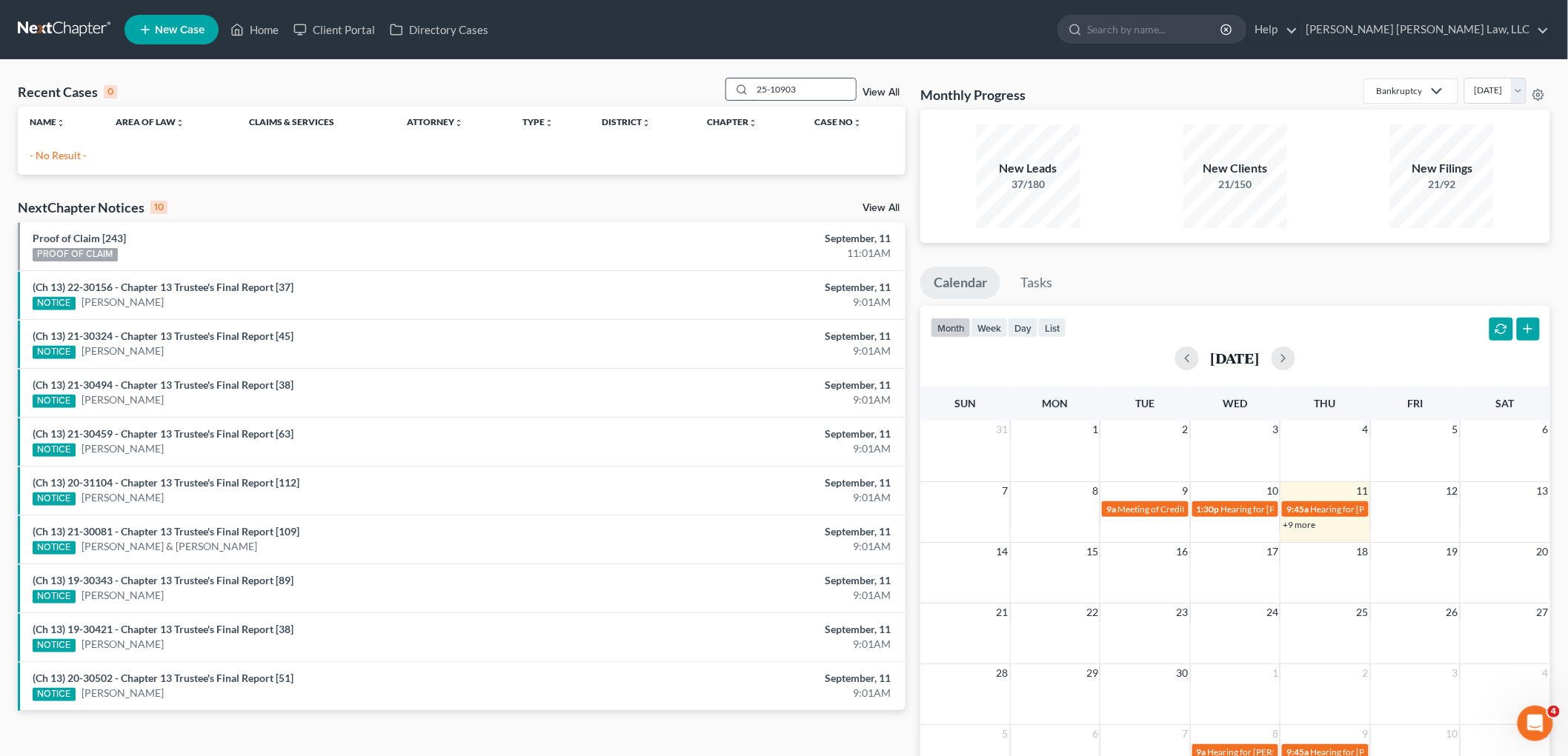
click at [767, 89] on input "25-10903" at bounding box center [804, 89] width 104 height 21
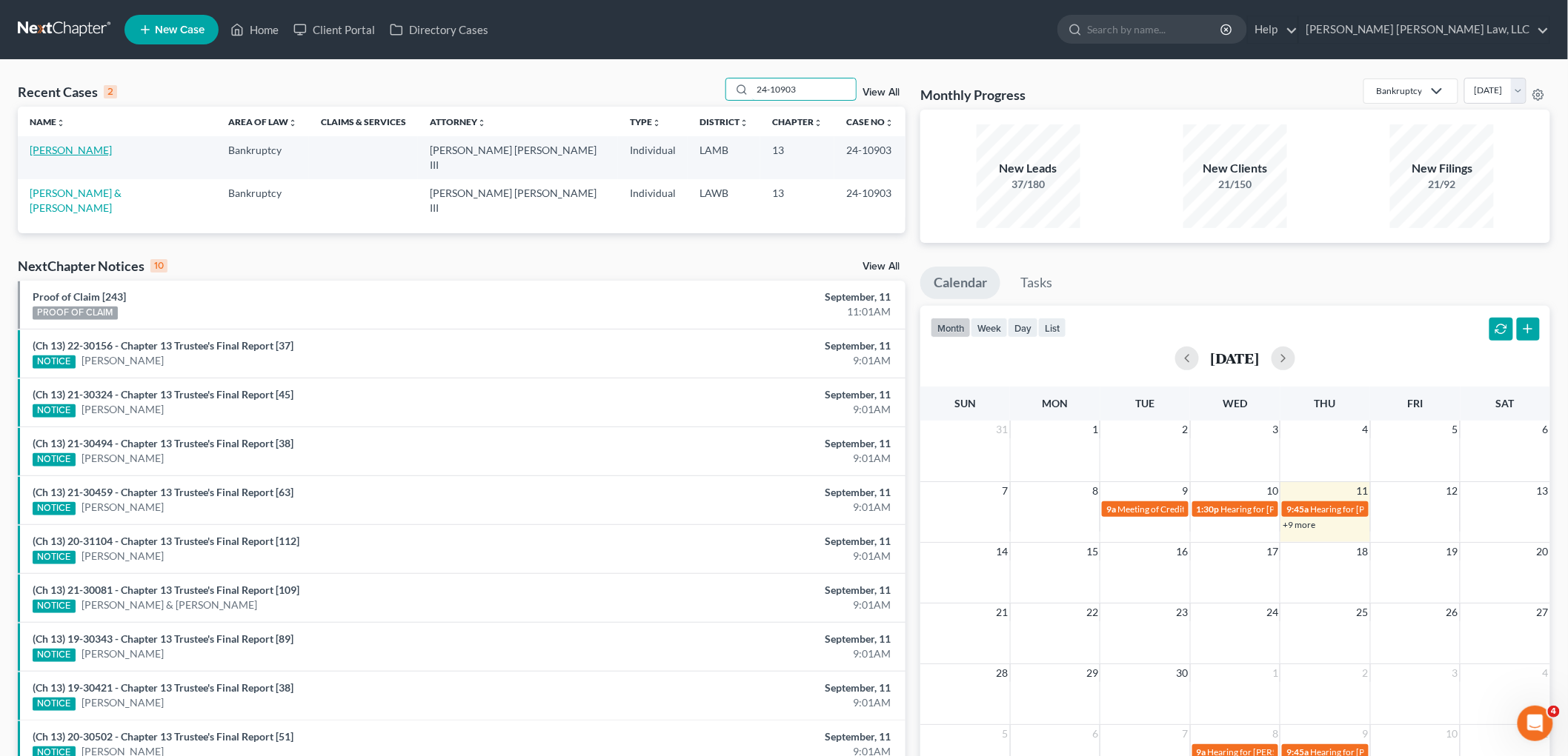
type input "24-10903"
click at [86, 152] on link "[PERSON_NAME]" at bounding box center [71, 150] width 82 height 13
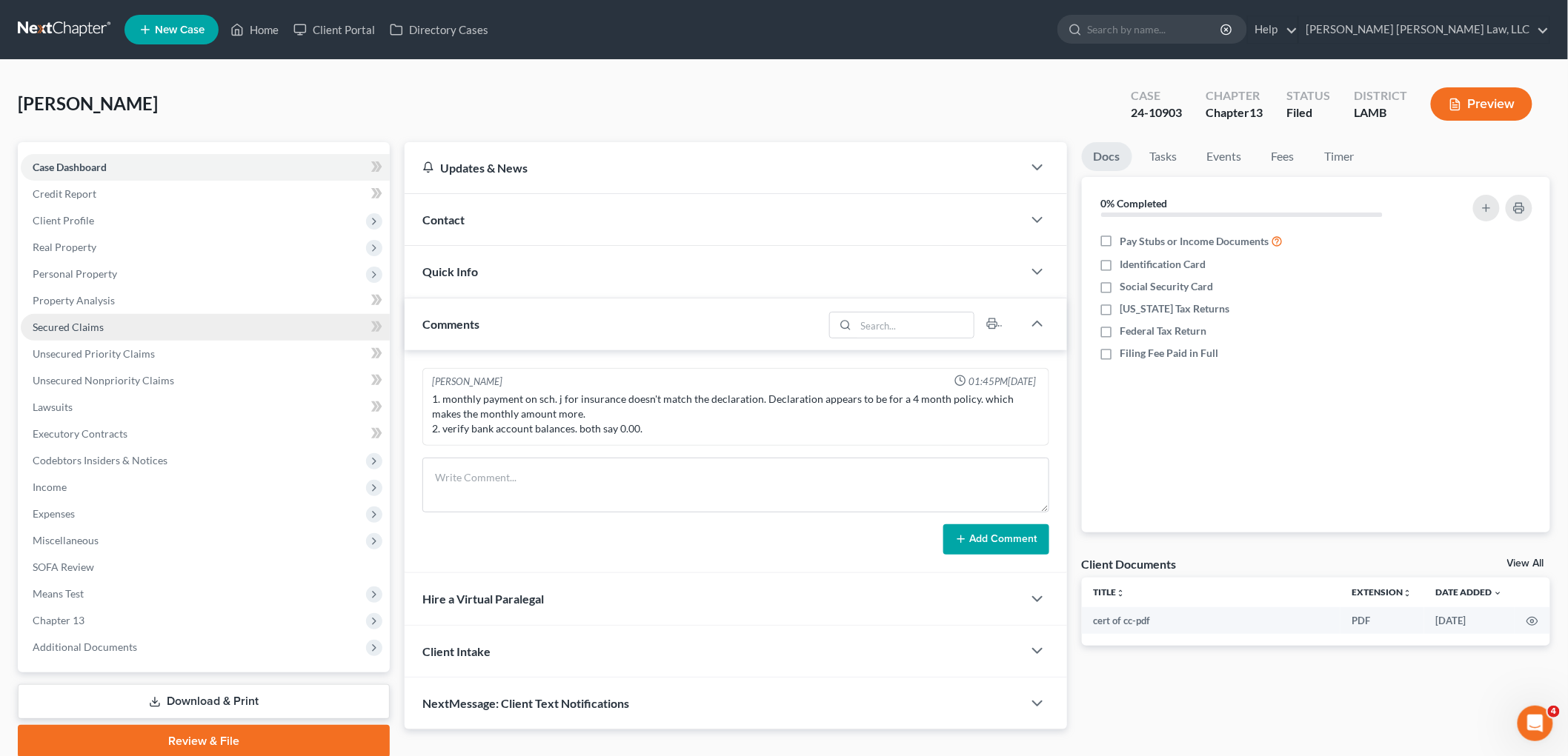
click at [87, 331] on span "Secured Claims" at bounding box center [67, 326] width 71 height 13
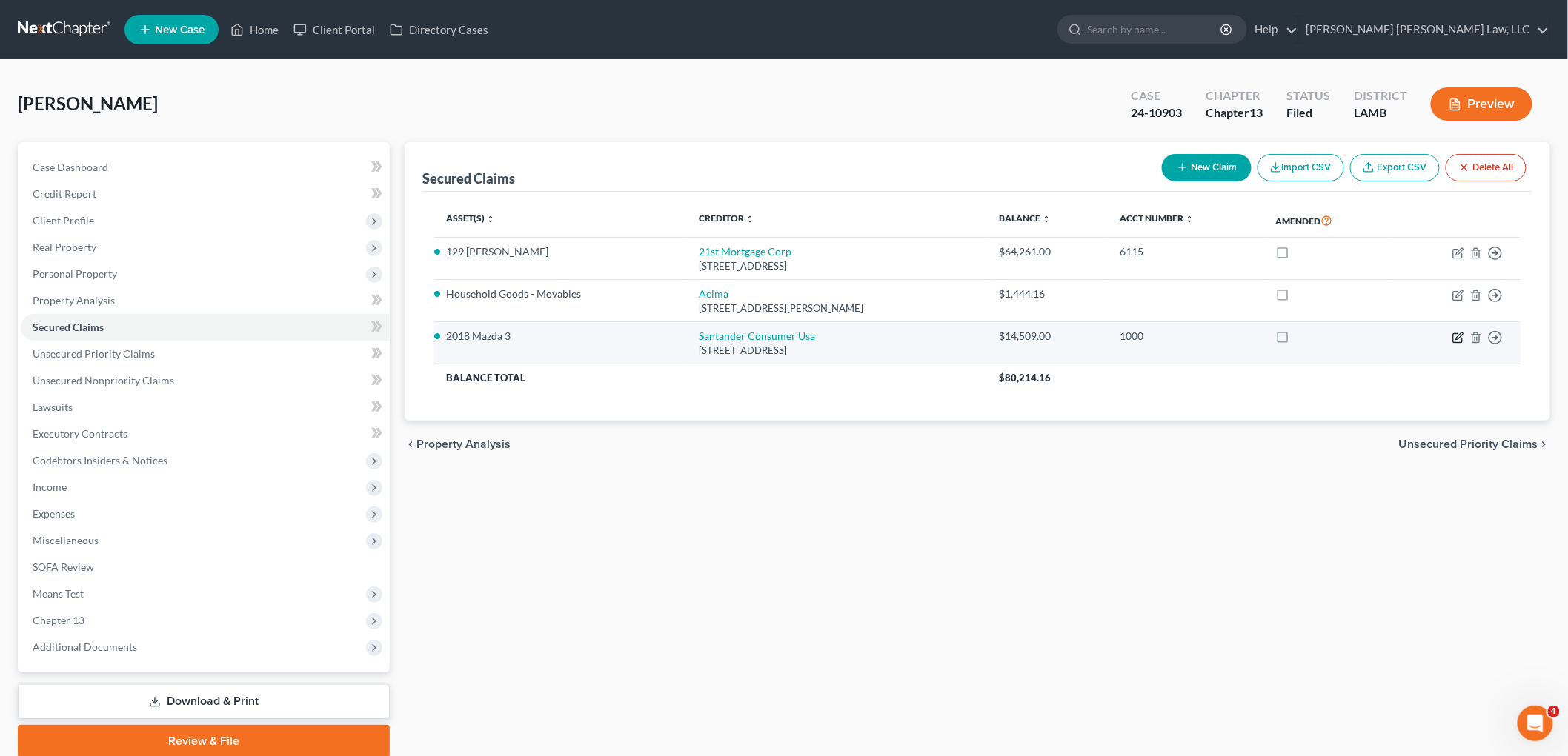
click at [1455, 333] on icon "button" at bounding box center [1457, 338] width 9 height 9
select select "45"
select select "0"
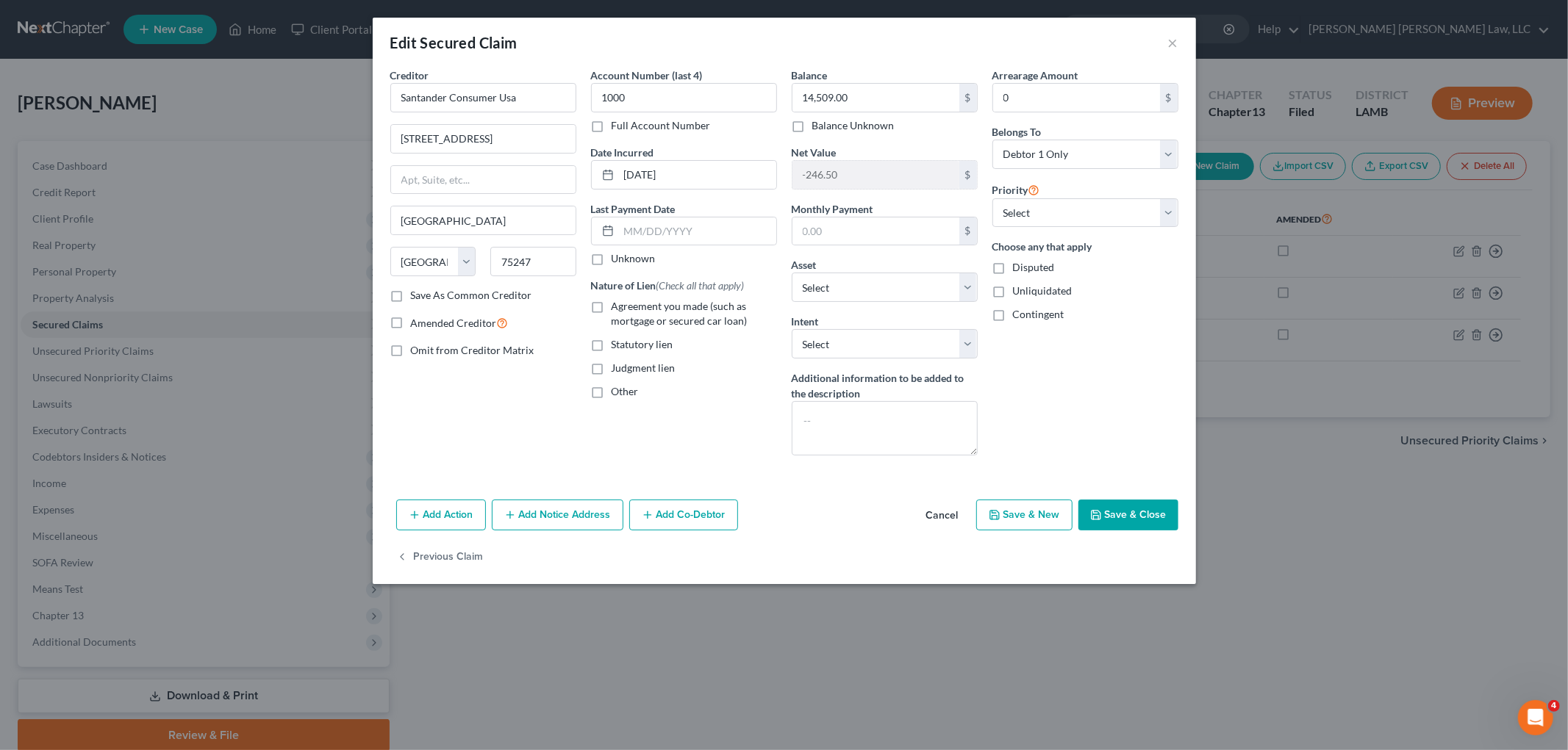
click at [1134, 517] on button "Save & Close" at bounding box center [1128, 515] width 100 height 31
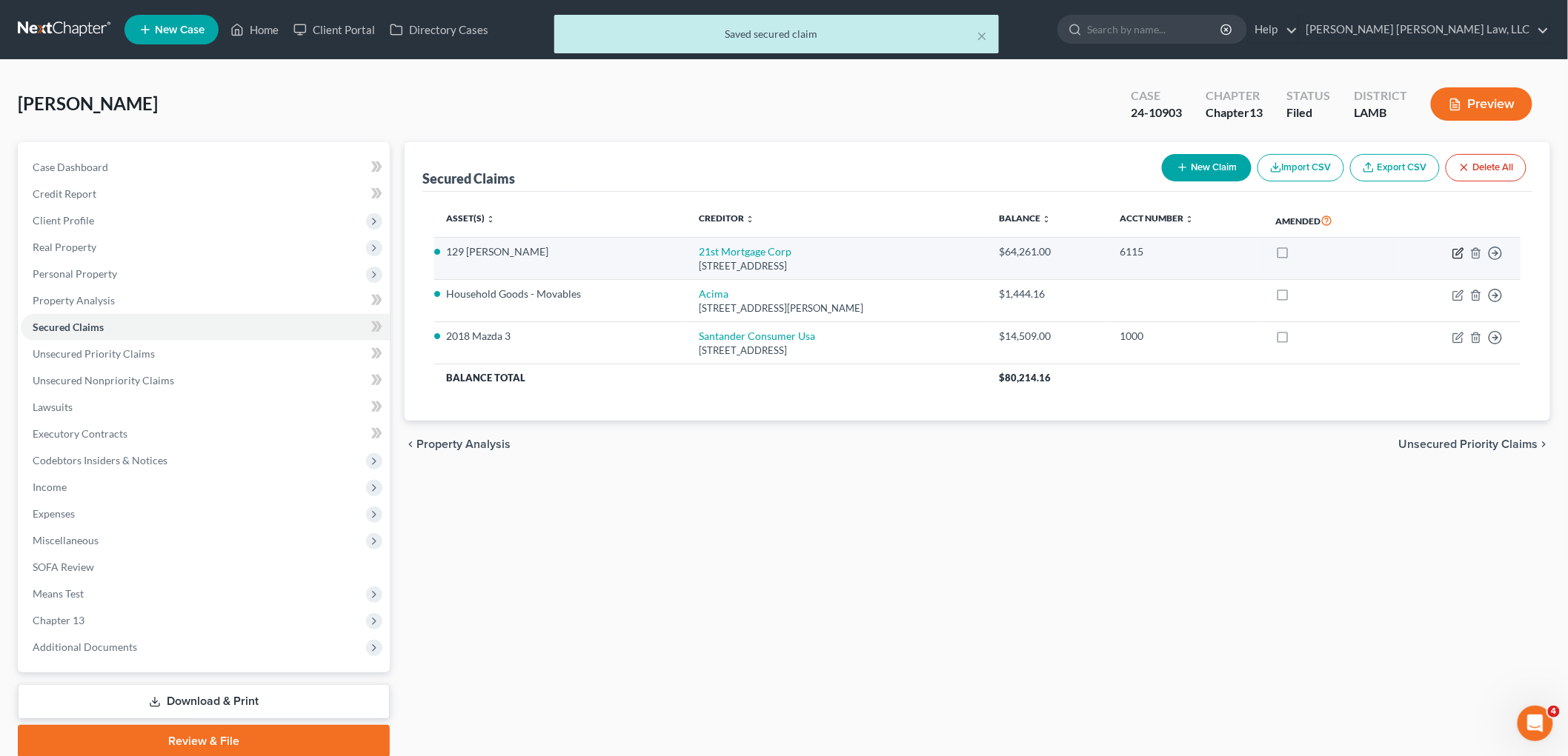
click at [1460, 253] on icon "button" at bounding box center [1460, 251] width 7 height 7
select select "44"
select select "0"
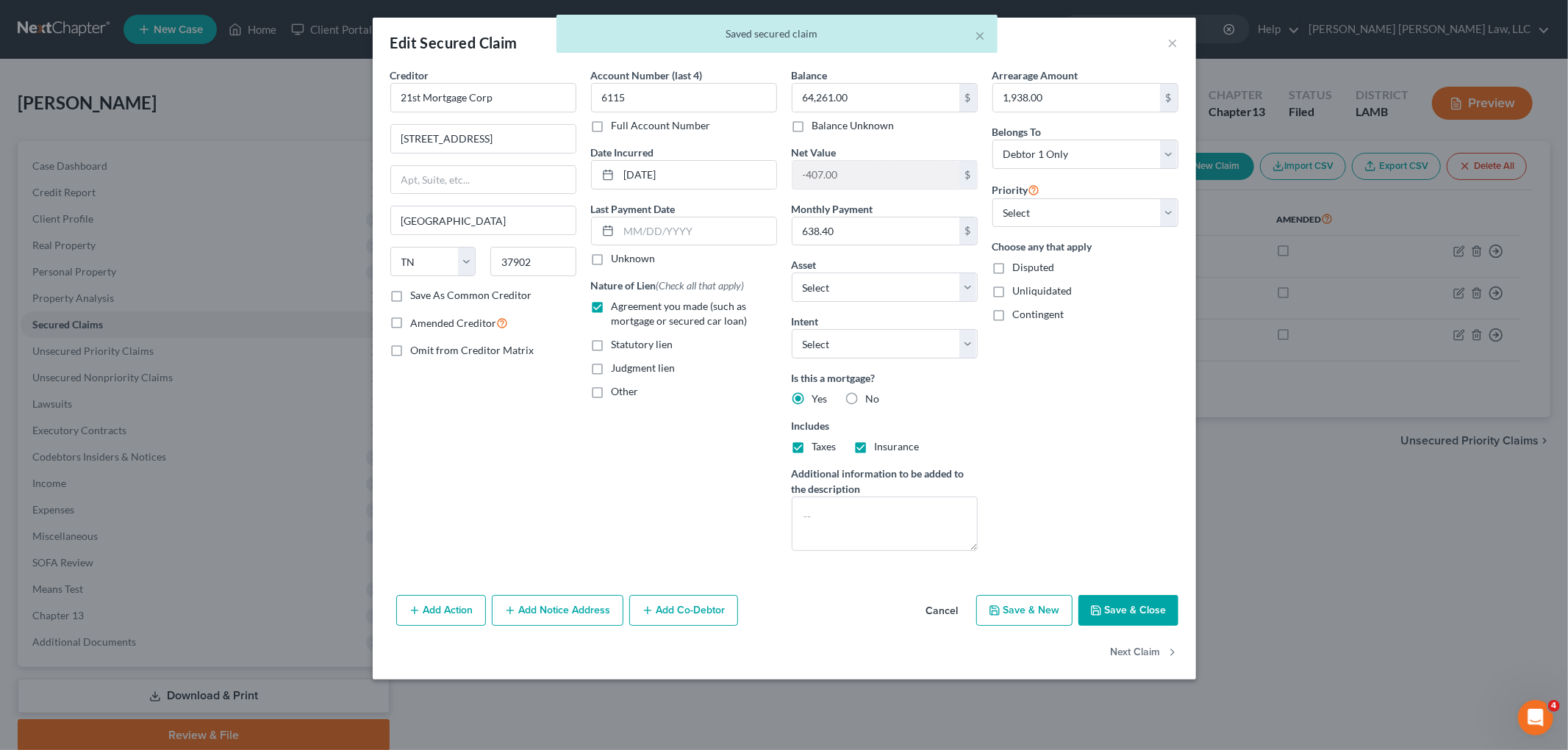
click at [1110, 610] on button "Save & Close" at bounding box center [1128, 610] width 100 height 31
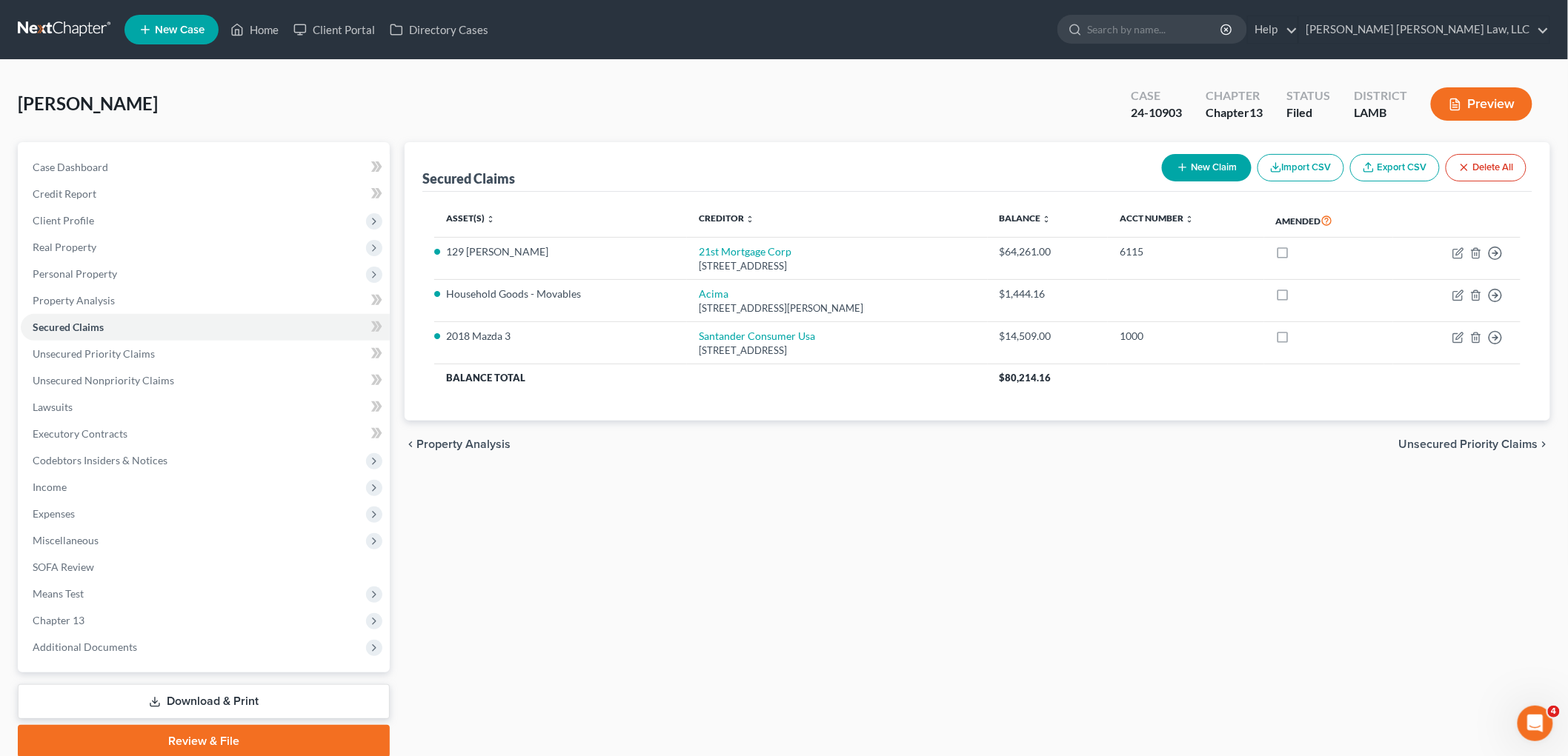
click at [72, 26] on link at bounding box center [65, 29] width 95 height 26
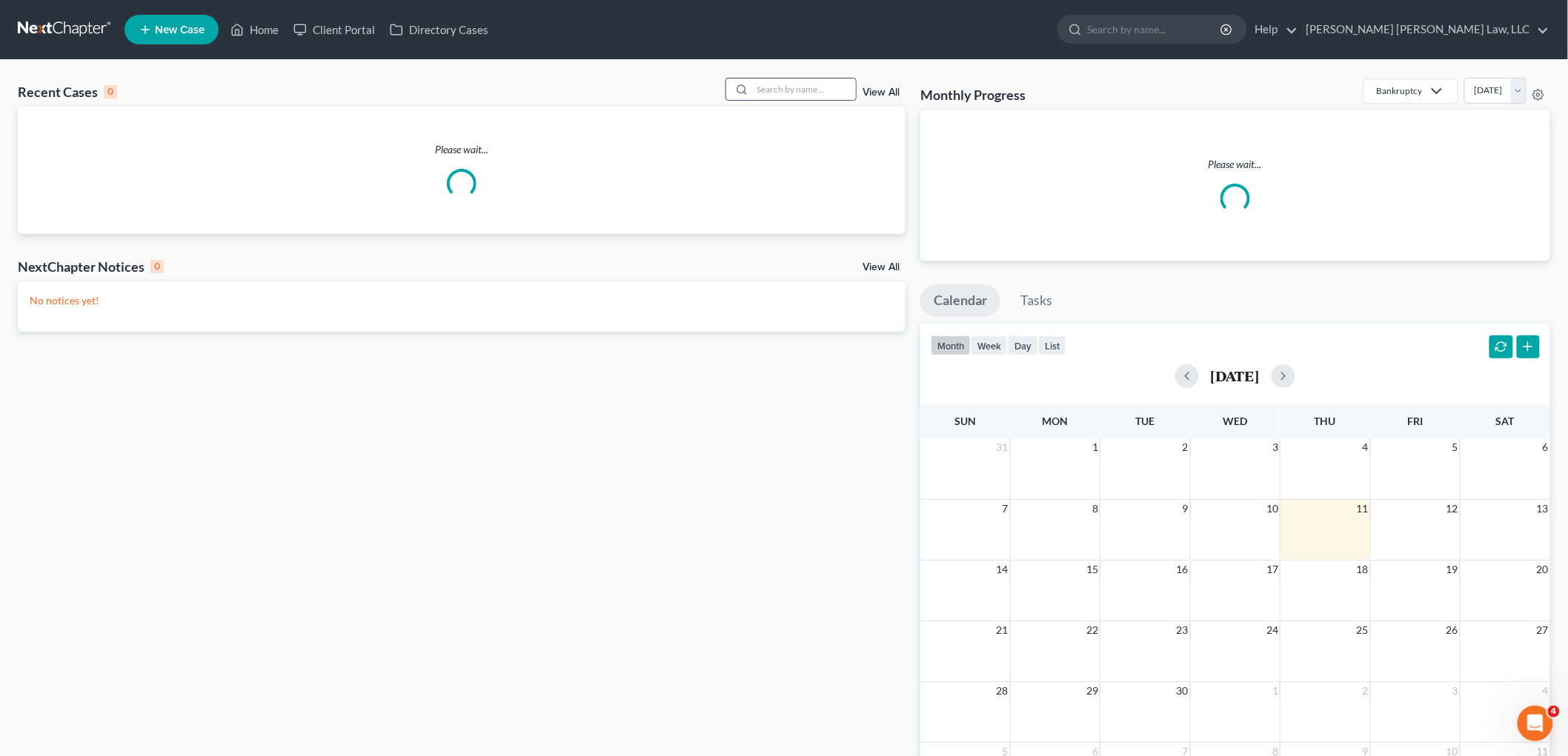
click at [798, 90] on input "search" at bounding box center [804, 89] width 104 height 21
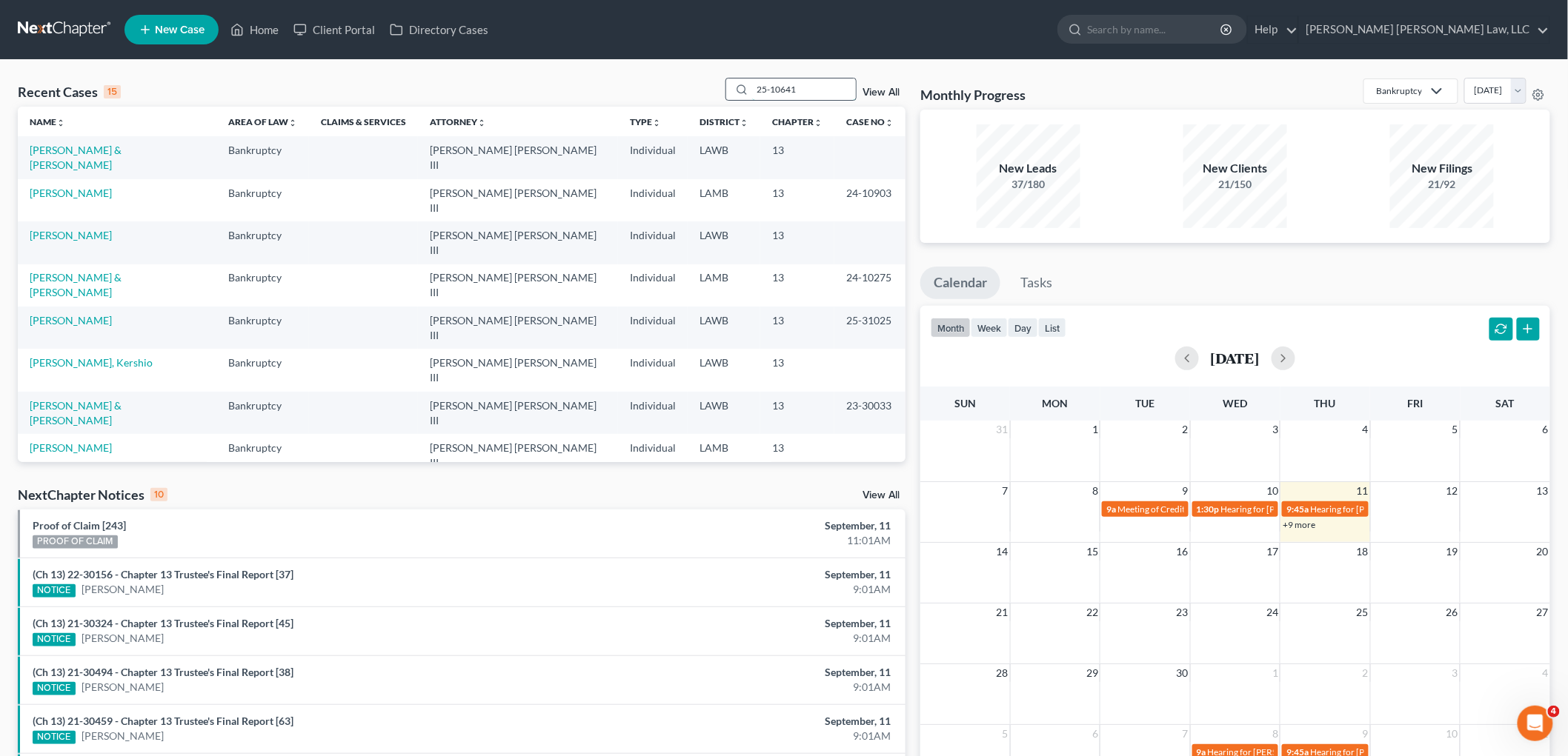
click at [818, 94] on input "25-10641" at bounding box center [804, 89] width 104 height 21
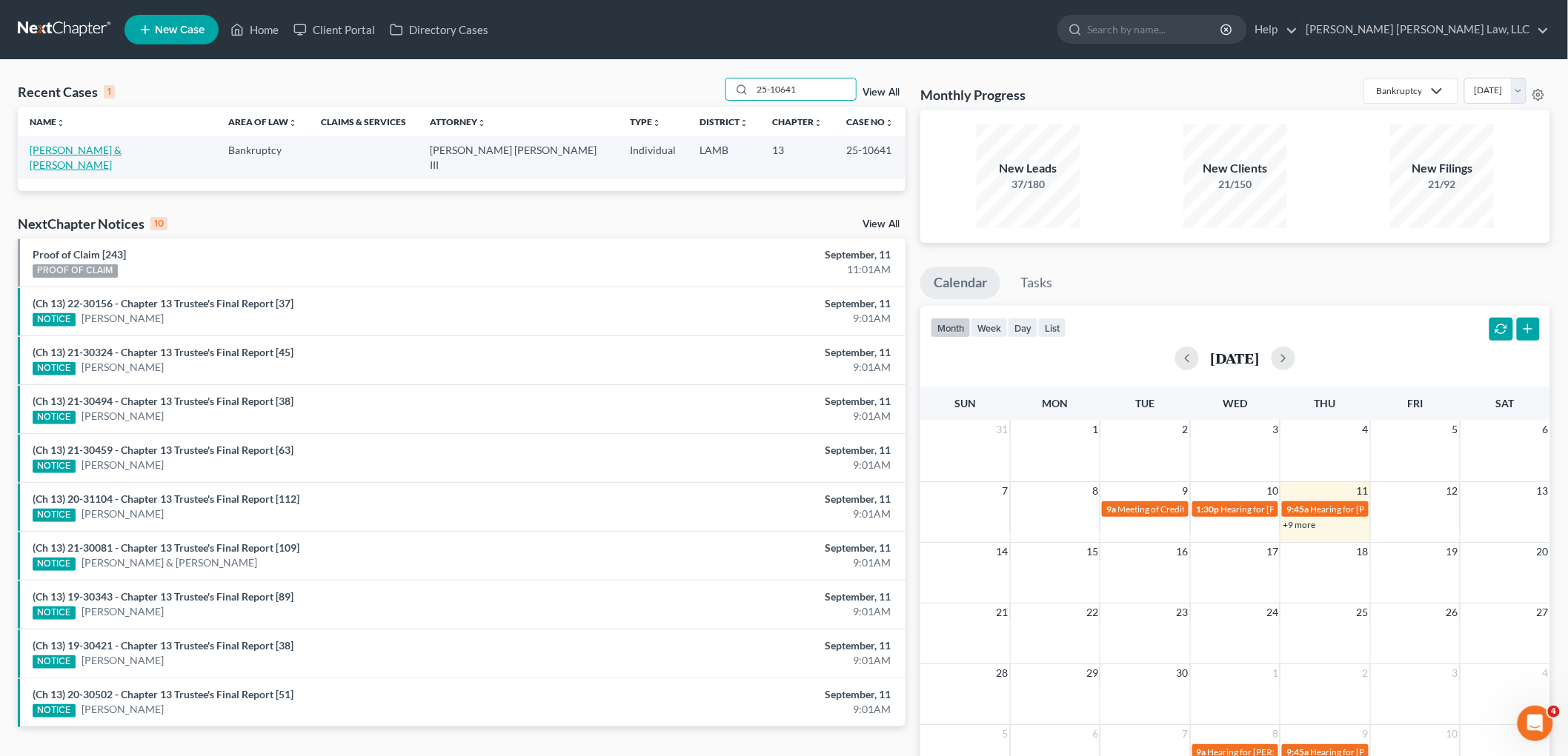
type input "25-10641"
click at [122, 153] on link "[PERSON_NAME] & [PERSON_NAME]" at bounding box center [76, 158] width 92 height 27
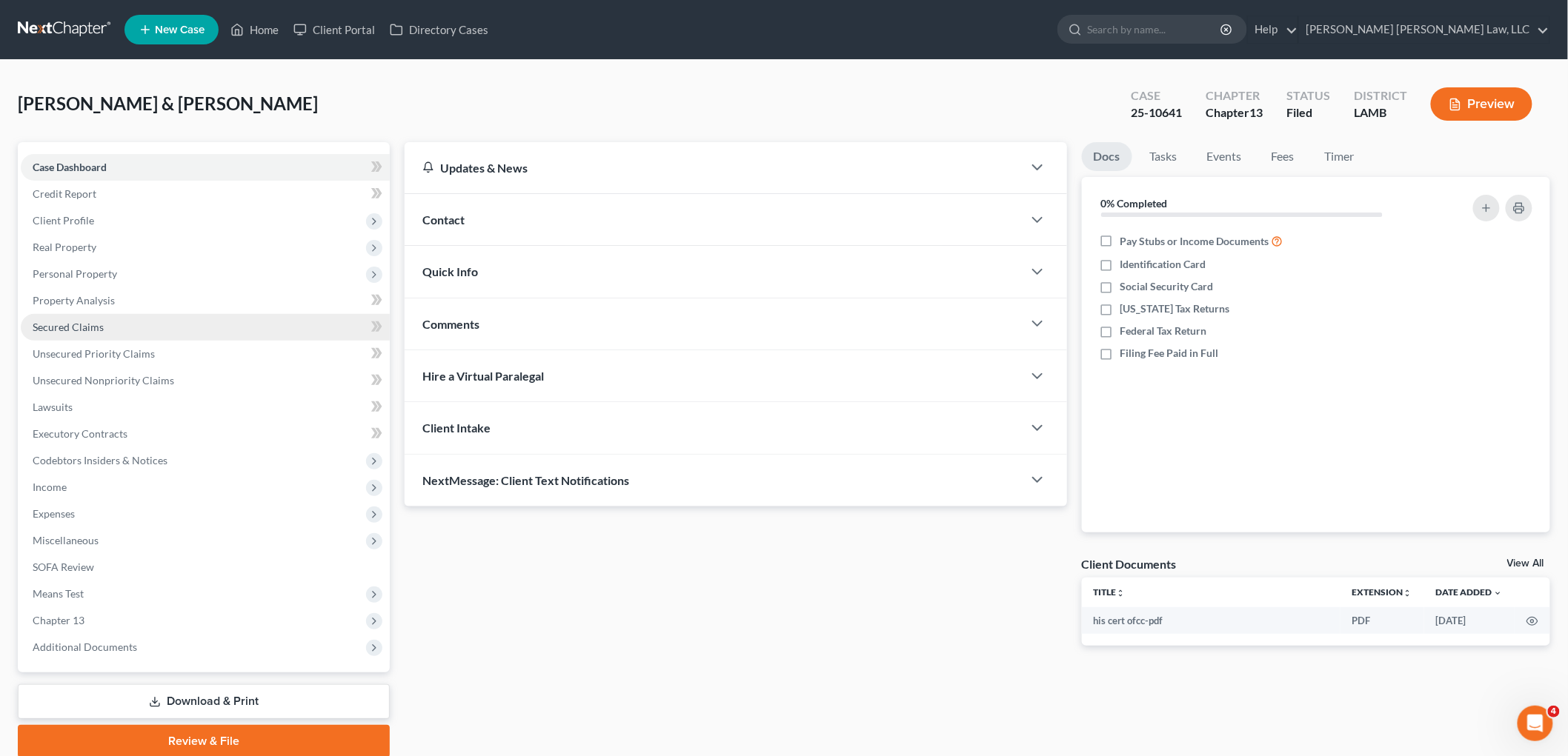
click at [90, 326] on span "Secured Claims" at bounding box center [67, 326] width 71 height 13
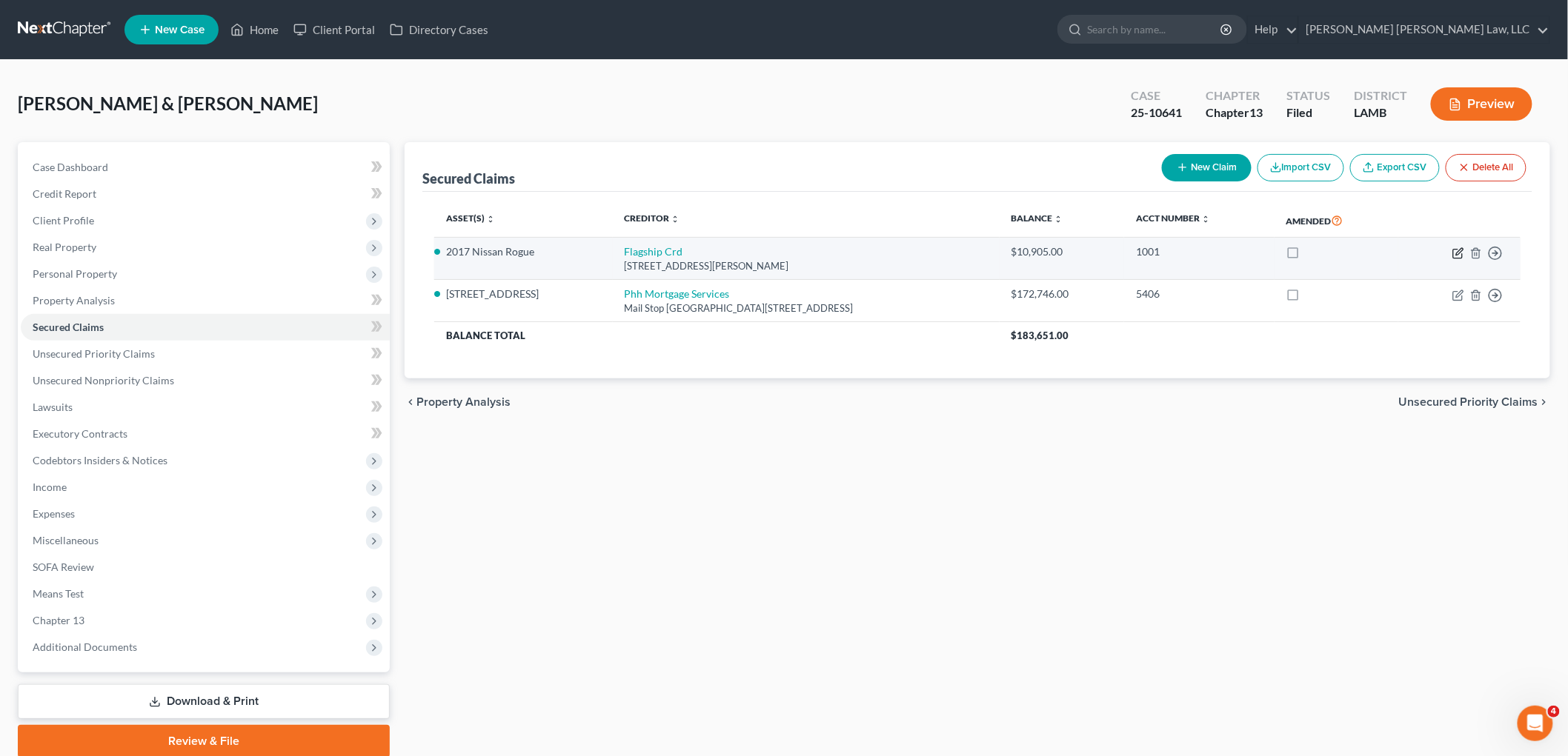
click at [1457, 254] on icon "button" at bounding box center [1460, 251] width 7 height 7
select select "39"
select select "2"
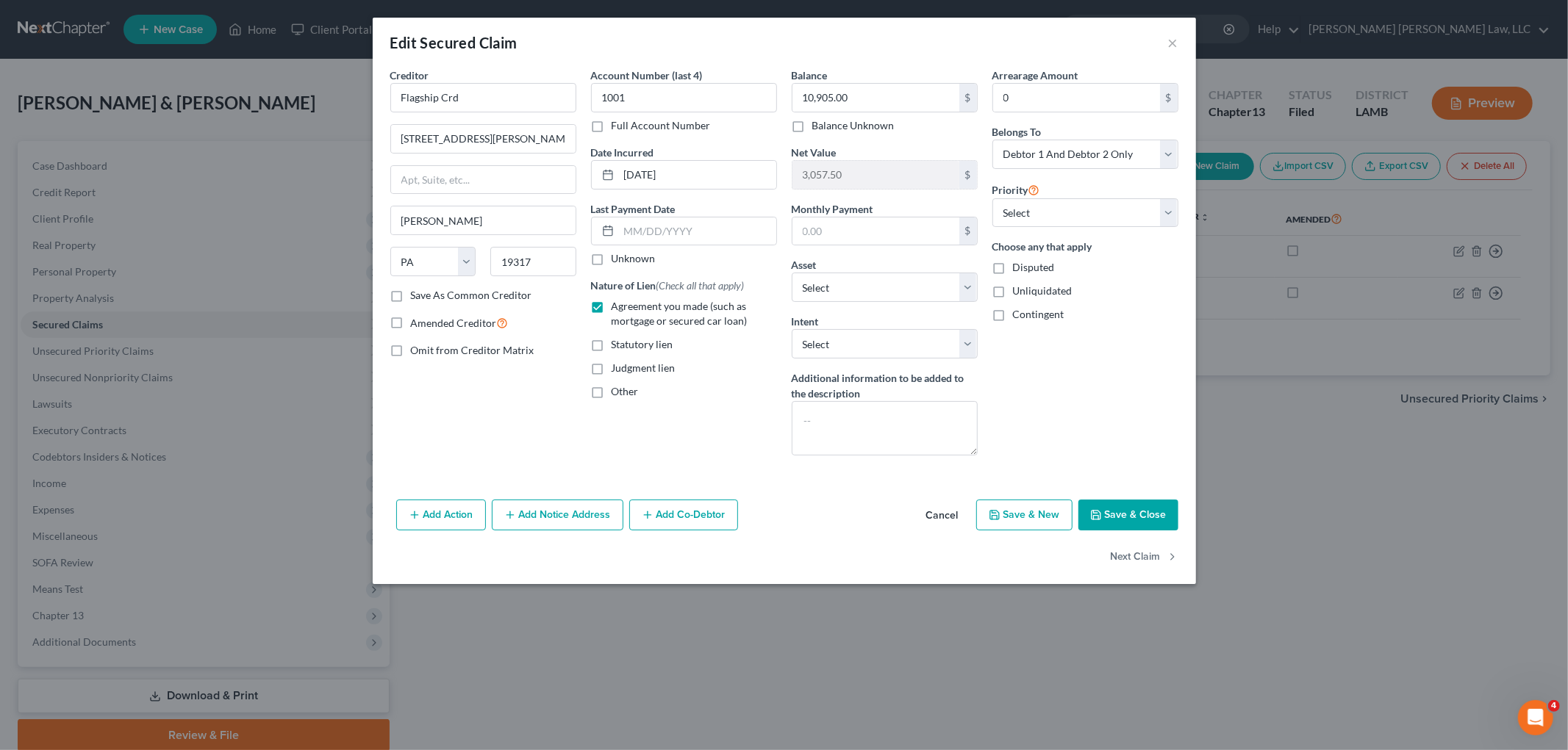
click at [1129, 517] on button "Save & Close" at bounding box center [1128, 515] width 100 height 31
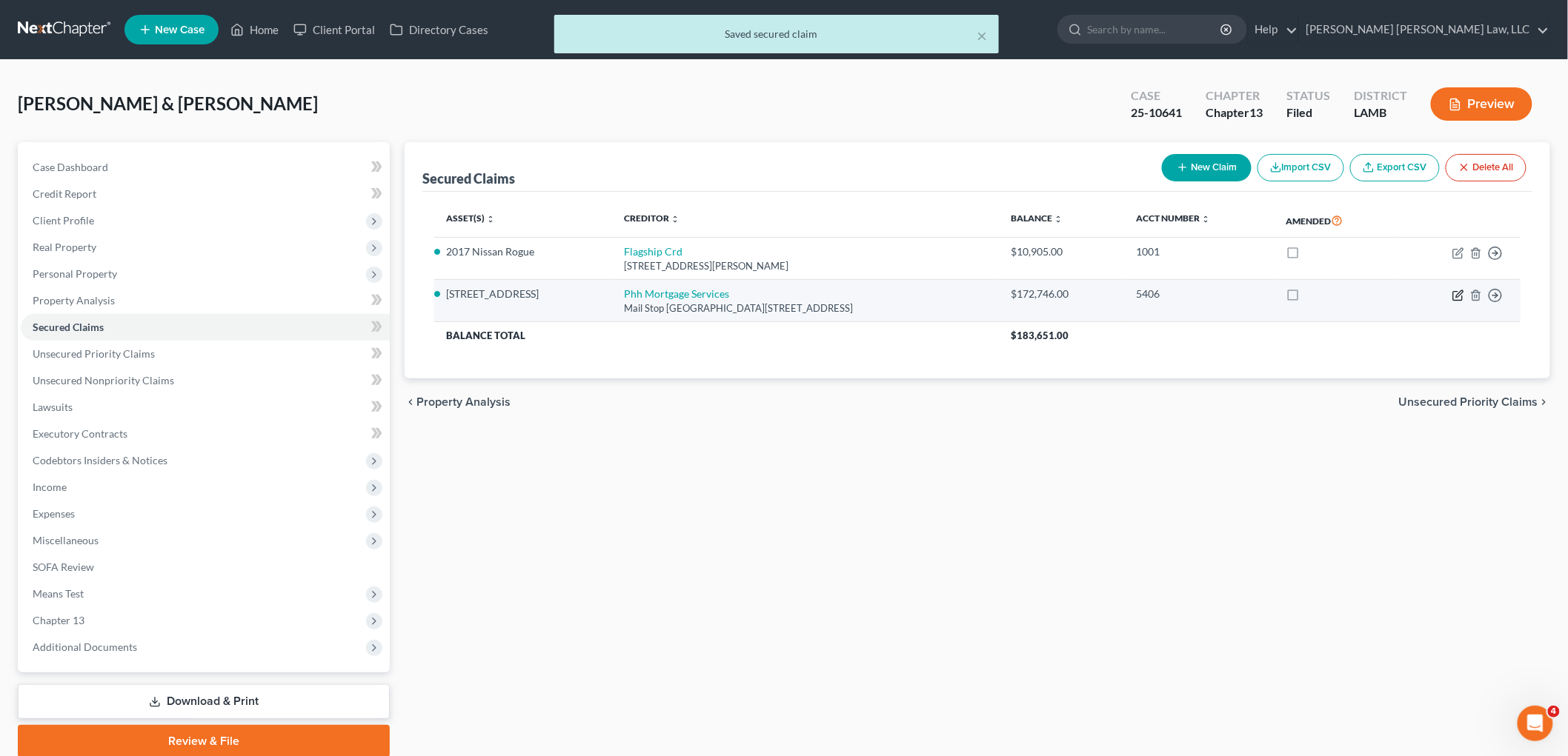
click at [1458, 297] on icon "button" at bounding box center [1460, 294] width 7 height 7
select select "33"
select select "0"
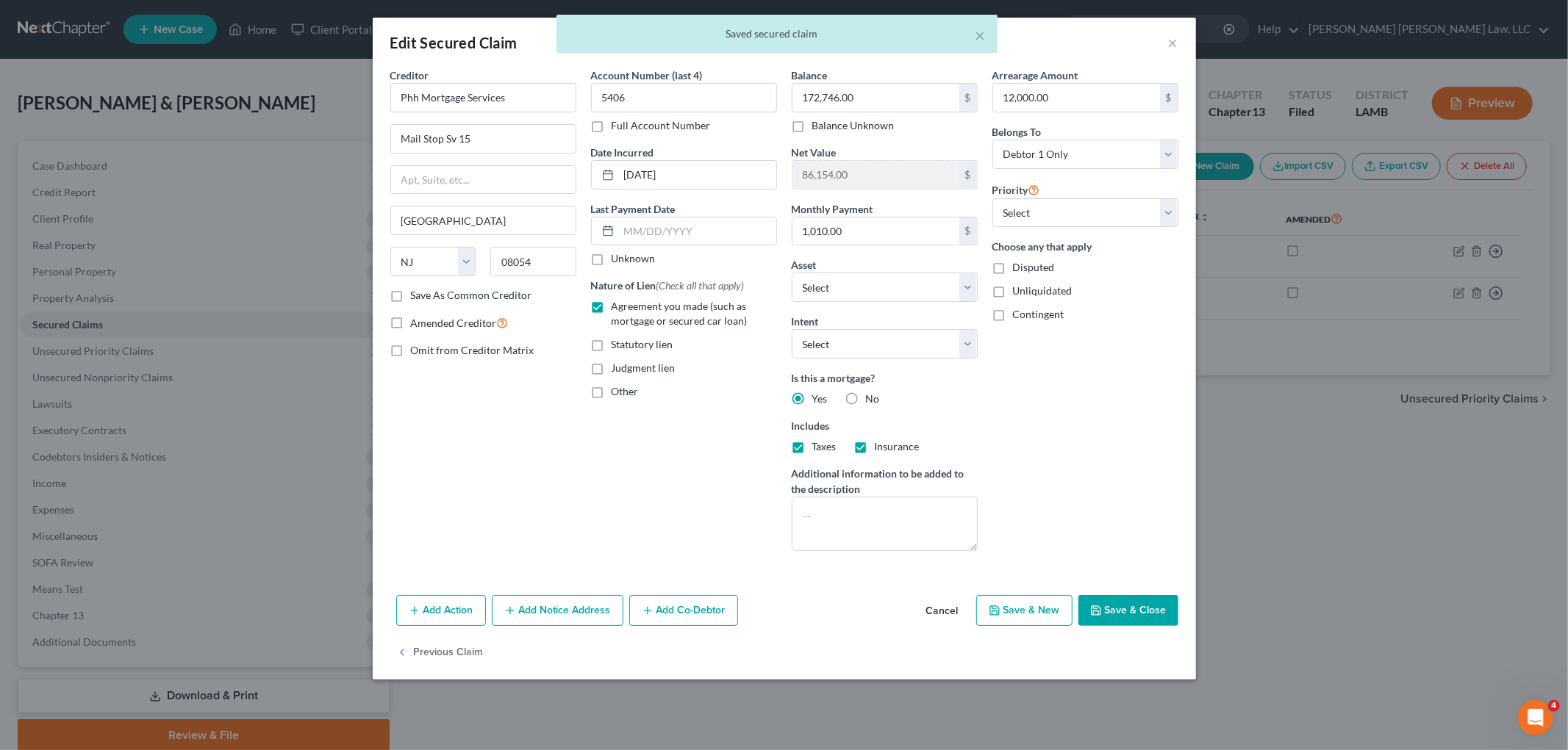
click at [1127, 603] on button "Save & Close" at bounding box center [1128, 610] width 100 height 31
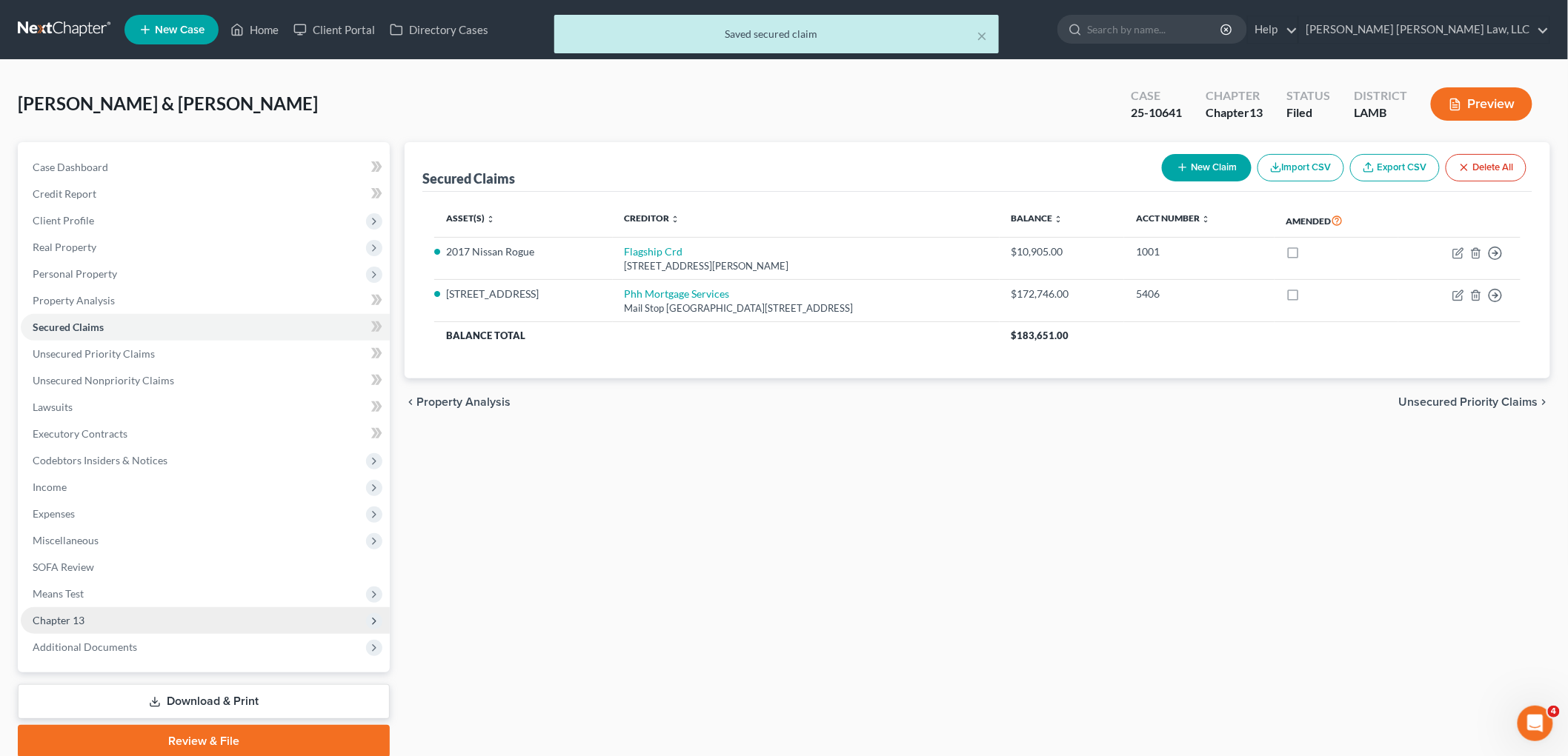
click at [137, 608] on span "Chapter 13" at bounding box center [205, 620] width 369 height 26
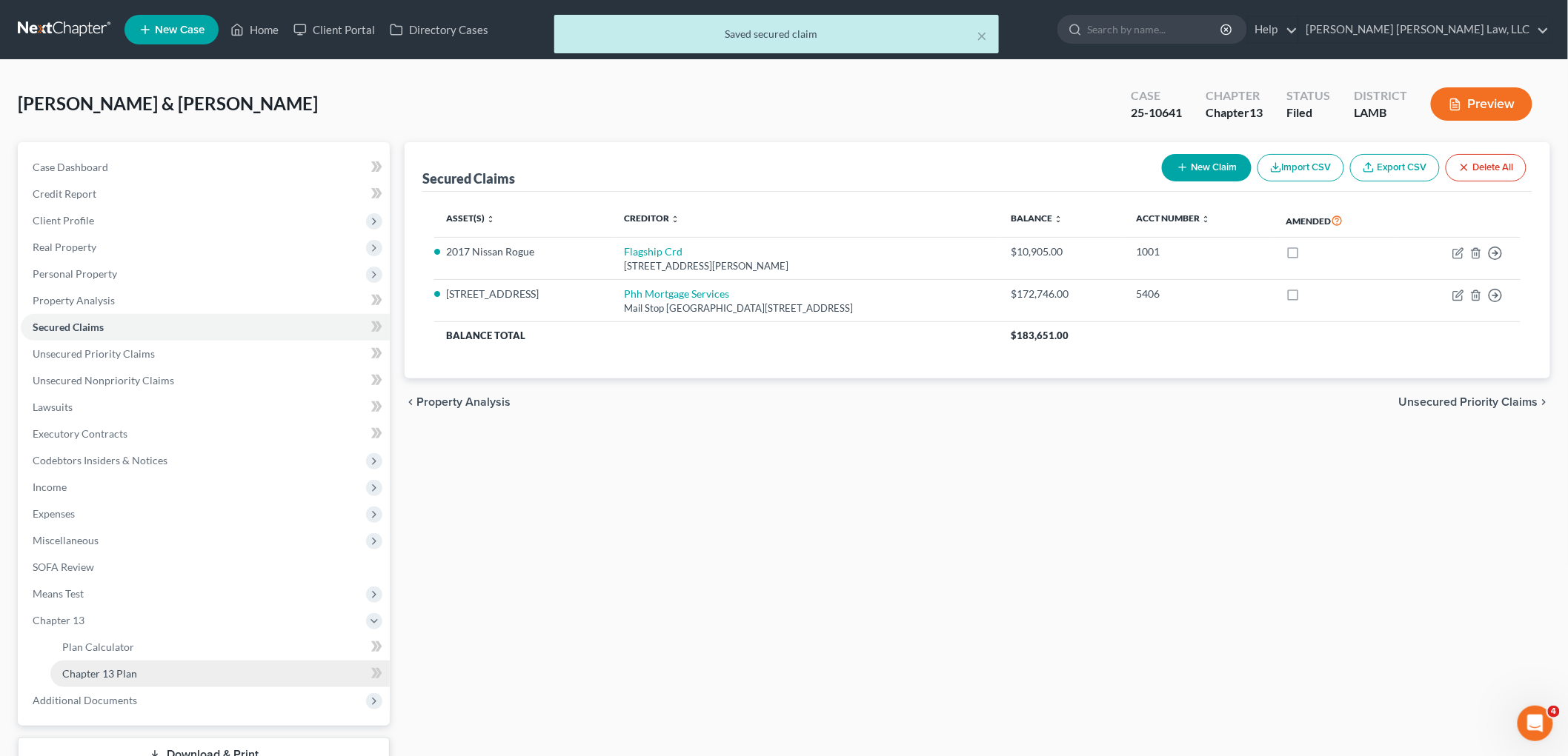
click at [121, 674] on span "Chapter 13 Plan" at bounding box center [100, 673] width 75 height 13
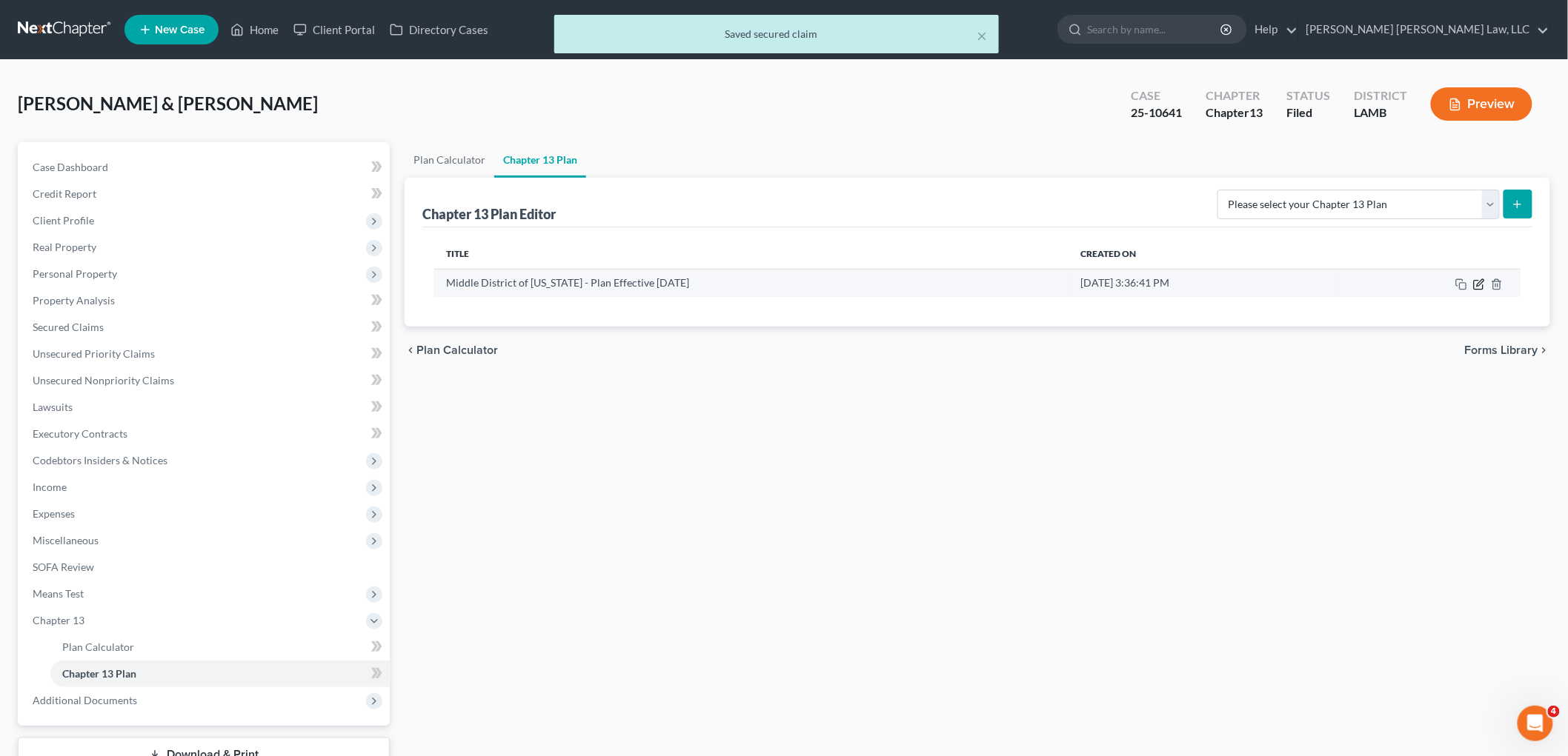
click at [1478, 289] on icon "button" at bounding box center [1478, 285] width 9 height 9
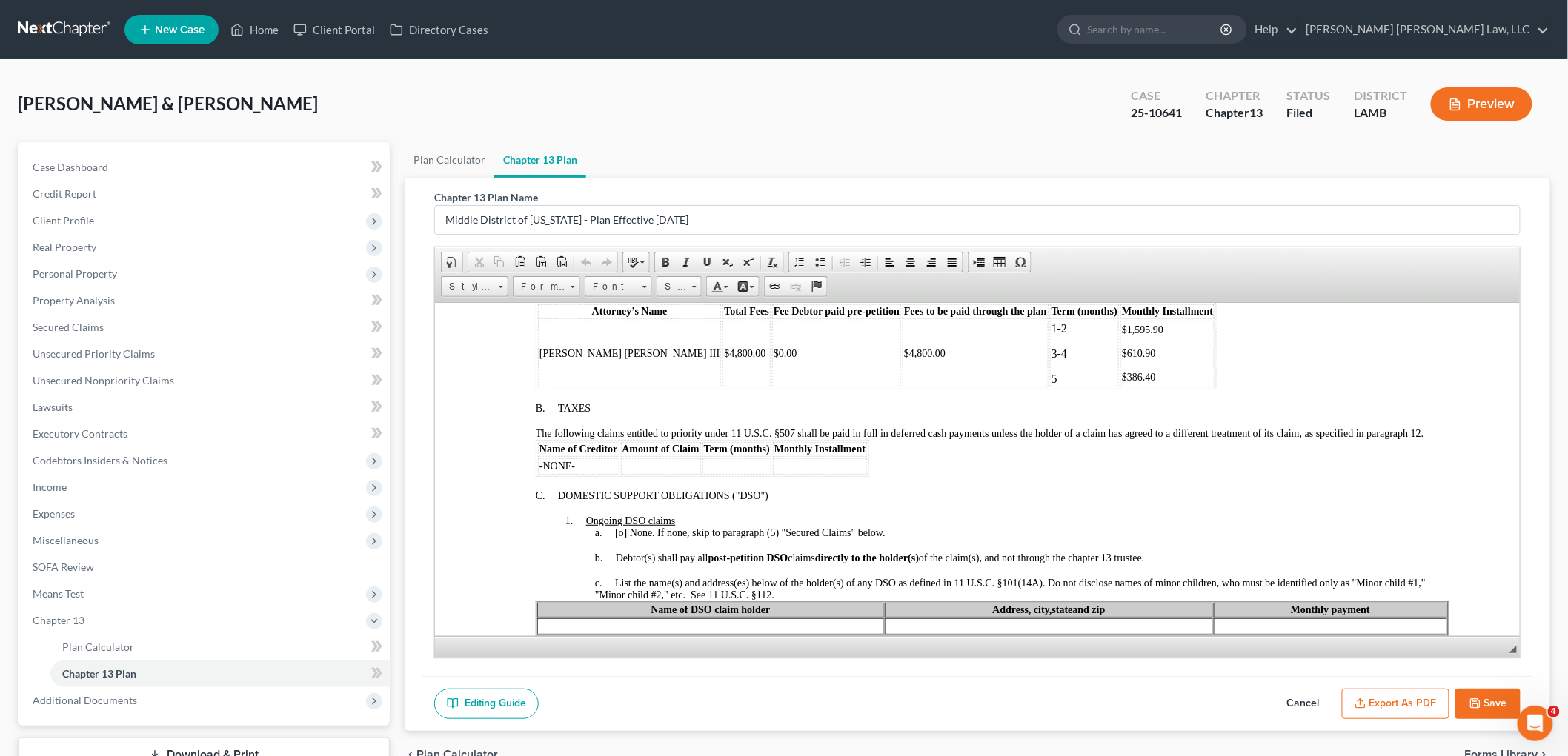
scroll to position [741, 0]
click at [76, 25] on link at bounding box center [65, 29] width 95 height 26
